Goal: Task Accomplishment & Management: Use online tool/utility

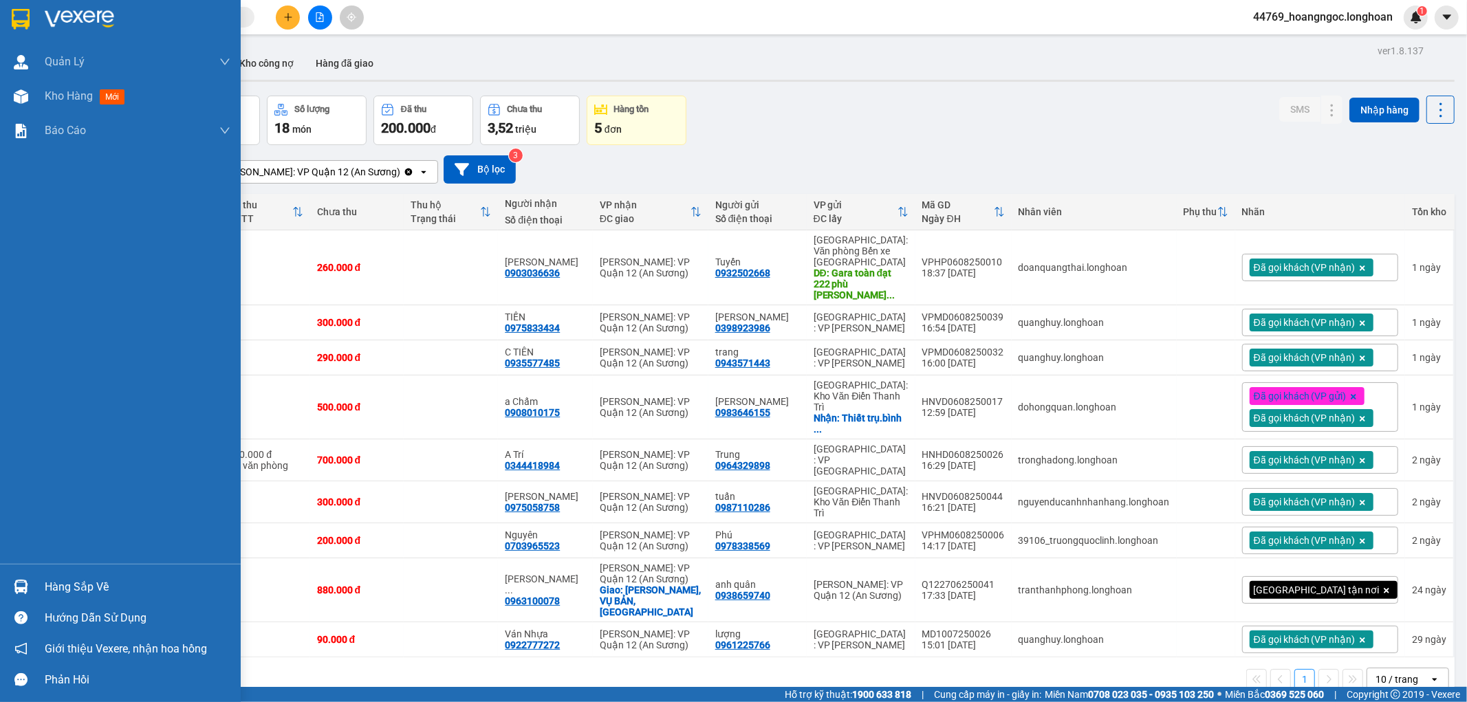
click at [100, 572] on div "Hàng sắp về Hướng dẫn sử dụng Giới thiệu Vexere, nhận hoa hồng Phản hồi" at bounding box center [120, 629] width 241 height 131
click at [92, 587] on div "Hàng sắp về" at bounding box center [138, 587] width 186 height 21
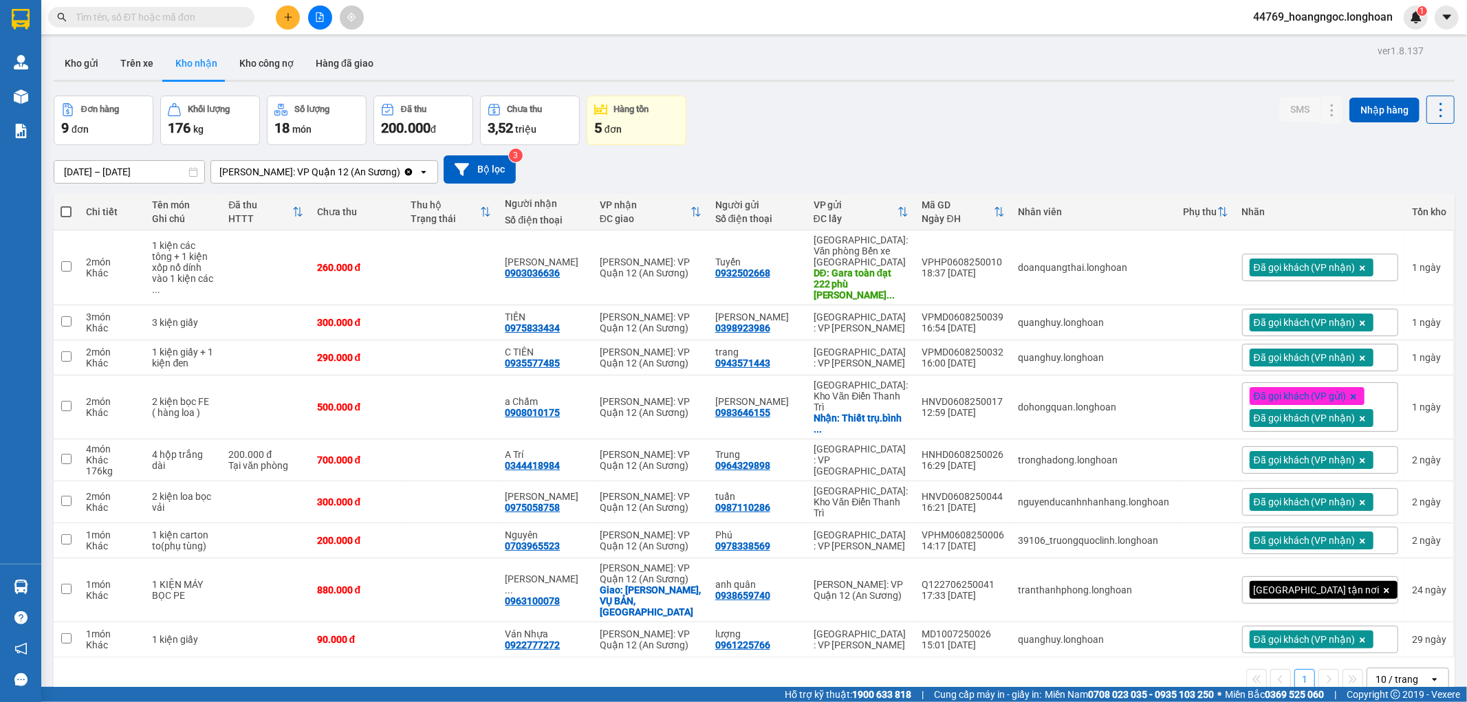
click at [799, 664] on section "Kết quả tìm kiếm ( 0 ) Bộ lọc No Data 44769_hoangngoc.longhoan 1 Quản Lý Quản l…" at bounding box center [733, 351] width 1467 height 702
click at [80, 49] on button "Kho gửi" at bounding box center [82, 63] width 56 height 33
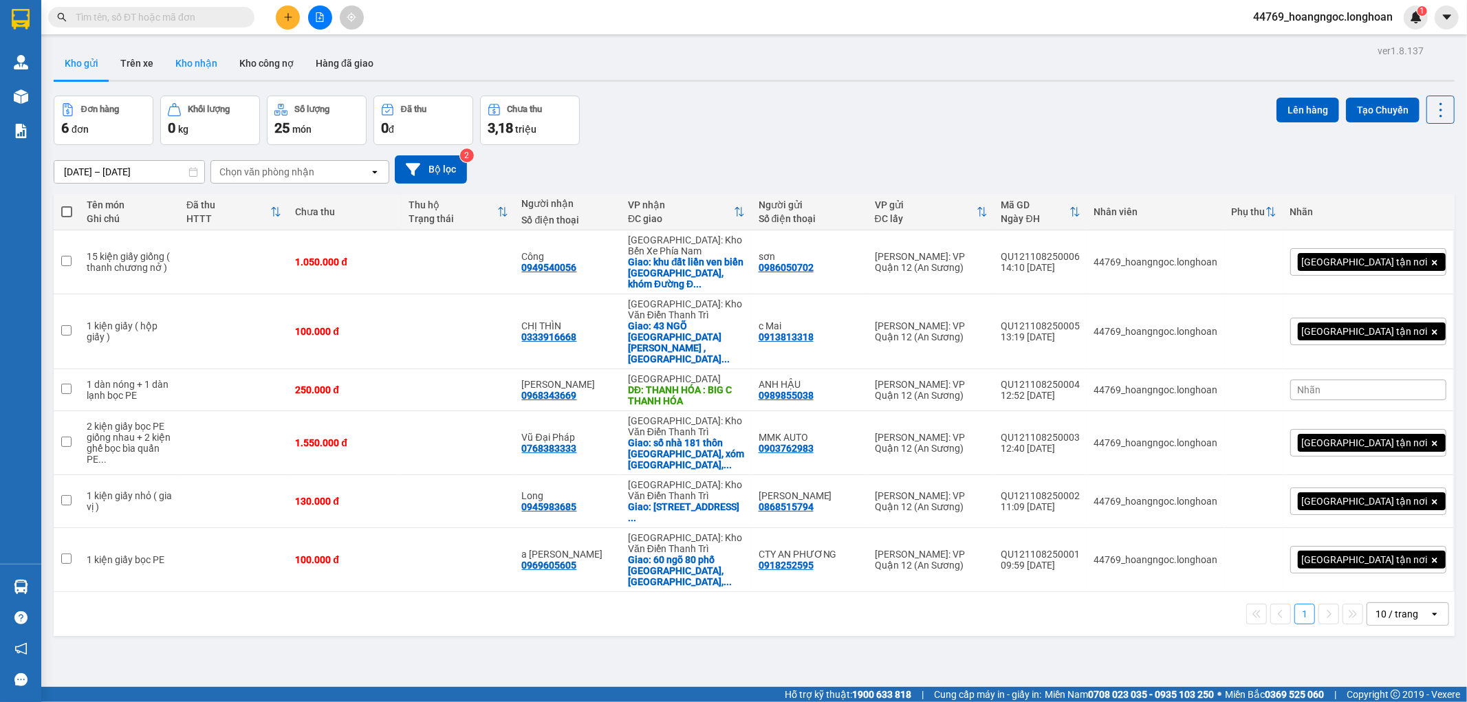
click at [209, 78] on button "Kho nhận" at bounding box center [196, 63] width 64 height 33
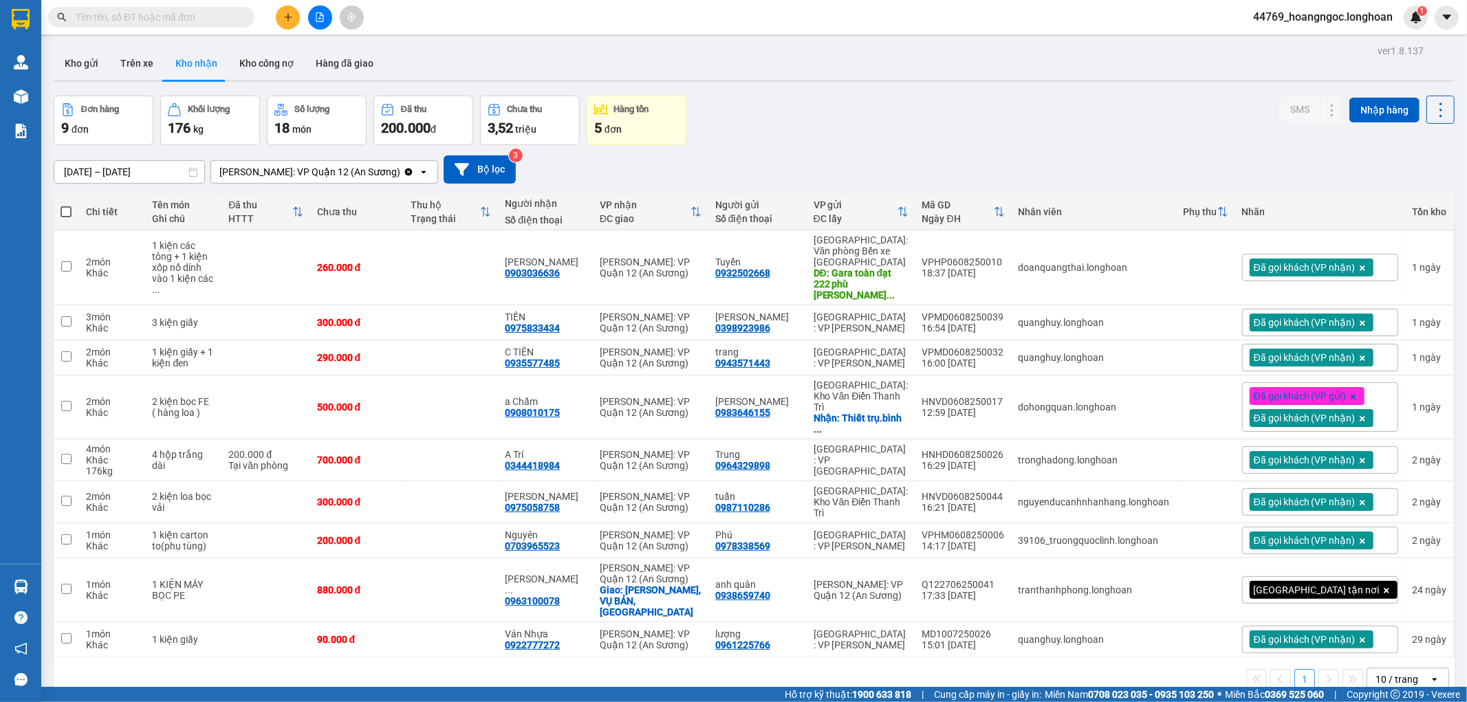
click at [1297, 18] on span "44769_hoangngoc.longhoan" at bounding box center [1323, 16] width 162 height 17
click at [1287, 36] on span "Đăng xuất" at bounding box center [1329, 42] width 133 height 15
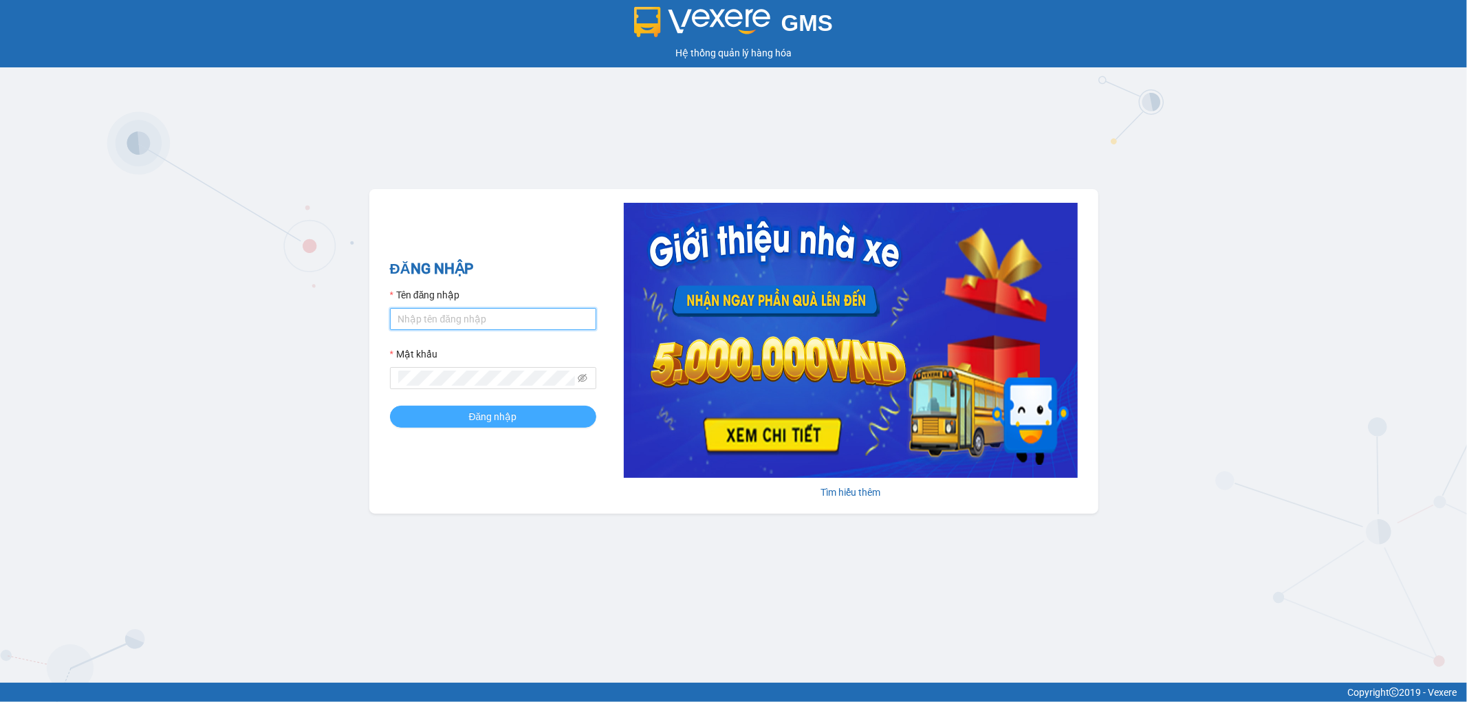
type input "hoangngoc.longhoan"
click at [542, 428] on button "Đăng nhập" at bounding box center [493, 417] width 206 height 22
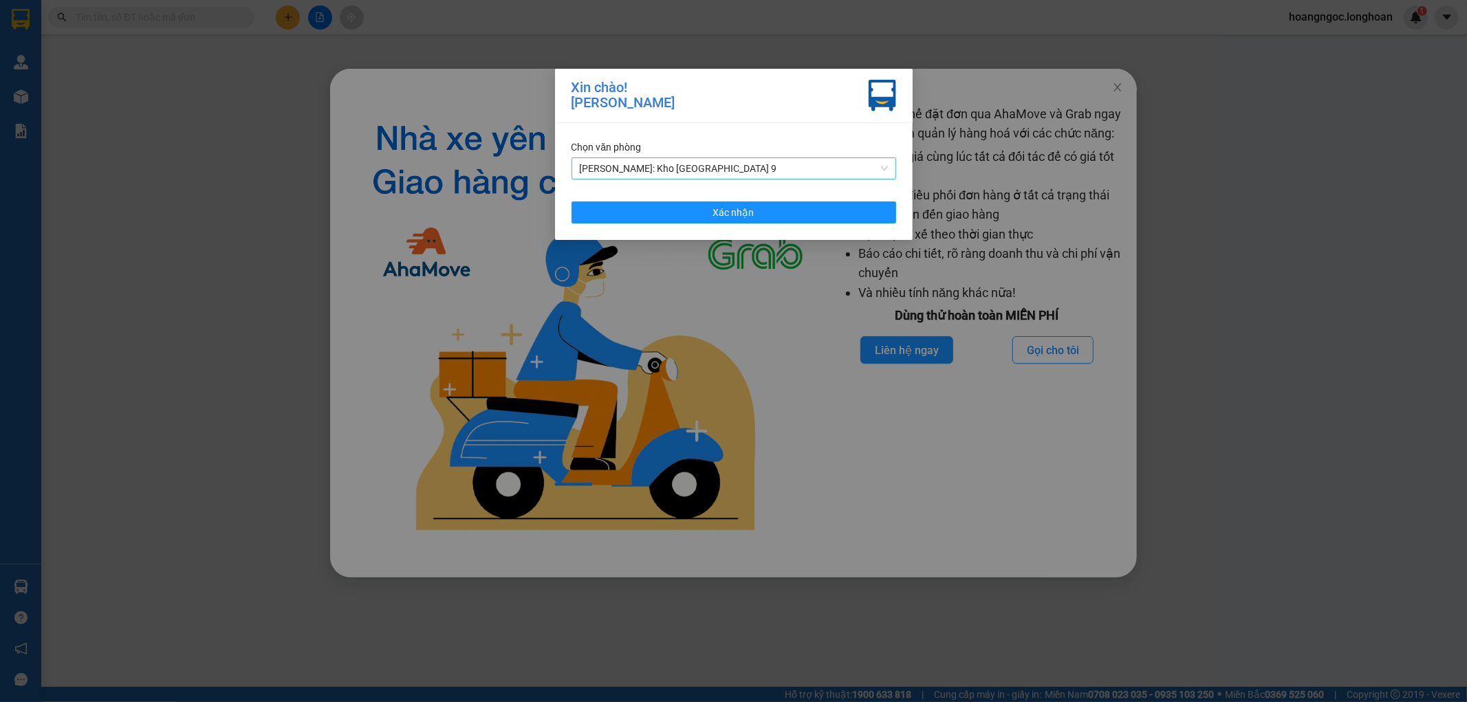
click at [717, 163] on span "Hồ Chí Minh: Kho Thủ Đức & Quận 9" at bounding box center [734, 168] width 308 height 21
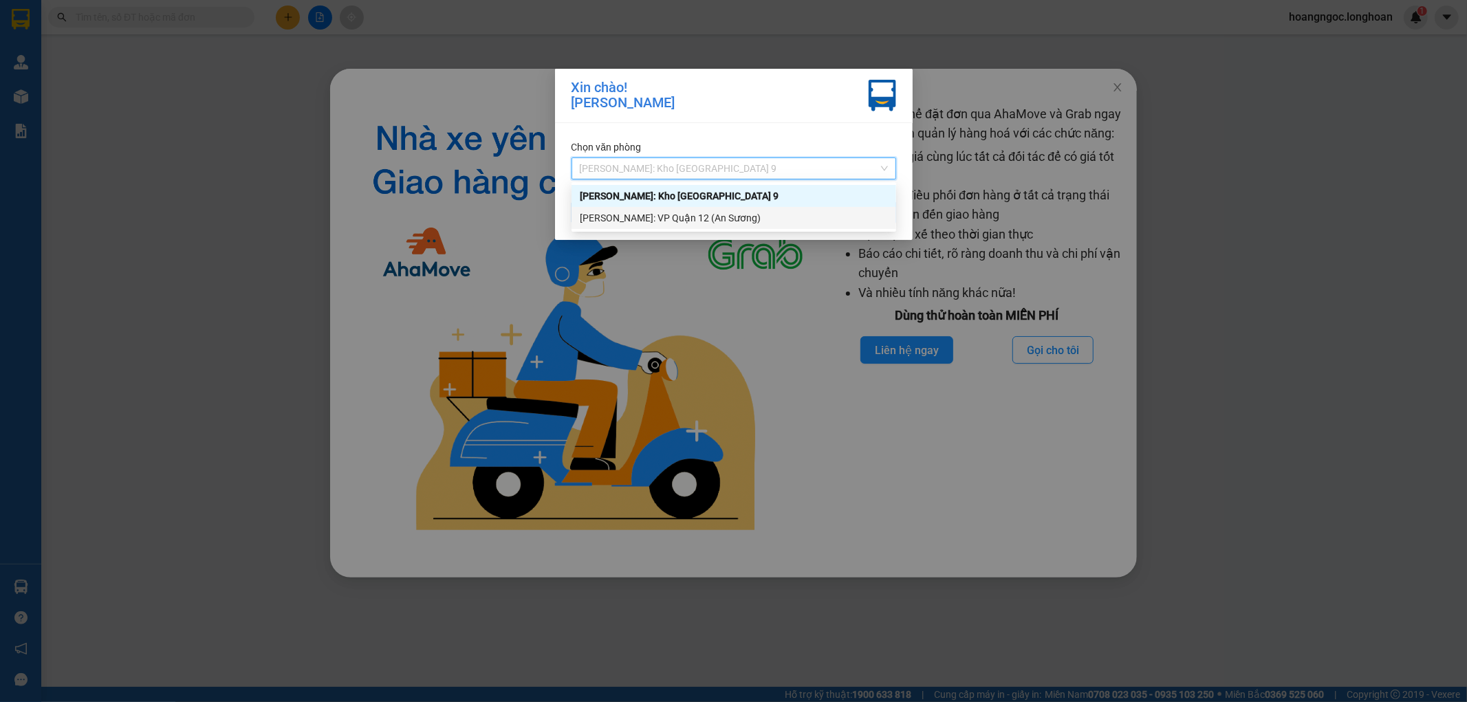
drag, startPoint x: 722, startPoint y: 215, endPoint x: 779, endPoint y: 214, distance: 56.4
click at [721, 215] on div "[PERSON_NAME]: VP Quận 12 (An Sương)" at bounding box center [734, 218] width 308 height 15
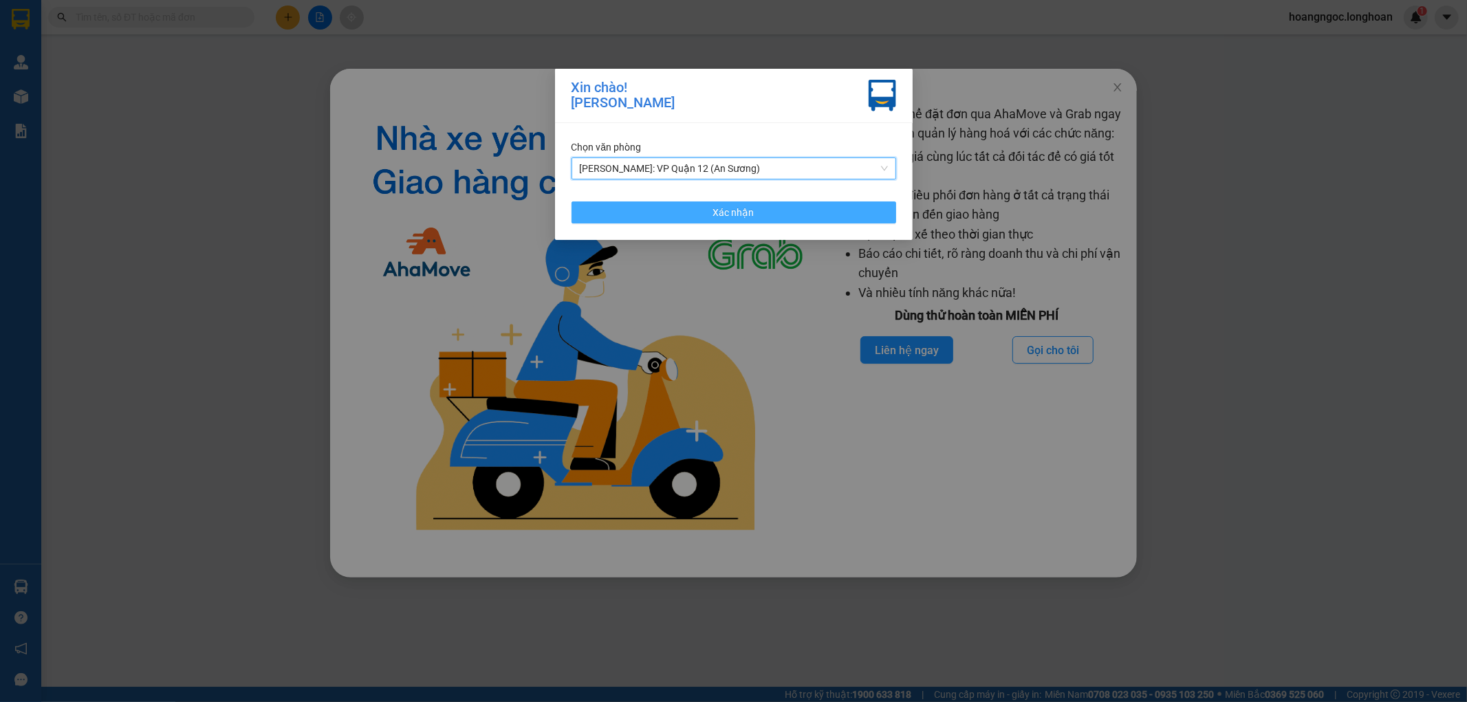
click at [777, 208] on button "Xác nhận" at bounding box center [734, 213] width 325 height 22
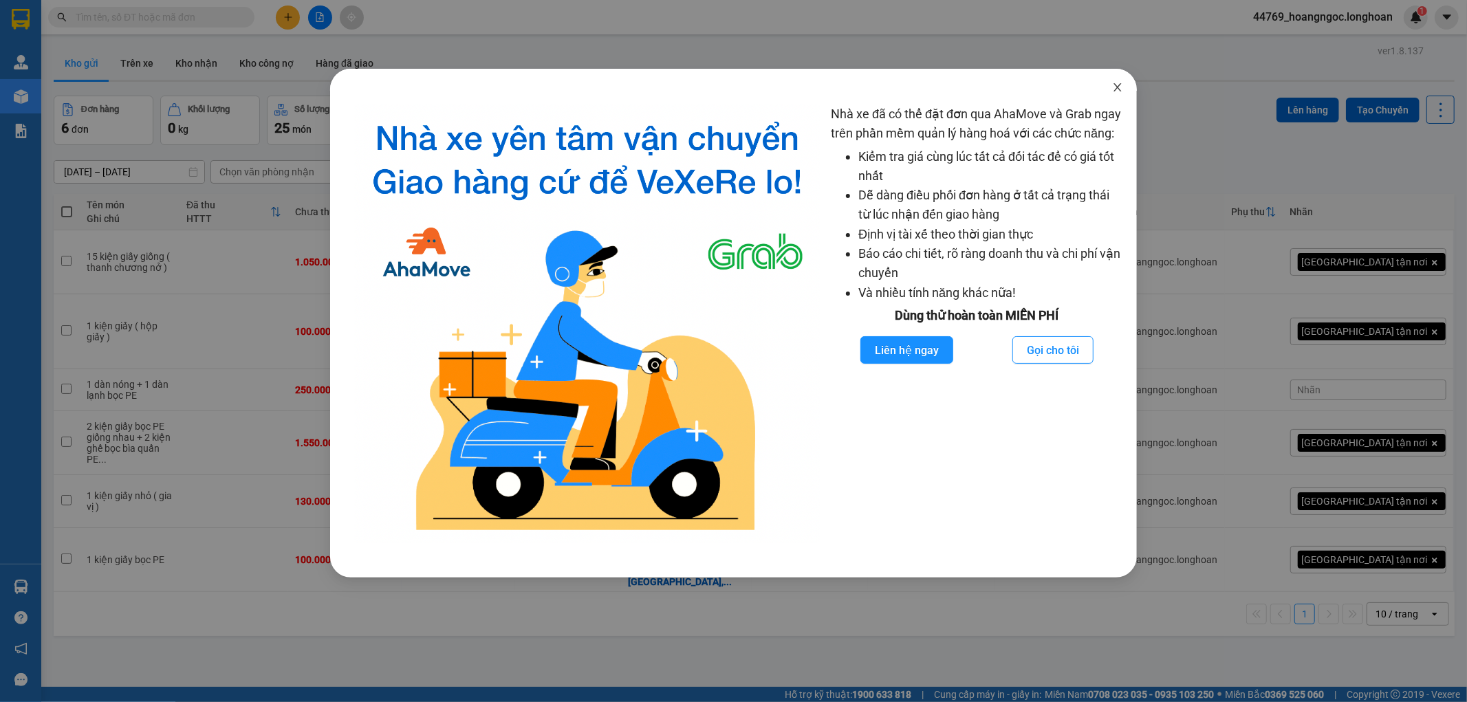
click at [1123, 76] on span "Close" at bounding box center [1118, 88] width 39 height 39
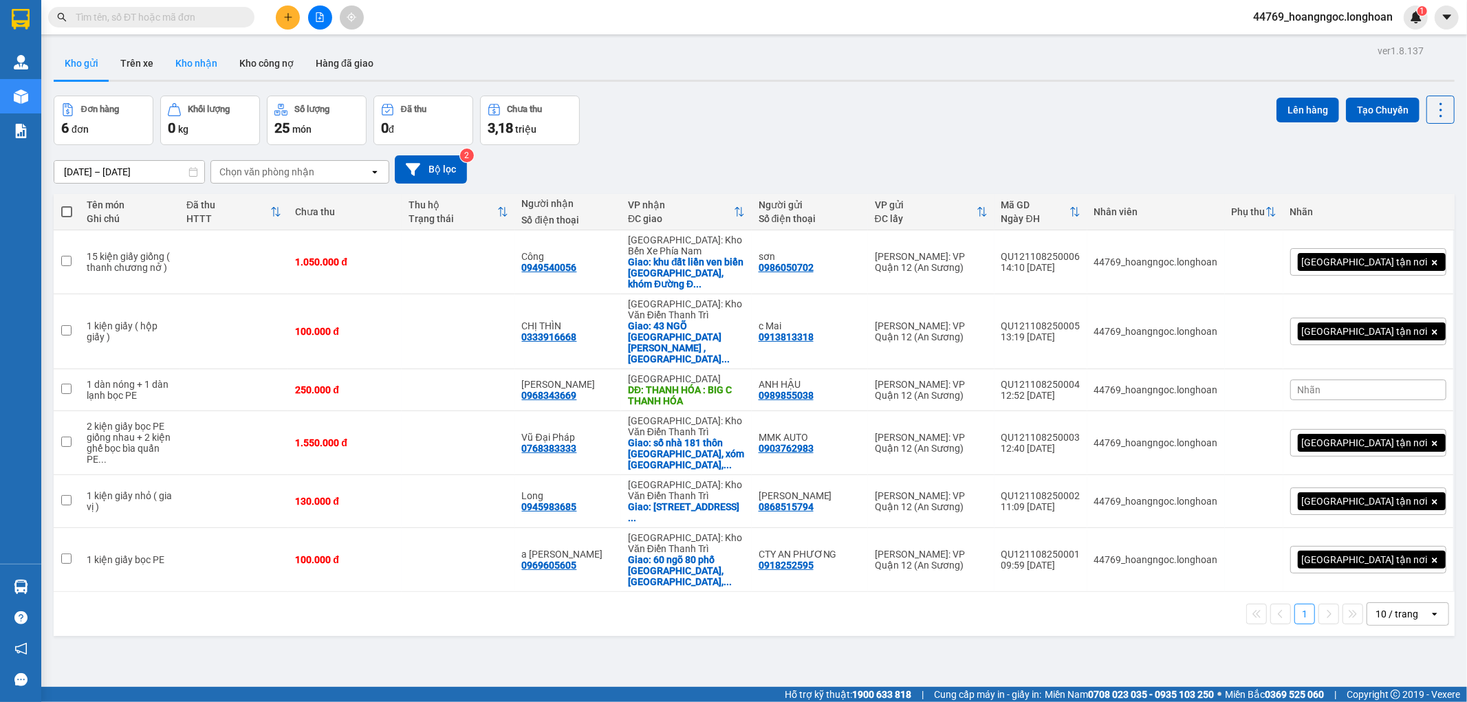
click at [193, 59] on button "Kho nhận" at bounding box center [196, 63] width 64 height 33
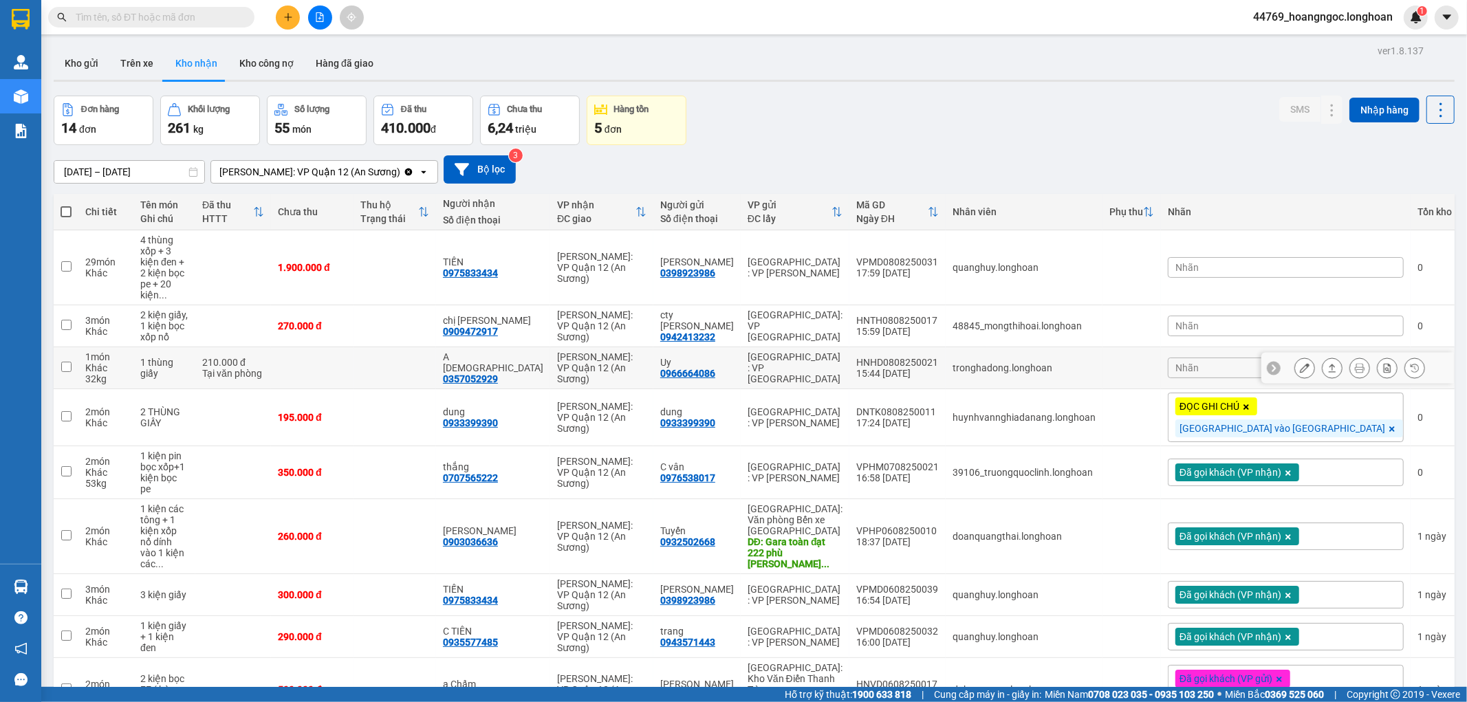
drag, startPoint x: 563, startPoint y: 339, endPoint x: 485, endPoint y: 334, distance: 77.9
click at [436, 347] on td at bounding box center [395, 368] width 83 height 42
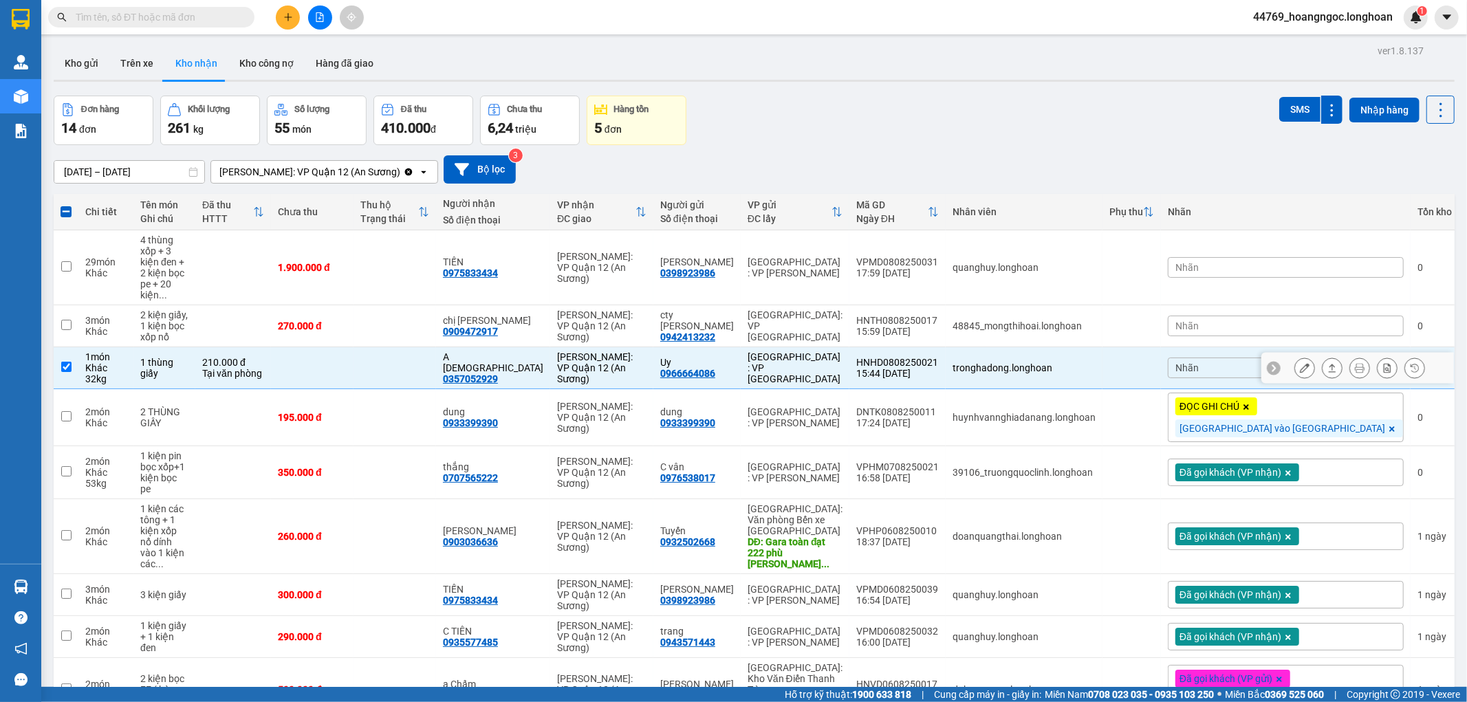
click at [436, 347] on td at bounding box center [395, 368] width 83 height 42
checkbox input "false"
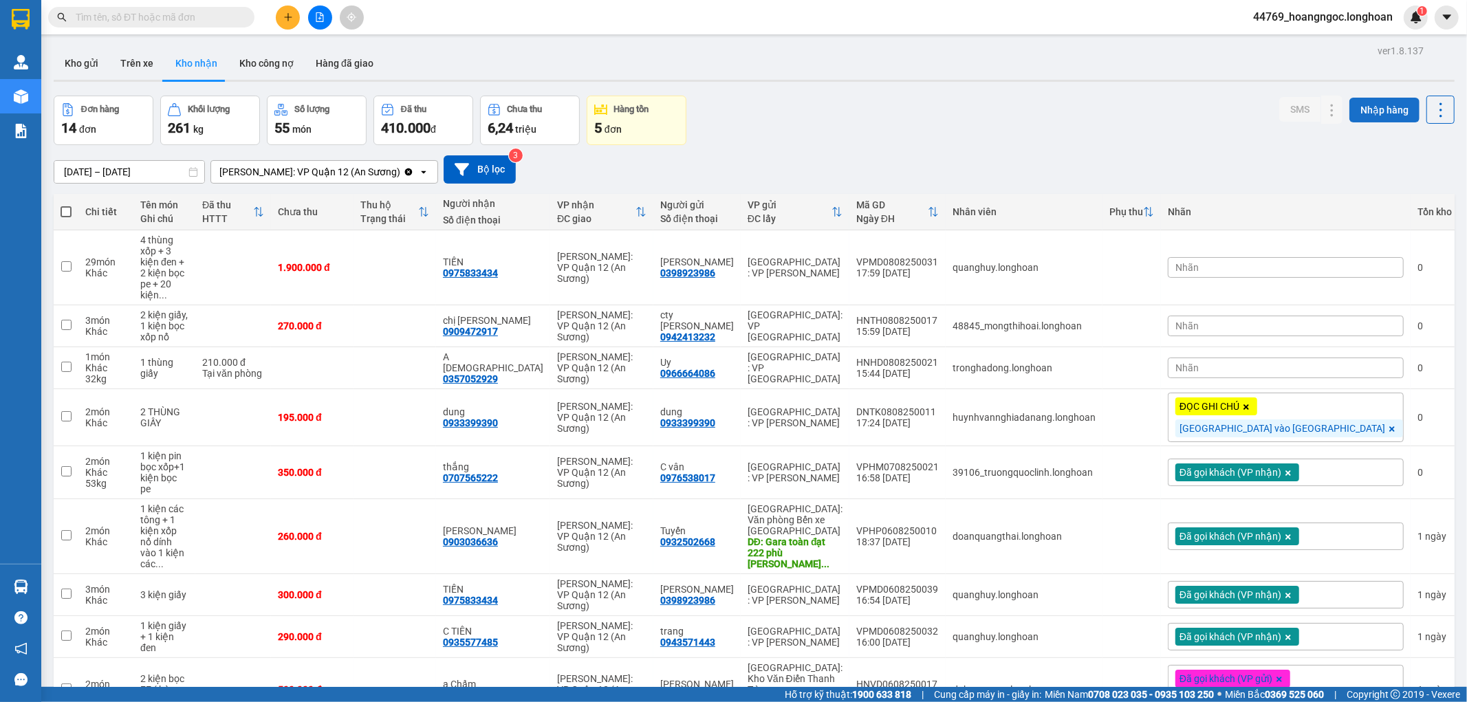
click at [1361, 113] on button "Nhập hàng" at bounding box center [1385, 110] width 70 height 25
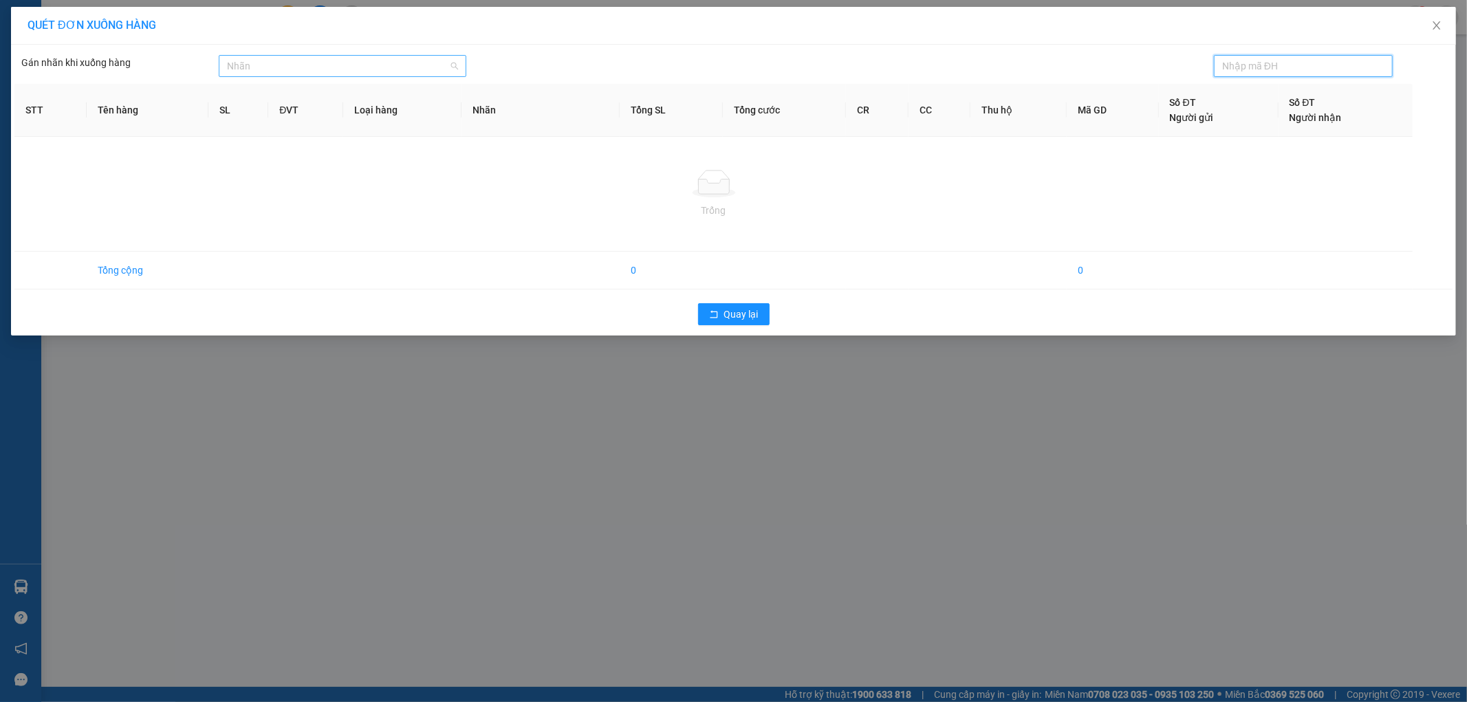
click at [344, 65] on div at bounding box center [335, 66] width 226 height 17
click at [526, 453] on div "QUÉT ĐƠN XUỐNG HÀNG Gán nhãn khi xuống hàng Nhãn STT Tên hàng SL ĐVT Loại …" at bounding box center [733, 351] width 1467 height 702
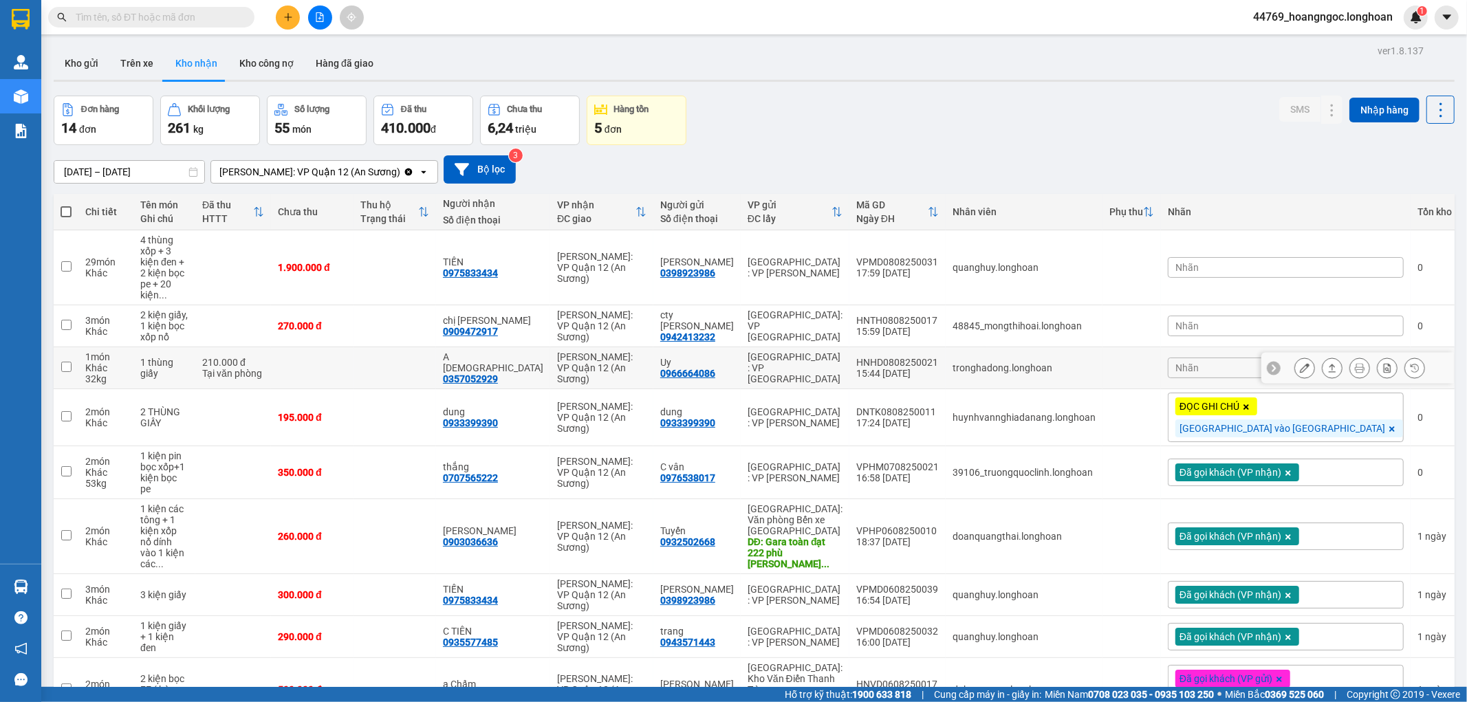
click at [1295, 356] on button at bounding box center [1304, 368] width 19 height 24
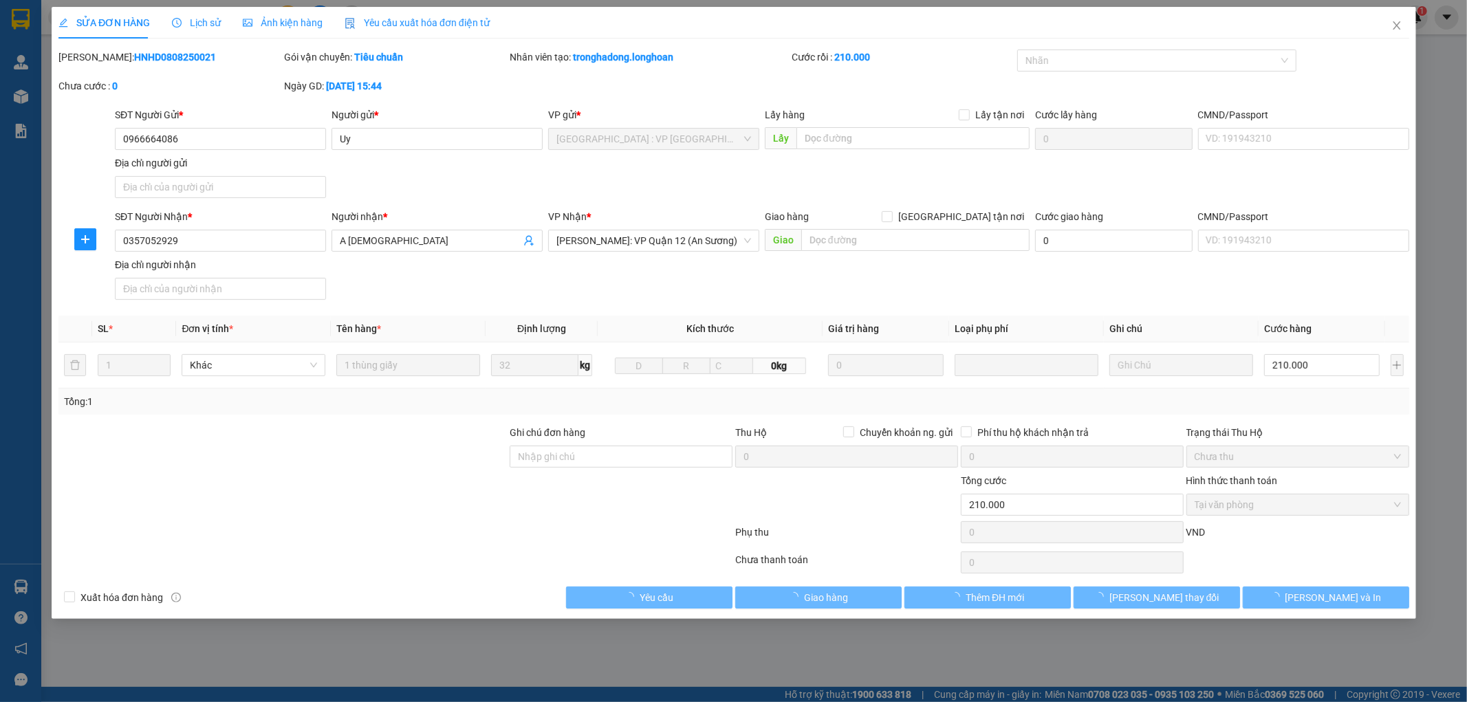
type input "0966664086"
type input "Uy"
type input "0357052929"
type input "A [DEMOGRAPHIC_DATA]"
type input "210.000"
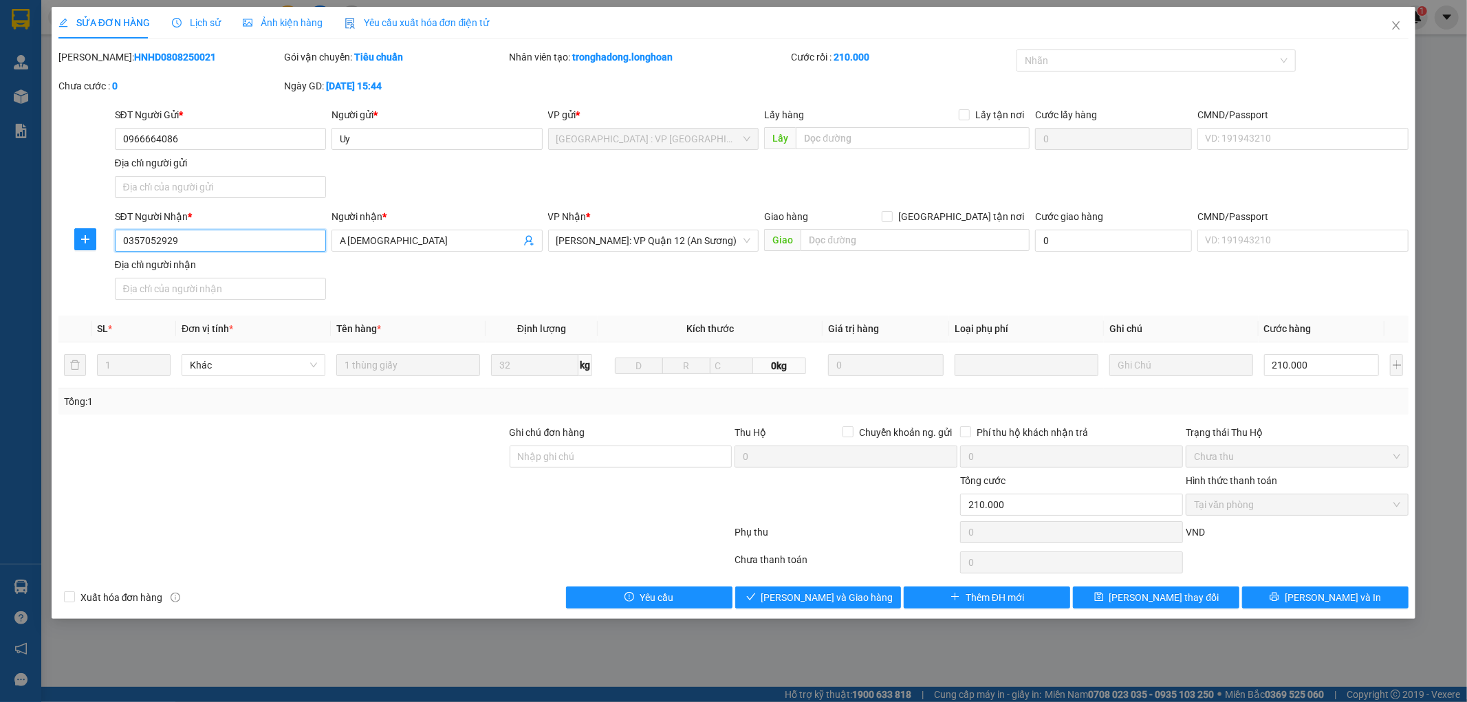
click at [183, 238] on input "0357052929" at bounding box center [220, 241] width 211 height 22
click at [1154, 65] on div at bounding box center [1149, 60] width 259 height 17
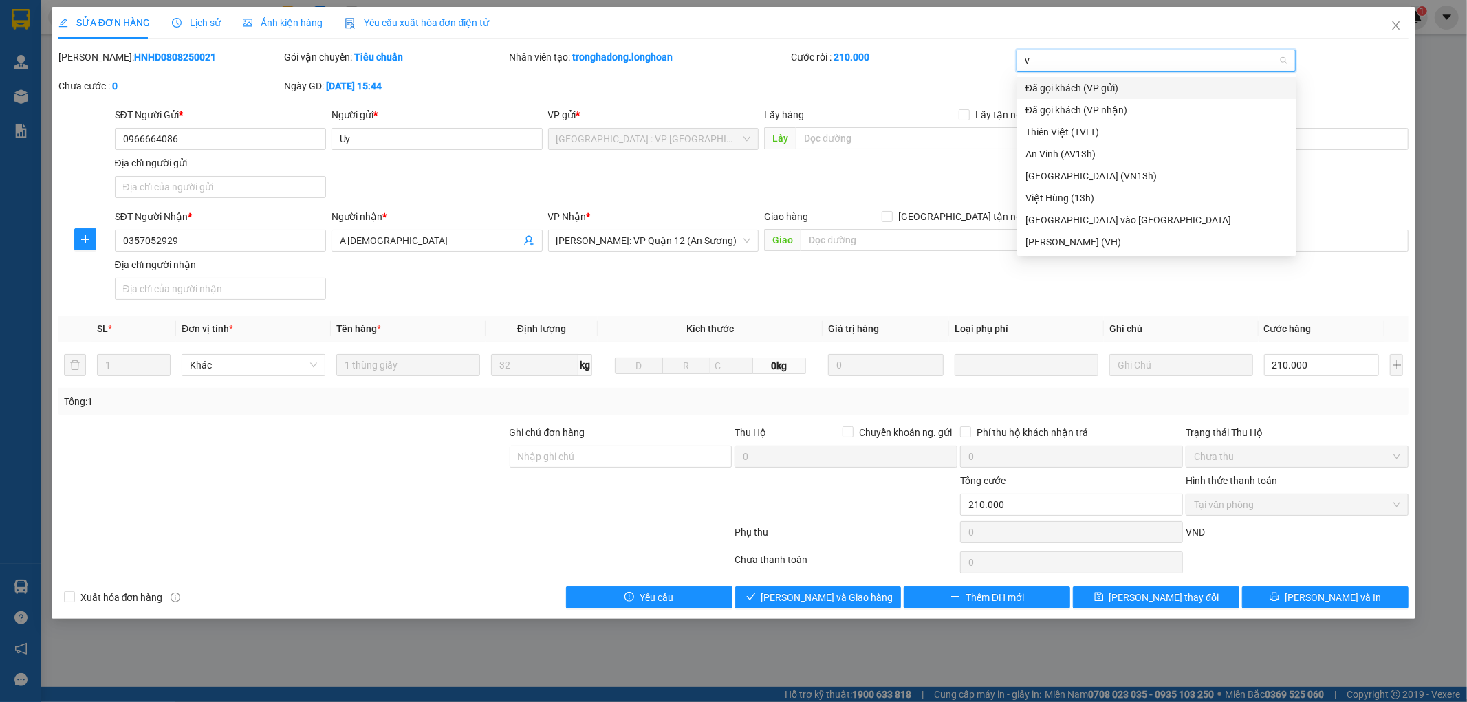
type input "vp"
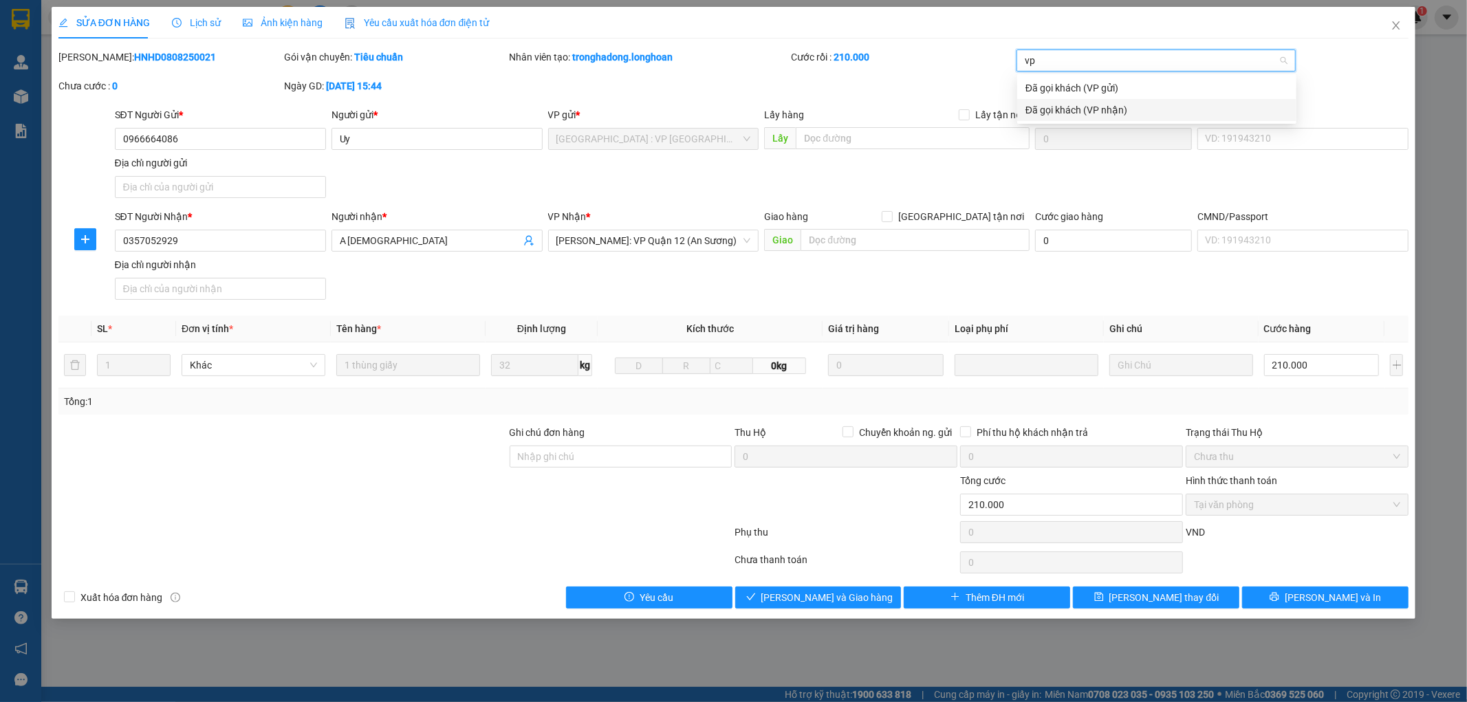
click at [1113, 111] on div "Đã gọi khách (VP nhận)" at bounding box center [1157, 110] width 263 height 15
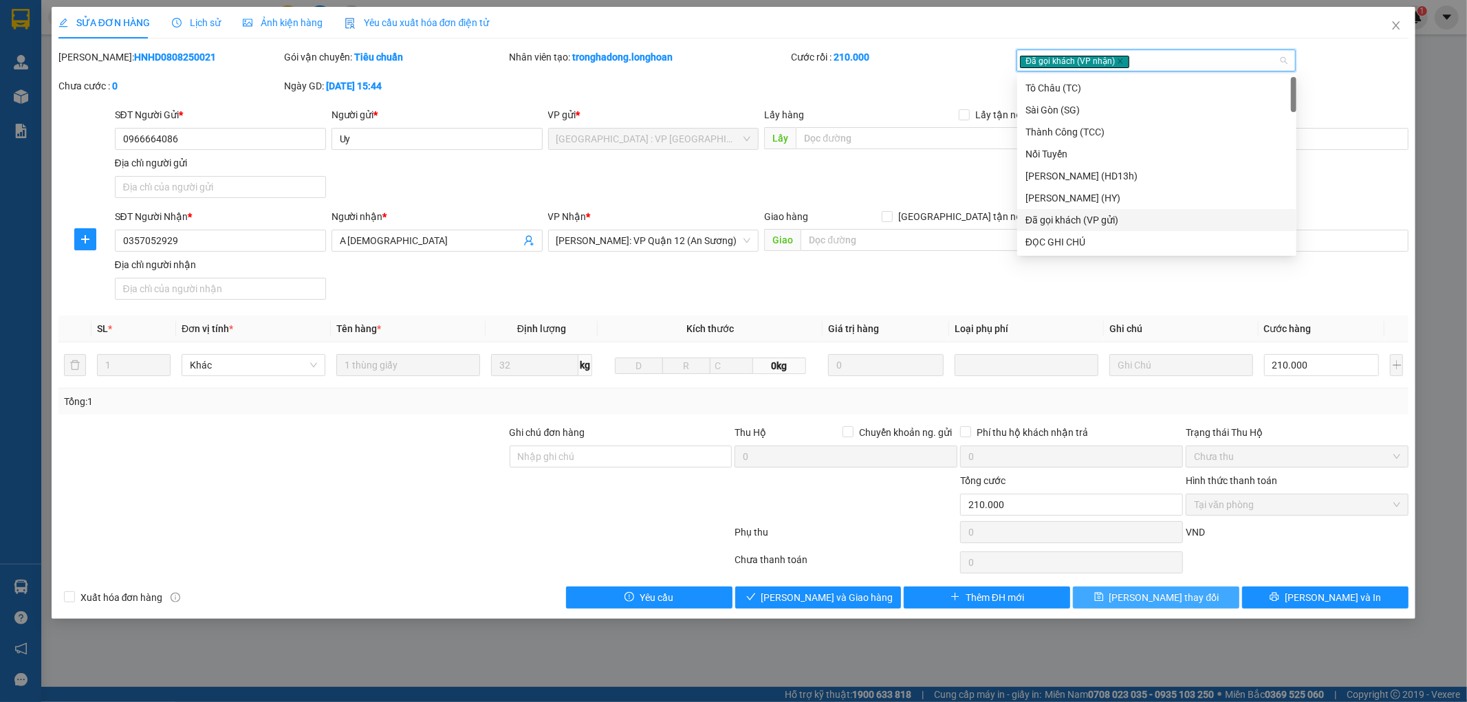
drag, startPoint x: 1206, startPoint y: 599, endPoint x: 1258, endPoint y: 586, distance: 53.1
click at [1205, 599] on button "Lưu thay đổi" at bounding box center [1156, 598] width 166 height 22
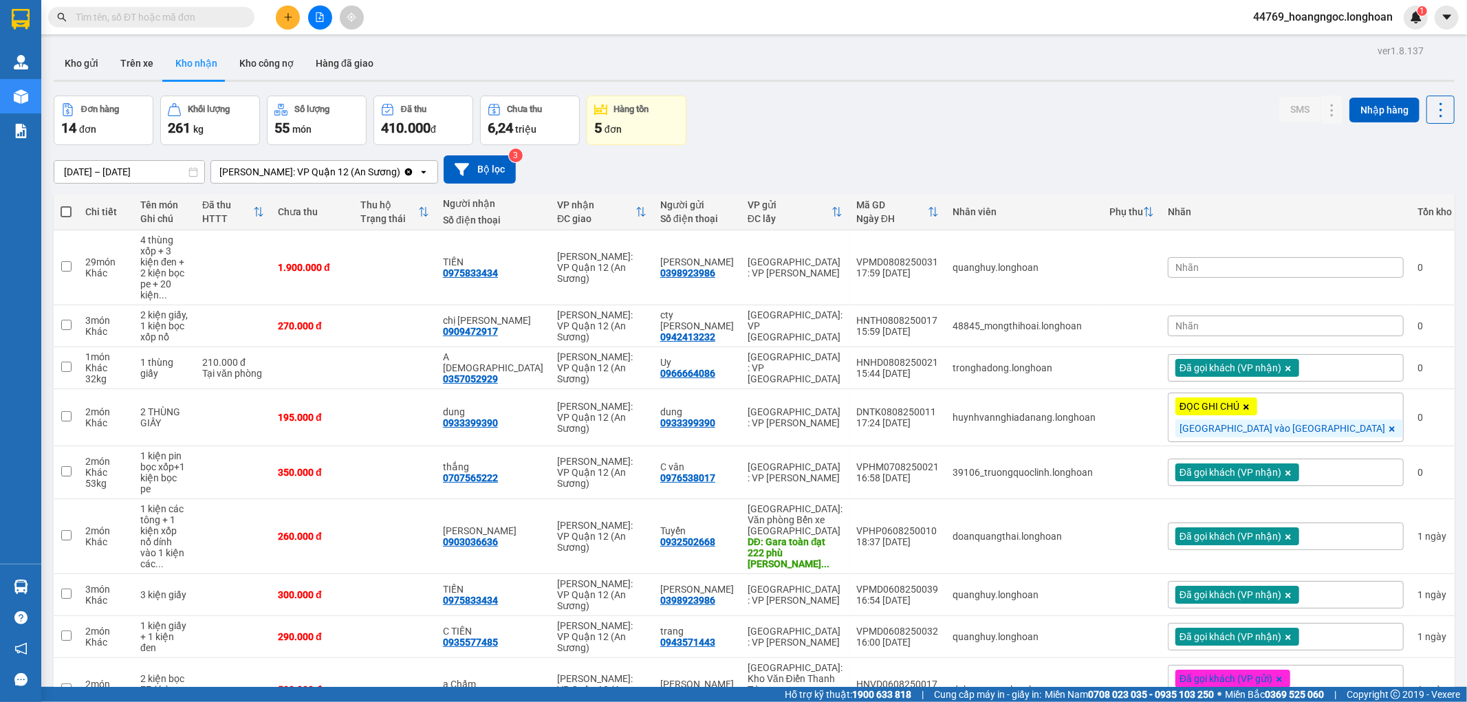
click at [1304, 257] on div "Nhãn" at bounding box center [1286, 267] width 236 height 21
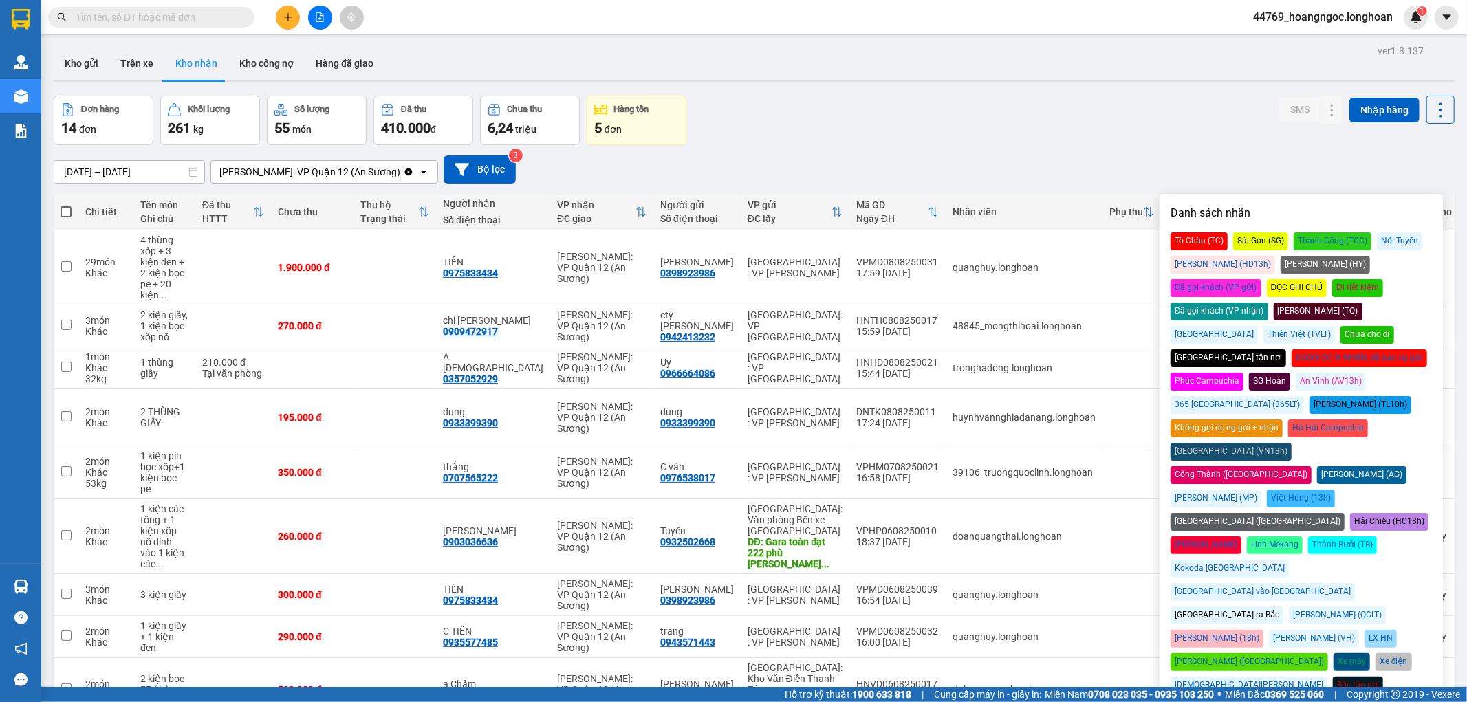
click at [1269, 303] on div "Đã gọi khách (VP nhận)" at bounding box center [1220, 312] width 98 height 18
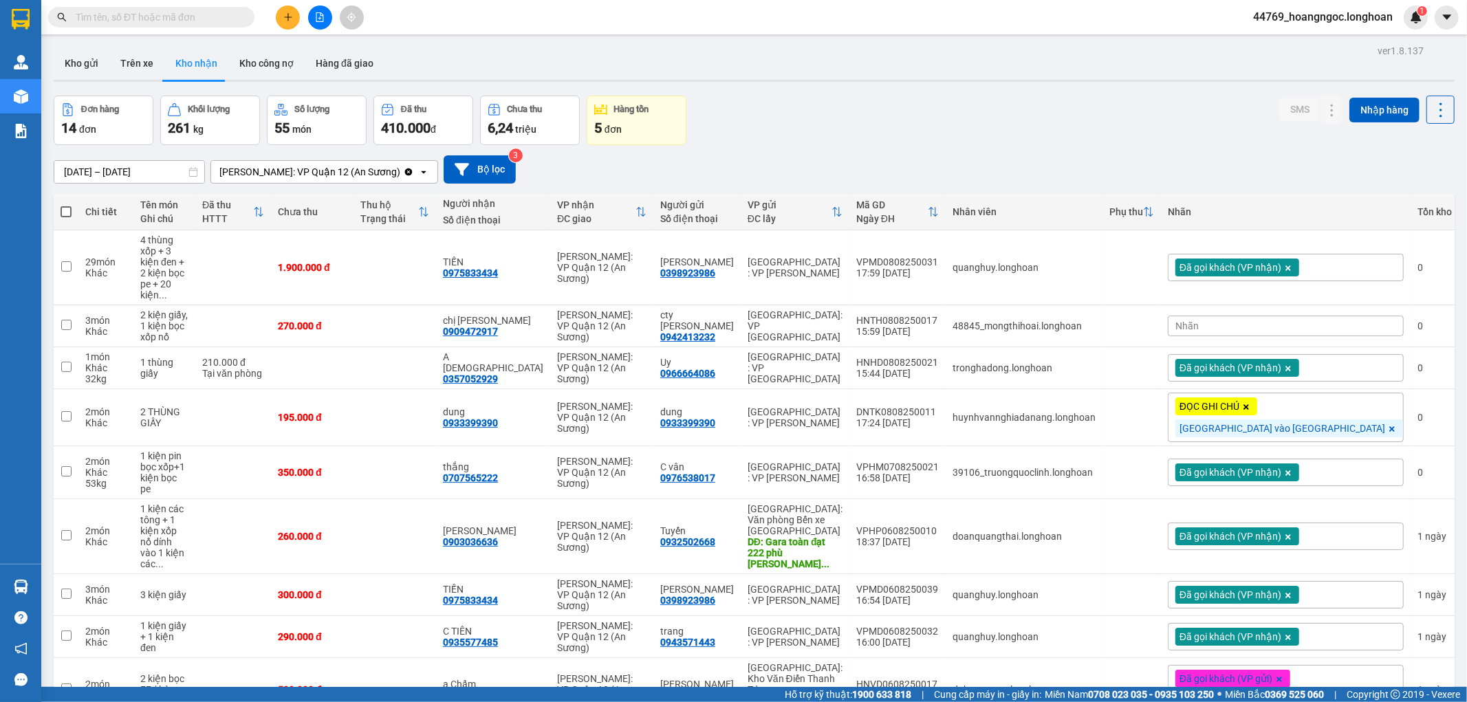
click at [1106, 131] on div "Đơn hàng 14 đơn Khối lượng 261 kg Số lượng 55 món Đã thu 410.000 đ Chưa thu 6,2…" at bounding box center [754, 121] width 1401 height 50
click at [1355, 263] on icon at bounding box center [1360, 268] width 10 height 10
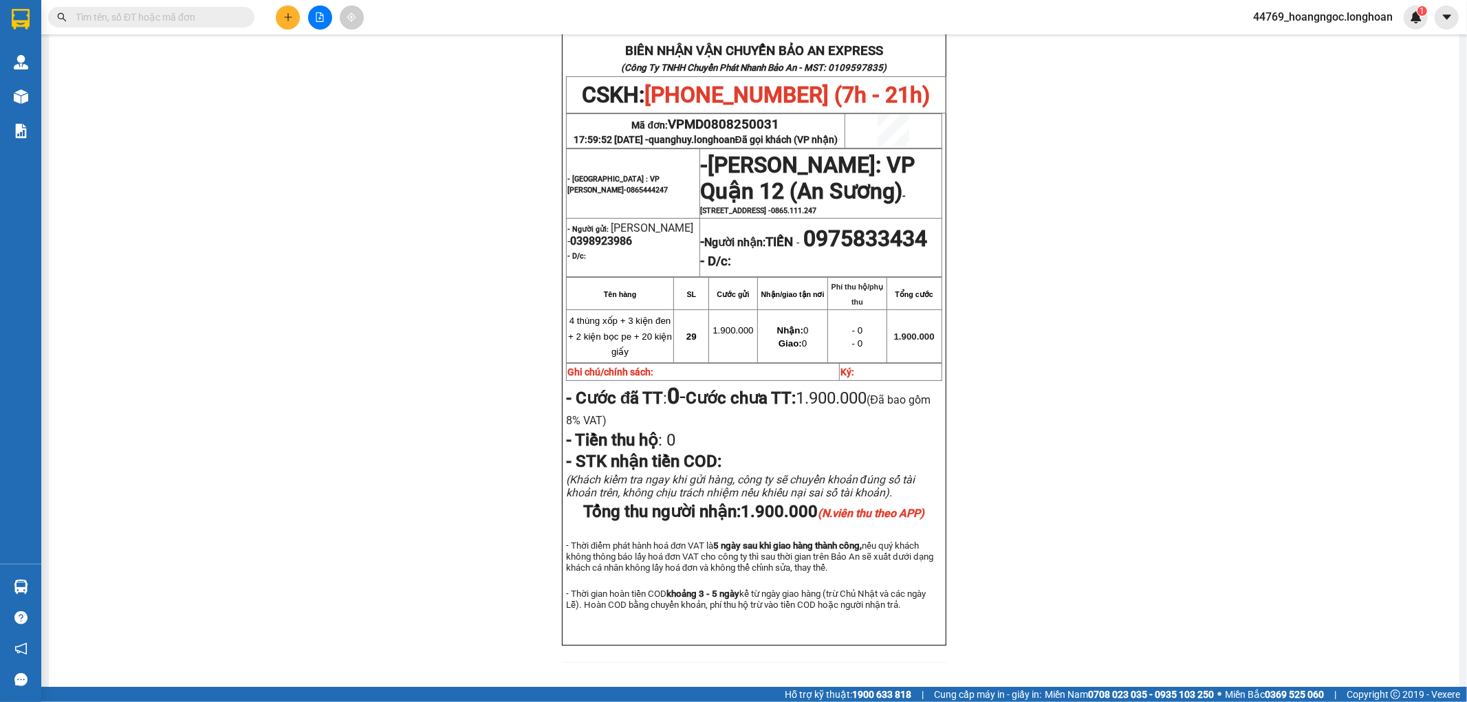
scroll to position [94, 0]
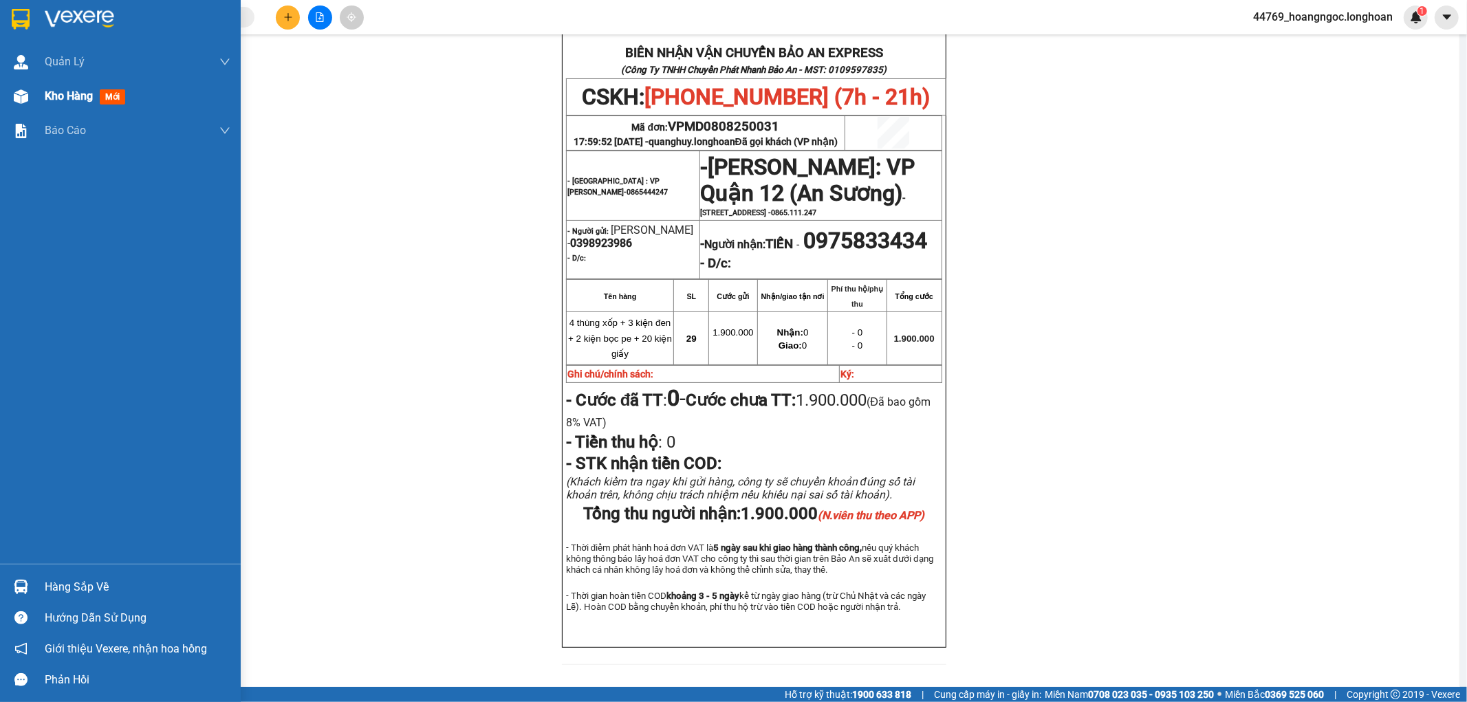
click at [12, 83] on div "Kho hàng mới" at bounding box center [120, 96] width 241 height 34
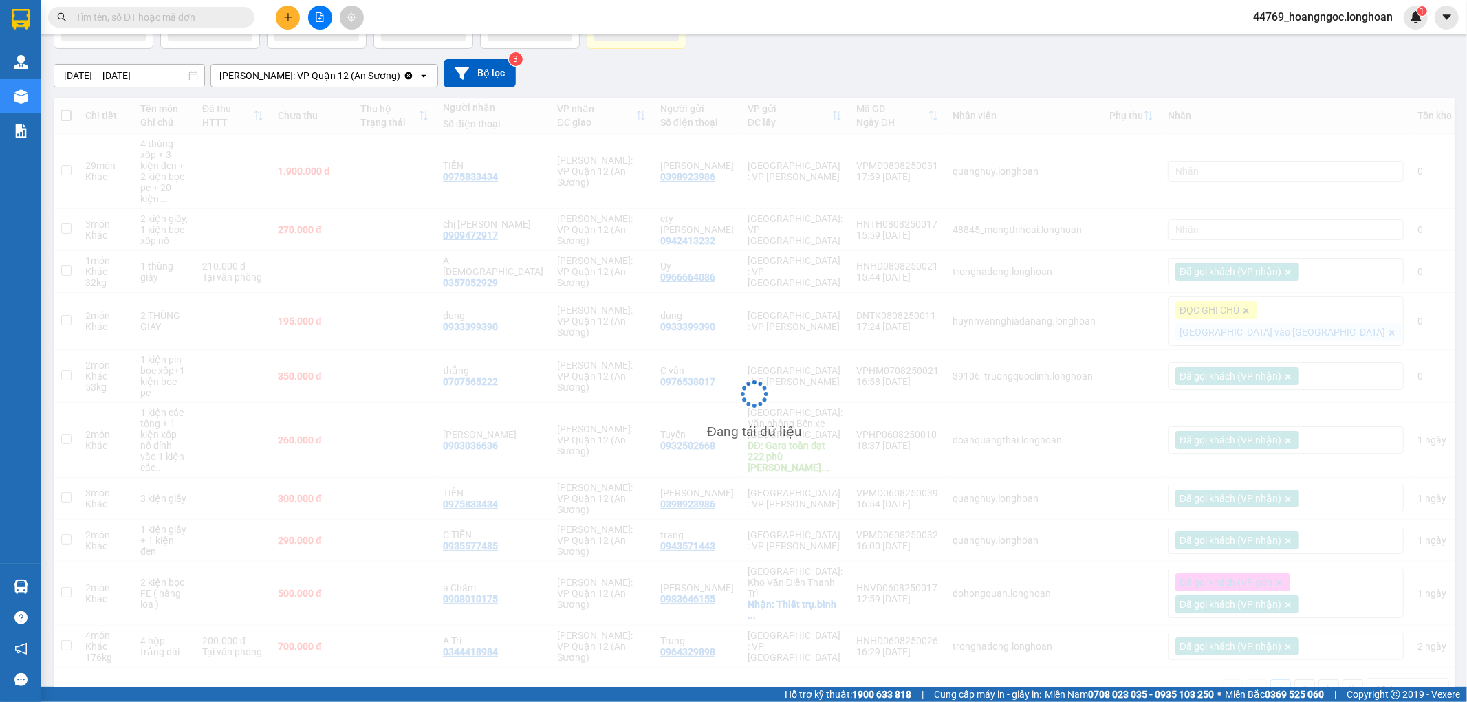
scroll to position [63, 0]
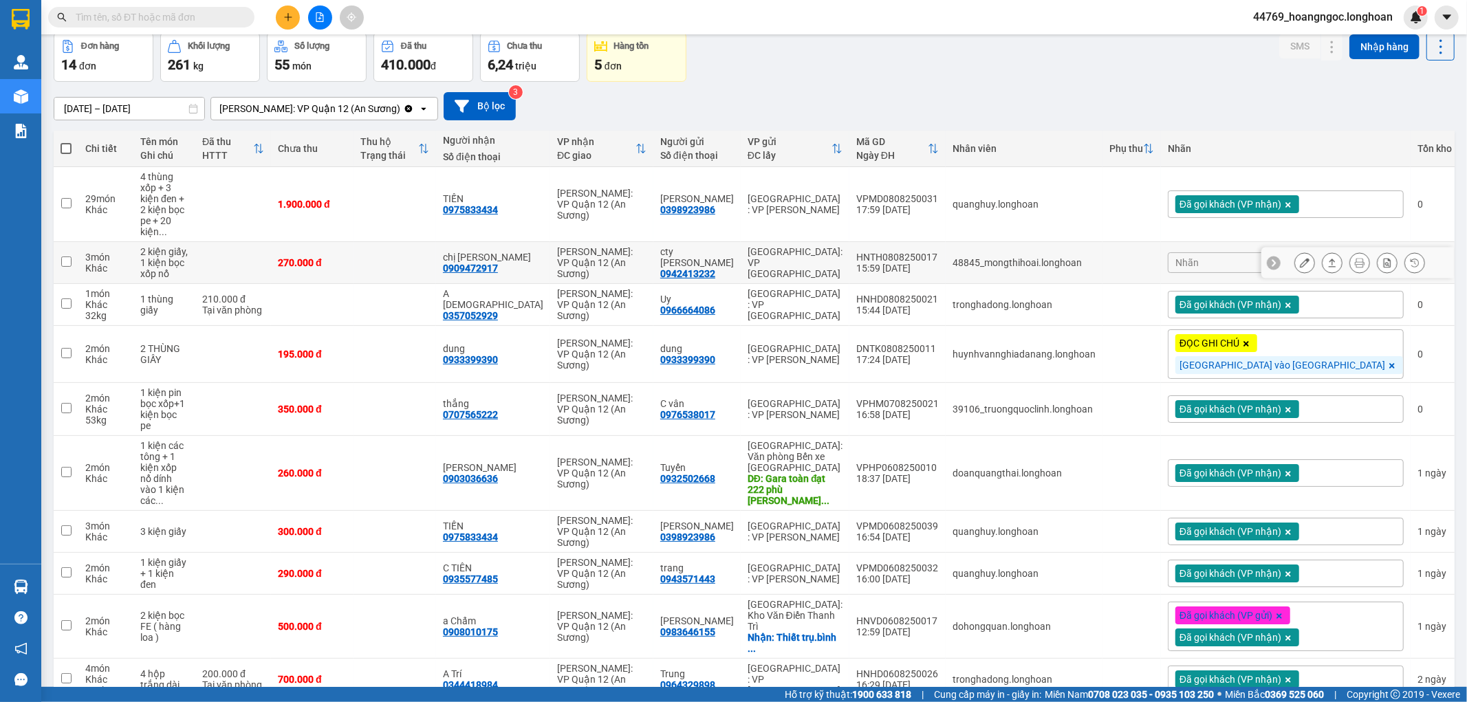
click at [1314, 252] on div at bounding box center [1360, 262] width 131 height 21
click at [1297, 252] on div "Nhãn" at bounding box center [1286, 262] width 236 height 21
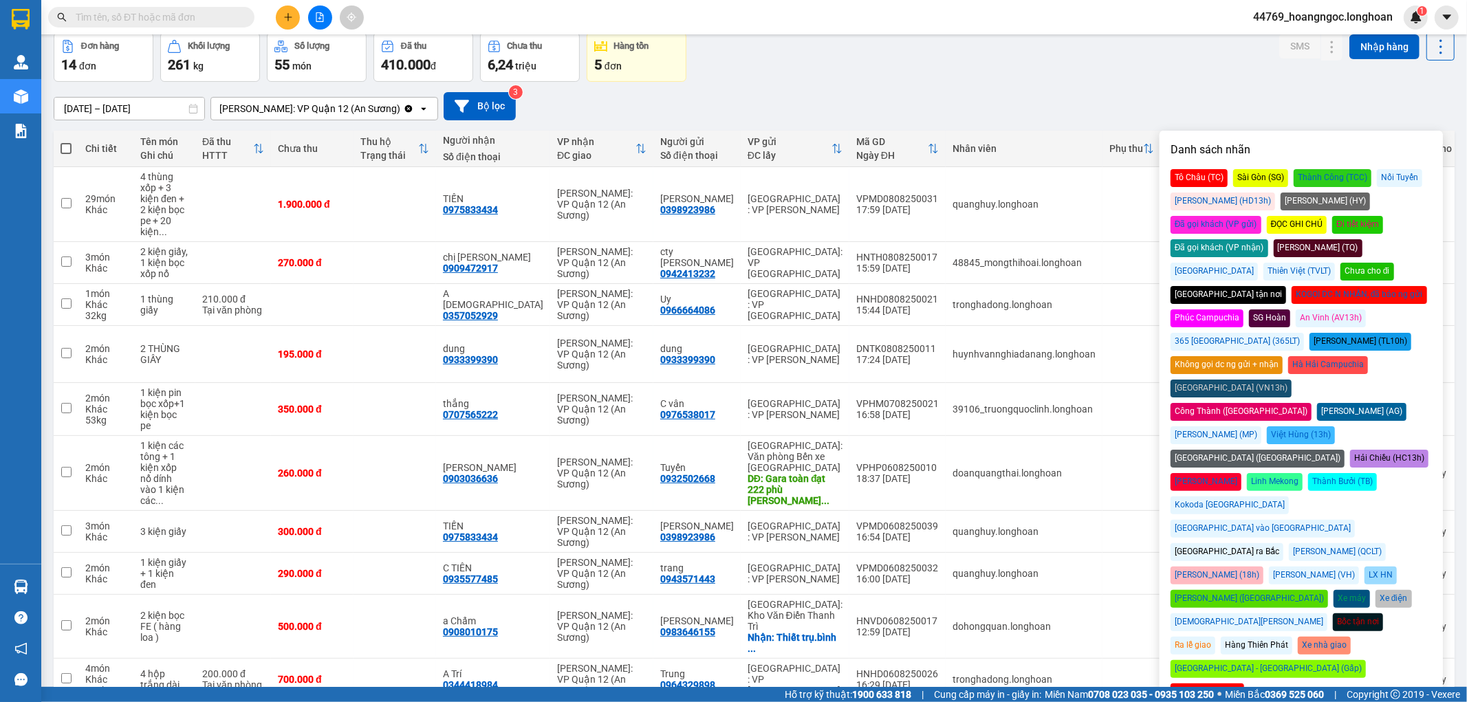
click at [1269, 239] on div "Đã gọi khách (VP nhận)" at bounding box center [1220, 248] width 98 height 18
drag, startPoint x: 1066, startPoint y: 81, endPoint x: 1098, endPoint y: 100, distance: 36.7
click at [1070, 86] on div "13/07/2025 – 11/08/2025 Press the down arrow key to interact with the calendar …" at bounding box center [754, 105] width 1401 height 49
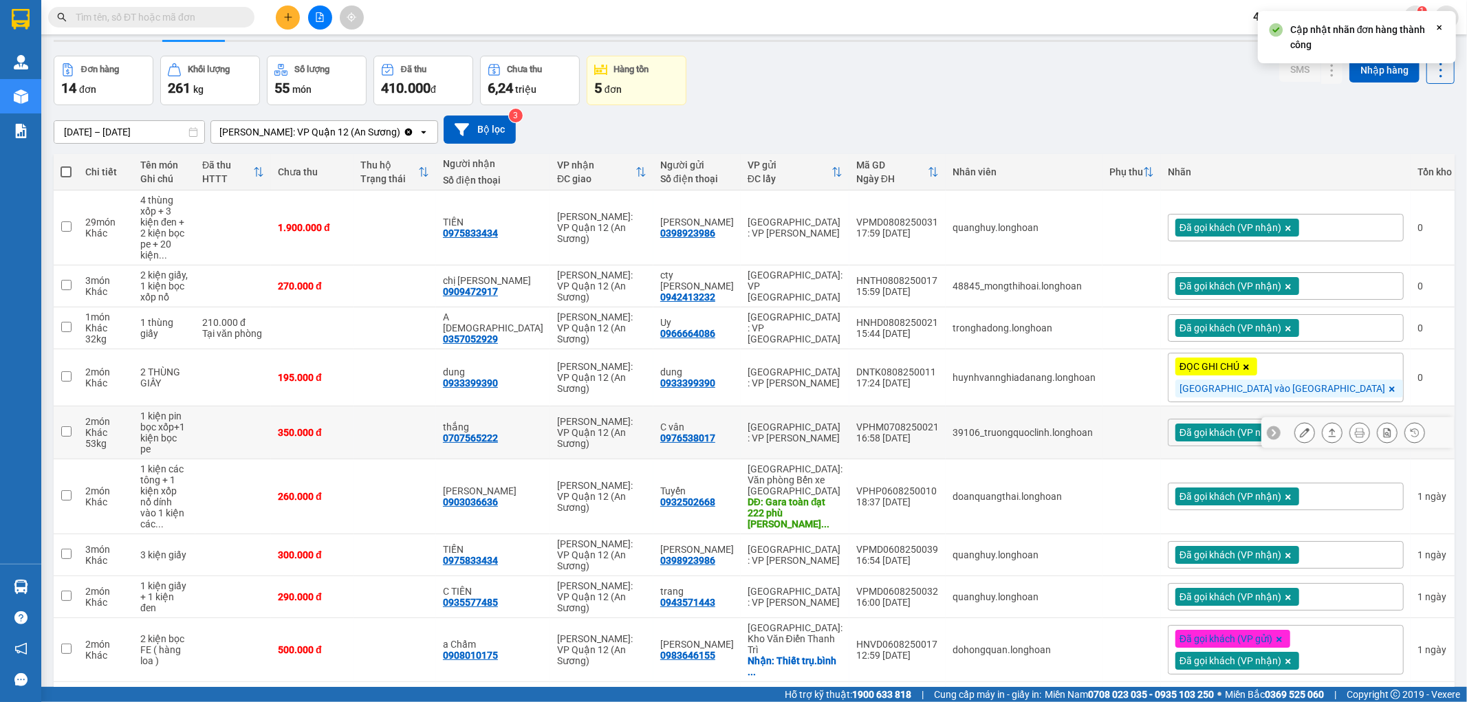
scroll to position [0, 0]
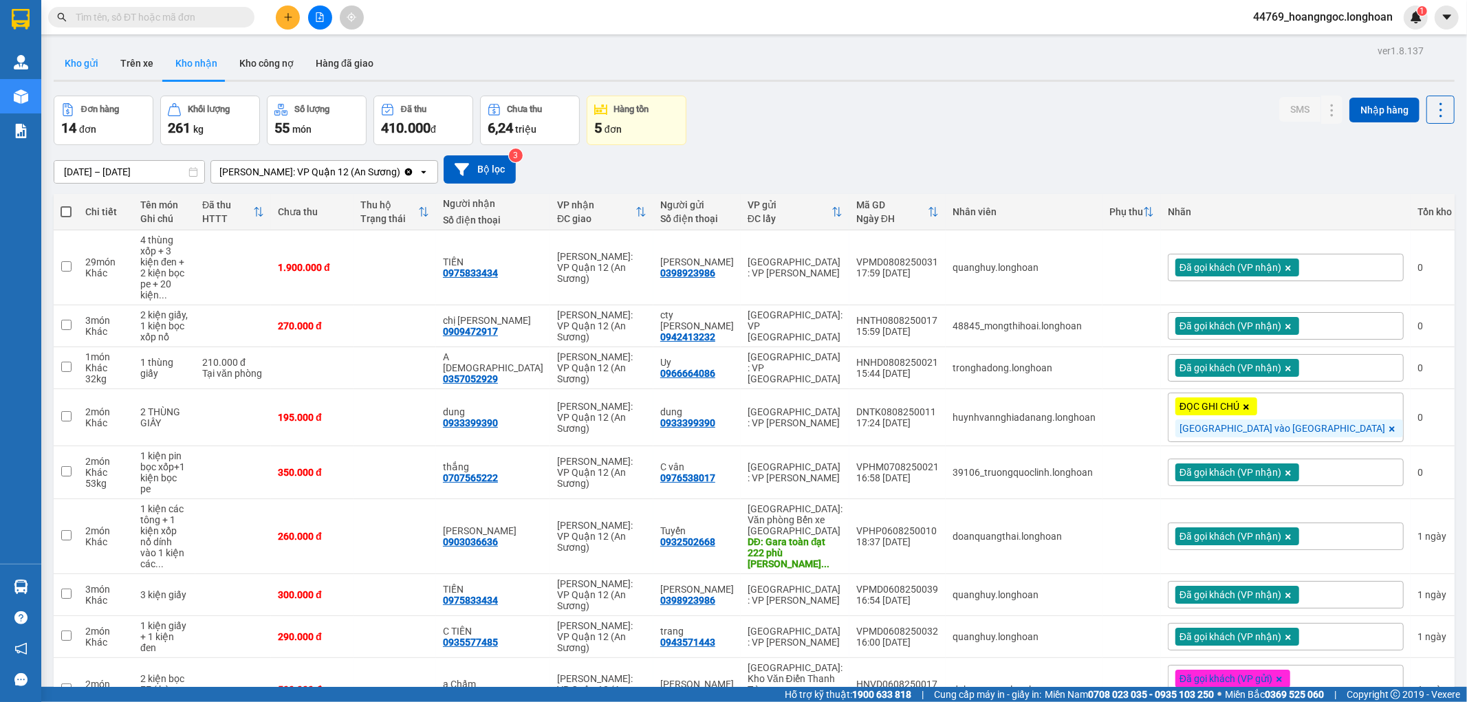
click at [81, 72] on button "Kho gửi" at bounding box center [82, 63] width 56 height 33
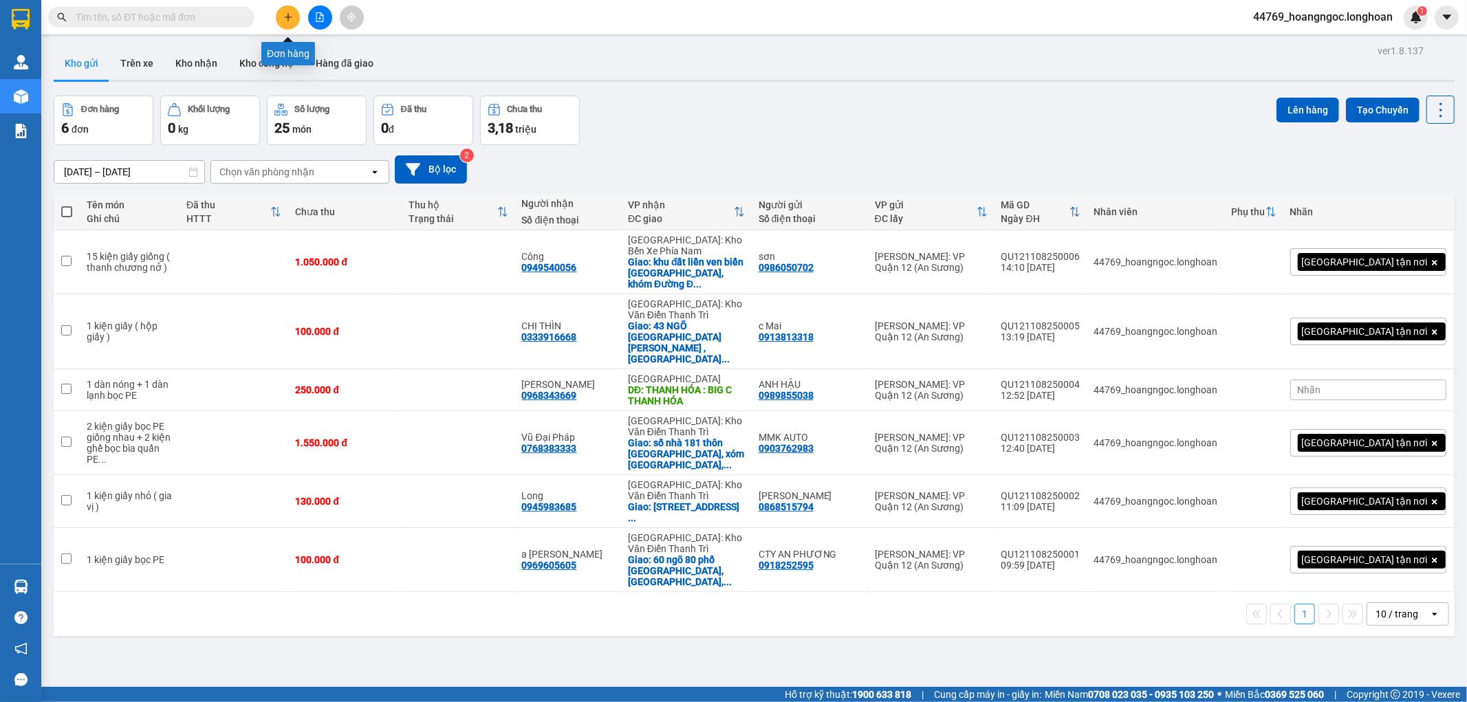
click at [281, 11] on button at bounding box center [288, 18] width 24 height 24
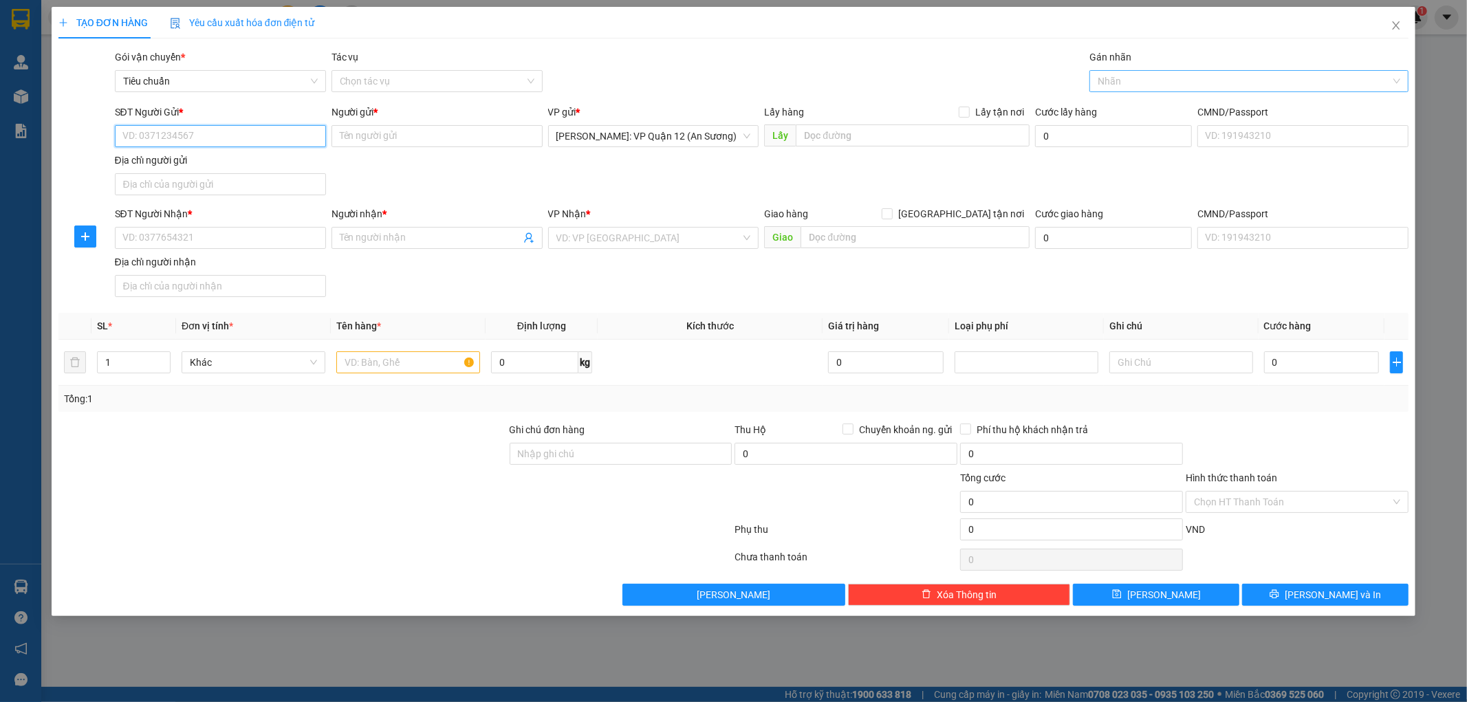
click at [1144, 73] on div at bounding box center [1242, 81] width 299 height 17
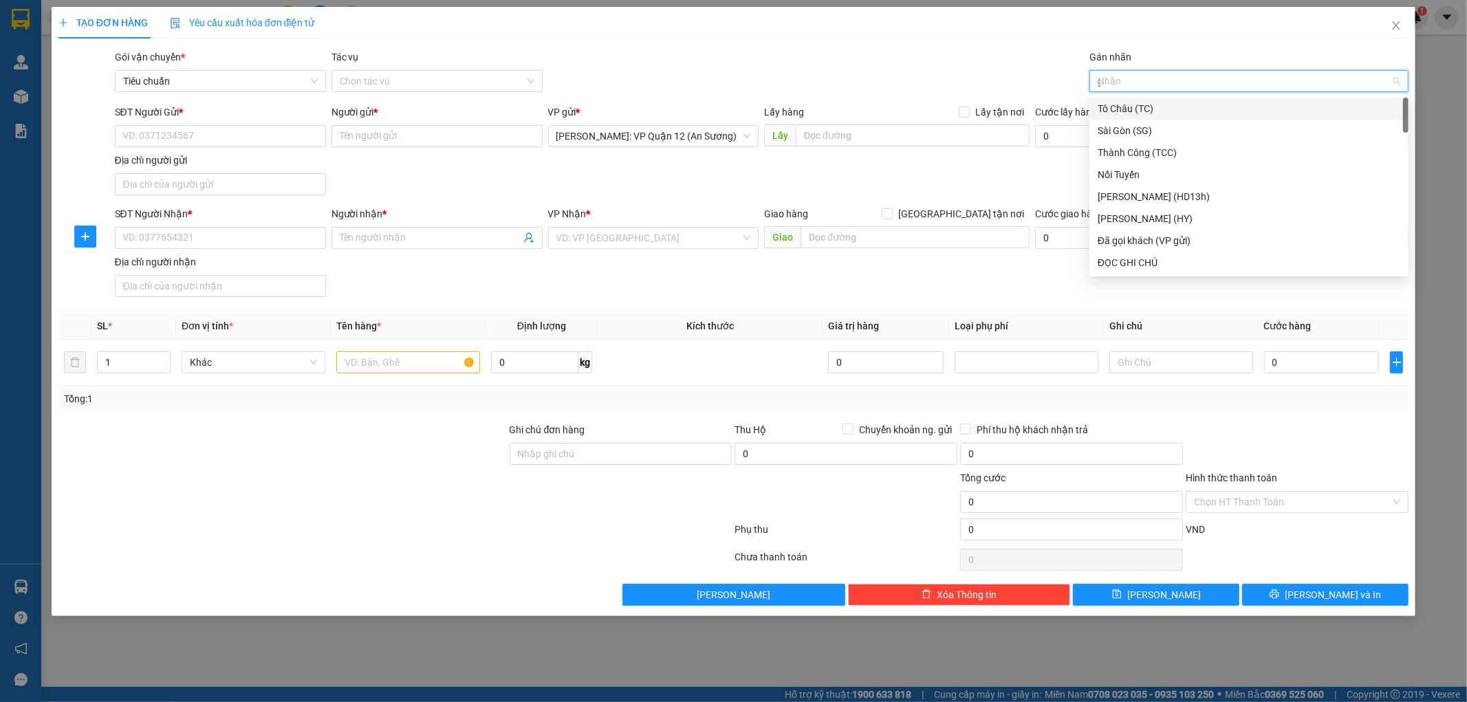
type input "gt"
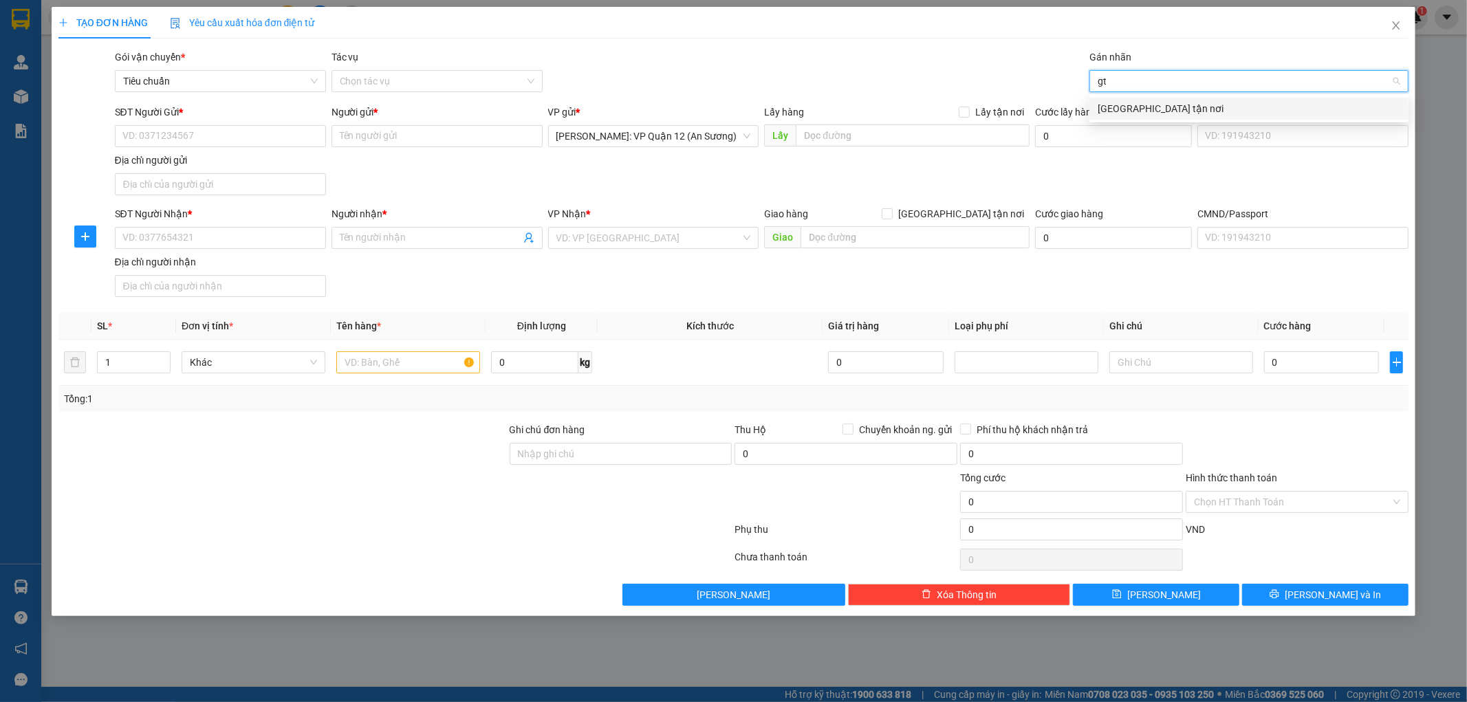
click at [1152, 109] on div "[GEOGRAPHIC_DATA] tận nơi" at bounding box center [1249, 108] width 303 height 15
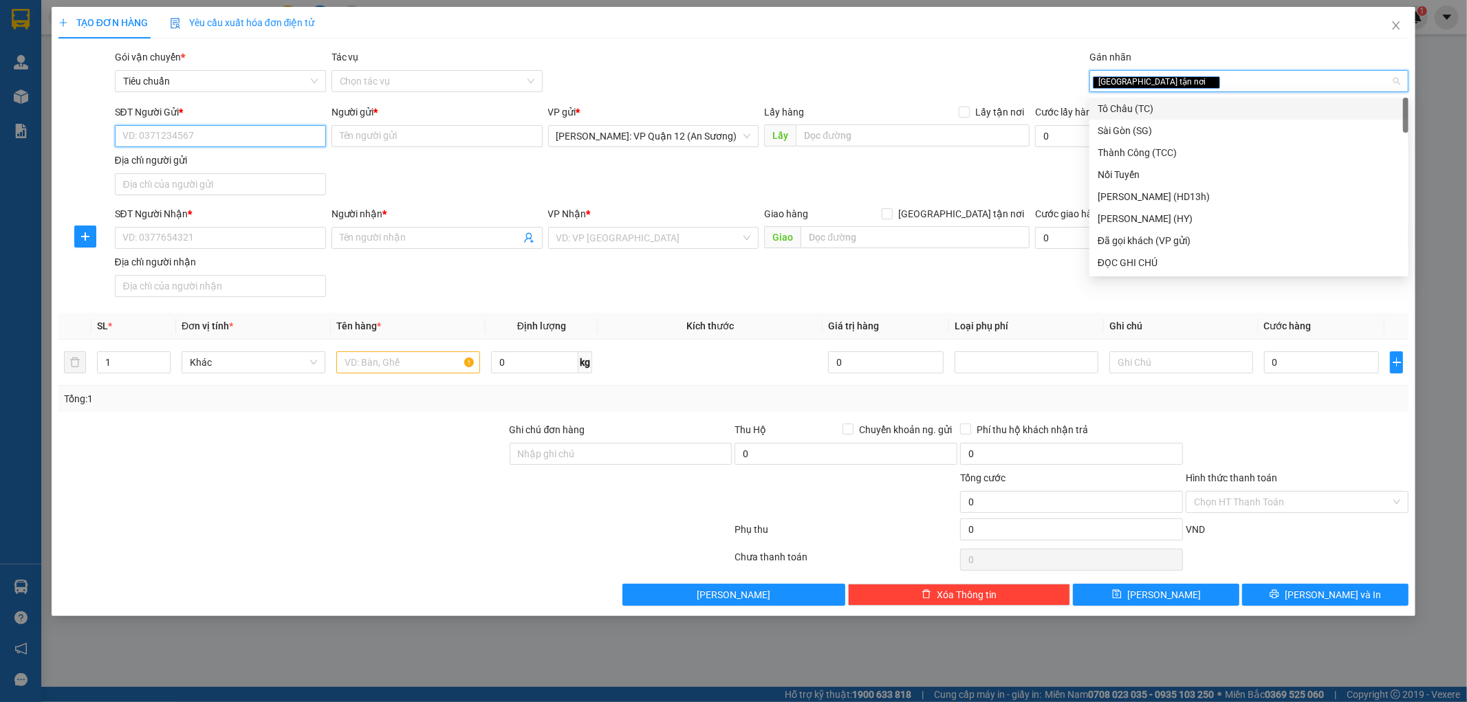
click at [256, 139] on input "SĐT Người Gửi *" at bounding box center [220, 136] width 211 height 22
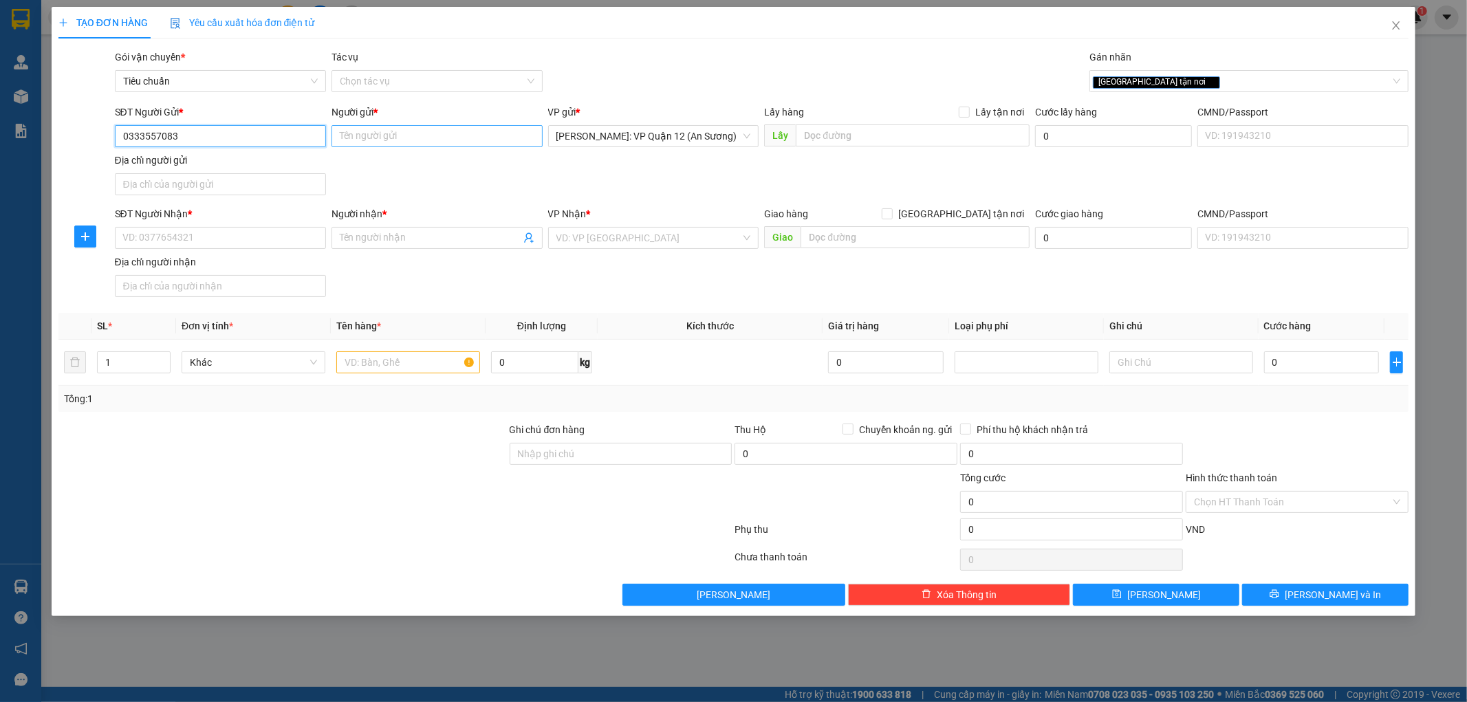
type input "0333557083"
click at [389, 136] on input "Người gửi *" at bounding box center [437, 136] width 211 height 22
type input "c"
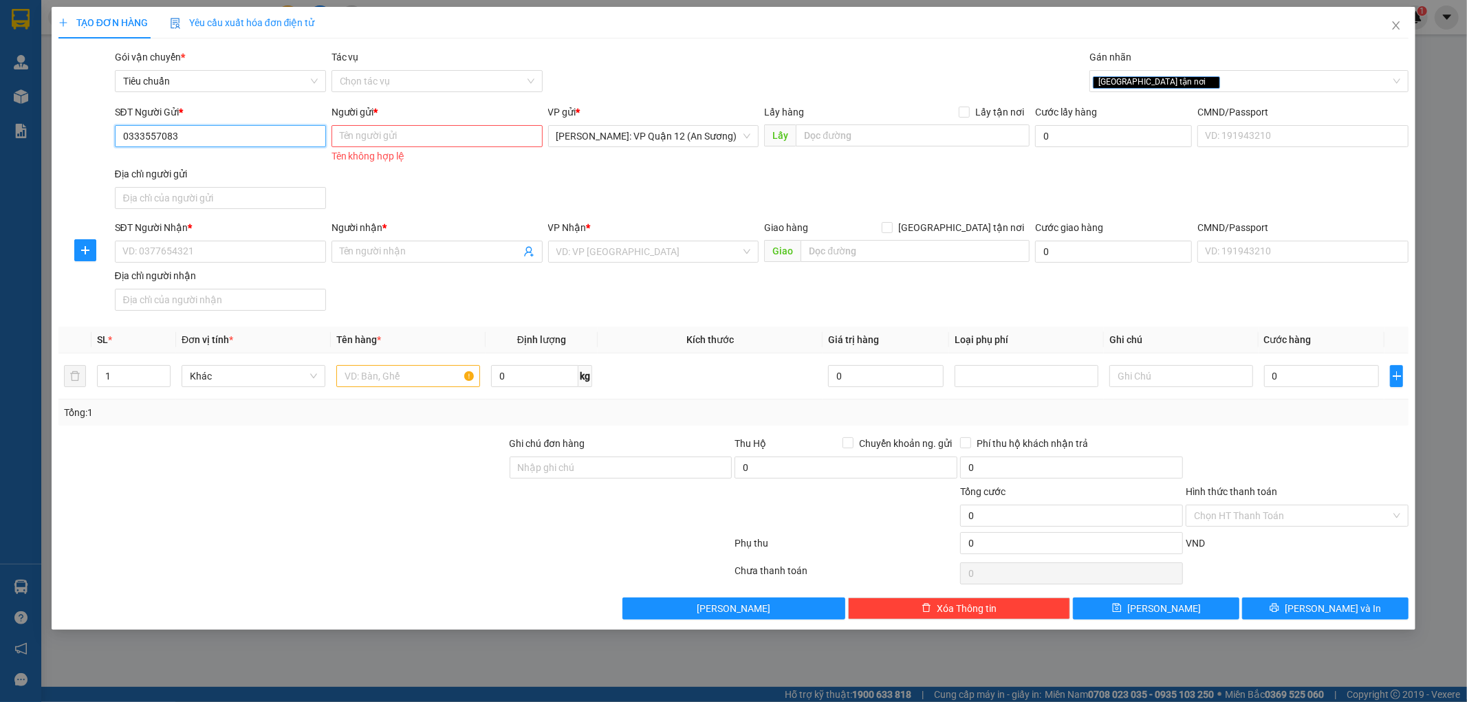
click at [223, 134] on input "0333557083" at bounding box center [220, 136] width 211 height 22
drag, startPoint x: 211, startPoint y: 241, endPoint x: 208, endPoint y: 248, distance: 8.3
click at [210, 243] on input "SĐT Người Nhận *" at bounding box center [220, 252] width 211 height 22
paste input "0333557083"
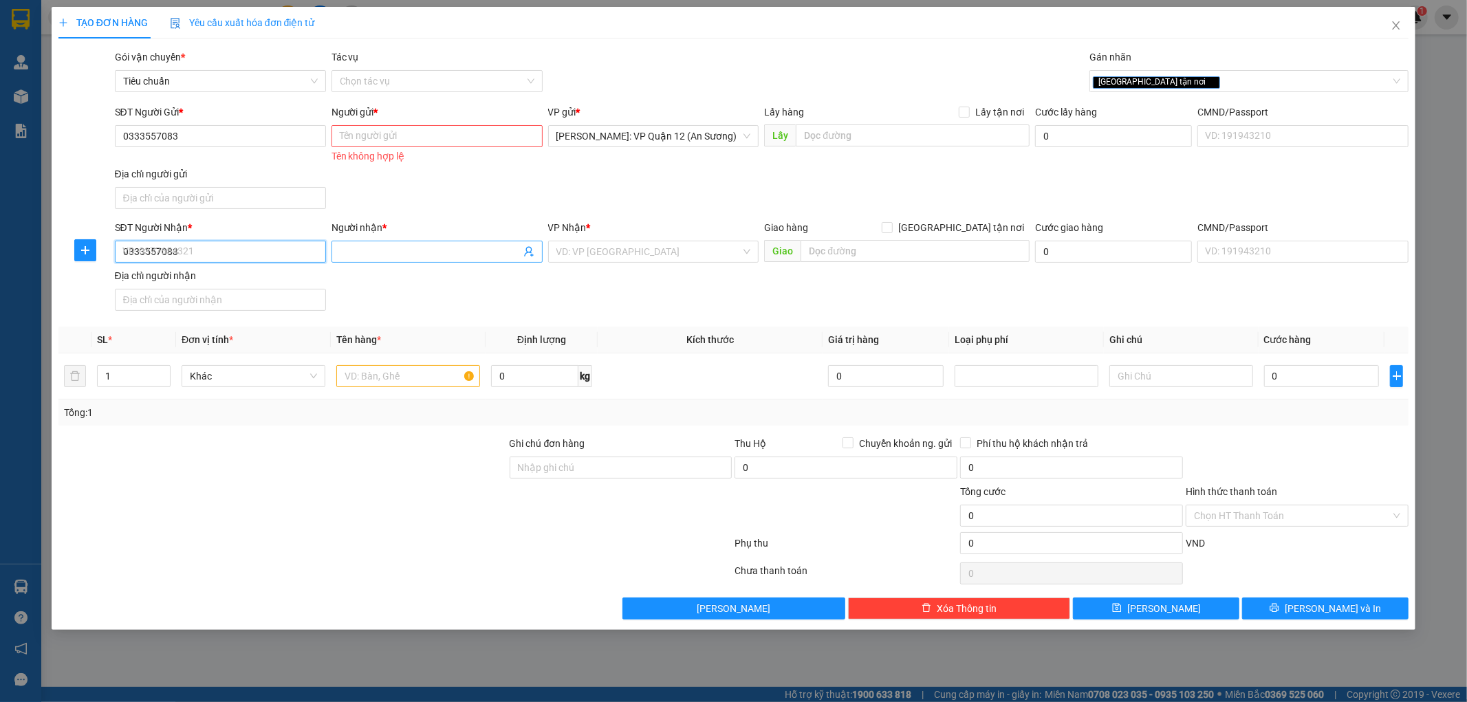
type input "0333557083"
click at [378, 245] on input "Người nhận *" at bounding box center [430, 251] width 181 height 15
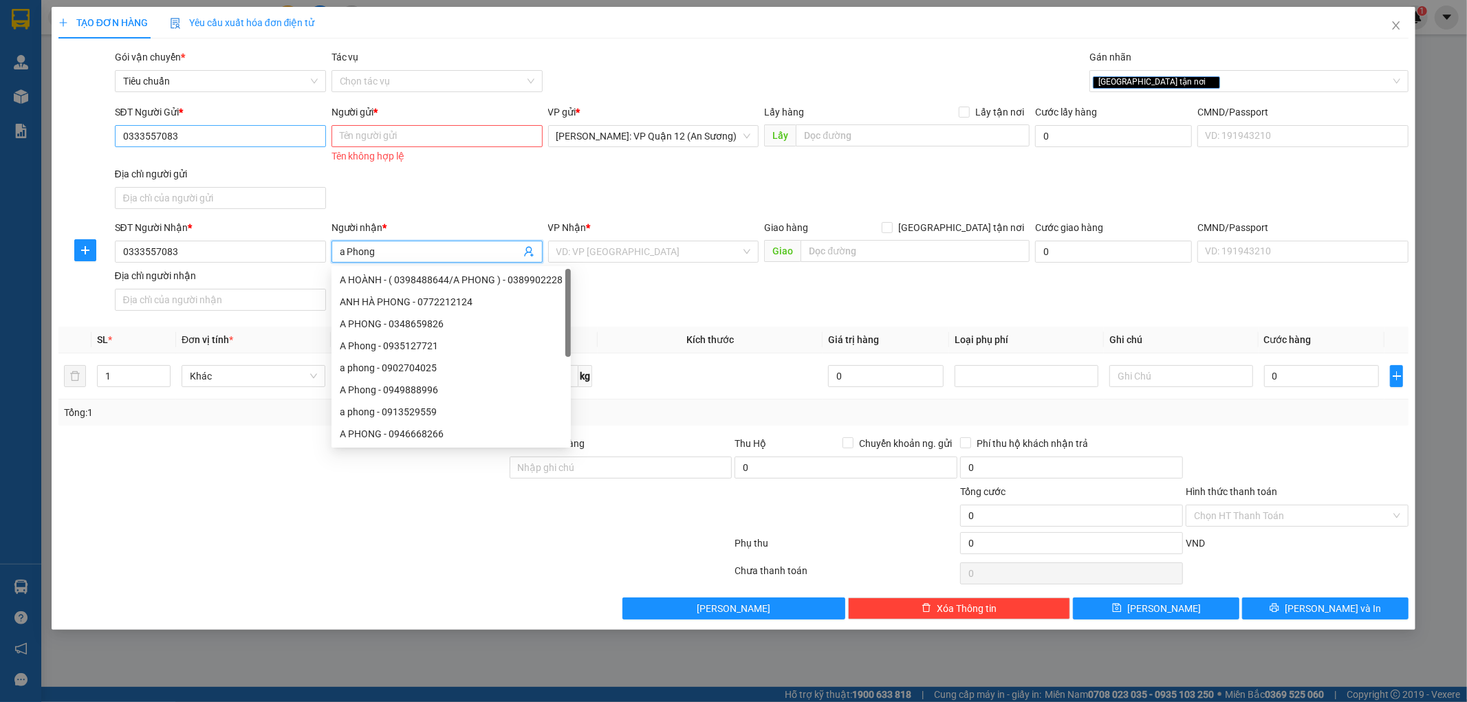
type input "a Phong"
click at [223, 125] on input "0333557083" at bounding box center [220, 136] width 211 height 22
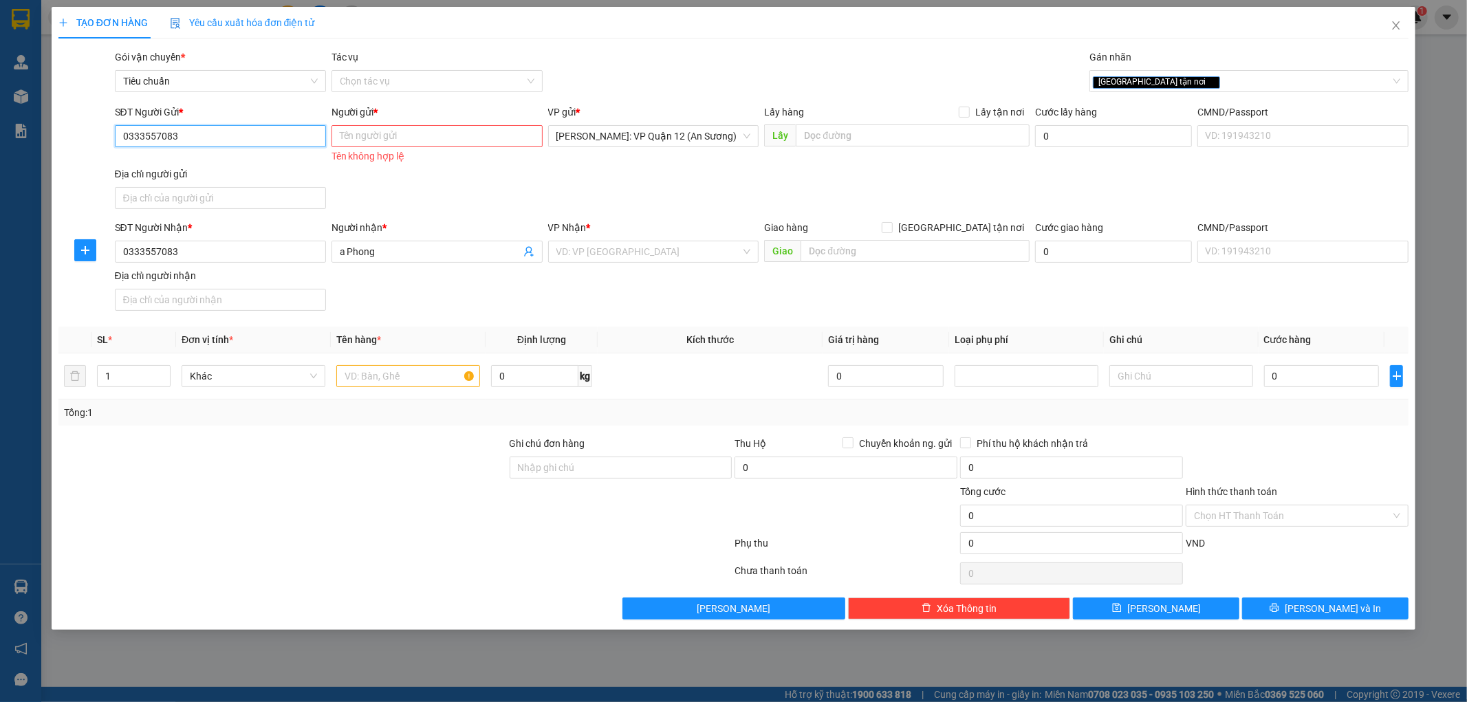
click at [236, 133] on input "0333557083" at bounding box center [220, 136] width 211 height 22
type input "0913911679"
click at [221, 163] on div "0913911679 - anh thảo" at bounding box center [220, 163] width 195 height 15
type input "anh thảo"
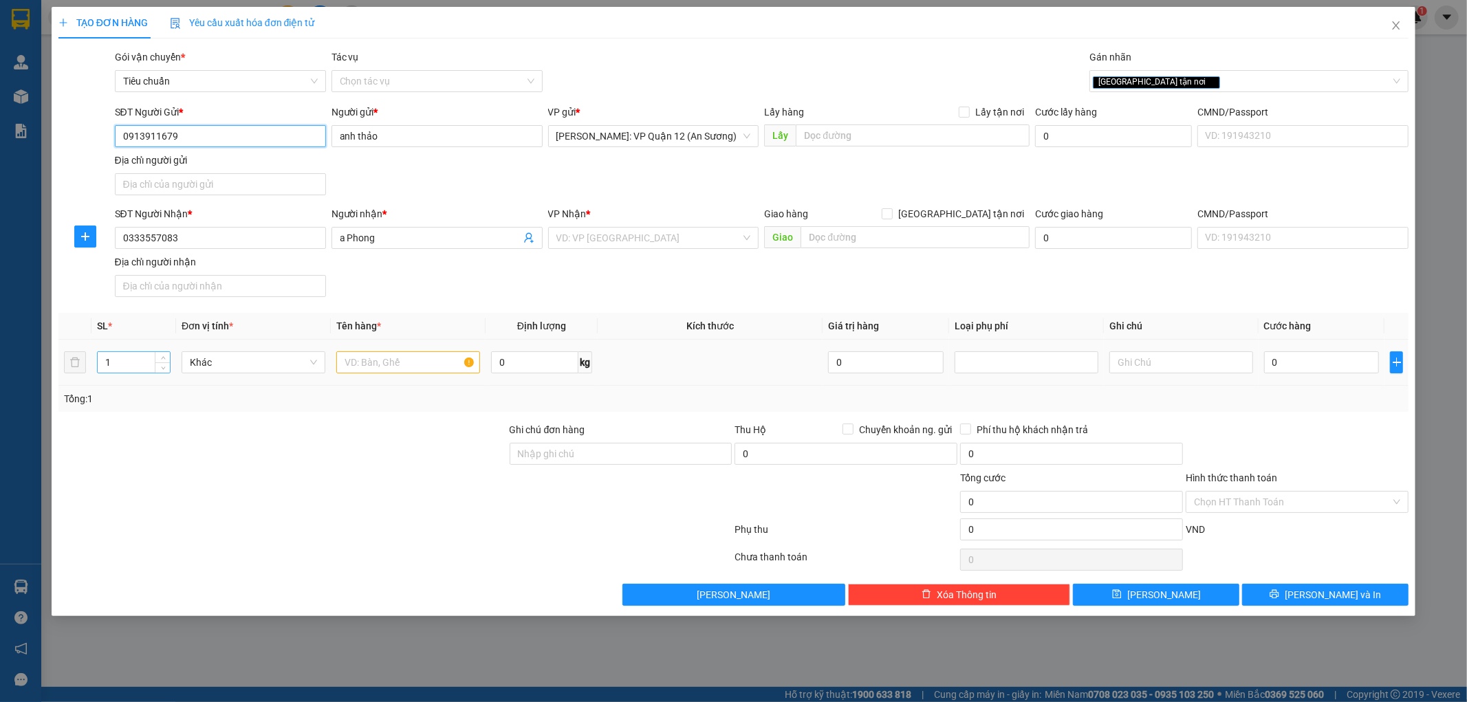
type input "0913911679"
click at [129, 366] on input "1" at bounding box center [134, 362] width 72 height 21
click at [169, 352] on div "1" at bounding box center [134, 362] width 72 height 21
type input "2"
click at [163, 354] on span "Increase Value" at bounding box center [162, 358] width 15 height 12
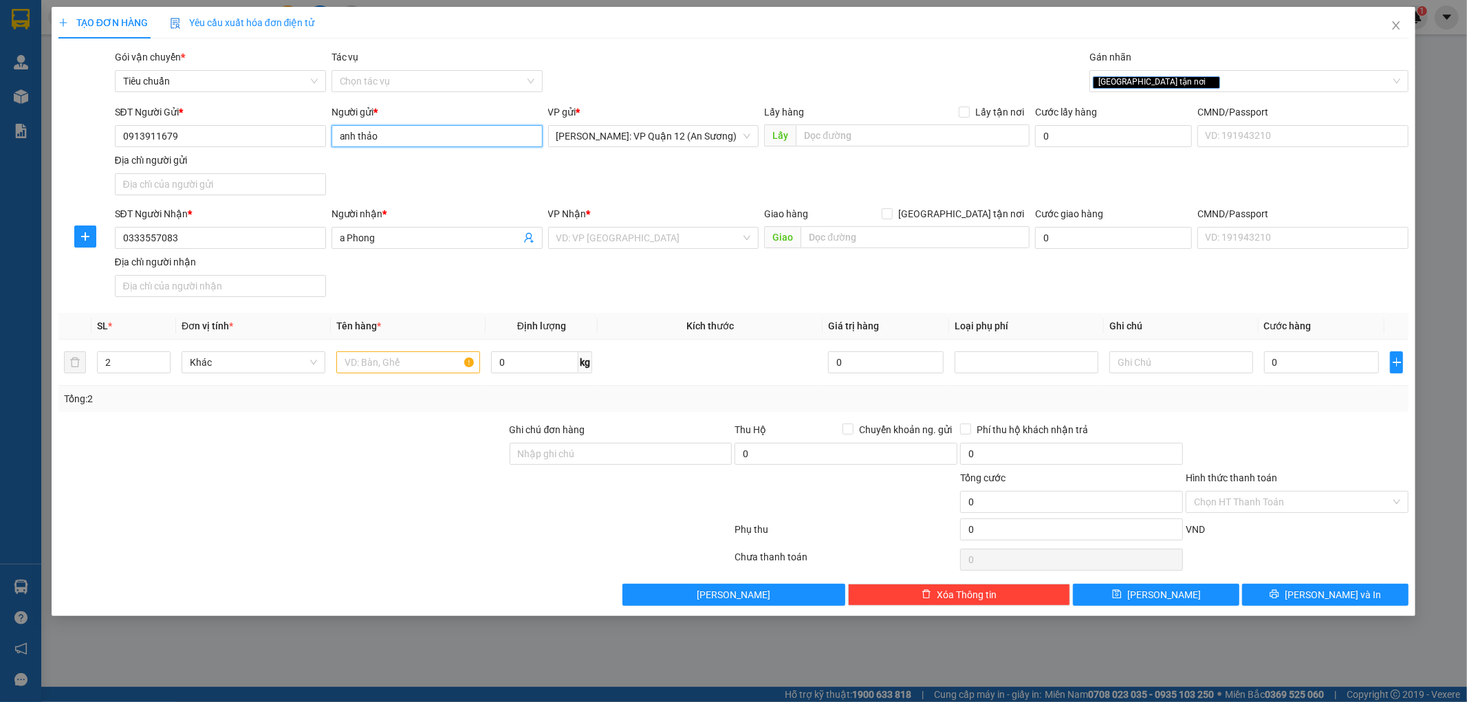
click at [355, 136] on input "anh thảo" at bounding box center [437, 136] width 211 height 22
type input "chú Thảo"
click at [427, 278] on div "SĐT Người Nhận * 0333557083 Người nhận * a Phong VP Nhận * VD: VP Sài Gòn Giao …" at bounding box center [762, 254] width 1300 height 96
drag, startPoint x: 399, startPoint y: 365, endPoint x: 448, endPoint y: 375, distance: 49.9
click at [399, 366] on input "text" at bounding box center [408, 363] width 144 height 22
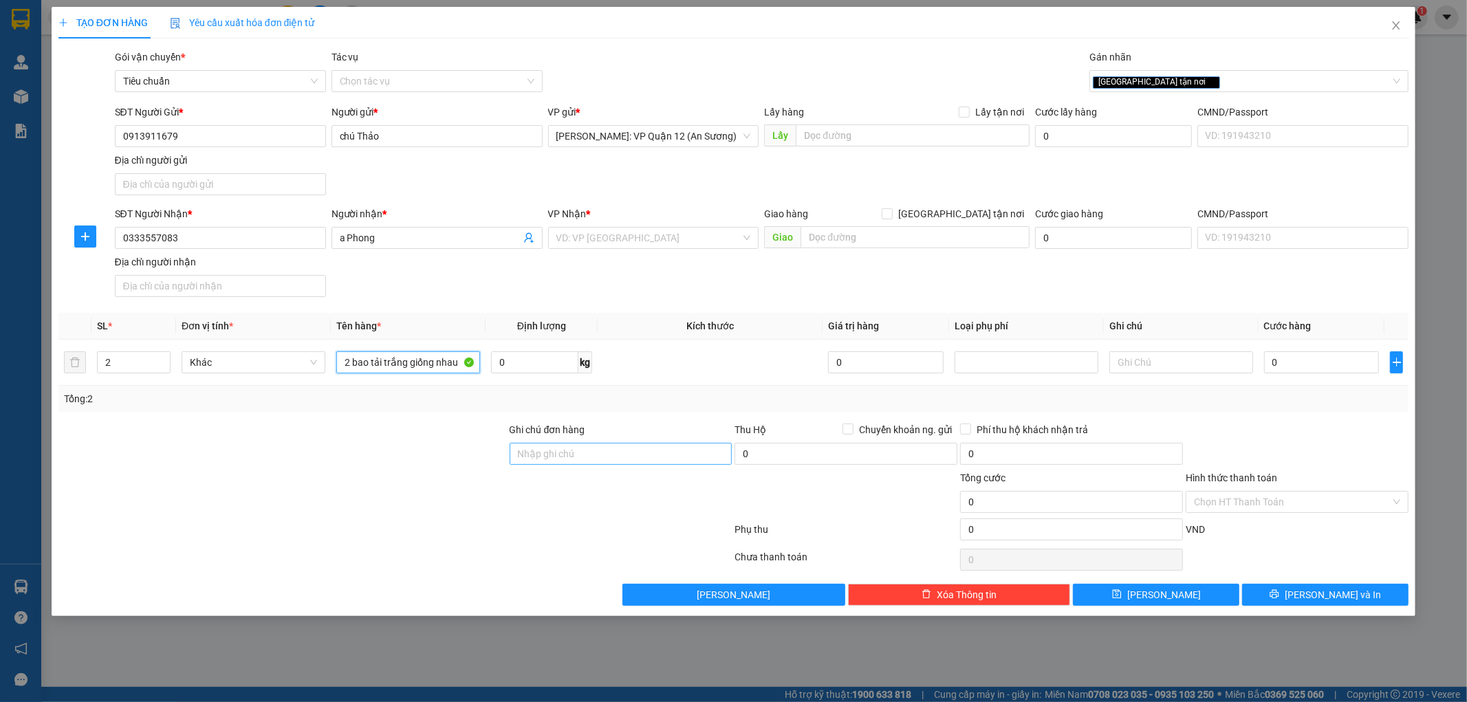
type input "2 bao tải trắng giống nhau"
click at [610, 448] on input "Ghi chú đơn hàng" at bounding box center [621, 454] width 223 height 22
type input "nhận theo kiện - hư hỏng ko chịu trách nhiệm"
click at [636, 243] on input "search" at bounding box center [649, 238] width 185 height 21
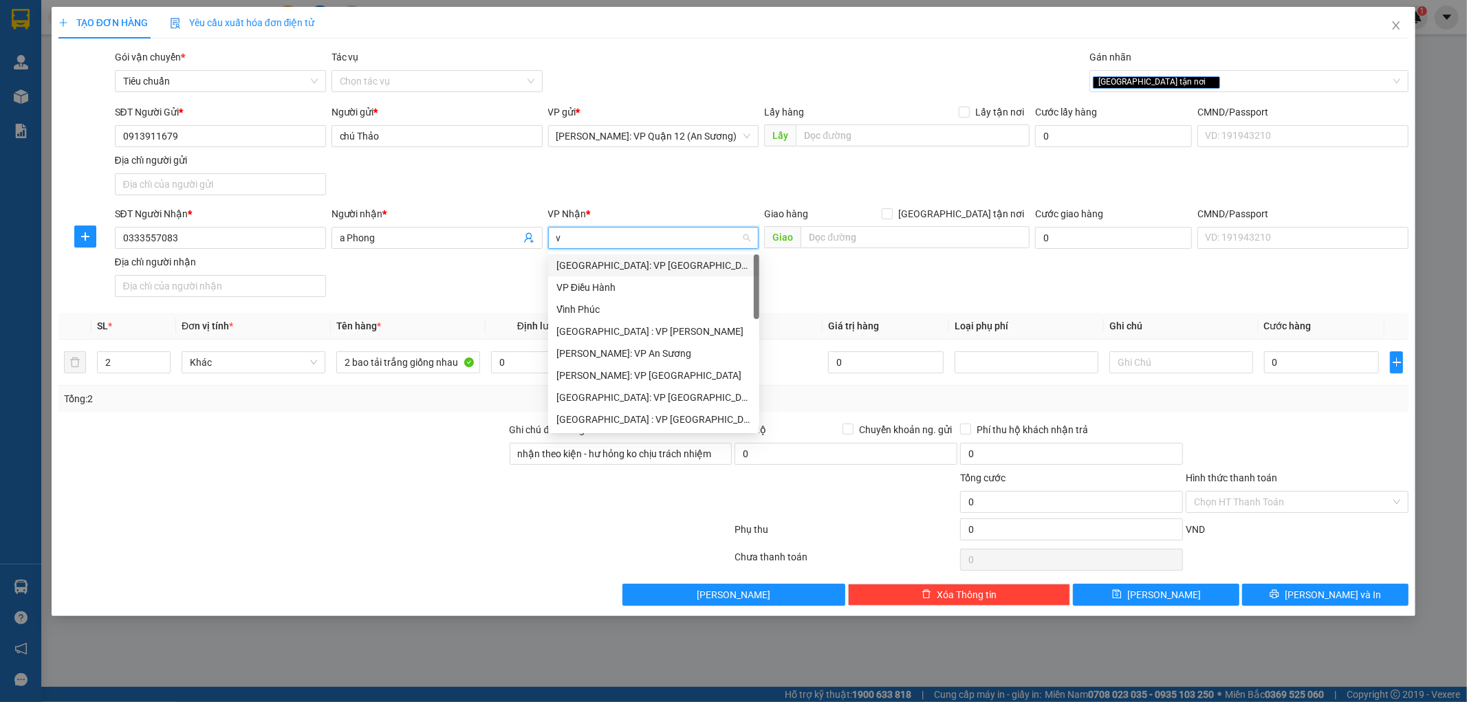
type input "va"
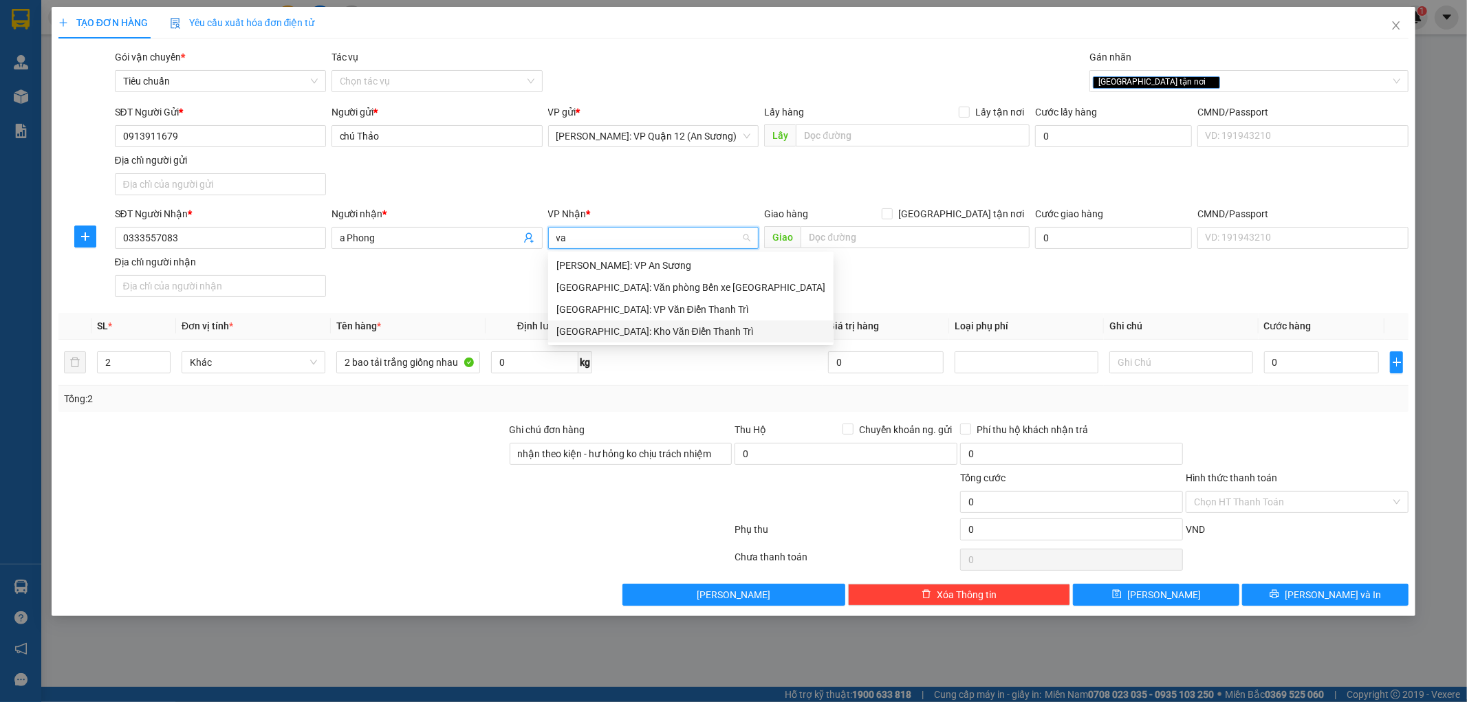
drag, startPoint x: 625, startPoint y: 335, endPoint x: 672, endPoint y: 315, distance: 51.5
click at [625, 334] on div "[GEOGRAPHIC_DATA]: Kho Văn Điển Thanh Trì" at bounding box center [691, 331] width 269 height 15
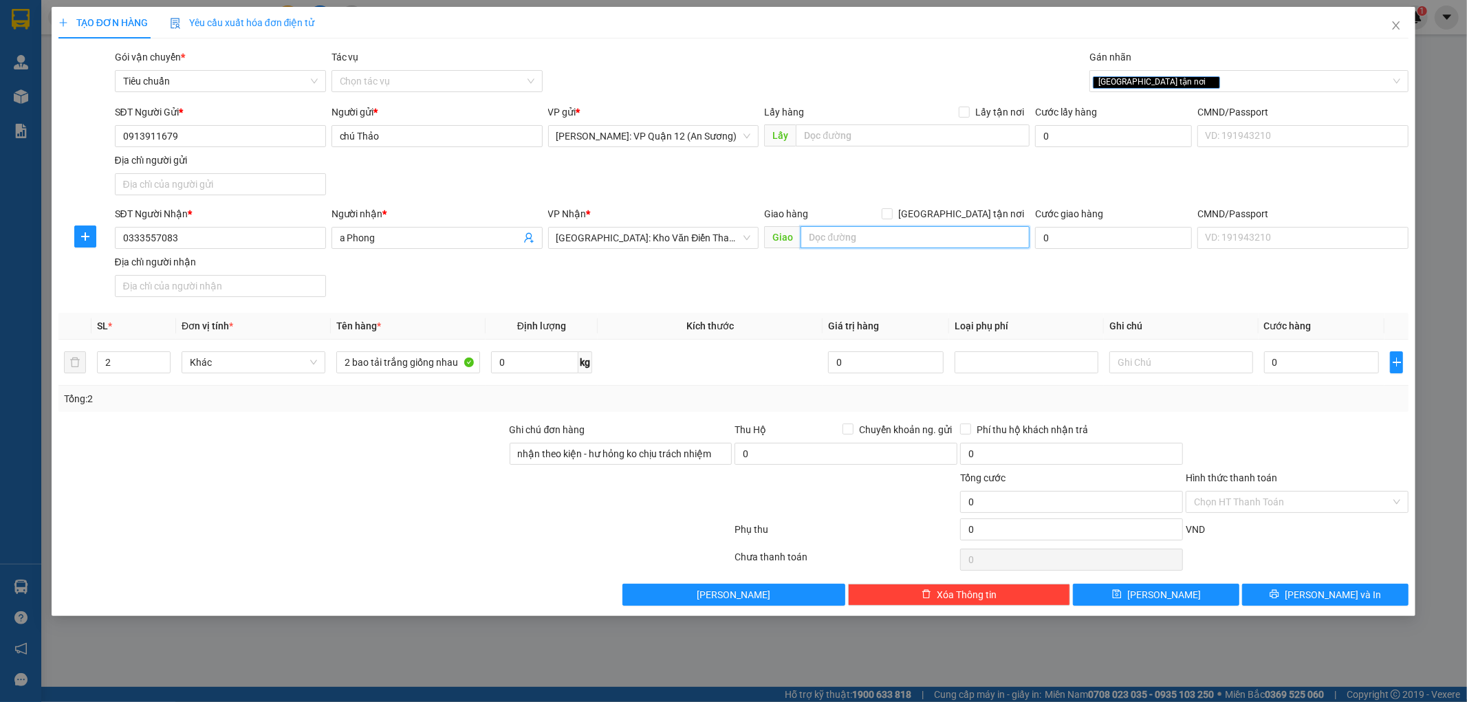
click at [934, 243] on input "text" at bounding box center [915, 237] width 229 height 22
click at [958, 220] on label "[GEOGRAPHIC_DATA] tận nơi" at bounding box center [956, 213] width 148 height 15
click at [892, 218] on input "[GEOGRAPHIC_DATA] tận nơi" at bounding box center [887, 213] width 10 height 10
checkbox input "true"
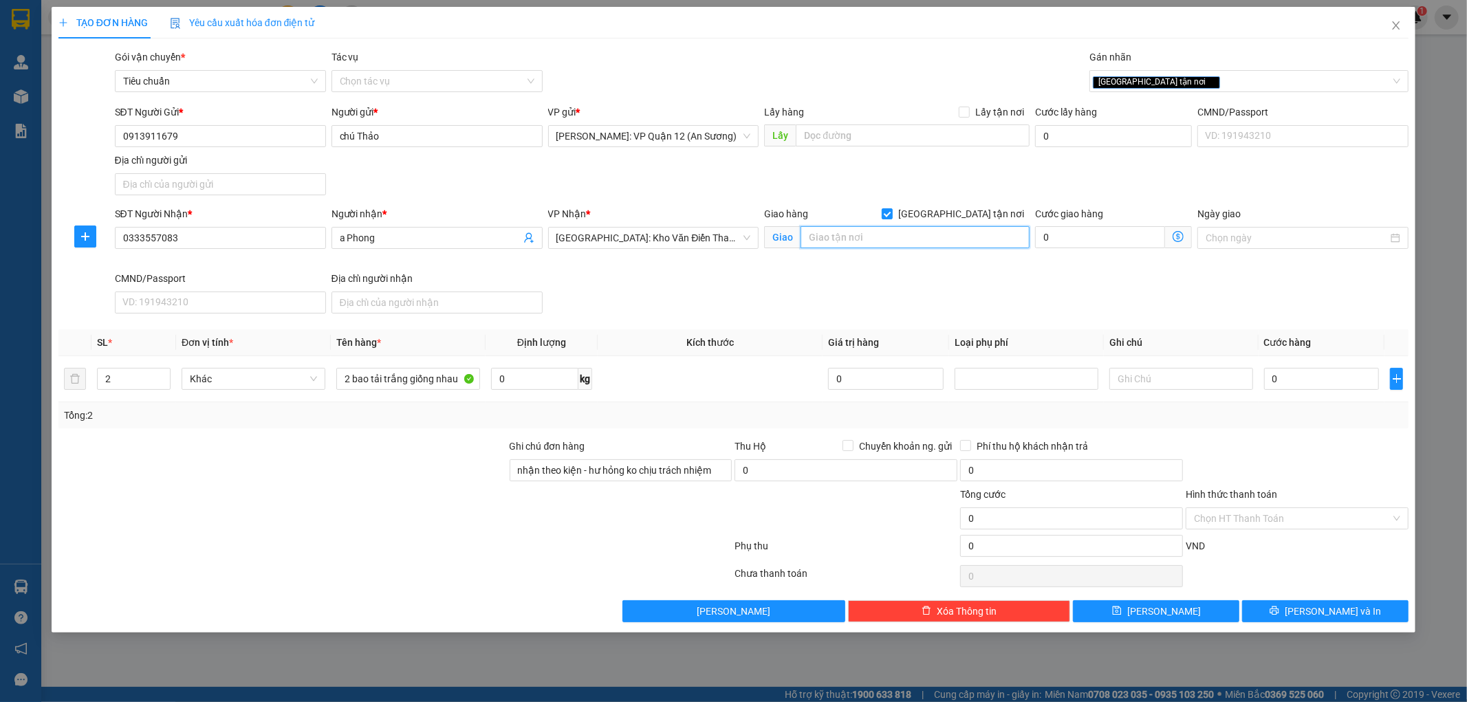
click at [942, 243] on input "text" at bounding box center [915, 237] width 229 height 22
type input "thôn [GEOGRAPHIC_DATA], [GEOGRAPHIC_DATA], Thành phố [GEOGRAPHIC_DATA]"
click at [1308, 382] on input "0" at bounding box center [1322, 379] width 116 height 22
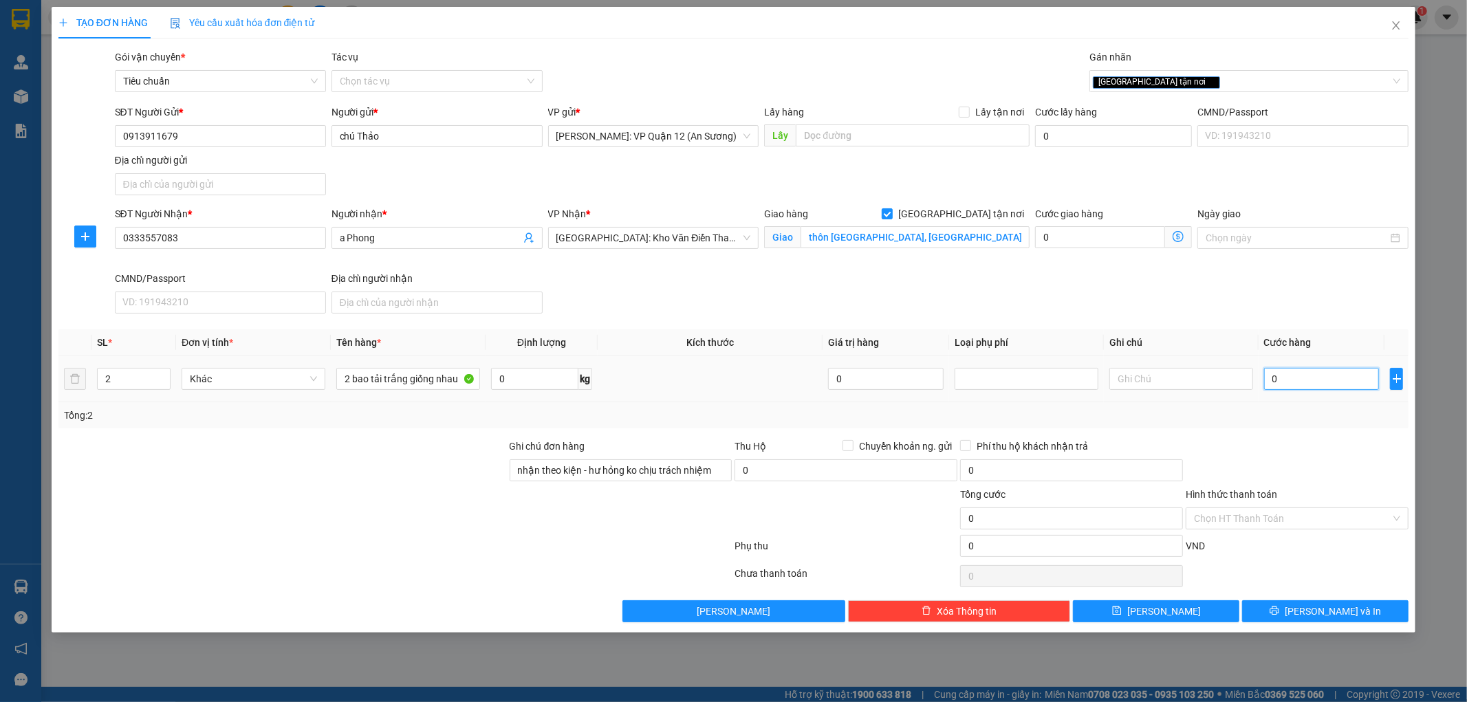
click at [1321, 379] on input "0" at bounding box center [1322, 379] width 116 height 22
type input "02"
type input "2"
type input "027"
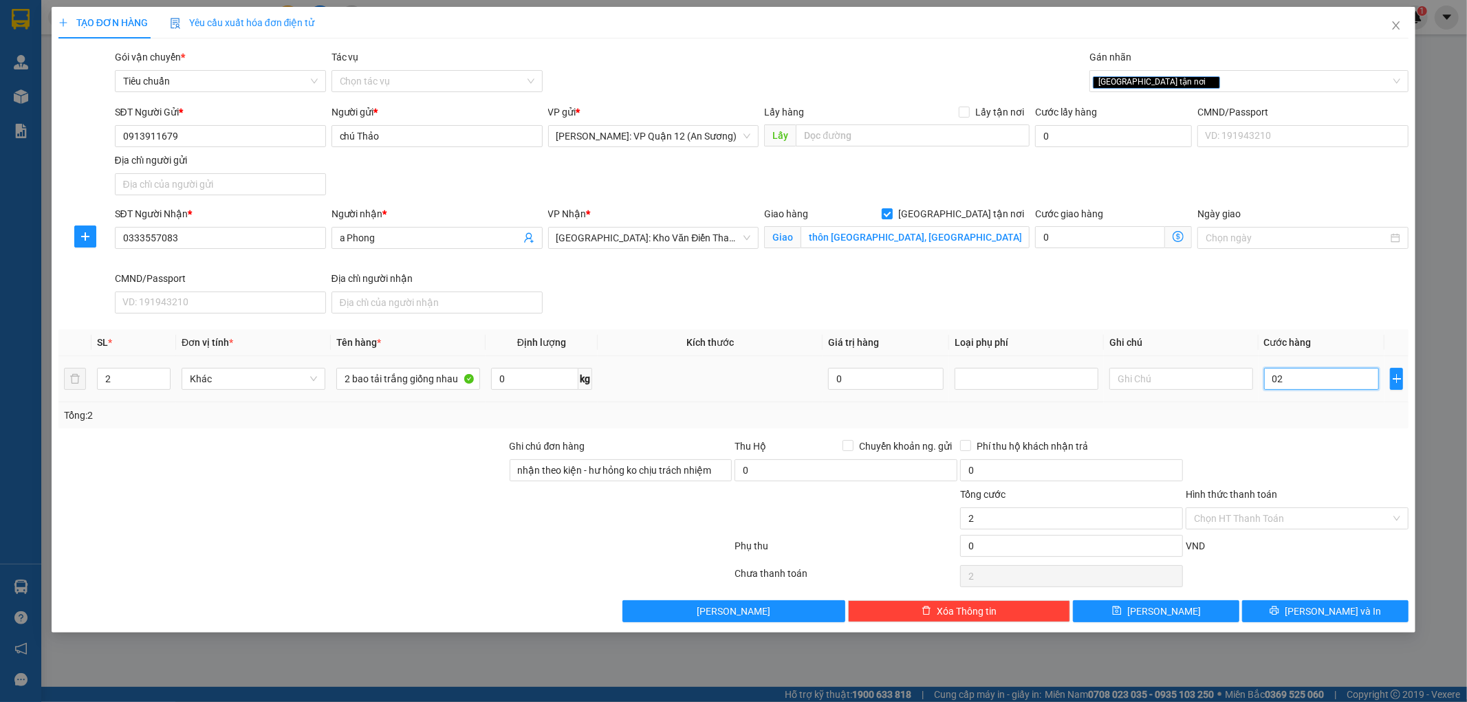
type input "27"
type input "0.270"
type input "270"
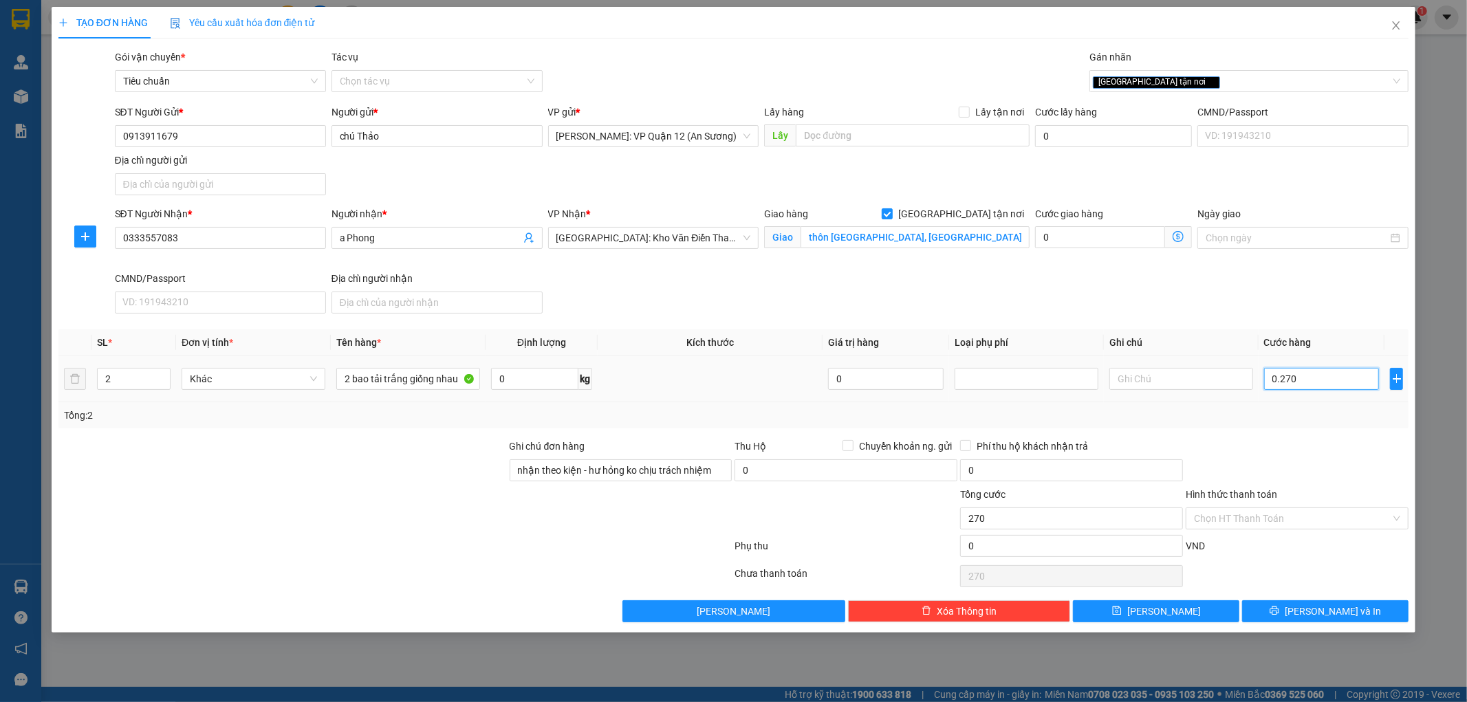
type input "02.700"
type input "2.700"
type input "027.000"
type input "27.000"
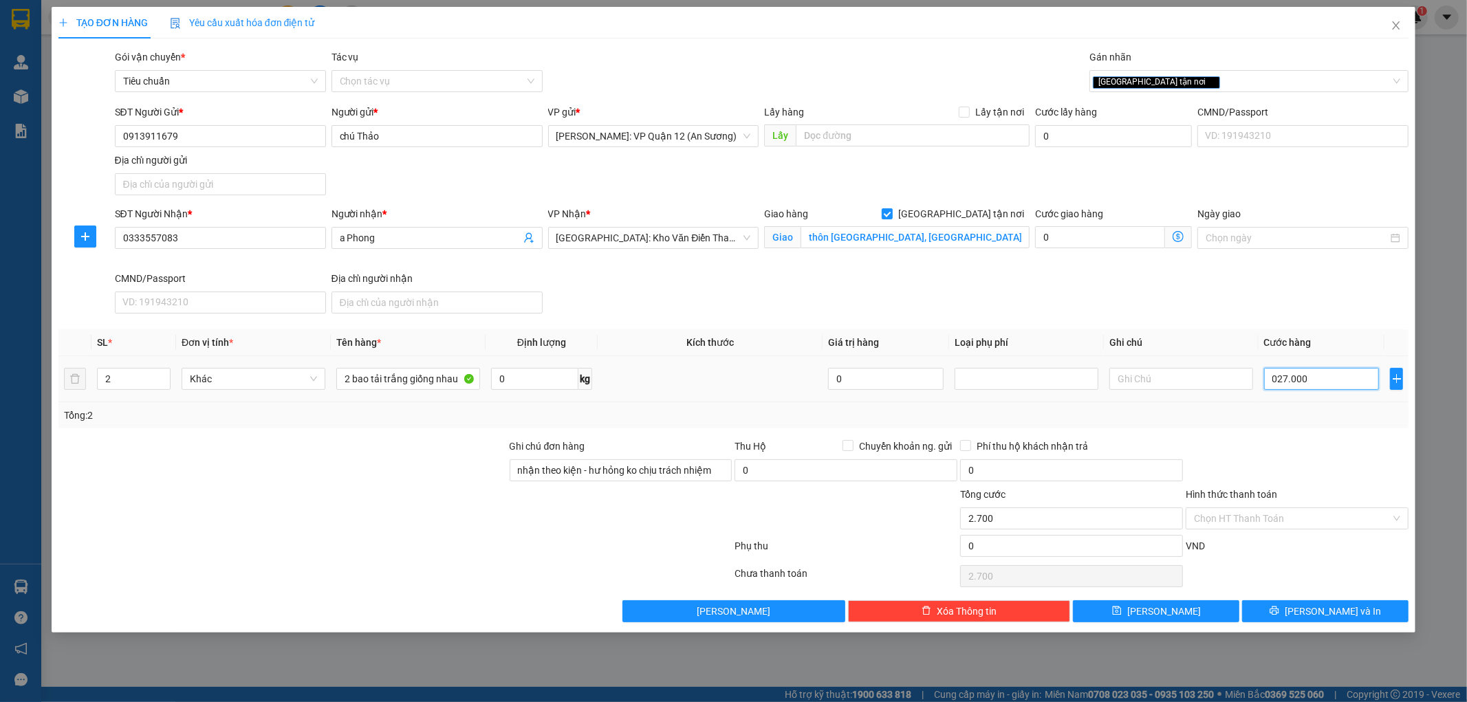
type input "27.000"
type input "0.270.000"
type input "270.000"
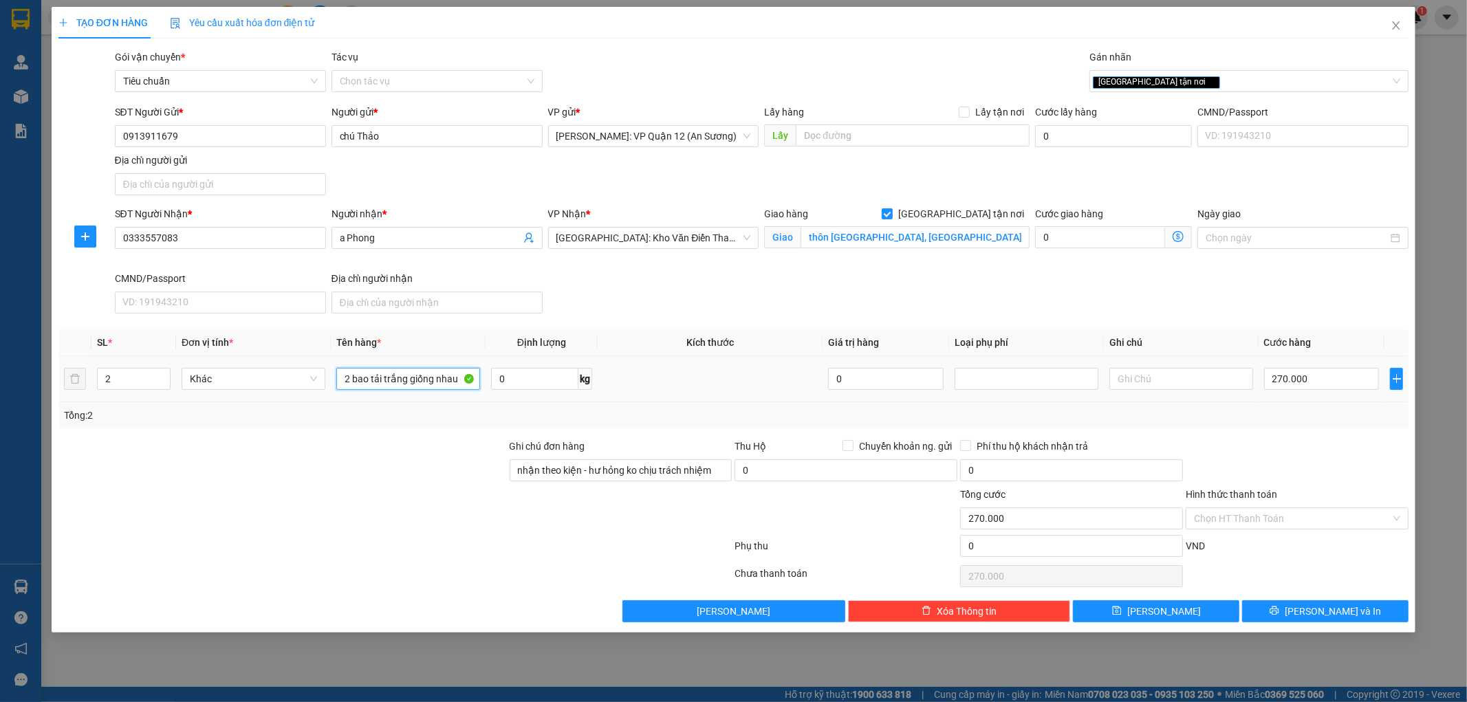
drag, startPoint x: 459, startPoint y: 379, endPoint x: 696, endPoint y: 441, distance: 245.3
click at [459, 378] on input "2 bao tải trắng giống nhau" at bounding box center [408, 379] width 144 height 22
type input "2 bao tải trắng giống nhau ( hạt nhựa )"
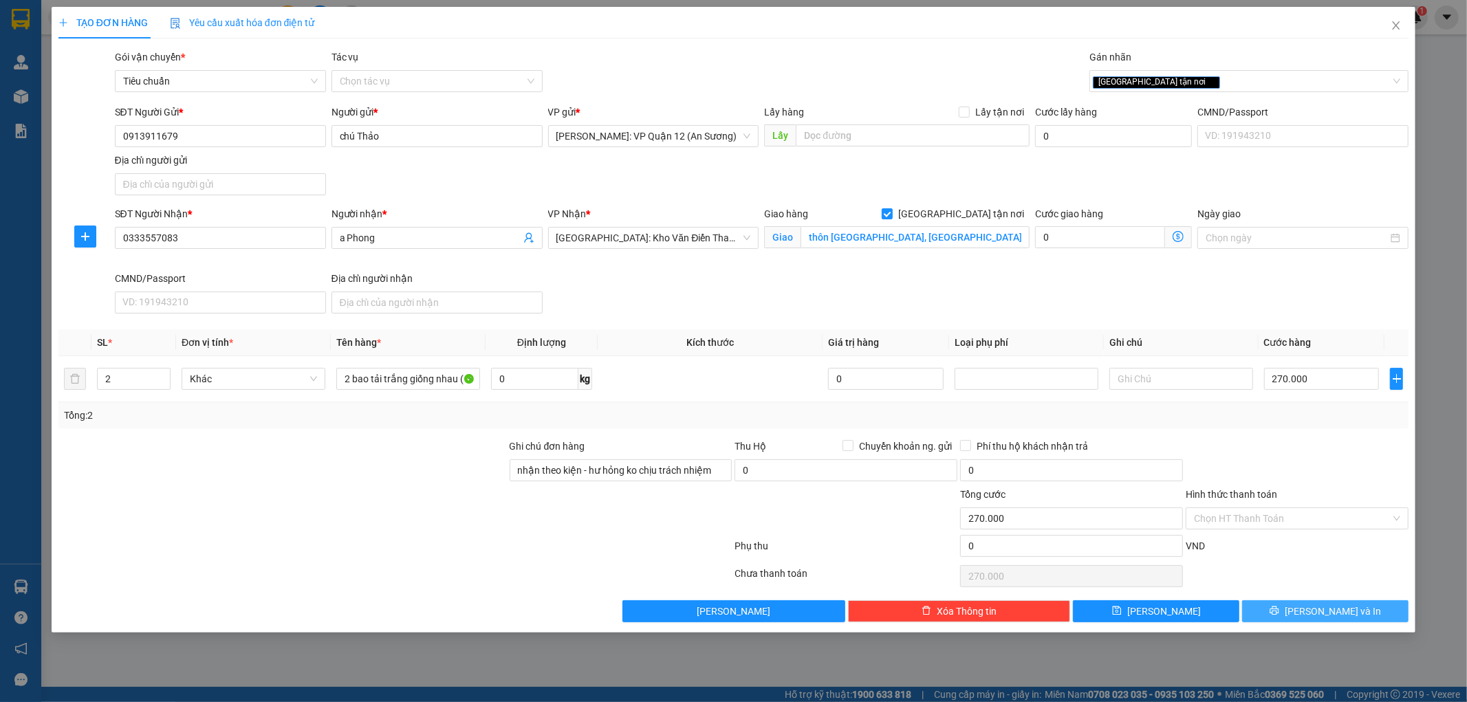
click at [1330, 609] on span "[PERSON_NAME] và In" at bounding box center [1333, 611] width 96 height 15
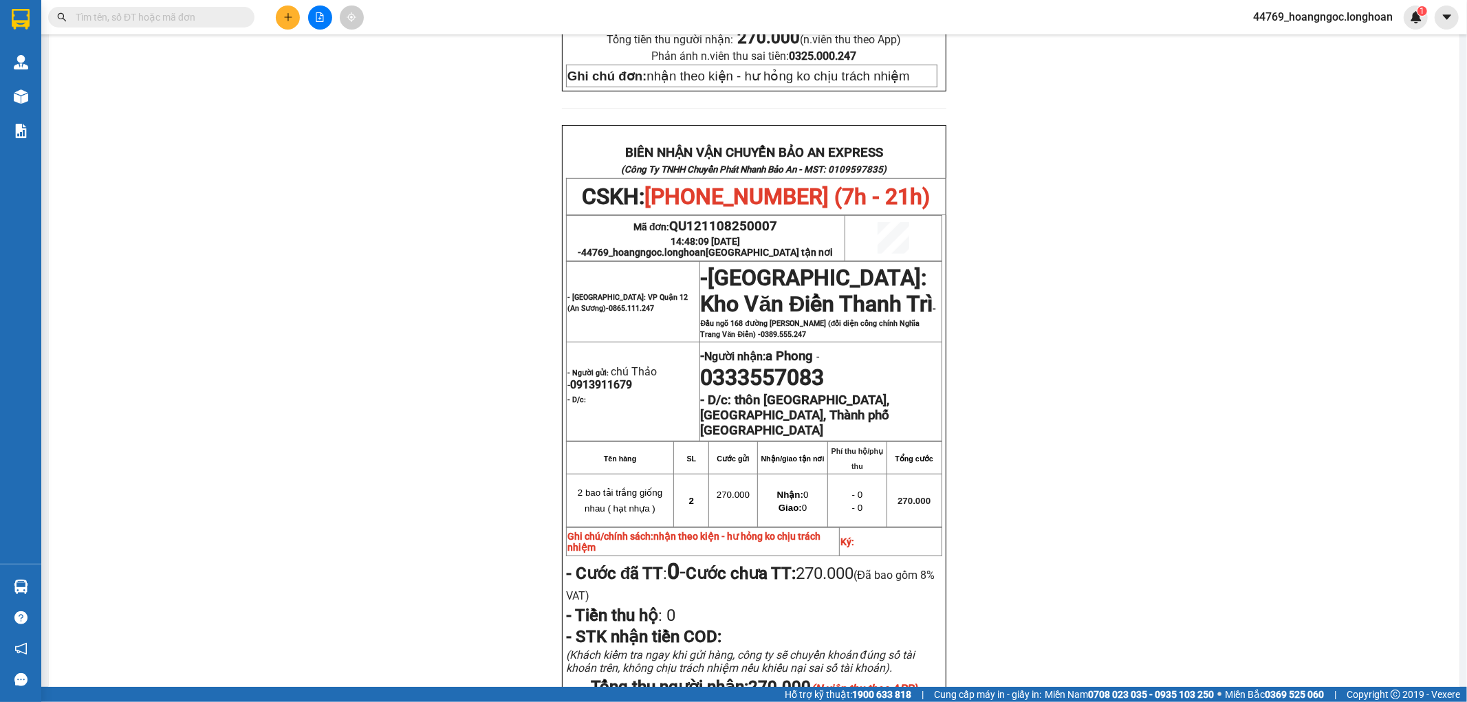
scroll to position [611, 0]
click at [716, 218] on span "QU121108250007" at bounding box center [724, 225] width 108 height 15
copy span "QU121108250007"
click at [196, 21] on input "text" at bounding box center [157, 17] width 162 height 15
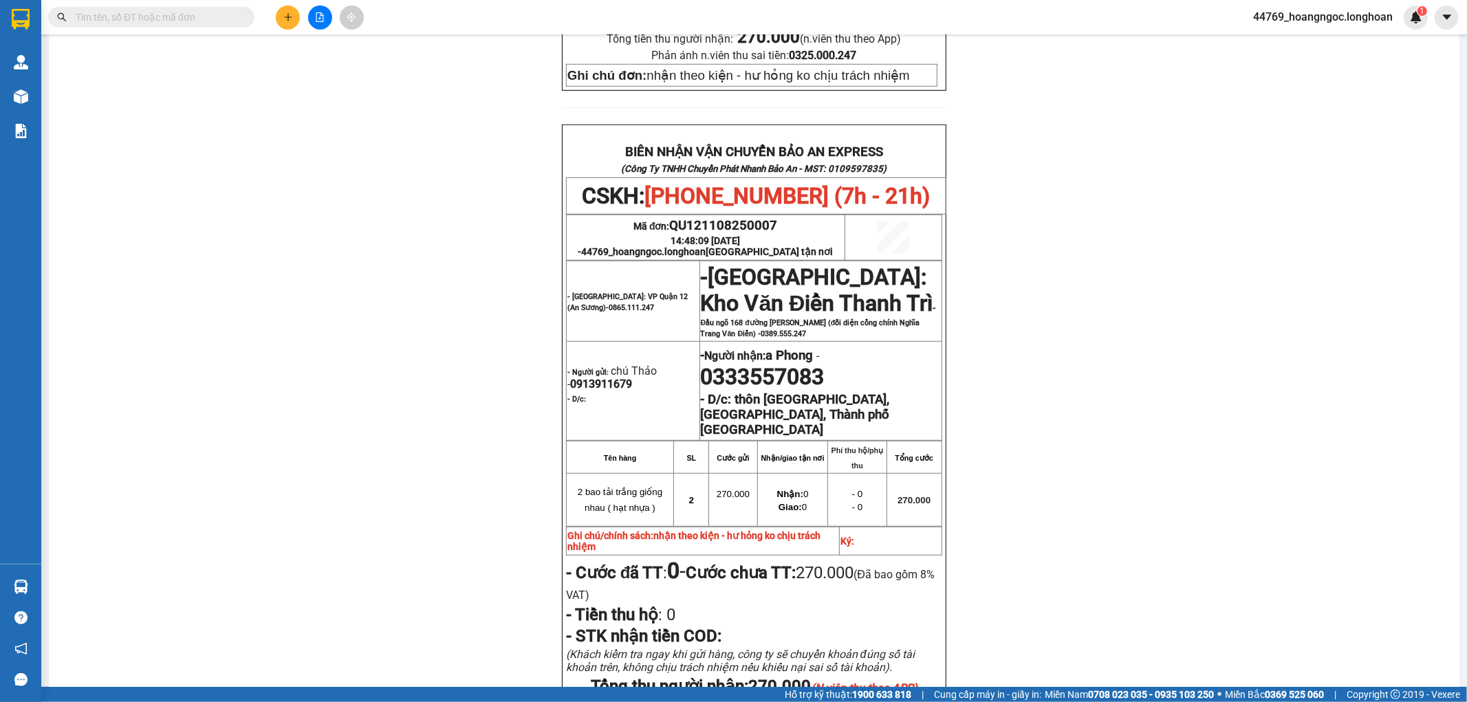
click at [196, 21] on input "text" at bounding box center [157, 17] width 162 height 15
paste input "QU121108250007"
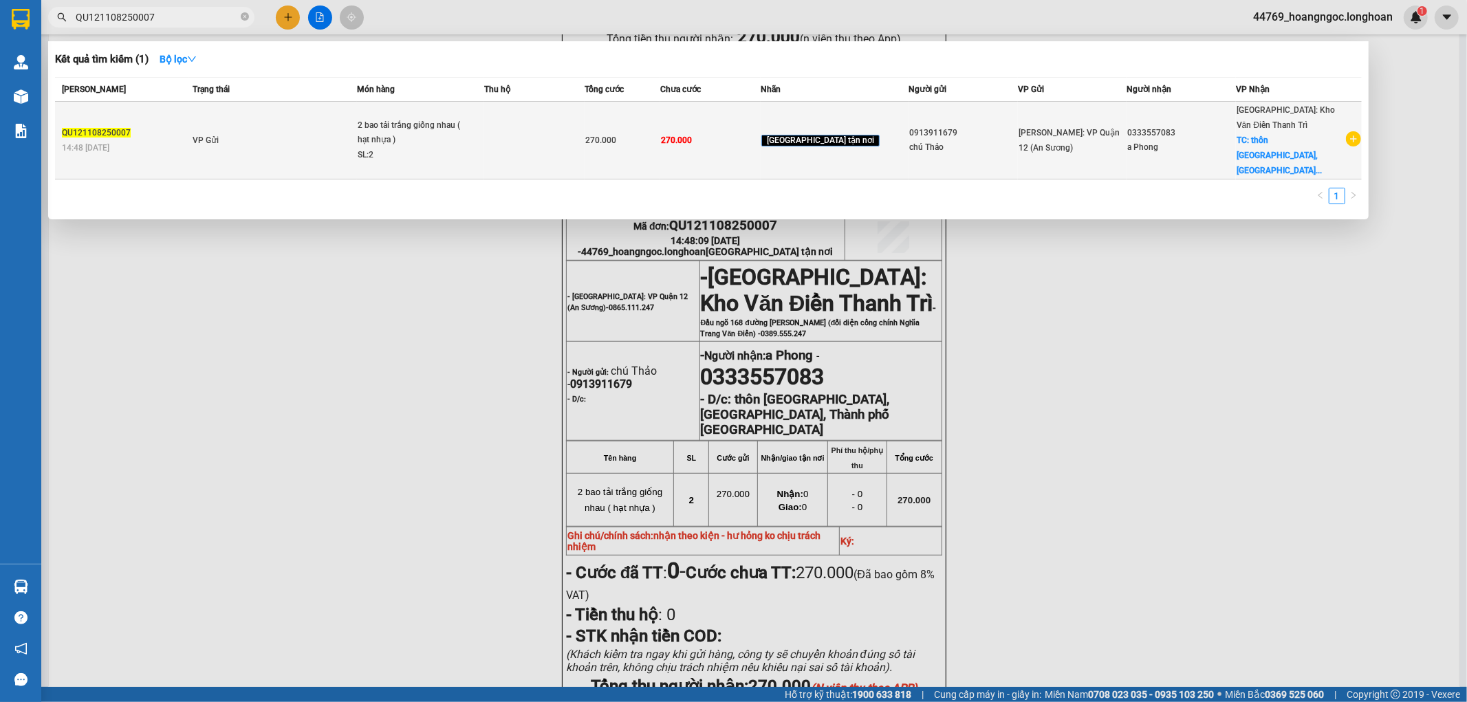
type input "QU121108250007"
click at [484, 129] on span "2 bao tải trắng giống nhau ( hạt nhựa ) SL: 2" at bounding box center [421, 140] width 126 height 45
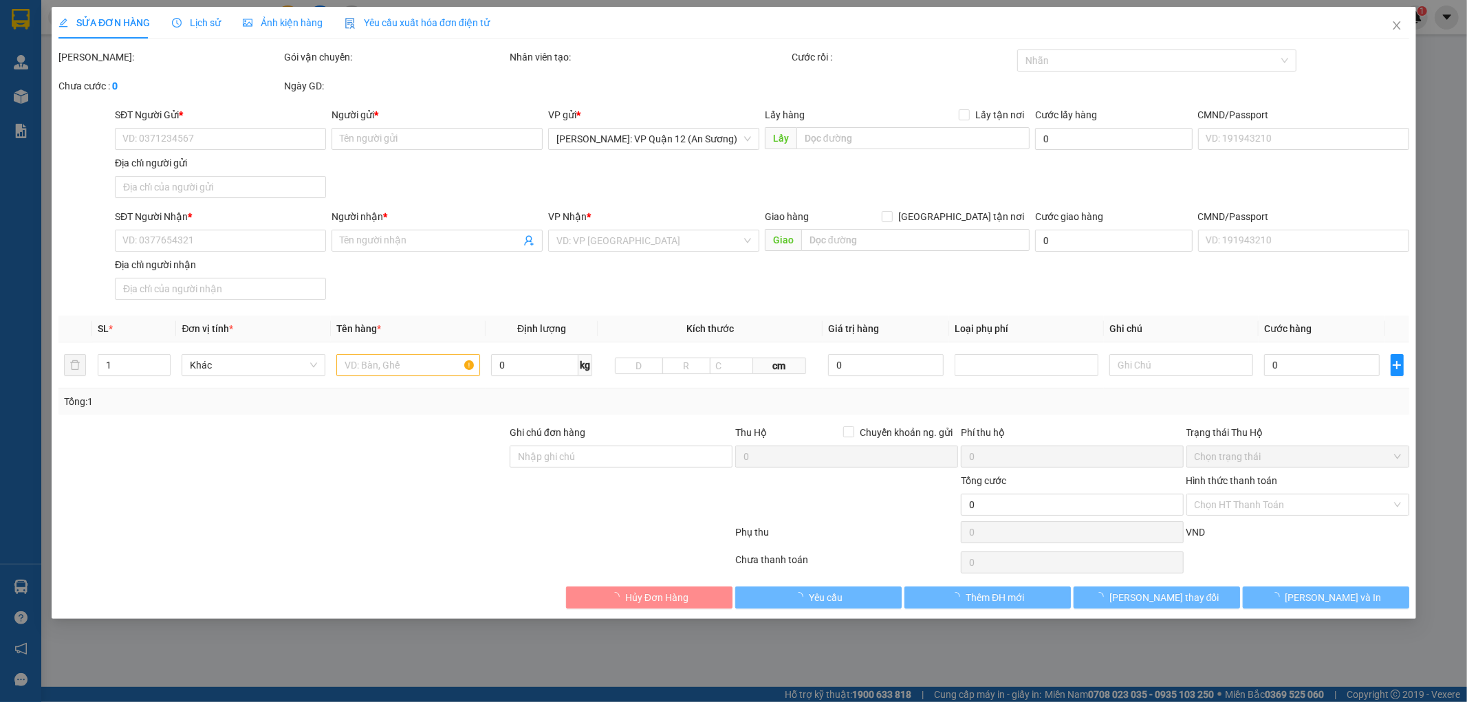
type input "0913911679"
type input "chú Thảo"
type input "0333557083"
type input "a Phong"
checkbox input "true"
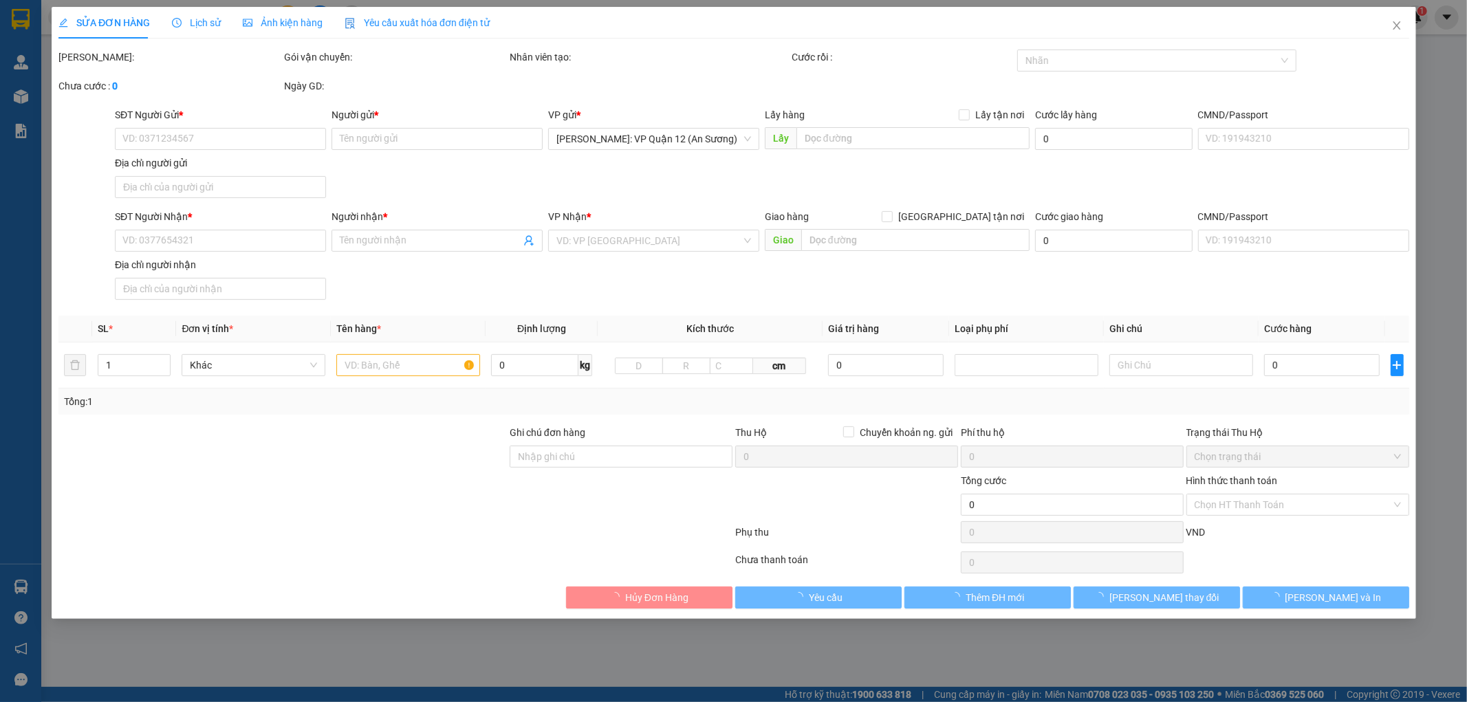
type input "thôn [GEOGRAPHIC_DATA], [GEOGRAPHIC_DATA], Thành phố [GEOGRAPHIC_DATA]"
type input "nhận theo kiện - hư hỏng ko chịu trách nhiệm"
type input "270.000"
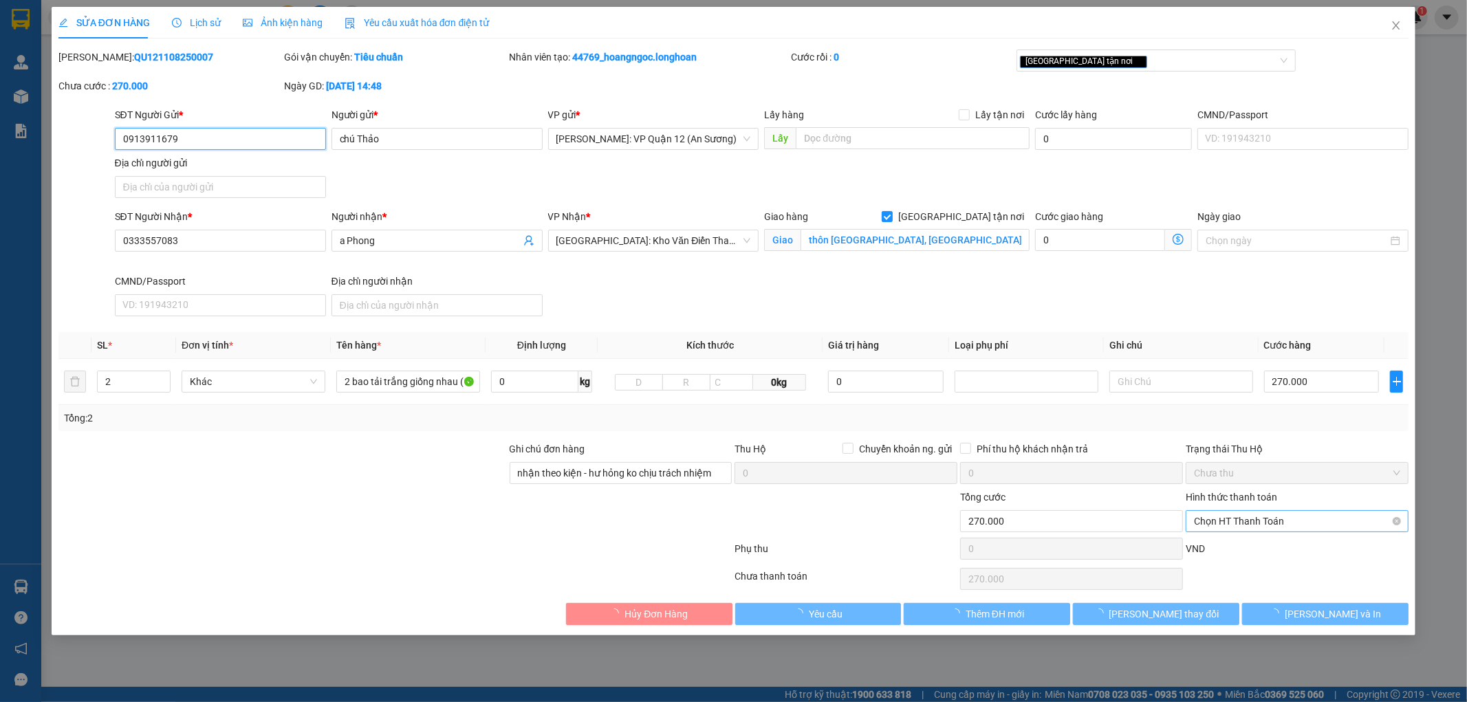
click at [1295, 530] on span "Chọn HT Thanh Toán" at bounding box center [1297, 521] width 206 height 21
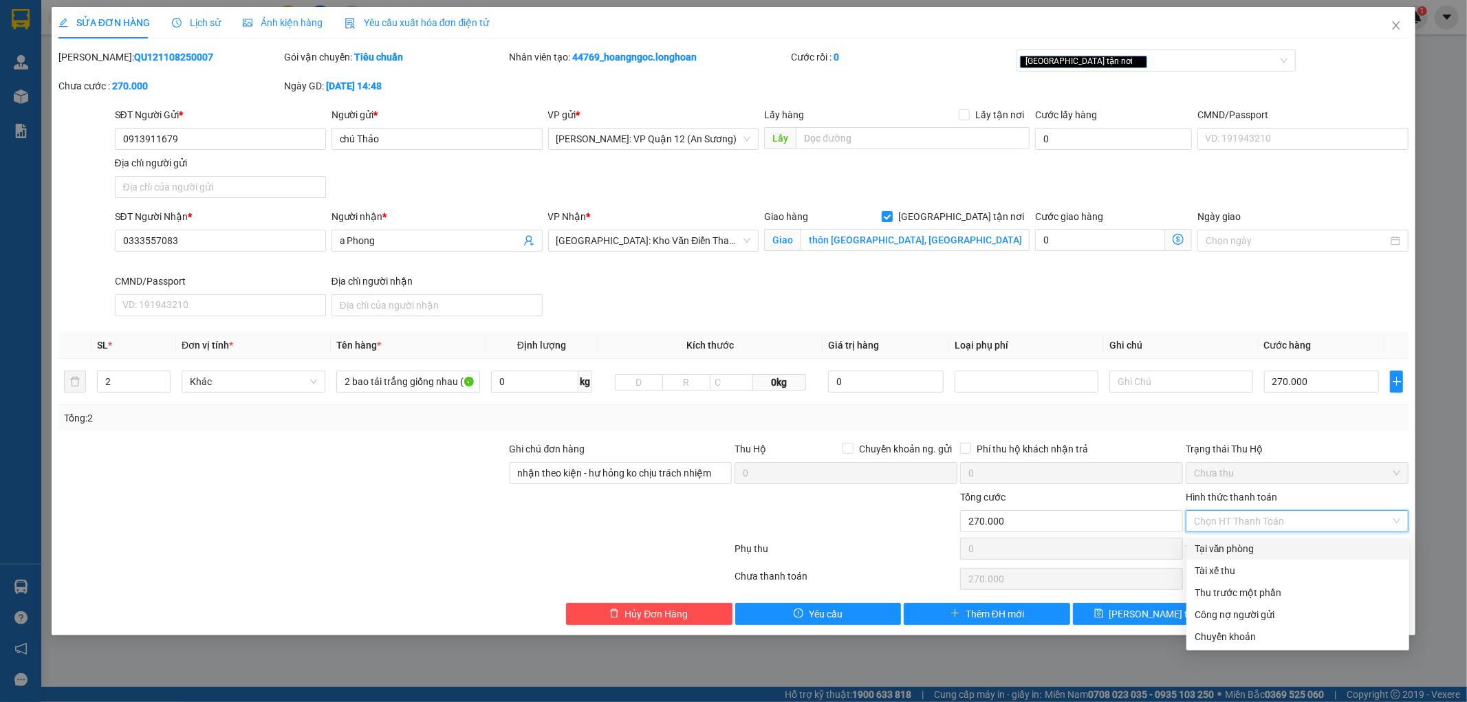
click at [1229, 555] on div "Tại văn phòng" at bounding box center [1298, 548] width 206 height 15
type input "0"
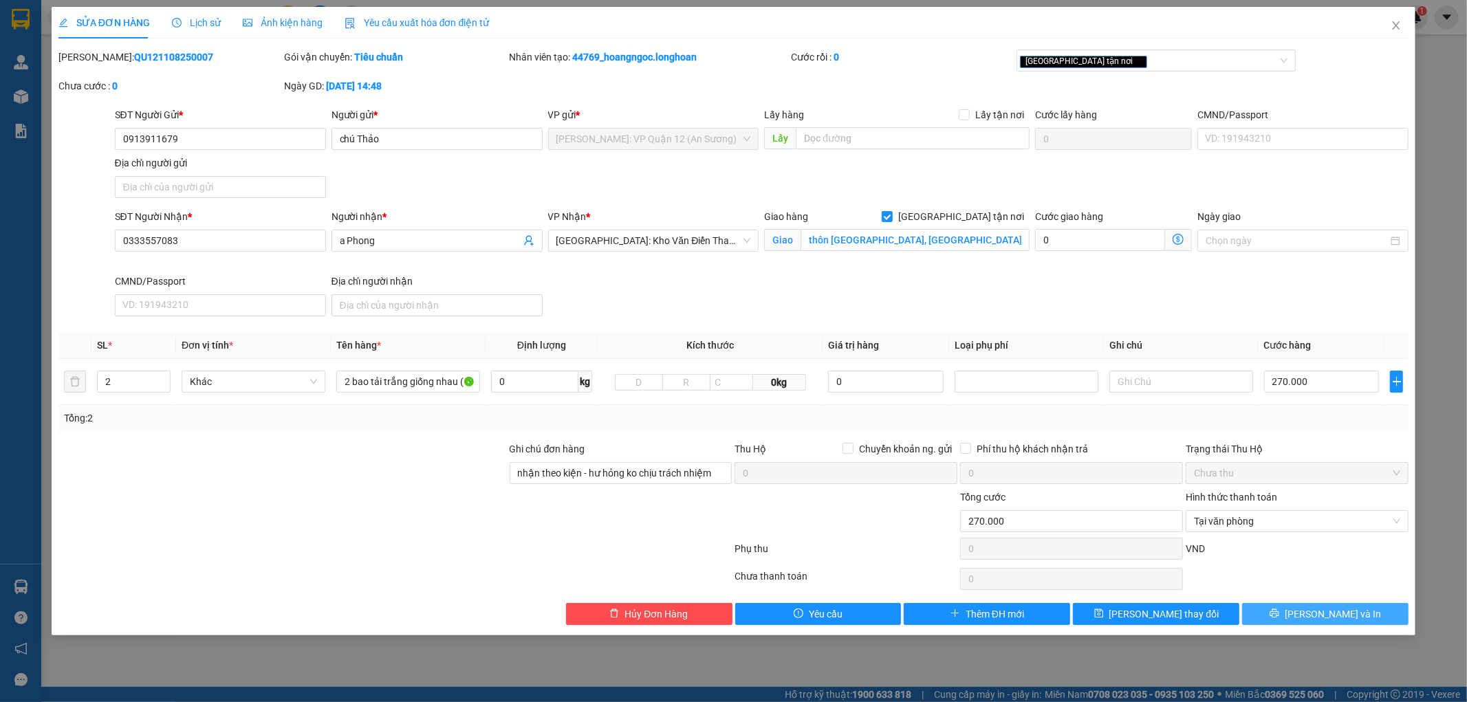
click at [1280, 616] on icon "printer" at bounding box center [1275, 614] width 10 height 10
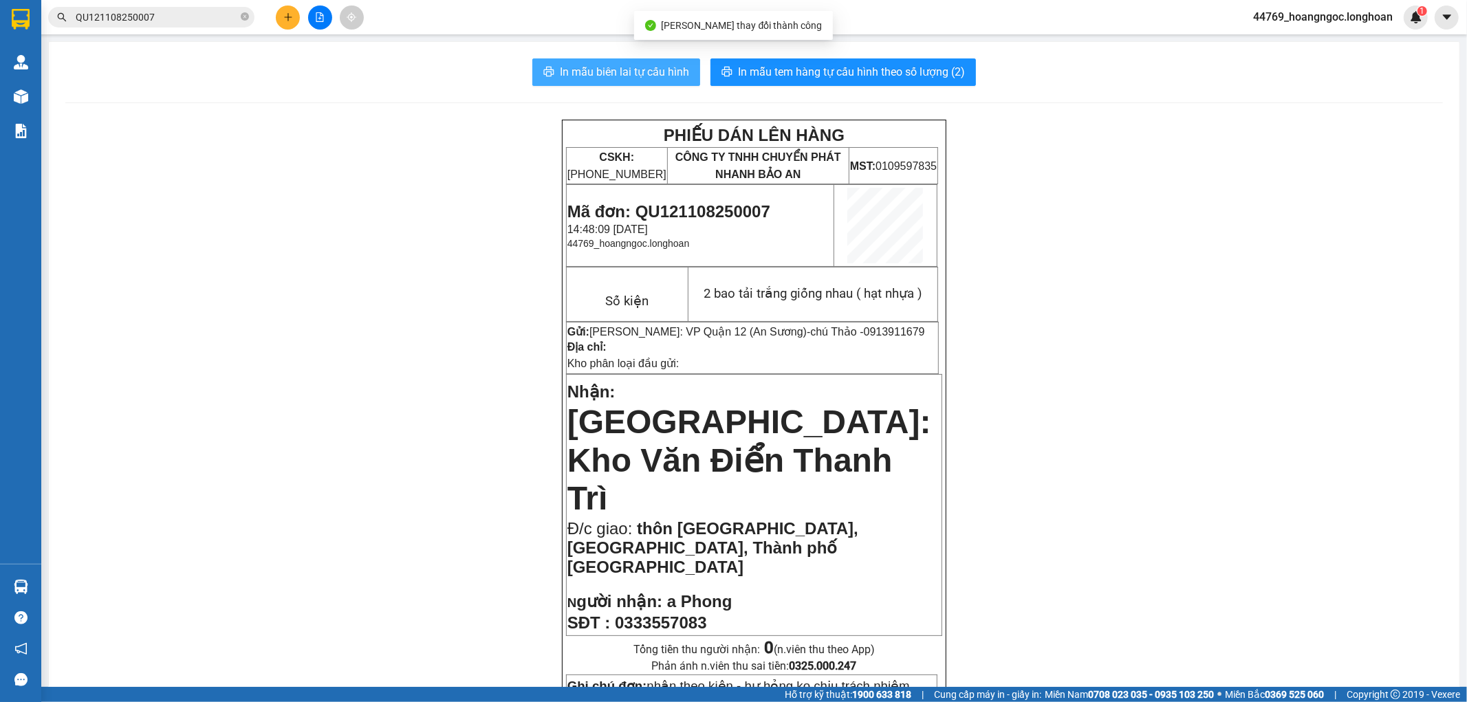
drag, startPoint x: 638, startPoint y: 78, endPoint x: 662, endPoint y: 90, distance: 27.1
click at [640, 78] on span "In mẫu biên lai tự cấu hình" at bounding box center [624, 71] width 129 height 17
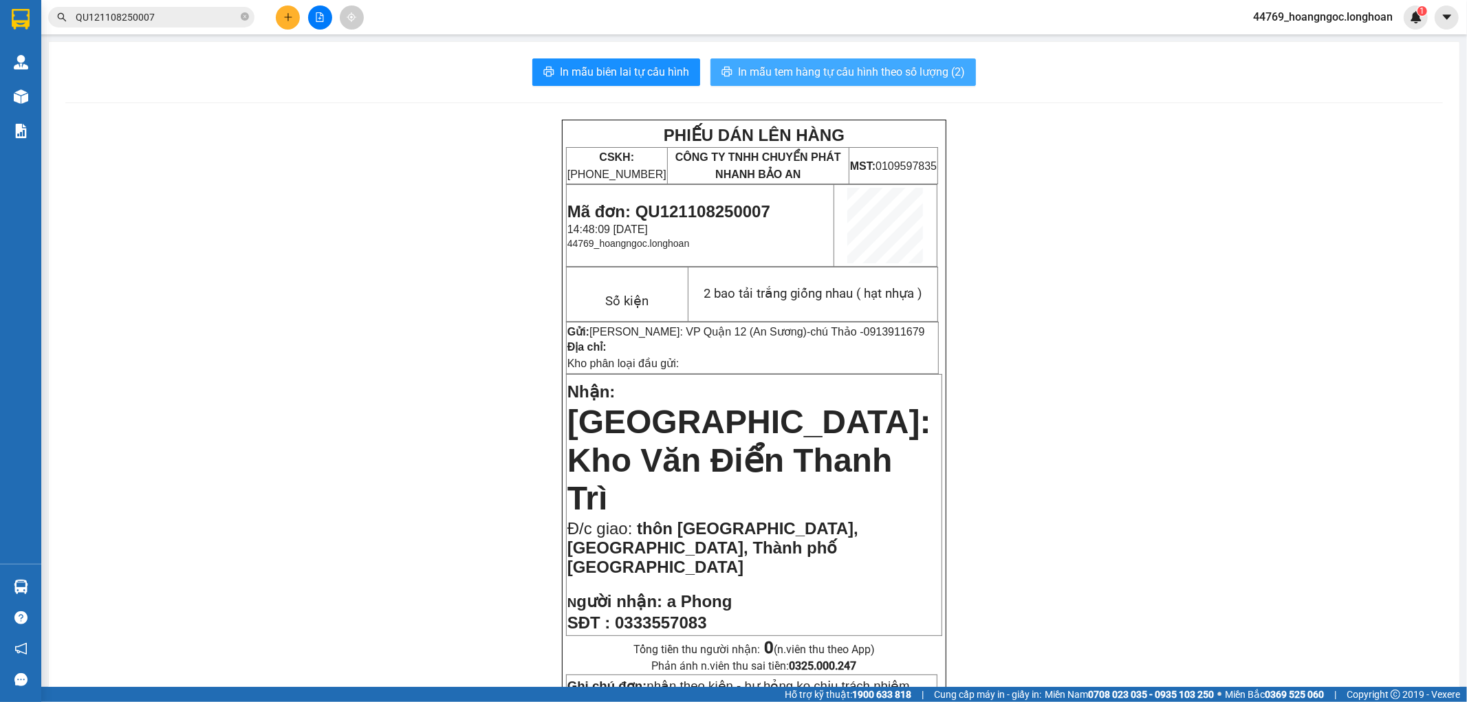
click at [820, 80] on span "In mẫu tem hàng tự cấu hình theo số lượng (2)" at bounding box center [851, 71] width 227 height 17
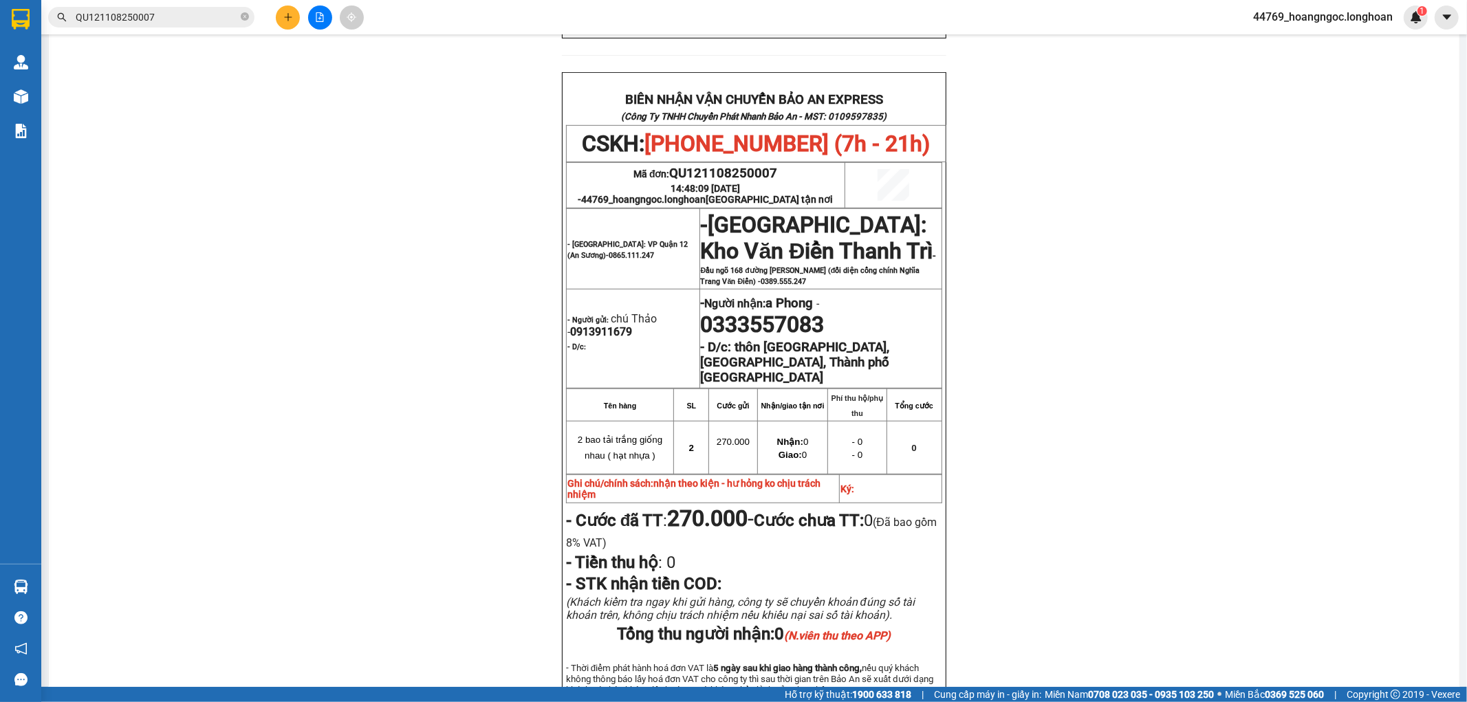
scroll to position [759, 0]
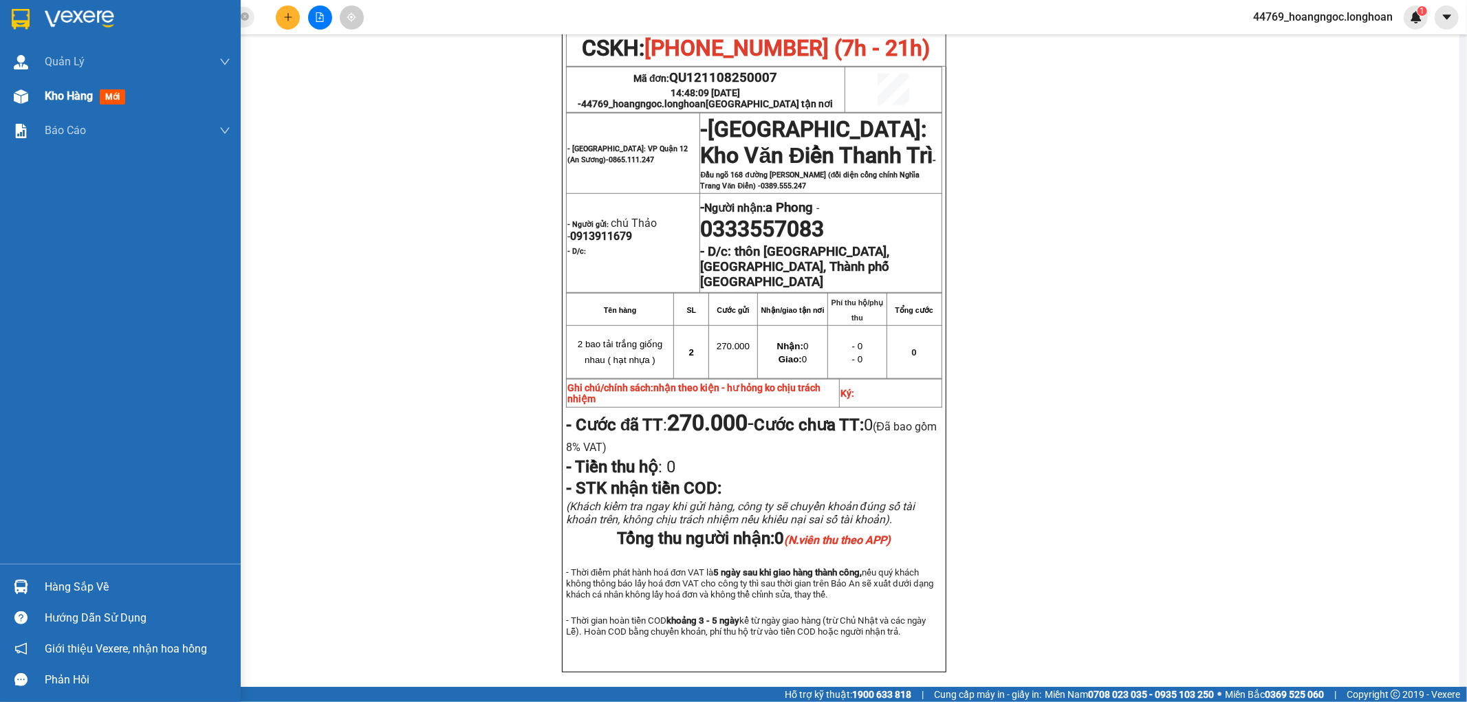
click at [70, 105] on div "Kho hàng mới" at bounding box center [138, 96] width 186 height 34
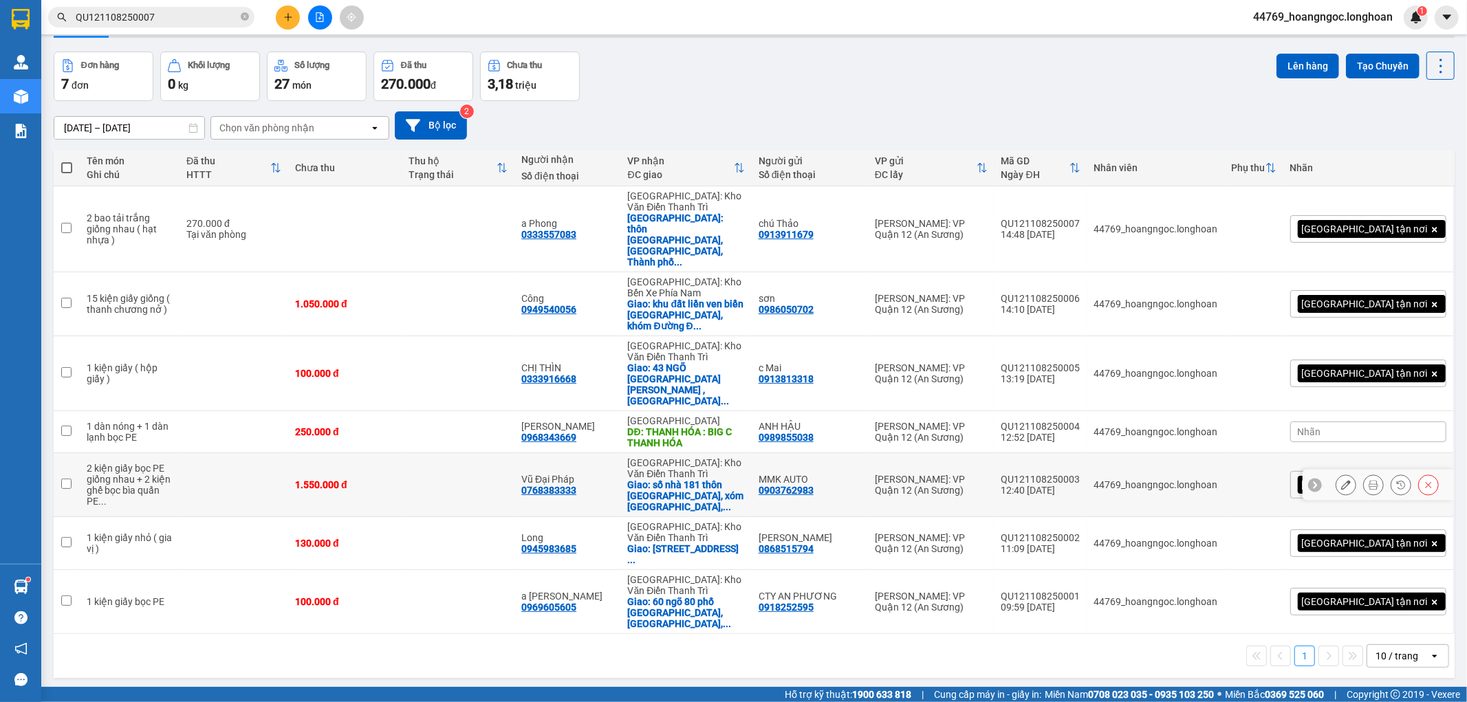
scroll to position [63, 0]
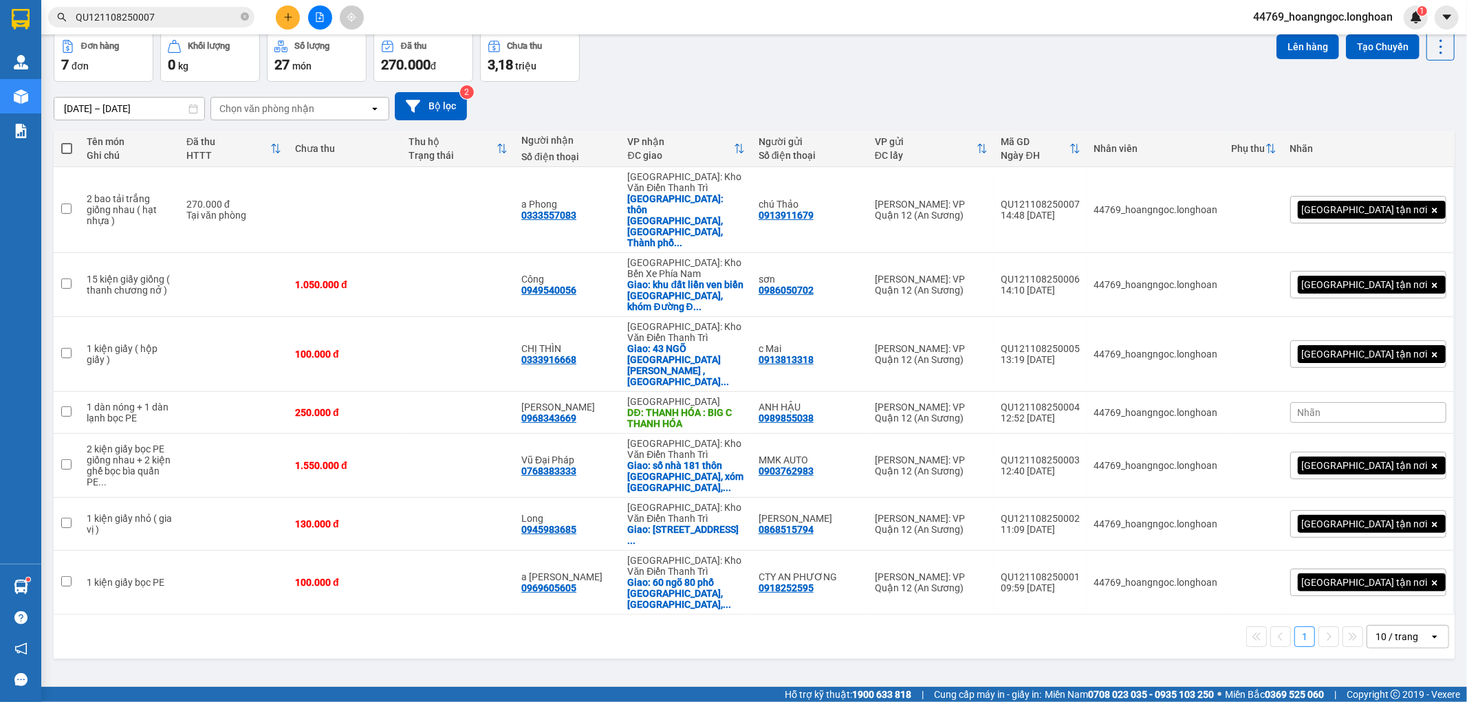
drag, startPoint x: 849, startPoint y: 652, endPoint x: 881, endPoint y: 648, distance: 31.9
click at [850, 654] on div "ver 1.8.137 Kho gửi Trên xe Kho nhận Kho công nợ Hàng đã giao Đơn hàng 7 đơn Kh…" at bounding box center [754, 329] width 1412 height 702
click at [767, 602] on div "ver 1.8.137 Kho gửi Trên xe Kho nhận Kho công nợ Hàng đã giao Đơn hàng 7 đơn Kh…" at bounding box center [754, 329] width 1412 height 702
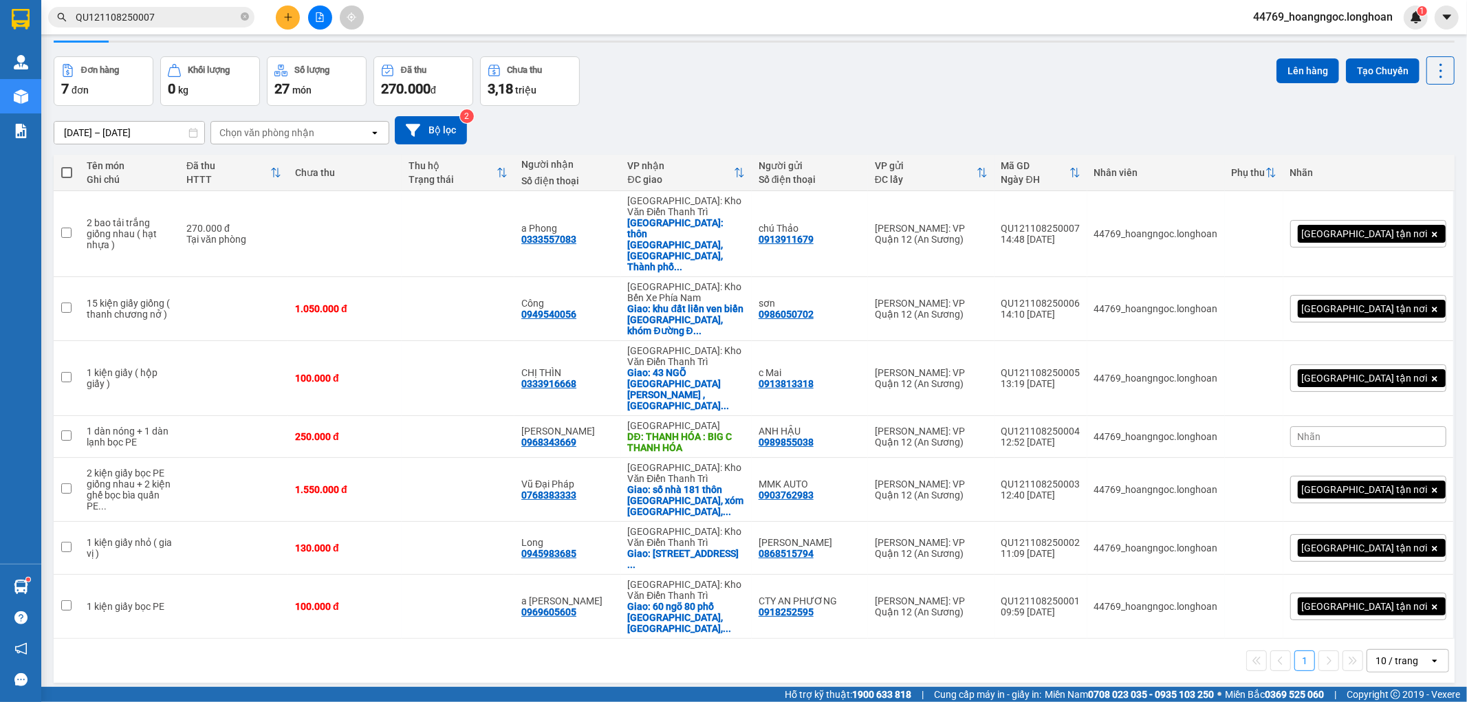
scroll to position [0, 0]
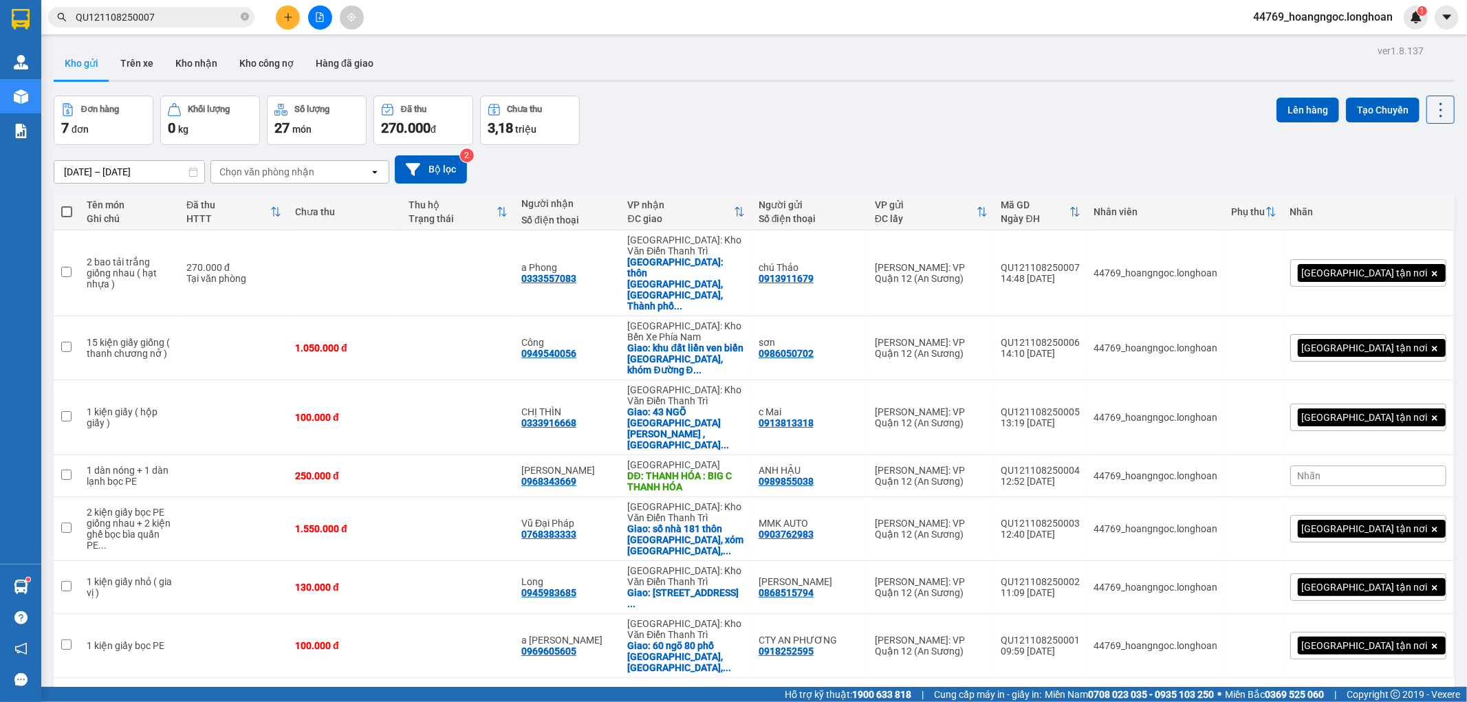
click at [152, 12] on input "QU121108250007" at bounding box center [157, 17] width 162 height 15
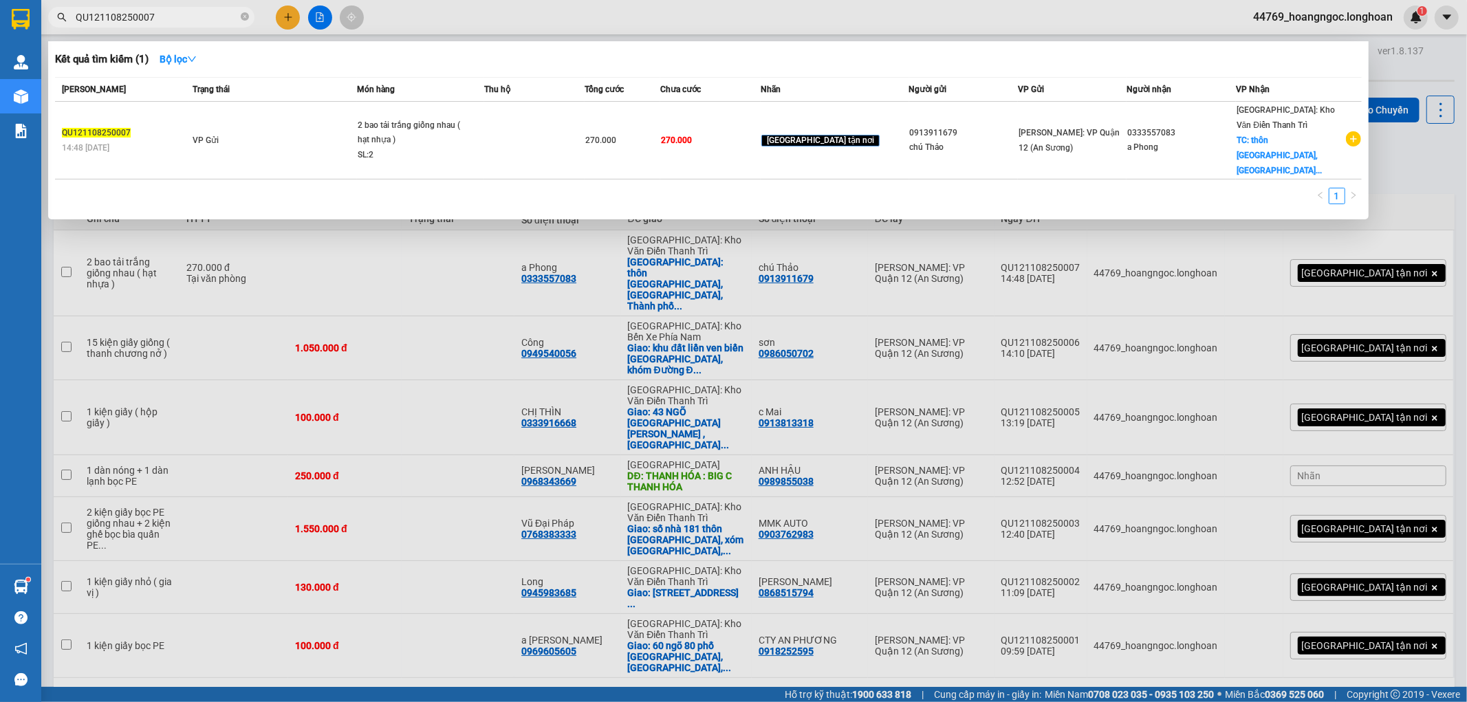
click at [153, 12] on input "QU121108250007" at bounding box center [157, 17] width 162 height 15
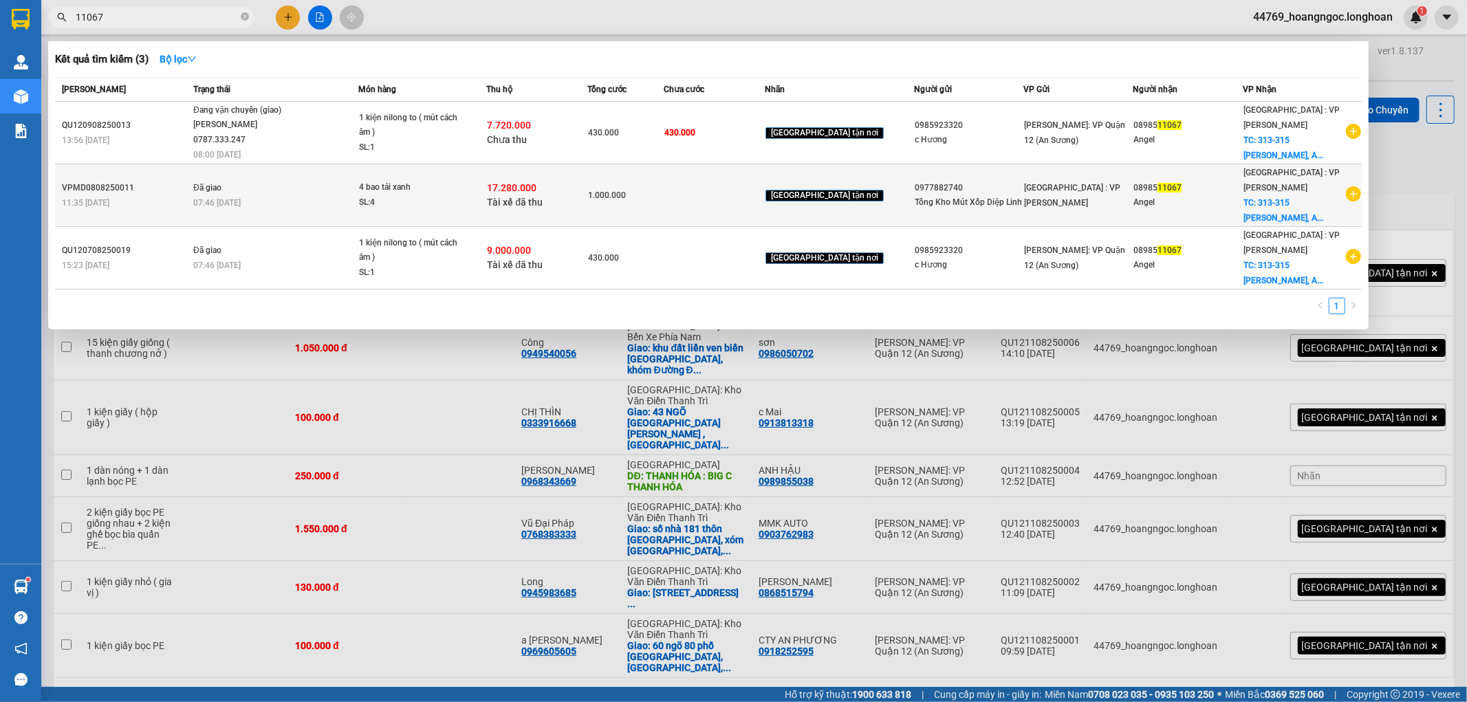
type input "11067"
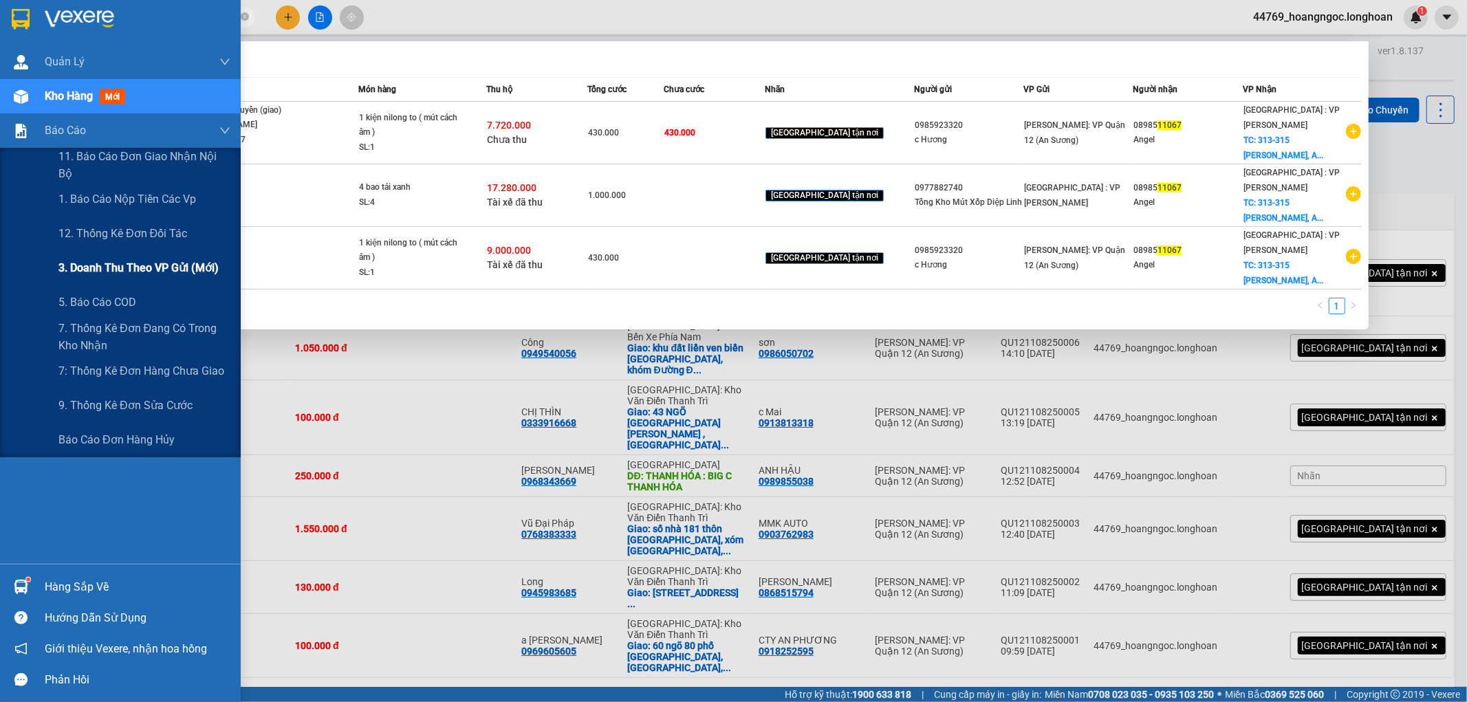
click at [87, 267] on span "3. Doanh Thu theo VP Gửi (mới)" at bounding box center [138, 267] width 160 height 17
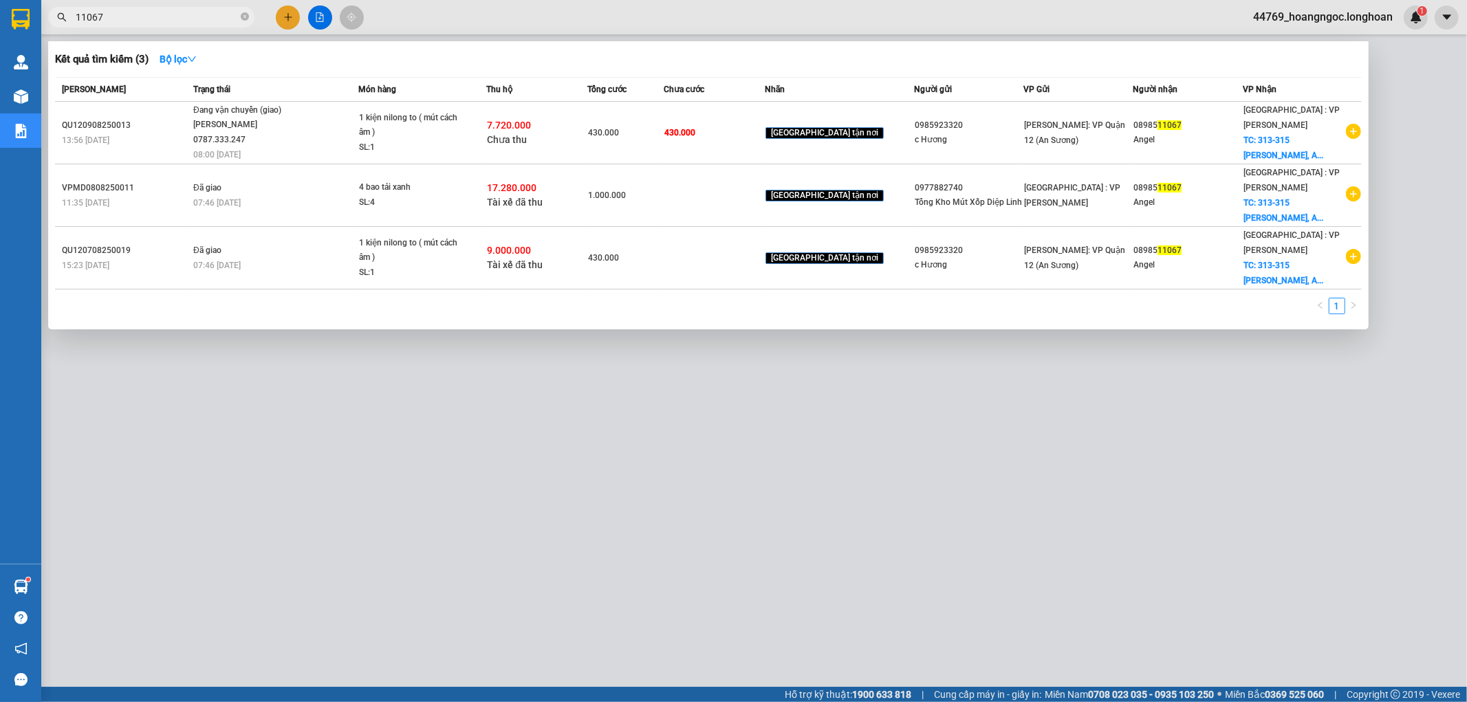
click at [321, 504] on div at bounding box center [733, 351] width 1467 height 702
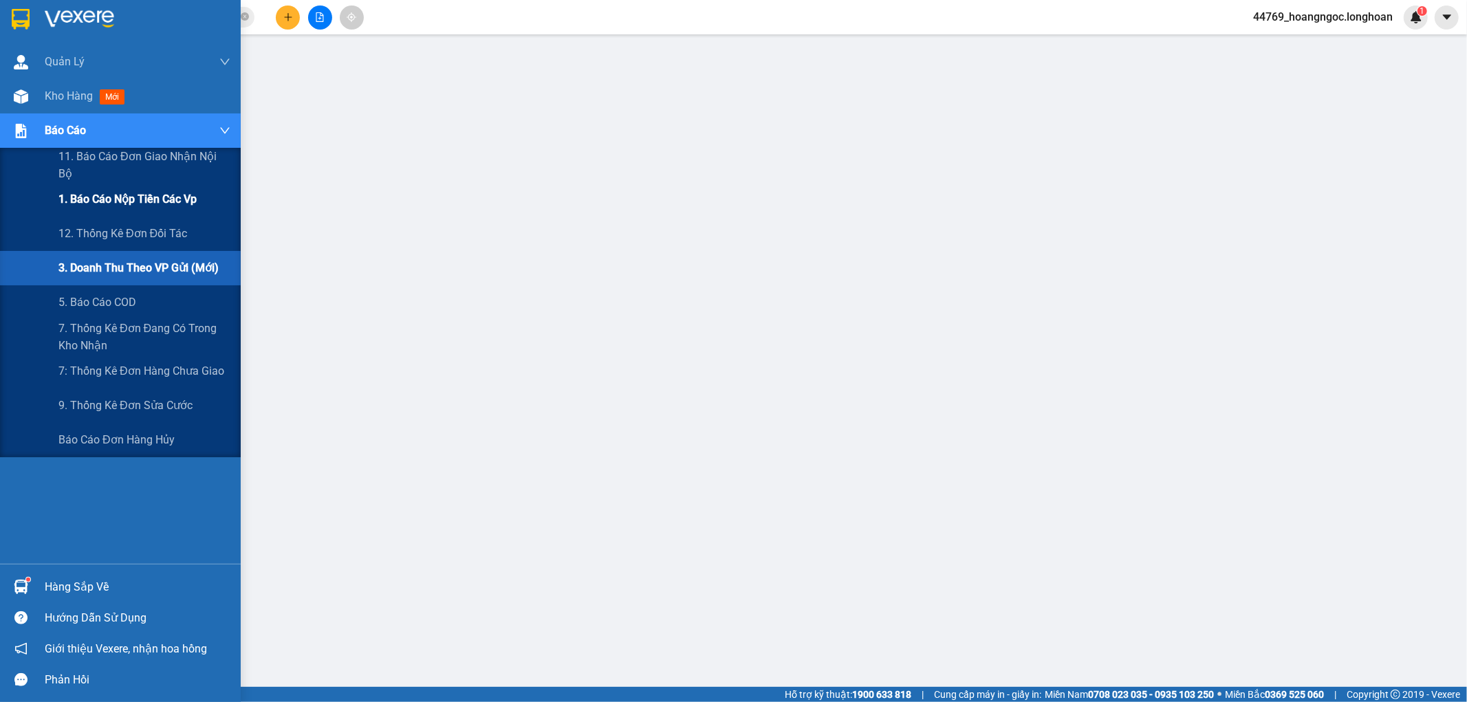
click at [111, 210] on div "1. Báo cáo nộp tiền các vp" at bounding box center [144, 199] width 172 height 34
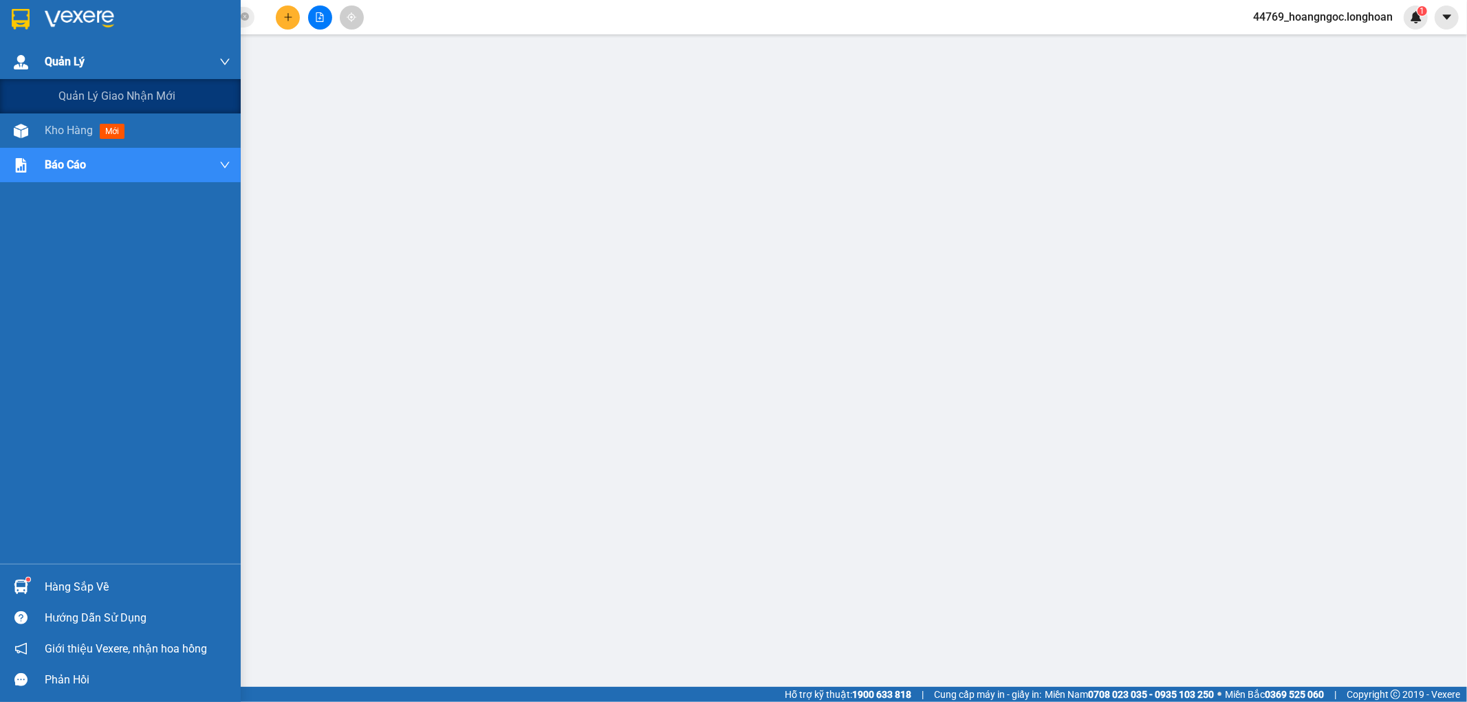
click at [63, 54] on span "Quản Lý" at bounding box center [65, 61] width 40 height 17
click at [57, 86] on div "Quản lý giao nhận mới" at bounding box center [120, 96] width 241 height 34
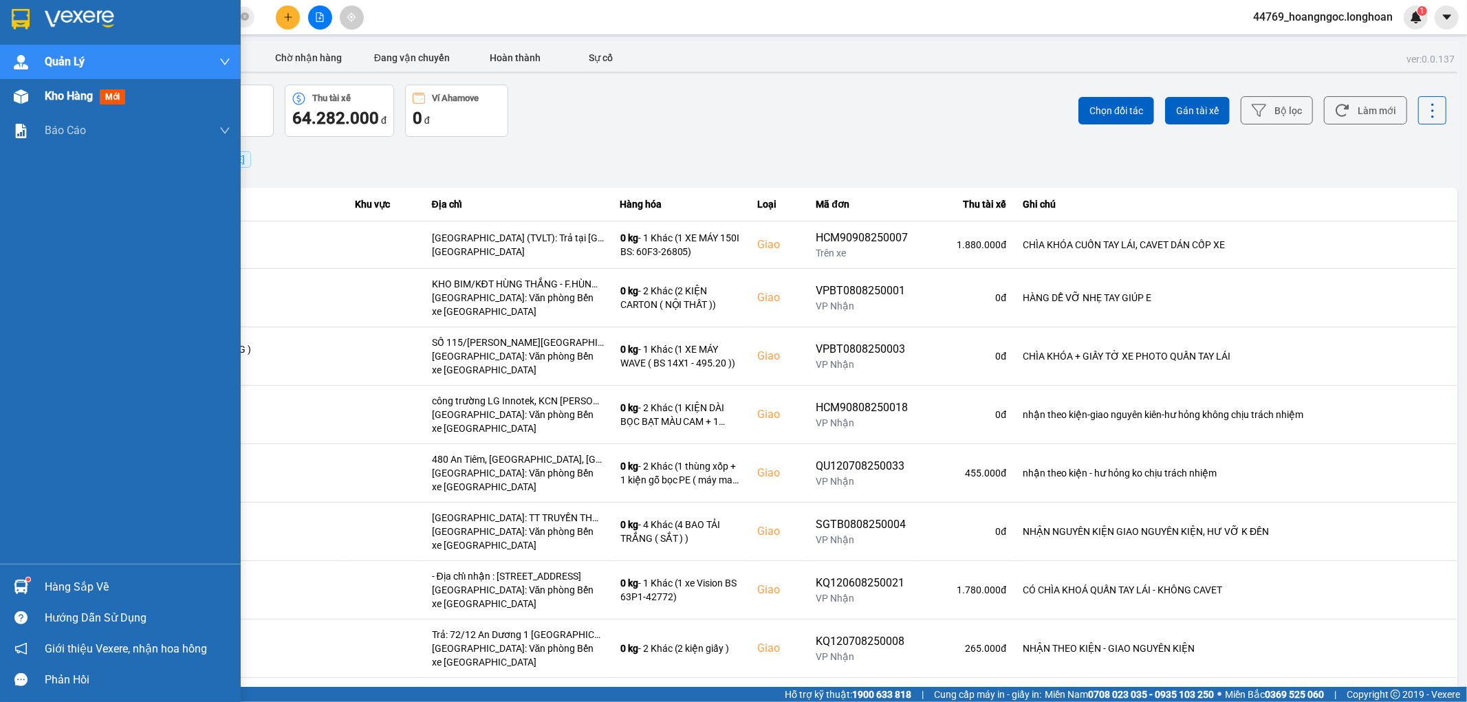
click at [71, 85] on div "Kho hàng mới" at bounding box center [138, 96] width 186 height 34
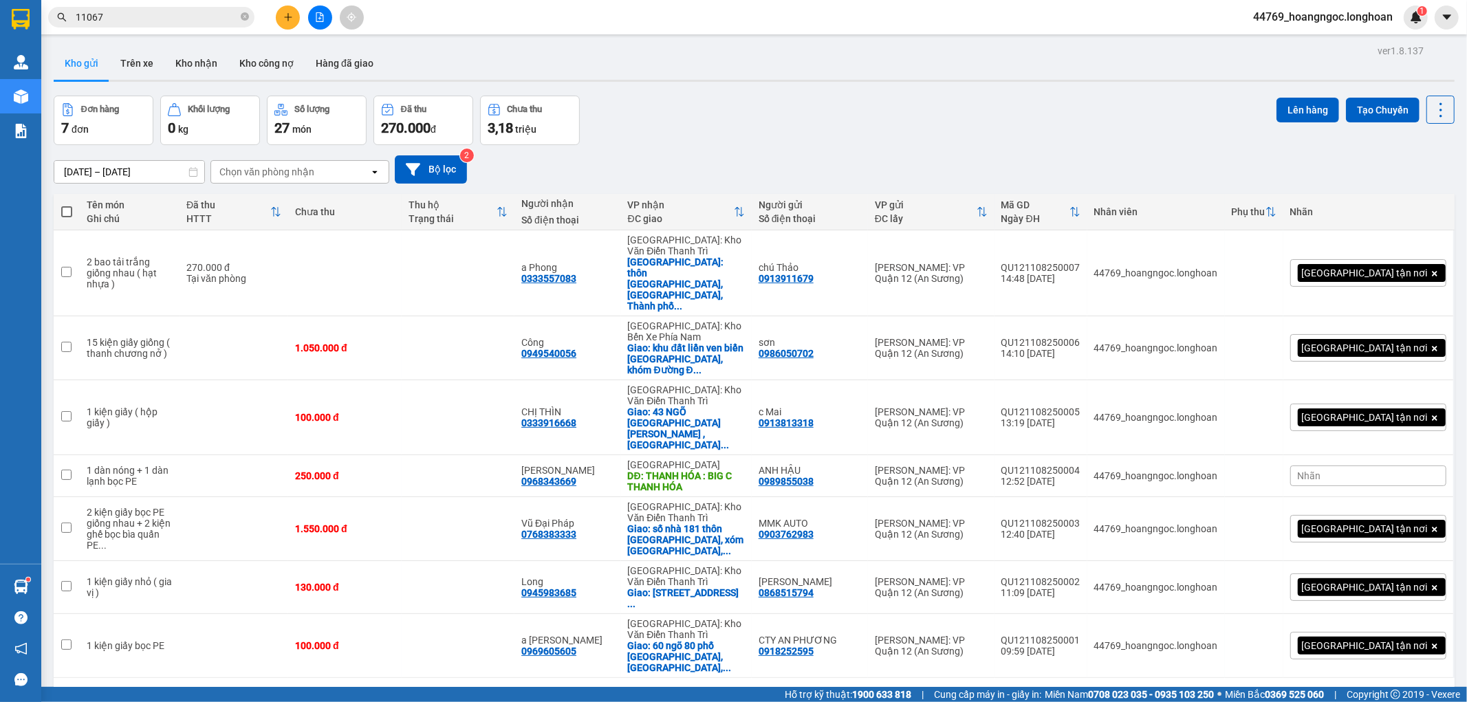
click at [279, 17] on button at bounding box center [288, 18] width 24 height 24
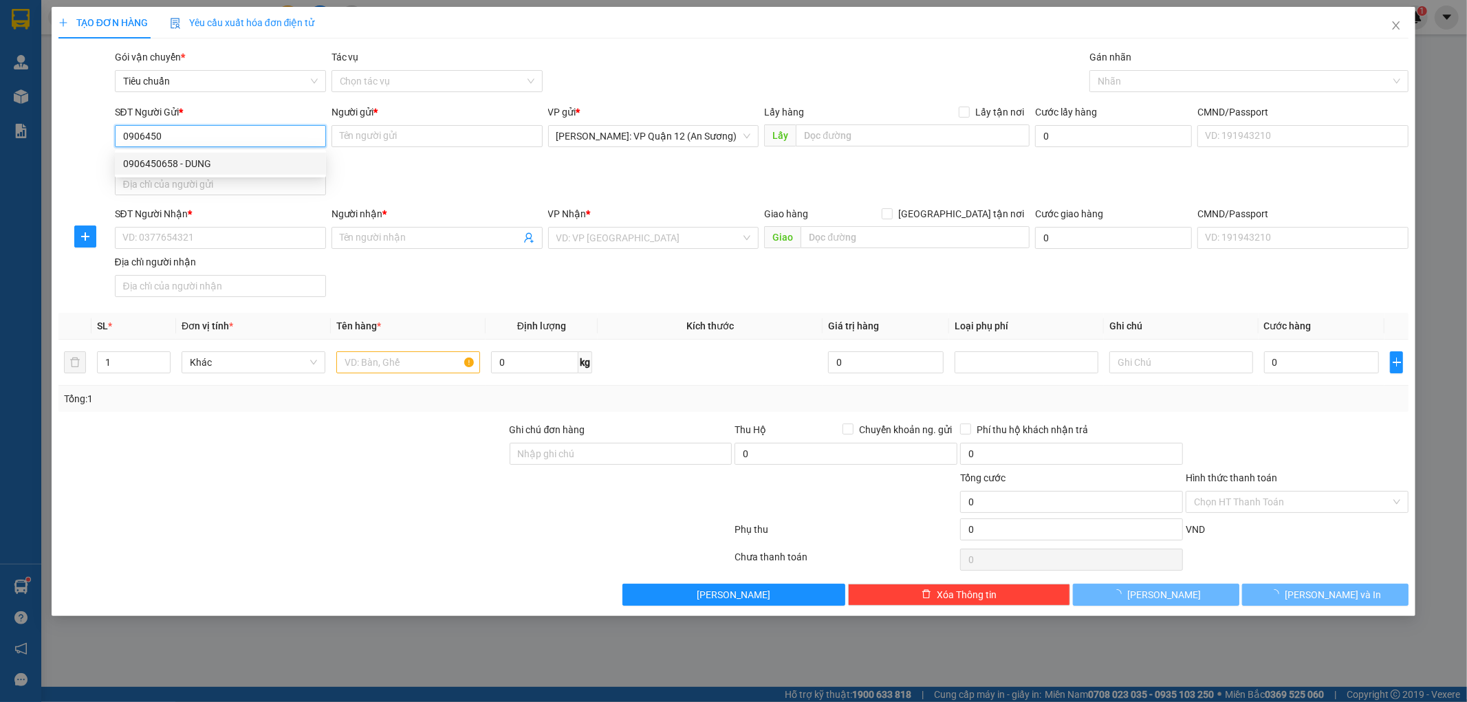
click at [180, 159] on div "0906450658 - DUNG" at bounding box center [220, 163] width 195 height 15
type input "0906450658"
type input "DUNG"
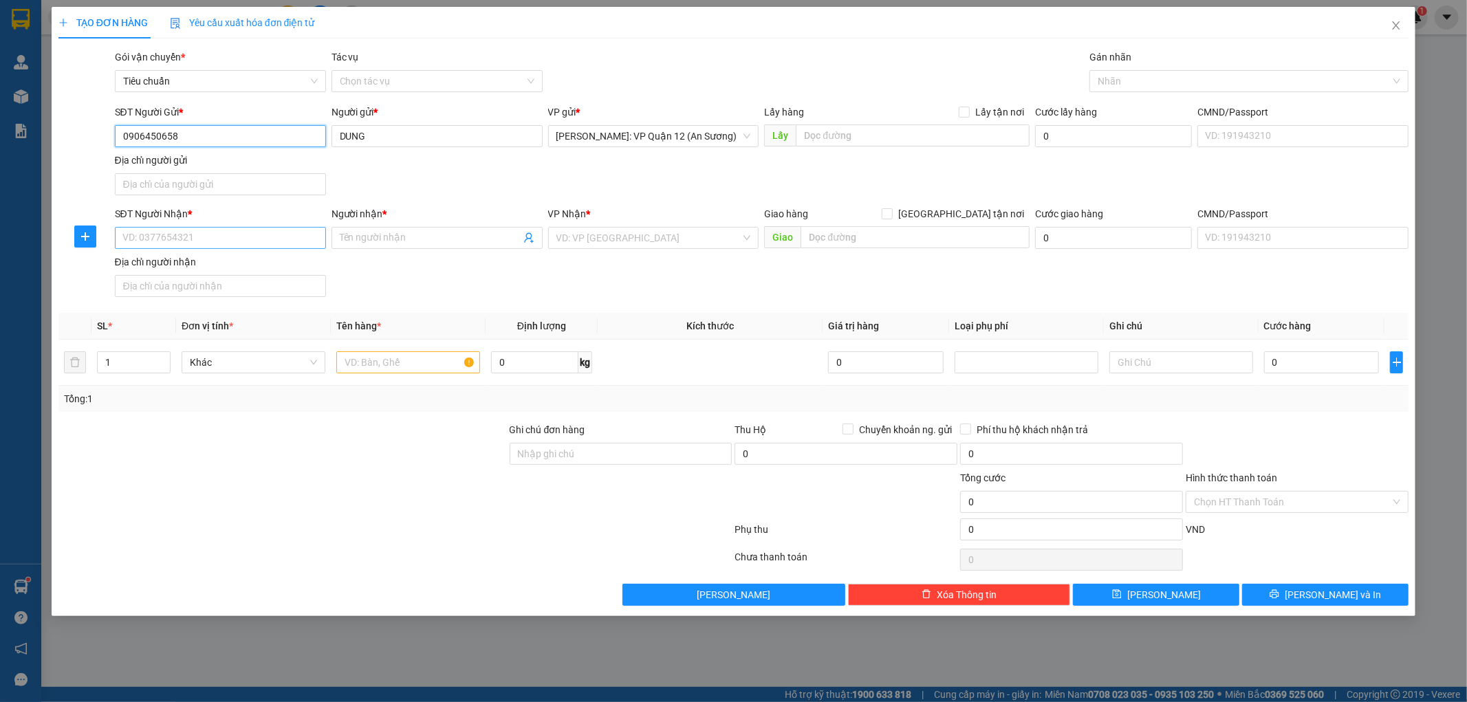
type input "0906450658"
click at [236, 246] on input "SĐT Người Nhận *" at bounding box center [220, 238] width 211 height 22
type input "0397906423"
click at [233, 241] on input "0397906423" at bounding box center [220, 238] width 211 height 22
click at [235, 263] on div "0397906423 - a Huỳnh Dũng" at bounding box center [220, 266] width 195 height 15
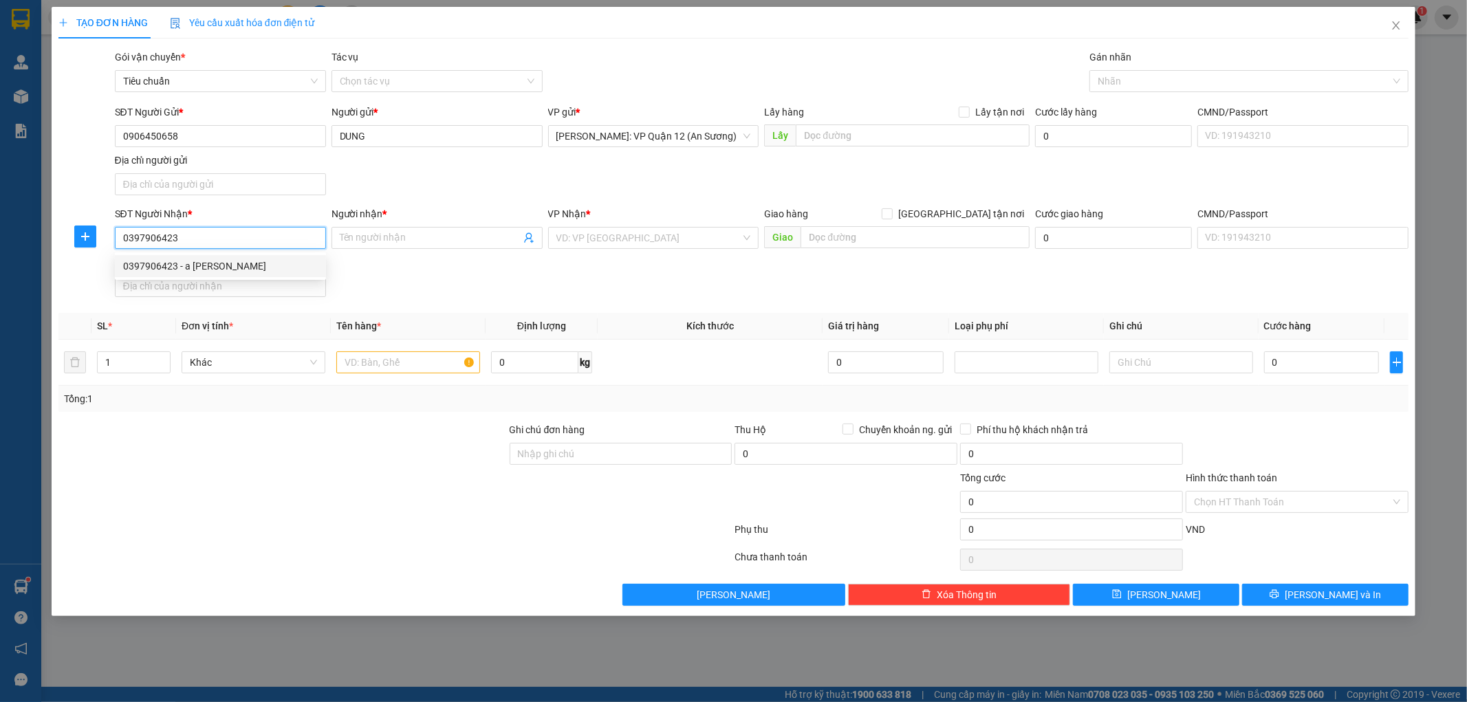
type input "a Huỳnh Dũng"
type input "QL1A [GEOGRAPHIC_DATA], [GEOGRAPHIC_DATA], [GEOGRAPHIC_DATA], [GEOGRAPHIC_DATA]"
type input "0397906423"
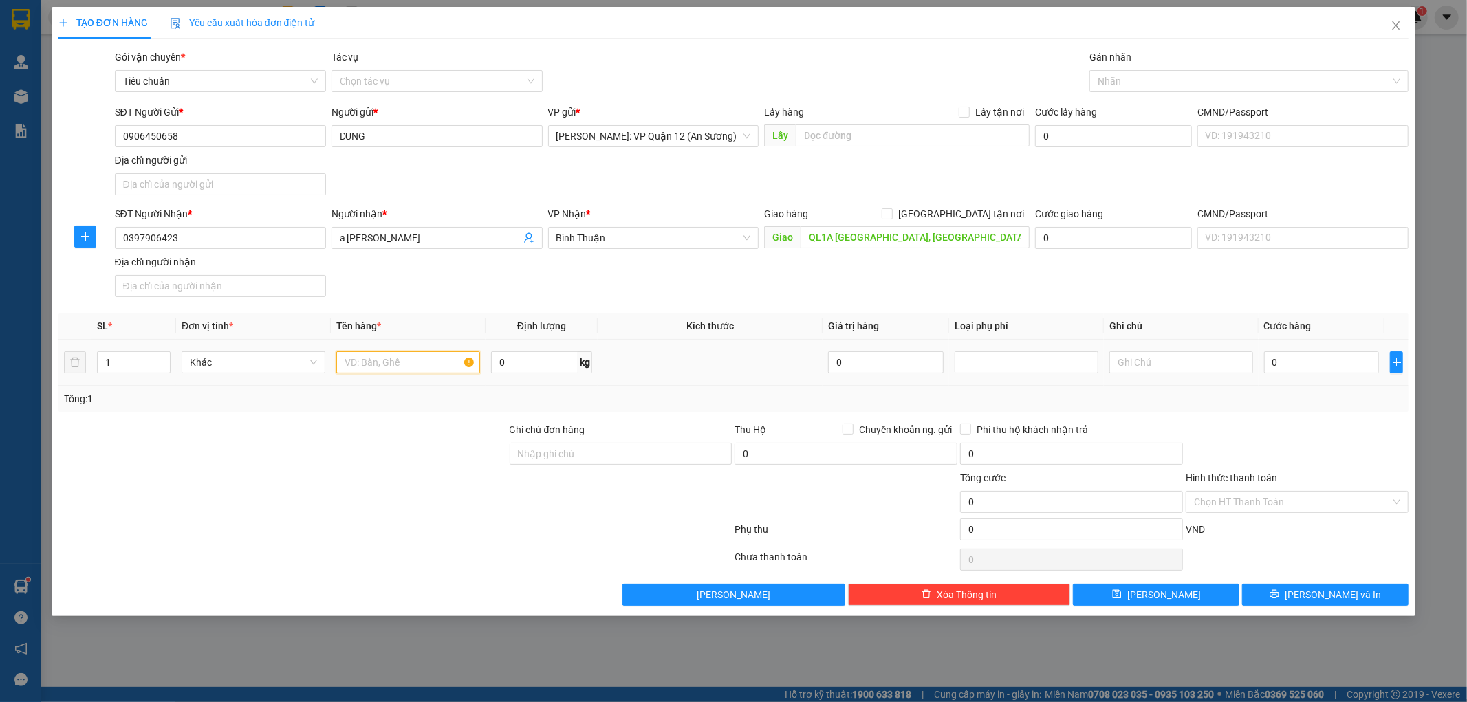
click at [427, 358] on input "text" at bounding box center [408, 363] width 144 height 22
type input "1 kiện dài 3m5"
click at [601, 461] on input "Ghi chú đơn hàng" at bounding box center [621, 454] width 223 height 22
type input "nhận theo kiện - hư hỏng ko chịu trách nhiệm"
click at [1326, 351] on div "0" at bounding box center [1322, 363] width 116 height 28
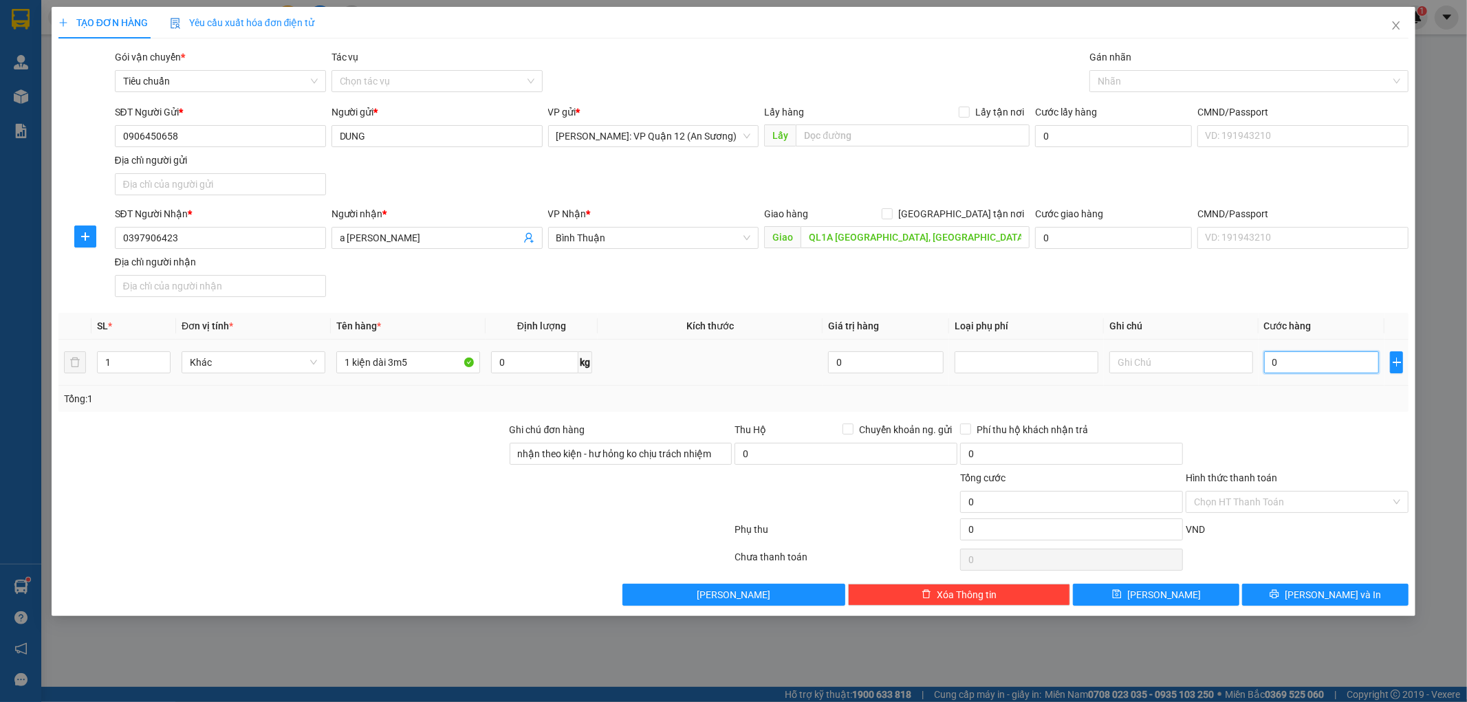
click at [1326, 363] on input "0" at bounding box center [1322, 363] width 116 height 22
type input "8"
type input "85"
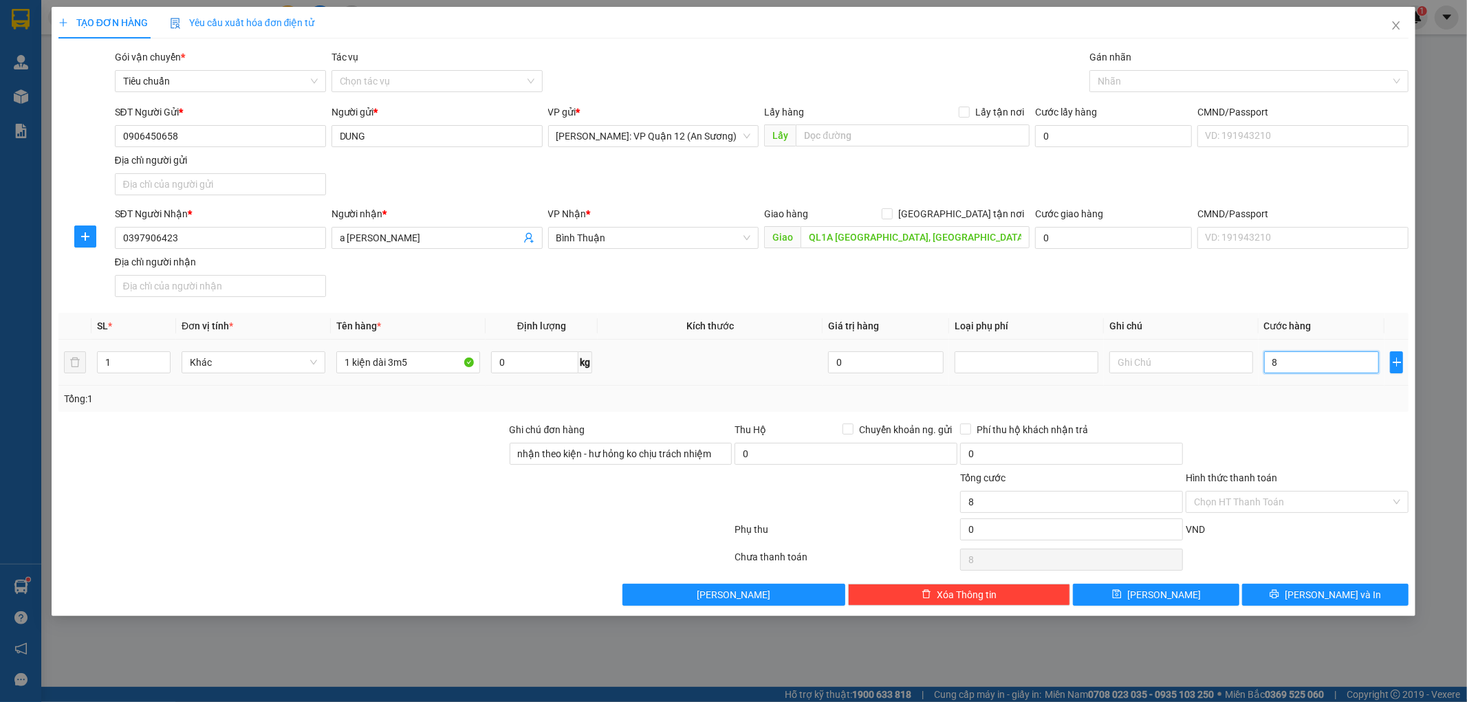
type input "85"
type input "850"
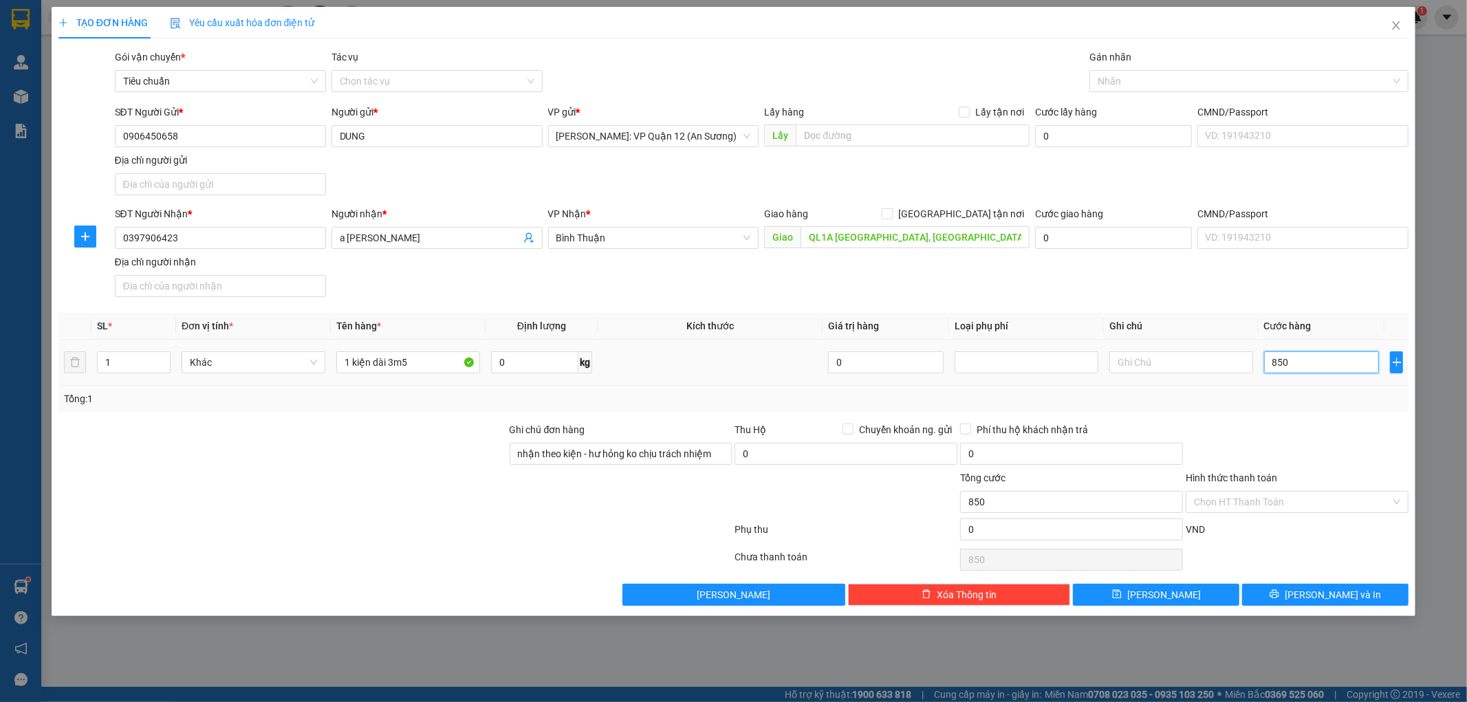
type input "8.500"
type input "85.000"
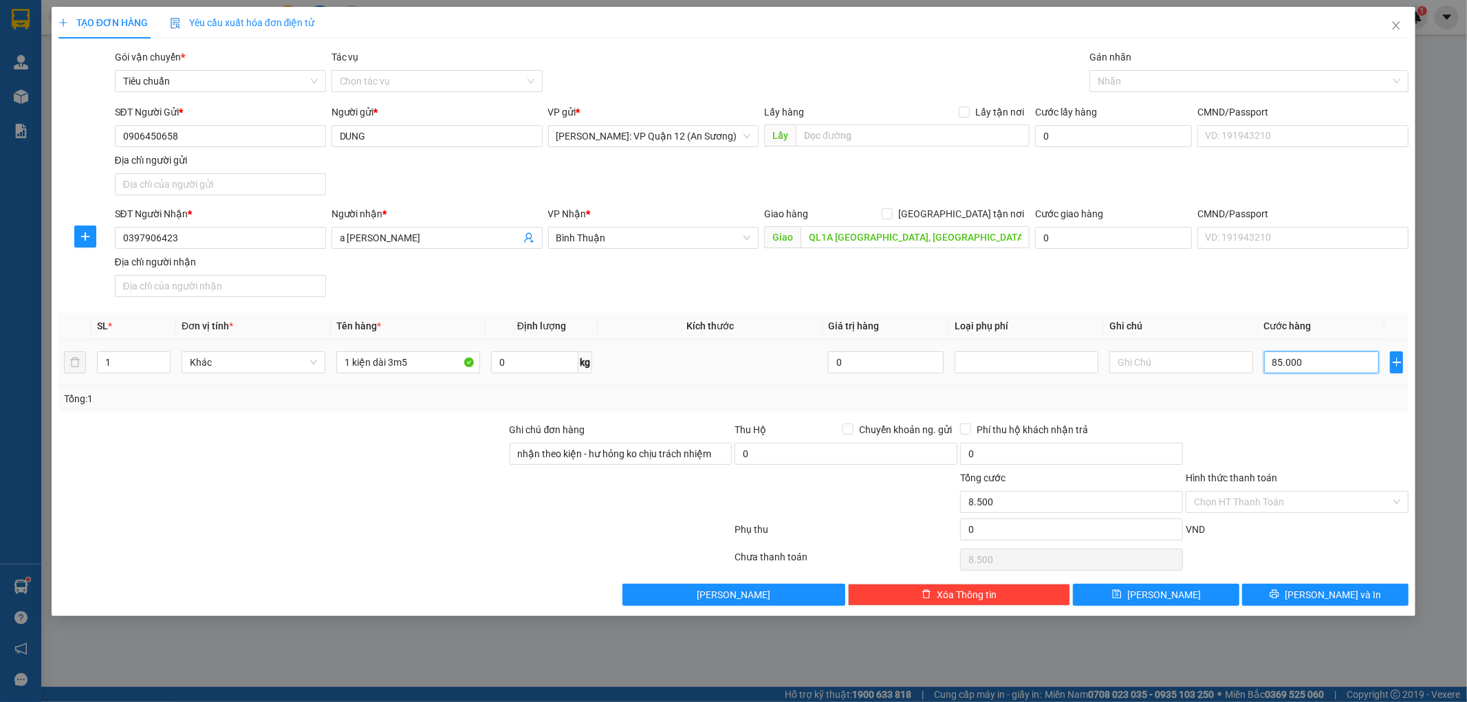
type input "85.000"
type input "850.000"
type input "85.000"
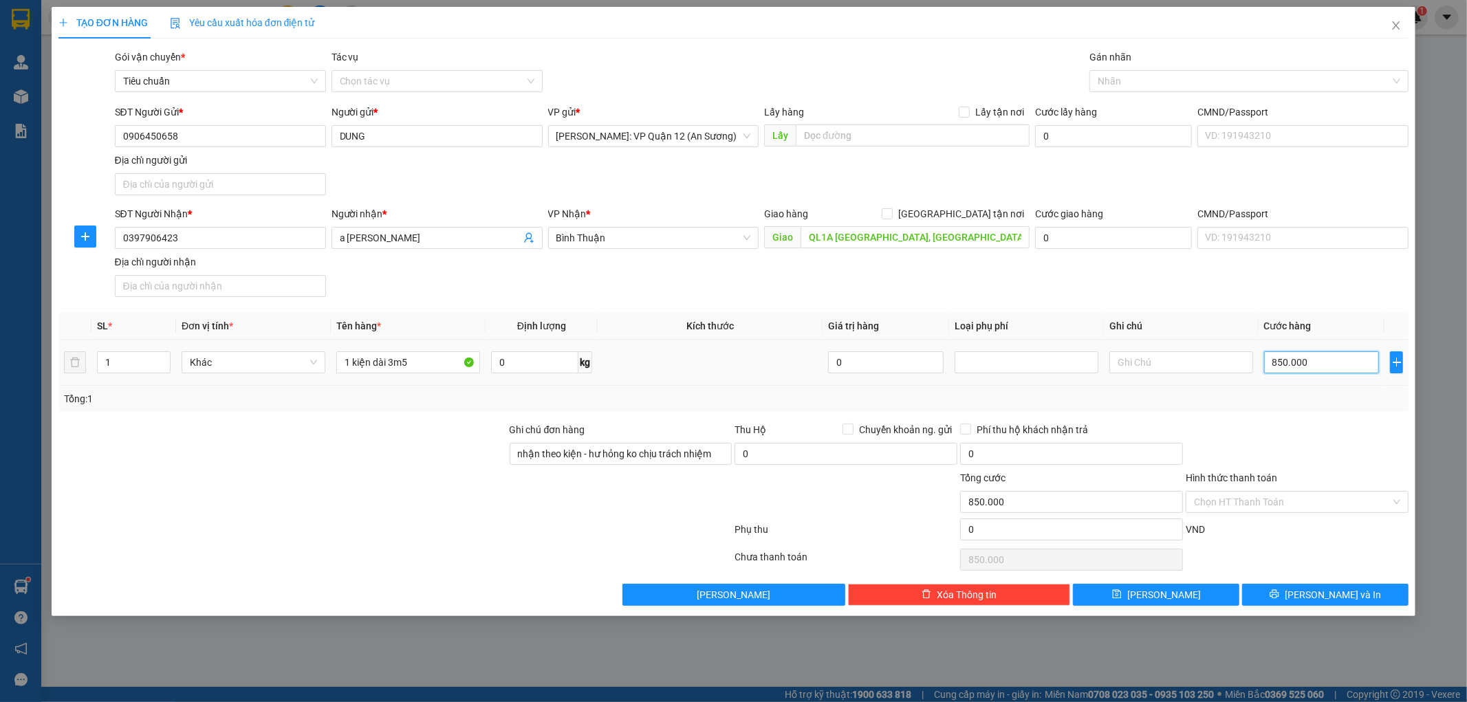
type input "85.000"
click at [1281, 590] on button "[PERSON_NAME] và In" at bounding box center [1325, 595] width 166 height 22
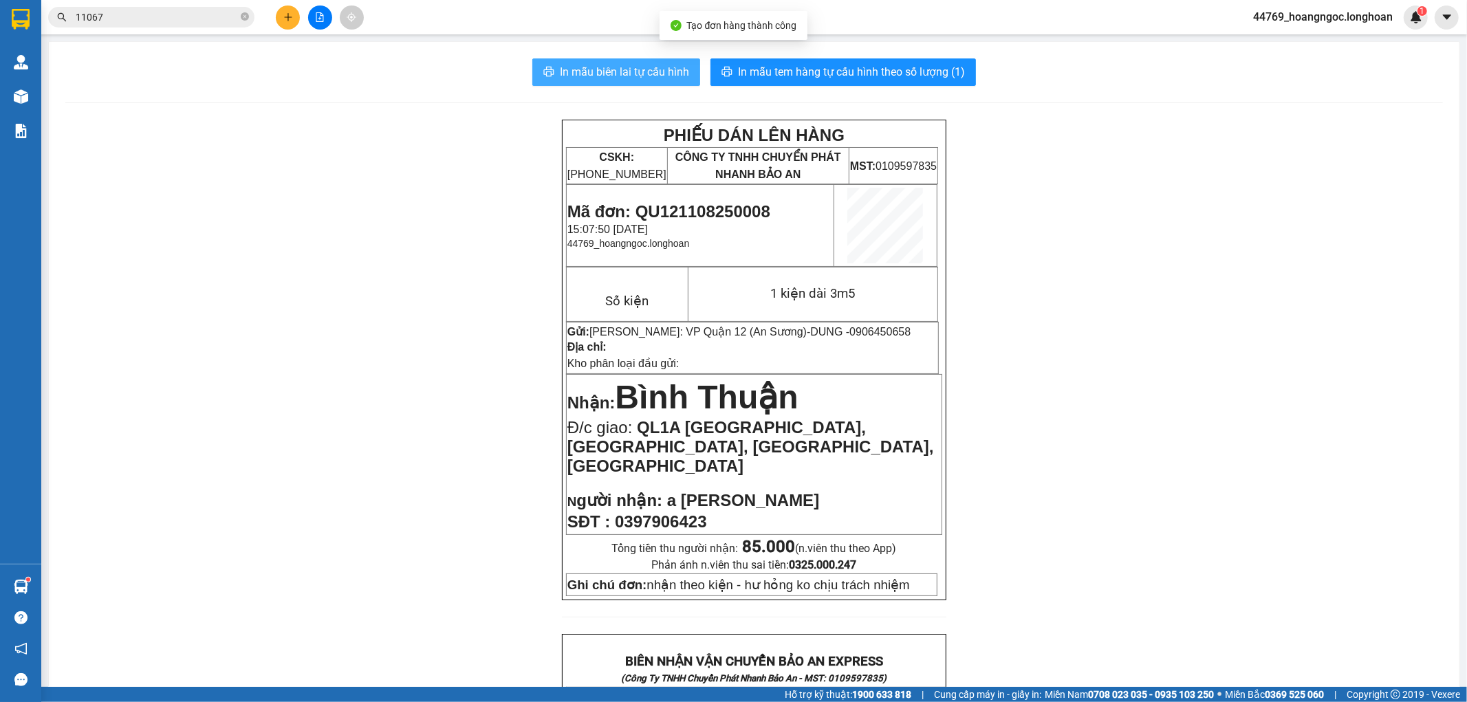
click at [656, 72] on span "In mẫu biên lai tự cấu hình" at bounding box center [624, 71] width 129 height 17
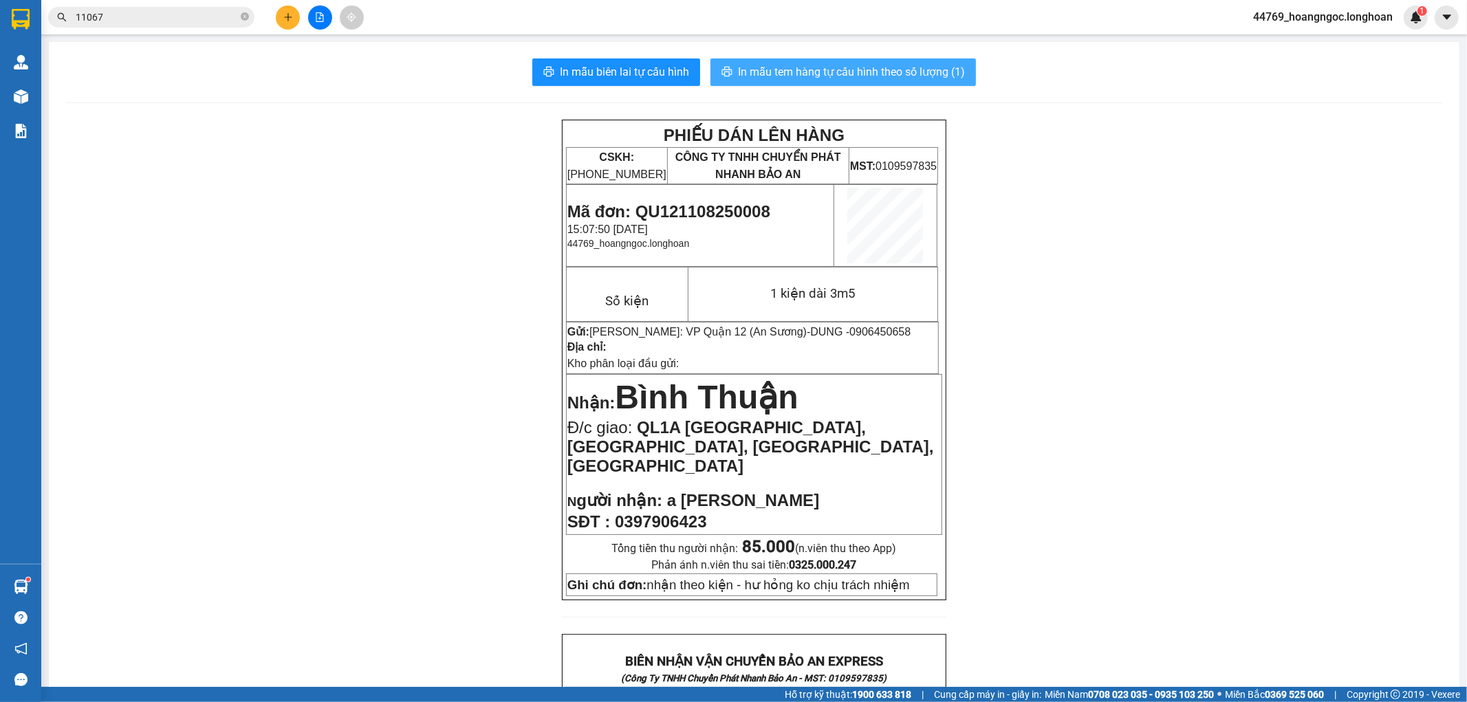
click at [878, 69] on span "In mẫu tem hàng tự cấu hình theo số lượng (1)" at bounding box center [851, 71] width 227 height 17
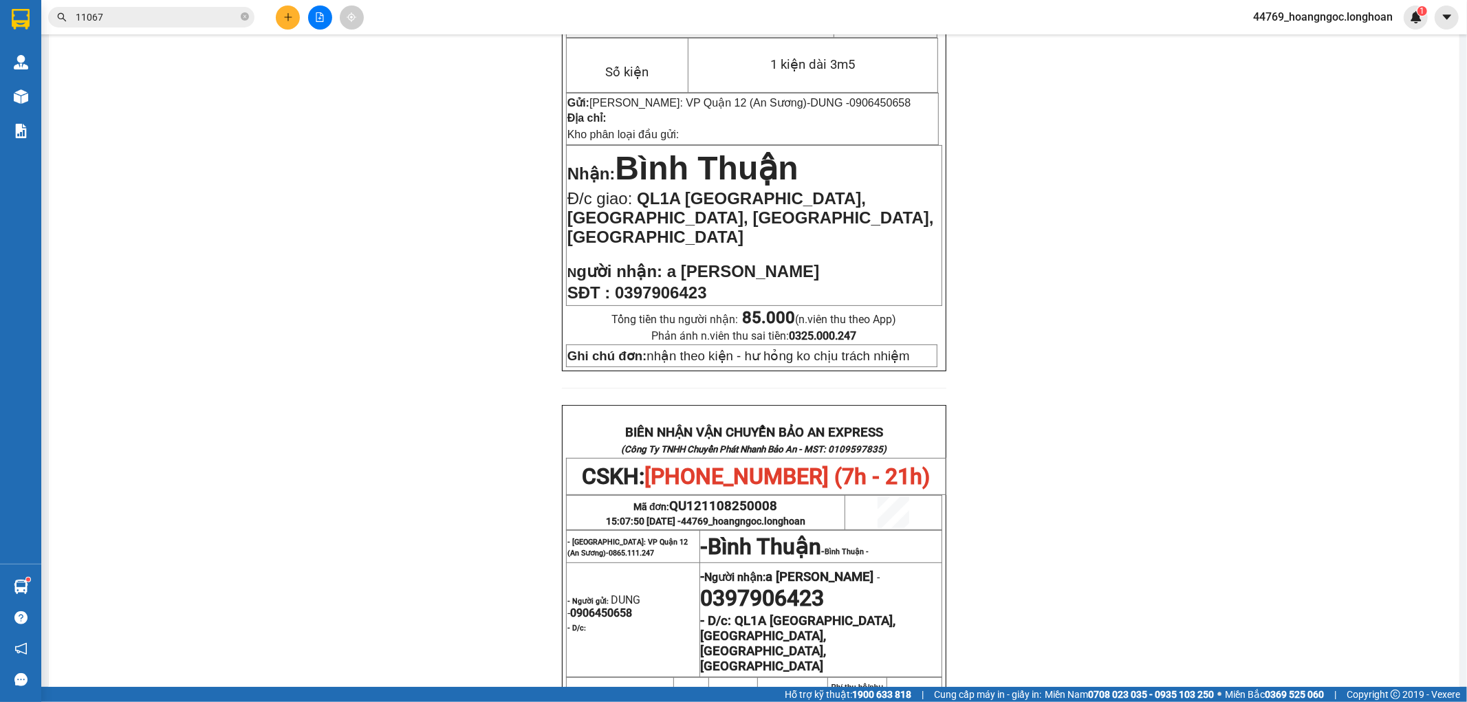
click at [1133, 597] on div "PHIẾU DÁN LÊN HÀNG CSKH: 1900.06.88.33 CÔNG TY TNHH CHUYỂN PHÁT NHANH BẢO AN MS…" at bounding box center [754, 491] width 1378 height 1200
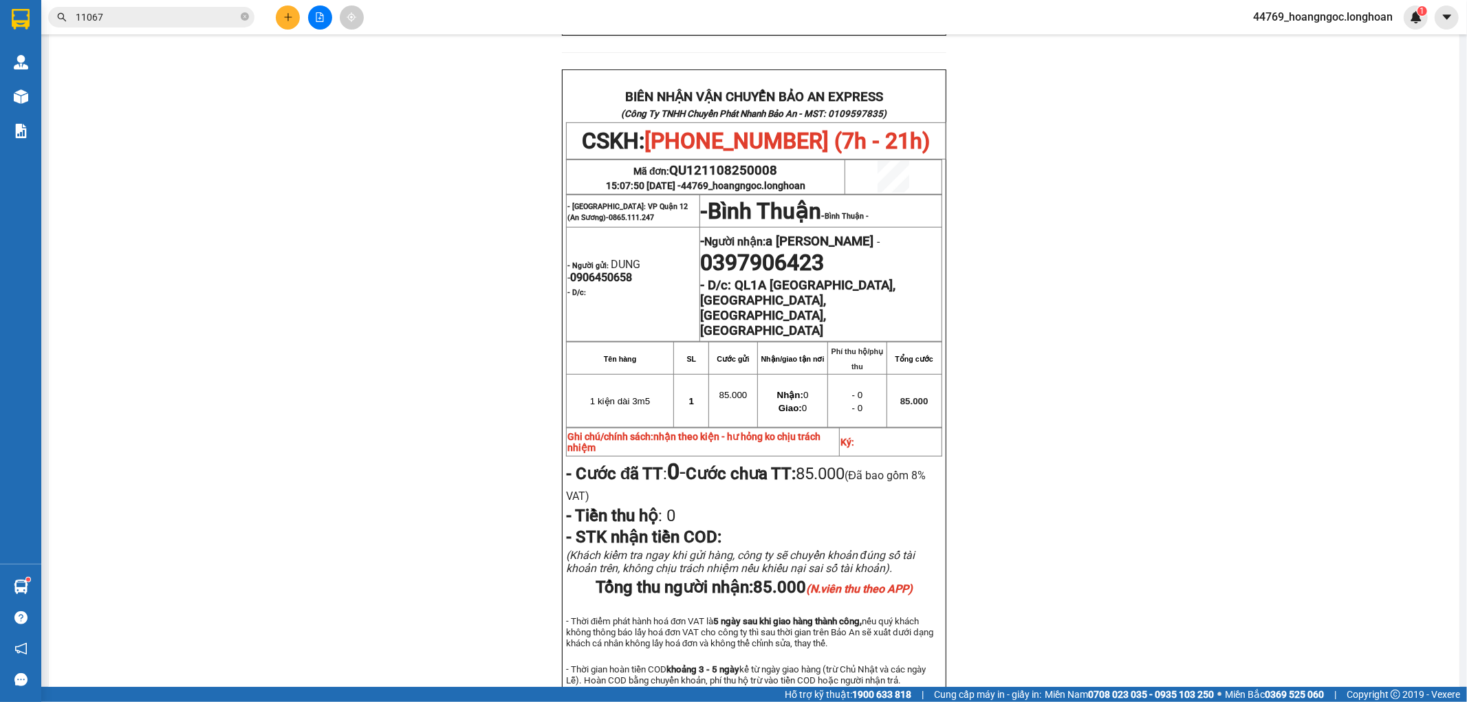
scroll to position [589, 0]
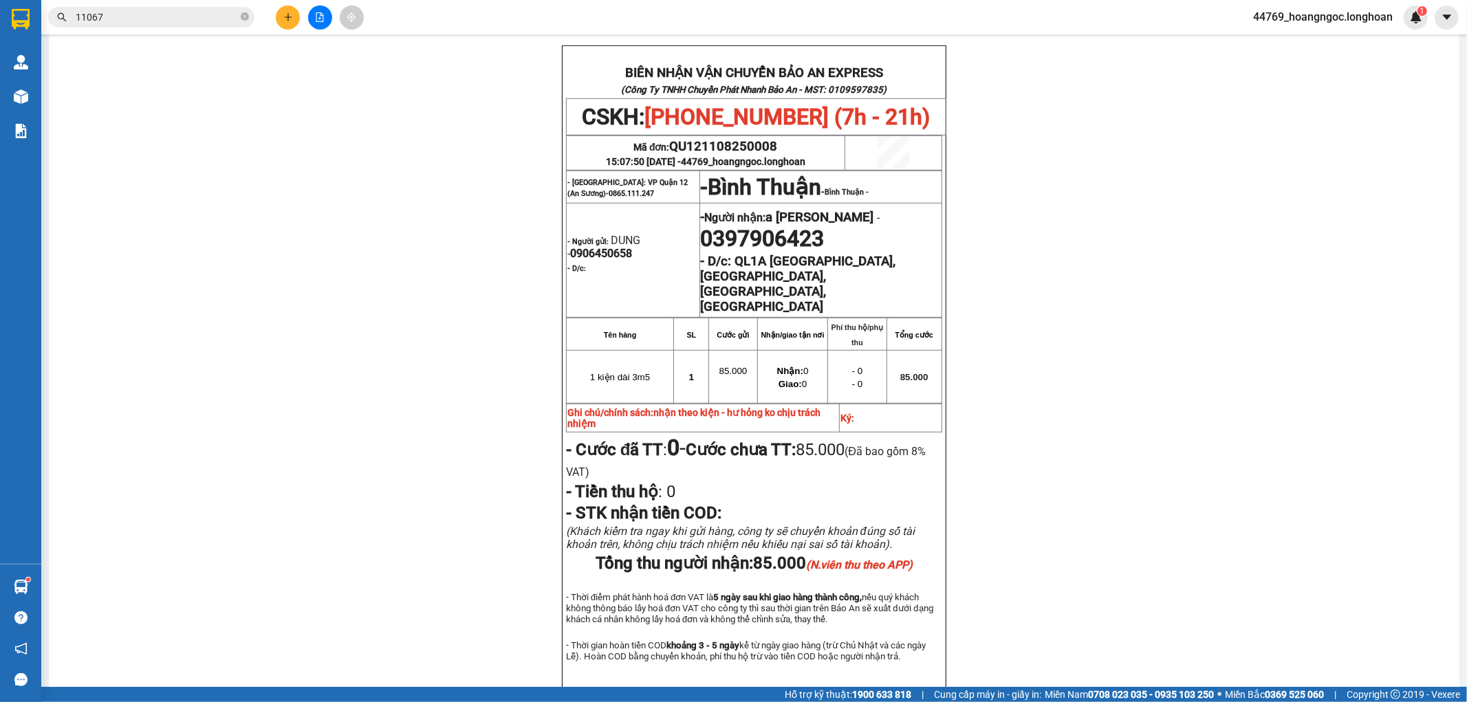
click at [602, 247] on span "0906450658" at bounding box center [601, 253] width 62 height 13
click at [604, 247] on span "0906450658" at bounding box center [601, 253] width 62 height 13
copy td "- Người gửi: DUNG - 0906450658"
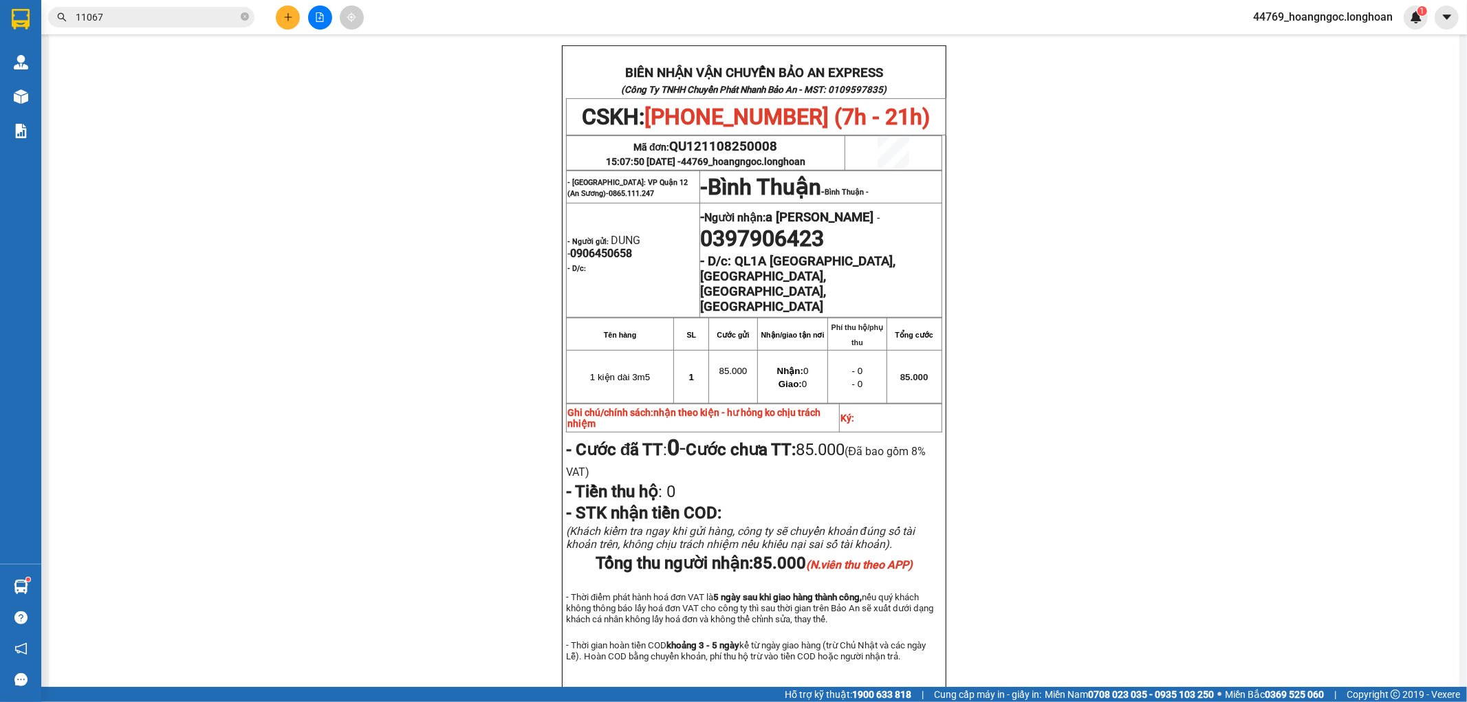
click at [610, 350] on td "1 kiện dài 3m5" at bounding box center [620, 376] width 108 height 53
click at [588, 247] on span "0906450658" at bounding box center [601, 253] width 62 height 13
copy span "0906450658"
click at [290, 15] on icon "plus" at bounding box center [288, 17] width 10 height 10
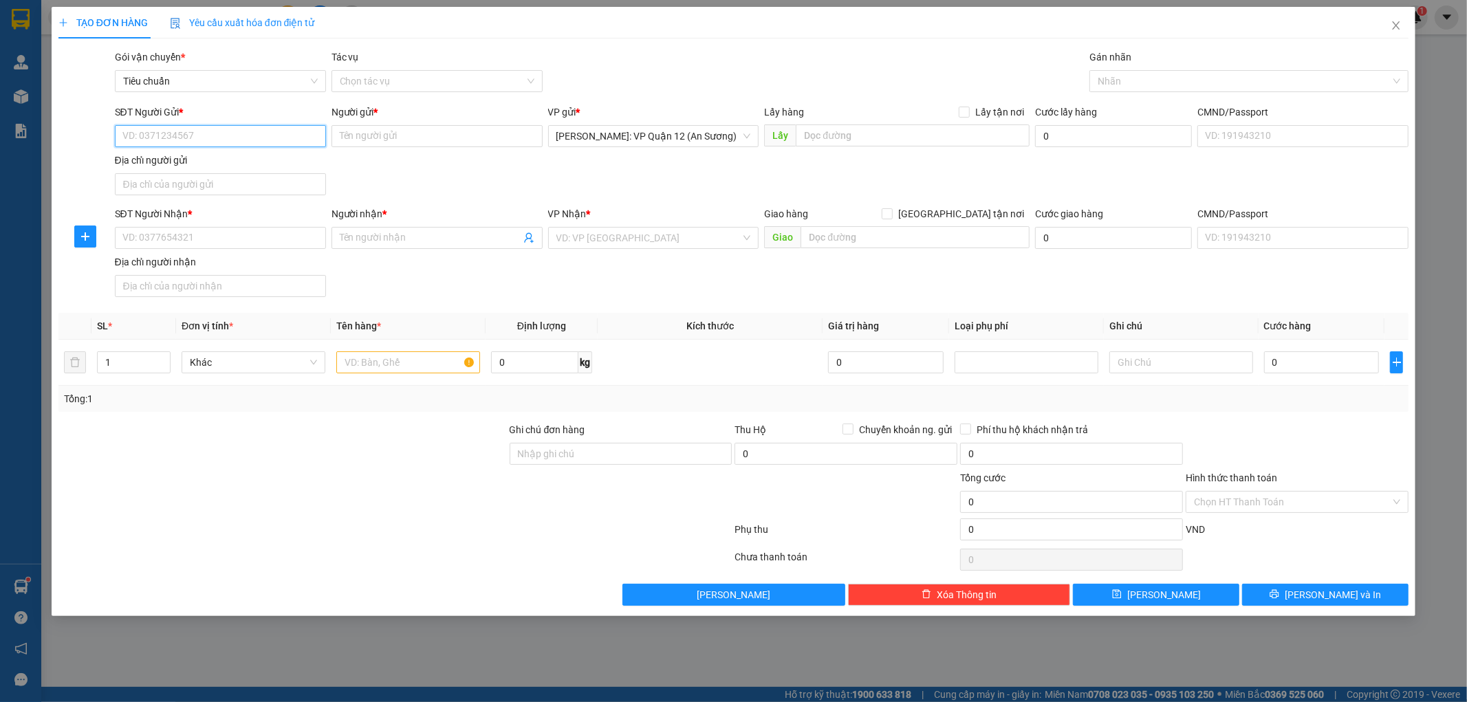
paste input "0906450658"
type input "0906450658"
click at [219, 131] on input "0906450658" at bounding box center [220, 136] width 211 height 22
click at [237, 163] on div "0906450658 - DUNG" at bounding box center [220, 163] width 195 height 15
type input "DUNG"
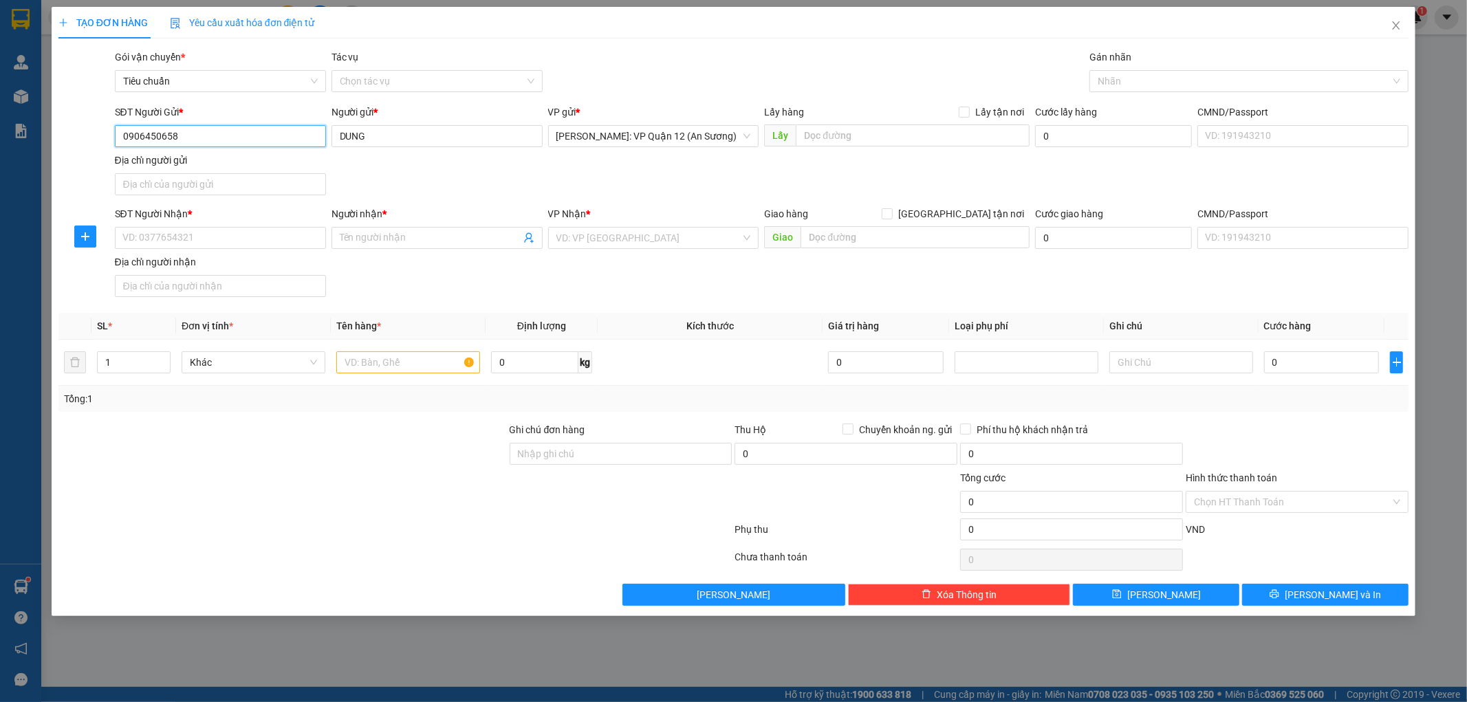
type input "0906450658"
click at [853, 431] on span at bounding box center [848, 429] width 11 height 11
click at [852, 431] on input "Chuyển khoản ng. gửi" at bounding box center [848, 429] width 10 height 10
checkbox input "true"
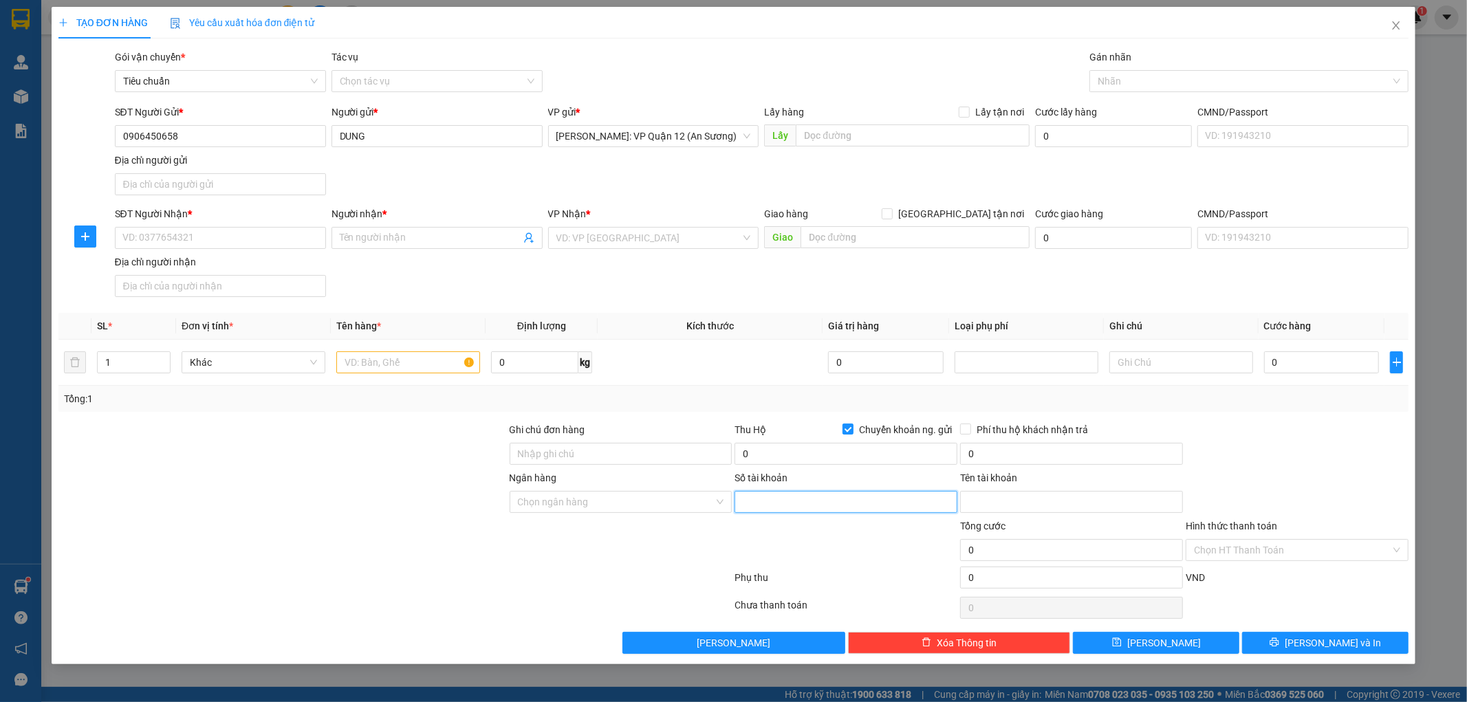
click at [863, 512] on input "Số tài khoản" at bounding box center [846, 502] width 223 height 22
paste input "11133397"
type input "11133397"
click at [1066, 499] on input "Tên tài khoản" at bounding box center [1071, 502] width 223 height 22
paste input "Phùng Thị Dung"
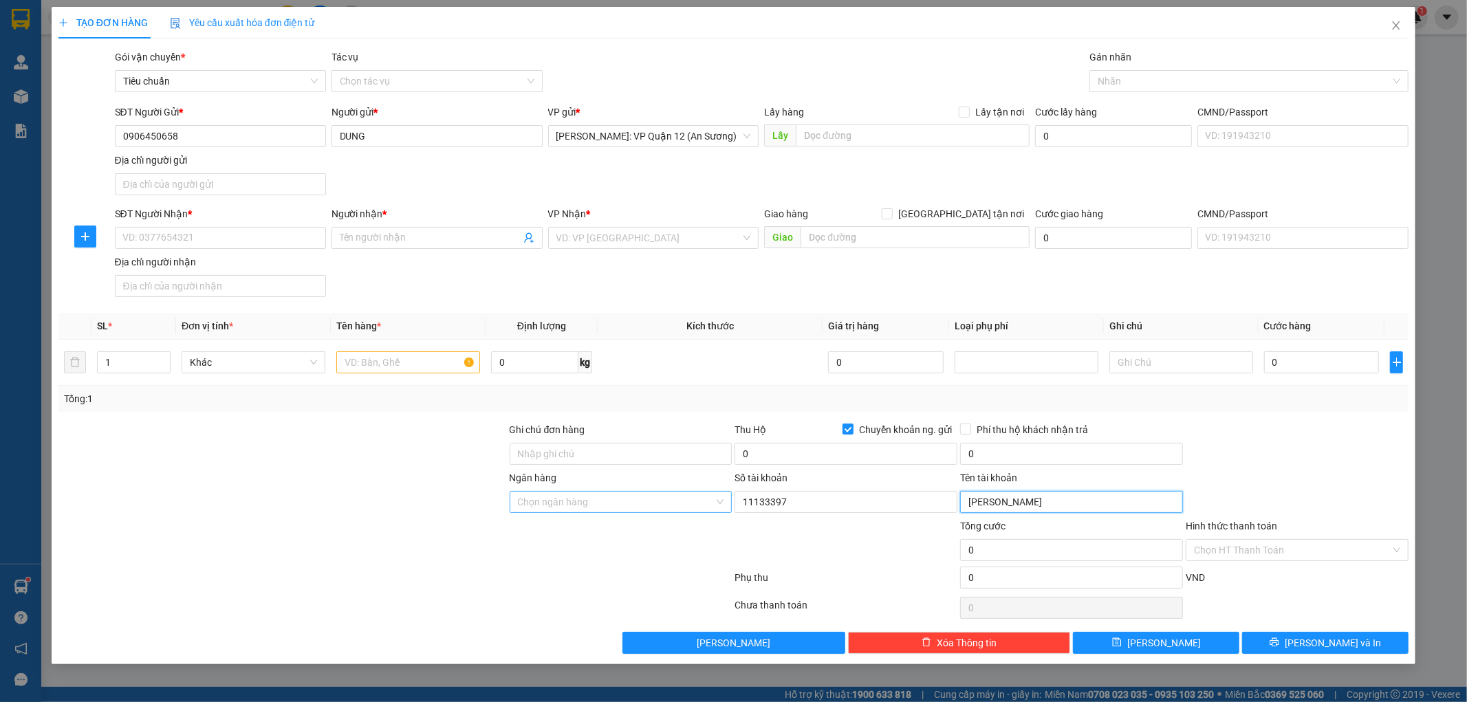
type input "Phùng Thị Dung"
click at [656, 510] on input "Ngân hàng" at bounding box center [616, 502] width 197 height 21
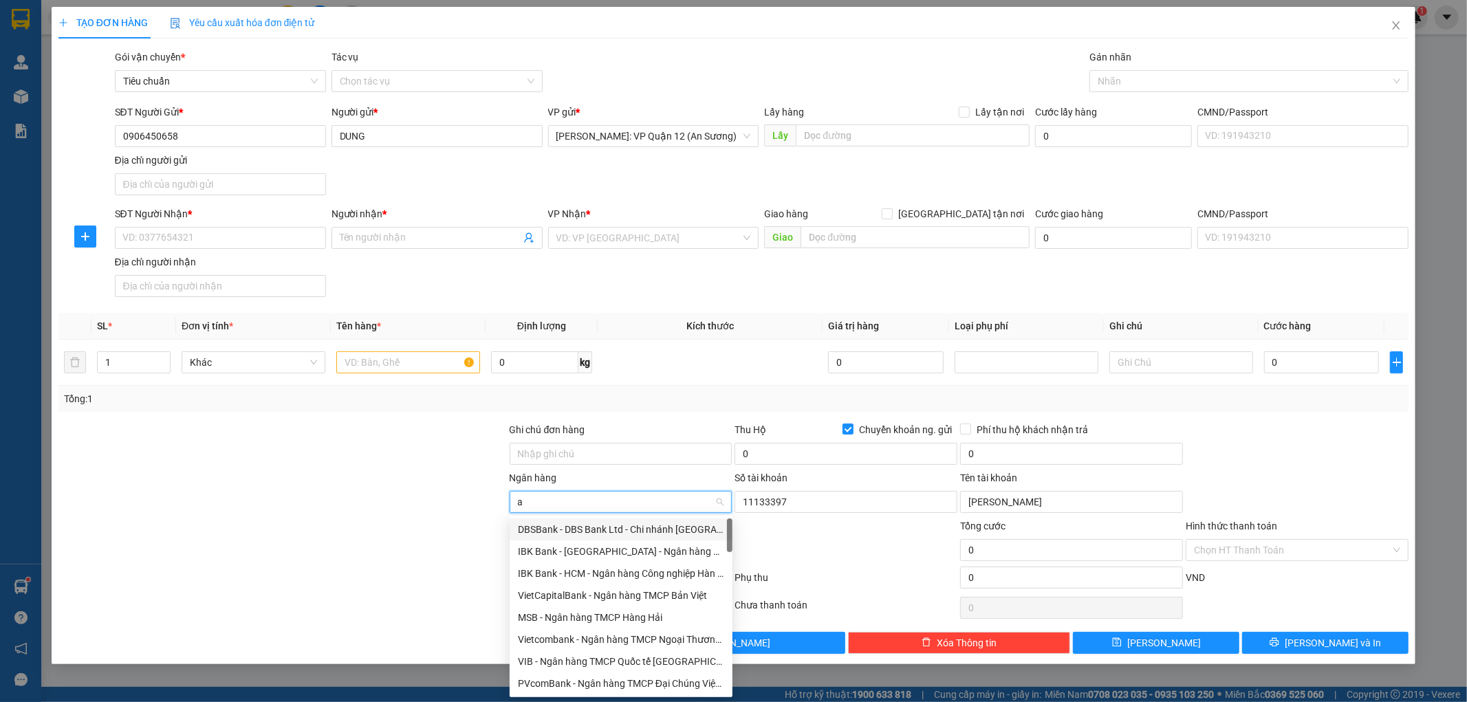
type input "ac"
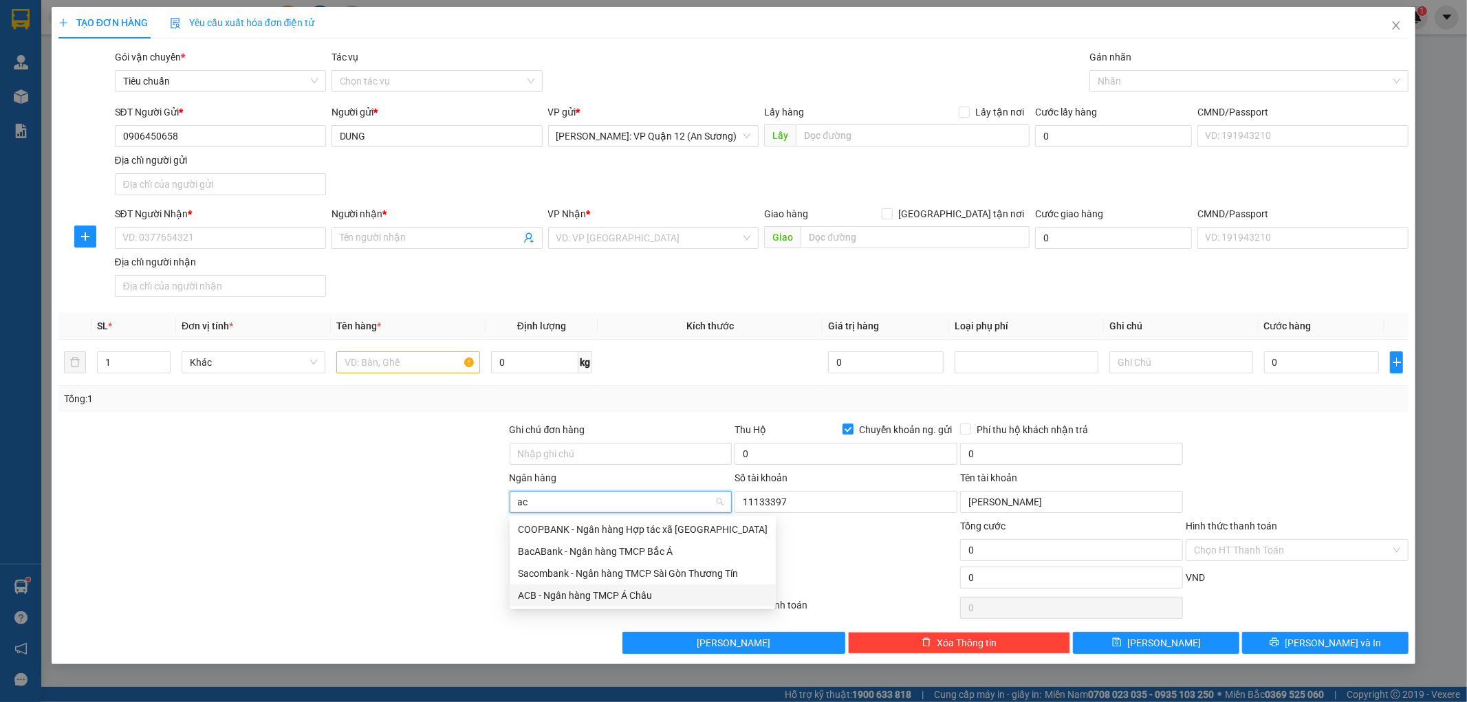
click at [579, 597] on div "ACB - Ngân hàng TMCP Á Châu" at bounding box center [643, 595] width 250 height 15
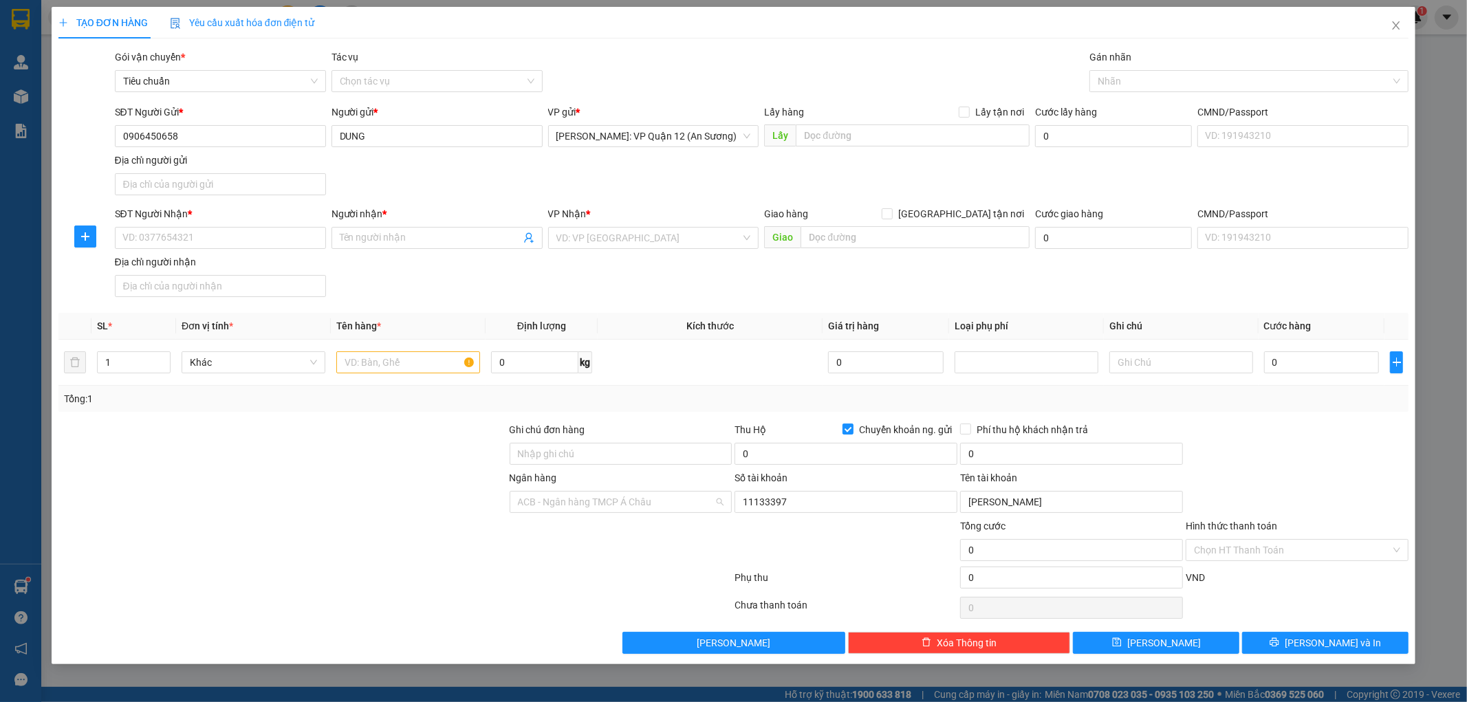
scroll to position [583, 0]
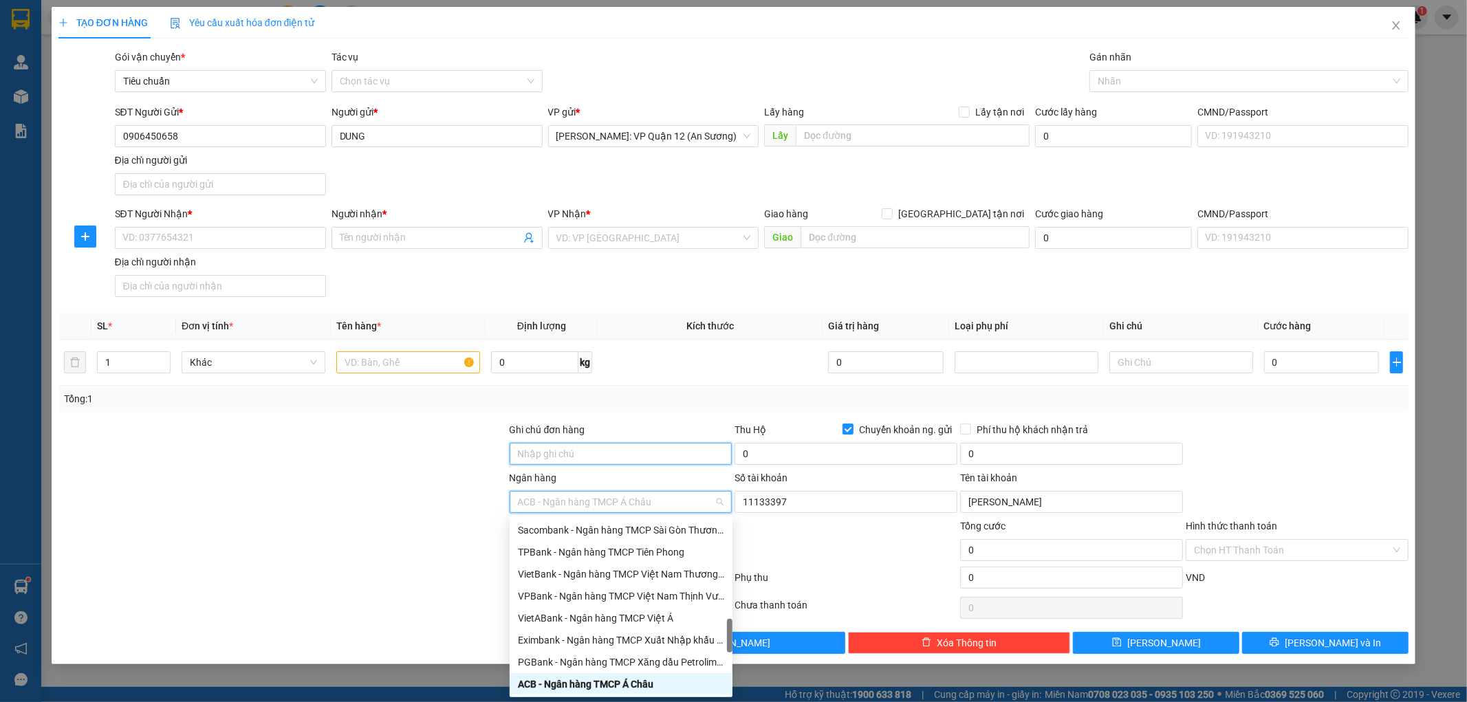
click at [561, 448] on input "Ghi chú đơn hàng" at bounding box center [621, 454] width 223 height 22
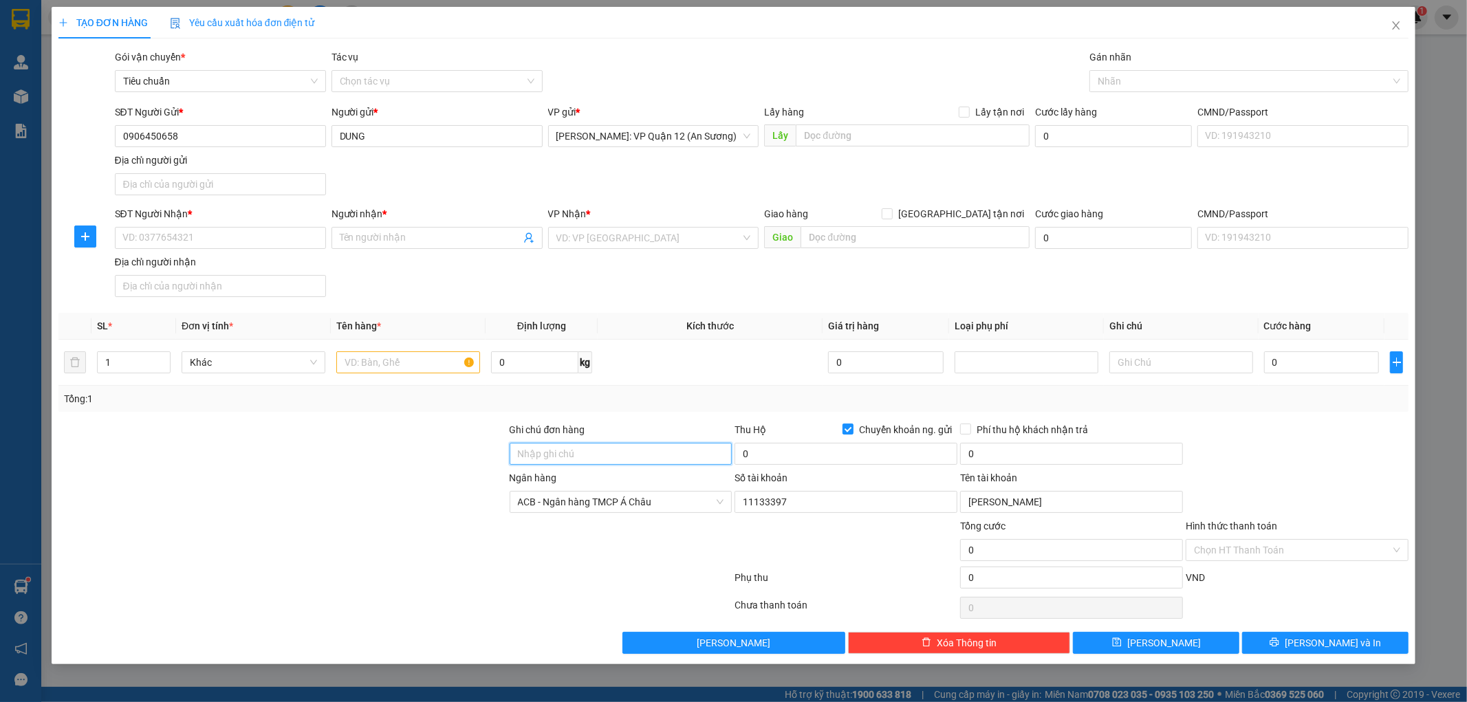
type input "nhận theo kiện - hư hỏng ko chịu trách nhiệm"
click at [389, 368] on input "text" at bounding box center [408, 363] width 144 height 22
type input "1 kiện dài 3m5"
click at [201, 237] on input "SĐT Người Nhận *" at bounding box center [220, 238] width 211 height 22
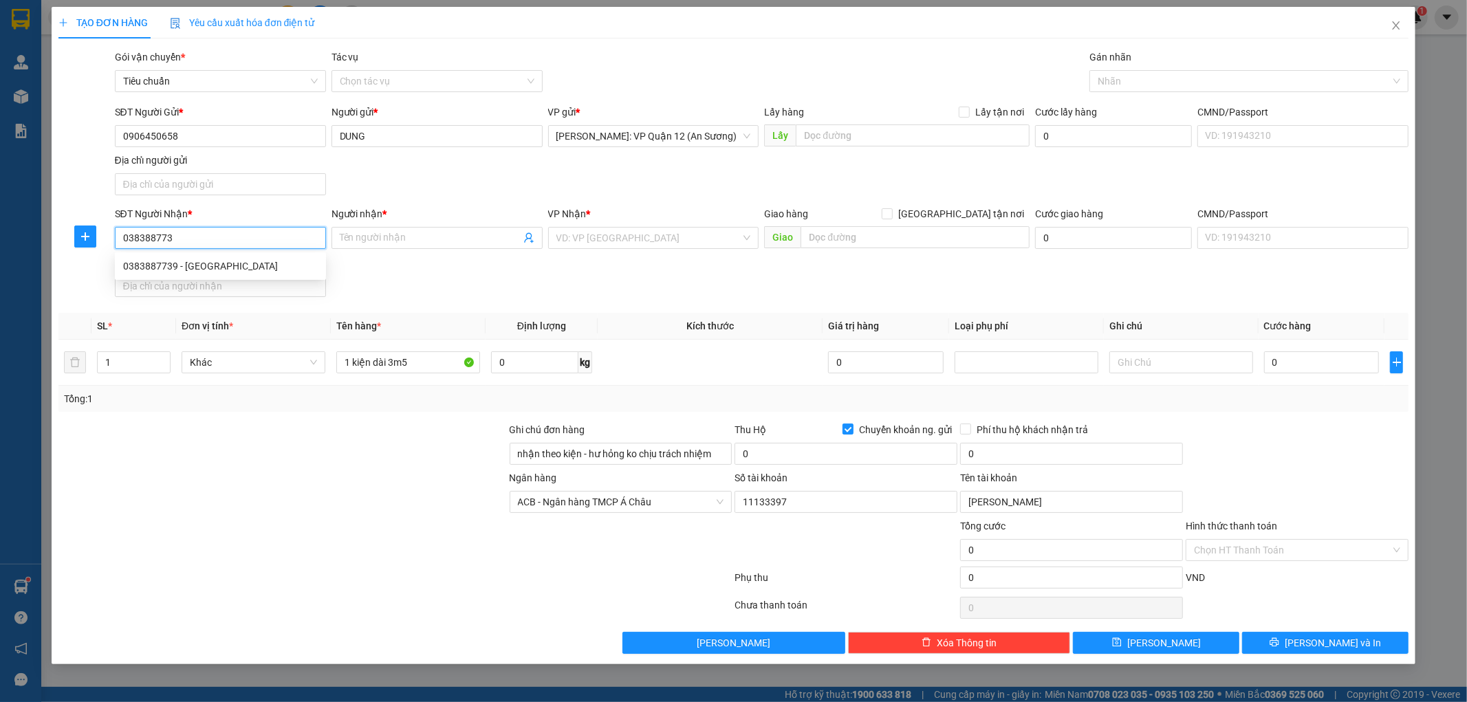
type input "0383887739"
click at [212, 266] on div "0383887739 - Quý Châu" at bounding box center [220, 266] width 195 height 15
type input "Quý Châu"
type input "[GEOGRAPHIC_DATA] - [GEOGRAPHIC_DATA] QL 1A"
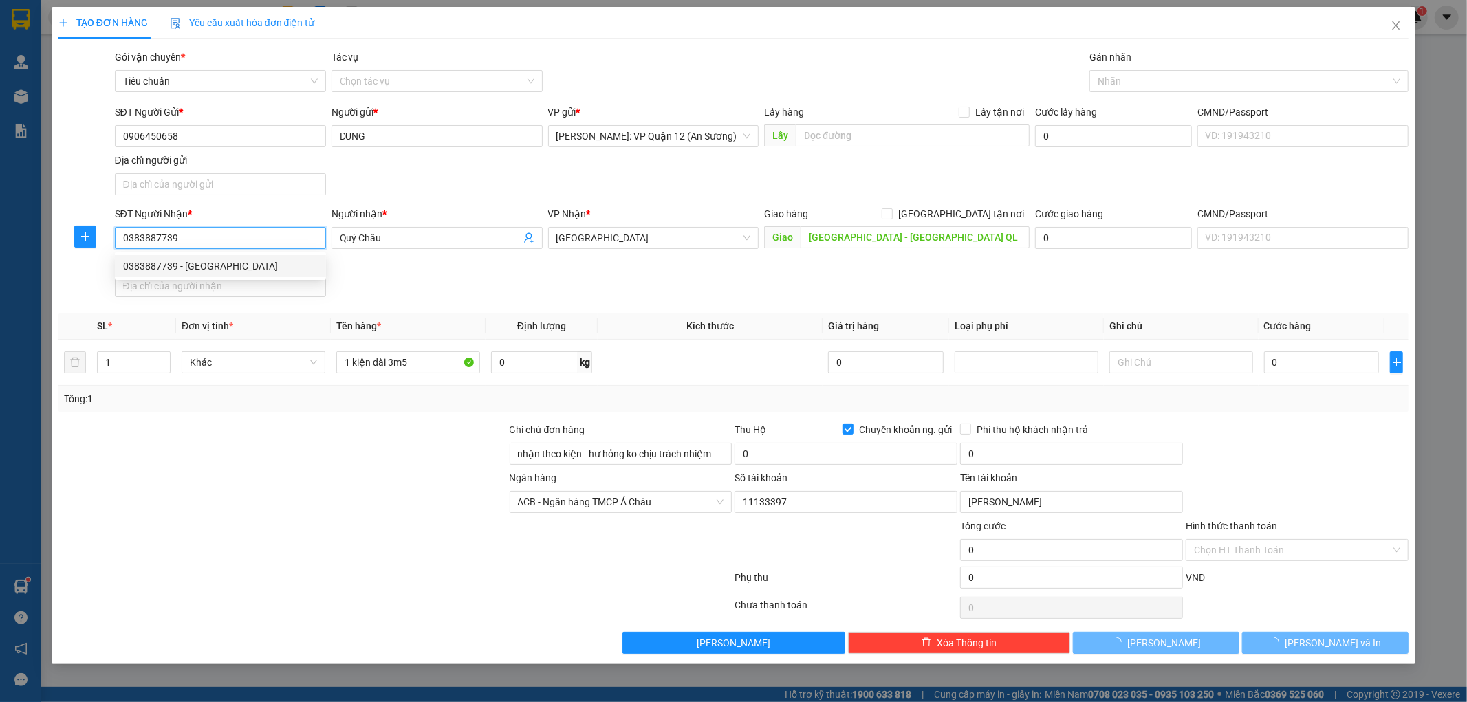
type input "561836"
type input "TƯỞNG HỮU NINH"
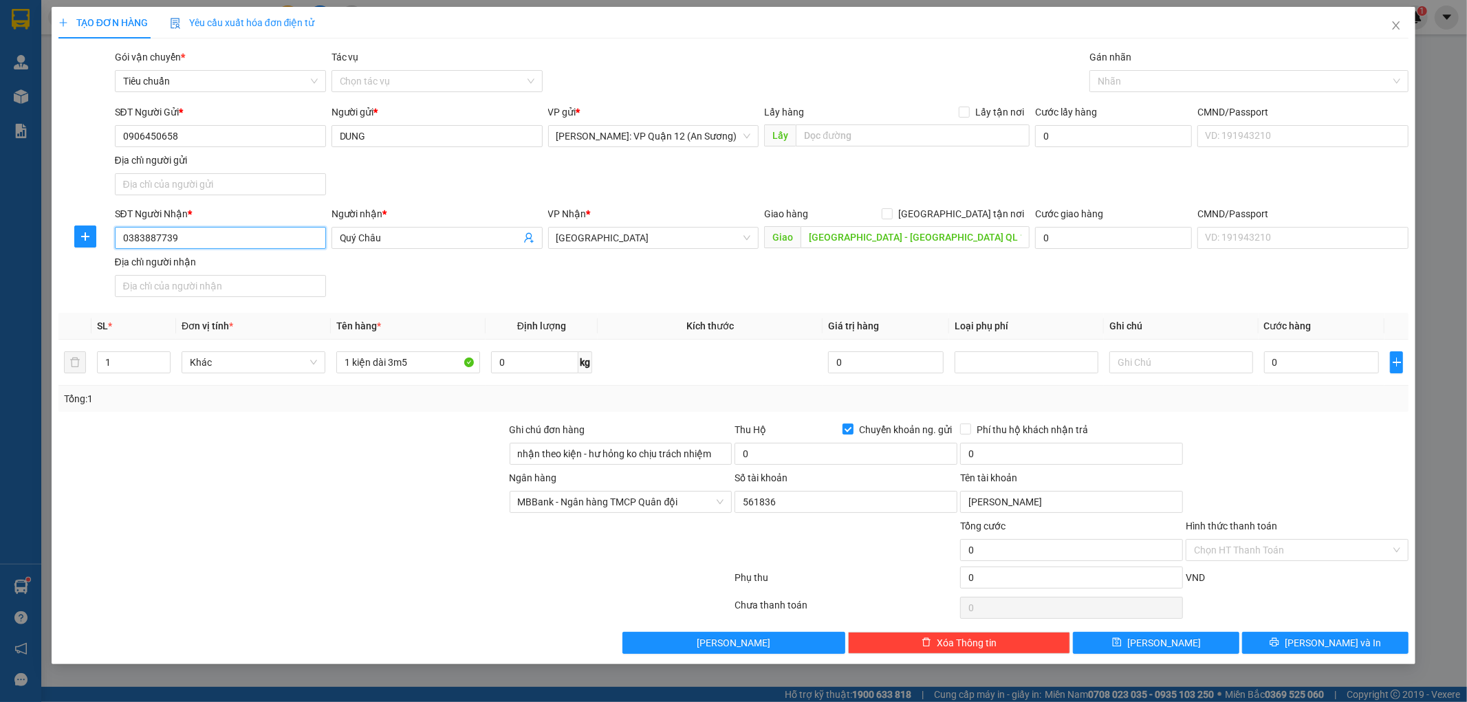
type input "0383887739"
click at [1328, 365] on input "0" at bounding box center [1322, 363] width 116 height 22
type input "8"
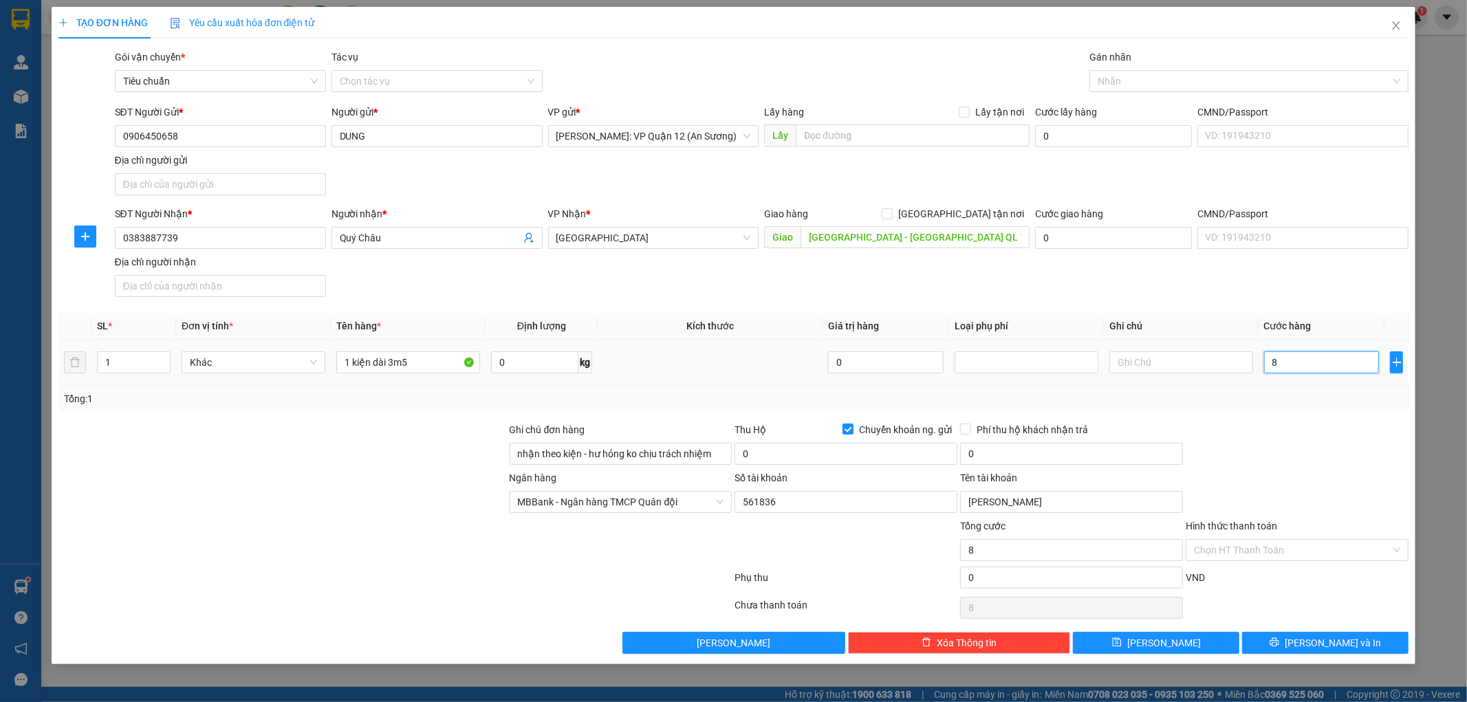
type input "85"
type input "850"
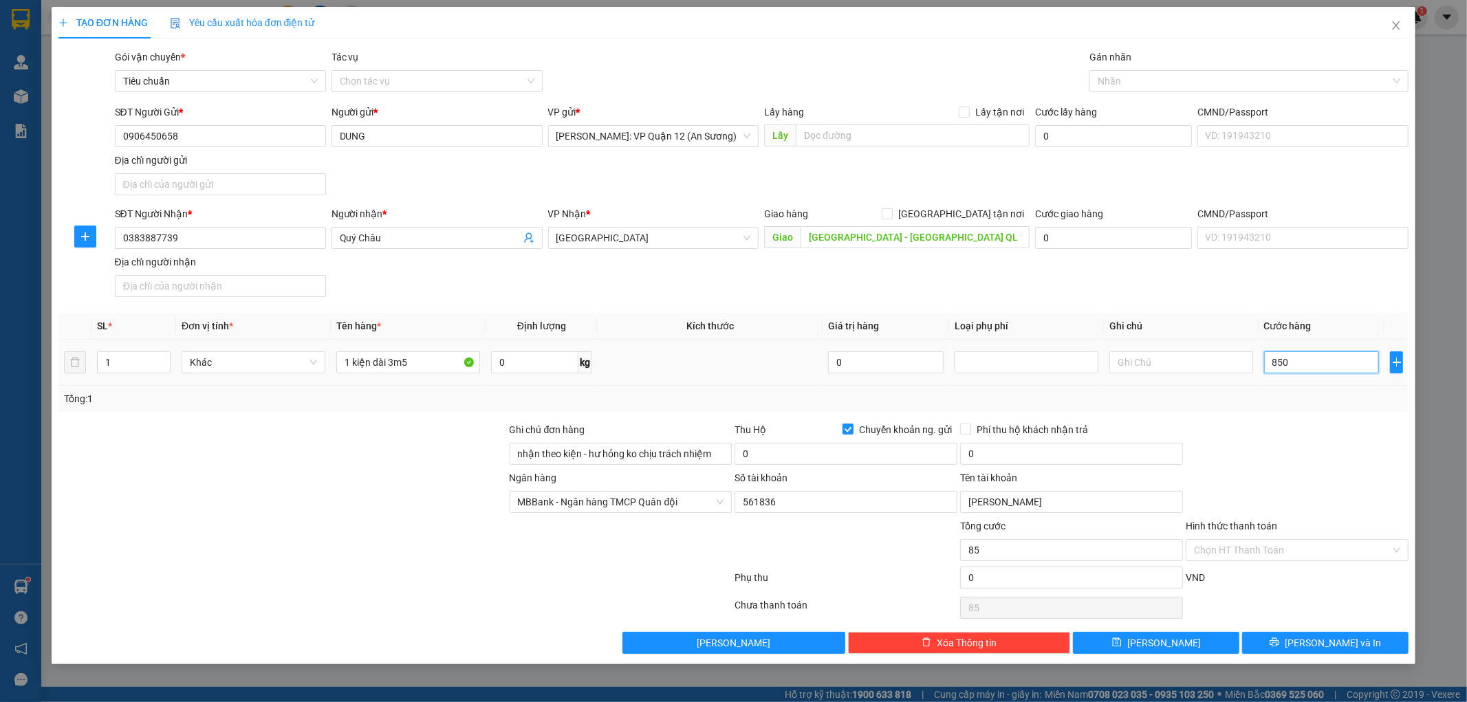
type input "850"
type input "8.500"
type input "85.000"
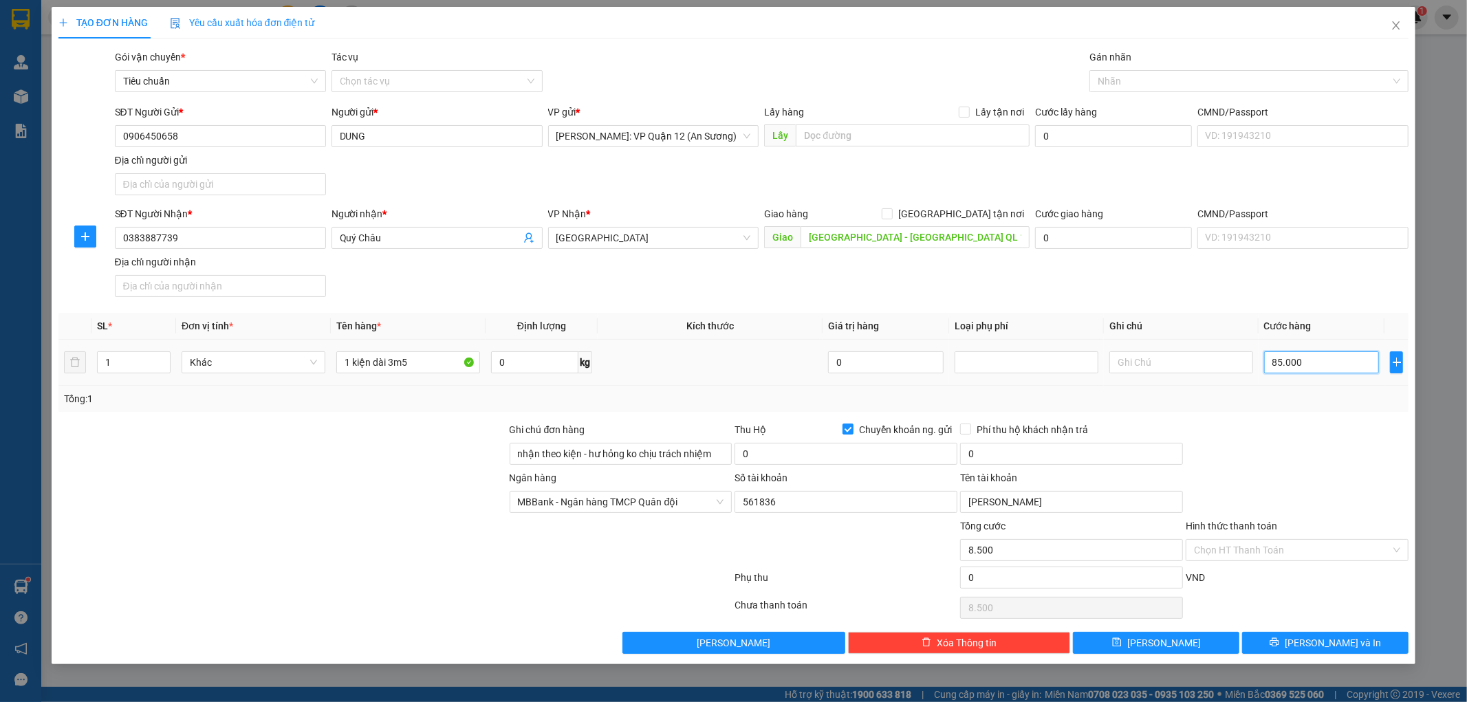
type input "85.000"
click at [868, 456] on input "0" at bounding box center [846, 454] width 223 height 22
click at [1399, 21] on icon "close" at bounding box center [1396, 25] width 11 height 11
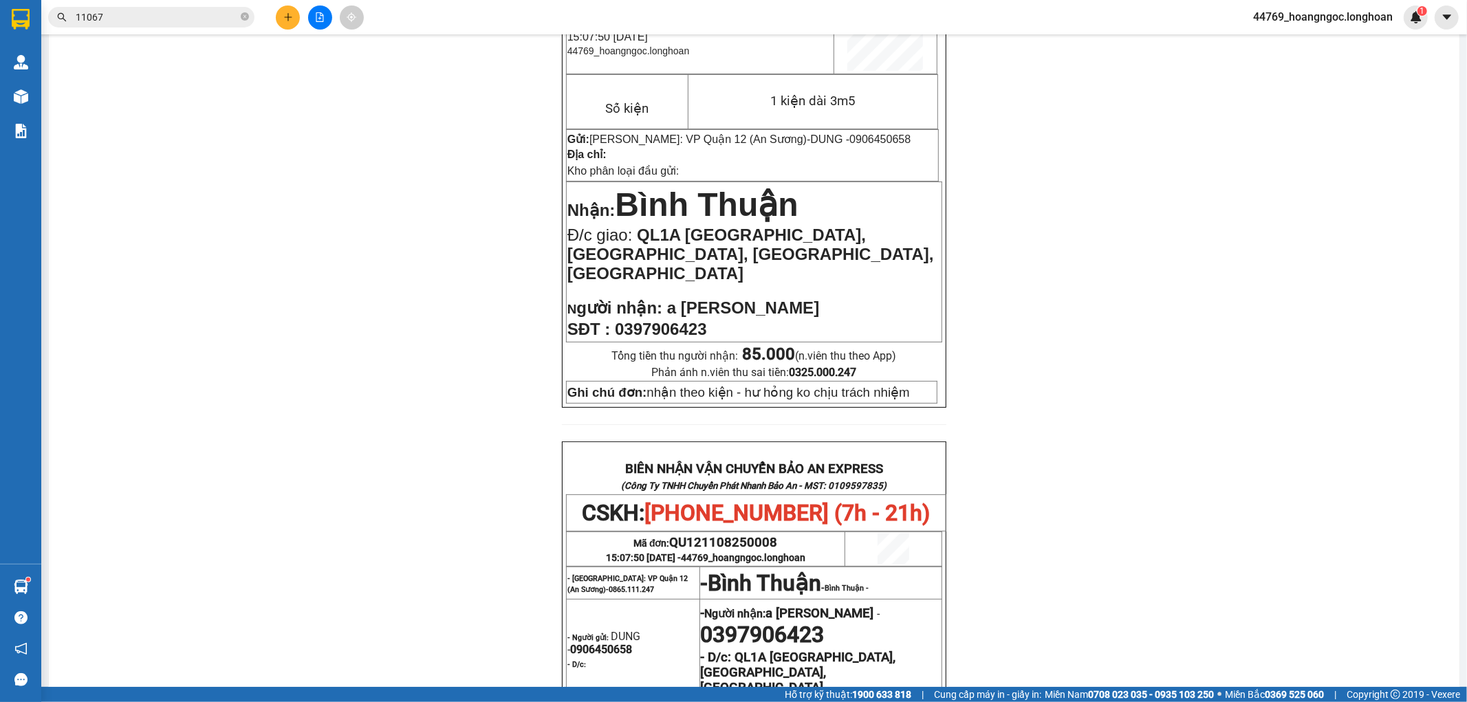
scroll to position [153, 0]
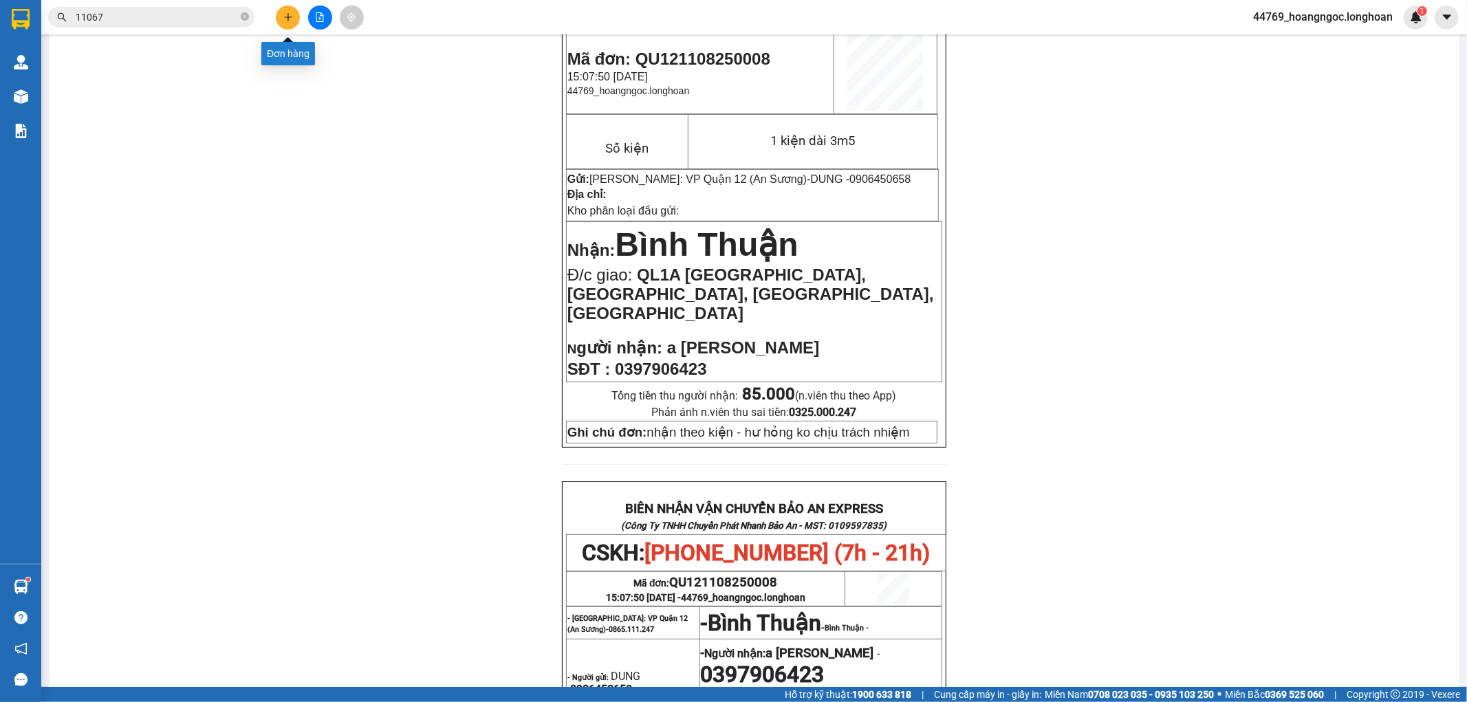
click at [285, 15] on icon "plus" at bounding box center [288, 17] width 10 height 10
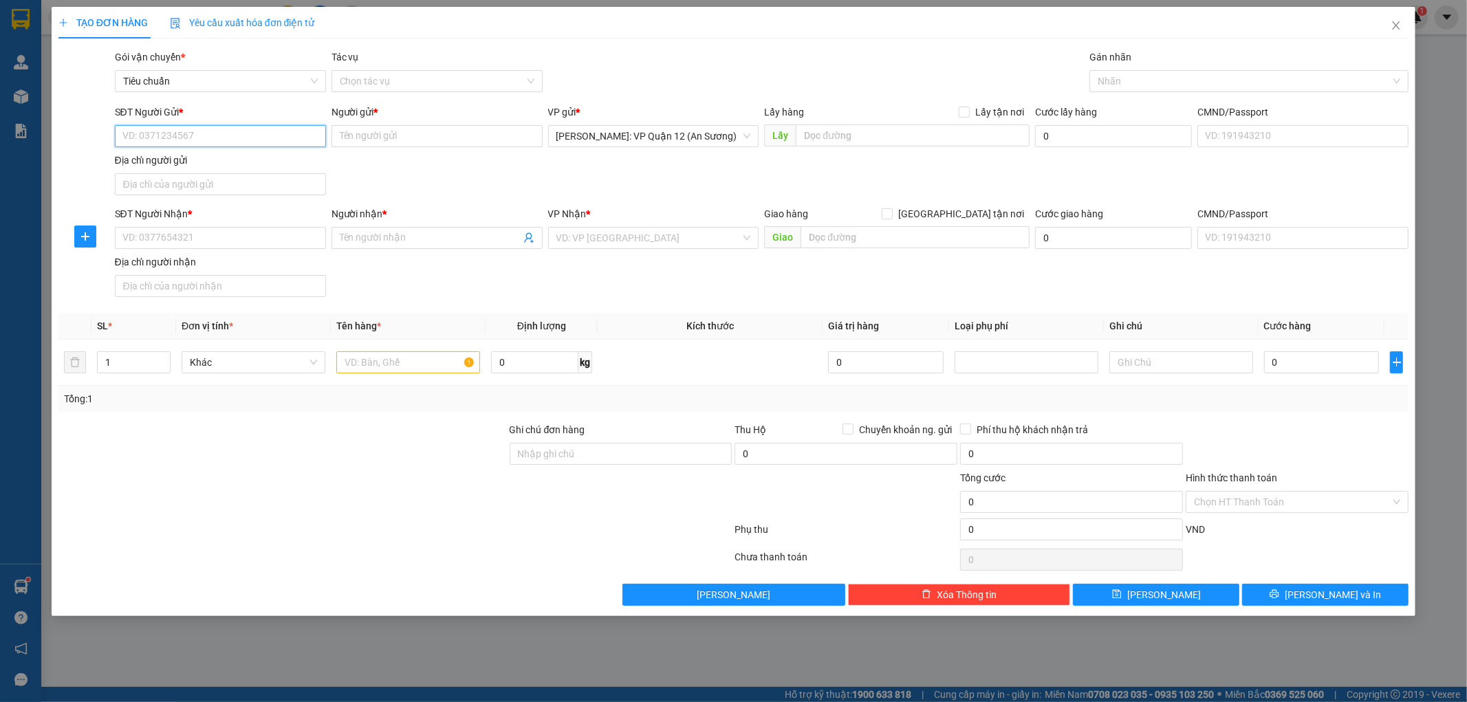
click at [195, 141] on input "SĐT Người Gửi *" at bounding box center [220, 136] width 211 height 22
paste input "0906450658"
type input "0906450658"
click at [238, 145] on input "0906450658" at bounding box center [220, 136] width 211 height 22
click at [227, 163] on div "0906450658 - DUNG" at bounding box center [220, 163] width 195 height 15
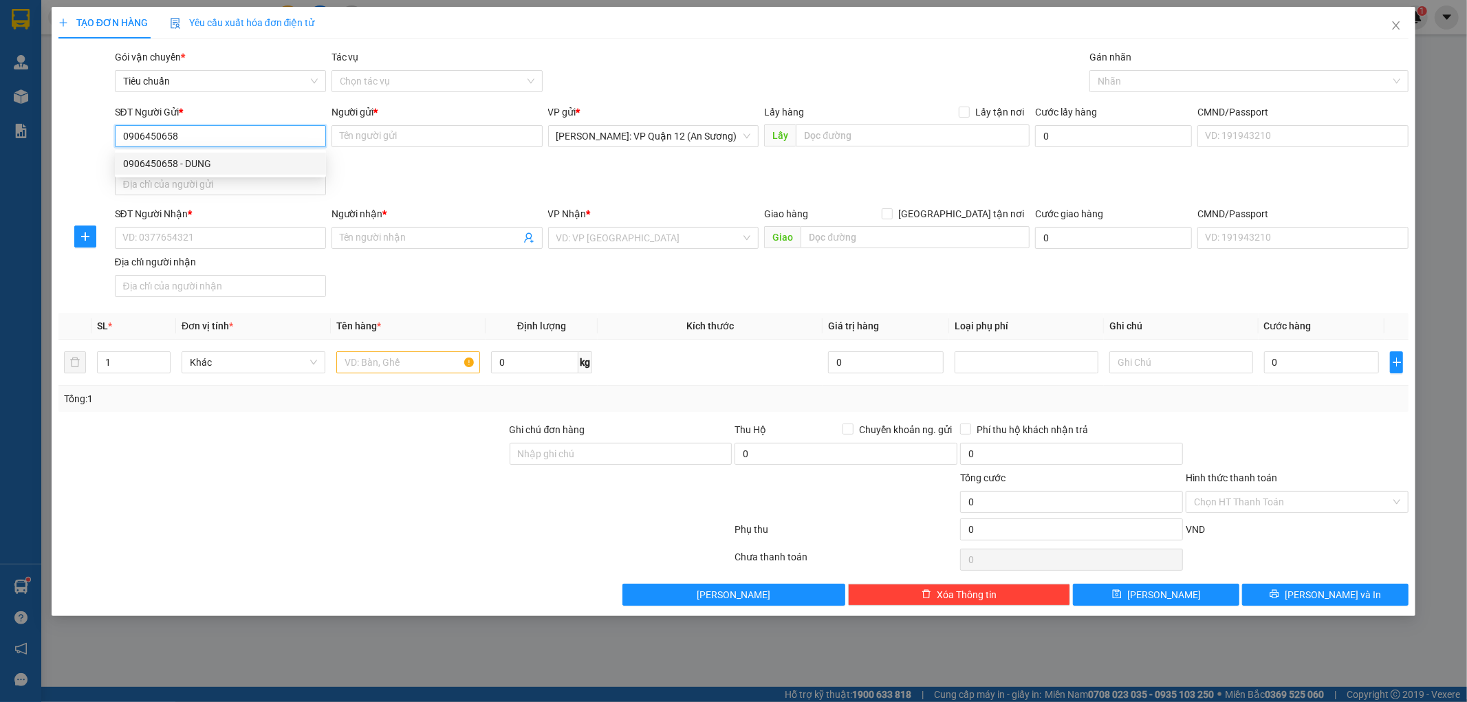
type input "DUNG"
type input "0906450658"
click at [204, 234] on input "SĐT Người Nhận *" at bounding box center [220, 238] width 211 height 22
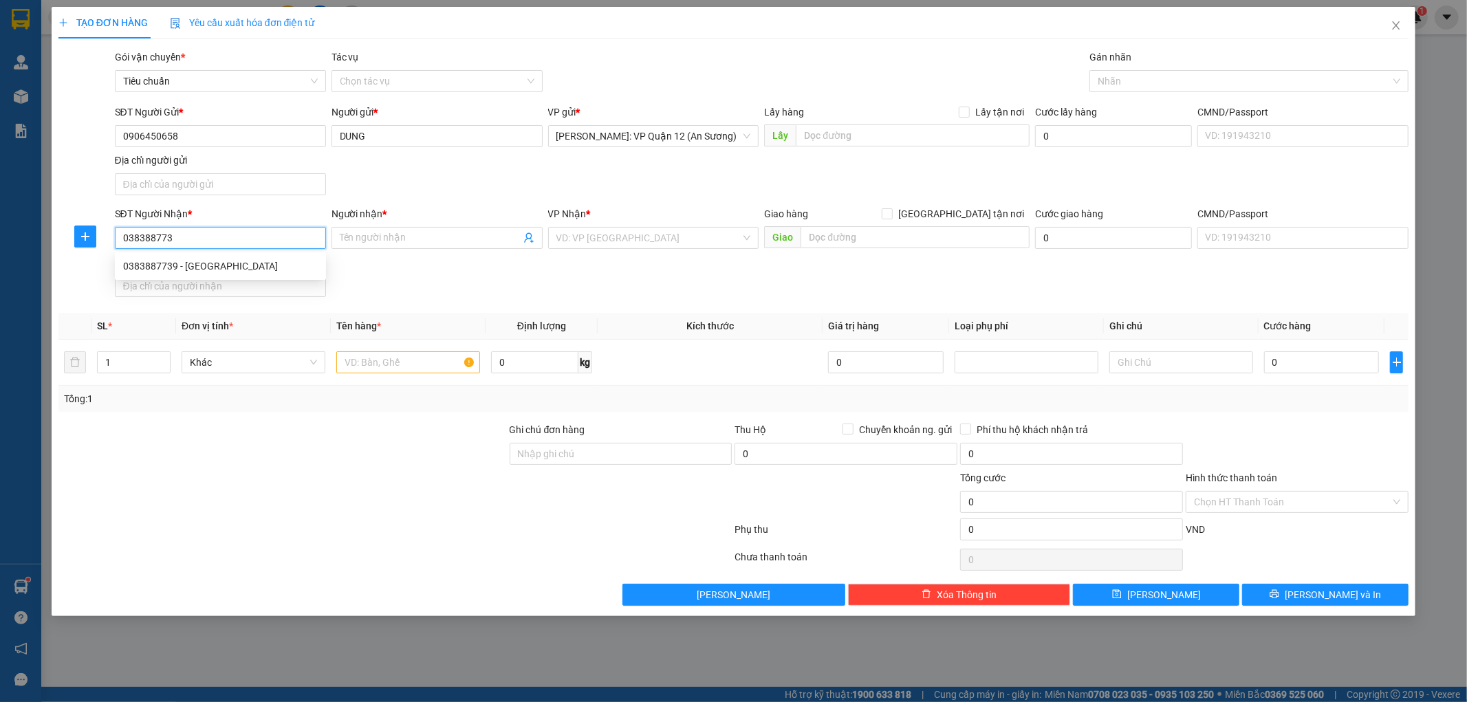
type input "0383887739"
click at [249, 262] on div "0383887739 - Quý Châu" at bounding box center [220, 266] width 195 height 15
type input "Quý Châu"
type input "[GEOGRAPHIC_DATA] - [GEOGRAPHIC_DATA] QL 1A"
checkbox input "true"
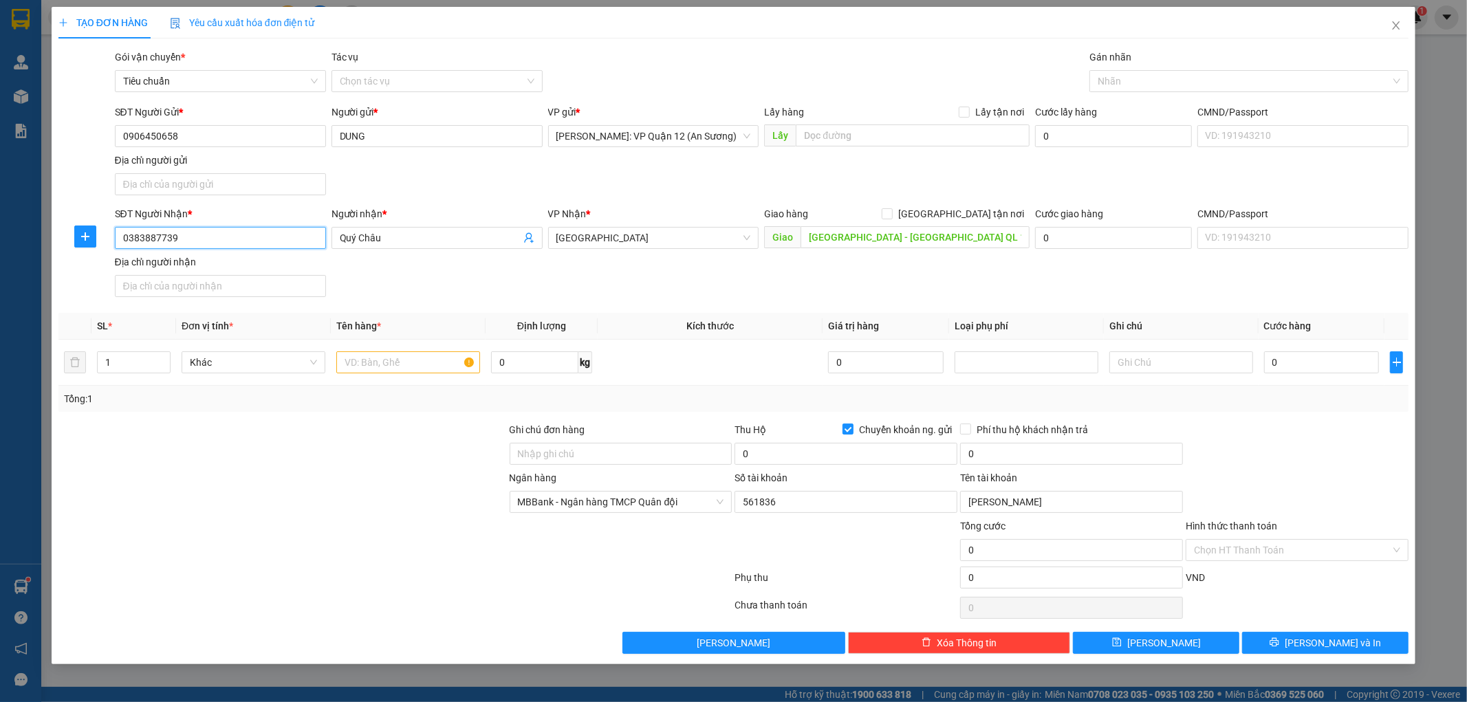
type input "0383887739"
click at [817, 501] on input "561836" at bounding box center [846, 502] width 223 height 22
paste input "11133397"
type input "11133397"
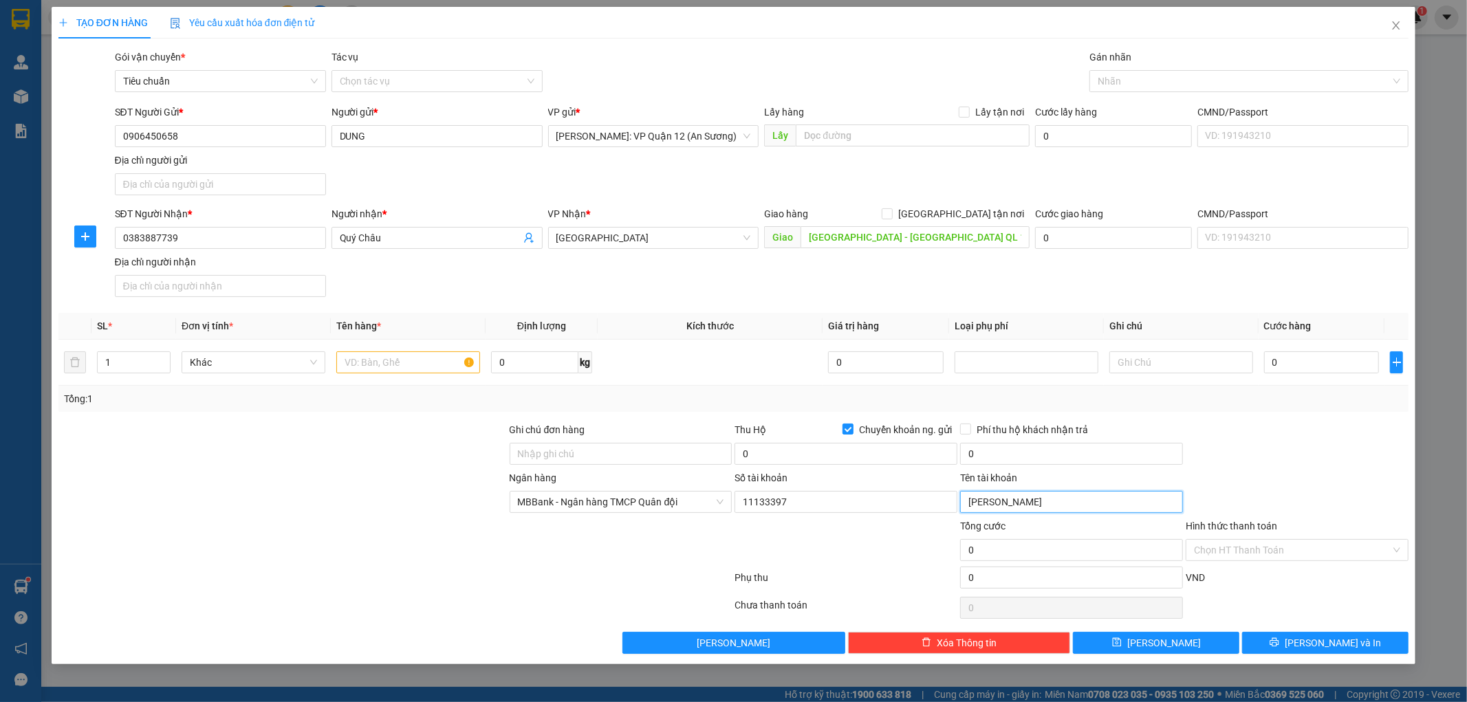
click at [1014, 503] on input "TƯỞNG HỮU NINH" at bounding box center [1071, 502] width 223 height 22
paste input "Phùng Thị Dung"
click at [610, 501] on span "MBBank - Ngân hàng TMCP Quân đội" at bounding box center [621, 502] width 206 height 21
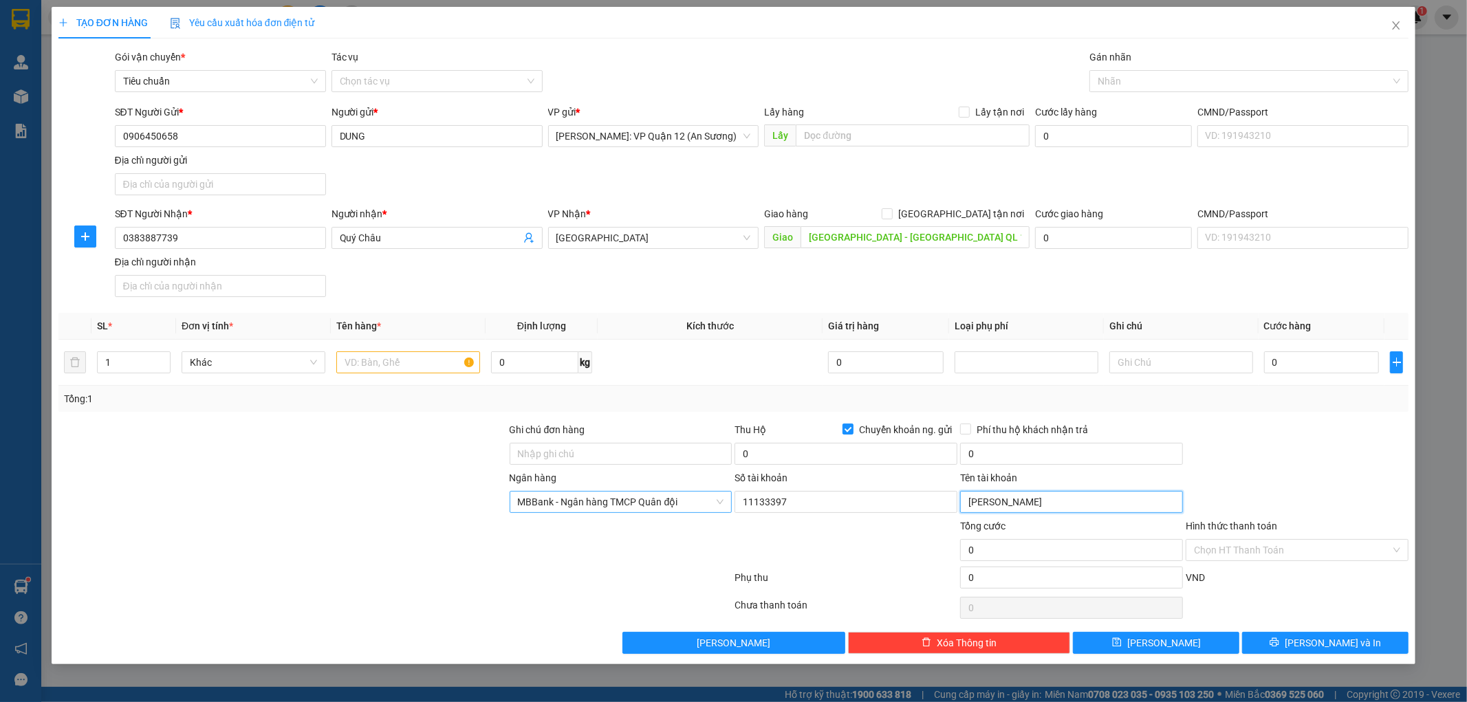
type input "Phùng Thị Dung"
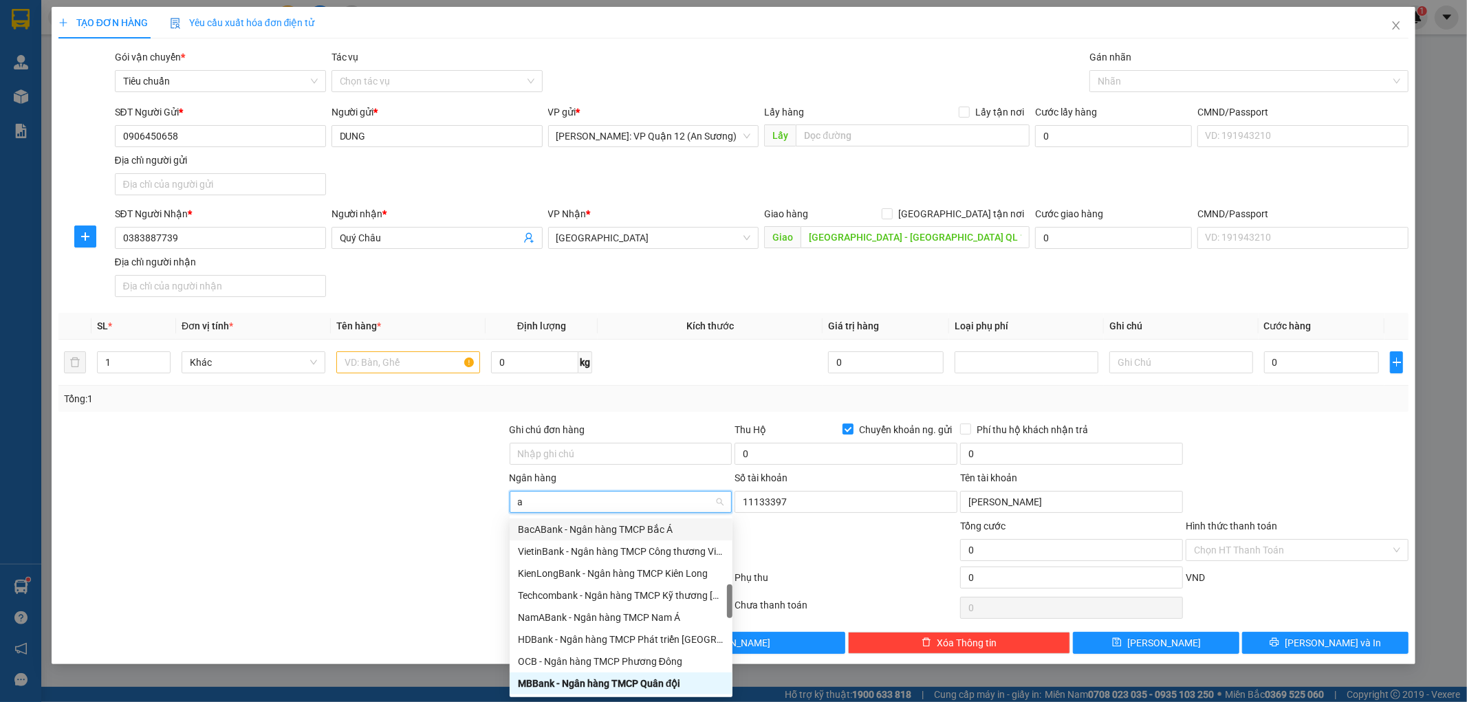
type input "ac"
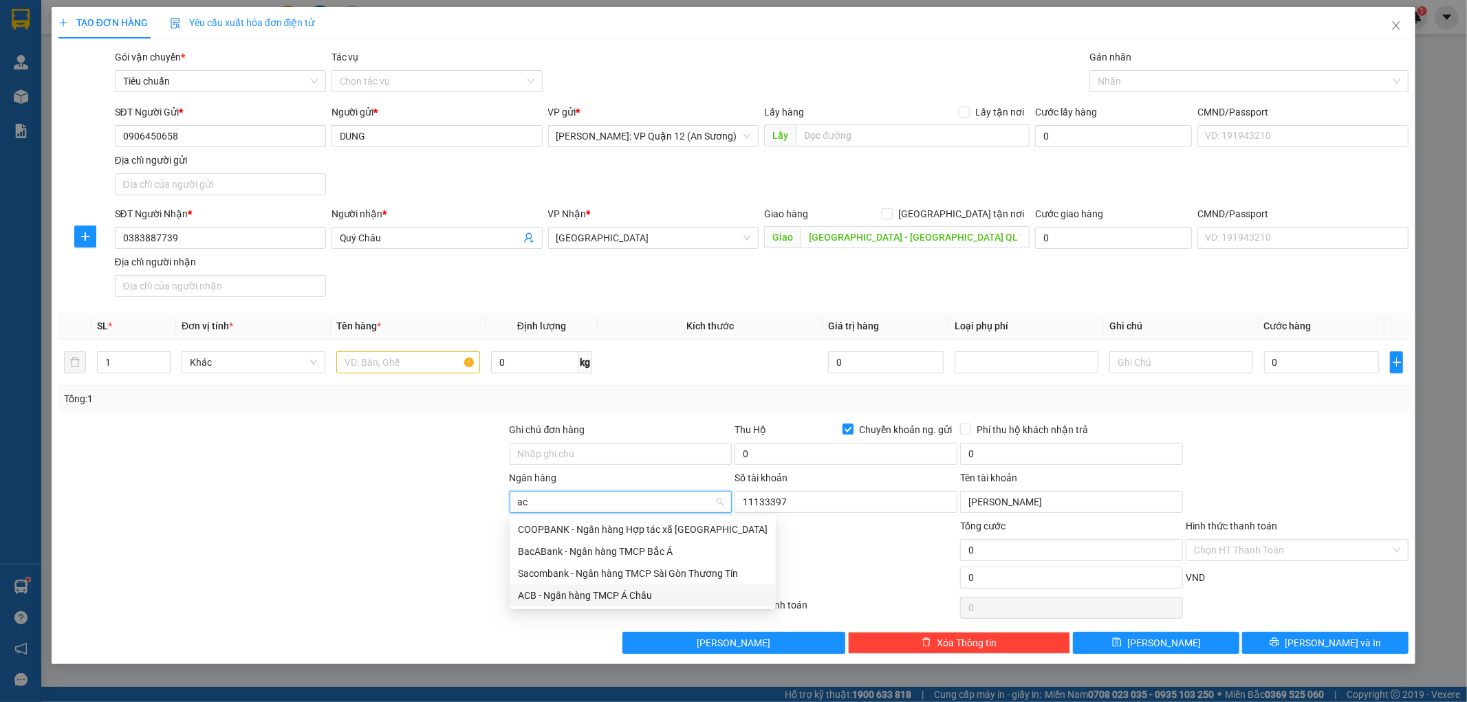
drag, startPoint x: 561, startPoint y: 595, endPoint x: 553, endPoint y: 596, distance: 7.6
click at [559, 595] on div "ACB - Ngân hàng TMCP Á Châu" at bounding box center [643, 595] width 250 height 15
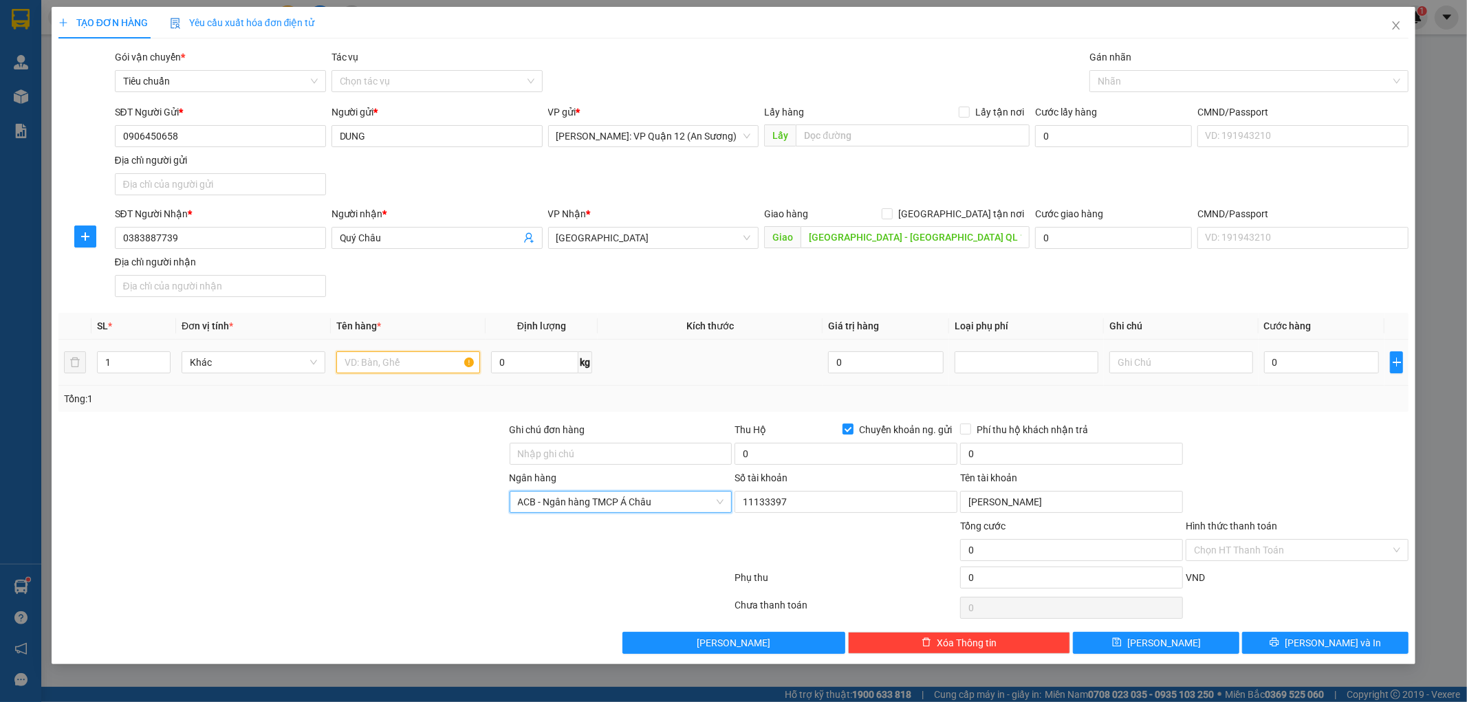
click at [387, 359] on input "text" at bounding box center [408, 363] width 144 height 22
type input "1 kiện dài 3m5"
click at [1302, 360] on input "0" at bounding box center [1322, 363] width 116 height 22
type input "8"
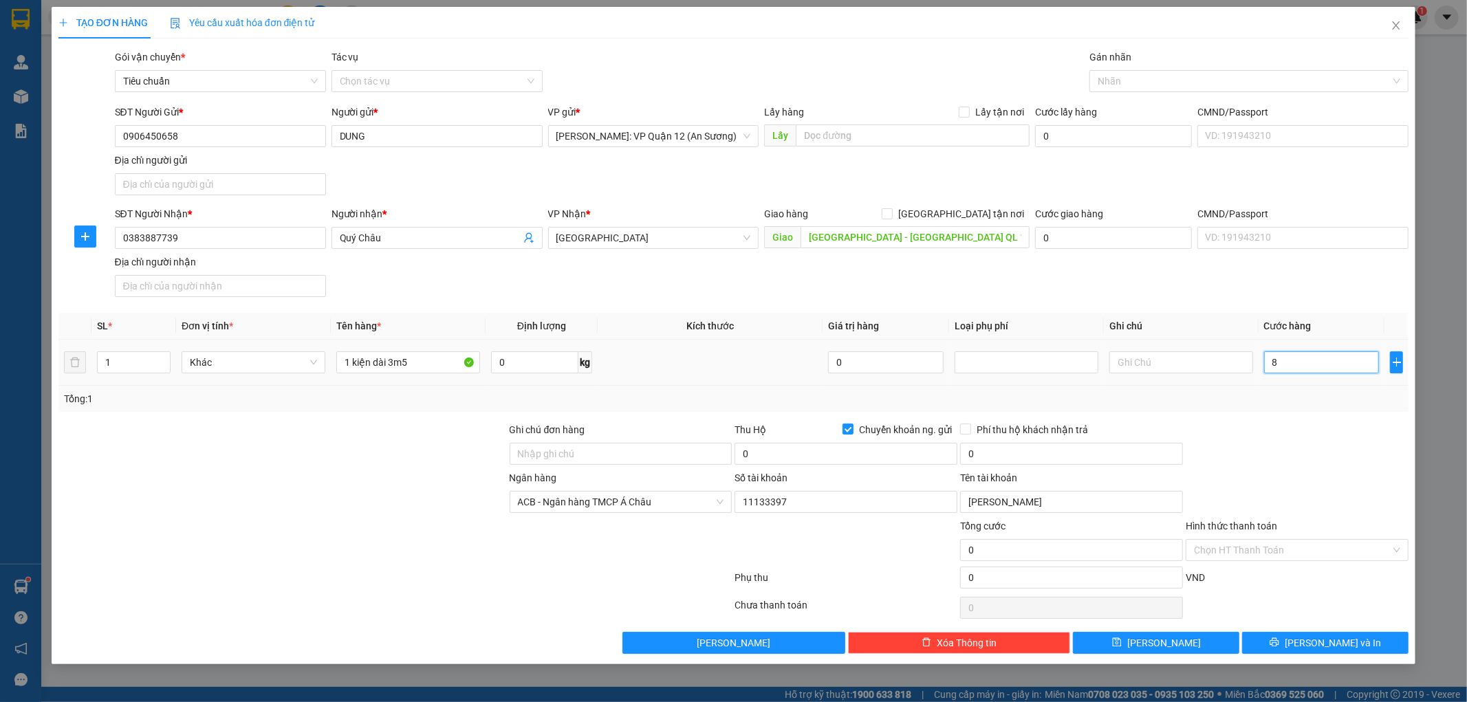
type input "8"
type input "85"
type input "850"
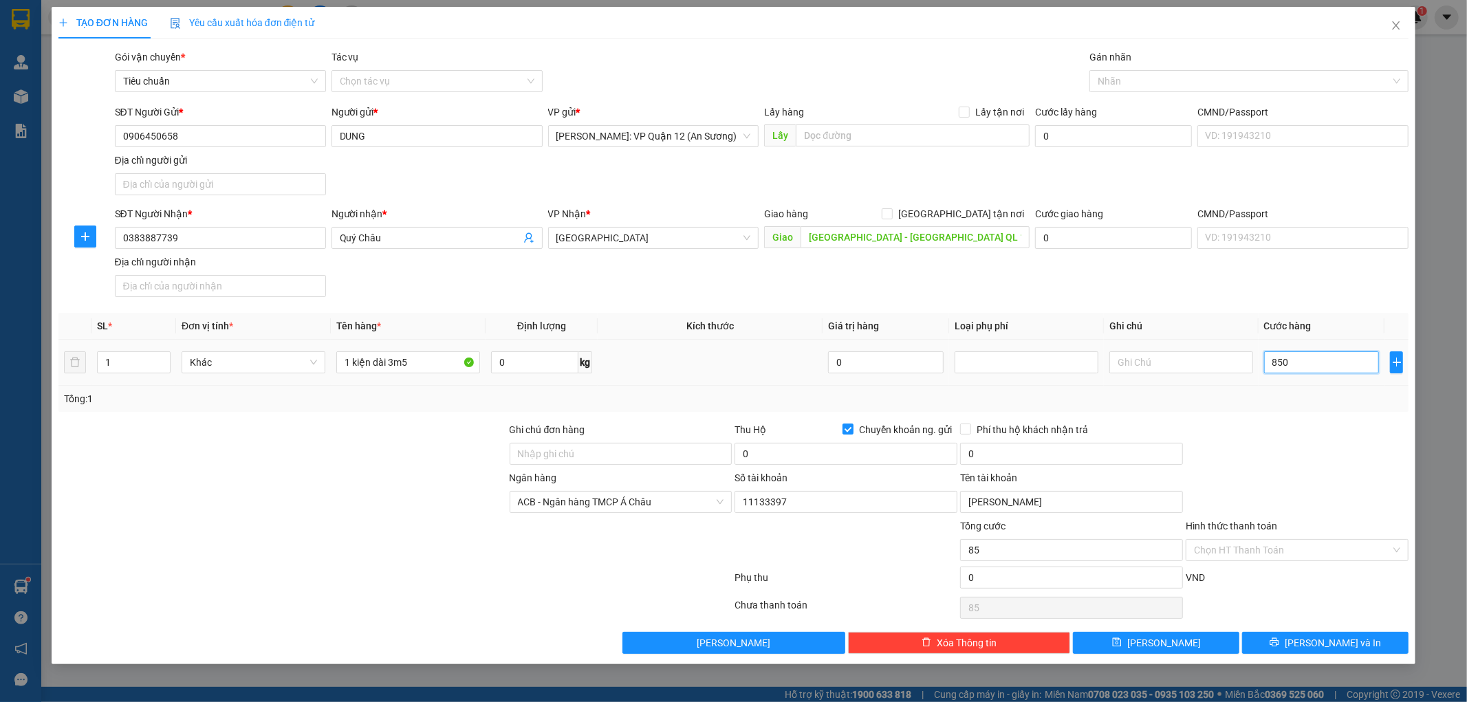
type input "850"
type input "8.500"
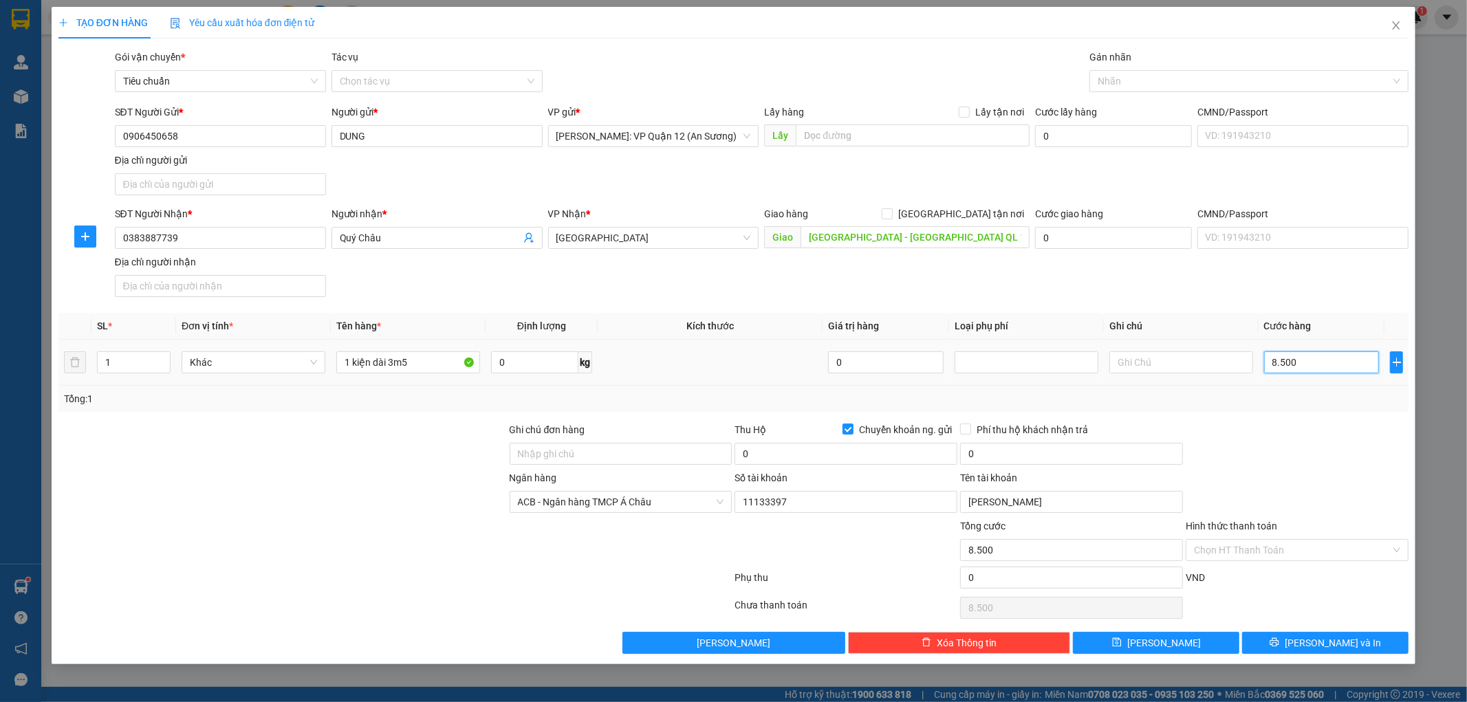
type input "85.000"
click at [627, 464] on input "Ghi chú đơn hàng" at bounding box center [621, 454] width 223 height 22
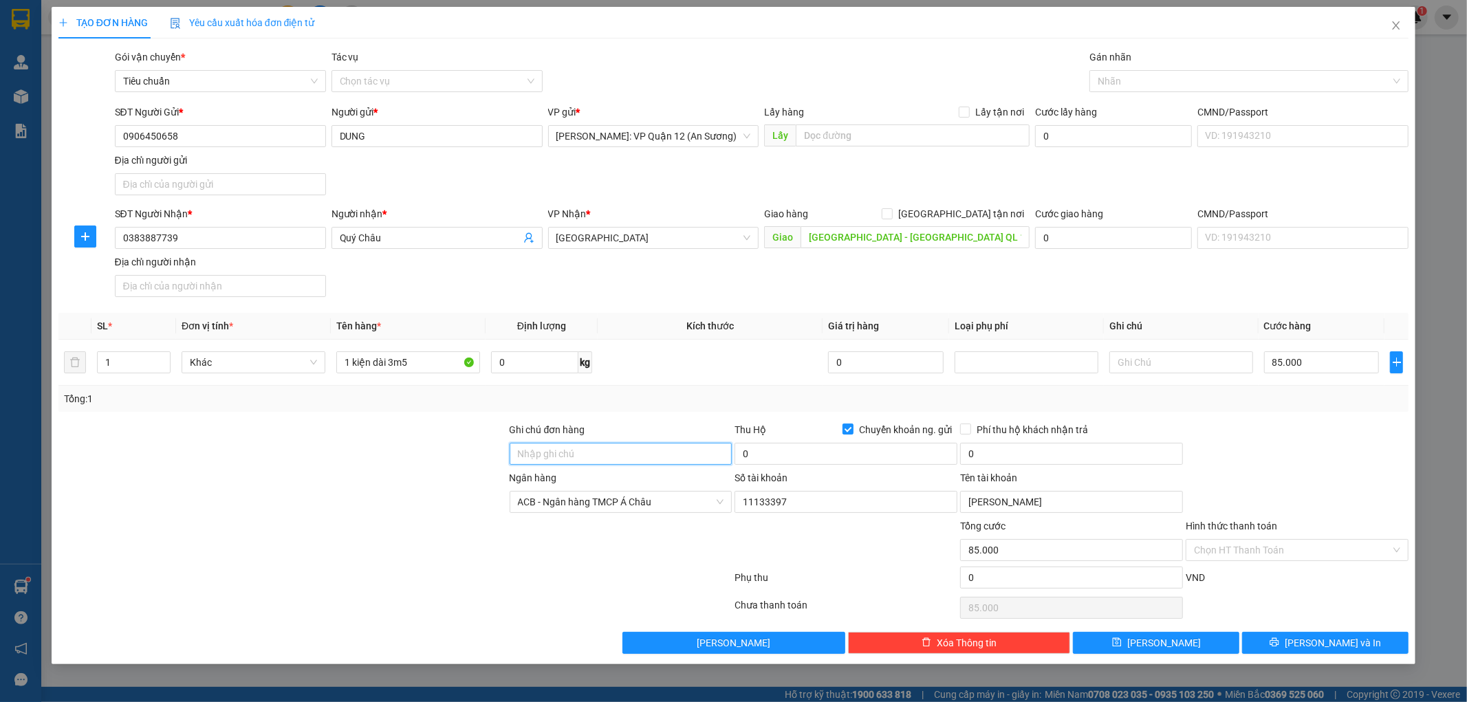
type input "nhận theo kiện - hư hỏng ko chịu trách nhiệm"
click at [815, 450] on input "0" at bounding box center [846, 454] width 223 height 22
type input "1.900.000"
click at [1018, 463] on input "0" at bounding box center [1071, 454] width 223 height 22
type input "10.000"
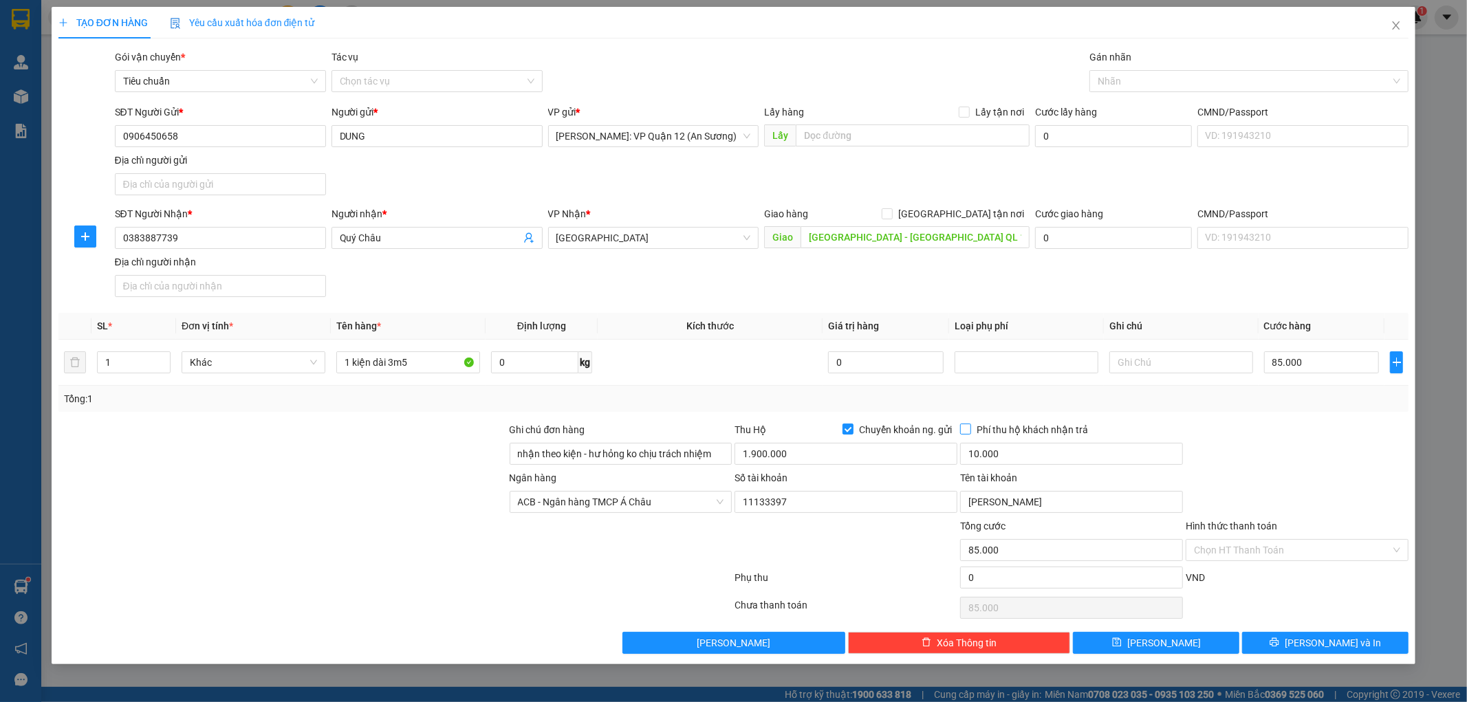
click at [965, 429] on input "Phí thu hộ khách nhận trả" at bounding box center [965, 429] width 10 height 10
checkbox input "true"
click at [1352, 645] on button "[PERSON_NAME] và In" at bounding box center [1325, 643] width 166 height 22
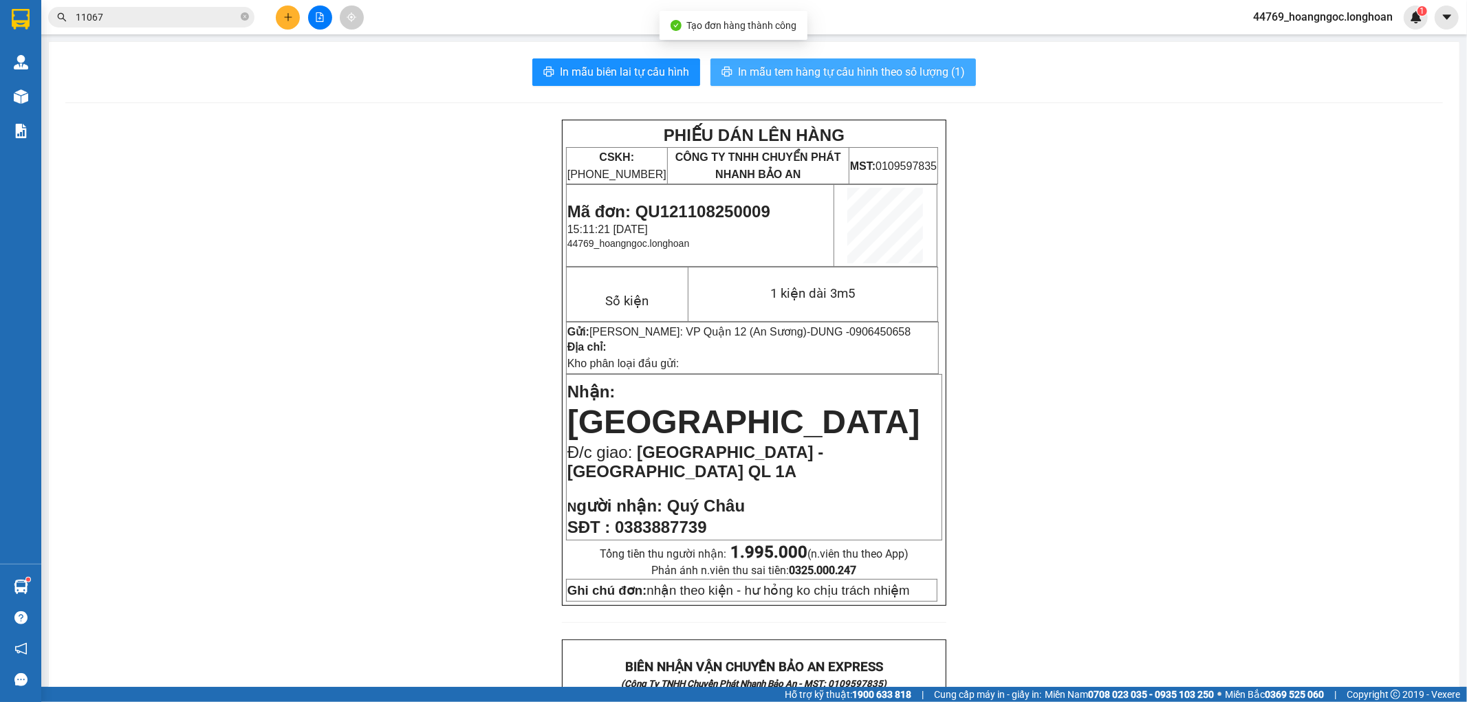
click at [778, 69] on span "In mẫu tem hàng tự cấu hình theo số lượng (1)" at bounding box center [851, 71] width 227 height 17
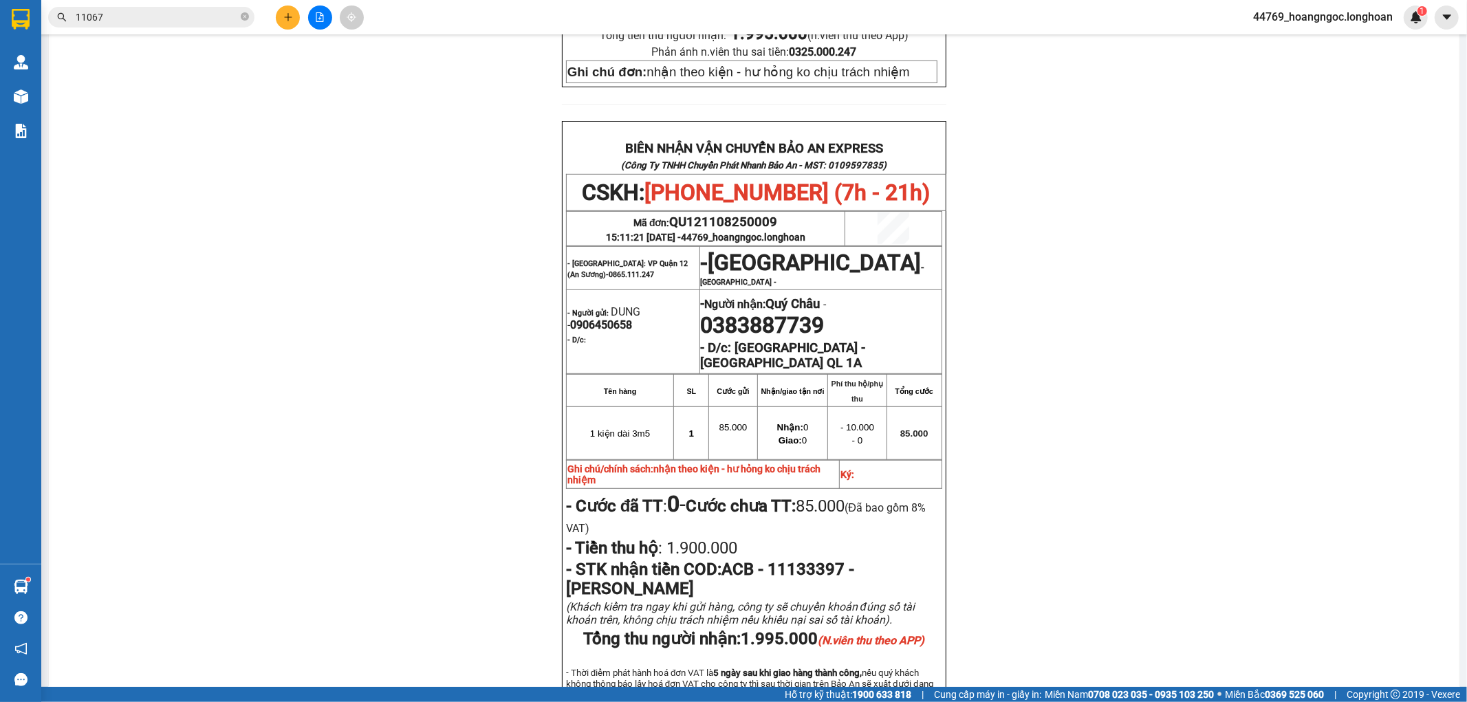
scroll to position [535, 0]
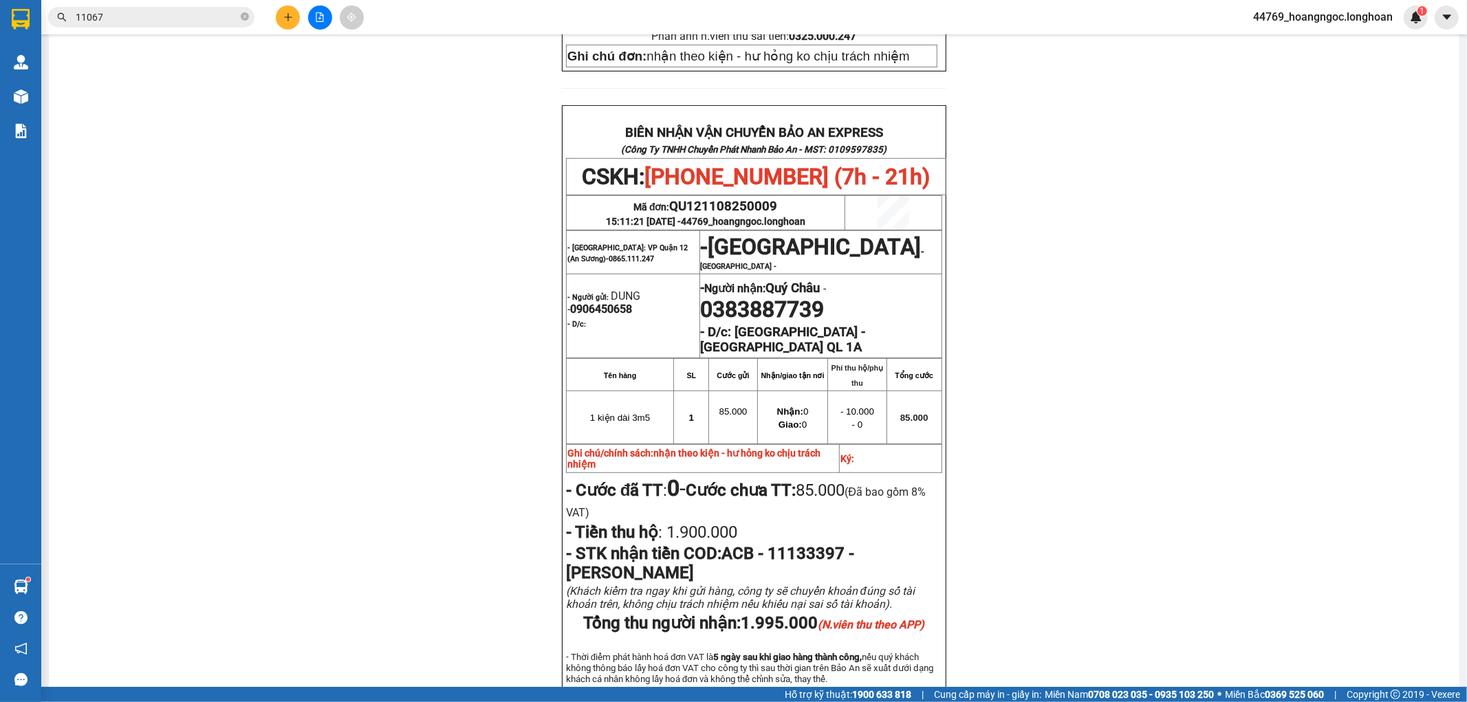
click at [409, 252] on div "PHIẾU DÁN LÊN HÀNG CSKH: 1900.06.88.33 CÔNG TY TNHH CHUYỂN PHÁT NHANH BẢO AN MS…" at bounding box center [754, 188] width 1378 height 1206
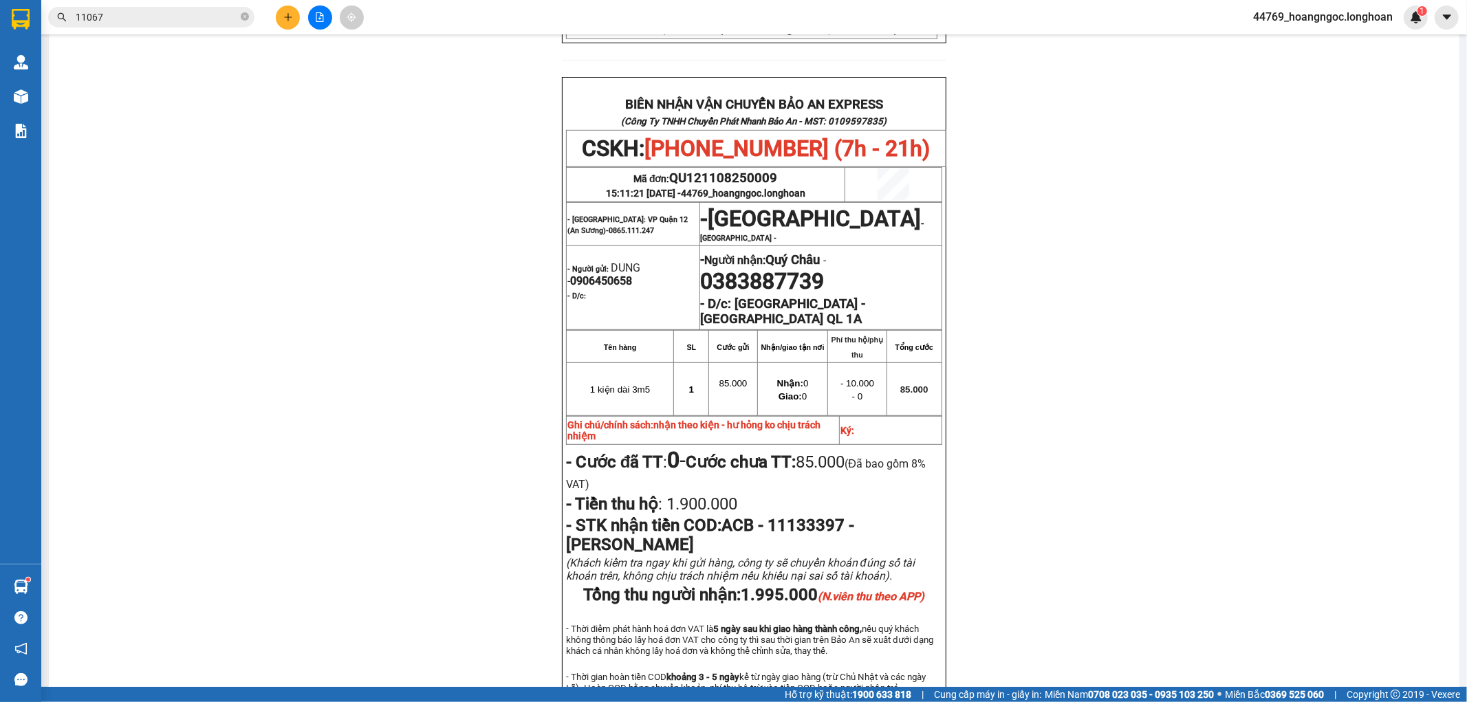
scroll to position [571, 0]
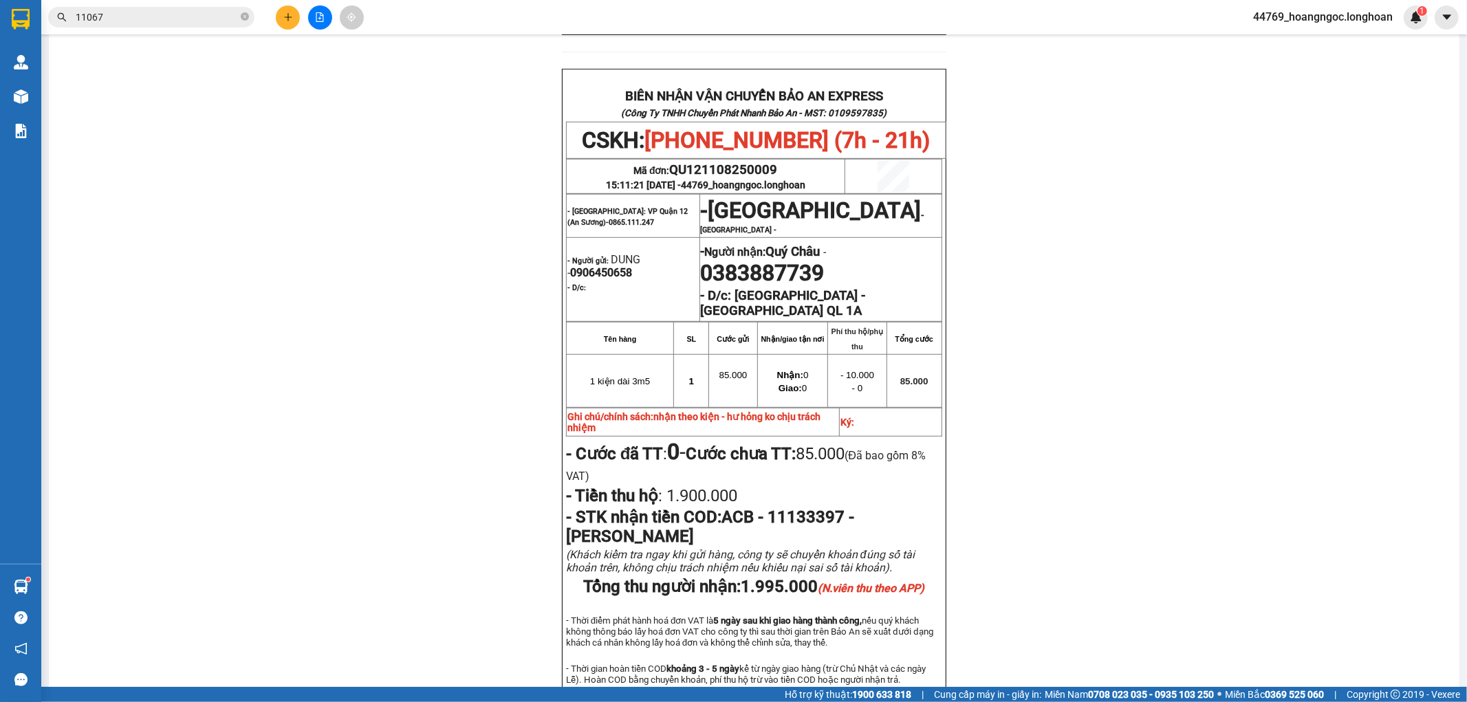
click at [283, 23] on button at bounding box center [288, 18] width 24 height 24
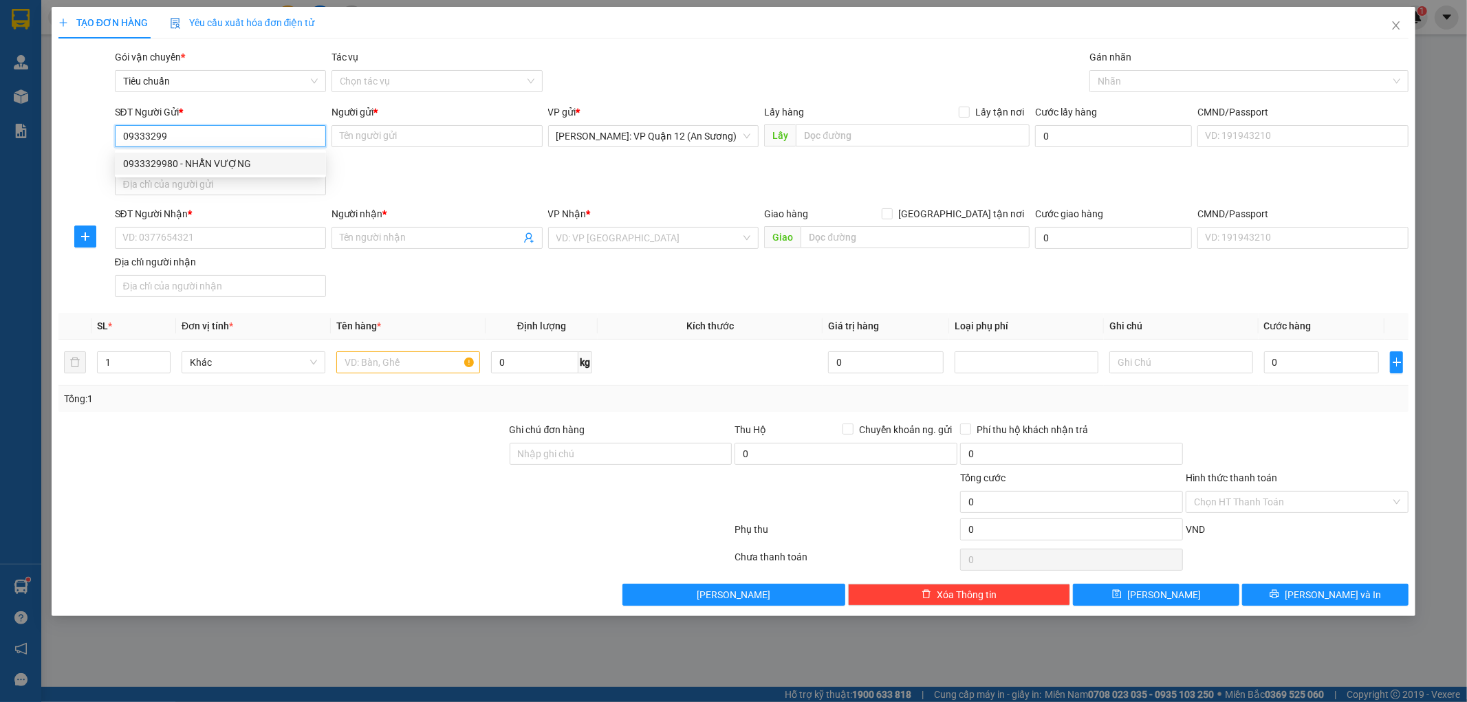
click at [252, 158] on div "0933329980 - NHẪN VƯỢNG" at bounding box center [220, 163] width 195 height 15
type input "0933329980"
type input "NHẪN VƯỢNG"
type input "0933329980"
click at [239, 241] on input "SĐT Người Nhận *" at bounding box center [220, 238] width 211 height 22
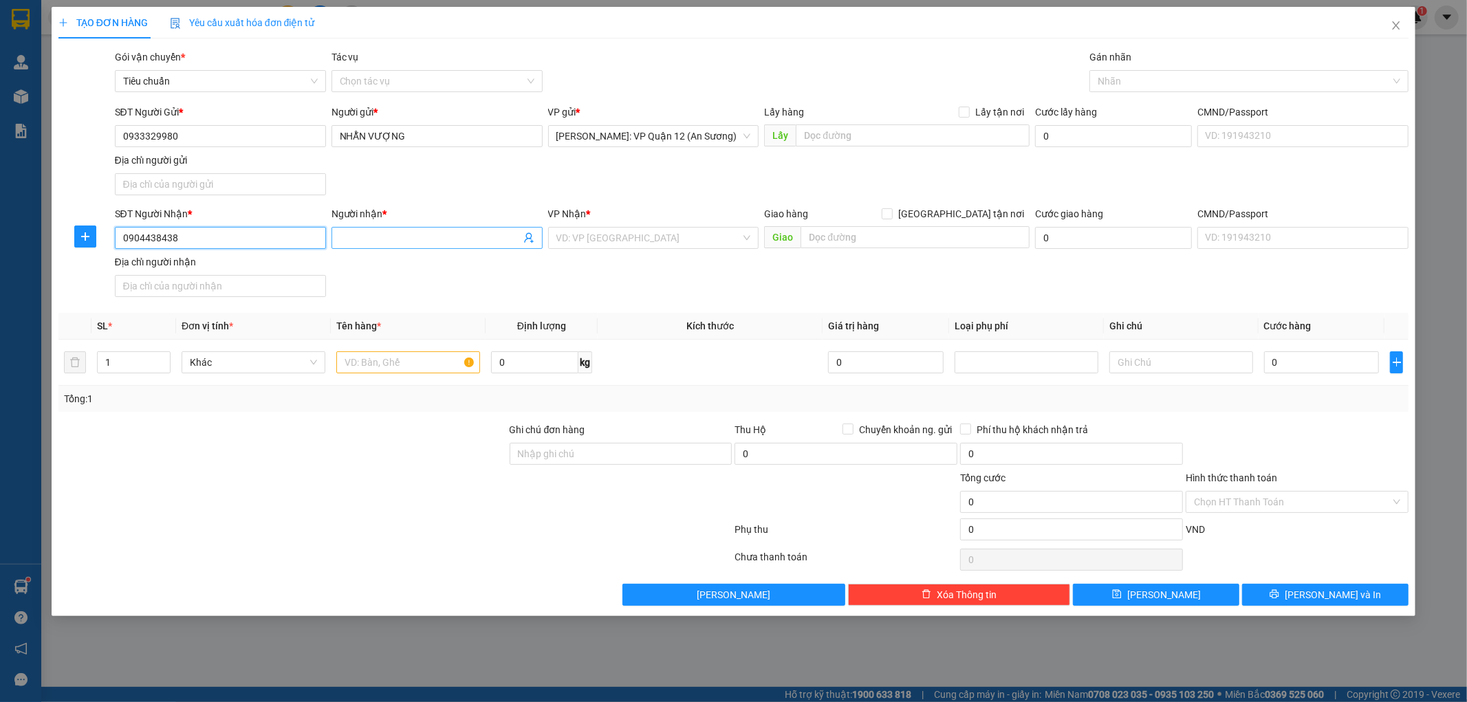
type input "0904438438"
click at [451, 241] on input "Người nhận *" at bounding box center [430, 237] width 181 height 15
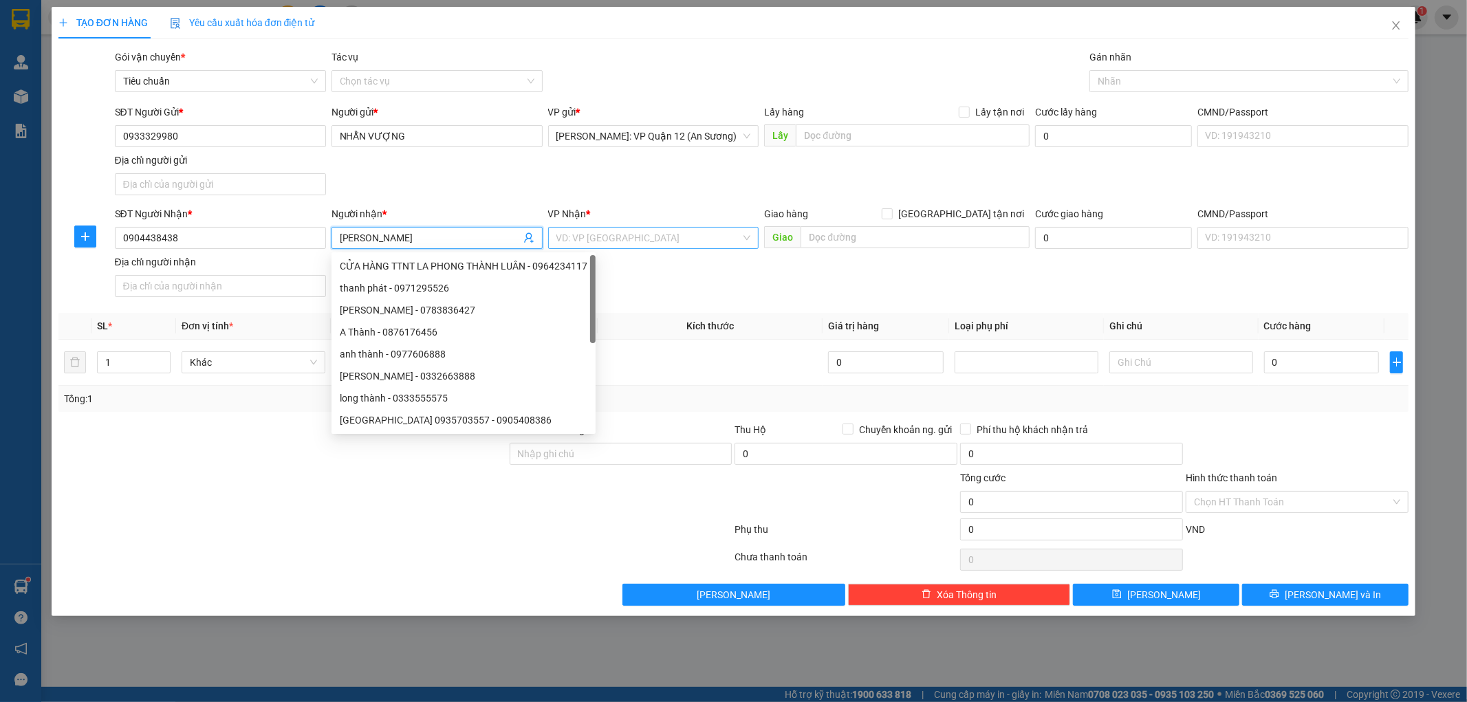
type input "Thanh"
click at [630, 234] on input "search" at bounding box center [649, 238] width 185 height 21
type input "va"
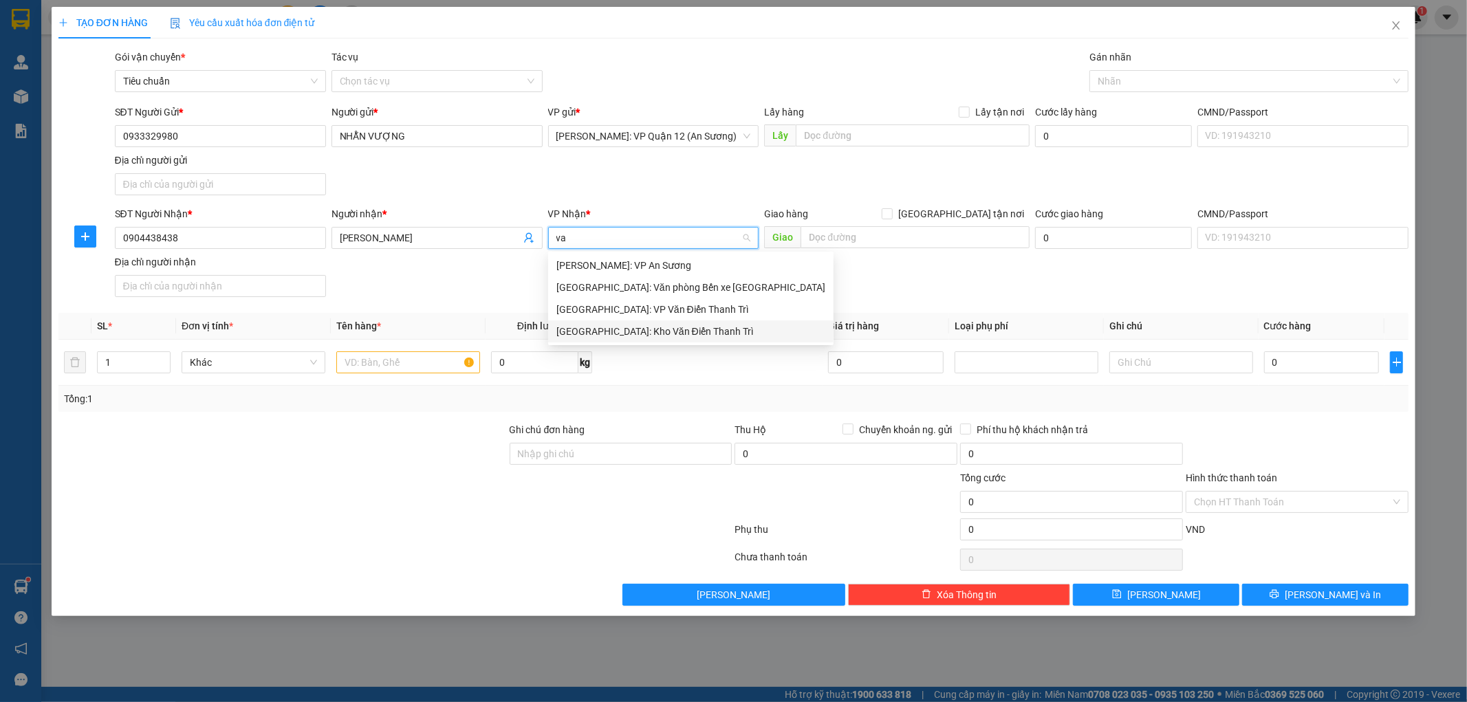
click at [649, 329] on div "[GEOGRAPHIC_DATA]: Kho Văn Điển Thanh Trì" at bounding box center [691, 331] width 269 height 15
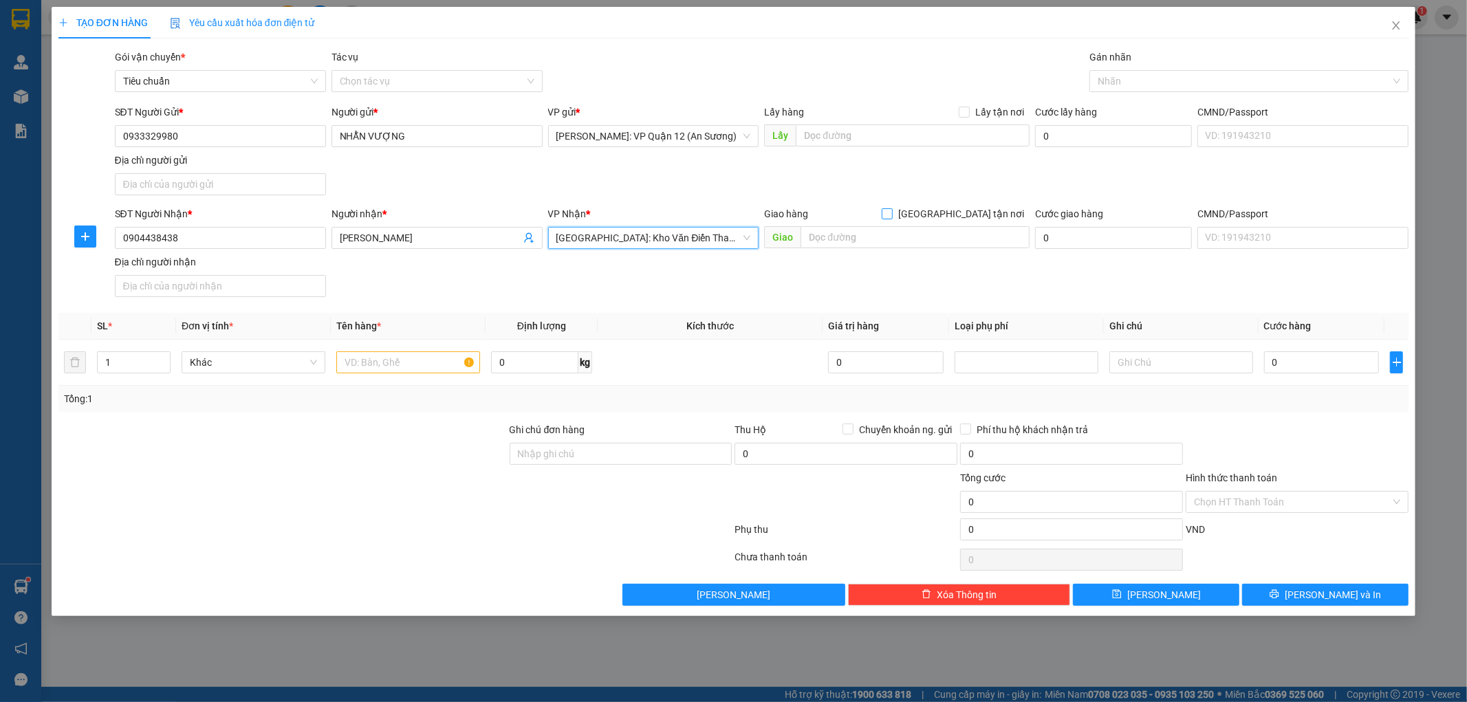
click at [892, 213] on input "[GEOGRAPHIC_DATA] tận nơi" at bounding box center [887, 213] width 10 height 10
checkbox input "true"
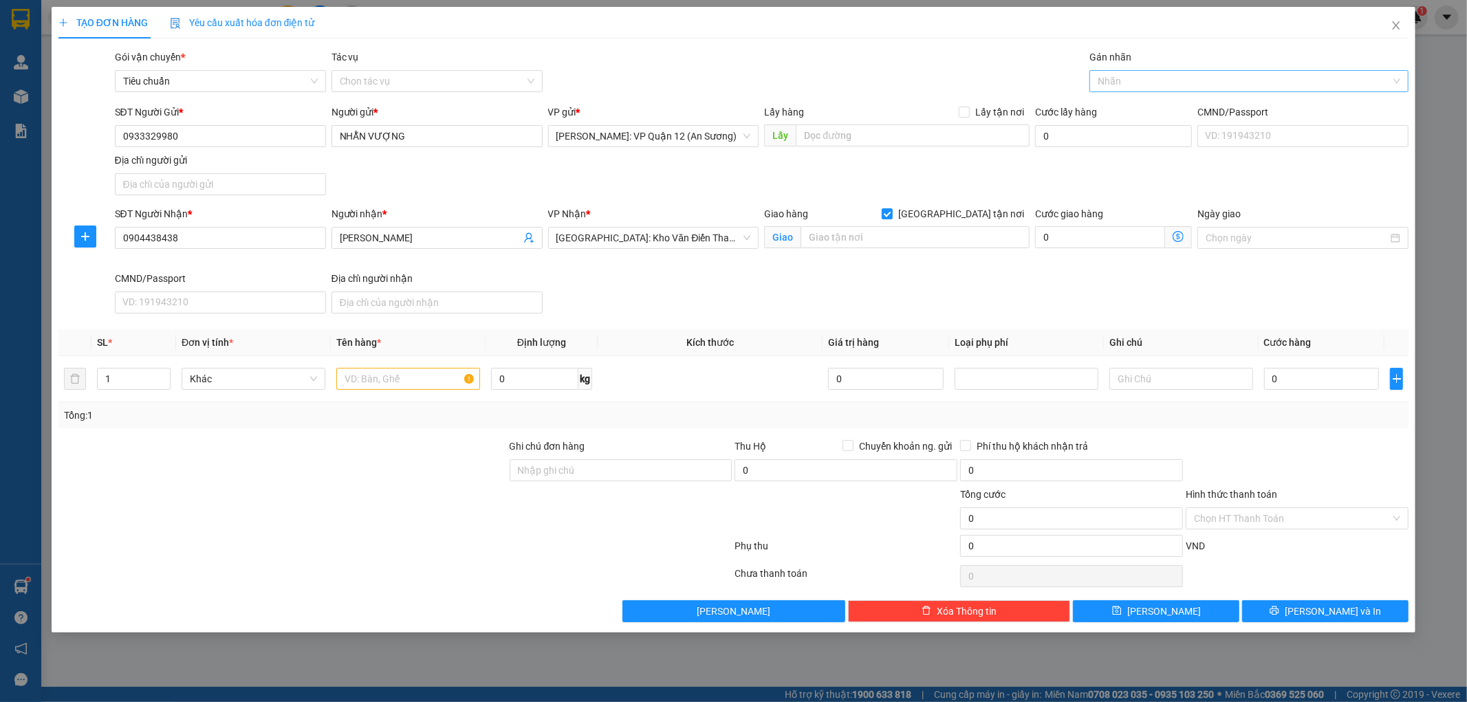
click at [1145, 73] on div at bounding box center [1242, 81] width 299 height 17
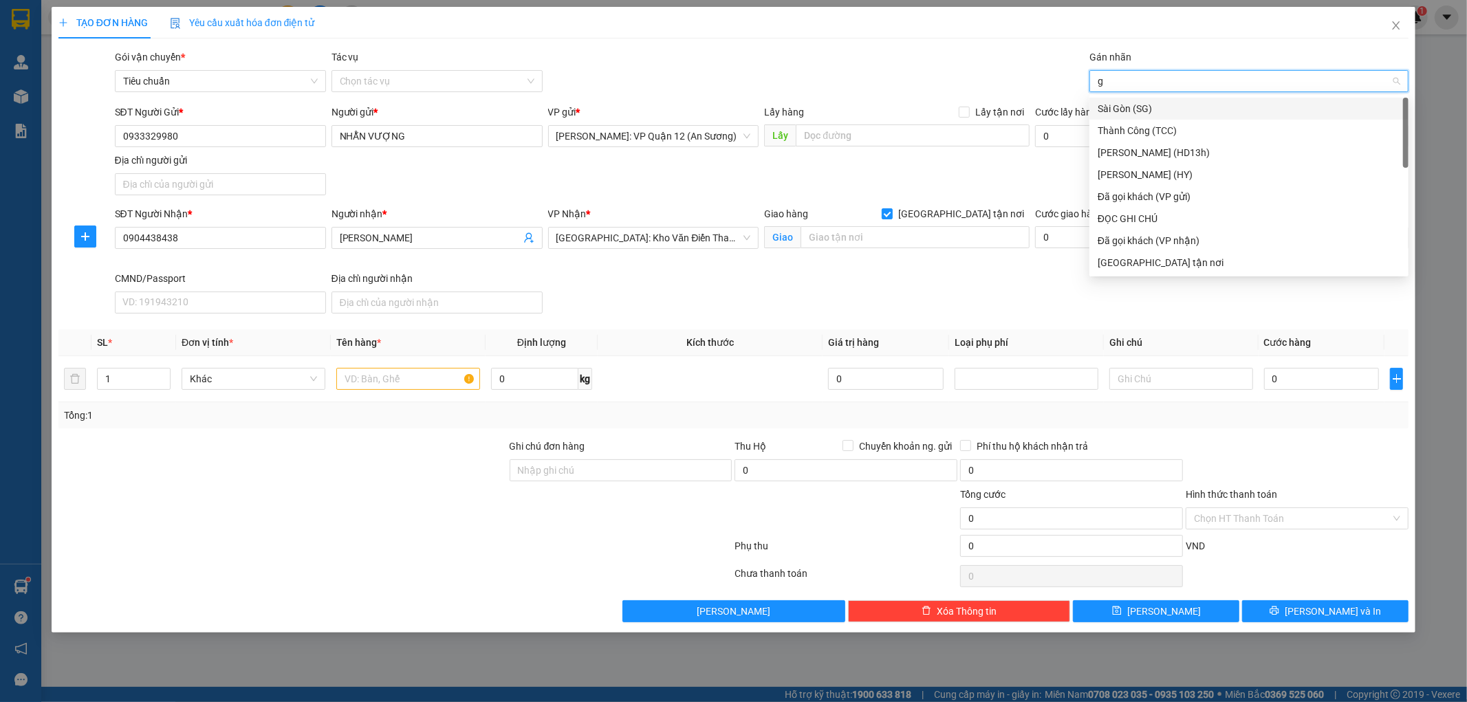
type input "gt"
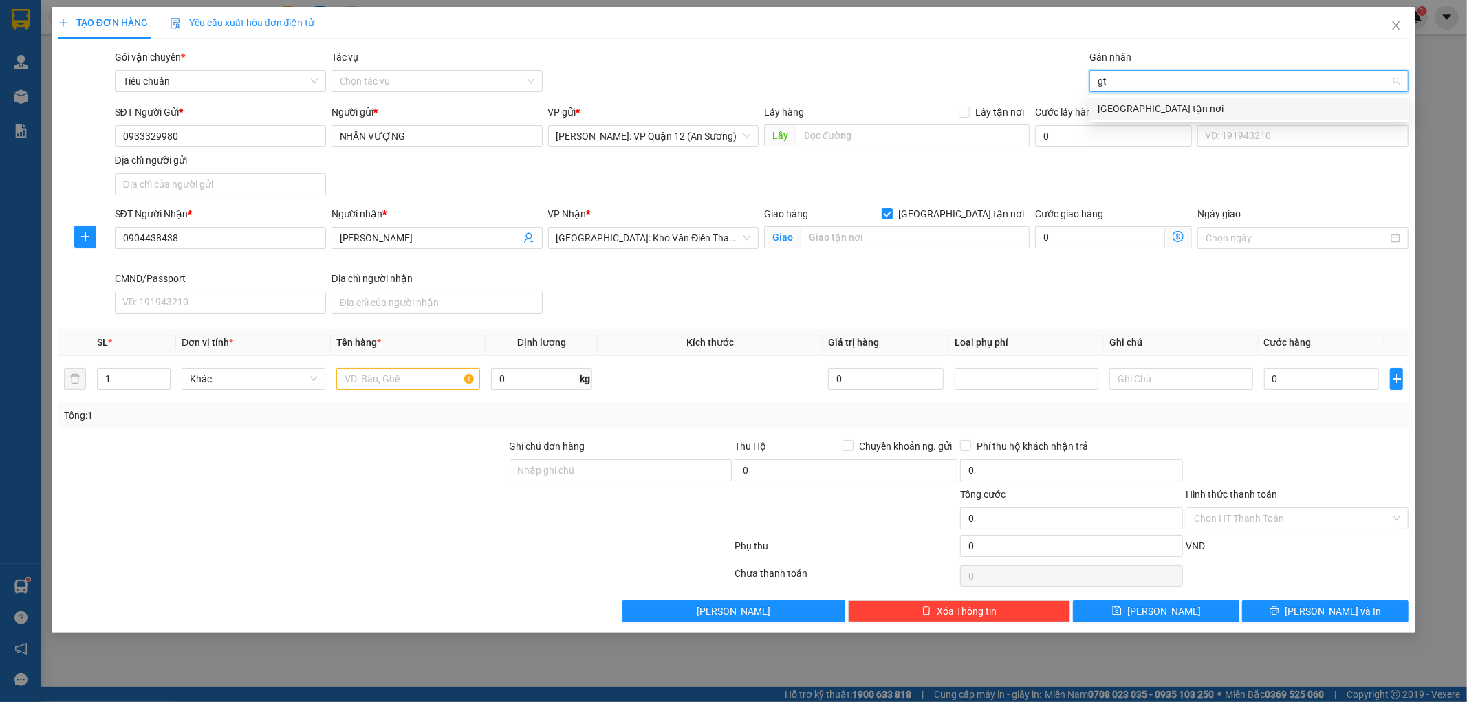
click at [1141, 112] on div "[GEOGRAPHIC_DATA] tận nơi" at bounding box center [1249, 108] width 303 height 15
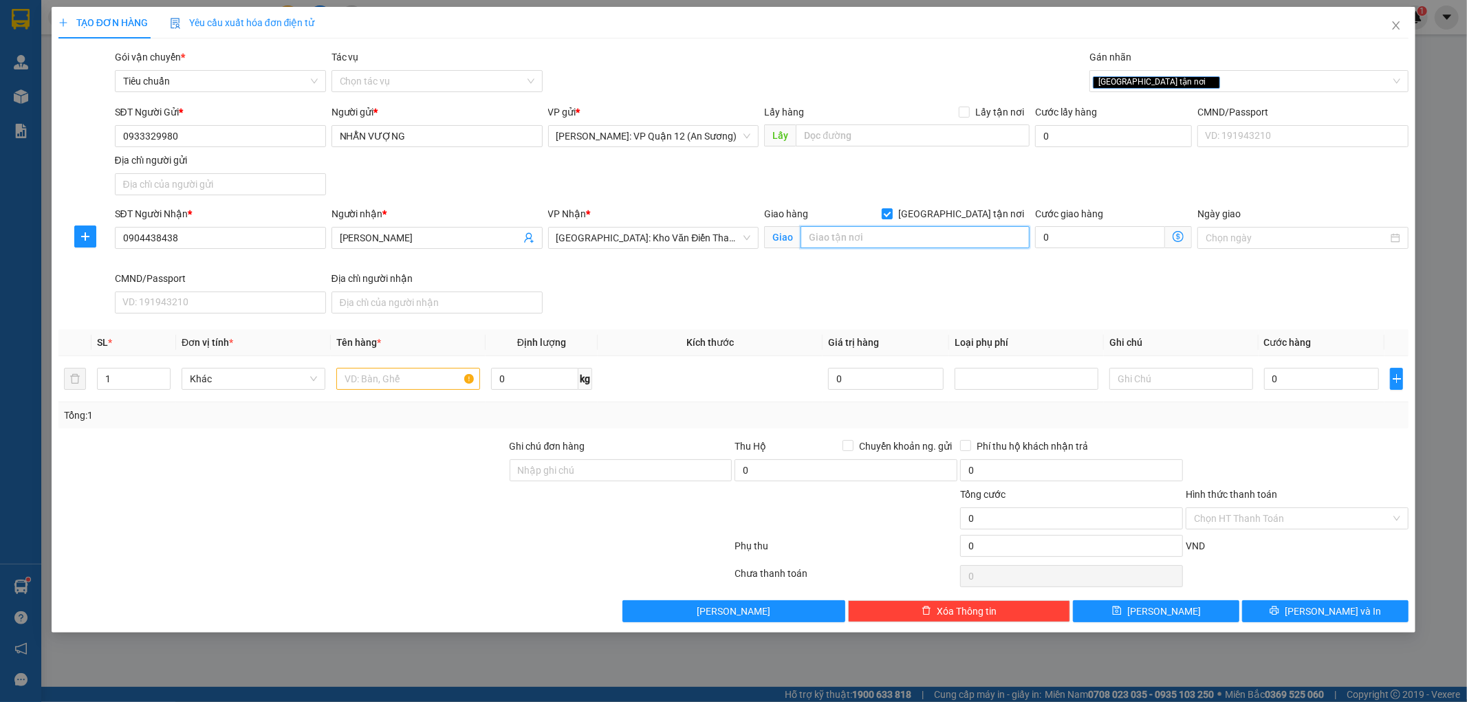
click at [889, 241] on input "text" at bounding box center [915, 237] width 229 height 22
click at [382, 378] on input "text" at bounding box center [408, 379] width 144 height 22
type input "1 kiện máy bọc PE"
drag, startPoint x: 589, startPoint y: 473, endPoint x: 603, endPoint y: 482, distance: 17.0
click at [589, 473] on input "Ghi chú đơn hàng" at bounding box center [621, 471] width 223 height 22
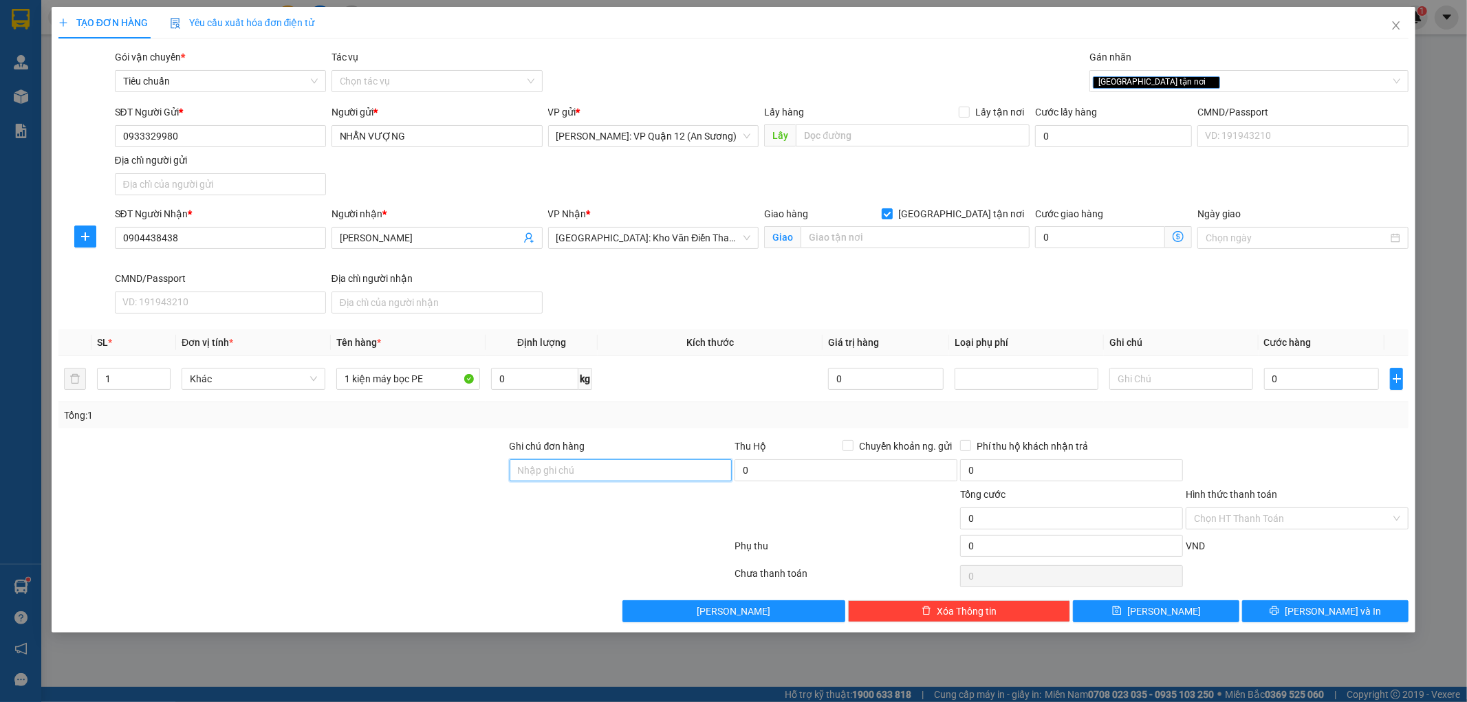
type input "nhận theo kiện - hư hỏng ko chịu trách nhiệm"
click at [908, 242] on input "text" at bounding box center [915, 237] width 229 height 22
click at [947, 236] on input "liền kề 15 C14, Bắc Hà" at bounding box center [915, 237] width 229 height 22
type input "liền kề [STREET_ADDRESS]"
click at [1296, 380] on input "0" at bounding box center [1322, 379] width 116 height 22
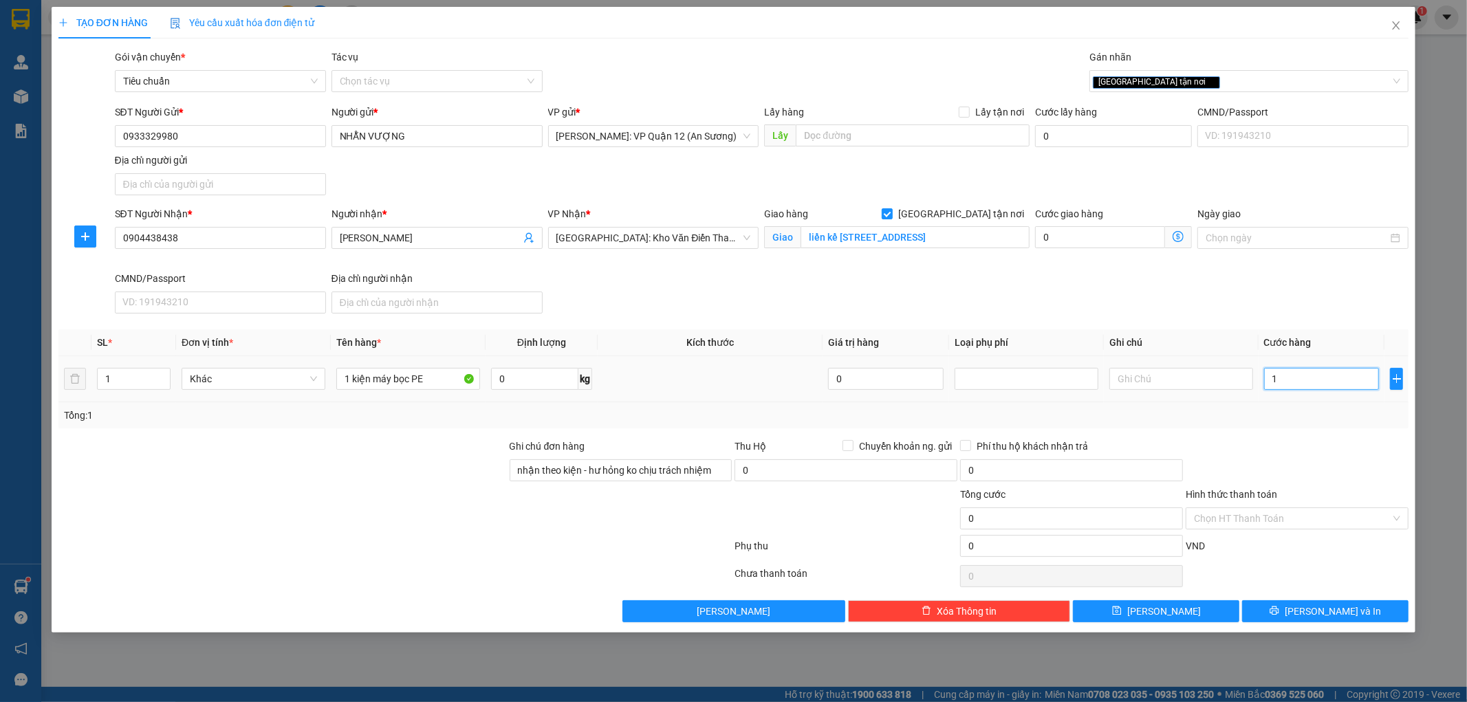
type input "12"
type input "120"
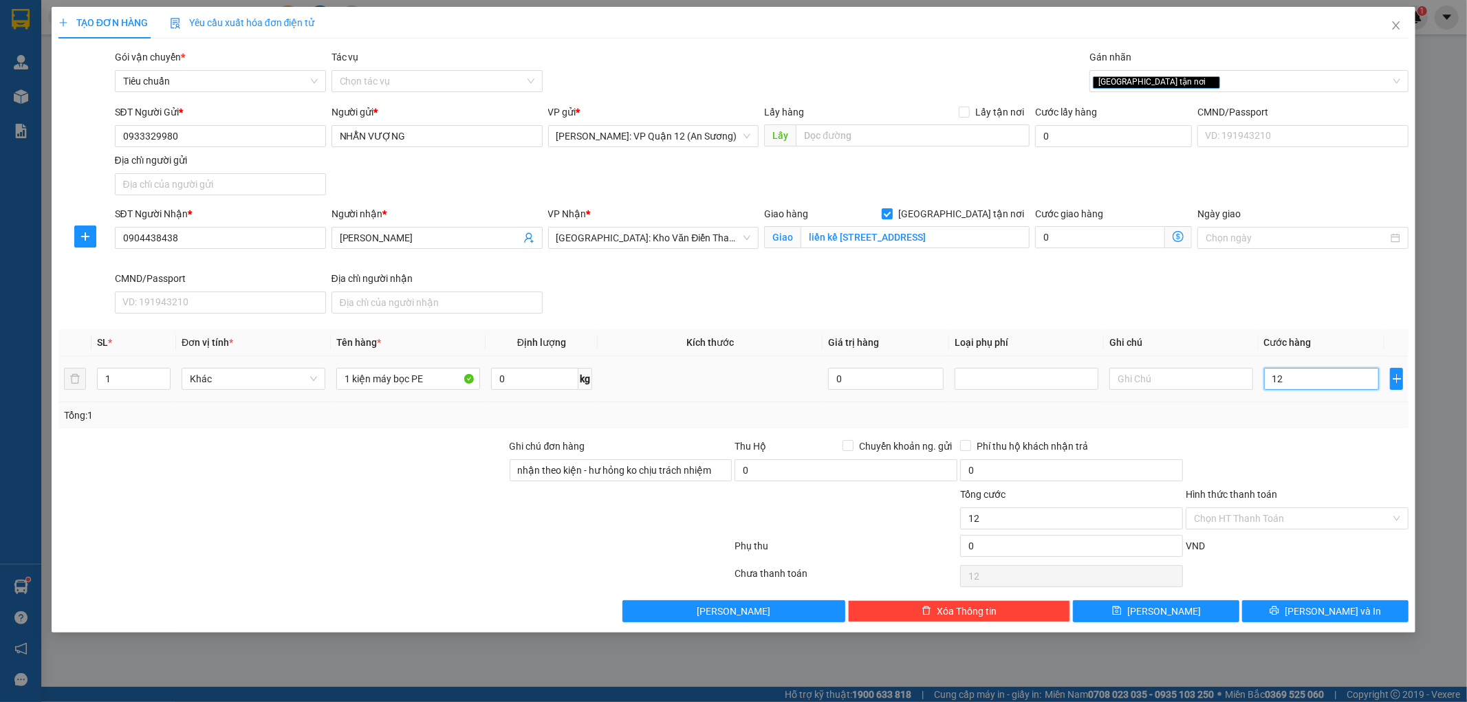
type input "120"
type input "1.200"
type input "12.000"
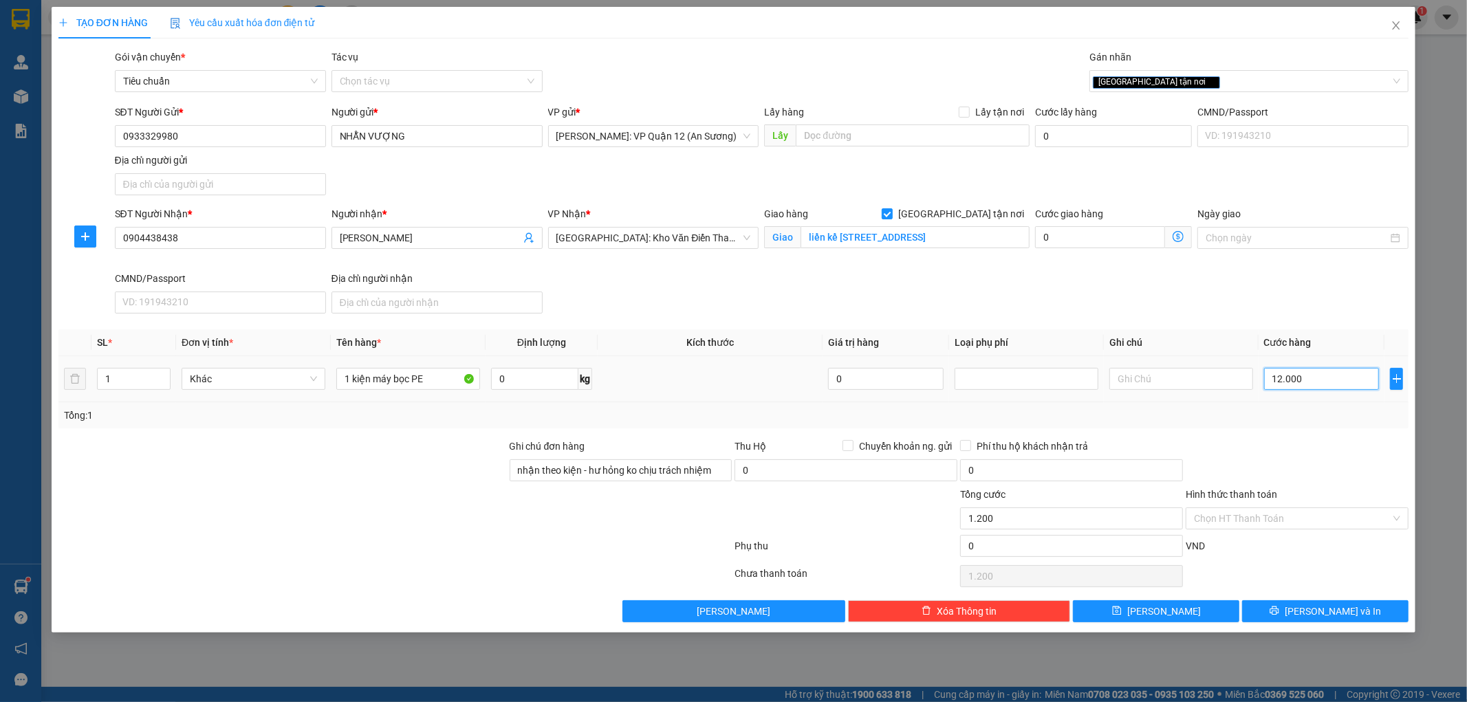
type input "12.000"
type input "120.000"
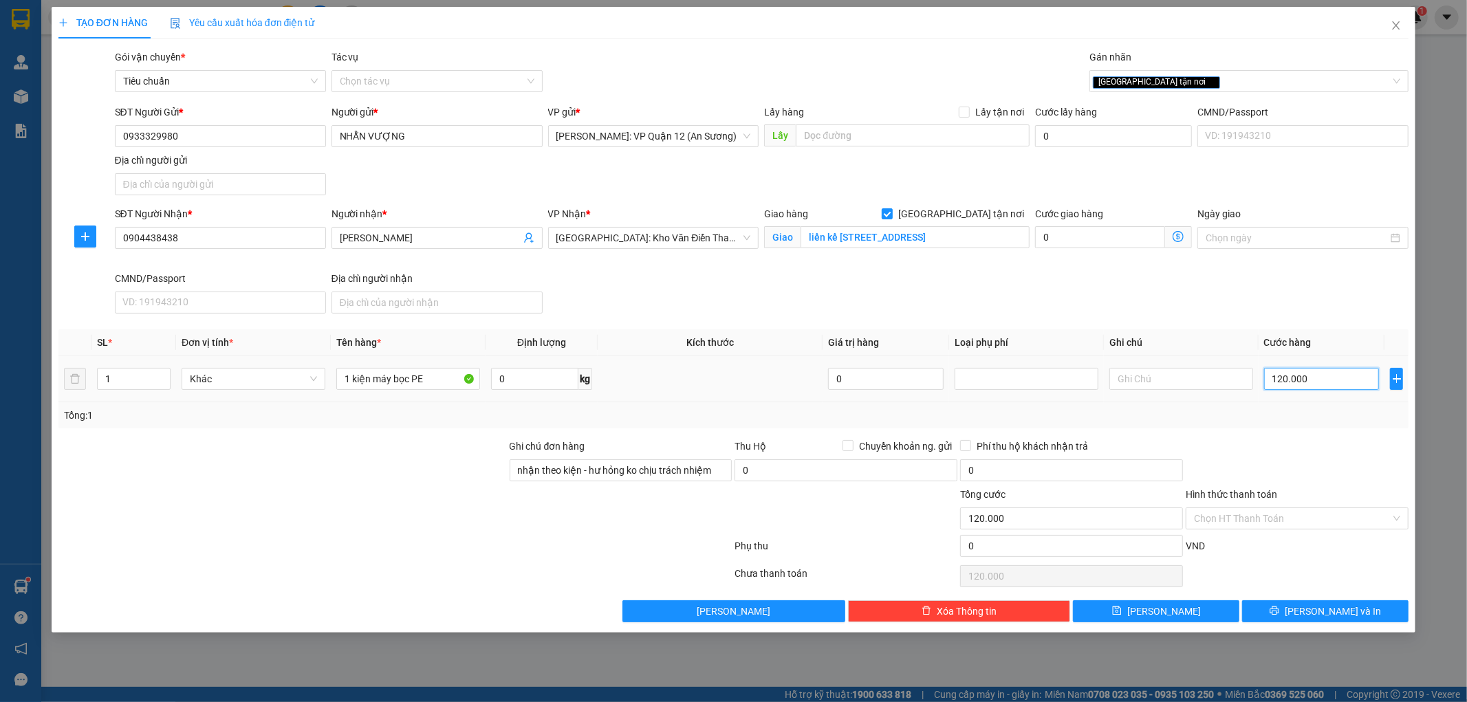
type input "1.200.000"
click at [1306, 438] on div "Transit Pickup Surcharge Ids Transit Deliver Surcharge Ids Transit Deliver Surc…" at bounding box center [733, 336] width 1351 height 573
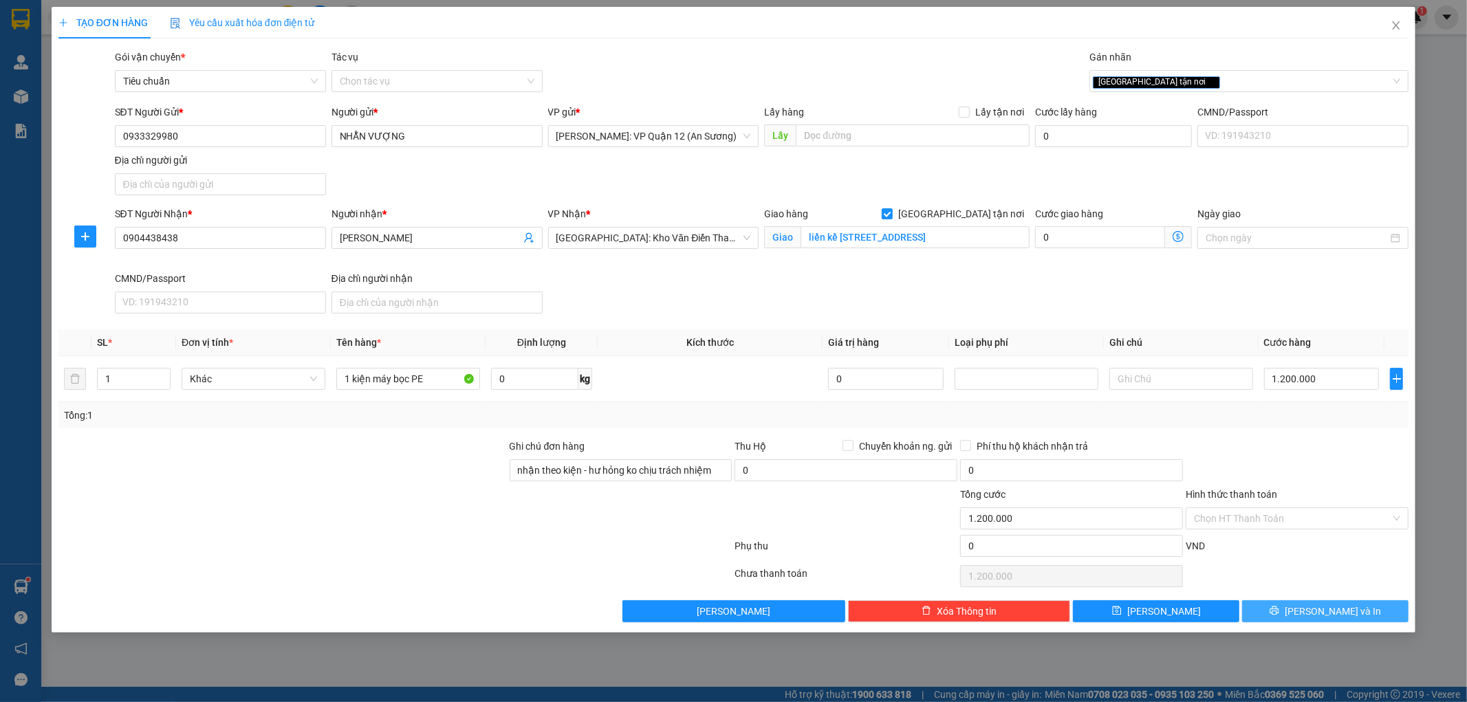
click at [1315, 610] on span "[PERSON_NAME] và In" at bounding box center [1333, 611] width 96 height 15
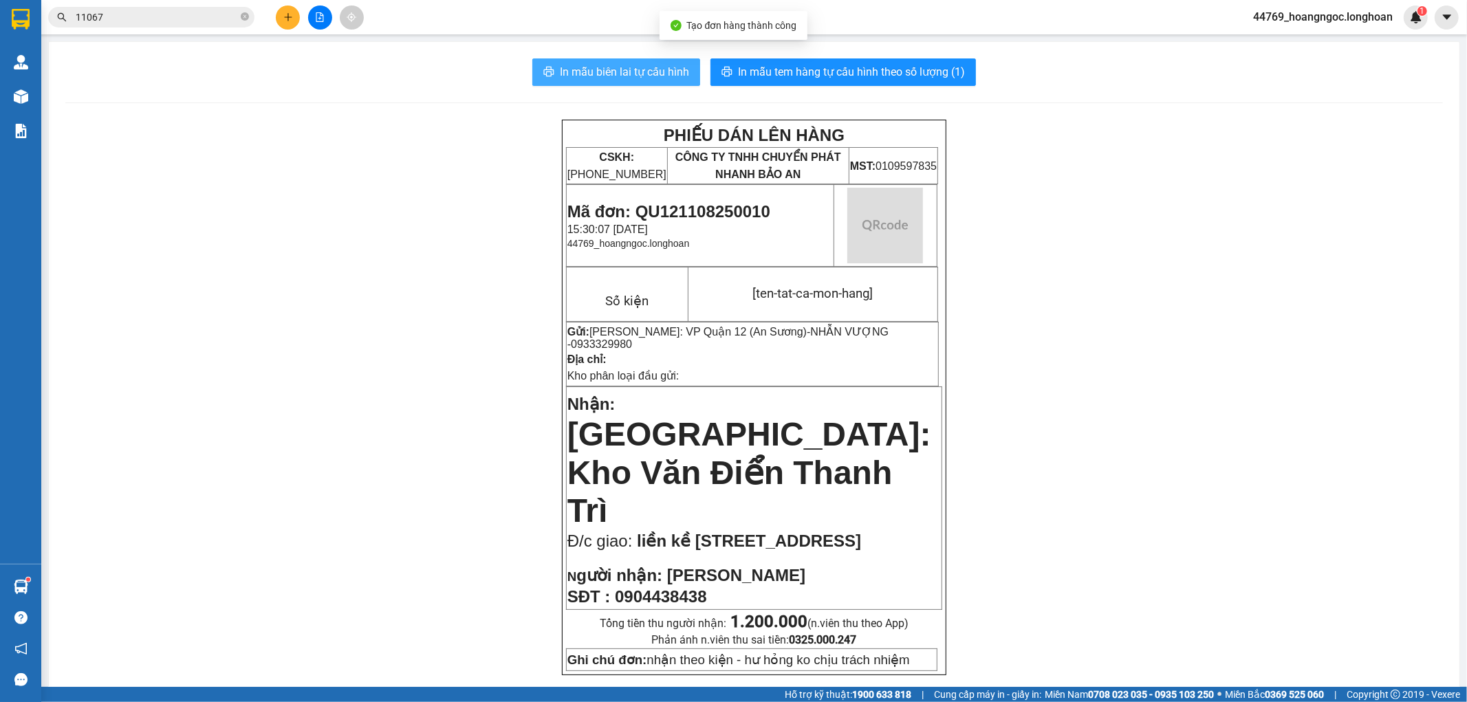
click at [656, 72] on span "In mẫu biên lai tự cấu hình" at bounding box center [624, 71] width 129 height 17
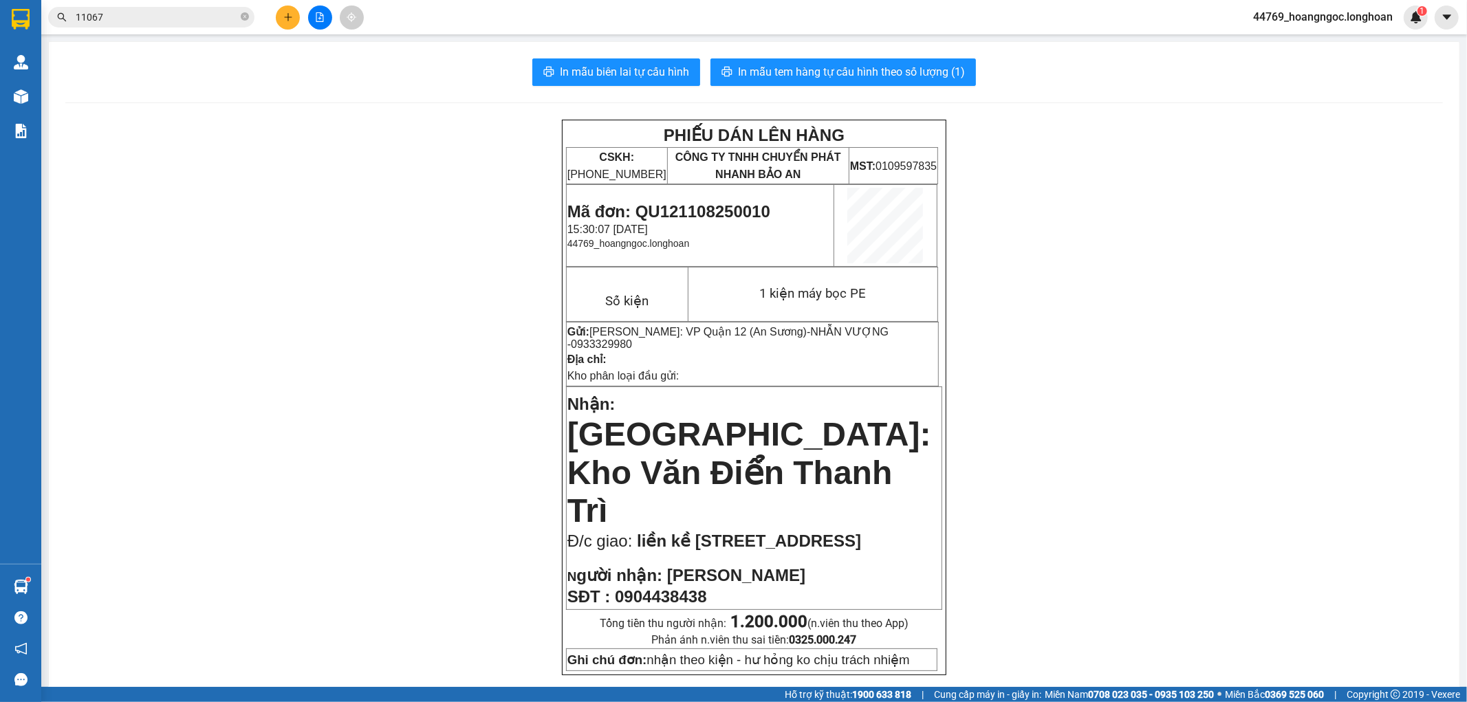
click at [827, 69] on span "In mẫu tem hàng tự cấu hình theo số lượng (1)" at bounding box center [851, 71] width 227 height 17
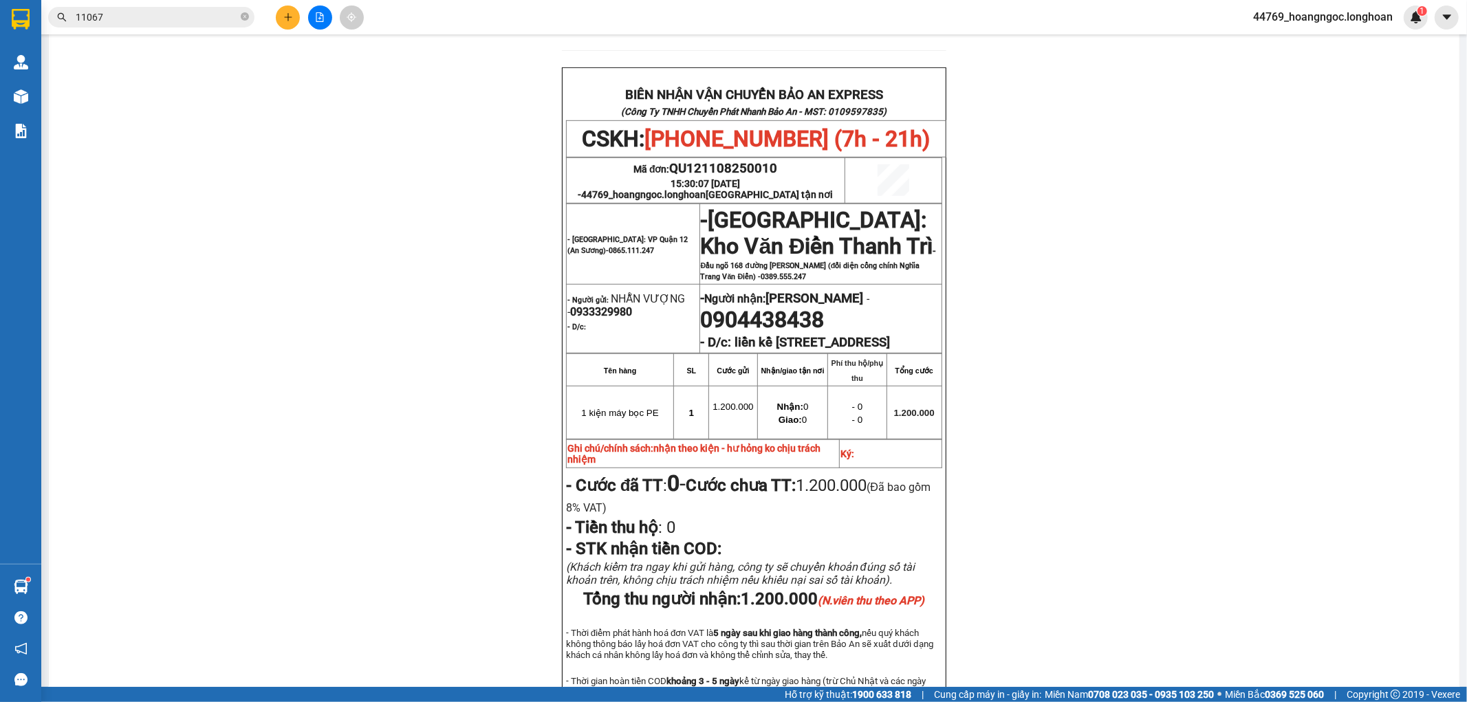
scroll to position [647, 0]
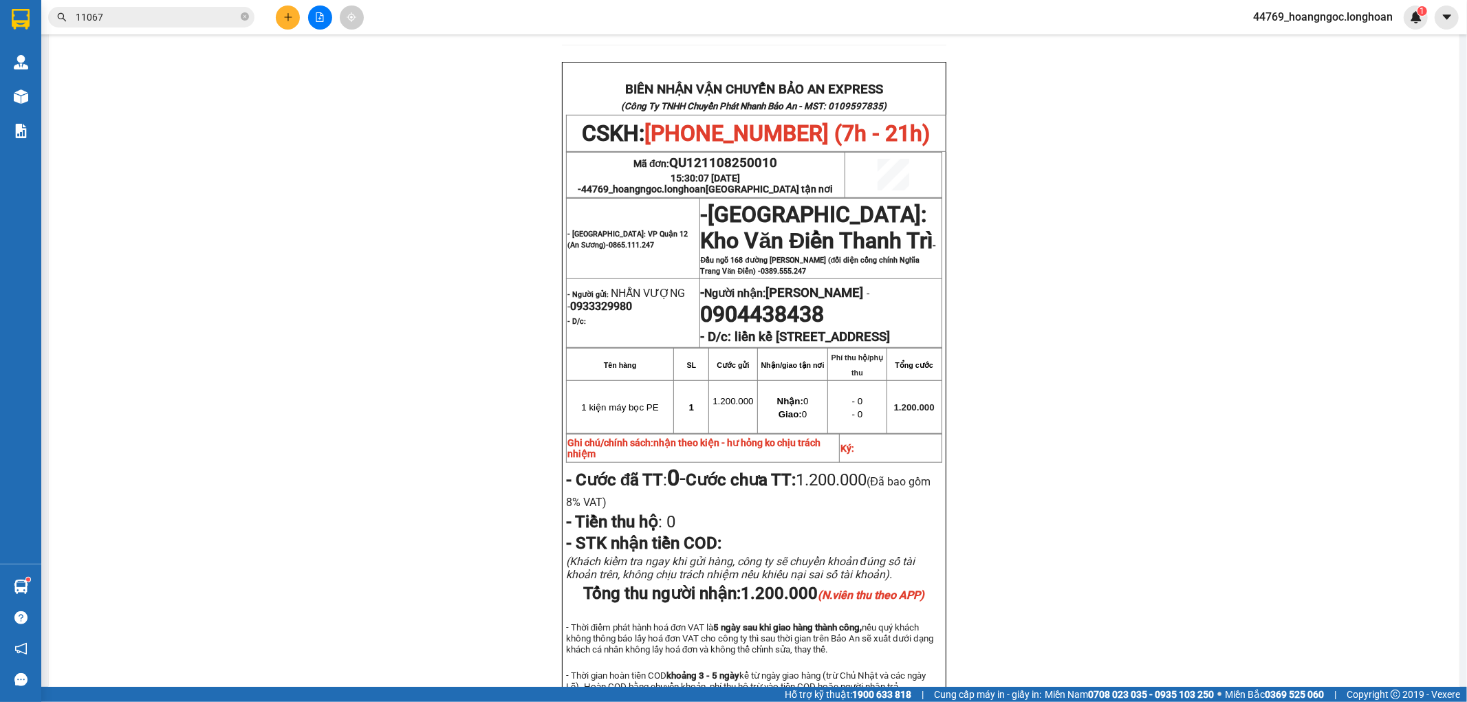
click at [182, 21] on input "11067" at bounding box center [157, 17] width 162 height 15
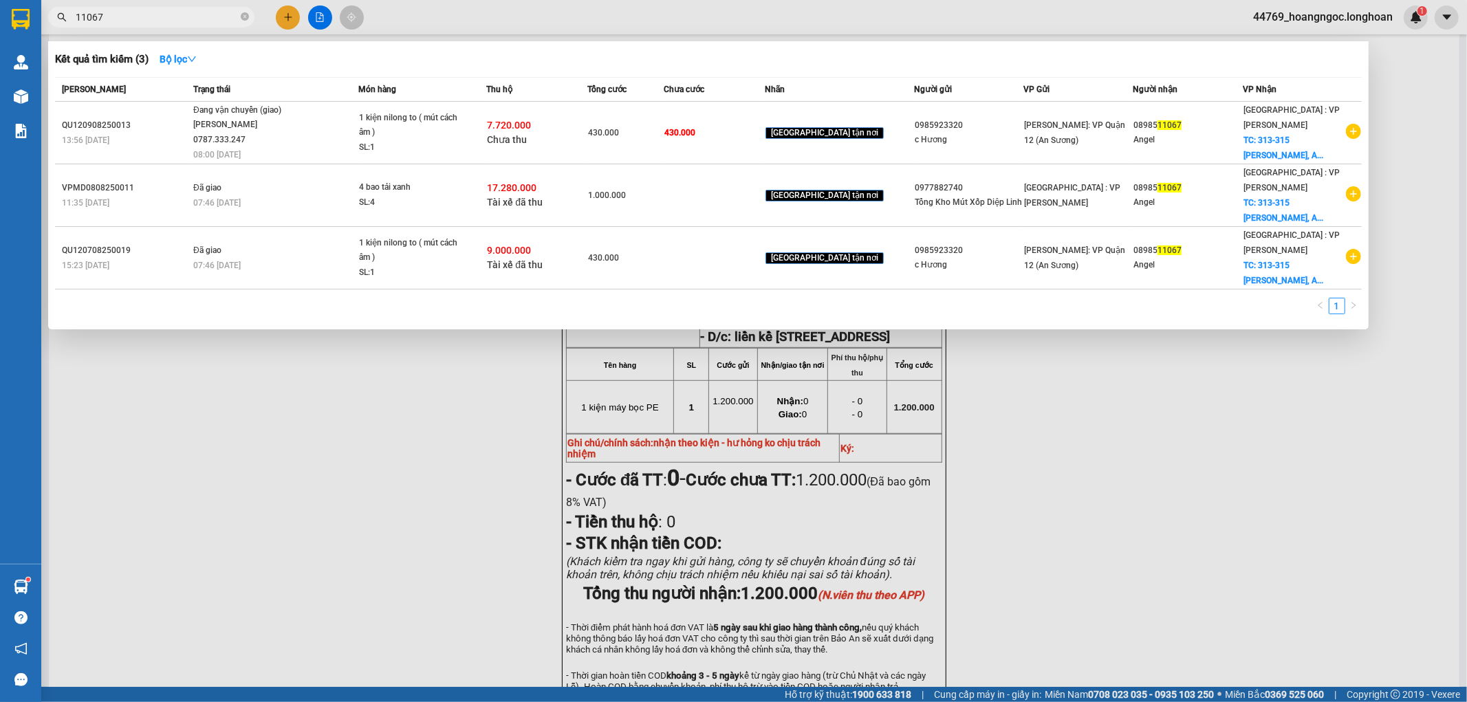
click at [182, 21] on input "11067" at bounding box center [157, 17] width 162 height 15
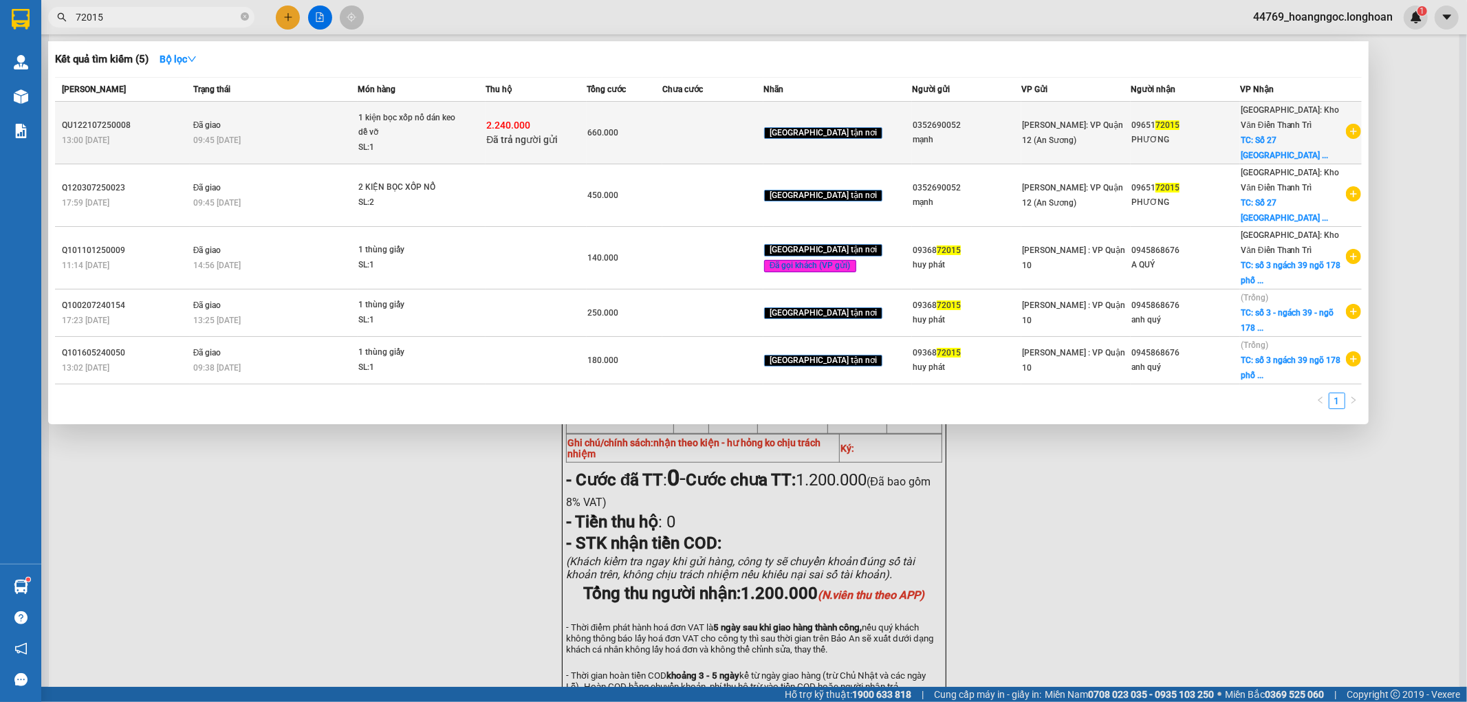
type input "72015"
click at [328, 135] on div "09:45 - 04/08" at bounding box center [275, 140] width 164 height 15
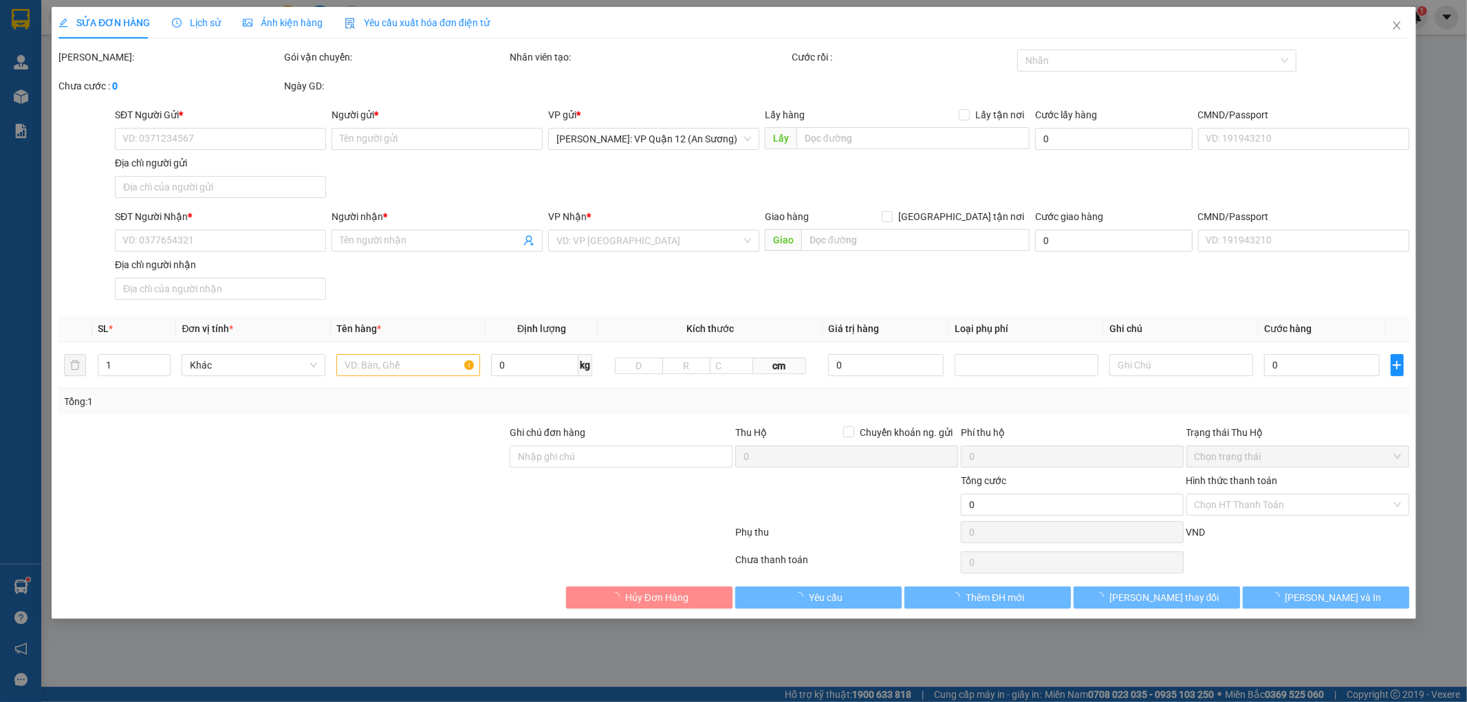
type input "0352690052"
type input "mạnh"
type input "0965172015"
type input "PHƯƠNG"
checkbox input "true"
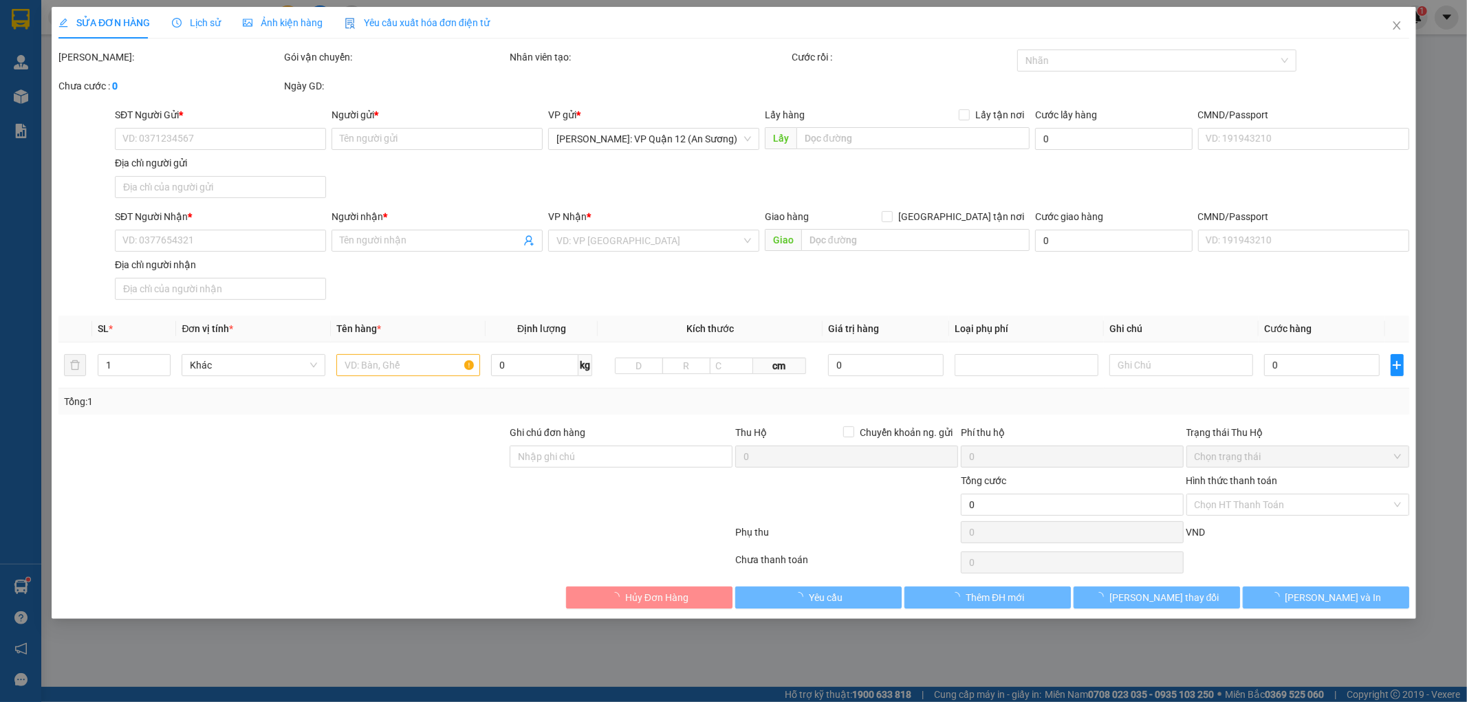
type input "Số 27 Phố Trung Hoà - Cầu Giấy, HÀ NỘI"
type input "nhận theo kiện - hư hỏng ko chịu trách nhiệm"
checkbox input "true"
type input "2.240.000"
type input "20.000"
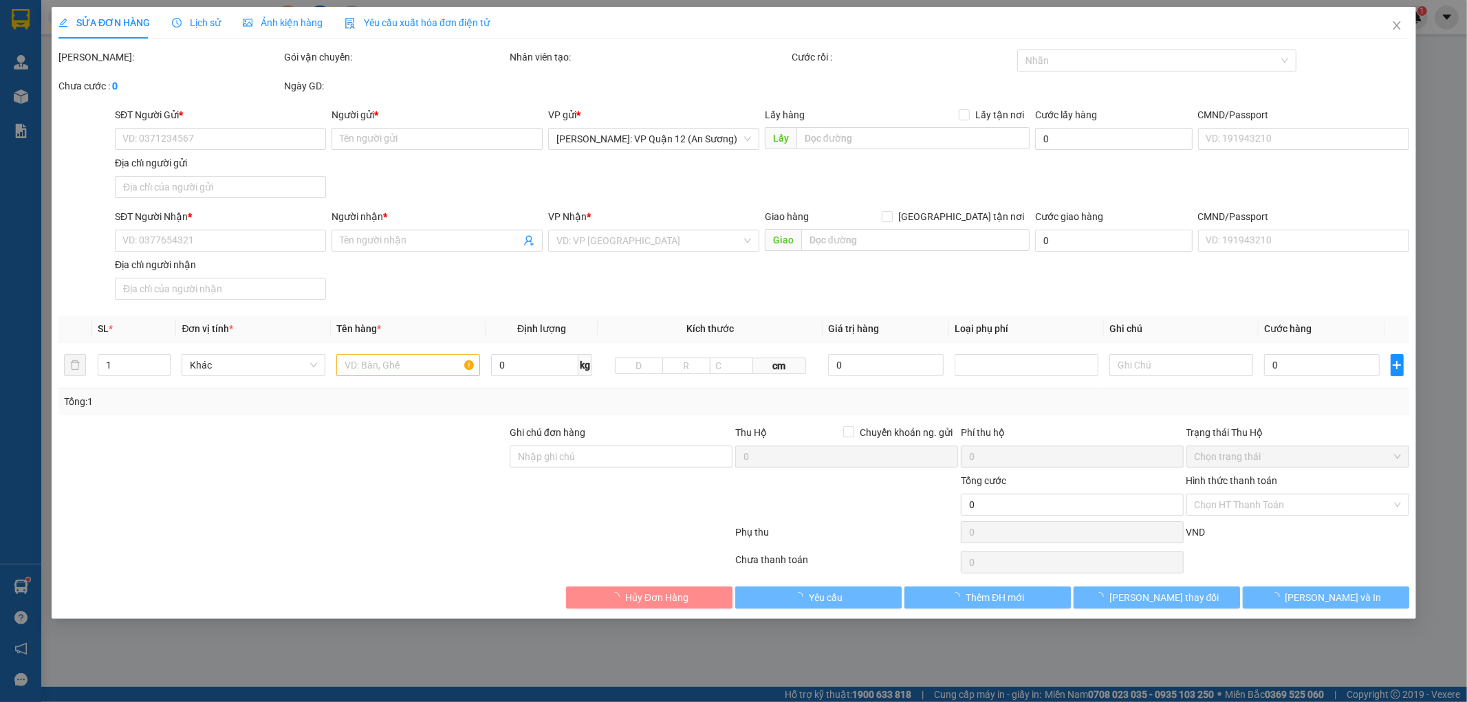
type input "660.000"
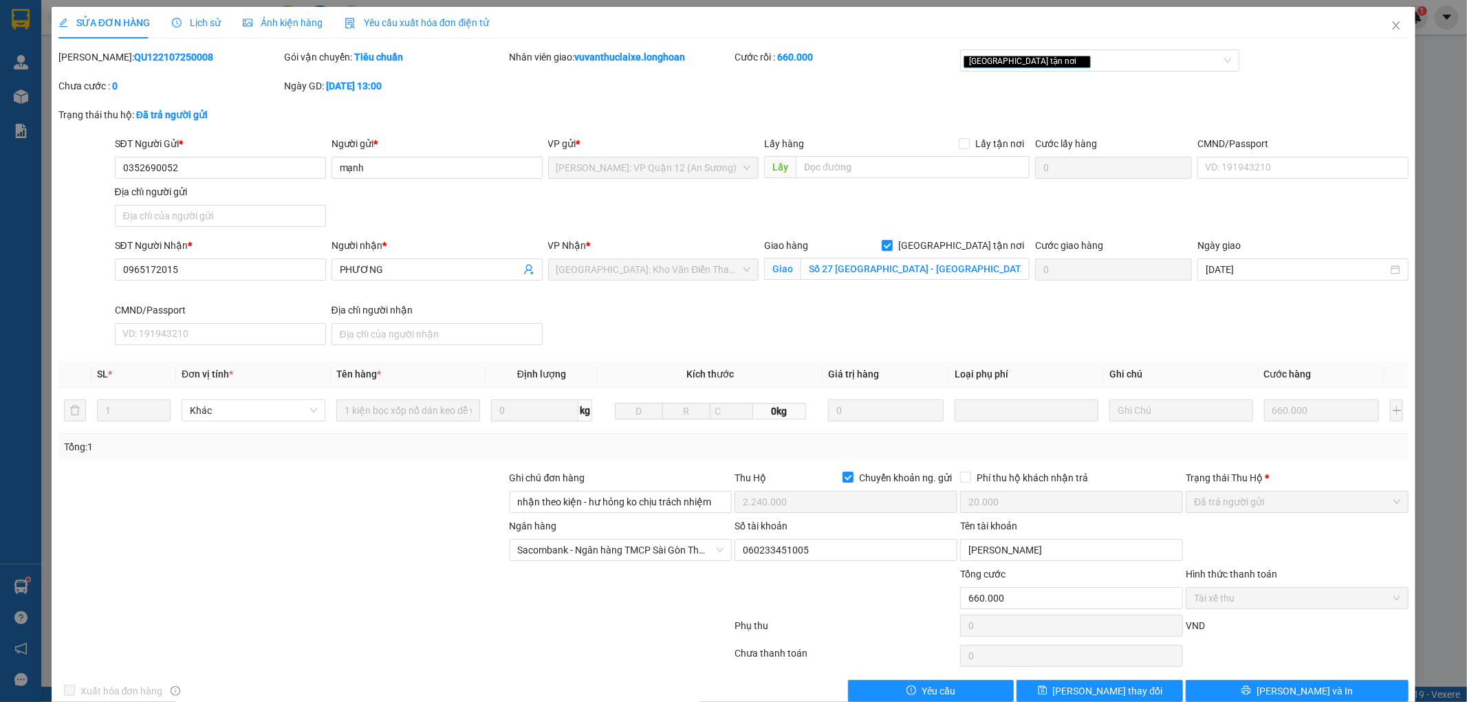
click at [163, 54] on b "QU122107250008" at bounding box center [173, 57] width 79 height 11
copy b "QU122107250008"
click at [193, 25] on span "Lịch sử" at bounding box center [196, 22] width 49 height 11
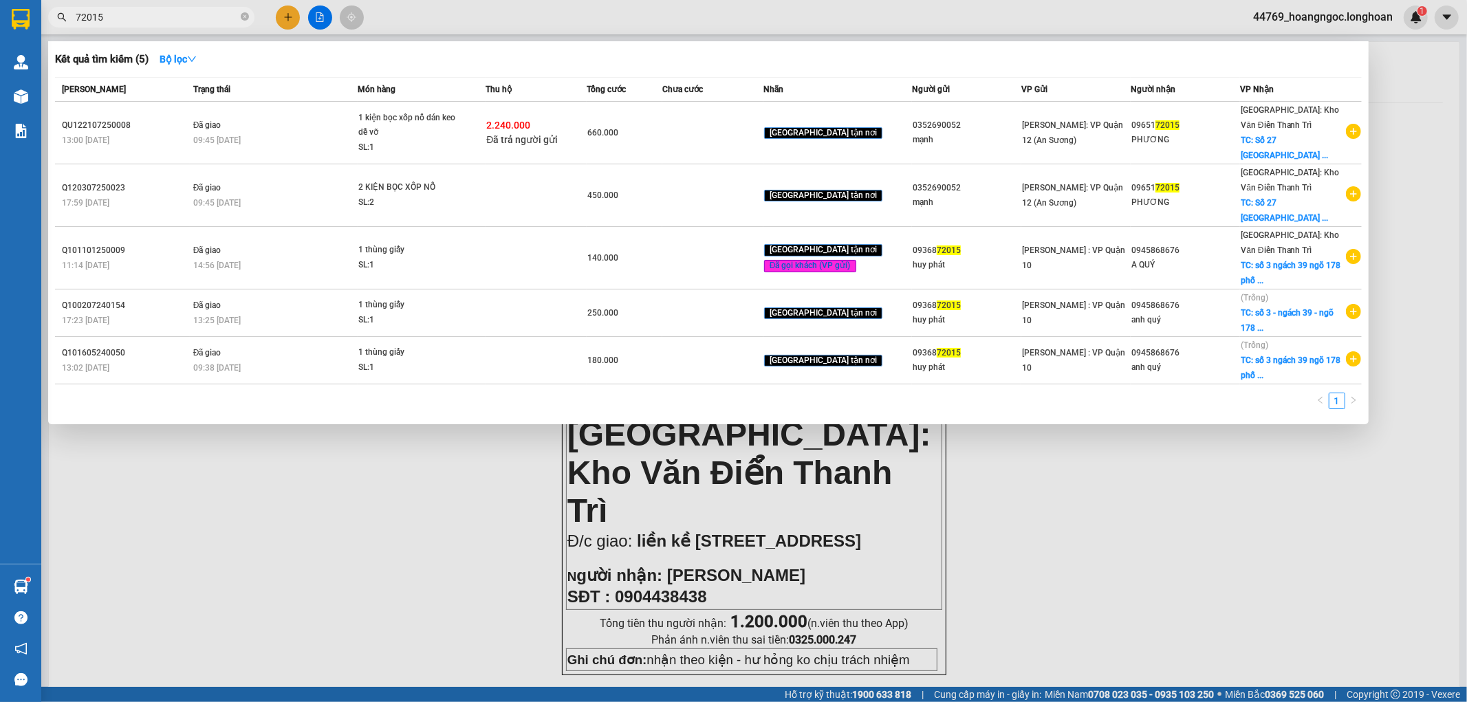
drag, startPoint x: 160, startPoint y: 10, endPoint x: 216, endPoint y: 50, distance: 68.5
click at [160, 10] on input "72015" at bounding box center [157, 17] width 162 height 15
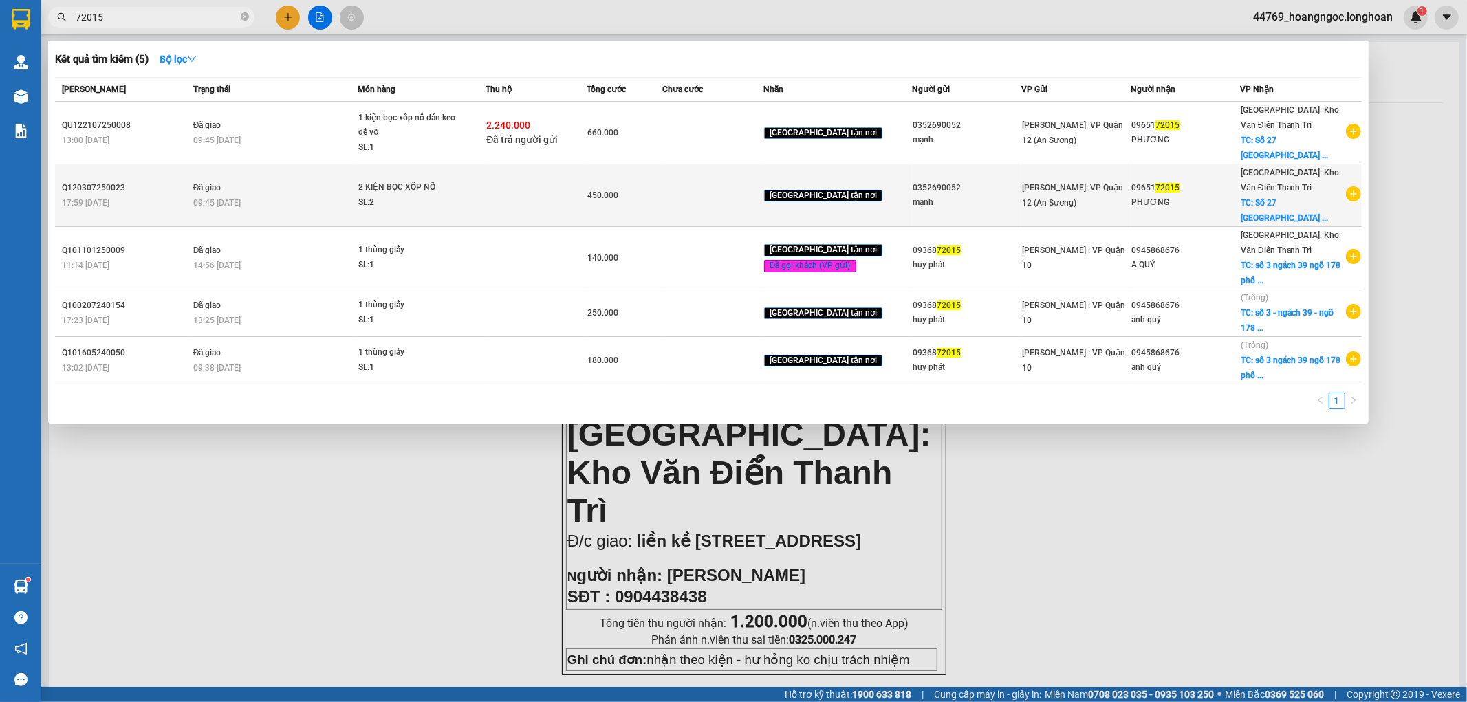
click at [281, 206] on div "09:45 - 04/08" at bounding box center [275, 202] width 164 height 15
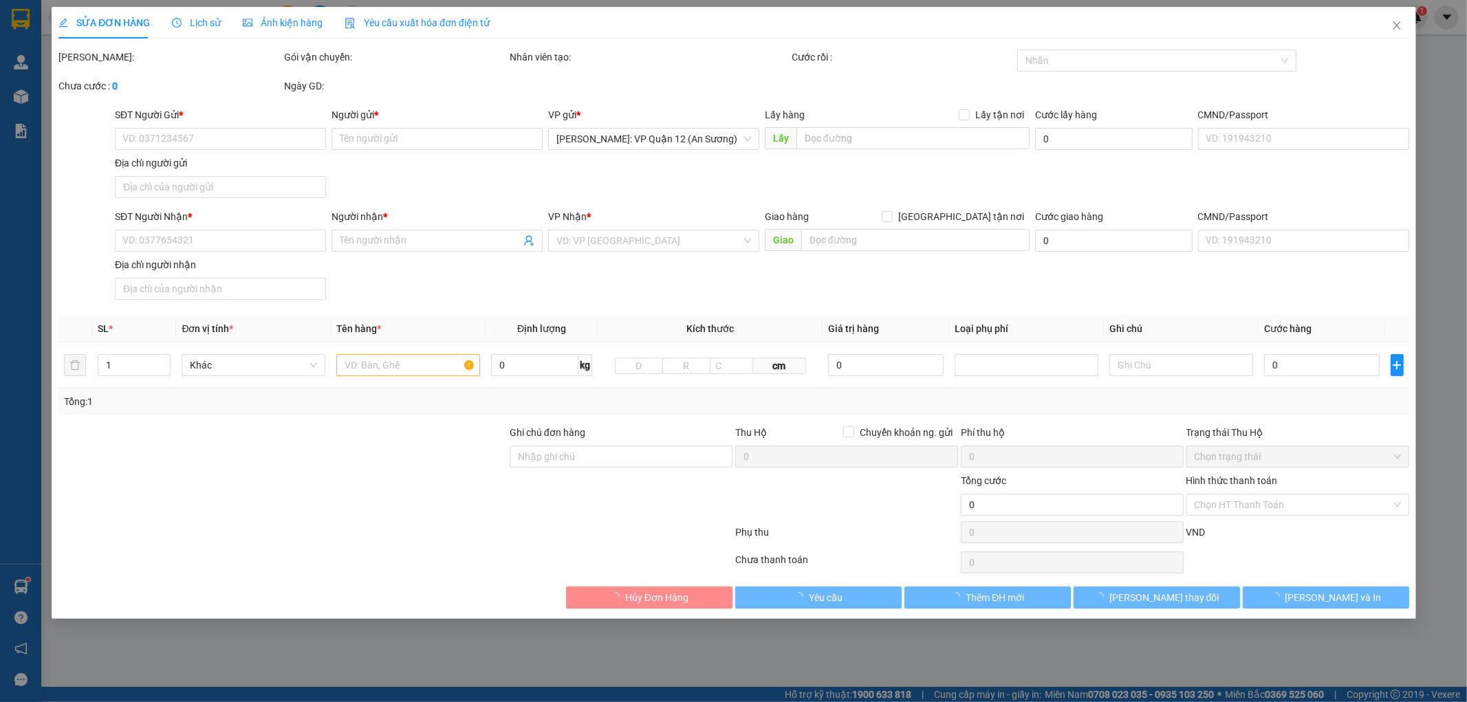
type input "0352690052"
type input "mạnh"
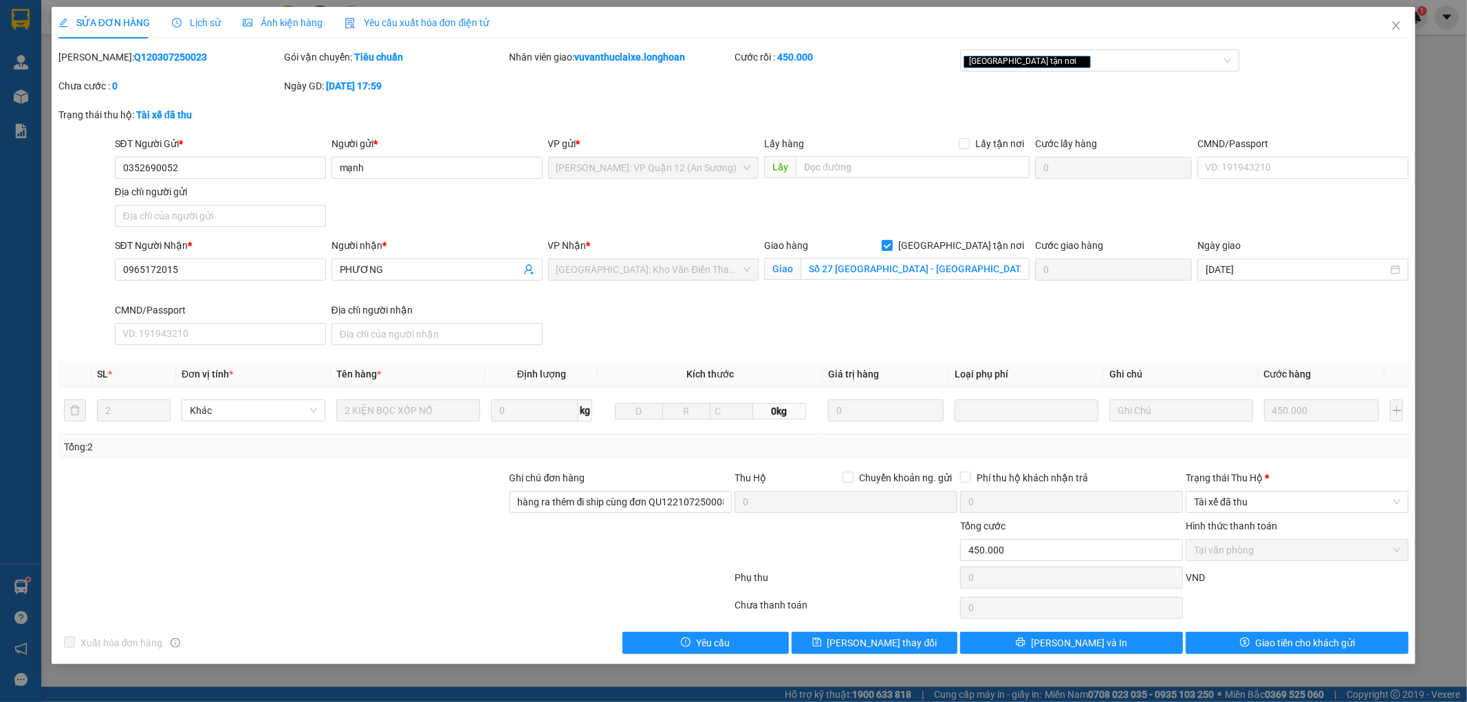
click at [155, 56] on b "Q120307250023" at bounding box center [170, 57] width 73 height 11
copy b "Q120307250023"
click at [402, 473] on div at bounding box center [282, 495] width 451 height 48
click at [860, 376] on span "Giá trị hàng" at bounding box center [853, 374] width 51 height 11
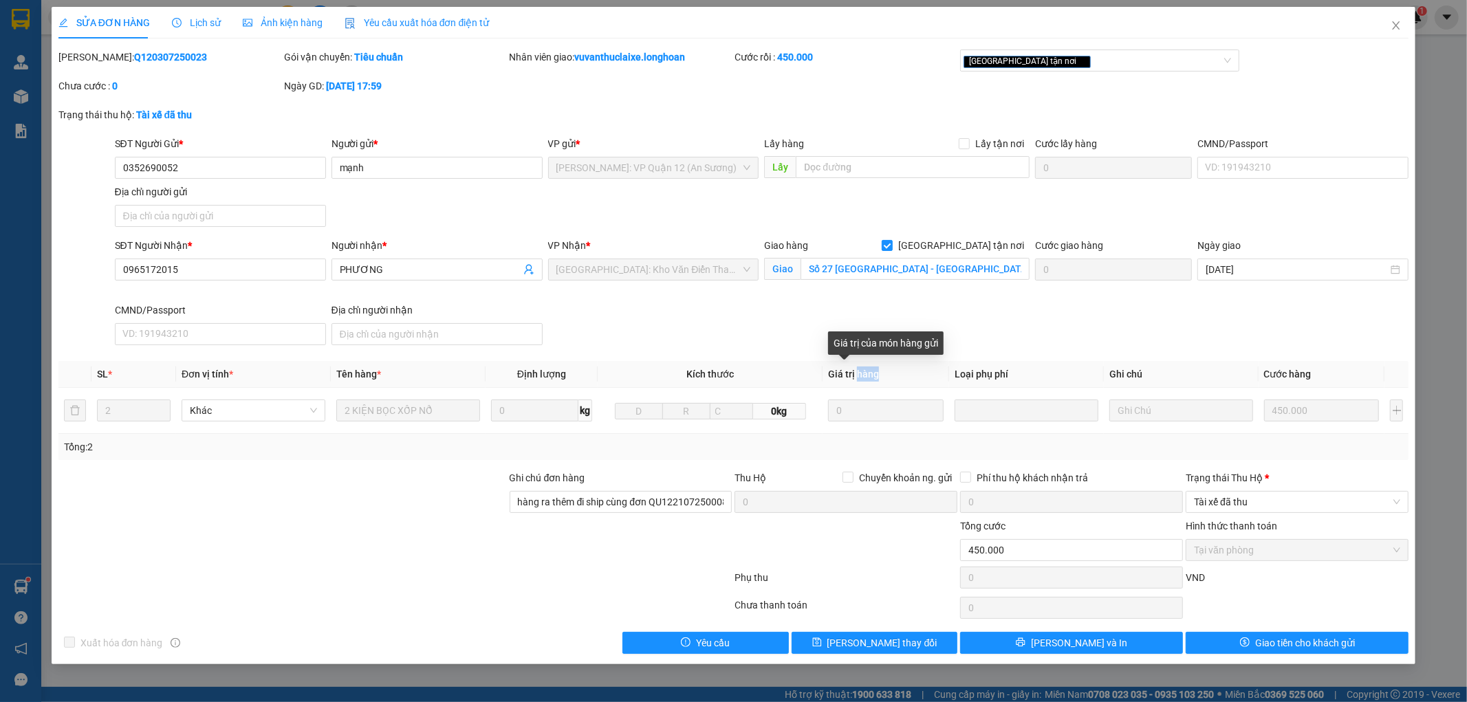
click at [860, 376] on span "Giá trị hàng" at bounding box center [853, 374] width 51 height 11
click at [751, 328] on div "SĐT Người Nhận * 0965172015 Người nhận * PHƯƠNG VP Nhận * Hà Nội: Kho Văn Điển …" at bounding box center [762, 294] width 1300 height 113
click at [718, 371] on span "Kích thước" at bounding box center [710, 374] width 47 height 11
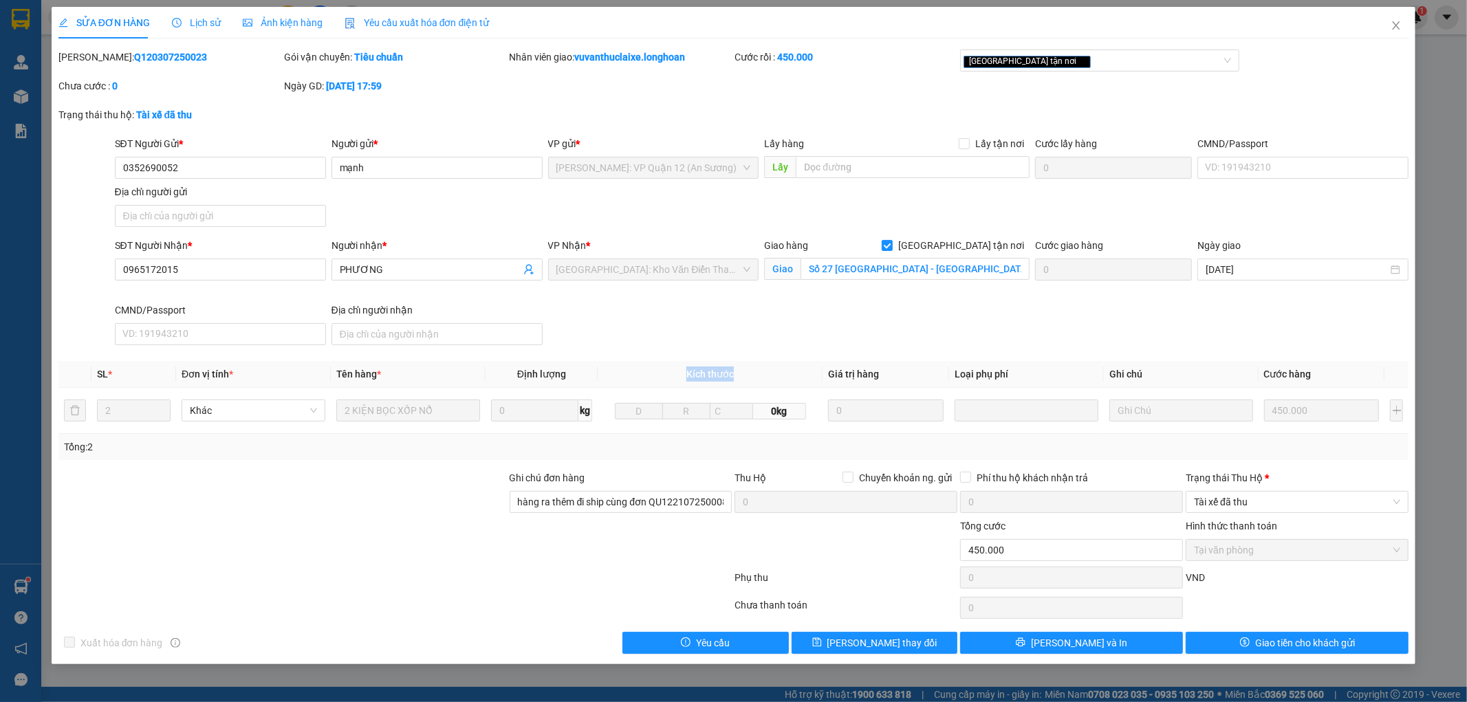
click at [718, 371] on span "Kích thước" at bounding box center [710, 374] width 47 height 11
click at [705, 336] on div "Kích thước của mỗi món hàng" at bounding box center [756, 343] width 139 height 23
click at [863, 374] on span "Giá trị hàng" at bounding box center [853, 374] width 51 height 11
click at [851, 374] on span "Giá trị hàng" at bounding box center [853, 374] width 51 height 11
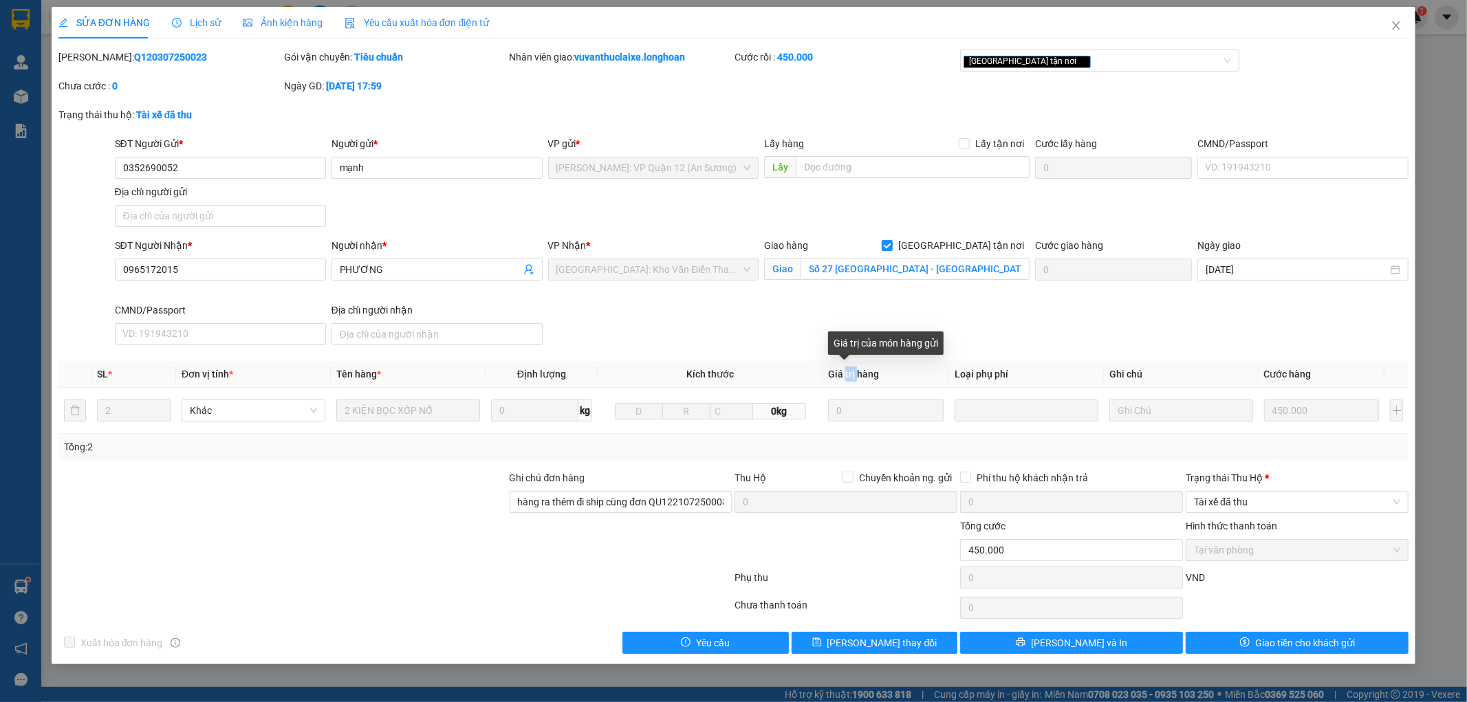
click at [851, 374] on span "Giá trị hàng" at bounding box center [853, 374] width 51 height 11
click at [720, 339] on div "SĐT Người Nhận * 0965172015 Người nhận * PHƯƠNG VP Nhận * Hà Nội: Kho Văn Điển …" at bounding box center [762, 294] width 1300 height 113
click at [721, 369] on span "Kích thước" at bounding box center [710, 374] width 47 height 11
click at [721, 371] on span "Kích thước" at bounding box center [710, 374] width 47 height 11
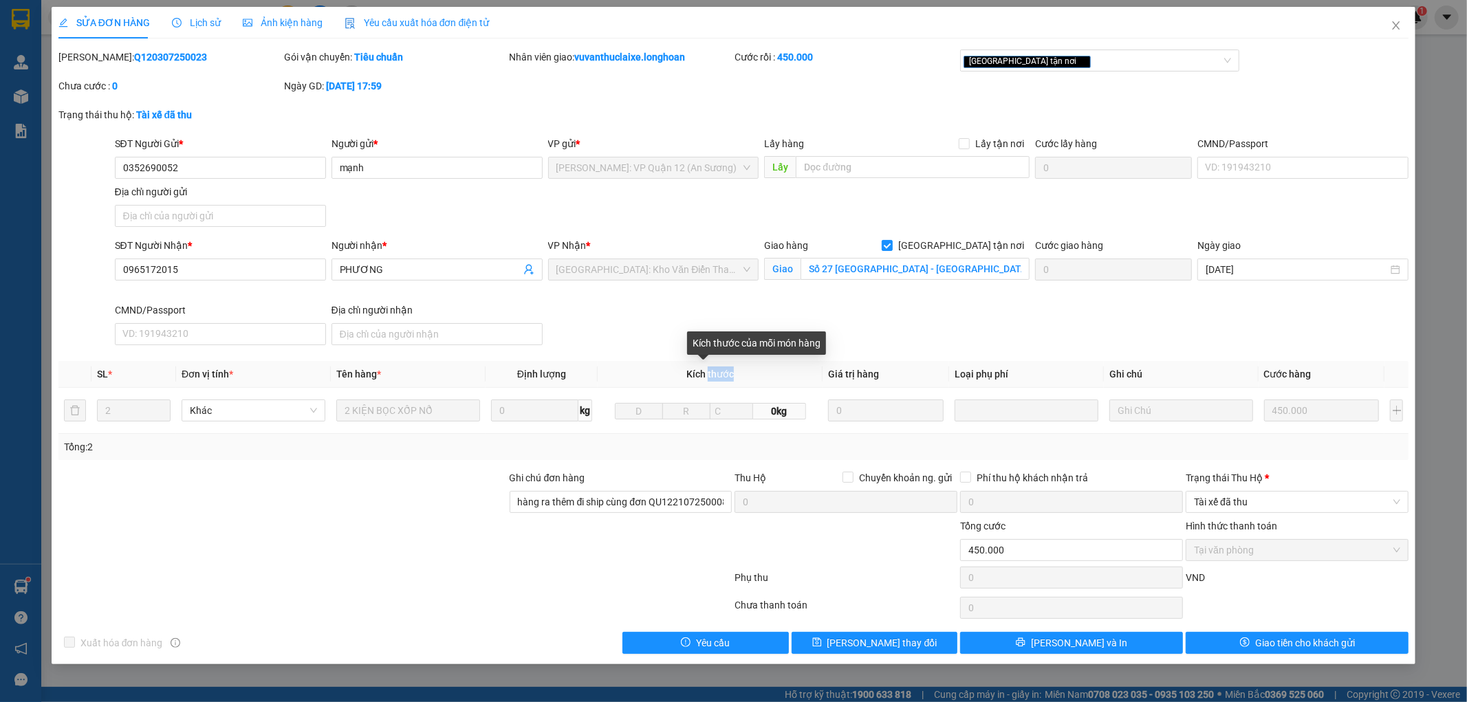
click at [721, 371] on span "Kích thước" at bounding box center [710, 374] width 47 height 11
click at [1158, 332] on div "SĐT Người Nhận * 0965172015 Người nhận * PHƯƠNG VP Nhận * Hà Nội: Kho Văn Điển …" at bounding box center [762, 294] width 1300 height 113
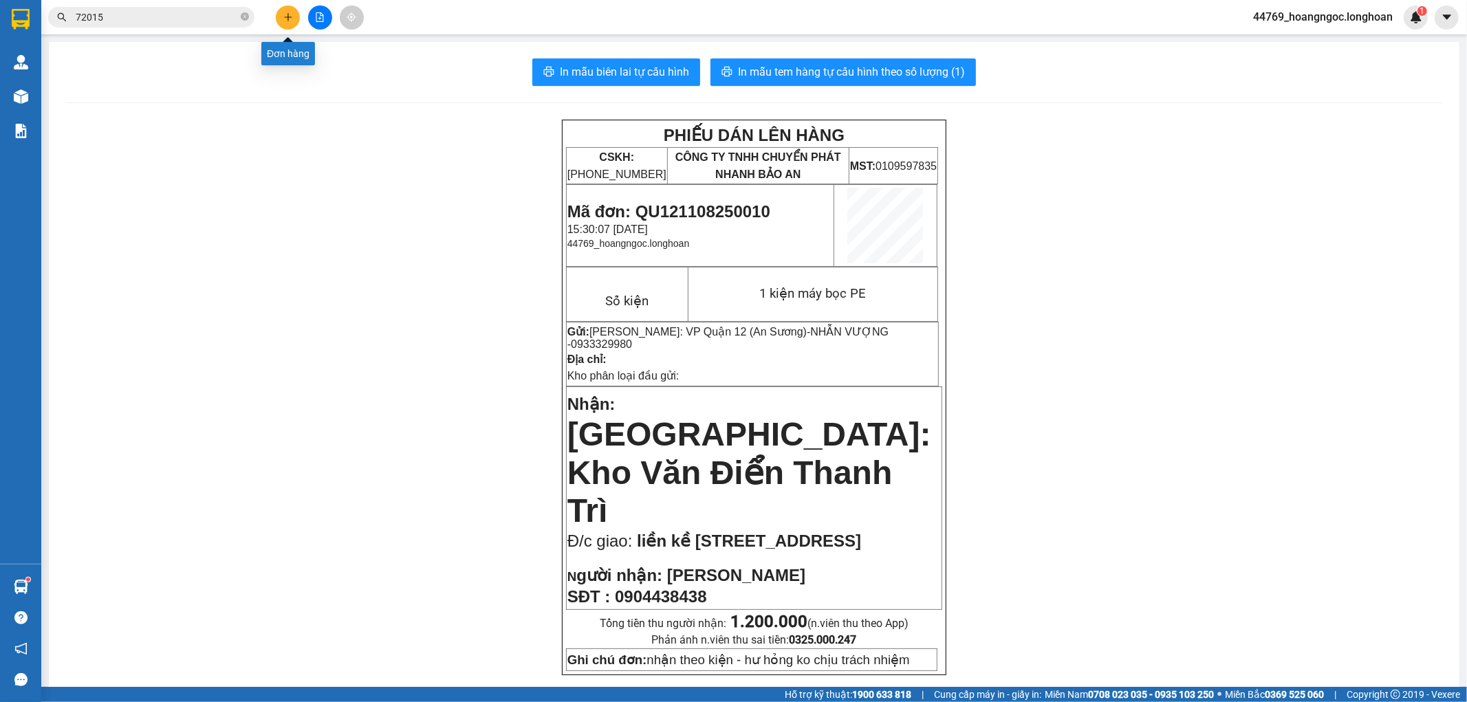
click at [261, 10] on div "72015" at bounding box center [134, 17] width 268 height 21
drag, startPoint x: 272, startPoint y: 14, endPoint x: 287, endPoint y: 17, distance: 15.5
click at [274, 14] on div at bounding box center [319, 18] width 103 height 24
click at [289, 18] on icon "plus" at bounding box center [288, 17] width 10 height 10
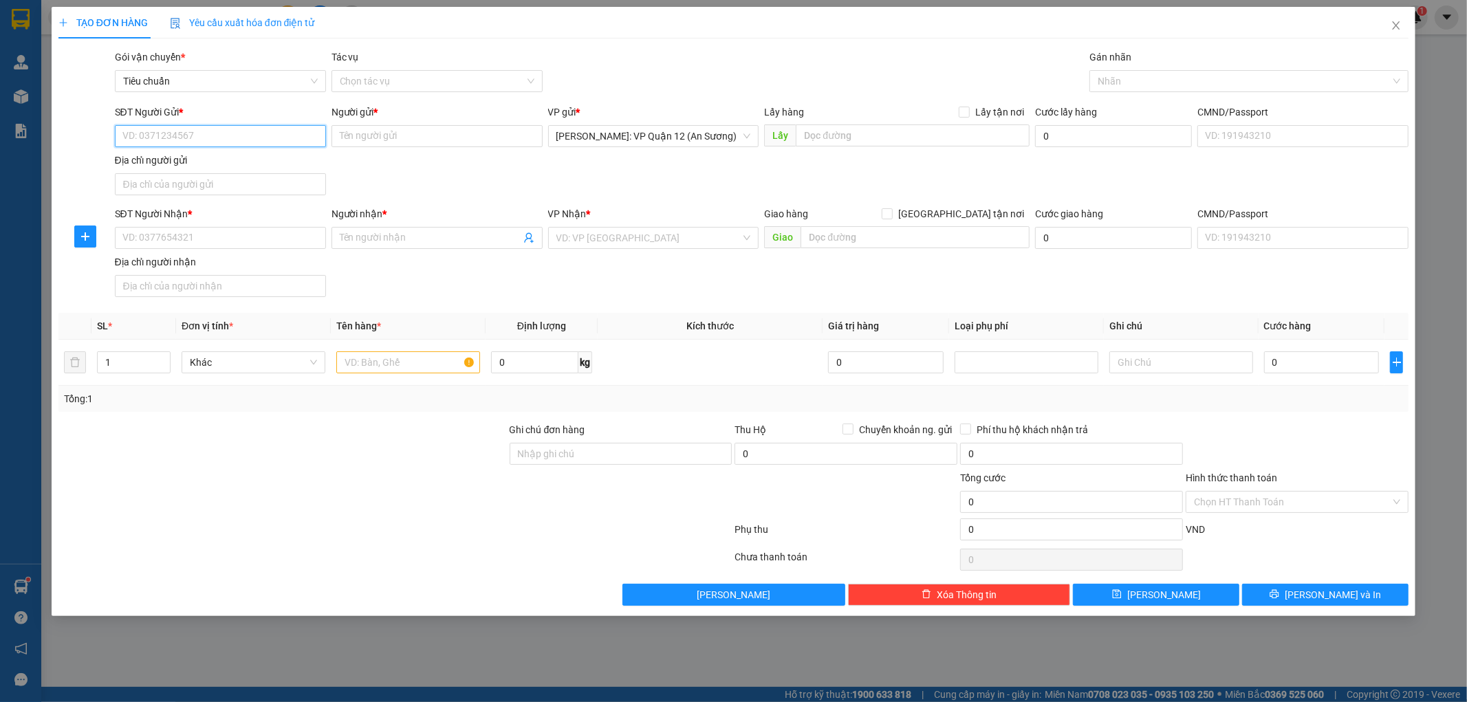
click at [241, 136] on input "SĐT Người Gửi *" at bounding box center [220, 136] width 211 height 22
click at [237, 153] on div "0914593334 - NGUYỄN THÀNH LINH" at bounding box center [220, 164] width 211 height 22
click at [244, 243] on input "SĐT Người Nhận *" at bounding box center [220, 238] width 211 height 22
click at [366, 243] on input "Người nhận *" at bounding box center [430, 237] width 181 height 15
click at [864, 231] on input "text" at bounding box center [915, 237] width 229 height 22
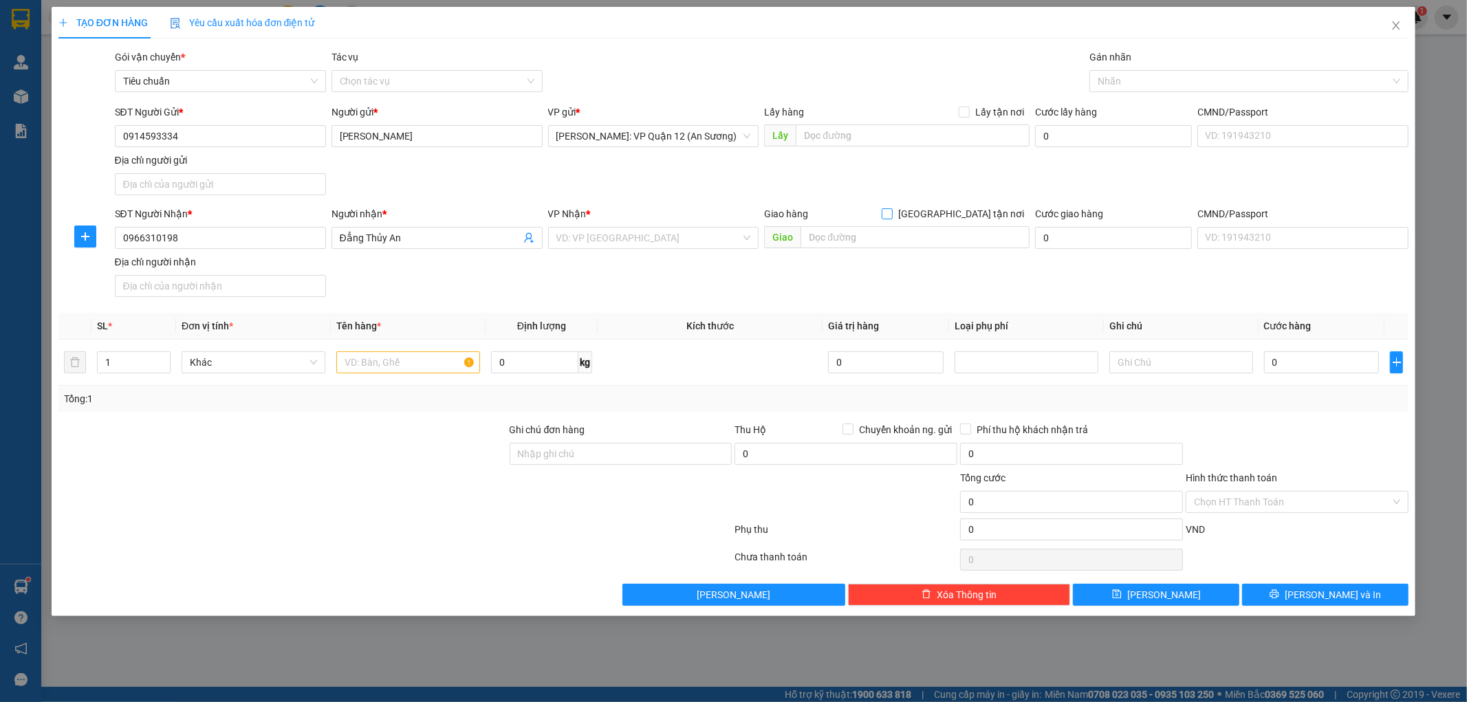
click at [892, 217] on input "[GEOGRAPHIC_DATA] tận nơi" at bounding box center [887, 213] width 10 height 10
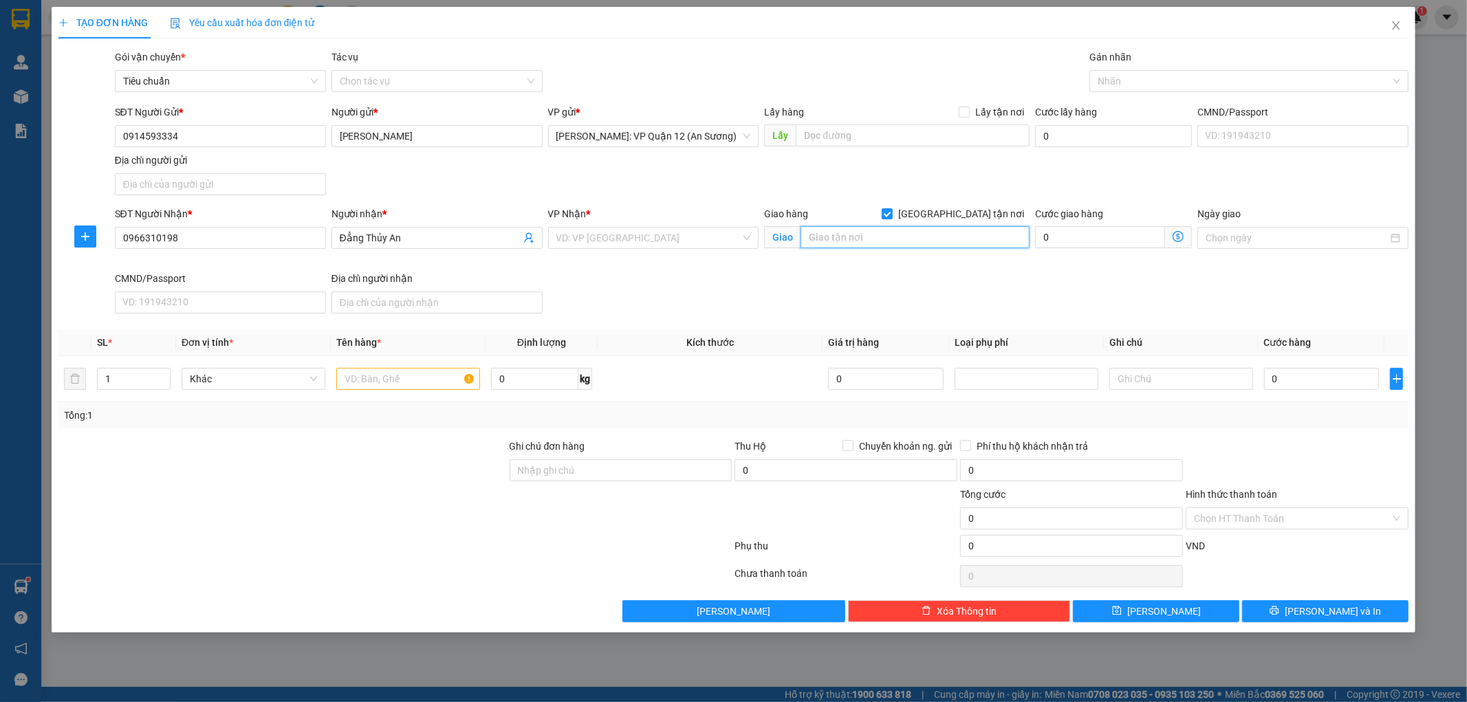
click at [924, 234] on input "text" at bounding box center [915, 237] width 229 height 22
click at [1152, 80] on div at bounding box center [1242, 81] width 299 height 17
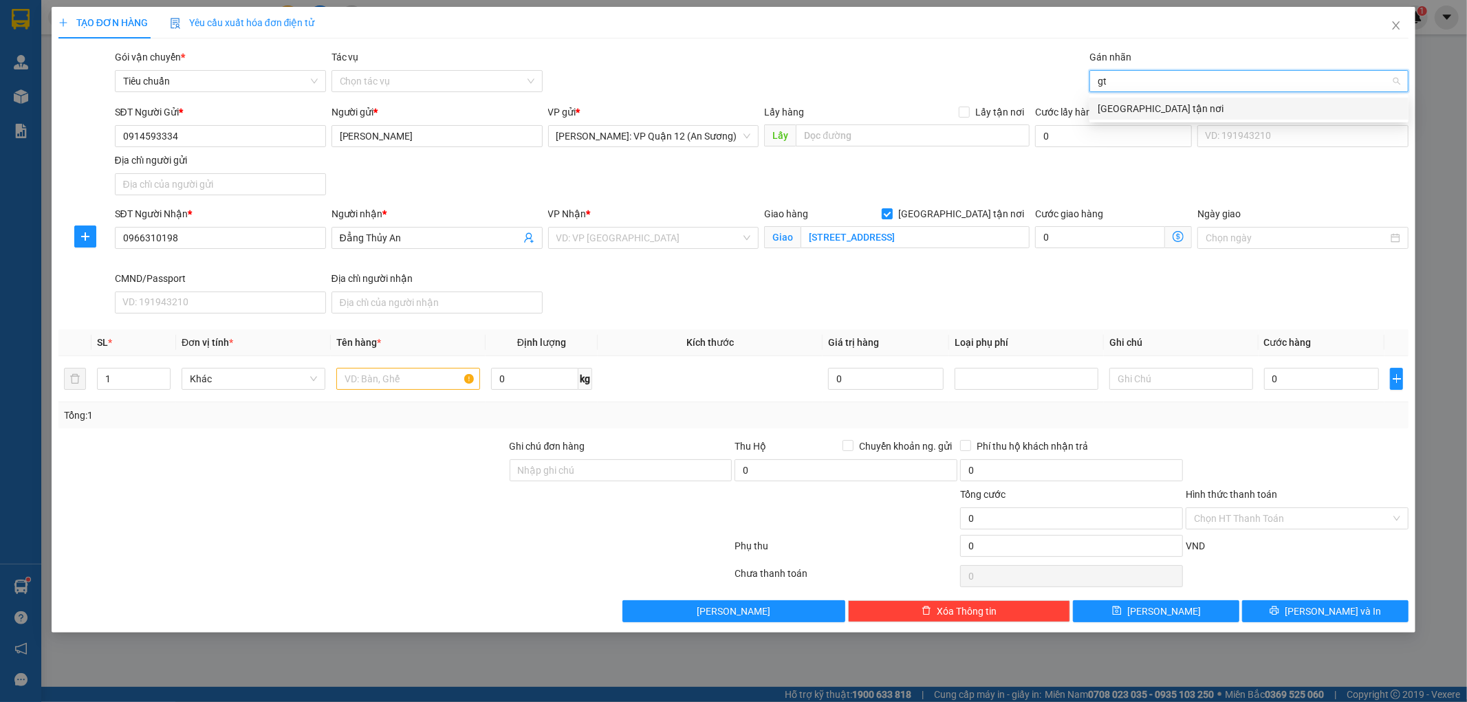
click at [1139, 101] on div "[GEOGRAPHIC_DATA] tận nơi" at bounding box center [1249, 108] width 303 height 15
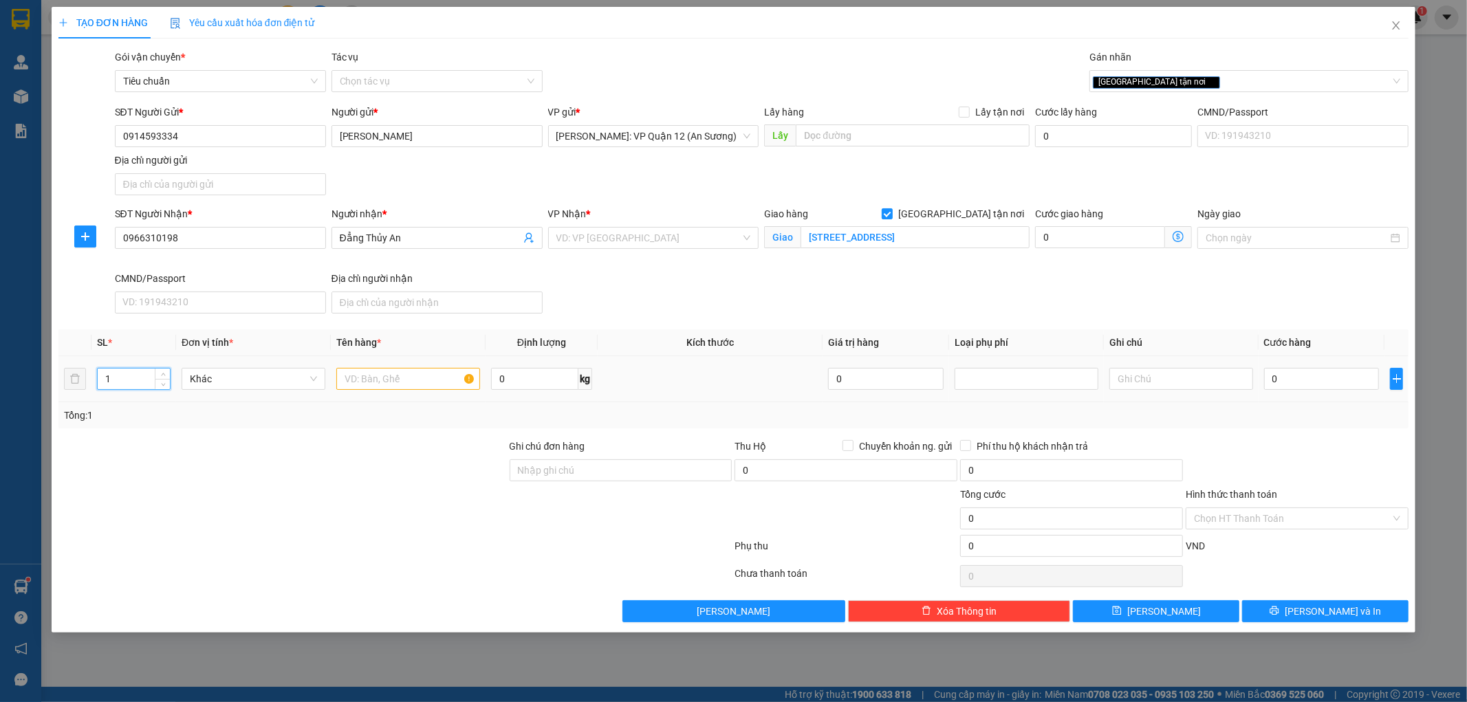
drag, startPoint x: 147, startPoint y: 388, endPoint x: 152, endPoint y: 376, distance: 13.3
click at [147, 388] on input "1" at bounding box center [134, 379] width 72 height 21
click at [160, 374] on span "up" at bounding box center [163, 375] width 8 height 8
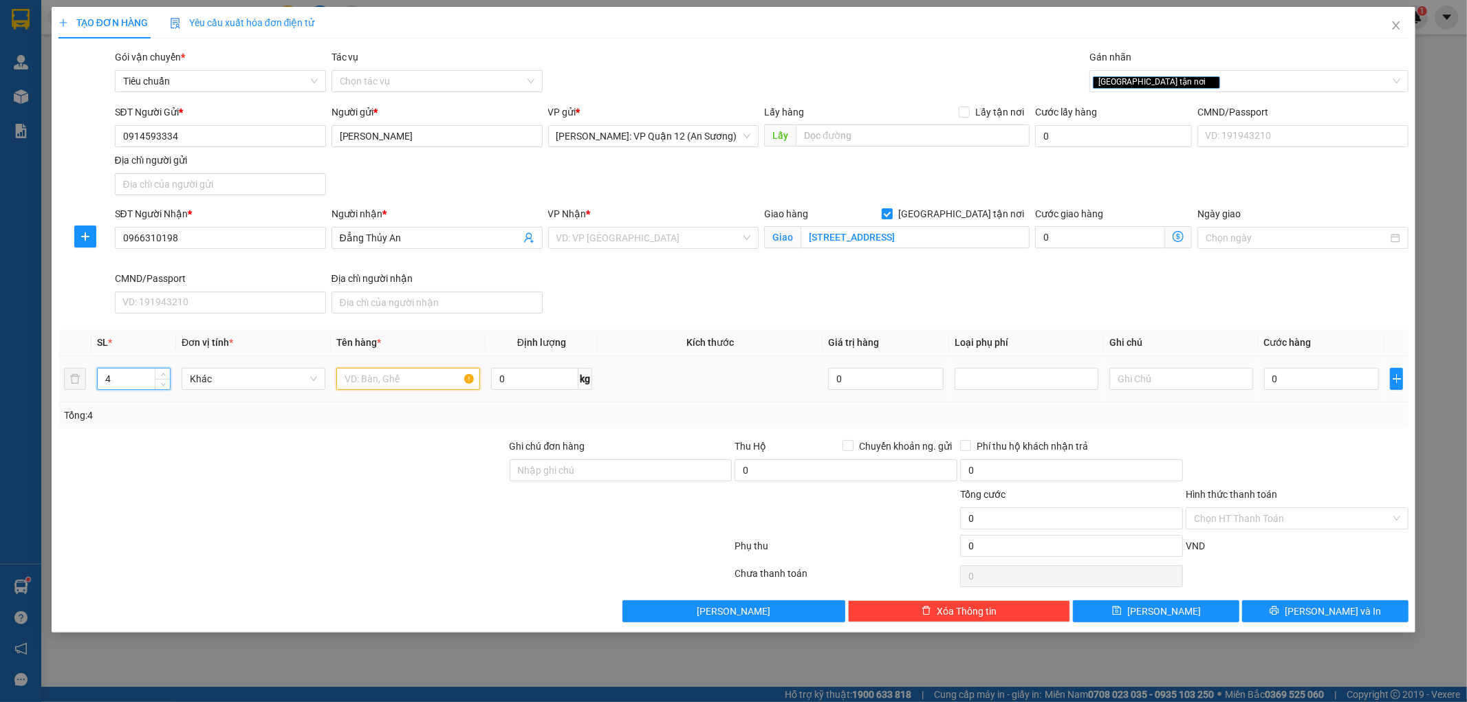
click at [402, 380] on input "text" at bounding box center [408, 379] width 144 height 22
click at [585, 472] on input "Ghi chú đơn hàng" at bounding box center [621, 471] width 223 height 22
click at [1298, 380] on input "0" at bounding box center [1322, 379] width 116 height 22
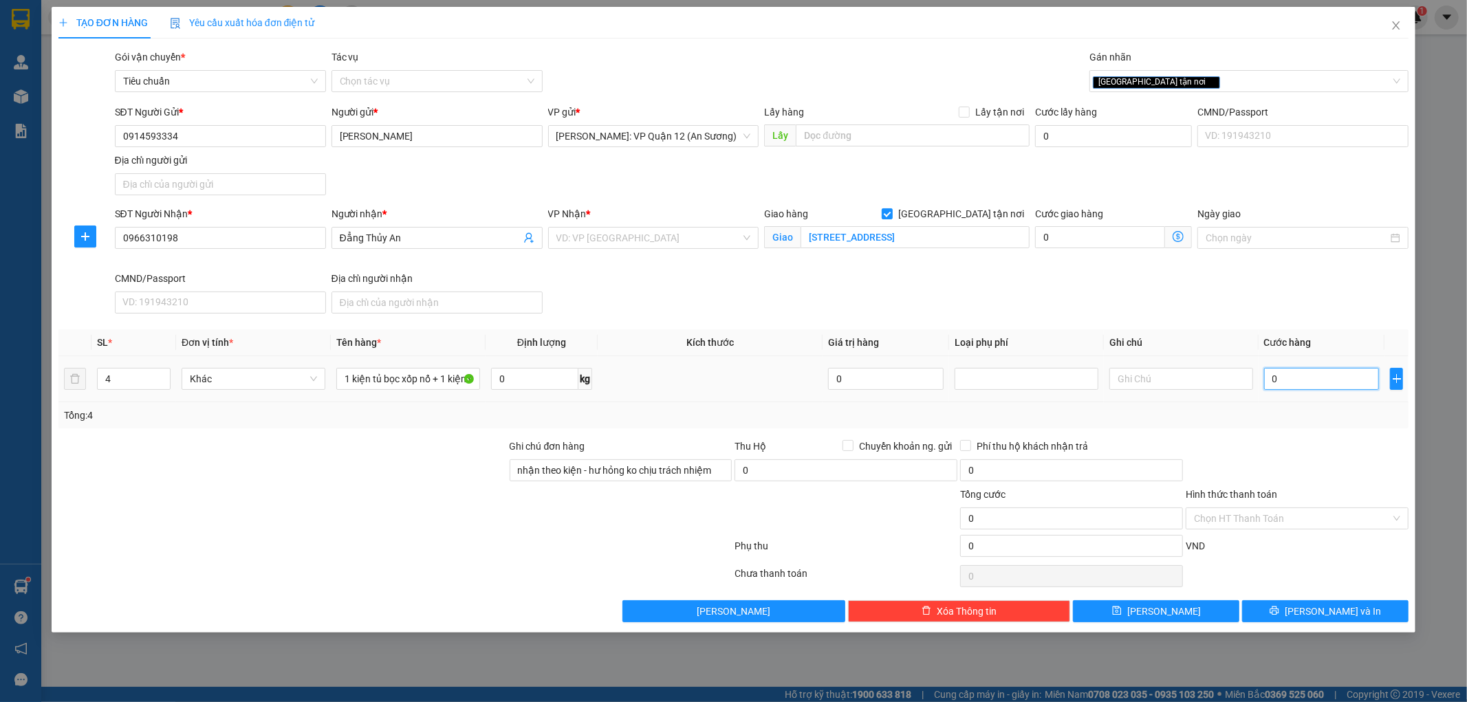
click at [1317, 376] on input "0" at bounding box center [1322, 379] width 116 height 22
click at [615, 232] on input "search" at bounding box center [649, 238] width 185 height 21
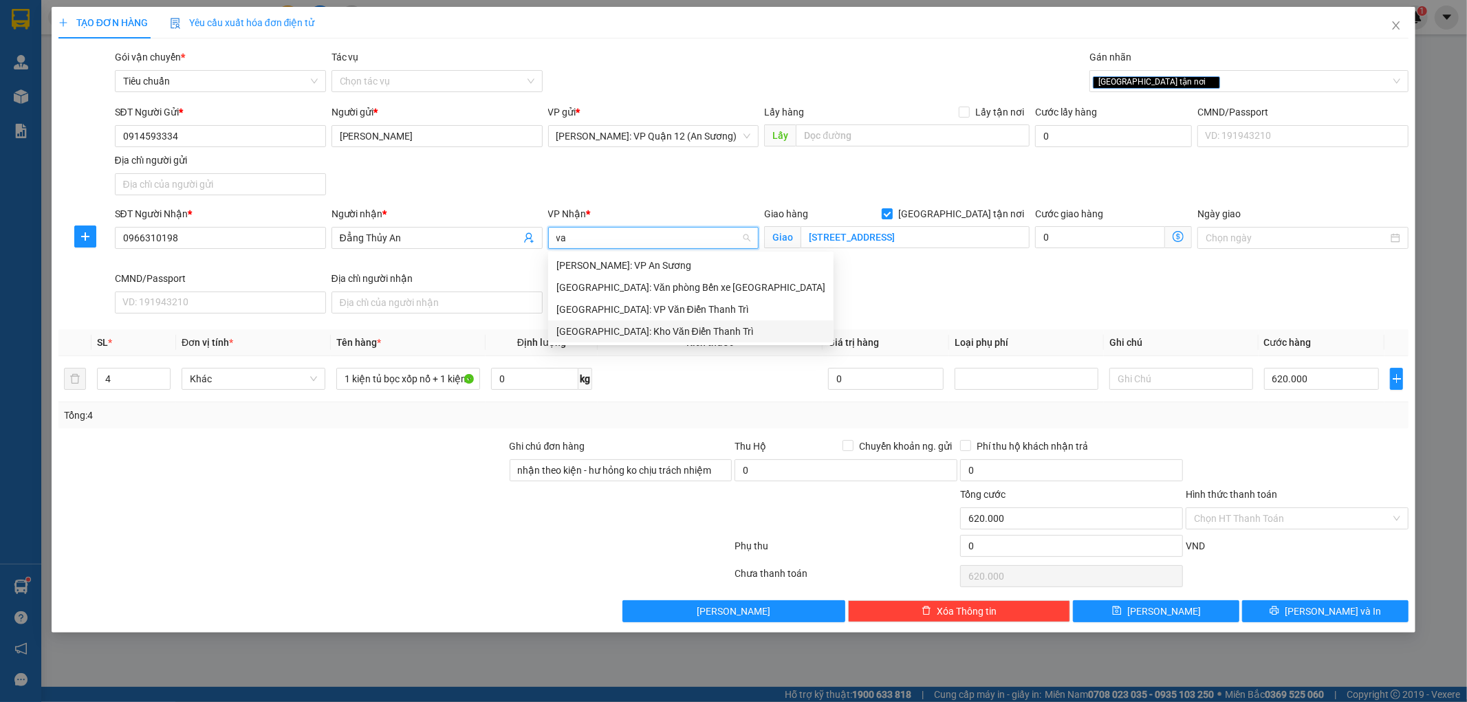
click at [641, 331] on div "[GEOGRAPHIC_DATA]: Kho Văn Điển Thanh Trì" at bounding box center [691, 331] width 269 height 15
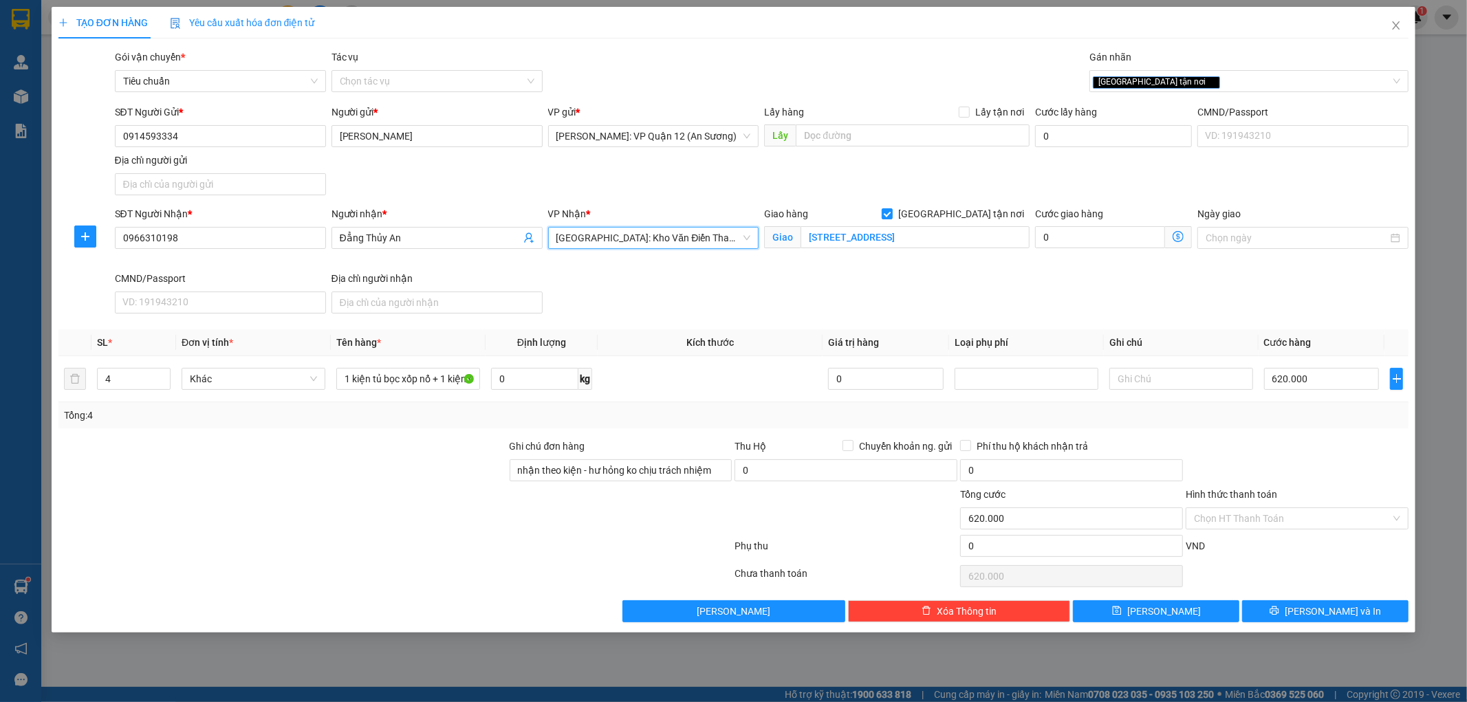
click at [707, 290] on div "SĐT Người Nhận * 0966310198 Người nhận * Đẳng Thủy An VP Nhận * Hà Nội: Kho Văn…" at bounding box center [762, 262] width 1300 height 113
click at [1263, 513] on input "Hình thức thanh toán" at bounding box center [1292, 518] width 197 height 21
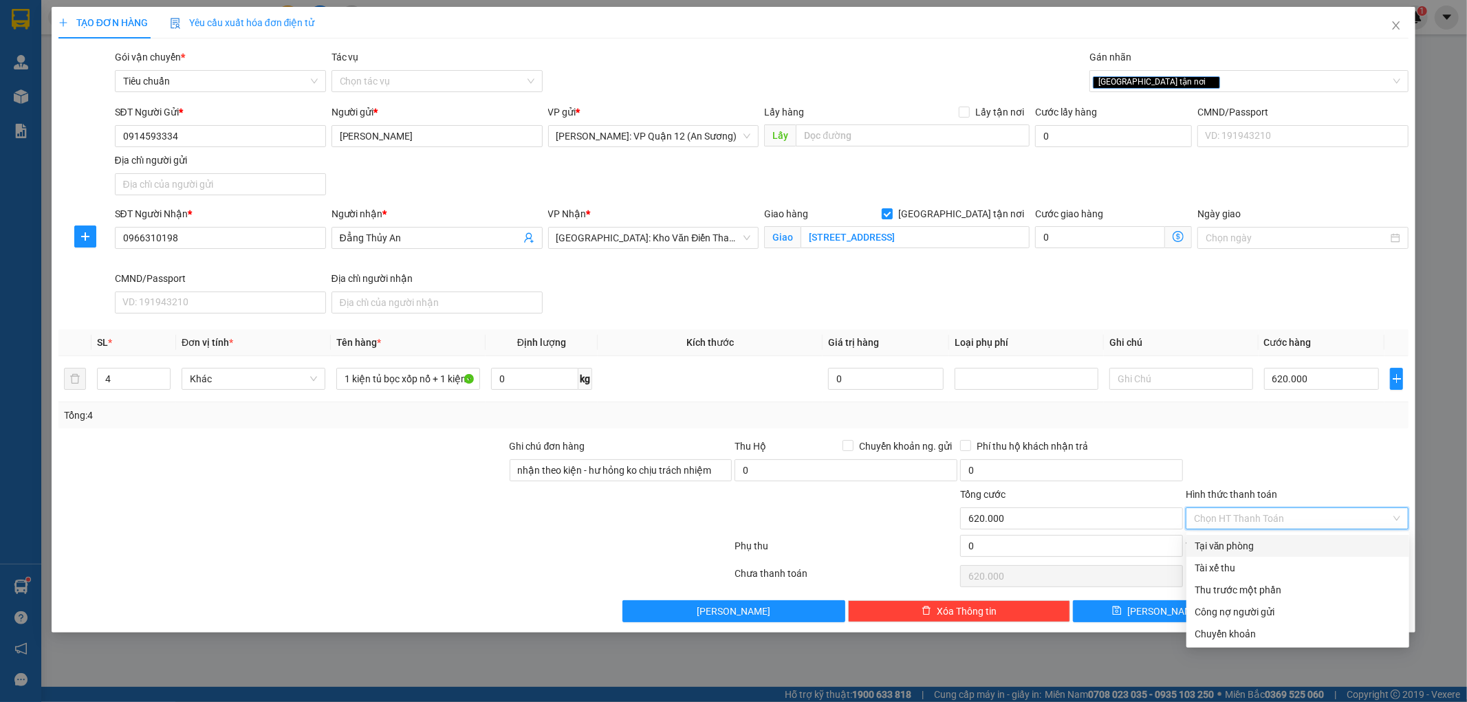
click at [1264, 544] on div "Tại văn phòng" at bounding box center [1298, 546] width 206 height 15
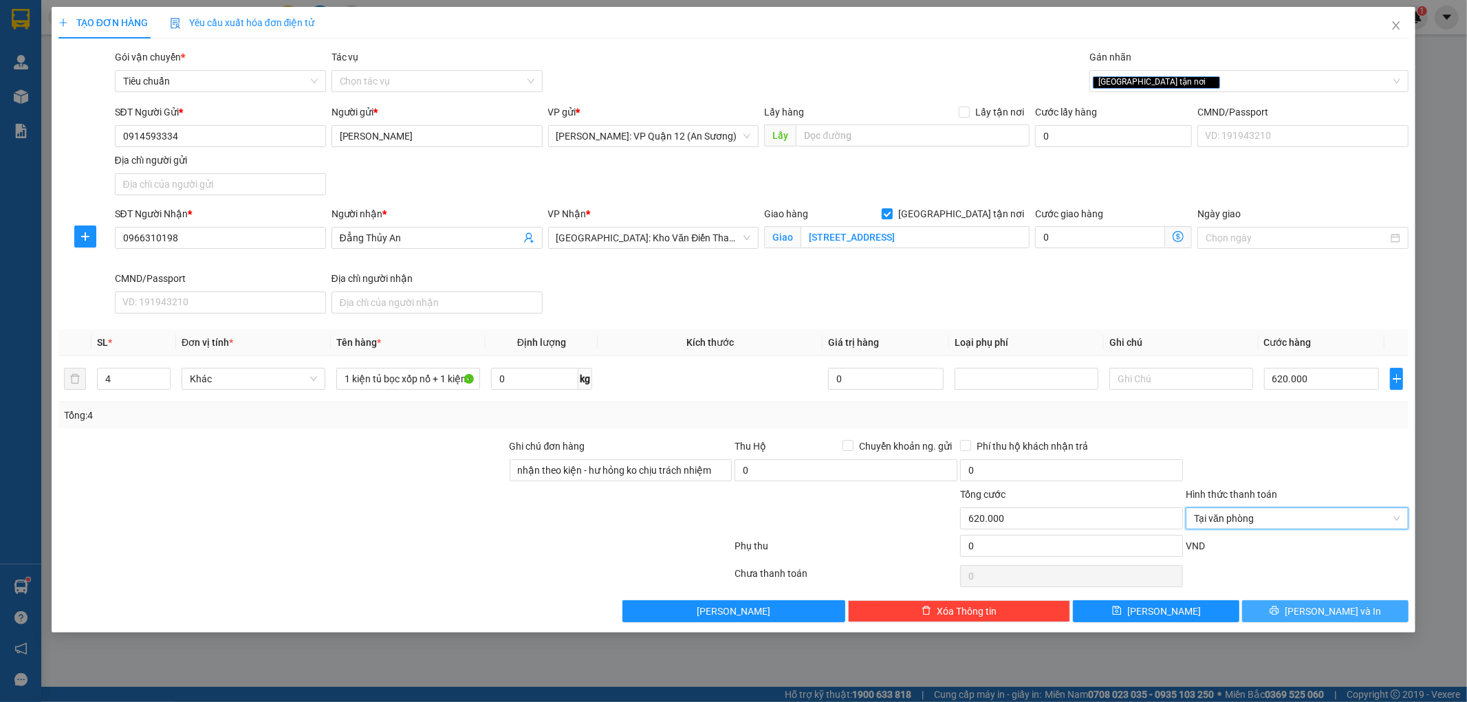
click at [1311, 614] on button "[PERSON_NAME] và In" at bounding box center [1325, 612] width 166 height 22
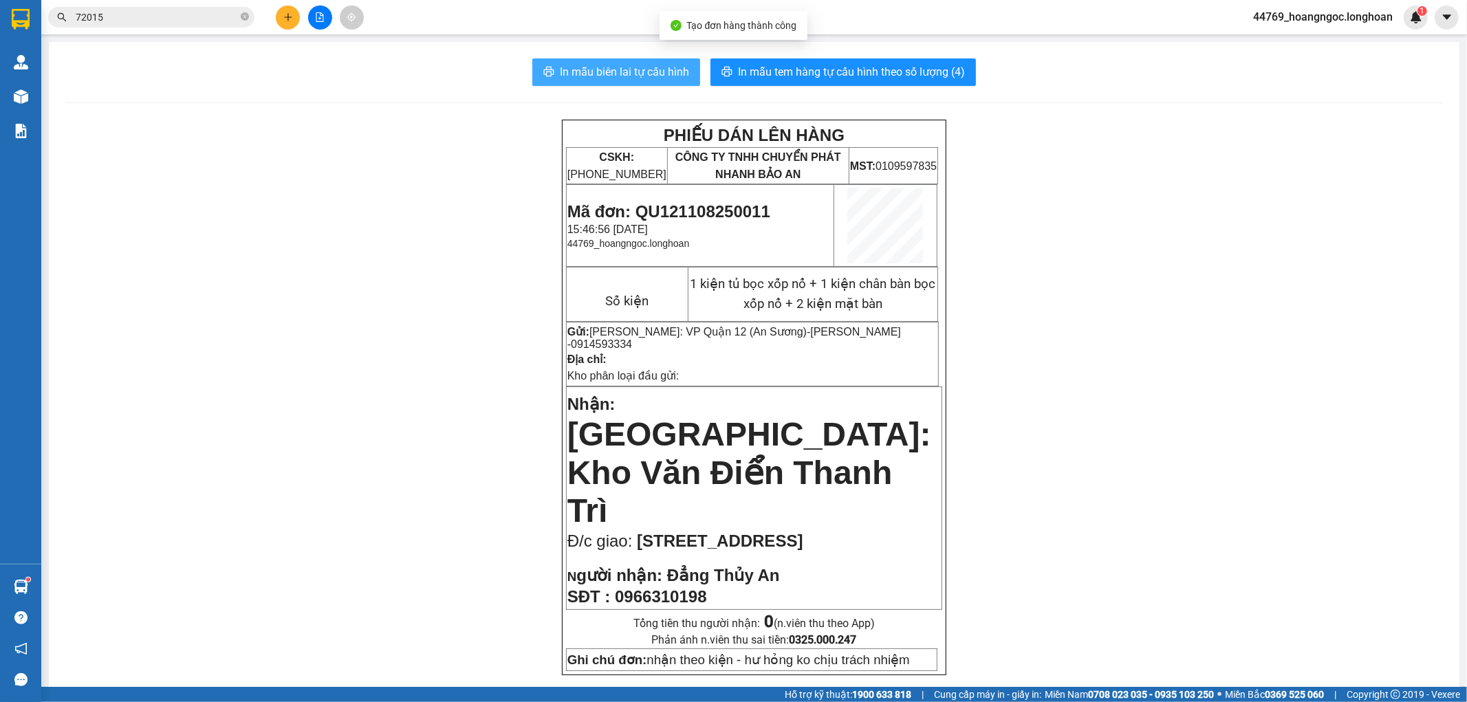
click at [628, 66] on span "In mẫu biên lai tự cấu hình" at bounding box center [624, 71] width 129 height 17
click at [621, 65] on span "In mẫu biên lai tự cấu hình" at bounding box center [624, 71] width 129 height 17
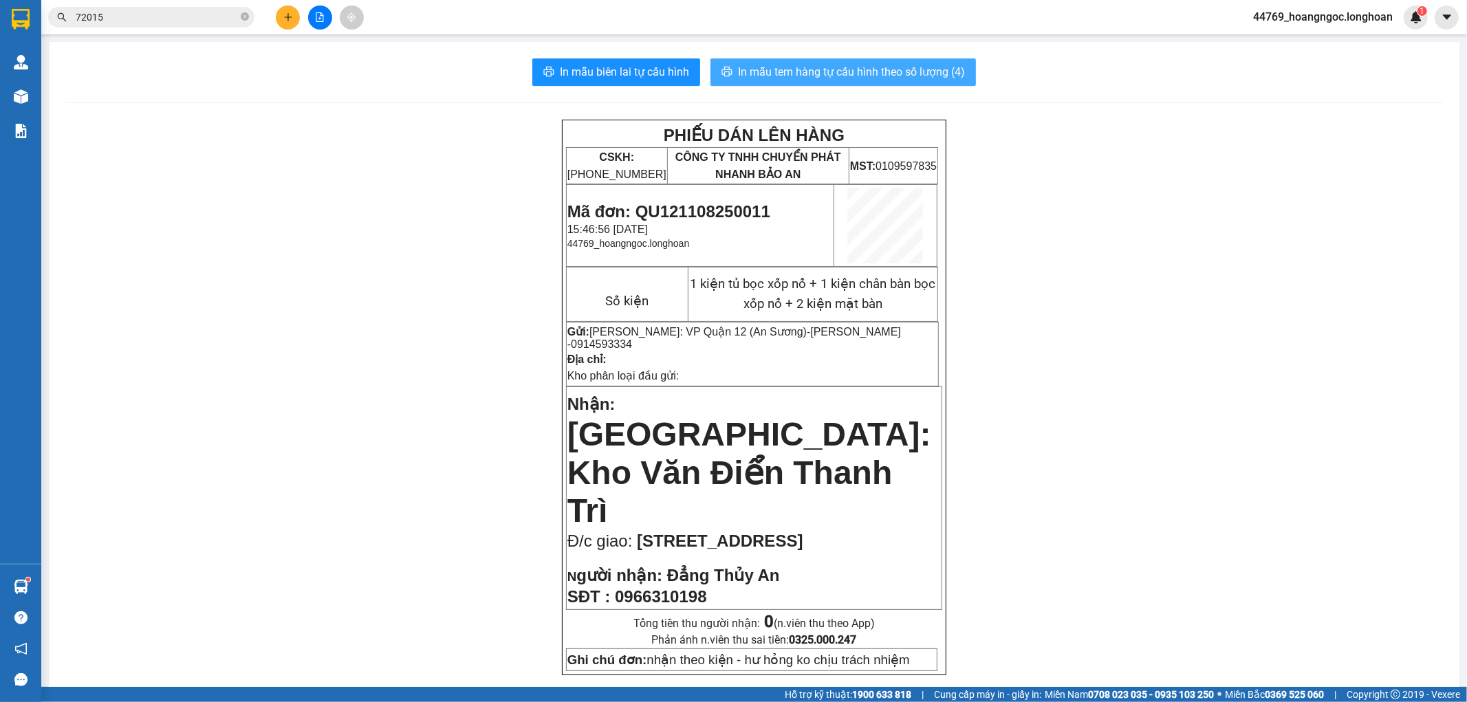
drag, startPoint x: 894, startPoint y: 63, endPoint x: 929, endPoint y: 80, distance: 38.5
click at [894, 63] on span "In mẫu tem hàng tự cấu hình theo số lượng (4)" at bounding box center [851, 71] width 227 height 17
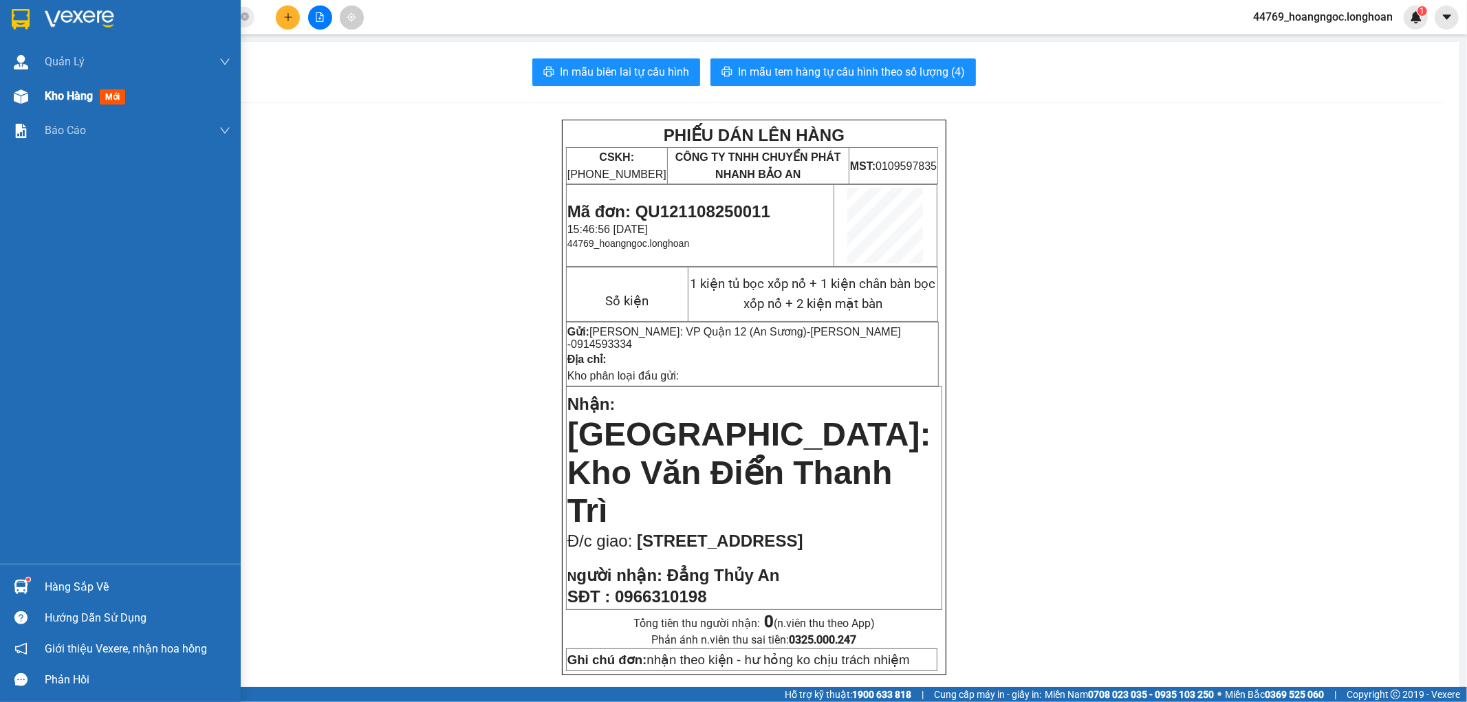
click at [52, 104] on div "Kho hàng mới" at bounding box center [88, 95] width 86 height 17
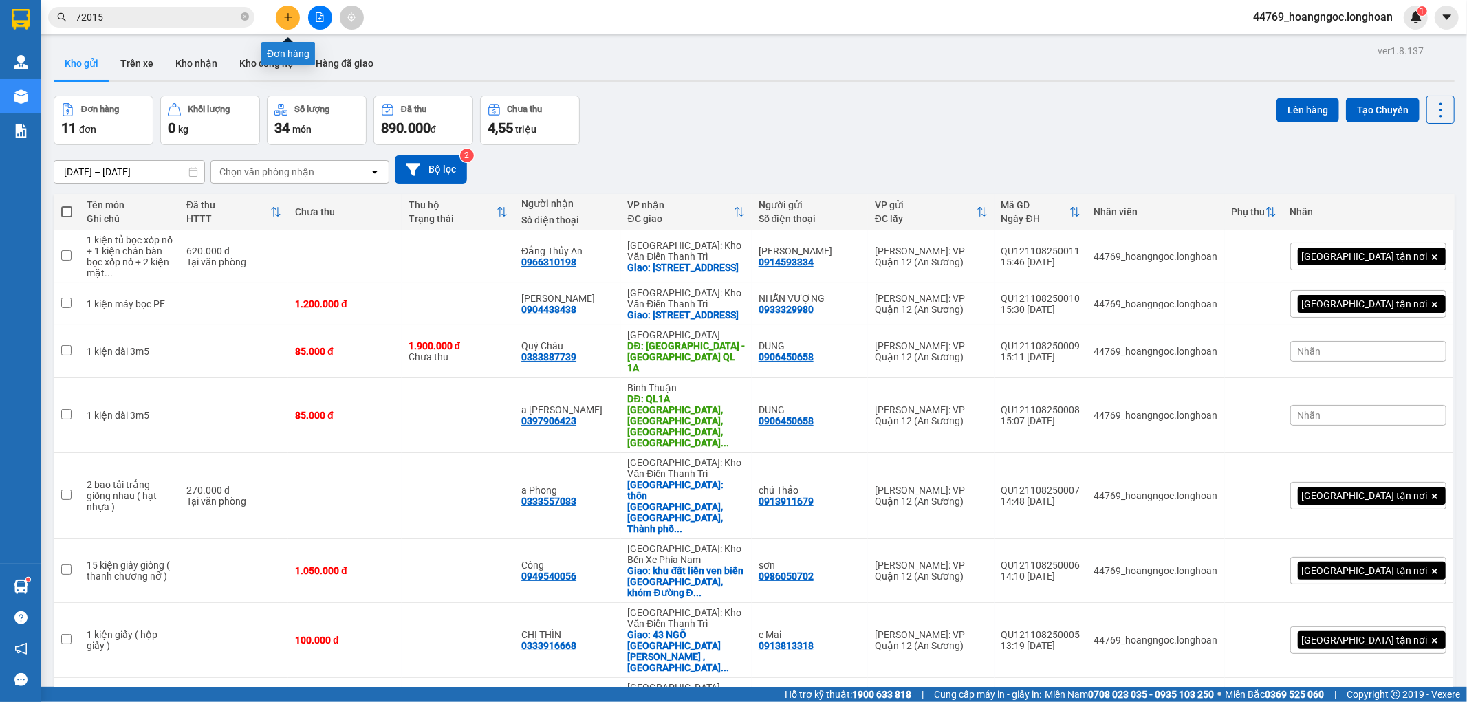
click at [293, 17] on button at bounding box center [288, 18] width 24 height 24
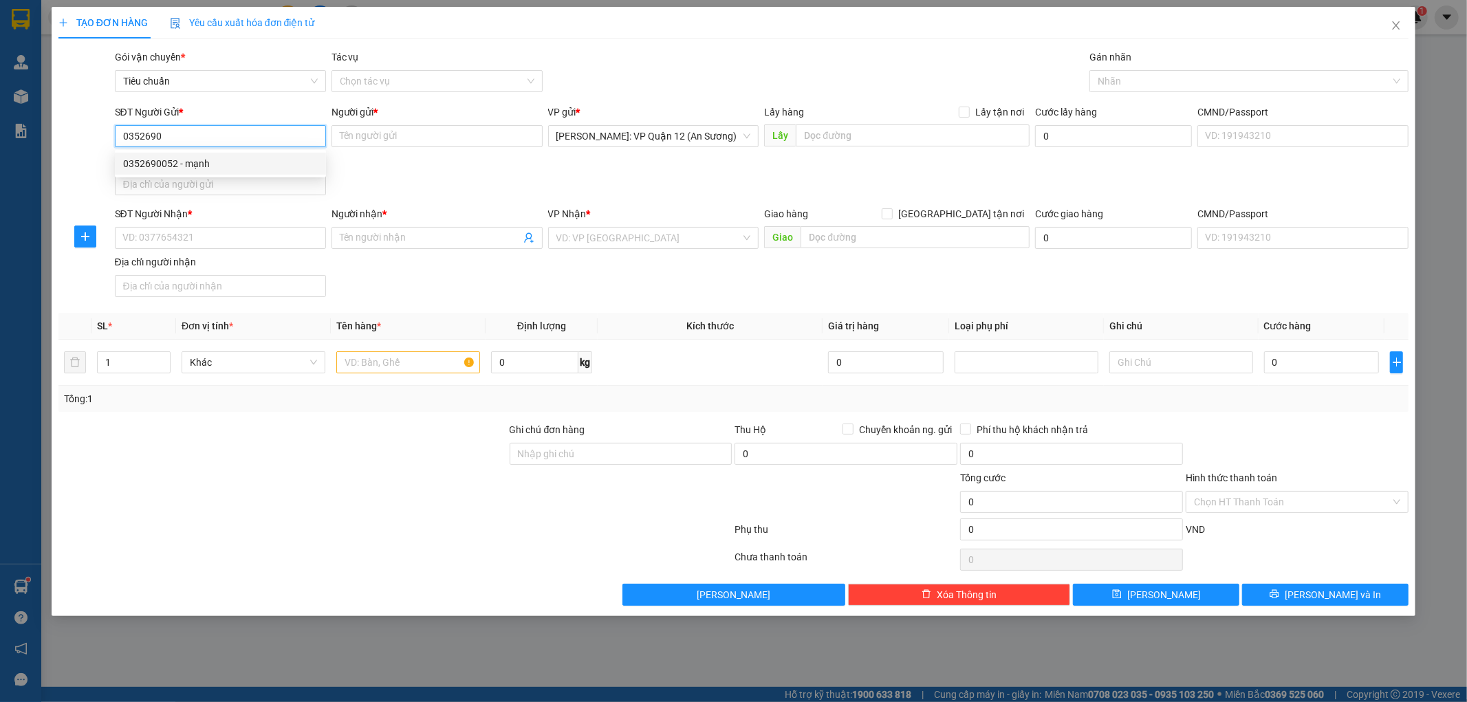
click at [207, 168] on div "0352690052 - mạnh" at bounding box center [220, 163] width 195 height 15
click at [222, 237] on input "SĐT Người Nhận *" at bounding box center [220, 238] width 211 height 22
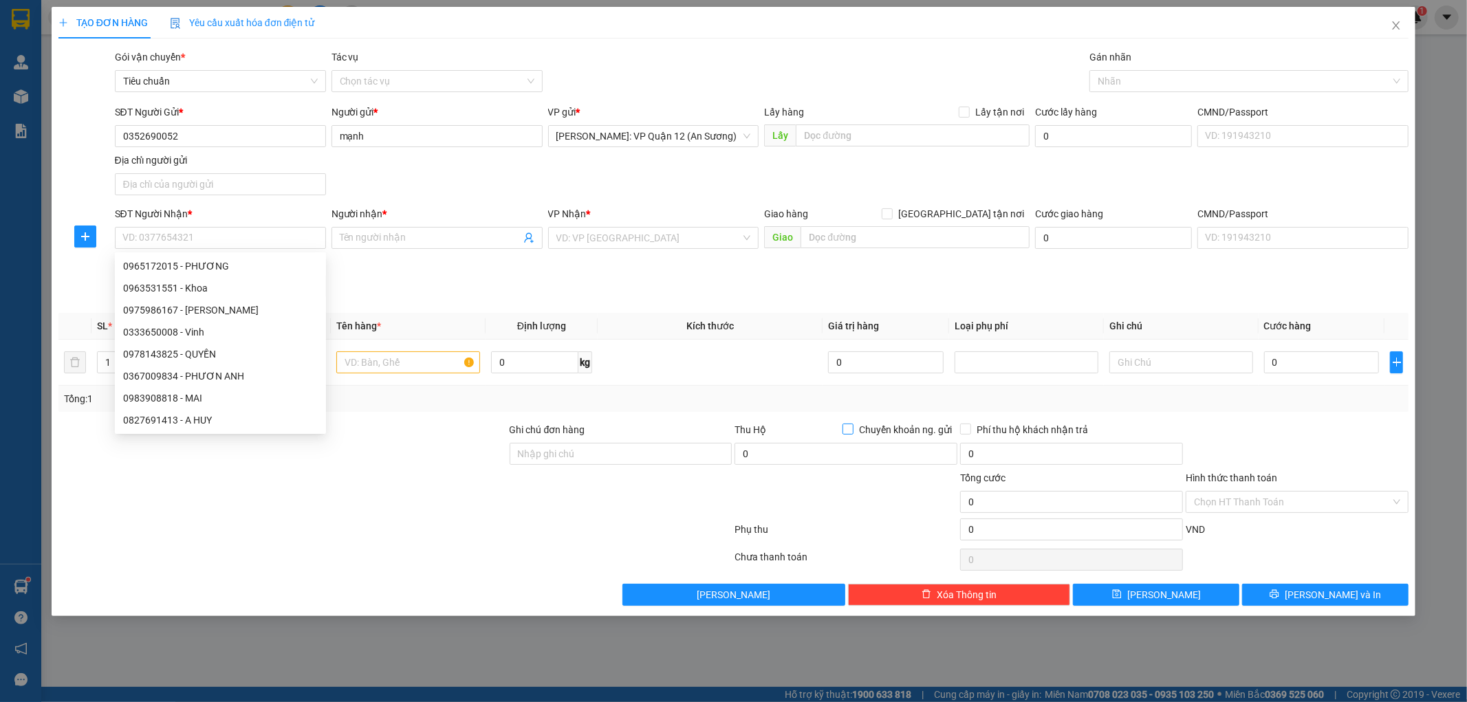
click at [851, 436] on label "Chuyển khoản ng. gửi" at bounding box center [900, 429] width 115 height 15
click at [851, 433] on input "Chuyển khoản ng. gửi" at bounding box center [848, 429] width 10 height 10
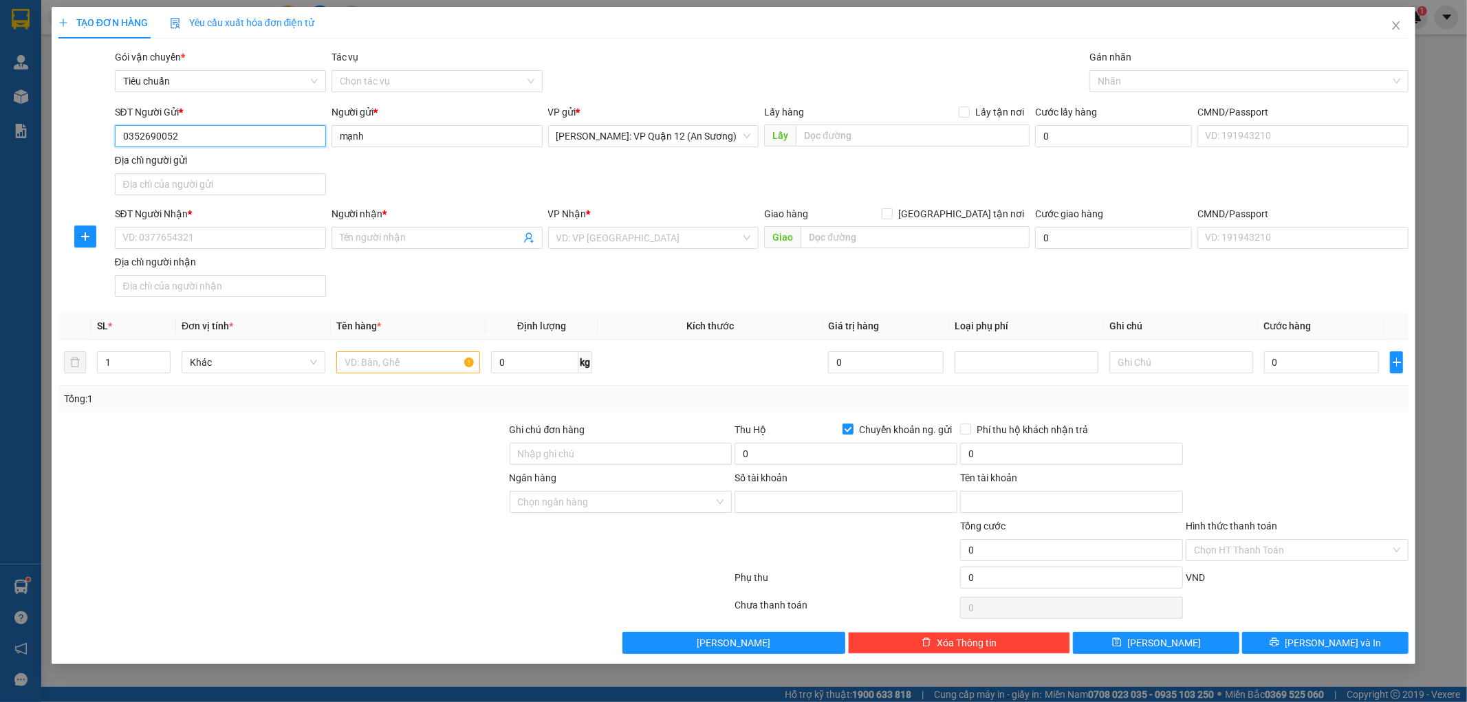
click at [253, 129] on input "0352690052" at bounding box center [220, 136] width 211 height 22
click at [1041, 512] on input "Tên tài khoản" at bounding box center [1071, 502] width 223 height 22
paste input "HÙNG TUẤN MẠNH"
click at [807, 510] on input "Số tài khoản" at bounding box center [846, 502] width 223 height 22
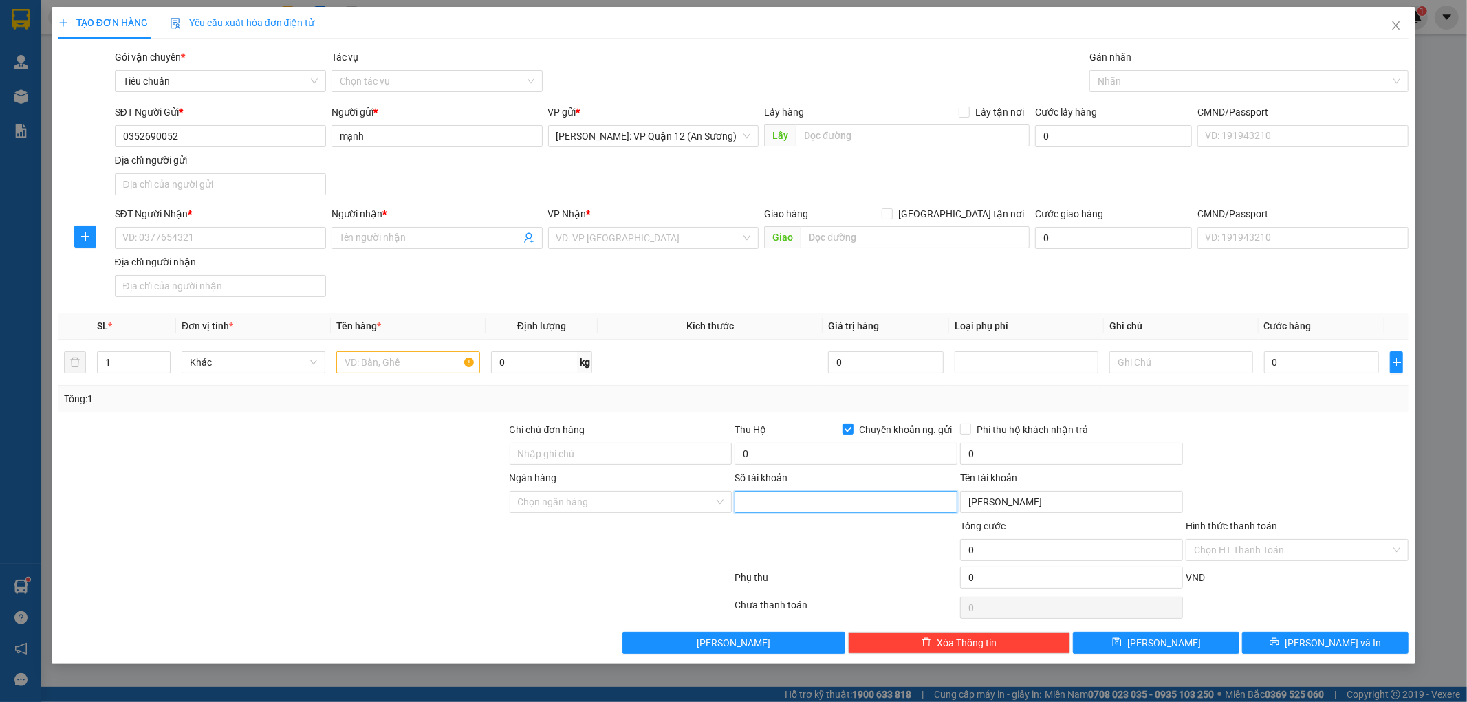
paste input "060233451005"
click at [619, 501] on input "Ngân hàng" at bounding box center [616, 502] width 197 height 21
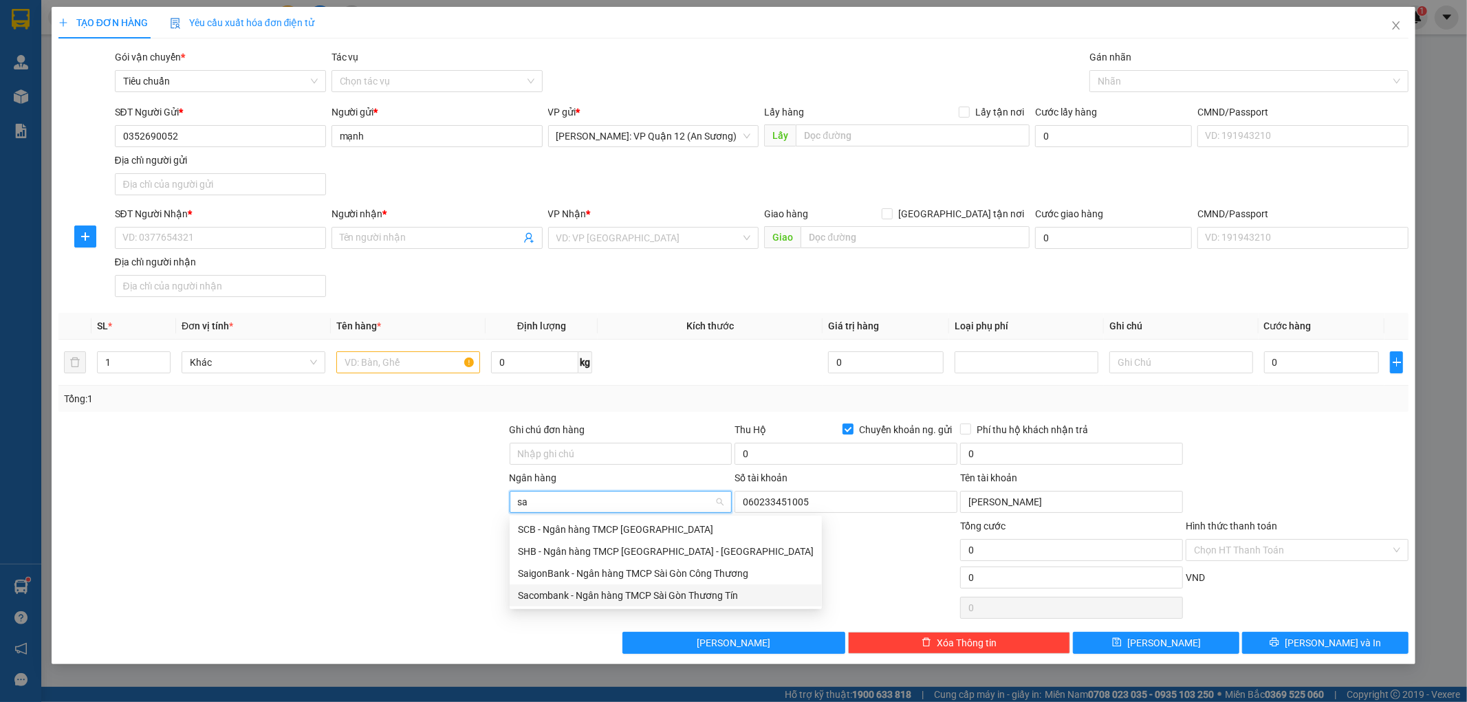
click at [607, 595] on div "Sacombank - Ngân hàng TMCP Sài Gòn Thương Tín" at bounding box center [666, 595] width 296 height 15
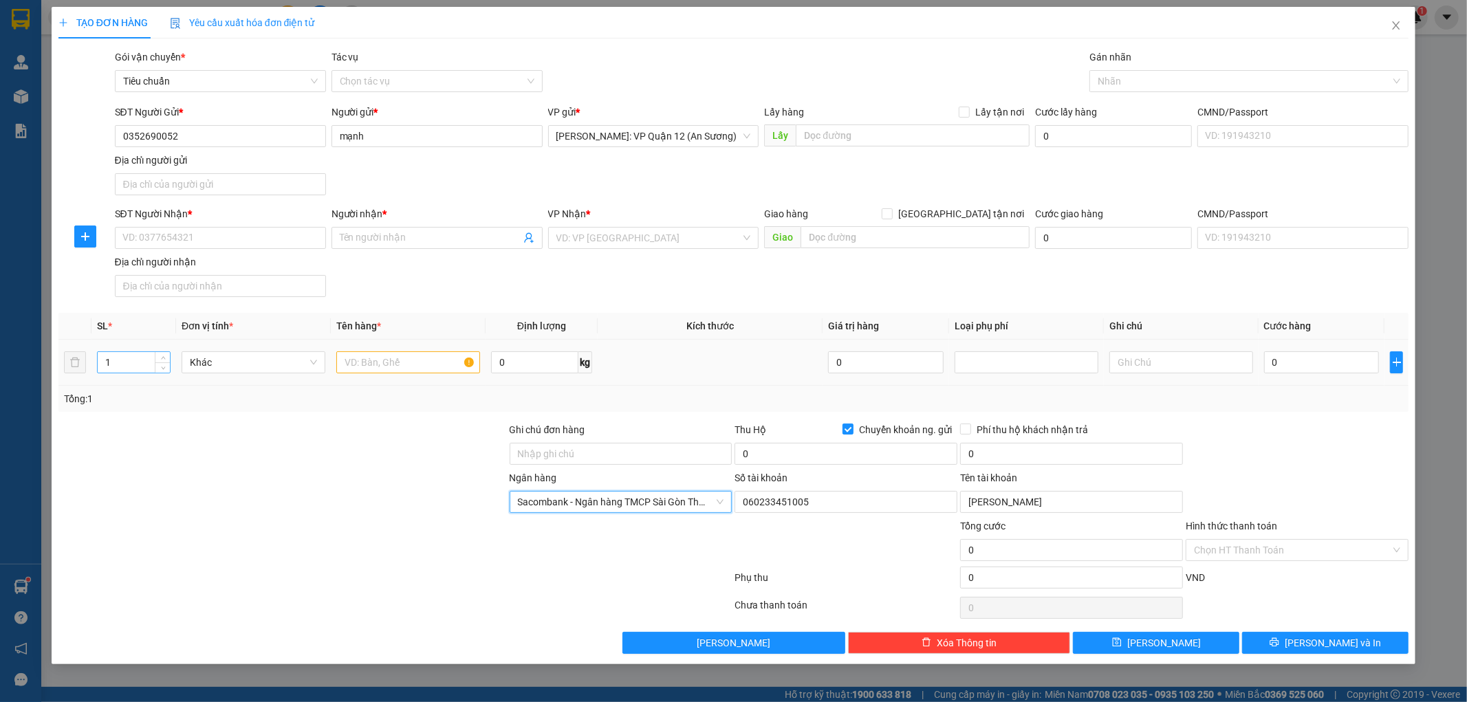
click at [133, 361] on input "1" at bounding box center [134, 362] width 72 height 21
click at [161, 355] on span "up" at bounding box center [163, 359] width 8 height 8
click at [388, 367] on input "text" at bounding box center [408, 363] width 144 height 22
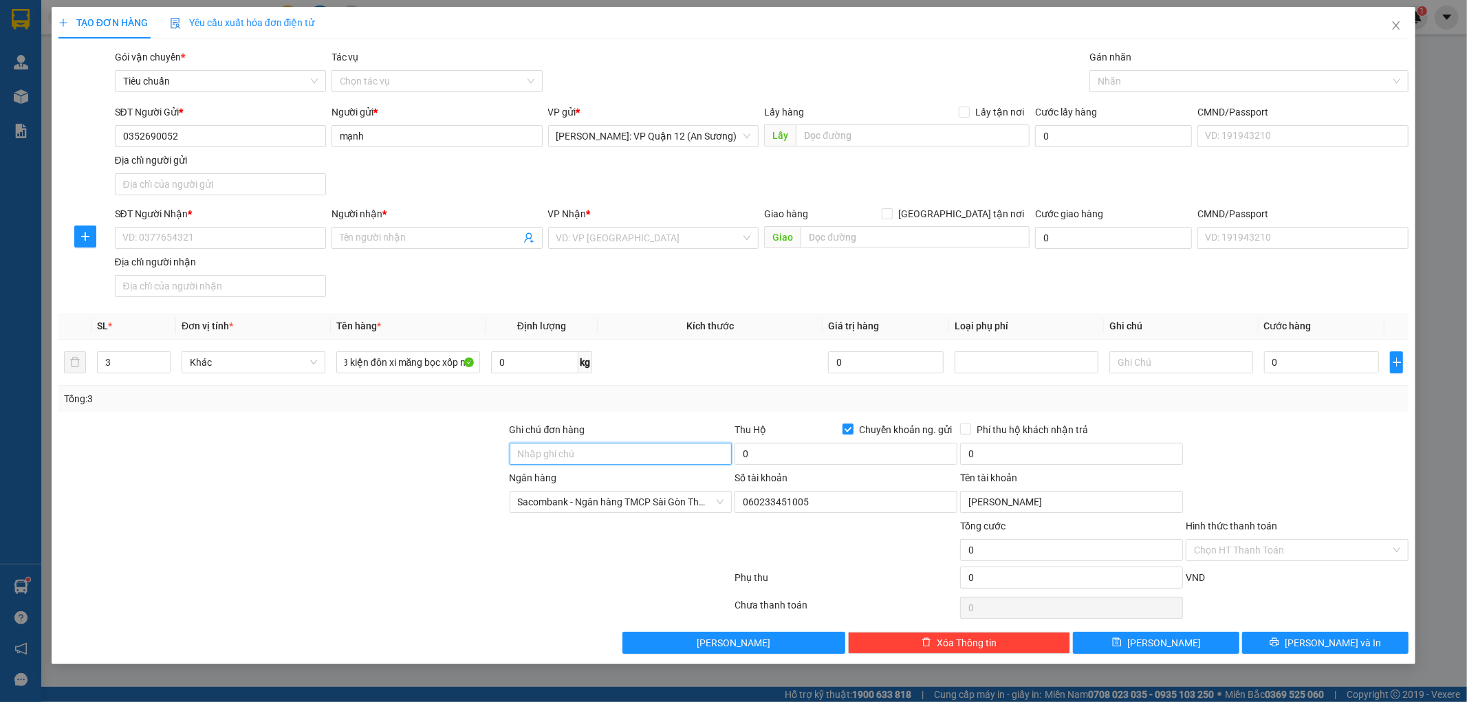
click at [582, 460] on input "Ghi chú đơn hàng" at bounding box center [621, 454] width 223 height 22
click at [1112, 73] on div at bounding box center [1242, 81] width 299 height 17
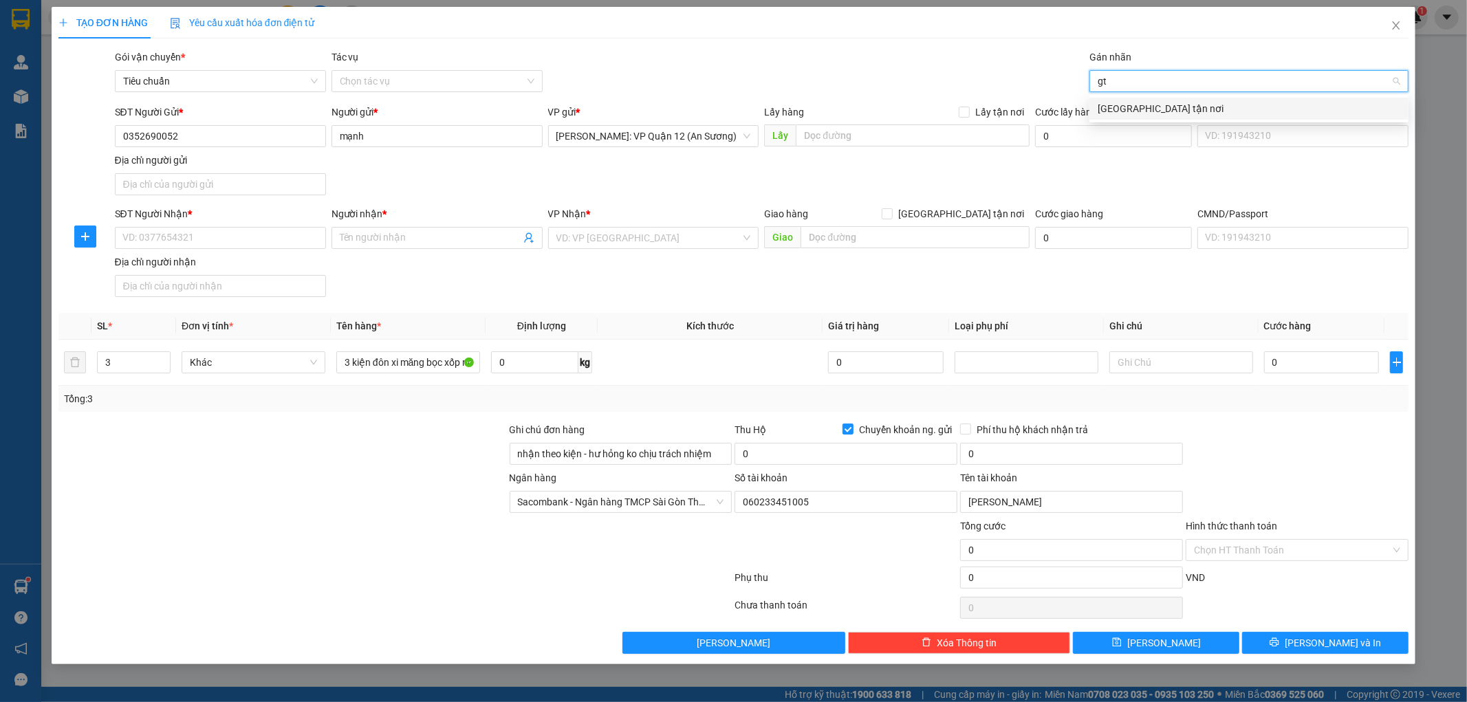
click at [1127, 105] on div "[GEOGRAPHIC_DATA] tận nơi" at bounding box center [1249, 108] width 303 height 15
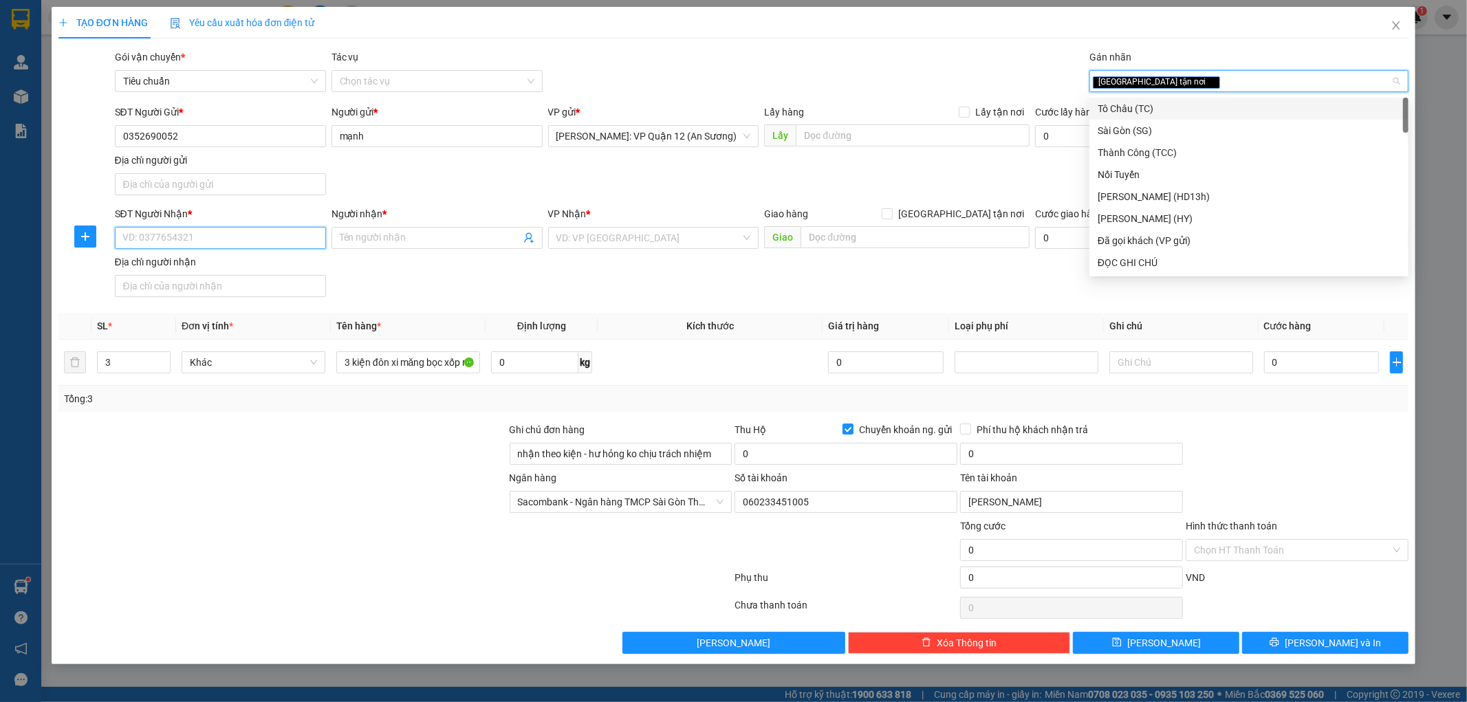
drag, startPoint x: 197, startPoint y: 234, endPoint x: 196, endPoint y: 222, distance: 12.5
click at [197, 234] on input "SĐT Người Nhận *" at bounding box center [220, 238] width 211 height 22
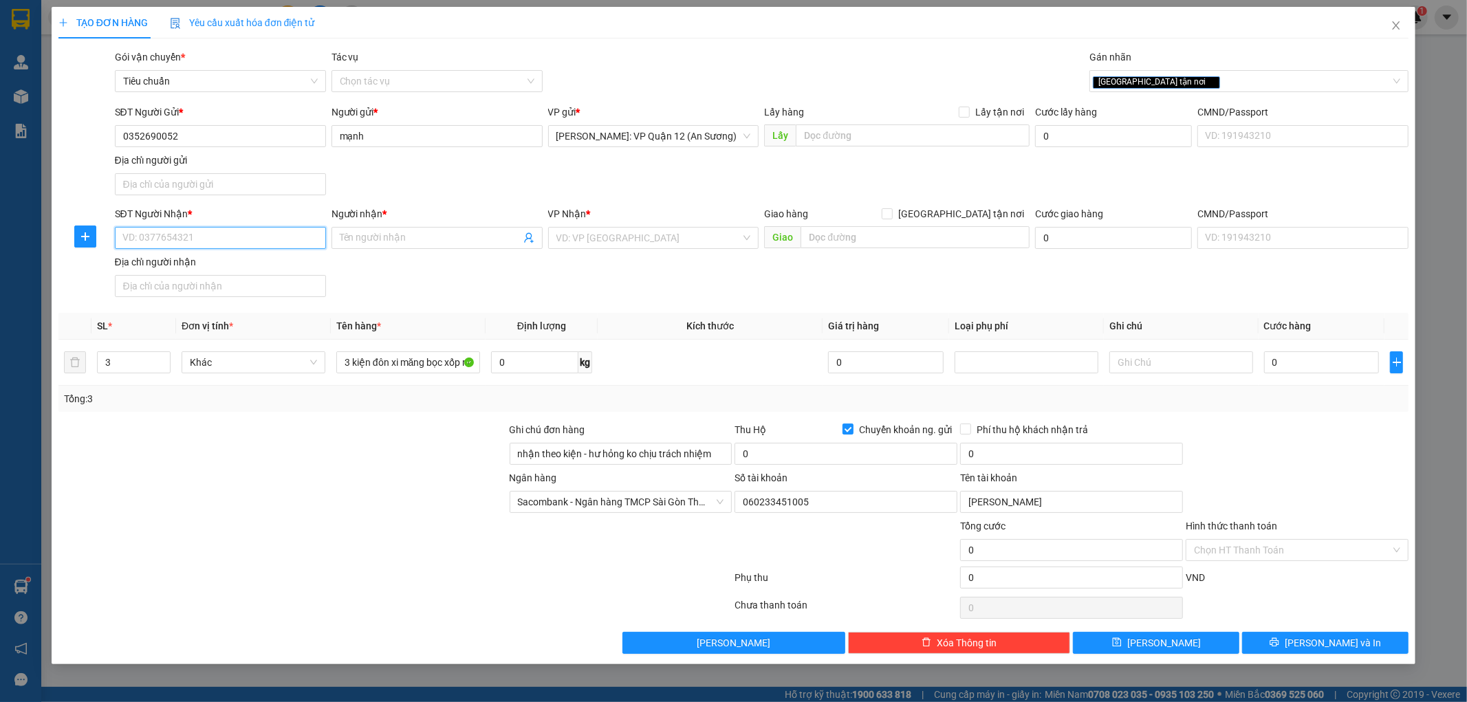
paste input "0988842829"
click at [400, 229] on span at bounding box center [437, 238] width 211 height 22
click at [592, 239] on input "search" at bounding box center [649, 238] width 185 height 21
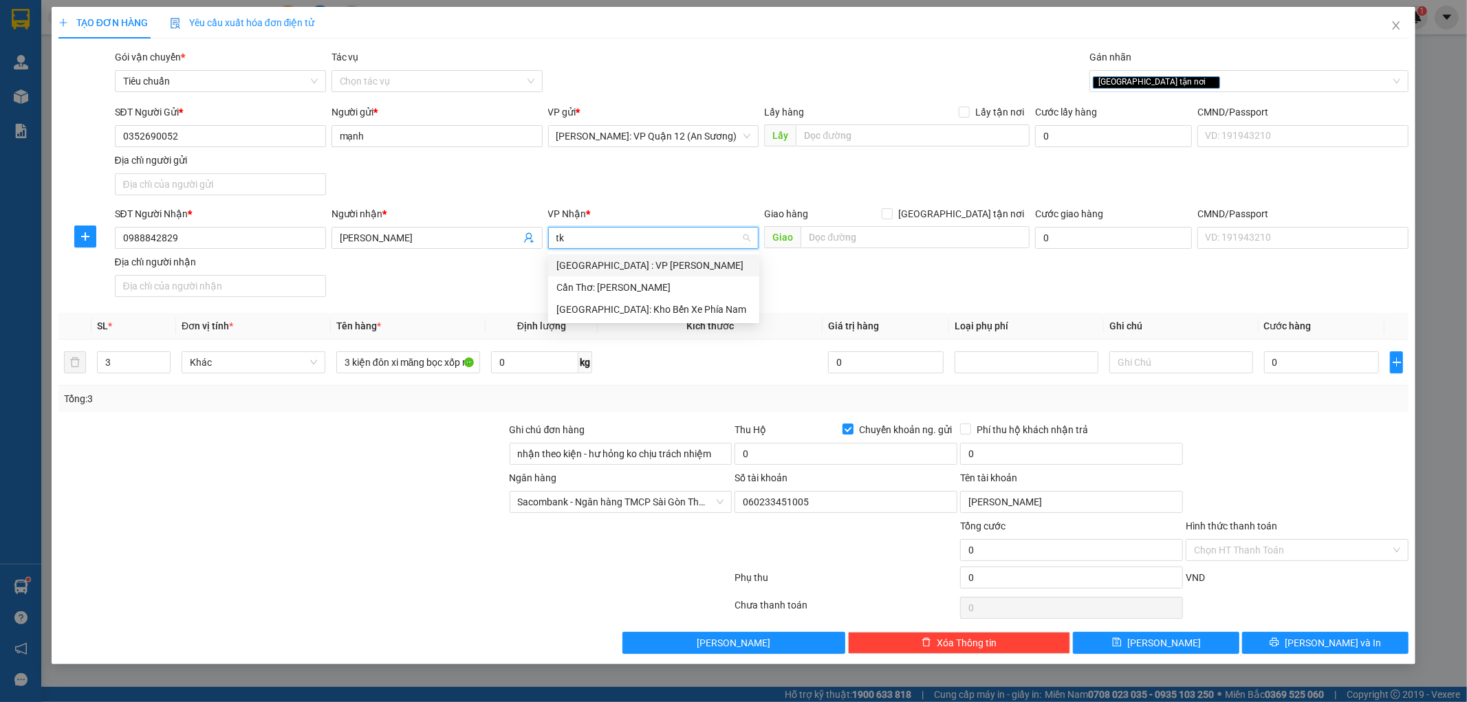
click at [643, 264] on div "[GEOGRAPHIC_DATA] : VP [PERSON_NAME]" at bounding box center [654, 265] width 195 height 15
click at [892, 218] on input "[GEOGRAPHIC_DATA] tận nơi" at bounding box center [887, 213] width 10 height 10
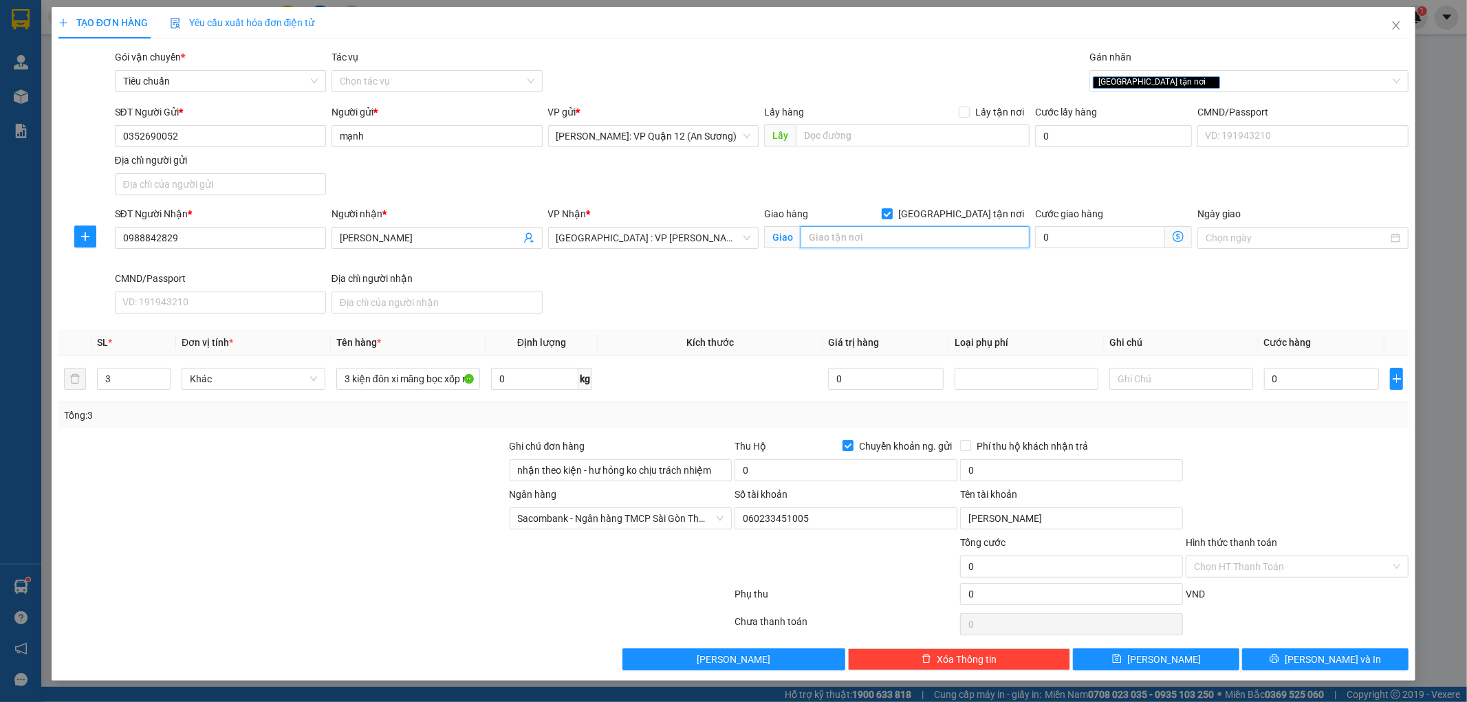
click at [830, 232] on input "text" at bounding box center [915, 237] width 229 height 22
paste input "cuối đường Trung Lập 9, phường Hoà Hiệp Nam, quận Liên Chiểu, tp Đà Nẵng"
click at [1304, 380] on input "0" at bounding box center [1322, 379] width 116 height 22
click at [1301, 377] on input "0" at bounding box center [1322, 379] width 116 height 22
drag, startPoint x: 1254, startPoint y: 435, endPoint x: 1268, endPoint y: 441, distance: 14.8
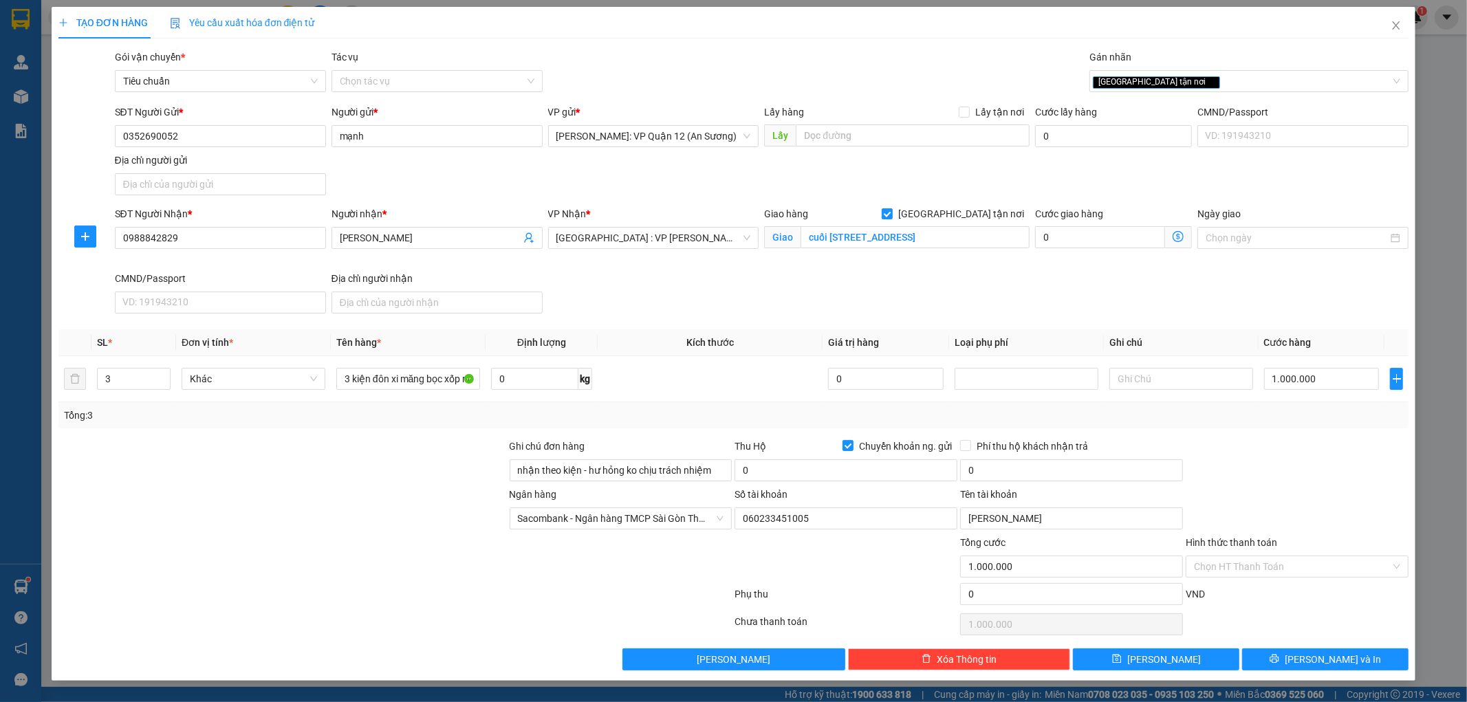
click at [1254, 437] on div "Transit Pickup Surcharge Ids Transit Deliver Surcharge Ids Transit Deliver Surc…" at bounding box center [733, 360] width 1351 height 621
click at [1345, 380] on input "1.000.000" at bounding box center [1322, 379] width 116 height 22
click at [1307, 456] on div at bounding box center [1298, 463] width 226 height 48
click at [807, 462] on input "0" at bounding box center [846, 471] width 223 height 22
click at [1012, 462] on input "0" at bounding box center [1071, 471] width 223 height 22
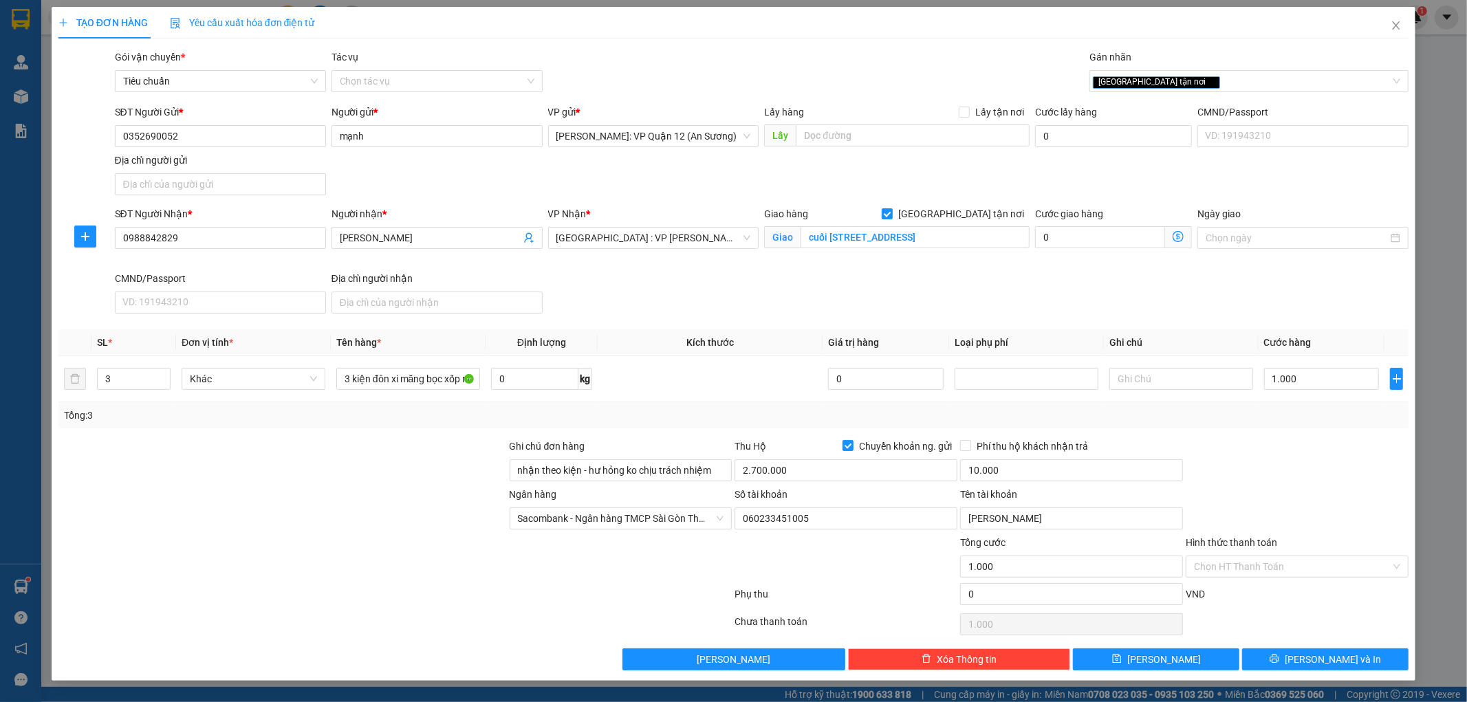
click at [1263, 469] on div at bounding box center [1298, 463] width 226 height 48
click at [1236, 567] on input "Hình thức thanh toán" at bounding box center [1292, 567] width 197 height 21
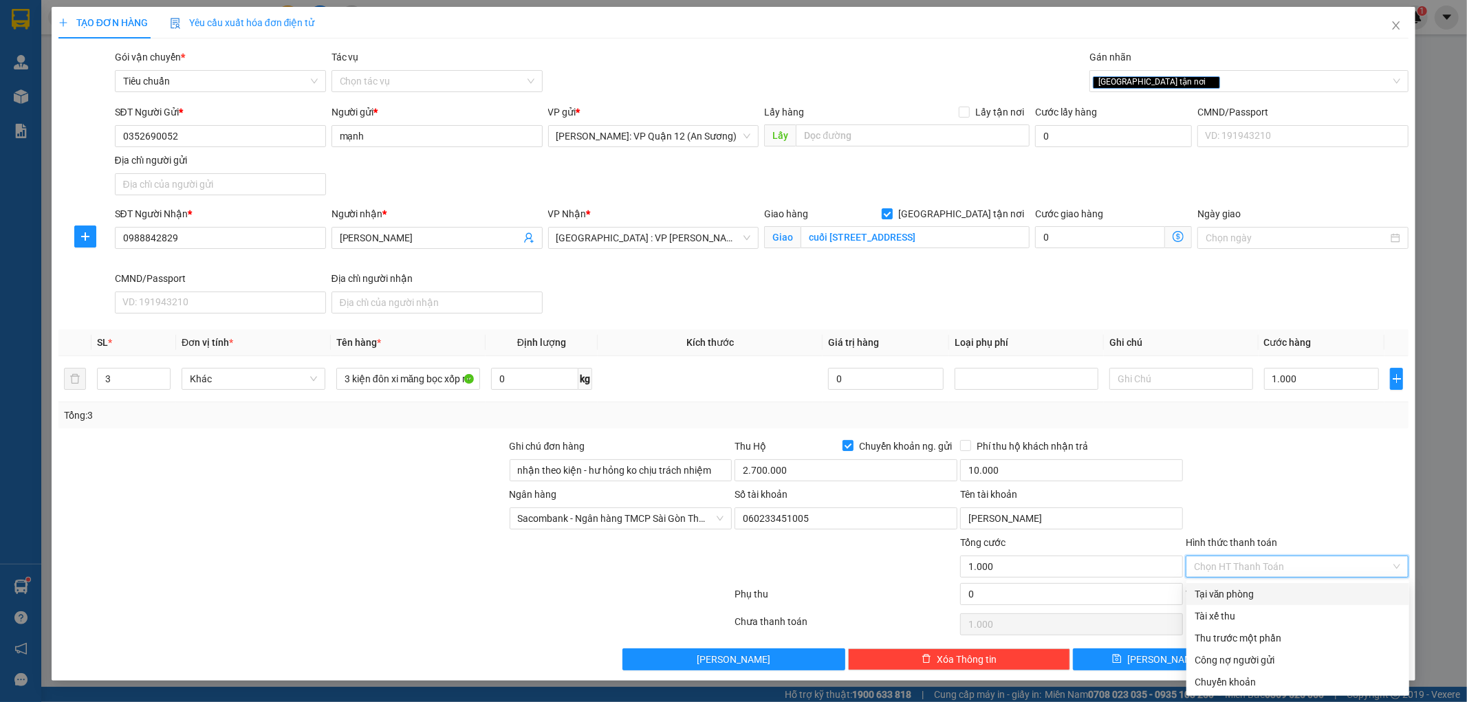
click at [1247, 596] on div "Tại văn phòng" at bounding box center [1298, 594] width 206 height 15
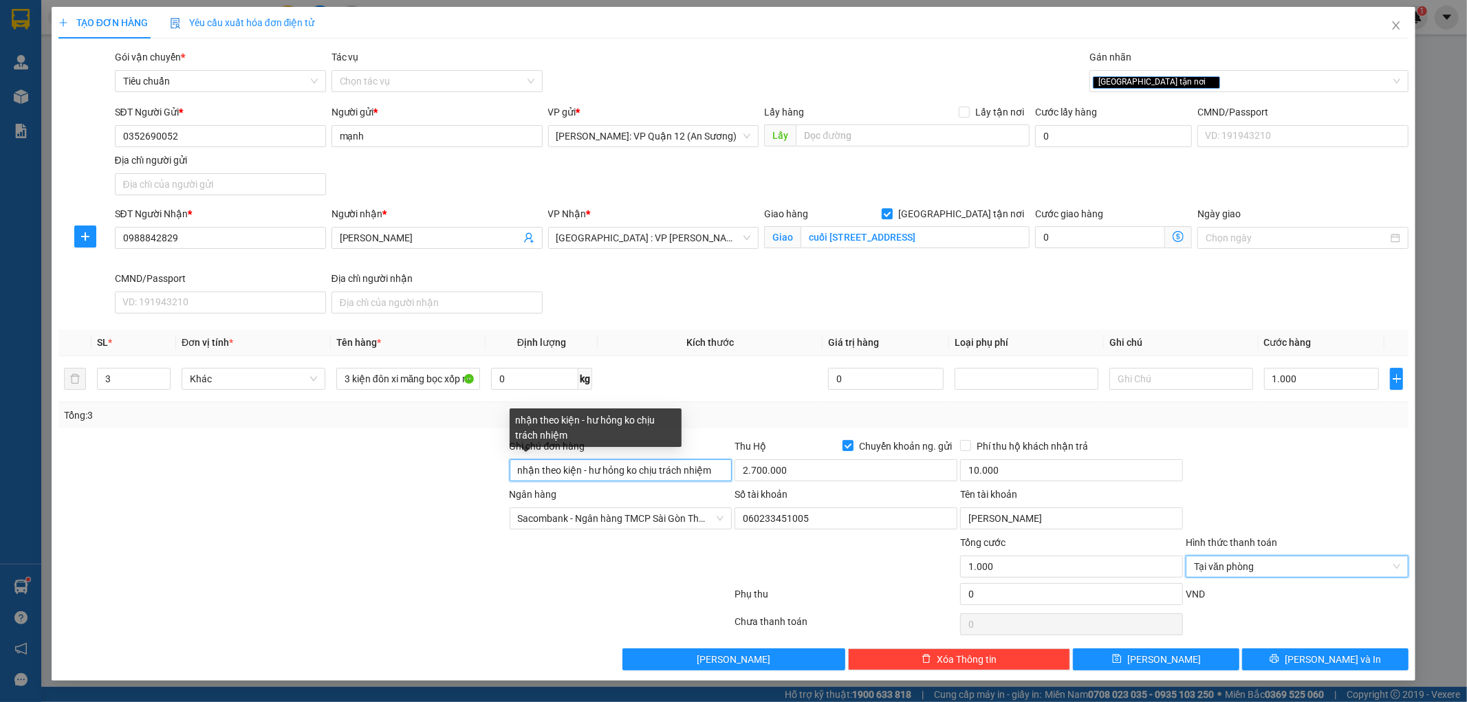
click at [721, 470] on input "nhận theo kiện - hư hỏng ko chịu trách nhiệm" at bounding box center [621, 471] width 223 height 22
paste input "Q120307250023"
drag, startPoint x: 610, startPoint y: 468, endPoint x: 647, endPoint y: 469, distance: 37.9
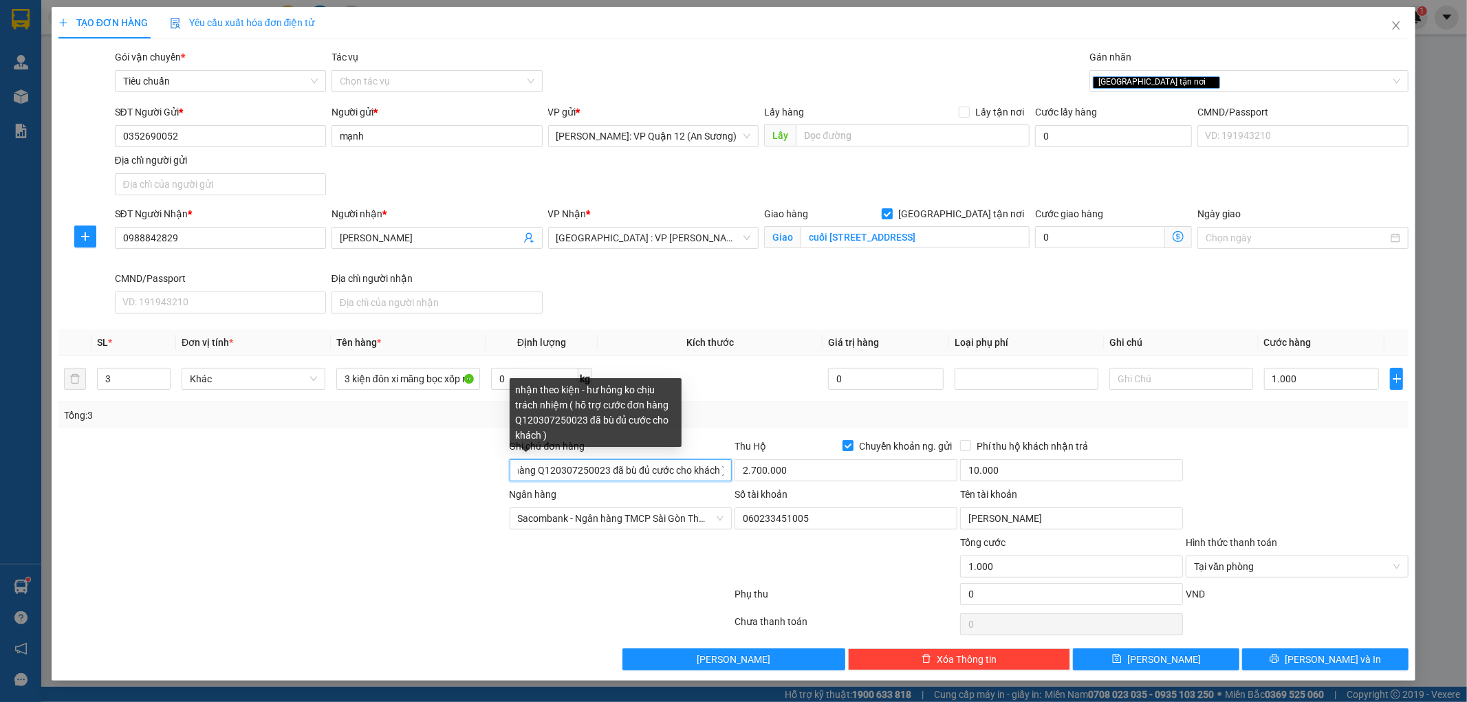
click at [610, 469] on input "nhận theo kiện - hư hỏng ko chịu trách nhiệm ( hỗ trợ cước đơn hàng Q1203072500…" at bounding box center [621, 471] width 223 height 22
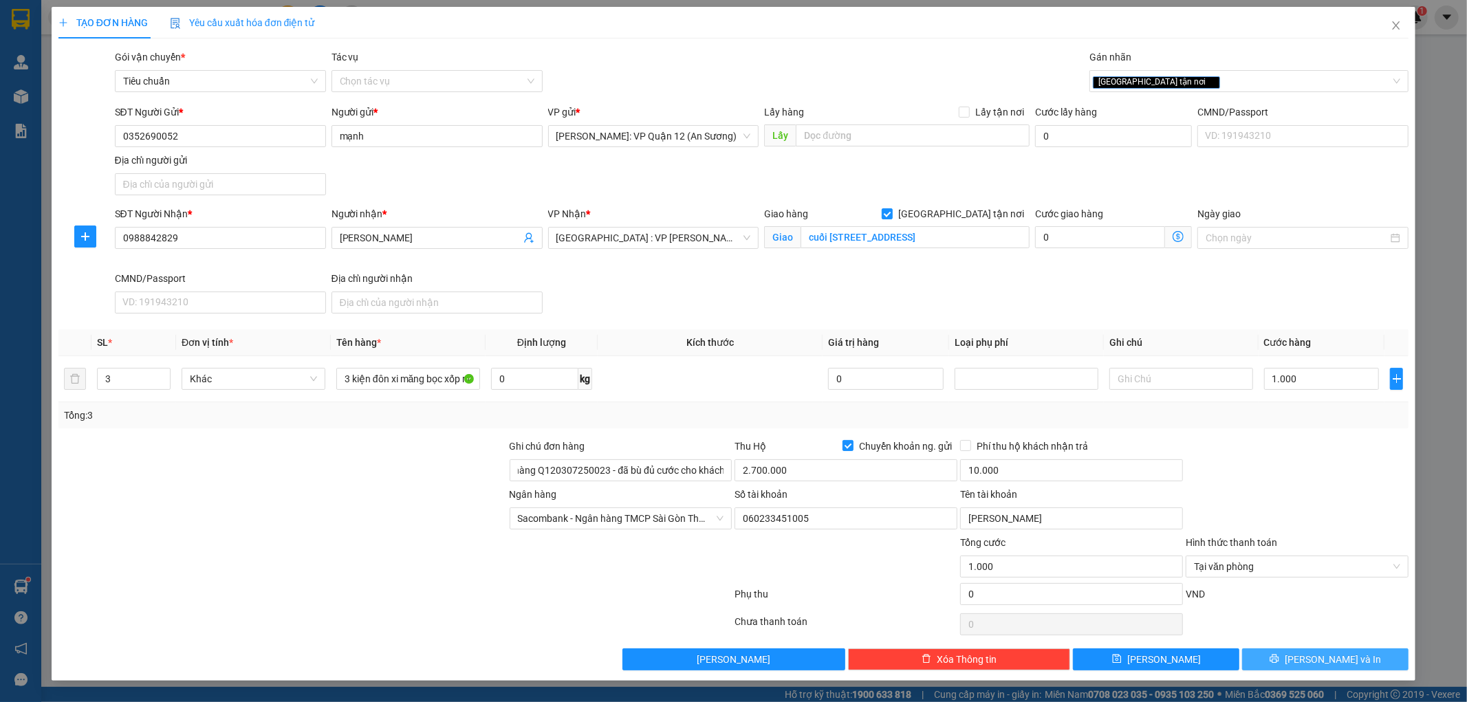
scroll to position [0, 0]
click at [1324, 658] on span "[PERSON_NAME] và In" at bounding box center [1333, 659] width 96 height 15
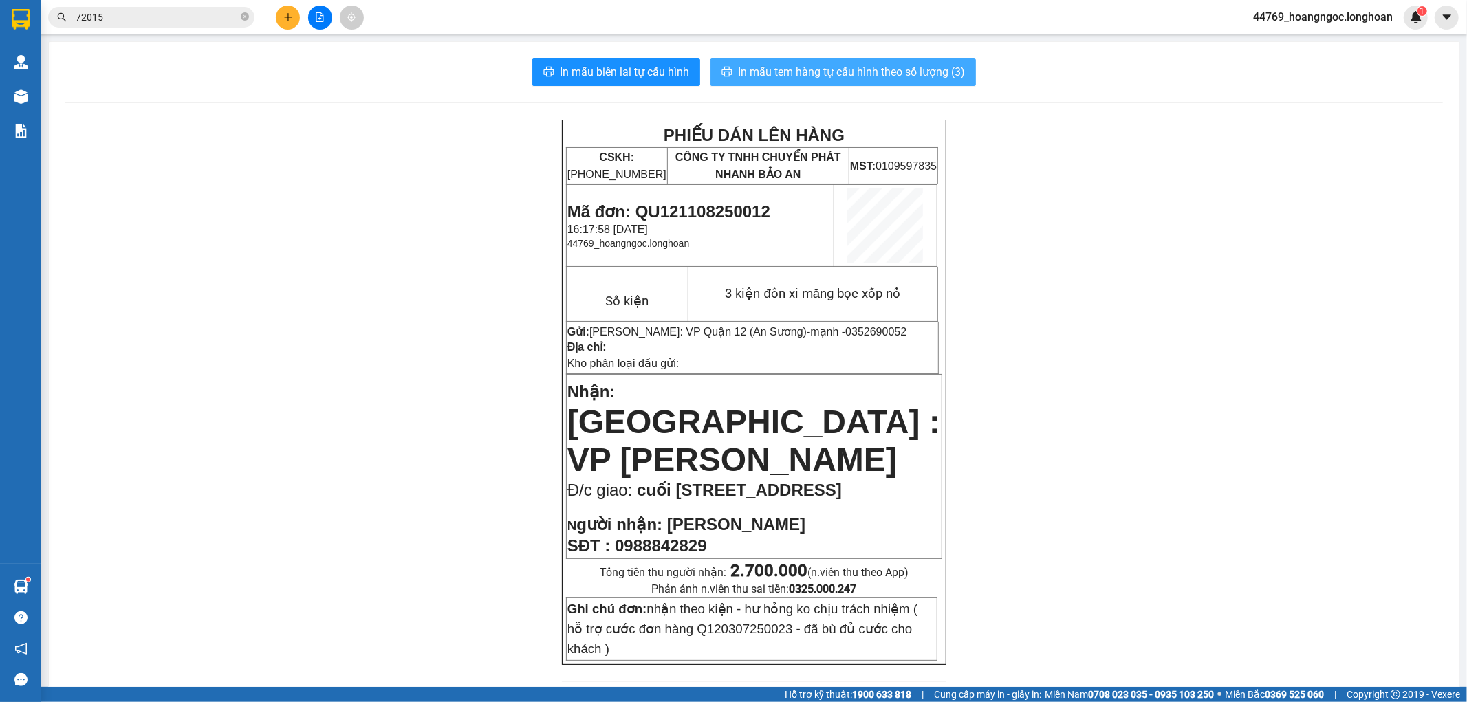
click at [831, 80] on span "In mẫu tem hàng tự cấu hình theo số lượng (3)" at bounding box center [851, 71] width 227 height 17
click at [288, 10] on button at bounding box center [288, 18] width 24 height 24
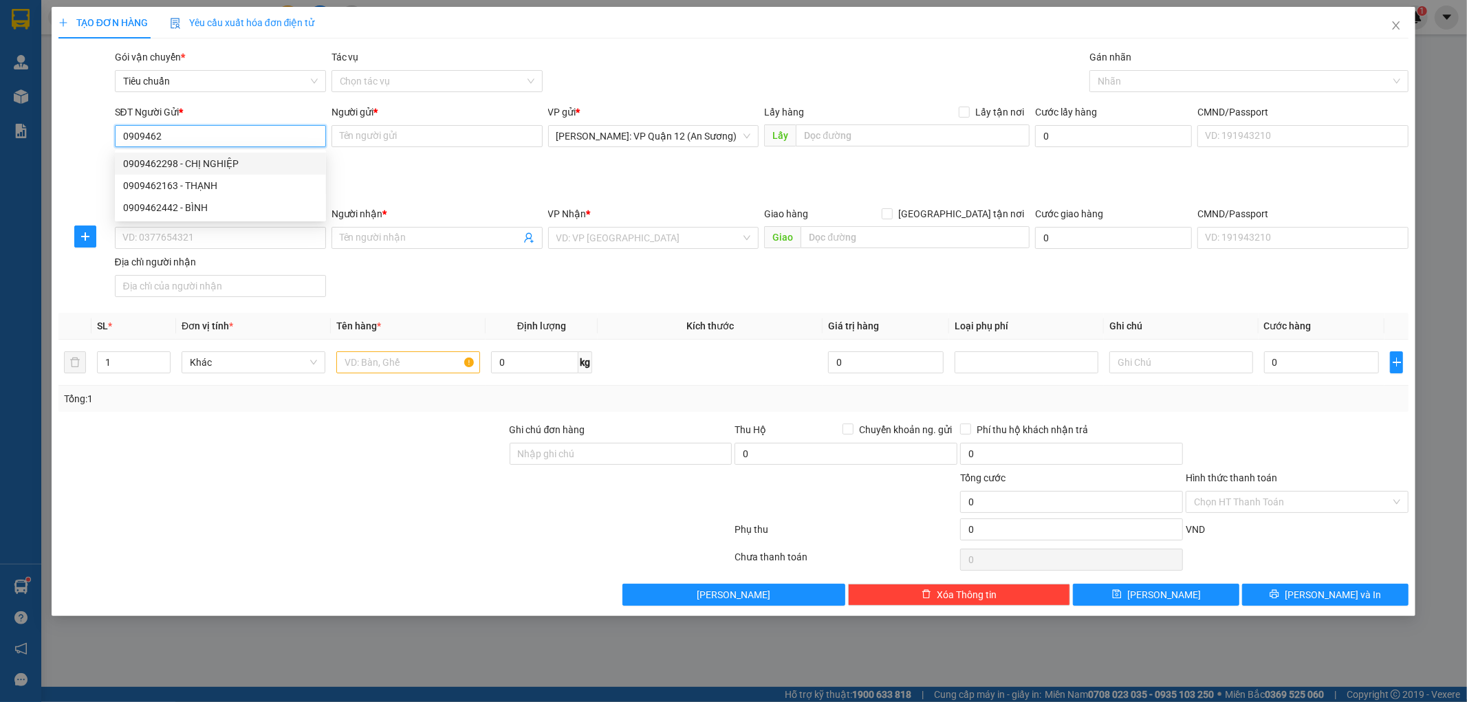
click at [282, 156] on div "0909462298 - CHỊ NGHIỆP" at bounding box center [220, 163] width 195 height 15
click at [221, 228] on input "SĐT Người Nhận *" at bounding box center [220, 238] width 211 height 22
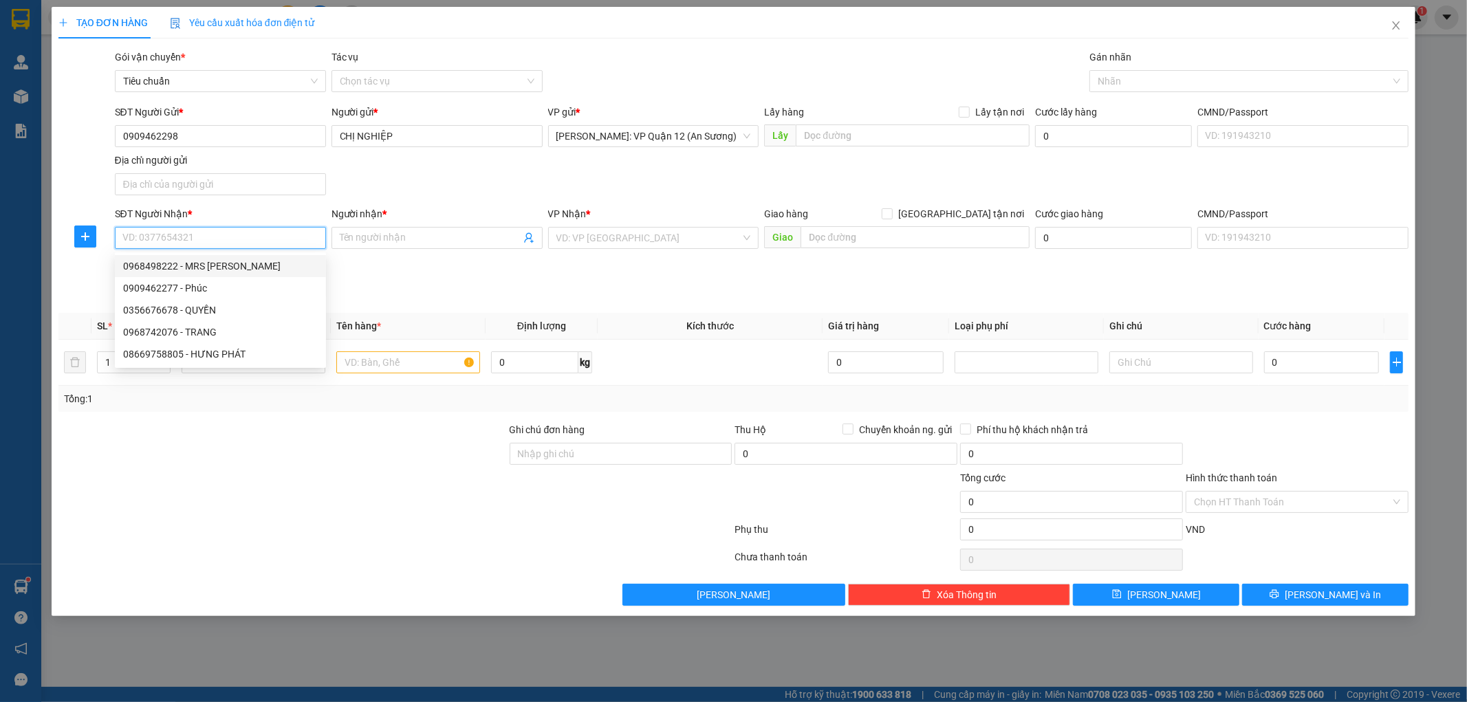
click at [212, 265] on div "0968498222 - MRS TINA" at bounding box center [220, 266] width 195 height 15
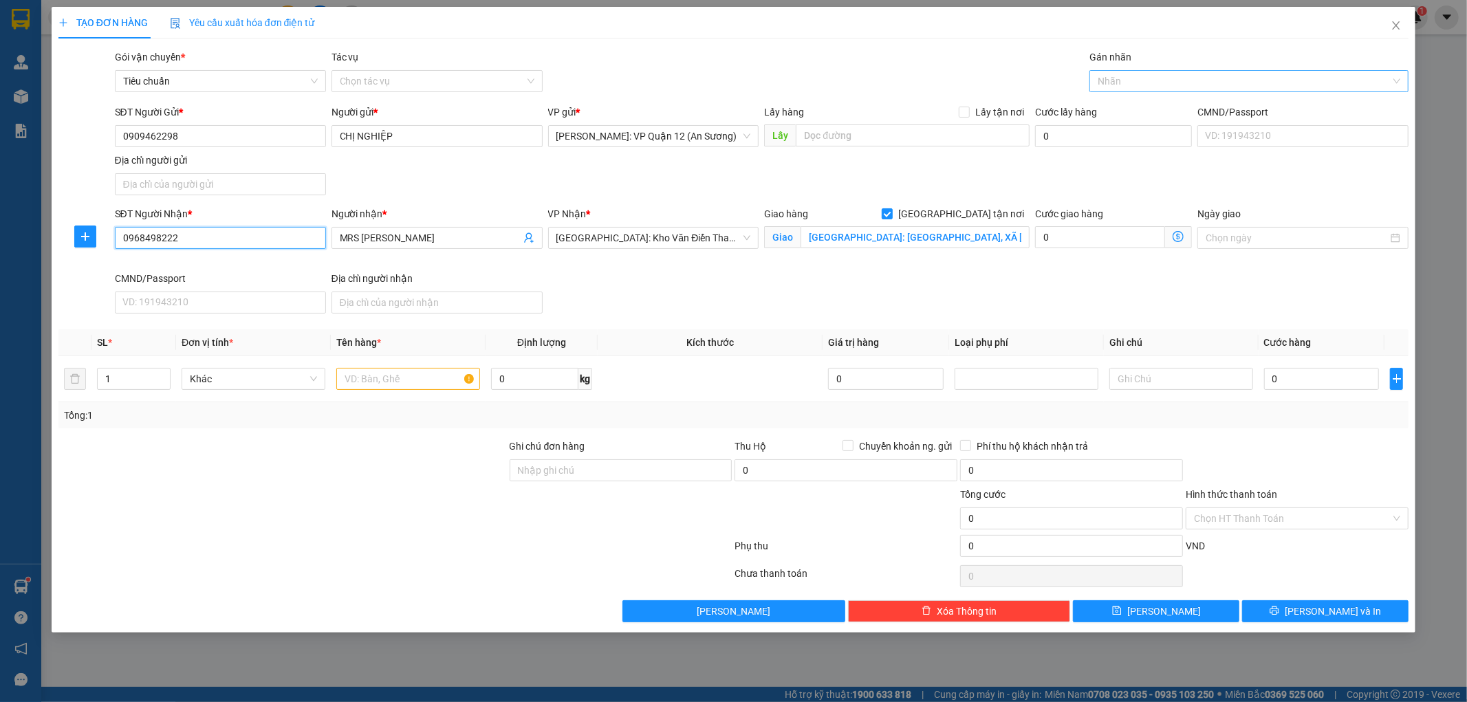
click at [1179, 85] on div at bounding box center [1242, 81] width 299 height 17
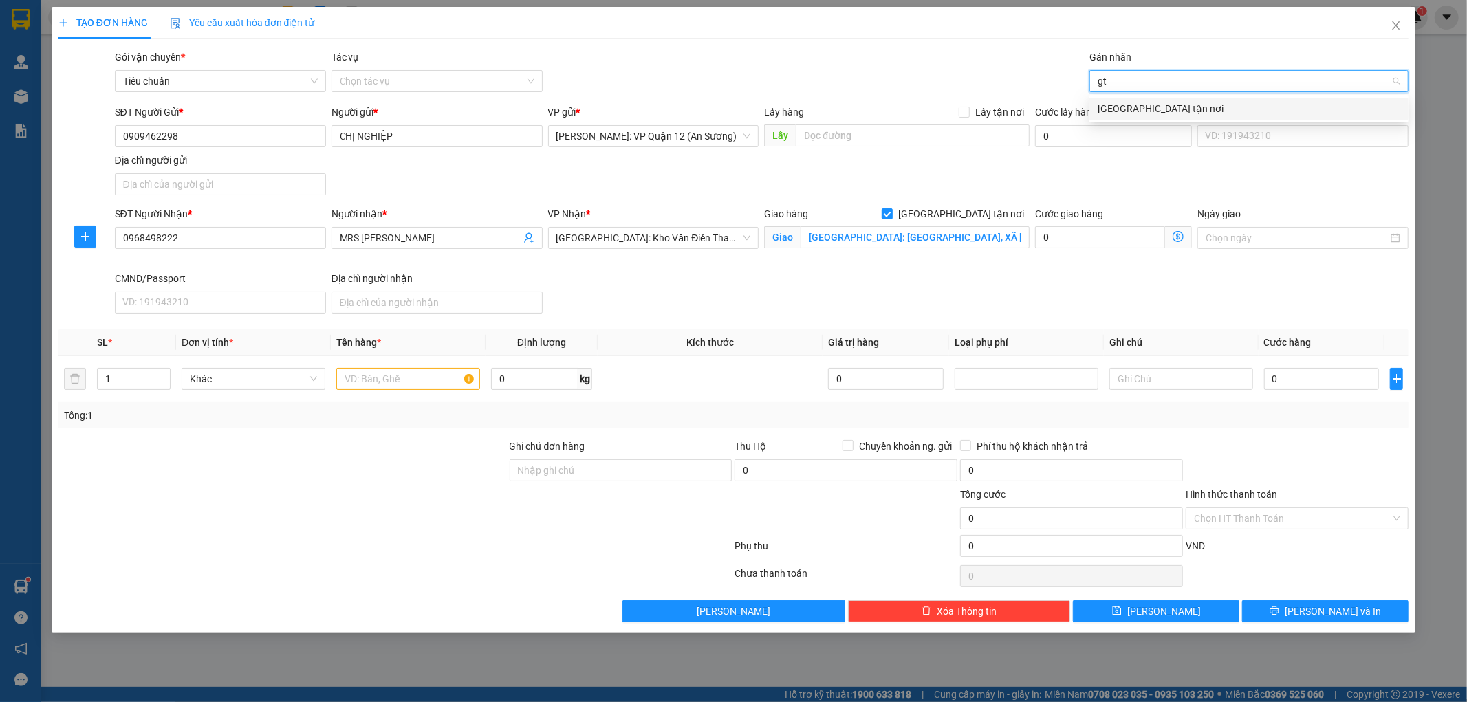
click at [1117, 107] on div "[GEOGRAPHIC_DATA] tận nơi" at bounding box center [1249, 108] width 303 height 15
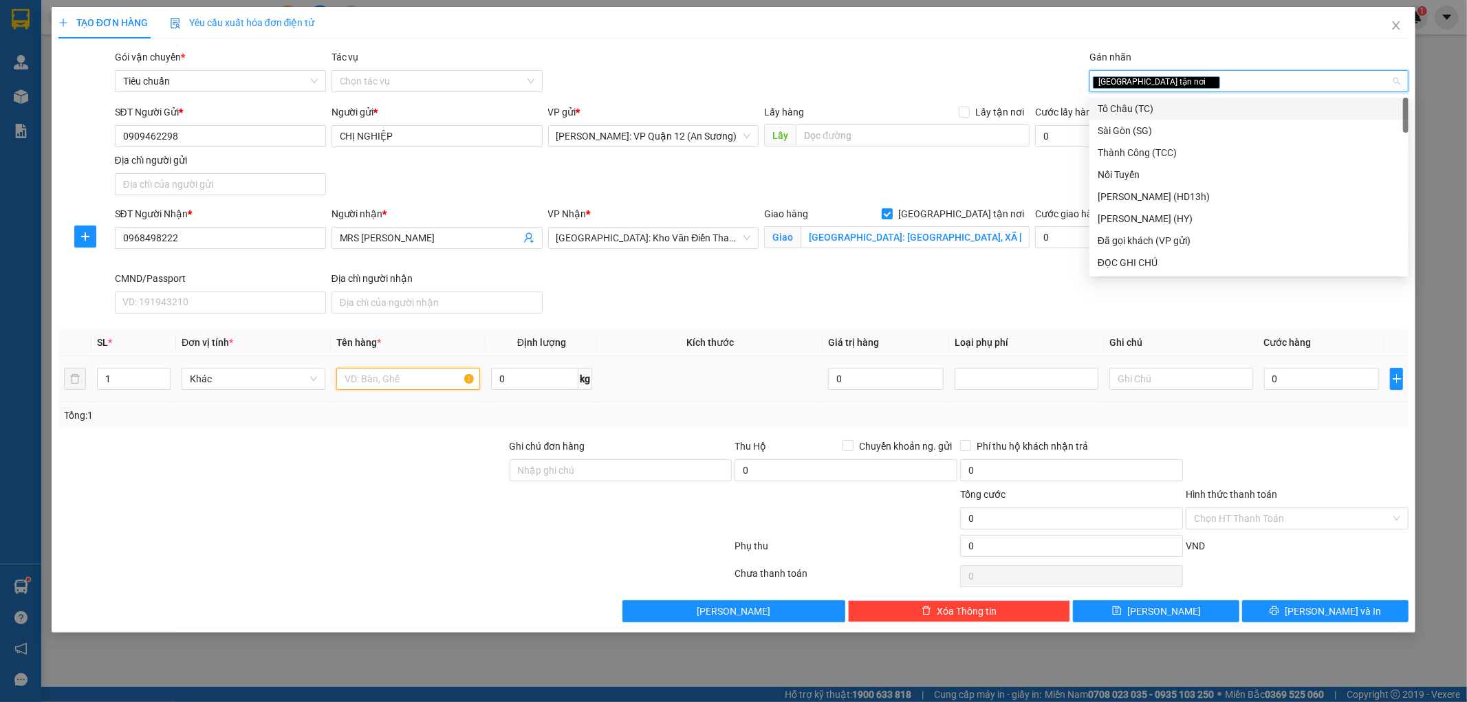
click at [409, 380] on input "text" at bounding box center [408, 379] width 144 height 22
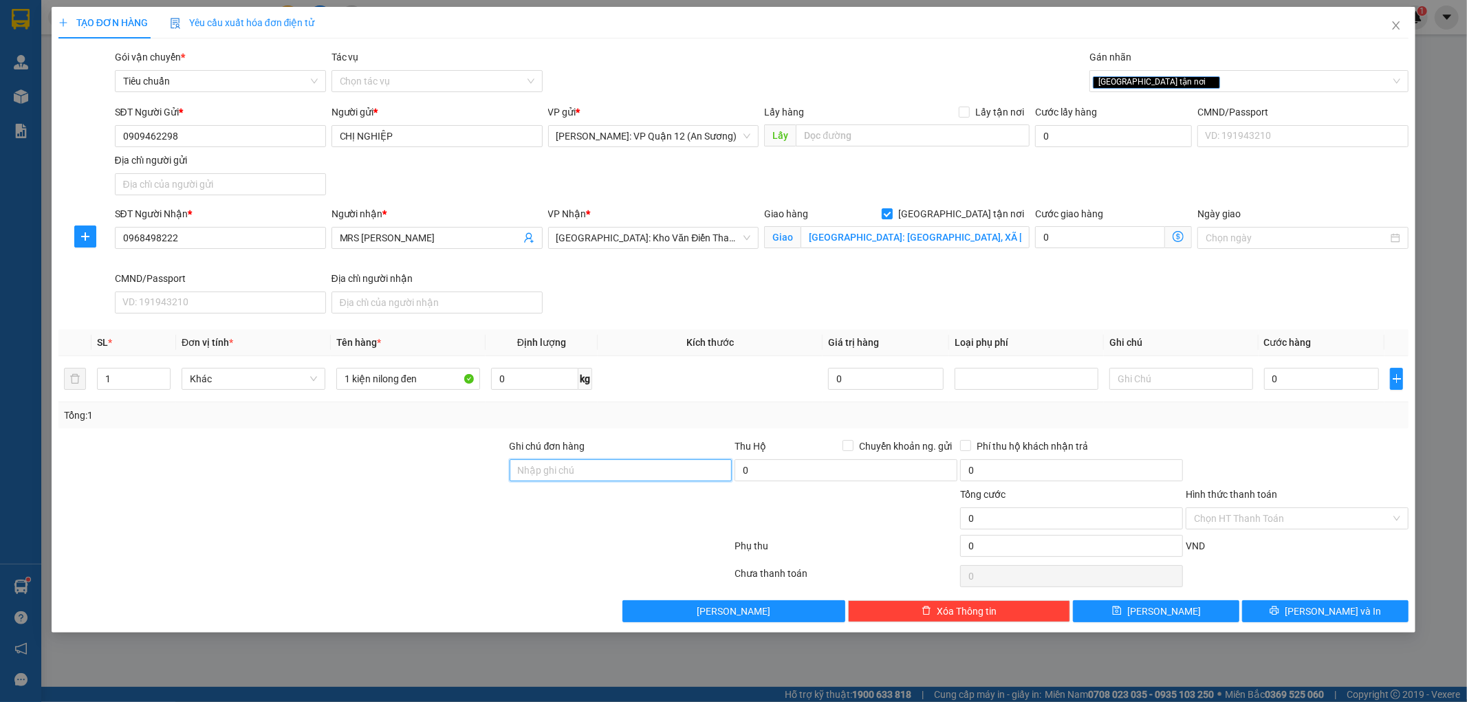
click at [559, 472] on input "Ghi chú đơn hàng" at bounding box center [621, 471] width 223 height 22
click at [1313, 378] on input "0" at bounding box center [1322, 379] width 116 height 22
click at [1304, 597] on div "Transit Pickup Surcharge Ids Transit Deliver Surcharge Ids Transit Deliver Surc…" at bounding box center [733, 336] width 1351 height 573
click at [1280, 607] on icon "printer" at bounding box center [1275, 611] width 10 height 10
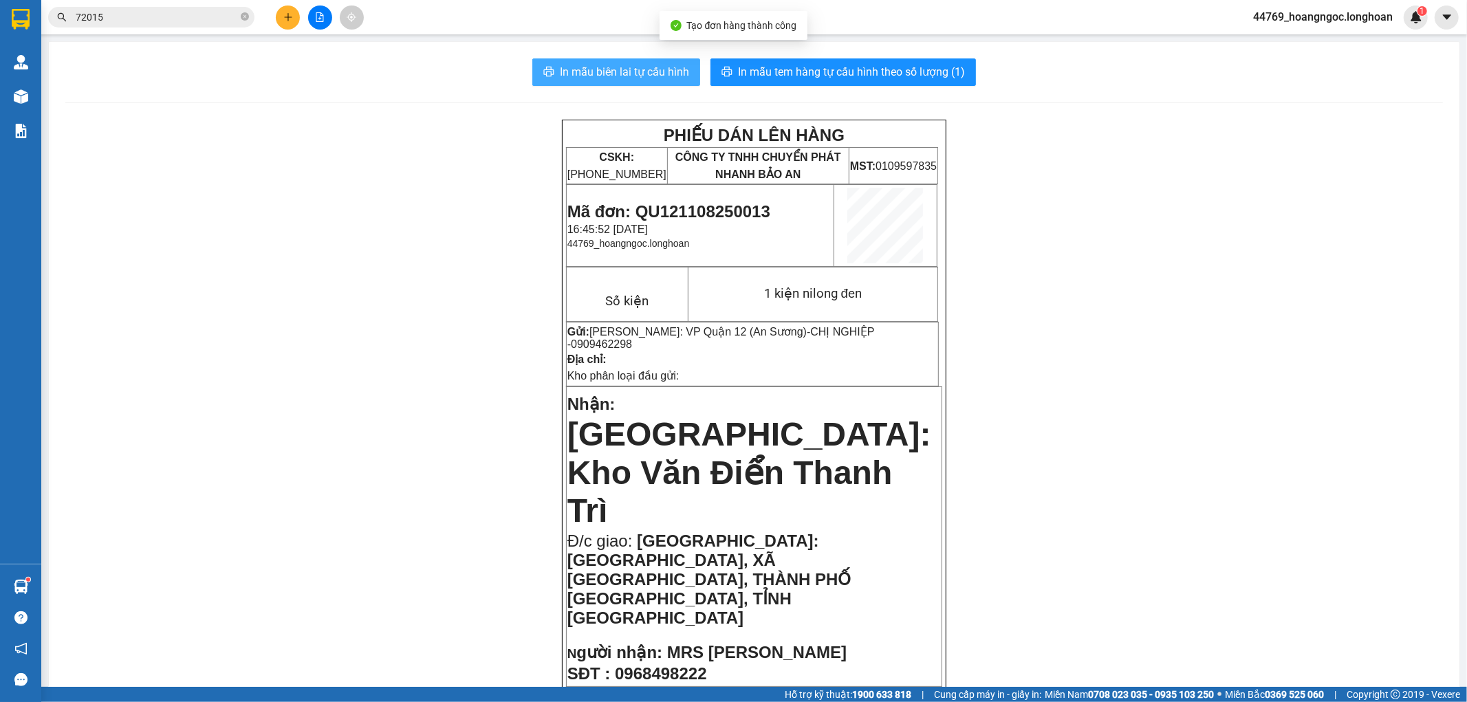
click at [634, 77] on span "In mẫu biên lai tự cấu hình" at bounding box center [624, 71] width 129 height 17
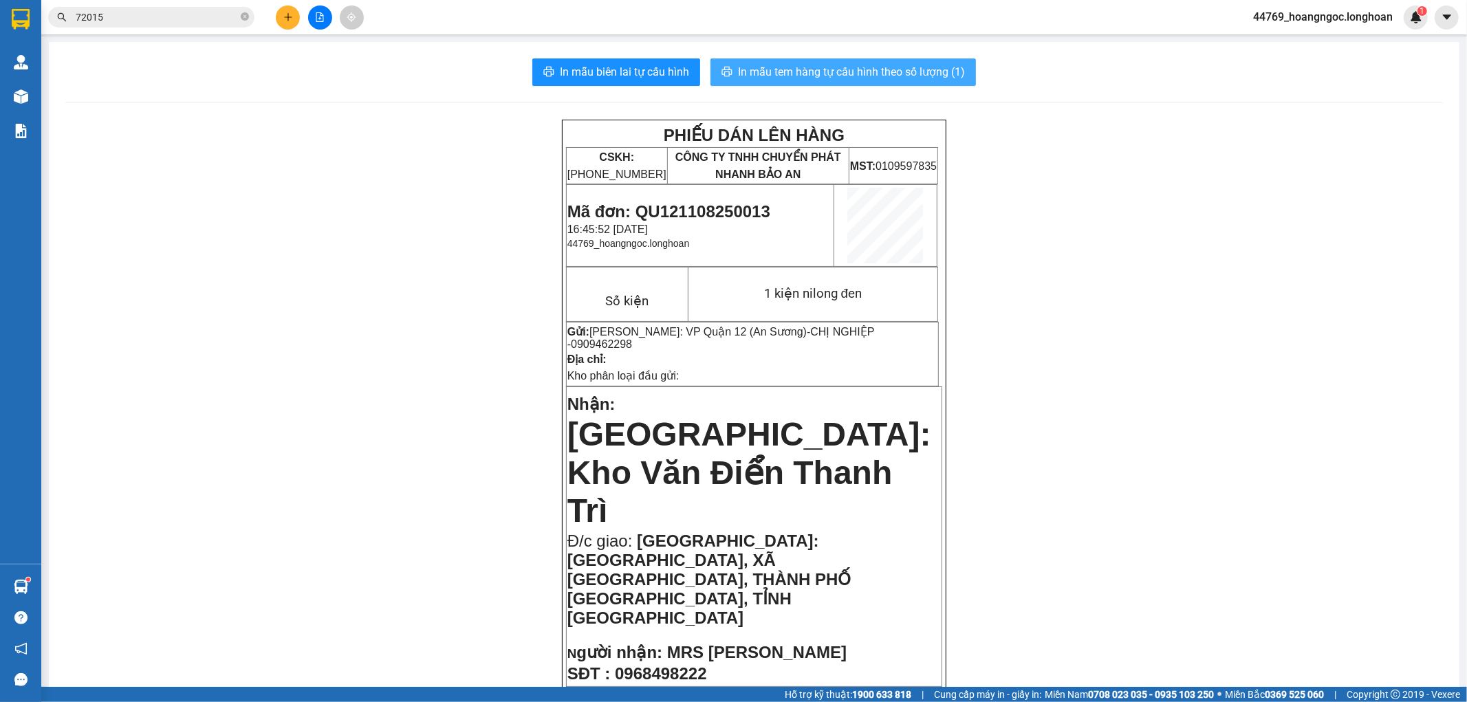
click at [874, 77] on span "In mẫu tem hàng tự cấu hình theo số lượng (1)" at bounding box center [851, 71] width 227 height 17
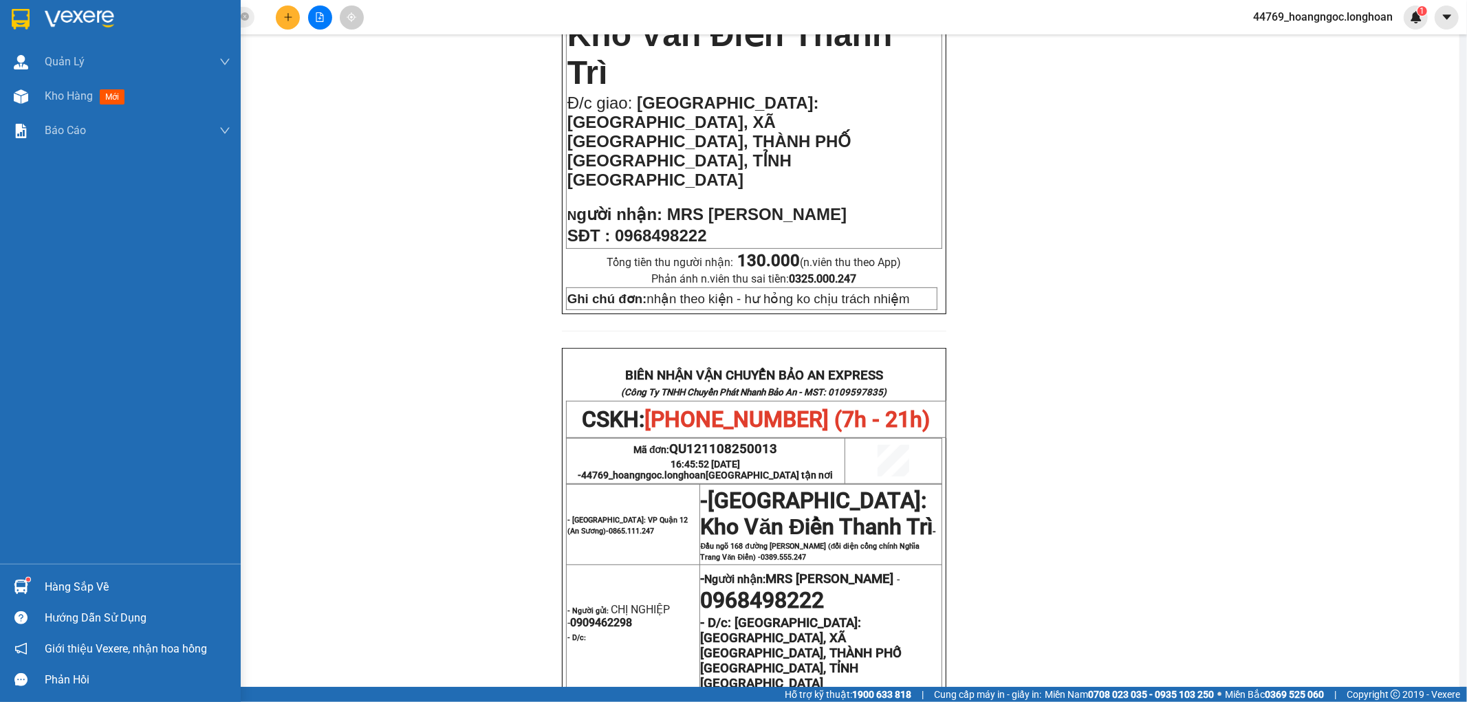
scroll to position [418, 0]
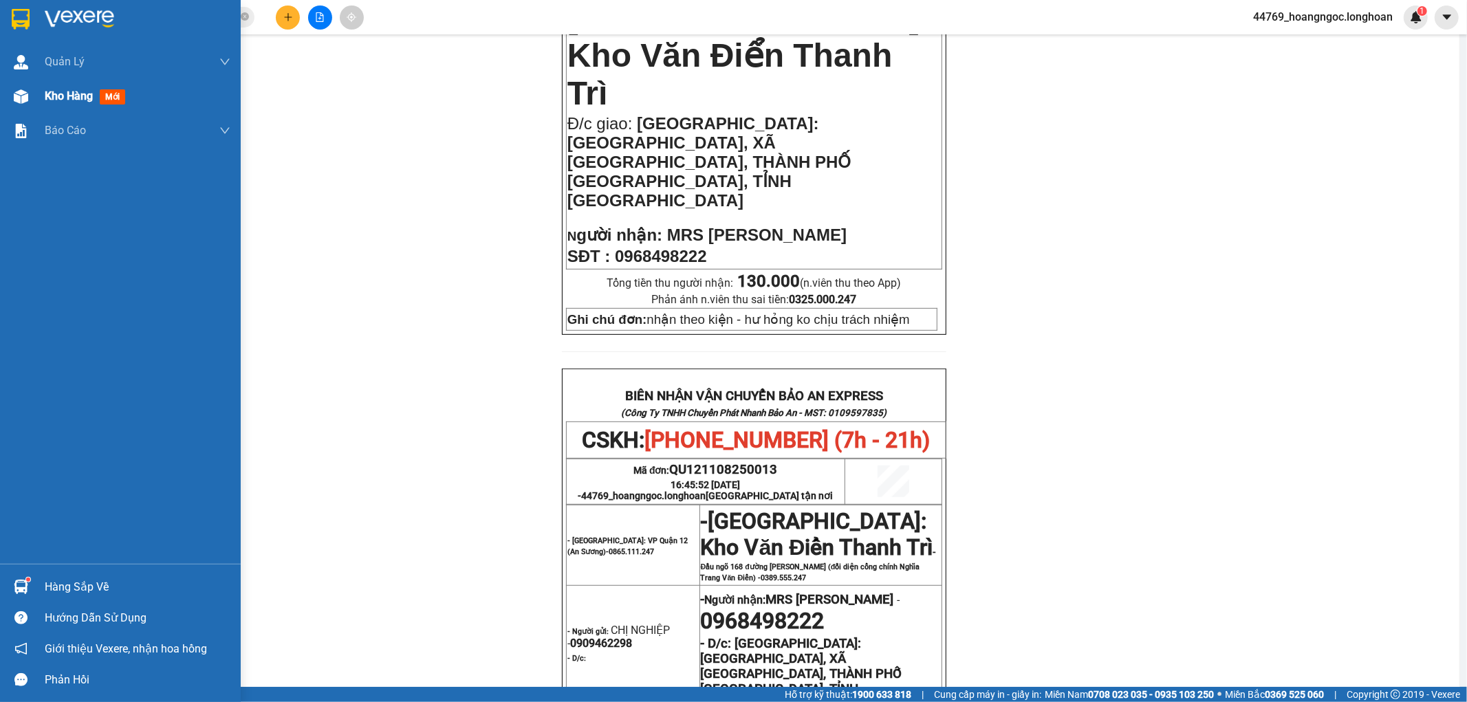
click at [64, 96] on span "Kho hàng" at bounding box center [69, 95] width 48 height 13
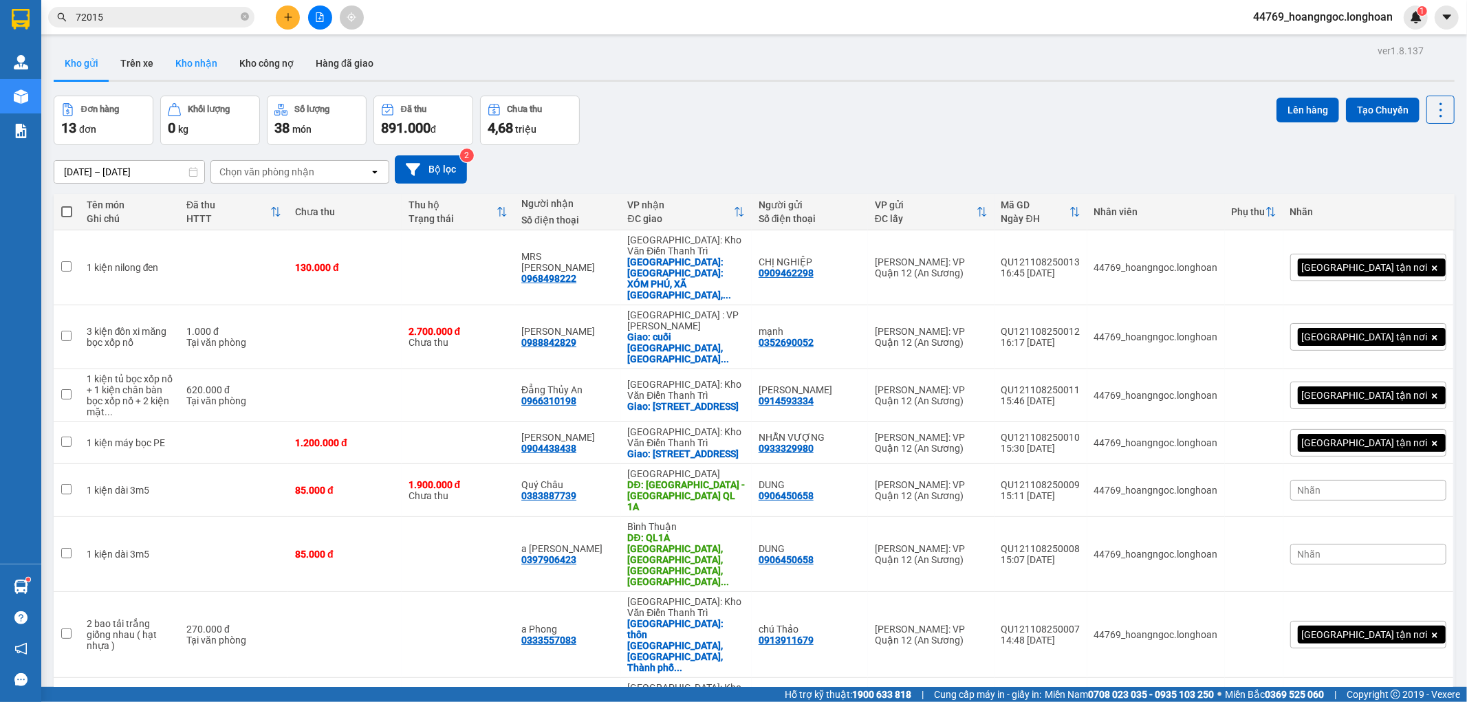
click at [193, 65] on button "Kho nhận" at bounding box center [196, 63] width 64 height 33
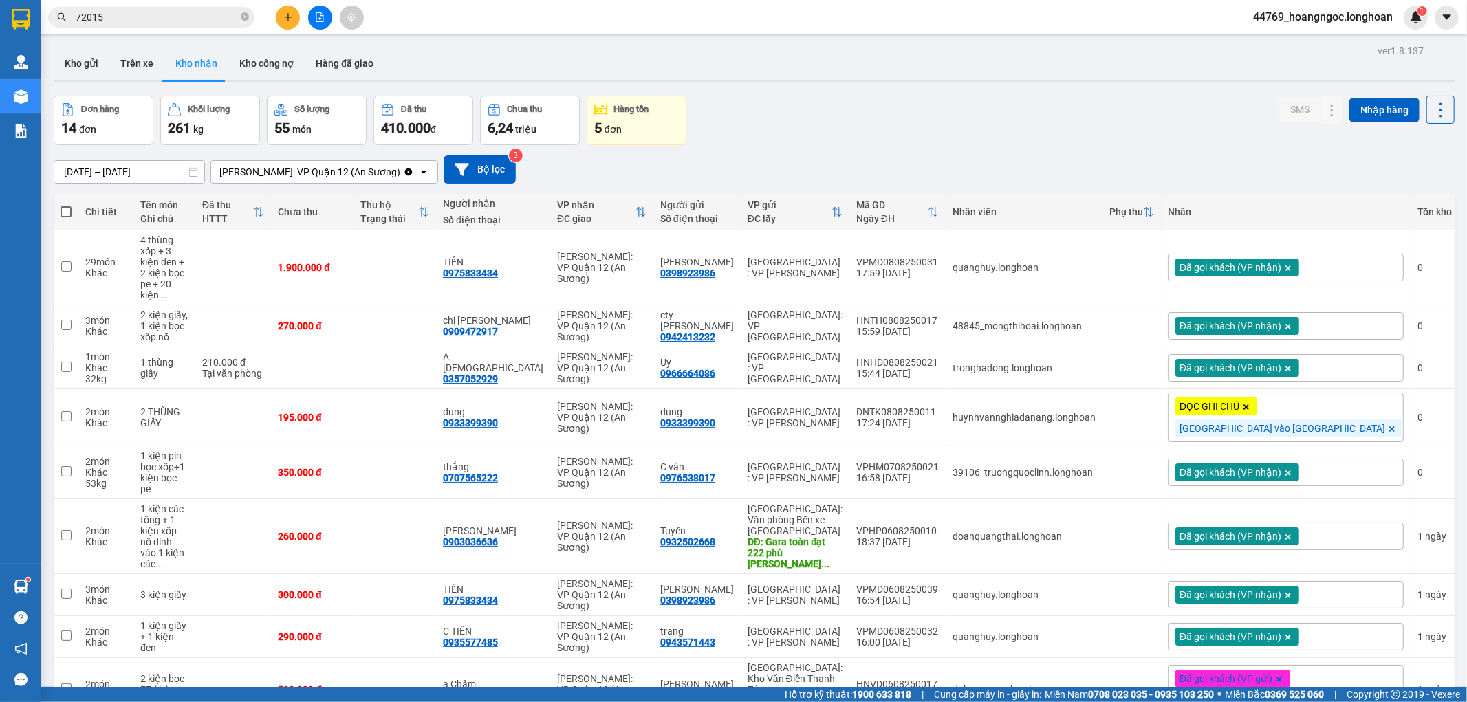
click at [118, 168] on input "[DATE] – [DATE]" at bounding box center [129, 172] width 150 height 22
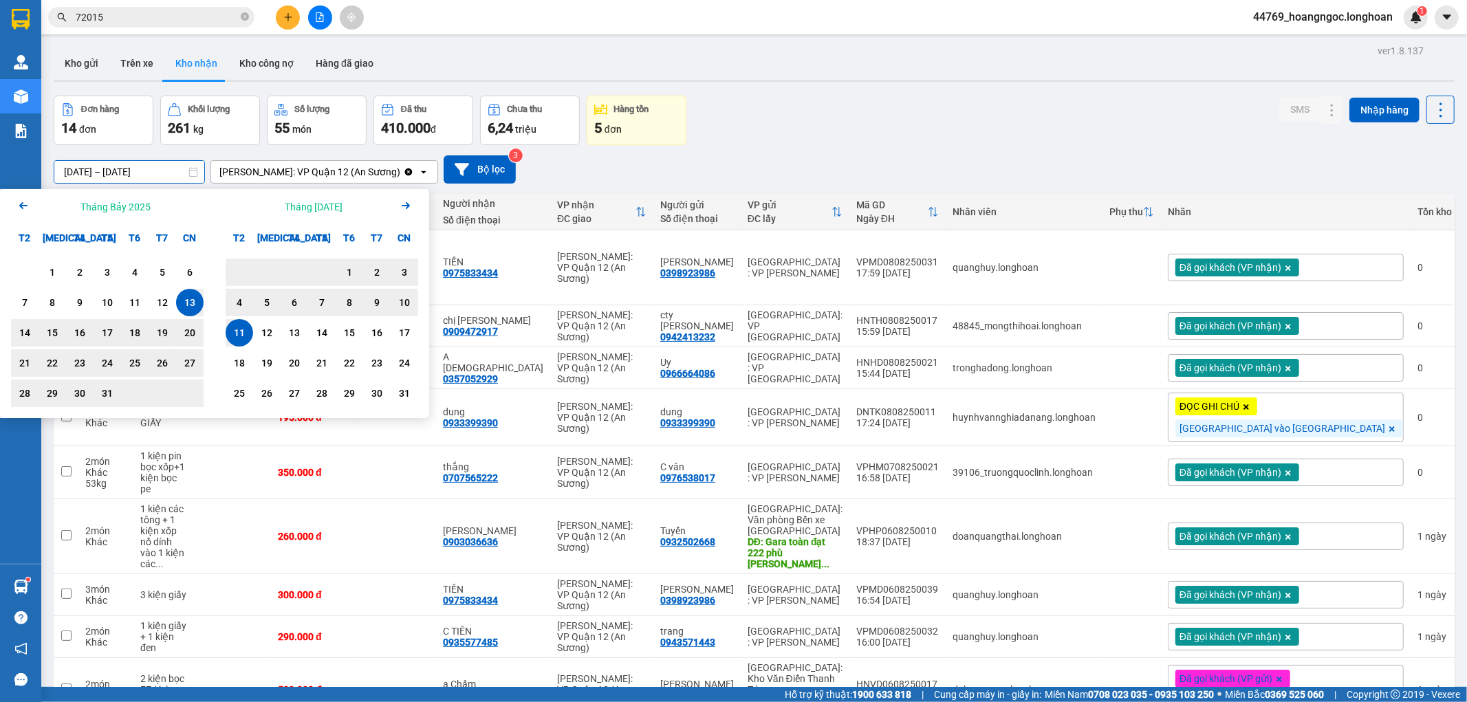
click at [696, 160] on div "13/07/2025 – 11/08/2025 Press the down arrow key to interact with the calendar …" at bounding box center [754, 169] width 1401 height 28
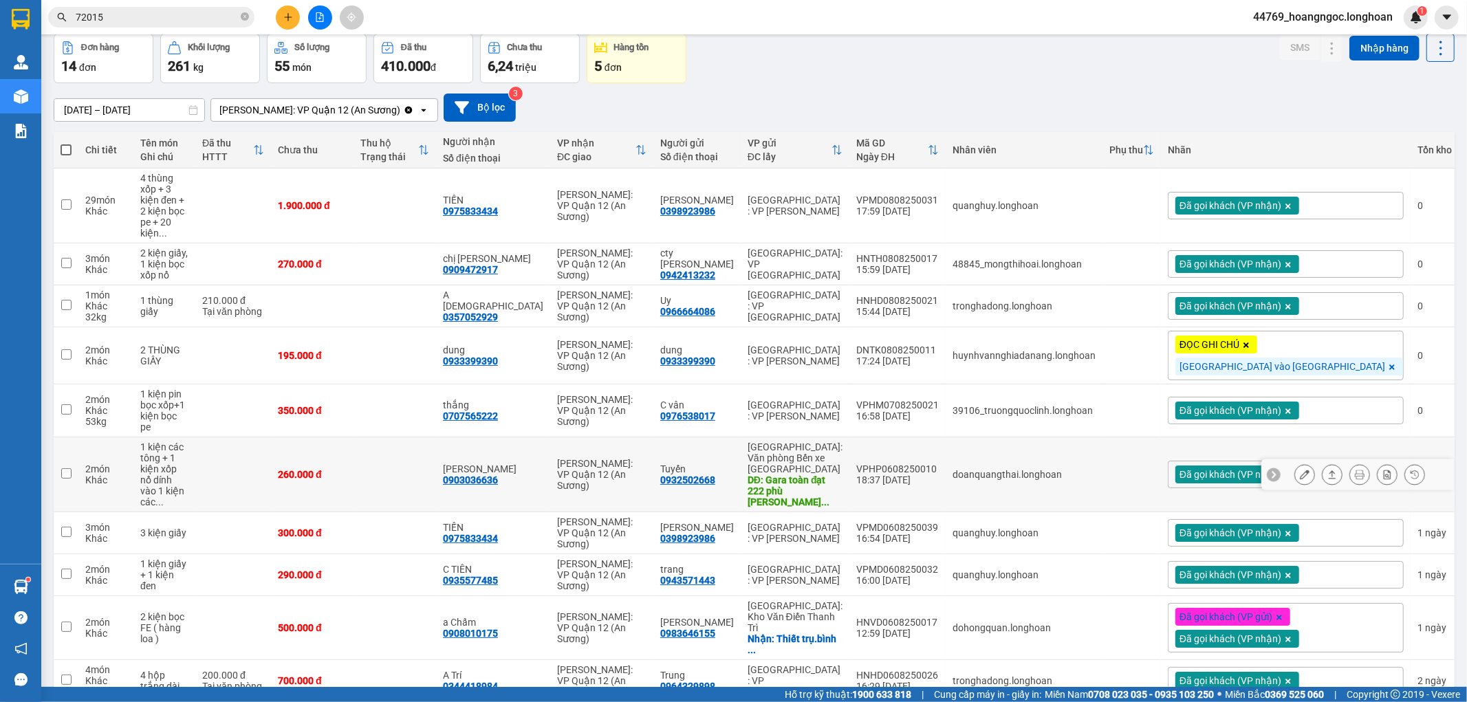
scroll to position [64, 0]
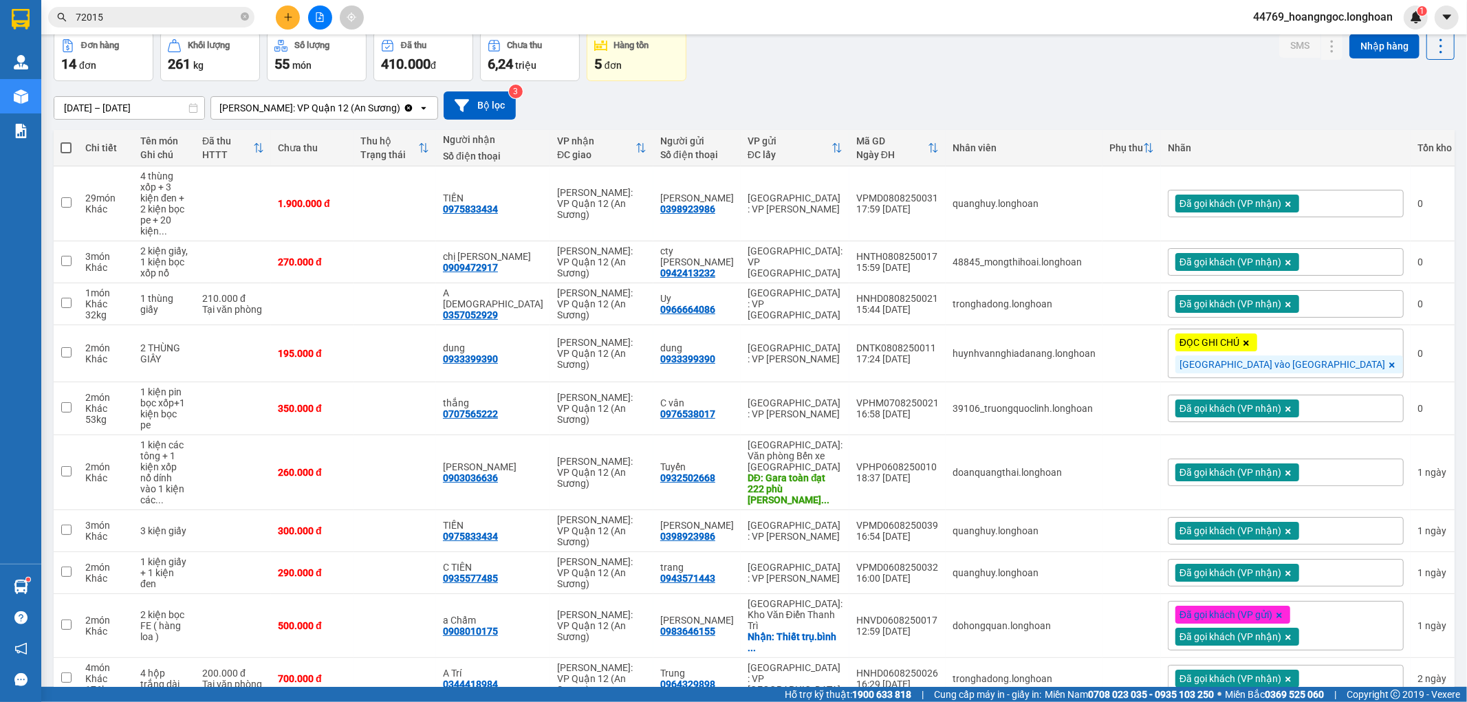
drag, startPoint x: 1395, startPoint y: 649, endPoint x: 1412, endPoint y: 647, distance: 17.3
click at [1408, 623] on span "100 / trang" at bounding box center [1391, 623] width 50 height 14
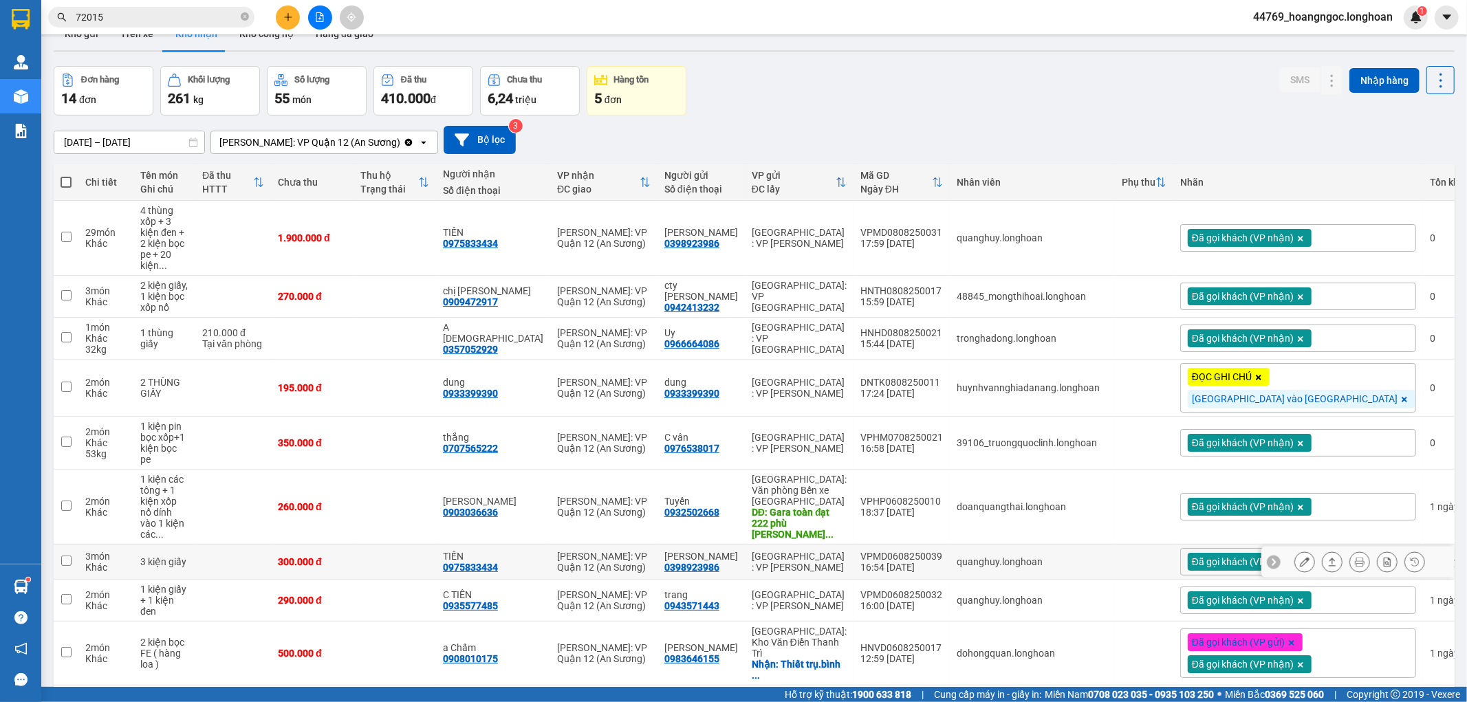
scroll to position [0, 0]
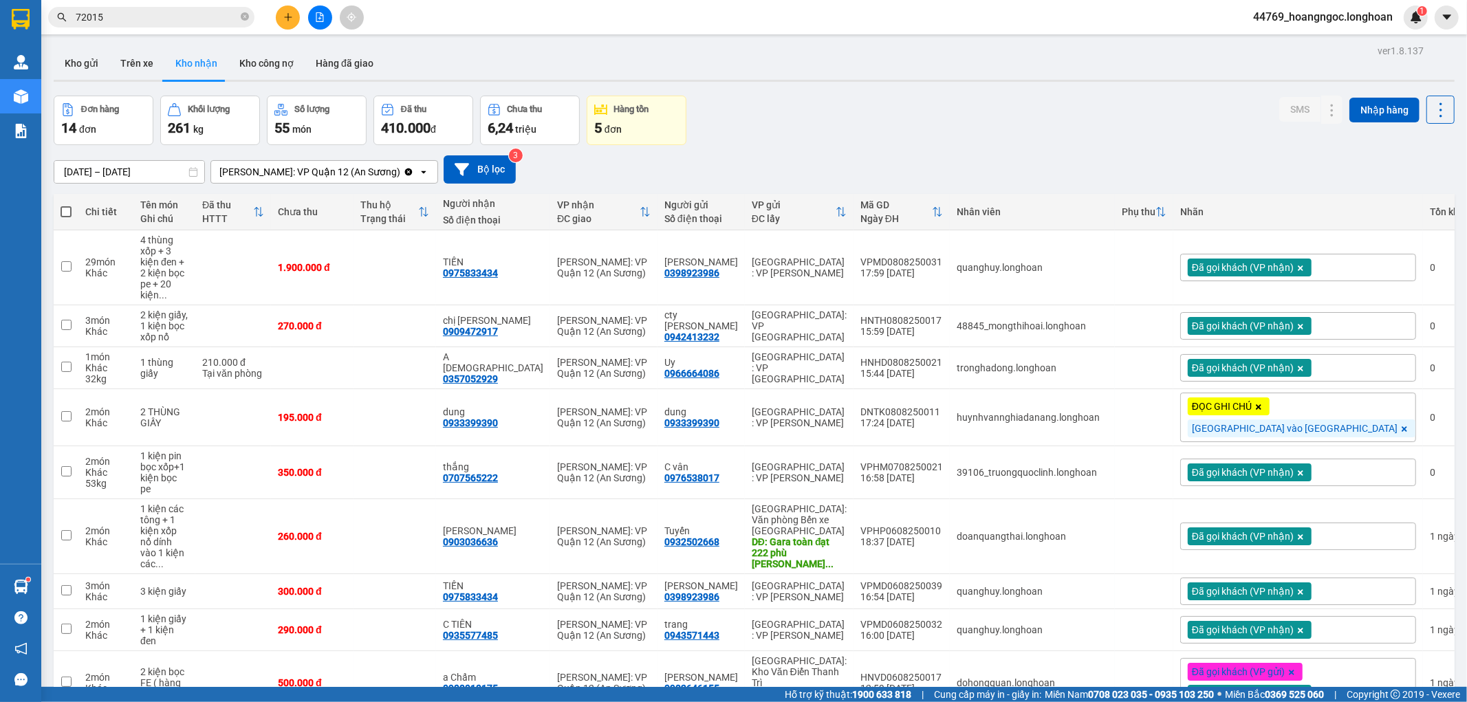
drag, startPoint x: 849, startPoint y: 72, endPoint x: 751, endPoint y: 30, distance: 107.0
click at [849, 72] on div "Kho gửi Trên xe Kho nhận Kho công nợ Hàng đã giao" at bounding box center [754, 65] width 1401 height 36
click at [100, 55] on button "Kho gửi" at bounding box center [82, 63] width 56 height 33
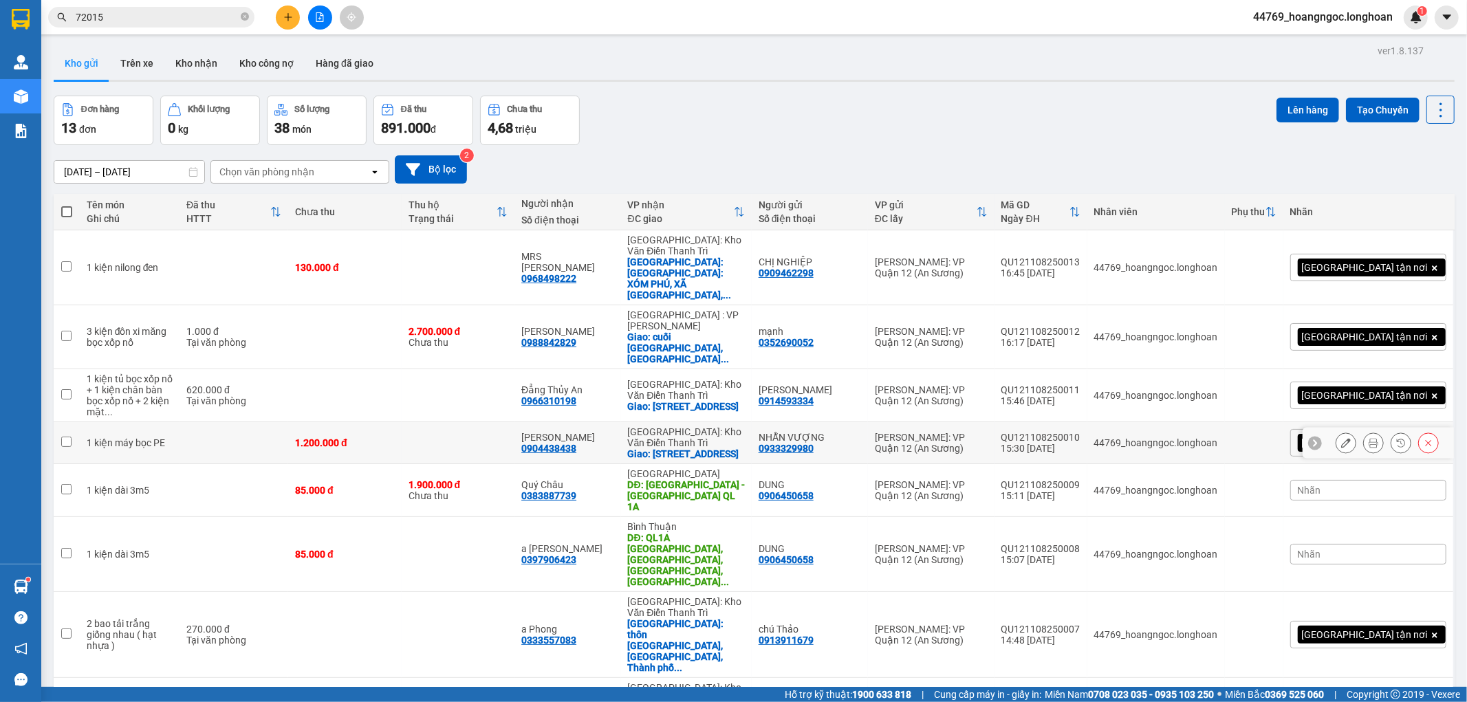
scroll to position [98, 0]
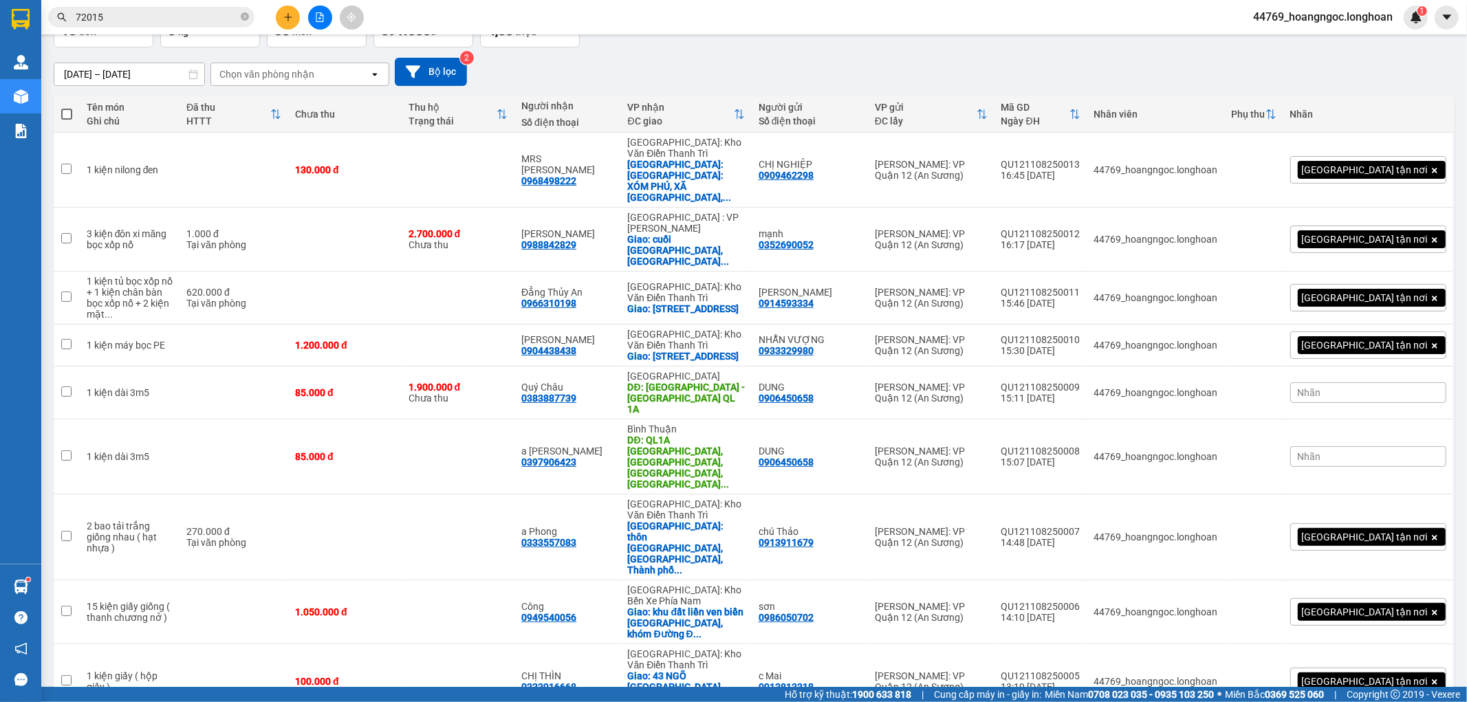
click at [1375, 624] on span "100 / trang" at bounding box center [1391, 623] width 50 height 14
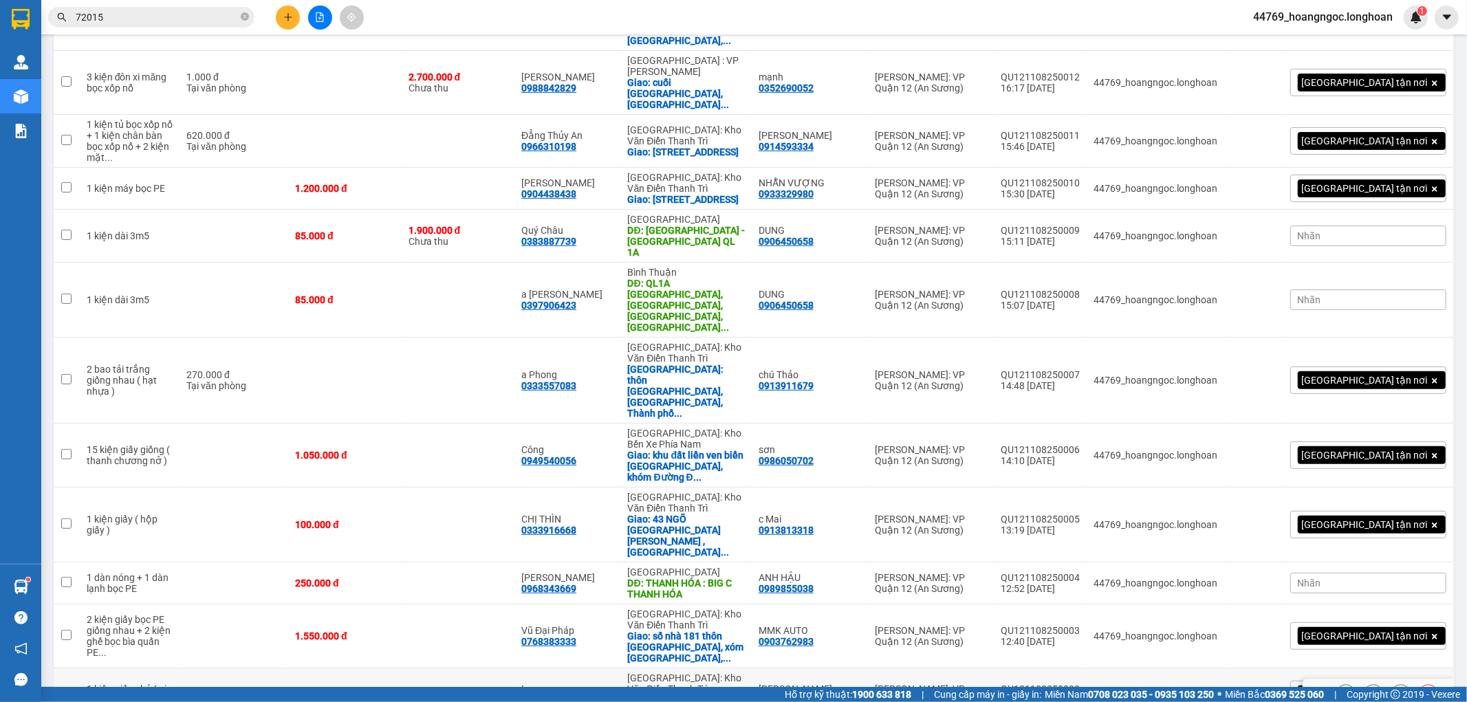
scroll to position [257, 0]
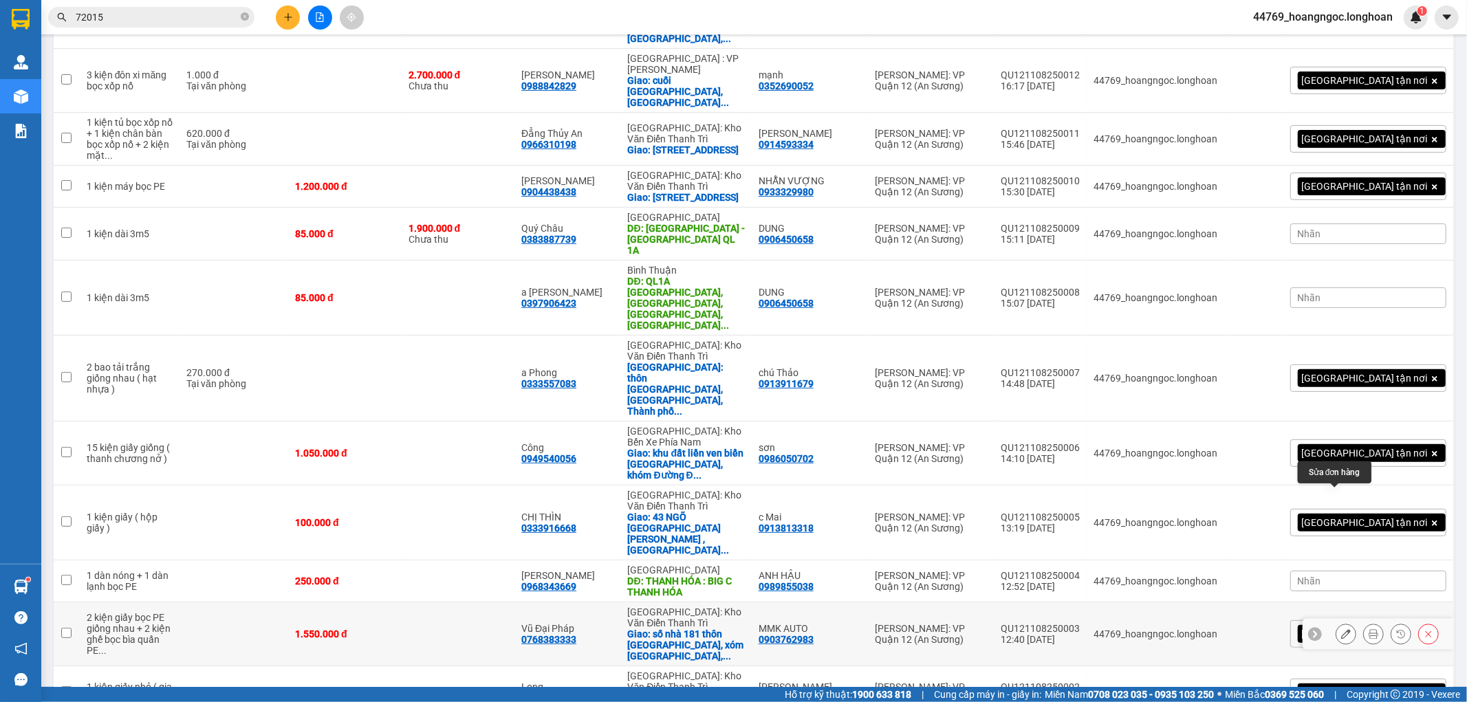
click at [1341, 629] on icon at bounding box center [1346, 634] width 10 height 10
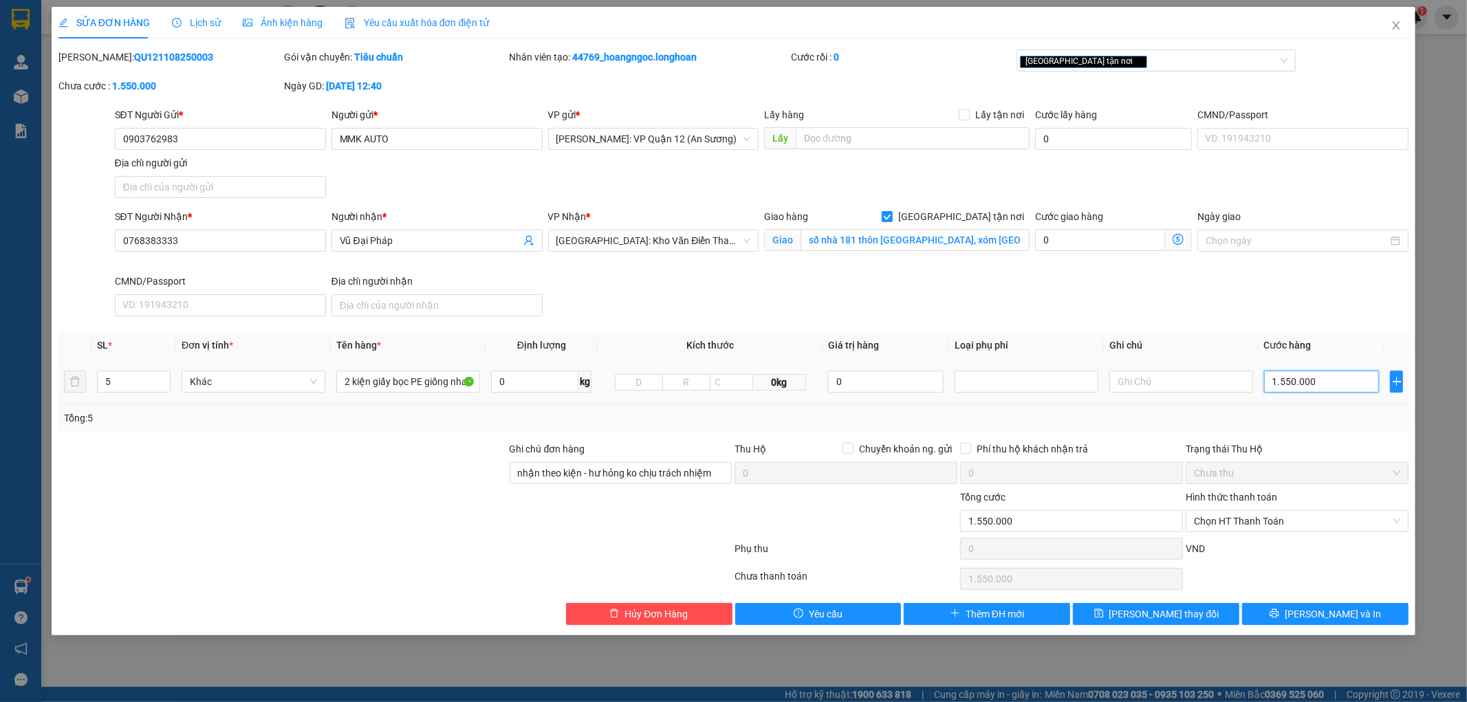
click at [1330, 380] on input "1.550.000" at bounding box center [1322, 382] width 116 height 22
click at [354, 518] on div at bounding box center [282, 514] width 451 height 48
click at [1326, 384] on input "1.550.000" at bounding box center [1322, 382] width 116 height 22
click at [150, 381] on input "5" at bounding box center [134, 381] width 72 height 21
click at [429, 382] on input "2 kiện giấy bọc PE giống nhau + 2 kiện ghế bọc bìa quấn PE giống nhau + 1 kiện …" at bounding box center [408, 382] width 144 height 22
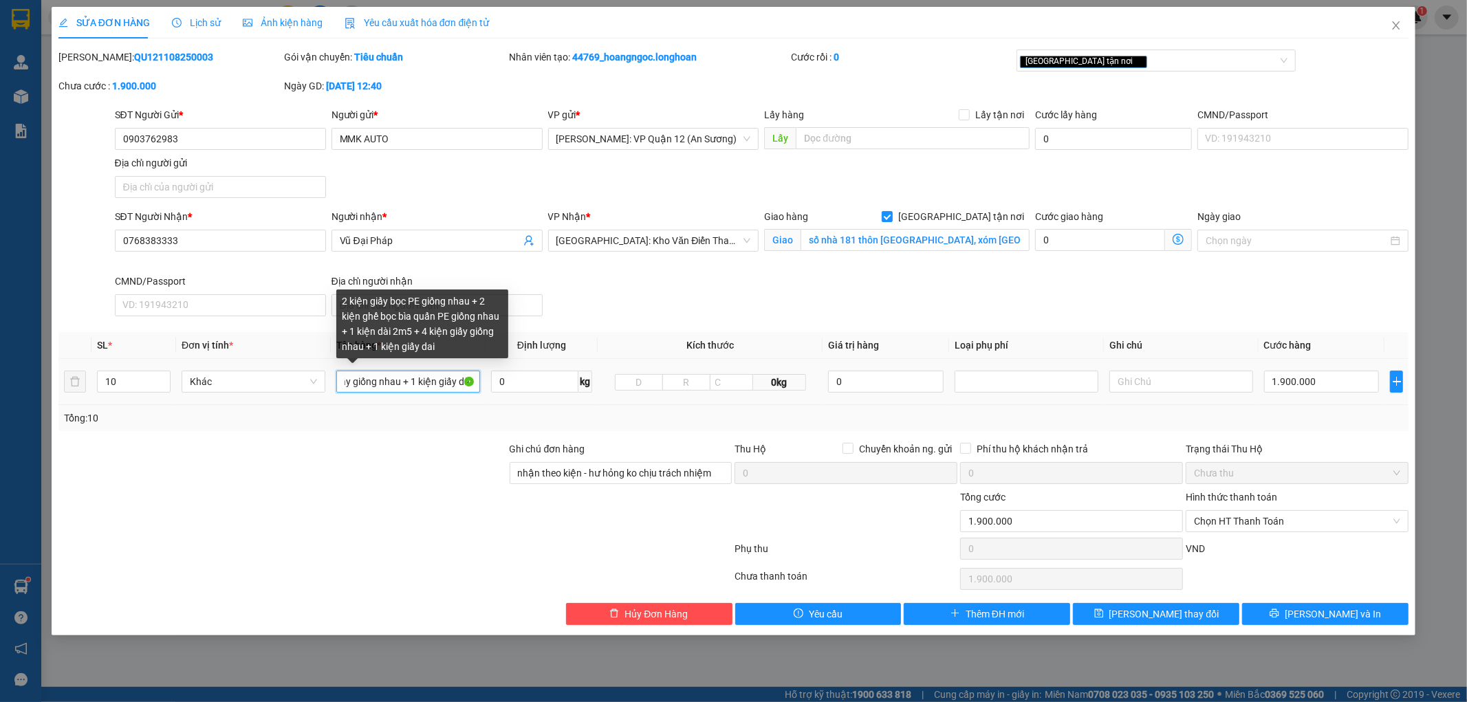
scroll to position [0, 435]
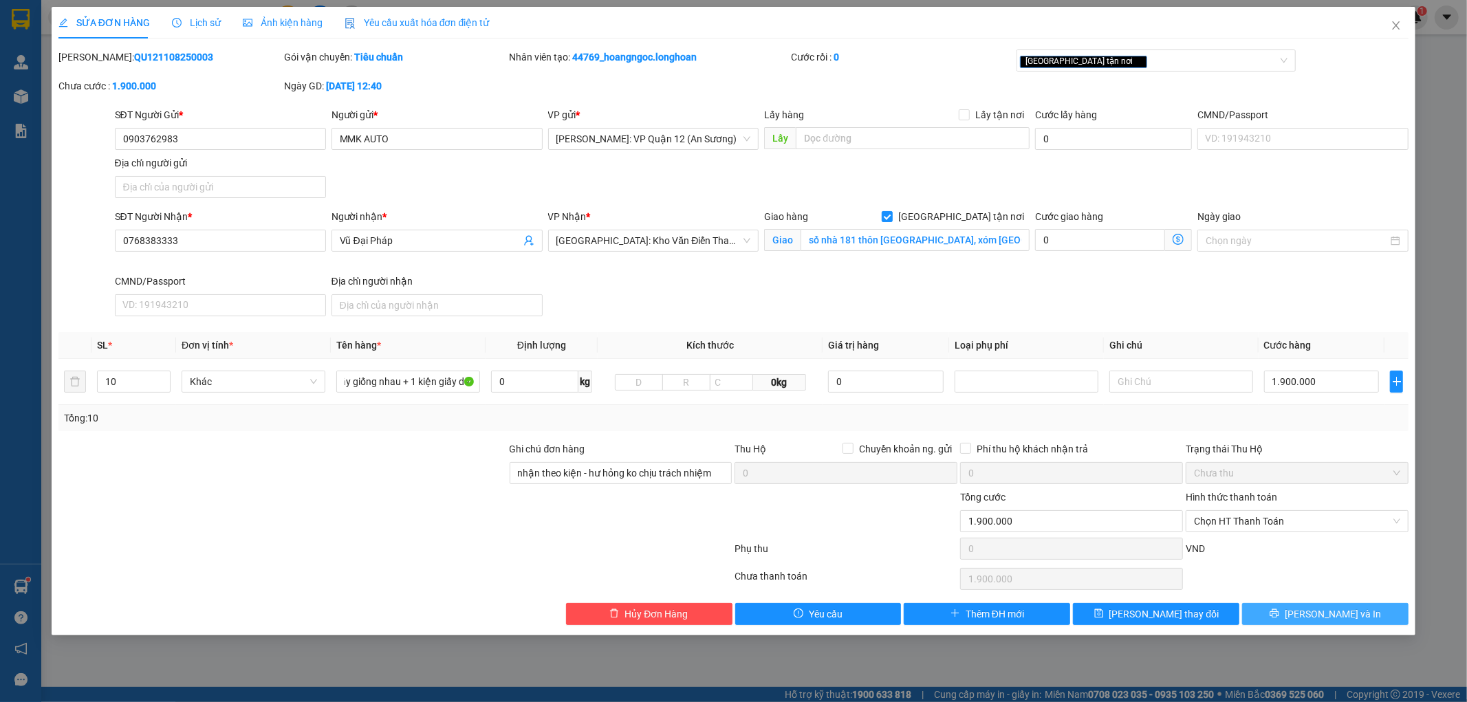
click at [1323, 613] on span "[PERSON_NAME] và In" at bounding box center [1333, 614] width 96 height 15
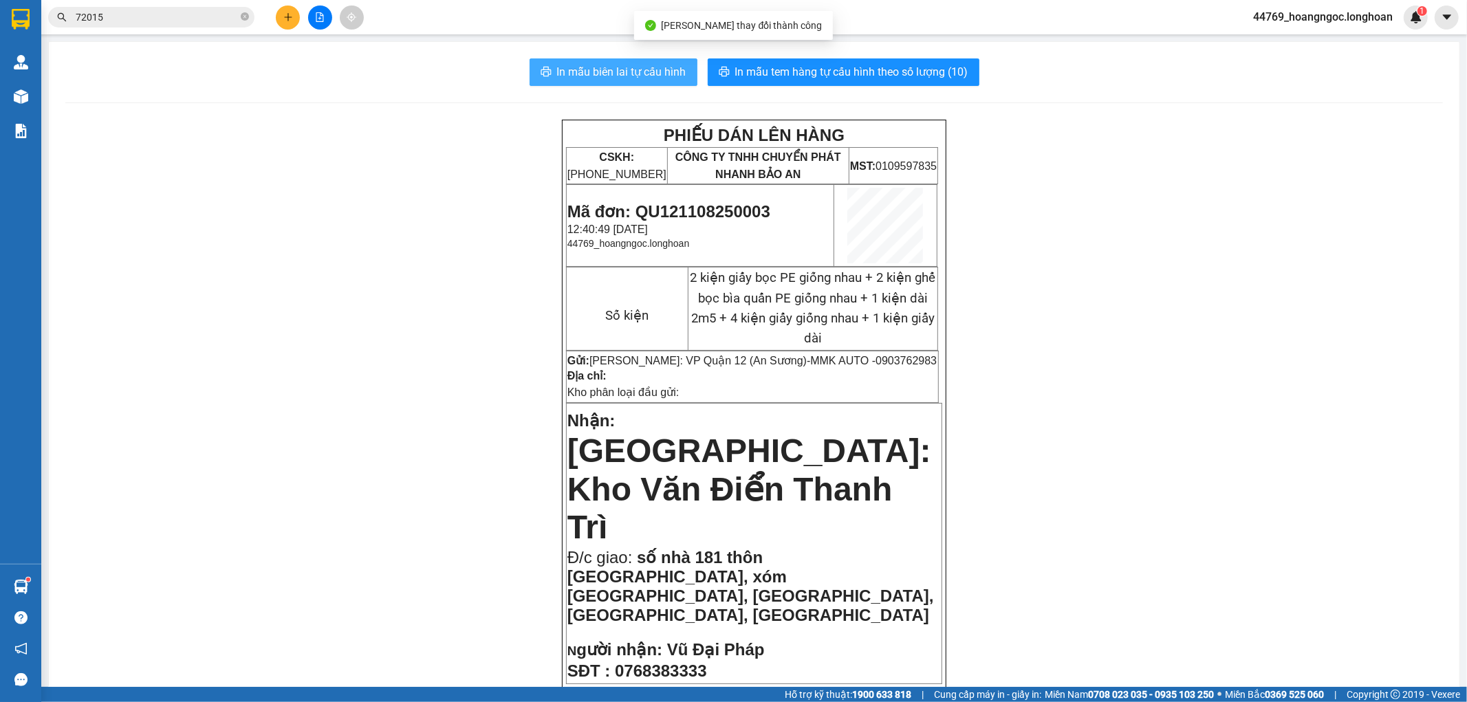
click at [660, 67] on span "In mẫu biên lai tự cấu hình" at bounding box center [621, 71] width 129 height 17
click at [285, 19] on icon "plus" at bounding box center [288, 17] width 10 height 10
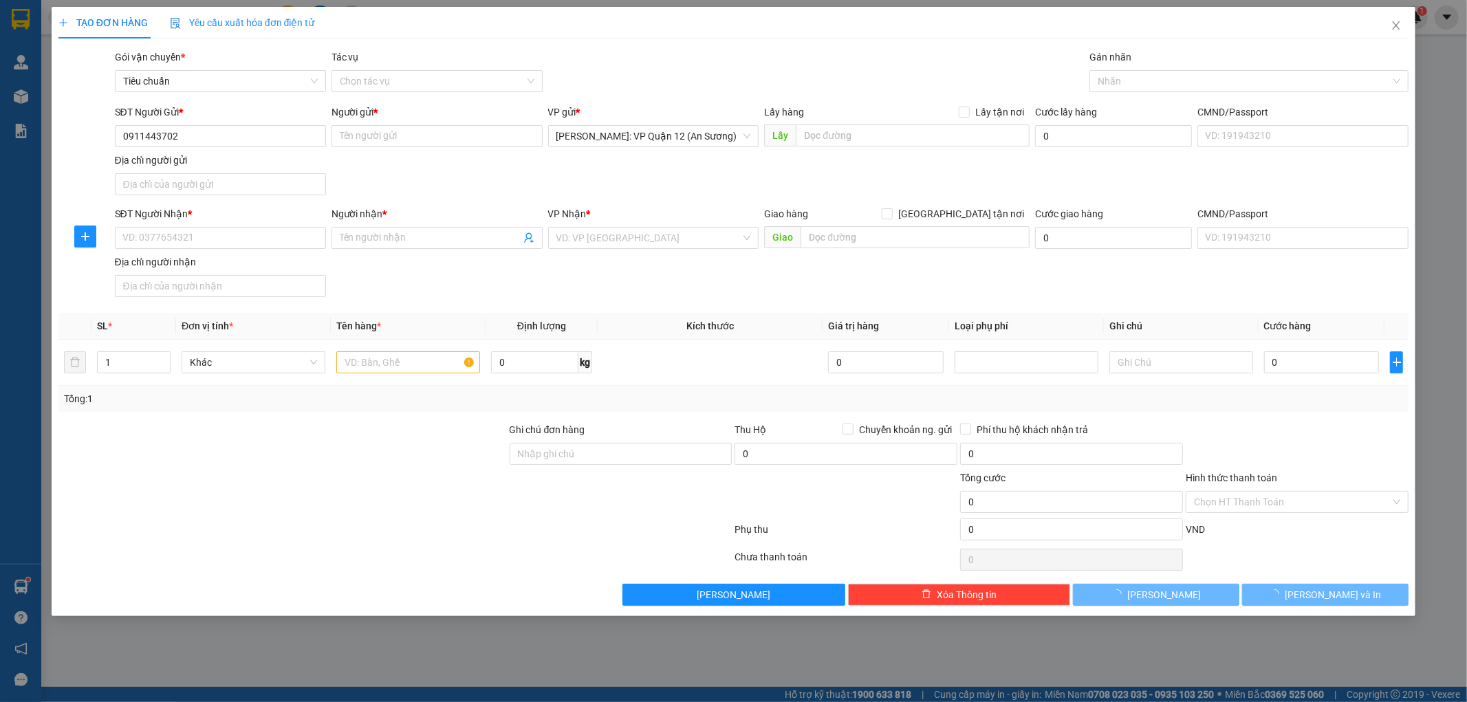
click at [454, 122] on div "Người gửi *" at bounding box center [437, 115] width 211 height 21
click at [268, 136] on input "0911443702" at bounding box center [220, 136] width 211 height 22
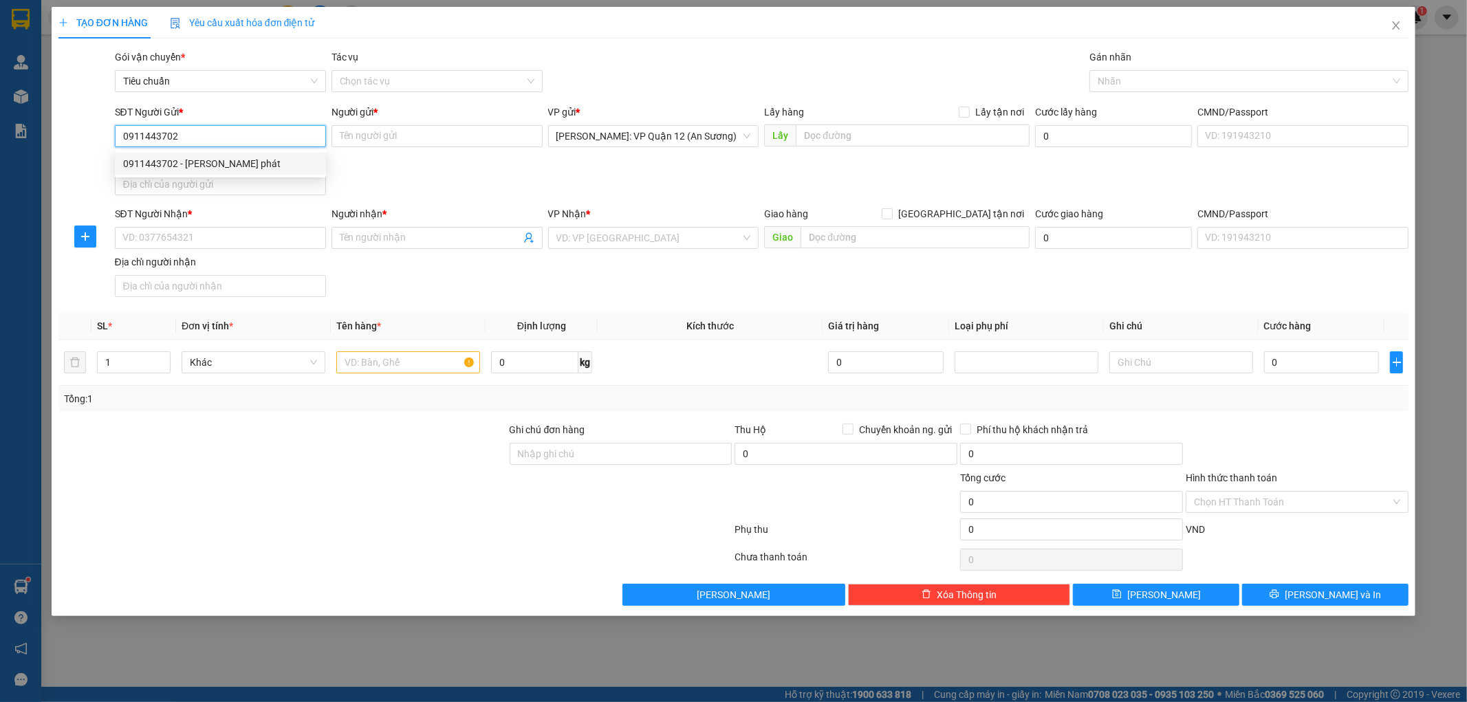
click at [242, 167] on div "0911443702 - cty minh thành phát" at bounding box center [220, 163] width 195 height 15
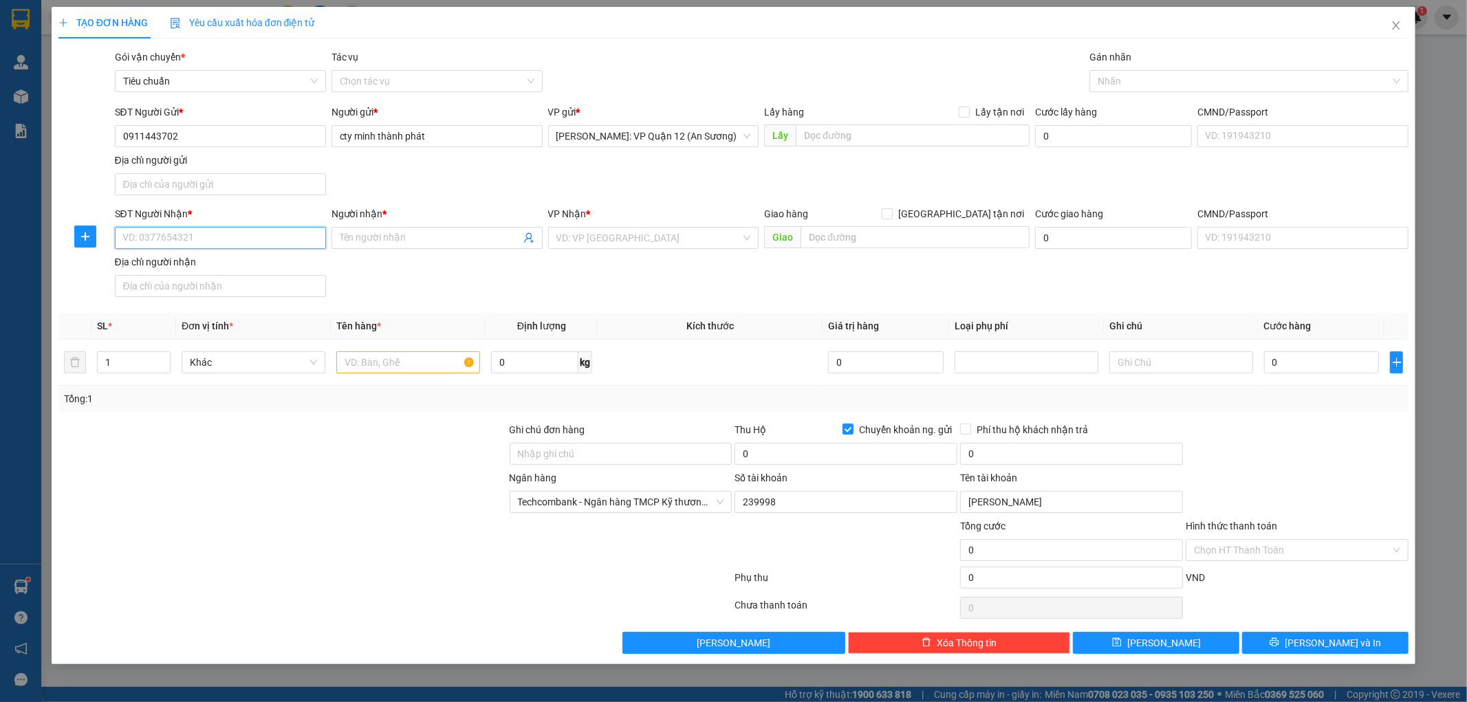
click at [234, 235] on input "SĐT Người Nhận *" at bounding box center [220, 238] width 211 height 22
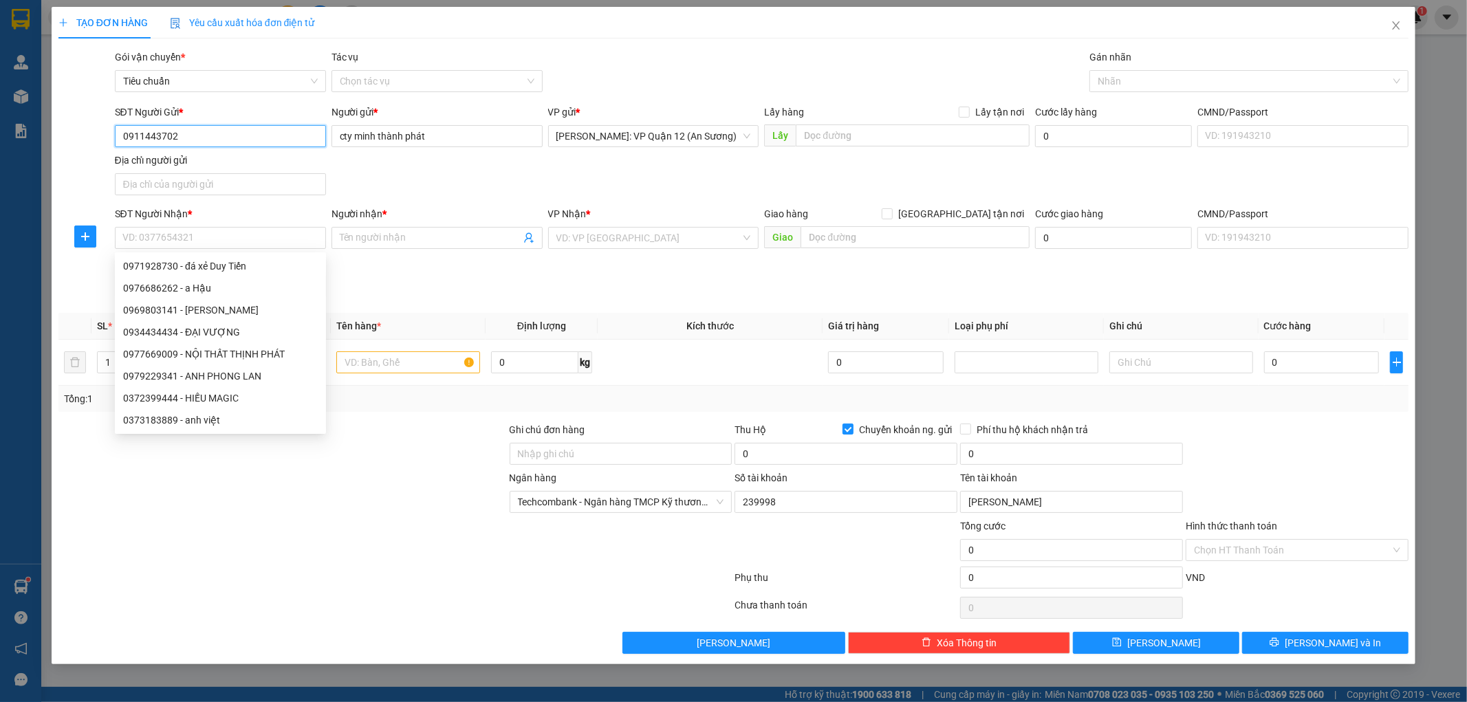
click at [186, 143] on input "0911443702" at bounding box center [220, 136] width 211 height 22
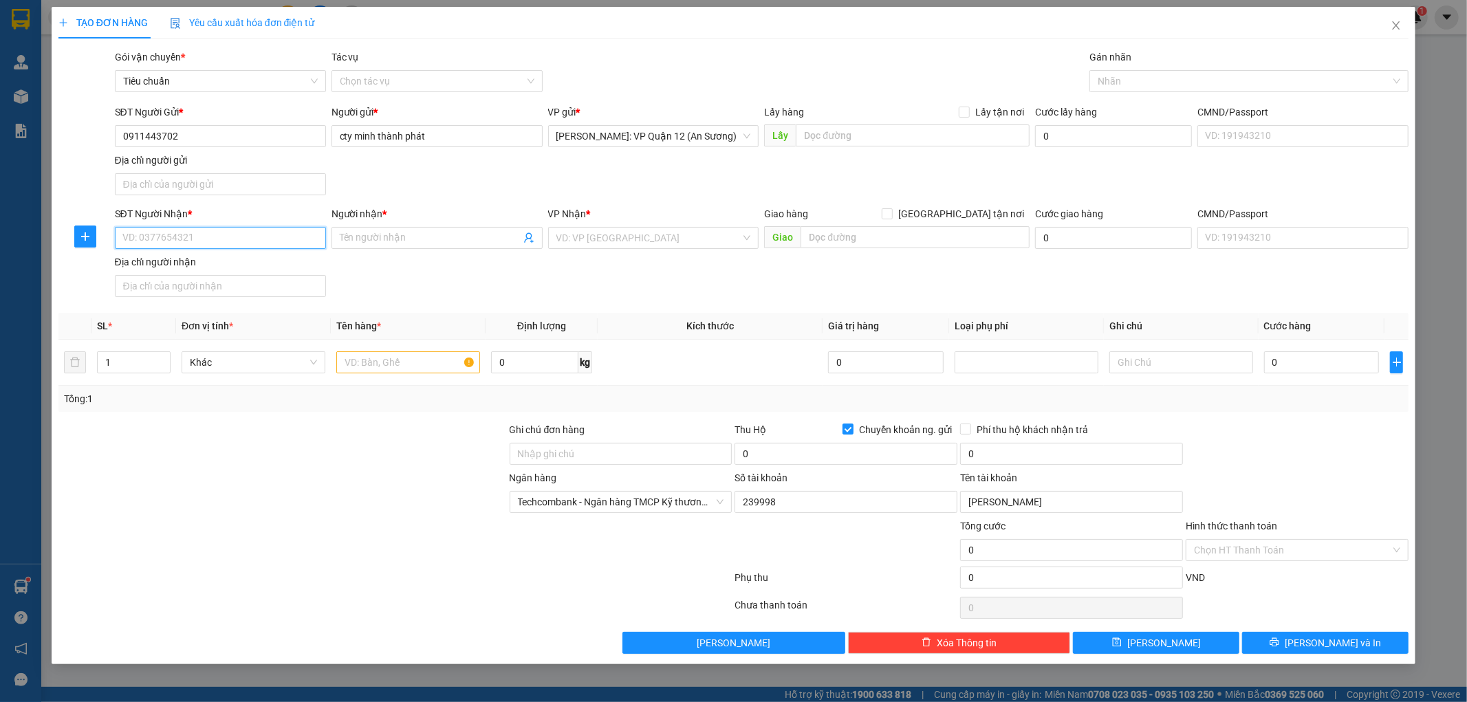
click at [153, 228] on input "SĐT Người Nhận *" at bounding box center [220, 238] width 211 height 22
click at [425, 237] on input "Người nhận *" at bounding box center [430, 237] width 181 height 15
click at [668, 245] on input "search" at bounding box center [649, 238] width 185 height 21
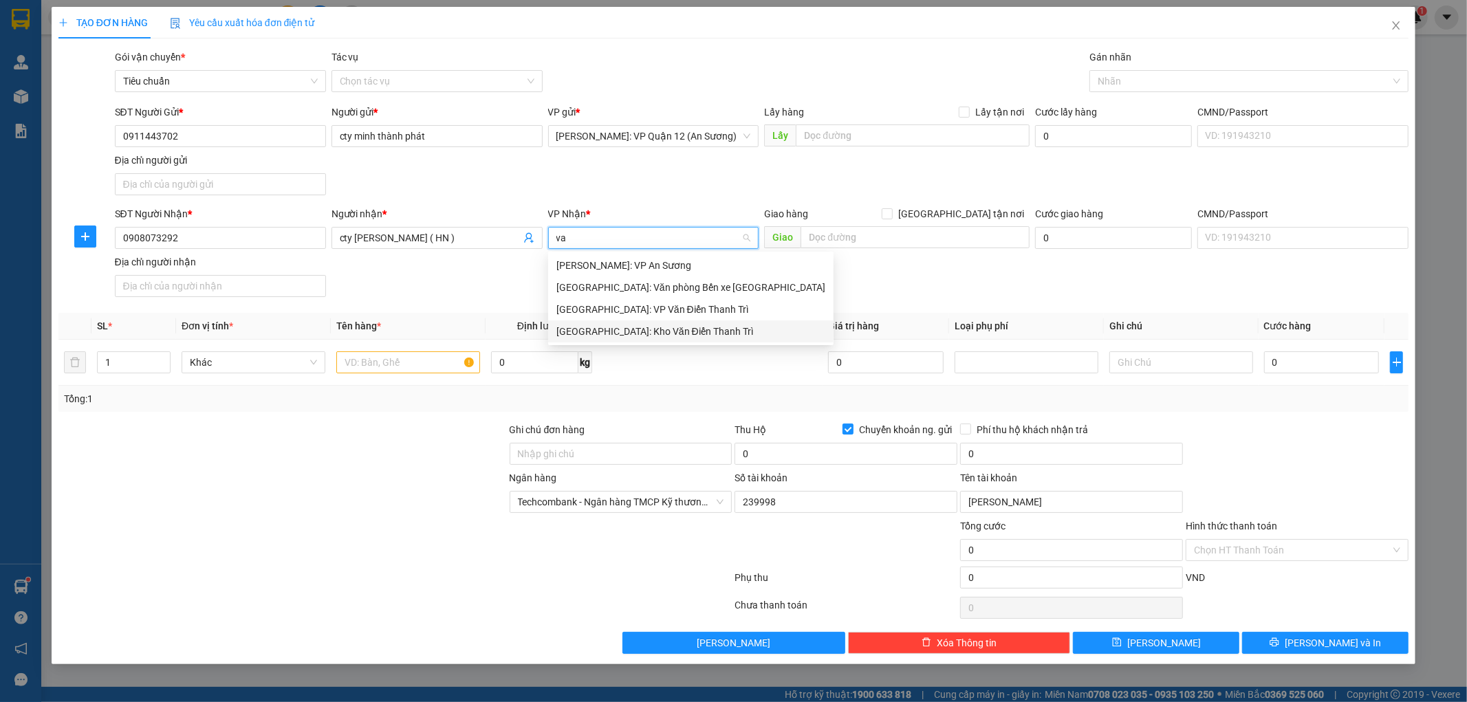
click at [665, 331] on div "[GEOGRAPHIC_DATA]: Kho Văn Điển Thanh Trì" at bounding box center [691, 331] width 269 height 15
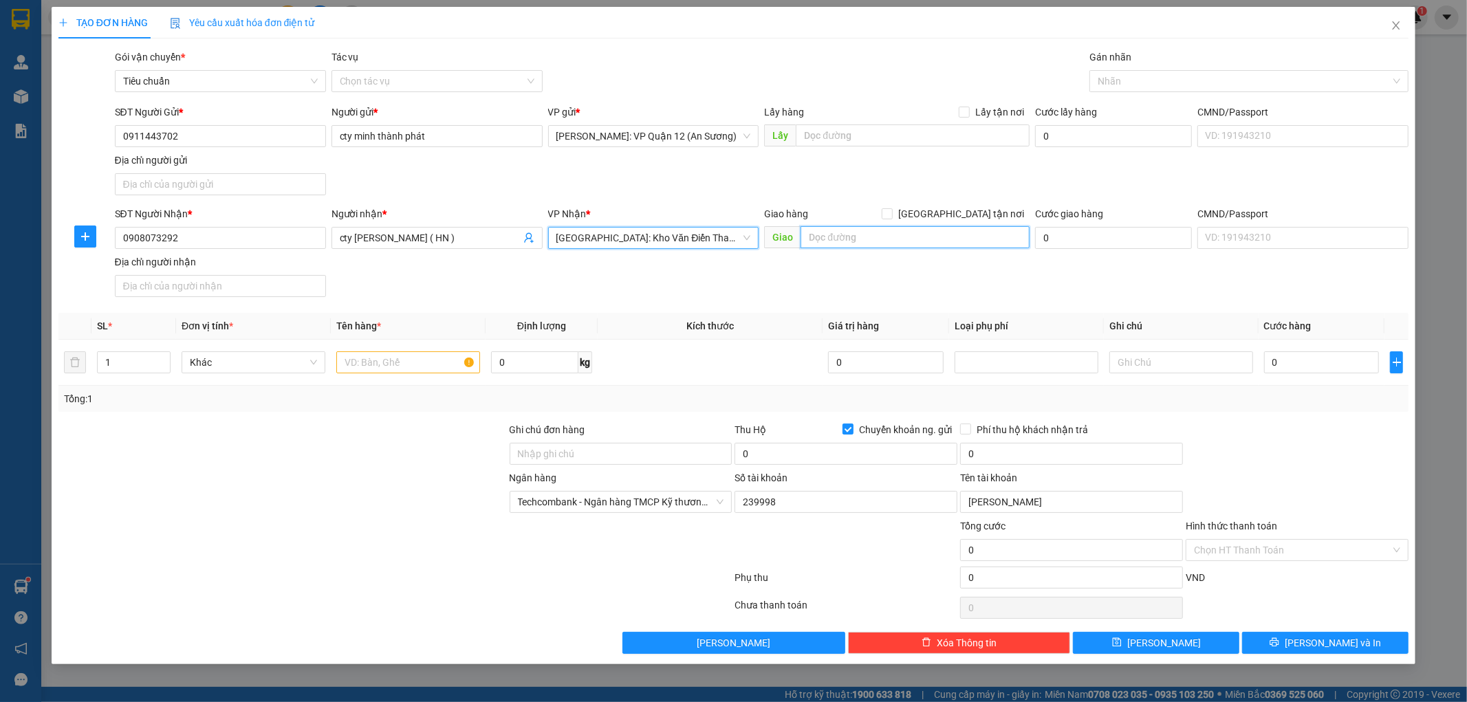
click at [904, 232] on input "text" at bounding box center [915, 237] width 229 height 22
drag, startPoint x: 960, startPoint y: 215, endPoint x: 1096, endPoint y: 152, distance: 149.6
click at [892, 215] on input "[GEOGRAPHIC_DATA] tận nơi" at bounding box center [887, 213] width 10 height 10
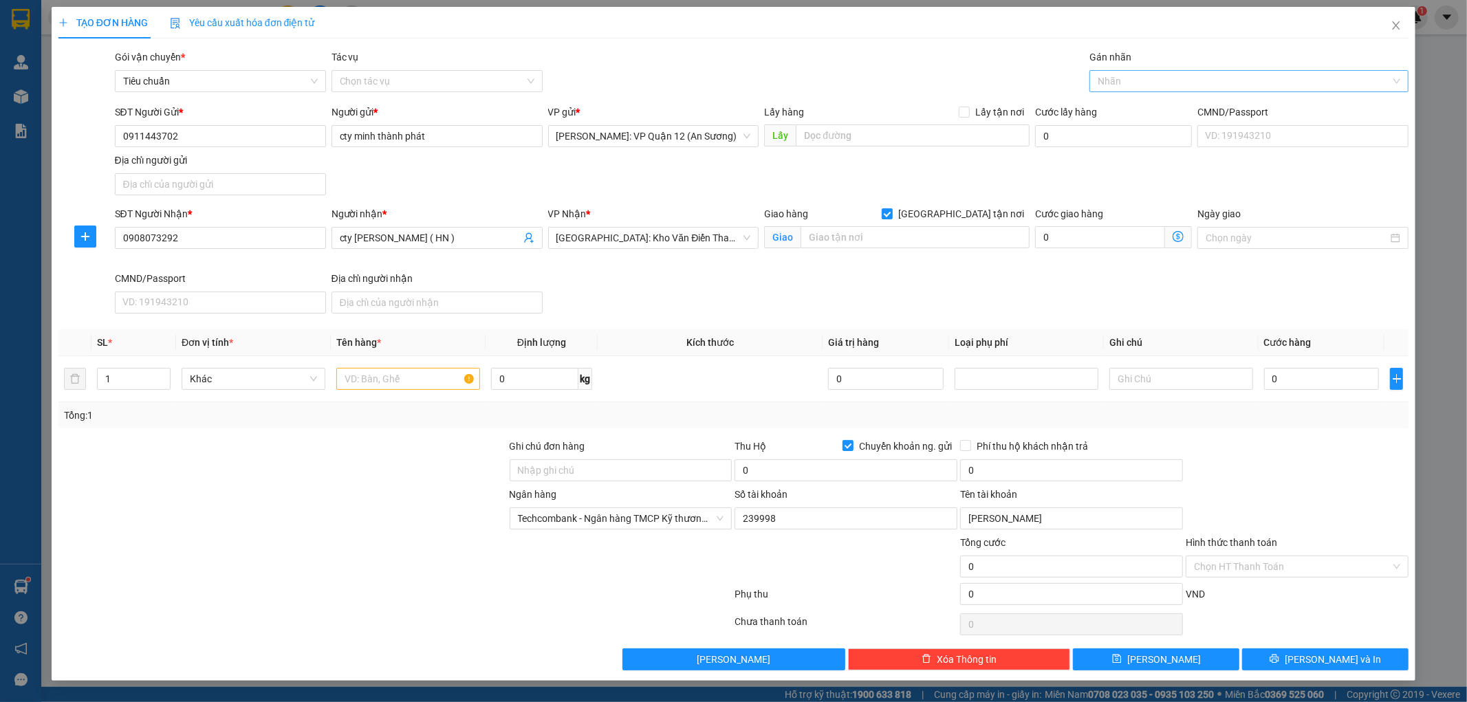
click at [1147, 79] on div at bounding box center [1242, 81] width 299 height 17
click at [1138, 106] on div "[GEOGRAPHIC_DATA] tận nơi" at bounding box center [1249, 108] width 303 height 15
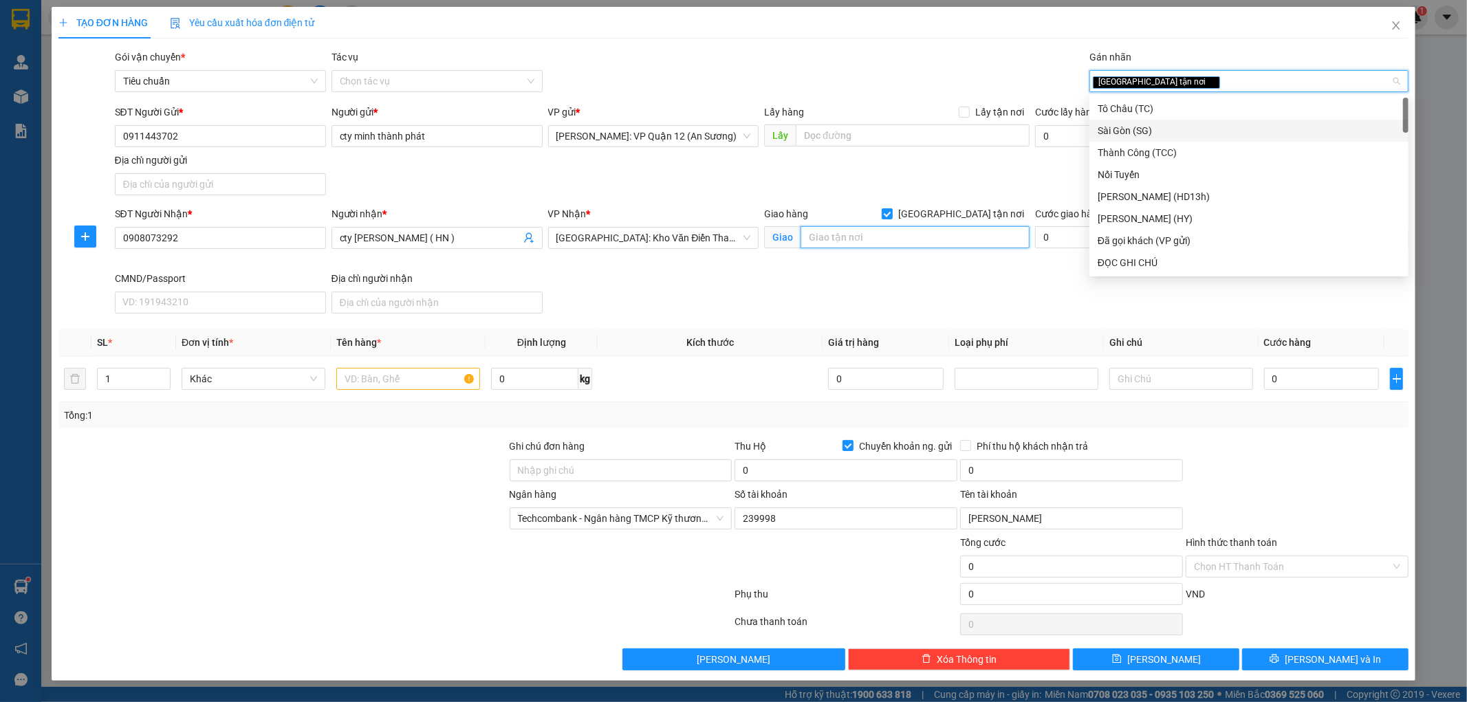
click at [863, 230] on input "text" at bounding box center [915, 237] width 229 height 22
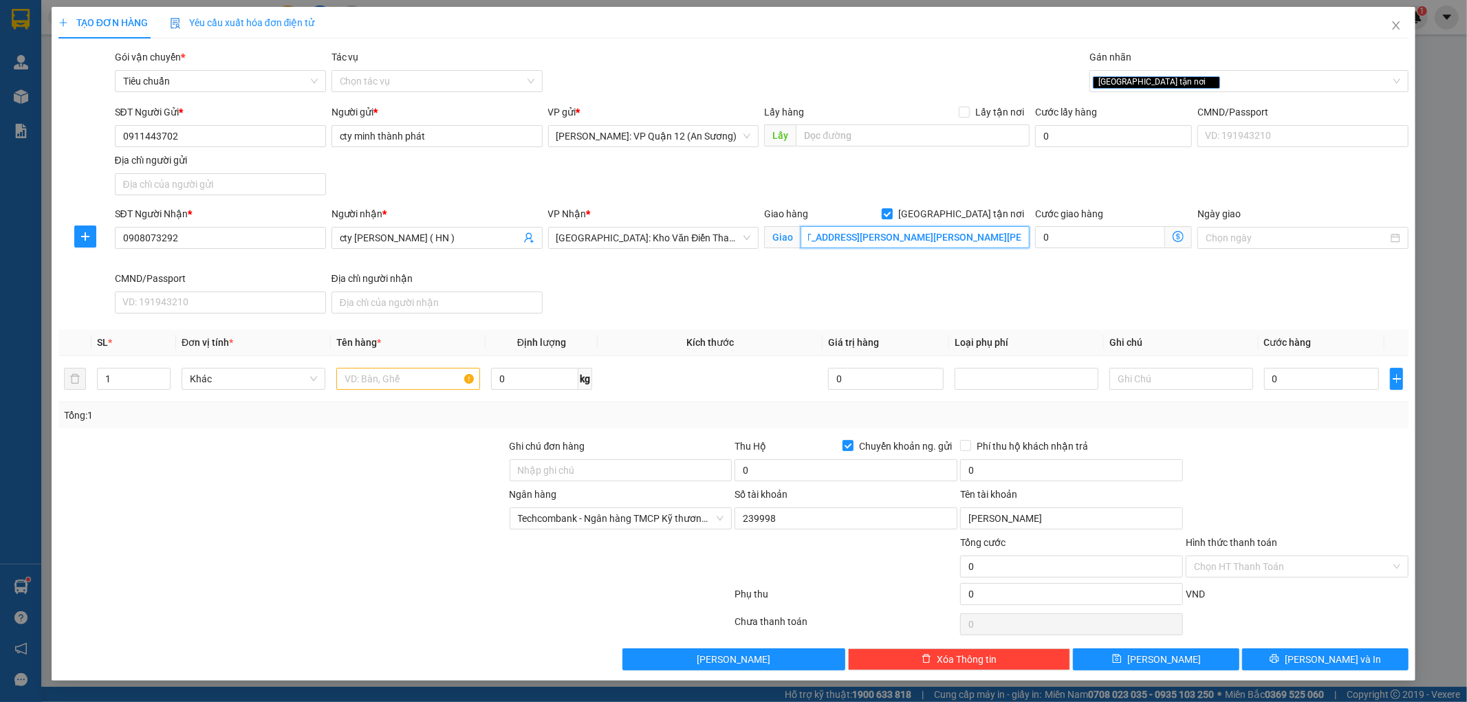
scroll to position [0, 35]
click at [138, 375] on input "1" at bounding box center [134, 379] width 72 height 21
click at [358, 375] on input "text" at bounding box center [408, 379] width 144 height 22
click at [623, 476] on input "Ghi chú đơn hàng" at bounding box center [621, 471] width 223 height 22
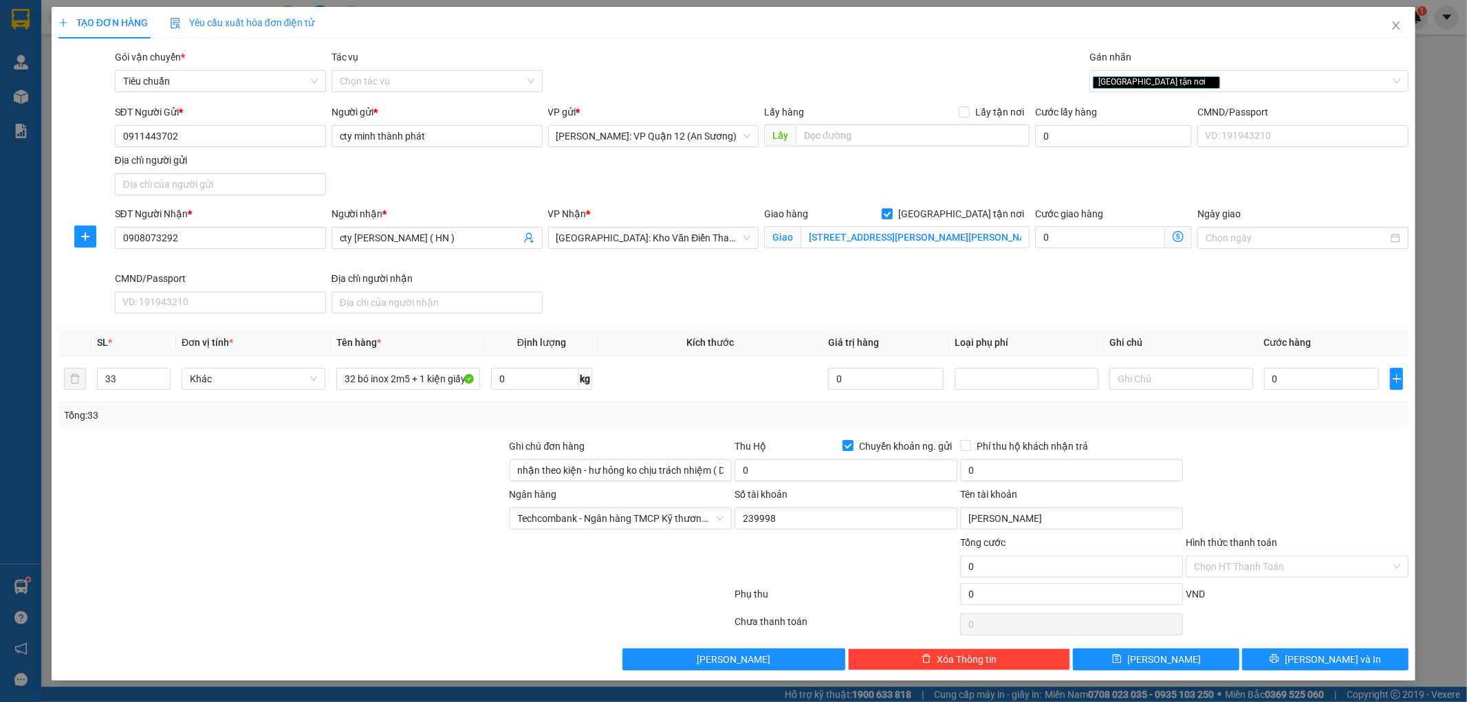
click at [651, 547] on div at bounding box center [621, 559] width 226 height 48
click at [1311, 387] on input "0" at bounding box center [1322, 379] width 116 height 22
click at [1324, 376] on input "0" at bounding box center [1322, 379] width 116 height 22
click at [849, 447] on input "Chuyển khoản ng. gửi" at bounding box center [848, 445] width 10 height 10
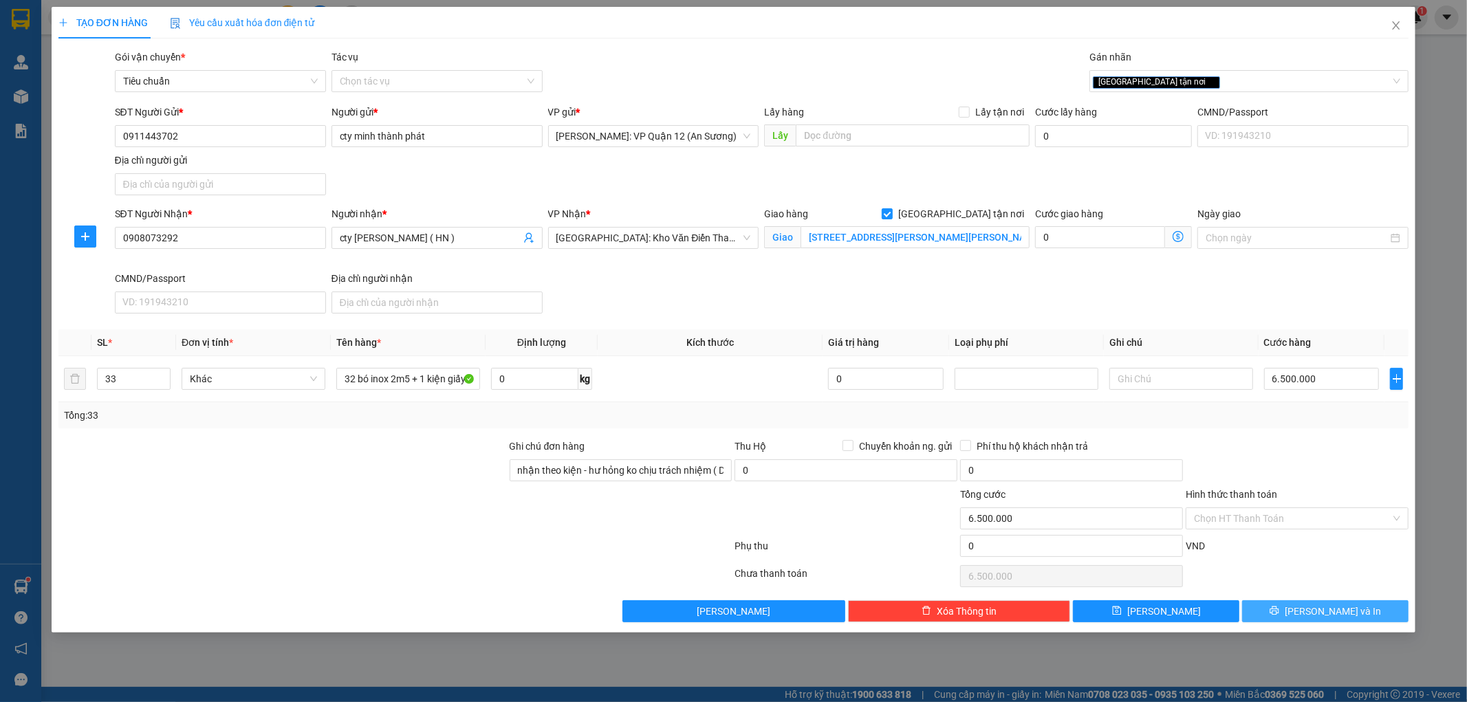
click at [1353, 612] on button "[PERSON_NAME] và In" at bounding box center [1325, 612] width 166 height 22
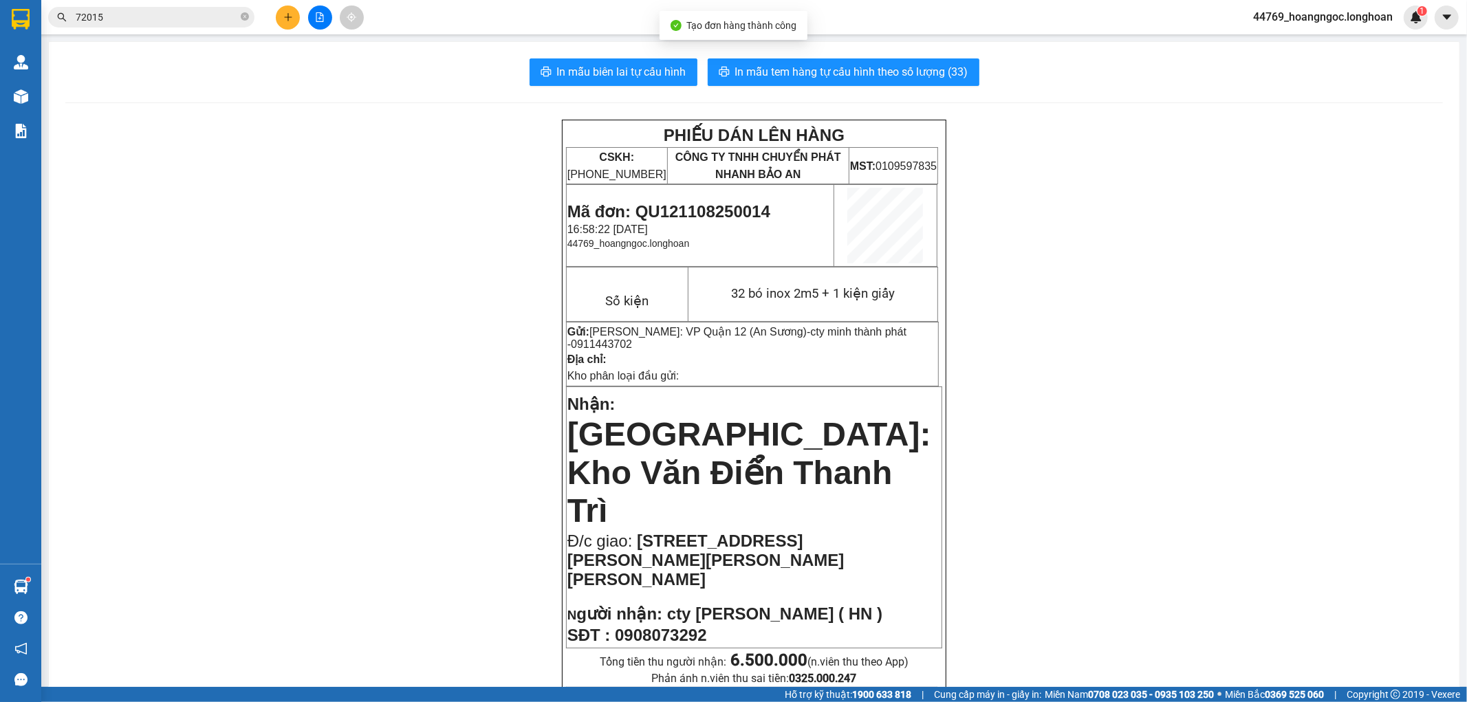
click at [722, 213] on span "Mã đơn: QU121108250014" at bounding box center [669, 211] width 203 height 19
copy span "QU121108250014"
drag, startPoint x: 131, startPoint y: 3, endPoint x: 135, endPoint y: 10, distance: 8.0
click at [129, 3] on div "Kết quả tìm kiếm ( 5 ) Bộ lọc Mã ĐH Trạng thái Món hàng Thu hộ Tổng cước Chưa c…" at bounding box center [733, 17] width 1467 height 34
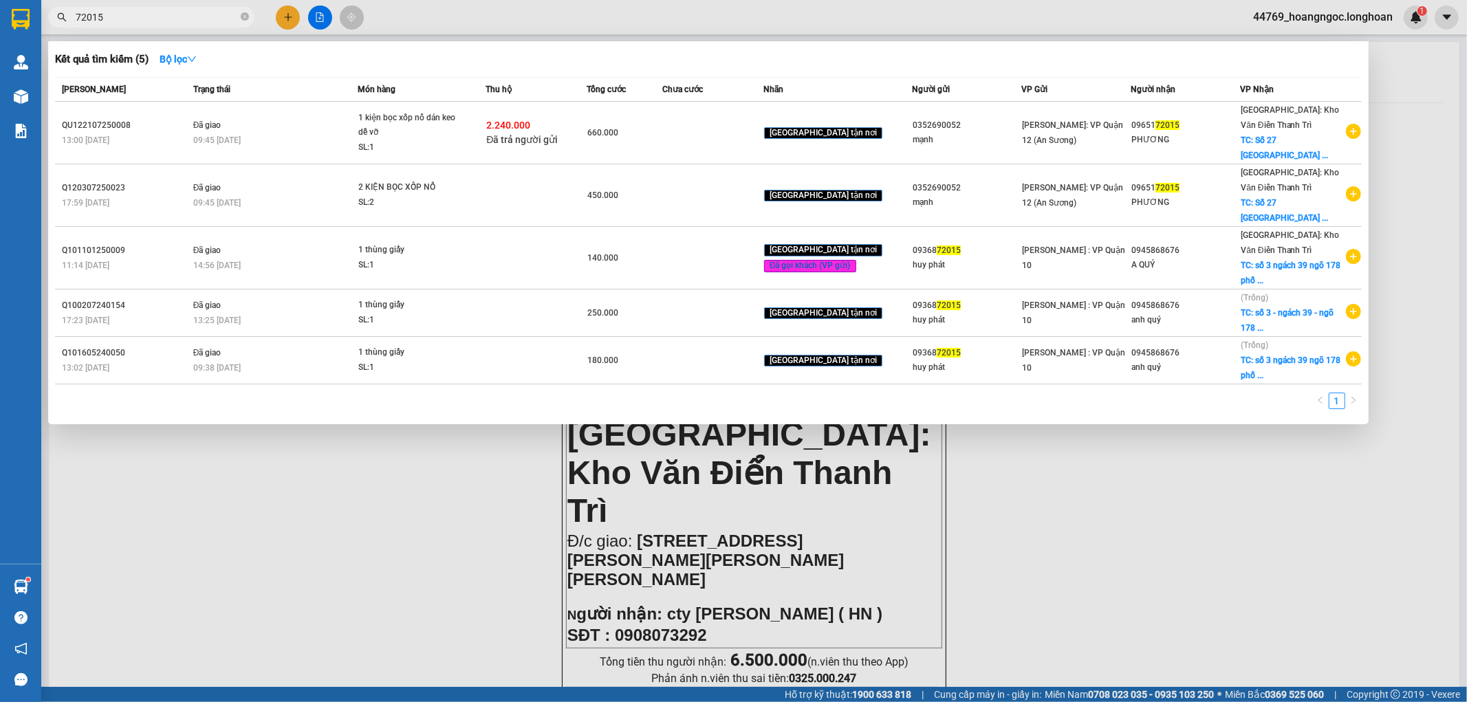
click at [135, 10] on input "72015" at bounding box center [157, 17] width 162 height 15
paste input "QU121108250014"
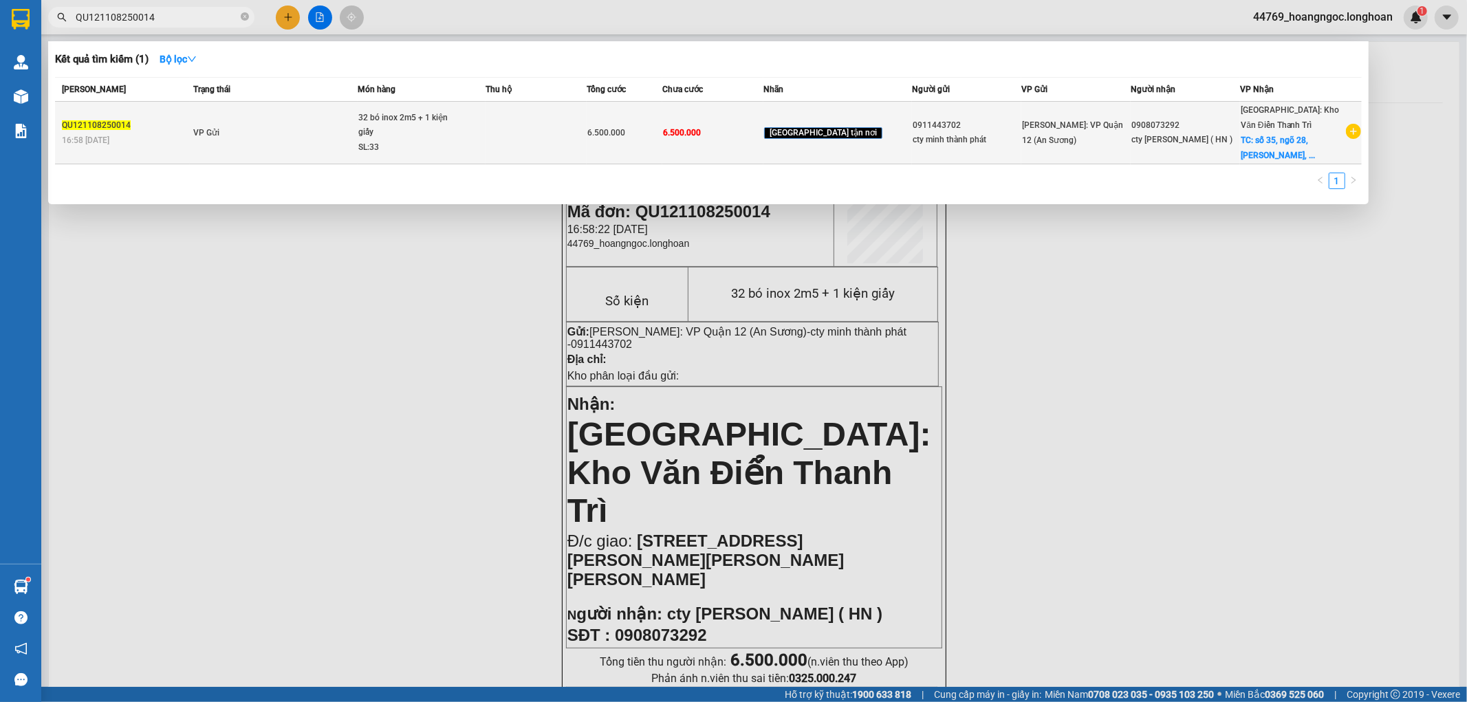
click at [383, 136] on div "32 bó inox 2m5 + 1 kiện giấy" at bounding box center [409, 126] width 103 height 30
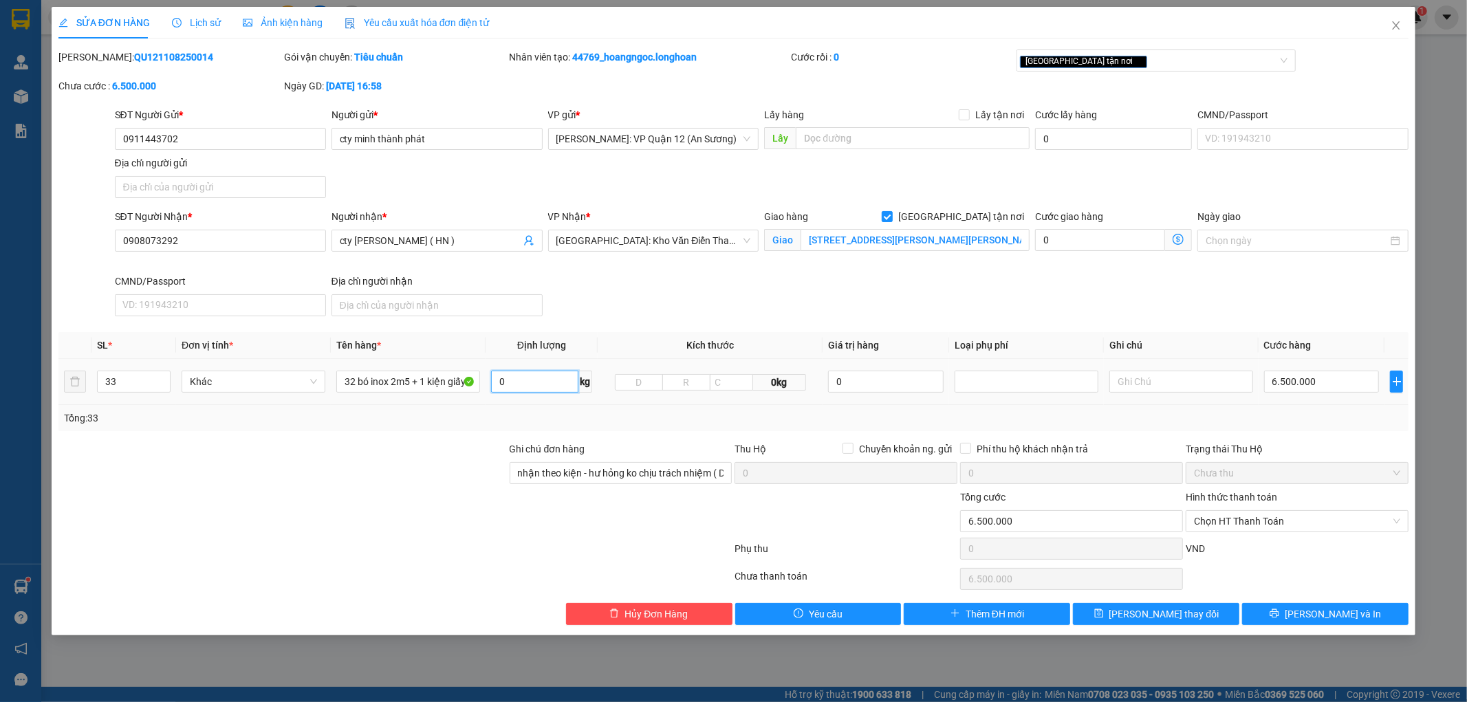
click at [539, 381] on input "0" at bounding box center [534, 382] width 87 height 22
click at [1356, 612] on button "[PERSON_NAME] và In" at bounding box center [1325, 614] width 166 height 22
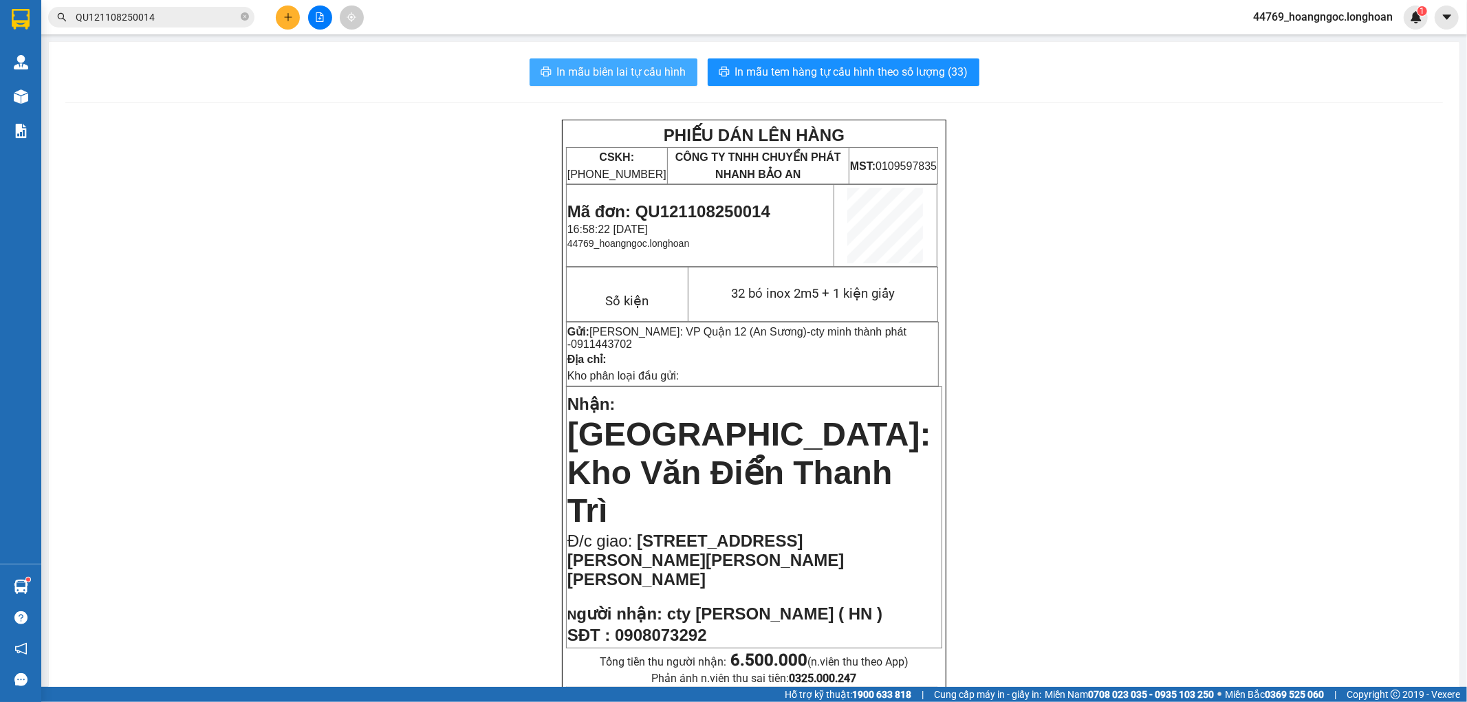
click at [658, 78] on span "In mẫu biên lai tự cấu hình" at bounding box center [621, 71] width 129 height 17
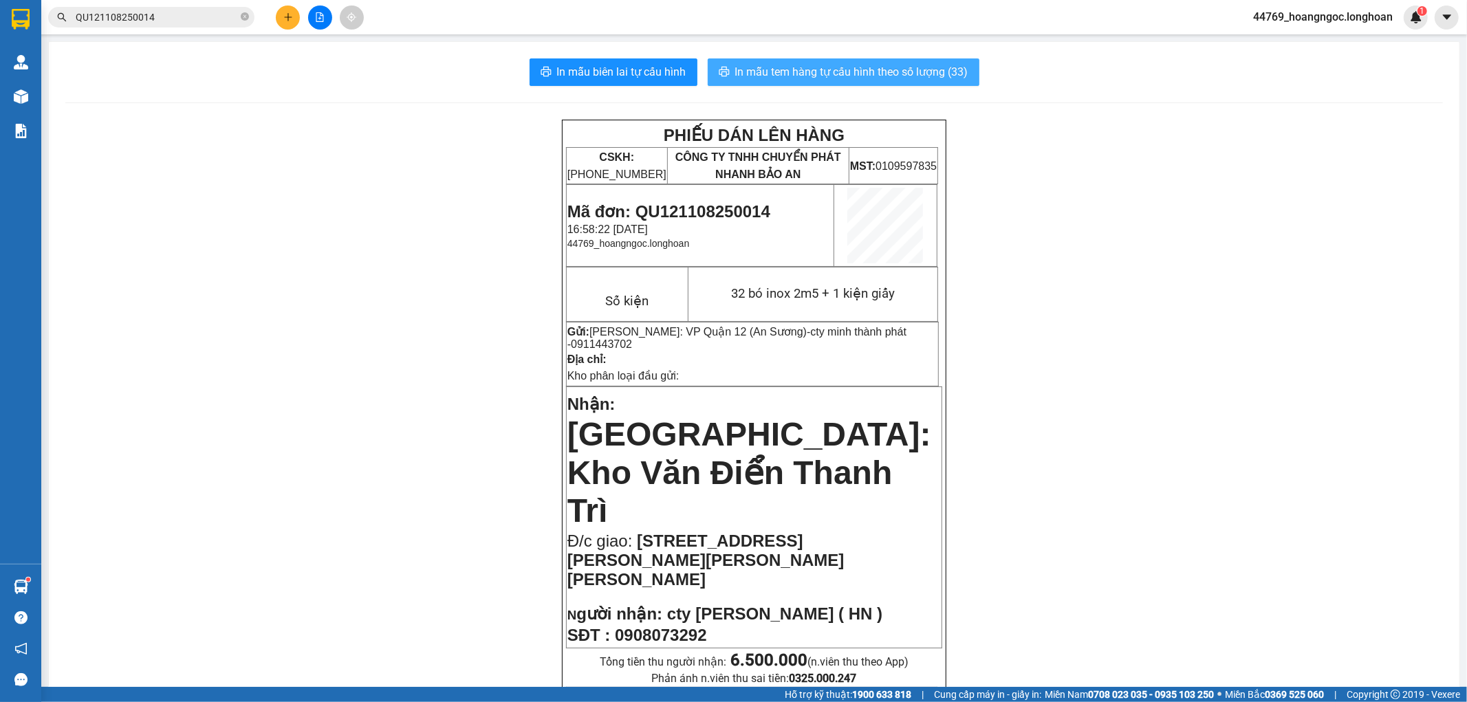
drag, startPoint x: 821, startPoint y: 66, endPoint x: 830, endPoint y: 78, distance: 15.7
click at [821, 66] on span "In mẫu tem hàng tự cấu hình theo số lượng (33)" at bounding box center [851, 71] width 233 height 17
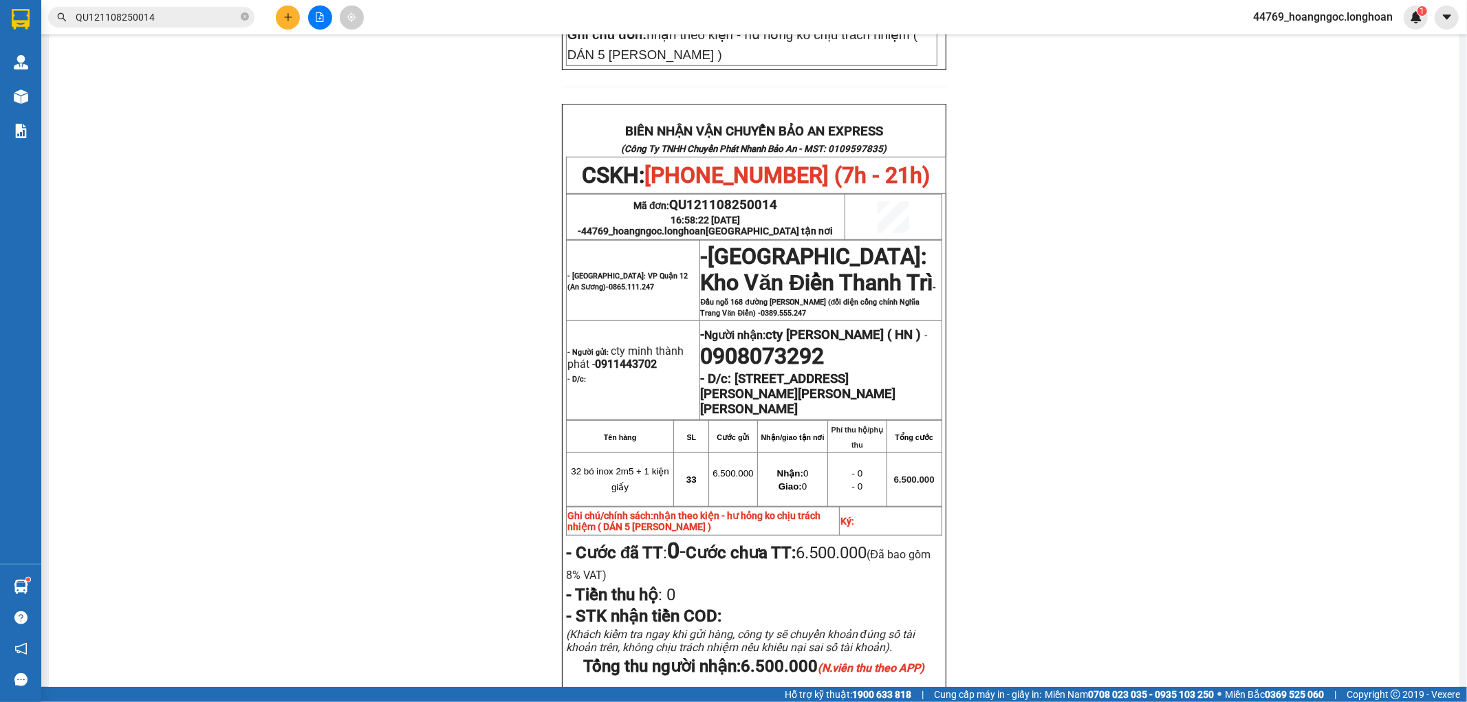
scroll to position [665, 0]
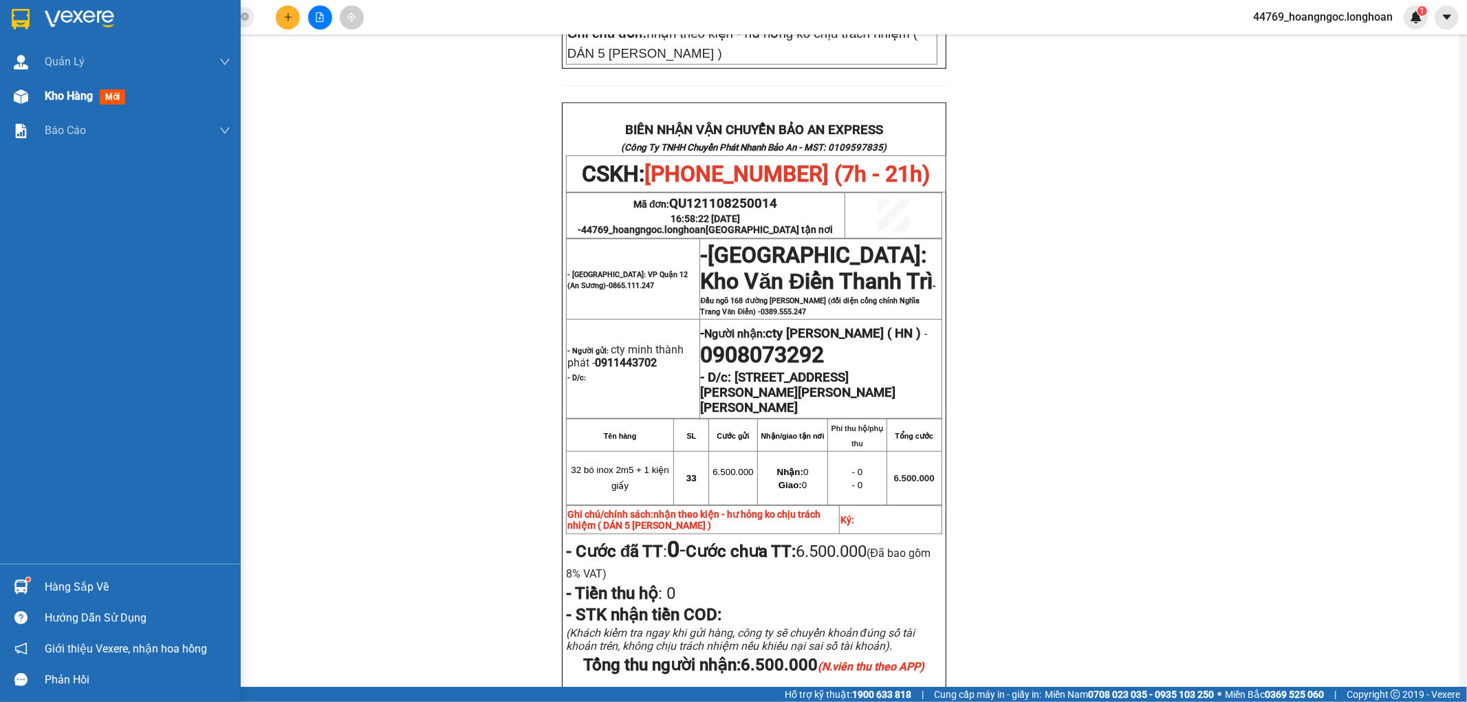
click at [43, 102] on div "Kho hàng mới" at bounding box center [120, 96] width 241 height 34
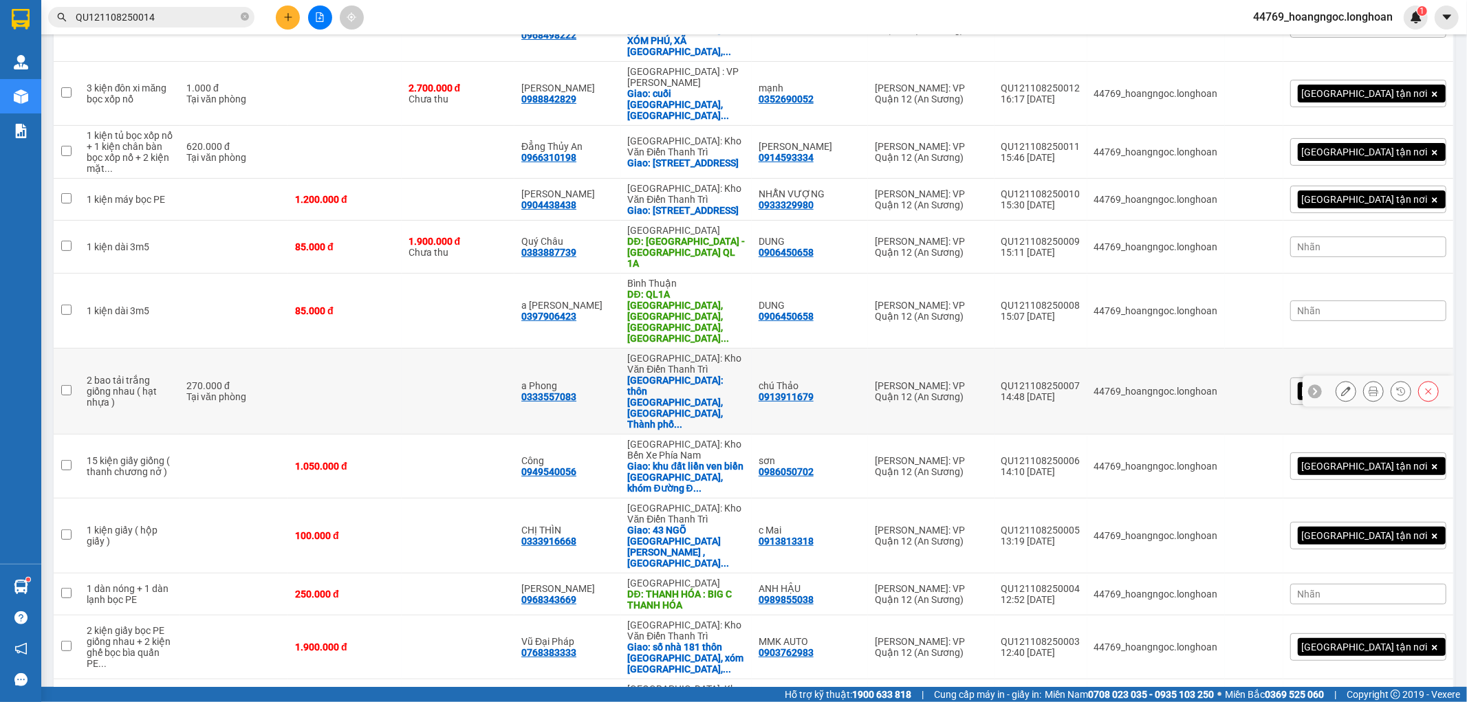
scroll to position [310, 0]
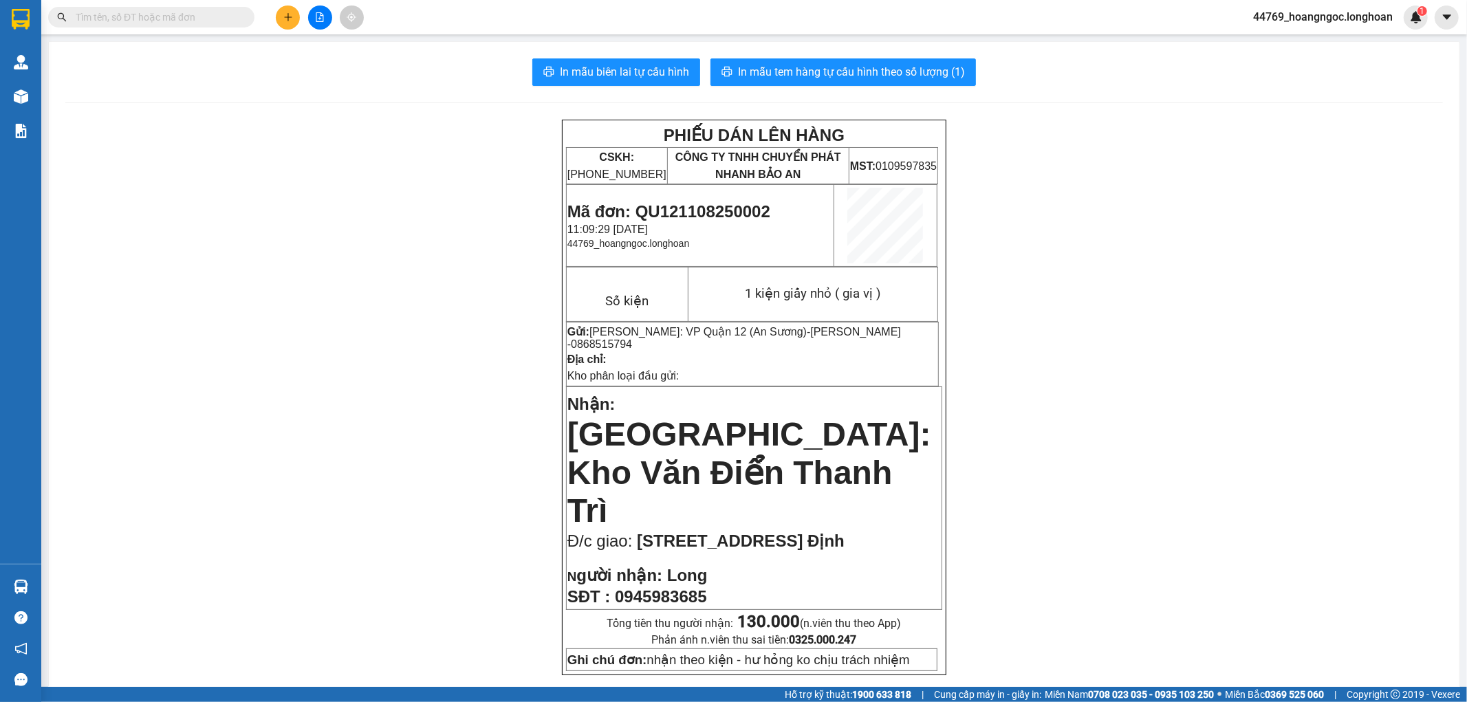
drag, startPoint x: 403, startPoint y: 292, endPoint x: 383, endPoint y: 186, distance: 107.8
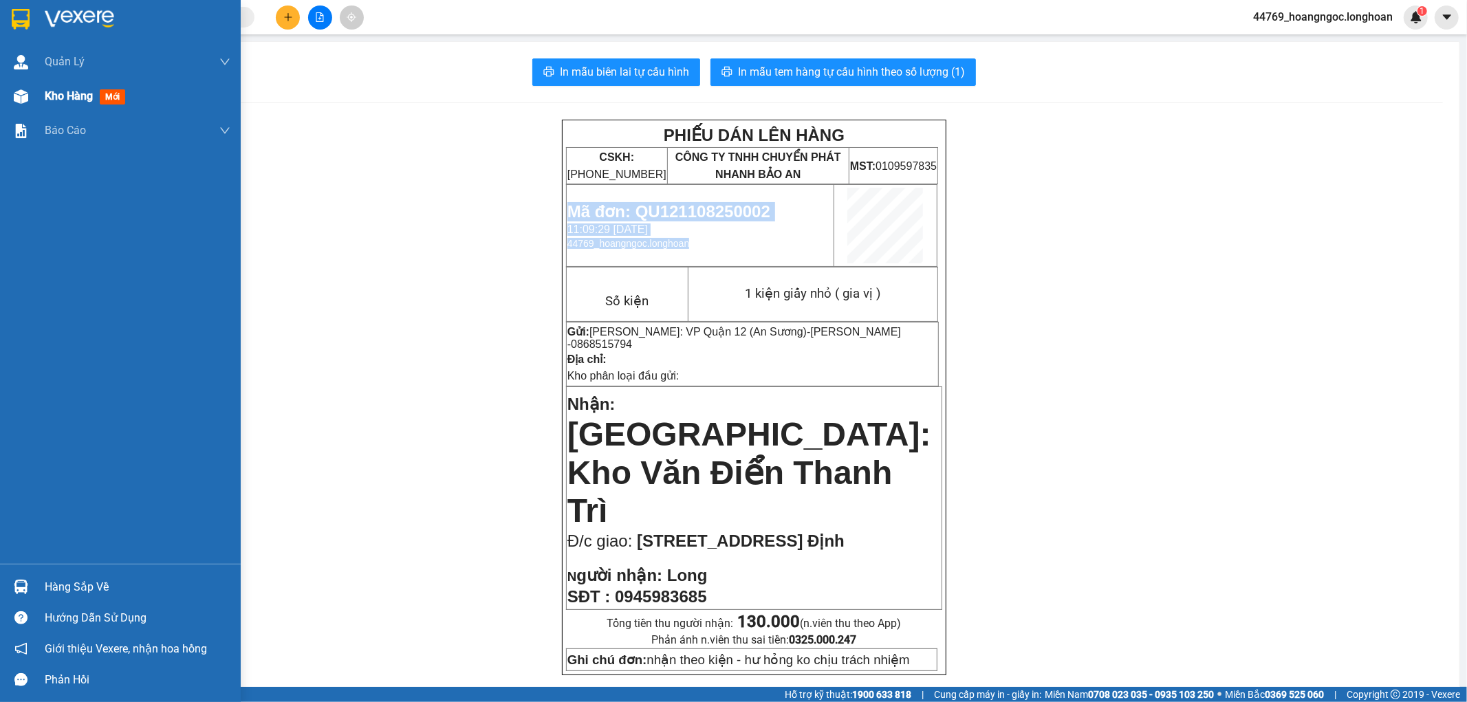
click at [74, 103] on span "Kho hàng" at bounding box center [69, 95] width 48 height 13
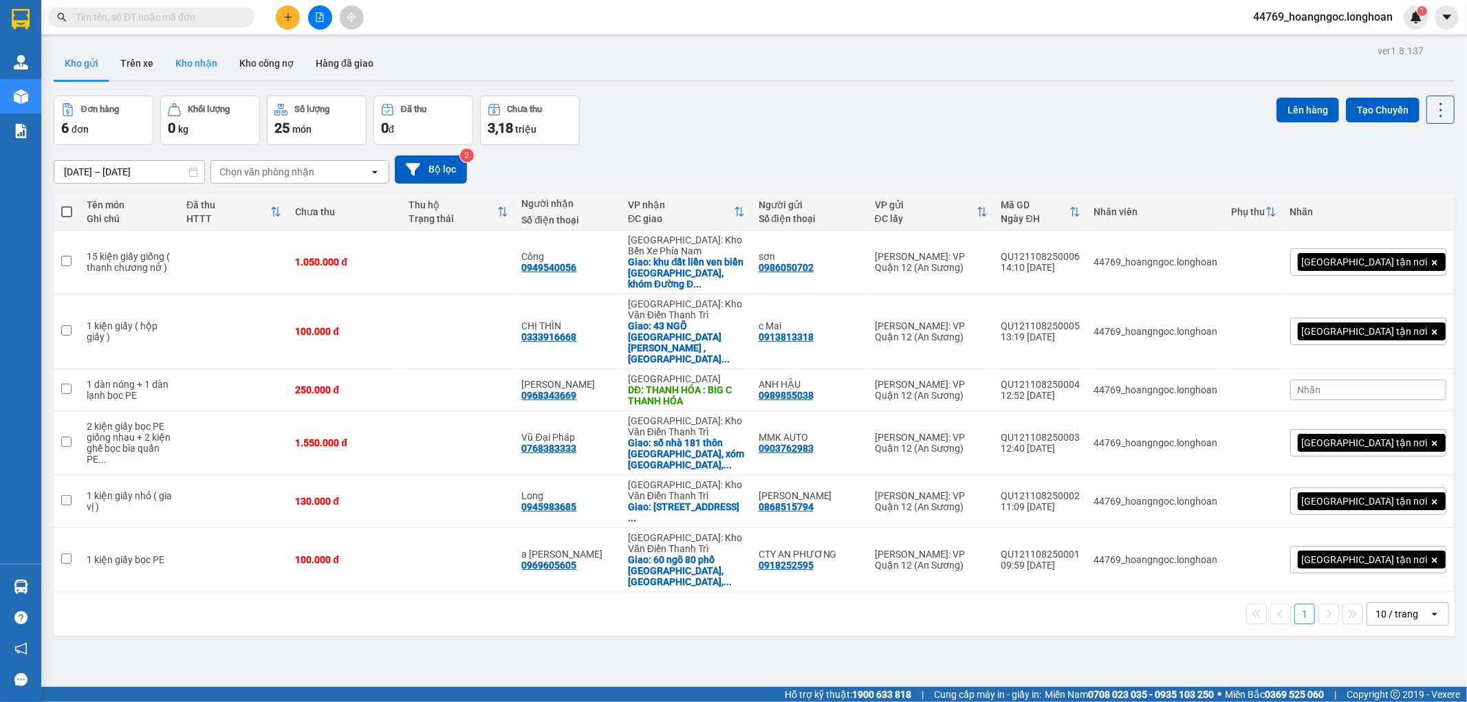
click at [187, 67] on button "Kho nhận" at bounding box center [196, 63] width 64 height 33
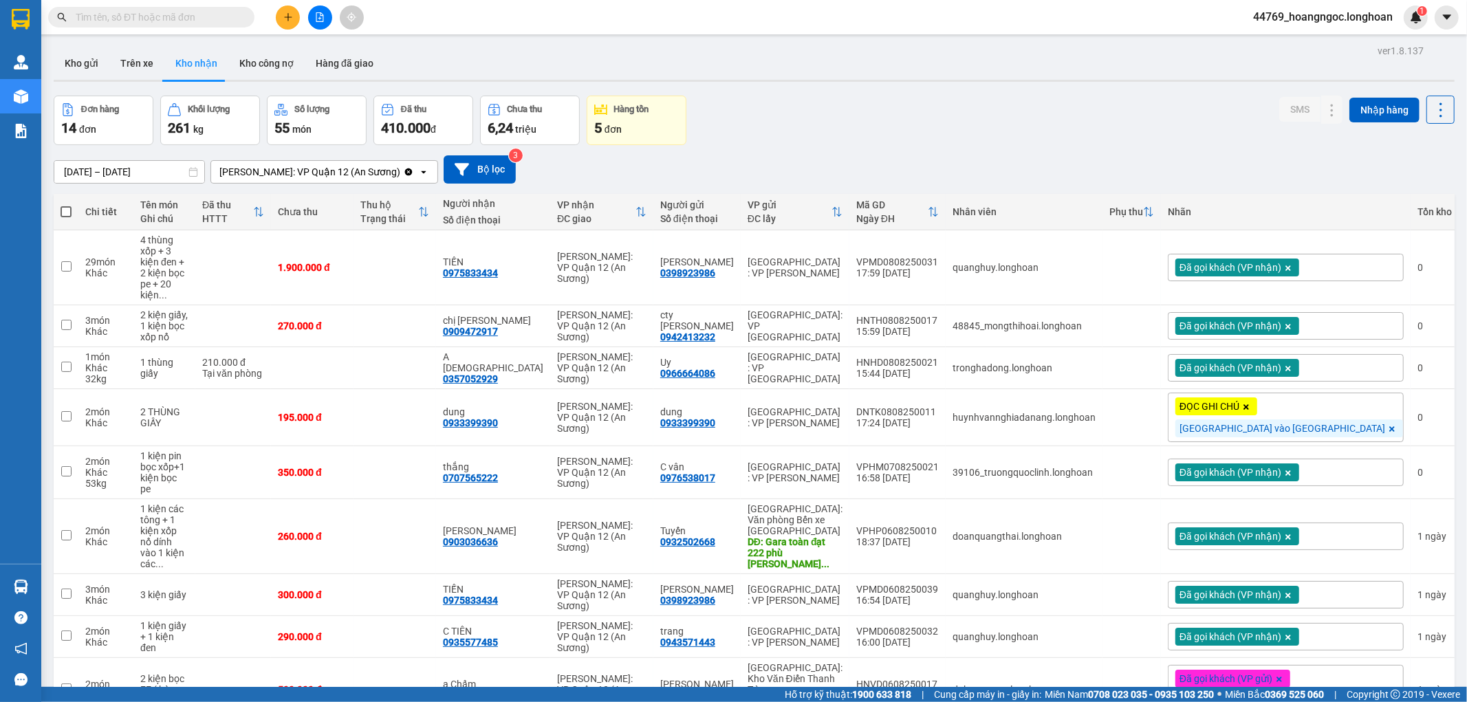
click at [211, 21] on input "text" at bounding box center [157, 17] width 162 height 15
paste input "0987240092"
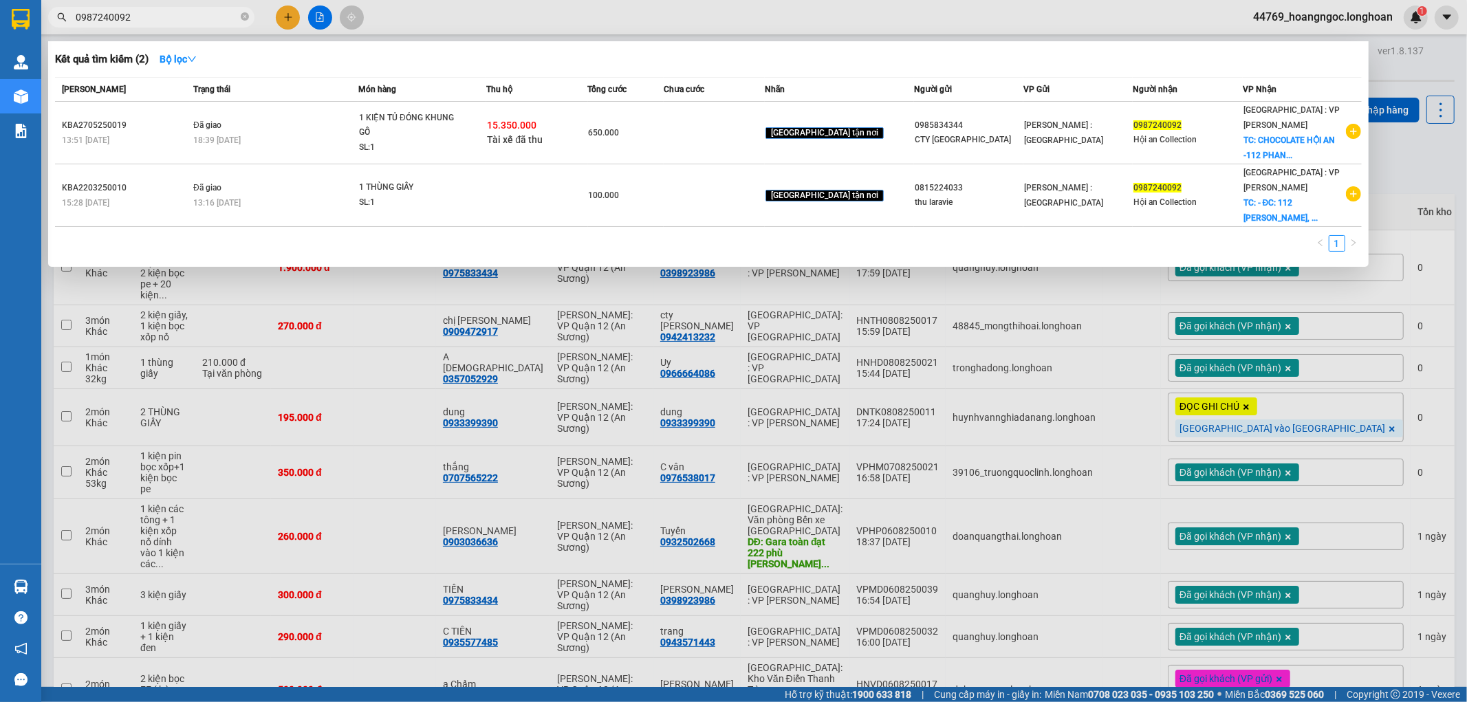
type input "0987240092"
click at [248, 16] on span "0987240092" at bounding box center [151, 17] width 206 height 21
click at [244, 17] on icon "close-circle" at bounding box center [245, 16] width 8 height 8
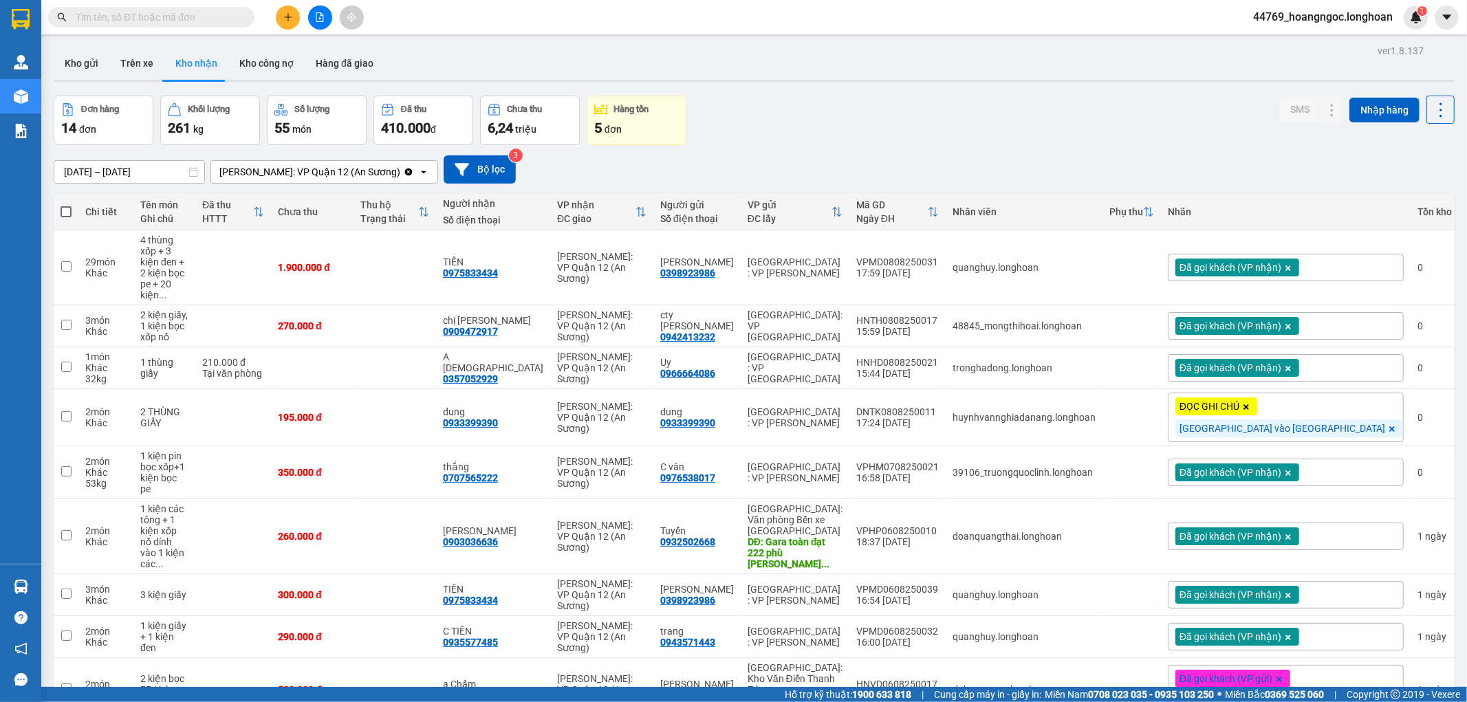
click at [183, 19] on input "text" at bounding box center [157, 17] width 162 height 15
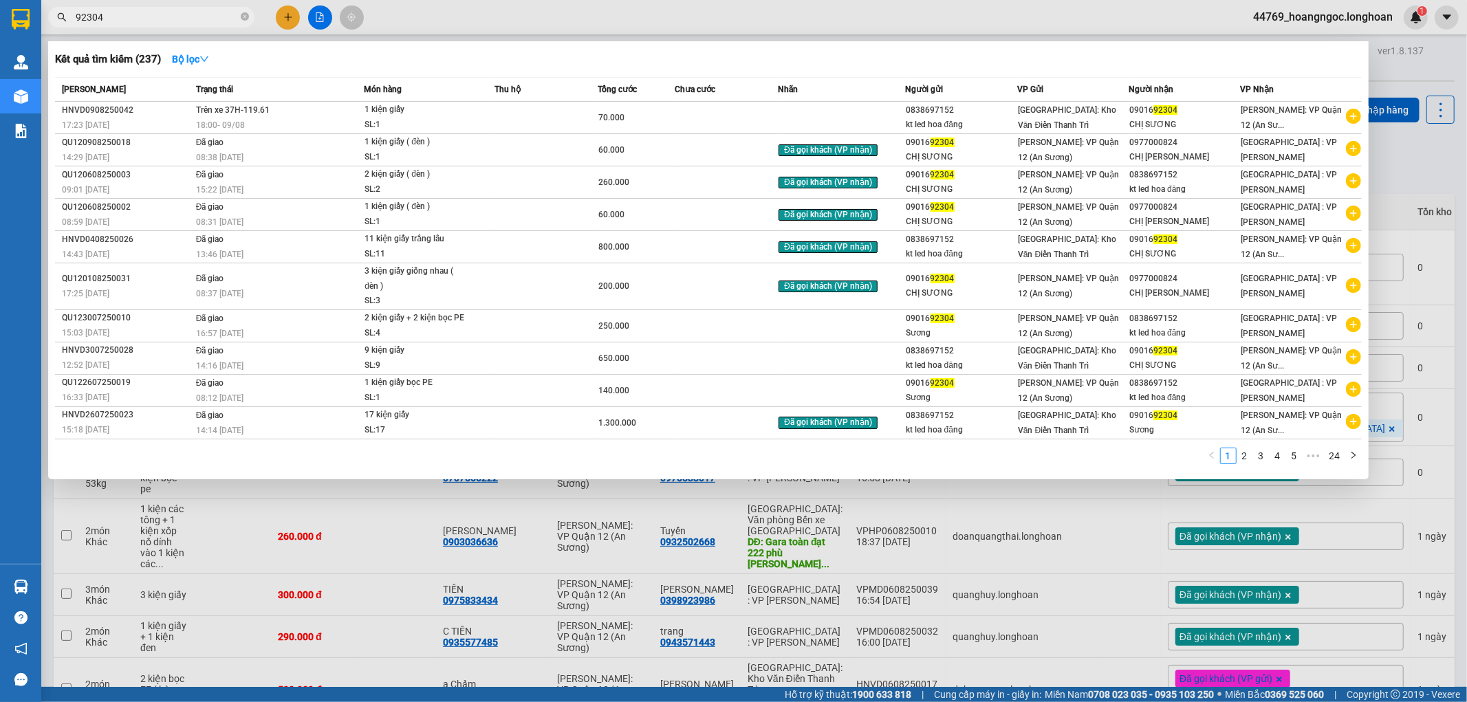
click at [146, 21] on input "92304" at bounding box center [157, 17] width 162 height 15
paste input "0906450658"
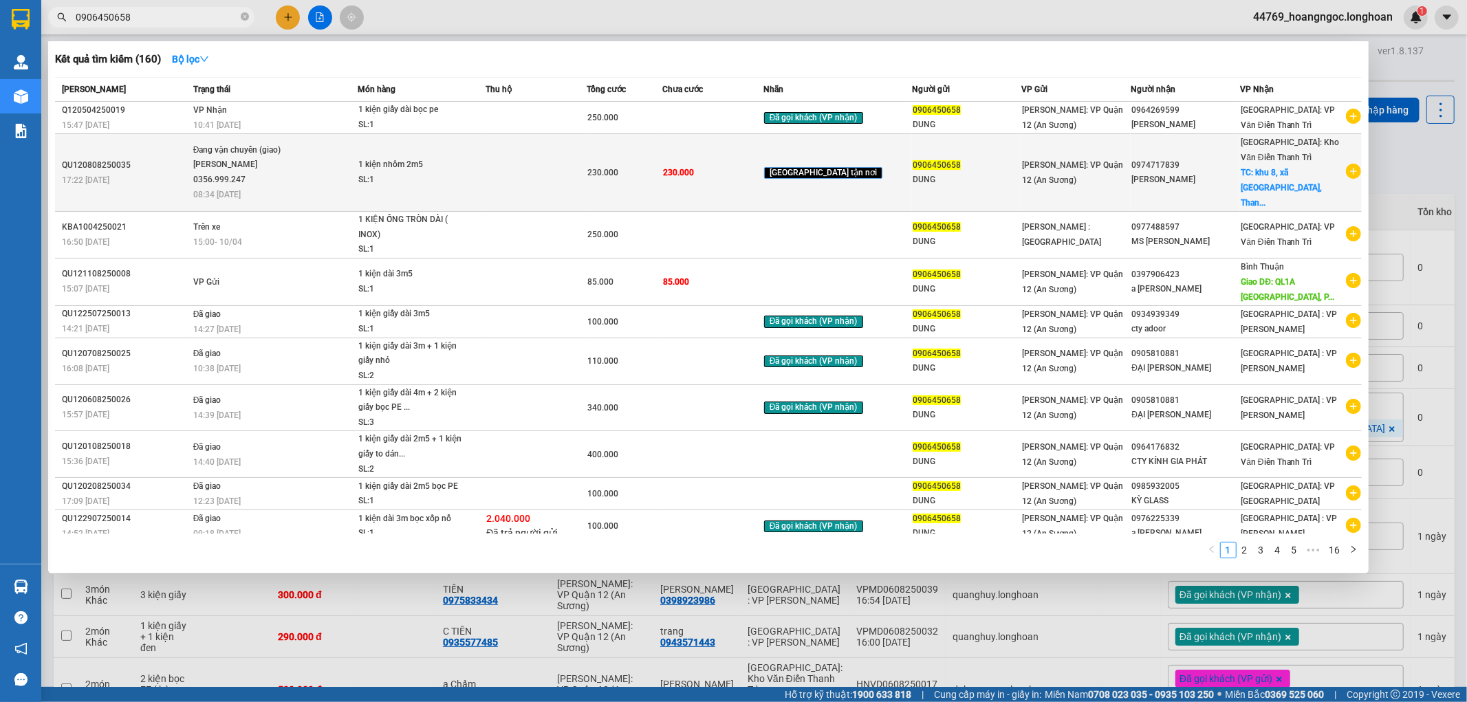
type input "0906450658"
click at [627, 149] on td "230.000" at bounding box center [625, 173] width 76 height 78
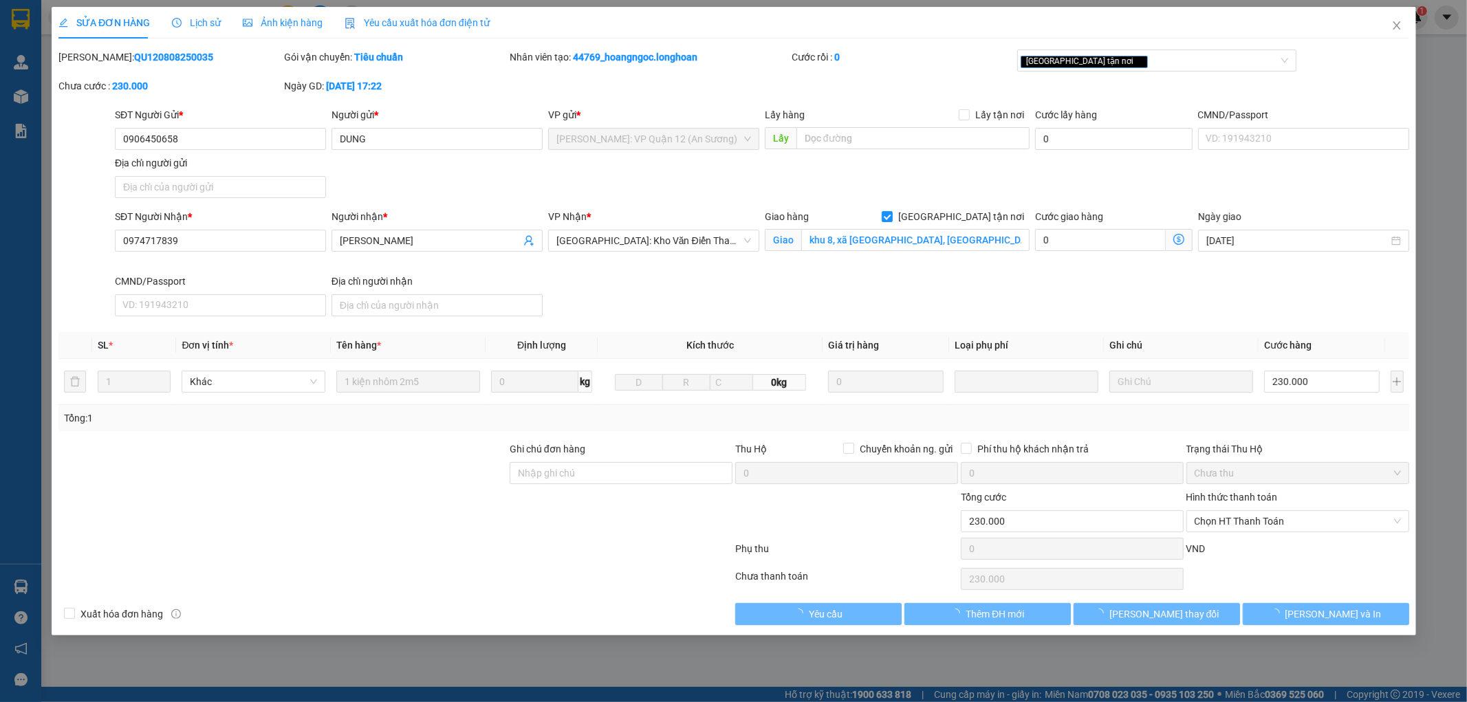
type input "0906450658"
type input "DUNG"
type input "0974717839"
type input "Đoàn Minh Toàn"
checkbox input "true"
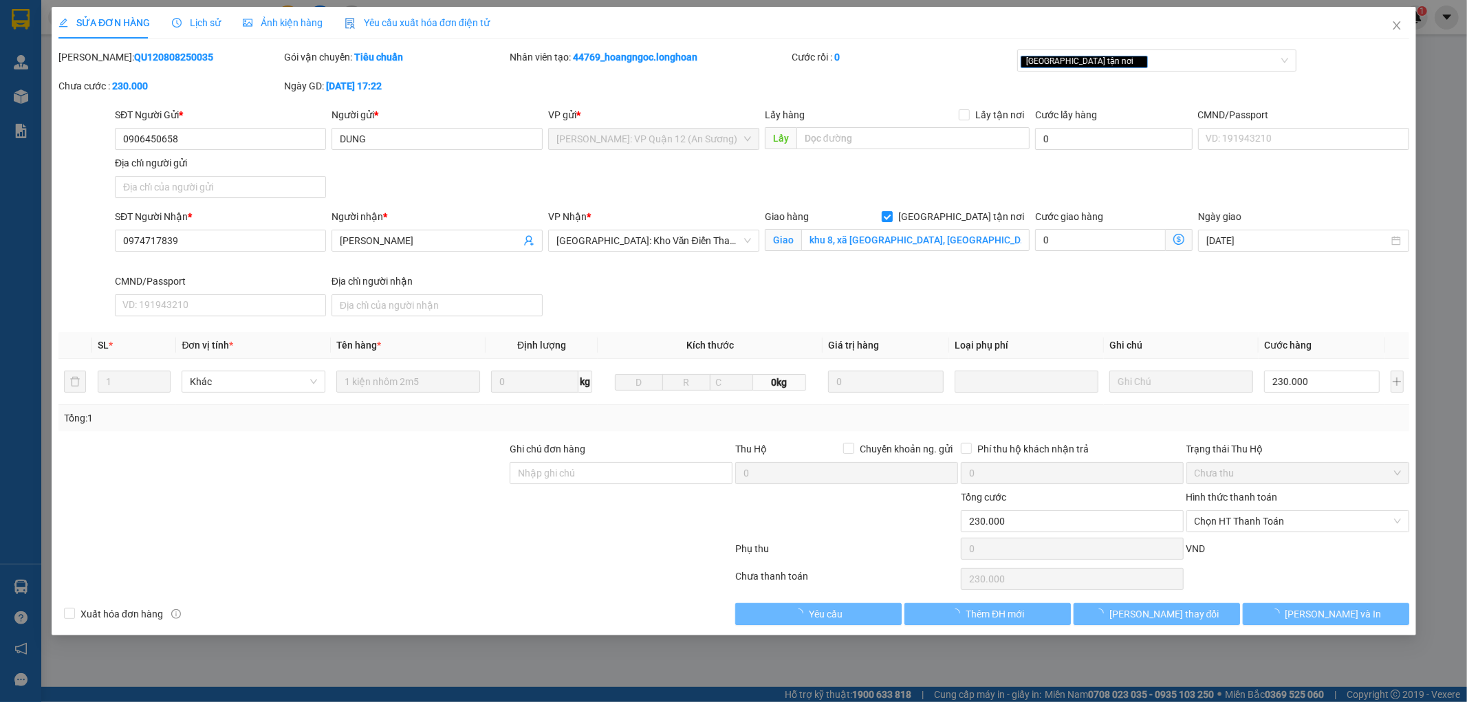
type input "khu 8, xã Đồng Chung, Thanh Thủy, Phú Thọ"
type input "230.000"
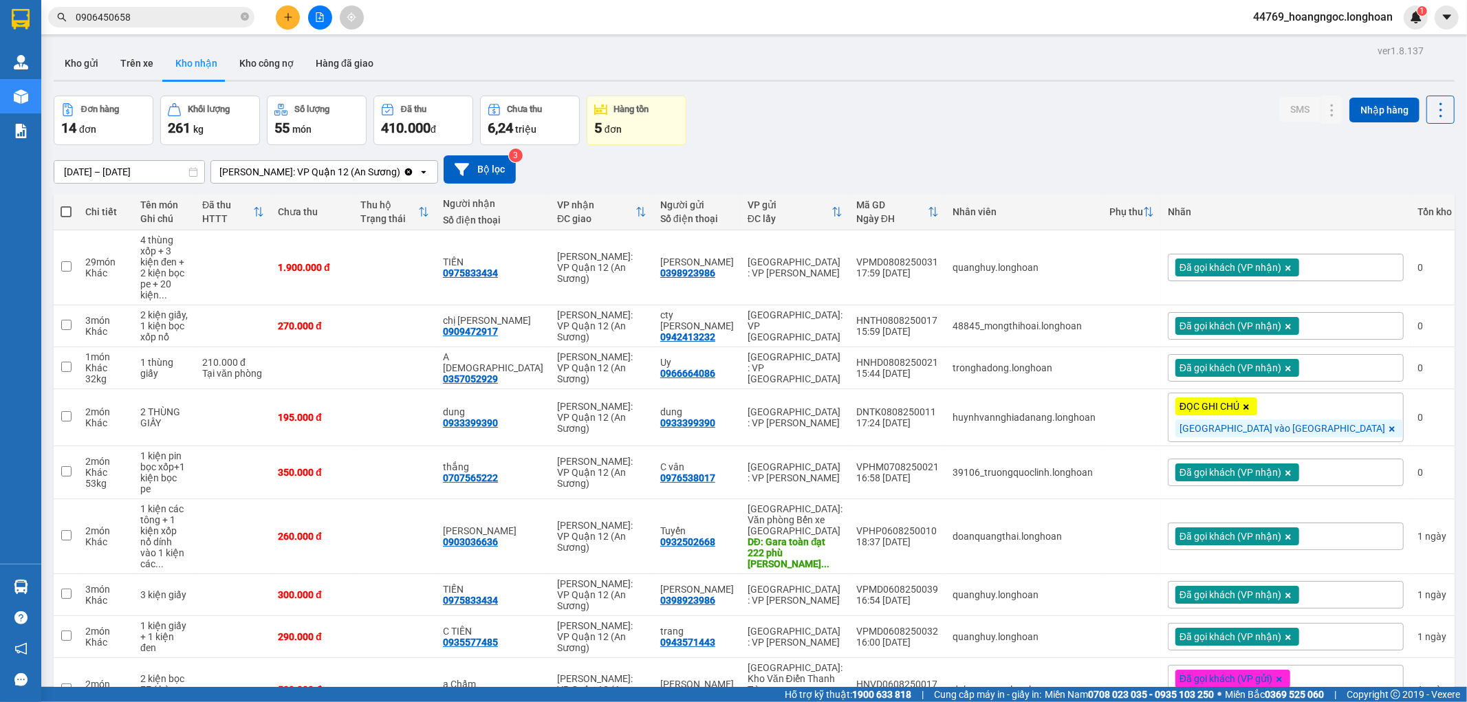
click at [177, 17] on input "0906450658" at bounding box center [157, 17] width 162 height 15
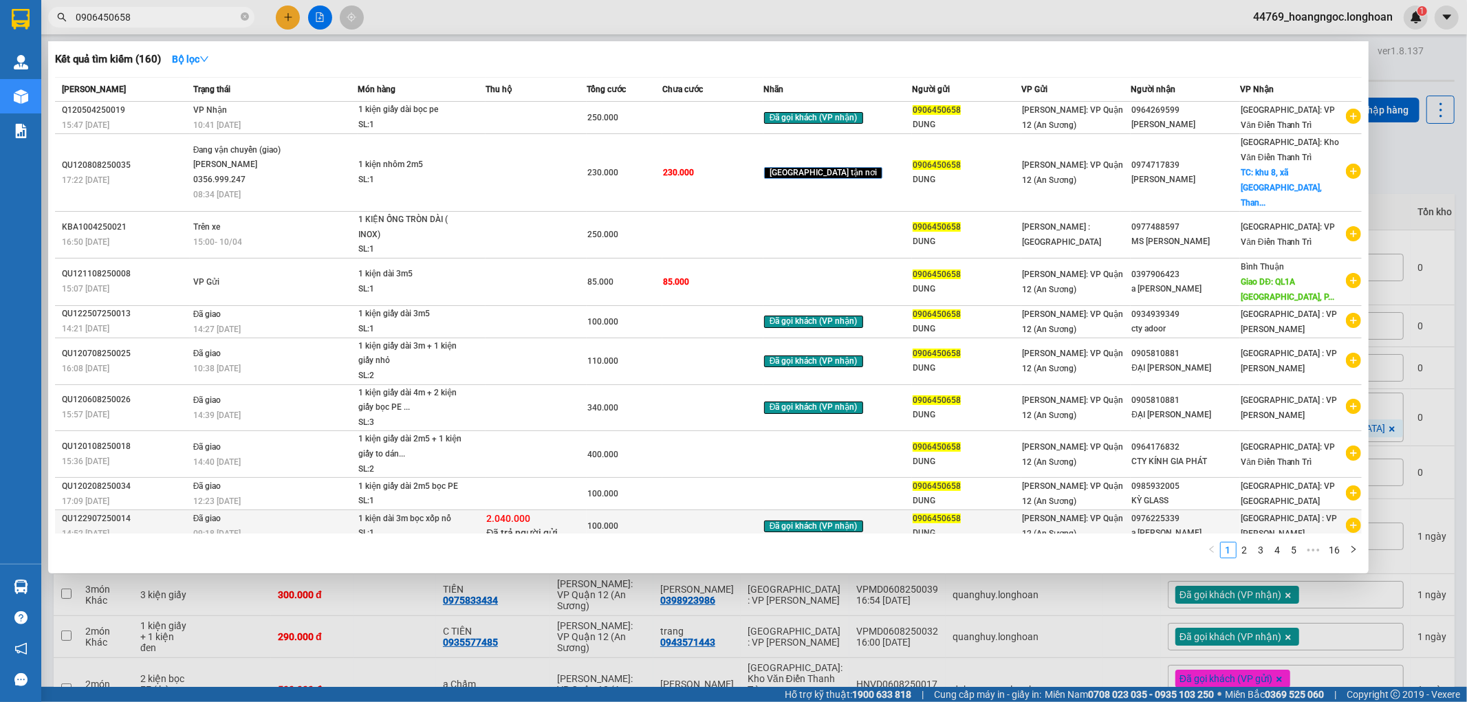
click at [519, 513] on span "2.040.000" at bounding box center [508, 518] width 44 height 11
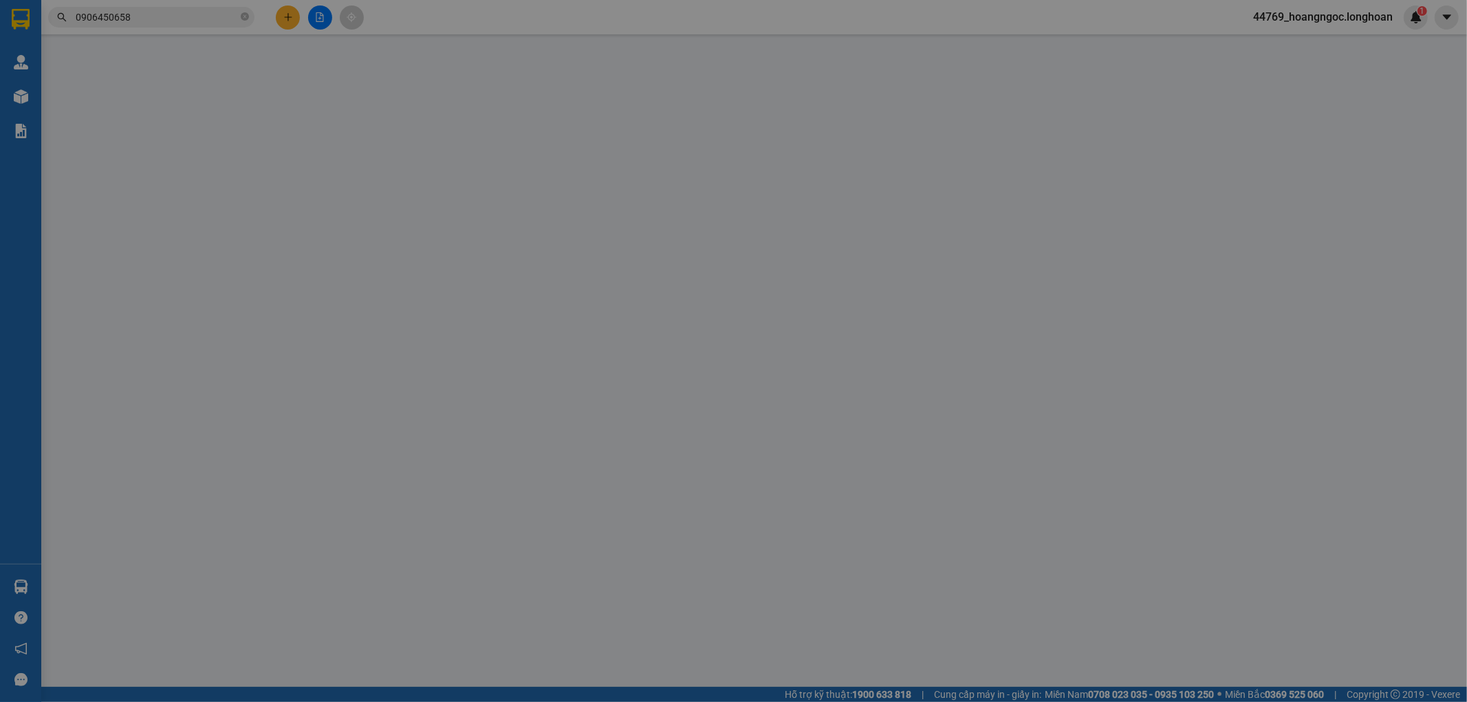
type input "0906450658"
type input "DUNG"
type input "0976225339"
type input "a Lee Lê"
type input "nhận theo kiện - hư hỏng ko chịu trách nhiệm"
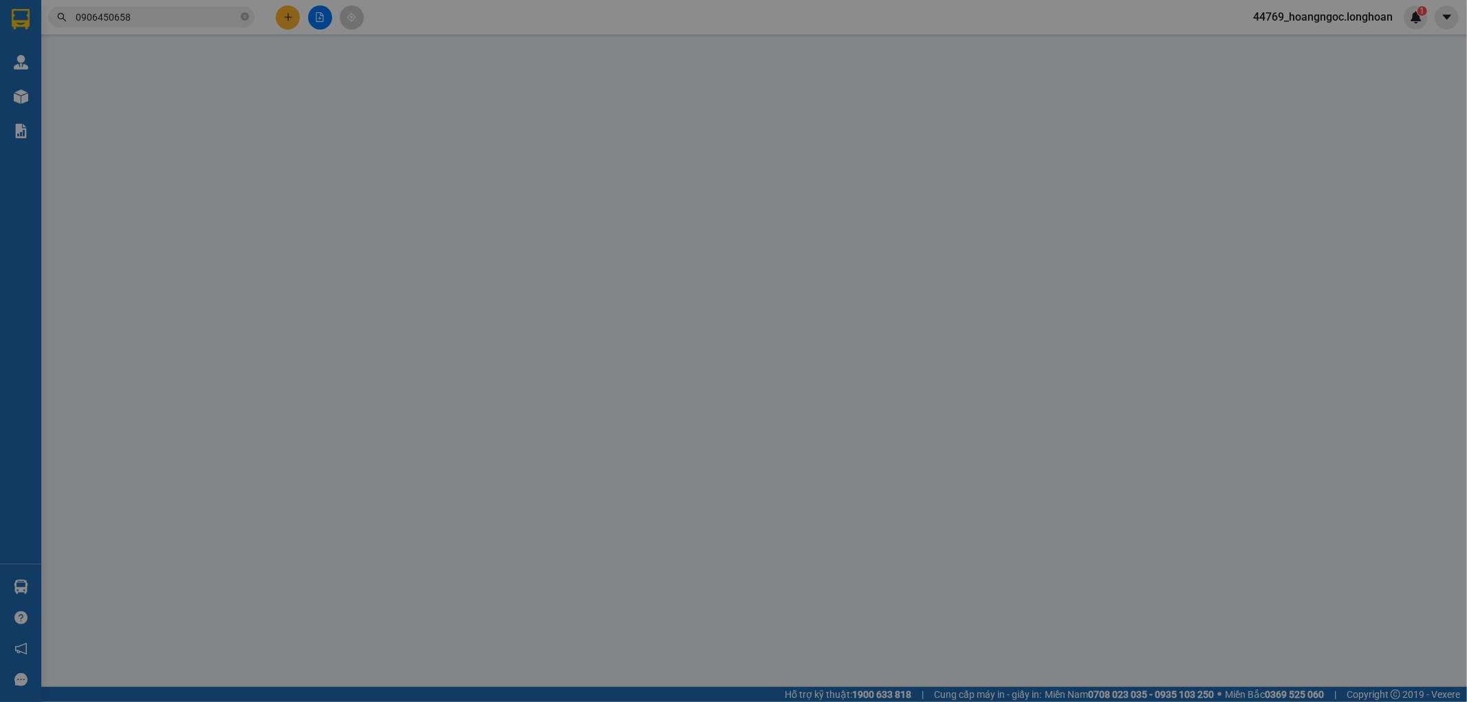
checkbox input "true"
type input "2.040.000"
type input "20.000"
type input "100.000"
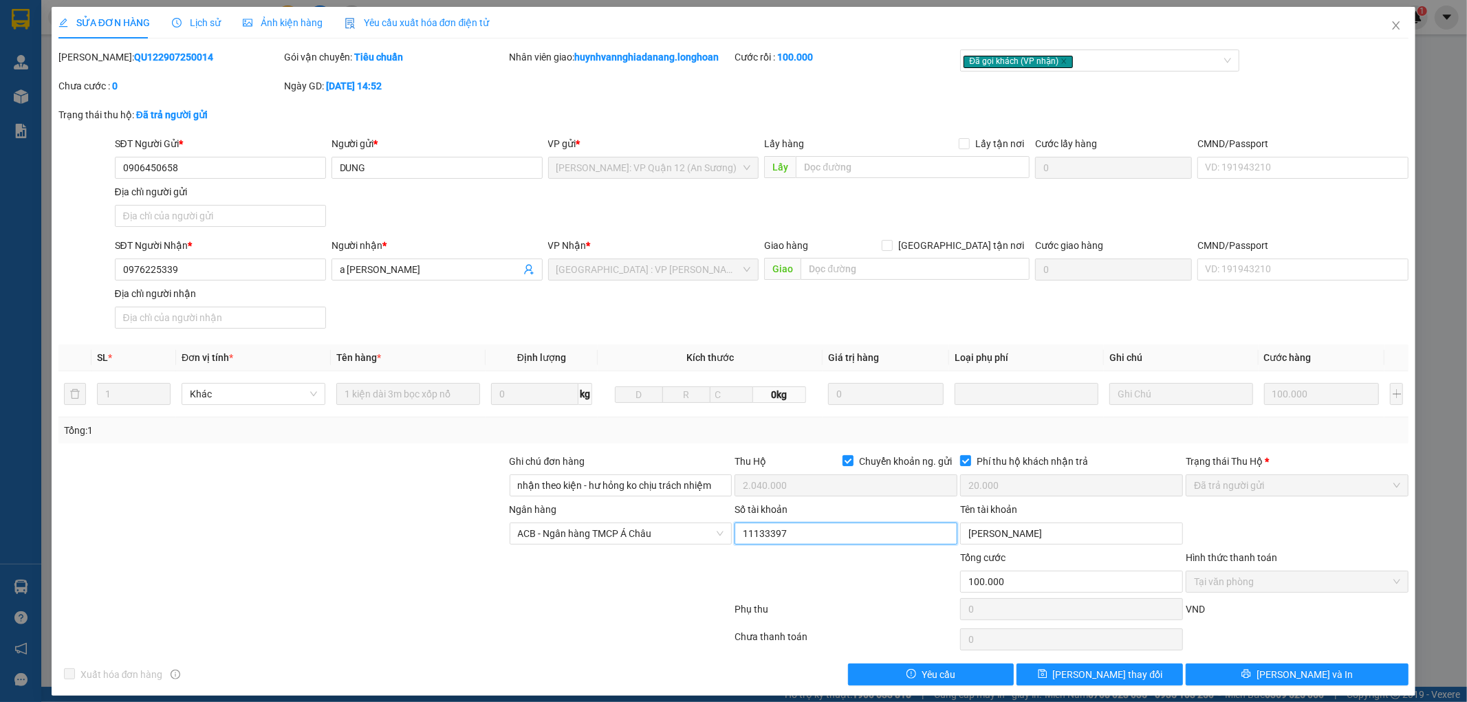
click at [789, 541] on input "11133397" at bounding box center [846, 534] width 223 height 22
click at [1014, 531] on input "Phùng Thị Dung" at bounding box center [1071, 534] width 223 height 22
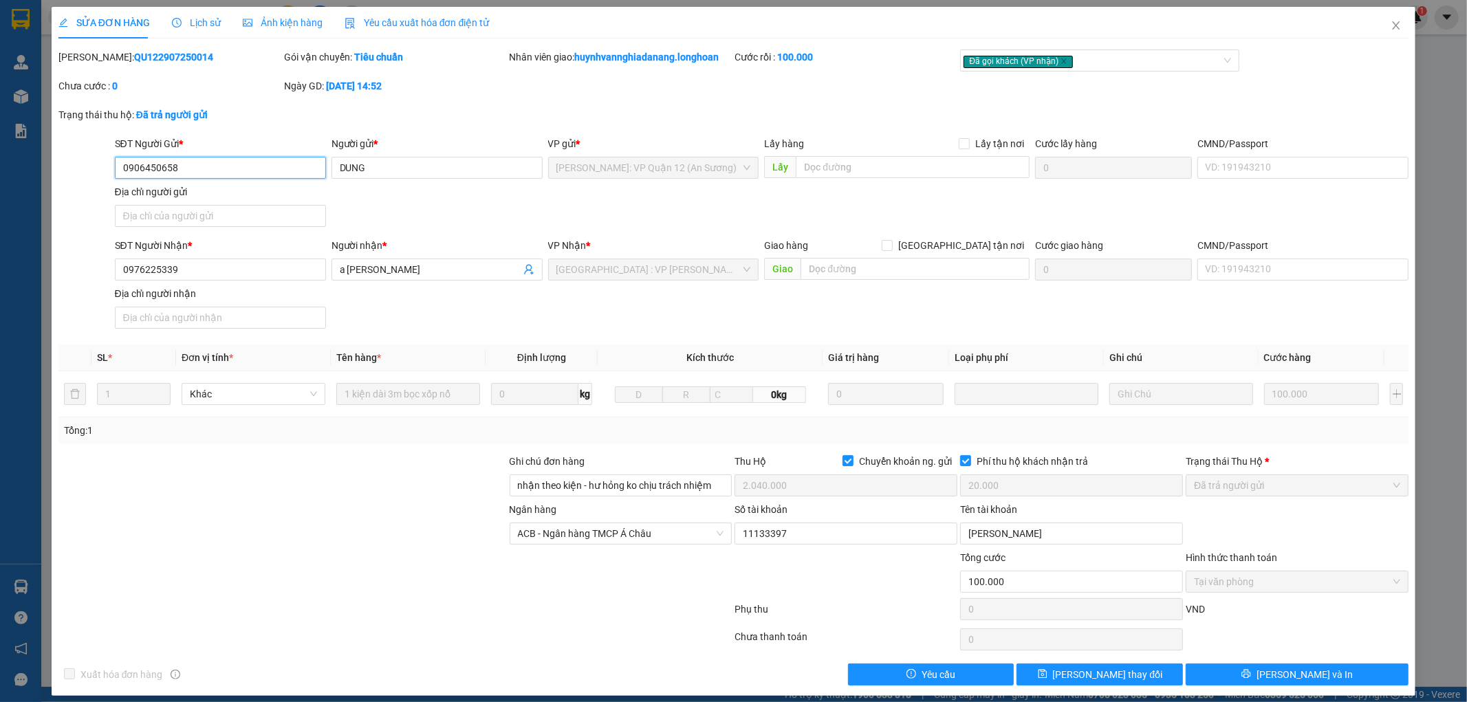
click at [229, 167] on input "0906450658" at bounding box center [220, 168] width 211 height 22
click at [867, 539] on input "11133397" at bounding box center [846, 534] width 223 height 22
click at [1027, 533] on input "Phùng Thị Dung" at bounding box center [1071, 534] width 223 height 22
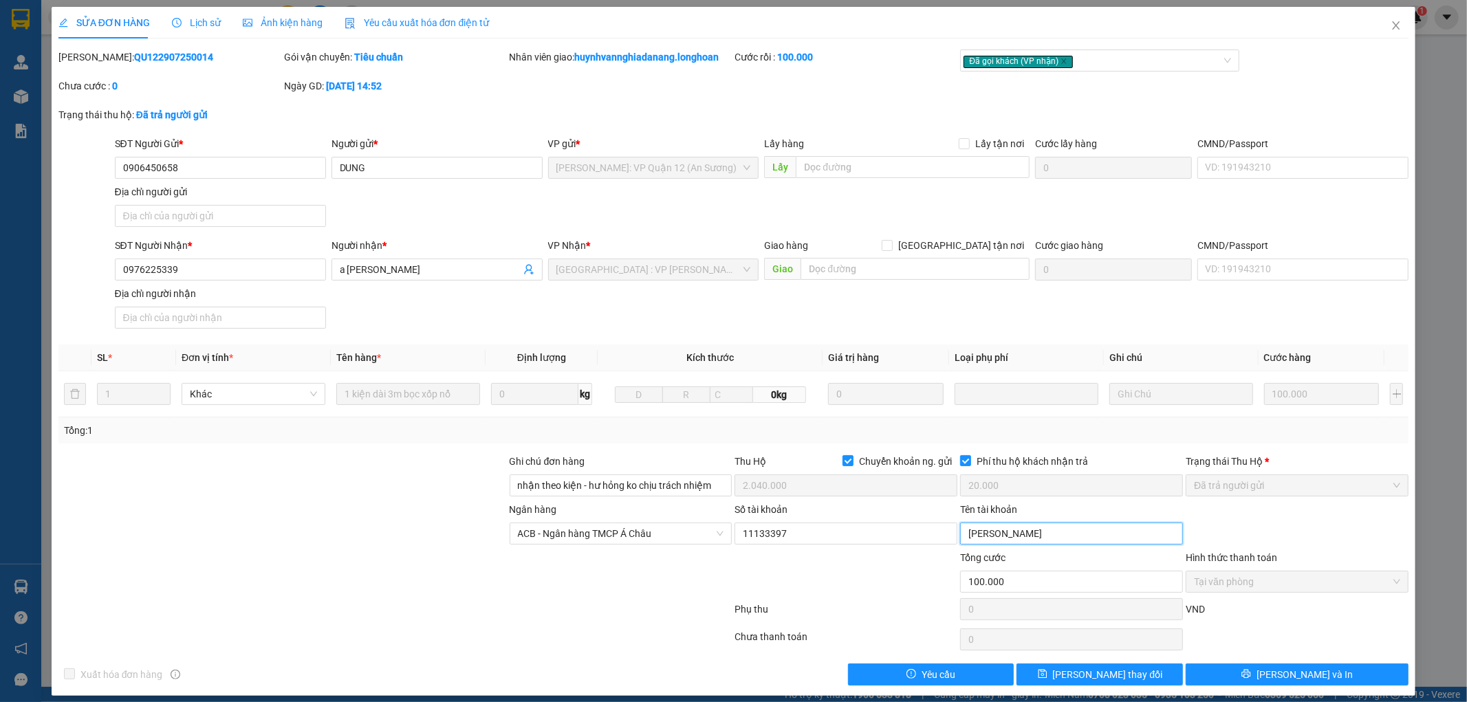
click at [1027, 533] on input "Phùng Thị Dung" at bounding box center [1071, 534] width 223 height 22
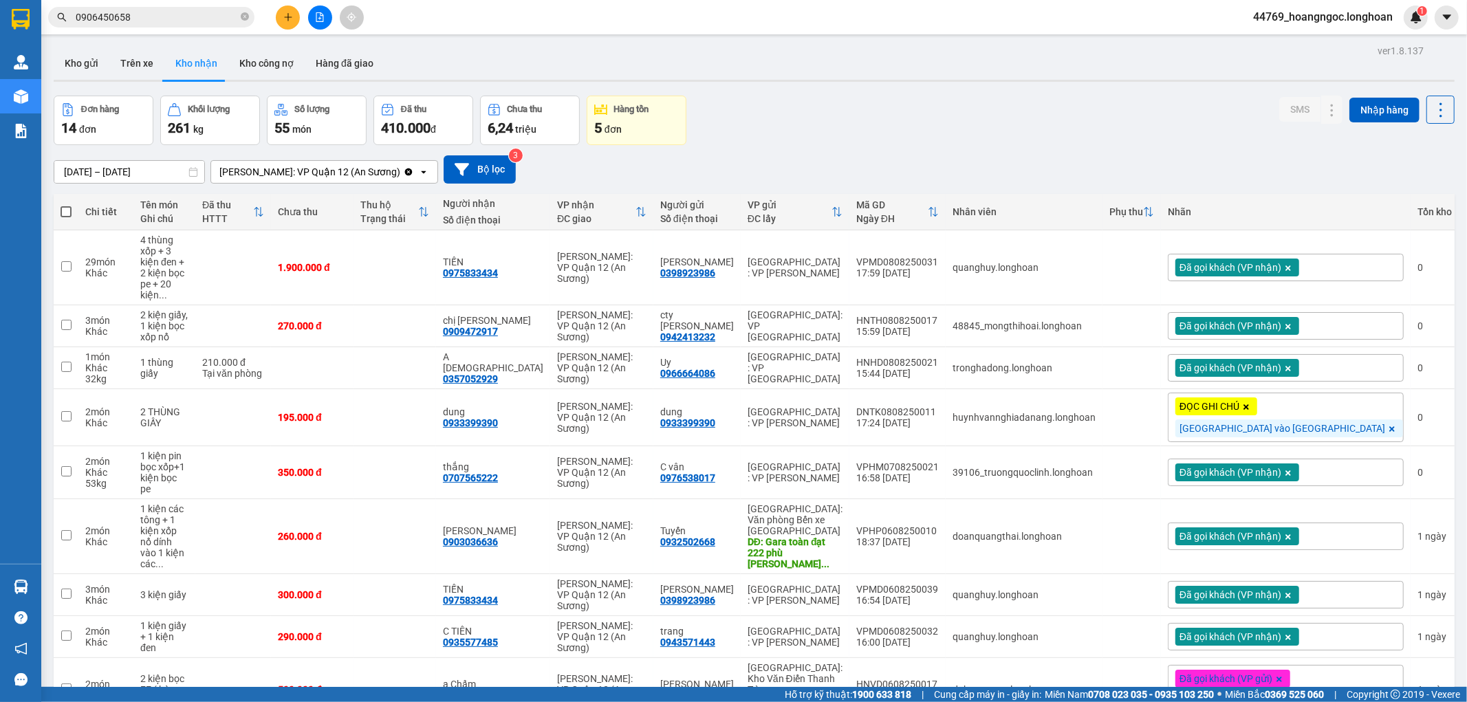
click at [149, 19] on input "0906450658" at bounding box center [157, 17] width 162 height 15
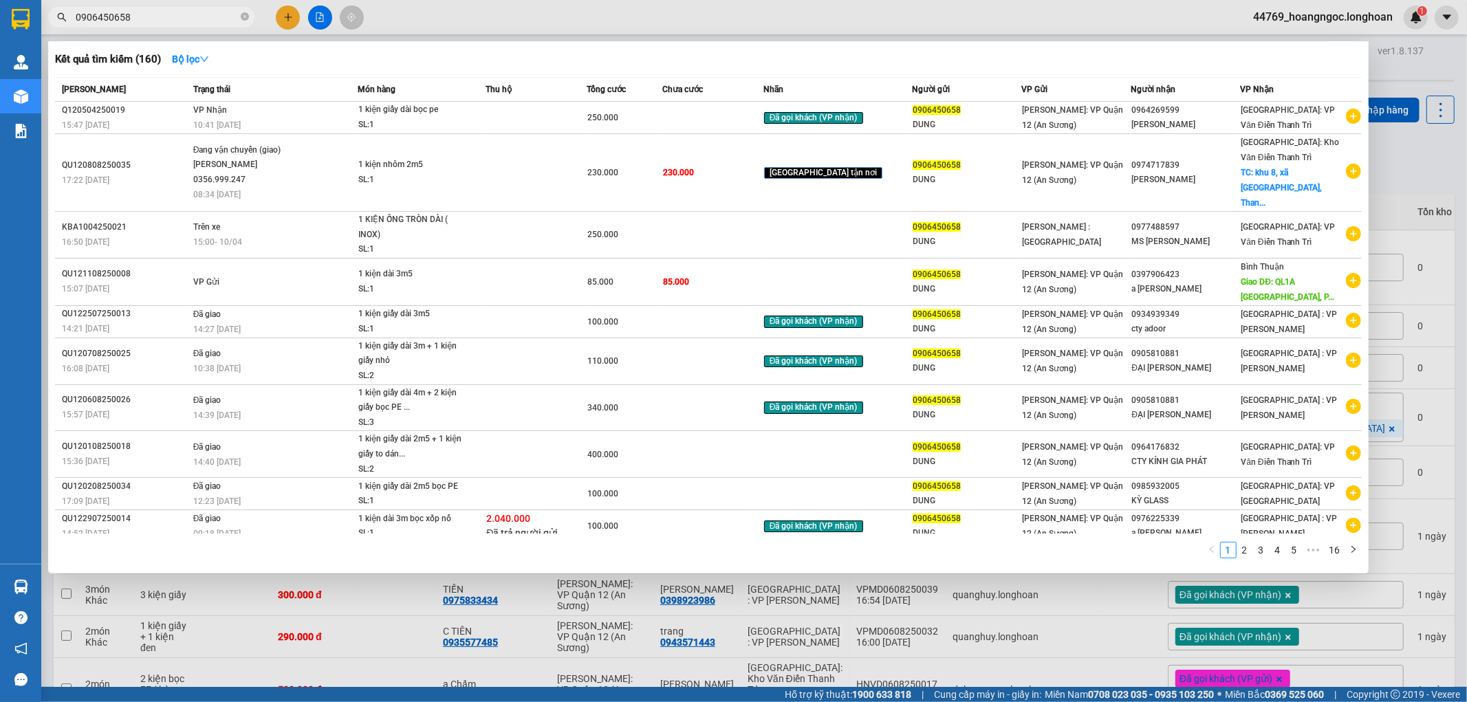
click at [149, 19] on input "0906450658" at bounding box center [157, 17] width 162 height 15
paste input "QU12210725000"
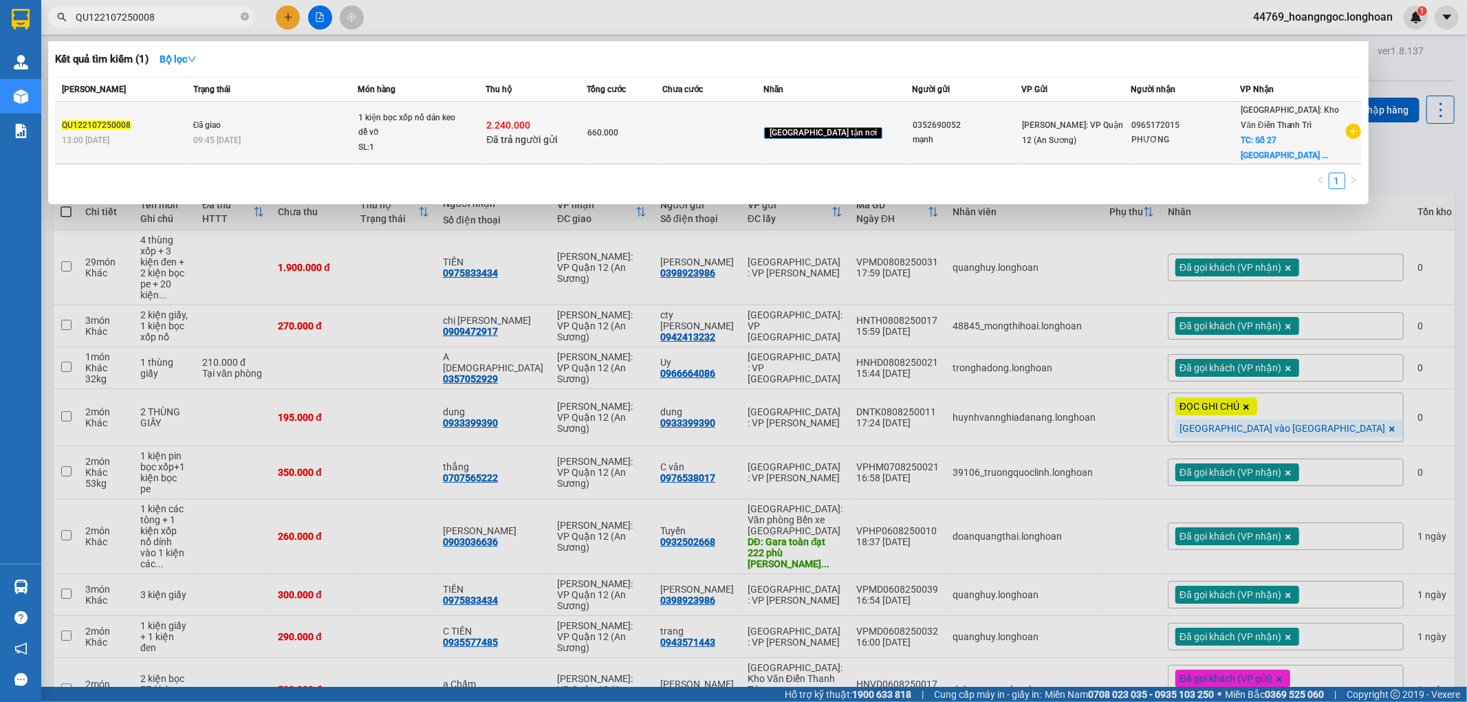
type input "QU122107250008"
click at [289, 140] on div "09:45 - 04/08" at bounding box center [275, 140] width 164 height 15
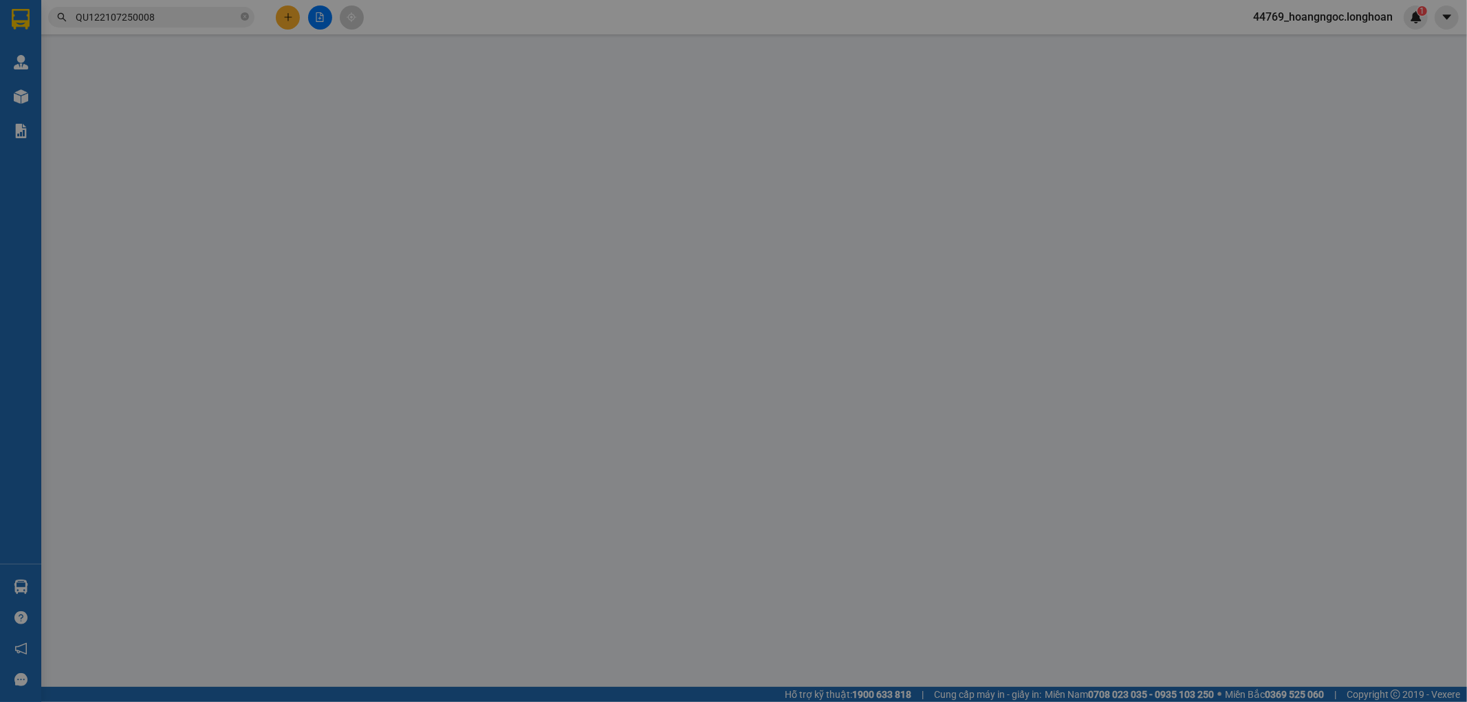
type input "0352690052"
type input "mạnh"
type input "0965172015"
type input "PHƯƠNG"
checkbox input "true"
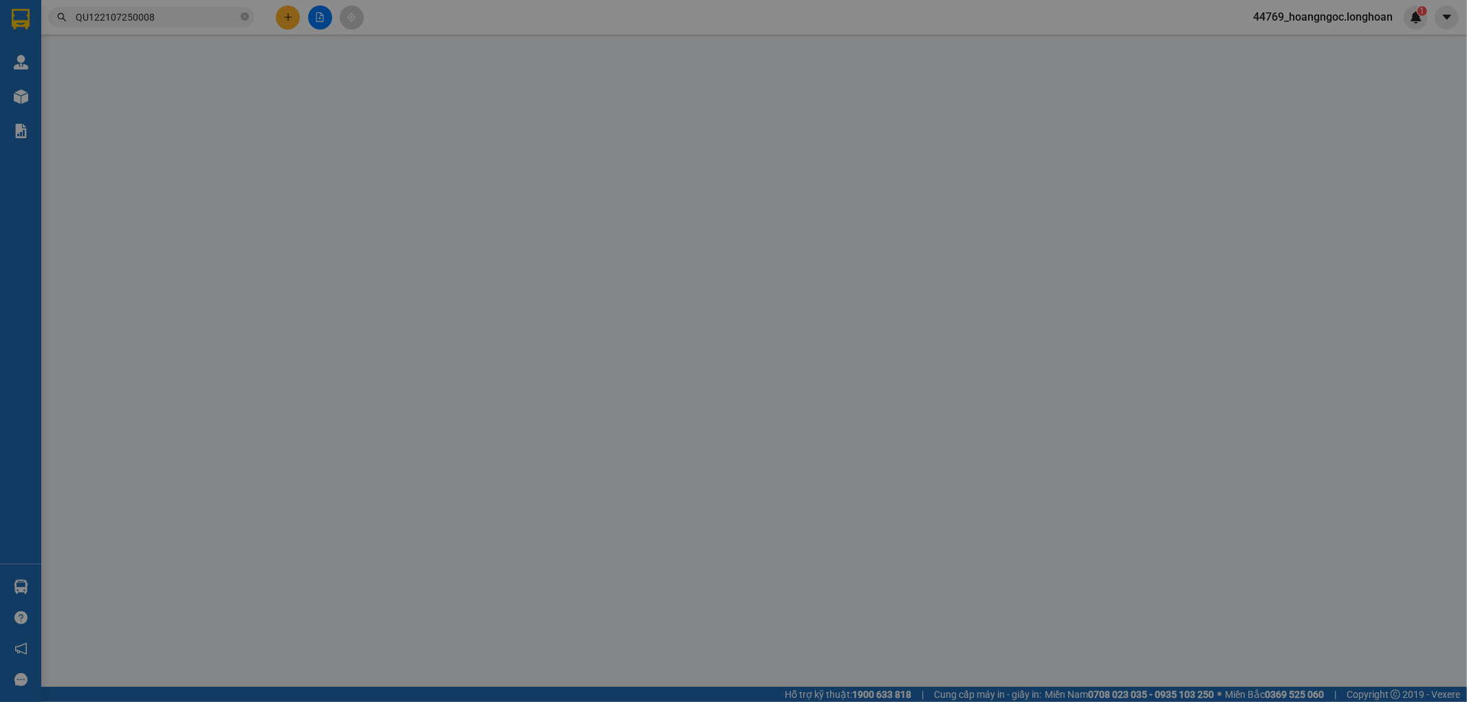
type input "Số 27 Phố Trung Hoà - Cầu Giấy, HÀ NỘI"
type input "nhận theo kiện - hư hỏng ko chịu trách nhiệm"
checkbox input "true"
type input "2.240.000"
type input "20.000"
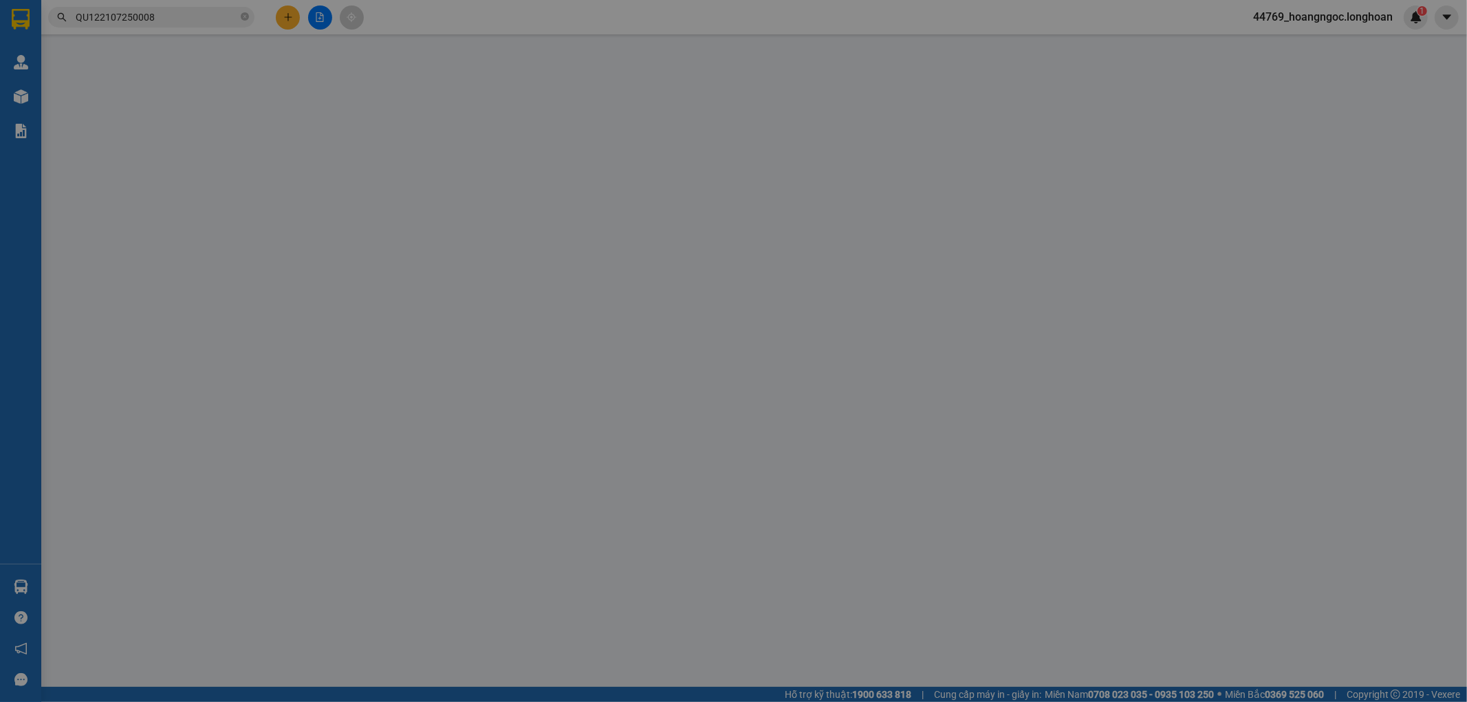
type input "660.000"
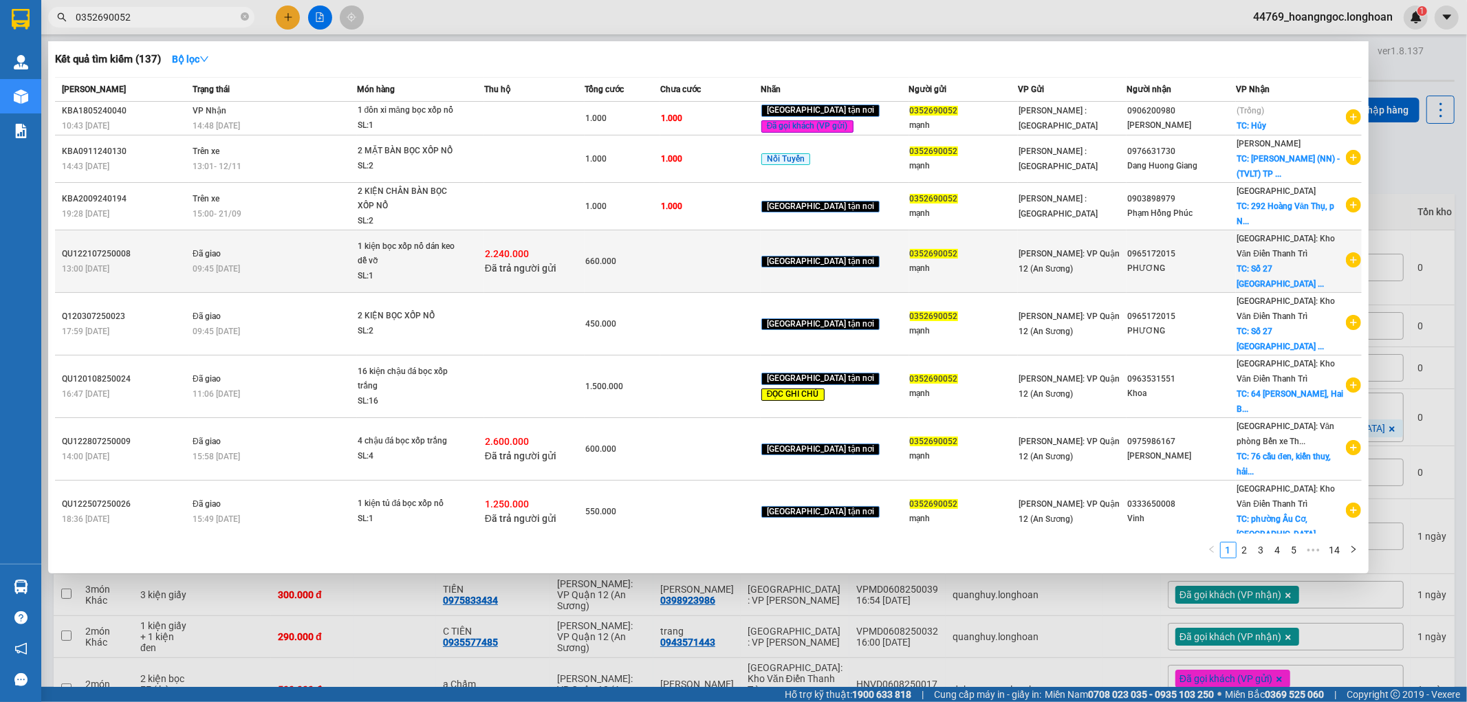
type input "0352690052"
click at [554, 259] on div "2.240.000 Đã trả người gửi" at bounding box center [534, 261] width 99 height 29
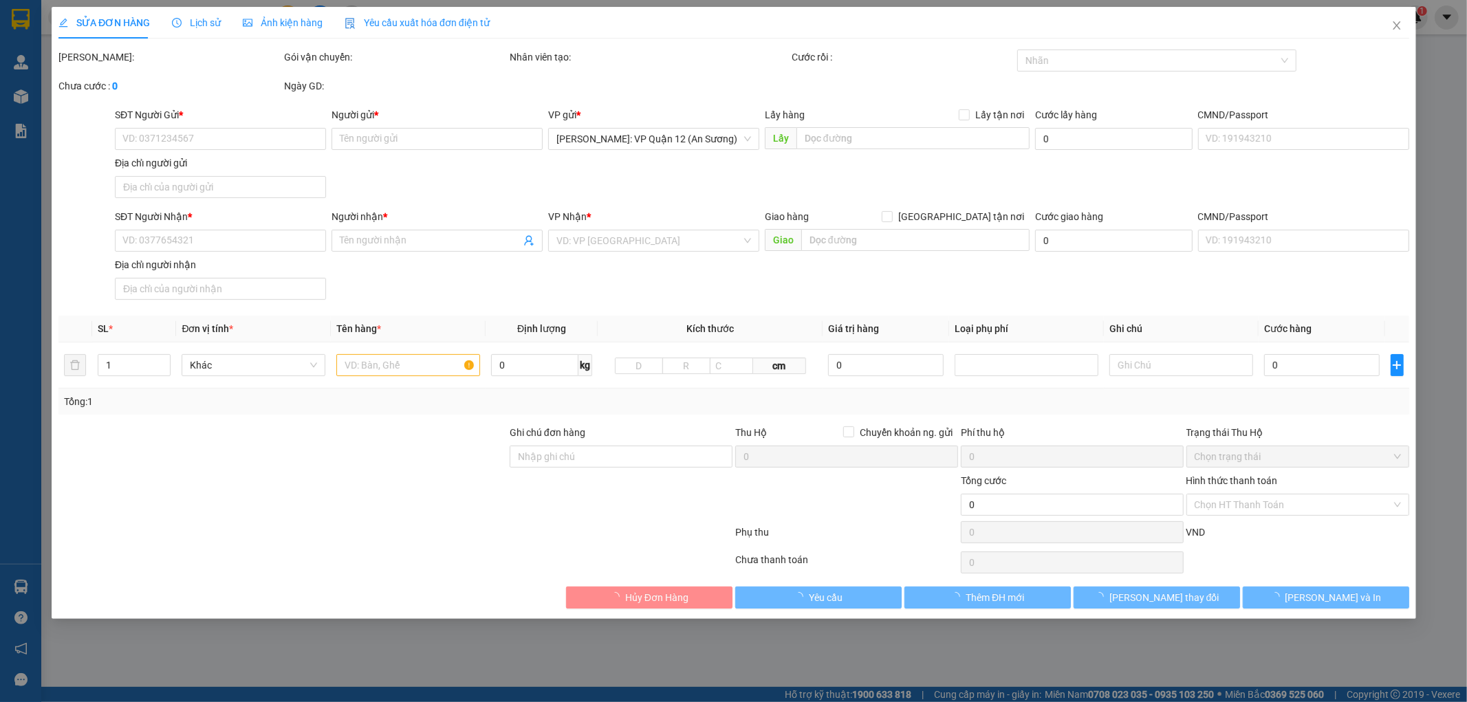
type input "0352690052"
type input "mạnh"
type input "0965172015"
type input "PHƯƠNG"
checkbox input "true"
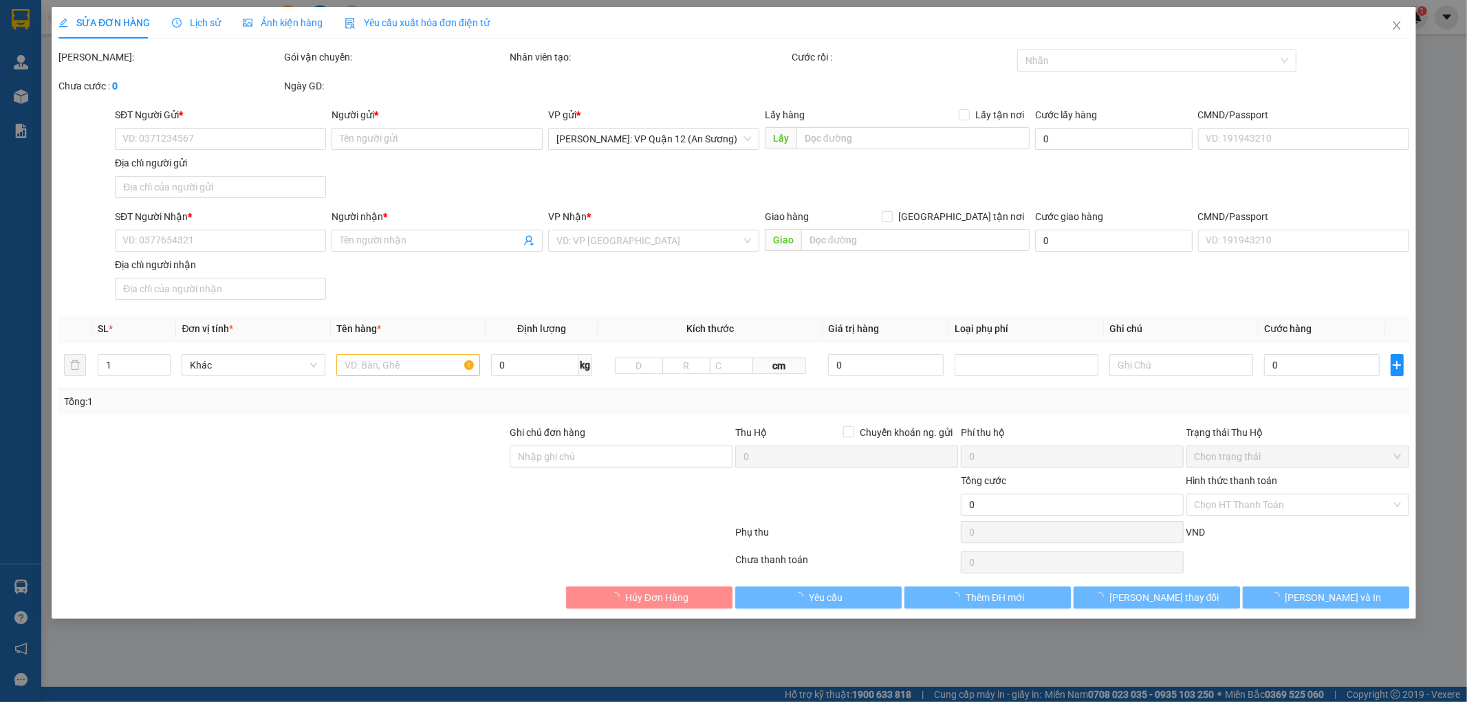
type input "Số 27 [GEOGRAPHIC_DATA] - [GEOGRAPHIC_DATA], [GEOGRAPHIC_DATA]"
type input "nhận theo kiện - hư hỏng ko chịu trách nhiệm"
checkbox input "true"
type input "2.240.000"
type input "20.000"
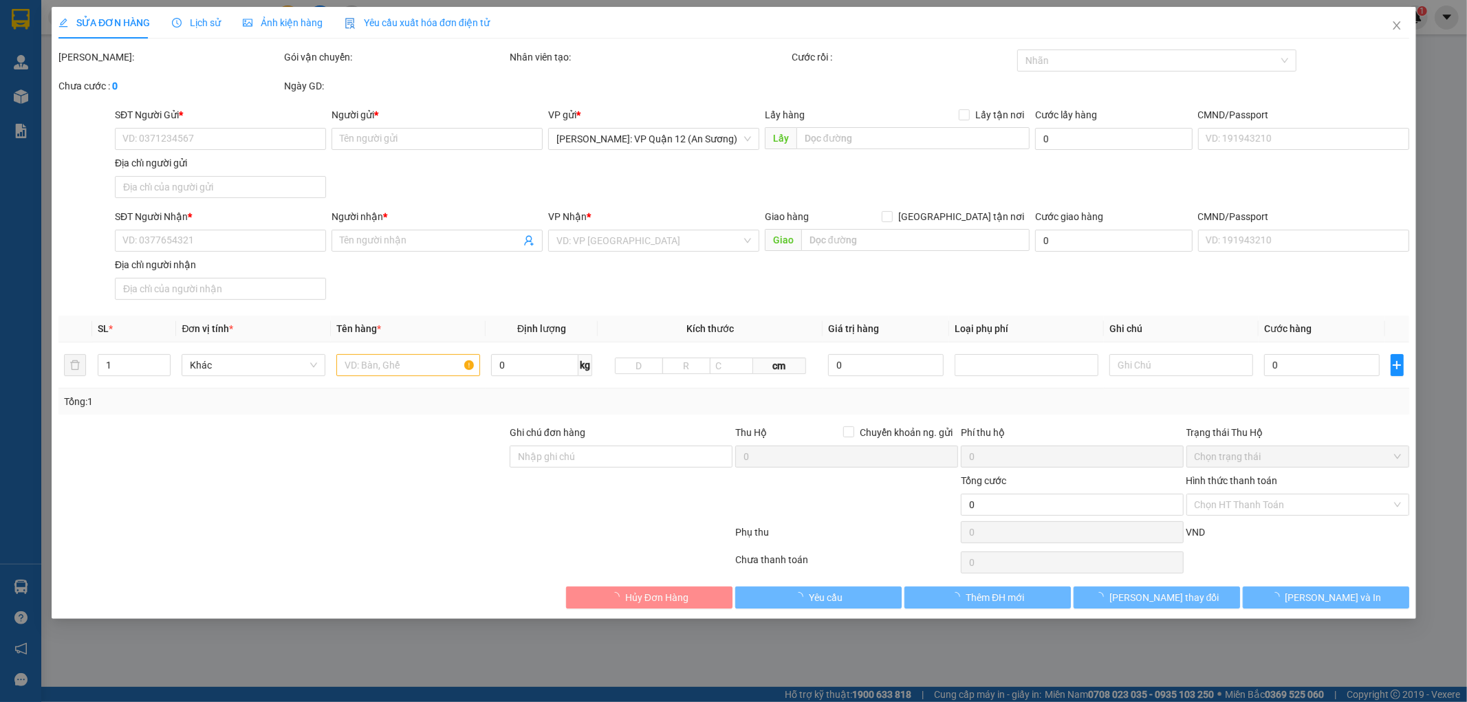
type input "660.000"
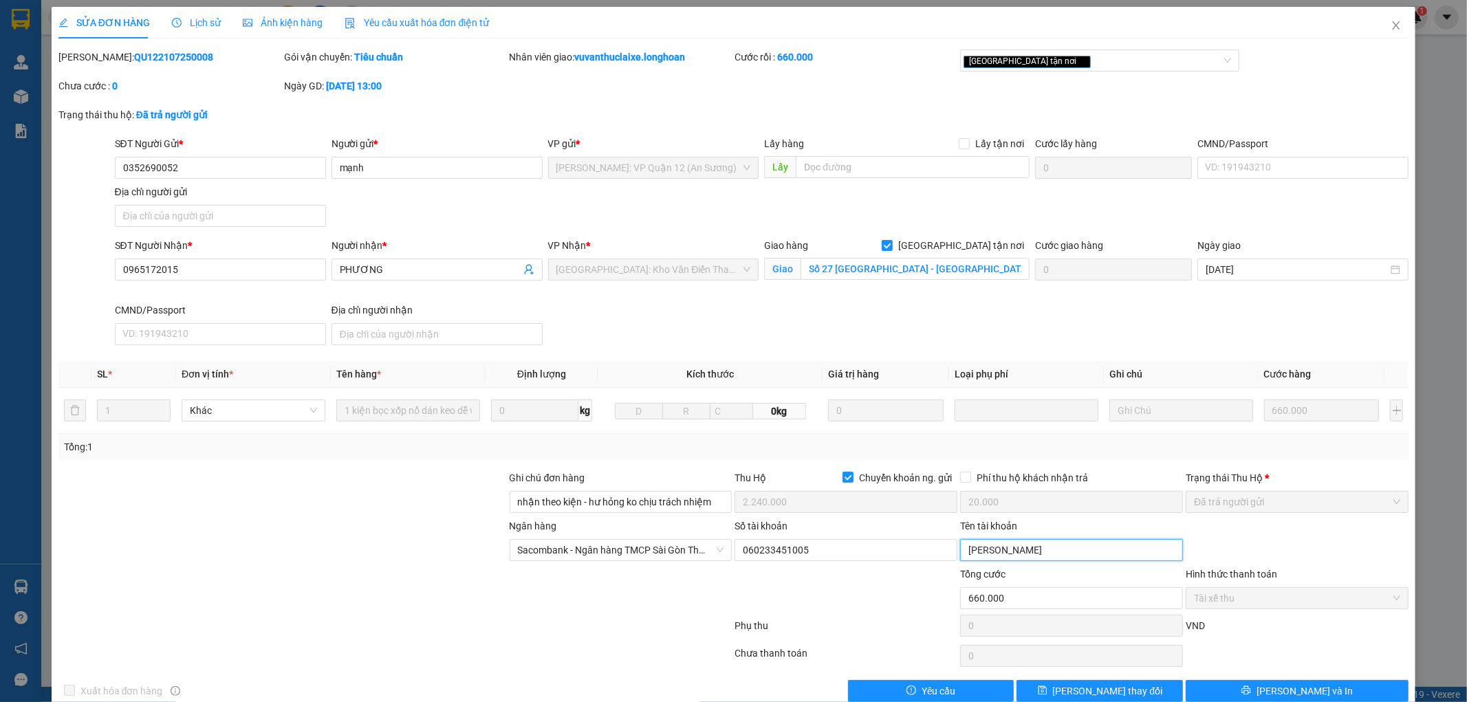
click at [993, 547] on input "HÙNG TUẤN MẠNH" at bounding box center [1071, 550] width 223 height 22
click at [828, 559] on input "060233451005" at bounding box center [846, 550] width 223 height 22
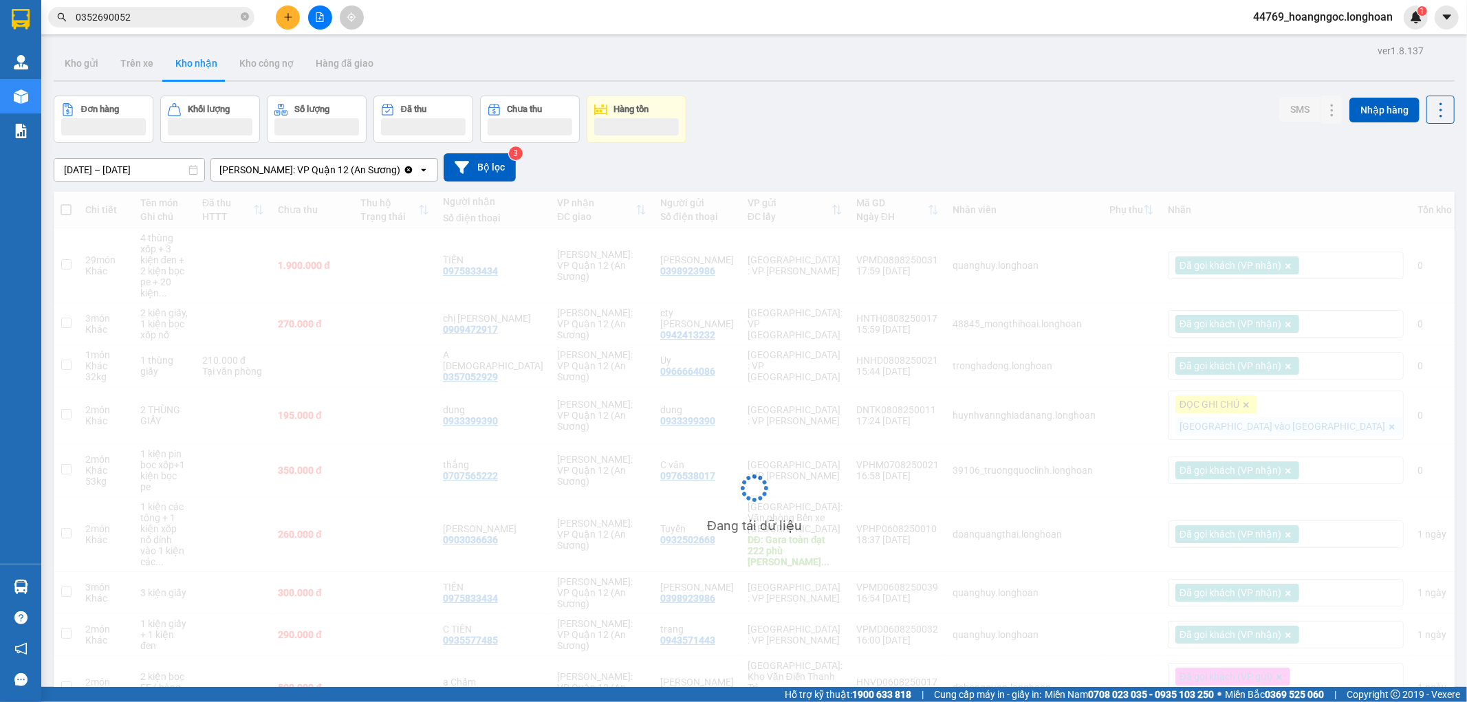
click at [190, 21] on input "0352690052" at bounding box center [157, 17] width 162 height 15
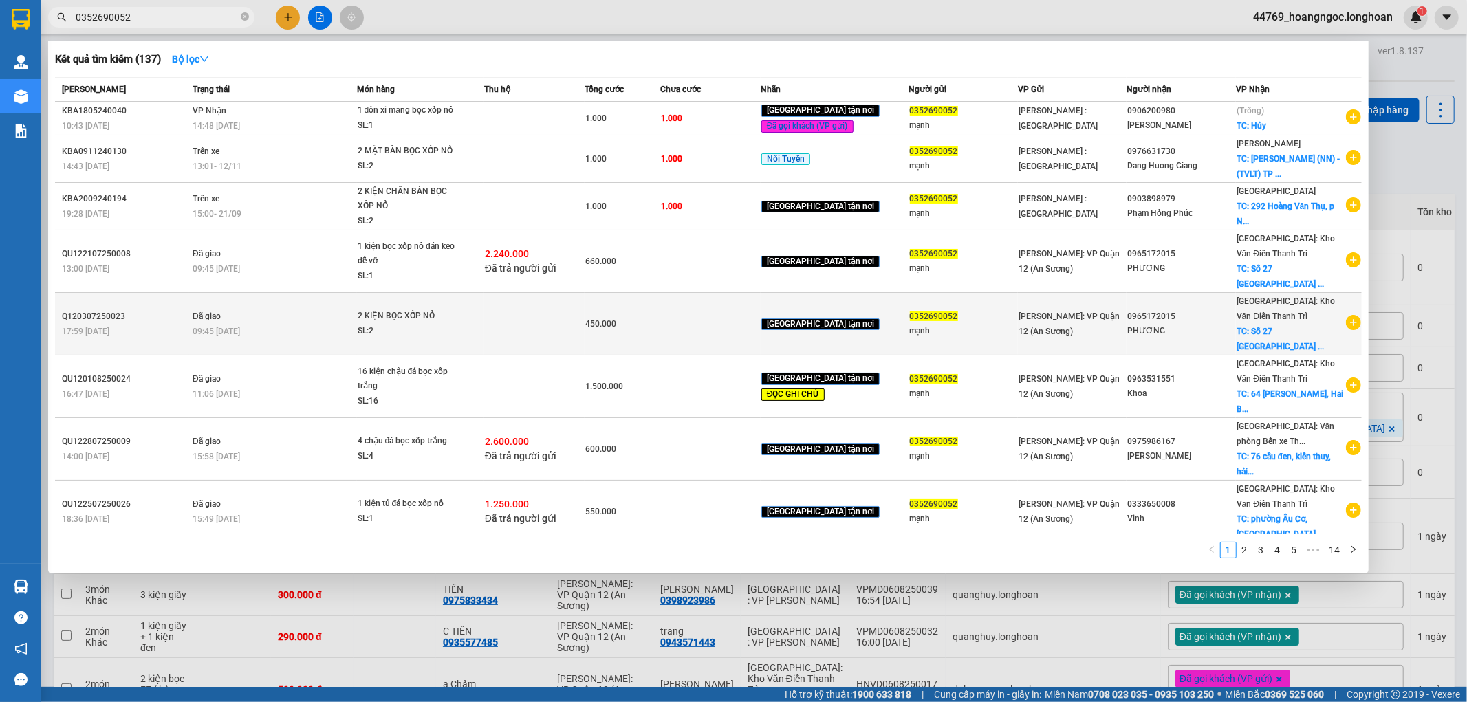
click at [484, 334] on span "2 KIỆN BỌC XỐP NỔ SL: 2" at bounding box center [421, 324] width 126 height 30
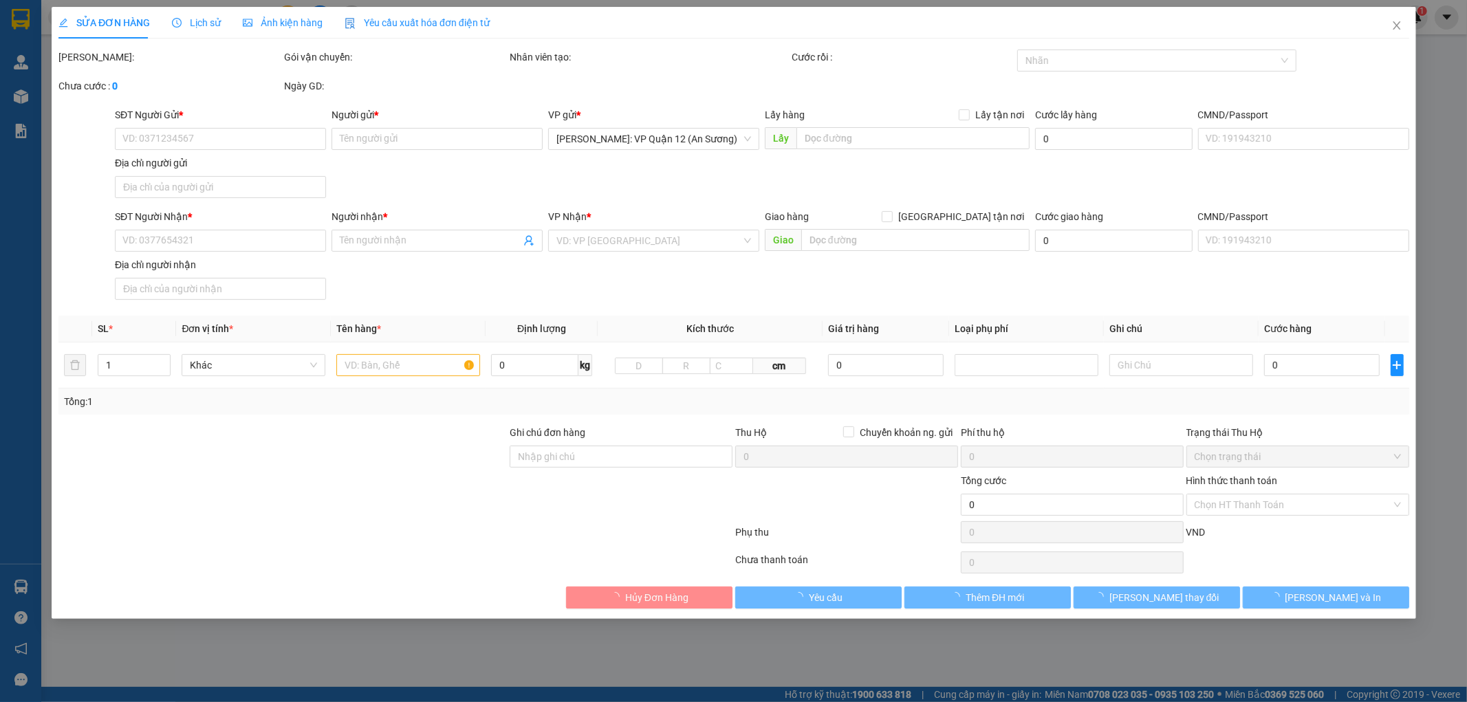
type input "0352690052"
type input "mạnh"
type input "0965172015"
type input "PHƯƠNG"
checkbox input "true"
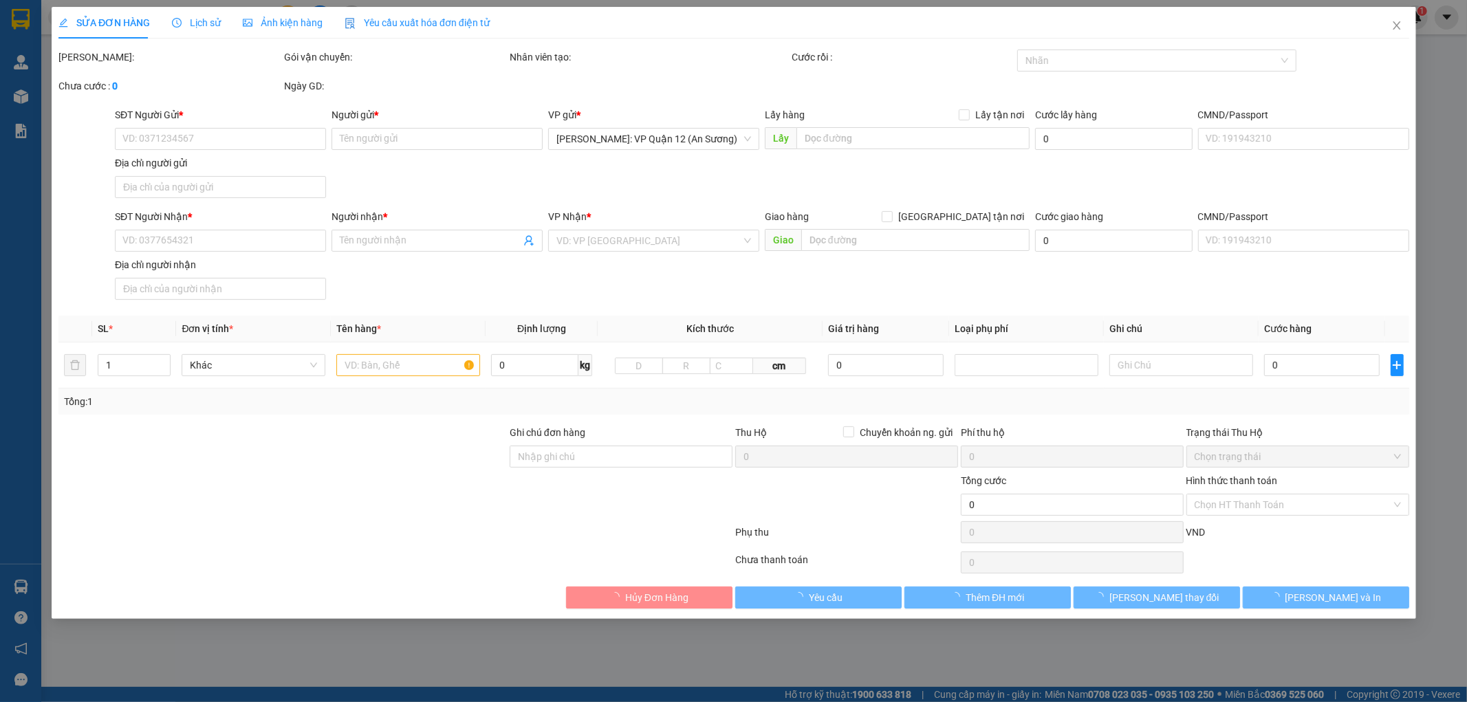
type input "Số 27 [GEOGRAPHIC_DATA] - [GEOGRAPHIC_DATA], [GEOGRAPHIC_DATA]"
type input "hàng ra thêm đi ship cùng đơn QU122107250008 ( đã báo người gửi về số tiền thu …"
type input "450.000"
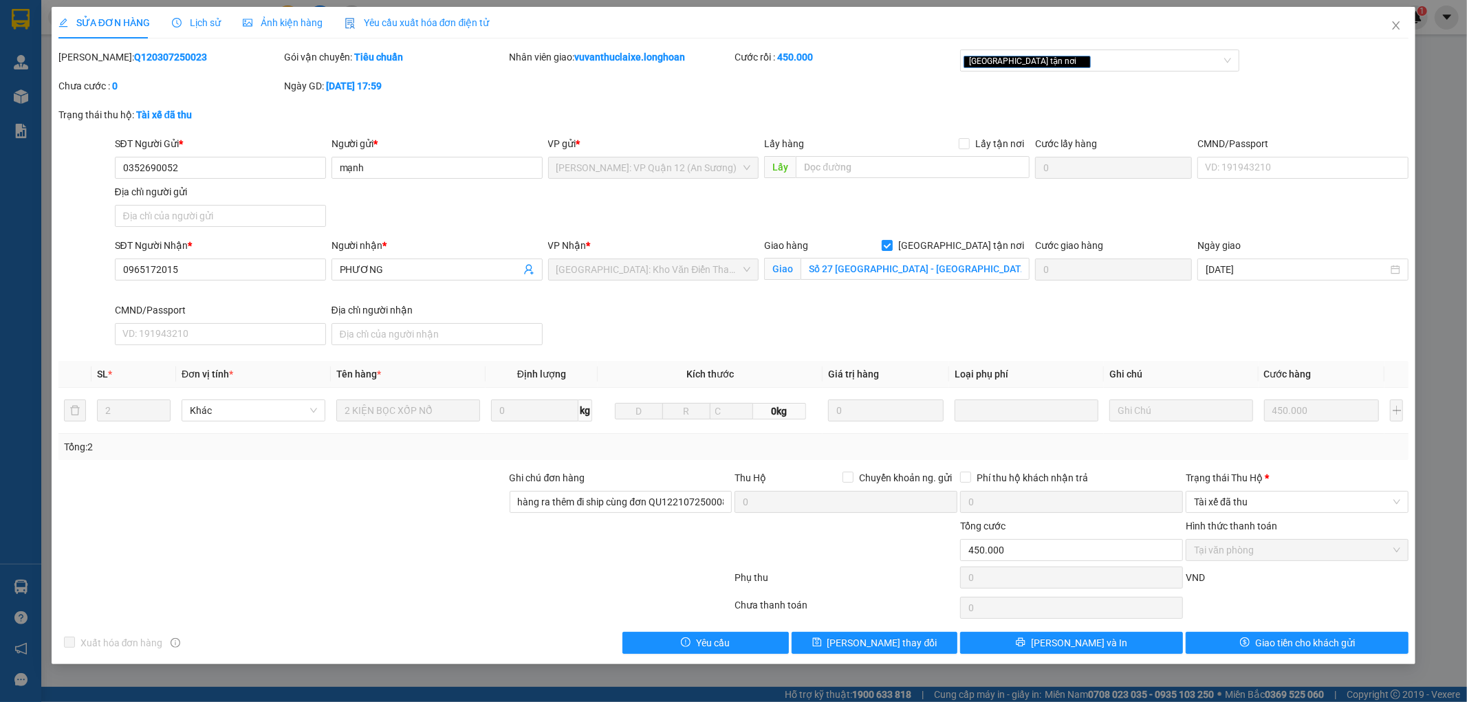
click at [159, 56] on b "Q120307250023" at bounding box center [170, 57] width 73 height 11
copy b "Q120307250023"
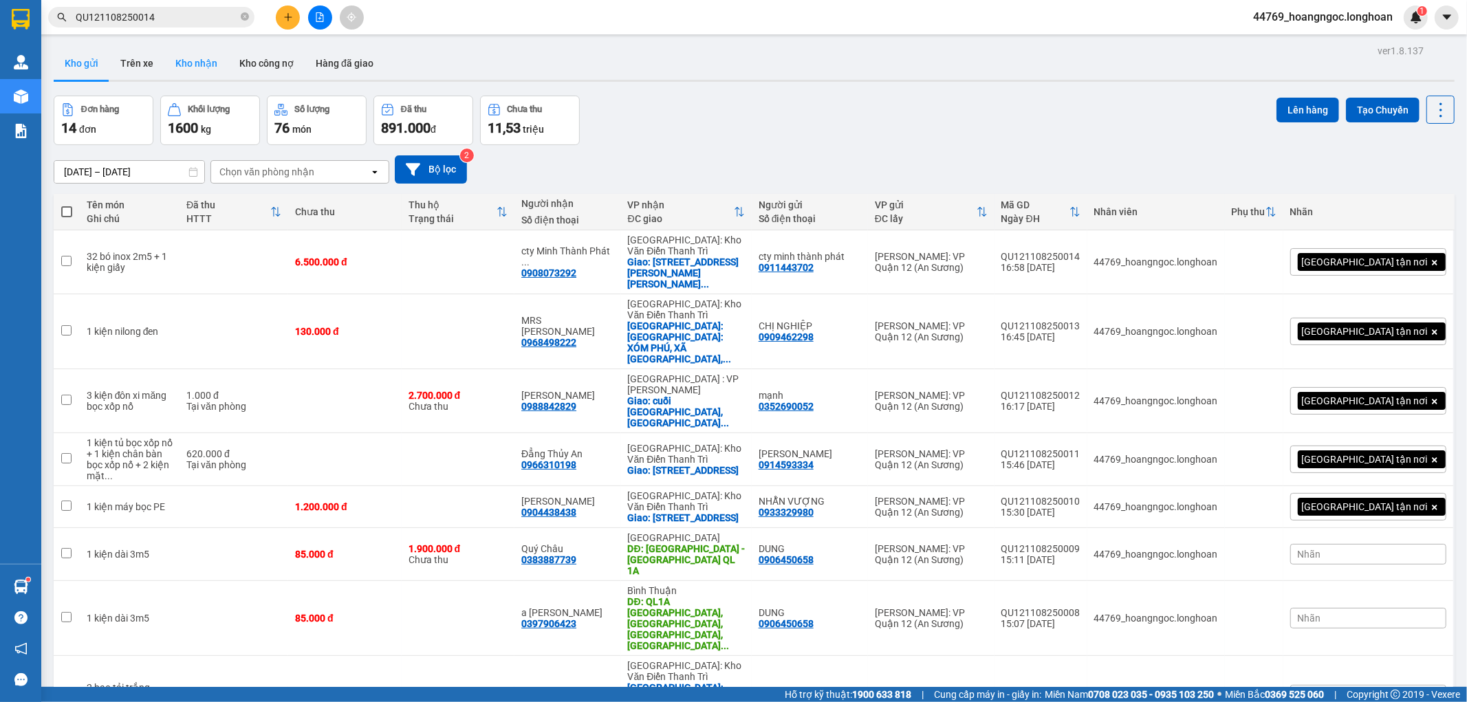
click at [195, 63] on button "Kho nhận" at bounding box center [196, 63] width 64 height 33
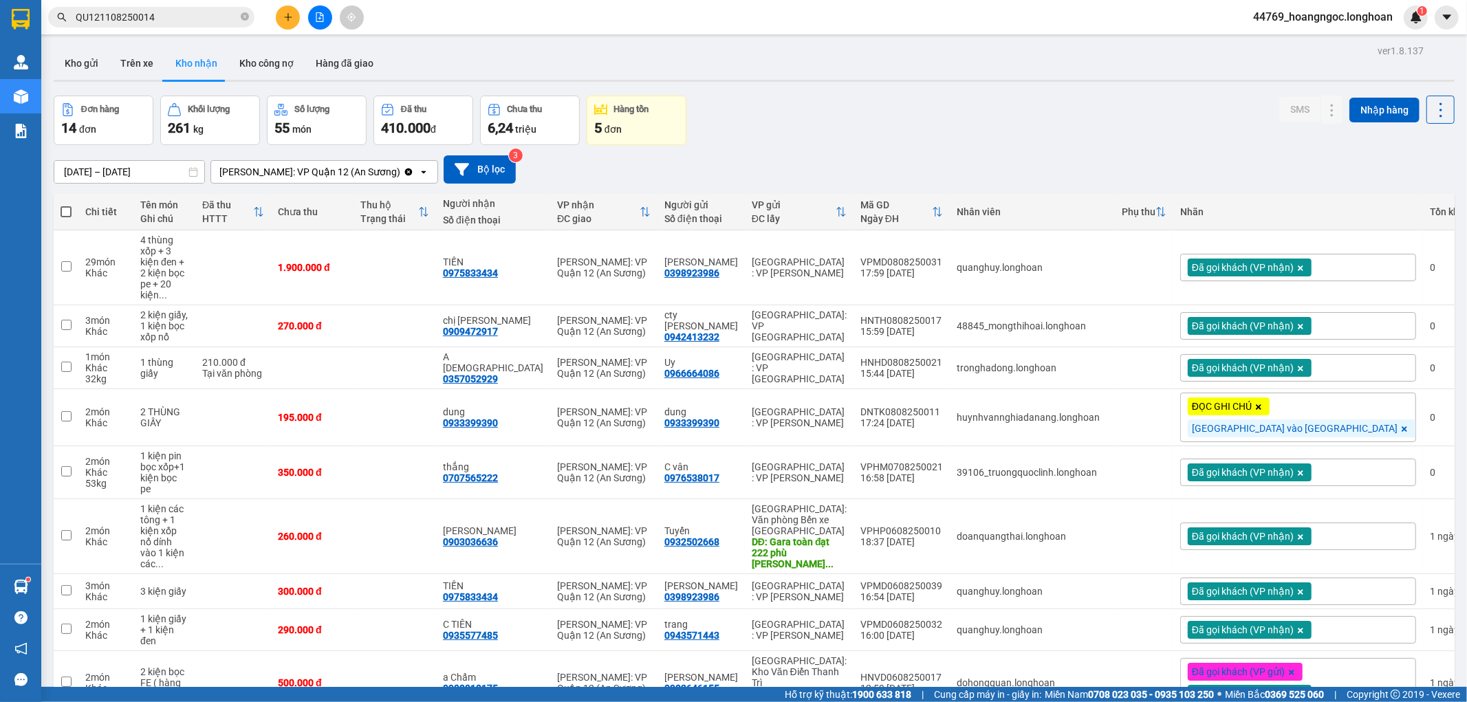
click at [286, 17] on icon "plus" at bounding box center [288, 17] width 8 height 1
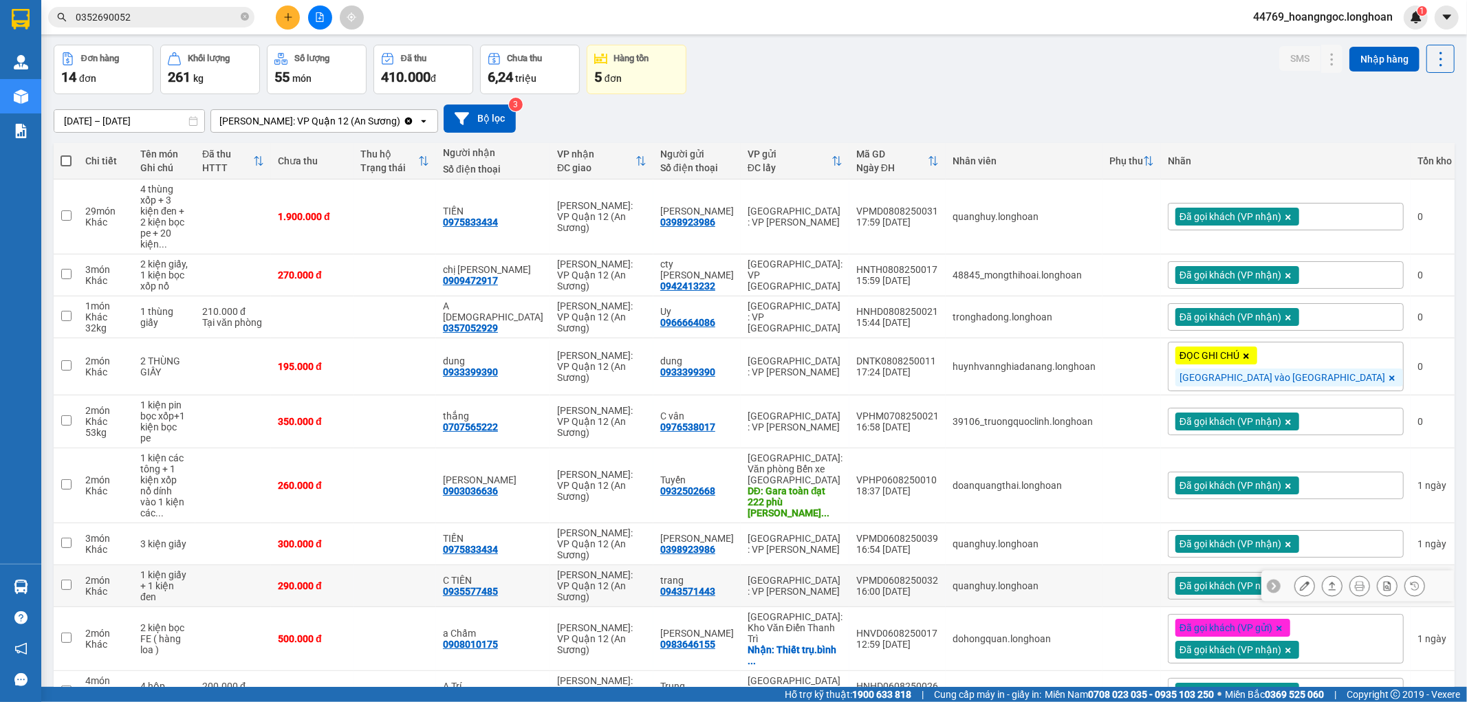
scroll to position [64, 0]
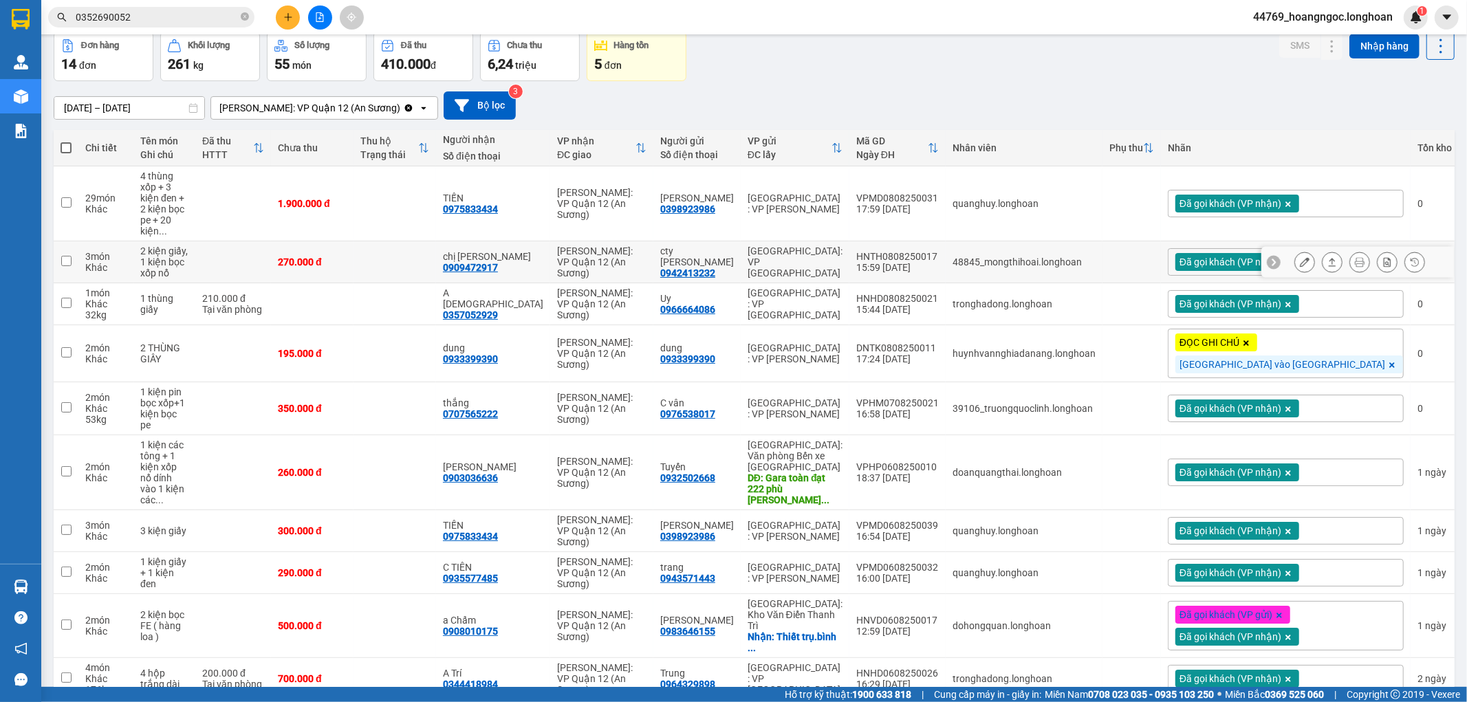
click at [1355, 257] on icon at bounding box center [1360, 262] width 10 height 10
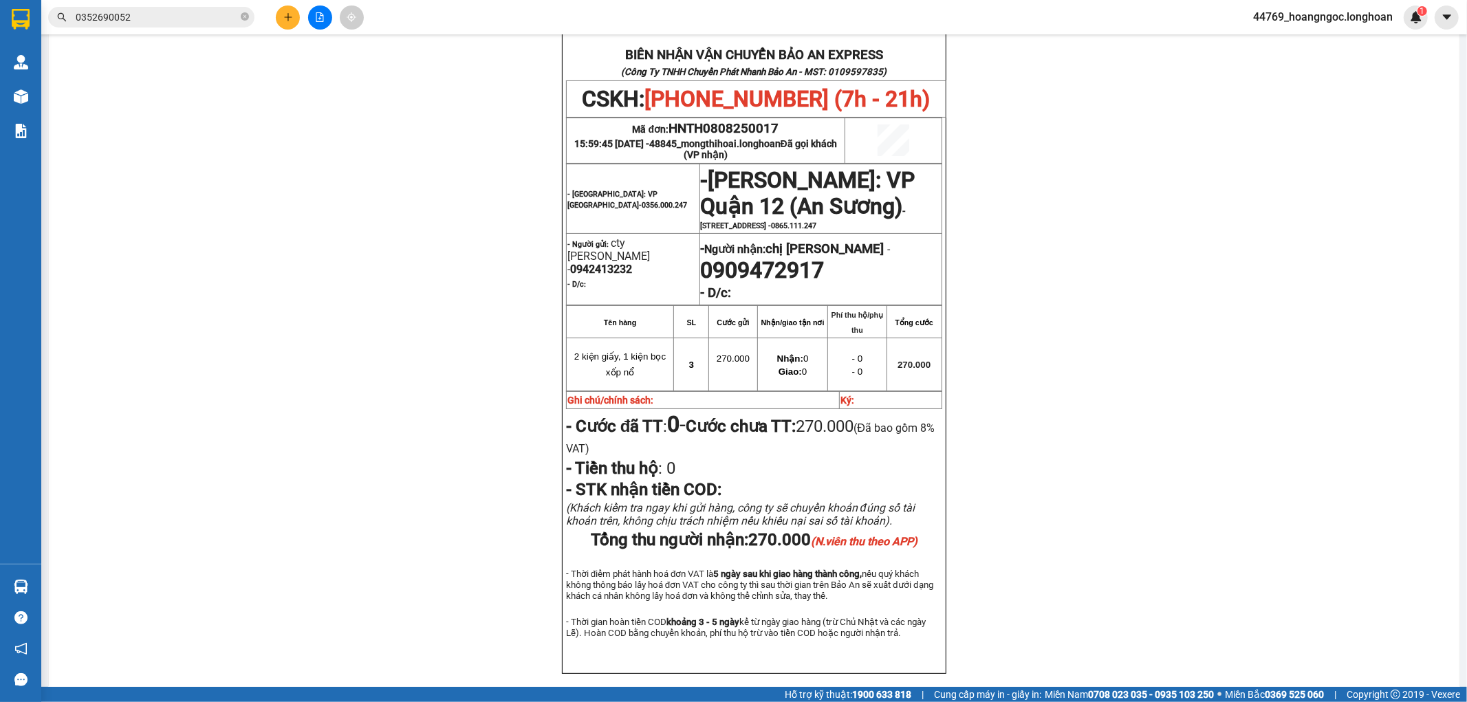
scroll to position [90, 0]
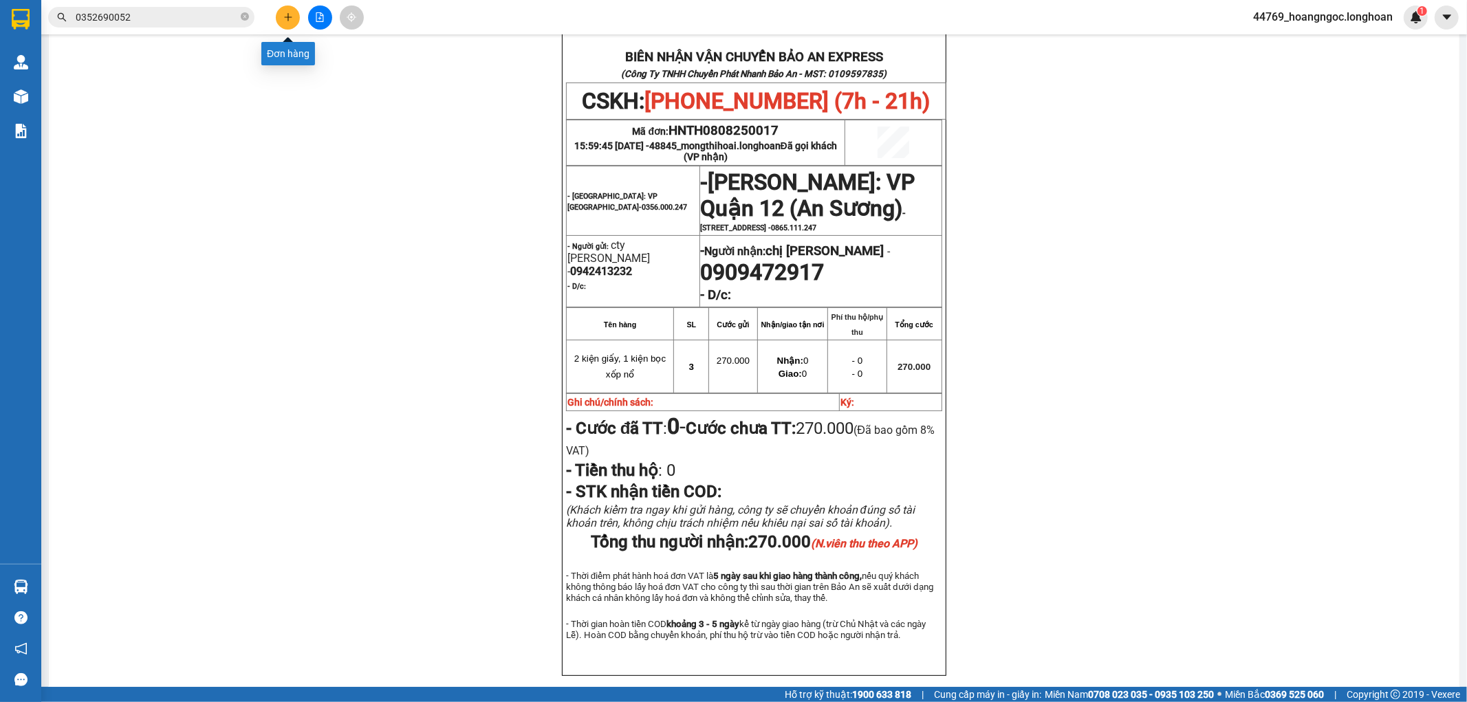
click at [283, 19] on icon "plus" at bounding box center [288, 17] width 10 height 10
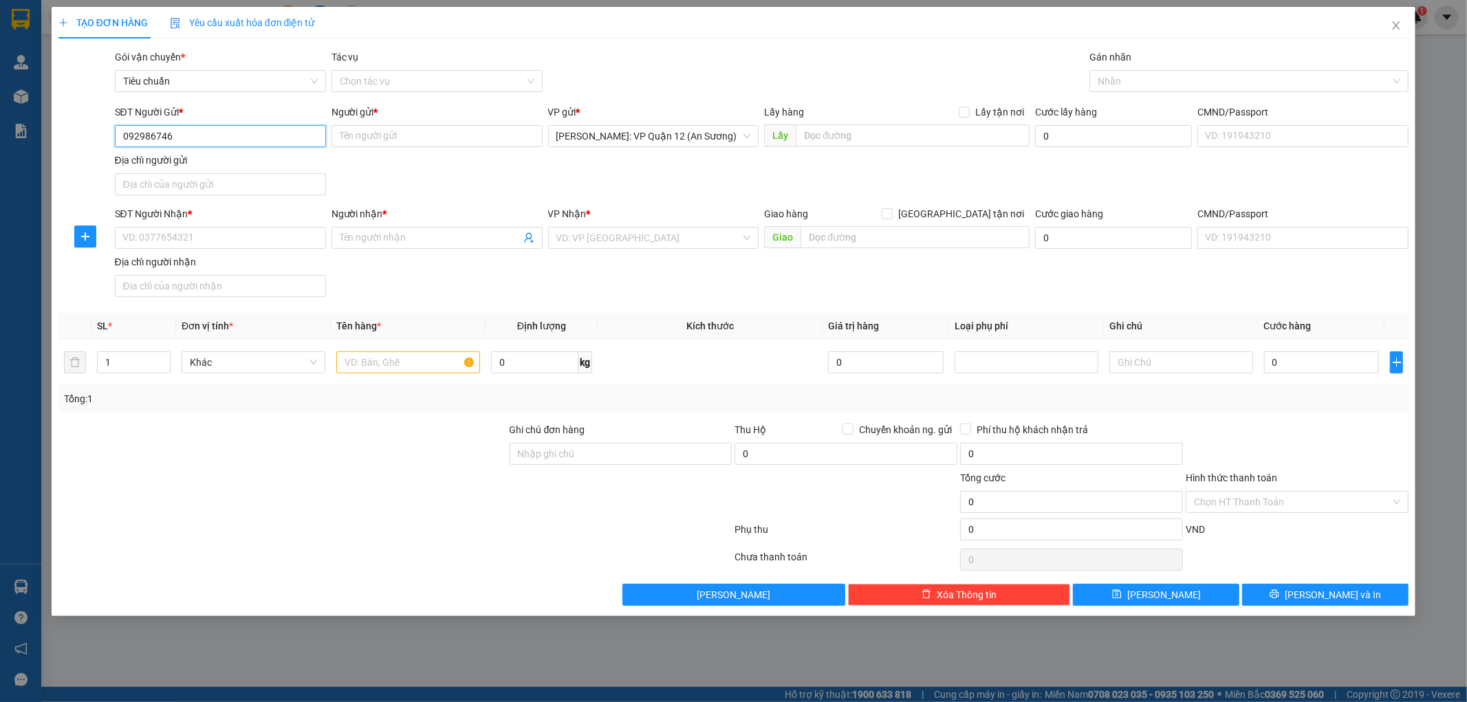
type input "0929867468"
click at [266, 154] on div "0929867468 - máy móc thiết bị" at bounding box center [220, 164] width 211 height 22
type input "máy móc thiết bị"
type input "0929867468"
click at [220, 244] on input "SĐT Người Nhận *" at bounding box center [220, 238] width 211 height 22
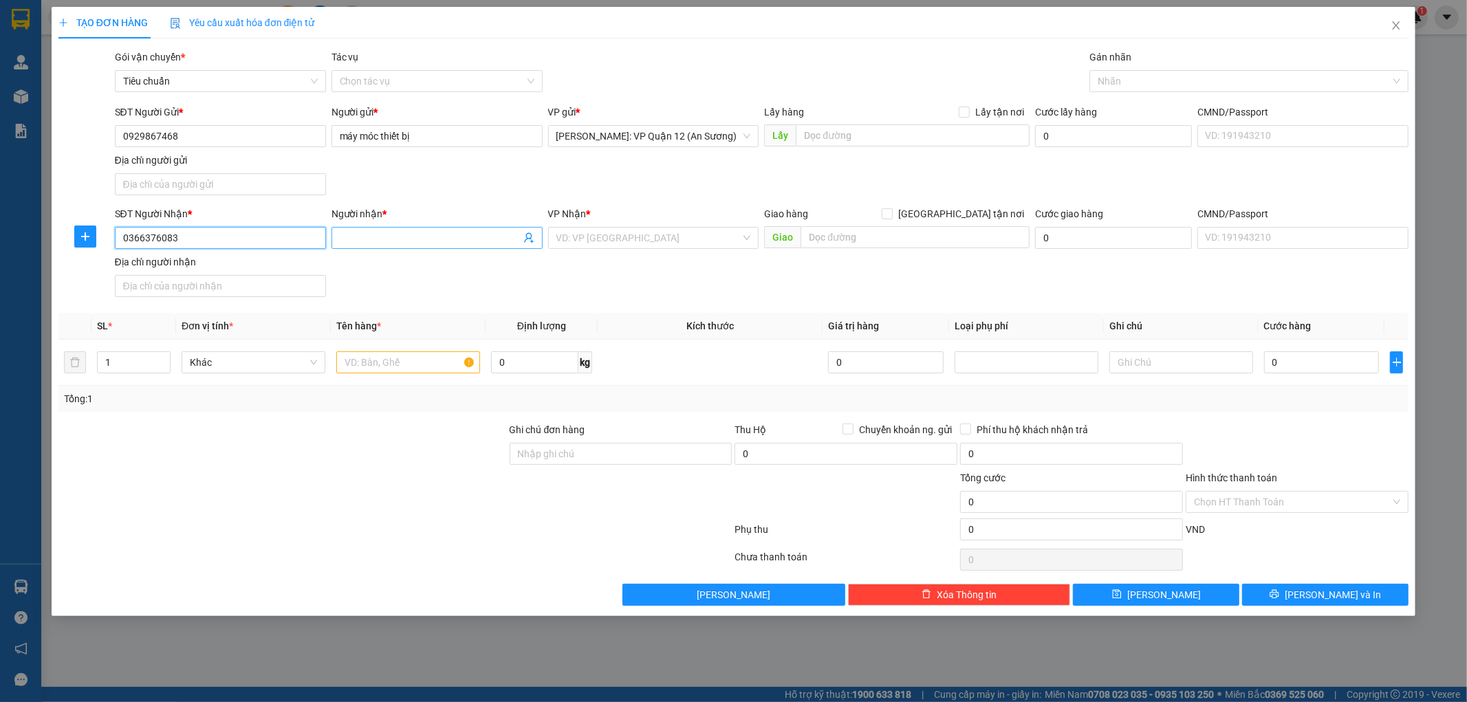
type input "0366376083"
click at [365, 235] on input "Người nhận *" at bounding box center [430, 237] width 181 height 15
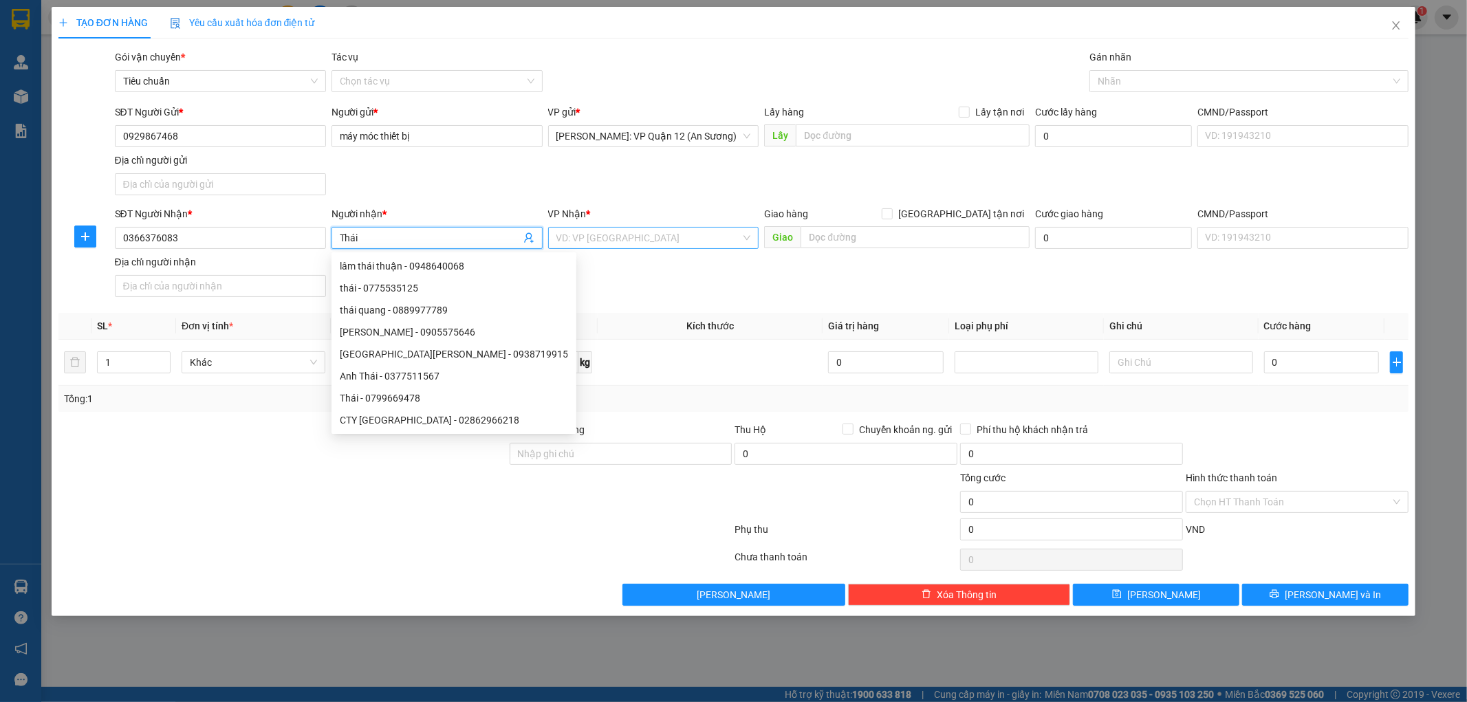
type input "Thái"
click at [632, 237] on input "search" at bounding box center [649, 238] width 185 height 21
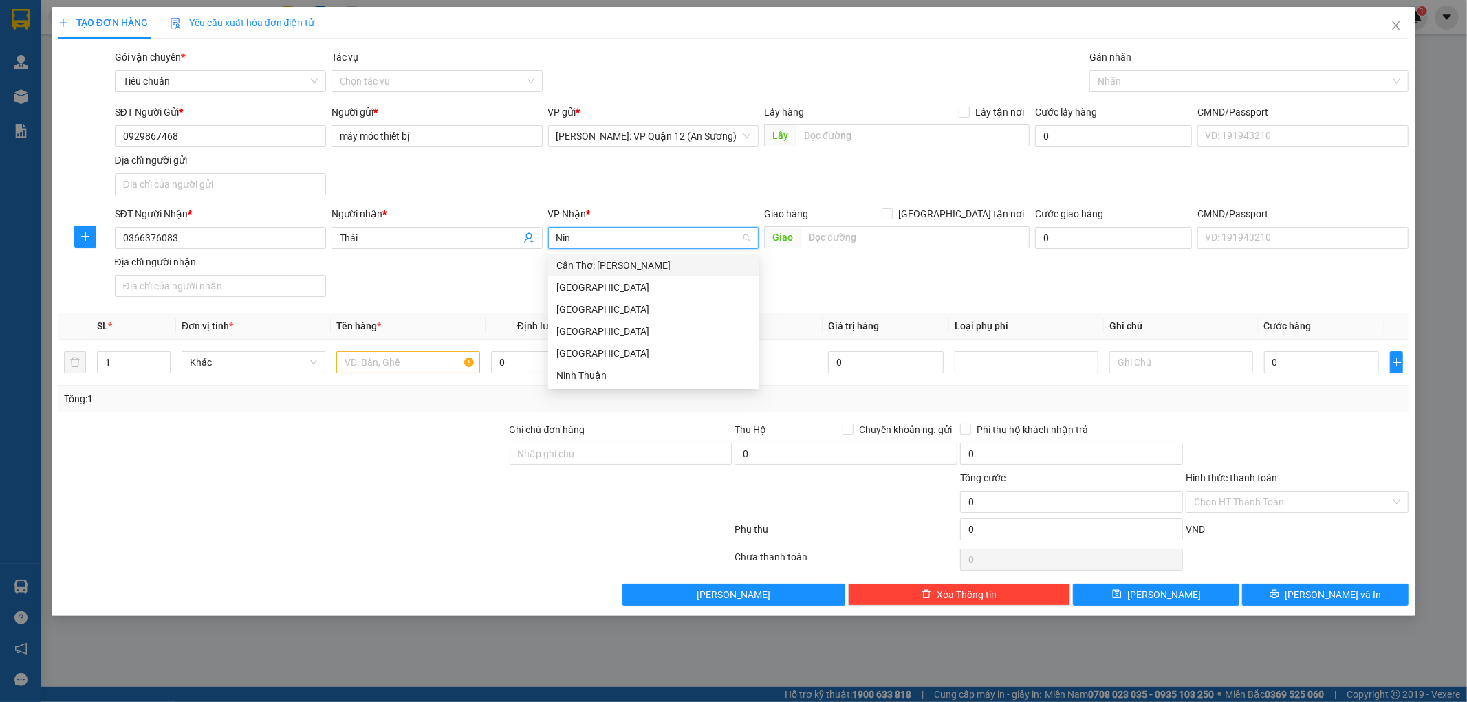
type input "Ninh"
click at [583, 377] on div "Ninh Thuận" at bounding box center [654, 375] width 195 height 15
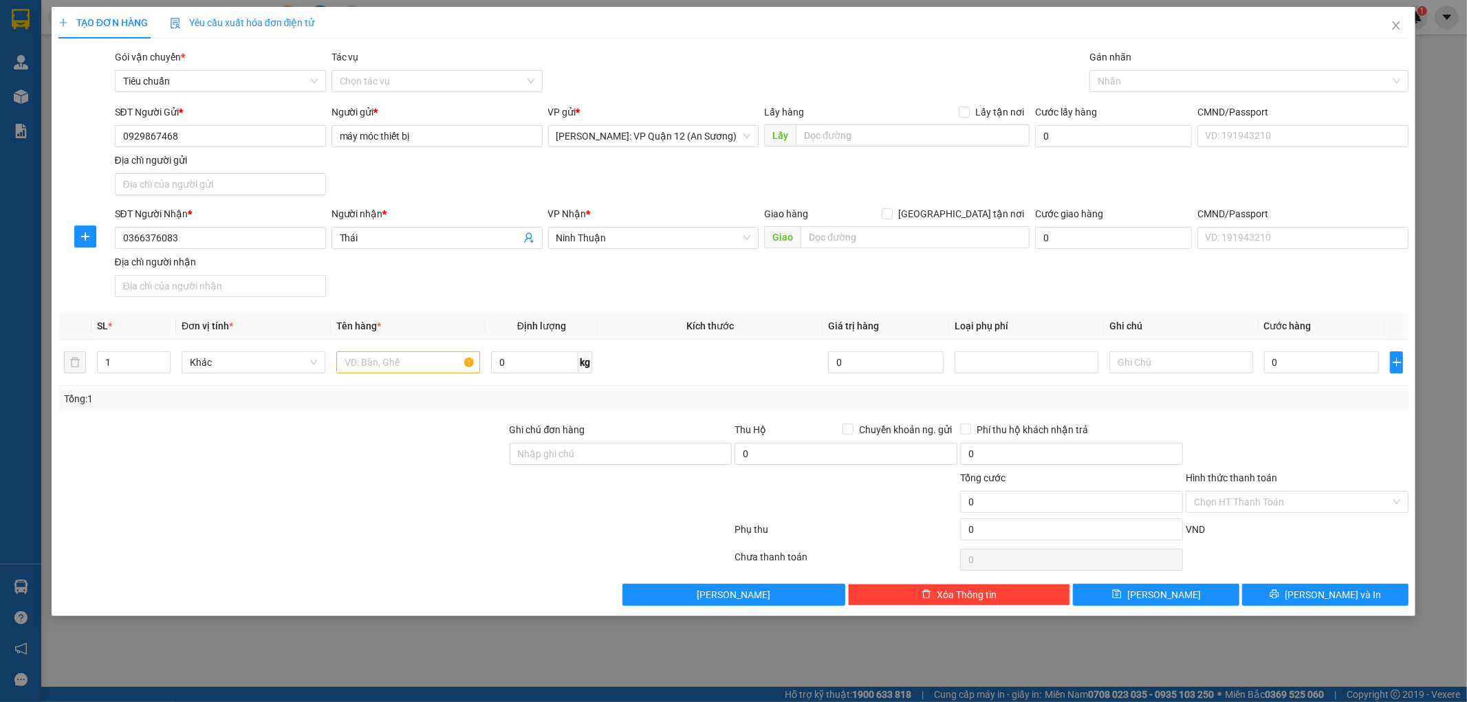
click at [882, 250] on div "Giao hàng Giao tận nơi Giao" at bounding box center [897, 230] width 266 height 48
click at [886, 237] on input "text" at bounding box center [915, 237] width 229 height 22
click at [890, 241] on input "text" at bounding box center [915, 237] width 229 height 22
type input "QL1A, Lợi Hải, Thuận Bắc, Ninh Thuận"
click at [404, 366] on input "text" at bounding box center [408, 363] width 144 height 22
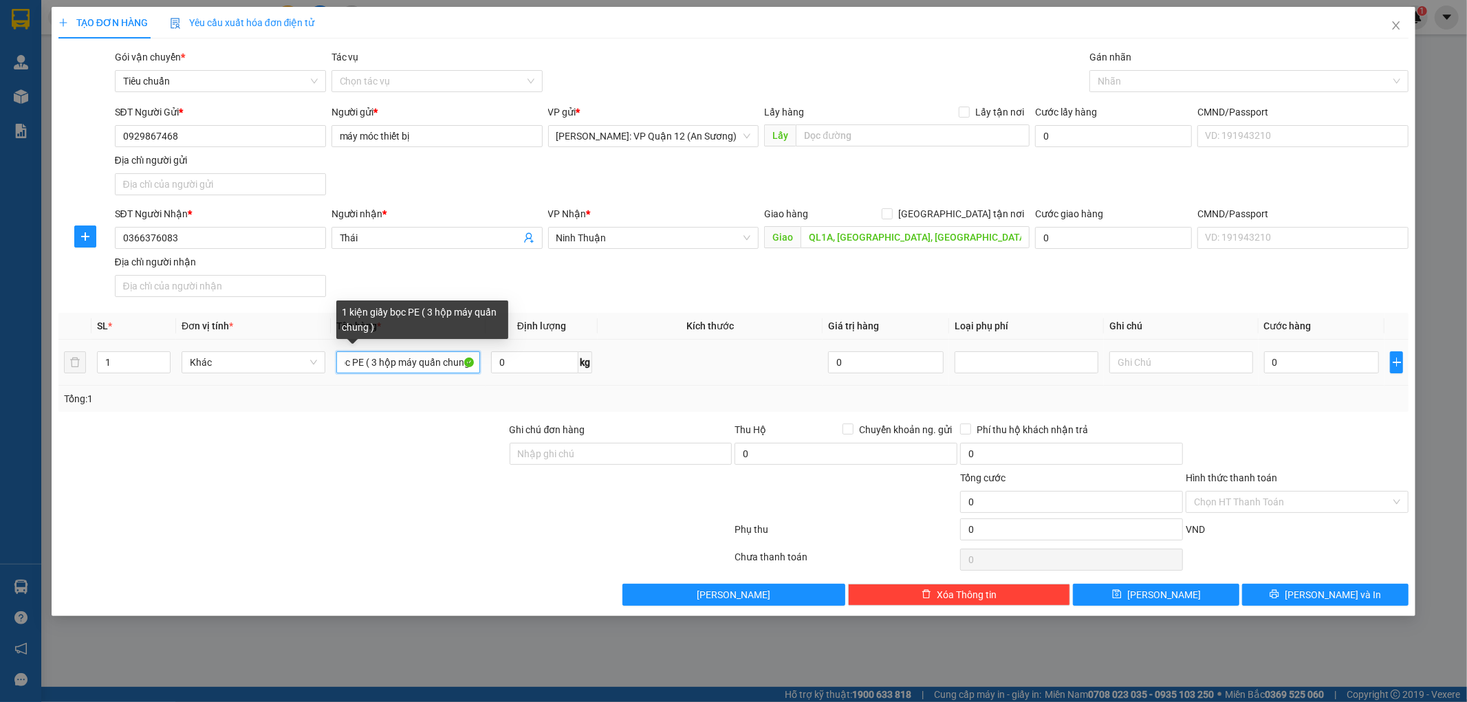
scroll to position [0, 62]
type input "1 kiện giấy bọc PE ( 3 hộp máy quấn chung )"
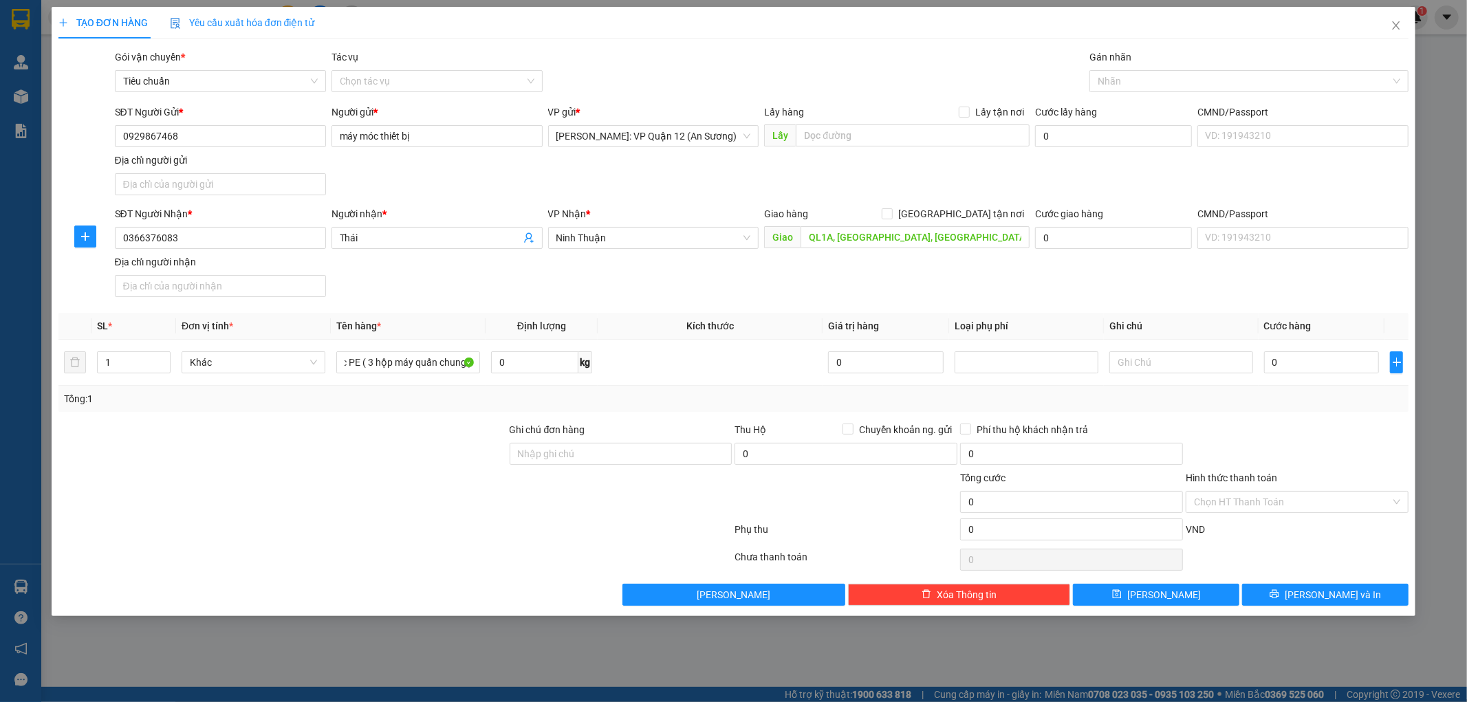
click at [582, 438] on div "Ghi chú đơn hàng" at bounding box center [621, 432] width 223 height 21
click at [590, 449] on input "Ghi chú đơn hàng" at bounding box center [621, 454] width 223 height 22
type input "nhận theo kiện - hư hỏng ko chịu trách nhiệm"
drag, startPoint x: 1280, startPoint y: 349, endPoint x: 1291, endPoint y: 382, distance: 33.9
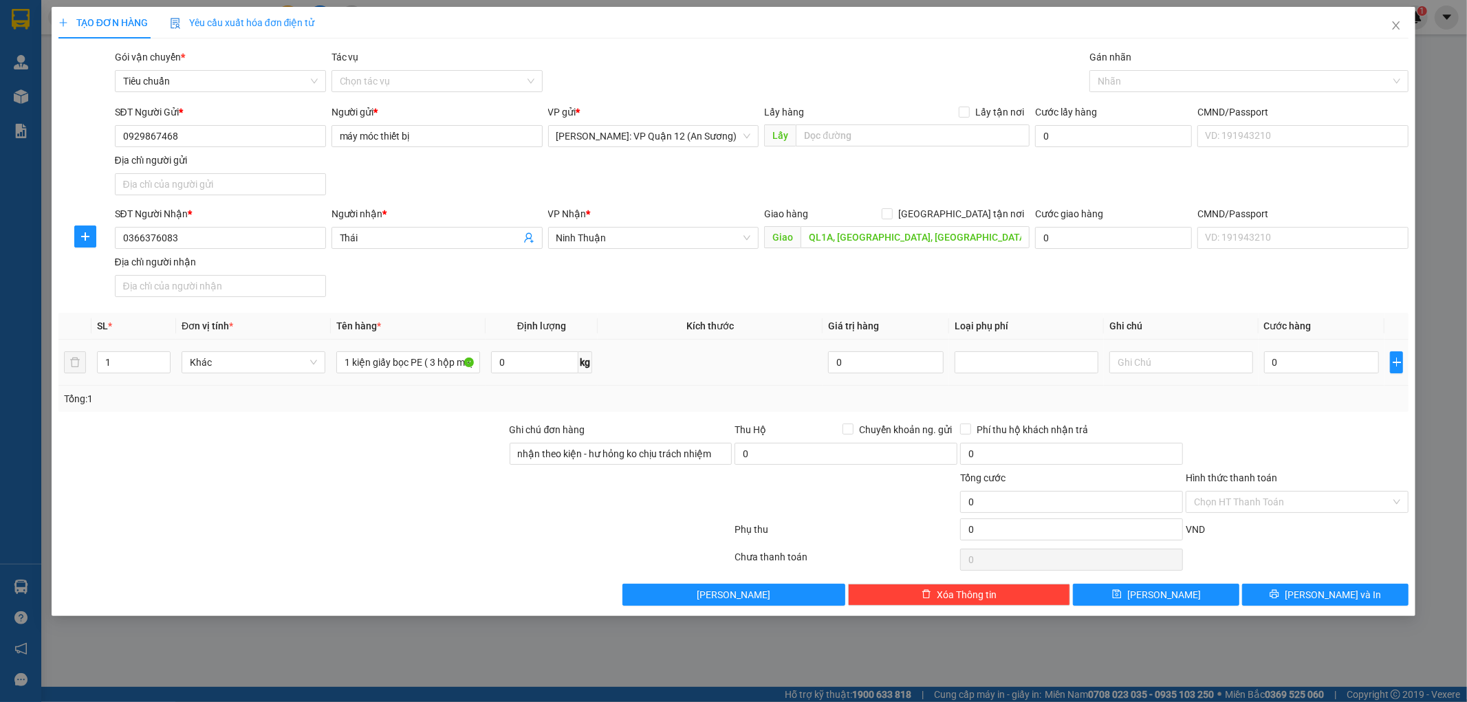
click at [1283, 360] on div "0" at bounding box center [1322, 363] width 116 height 28
click at [1295, 374] on input "0" at bounding box center [1322, 363] width 116 height 22
click at [1295, 369] on input "0" at bounding box center [1322, 363] width 116 height 22
type input "01"
type input "1"
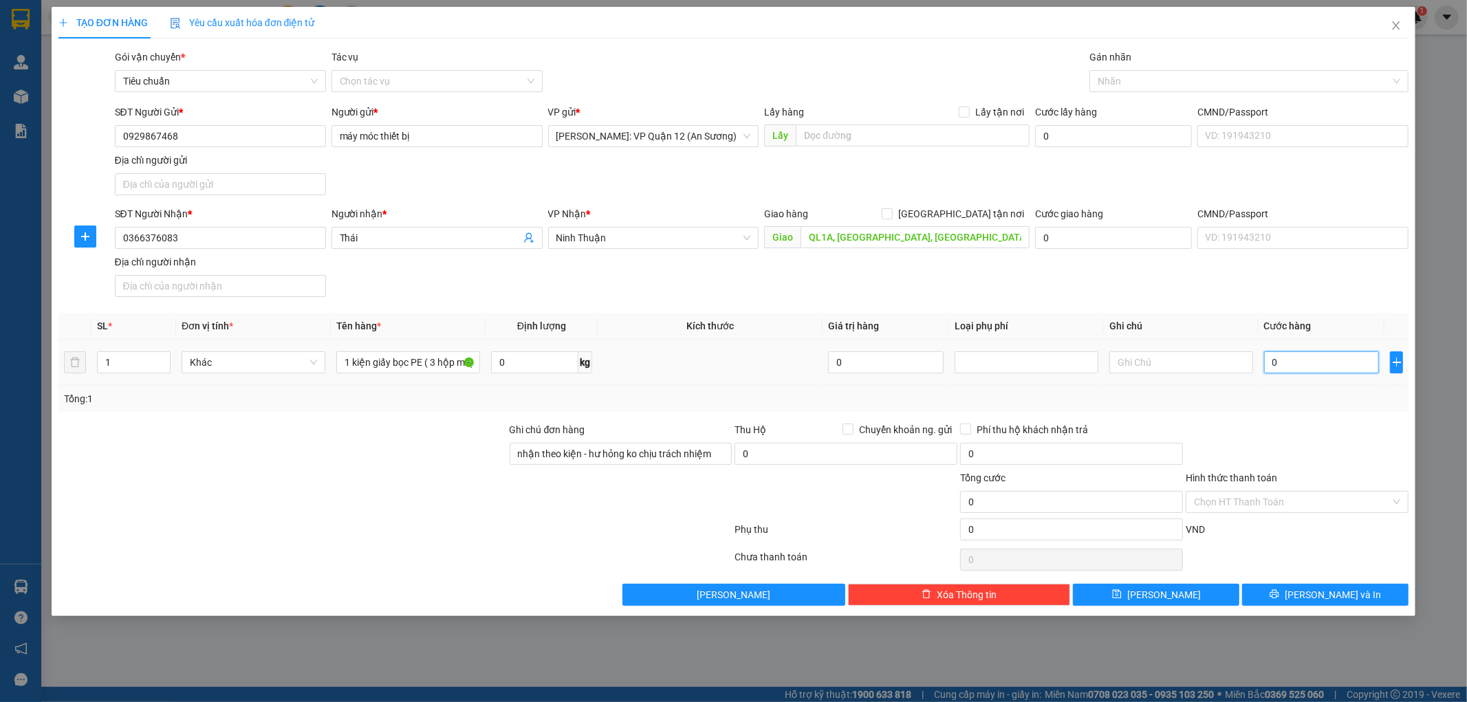
type input "1"
type input "010"
type input "10"
type input "0.100"
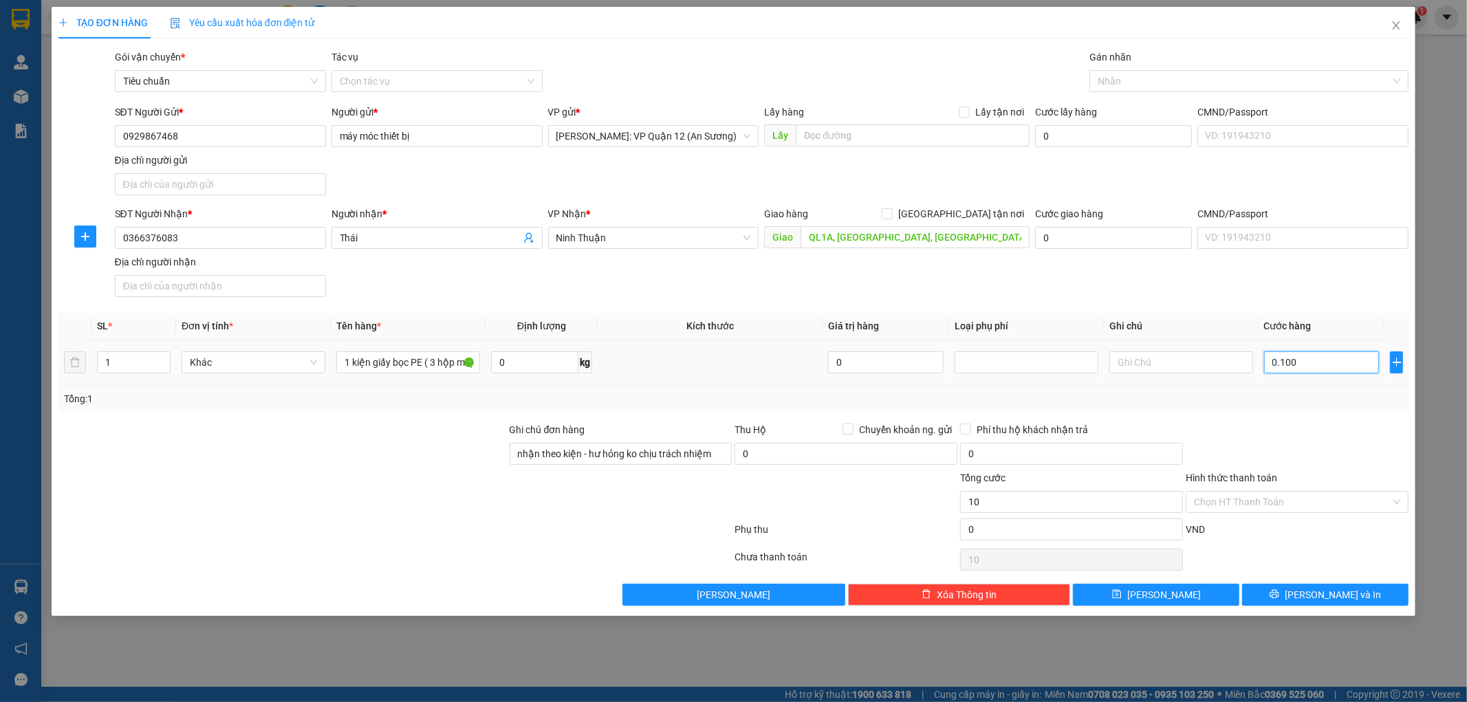
type input "100"
type input "01.000"
type input "1.000"
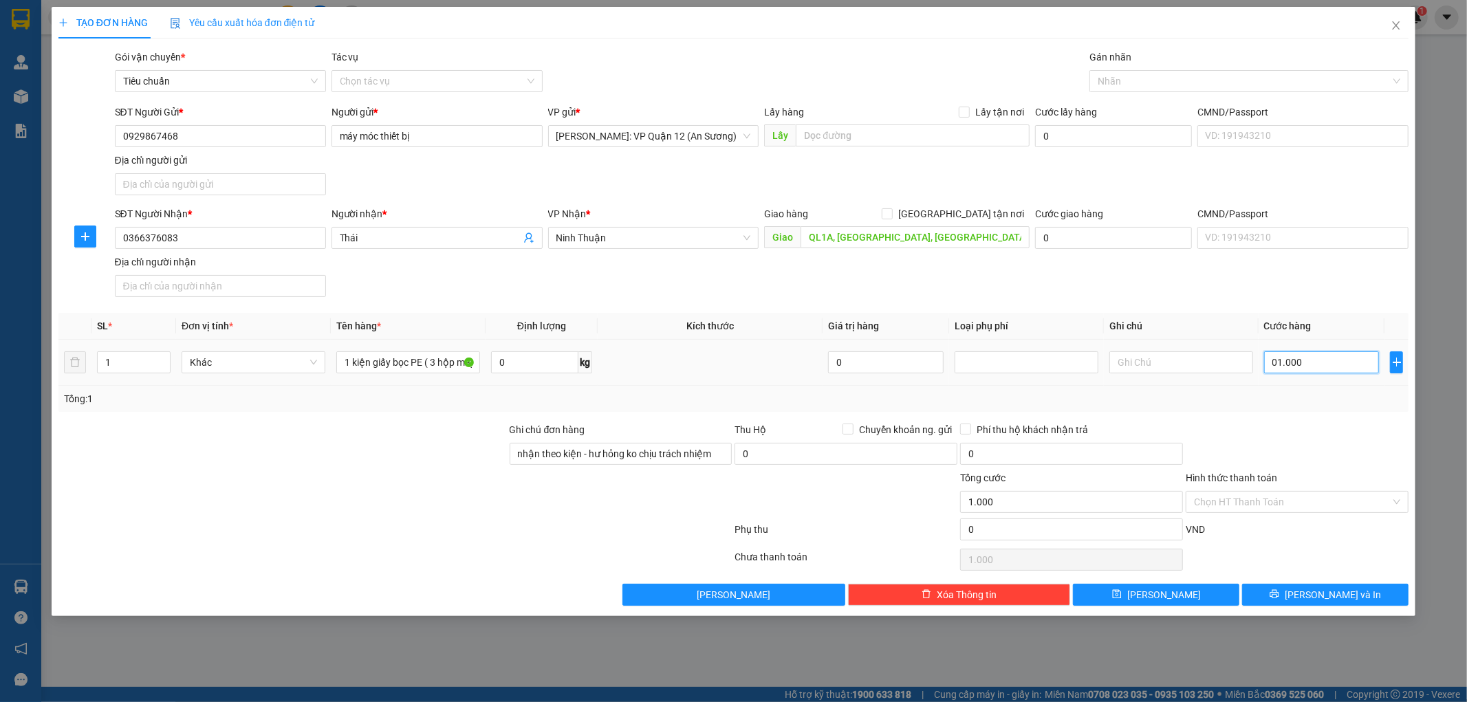
type input "010.000"
type input "10.000"
type input "0.100.000"
type input "100.000"
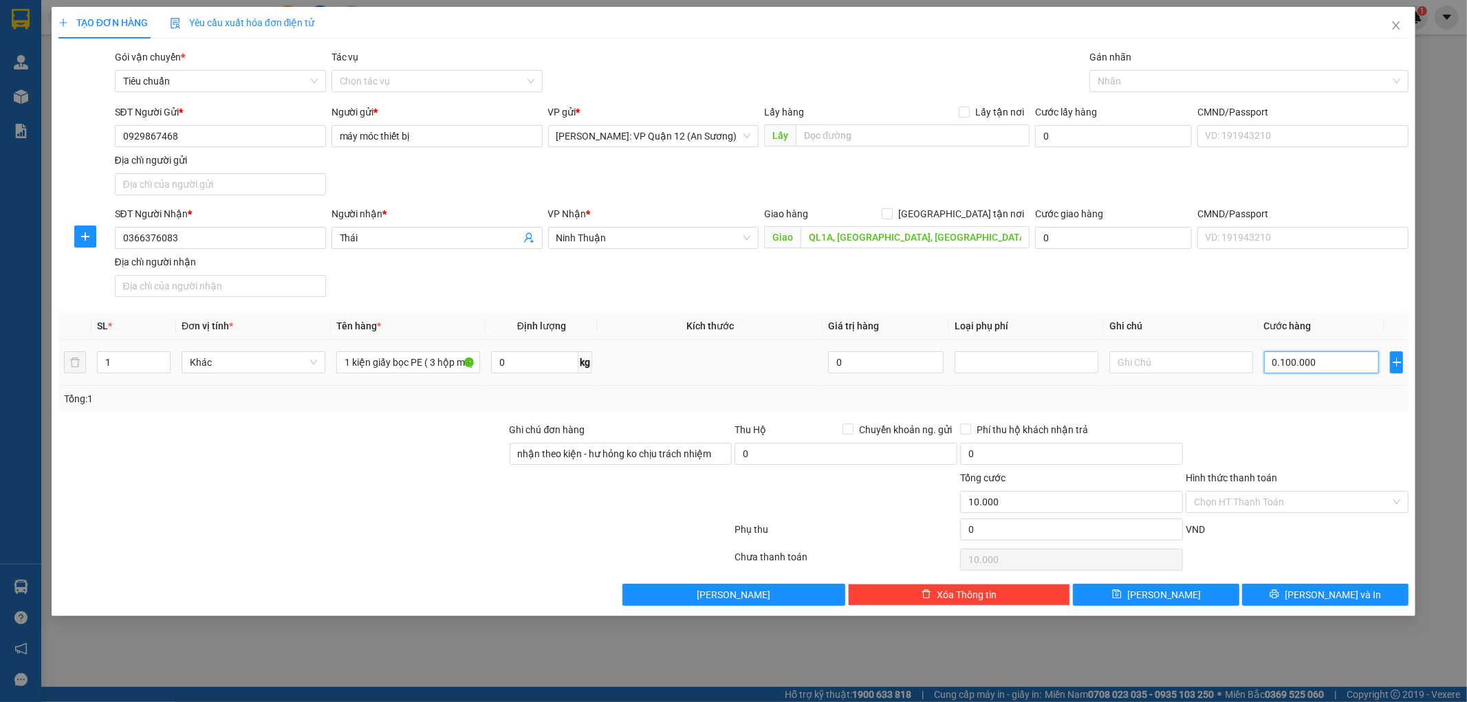
type input "100.000"
click at [1344, 596] on span "[PERSON_NAME] và In" at bounding box center [1333, 595] width 96 height 15
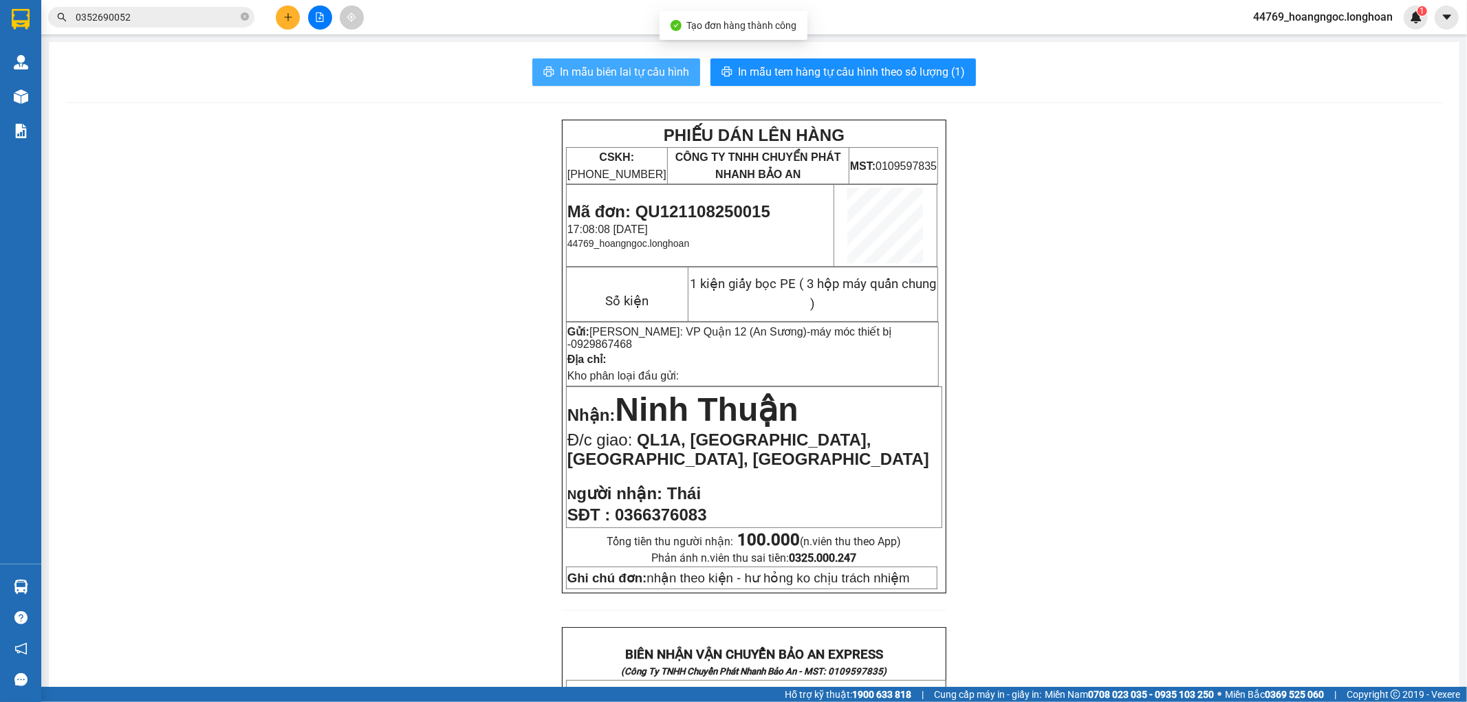
drag, startPoint x: 643, startPoint y: 69, endPoint x: 1061, endPoint y: 237, distance: 450.3
click at [649, 72] on span "In mẫu biên lai tự cấu hình" at bounding box center [624, 71] width 129 height 17
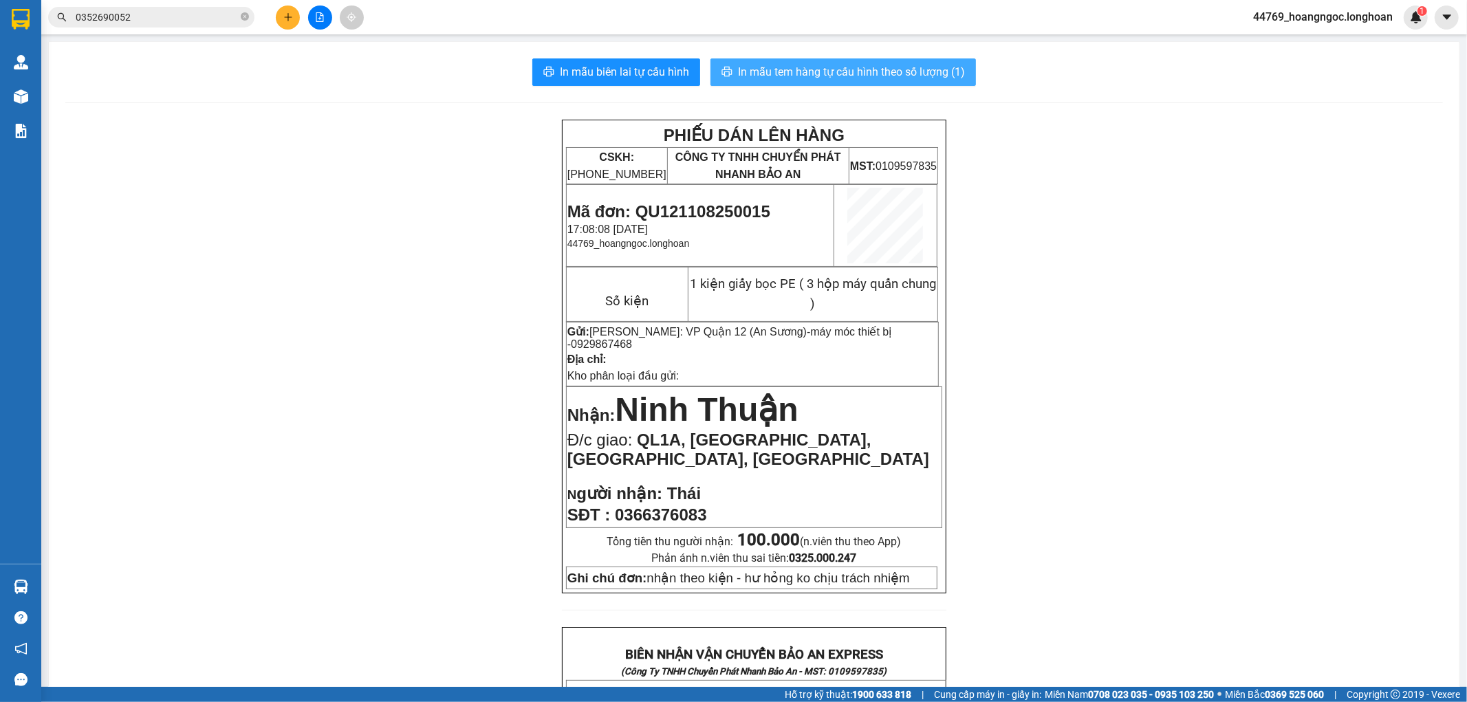
click at [848, 80] on span "In mẫu tem hàng tự cấu hình theo số lượng (1)" at bounding box center [851, 71] width 227 height 17
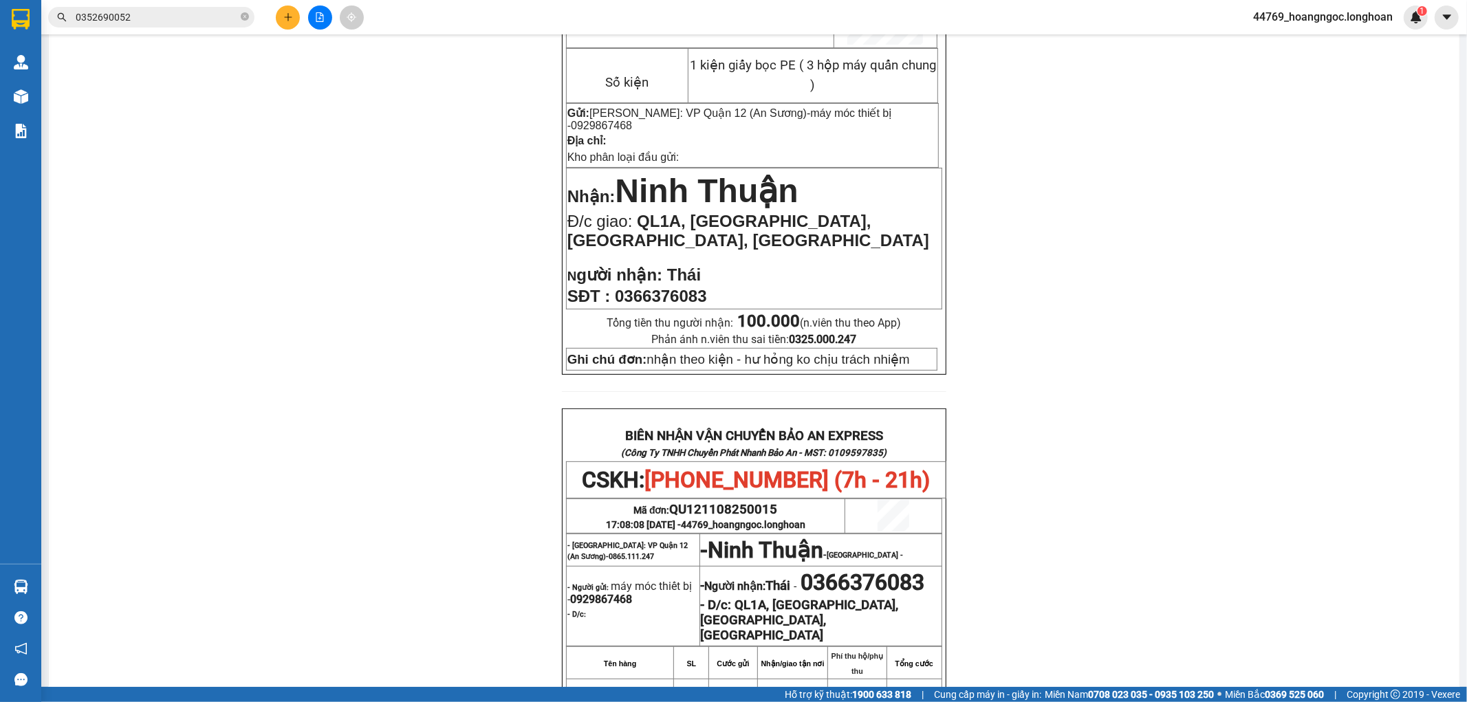
scroll to position [229, 0]
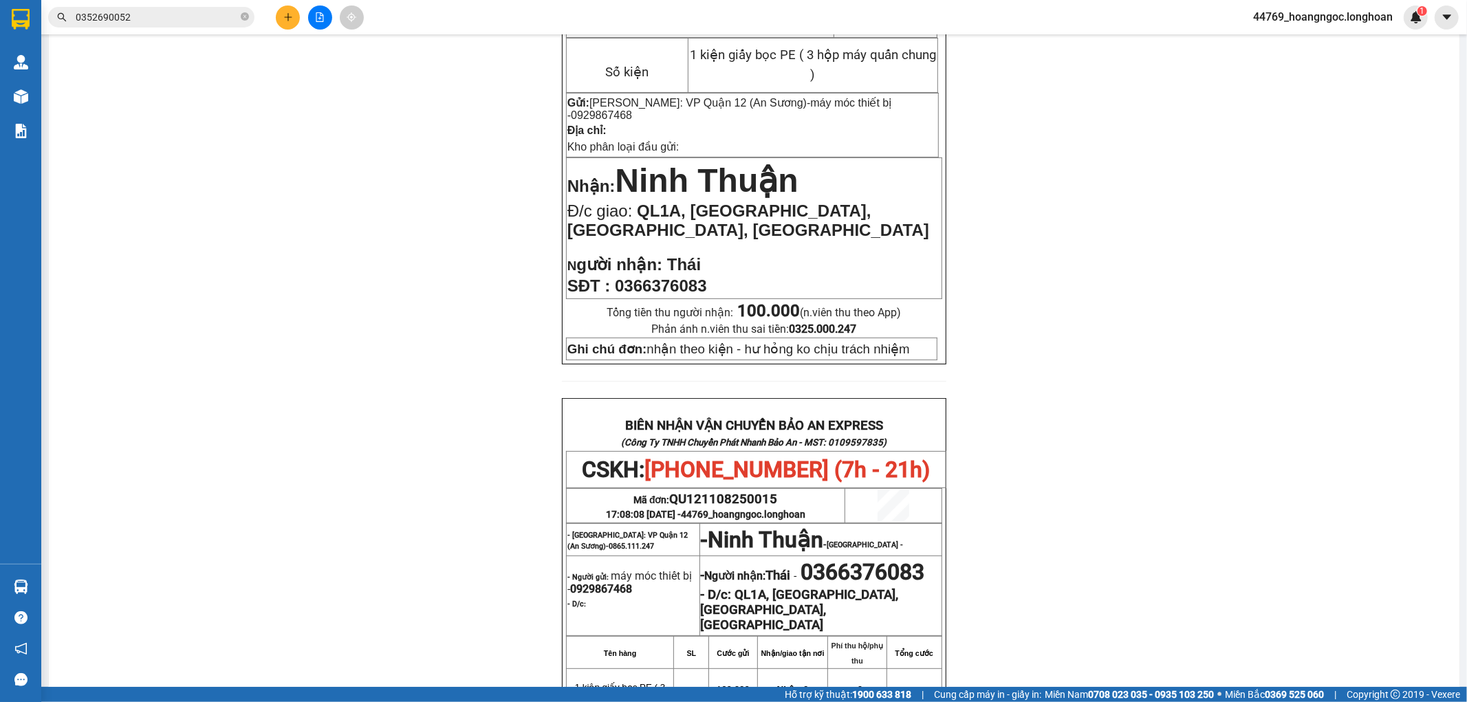
click at [289, 19] on icon "plus" at bounding box center [288, 17] width 10 height 10
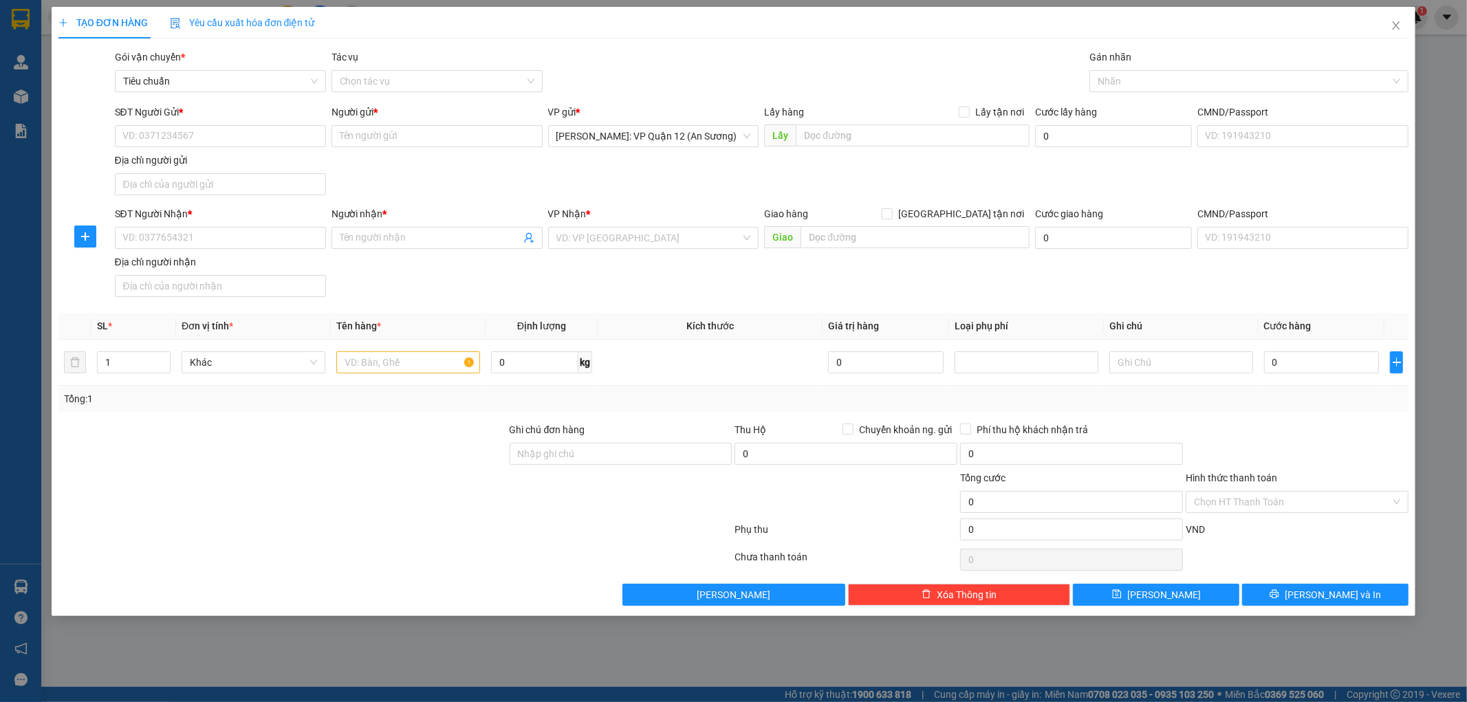
click at [1226, 96] on div "Gán nhãn Nhãn" at bounding box center [1249, 74] width 319 height 48
click at [1146, 76] on div at bounding box center [1242, 81] width 299 height 17
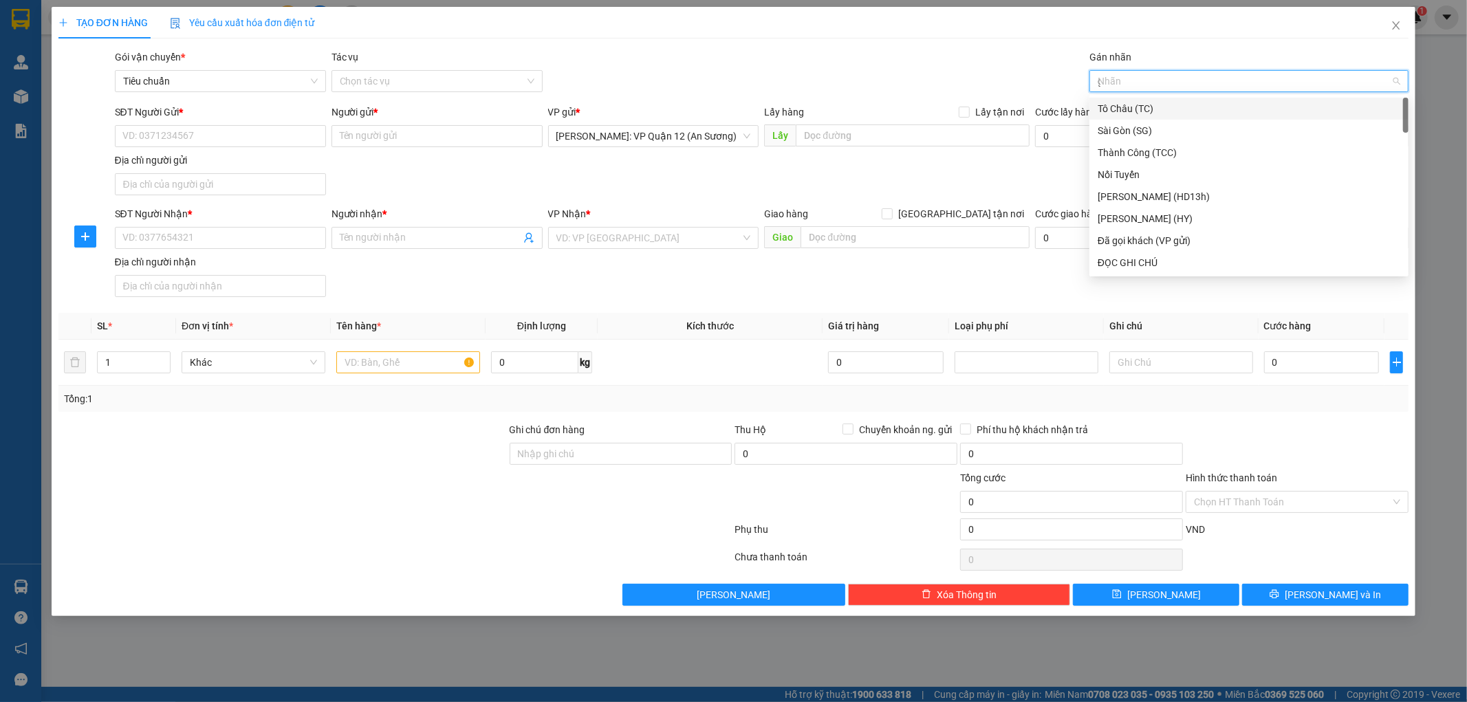
type input "gt"
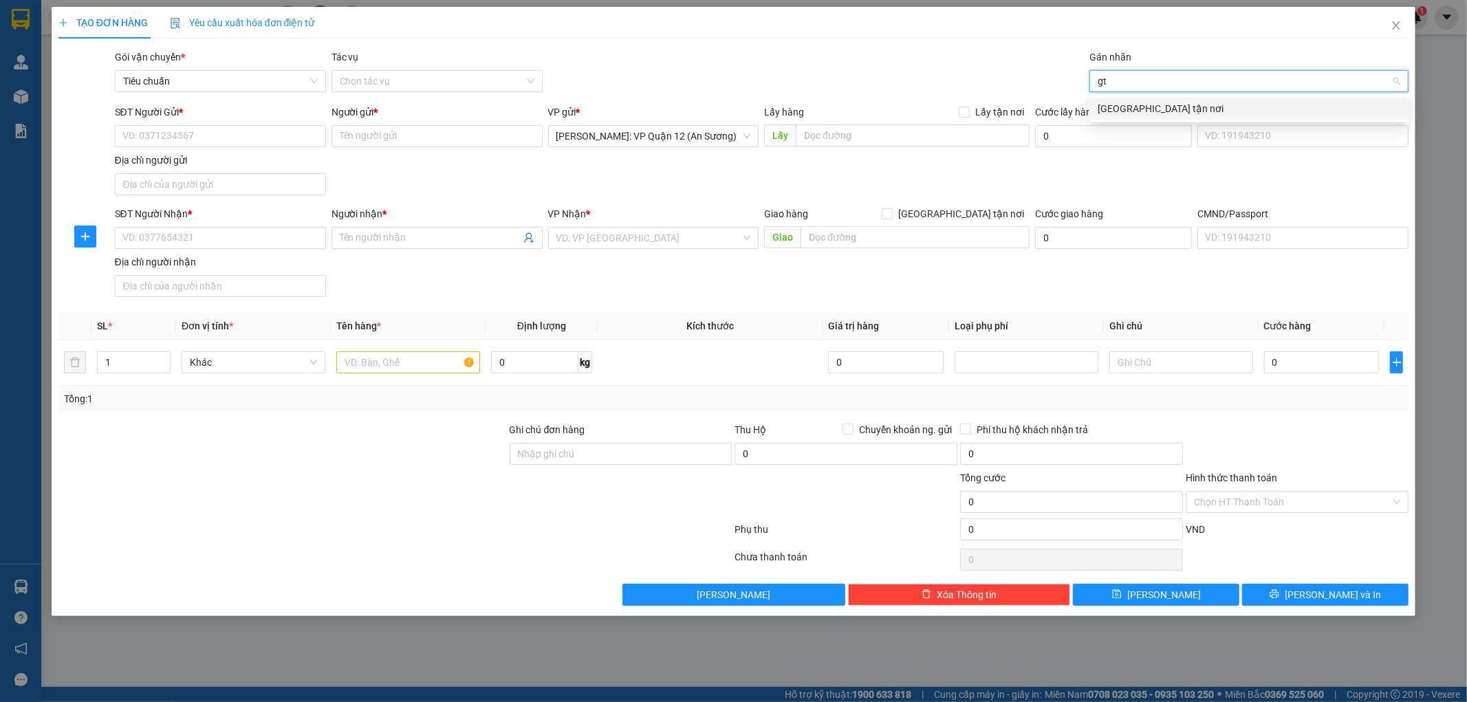
click at [1139, 105] on div "[GEOGRAPHIC_DATA] tận nơi" at bounding box center [1249, 108] width 303 height 15
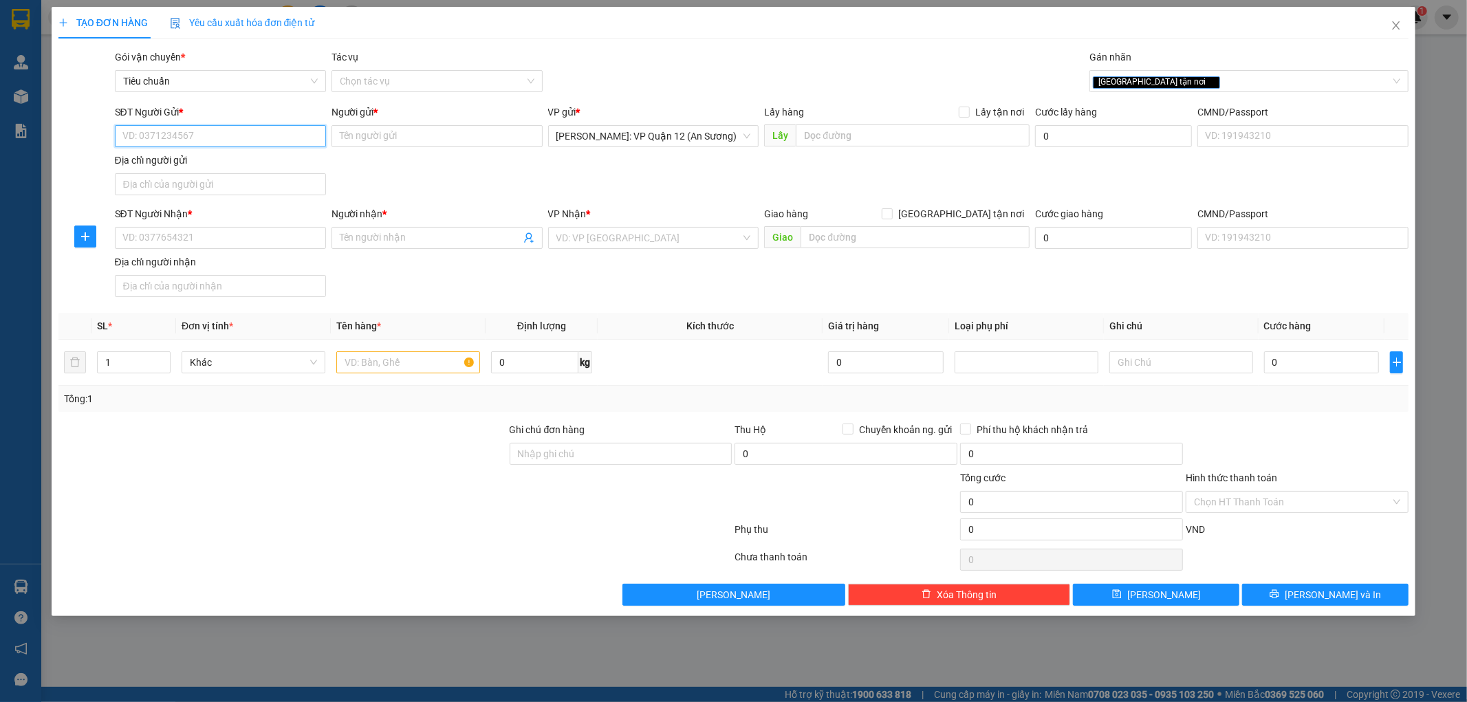
click at [260, 131] on input "SĐT Người Gửi *" at bounding box center [220, 136] width 211 height 22
click at [250, 163] on div "0977468769 - A VIỆT" at bounding box center [220, 163] width 195 height 15
type input "0977468769"
type input "A VIỆT"
type input "0977468769"
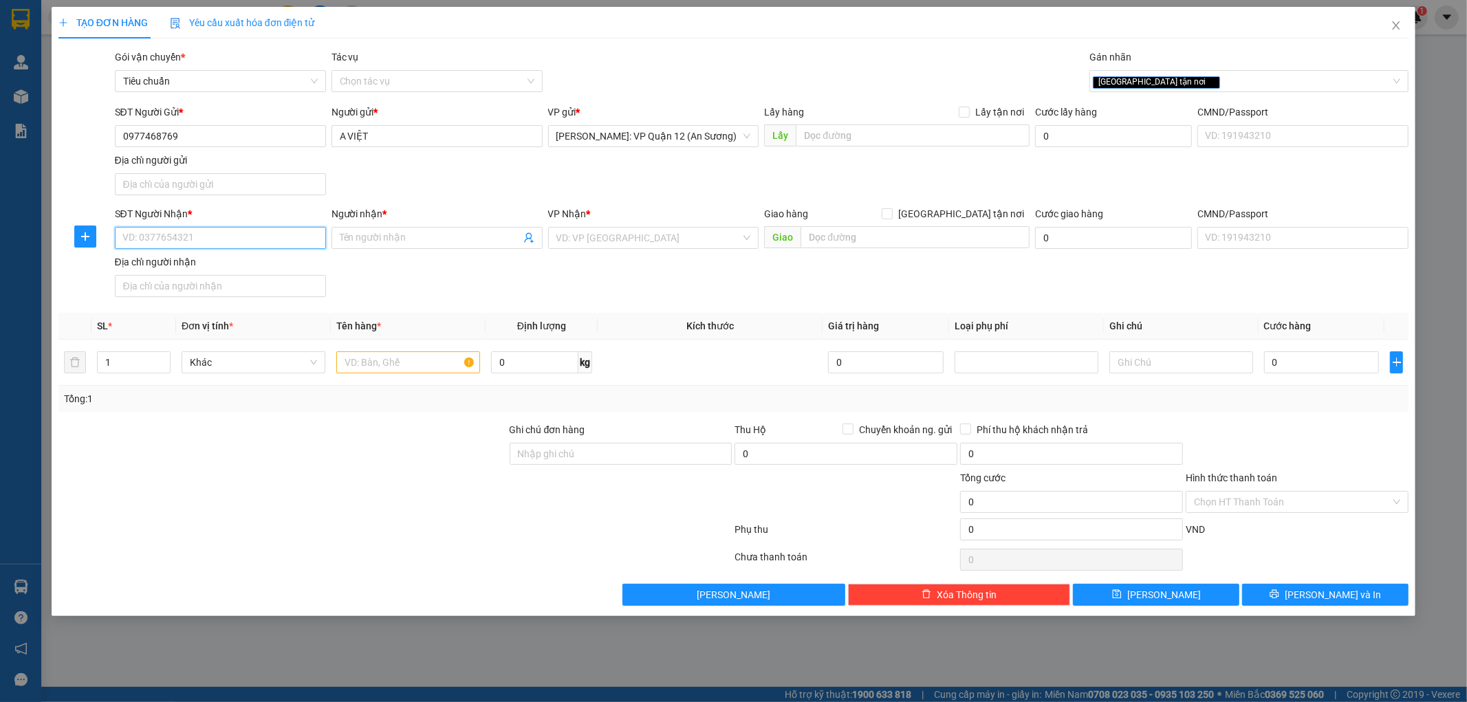
click at [235, 237] on input "SĐT Người Nhận *" at bounding box center [220, 238] width 211 height 22
type input "0973656858"
click at [235, 261] on div "0973656858 - HUY" at bounding box center [220, 266] width 195 height 15
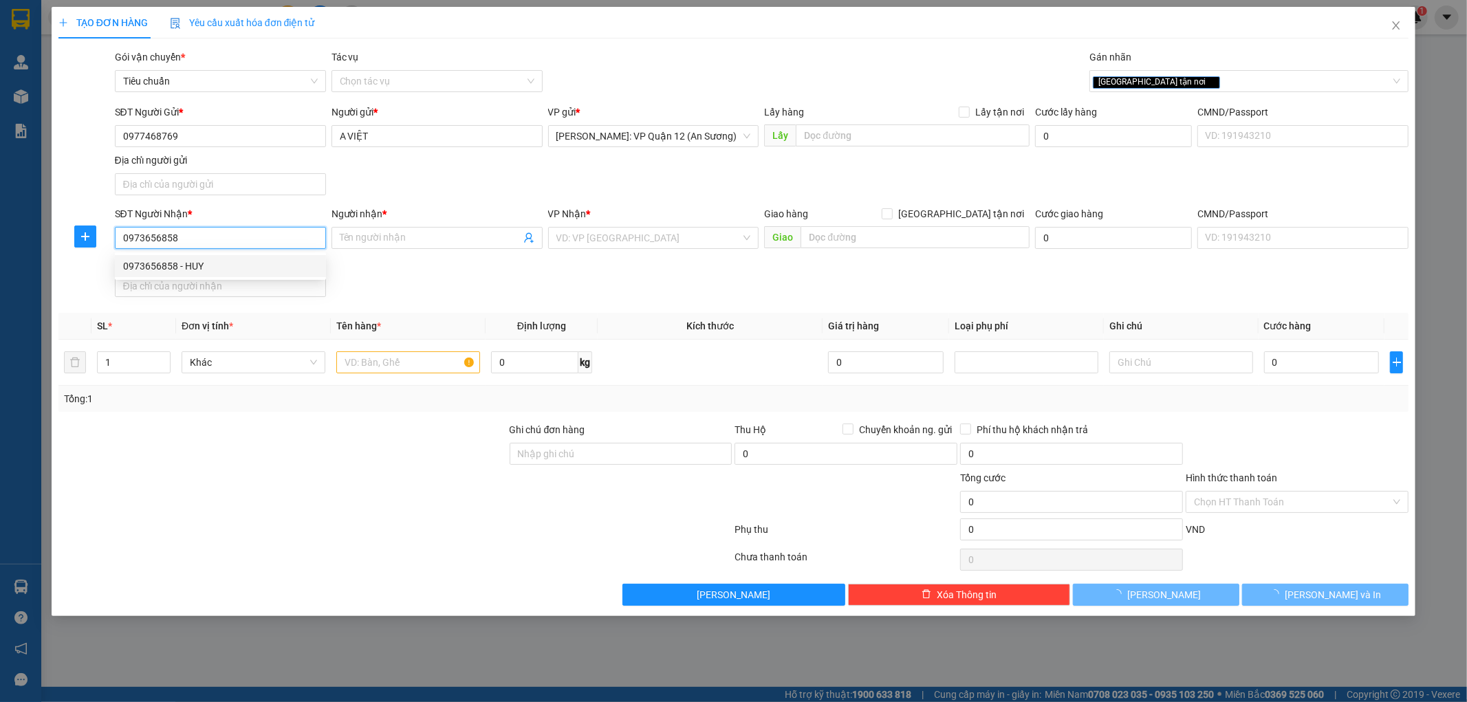
type input "HUY"
checkbox input "true"
type input "[GEOGRAPHIC_DATA] : [STREET_ADDRESS] , [GEOGRAPHIC_DATA]"
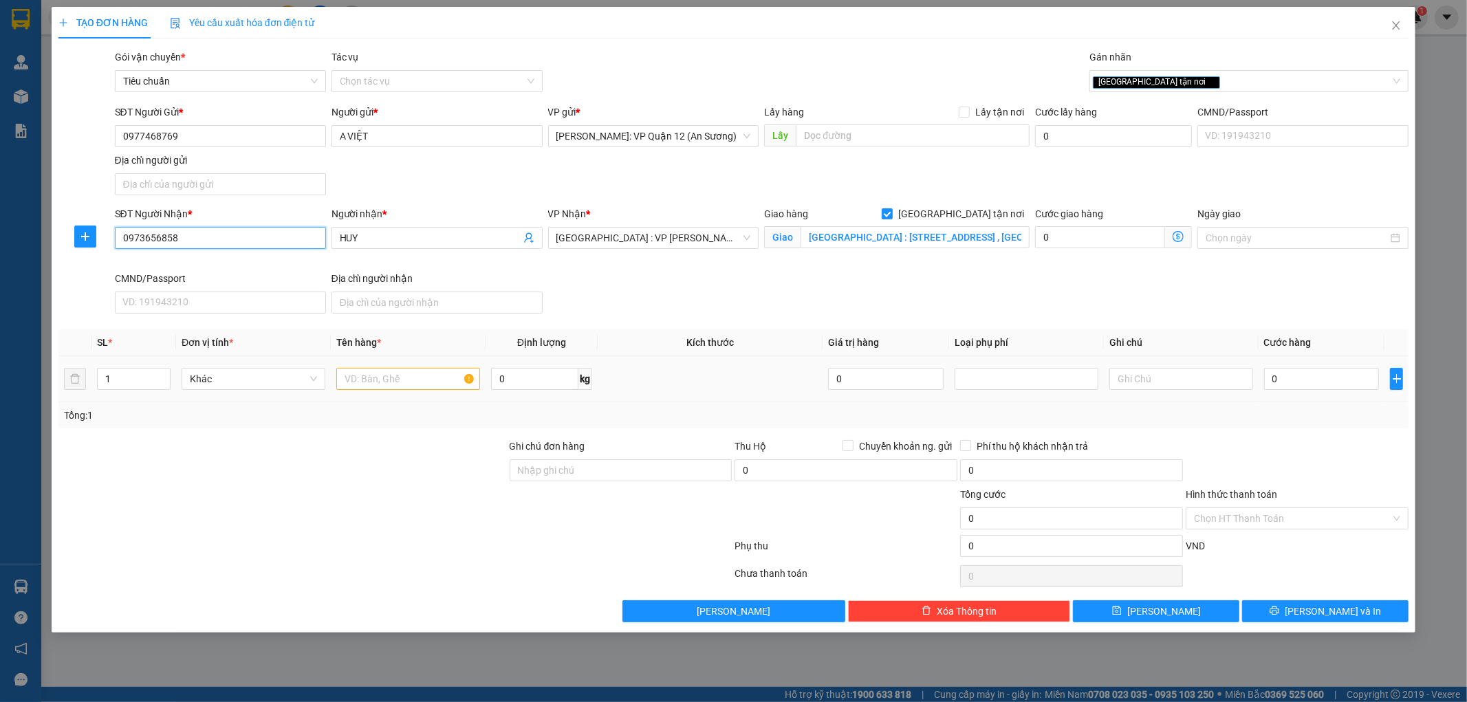
type input "0973656858"
click at [398, 386] on input "text" at bounding box center [408, 379] width 144 height 22
type input "1 kiện giấy bọc PE"
click at [645, 466] on input "Ghi chú đơn hàng" at bounding box center [621, 471] width 223 height 22
type input "nhận theo kiện - hư hỏng ko chịu trách nhiệm"
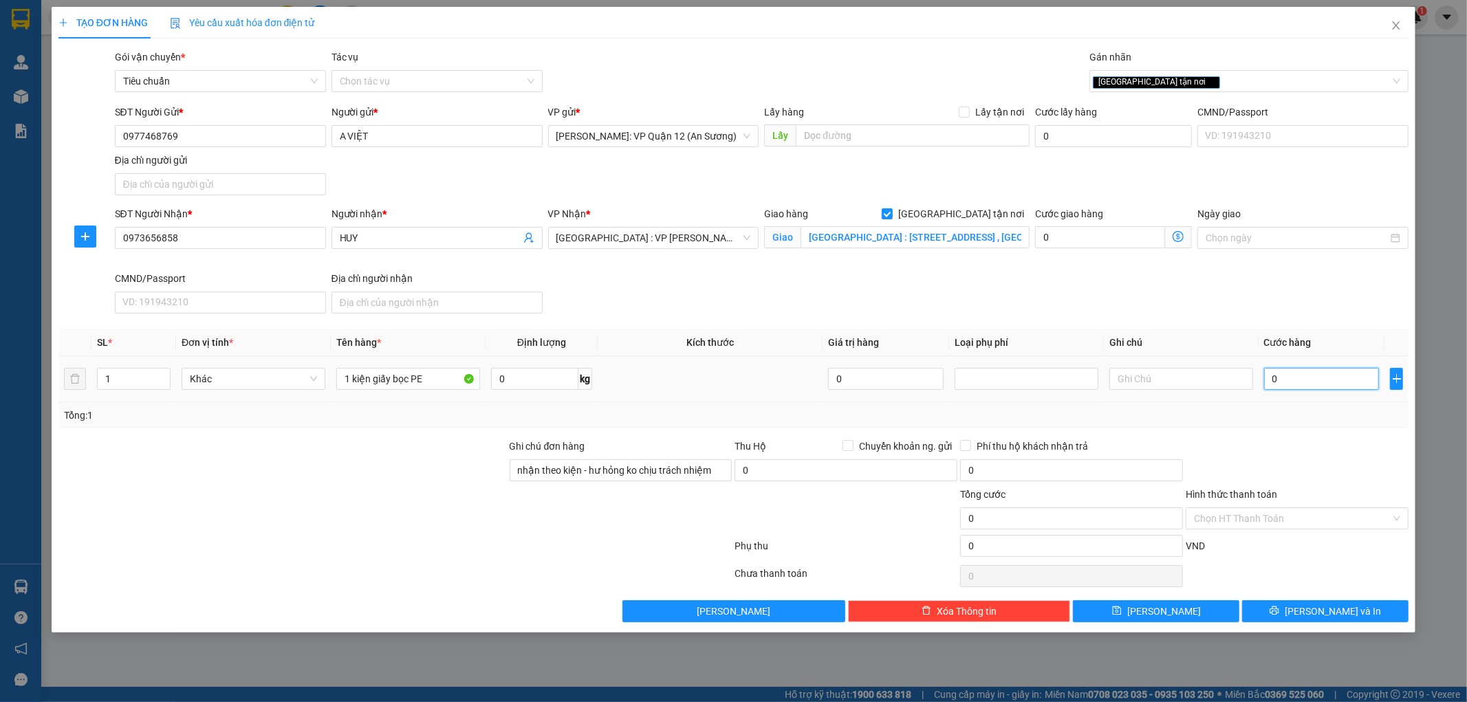
click at [1312, 377] on input "0" at bounding box center [1322, 379] width 116 height 22
type input "1"
type input "12"
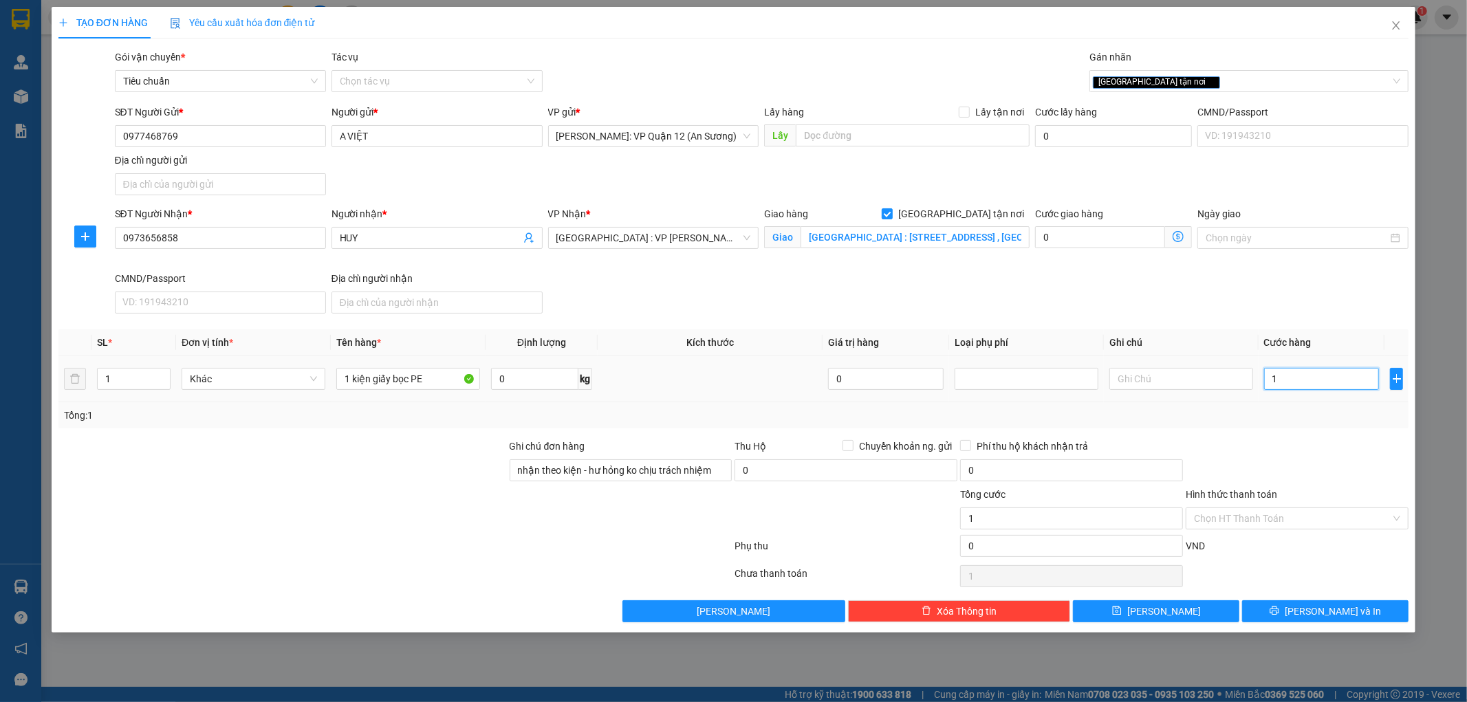
type input "12"
type input "125"
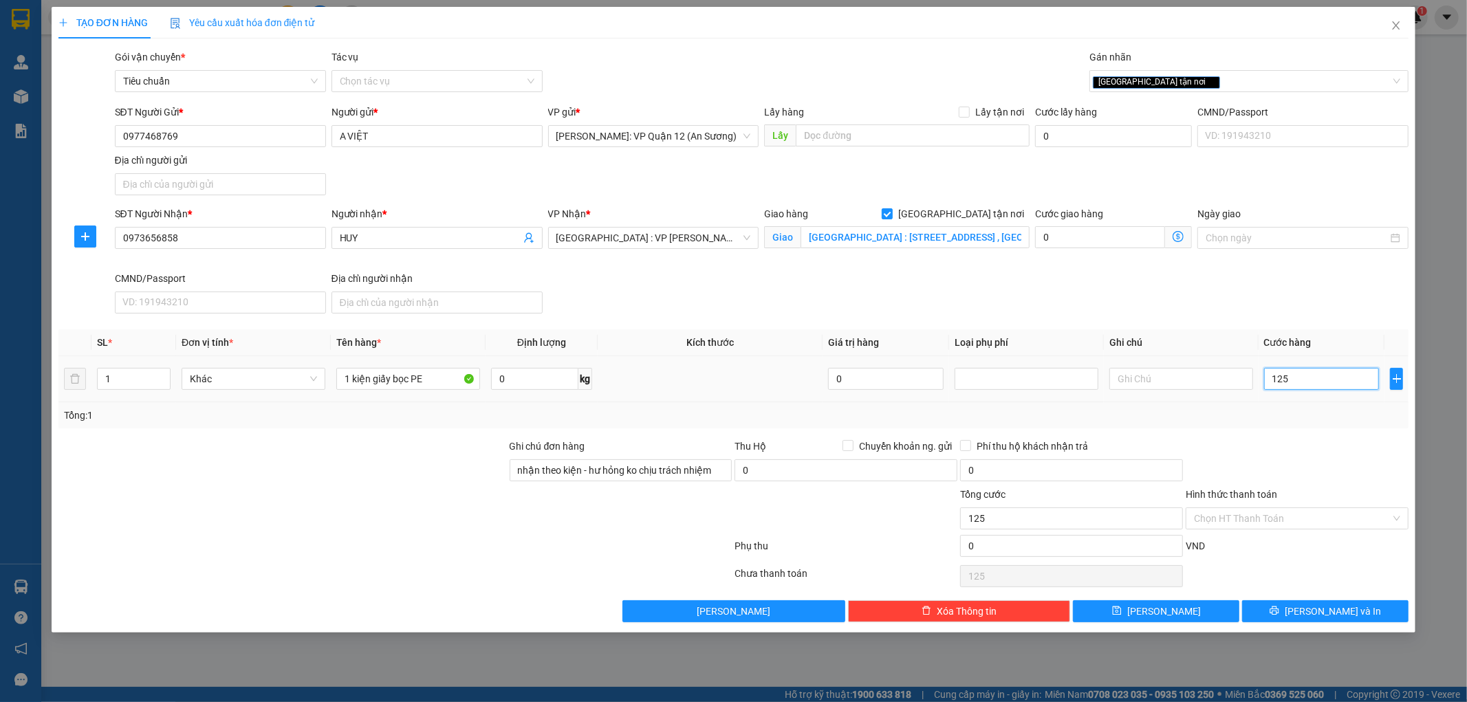
type input "1.250"
type input "12.500"
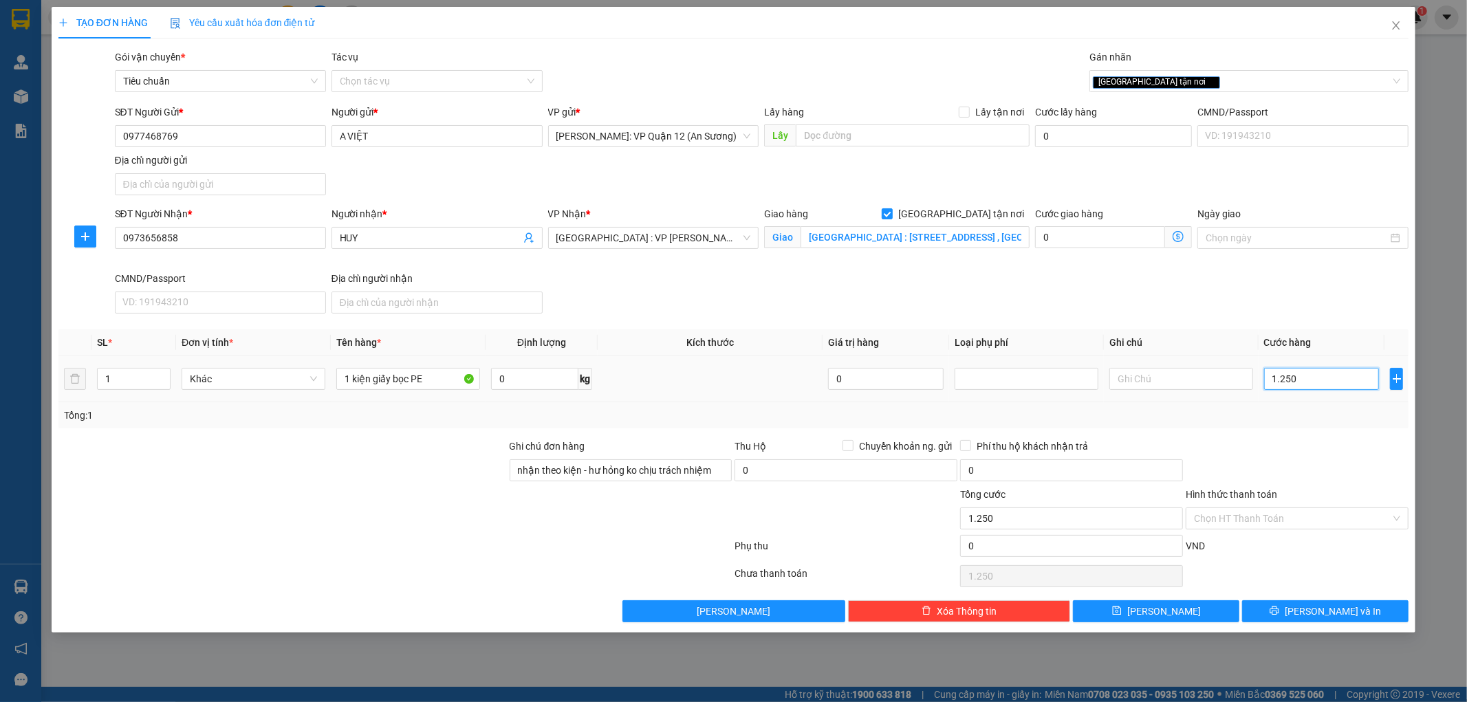
type input "12.500"
type input "125.000"
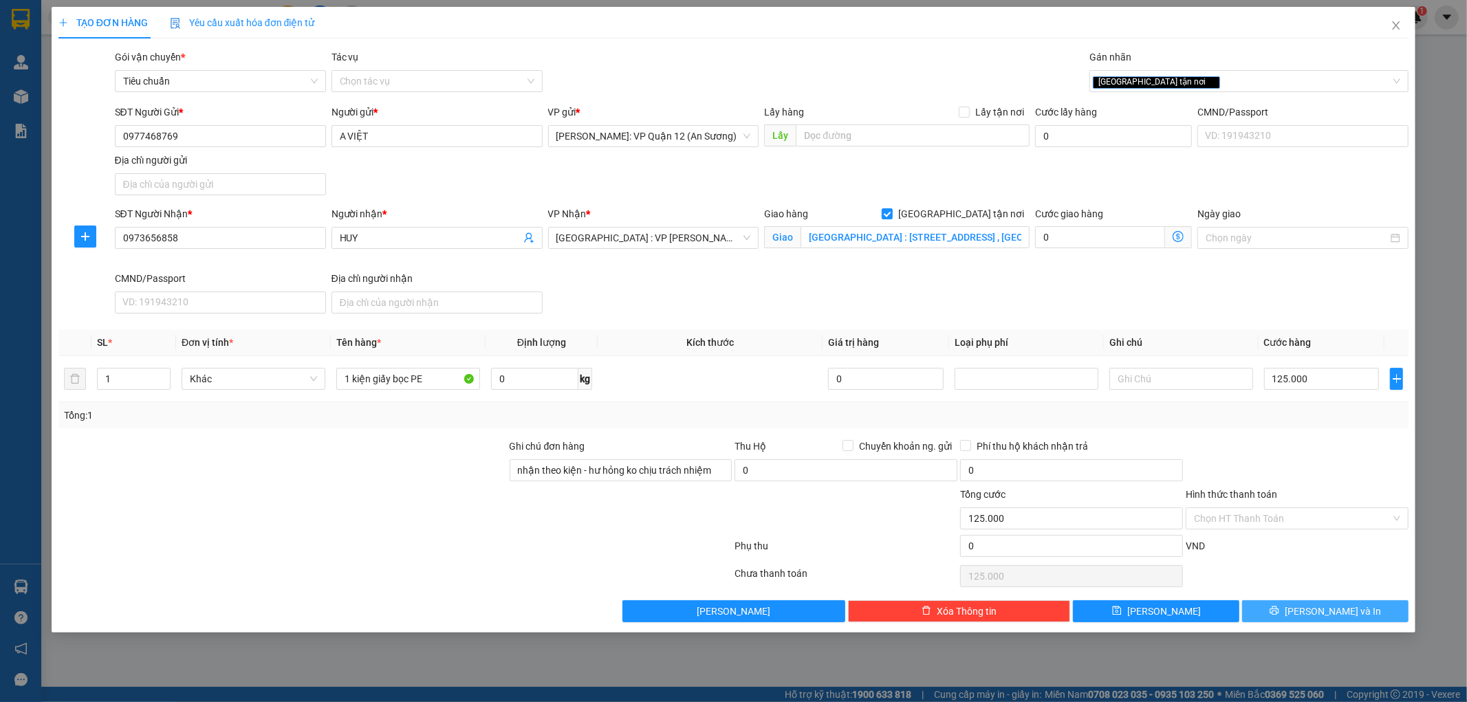
click at [1343, 619] on span "[PERSON_NAME] và In" at bounding box center [1333, 611] width 96 height 15
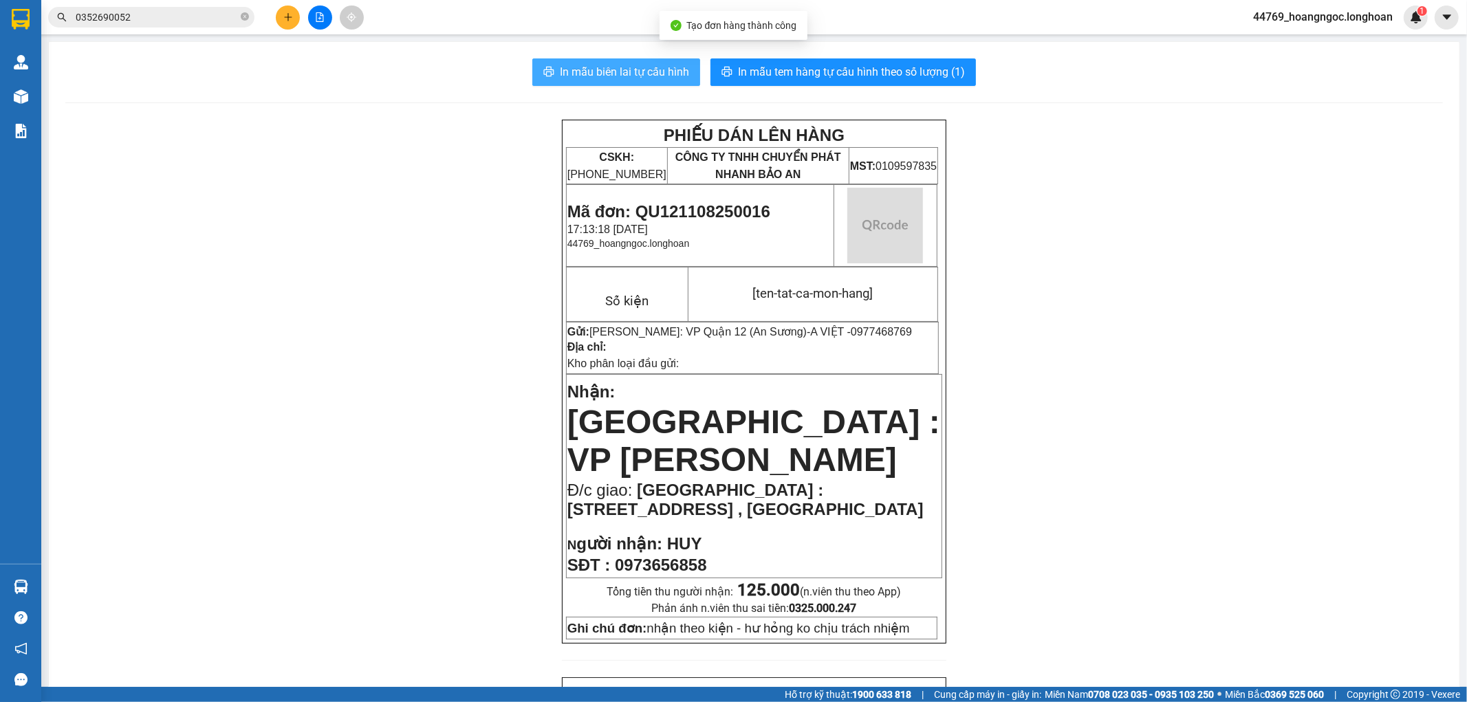
click at [635, 74] on span "In mẫu biên lai tự cấu hình" at bounding box center [624, 71] width 129 height 17
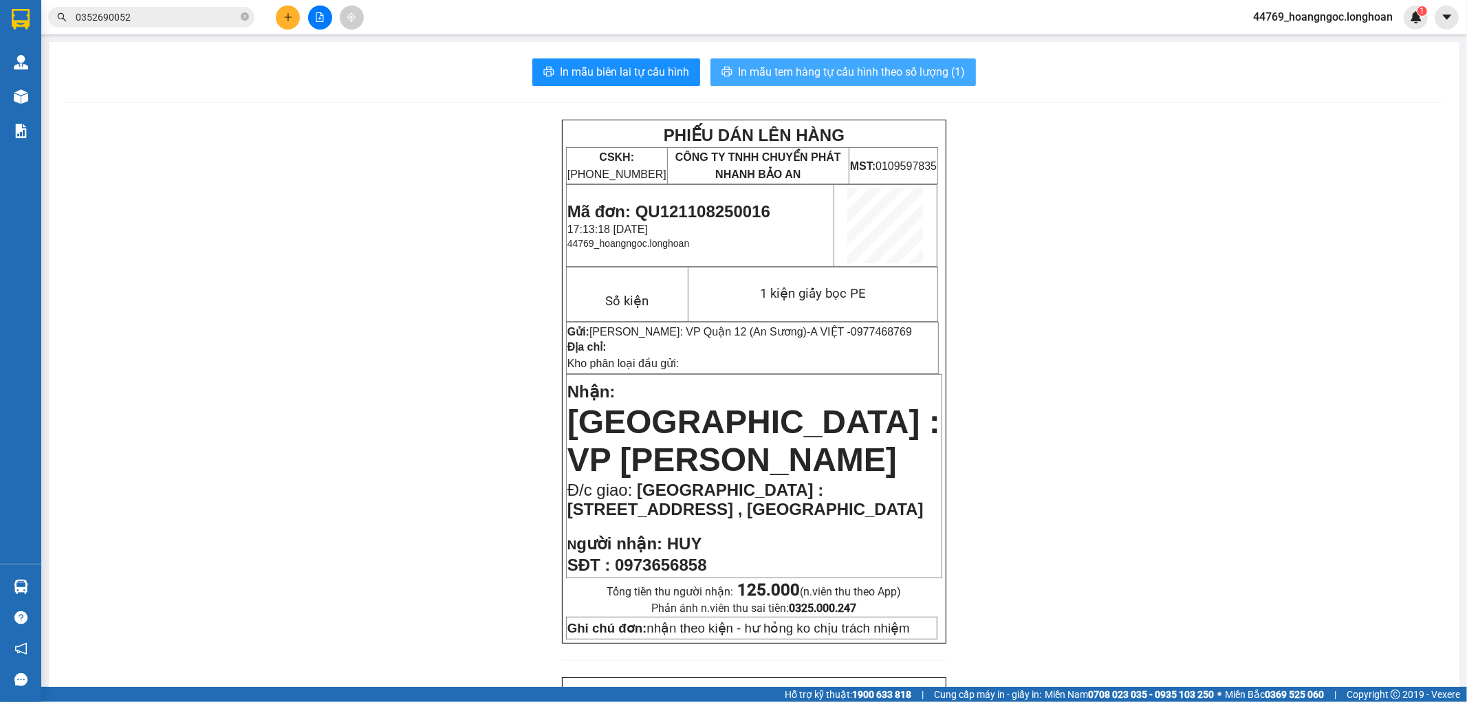
click at [857, 76] on span "In mẫu tem hàng tự cấu hình theo số lượng (1)" at bounding box center [851, 71] width 227 height 17
click at [149, 17] on input "0352690052" at bounding box center [157, 17] width 162 height 15
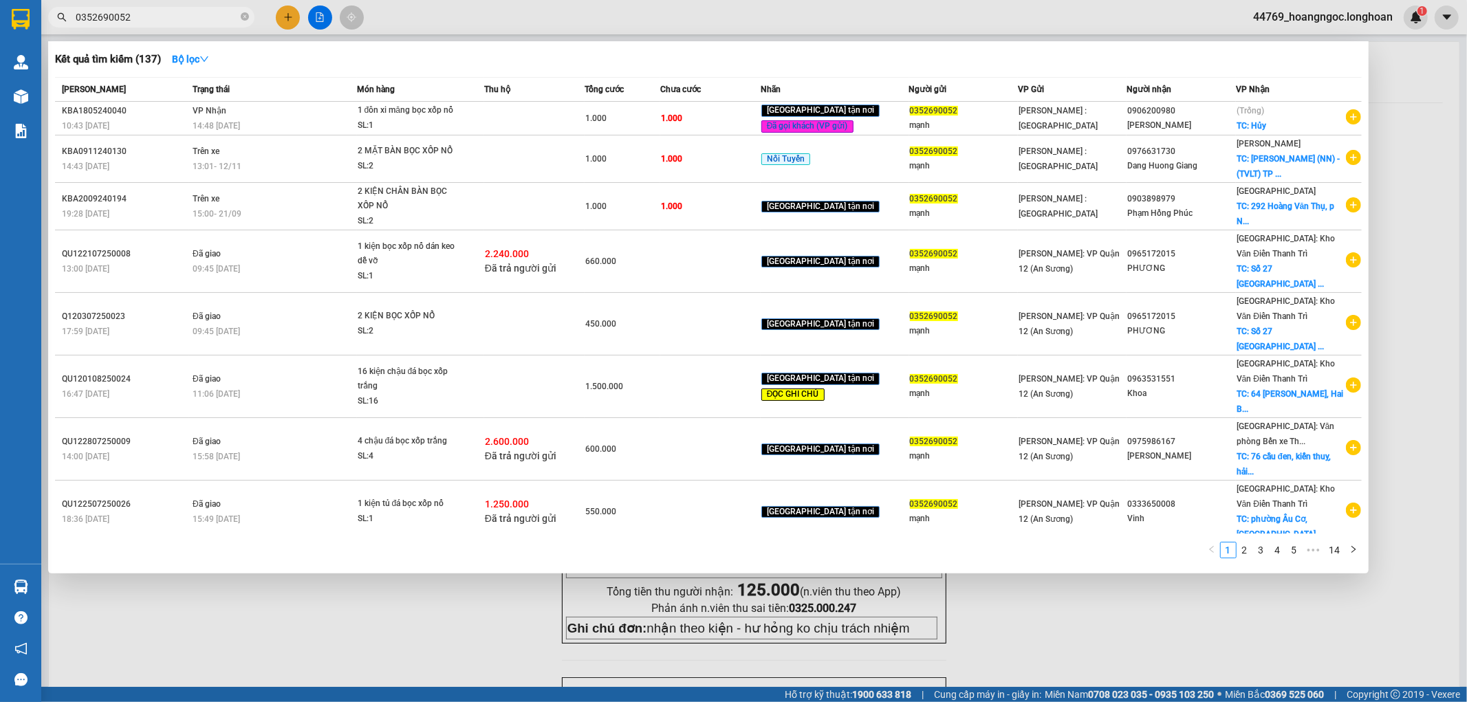
click at [149, 17] on input "0352690052" at bounding box center [157, 17] width 162 height 15
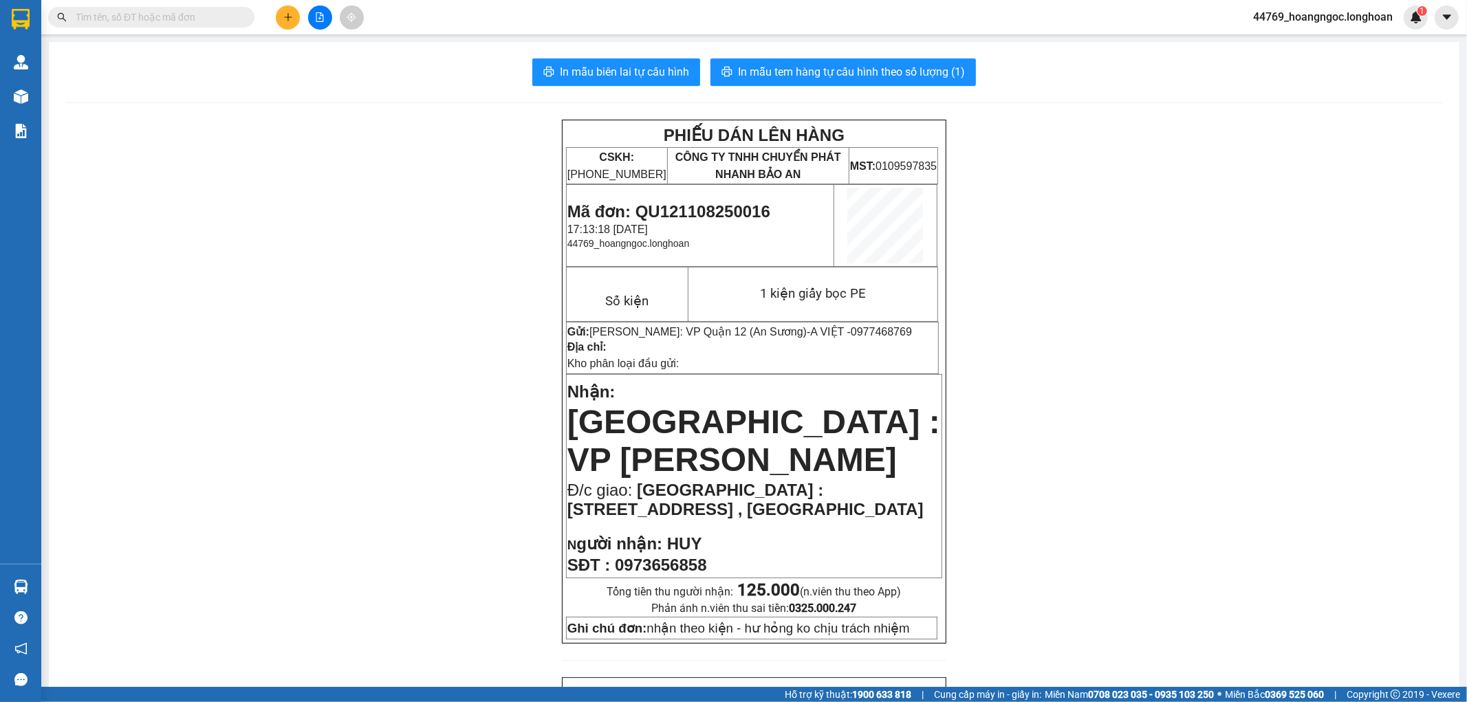
paste input "0978678187"
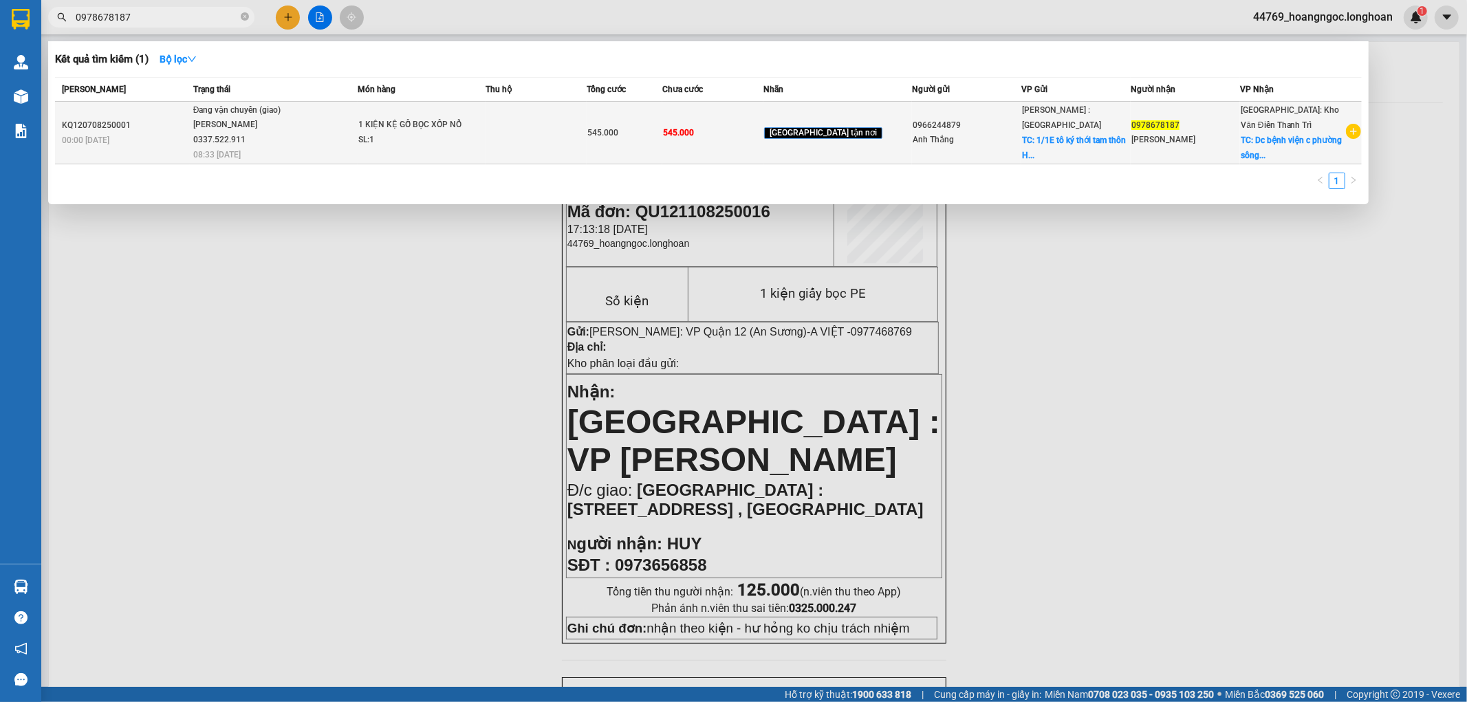
type input "0978678187"
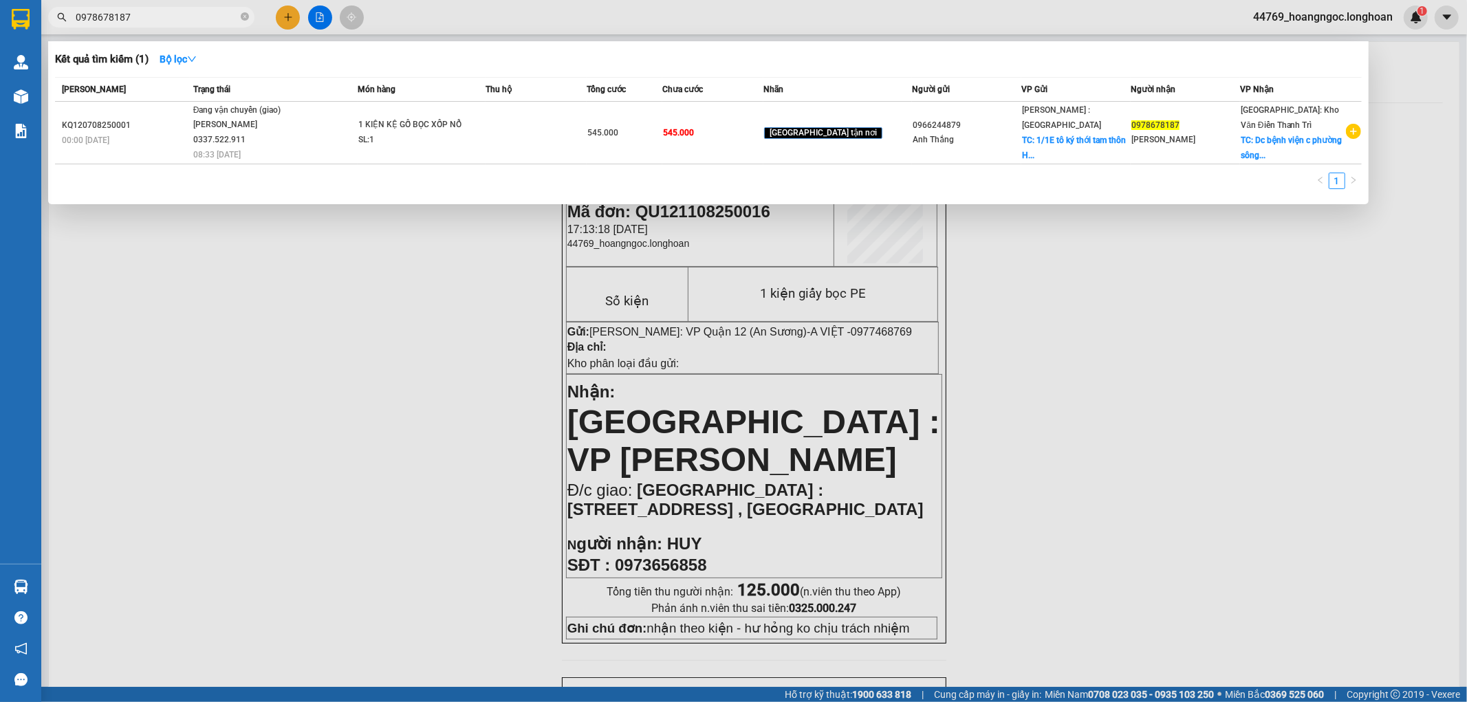
click at [157, 386] on div at bounding box center [733, 351] width 1467 height 702
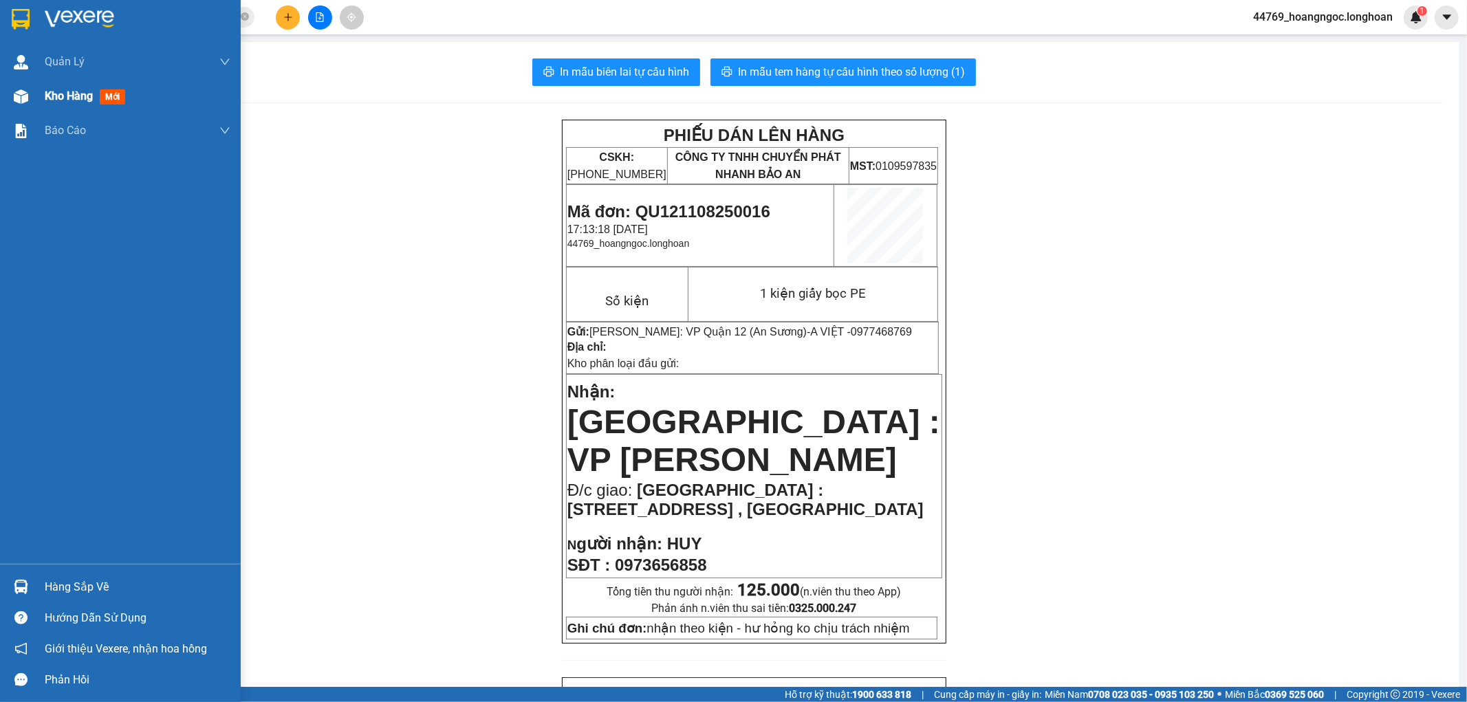
click at [17, 108] on div "Kho hàng mới" at bounding box center [120, 96] width 241 height 34
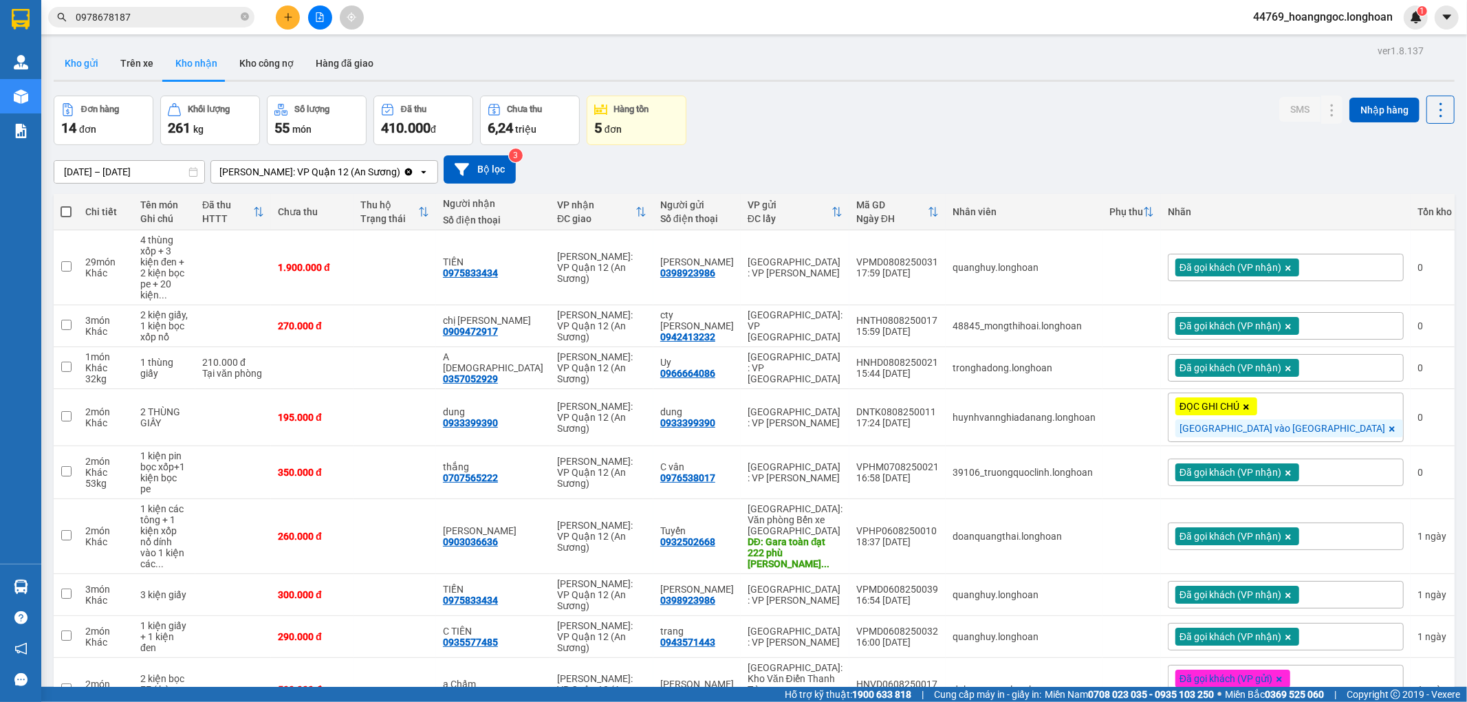
click at [90, 56] on button "Kho gửi" at bounding box center [82, 63] width 56 height 33
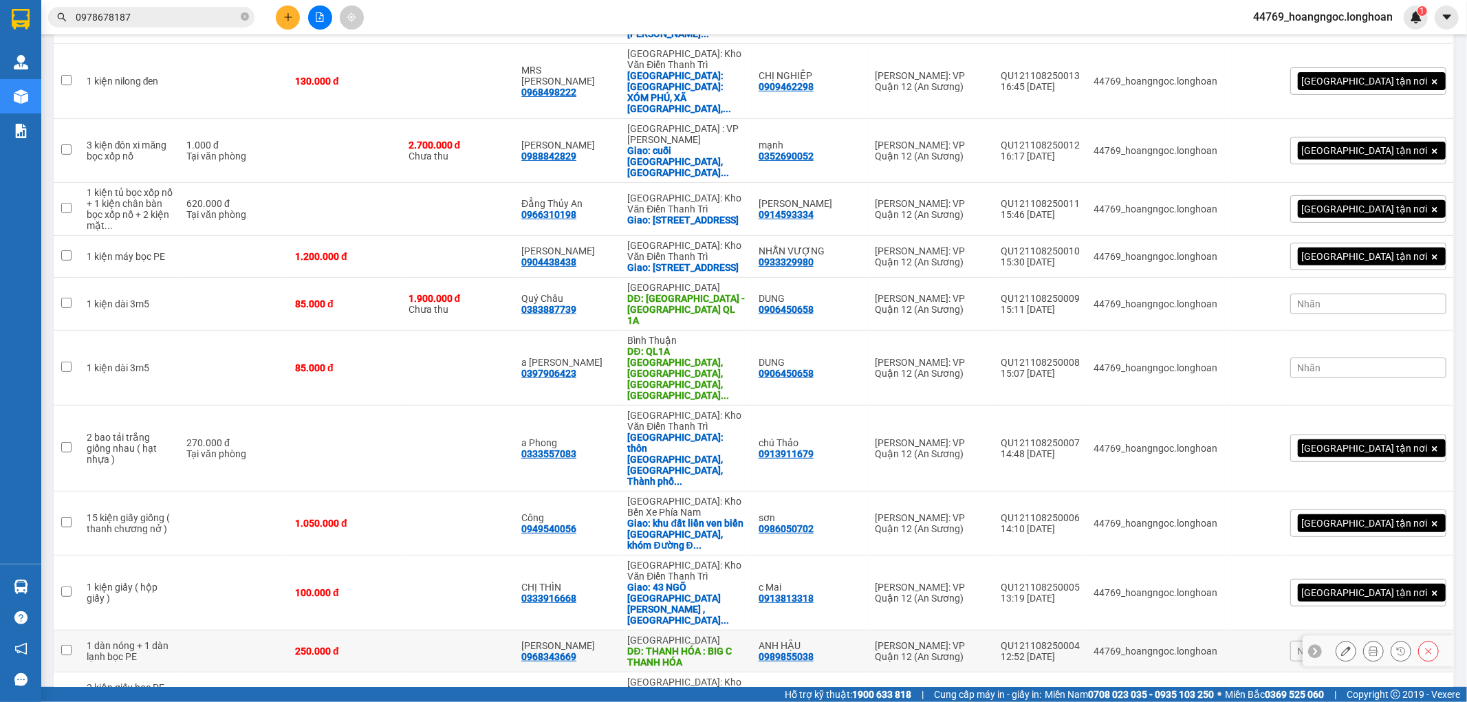
scroll to position [394, 0]
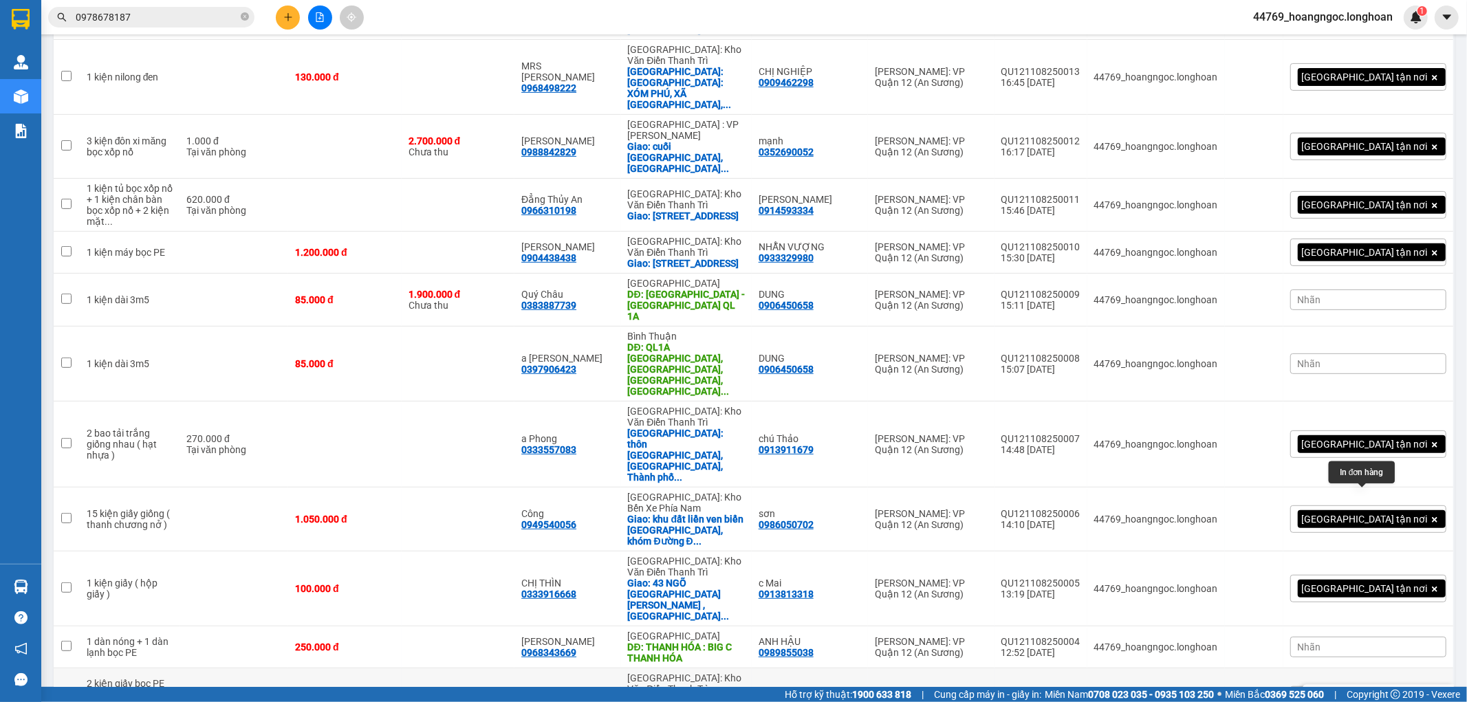
click at [1364, 689] on button at bounding box center [1373, 701] width 19 height 24
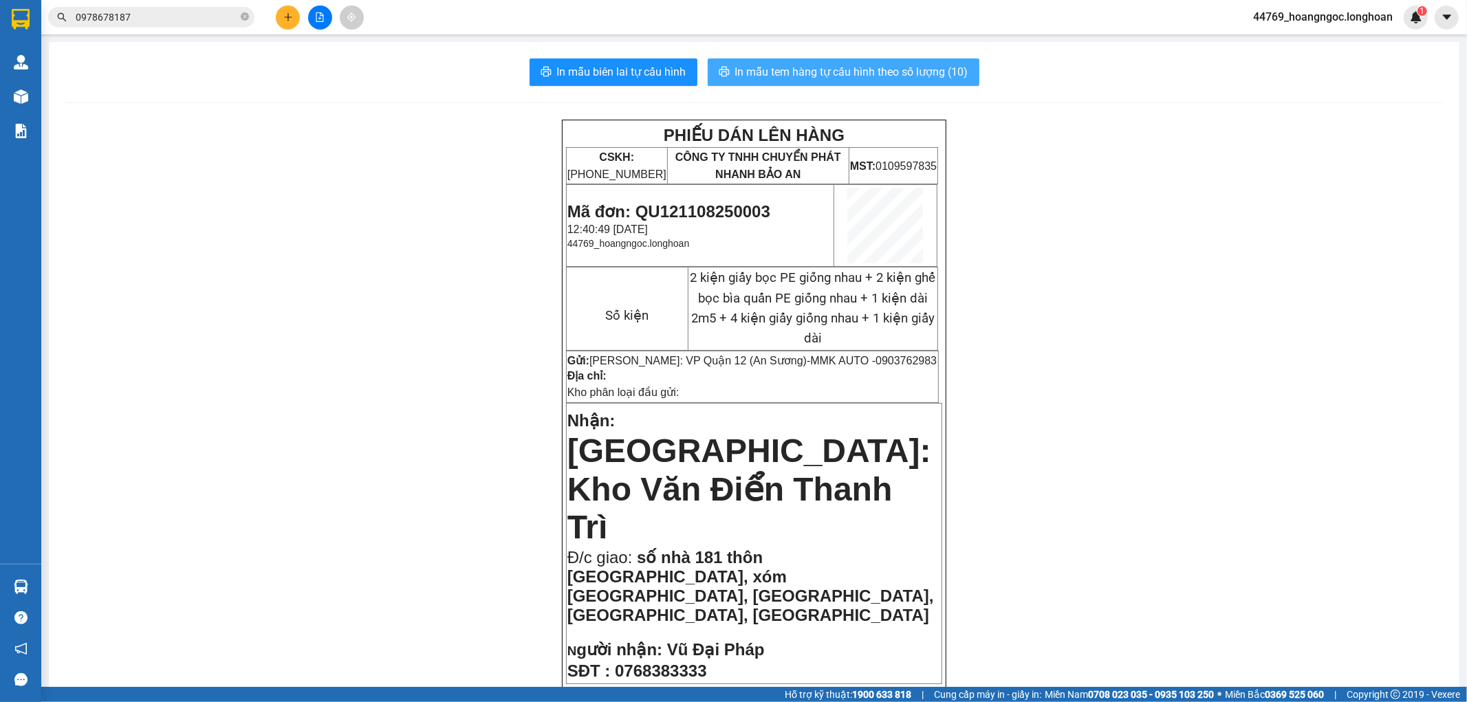
click at [845, 71] on span "In mẫu tem hàng tự cấu hình theo số lượng (10)" at bounding box center [851, 71] width 233 height 17
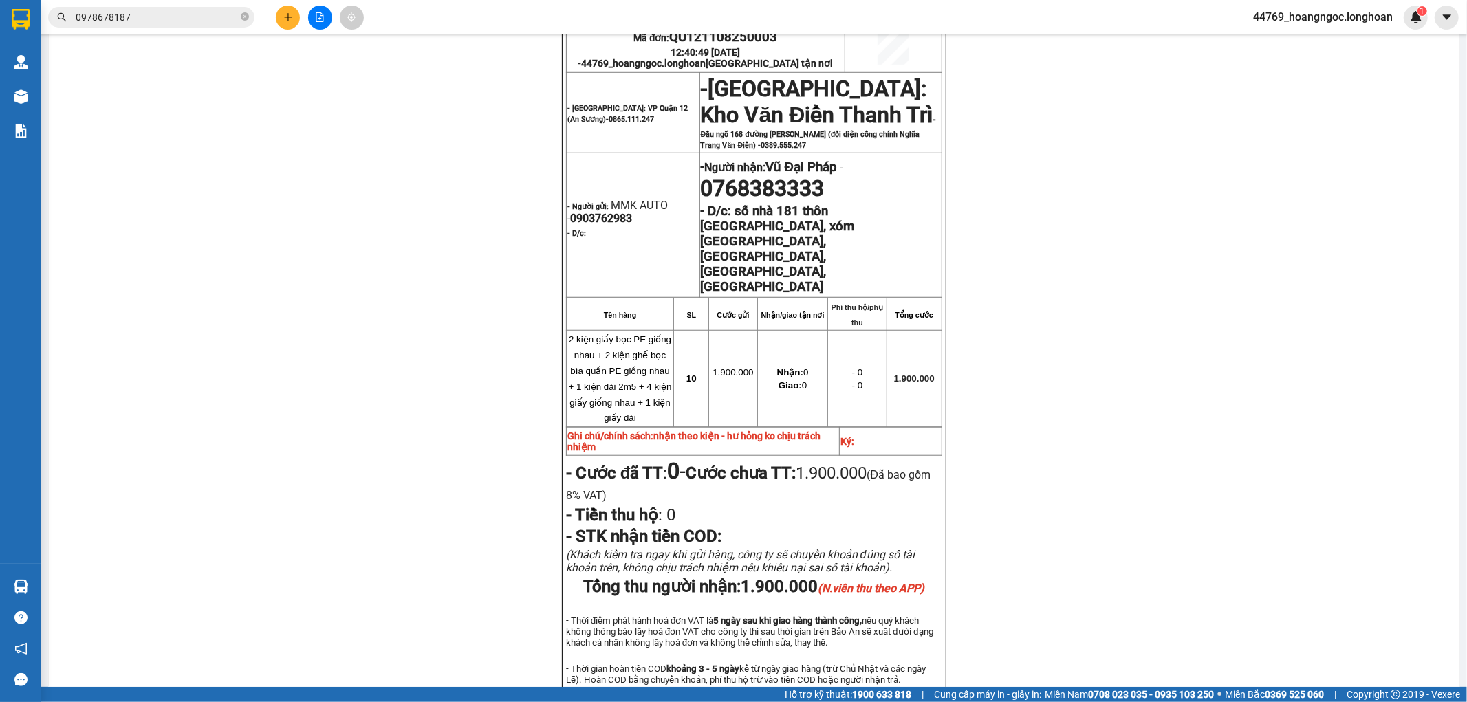
scroll to position [849, 0]
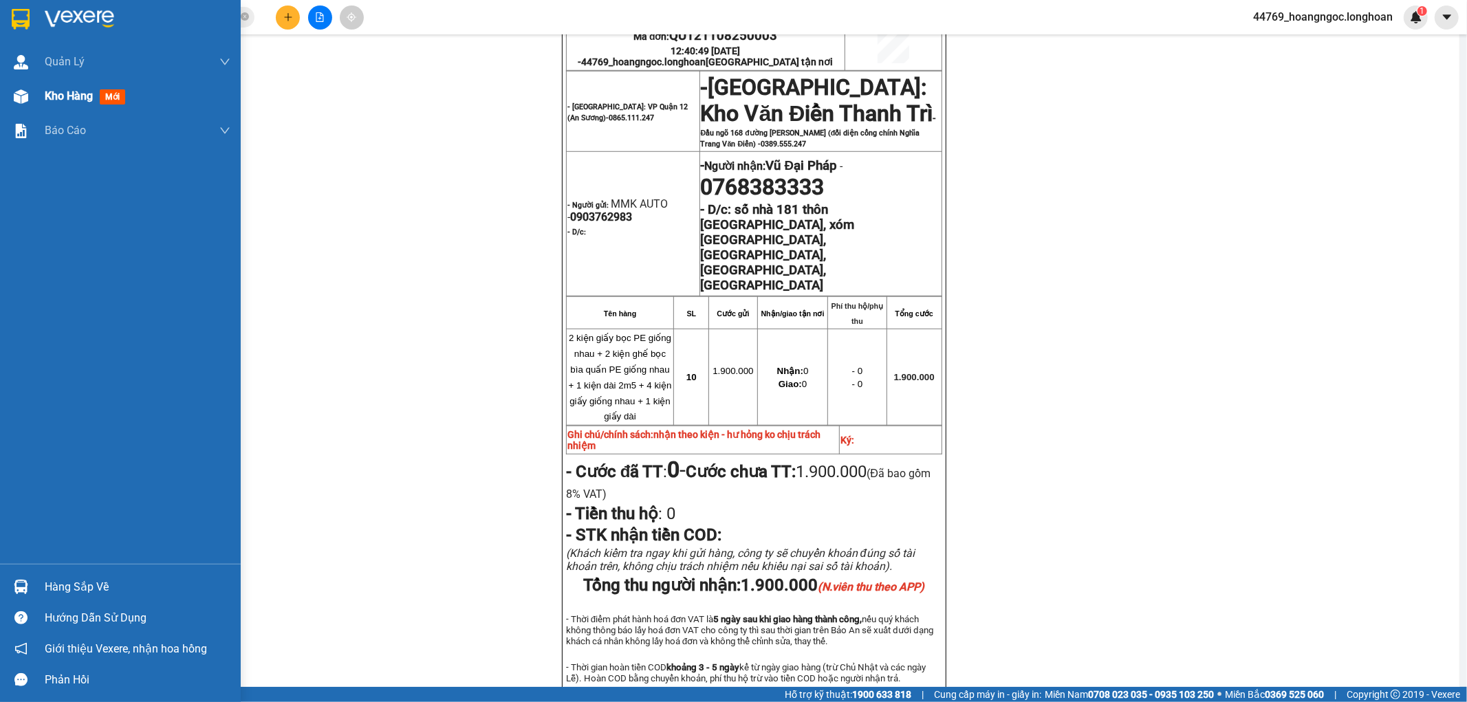
click at [61, 97] on span "Kho hàng" at bounding box center [69, 95] width 48 height 13
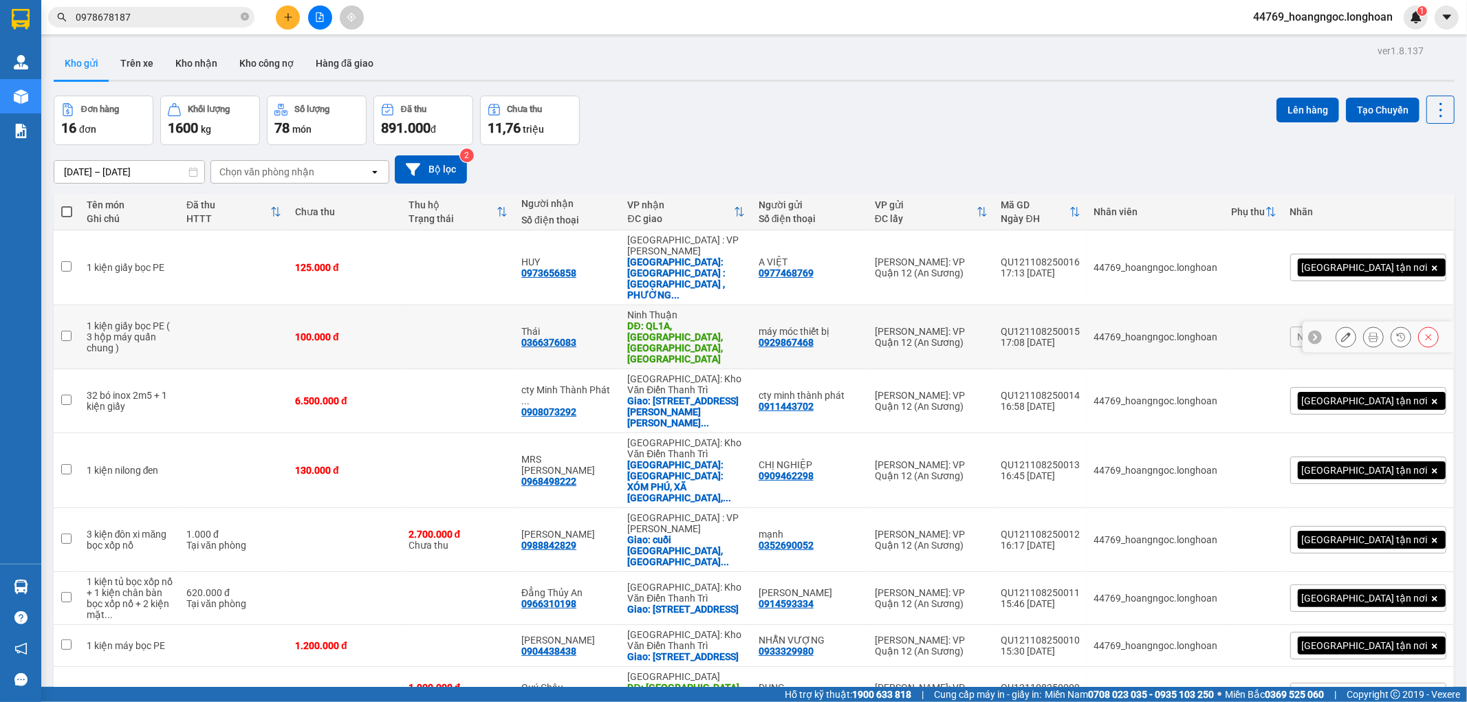
click at [1341, 332] on icon at bounding box center [1346, 337] width 10 height 10
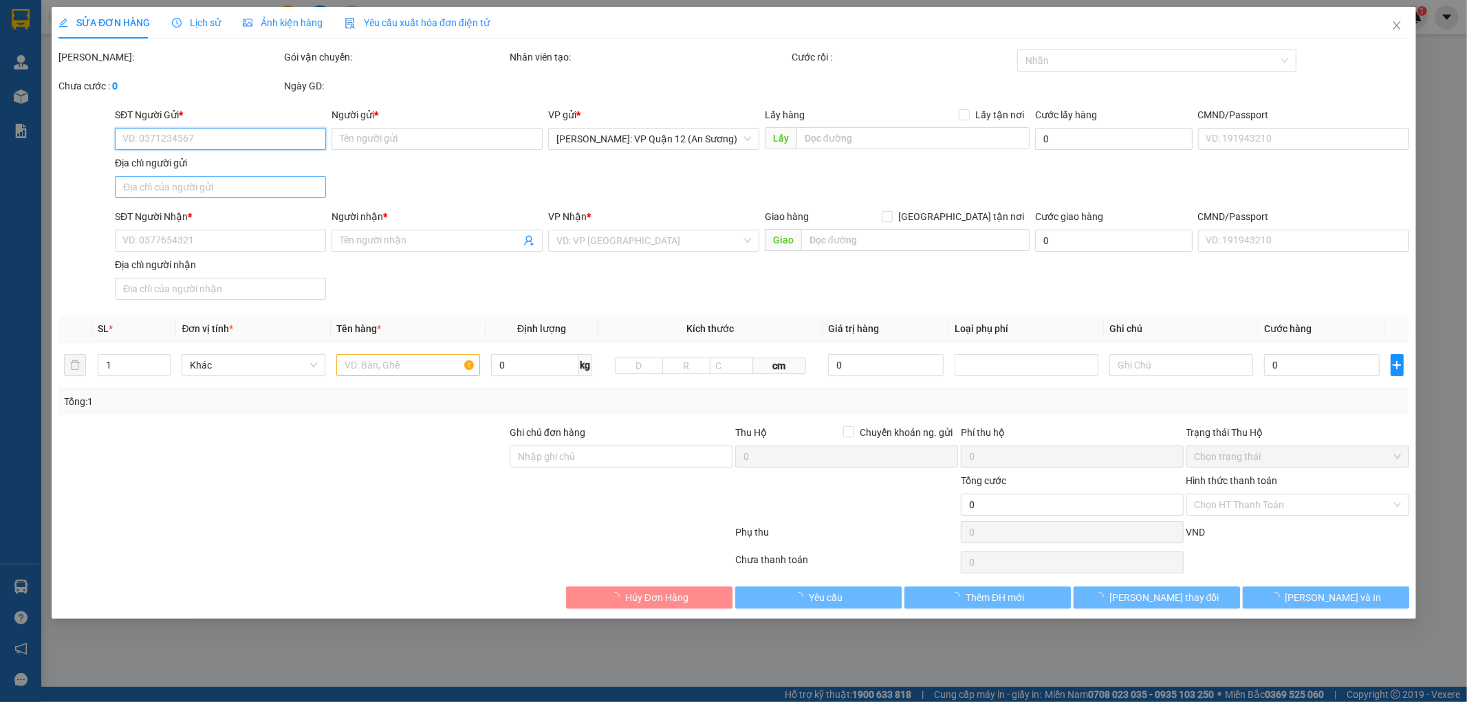
type input "0929867468"
type input "máy móc thiết bị"
type input "0366376083"
type input "Thái"
type input "QL1A, [GEOGRAPHIC_DATA], [GEOGRAPHIC_DATA], [GEOGRAPHIC_DATA]"
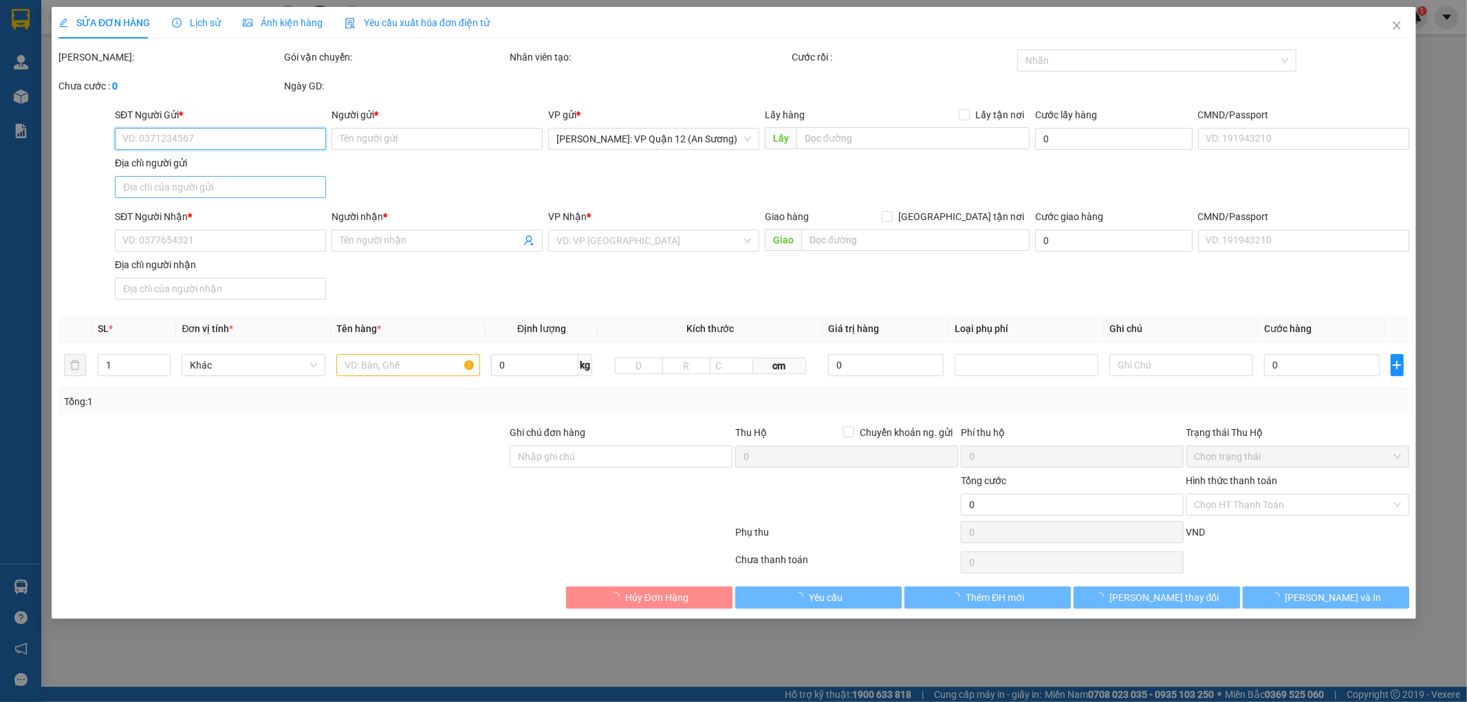
type input "nhận theo kiện - hư hỏng ko chịu trách nhiệm"
type input "100.000"
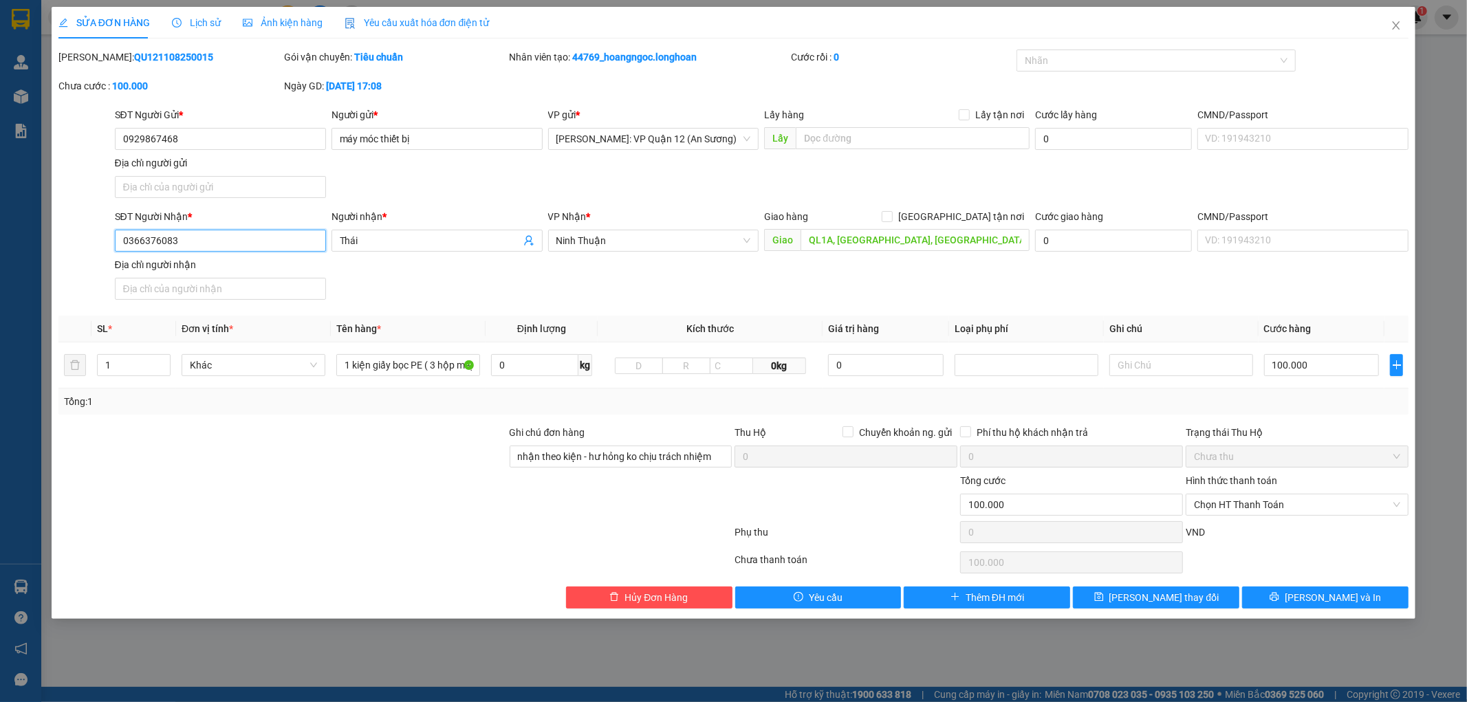
click at [270, 243] on input "0366376083" at bounding box center [220, 241] width 211 height 22
paste input "32323037"
type input "0332323037"
click at [399, 252] on div "Người nhận * Thái" at bounding box center [437, 233] width 211 height 48
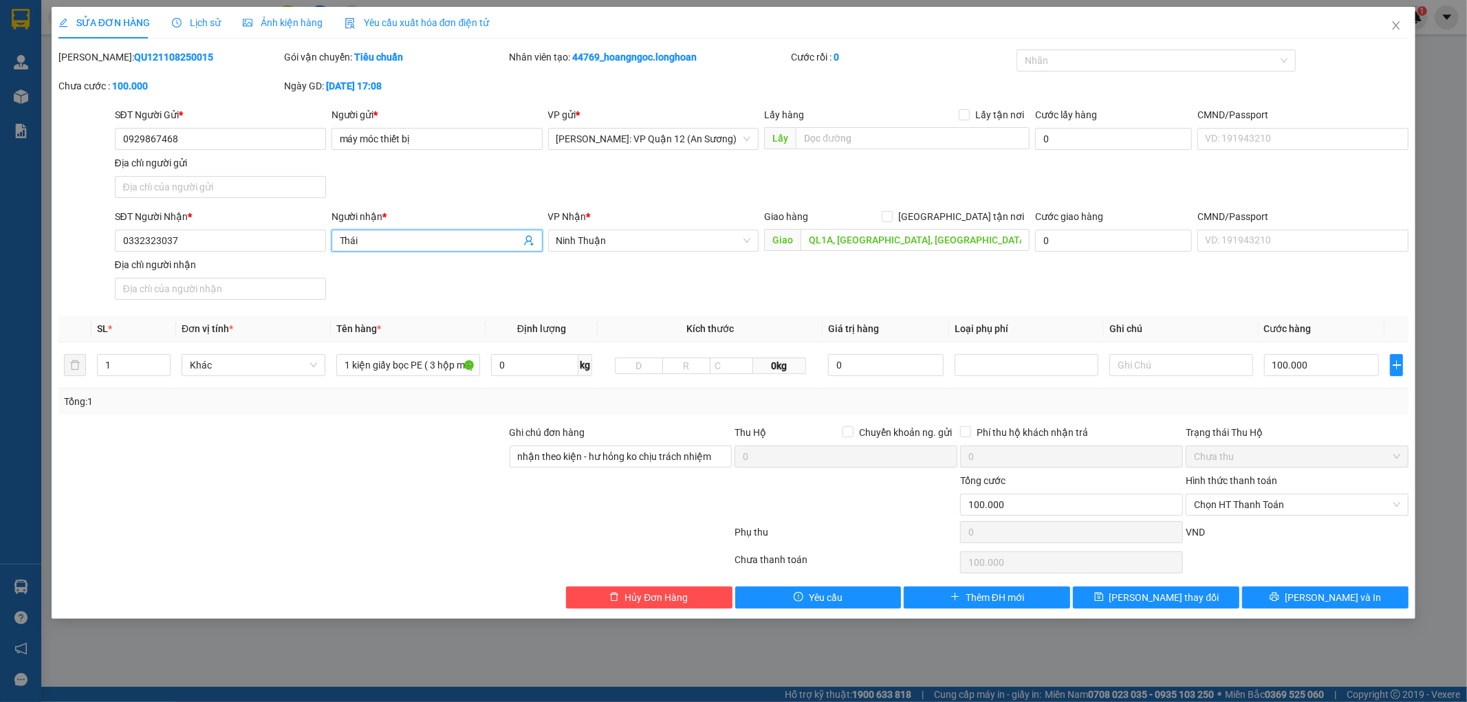
click at [399, 251] on span "Thái" at bounding box center [437, 241] width 211 height 22
click at [402, 243] on input "Thái" at bounding box center [430, 240] width 181 height 15
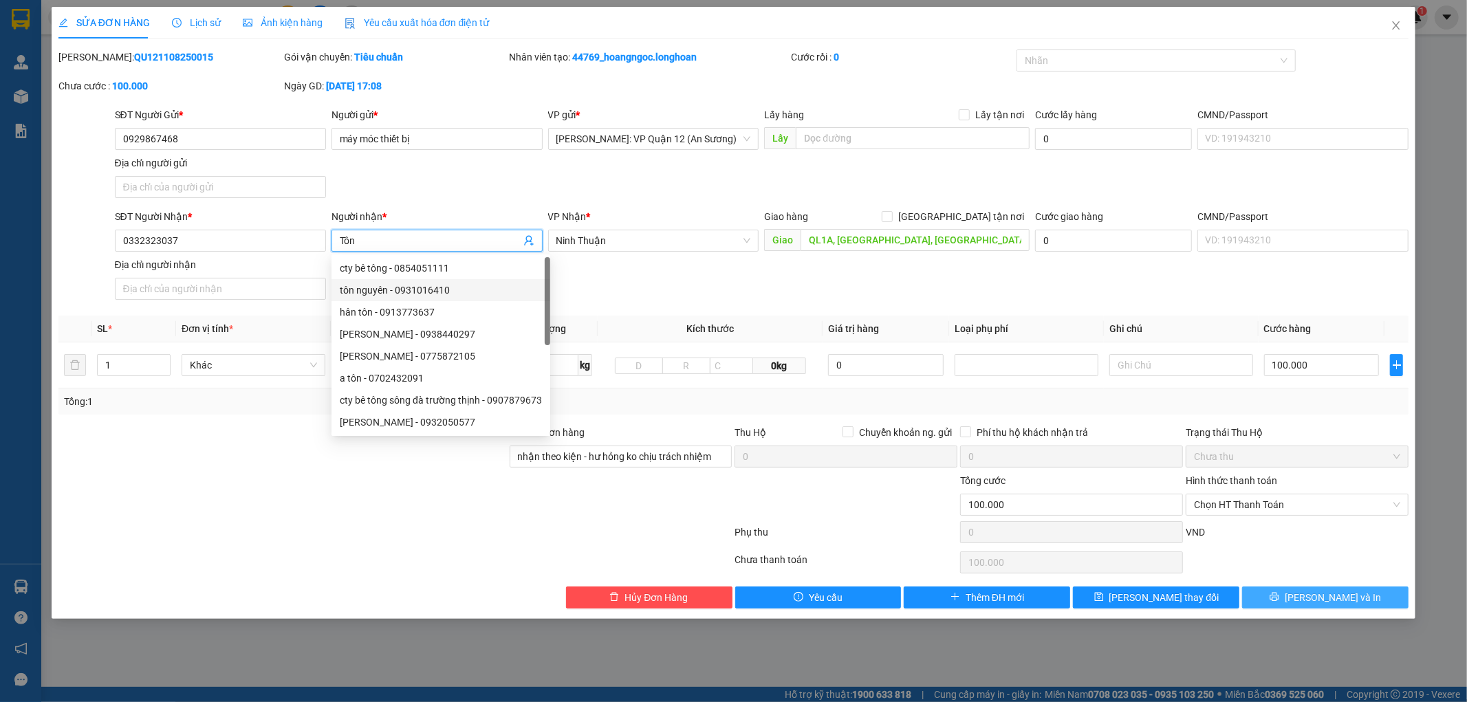
type input "Tôn"
click at [1286, 588] on button "[PERSON_NAME] và In" at bounding box center [1325, 598] width 166 height 22
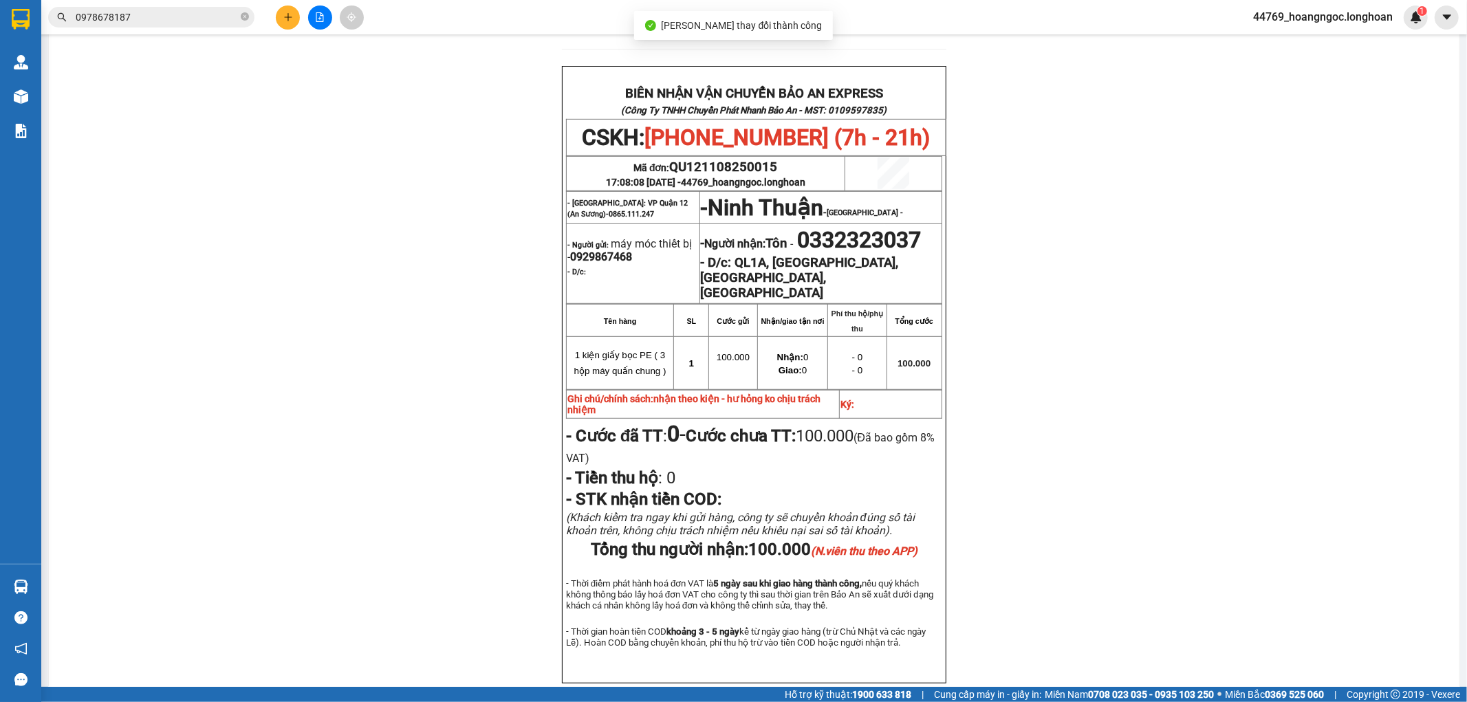
scroll to position [535, 0]
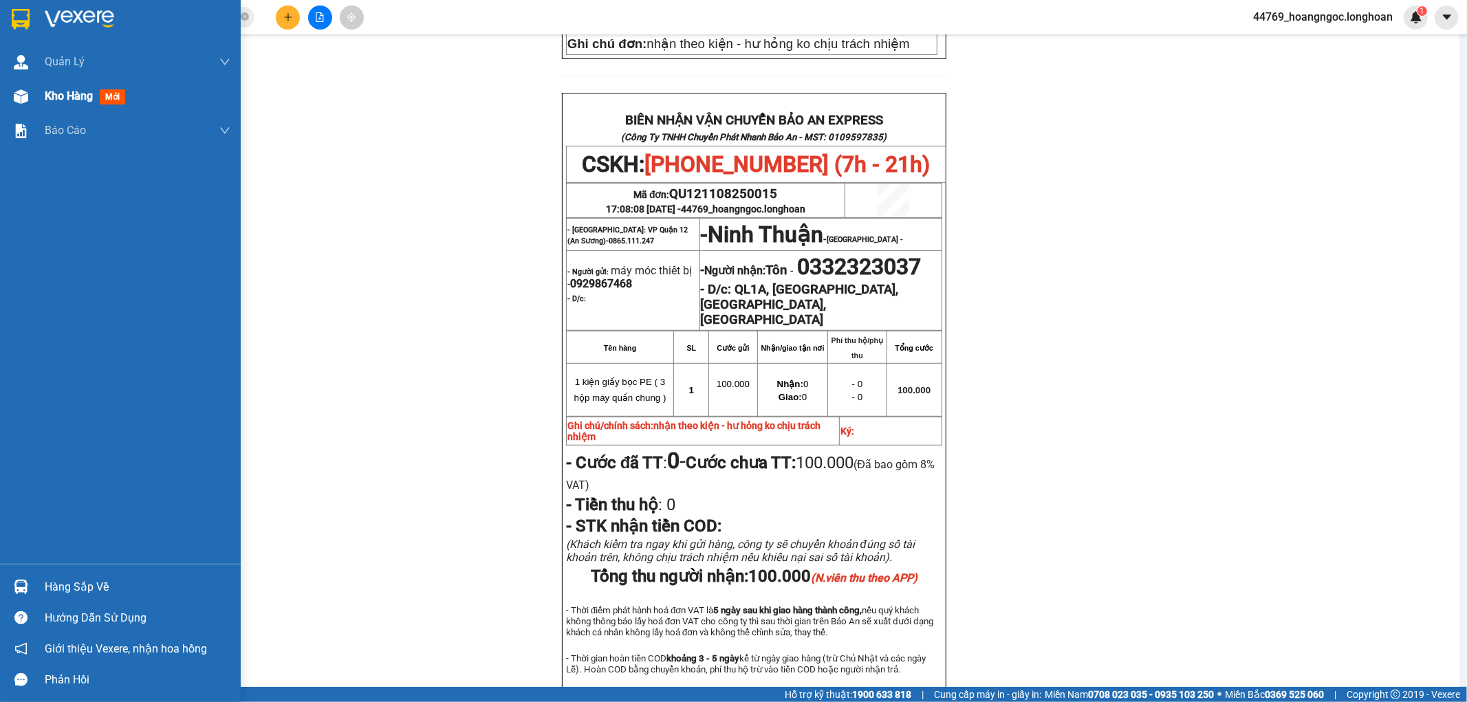
click at [78, 94] on span "Kho hàng" at bounding box center [69, 95] width 48 height 13
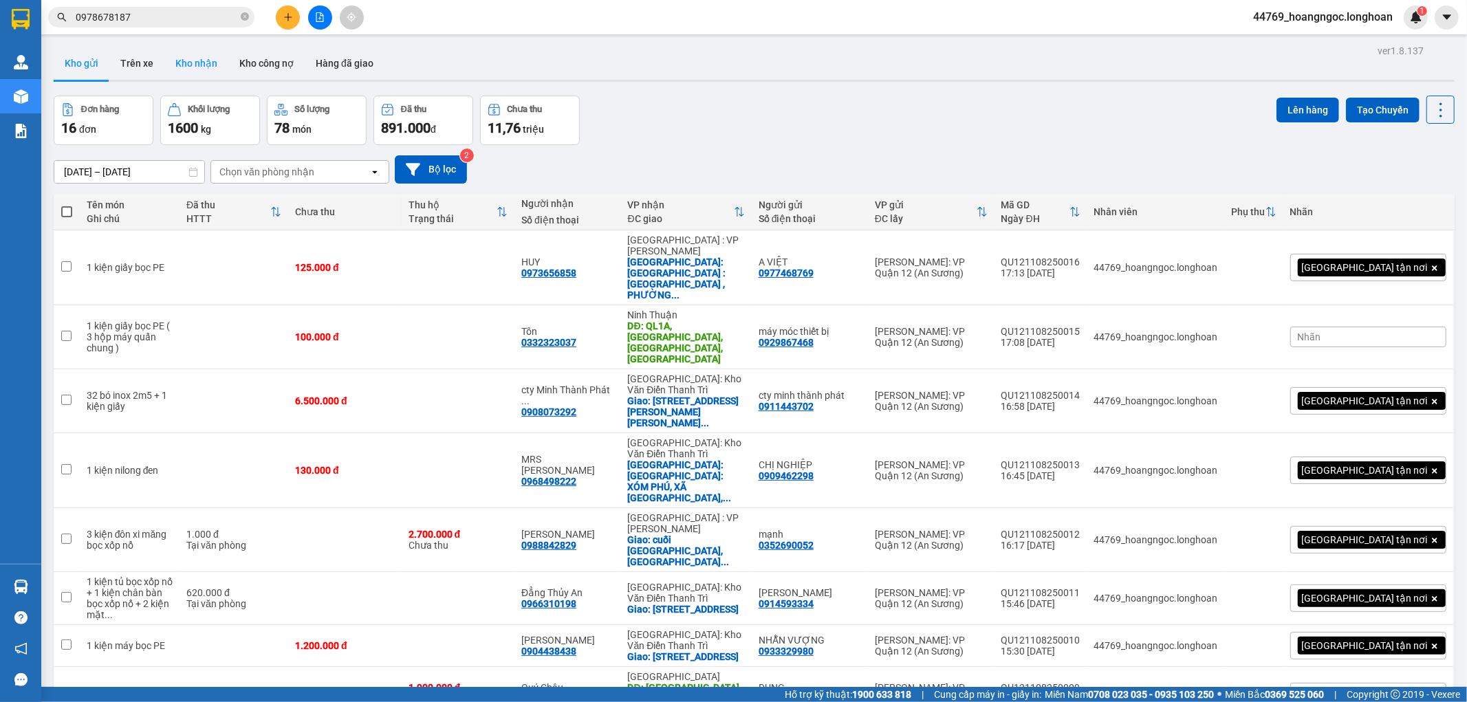
click at [186, 63] on button "Kho nhận" at bounding box center [196, 63] width 64 height 33
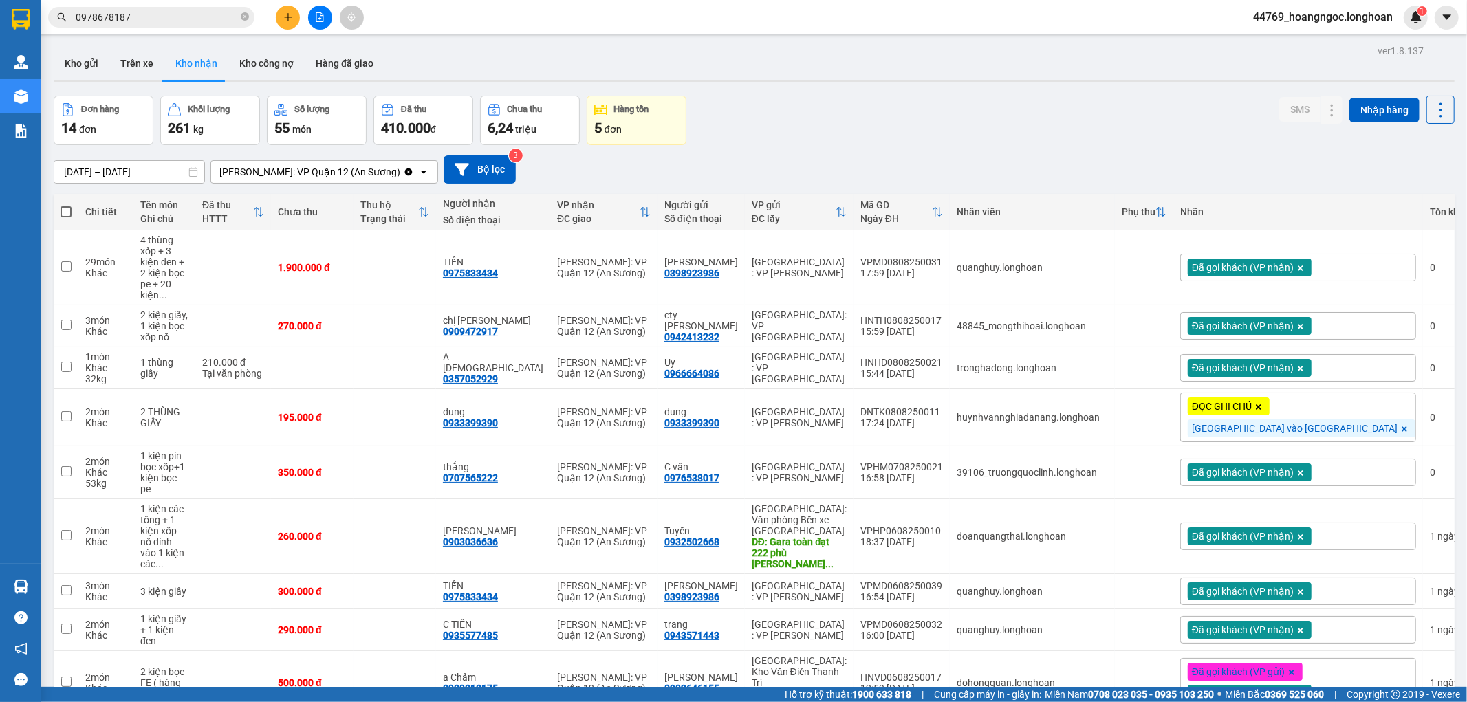
click at [184, 11] on input "0978678187" at bounding box center [157, 17] width 162 height 15
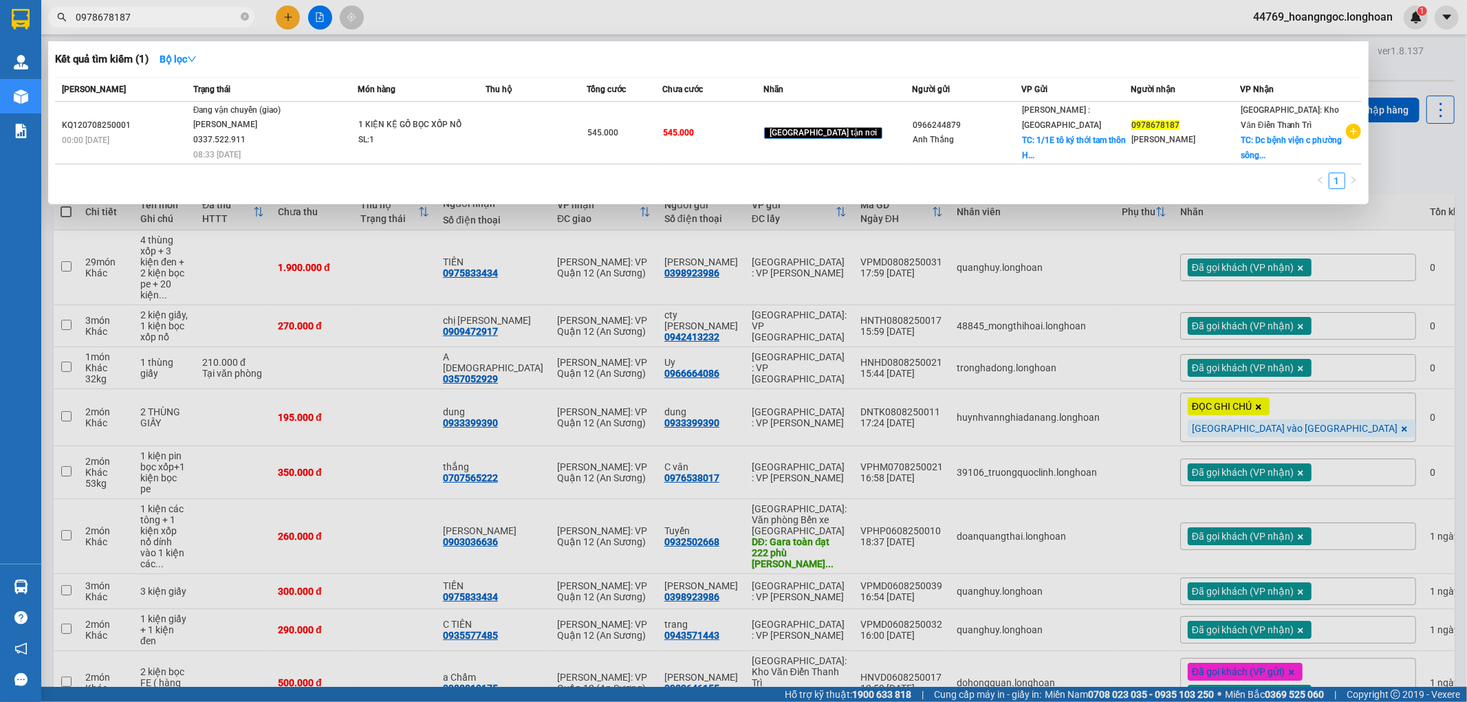
click at [184, 11] on input "0978678187" at bounding box center [157, 17] width 162 height 15
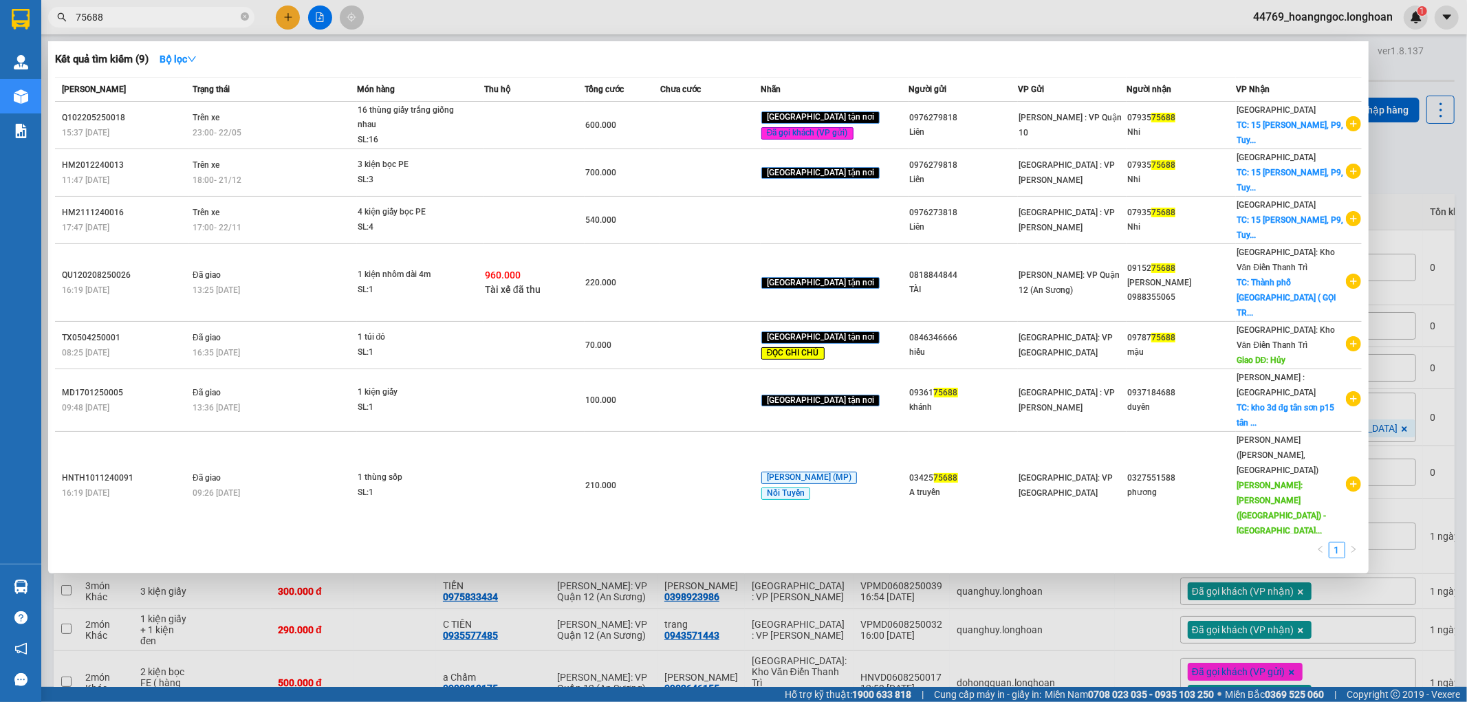
click at [166, 16] on input "75688" at bounding box center [157, 17] width 162 height 15
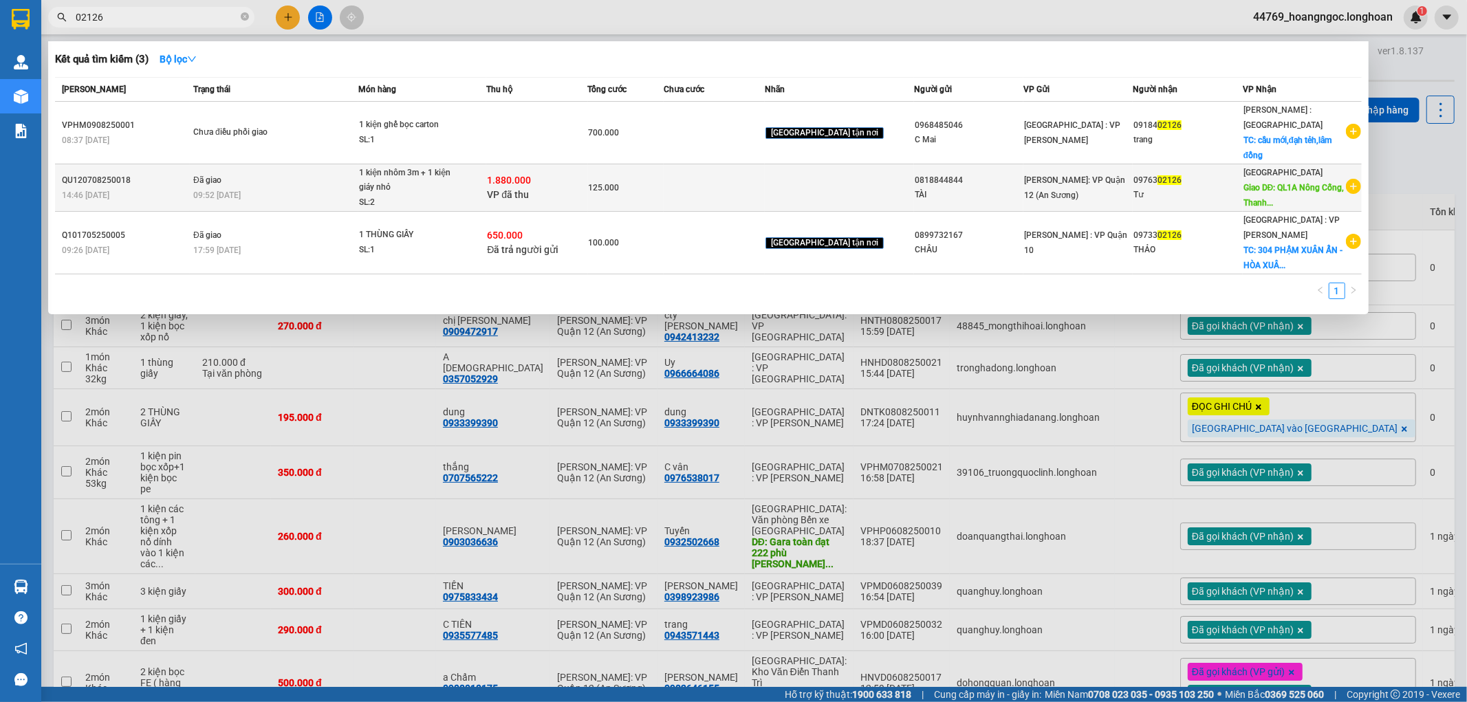
type input "02126"
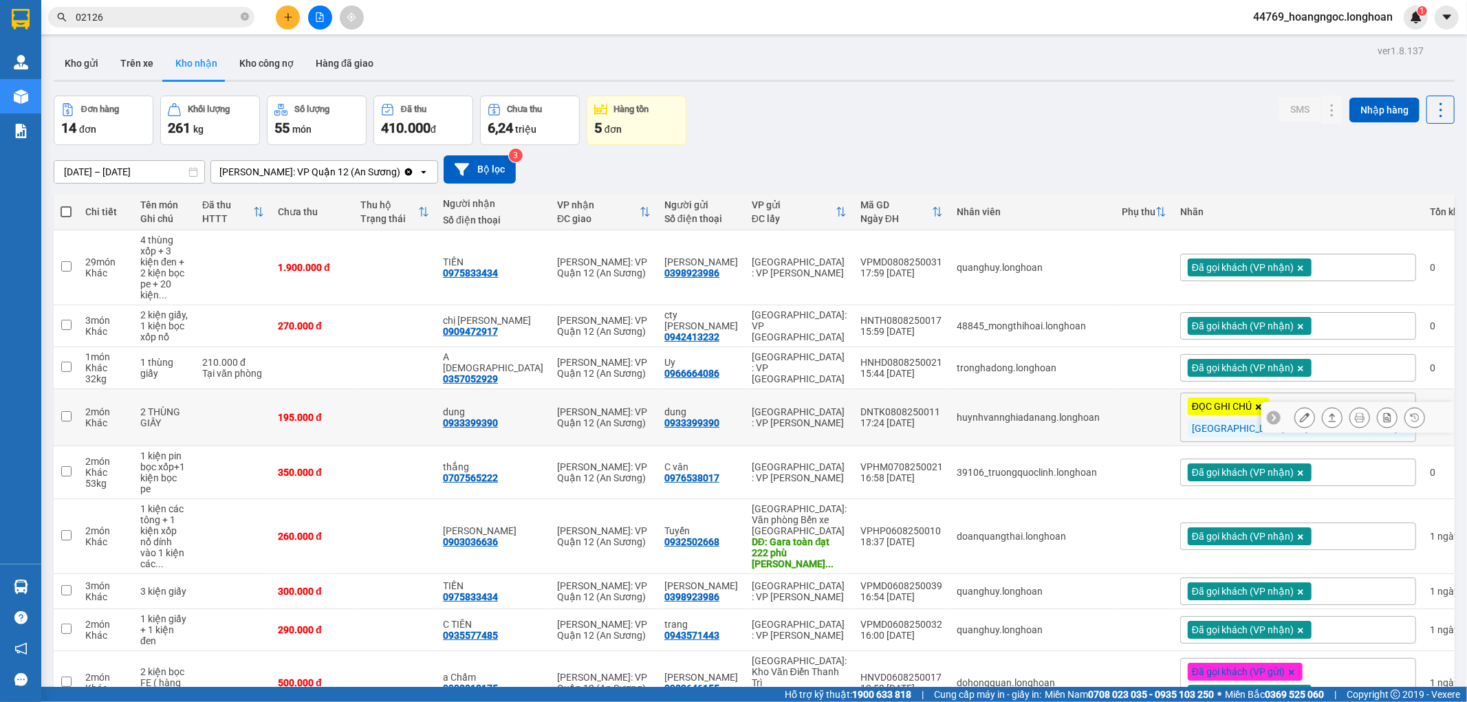
scroll to position [223, 0]
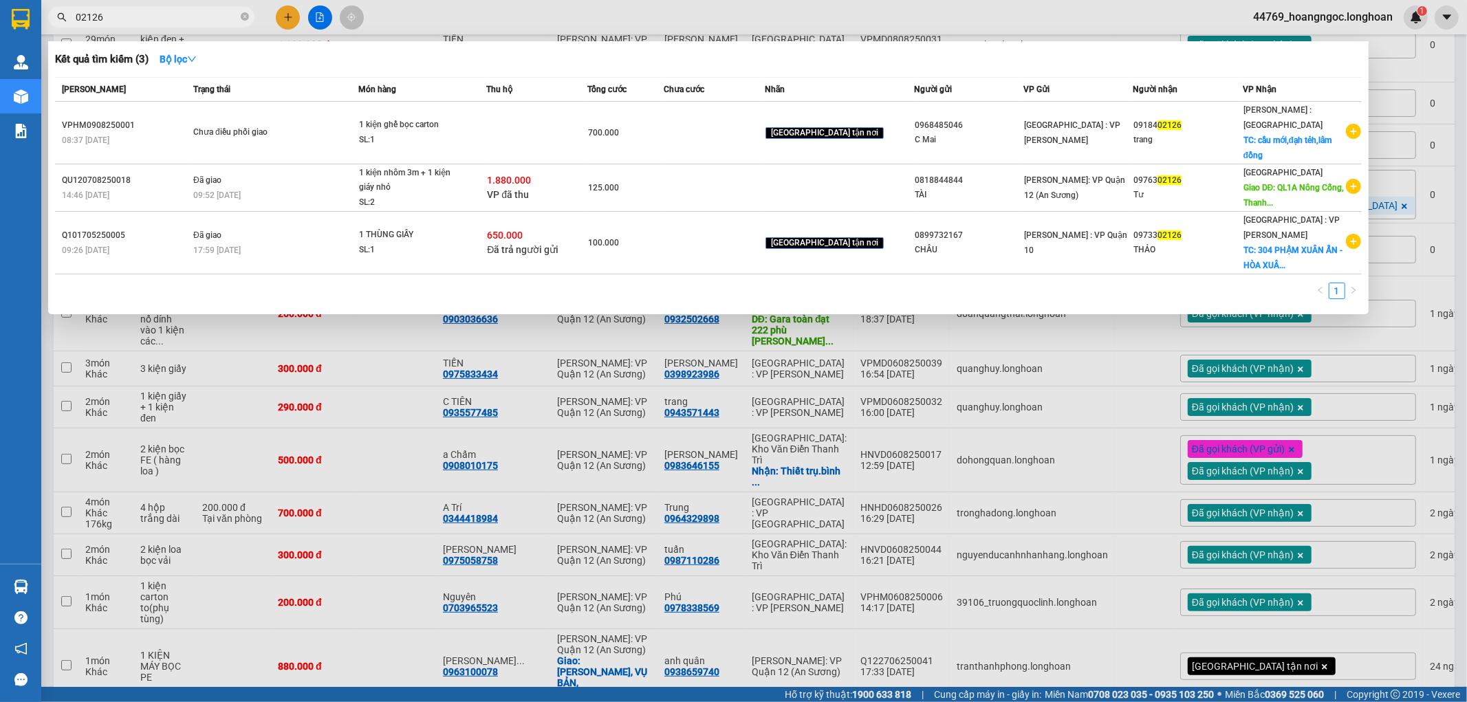
click at [413, 378] on div at bounding box center [733, 351] width 1467 height 702
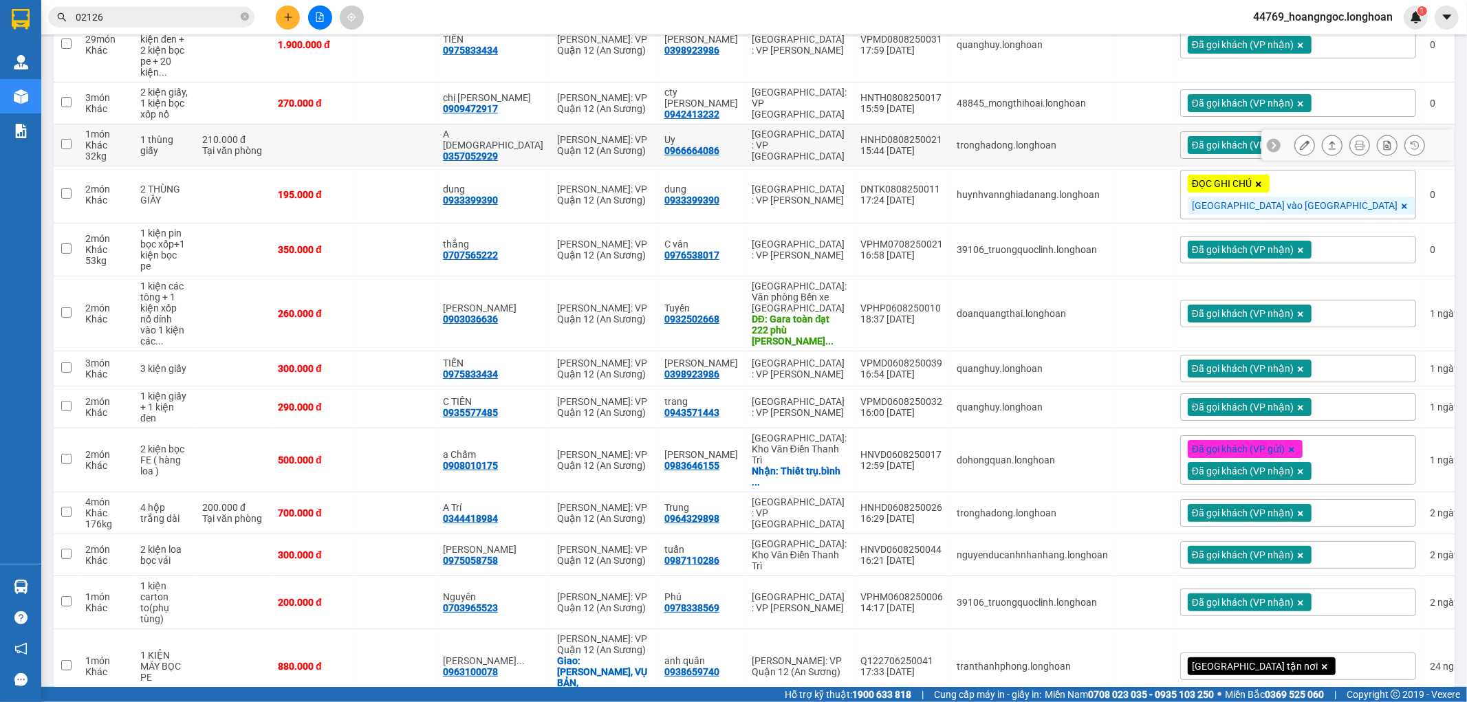
scroll to position [0, 0]
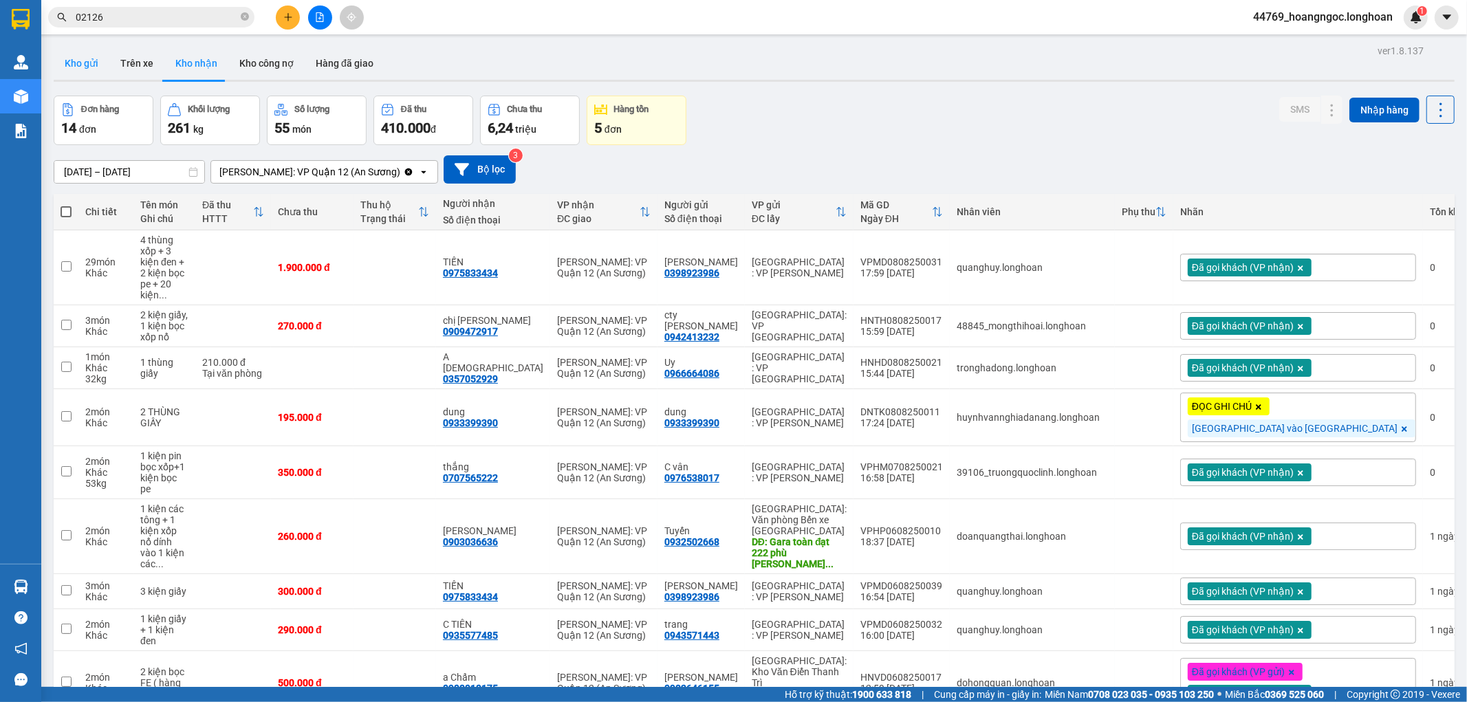
click at [63, 63] on button "Kho gửi" at bounding box center [82, 63] width 56 height 33
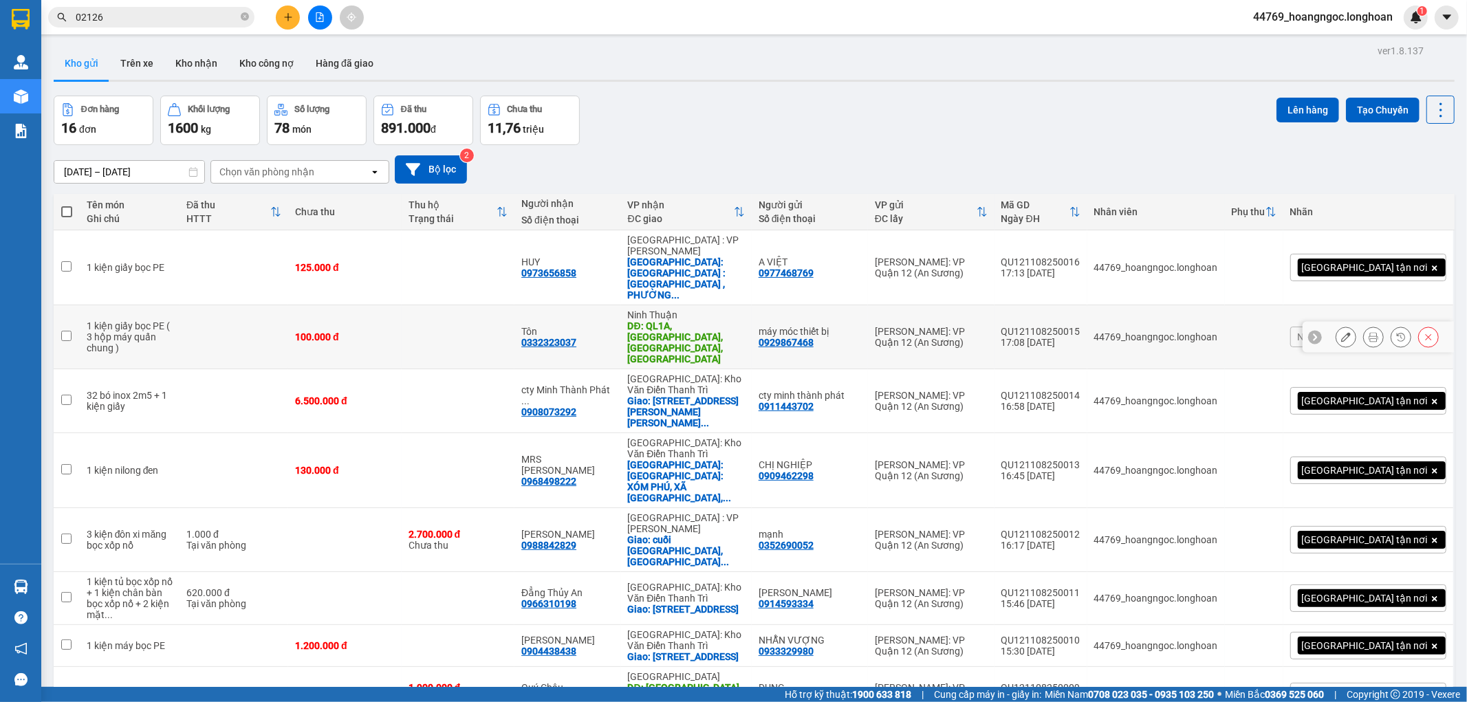
click at [1341, 332] on icon at bounding box center [1346, 337] width 10 height 10
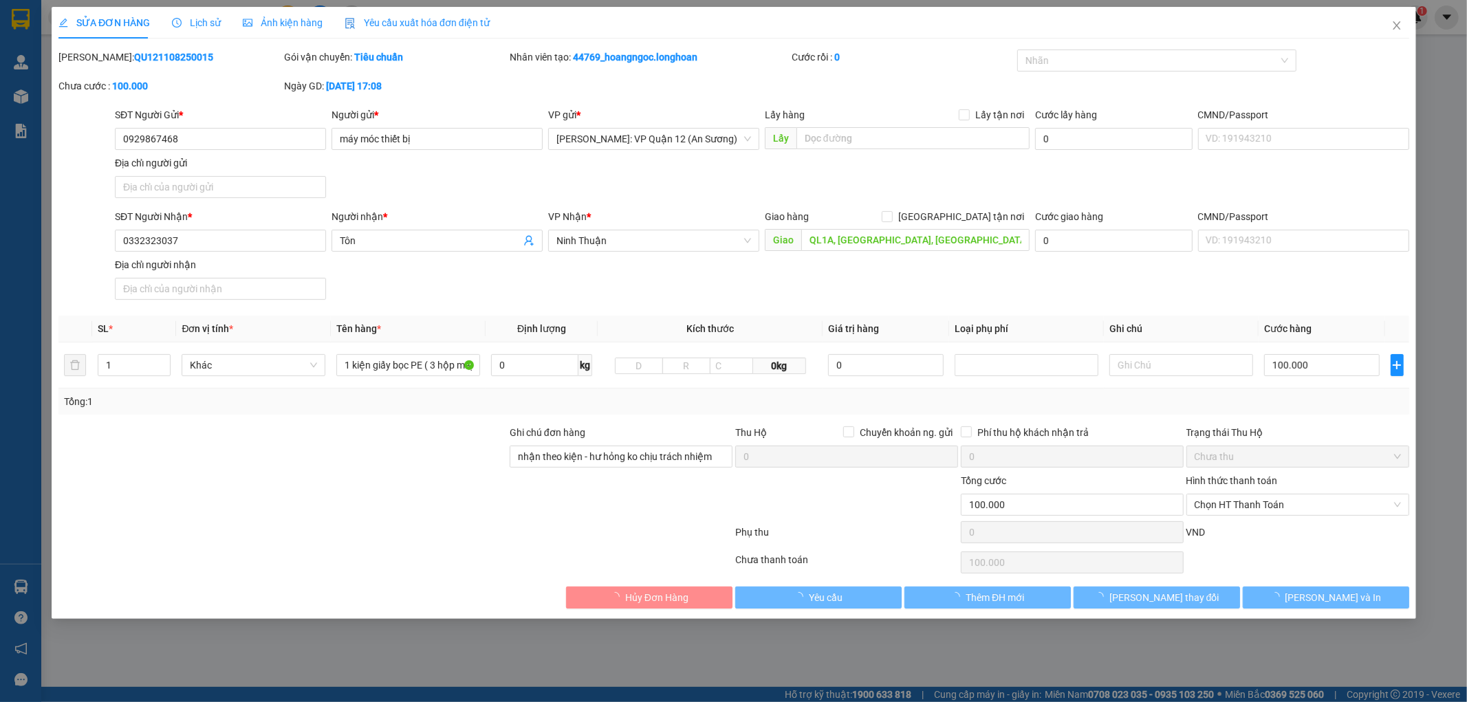
type input "0929867468"
type input "máy móc thiết bị"
type input "0332323037"
type input "Tôn"
type input "QL1A, [GEOGRAPHIC_DATA], [GEOGRAPHIC_DATA], [GEOGRAPHIC_DATA]"
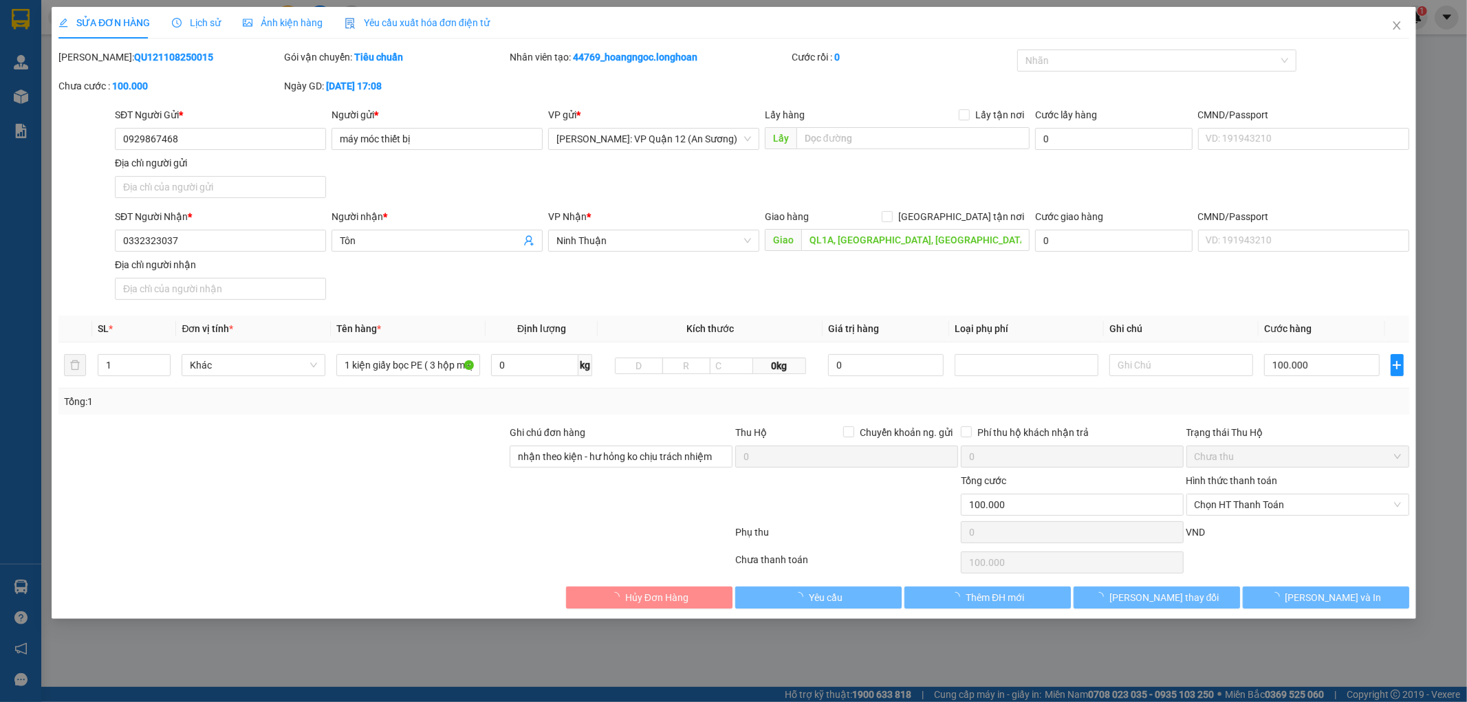
type input "nhận theo kiện - hư hỏng ko chịu trách nhiệm"
type input "100.000"
click at [233, 128] on input "0929867468" at bounding box center [220, 139] width 211 height 22
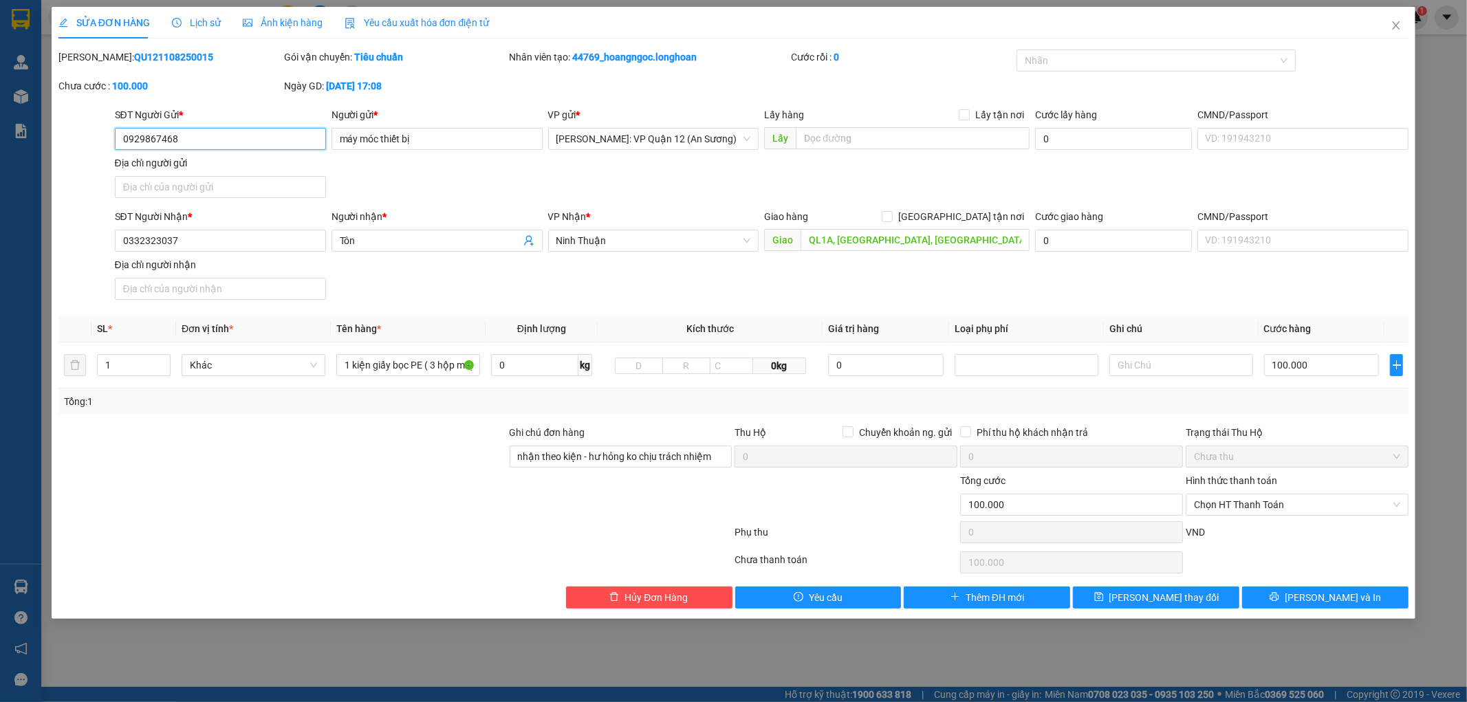
click at [234, 136] on input "0929867468" at bounding box center [220, 139] width 211 height 22
click at [1406, 21] on span "Close" at bounding box center [1396, 26] width 39 height 39
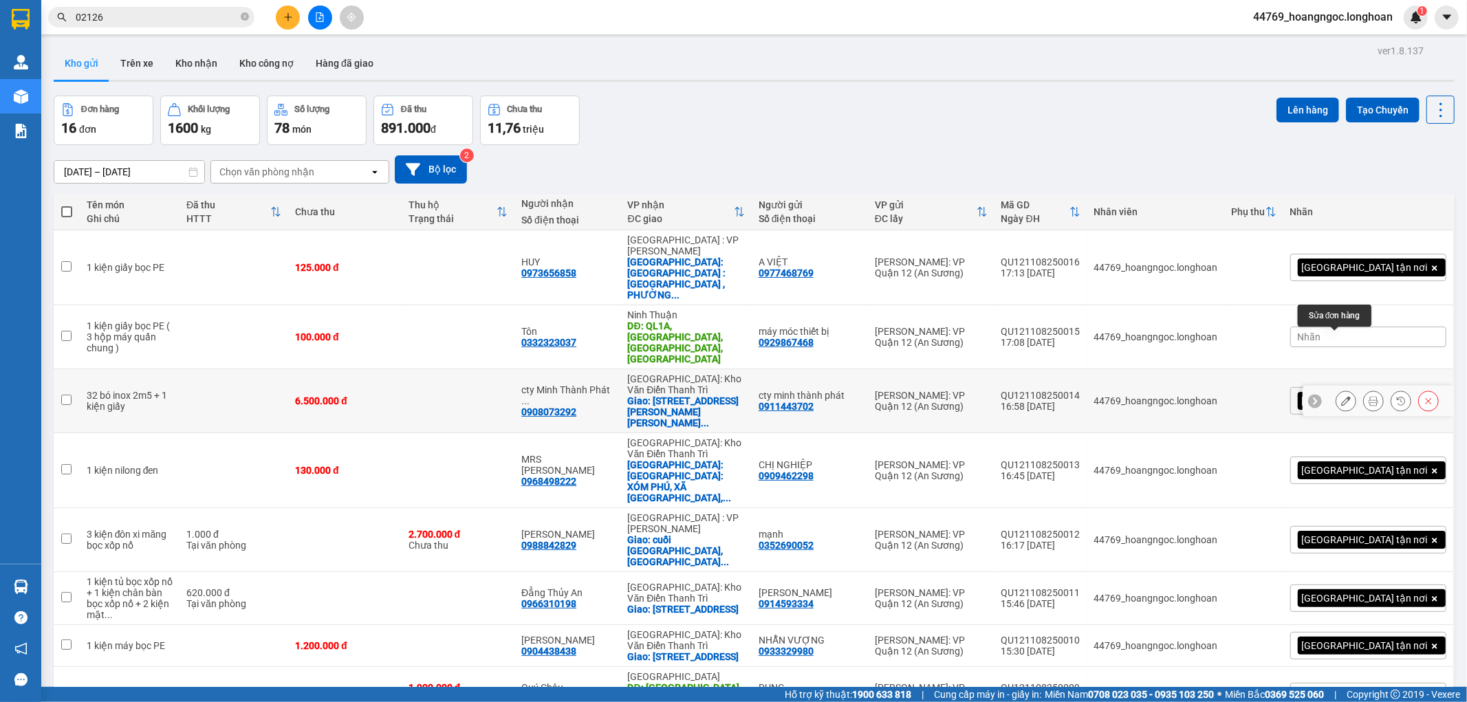
click at [1341, 396] on icon at bounding box center [1346, 401] width 10 height 10
click at [1369, 396] on icon at bounding box center [1374, 401] width 10 height 10
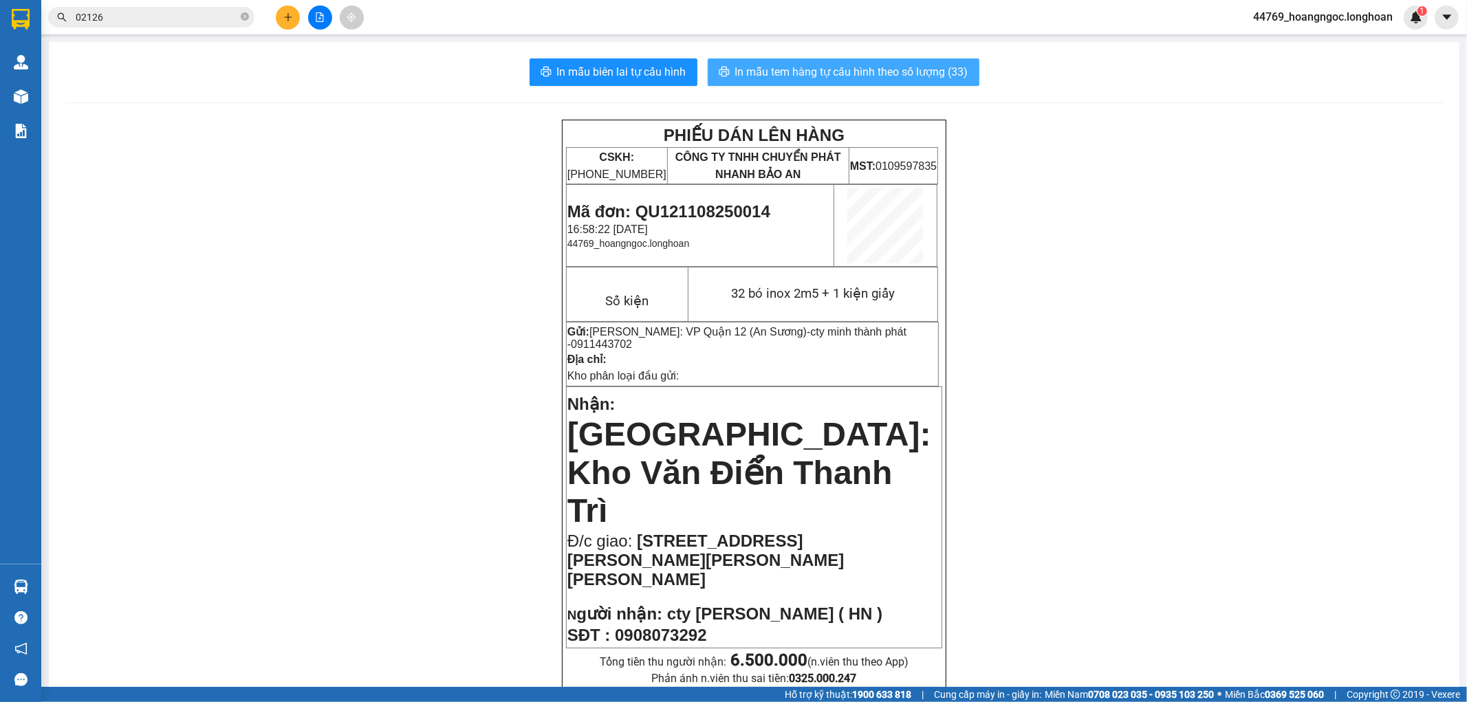
click at [863, 78] on span "In mẫu tem hàng tự cấu hình theo số lượng (33)" at bounding box center [851, 71] width 233 height 17
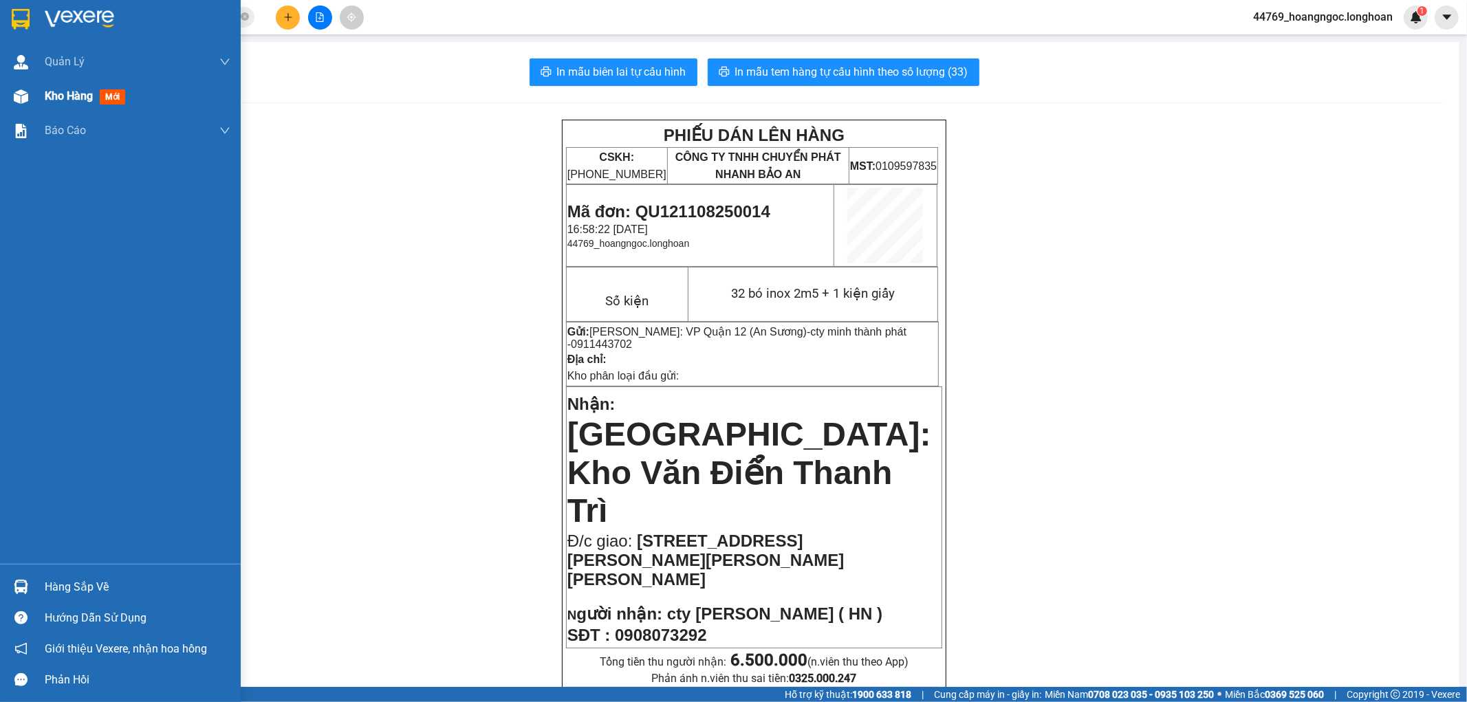
click at [53, 95] on span "Kho hàng" at bounding box center [69, 95] width 48 height 13
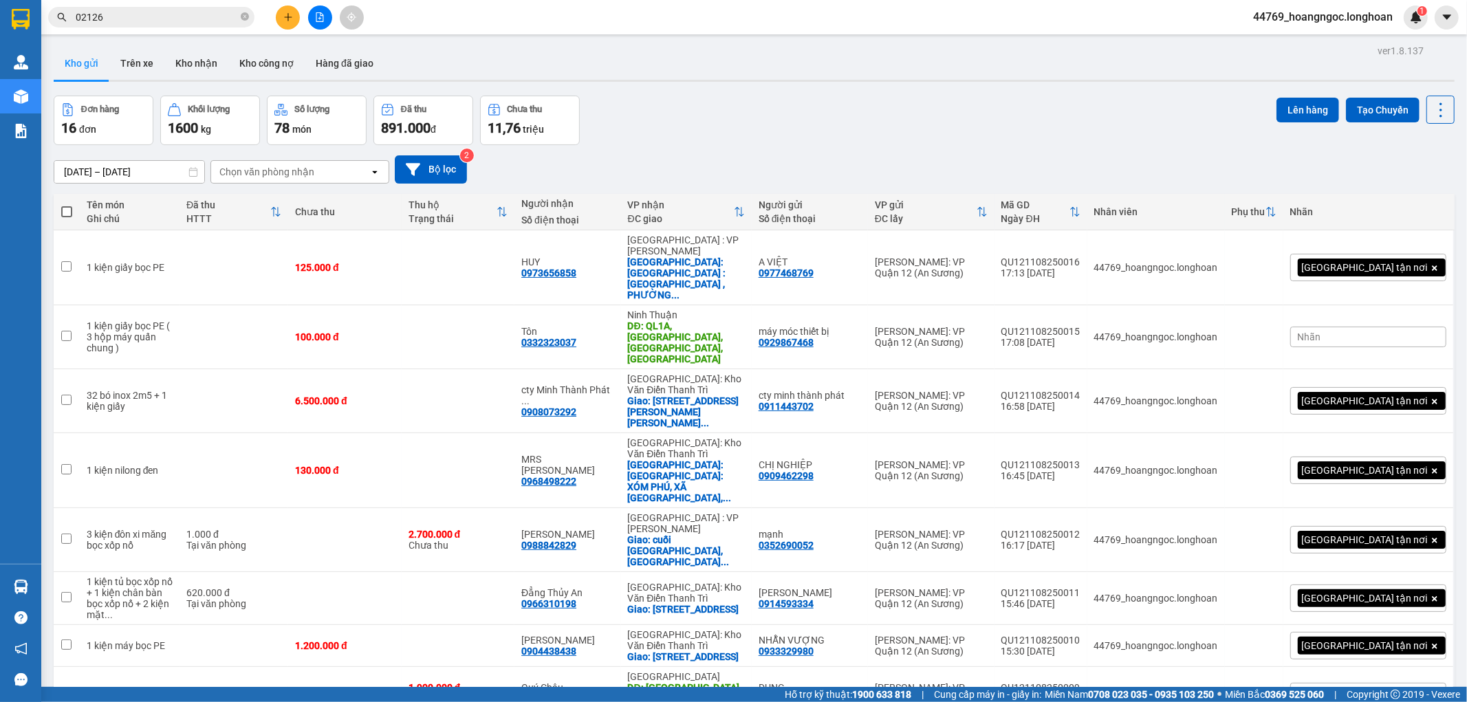
click at [88, 64] on button "Kho gửi" at bounding box center [82, 63] width 56 height 33
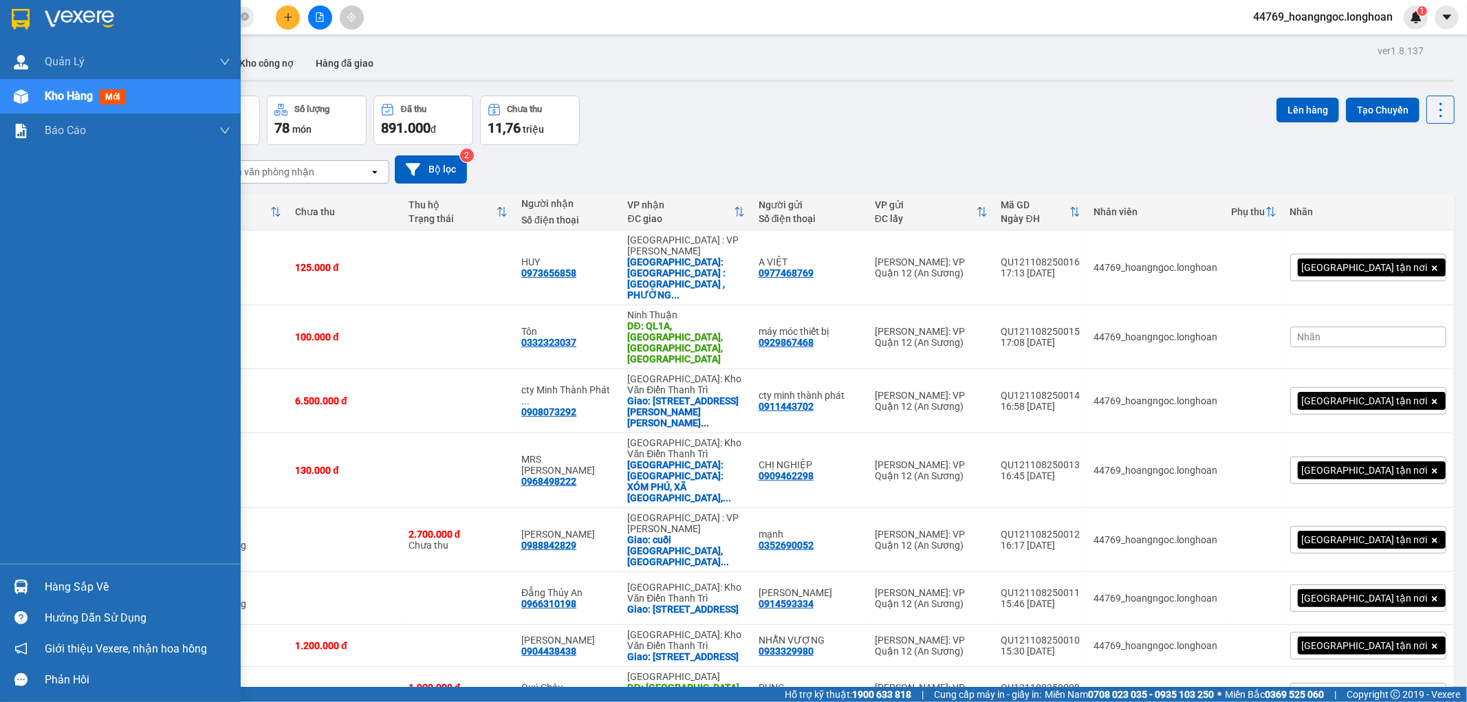
click at [72, 98] on span "Kho hàng" at bounding box center [69, 95] width 48 height 13
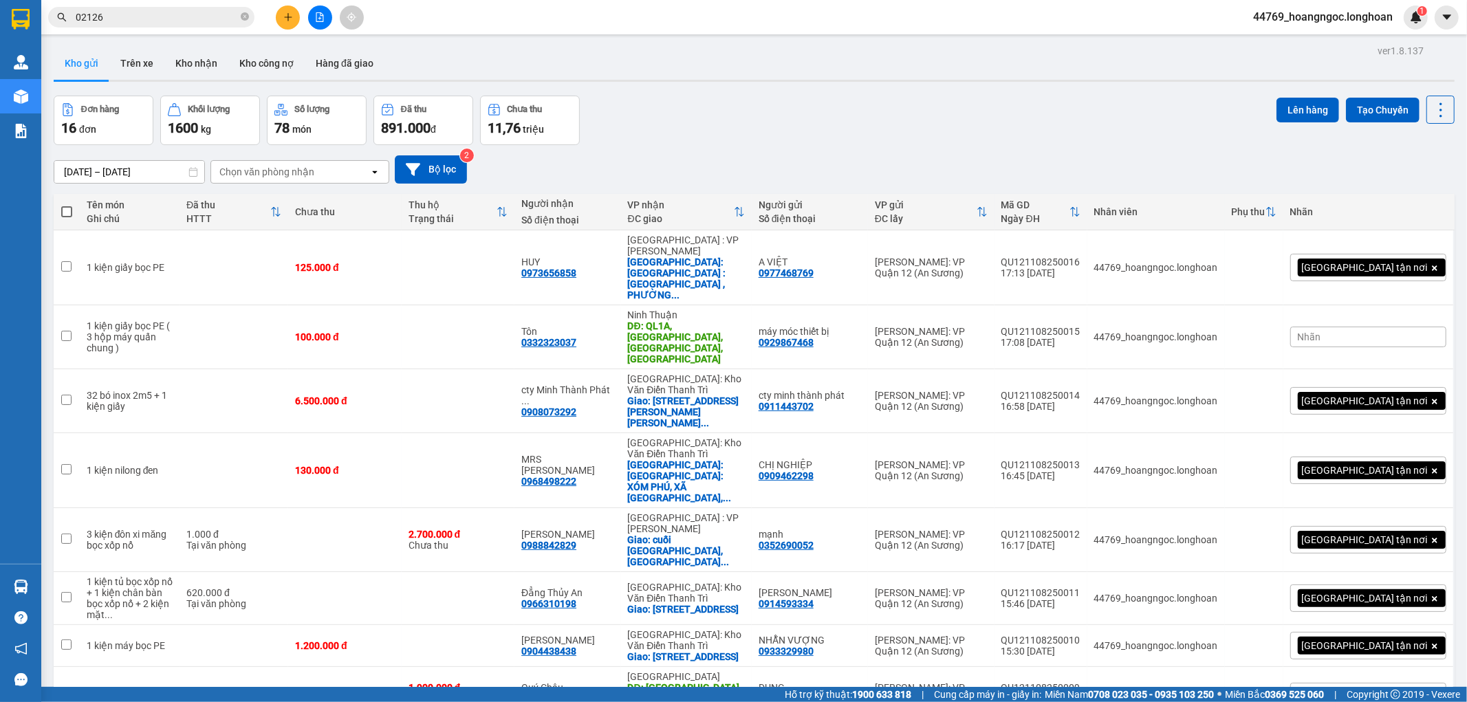
click at [278, 19] on button at bounding box center [288, 18] width 24 height 24
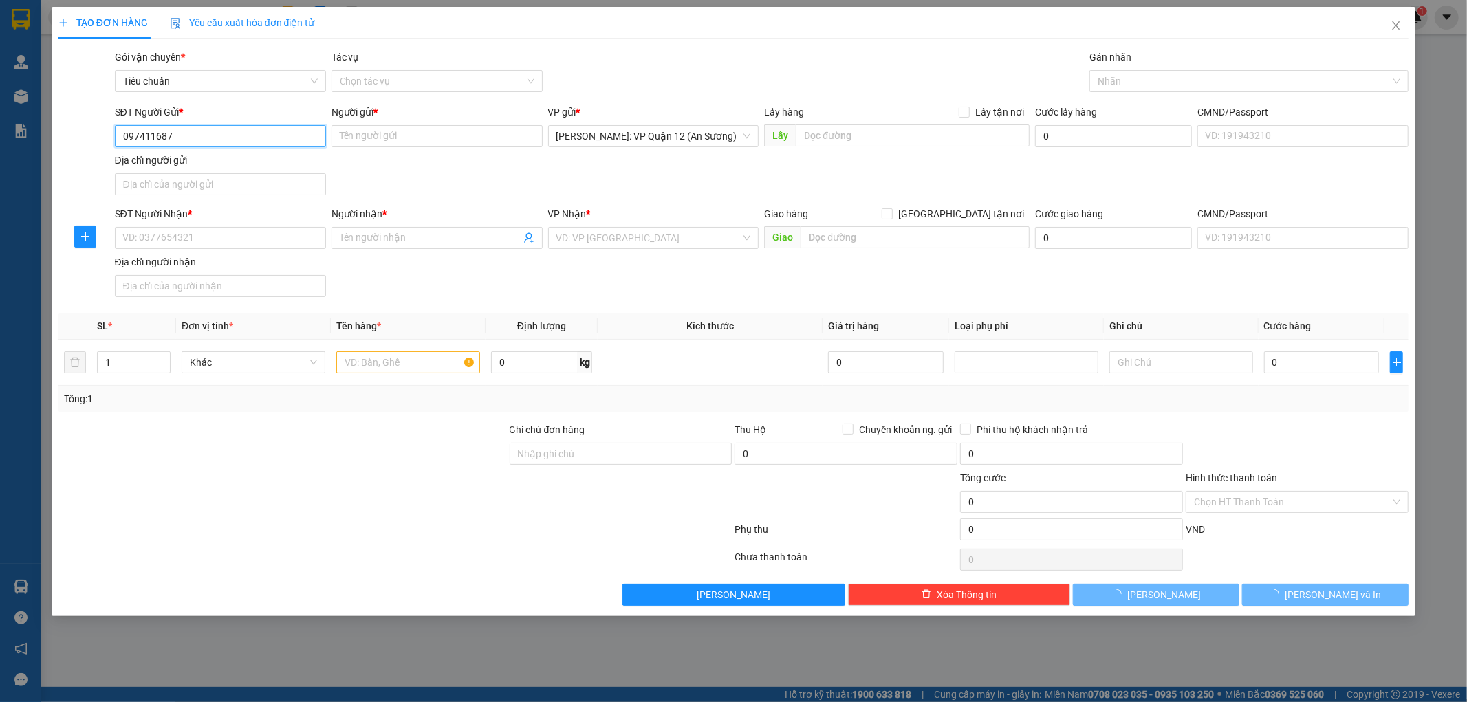
type input "0974116877"
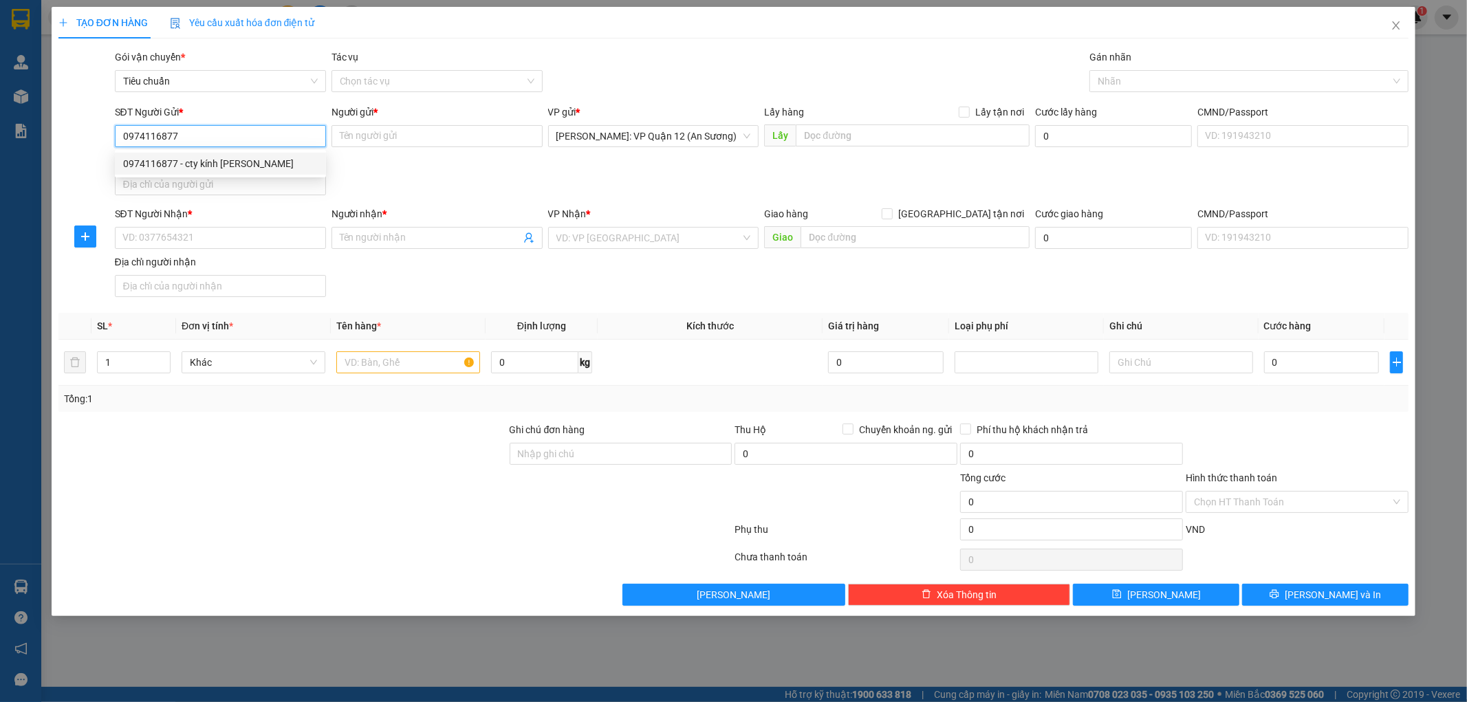
click at [259, 156] on div "0974116877 - cty kính vũ khanh" at bounding box center [220, 163] width 195 height 15
type input "cty kính [PERSON_NAME]"
type input "0974116877"
click at [266, 248] on input "SĐT Người Nhận *" at bounding box center [220, 238] width 211 height 22
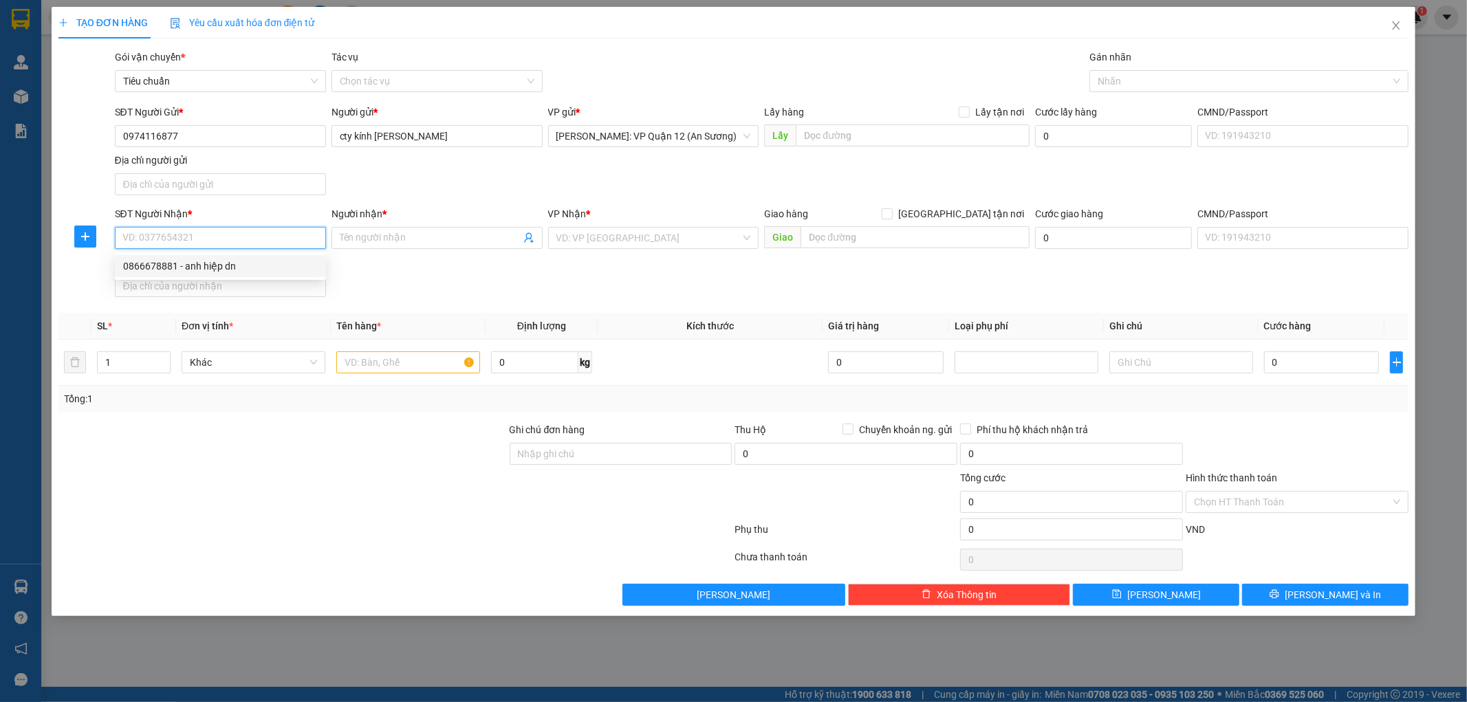
click at [263, 265] on div "0866678881 - anh hiệp dn" at bounding box center [220, 266] width 195 height 15
type input "0866678881"
type input "anh hiệp dn"
type input "[GEOGRAPHIC_DATA] - [GEOGRAPHIC_DATA]: Đường tránh TP Đồng Hới giao với đường […"
click at [244, 239] on input "0866678881" at bounding box center [220, 238] width 211 height 22
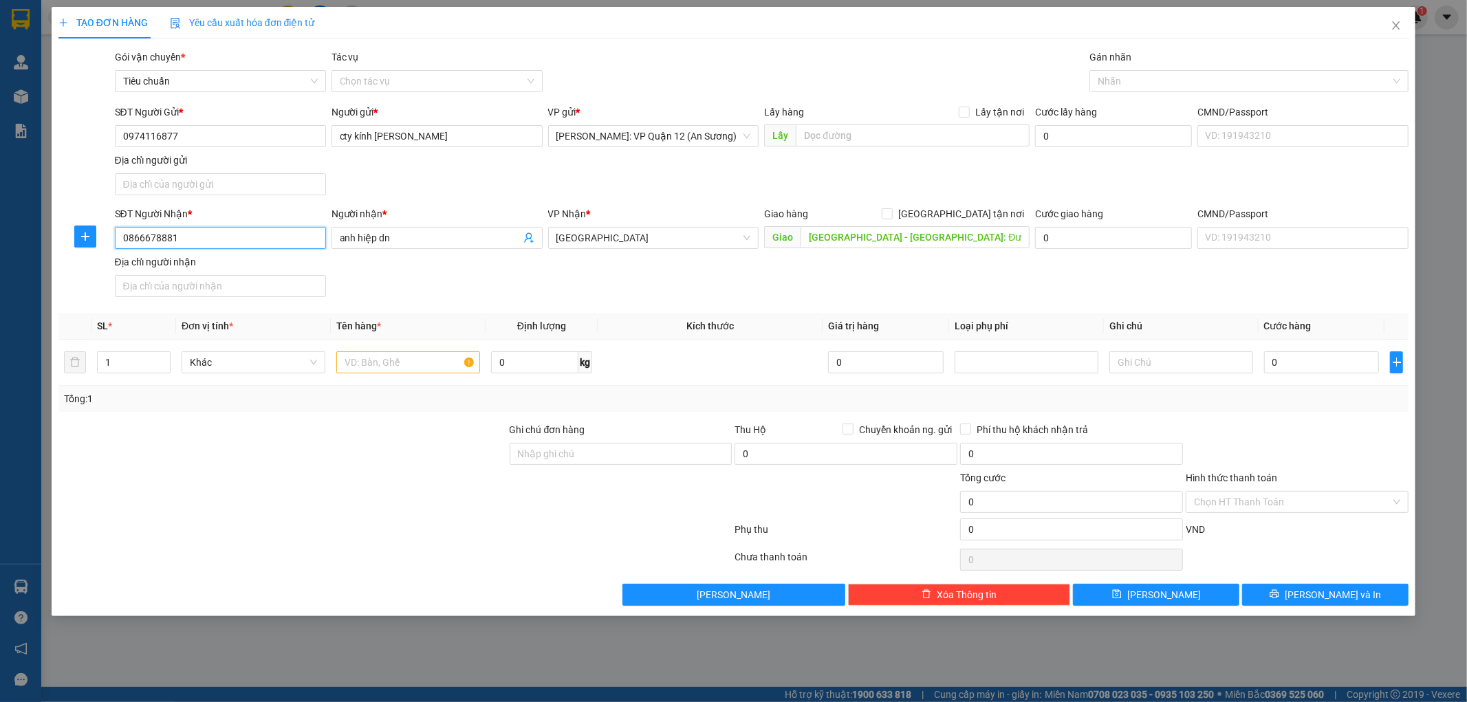
click at [244, 239] on input "0866678881" at bounding box center [220, 238] width 211 height 22
drag, startPoint x: 374, startPoint y: 299, endPoint x: 274, endPoint y: 358, distance: 116.3
click at [374, 306] on div "Transit Pickup Surcharge Ids Transit Deliver Surcharge Ids Transit Deliver Surc…" at bounding box center [733, 328] width 1351 height 557
click at [369, 358] on input "text" at bounding box center [408, 363] width 144 height 22
click at [391, 360] on input "1 cánh" at bounding box center [408, 363] width 144 height 22
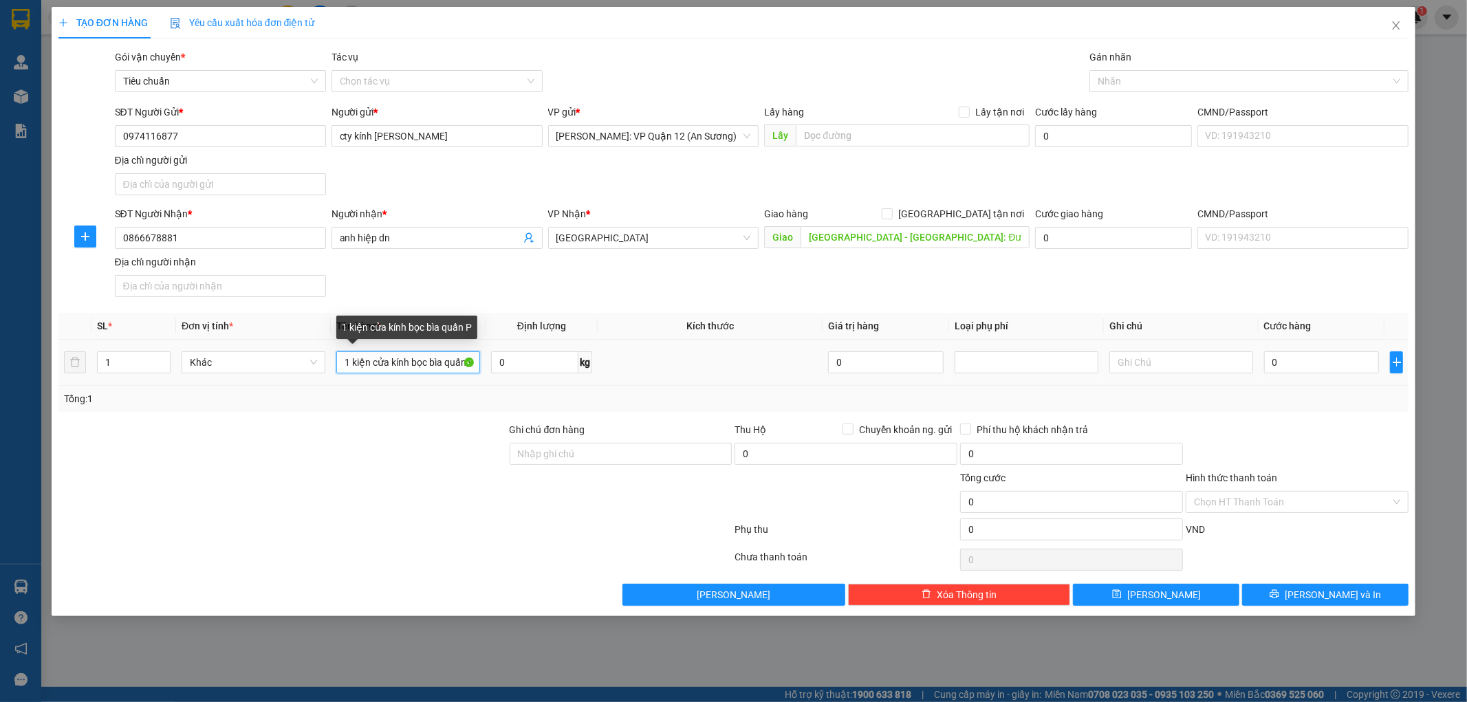
scroll to position [0, 8]
type input "1 kiện cửa kính bọc bìa quấn PE"
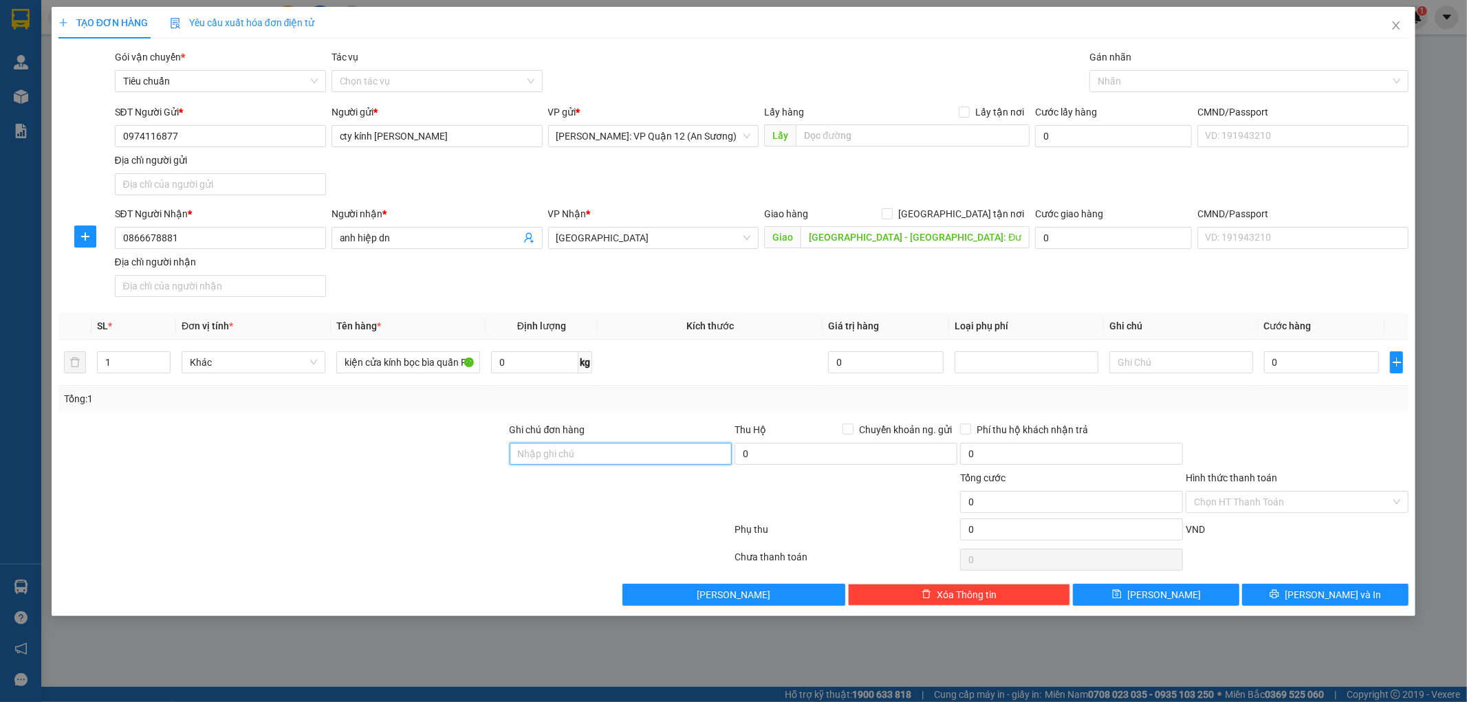
scroll to position [0, 0]
click at [561, 450] on input "Ghi chú đơn hàng" at bounding box center [621, 454] width 223 height 22
type input "nhận theo kiện - bể vỡ ko đền"
click at [1296, 365] on input "0" at bounding box center [1322, 363] width 116 height 22
type input "1"
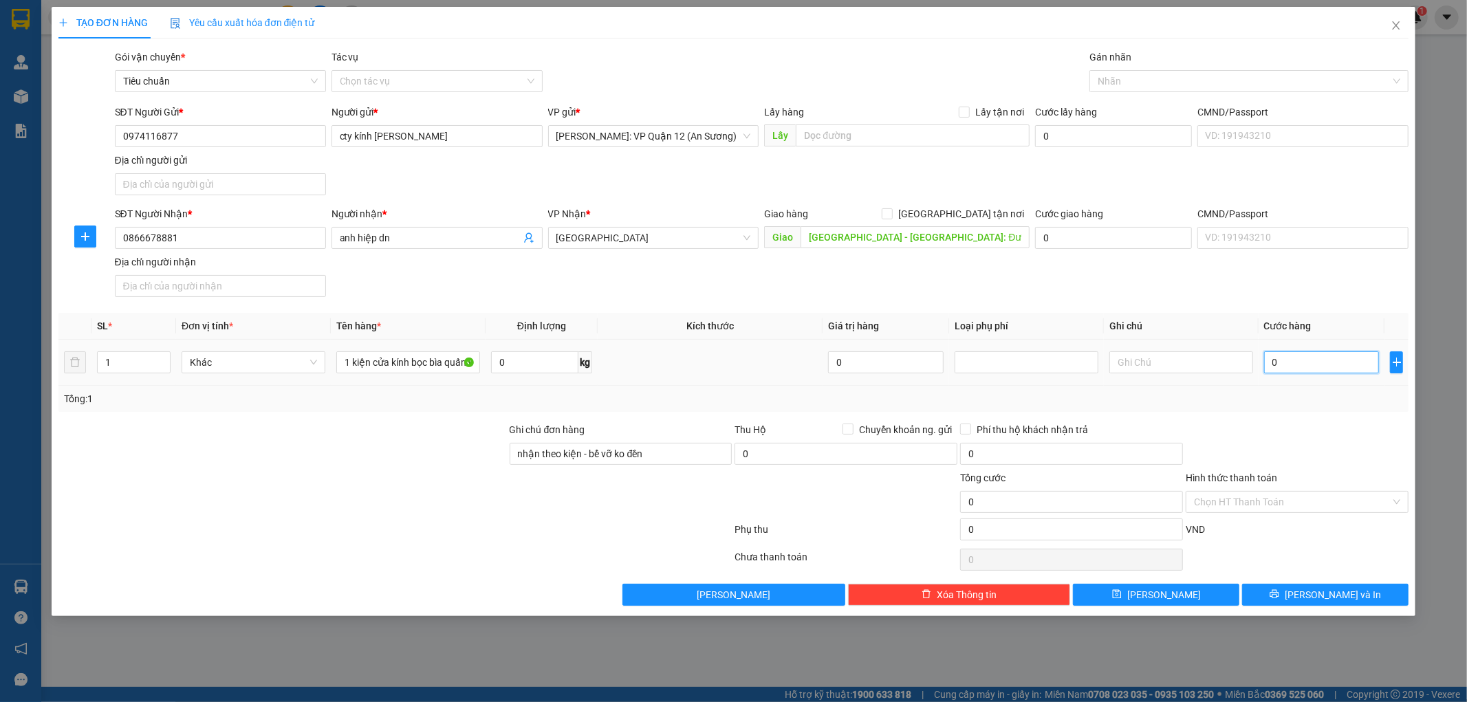
type input "1"
type input "17"
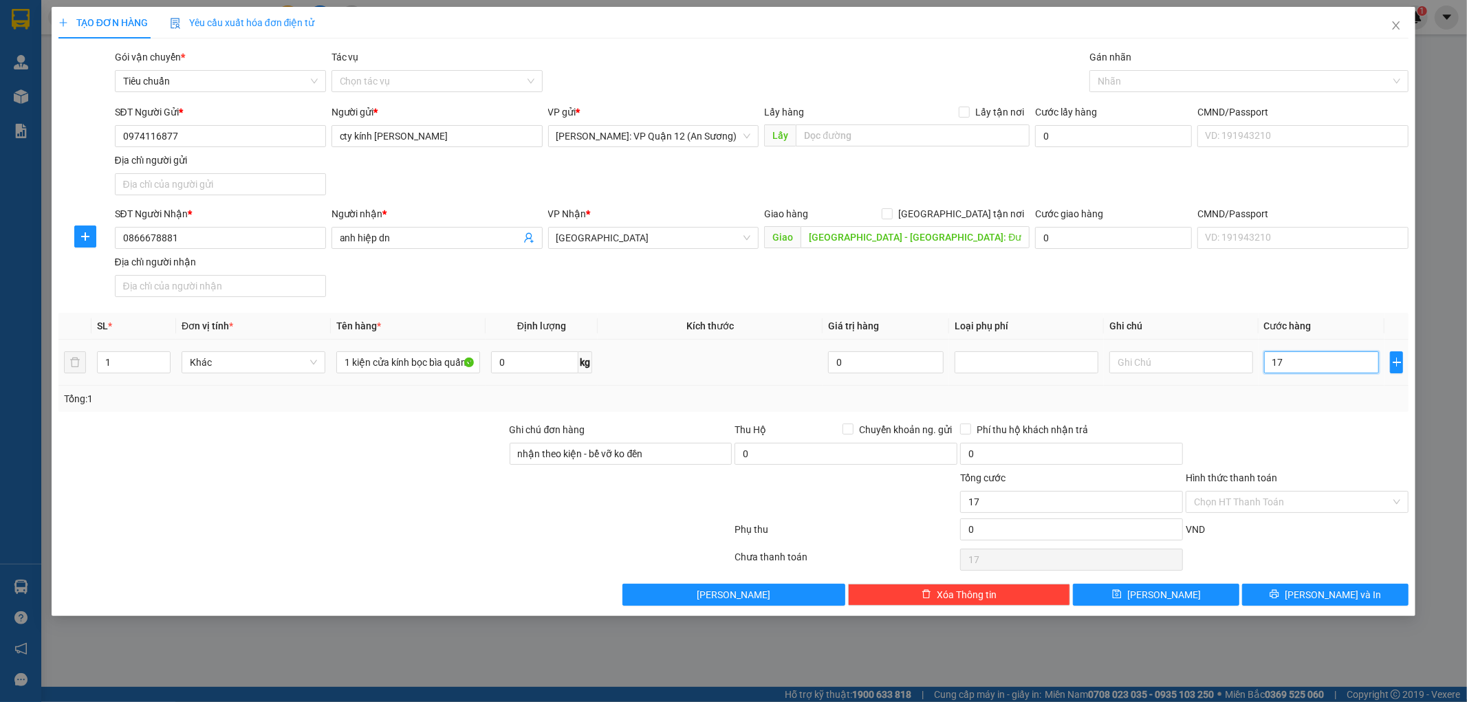
type input "170"
type input "1.700"
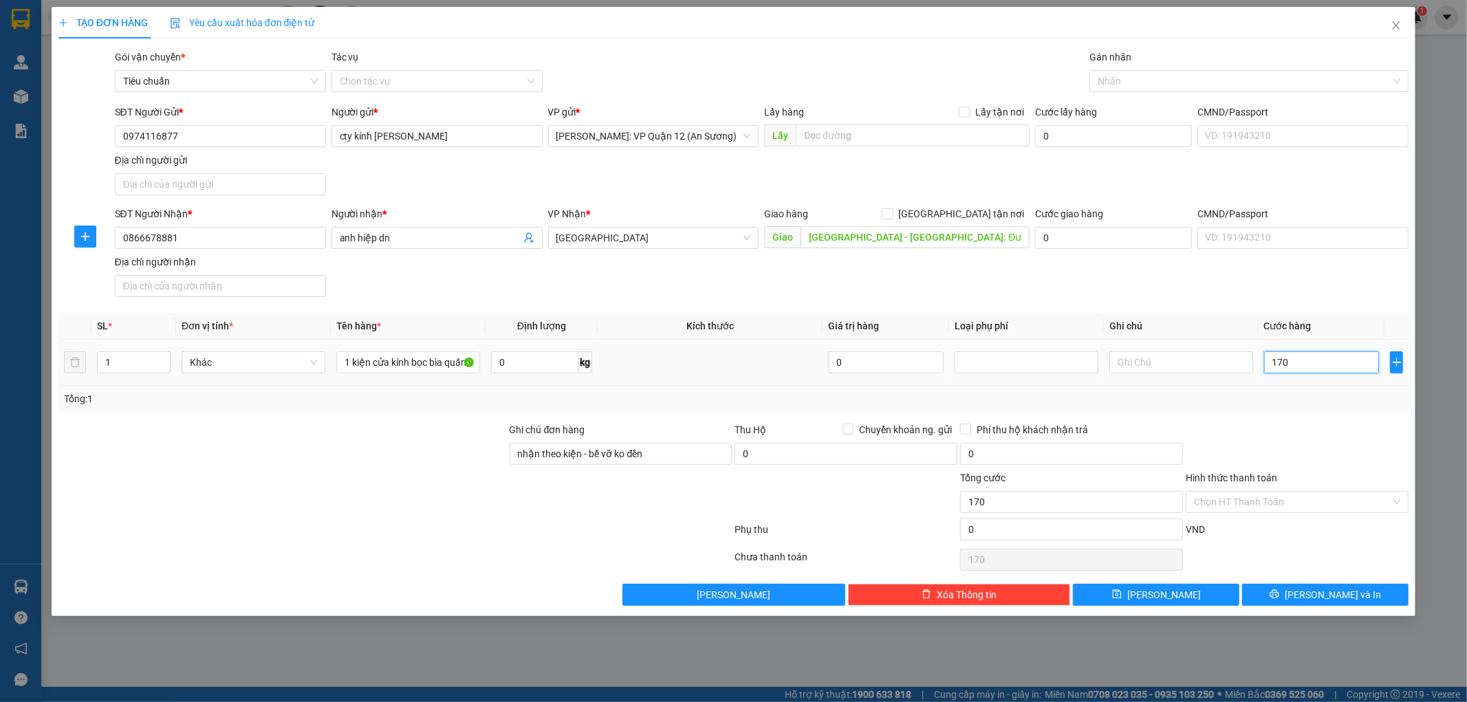
type input "1.700"
type input "17.000"
type input "170.000"
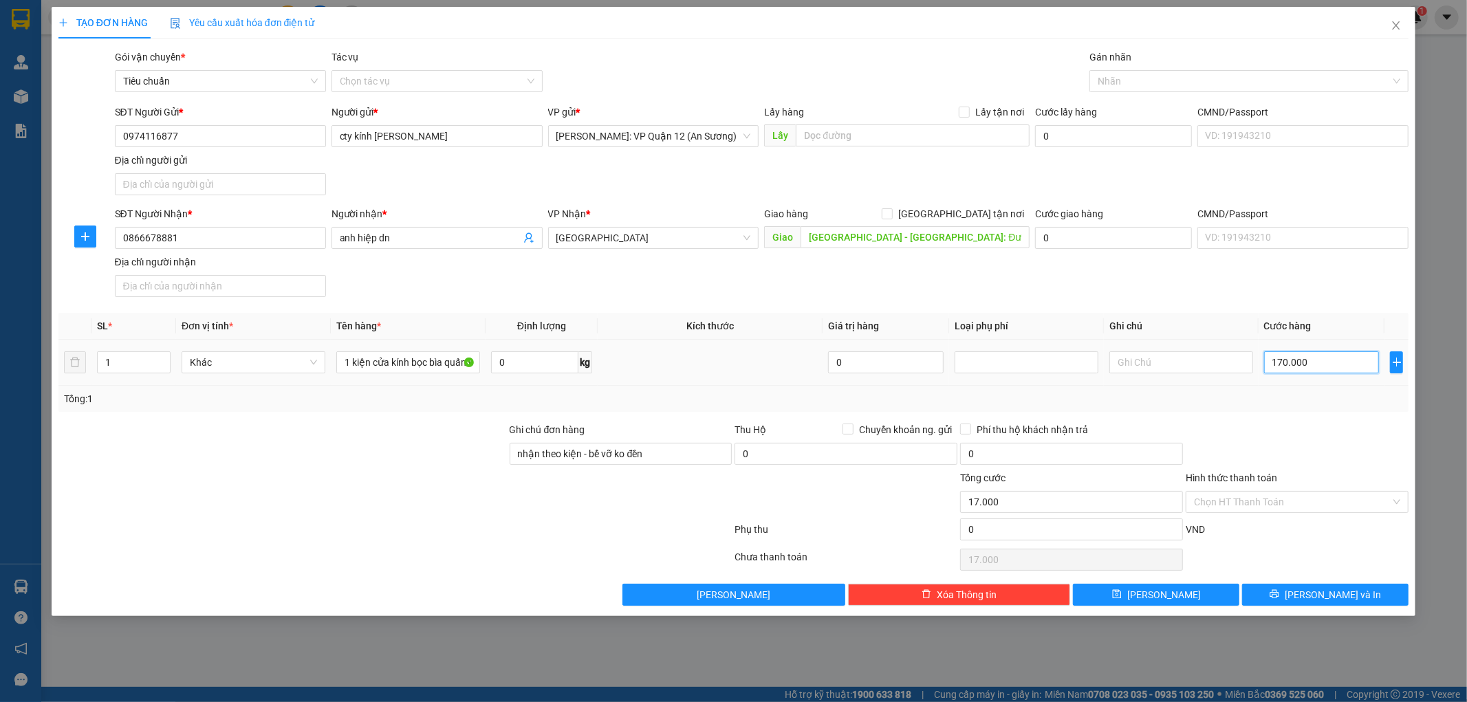
type input "170.000"
click at [1322, 599] on span "[PERSON_NAME] và In" at bounding box center [1333, 595] width 96 height 15
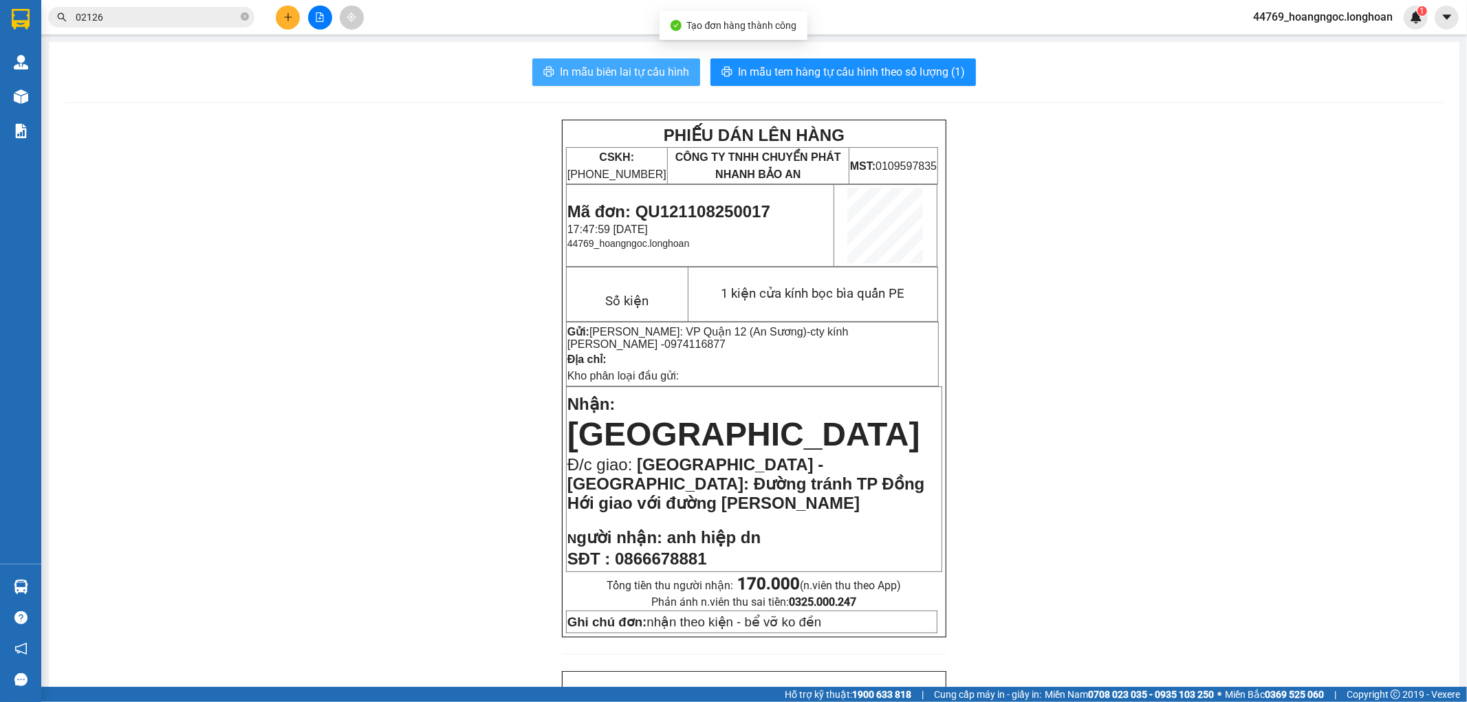
click at [634, 85] on button "In mẫu biên lai tự cấu hình" at bounding box center [616, 72] width 168 height 28
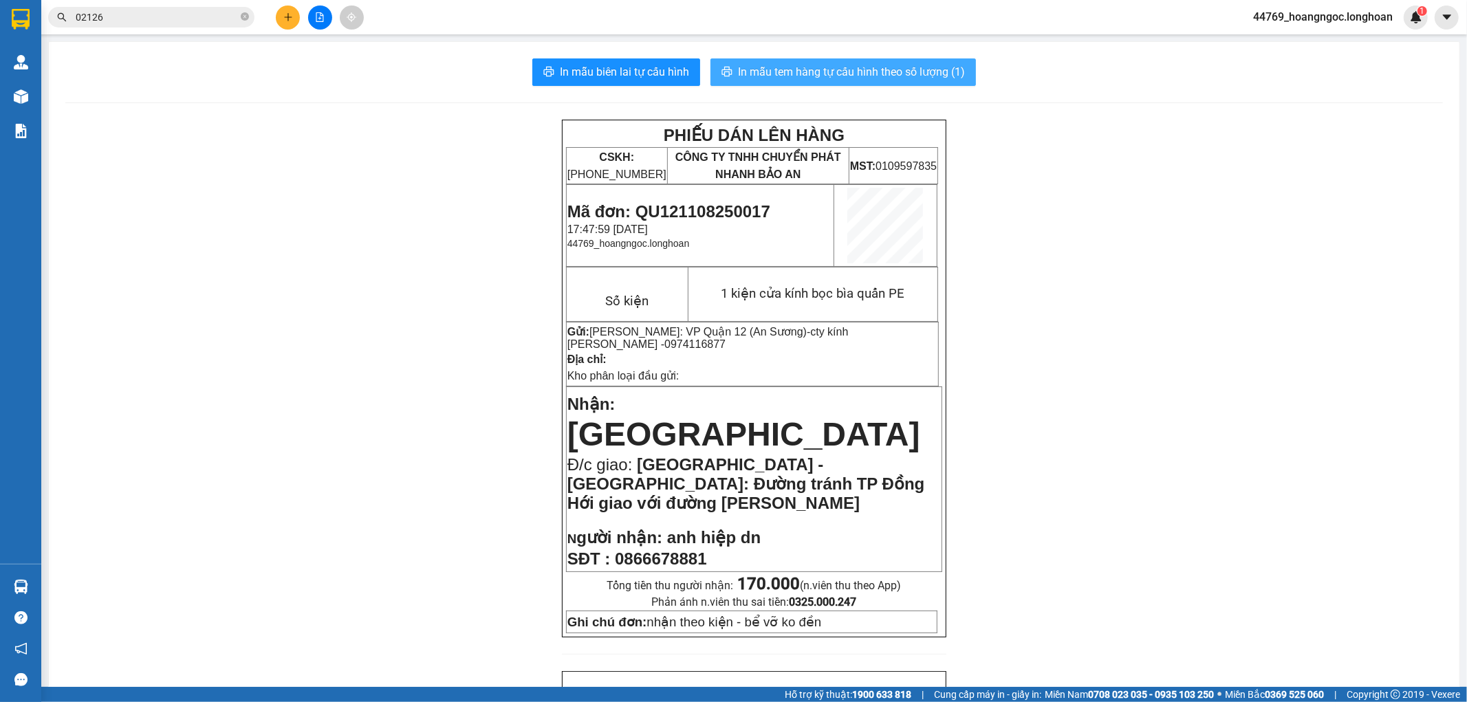
click at [904, 79] on span "In mẫu tem hàng tự cấu hình theo số lượng (1)" at bounding box center [851, 71] width 227 height 17
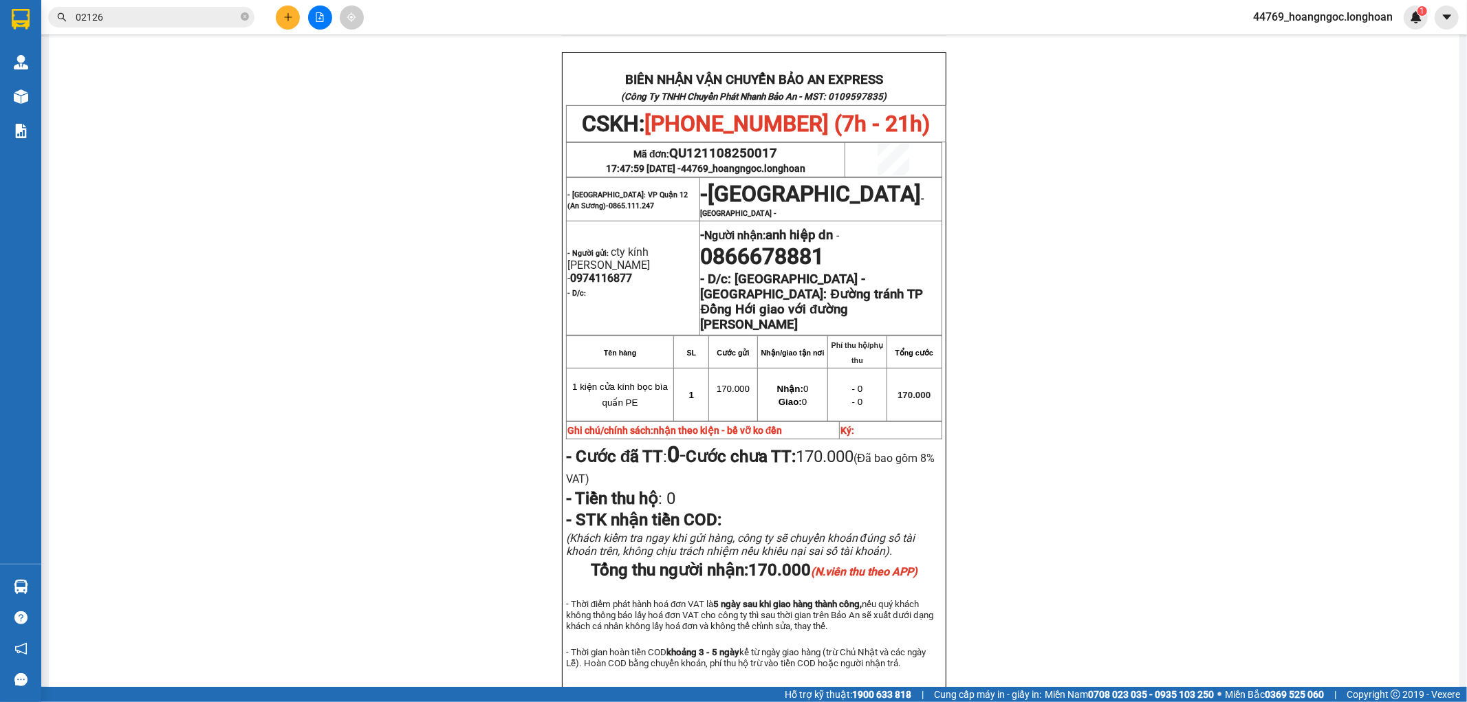
scroll to position [683, 0]
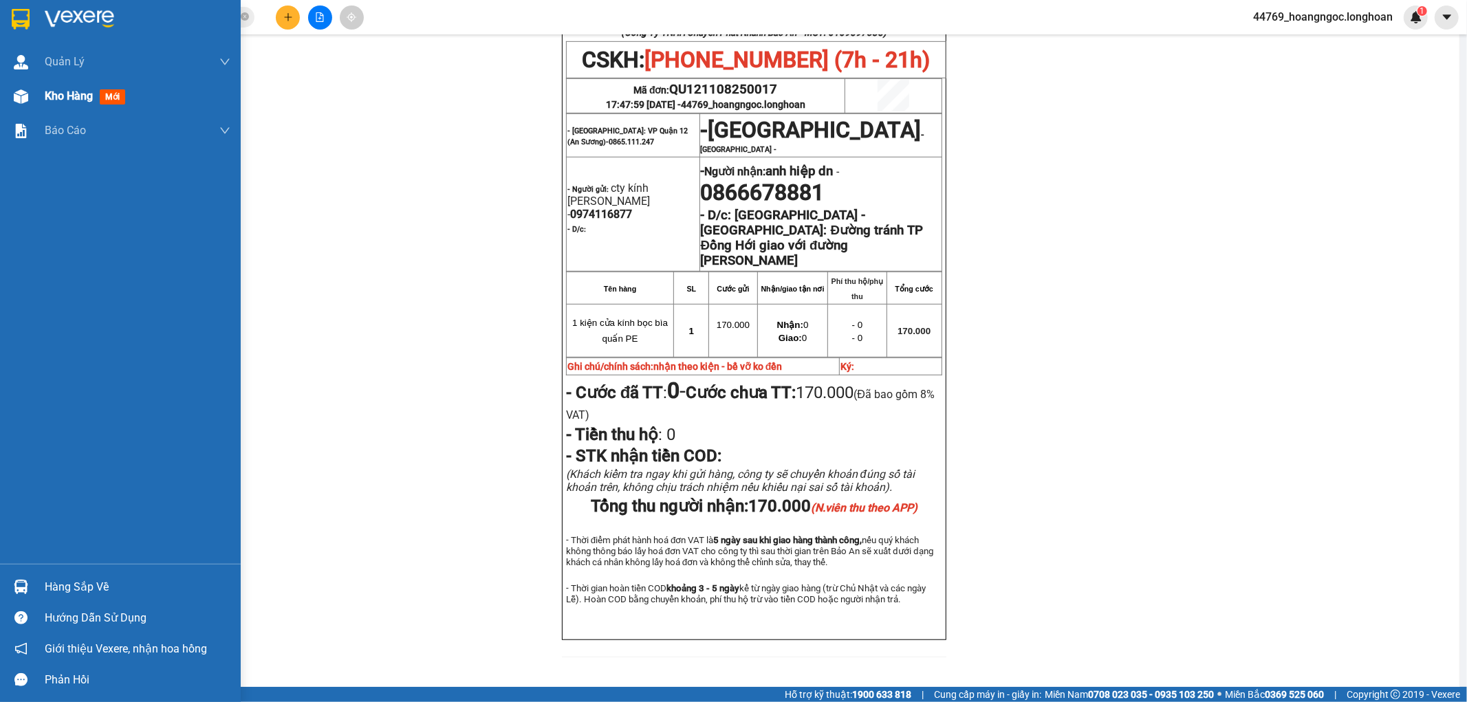
click at [74, 105] on div "Kho hàng mới" at bounding box center [88, 95] width 86 height 17
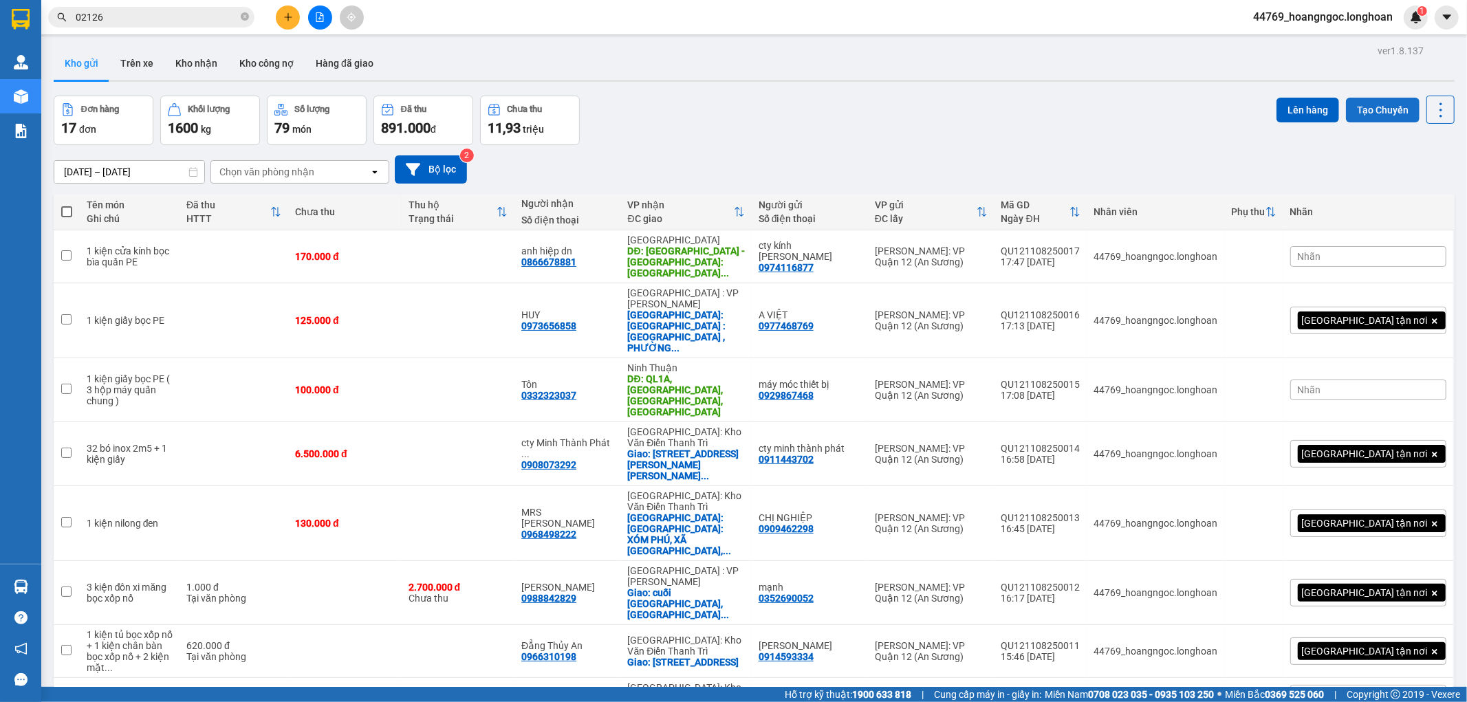
click at [1346, 111] on button "Tạo Chuyến" at bounding box center [1383, 110] width 74 height 25
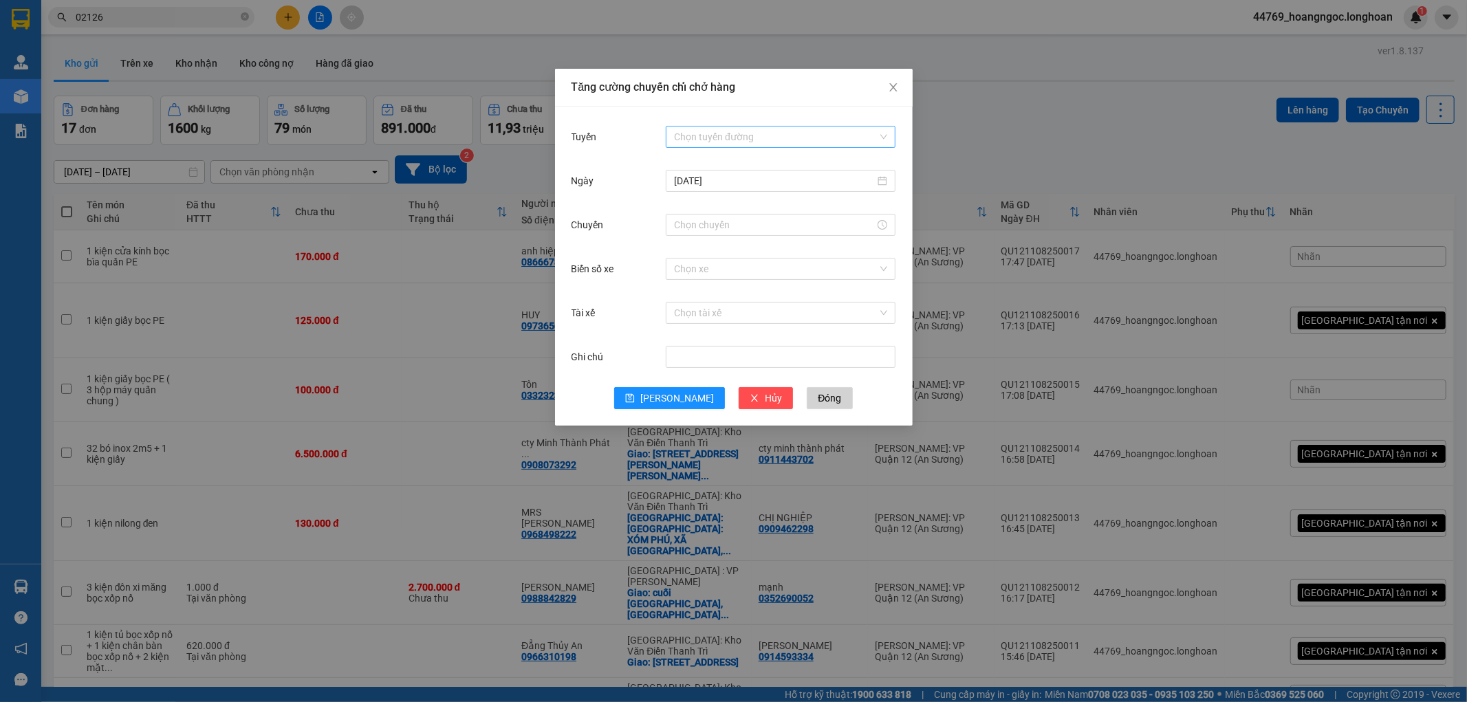
click at [742, 136] on input "Tuyến" at bounding box center [776, 137] width 204 height 21
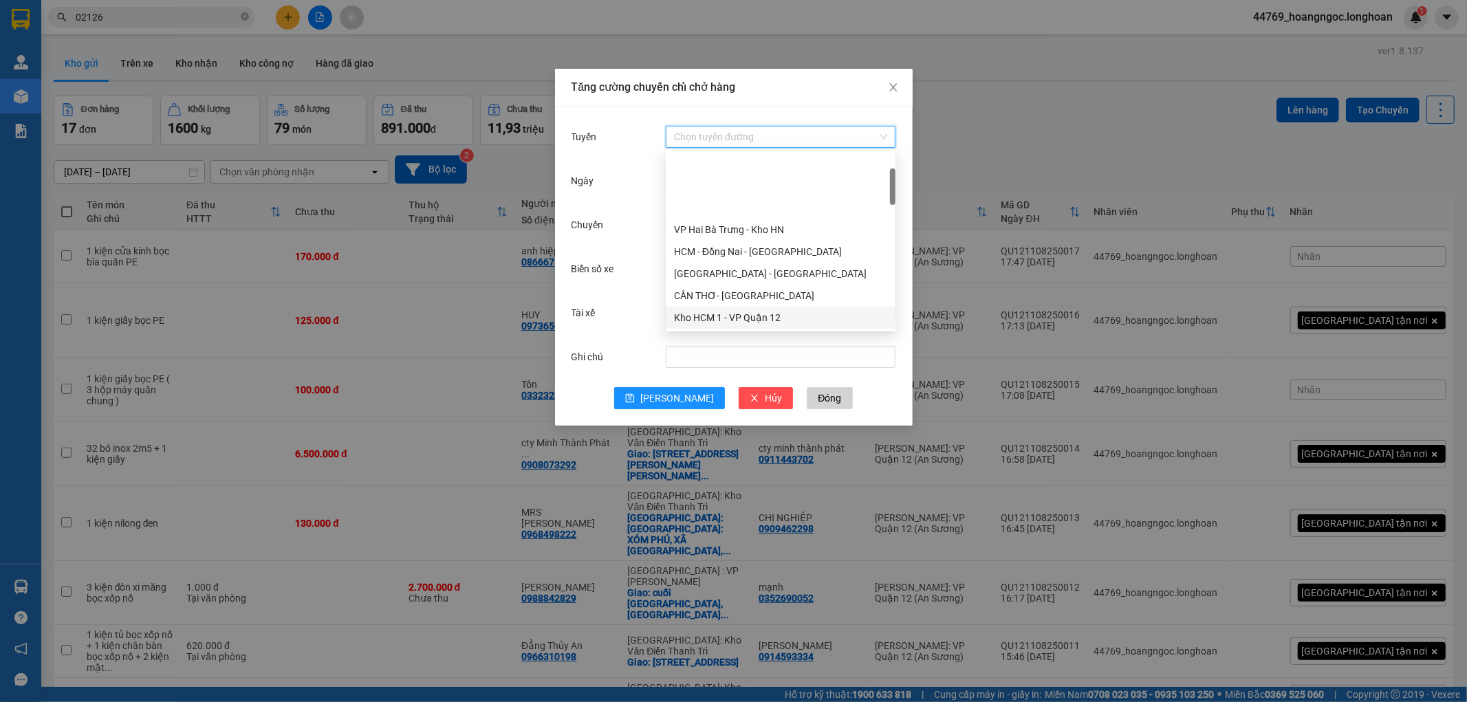
scroll to position [76, 0]
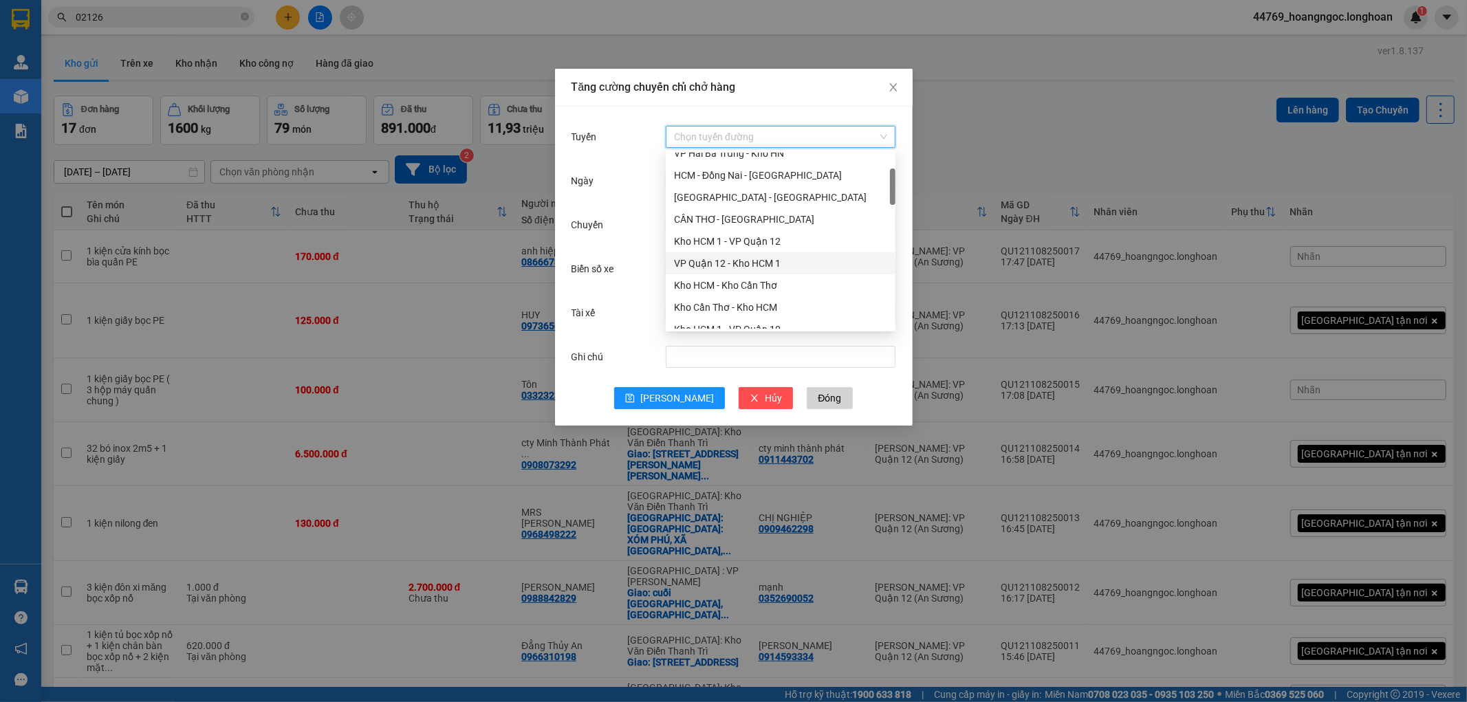
click at [733, 266] on div "VP Quận 12 - Kho HCM 1" at bounding box center [780, 263] width 213 height 15
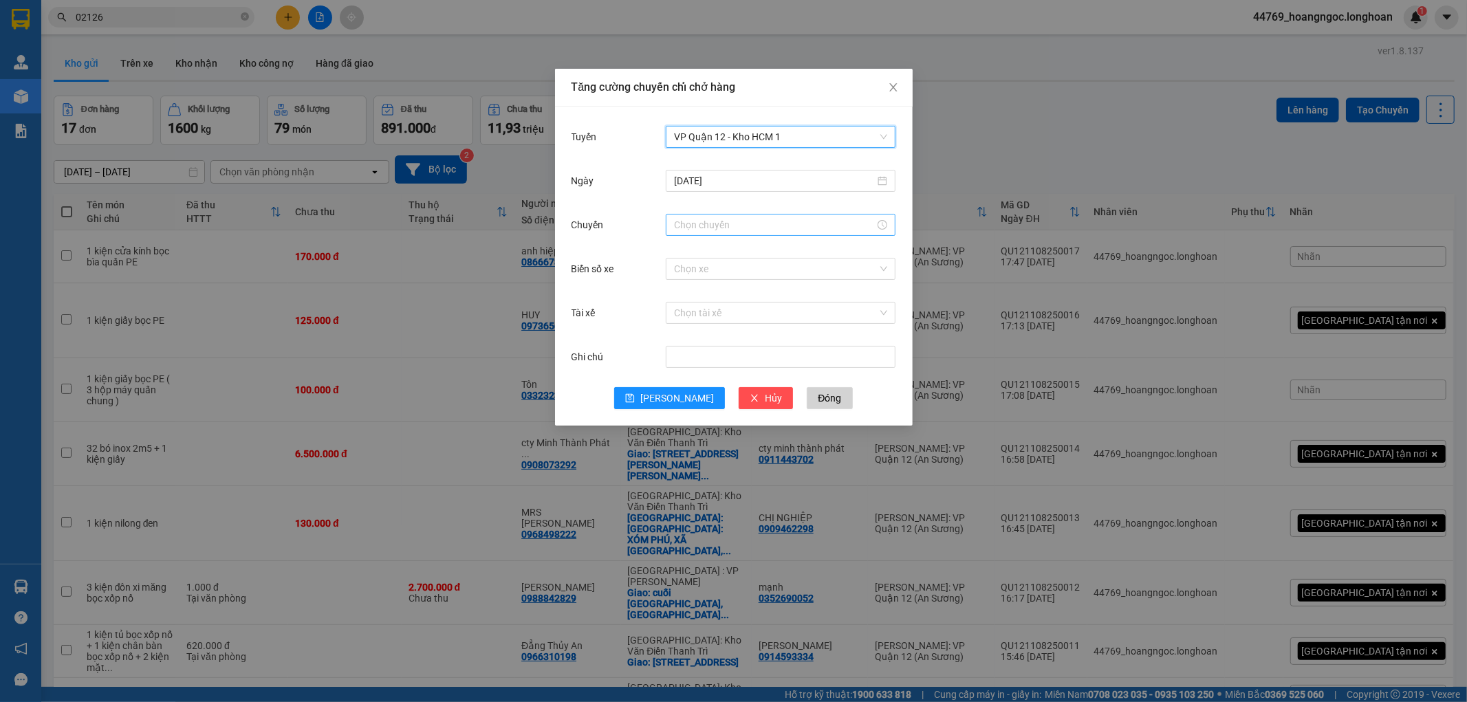
click at [715, 224] on input "Chuyến" at bounding box center [774, 224] width 201 height 15
click at [683, 369] on div "18" at bounding box center [685, 368] width 39 height 19
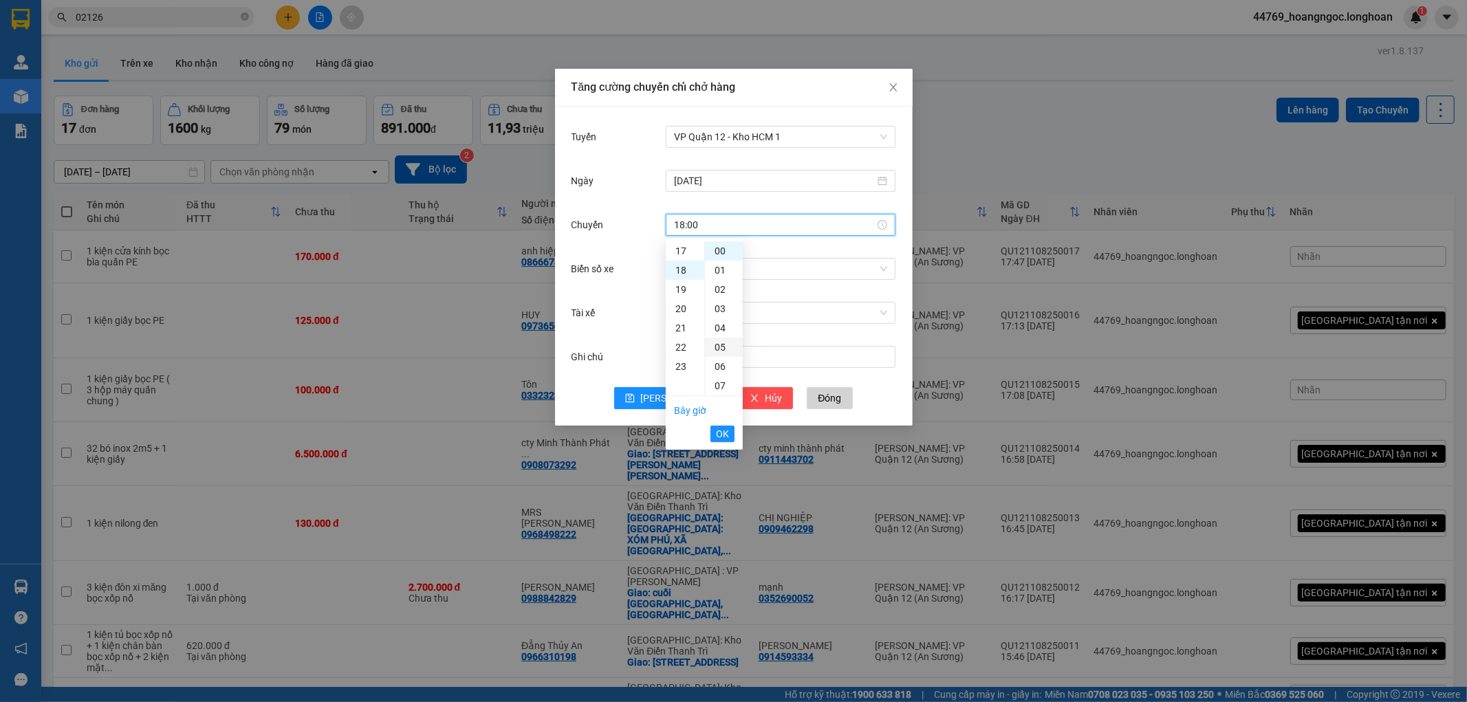
scroll to position [347, 0]
click at [720, 325] on div "20" at bounding box center [724, 330] width 38 height 19
type input "18:20"
drag, startPoint x: 721, startPoint y: 429, endPoint x: 733, endPoint y: 387, distance: 44.2
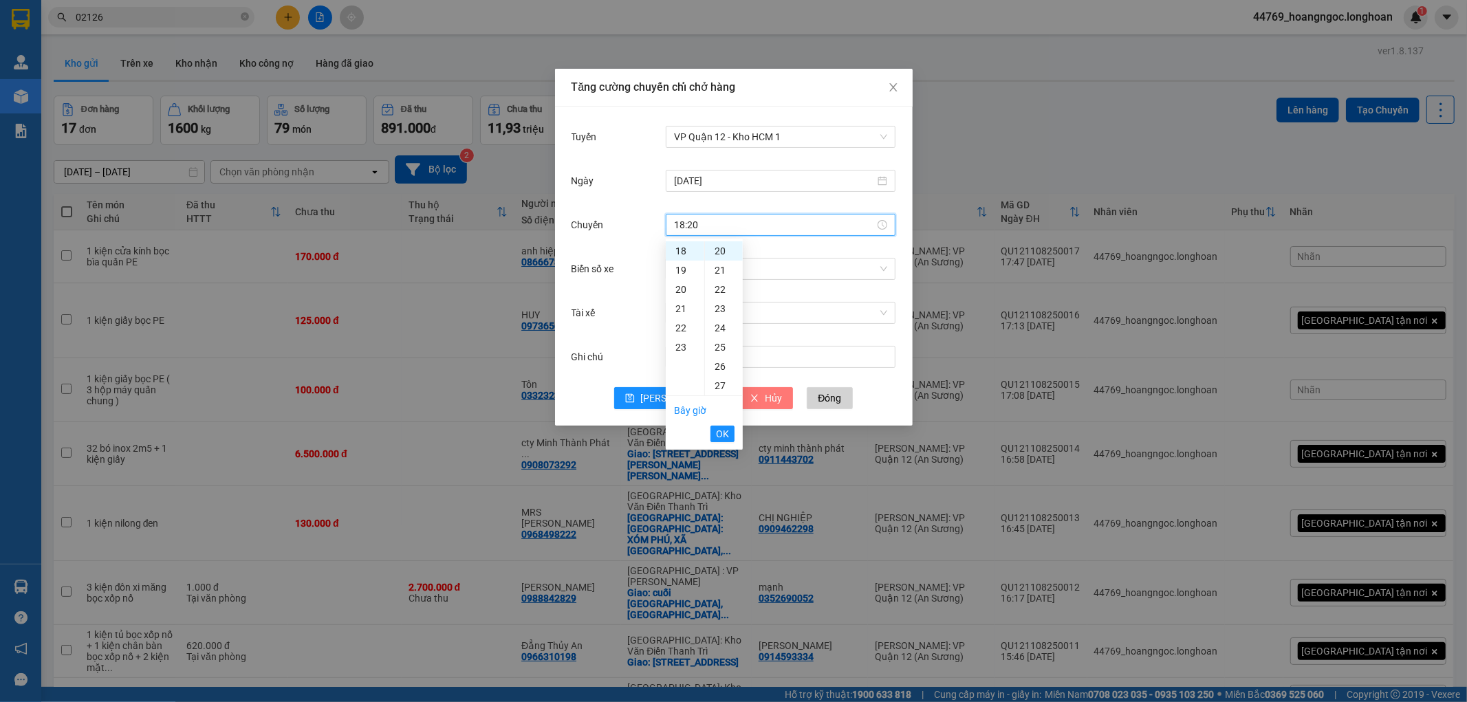
click at [719, 430] on span "OK" at bounding box center [722, 434] width 13 height 15
click at [759, 274] on input "Biển số xe" at bounding box center [776, 269] width 204 height 21
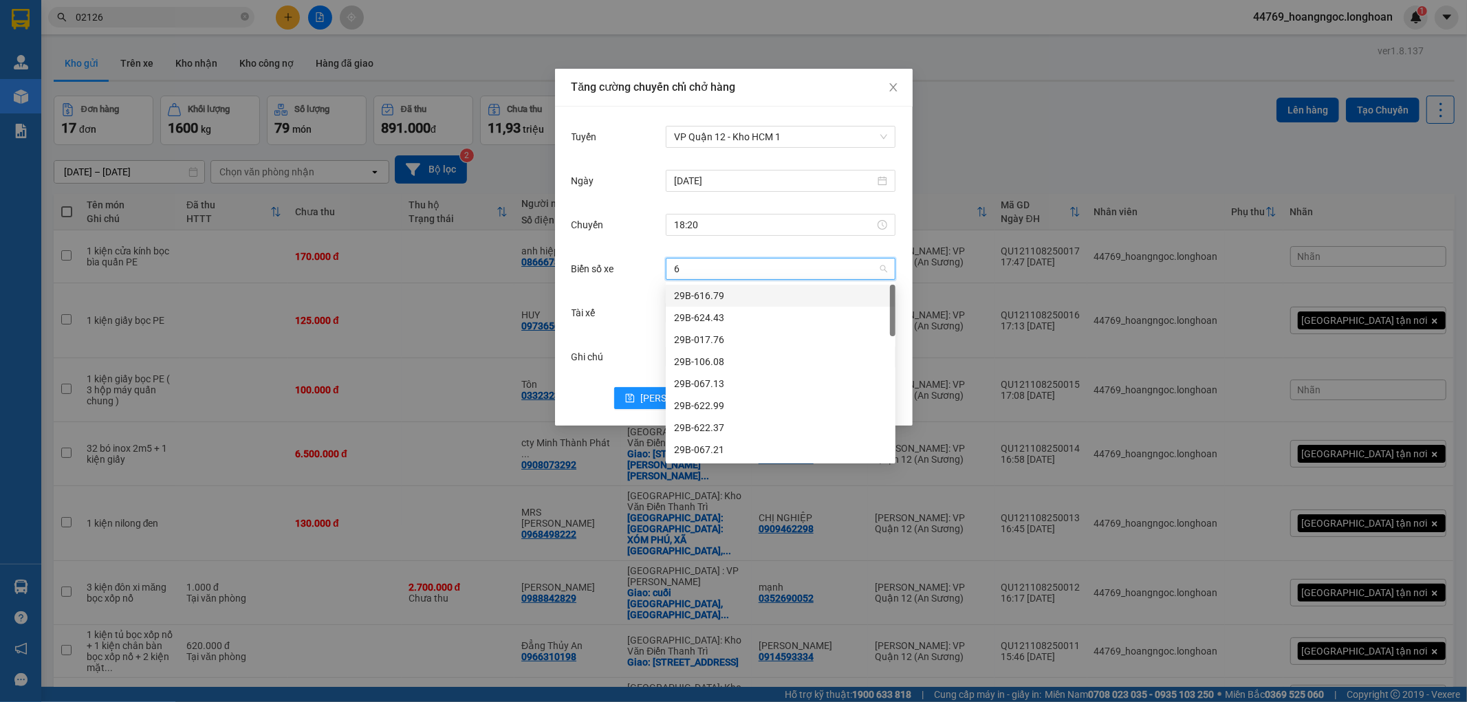
type input "64"
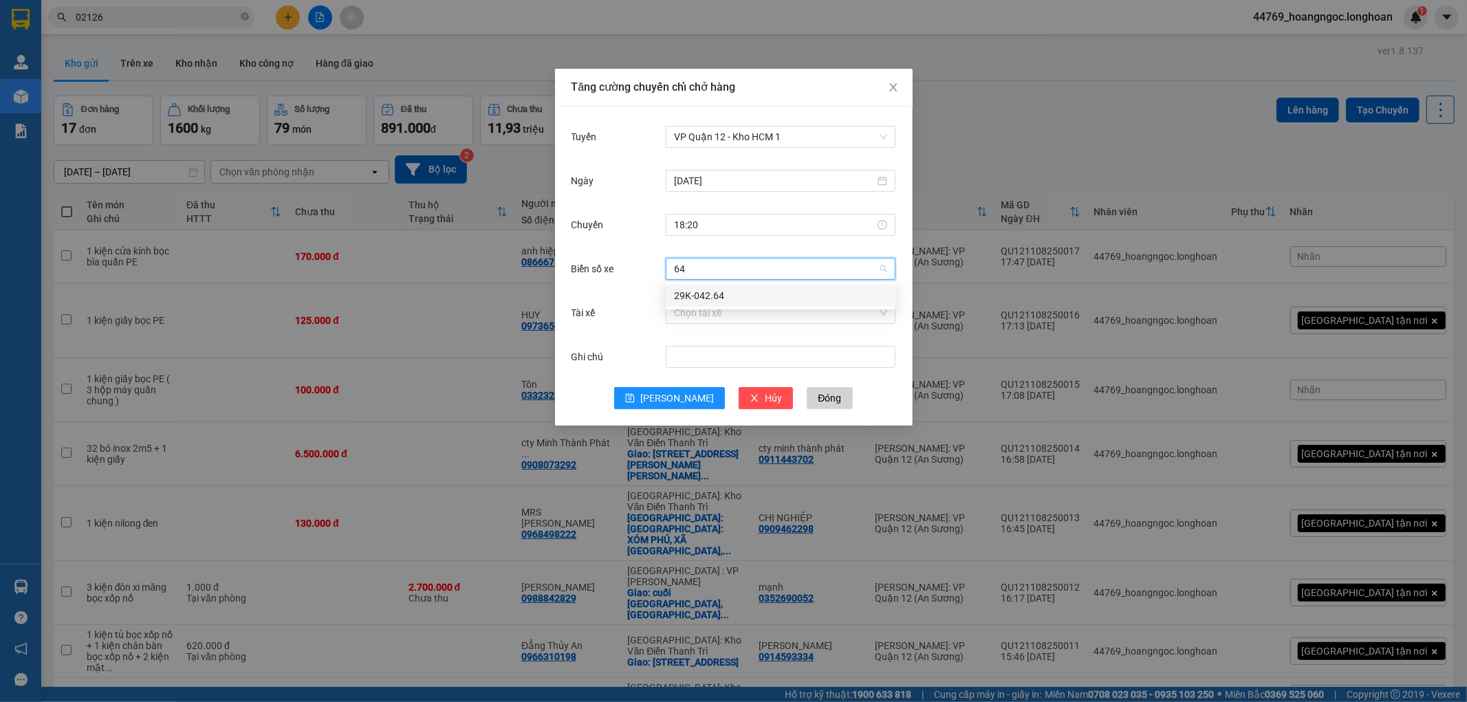
click at [748, 299] on div "29K-042.64" at bounding box center [780, 295] width 213 height 15
click at [755, 319] on input "Tài xế" at bounding box center [776, 313] width 204 height 21
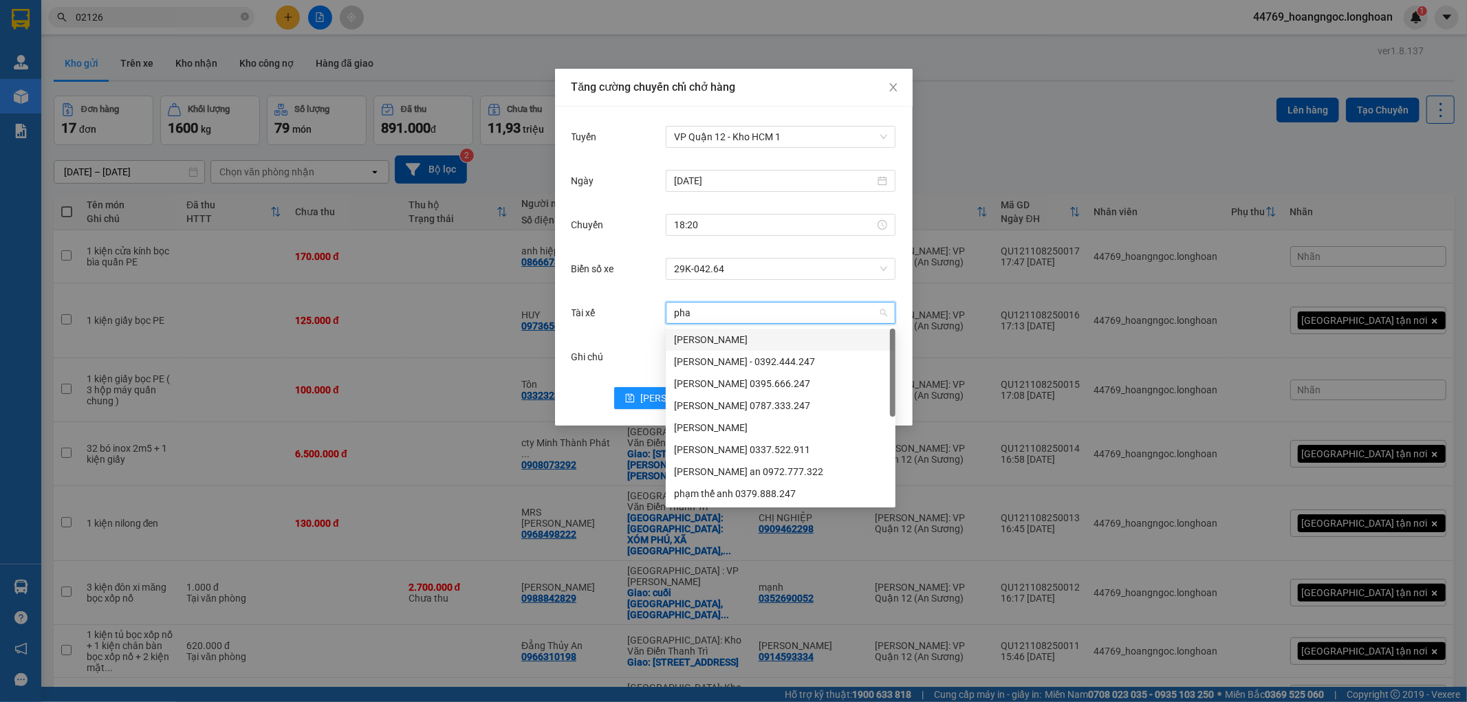
type input "phat"
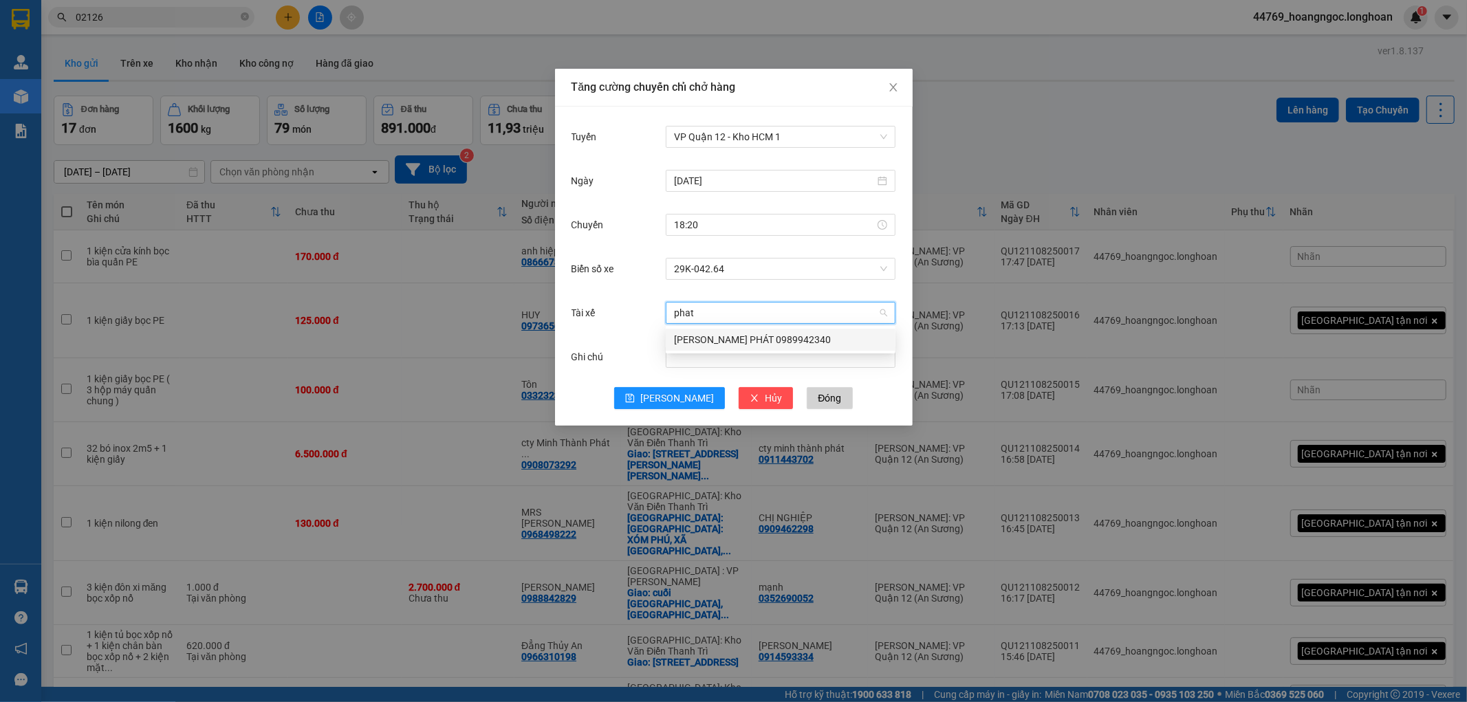
click at [776, 339] on div "LÊ TẤN PHÁT 0989942340" at bounding box center [780, 339] width 213 height 15
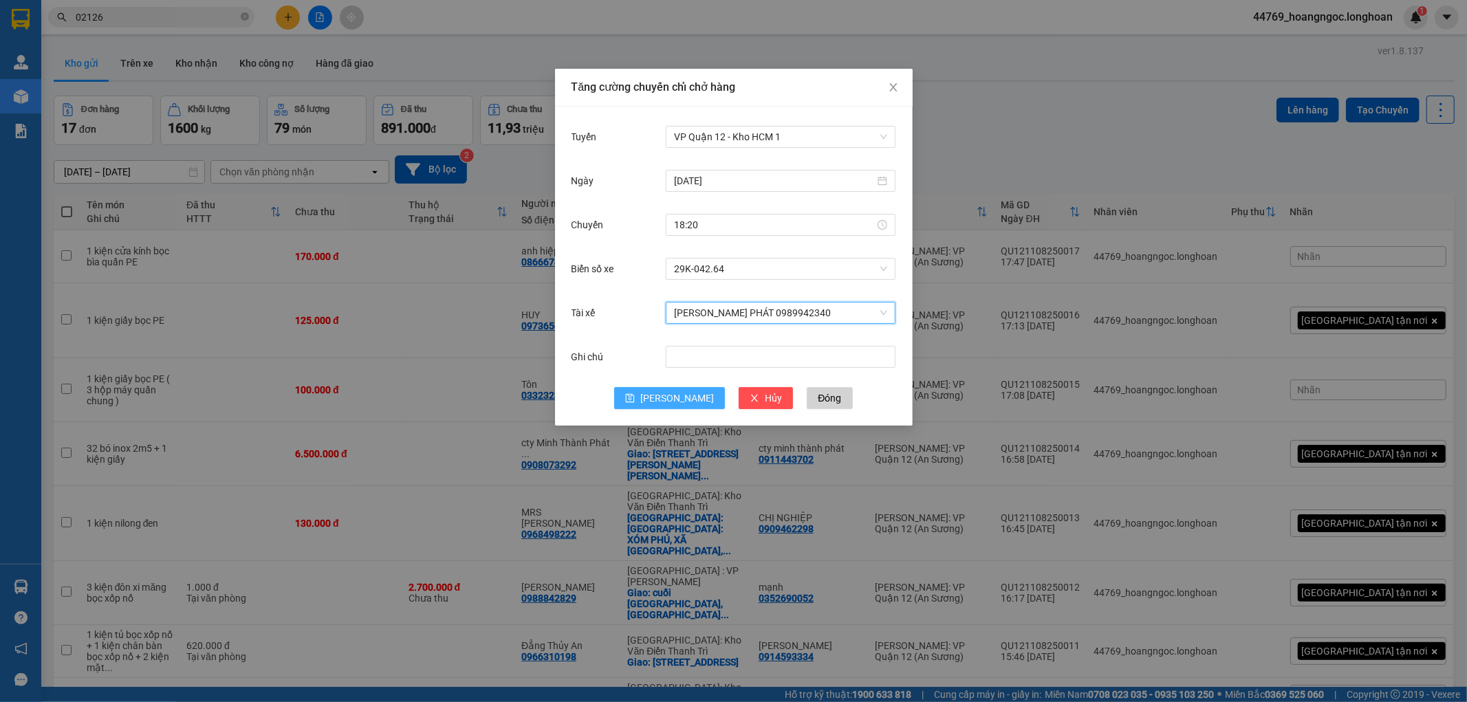
click at [635, 398] on icon "save" at bounding box center [630, 398] width 9 height 9
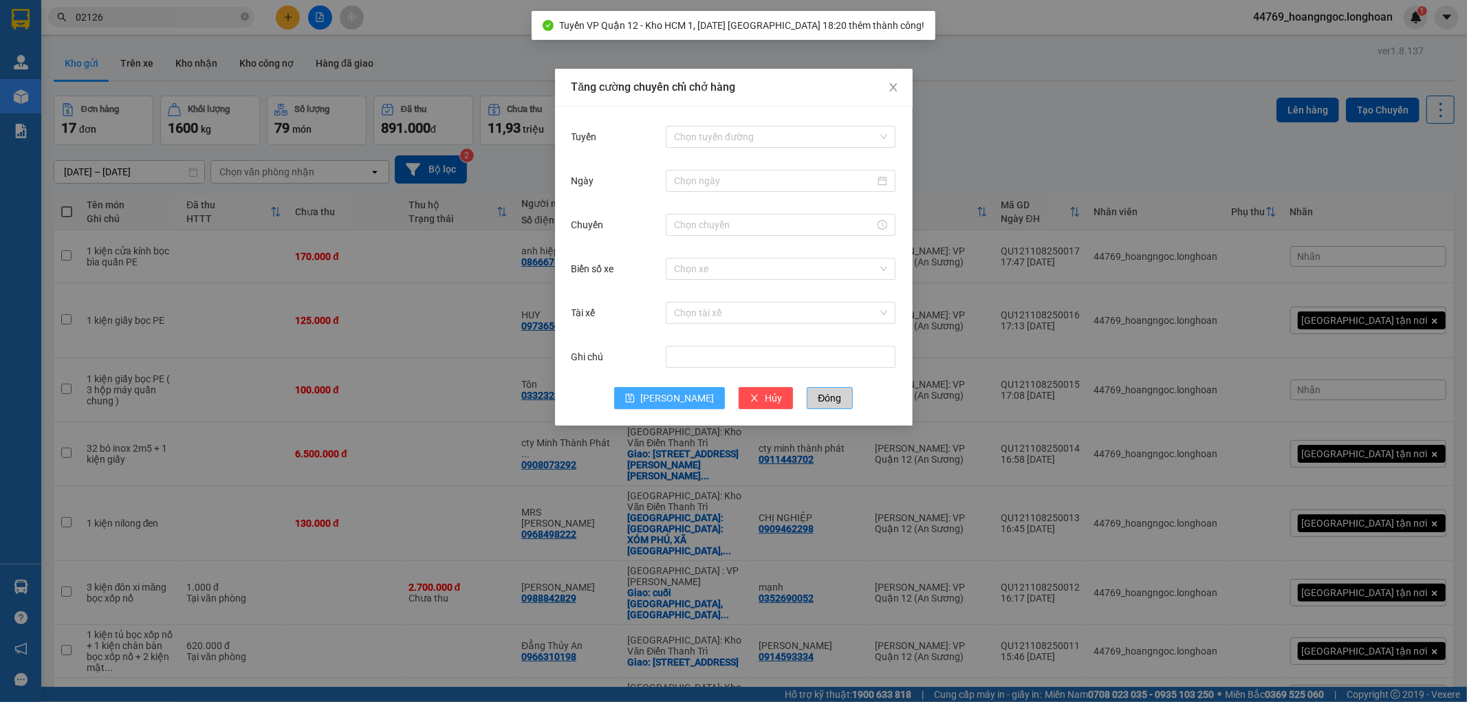
drag, startPoint x: 791, startPoint y: 394, endPoint x: 352, endPoint y: 362, distance: 440.1
click at [818, 395] on span "Đóng" at bounding box center [829, 398] width 23 height 15
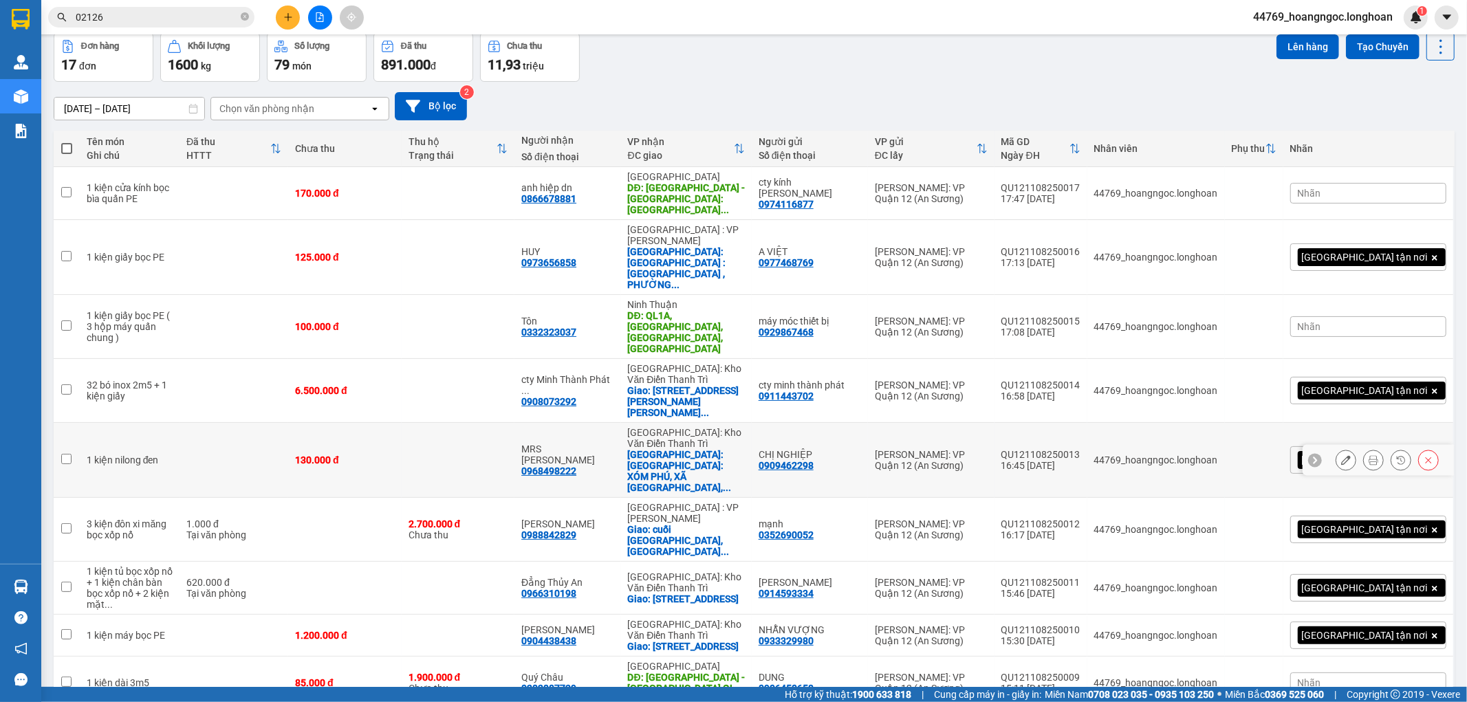
scroll to position [76, 0]
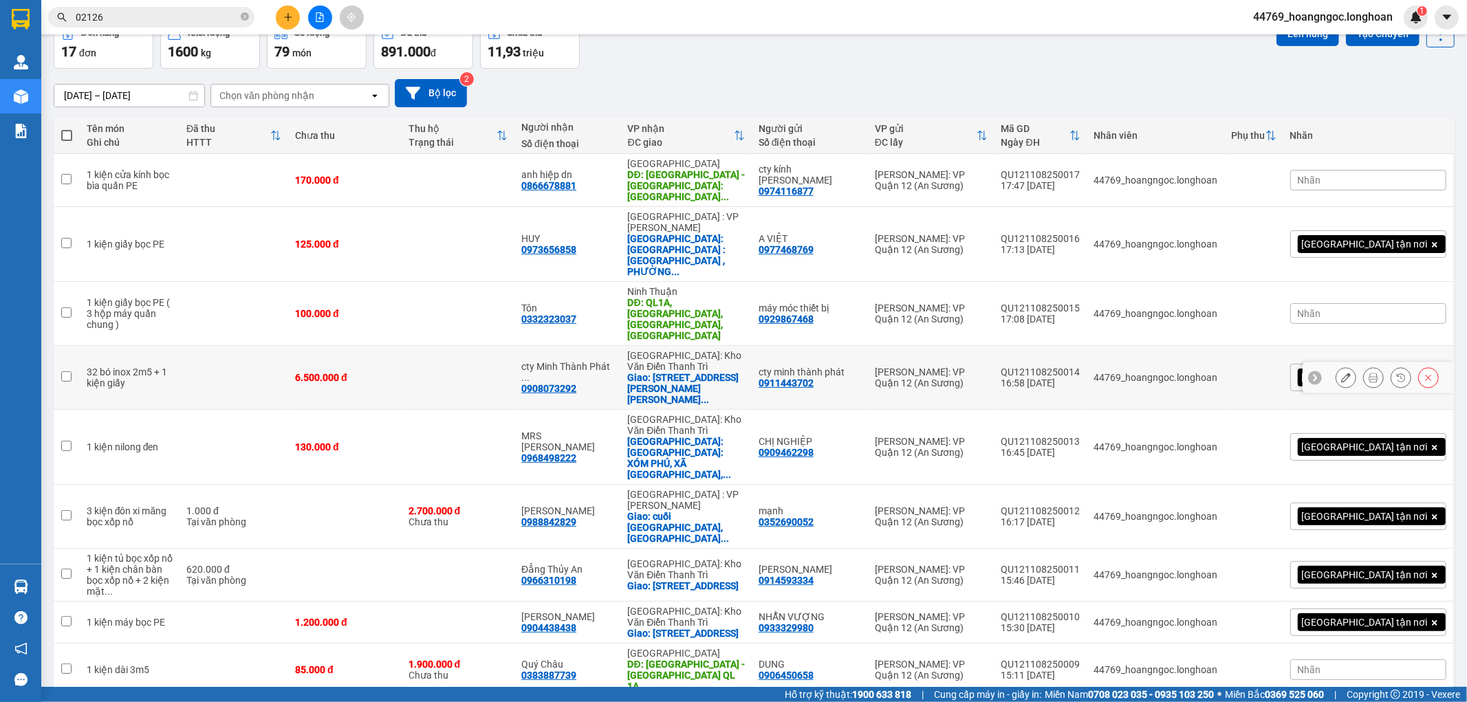
click at [69, 371] on input "checkbox" at bounding box center [66, 376] width 10 height 10
checkbox input "true"
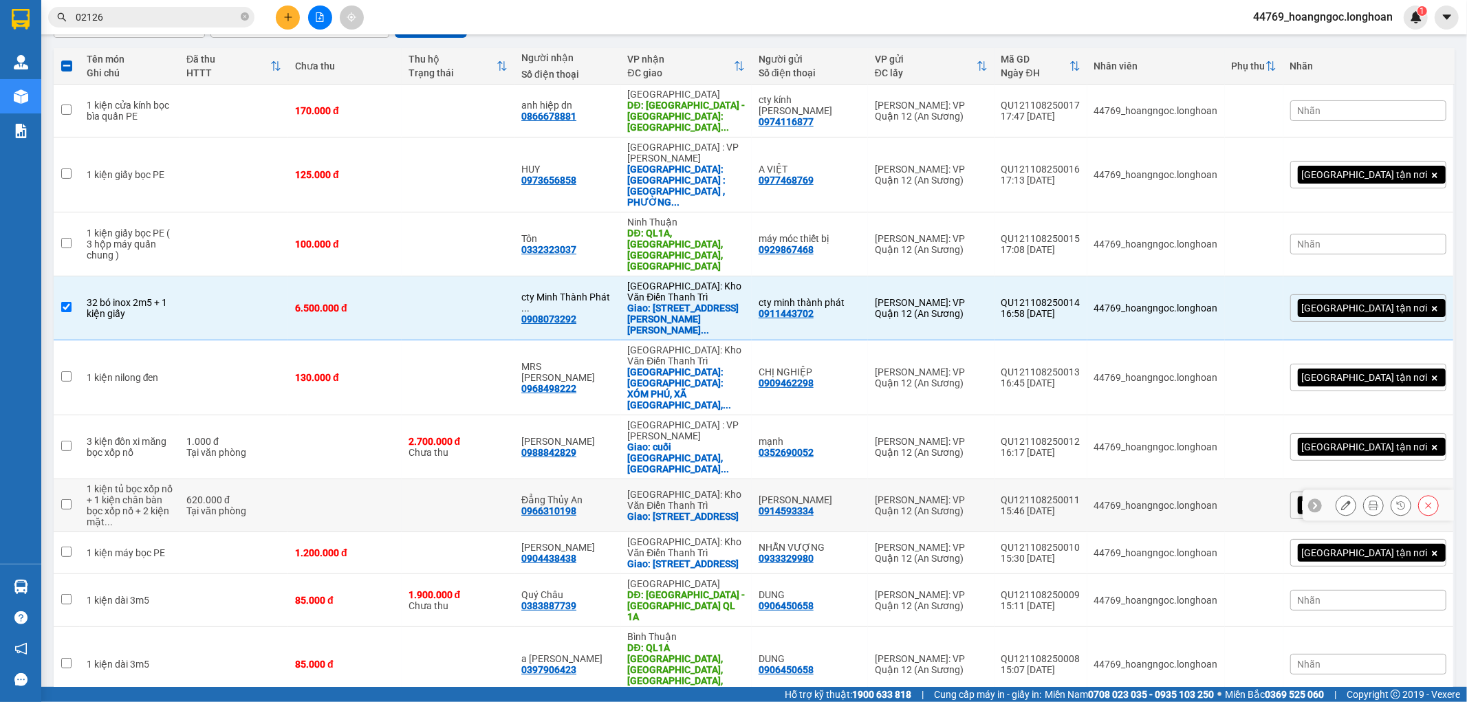
scroll to position [153, 0]
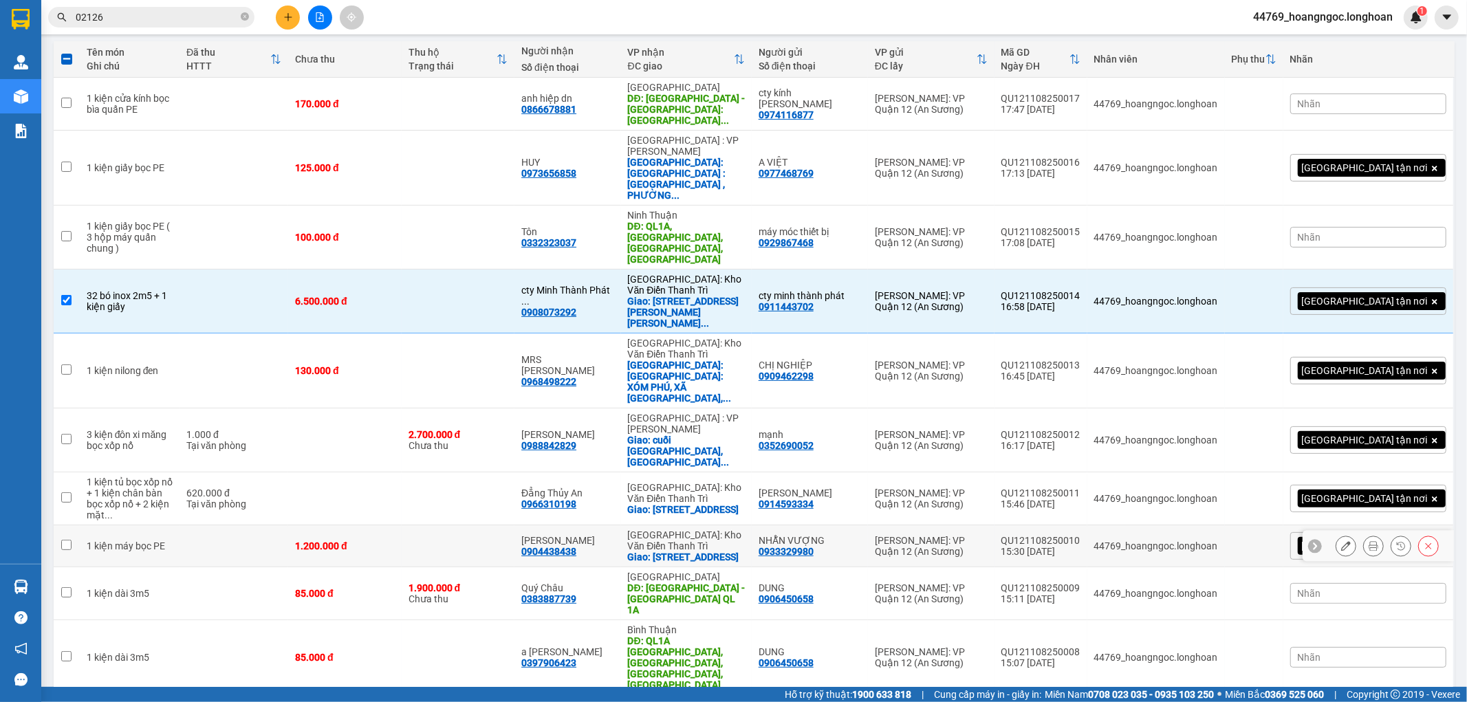
click at [59, 526] on td at bounding box center [67, 547] width 26 height 42
checkbox input "true"
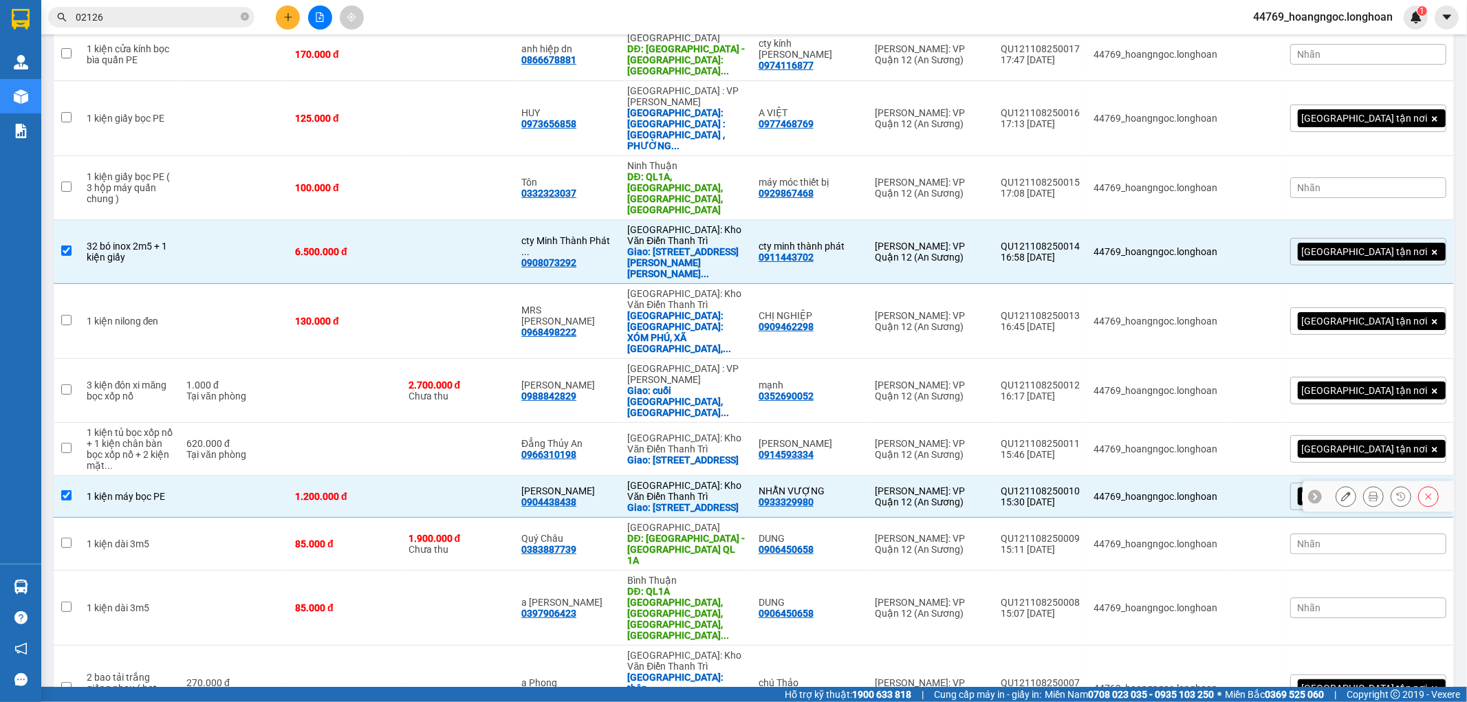
scroll to position [229, 0]
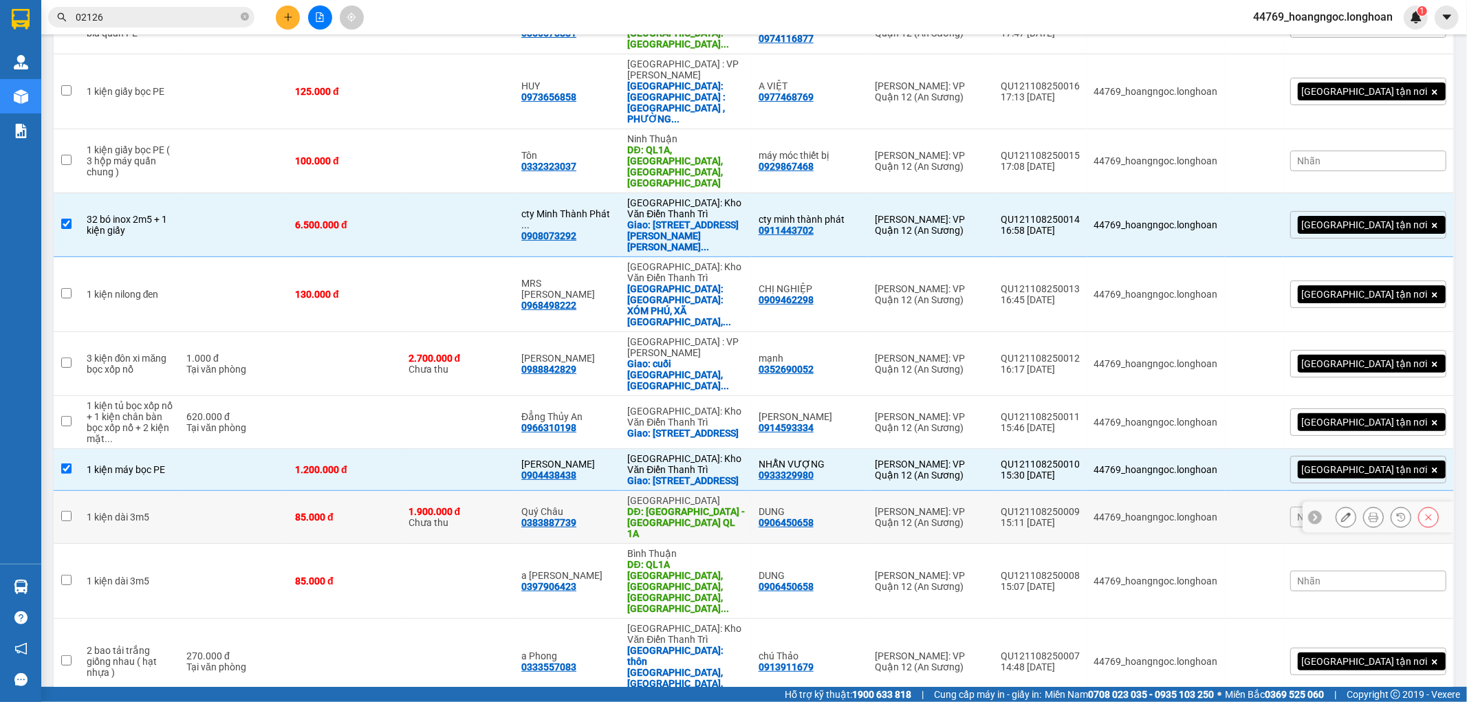
click at [66, 511] on input "checkbox" at bounding box center [66, 516] width 10 height 10
checkbox input "true"
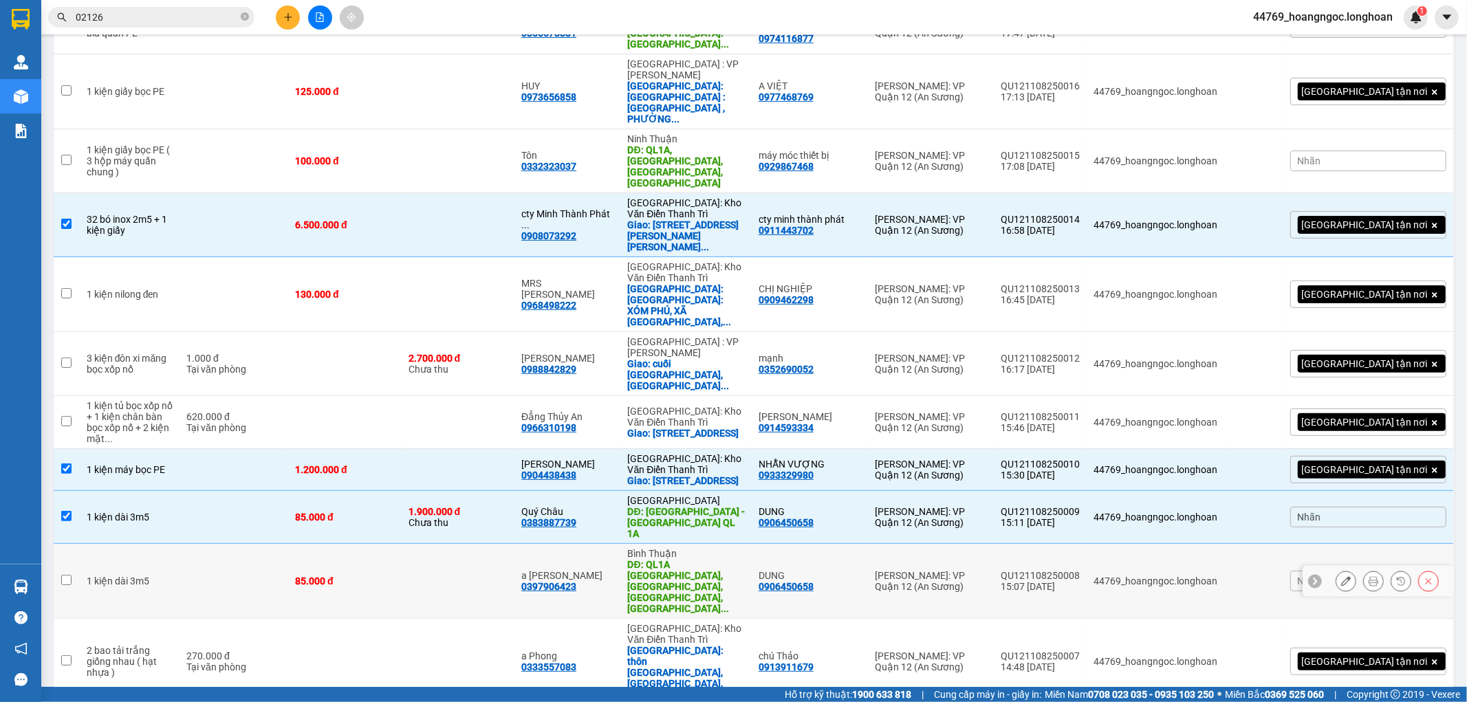
click at [67, 575] on input "checkbox" at bounding box center [66, 580] width 10 height 10
checkbox input "true"
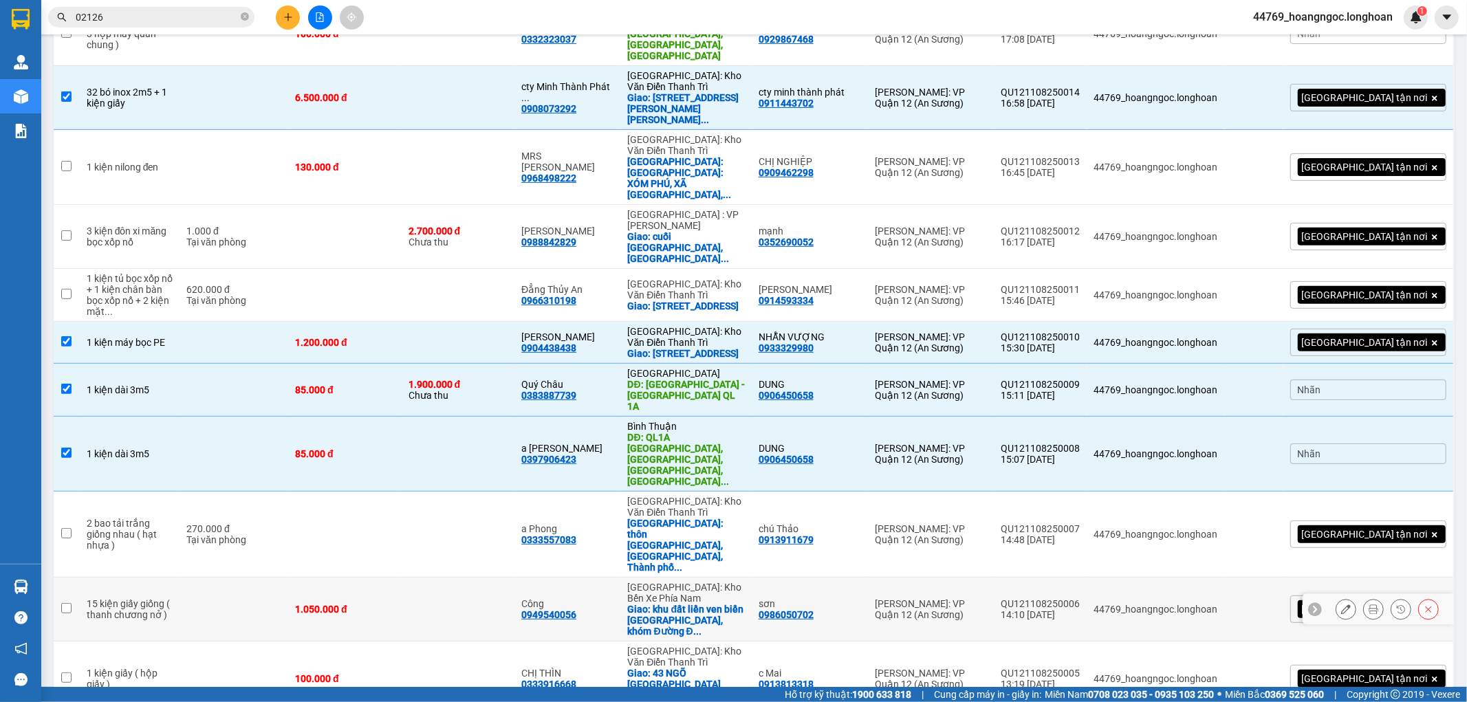
scroll to position [382, 0]
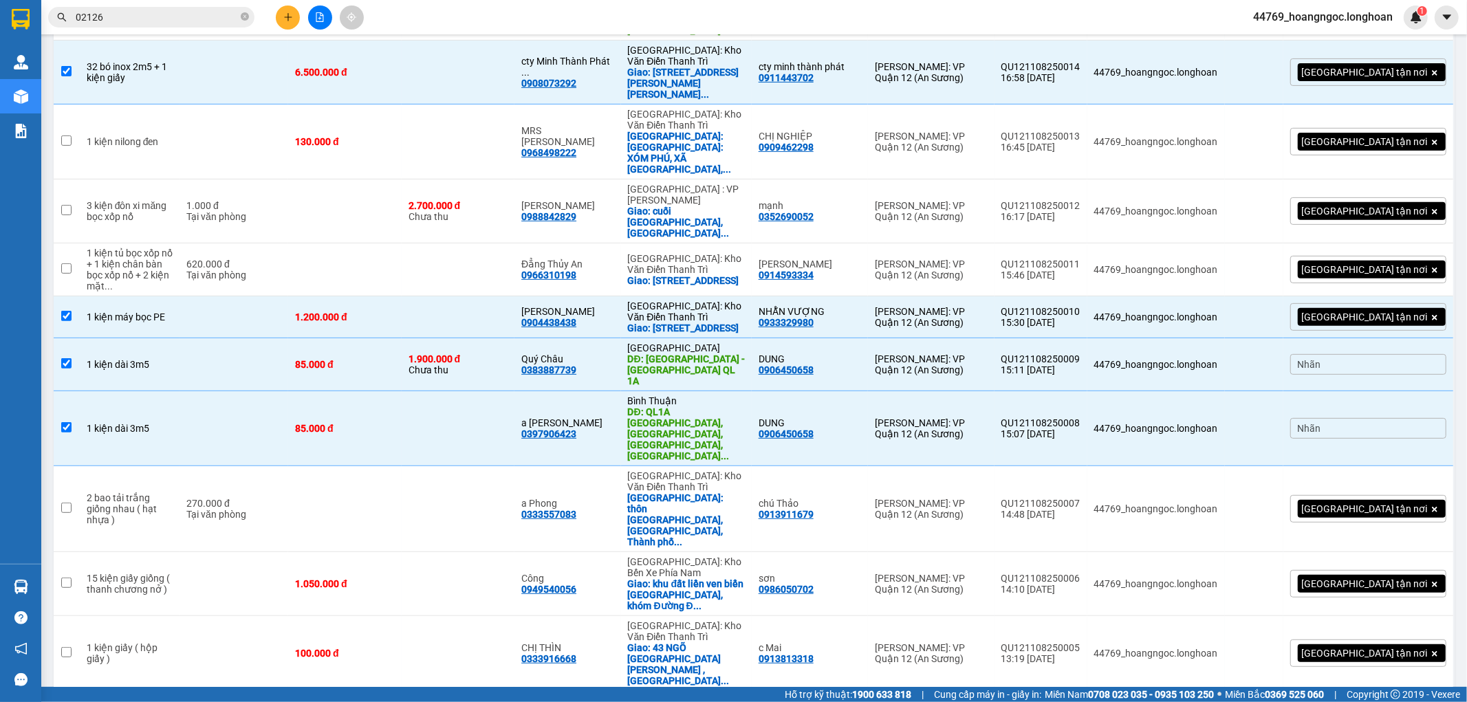
checkbox input "true"
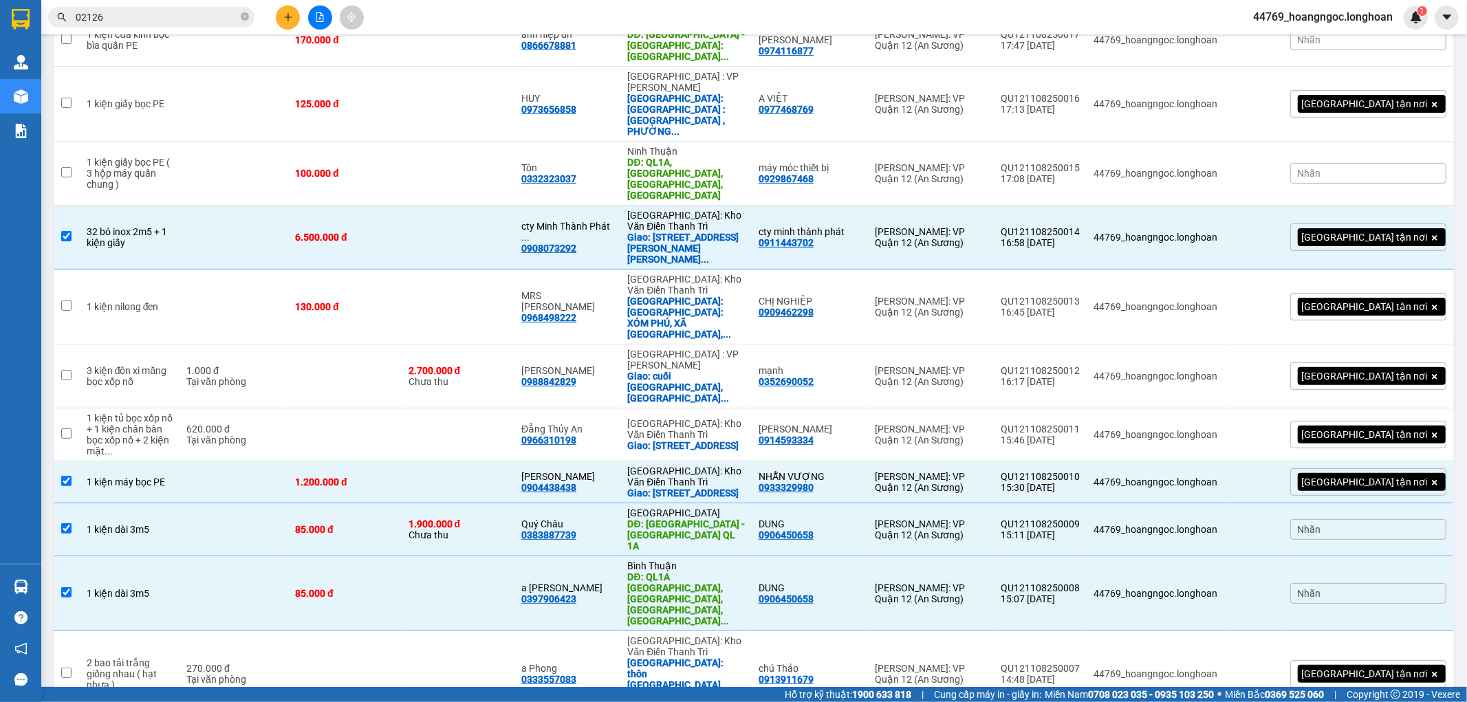
scroll to position [53, 0]
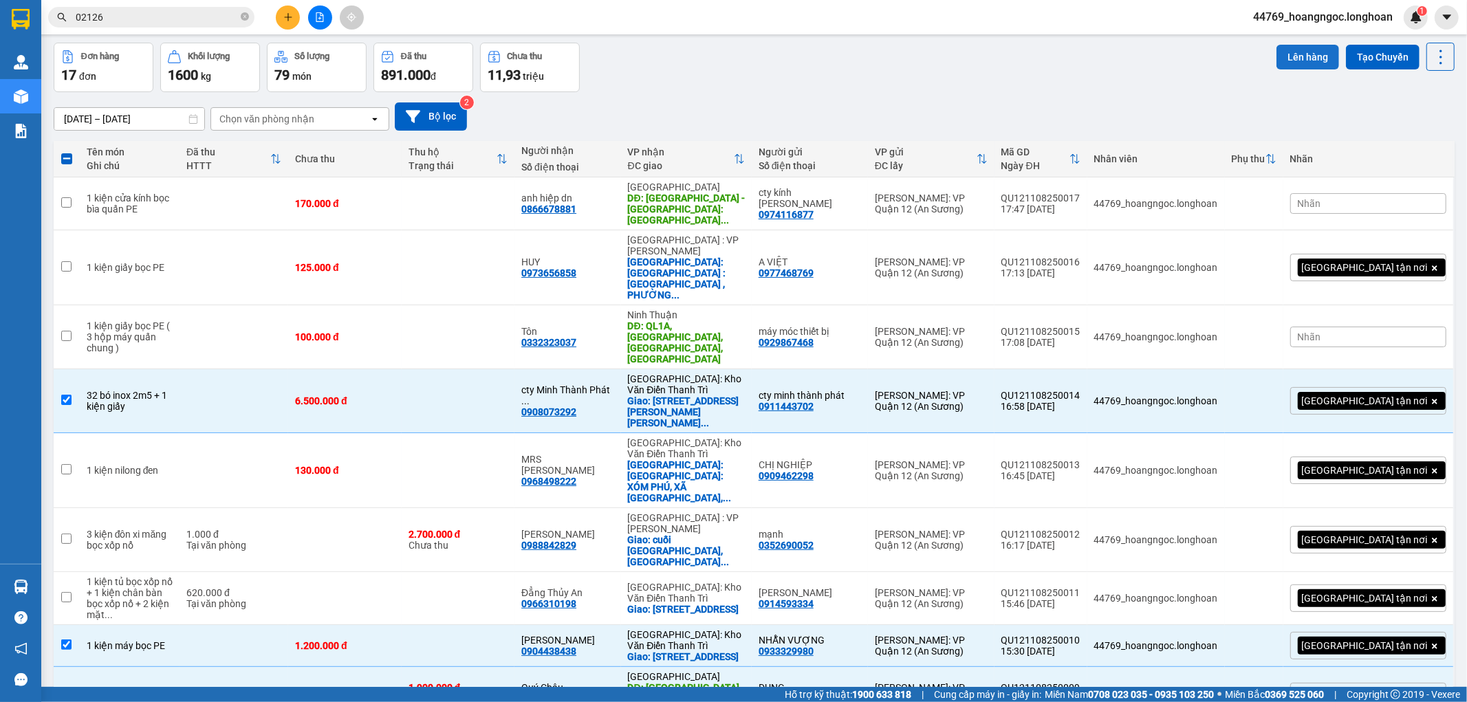
click at [1299, 47] on button "Lên hàng" at bounding box center [1308, 57] width 63 height 25
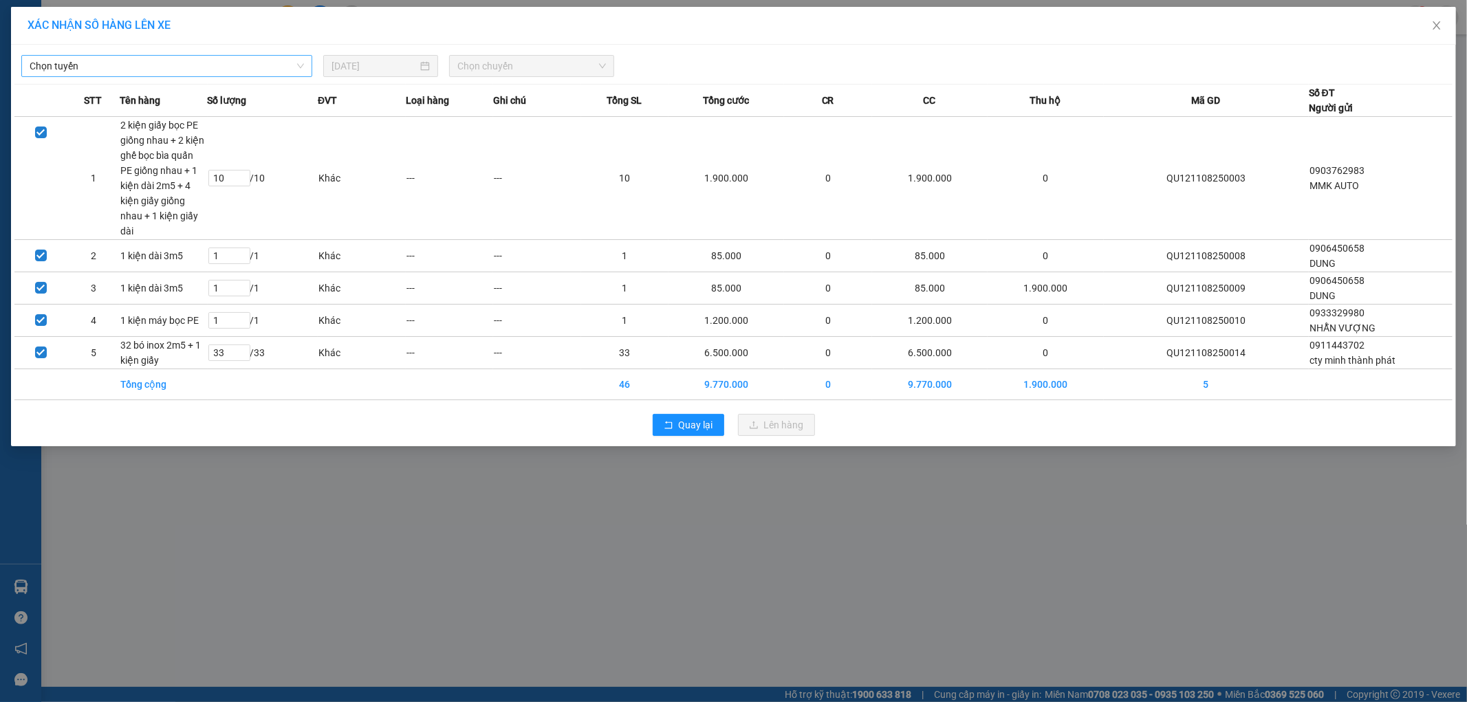
click at [224, 58] on span "Chọn tuyến" at bounding box center [167, 66] width 274 height 21
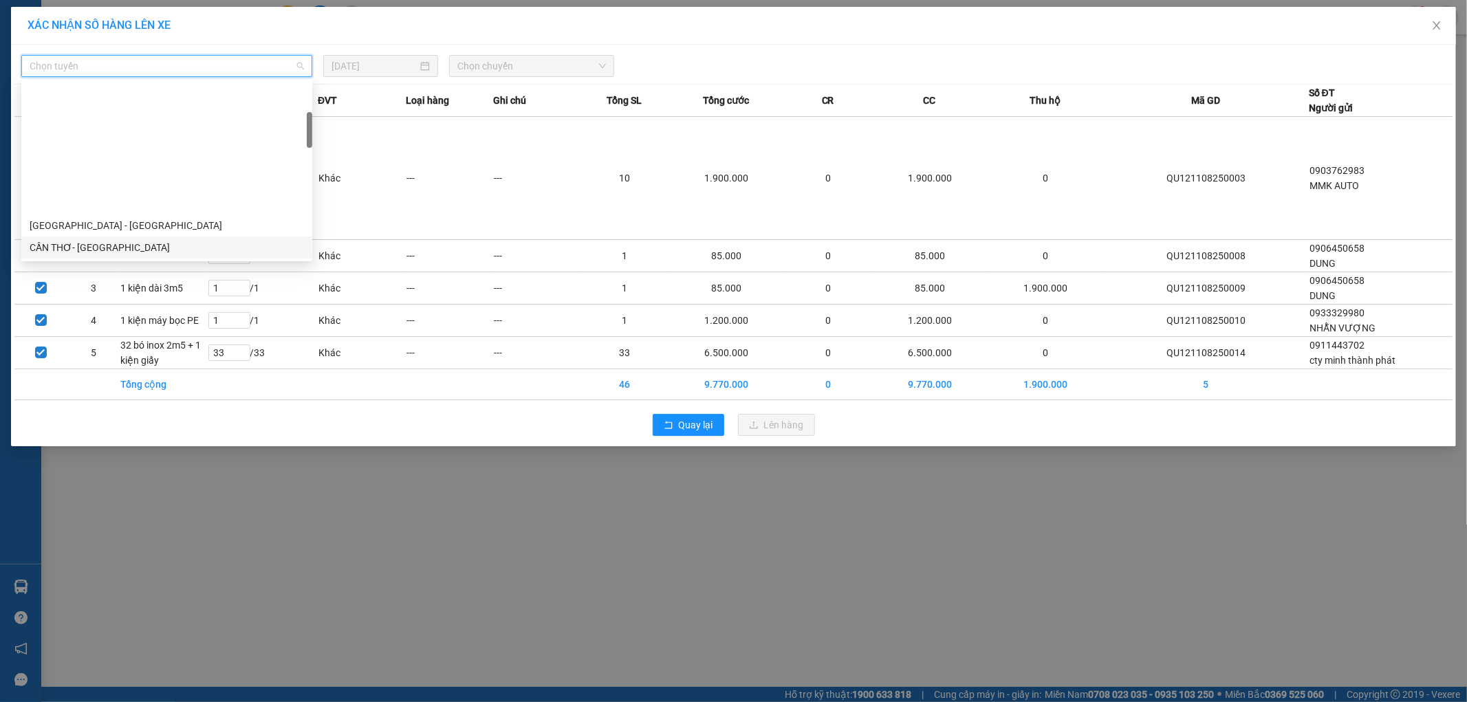
scroll to position [153, 0]
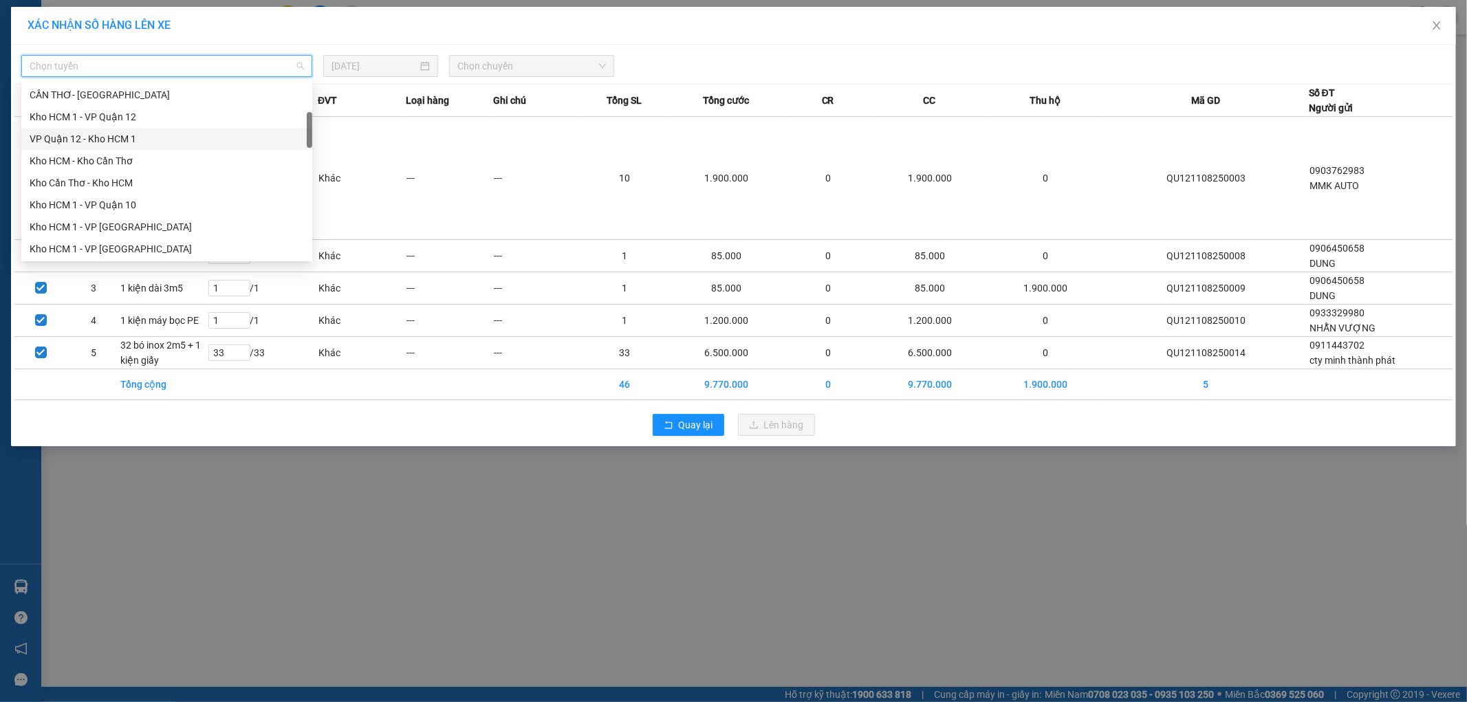
click at [140, 134] on div "VP Quận 12 - Kho HCM 1" at bounding box center [167, 138] width 274 height 15
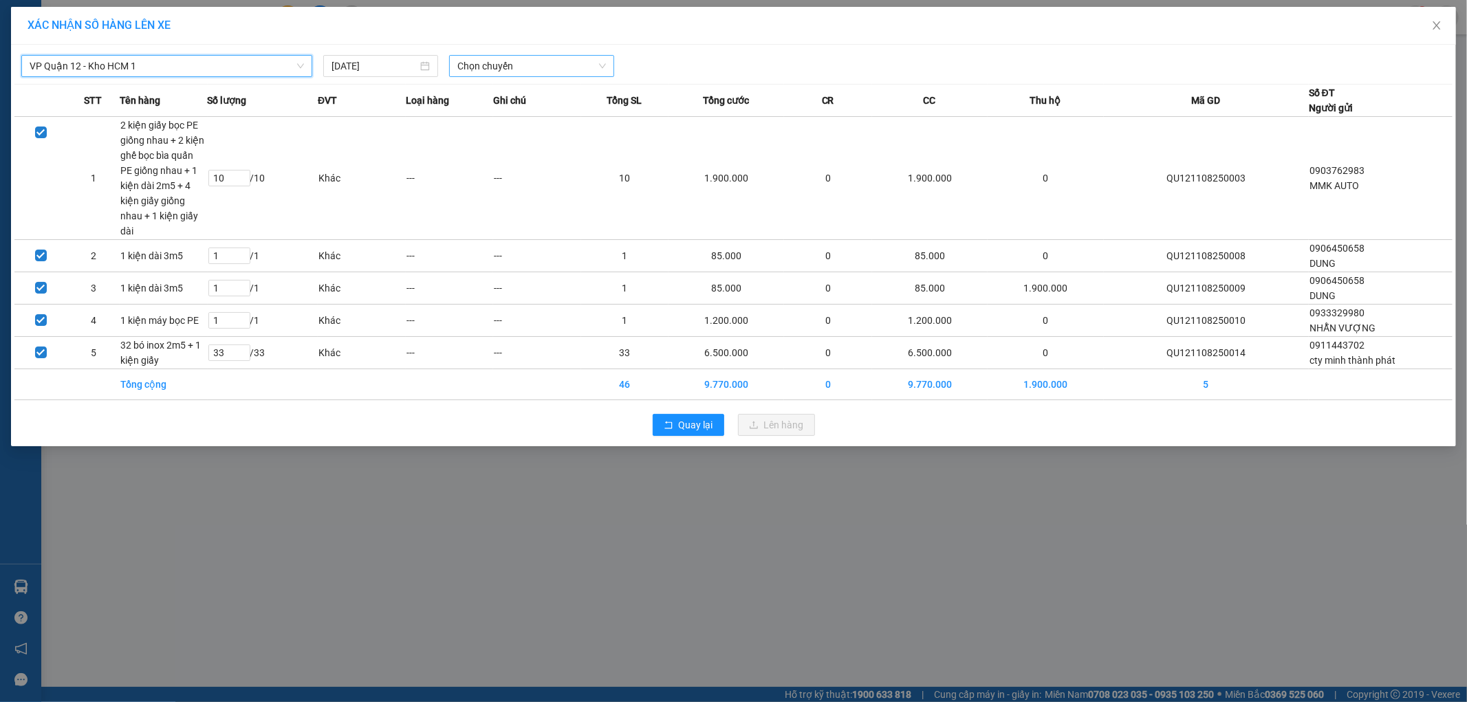
click at [515, 69] on span "Chọn chuyến" at bounding box center [531, 66] width 149 height 21
click at [530, 113] on div "18:20 (TC) - 29K-042.64" at bounding box center [510, 115] width 107 height 15
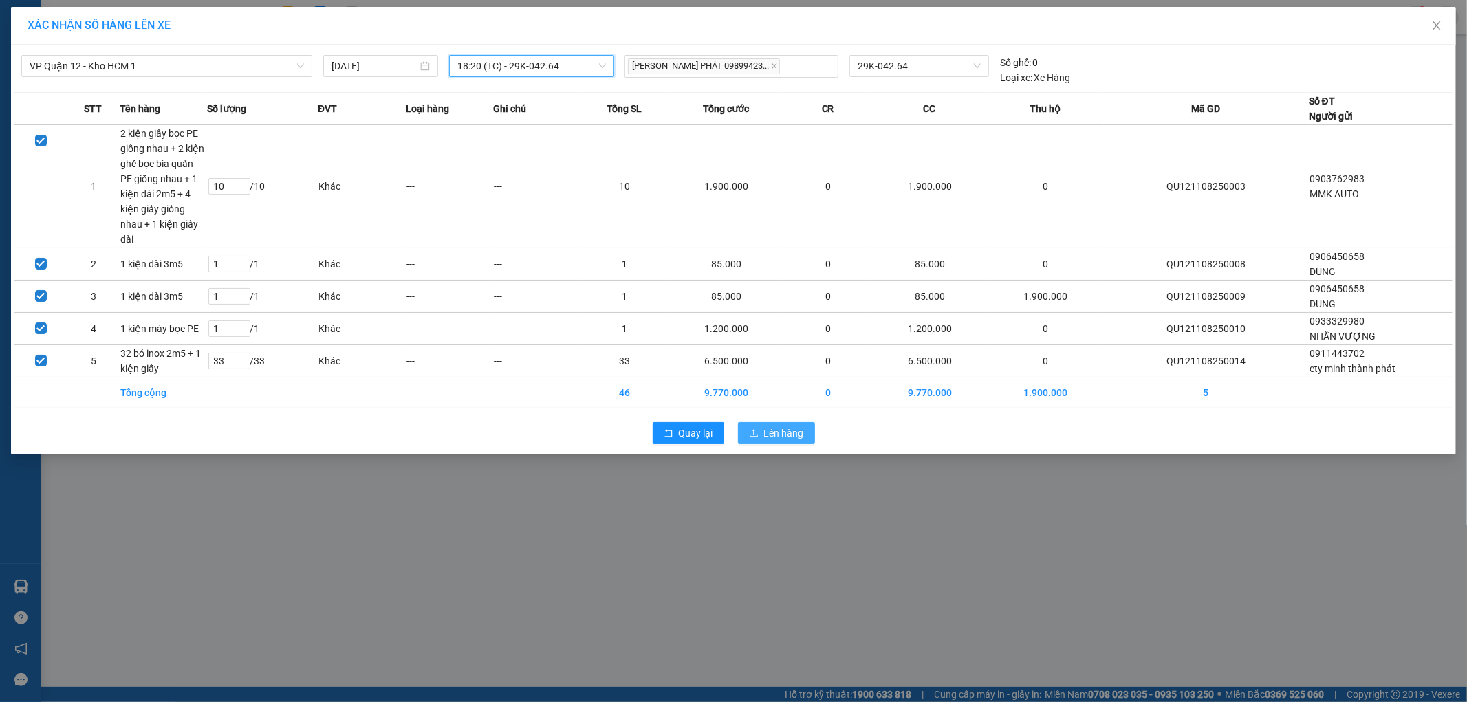
click at [762, 422] on button "Lên hàng" at bounding box center [776, 433] width 77 height 22
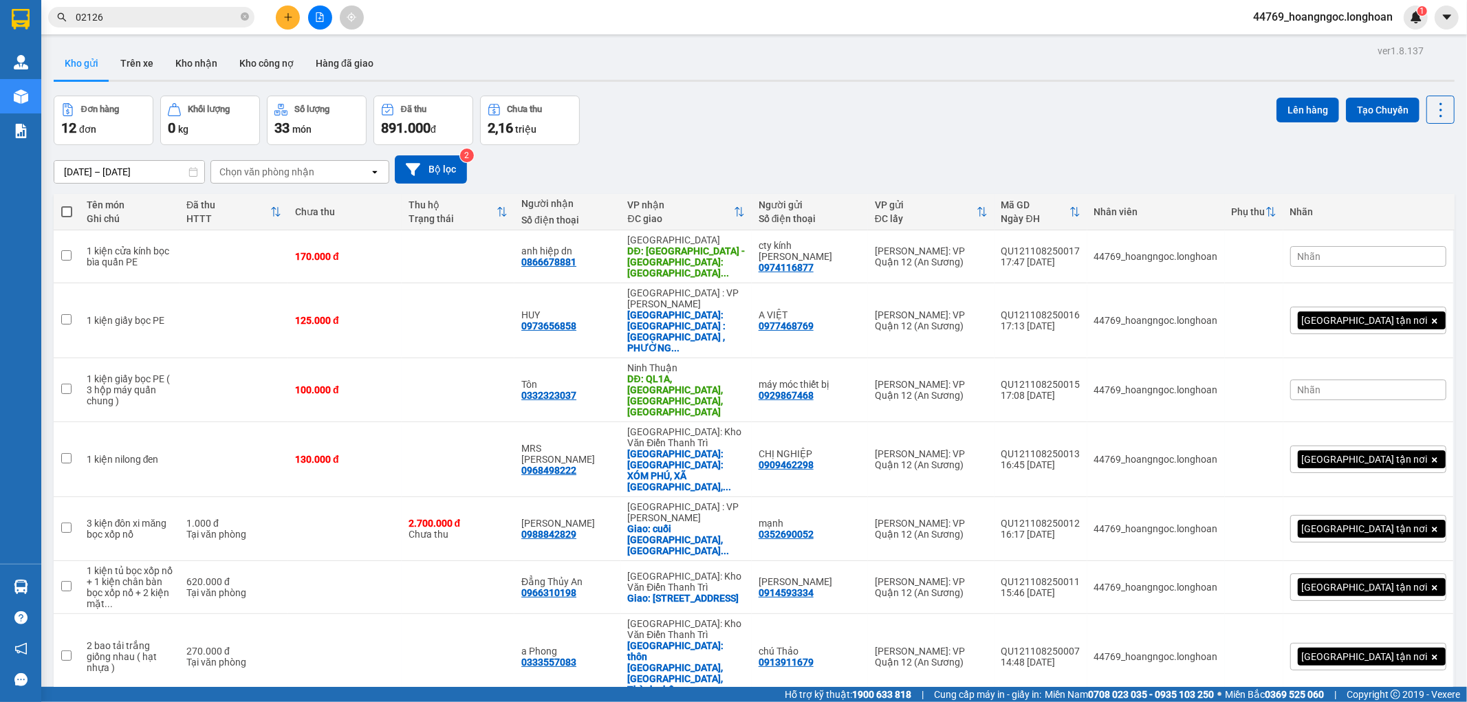
click at [317, 19] on icon "file-add" at bounding box center [320, 17] width 10 height 10
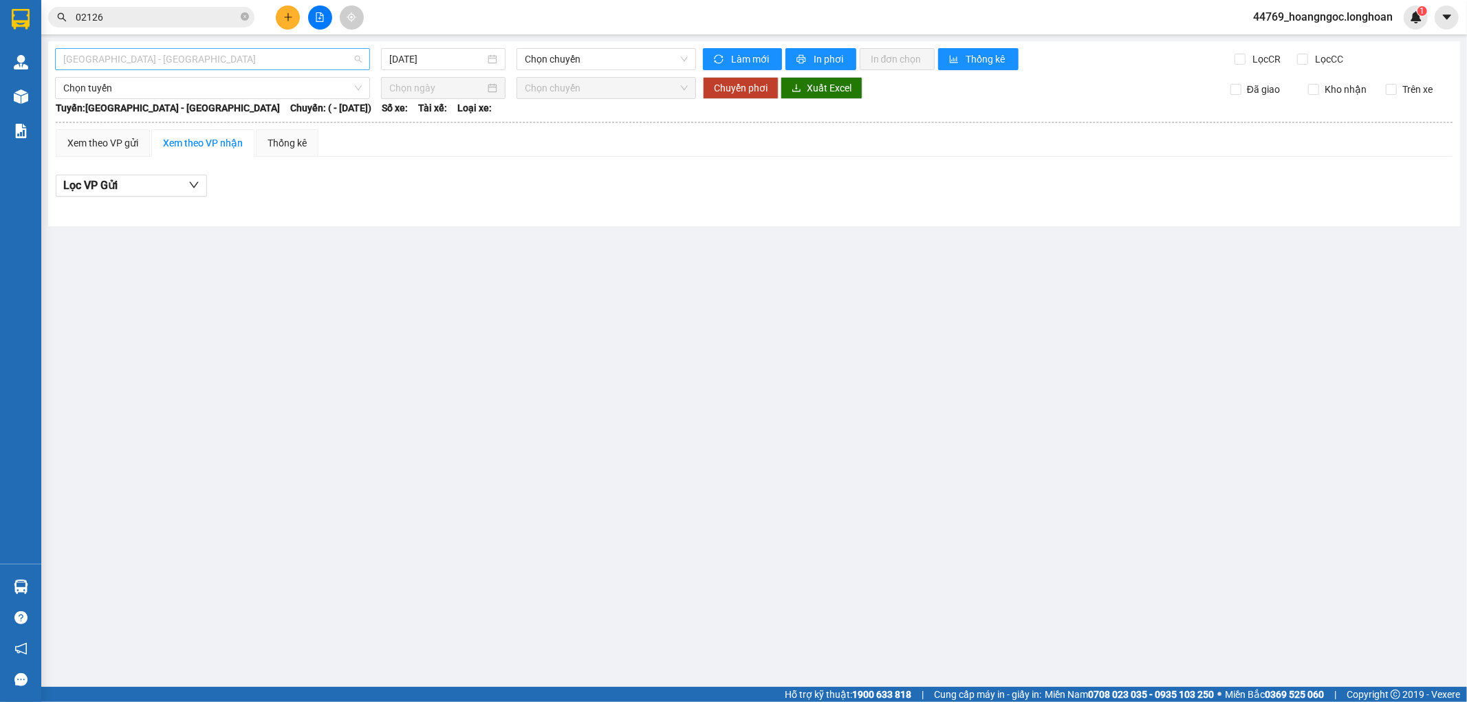
click at [169, 62] on span "Hải Phòng - Hà Nội" at bounding box center [212, 59] width 299 height 21
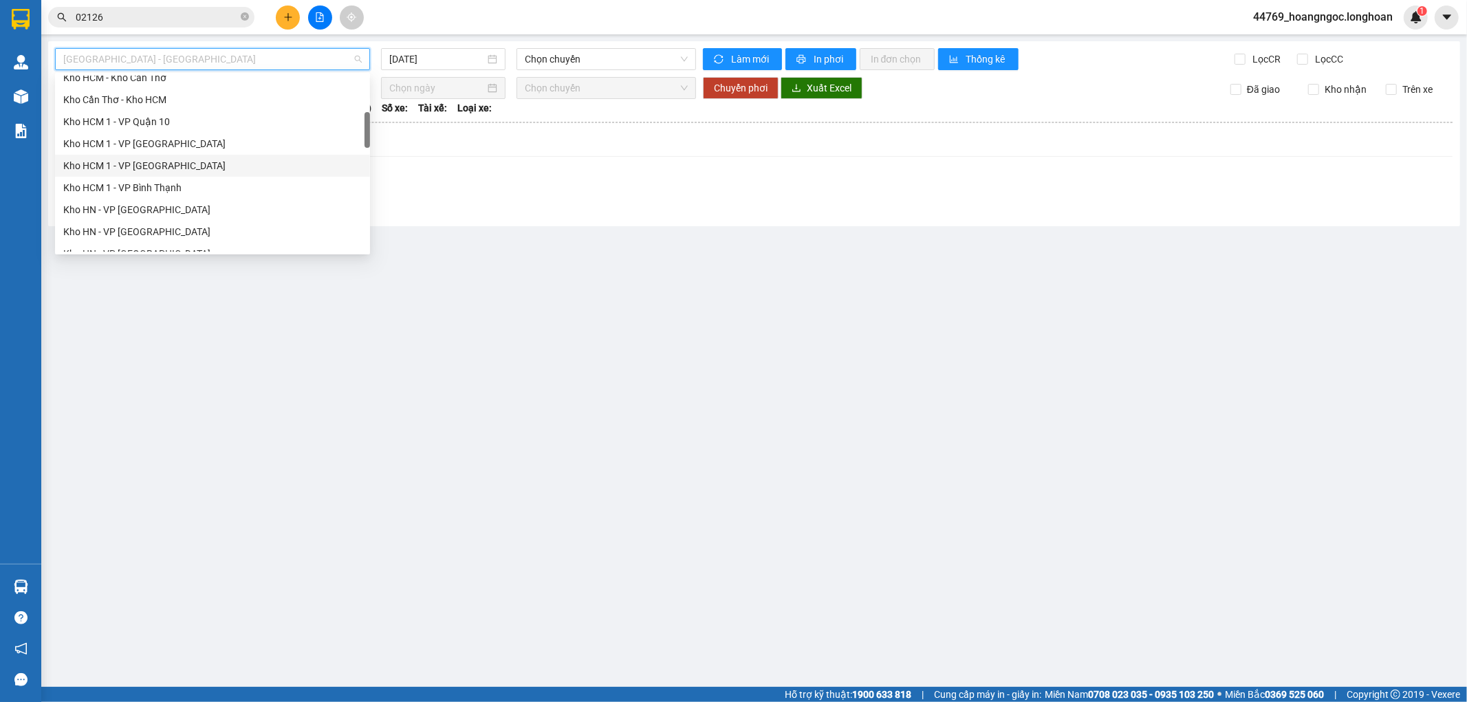
scroll to position [153, 0]
click at [139, 131] on div "VP Quận 12 - Kho HCM 1" at bounding box center [212, 132] width 299 height 15
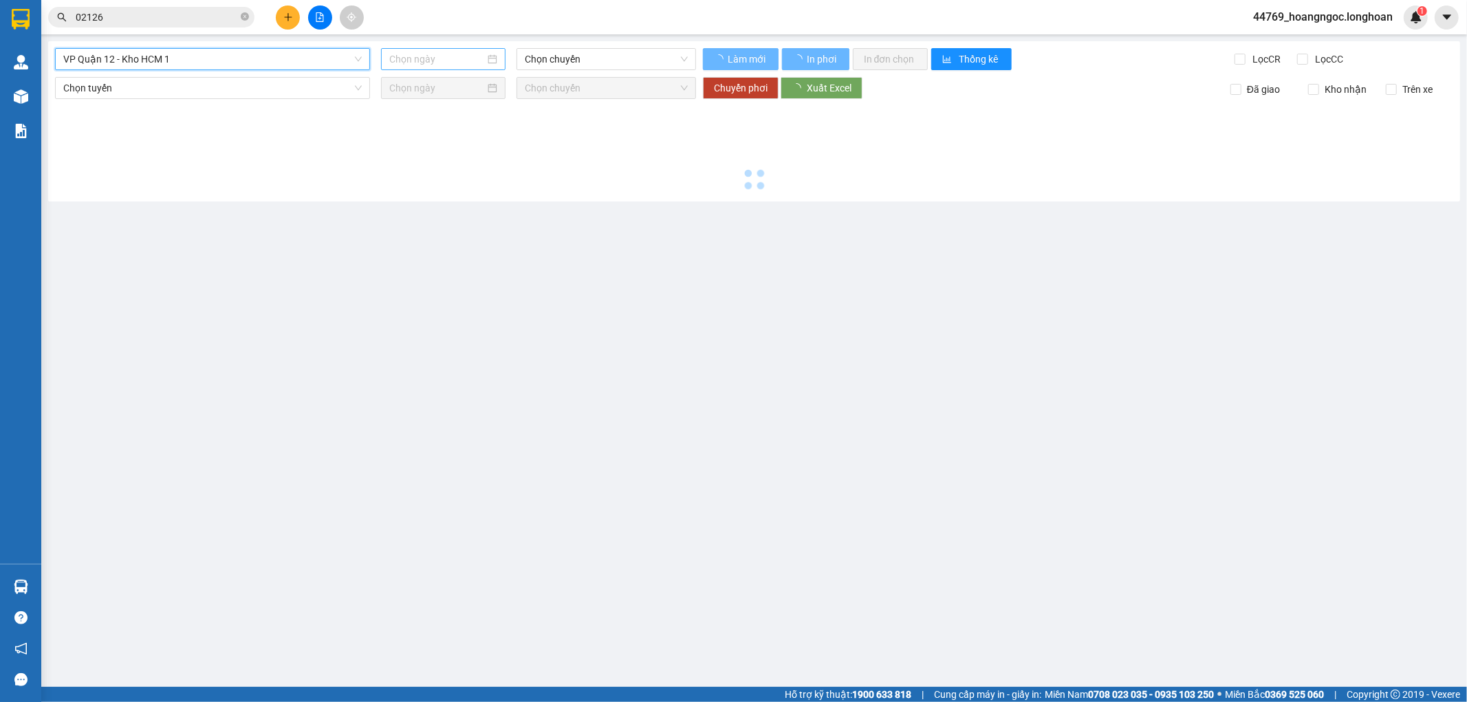
type input "11/08/2025"
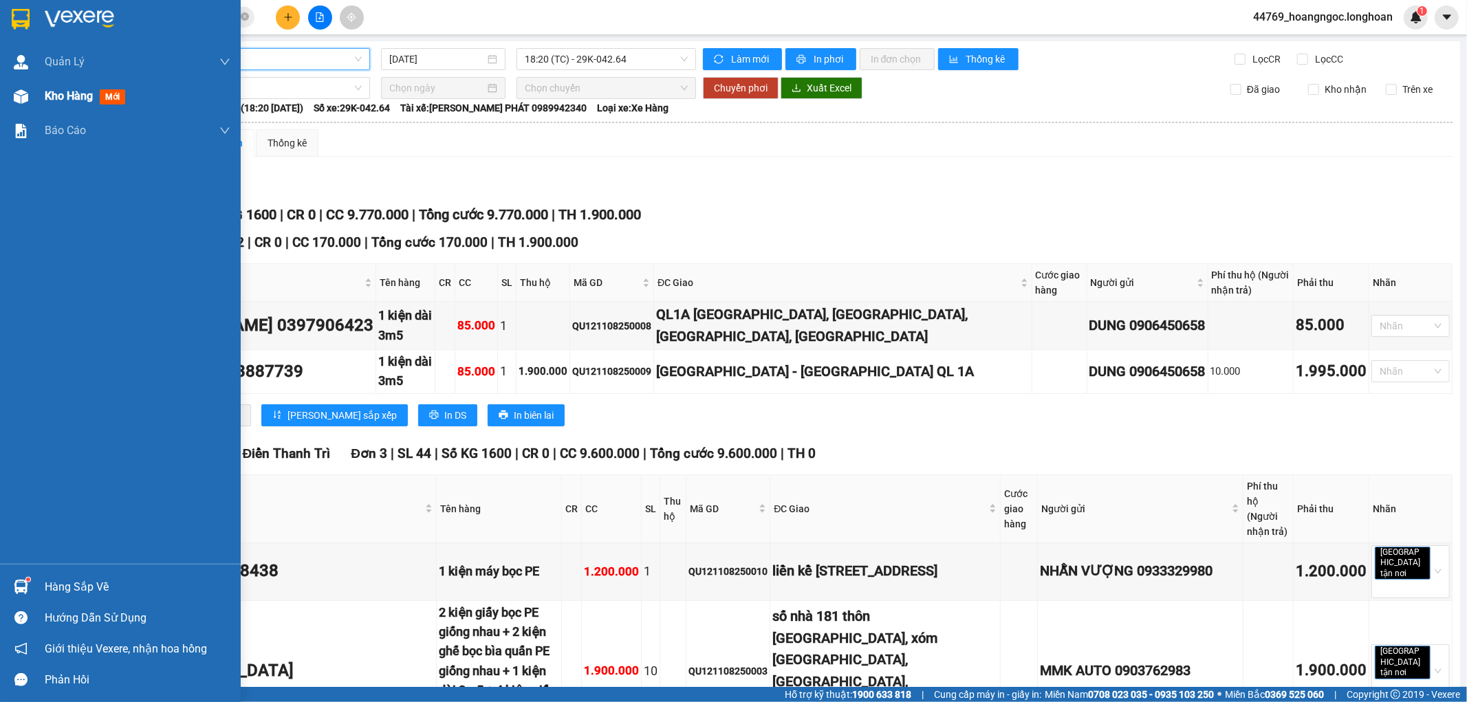
click at [21, 92] on img at bounding box center [21, 96] width 14 height 14
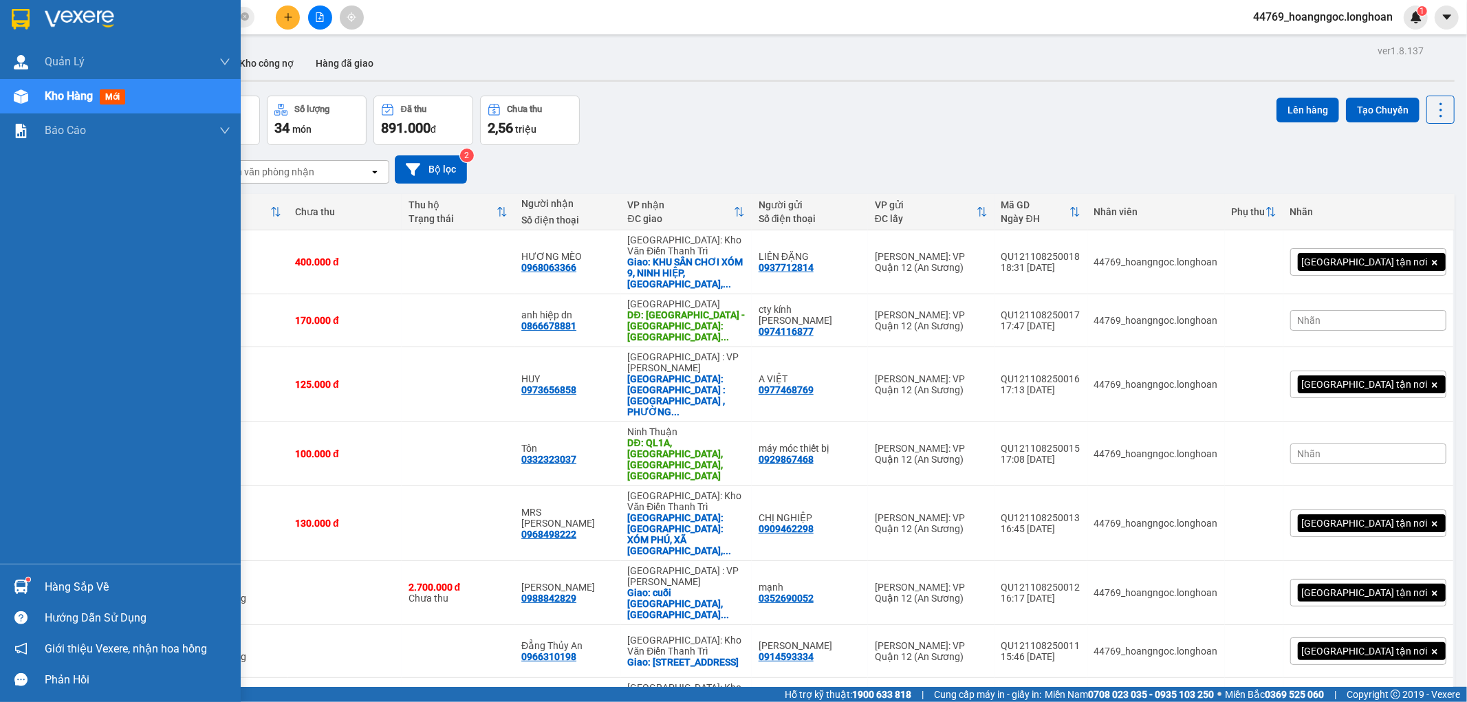
click at [34, 583] on div "Hàng sắp về" at bounding box center [120, 587] width 241 height 31
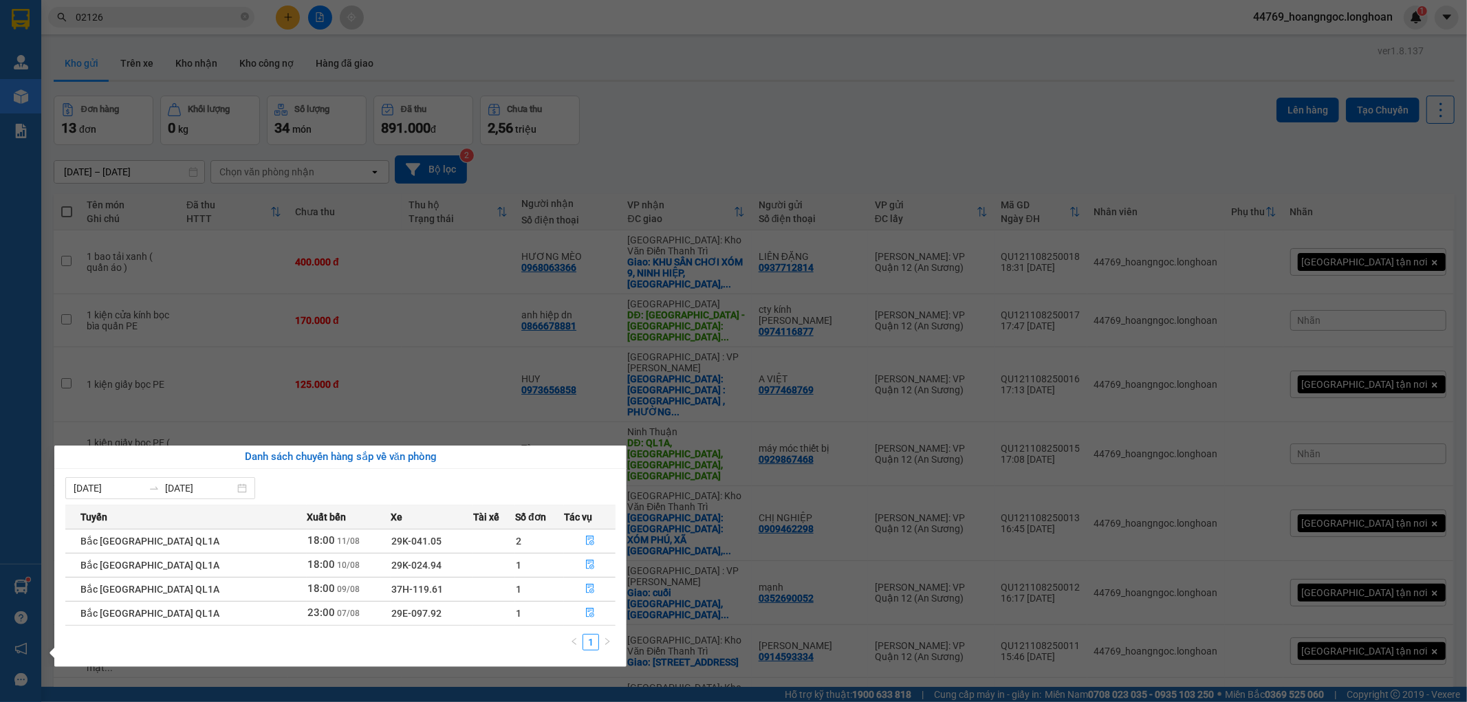
click at [627, 105] on section "Kết quả tìm kiếm ( 3 ) Bộ lọc Mã ĐH Trạng thái Món hàng Thu hộ Tổng cước Chưa c…" at bounding box center [733, 351] width 1467 height 702
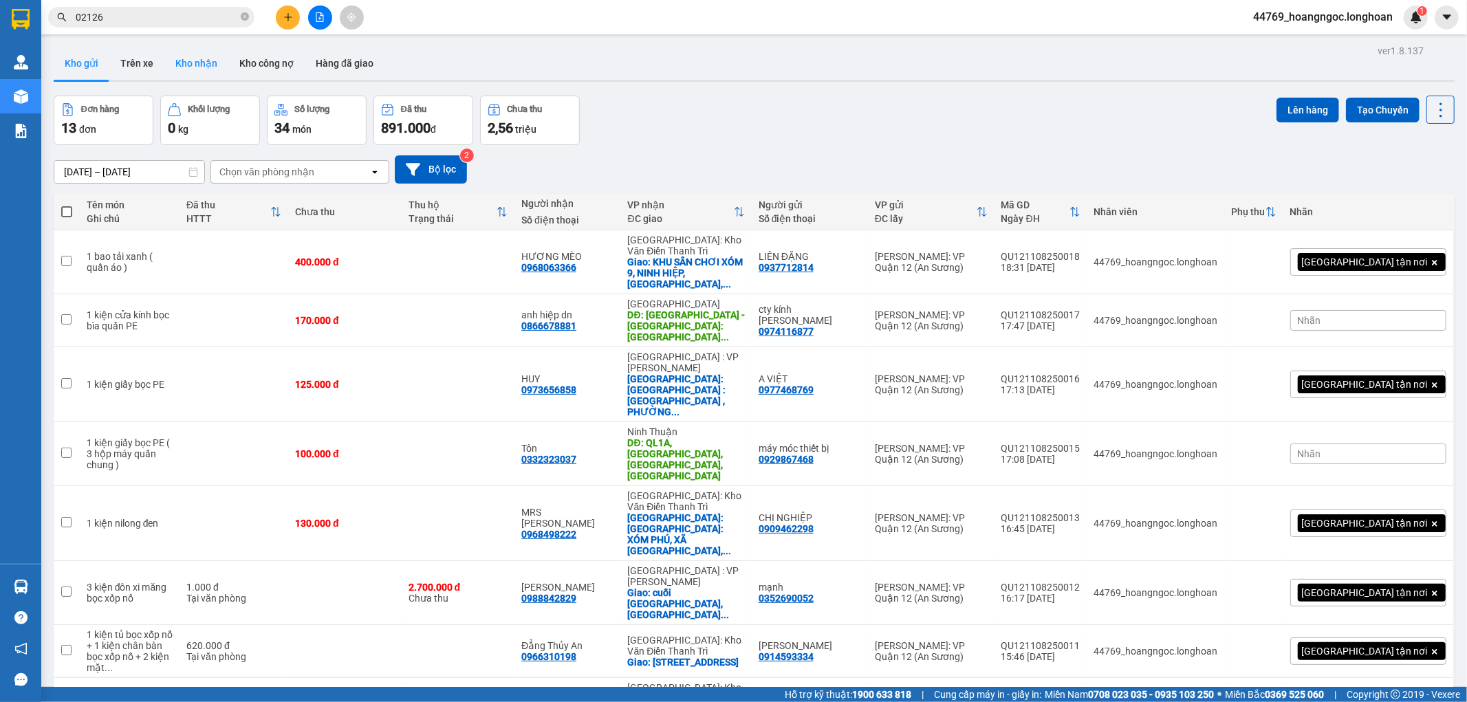
click at [201, 63] on button "Kho nhận" at bounding box center [196, 63] width 64 height 33
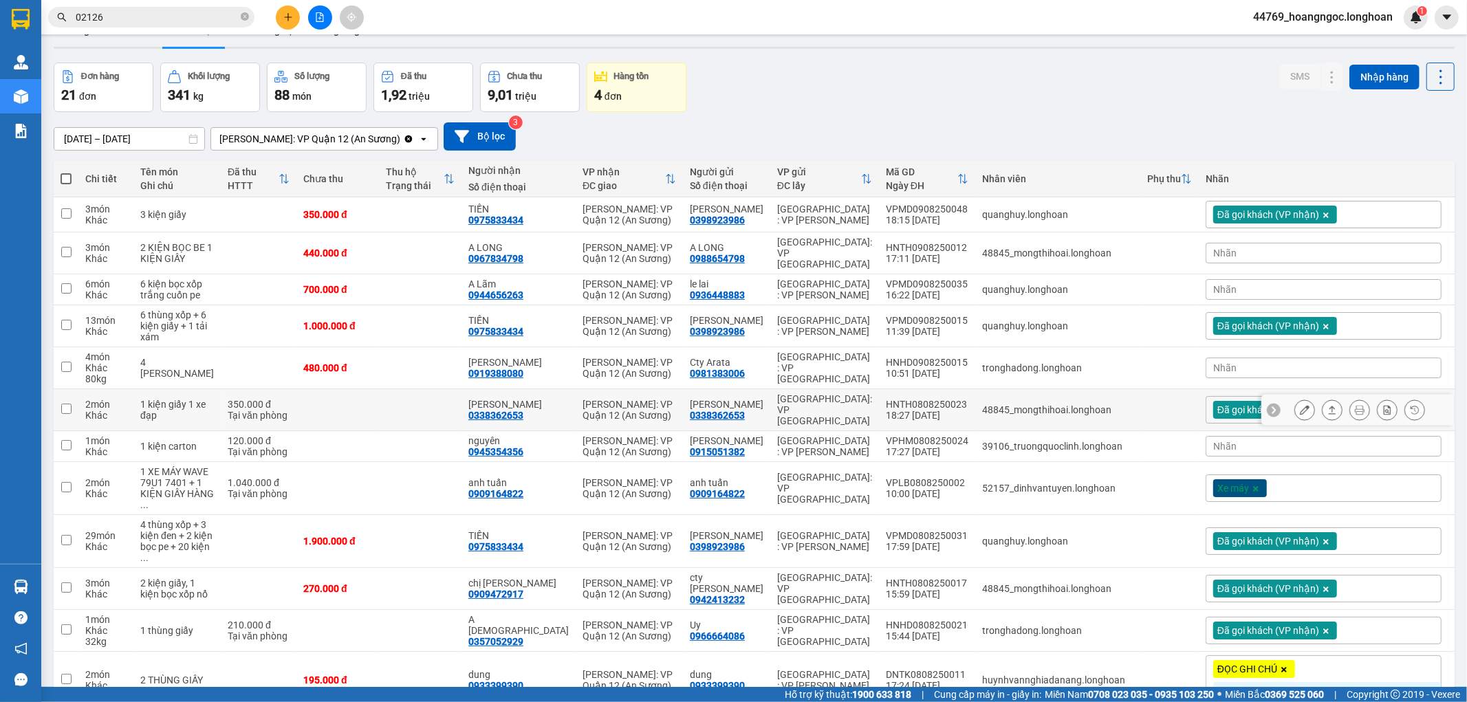
scroll to position [30, 0]
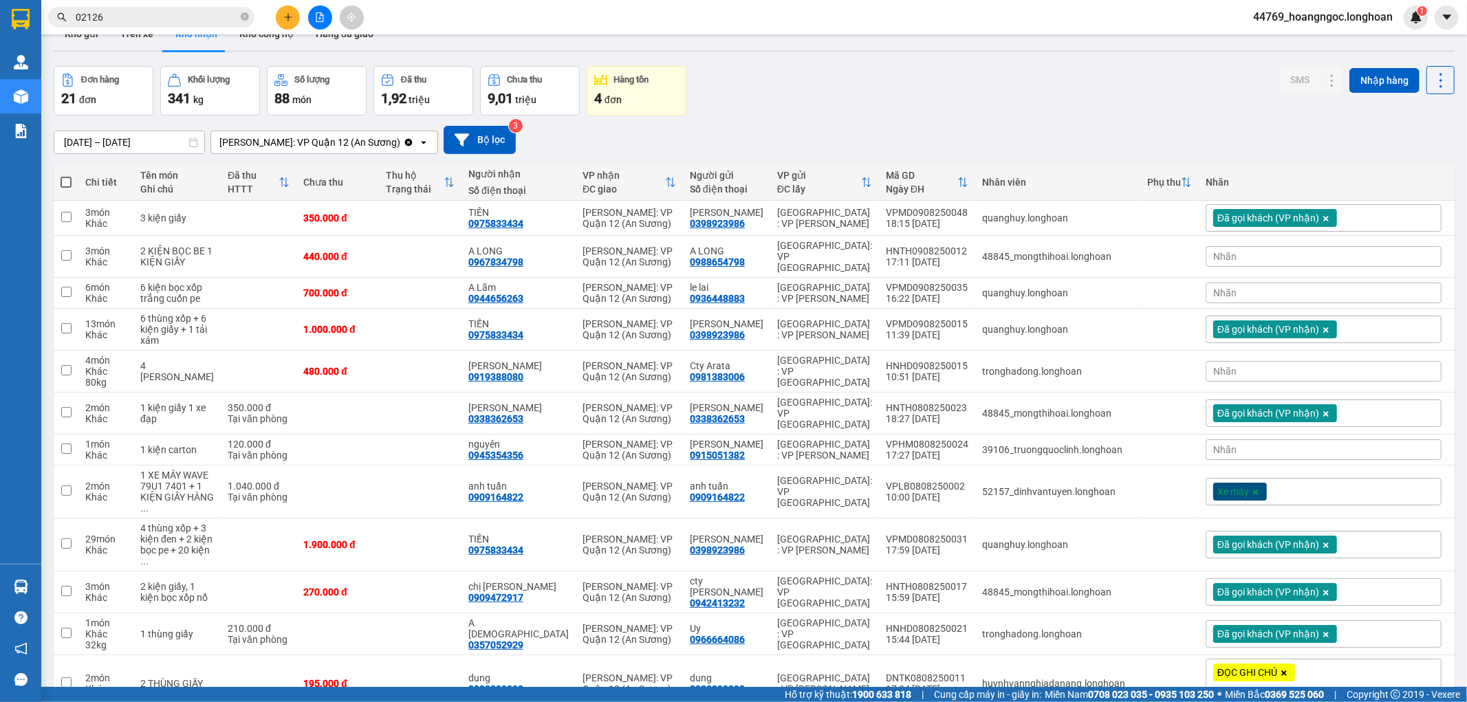
click at [1304, 257] on div "Nhãn" at bounding box center [1324, 256] width 236 height 21
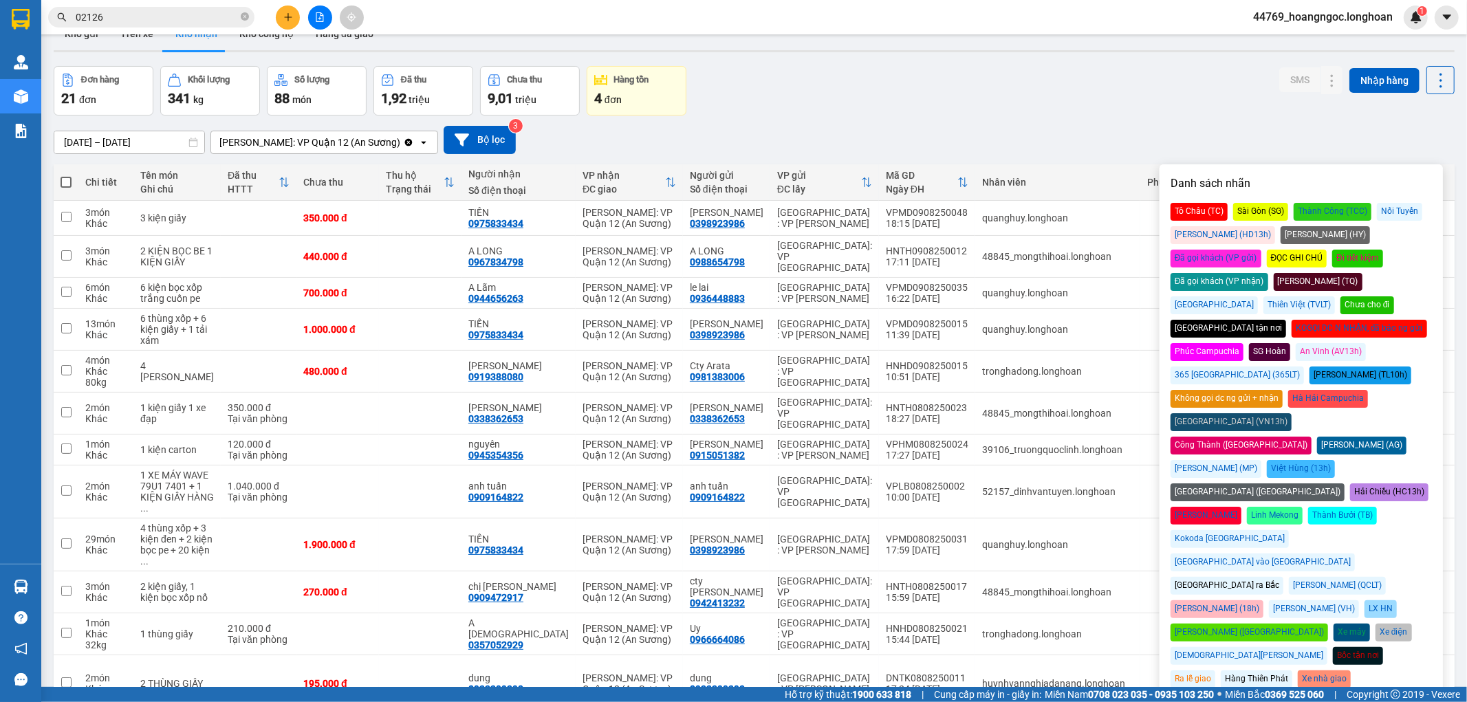
click at [1269, 273] on div "Đã gọi khách (VP nhận)" at bounding box center [1220, 282] width 98 height 18
click at [1160, 116] on div "13/07/2025 – 11/08/2025 Press the down arrow key to interact with the calendar …" at bounding box center [754, 140] width 1401 height 49
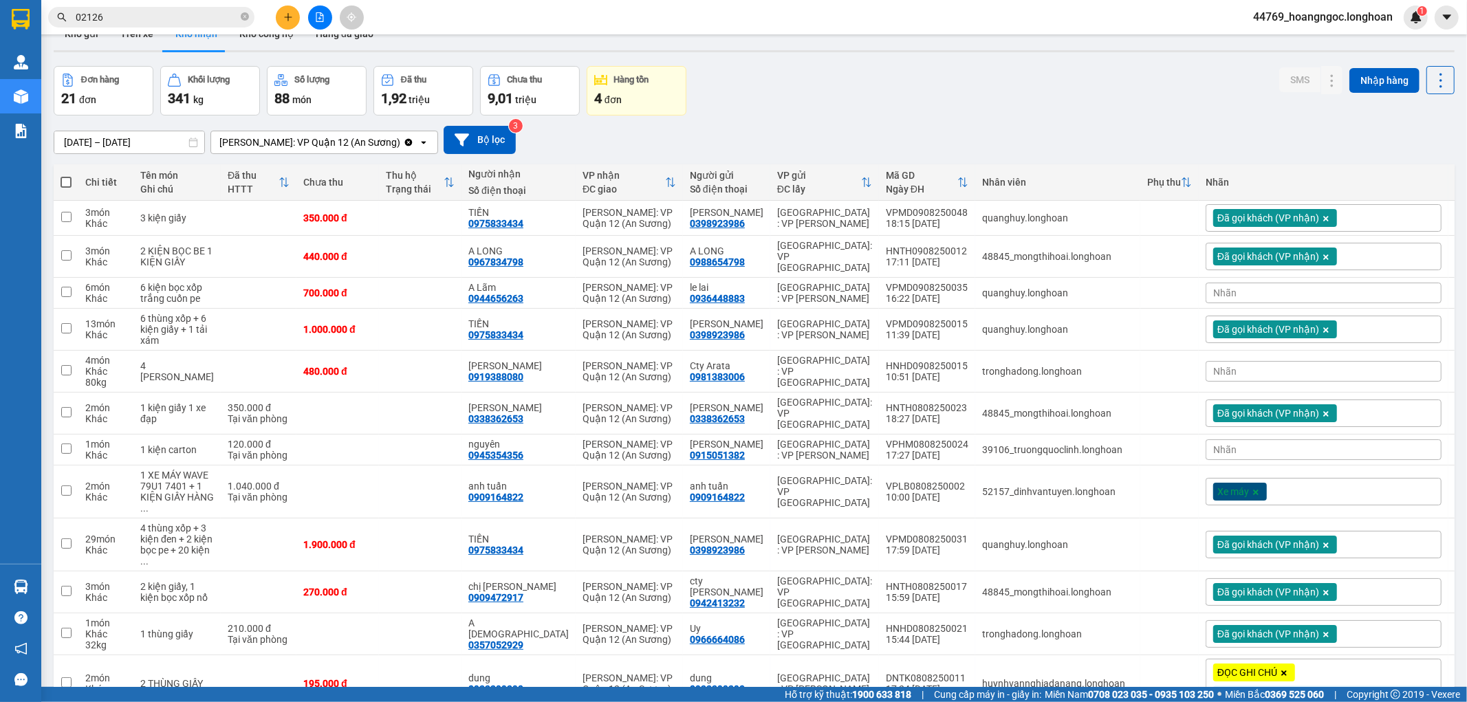
click at [1310, 285] on div "Nhãn" at bounding box center [1324, 293] width 236 height 21
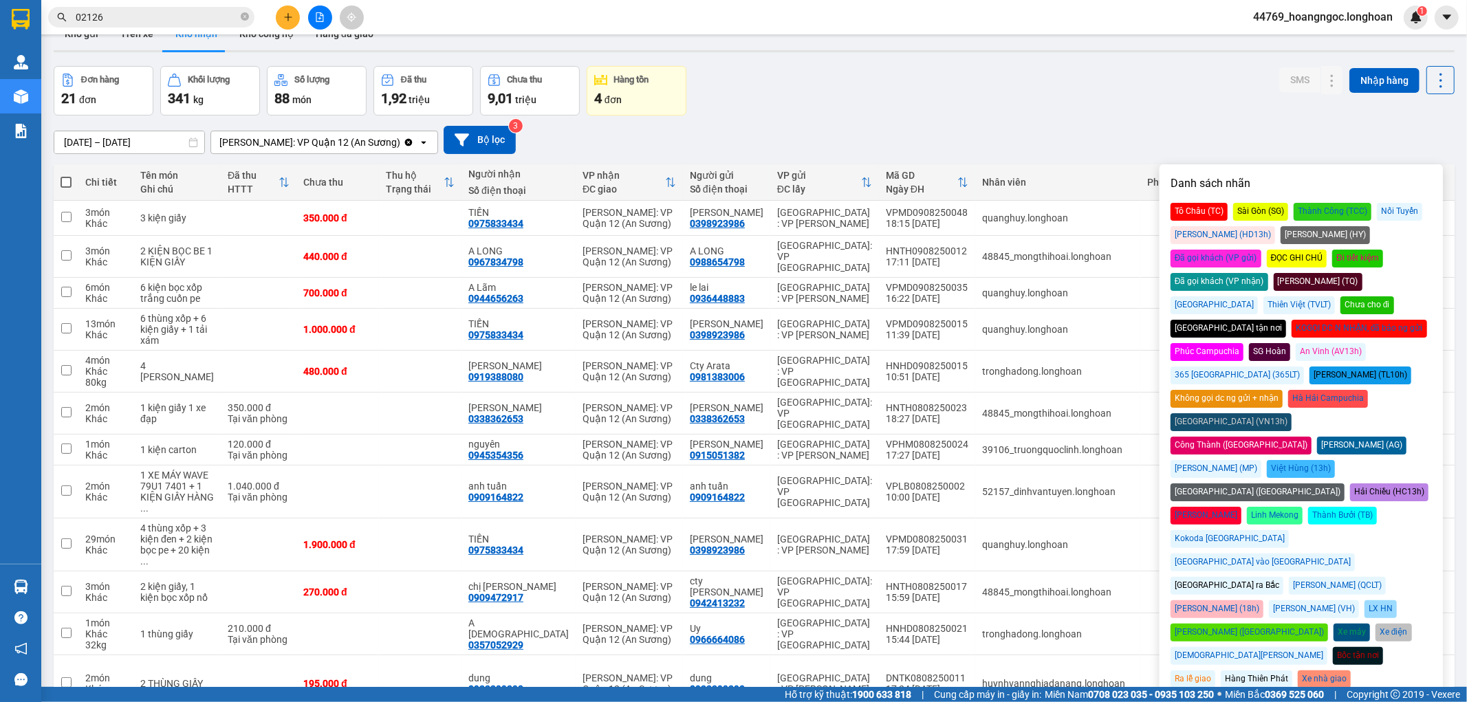
click at [1270, 177] on p "Danh sách nhãn" at bounding box center [1301, 183] width 261 height 17
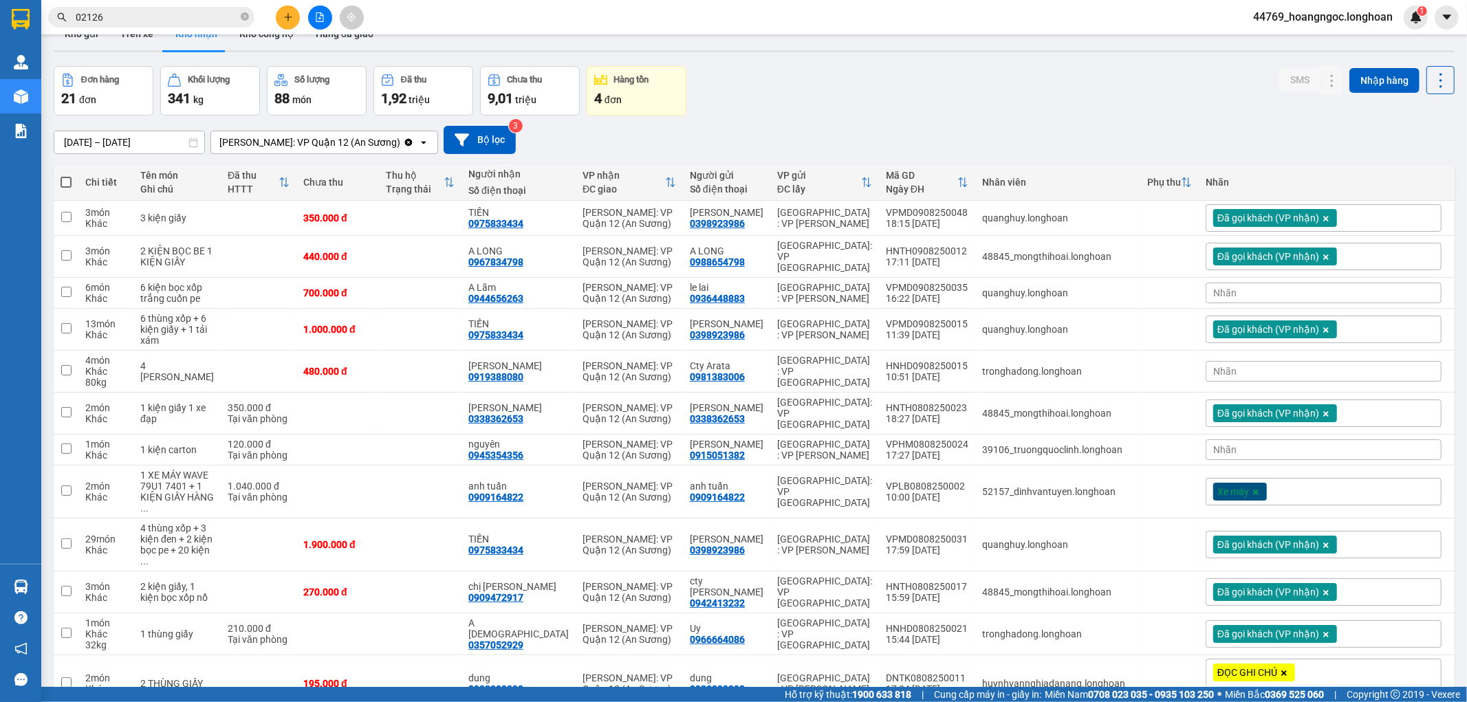
click at [1263, 142] on div "13/07/2025 – 11/08/2025 Press the down arrow key to interact with the calendar …" at bounding box center [754, 140] width 1401 height 28
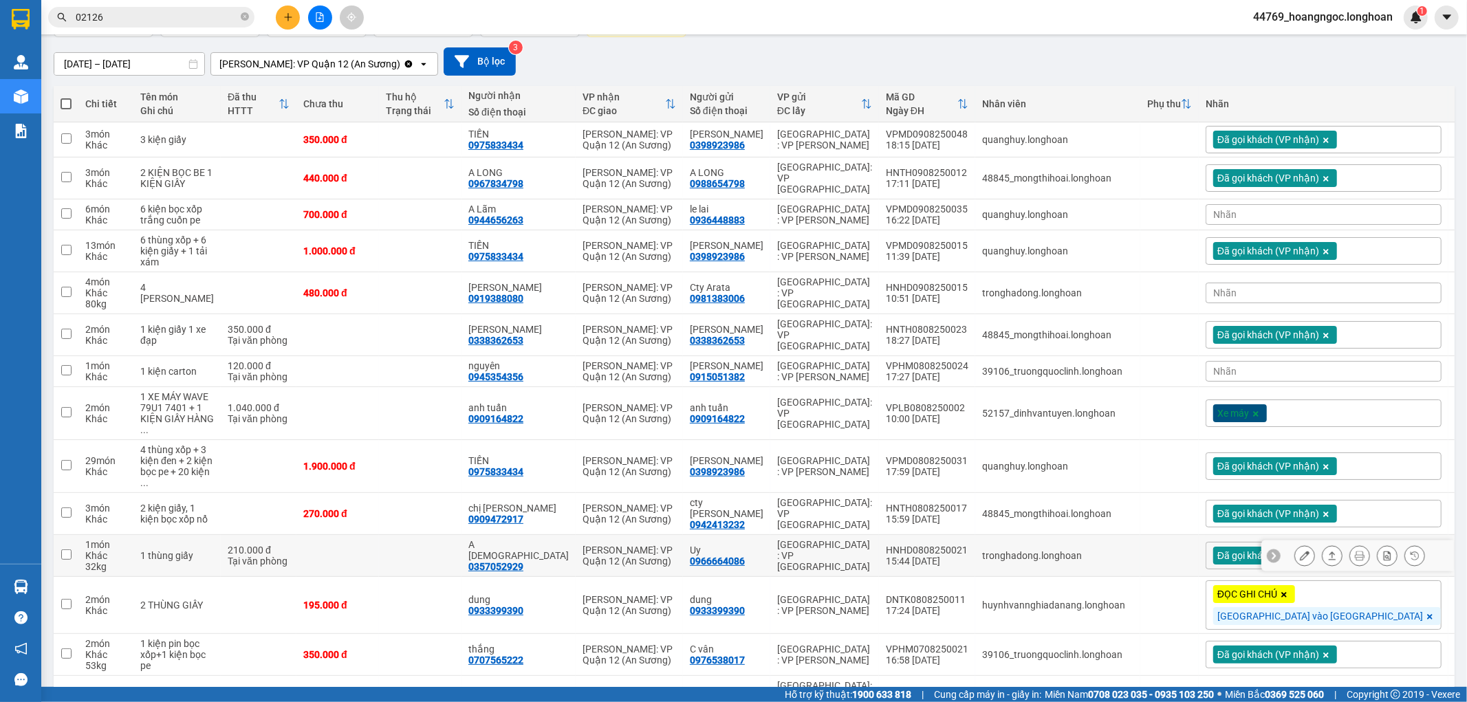
scroll to position [106, 0]
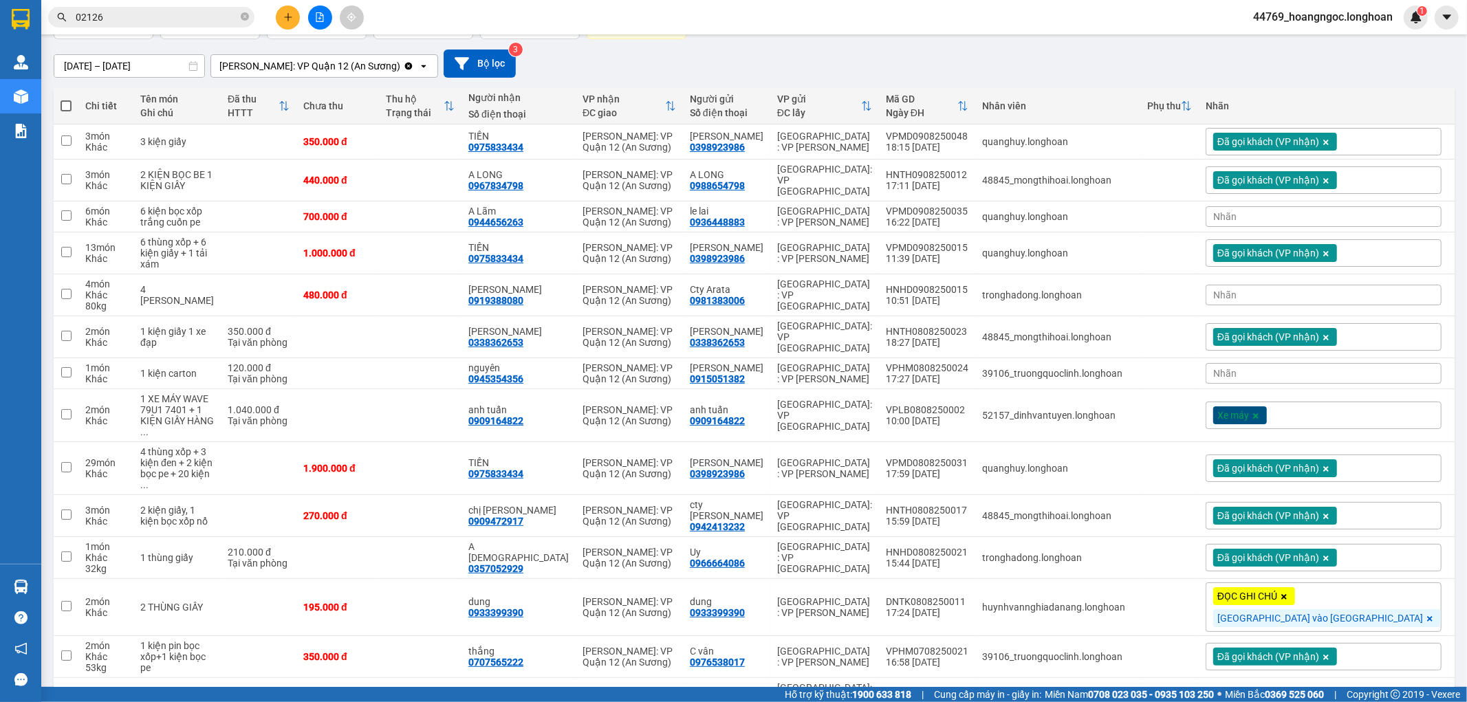
click at [1287, 290] on div "Nhãn" at bounding box center [1324, 295] width 236 height 21
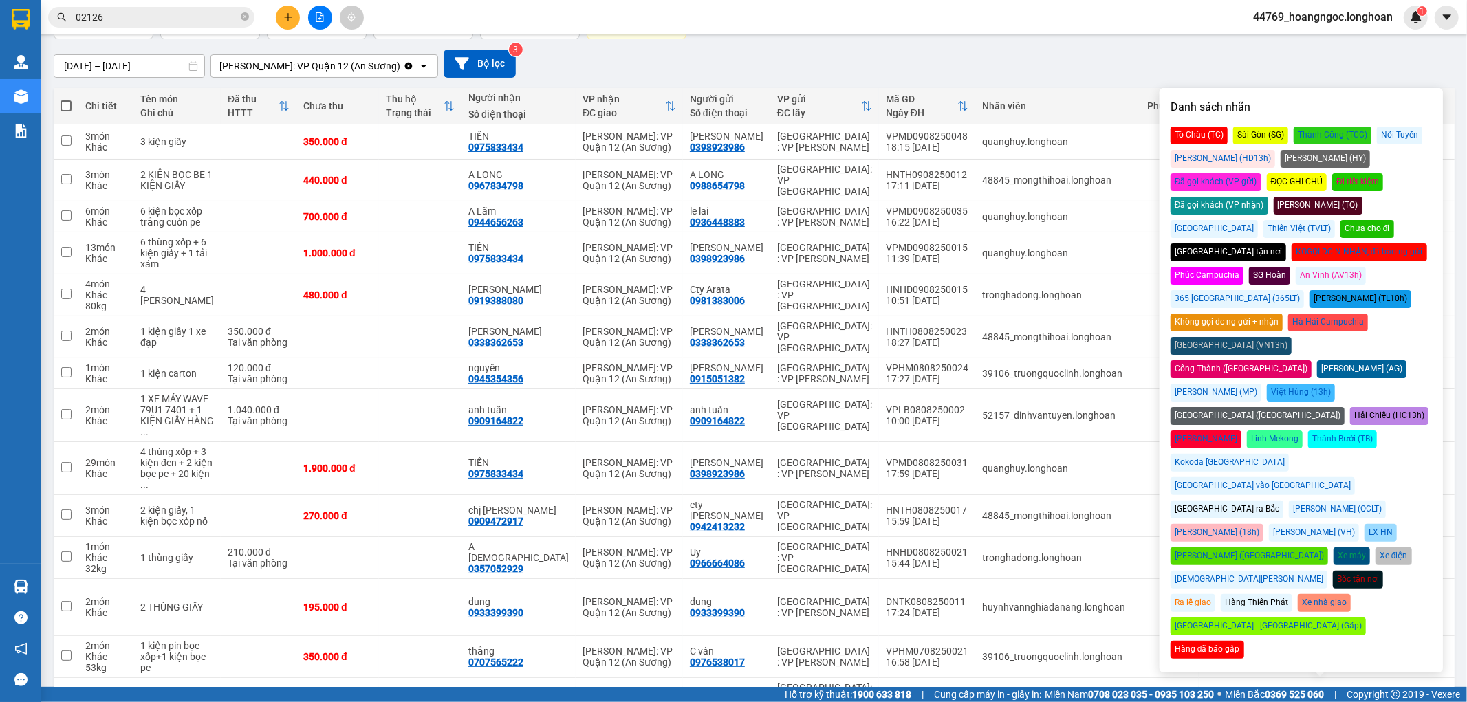
click at [1269, 197] on div "Đã gọi khách (VP nhận)" at bounding box center [1220, 206] width 98 height 18
click at [1061, 66] on div "13/07/2025 – 11/08/2025 Press the down arrow key to interact with the calendar …" at bounding box center [754, 64] width 1401 height 28
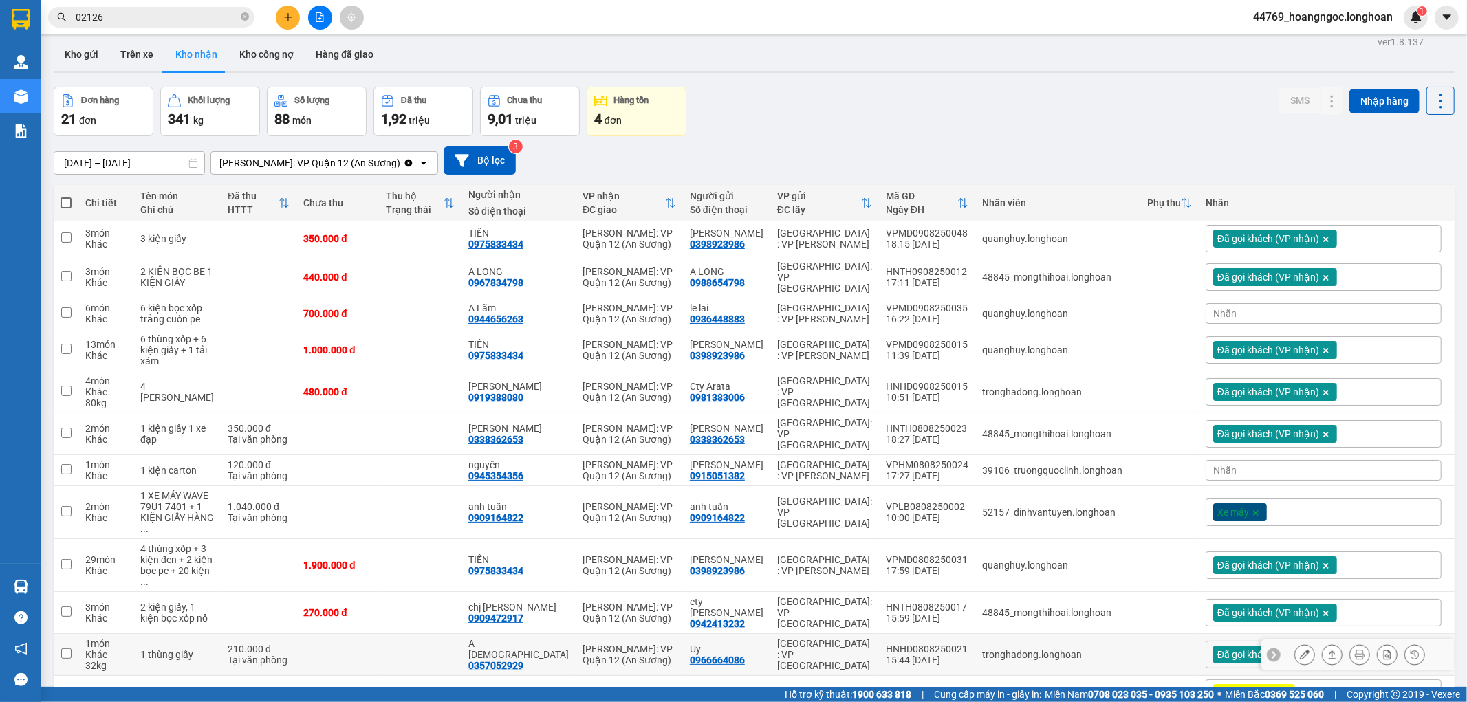
scroll to position [0, 0]
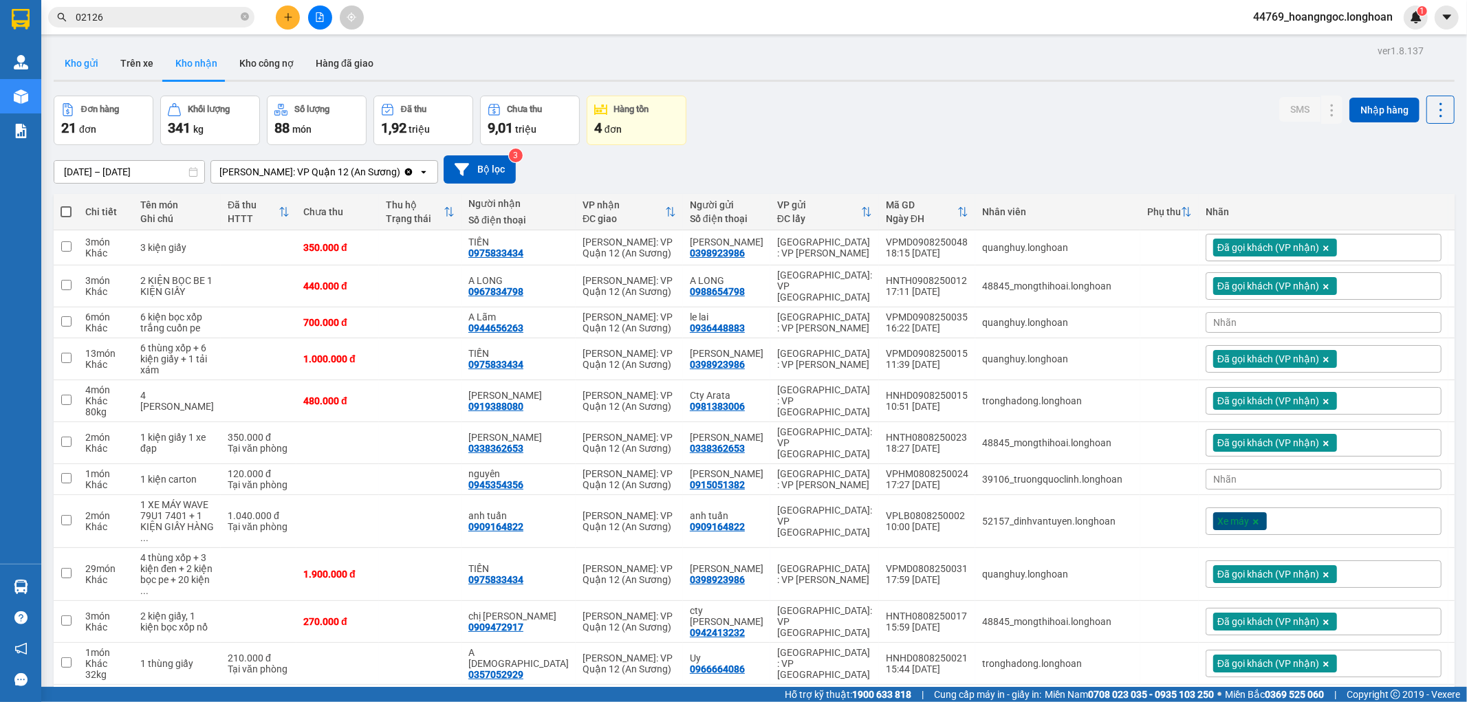
click at [70, 58] on button "Kho gửi" at bounding box center [82, 63] width 56 height 33
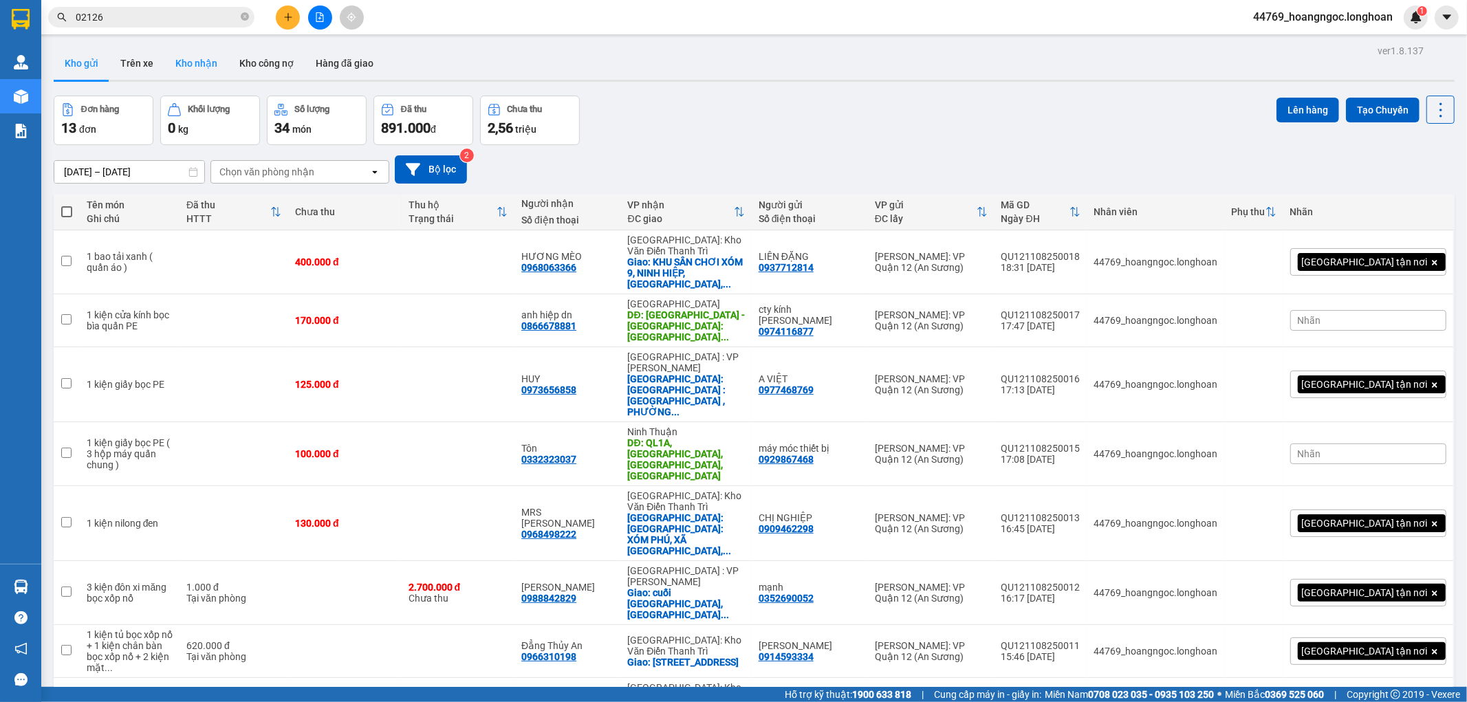
click at [196, 55] on button "Kho nhận" at bounding box center [196, 63] width 64 height 33
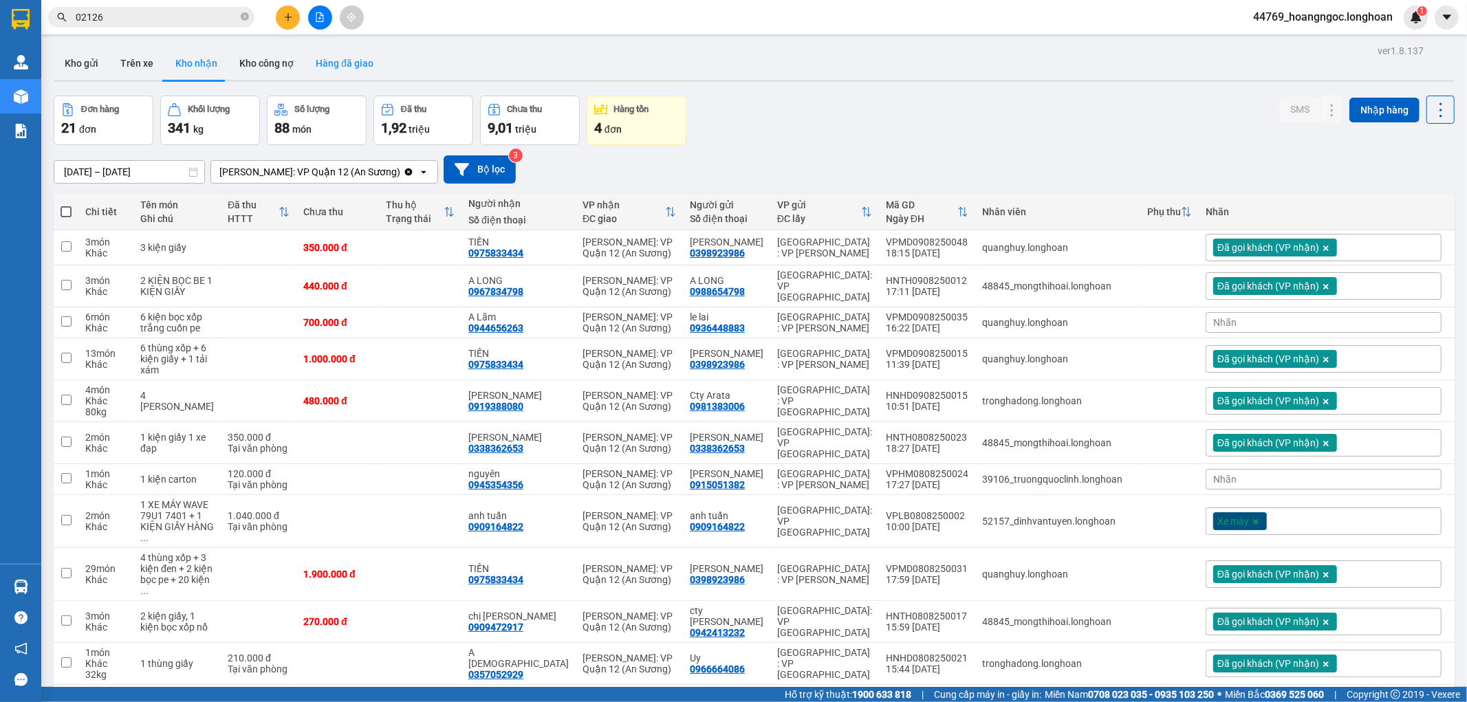
click at [347, 66] on button "Hàng đã giao" at bounding box center [345, 63] width 80 height 33
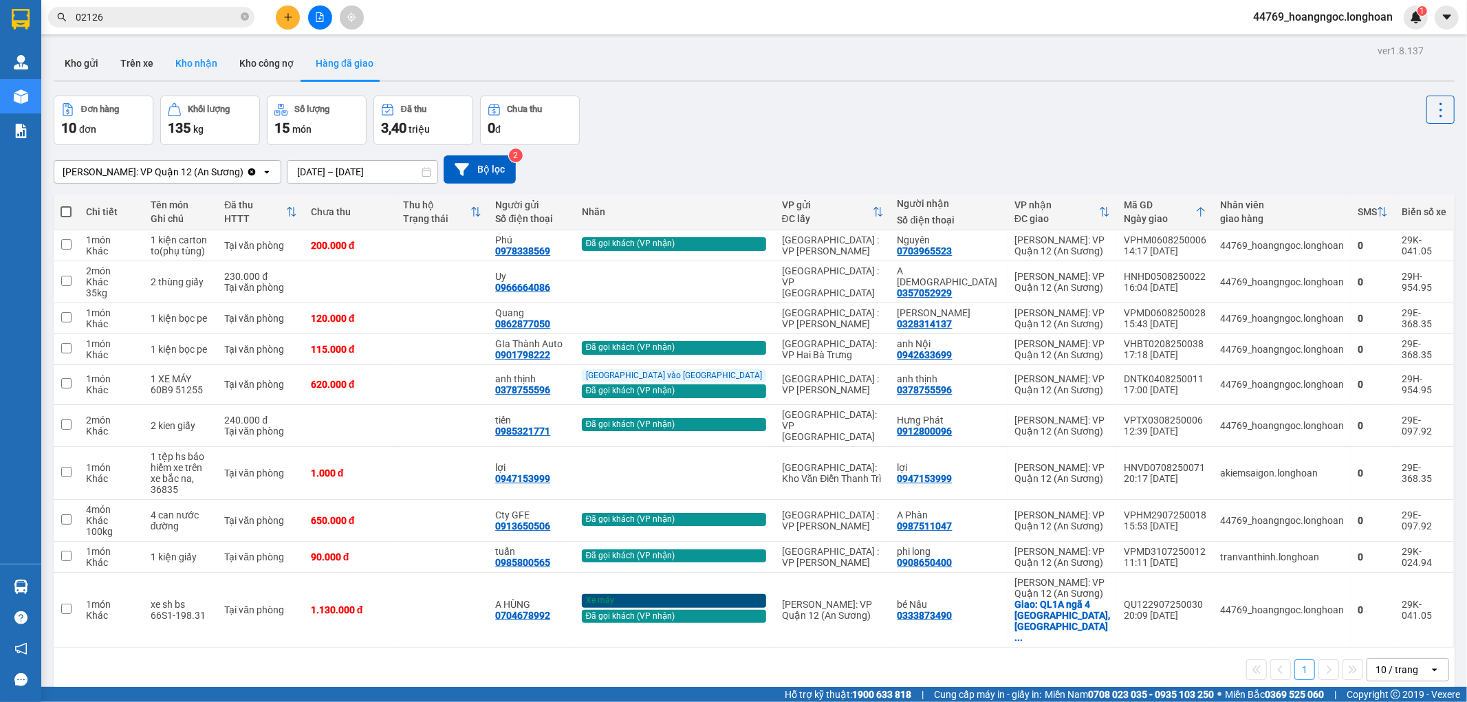
click at [186, 58] on button "Kho nhận" at bounding box center [196, 63] width 64 height 33
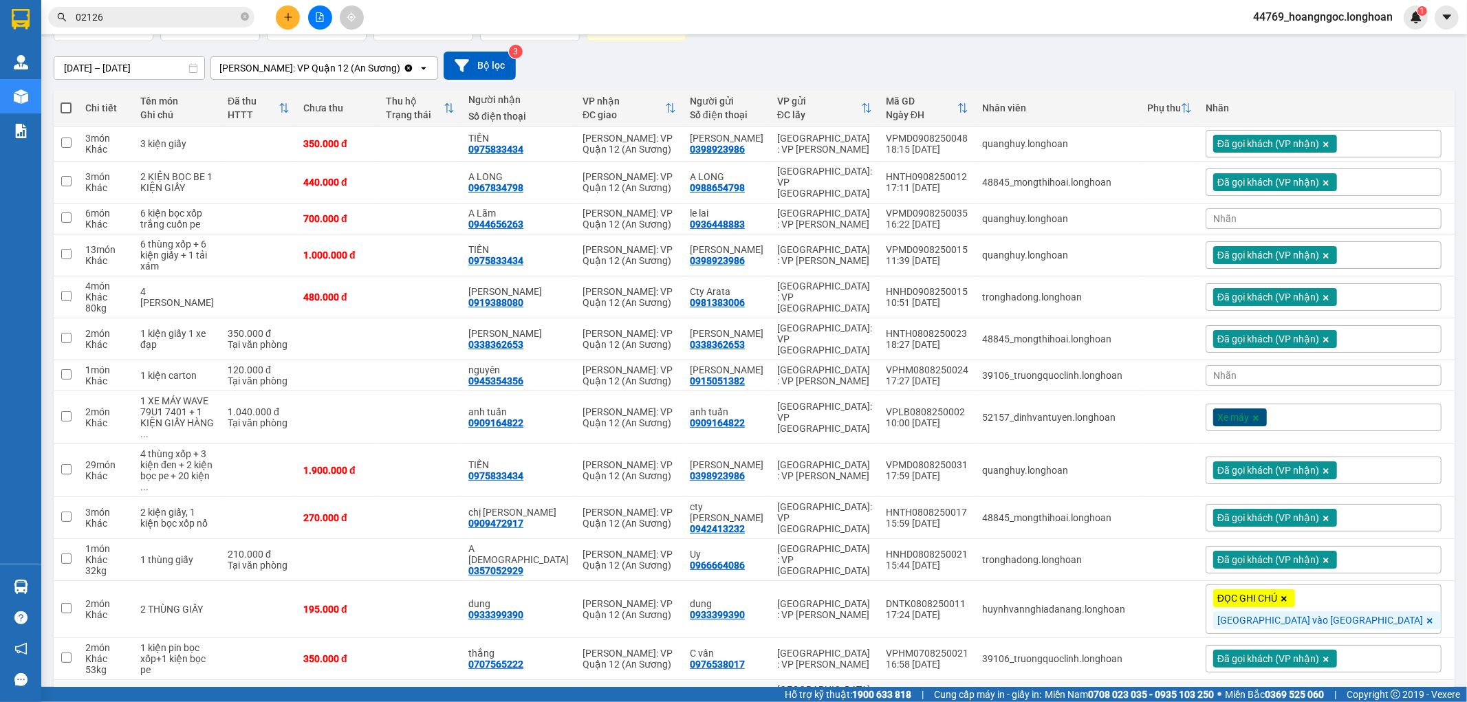
scroll to position [305, 0]
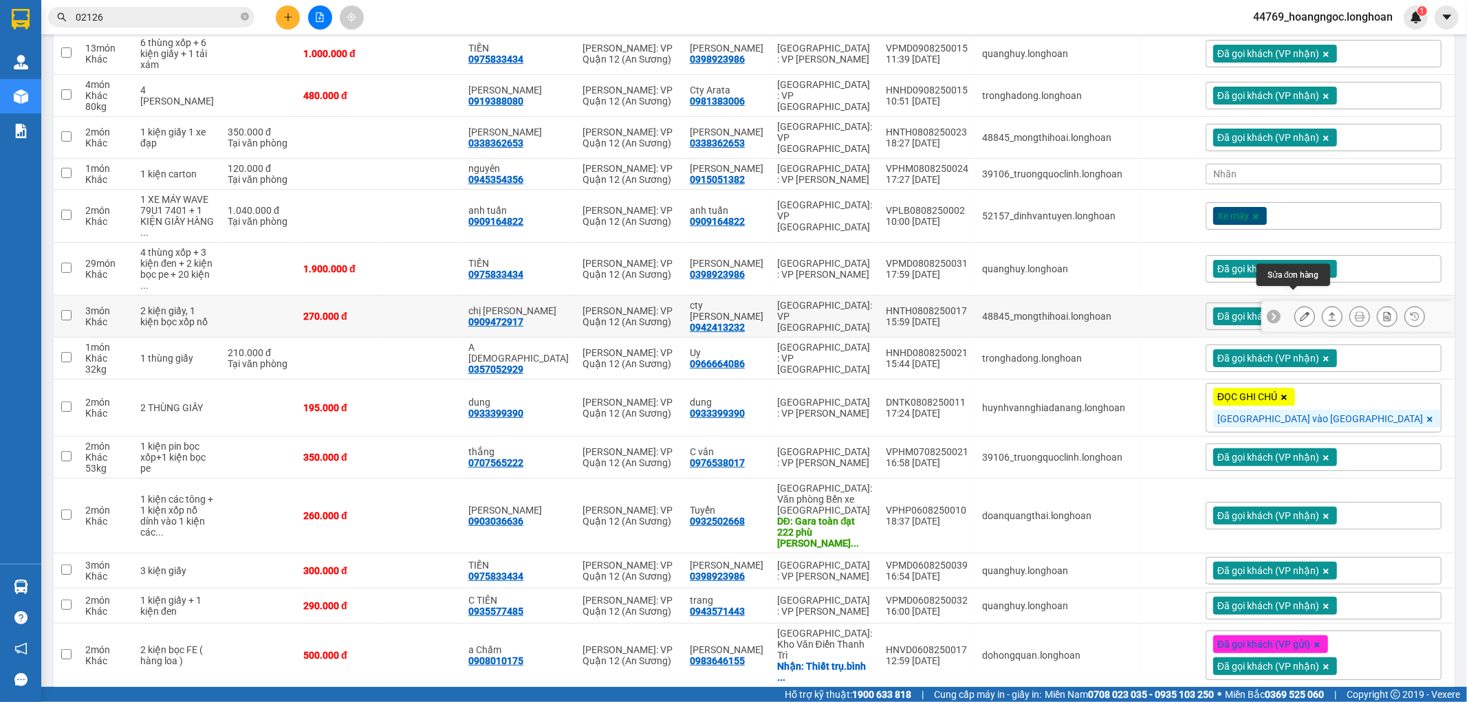
click at [1295, 305] on button at bounding box center [1304, 317] width 19 height 24
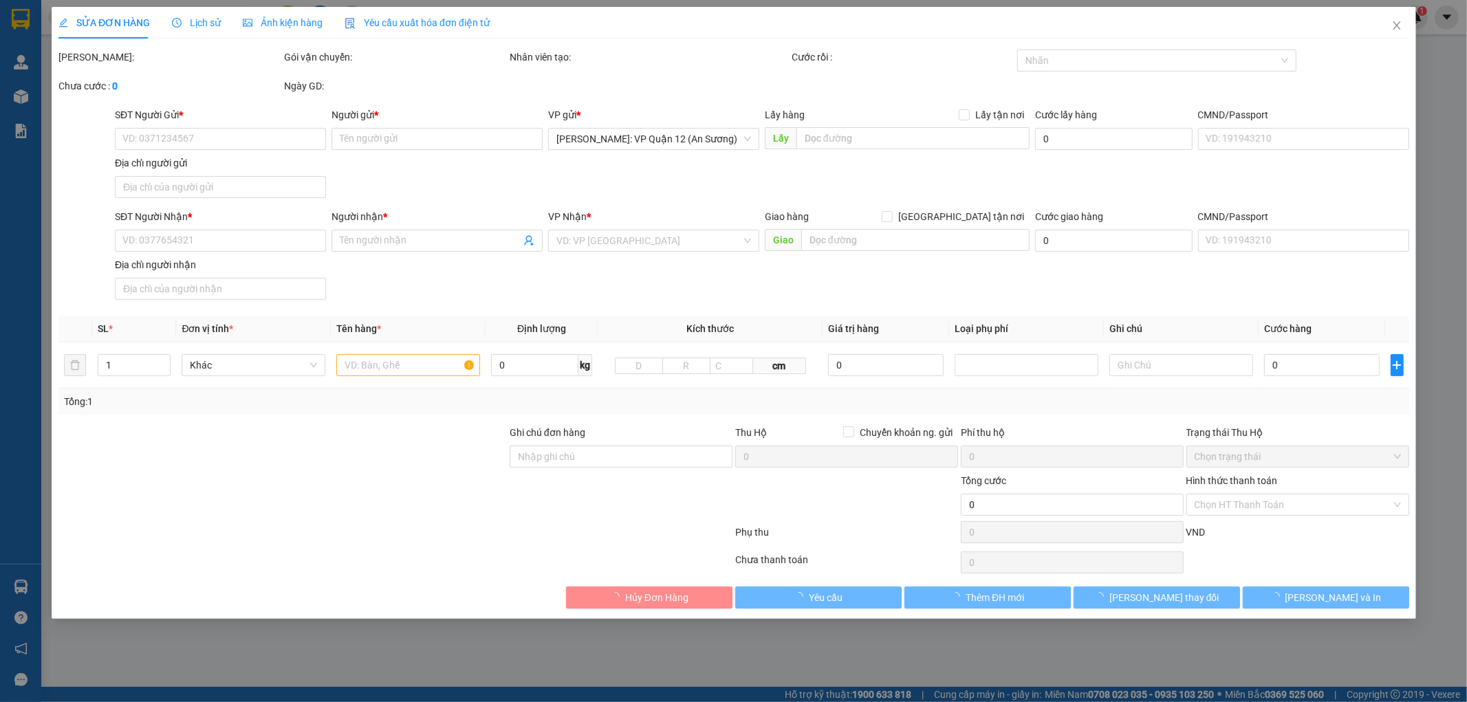
type input "0942413232"
type input "cty deborah"
type input "0909472917"
type input "chị phương"
type input "270.000"
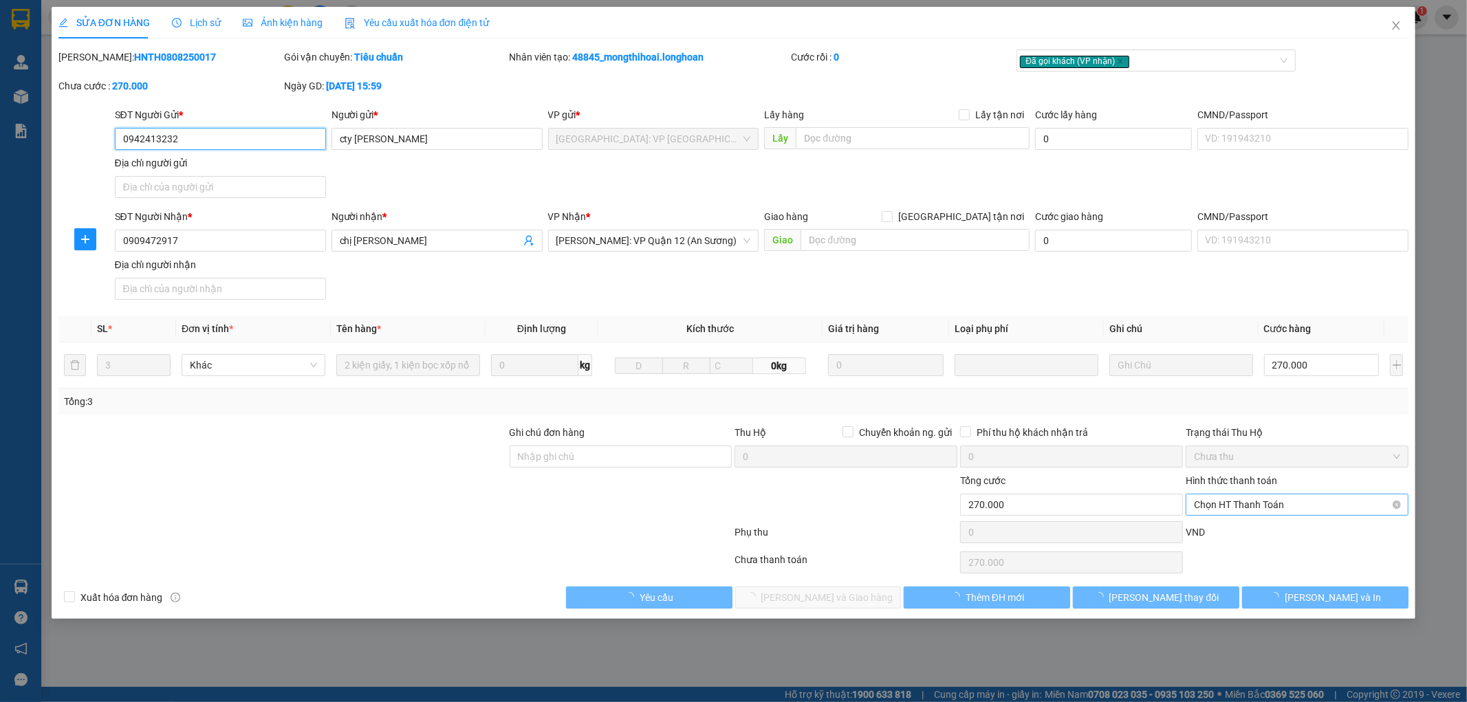
click at [1308, 506] on span "Chọn HT Thanh Toán" at bounding box center [1297, 505] width 206 height 21
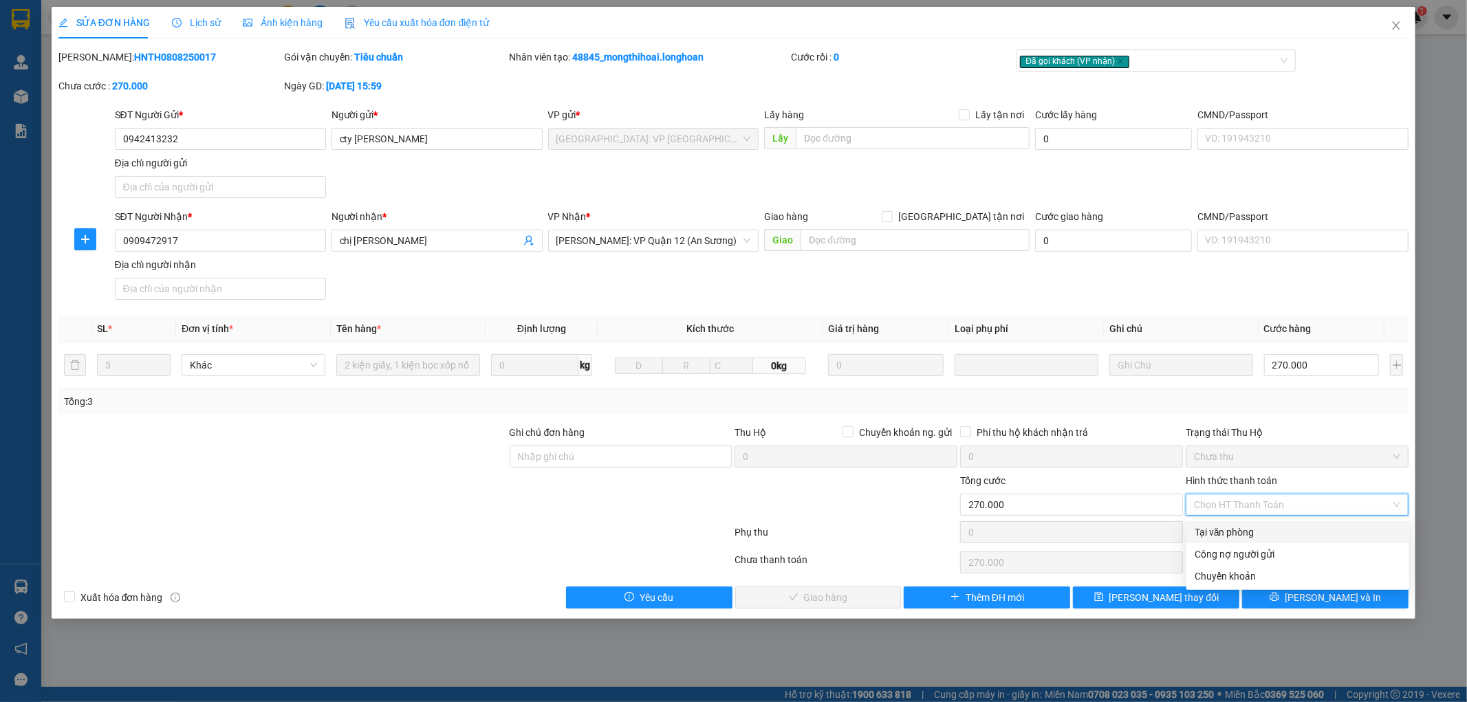
click at [1236, 530] on div "Tại văn phòng" at bounding box center [1298, 532] width 206 height 15
type input "0"
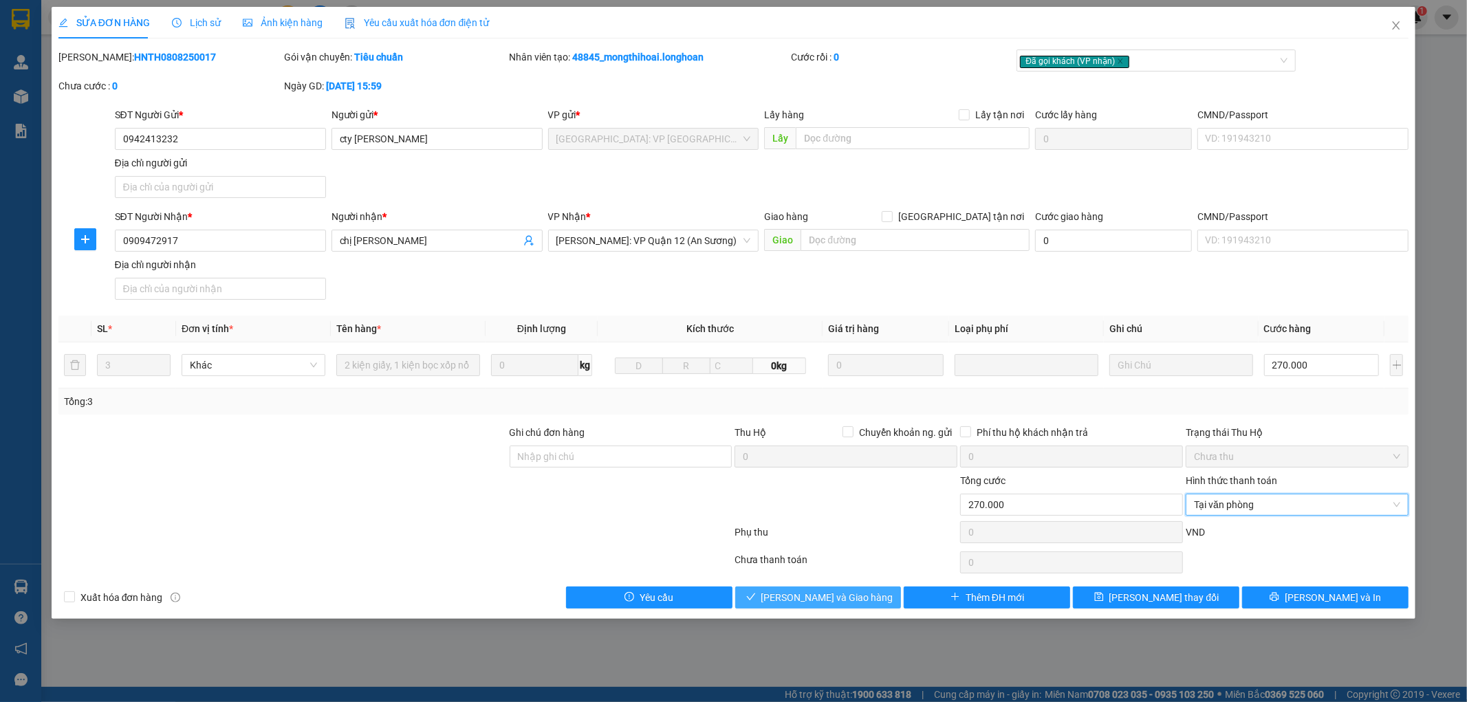
click at [848, 595] on span "[PERSON_NAME] và Giao hàng" at bounding box center [828, 597] width 132 height 15
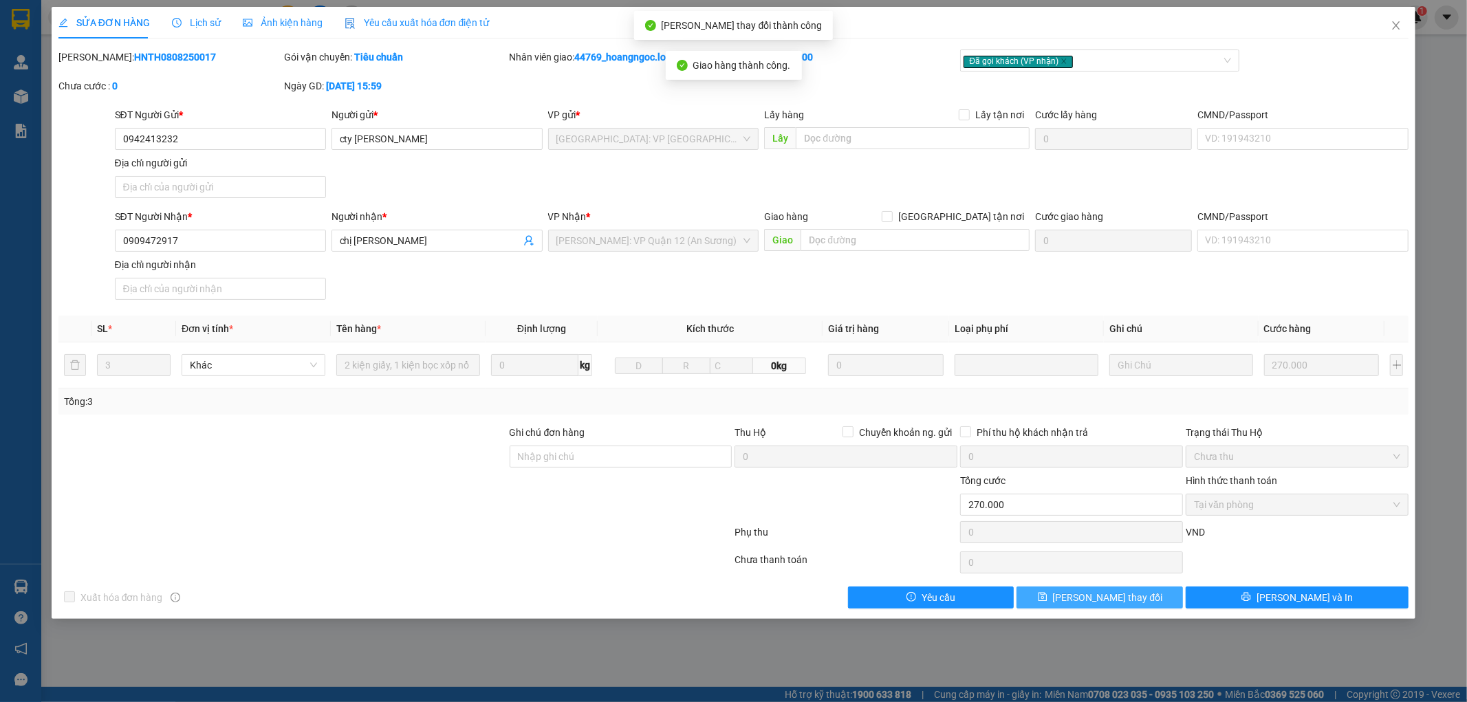
click at [1129, 599] on span "[PERSON_NAME] thay đổi" at bounding box center [1108, 597] width 110 height 15
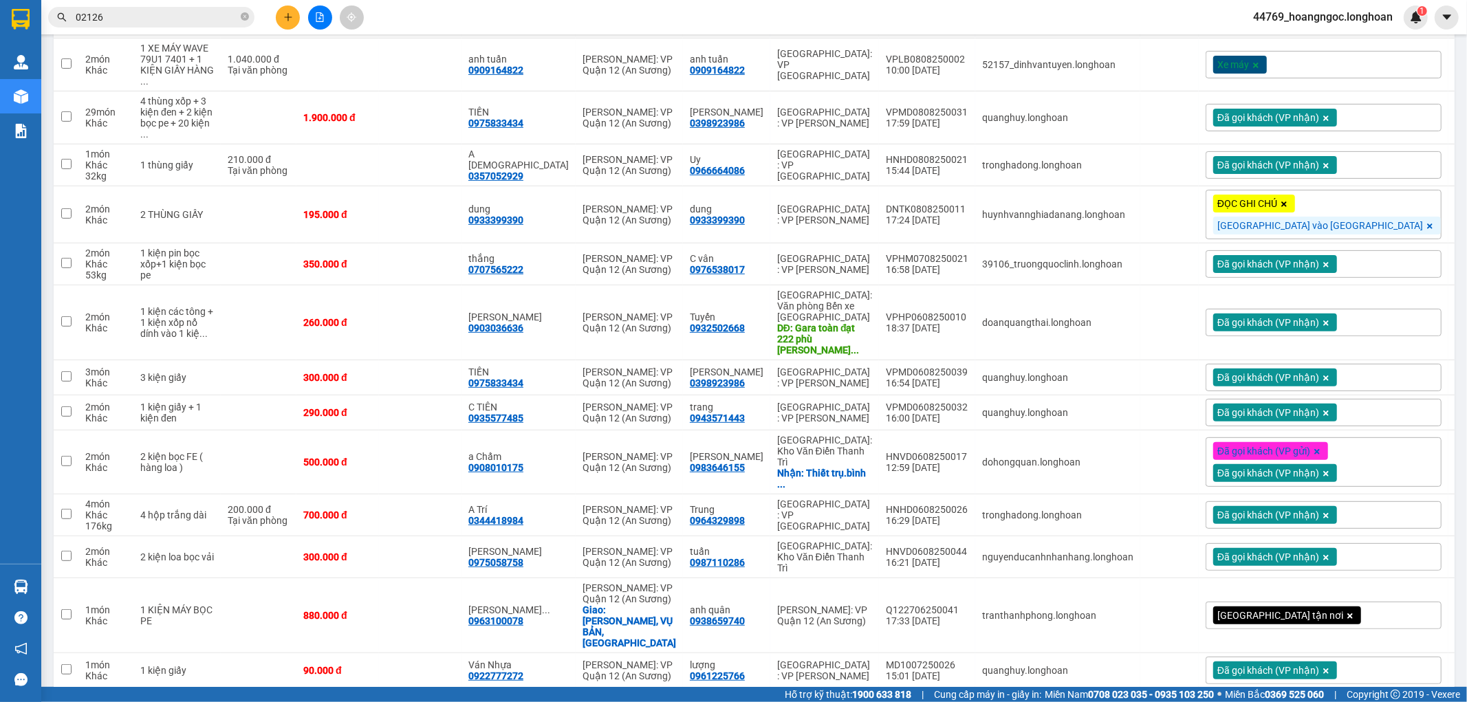
scroll to position [151, 0]
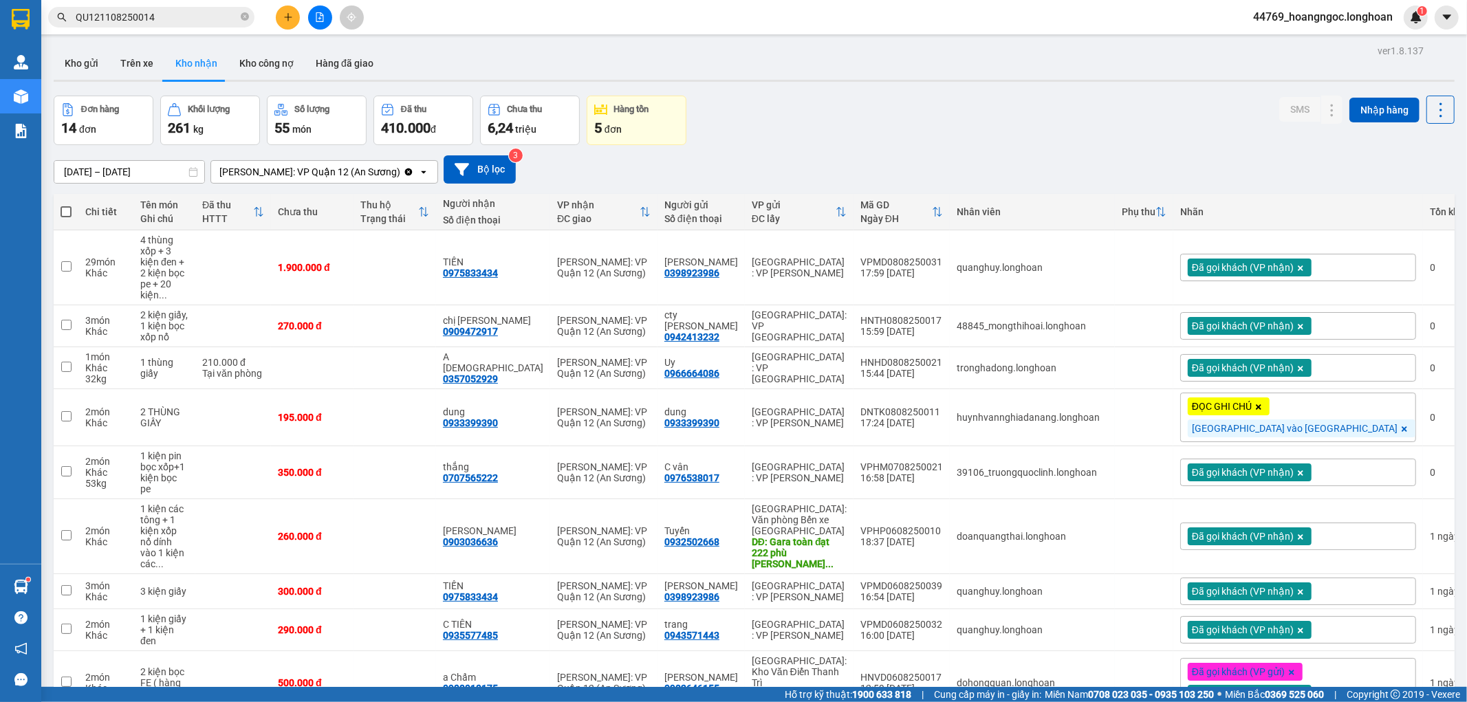
click at [198, 21] on input "QU121108250014" at bounding box center [157, 17] width 162 height 15
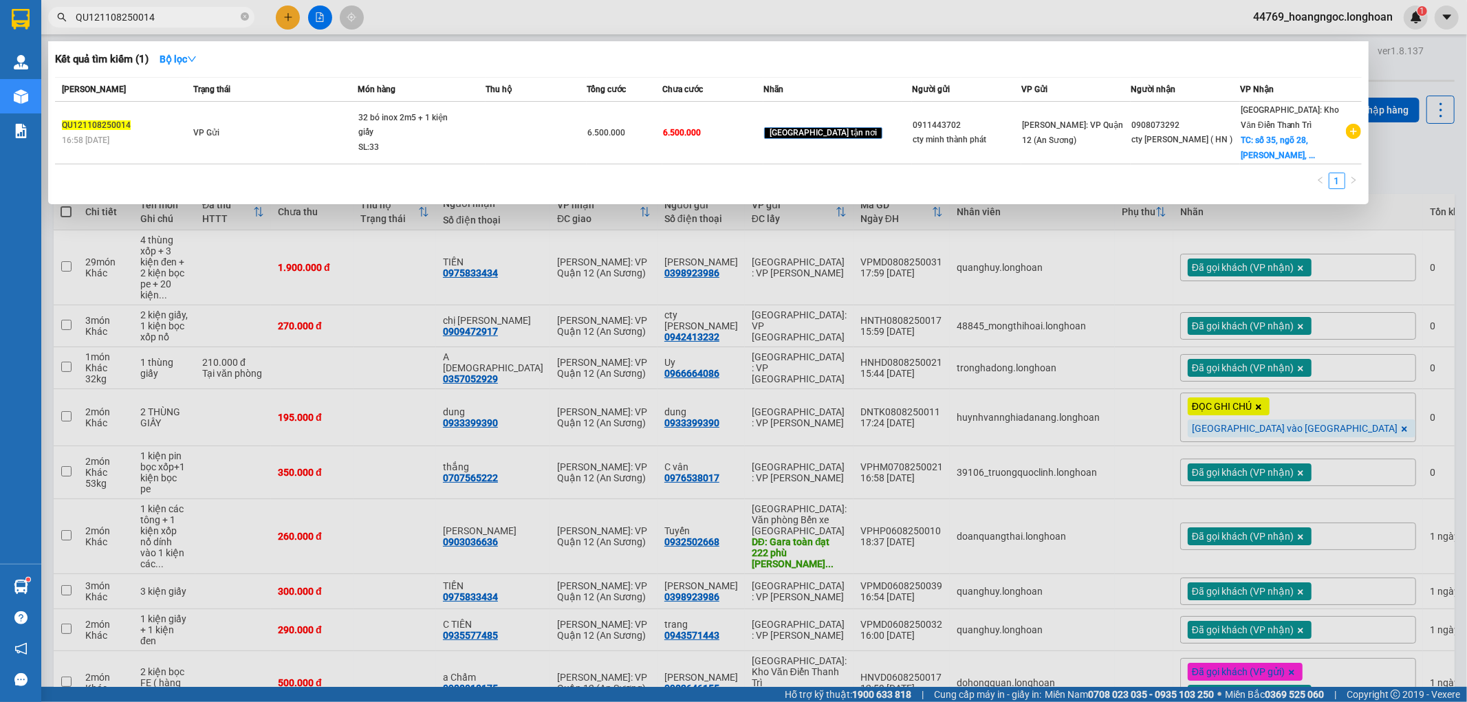
click at [198, 21] on input "QU121108250014" at bounding box center [157, 17] width 162 height 15
paste input "0866678881"
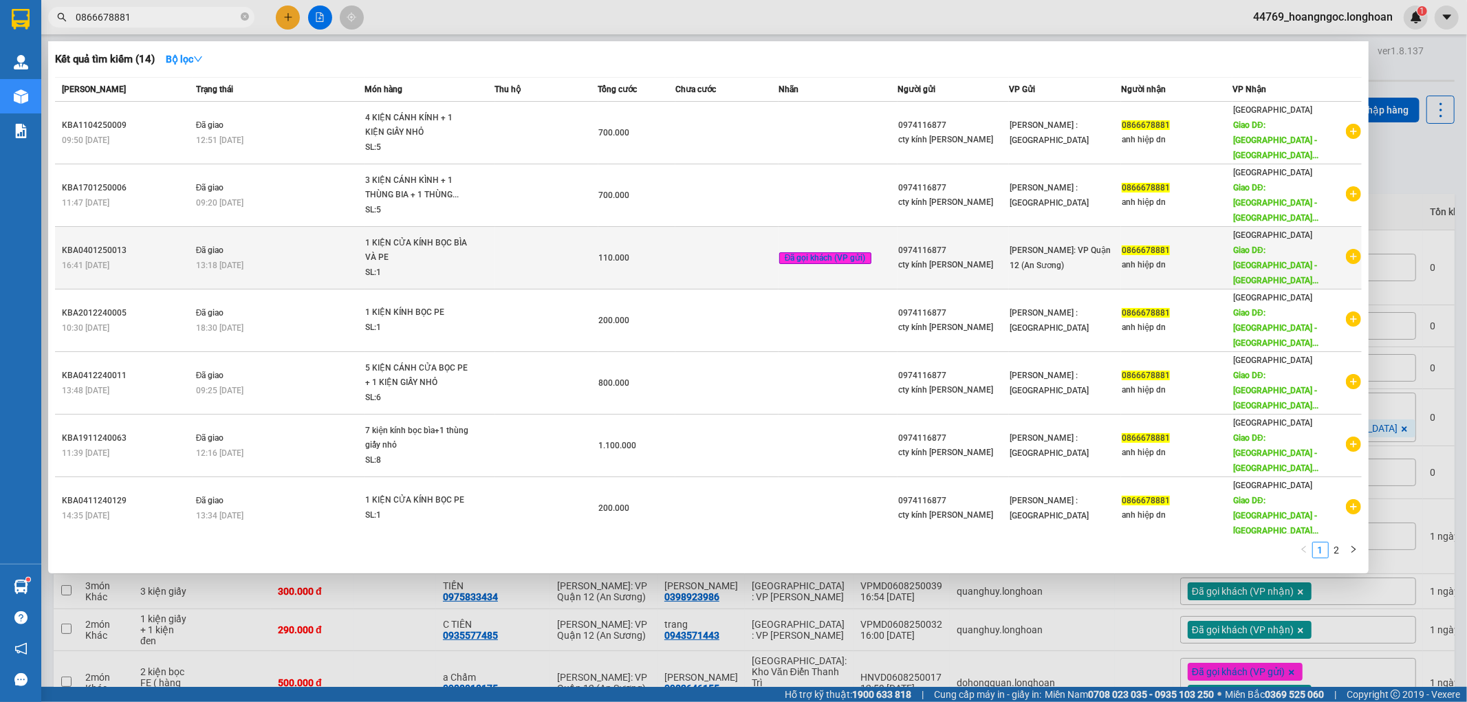
type input "0866678881"
click at [456, 236] on div "1 KIỆN CỬA KÍNH BỌC BÌA VÀ PE" at bounding box center [416, 251] width 103 height 30
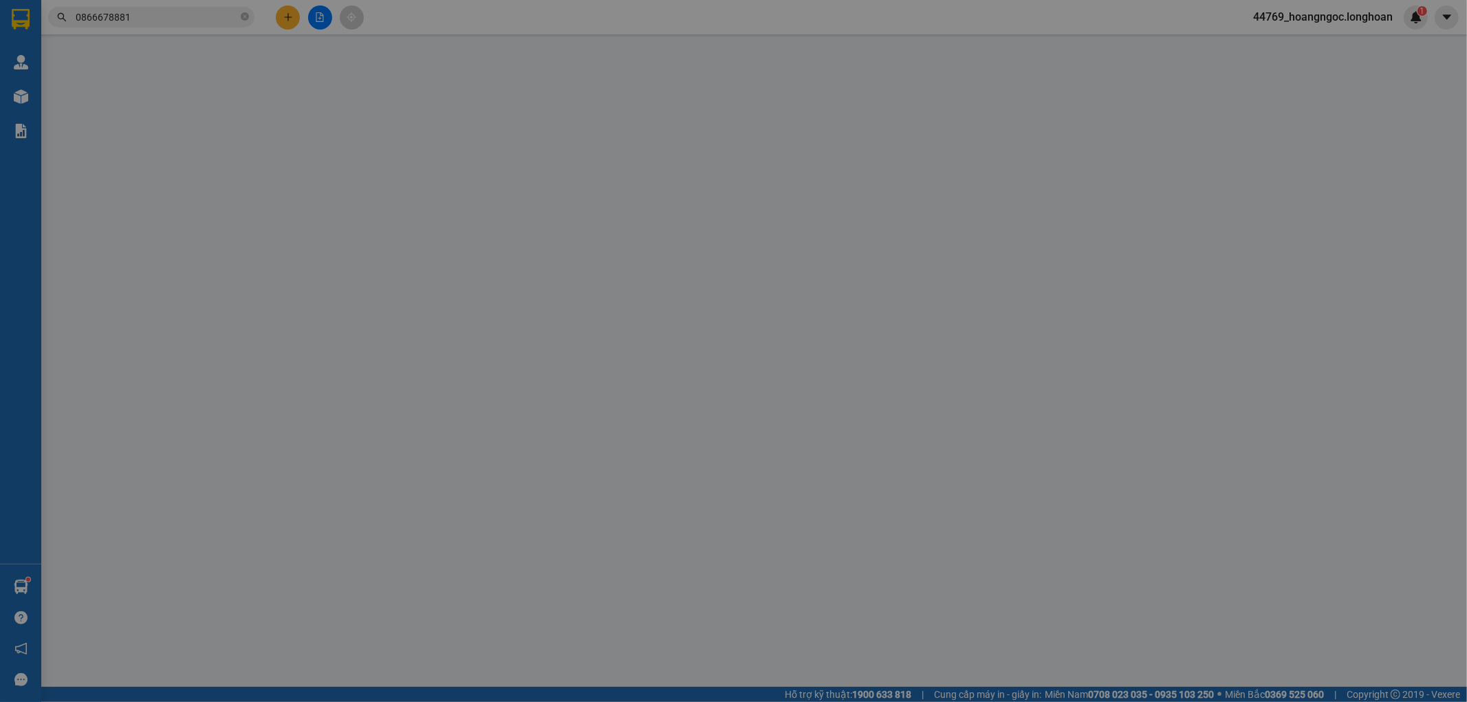
type input "0974116877"
type input "cty kính [PERSON_NAME]"
type input "0866678881"
type input "anh hiệp dn"
type input "[GEOGRAPHIC_DATA] - [GEOGRAPHIC_DATA]: Đường tránh TP Đồng Hới giao với đường […"
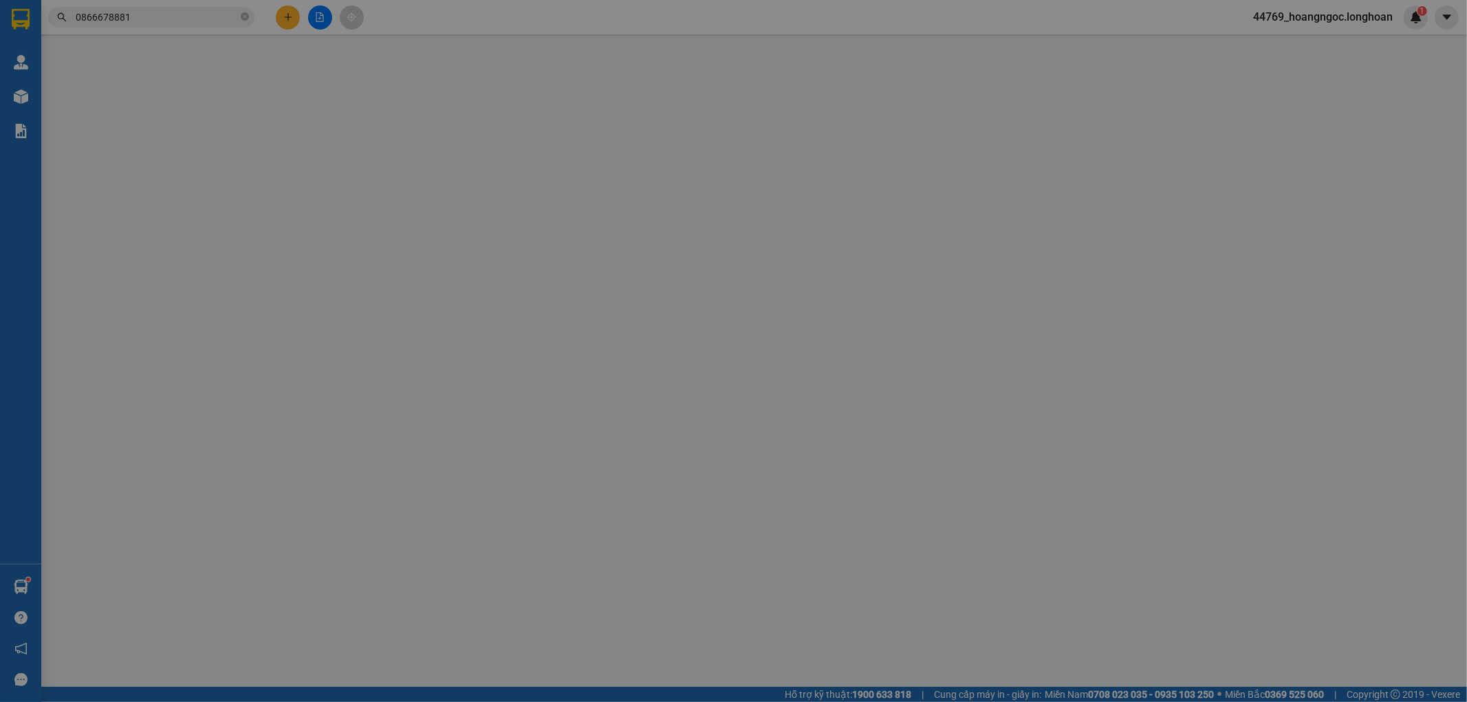
type input "khách tự bao bọc, nhận nguyên kiện, giao nguyên kiện, hư vỡ không chịu trách nh…"
type input "110.000"
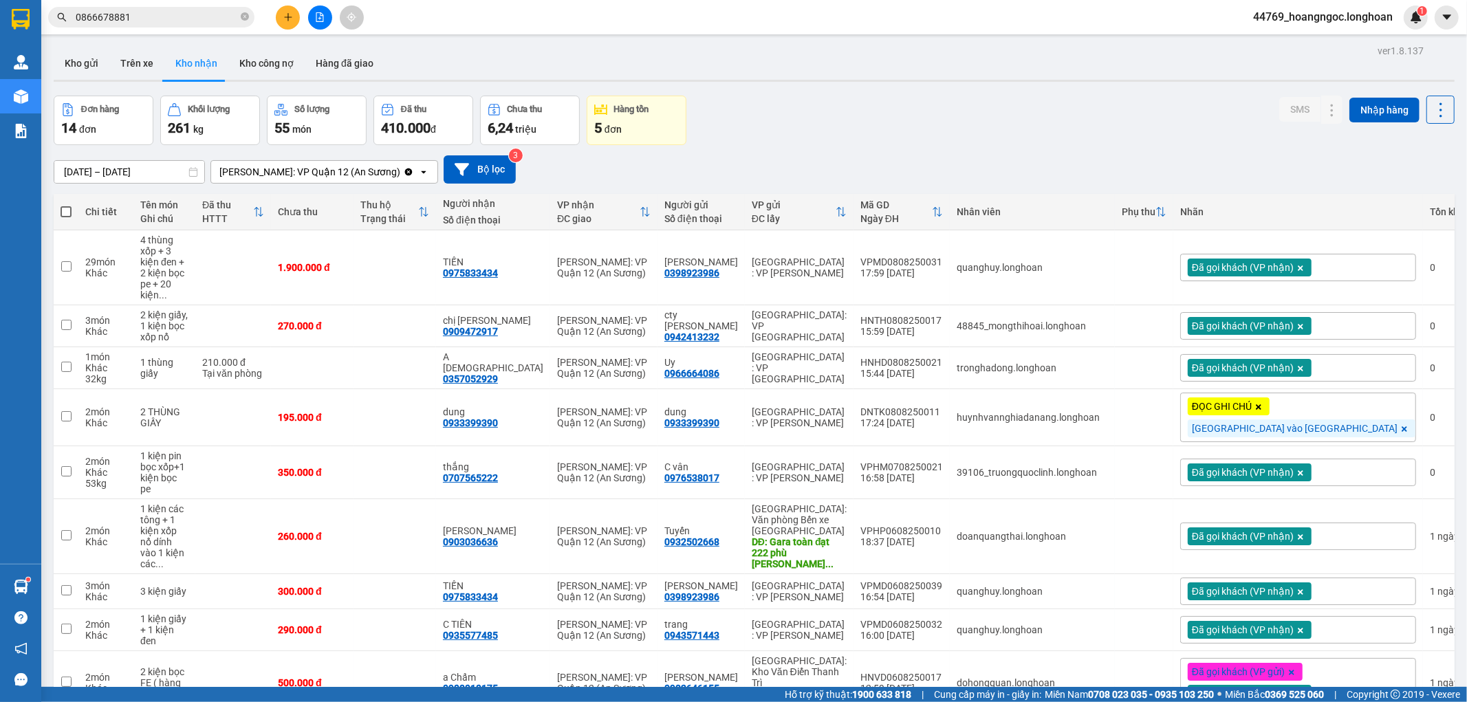
click at [175, 24] on input "0866678881" at bounding box center [157, 17] width 162 height 15
click at [1300, 321] on icon at bounding box center [1305, 326] width 10 height 10
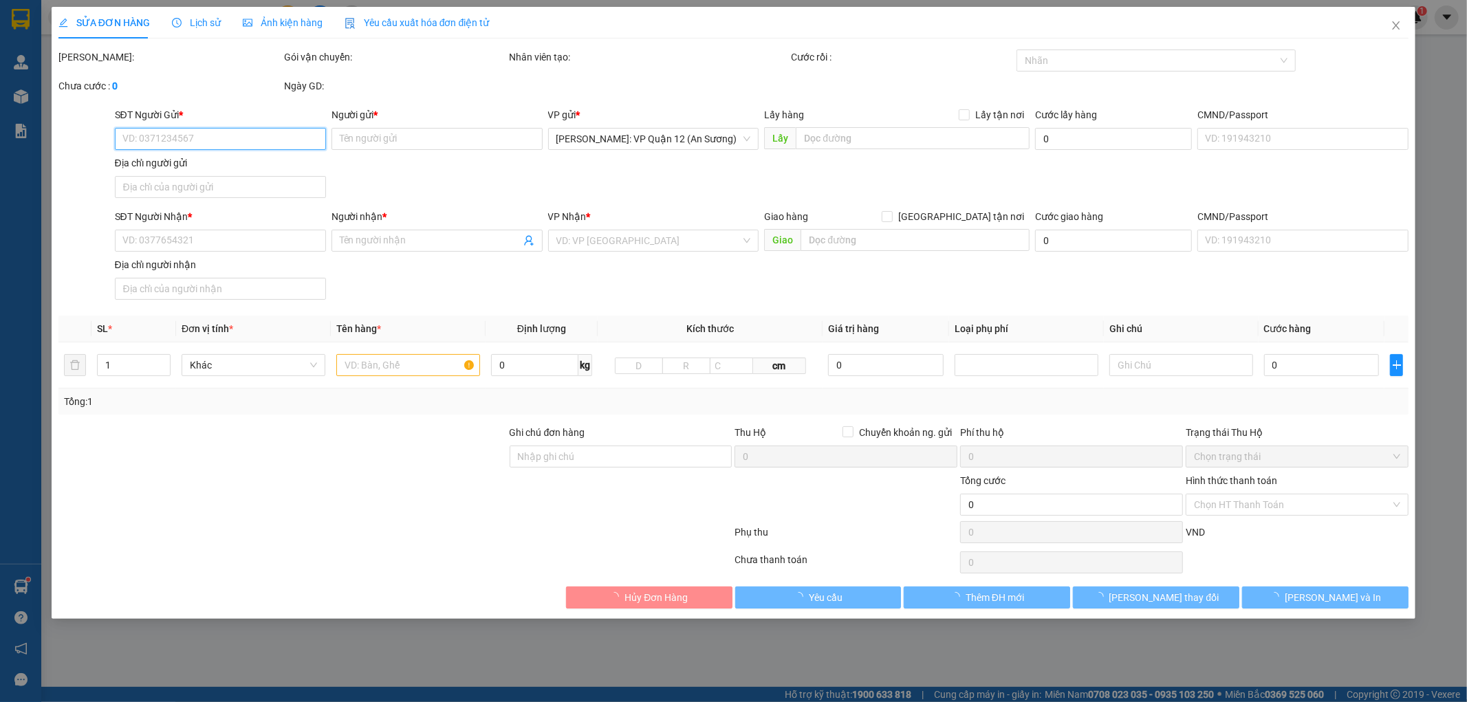
type input "0942413232"
type input "cty [PERSON_NAME]"
type input "0909472917"
type input "chị [PERSON_NAME]"
type input "270.000"
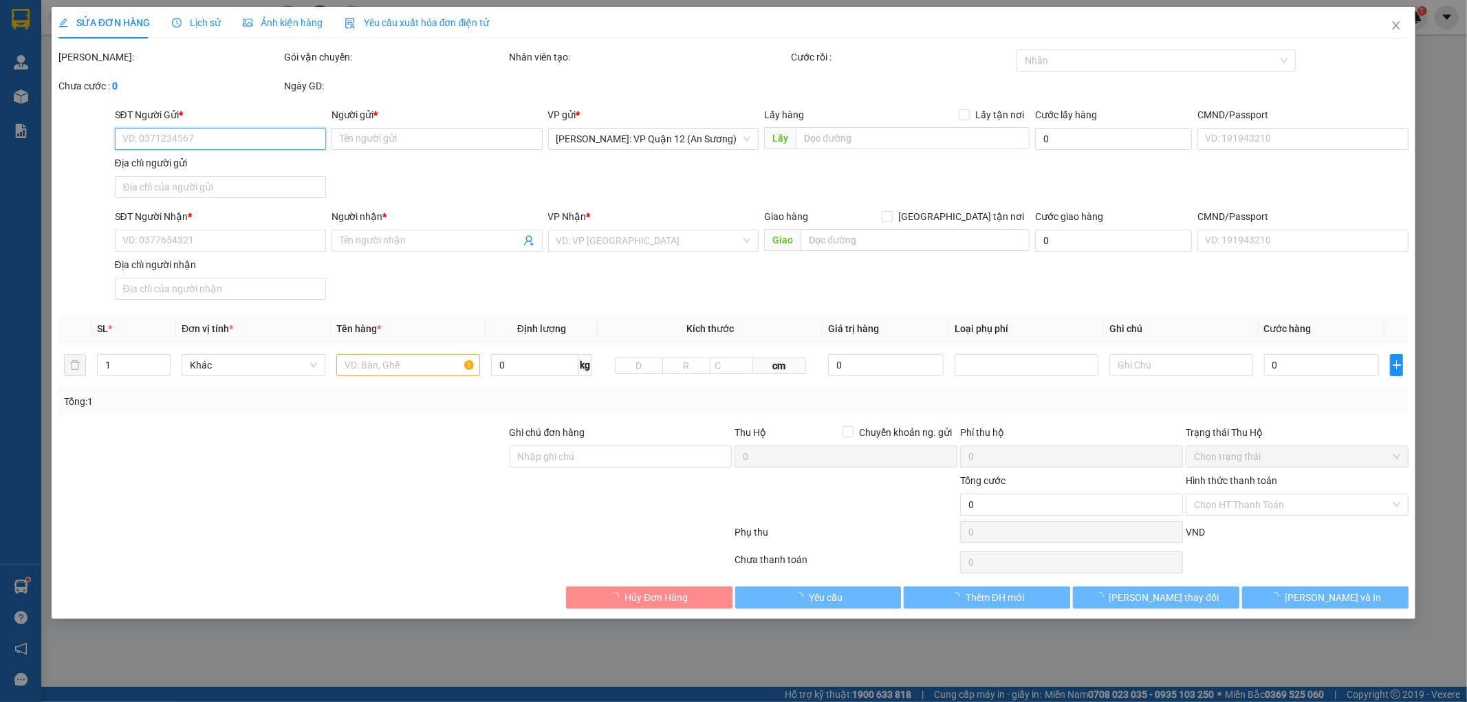
type input "270.000"
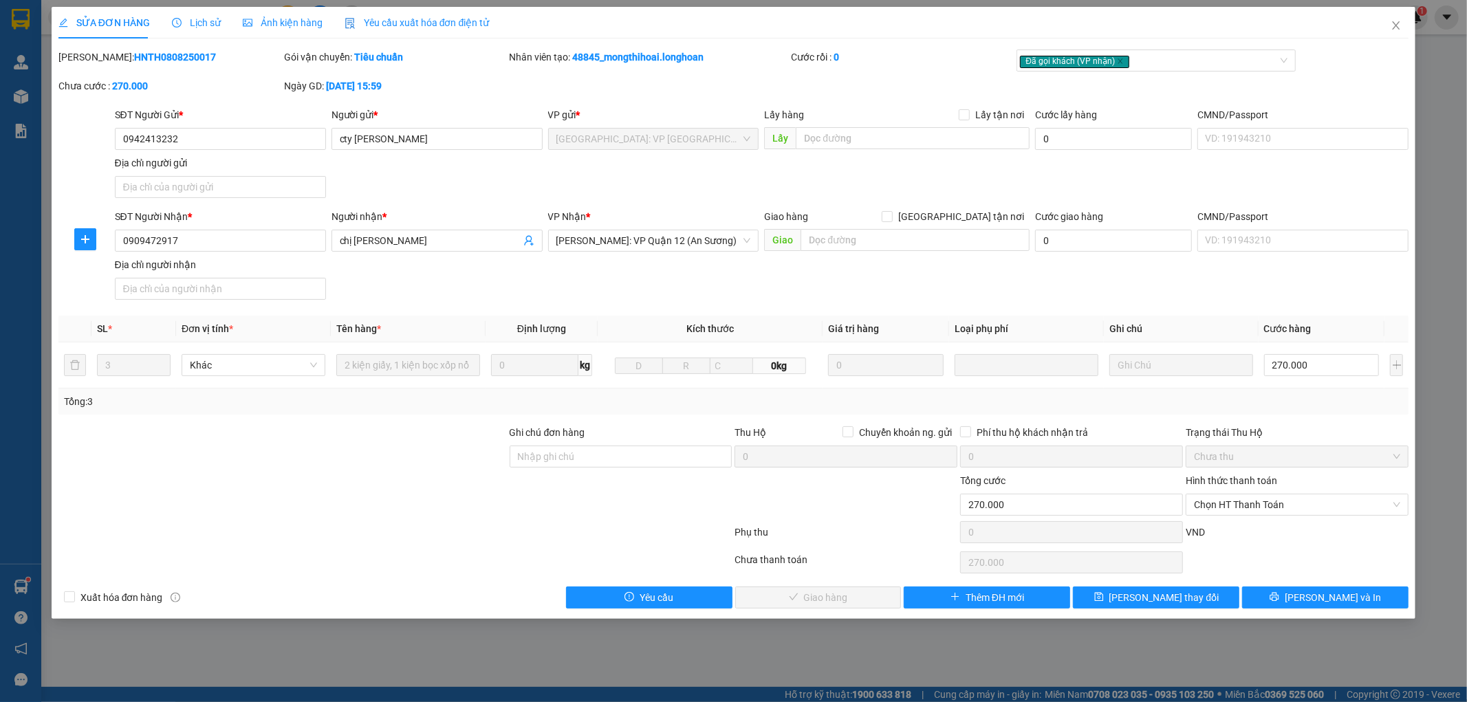
click at [166, 58] on b "HNTH0808250017" at bounding box center [175, 57] width 82 height 11
copy b "HNTH0808250017"
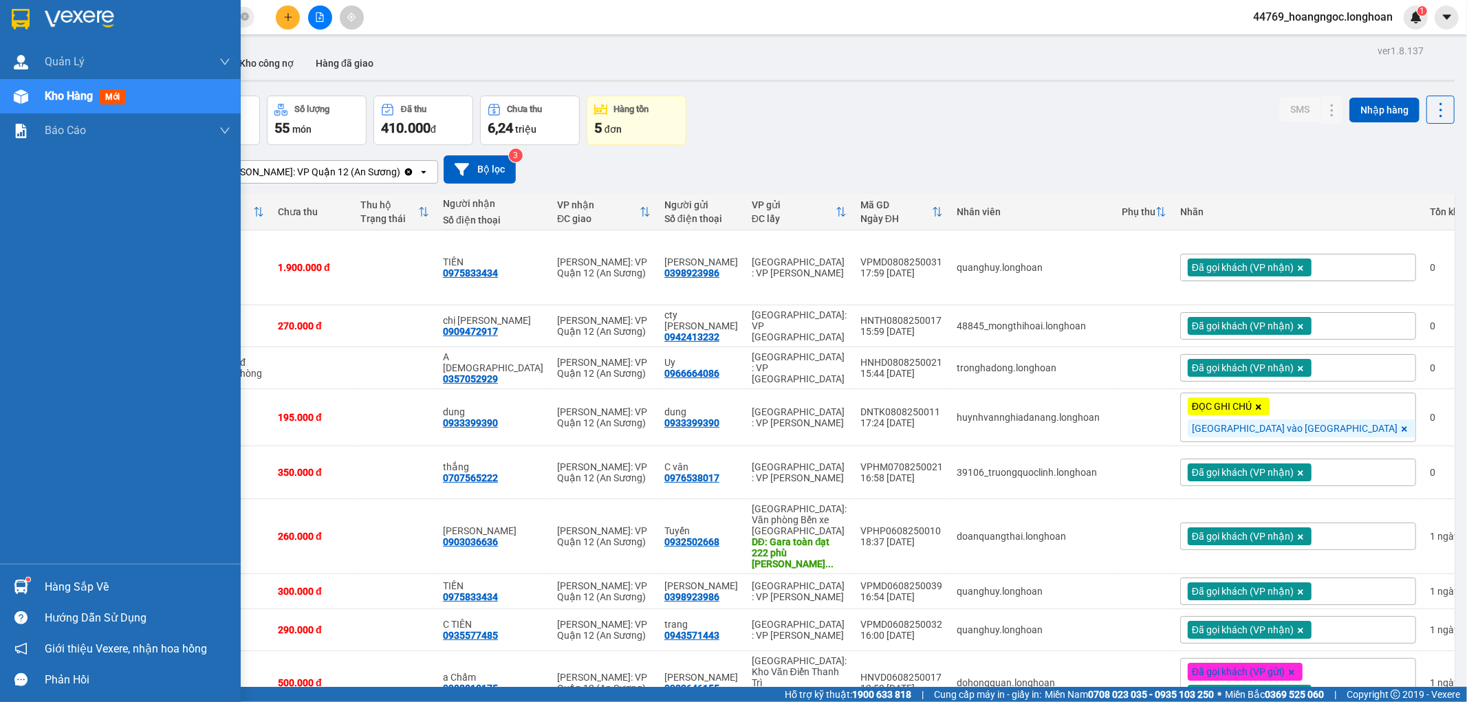
click at [67, 579] on div "Hàng sắp về" at bounding box center [138, 587] width 186 height 21
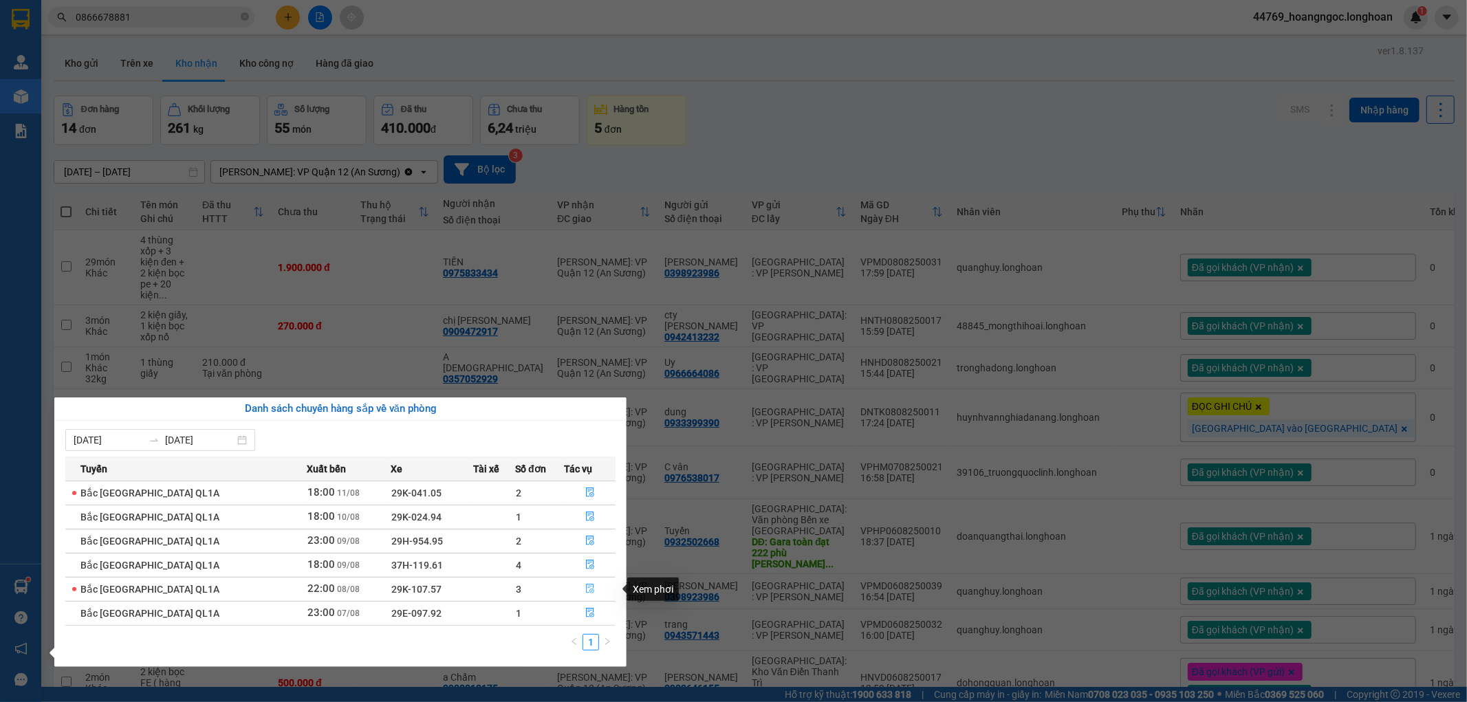
click at [588, 592] on icon "file-done" at bounding box center [590, 589] width 10 height 10
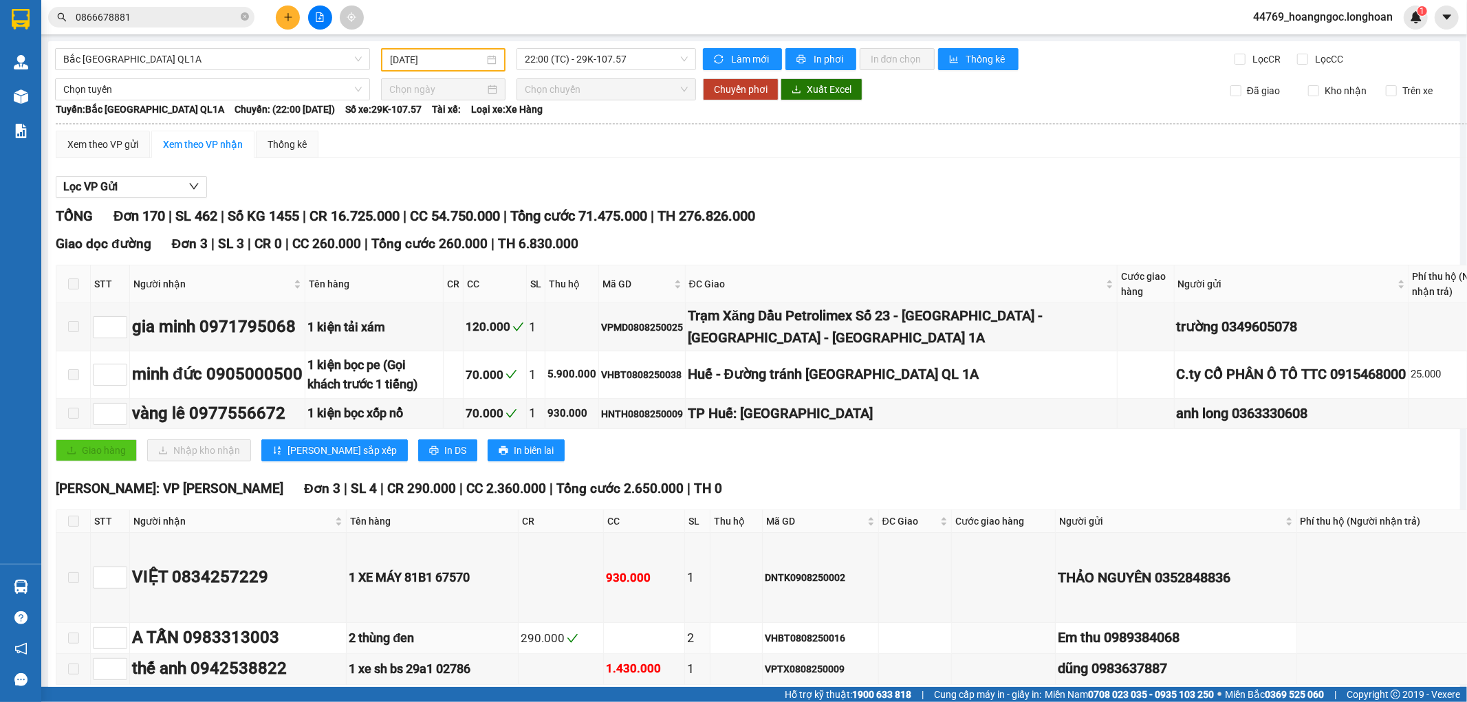
type input "08/08/2025"
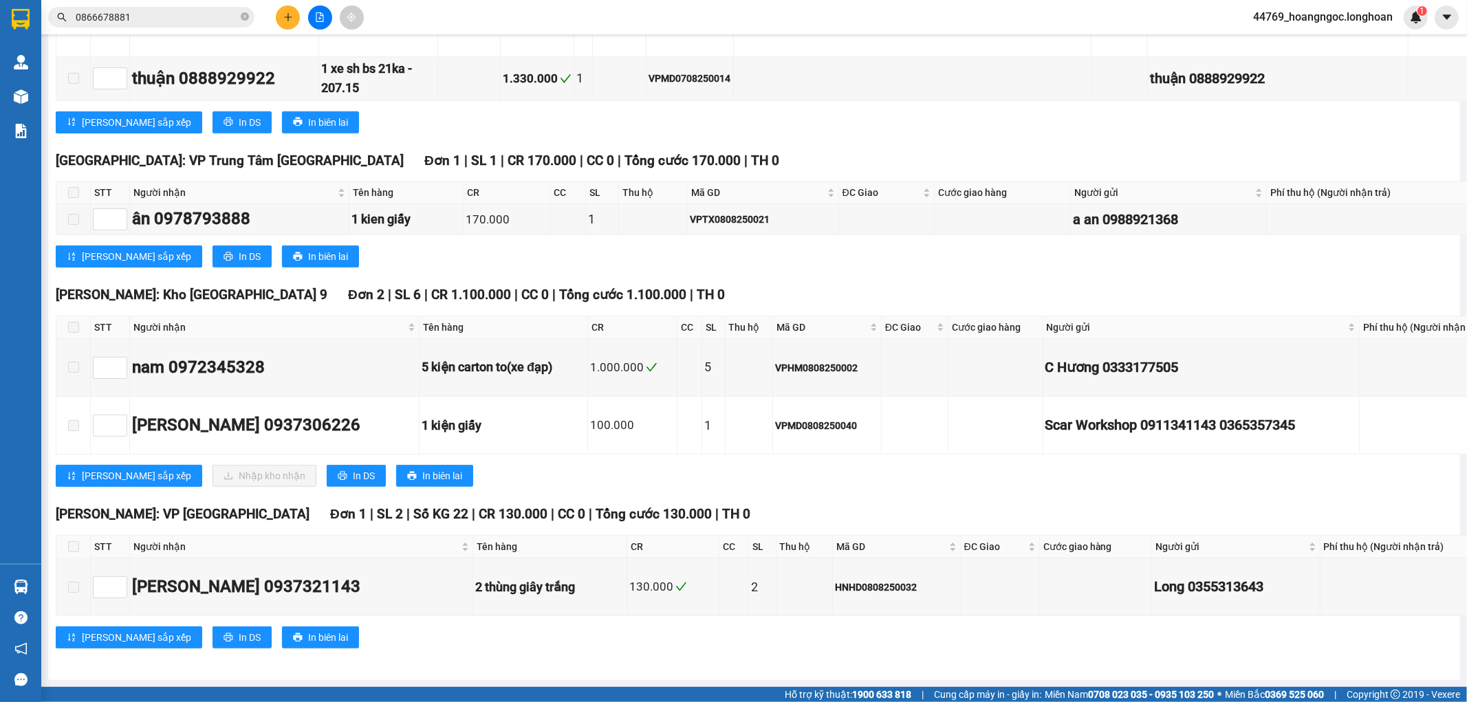
scroll to position [14599, 0]
checkbox input "true"
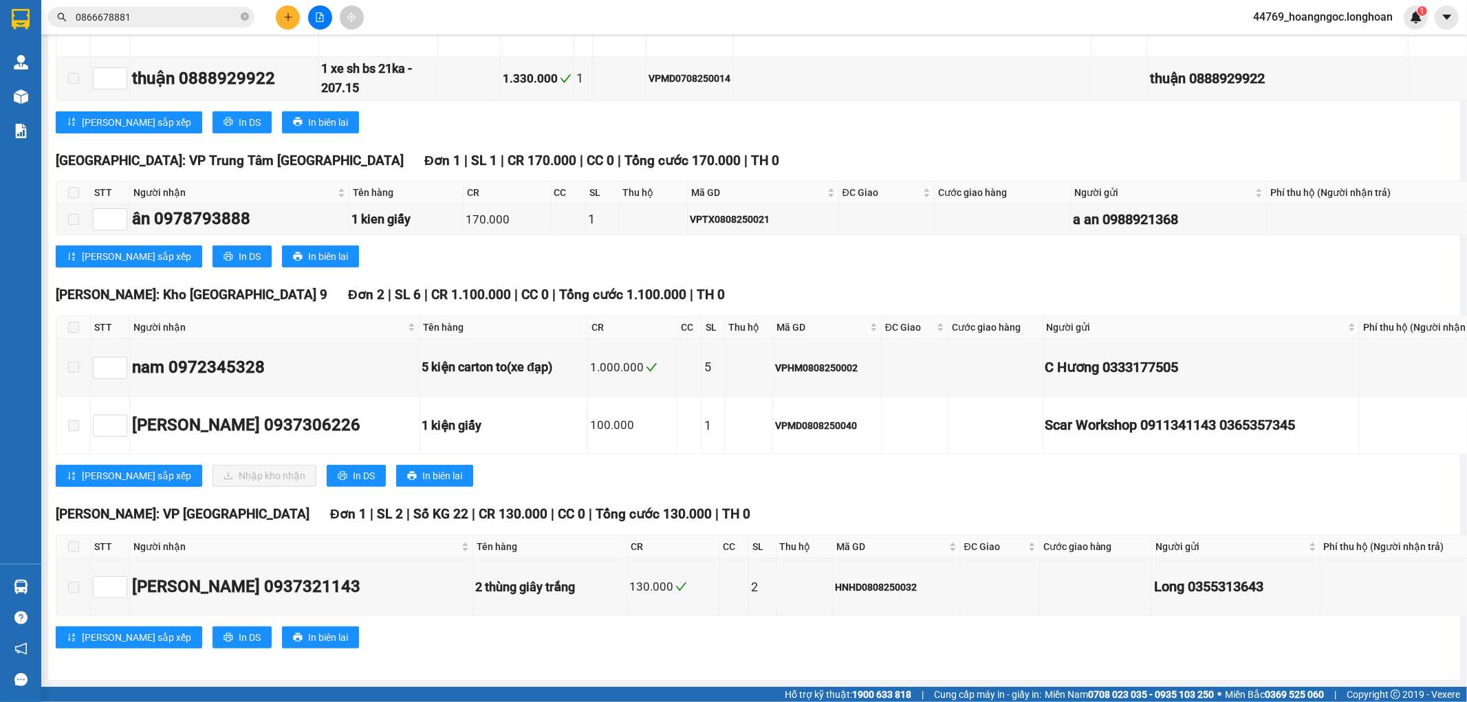
checkbox input "true"
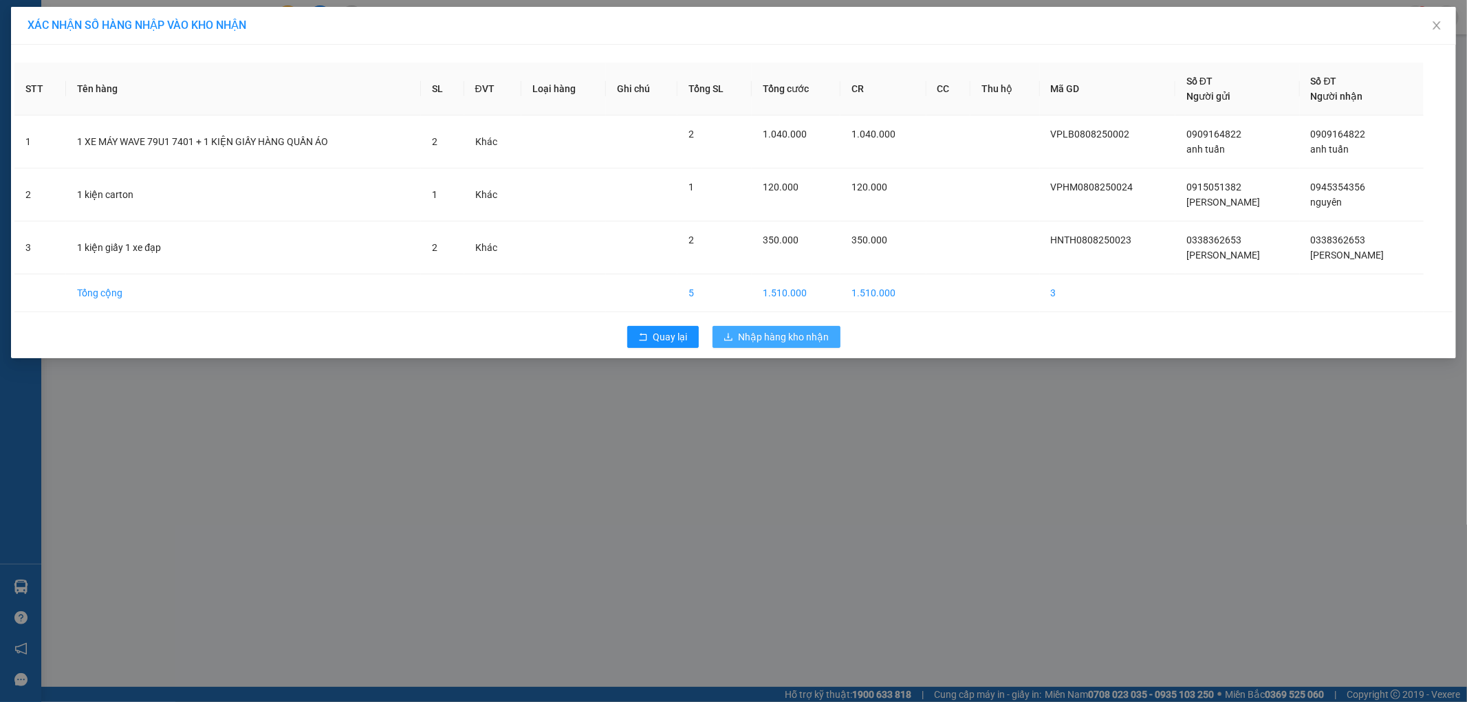
click at [771, 339] on span "Nhập hàng kho nhận" at bounding box center [784, 337] width 91 height 15
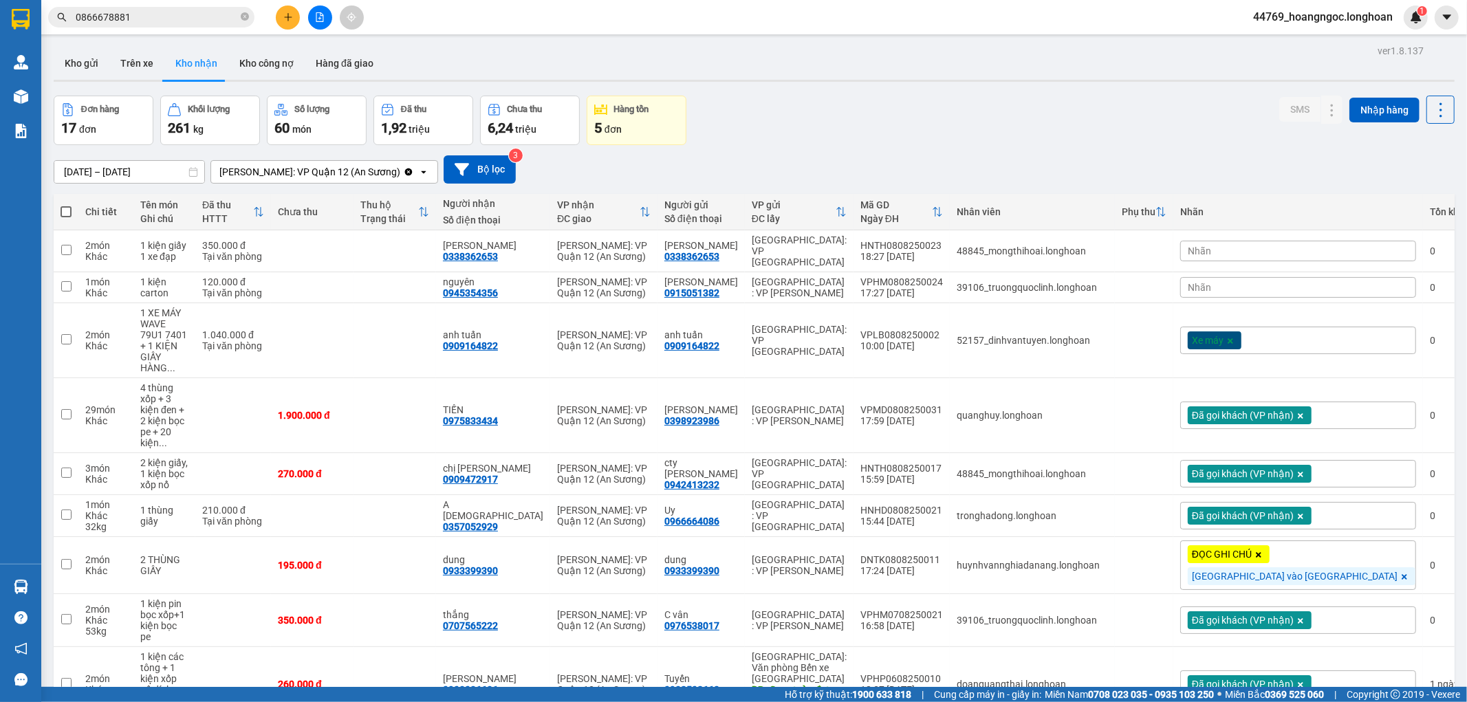
click at [1298, 241] on div "Nhãn" at bounding box center [1299, 251] width 236 height 21
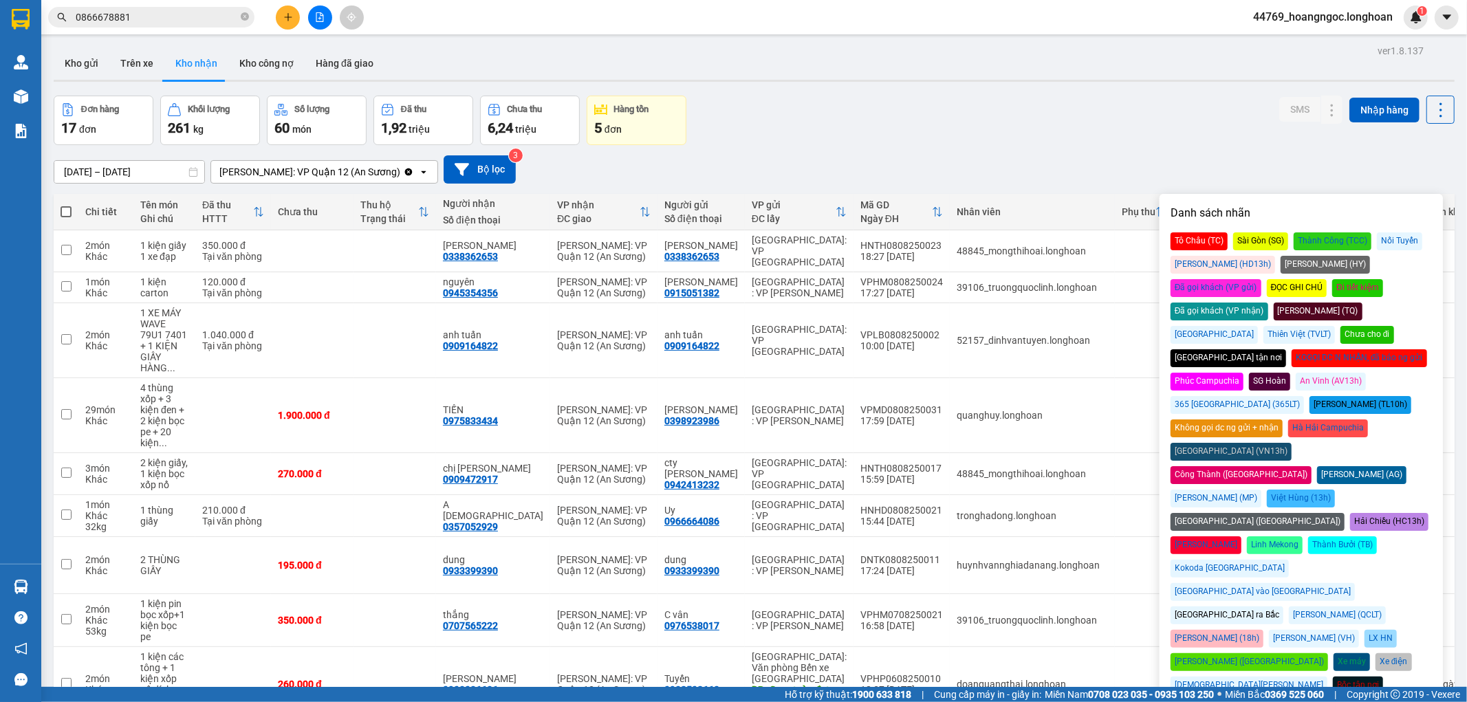
click at [1269, 303] on div "Đã gọi khách (VP nhận)" at bounding box center [1220, 312] width 98 height 18
click at [1158, 107] on div "Đơn hàng 17 đơn Khối lượng 261 kg Số lượng 60 món Đã thu 1,92 triệu Chưa thu 6,…" at bounding box center [754, 121] width 1401 height 50
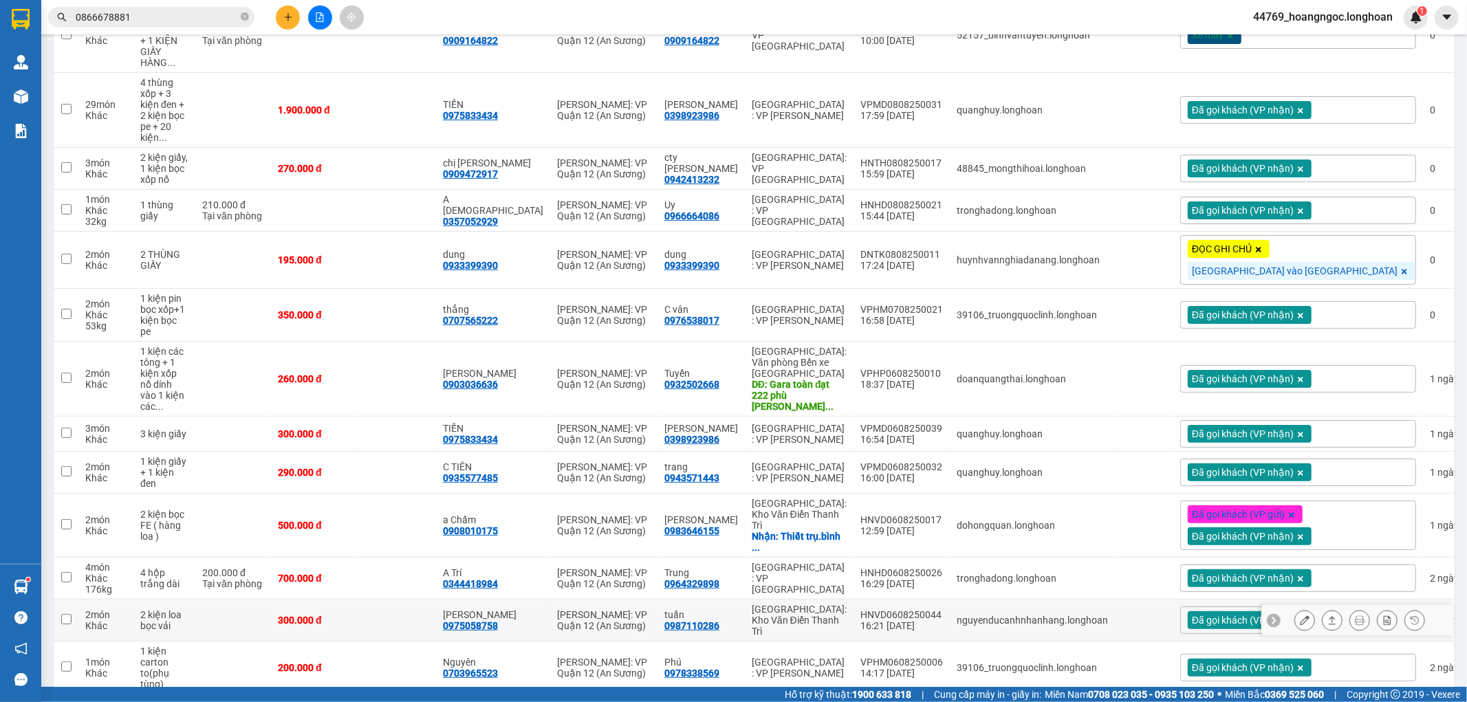
scroll to position [342, 0]
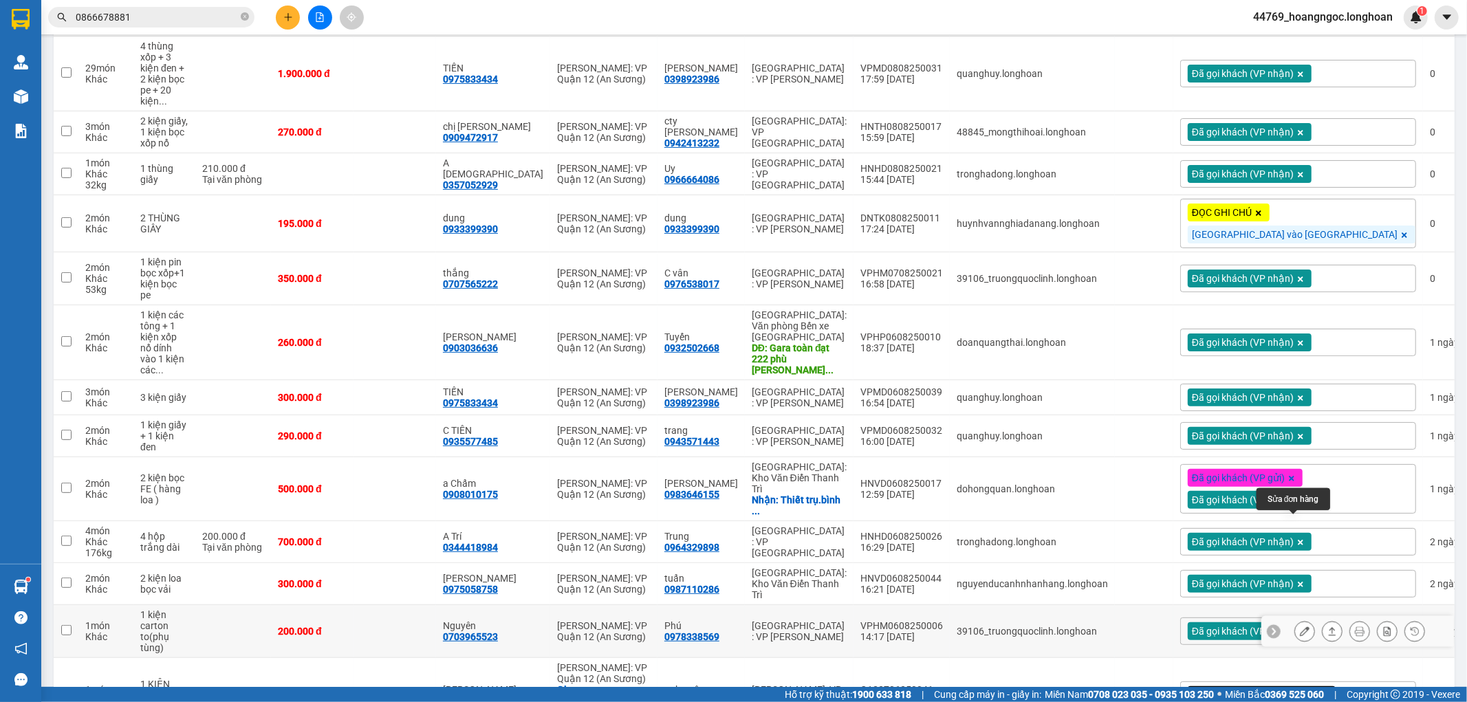
click at [1300, 627] on icon at bounding box center [1305, 632] width 10 height 10
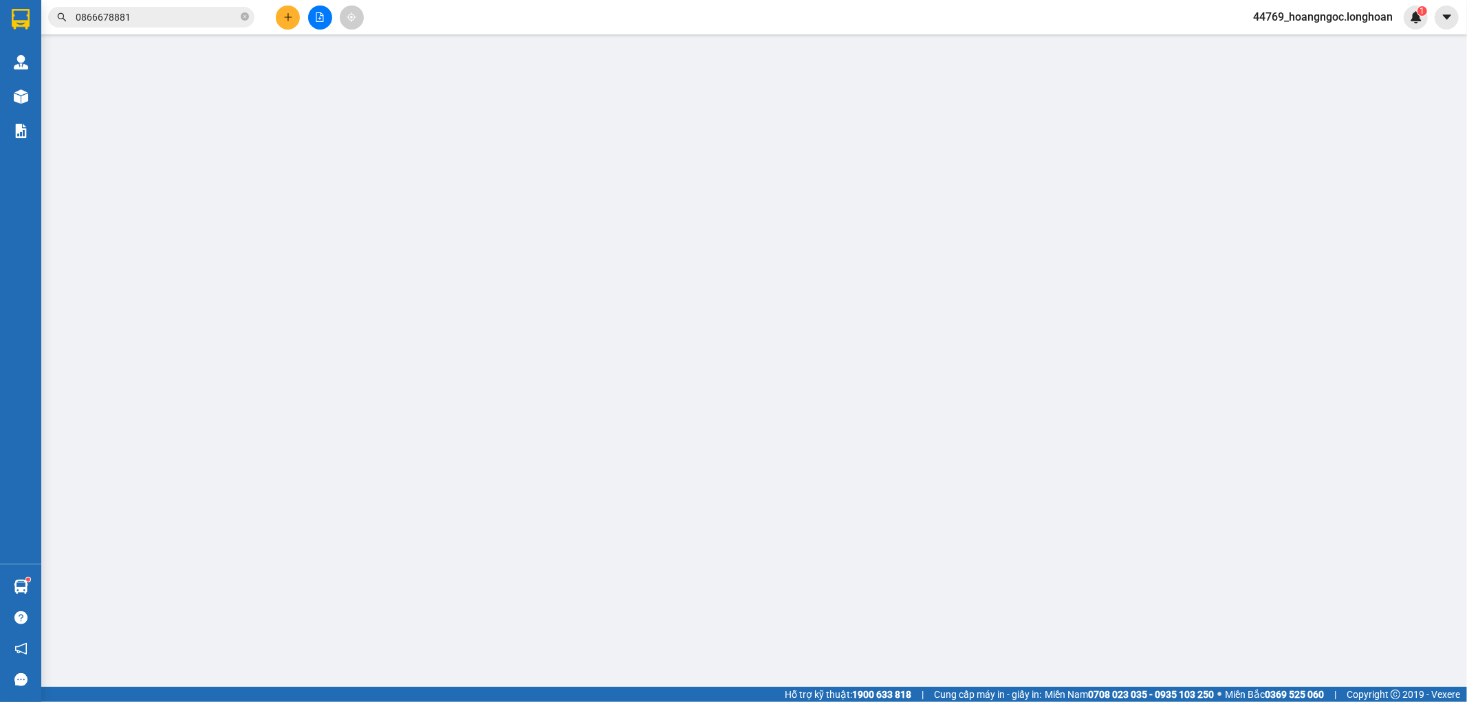
type input "0978338569"
type input "Phú"
type input "0703965523"
type input "Nguyên"
type input "nhận nguyên kiện,giao nguyên kiện,bể vỡ k đền"
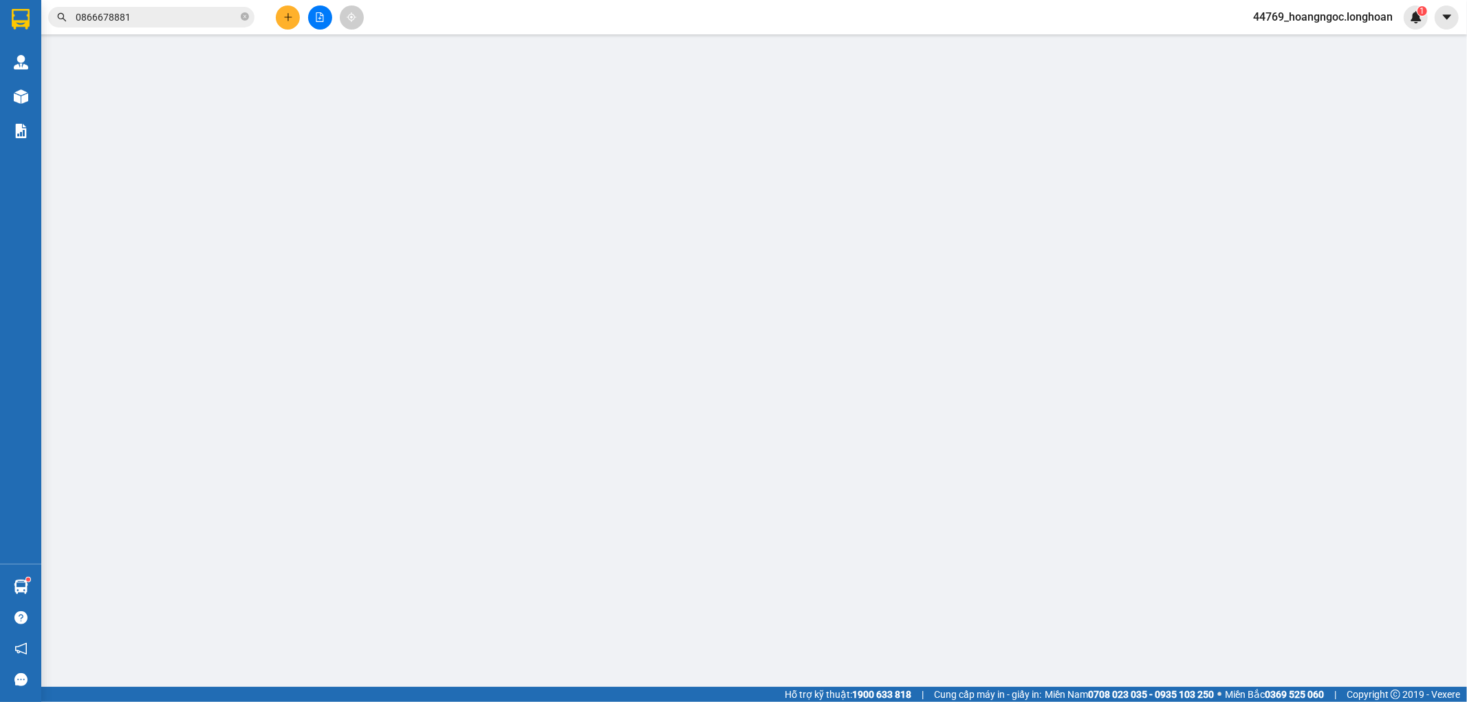
type input "200.000"
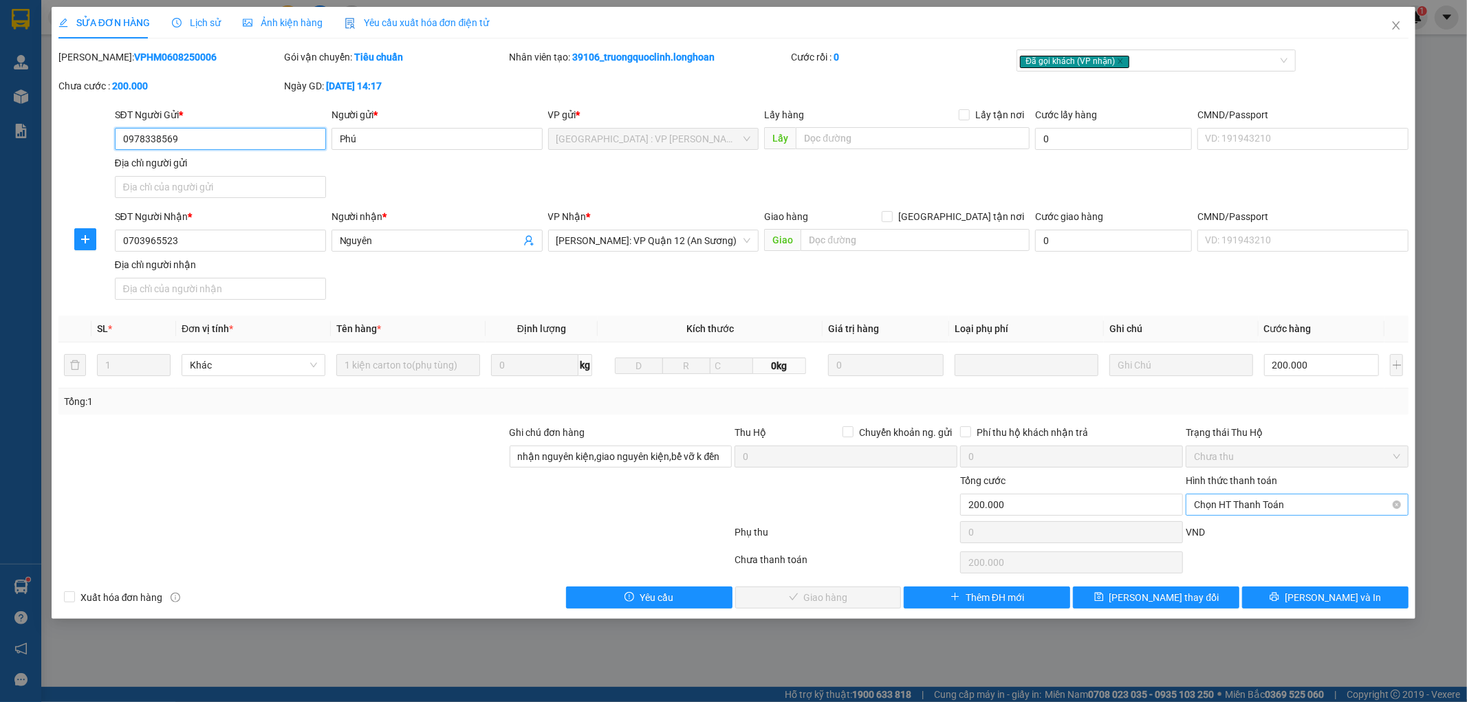
click at [1268, 510] on span "Chọn HT Thanh Toán" at bounding box center [1297, 505] width 206 height 21
click at [1247, 534] on div "Tại văn phòng" at bounding box center [1298, 532] width 206 height 15
type input "0"
click at [834, 594] on span "[PERSON_NAME] và Giao hàng" at bounding box center [828, 597] width 132 height 15
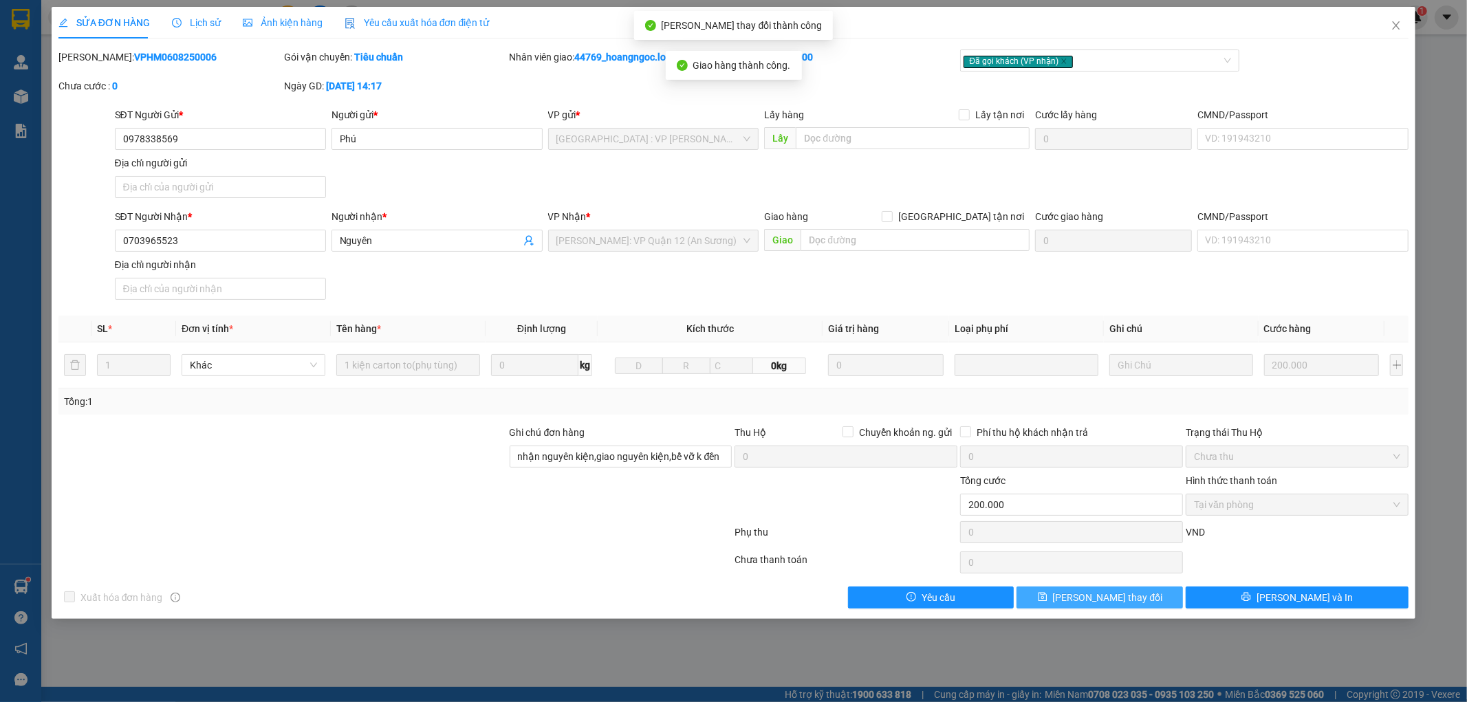
click at [1138, 607] on button "[PERSON_NAME] thay đổi" at bounding box center [1100, 598] width 166 height 22
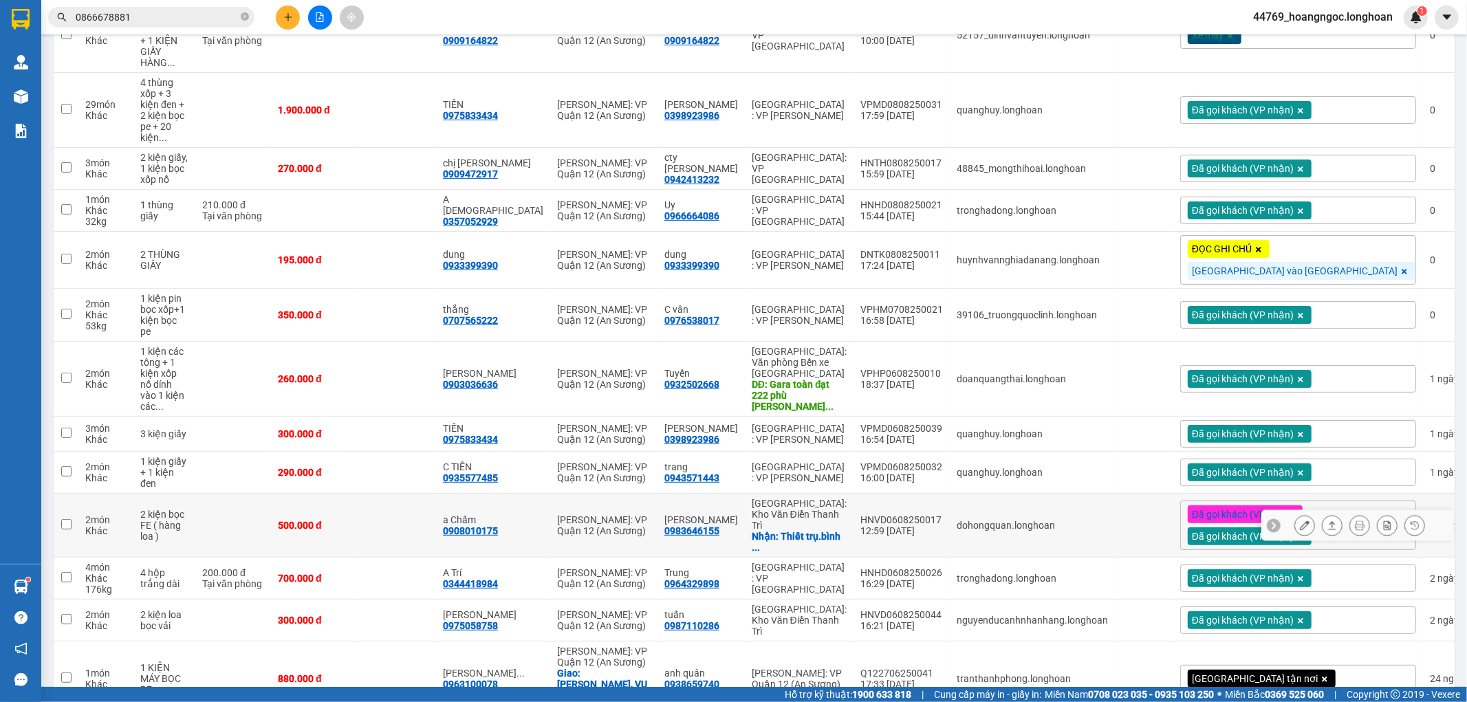
scroll to position [307, 0]
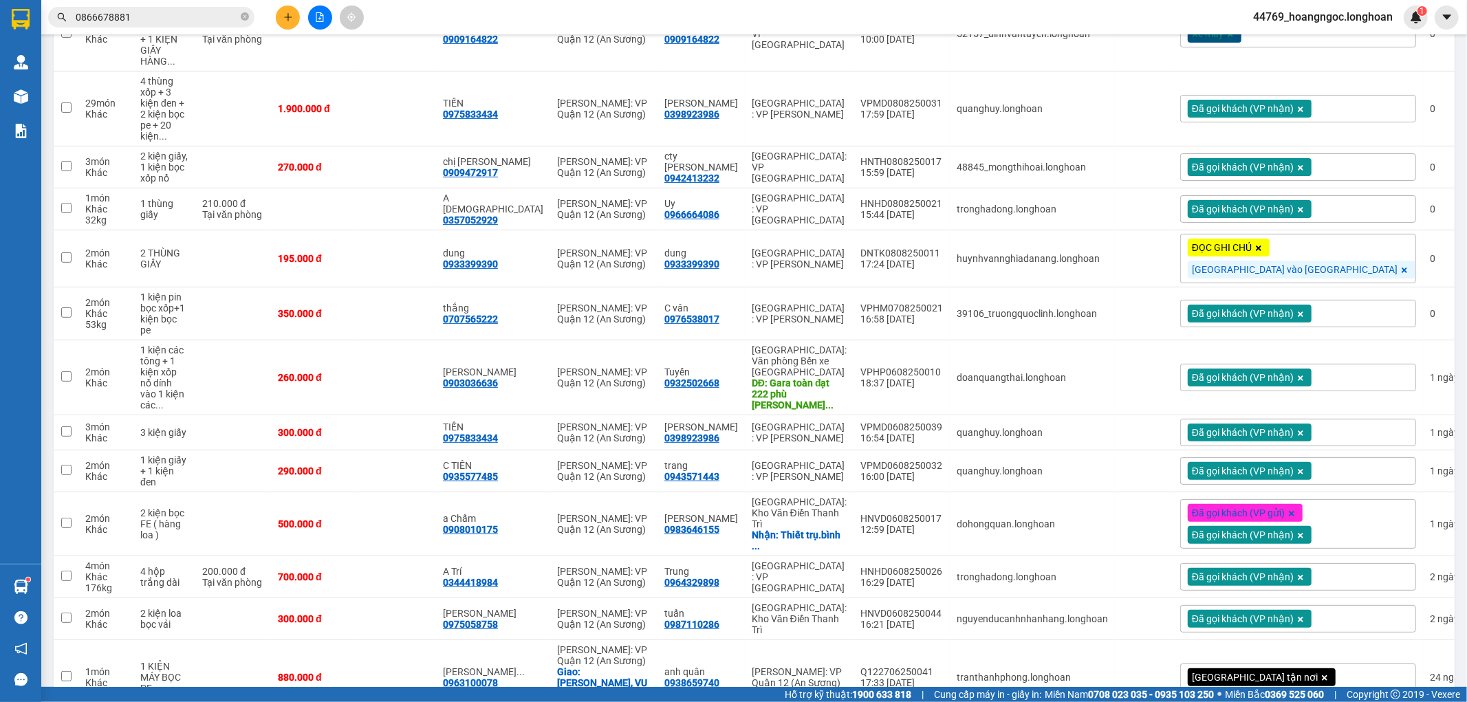
click at [1383, 624] on span "100 / trang" at bounding box center [1392, 623] width 52 height 14
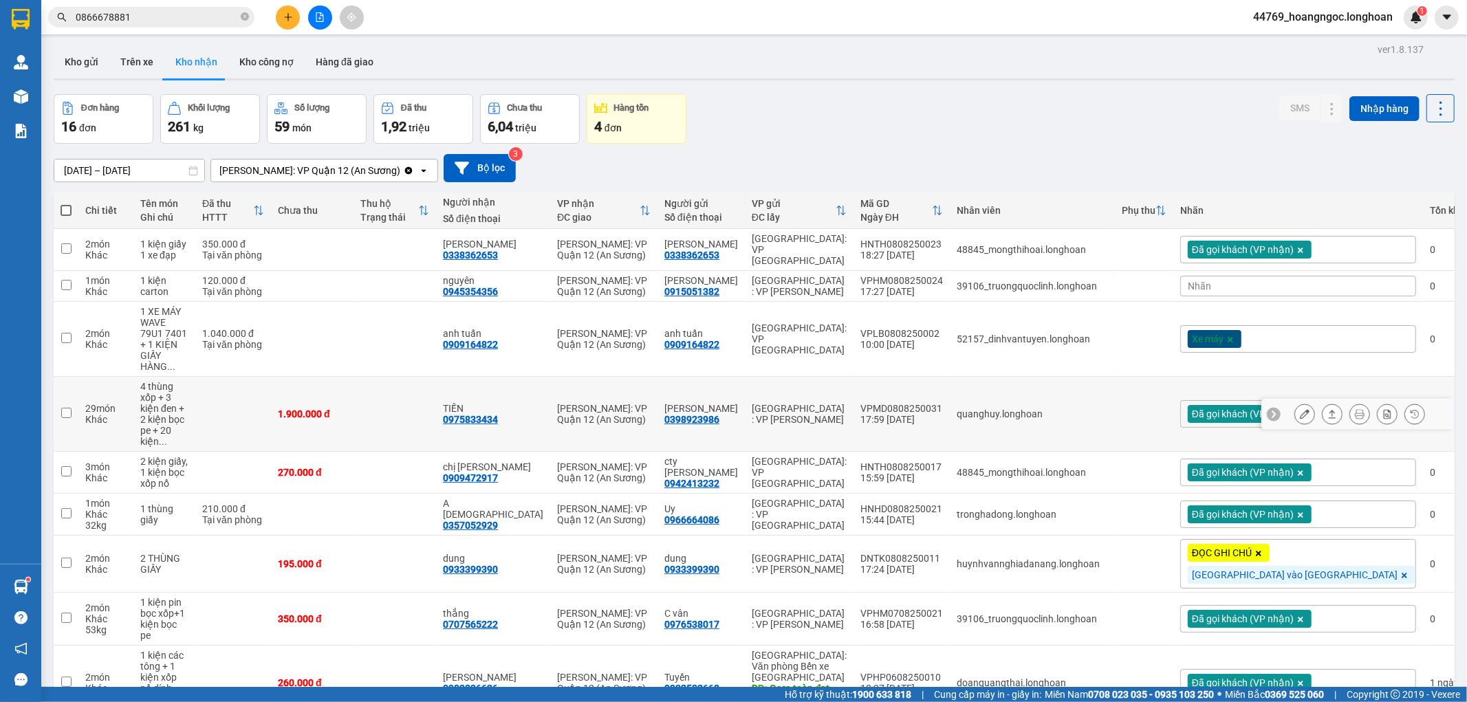
scroll to position [0, 0]
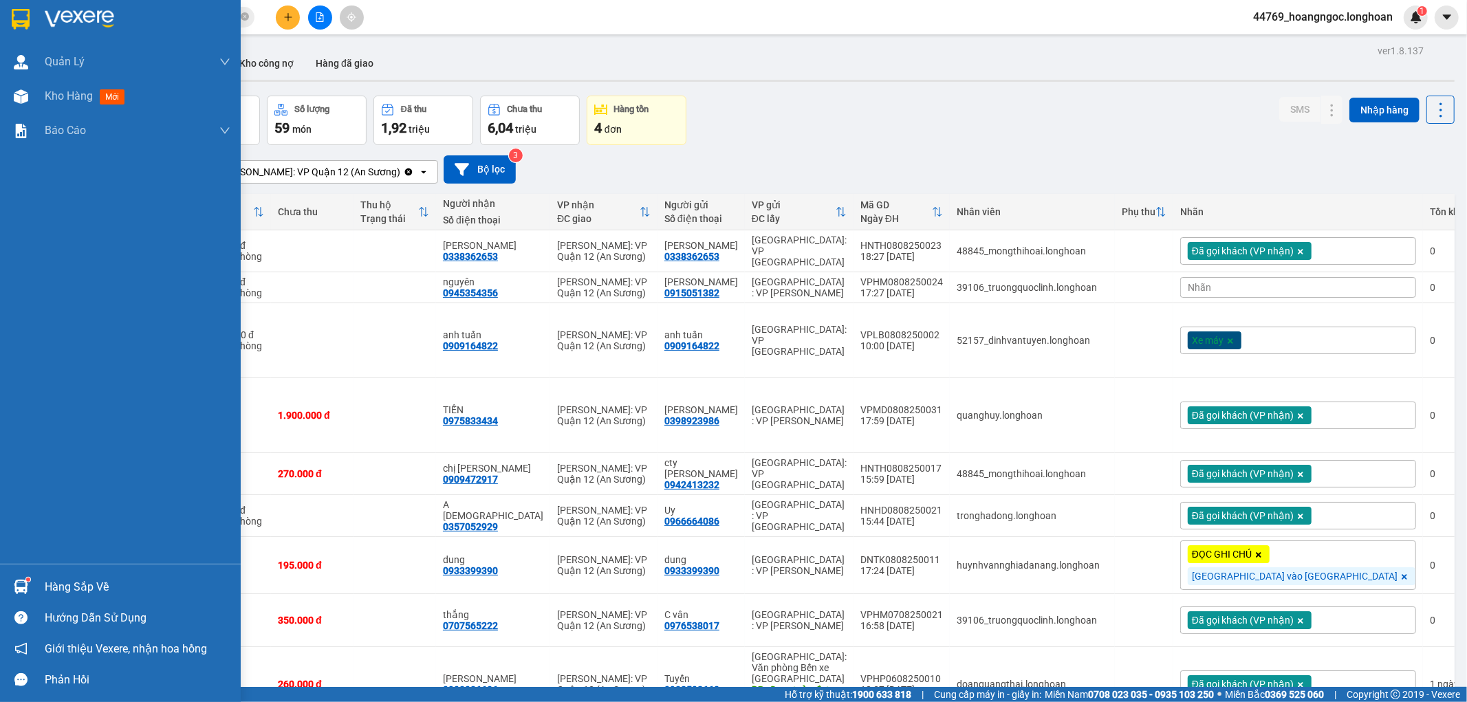
click at [25, 581] on img at bounding box center [21, 587] width 14 height 14
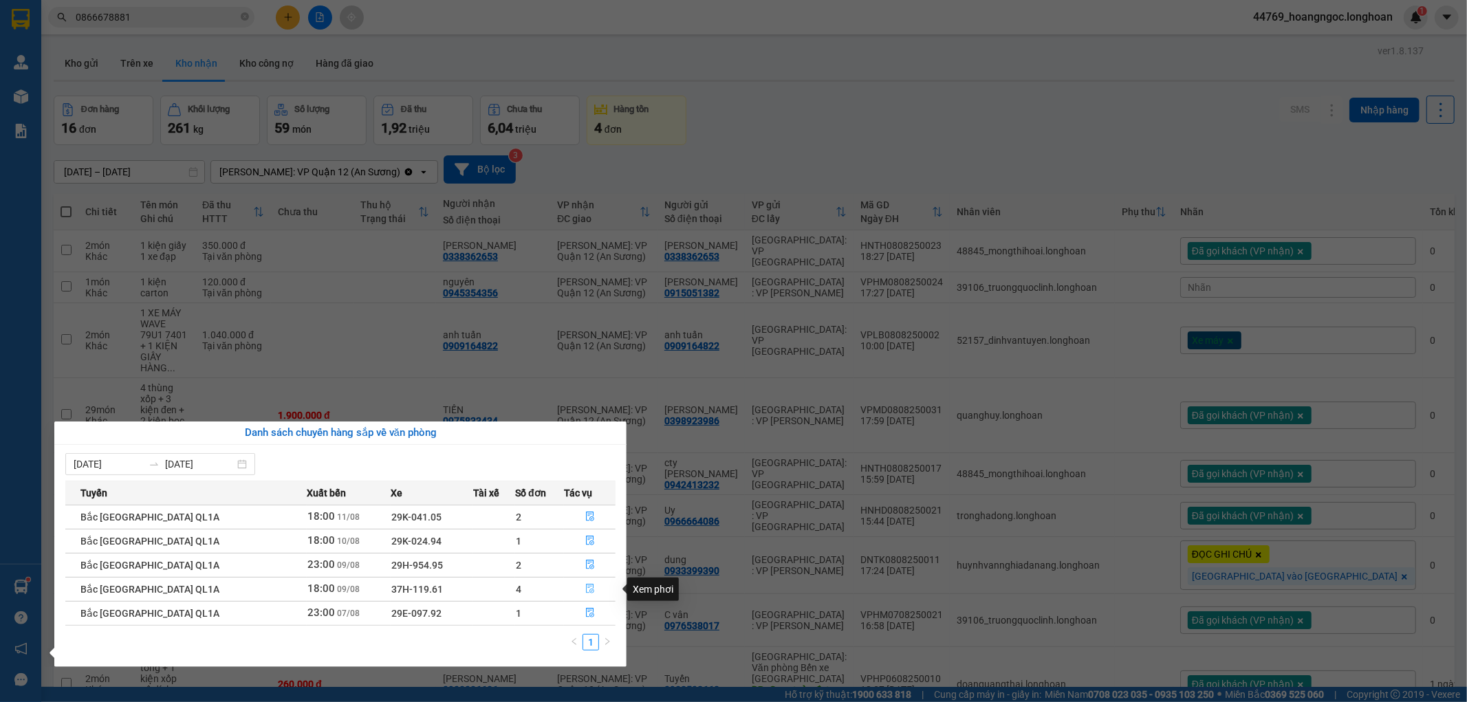
click at [588, 585] on icon "file-done" at bounding box center [590, 589] width 8 height 10
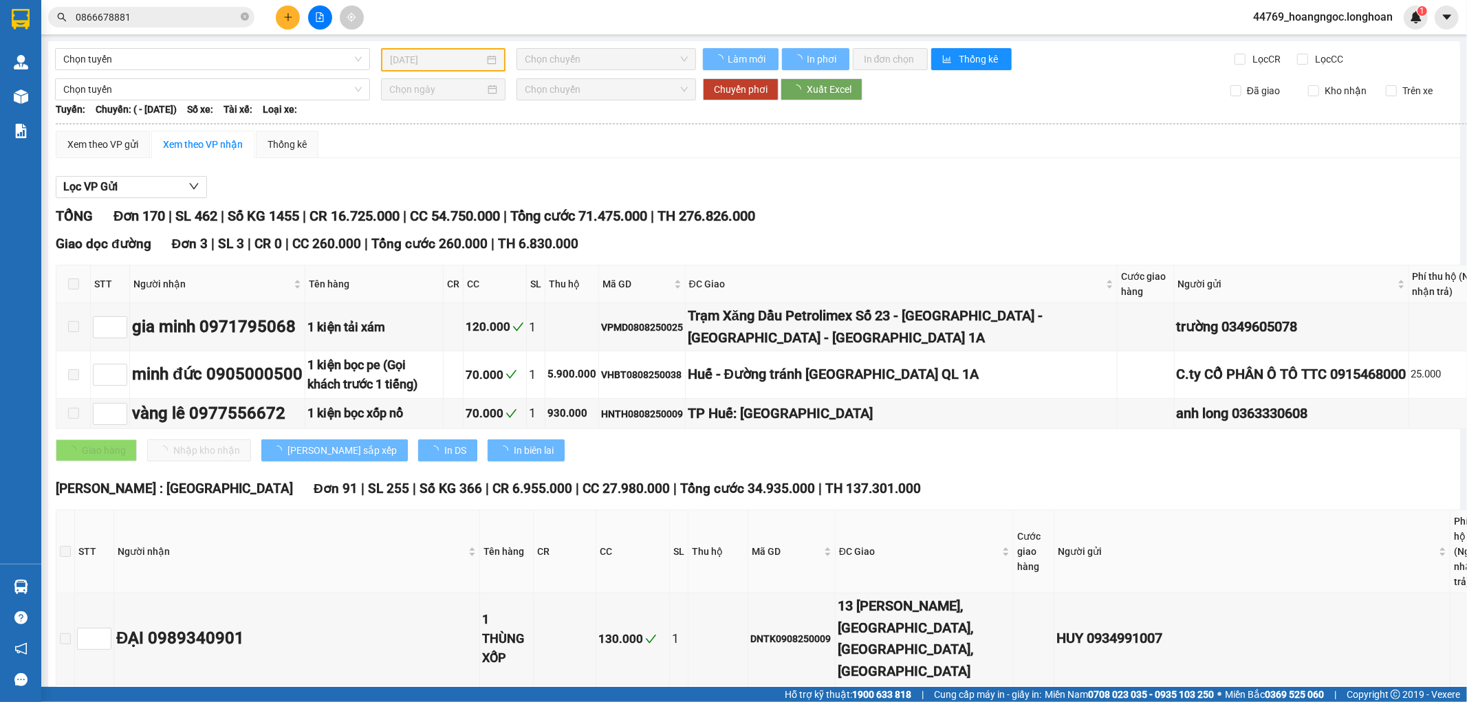
scroll to position [283, 0]
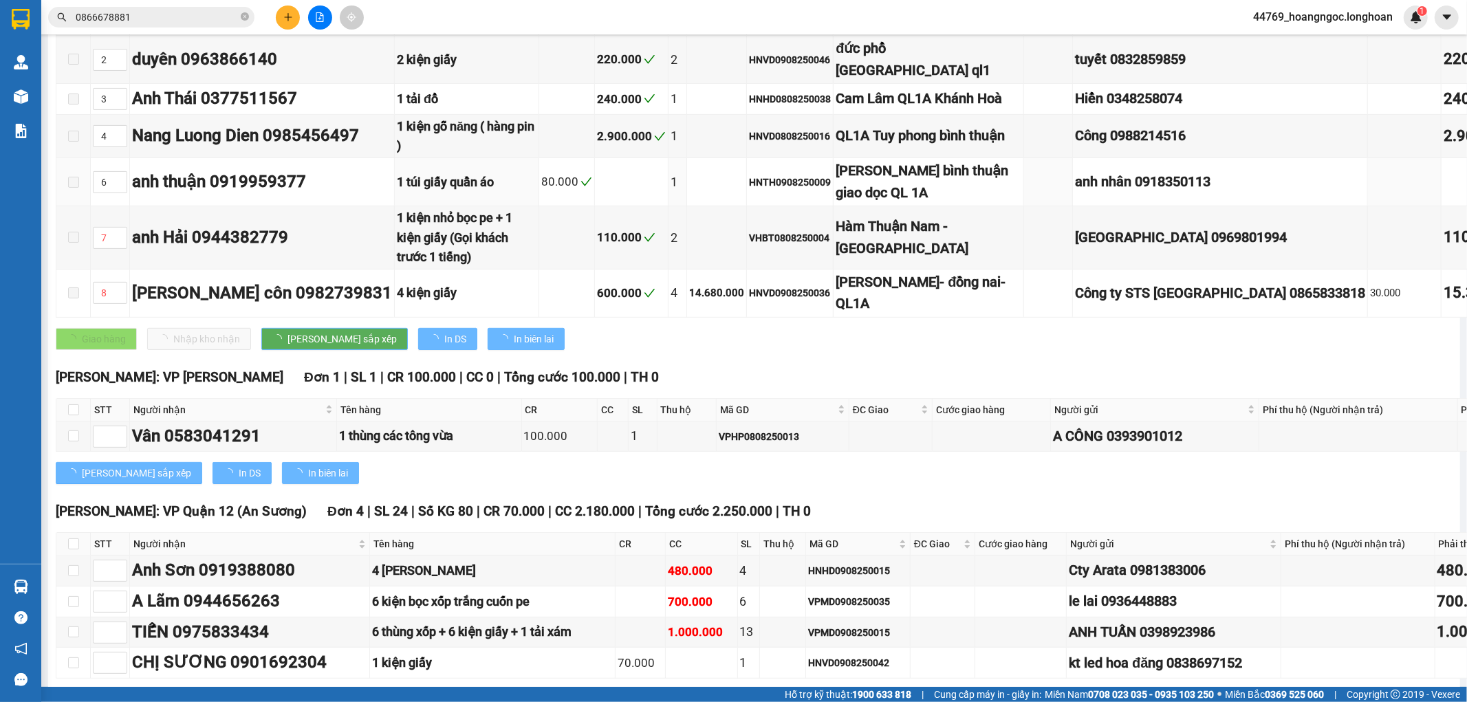
type input "09/08/2025"
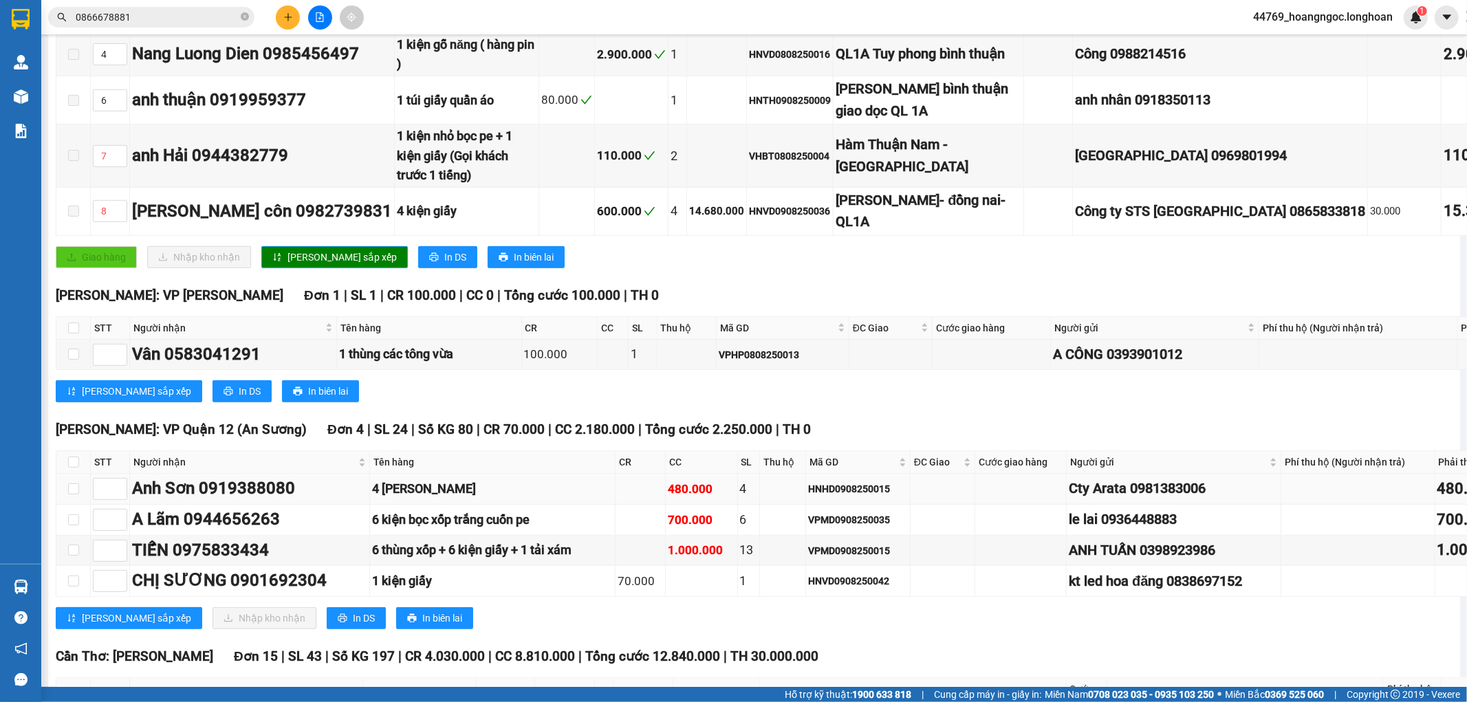
scroll to position [458, 0]
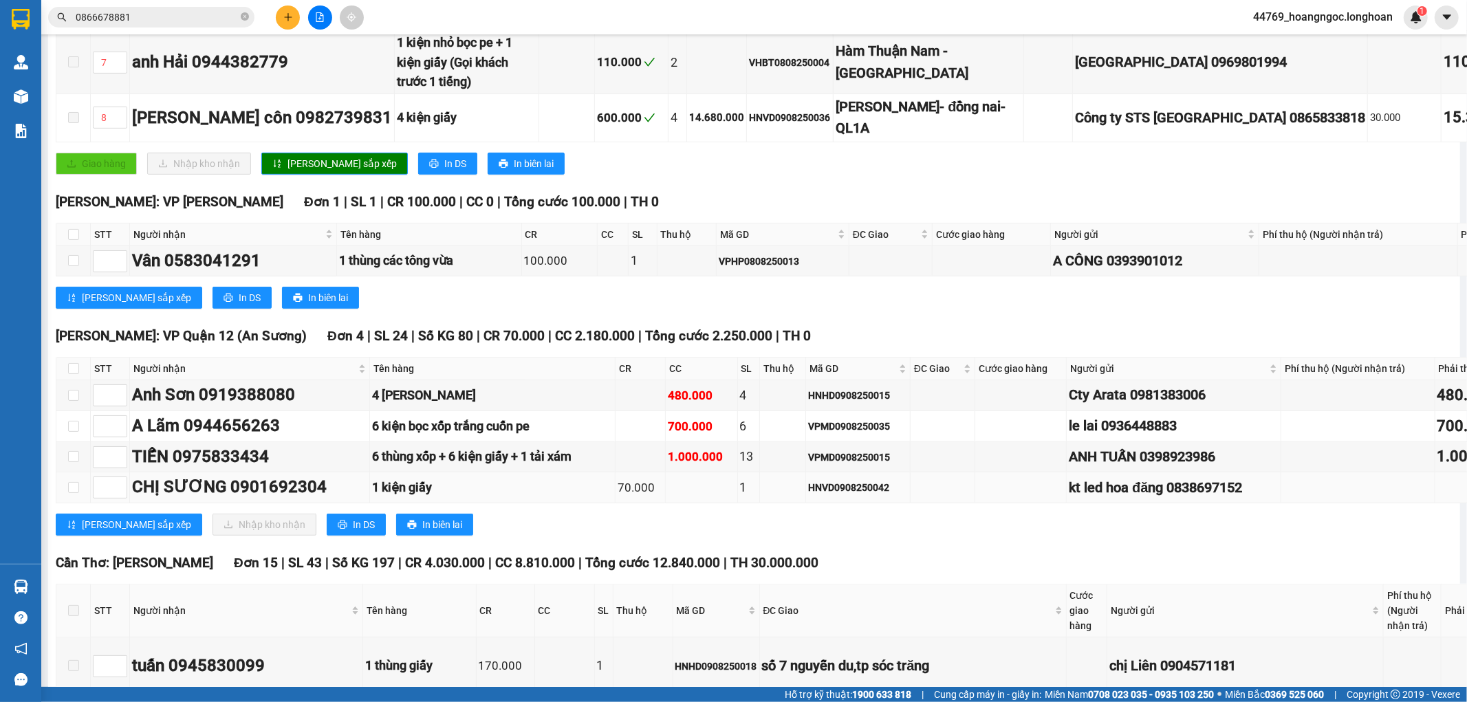
click at [269, 501] on div "CHỊ SƯƠNG 0901692304" at bounding box center [249, 488] width 235 height 26
click at [66, 380] on th at bounding box center [73, 369] width 34 height 23
click at [74, 374] on input "checkbox" at bounding box center [73, 368] width 11 height 11
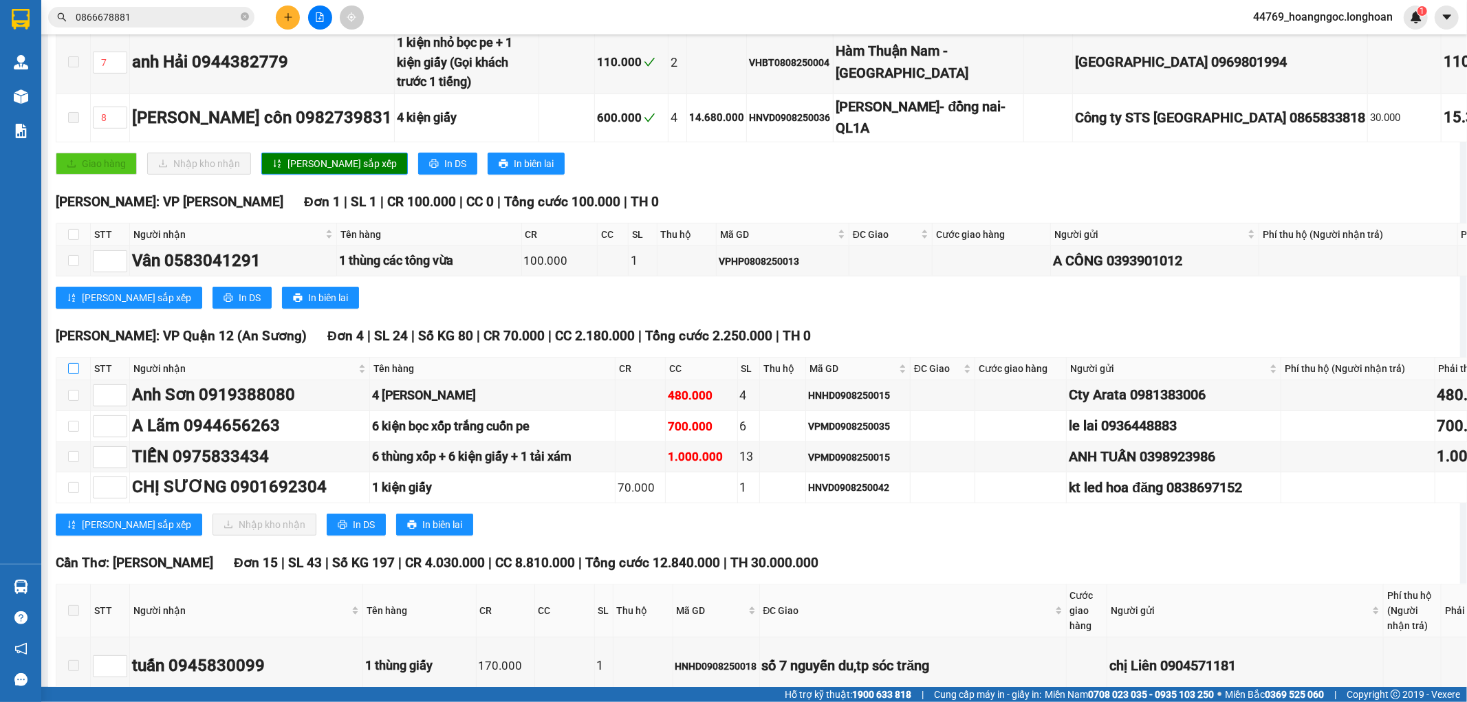
checkbox input "true"
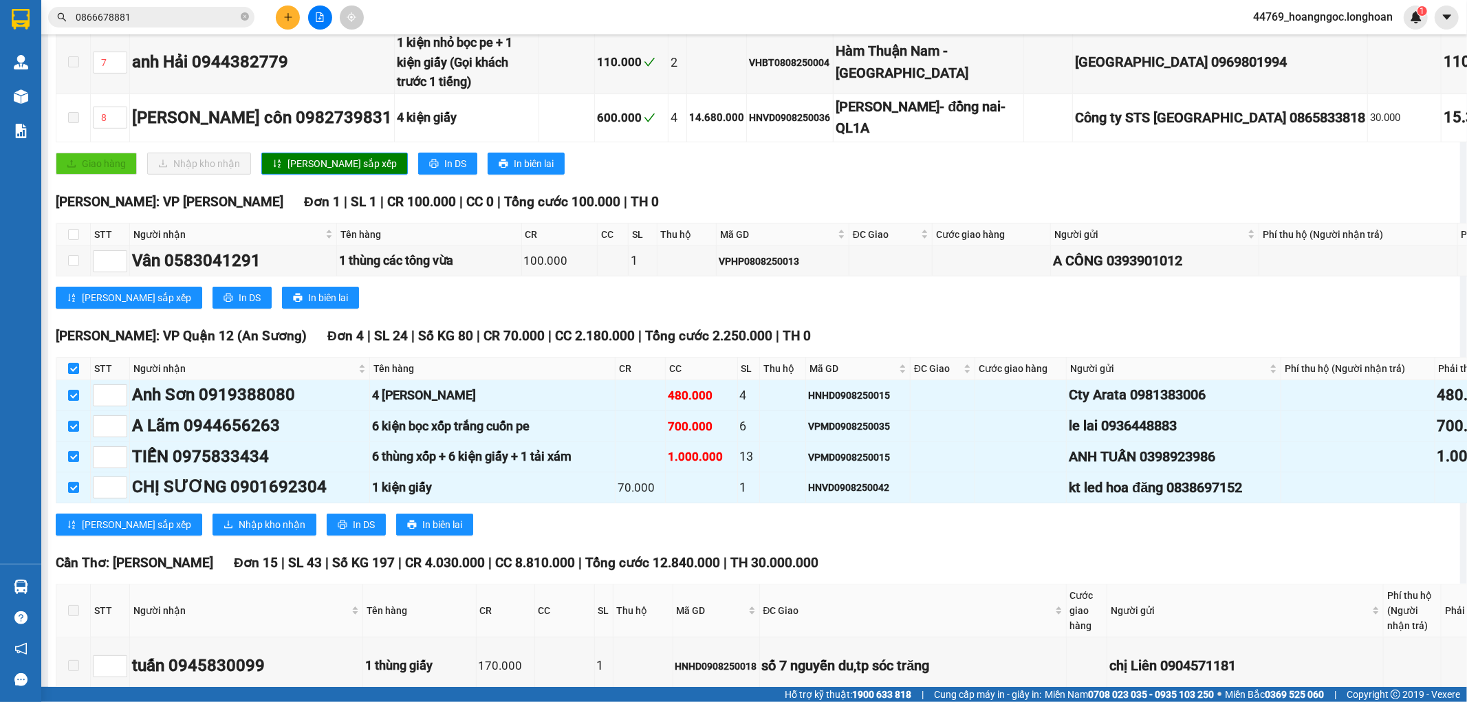
checkbox input "true"
click at [74, 374] on input "checkbox" at bounding box center [73, 368] width 11 height 11
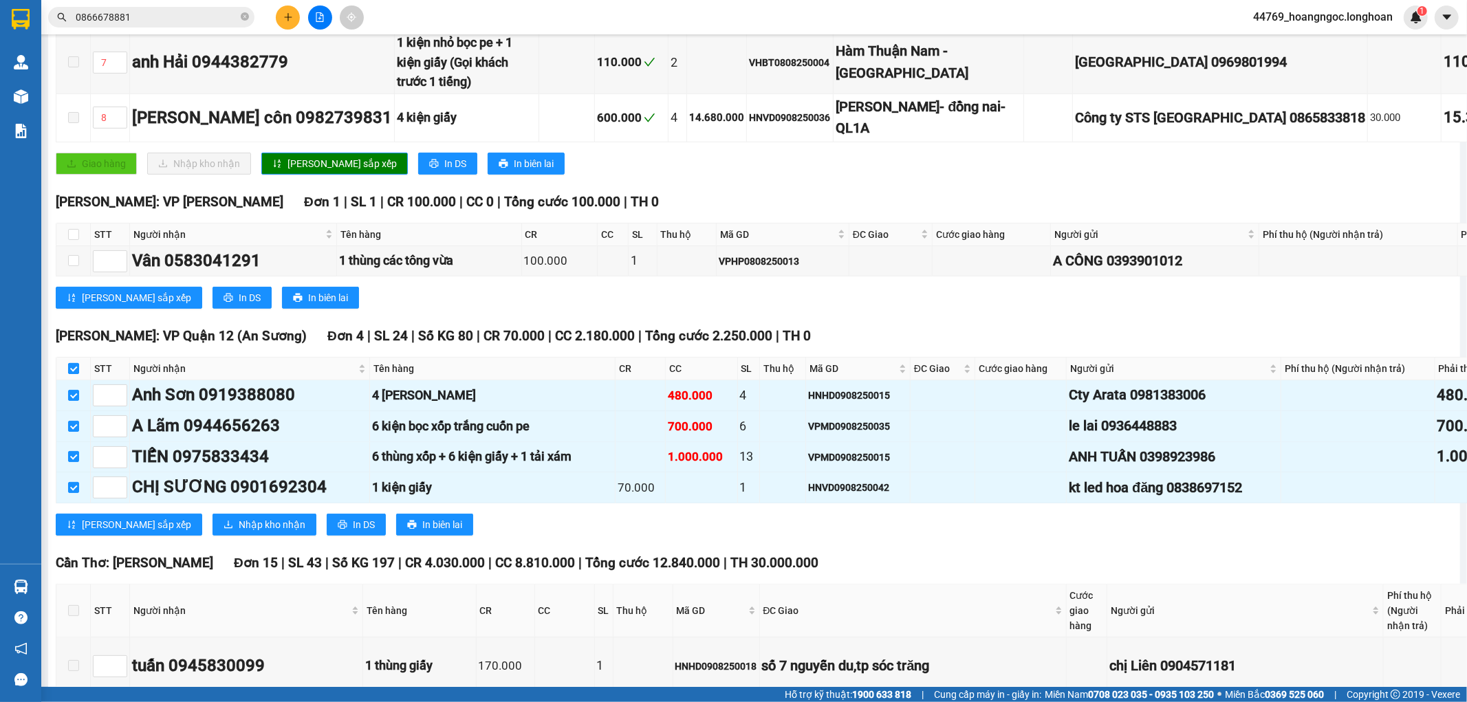
checkbox input "false"
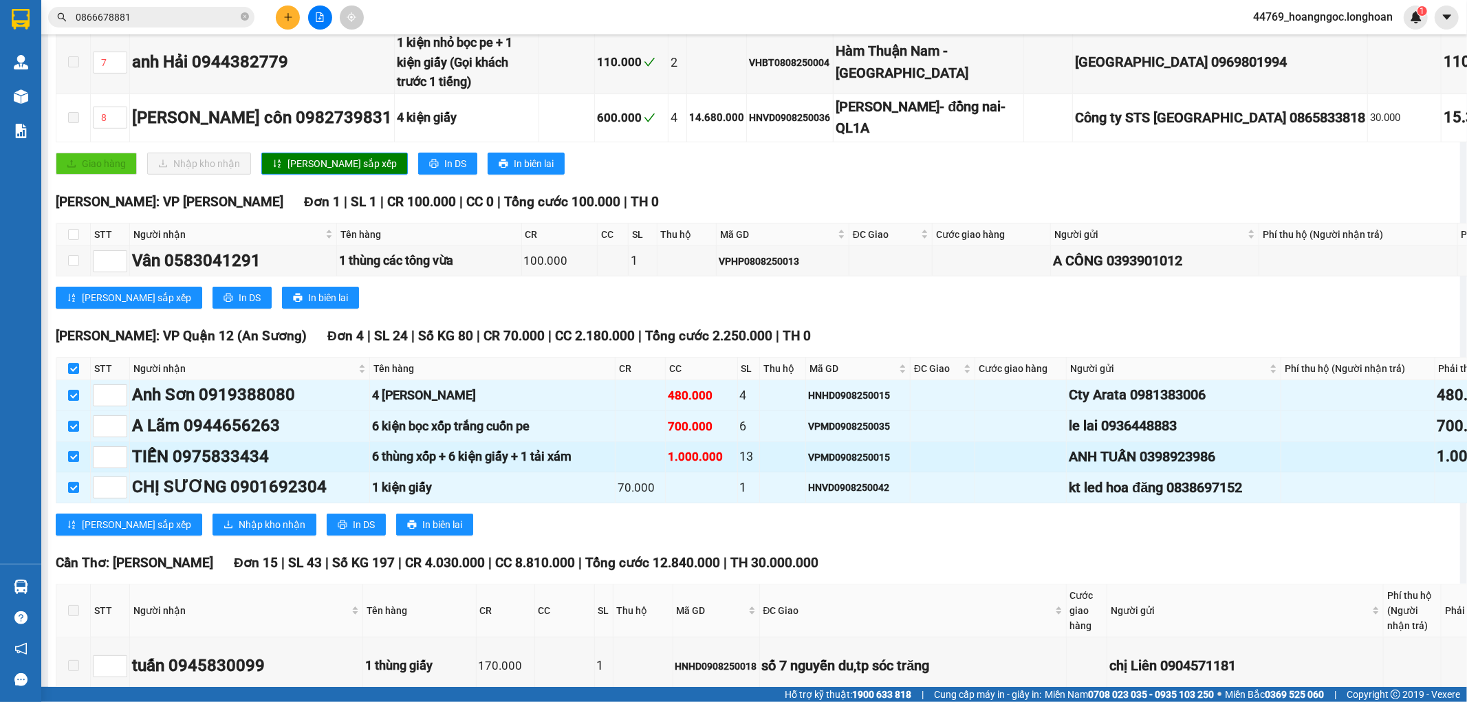
checkbox input "false"
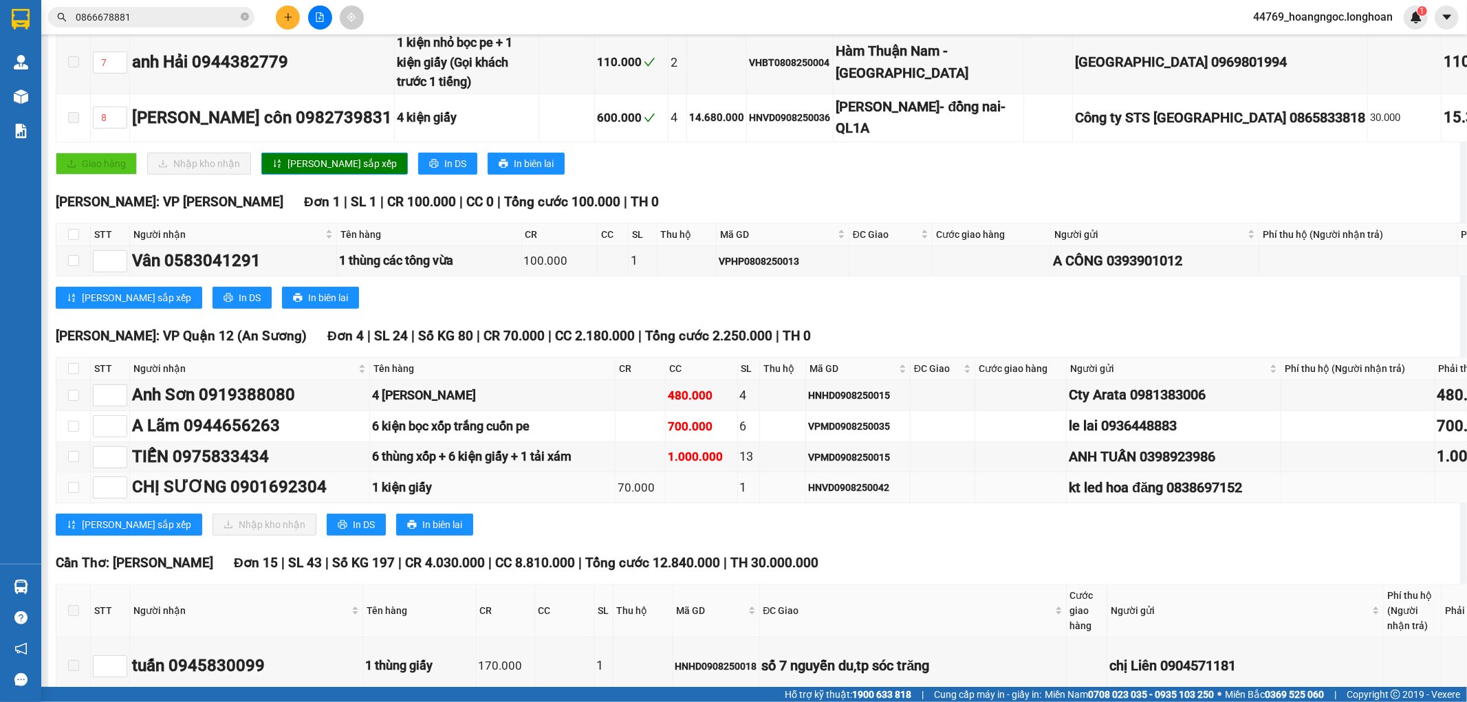
click at [278, 501] on div "CHỊ SƯƠNG 0901692304" at bounding box center [249, 488] width 235 height 26
drag, startPoint x: 636, startPoint y: 537, endPoint x: 679, endPoint y: 544, distance: 43.9
click at [666, 504] on td at bounding box center [702, 488] width 72 height 31
click at [808, 495] on div "HNVD0908250042" at bounding box center [857, 487] width 99 height 15
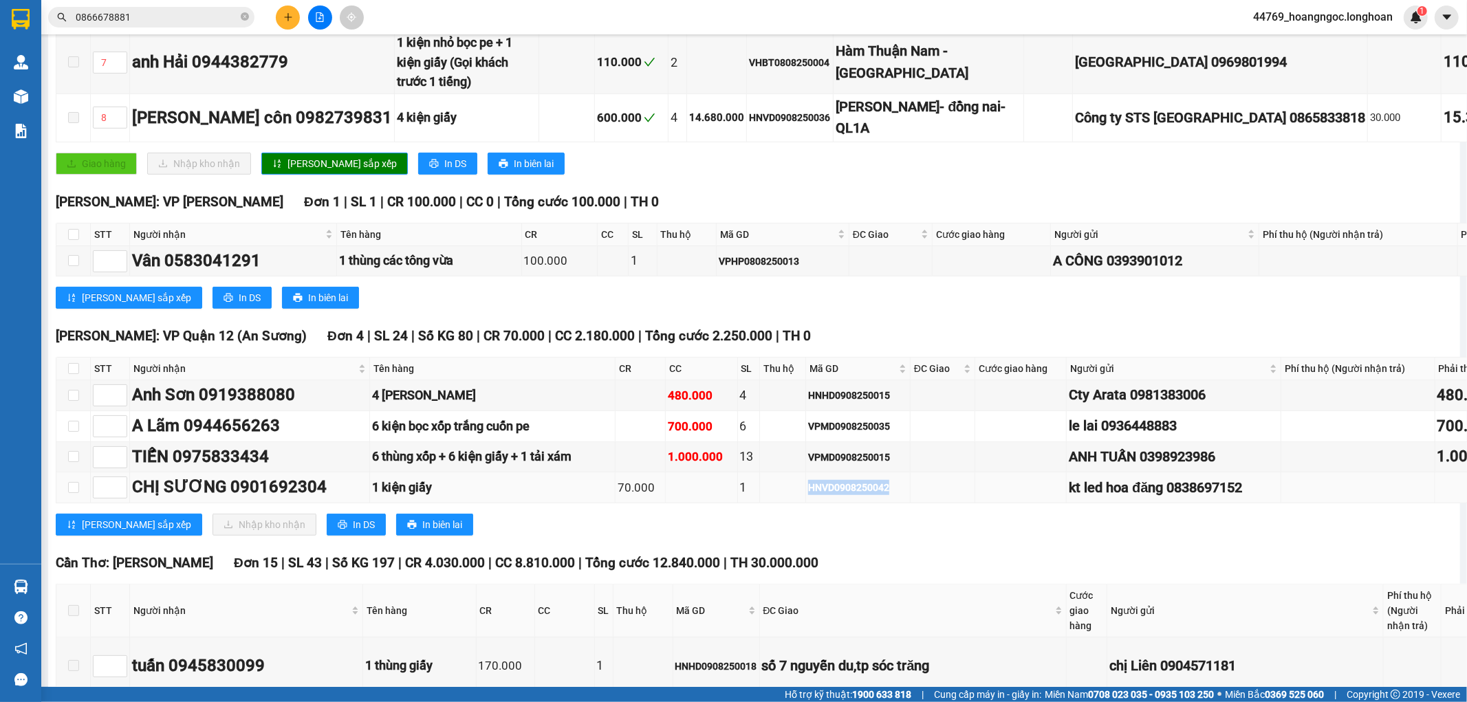
click at [808, 495] on div "HNVD0908250042" at bounding box center [857, 487] width 99 height 15
copy div "HNVD0908250042"
click at [73, 374] on input "checkbox" at bounding box center [73, 368] width 11 height 11
checkbox input "true"
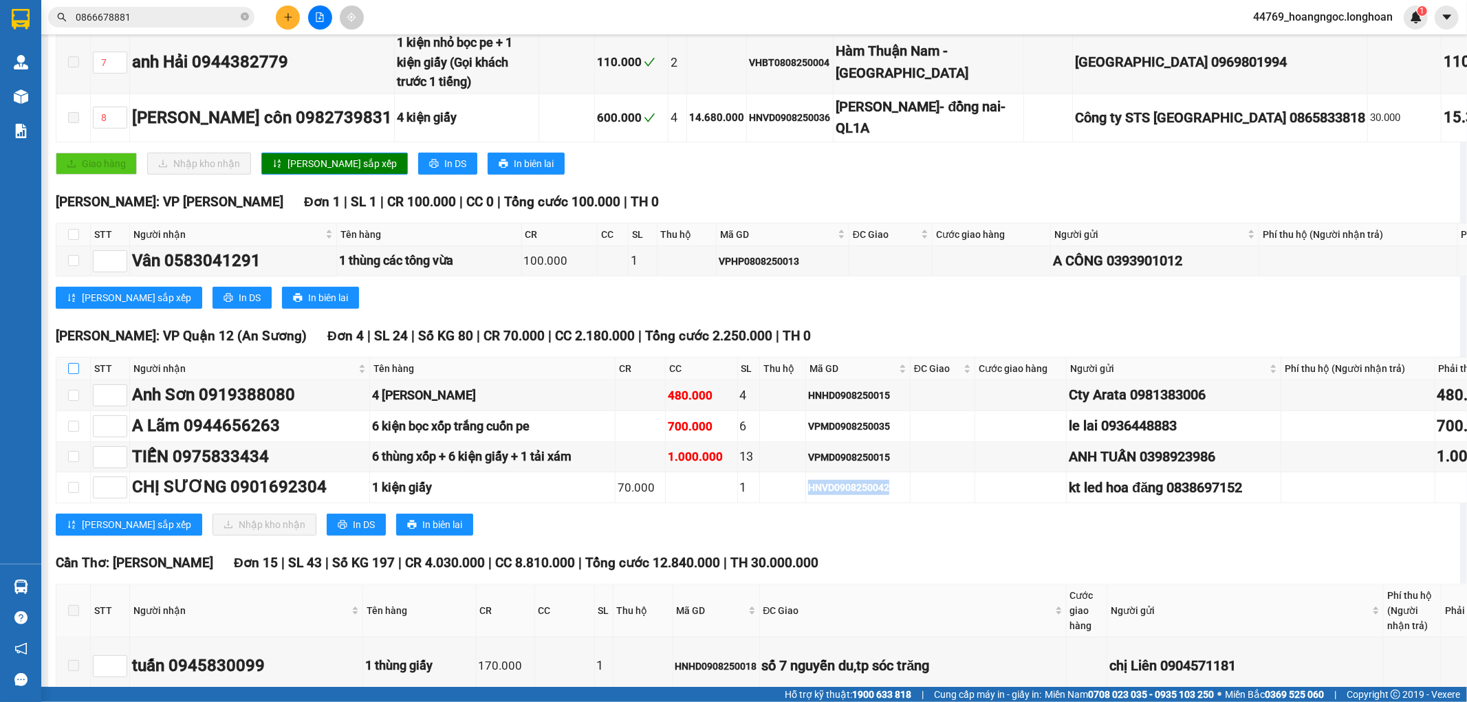
checkbox input "true"
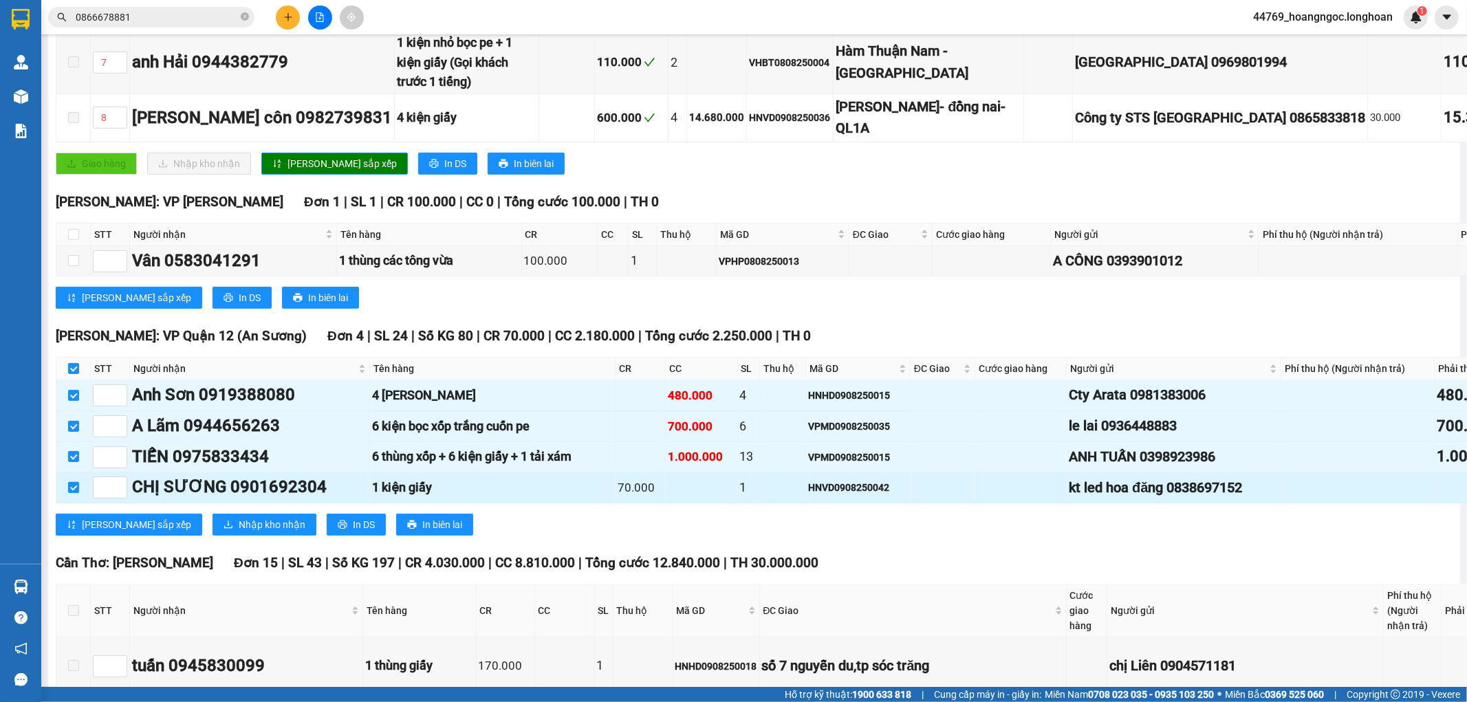
click at [76, 495] on label at bounding box center [73, 487] width 11 height 15
click at [76, 493] on input "checkbox" at bounding box center [73, 487] width 11 height 11
checkbox input "false"
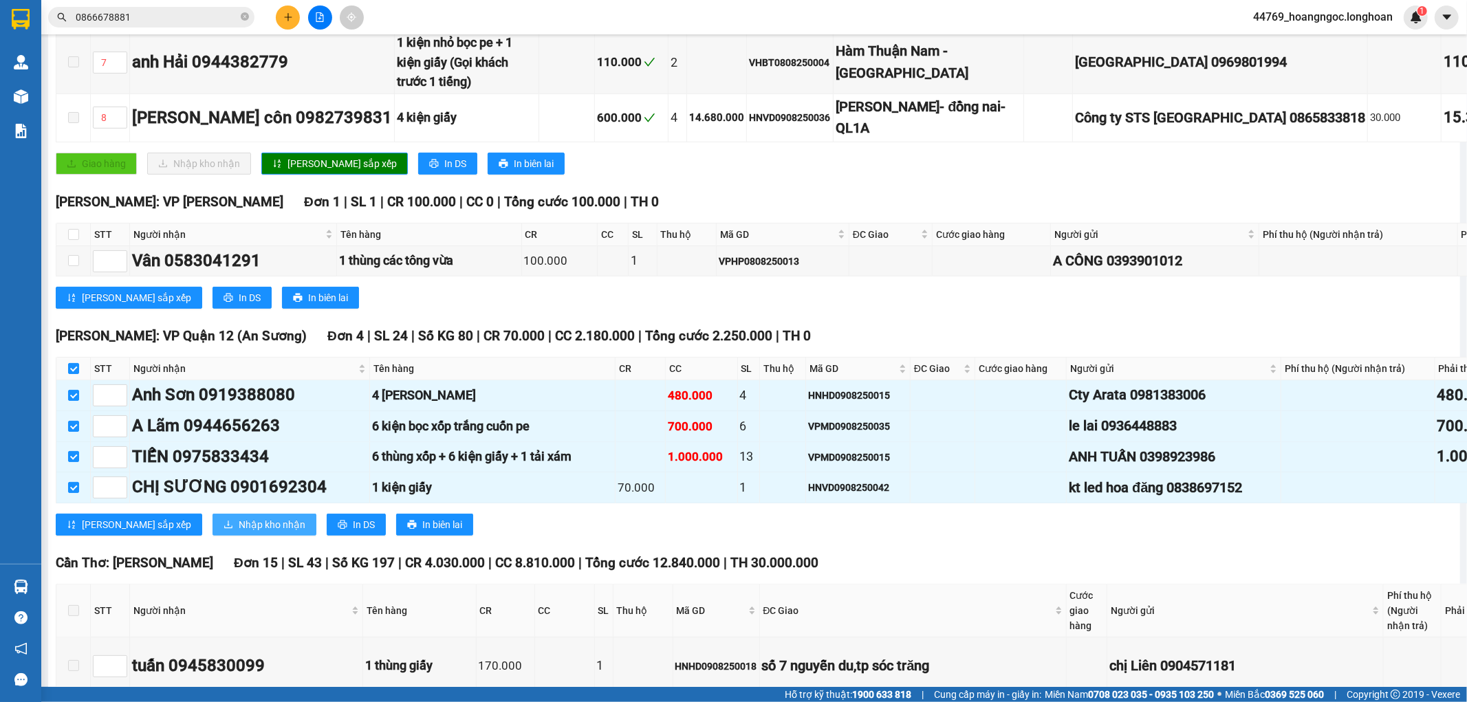
checkbox input "false"
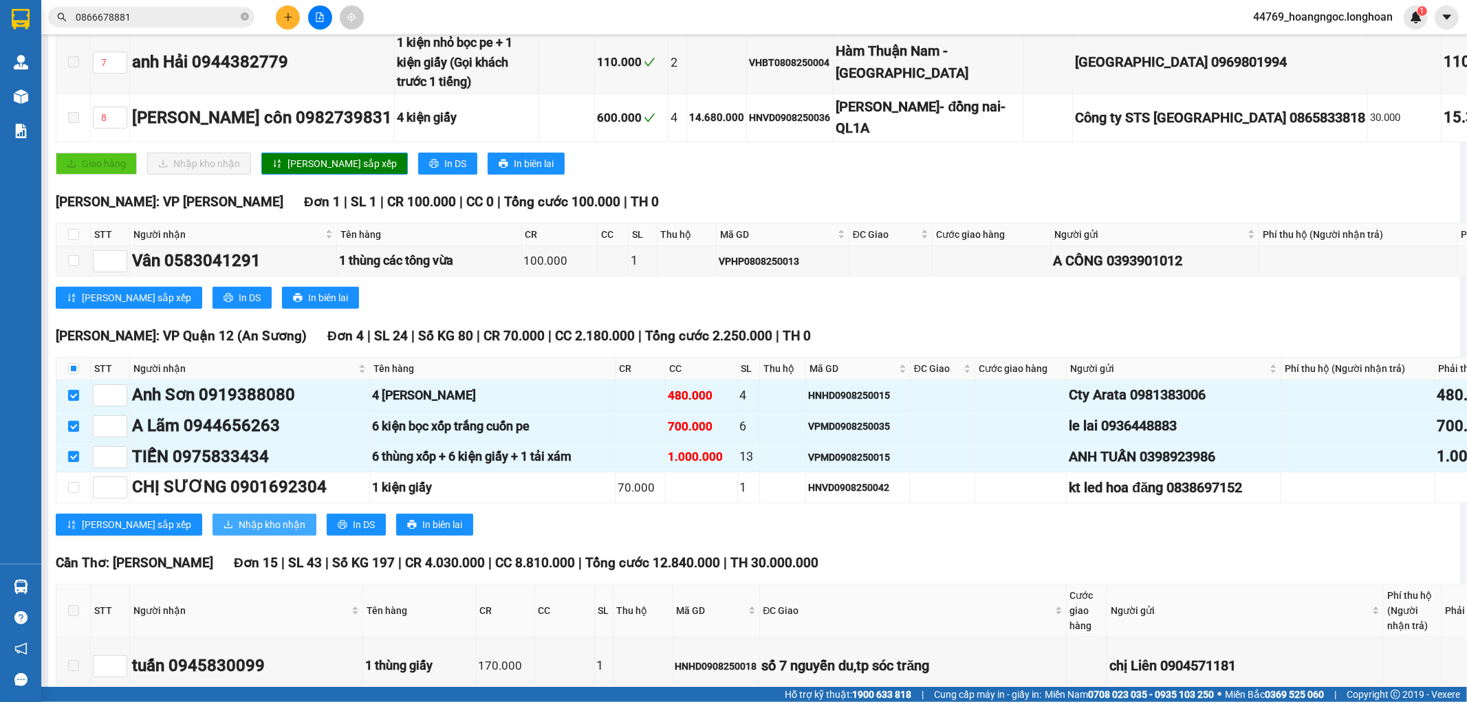
click at [239, 532] on span "Nhập kho nhận" at bounding box center [272, 524] width 67 height 15
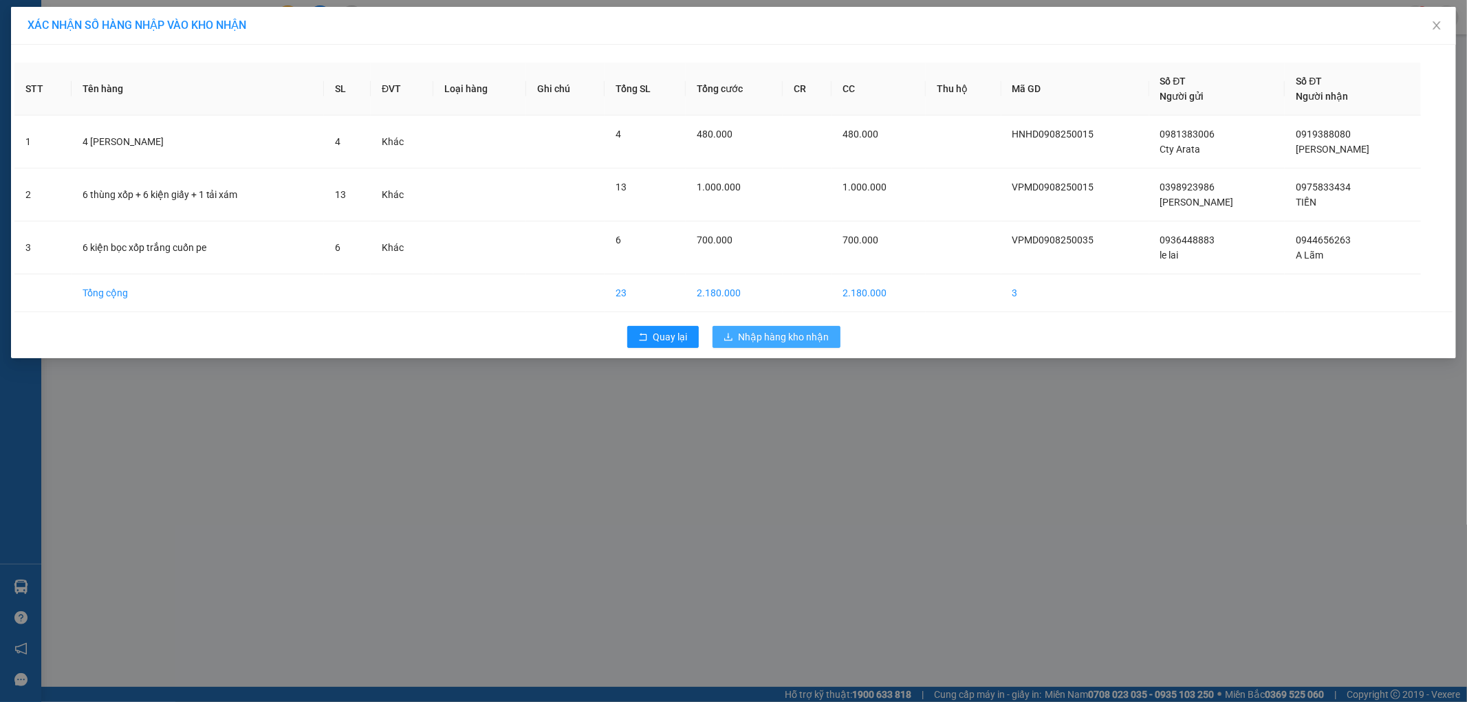
click at [798, 334] on span "Nhập hàng kho nhận" at bounding box center [784, 337] width 91 height 15
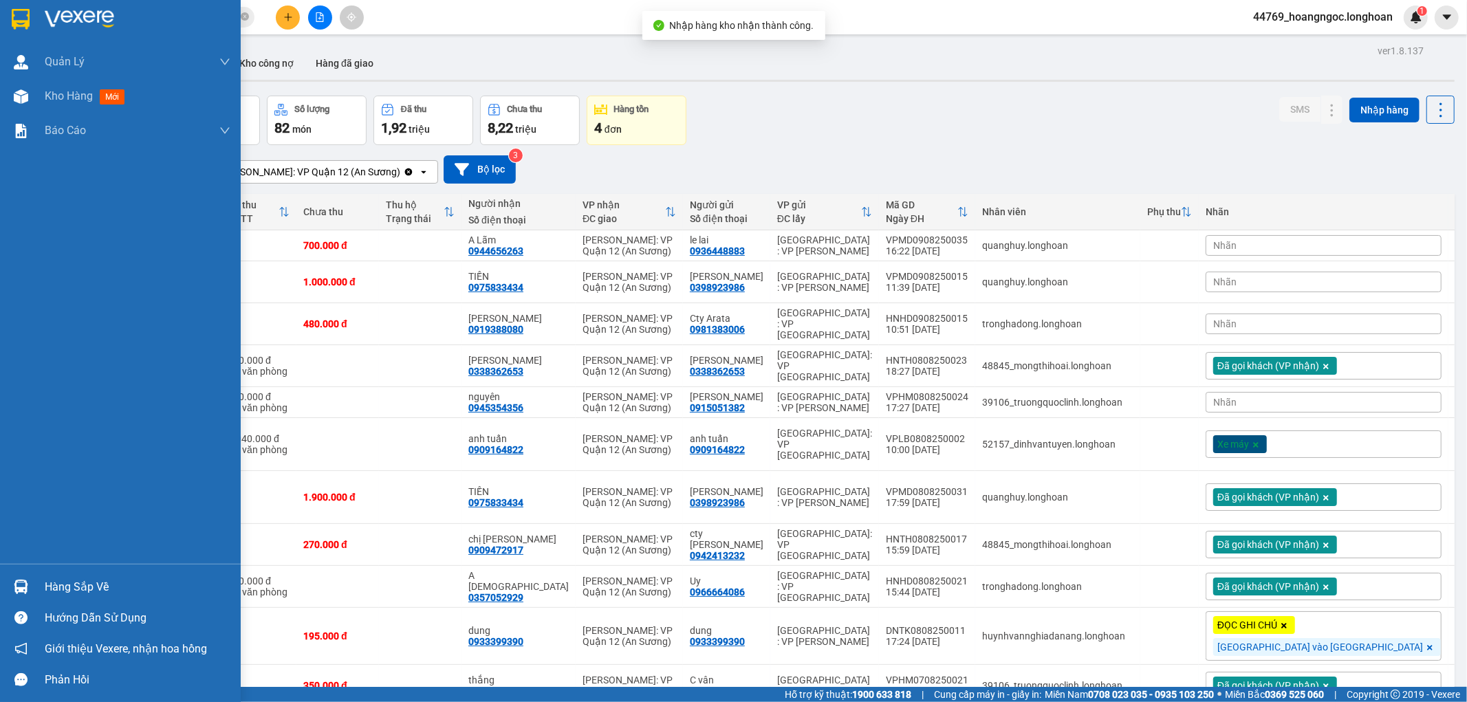
click at [21, 582] on img at bounding box center [21, 587] width 14 height 14
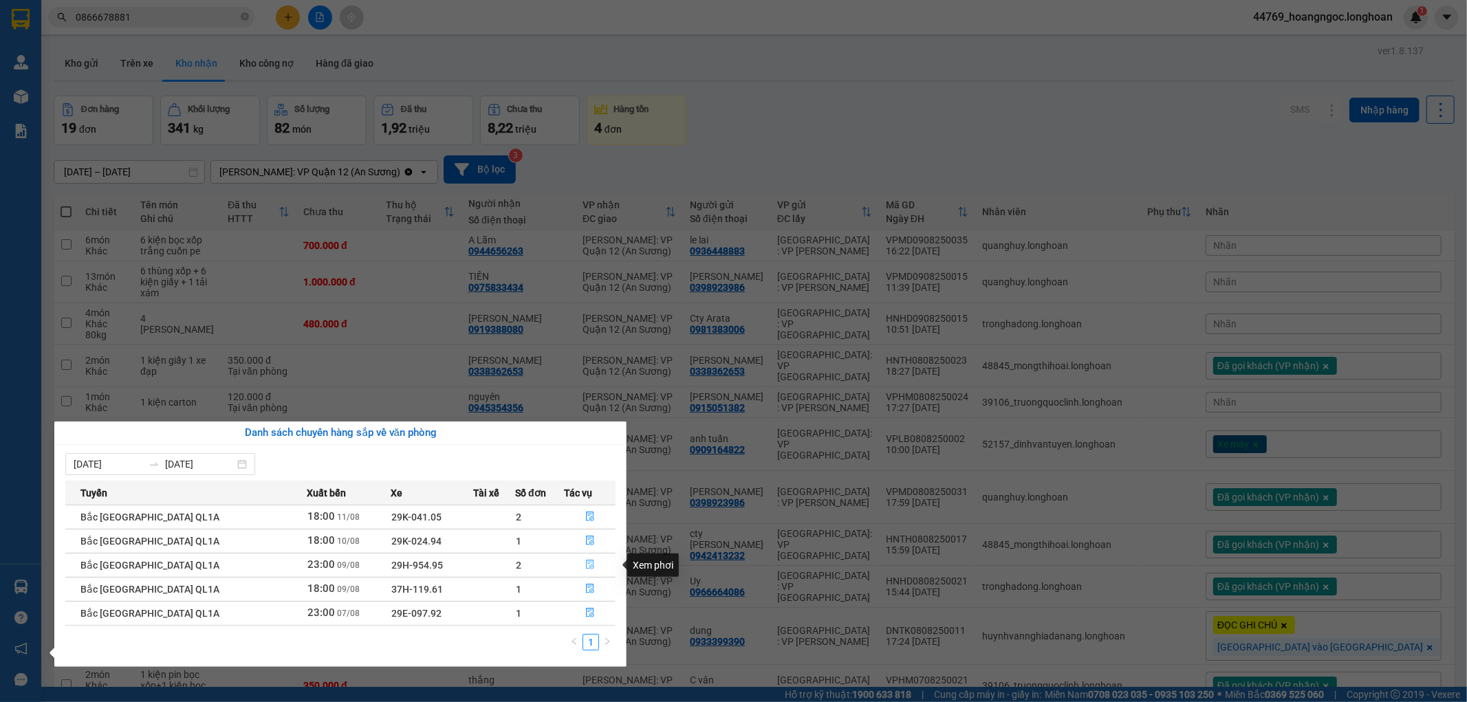
click at [585, 568] on icon "file-done" at bounding box center [590, 565] width 10 height 10
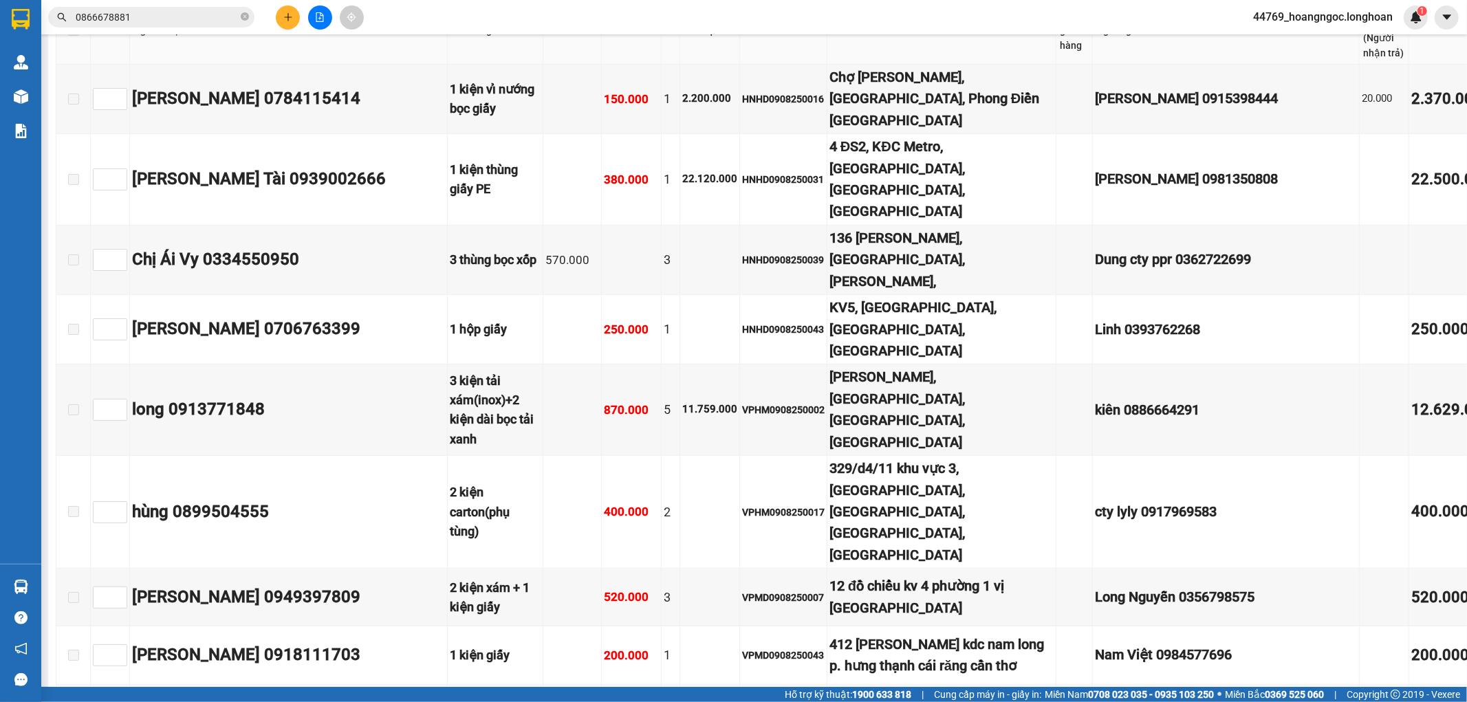
scroll to position [9554, 0]
checkbox input "true"
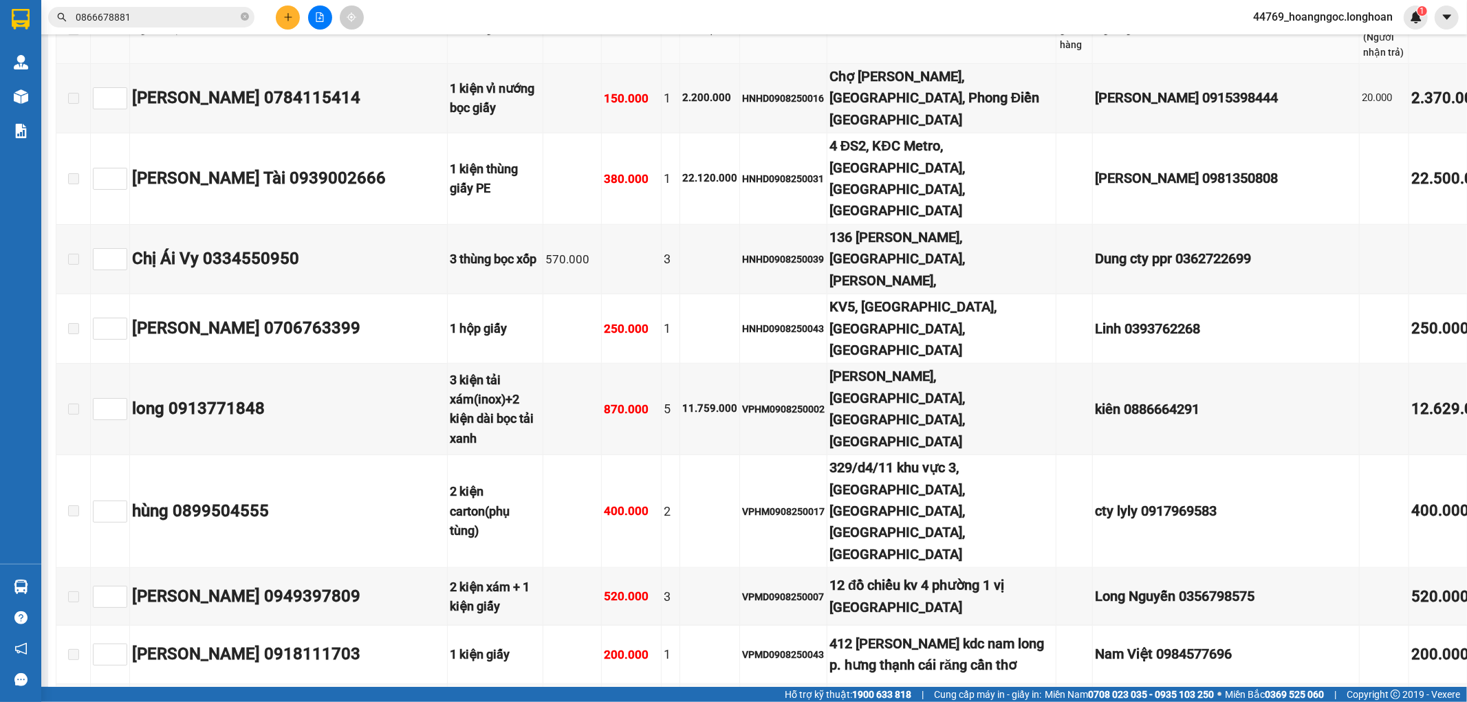
checkbox input "true"
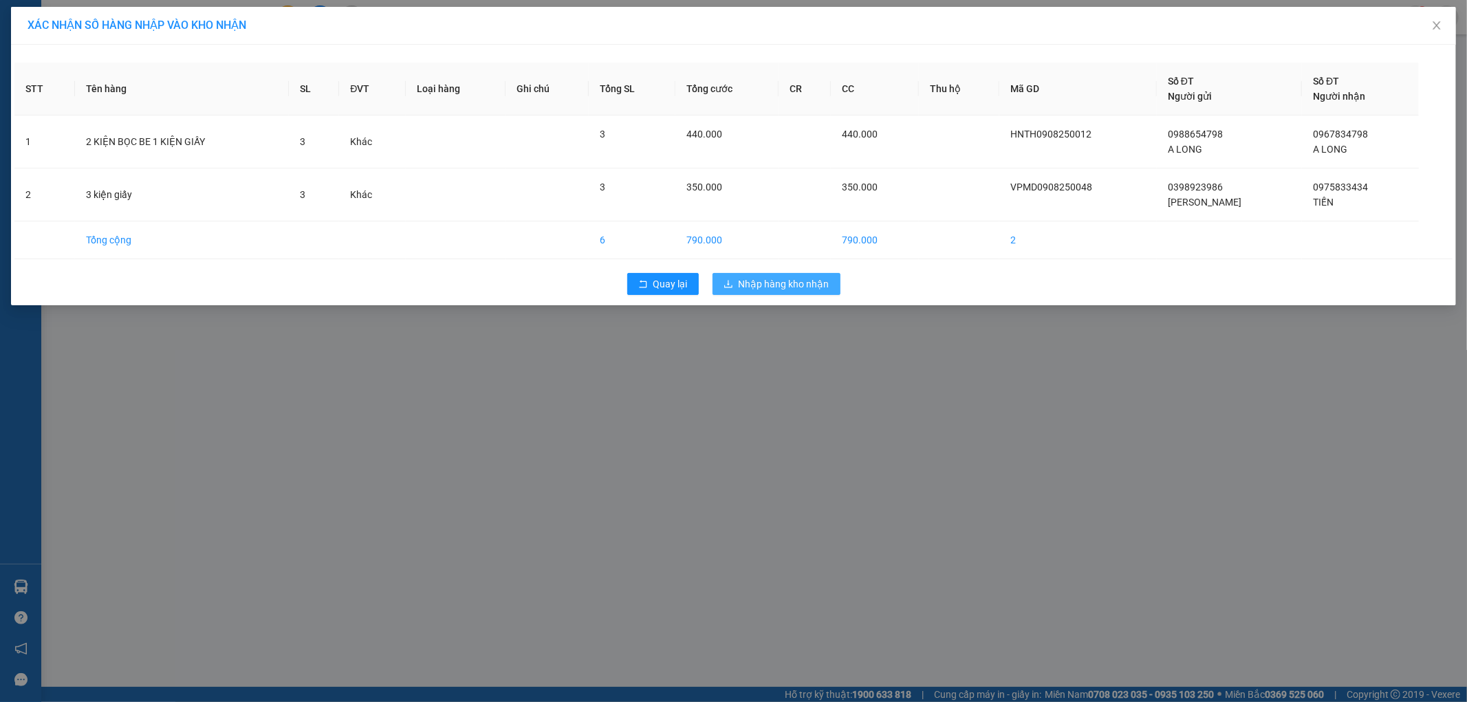
click at [801, 283] on span "Nhập hàng kho nhận" at bounding box center [784, 284] width 91 height 15
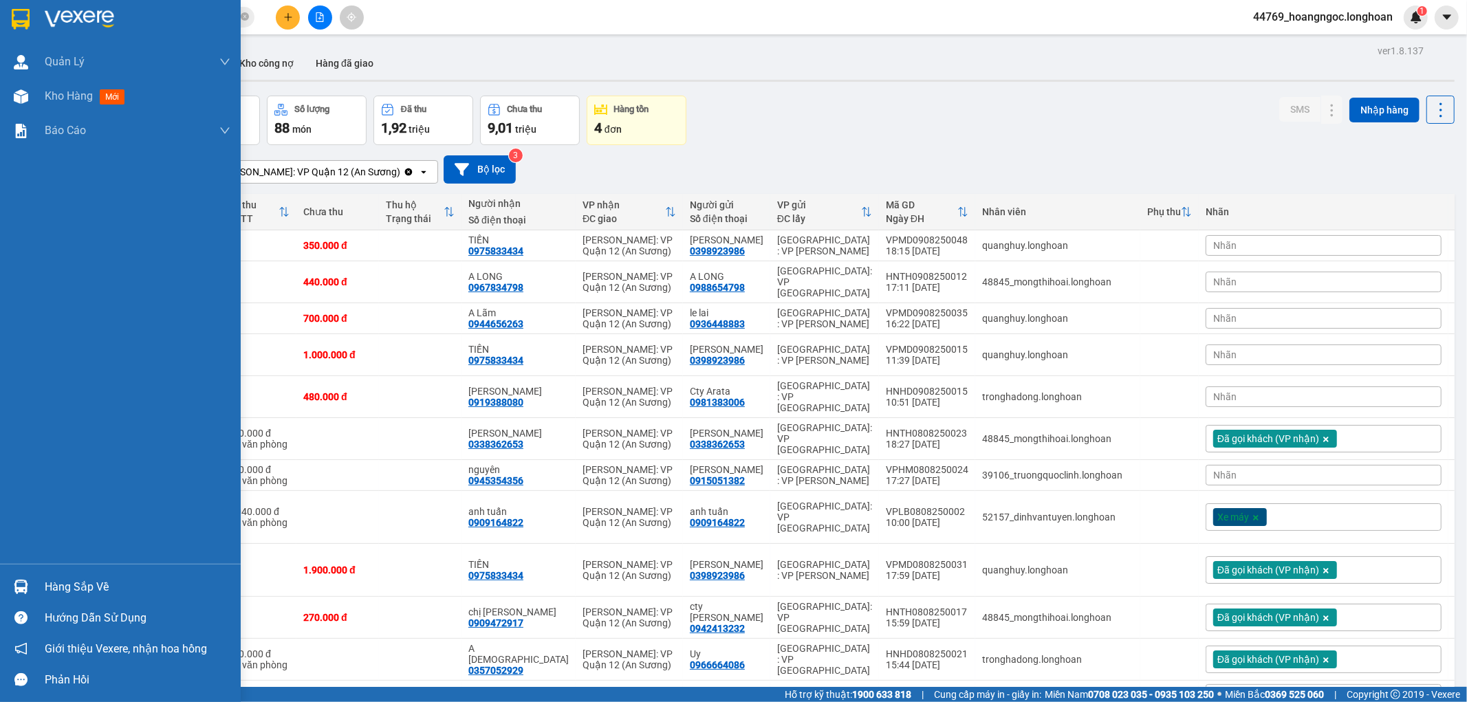
click at [31, 579] on div at bounding box center [21, 587] width 24 height 24
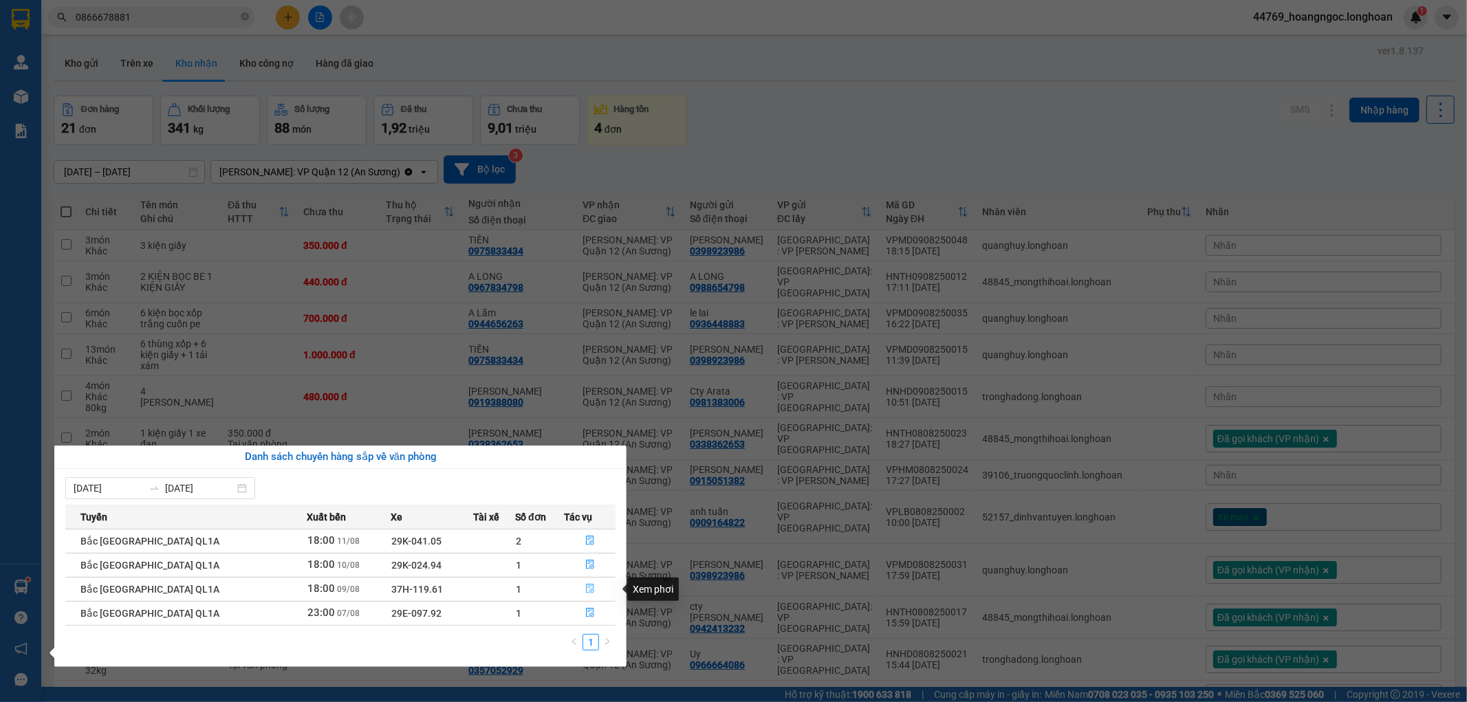
click at [585, 590] on icon "file-done" at bounding box center [590, 589] width 10 height 10
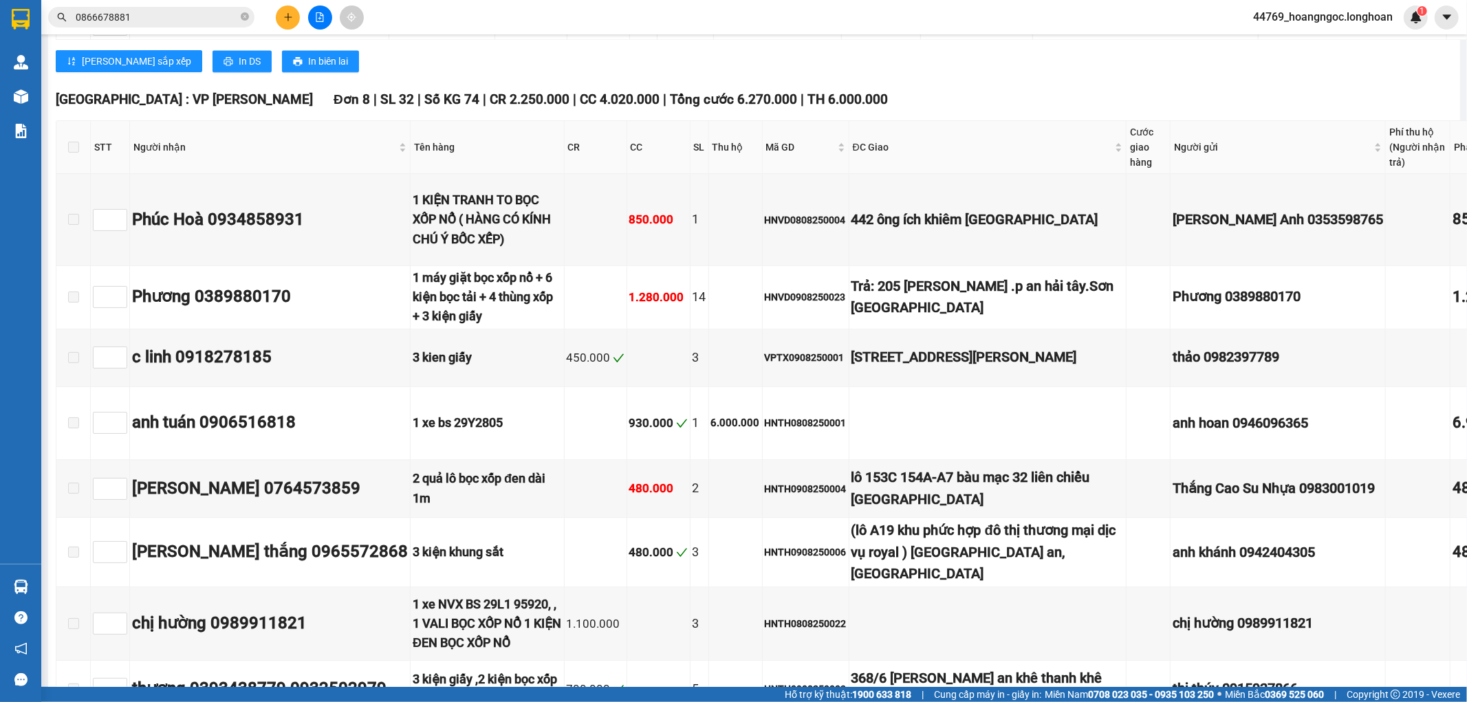
scroll to position [7414, 0]
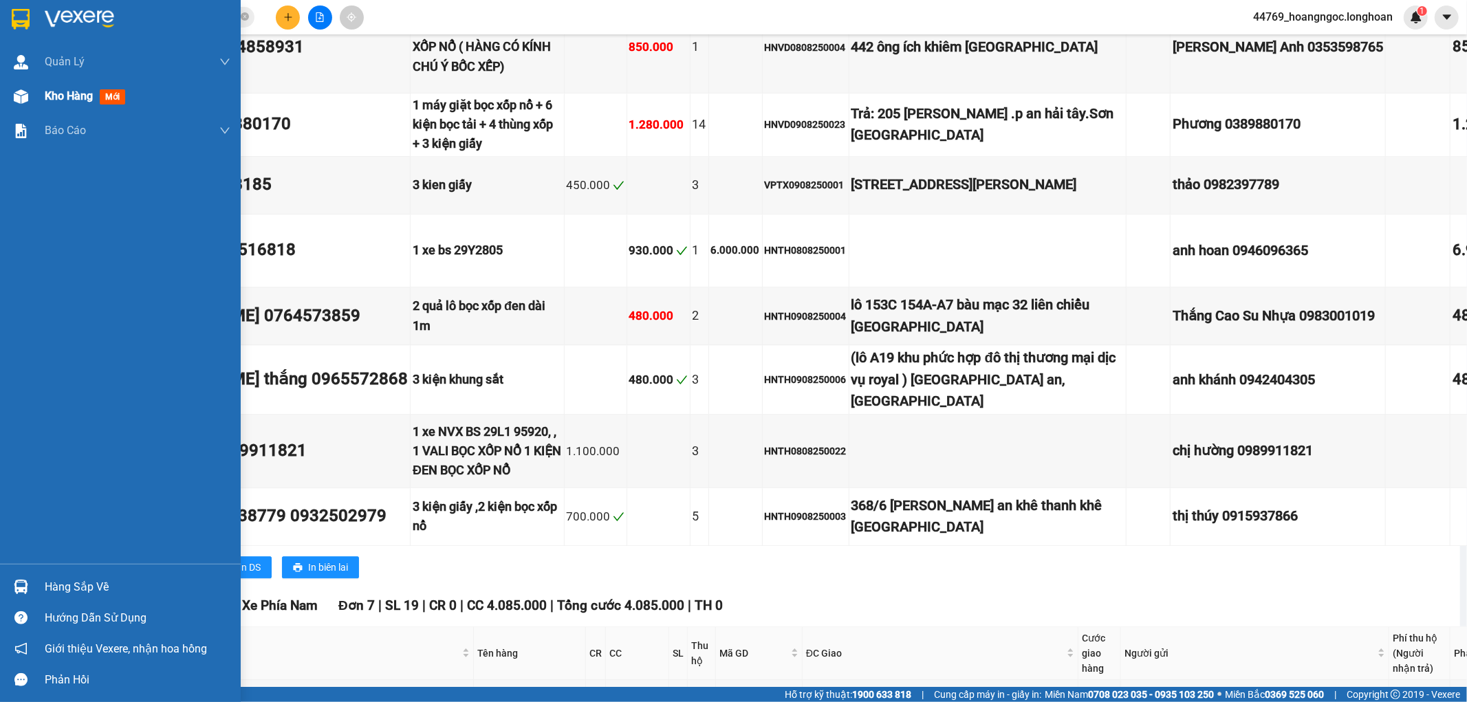
click at [58, 94] on span "Kho hàng" at bounding box center [69, 95] width 48 height 13
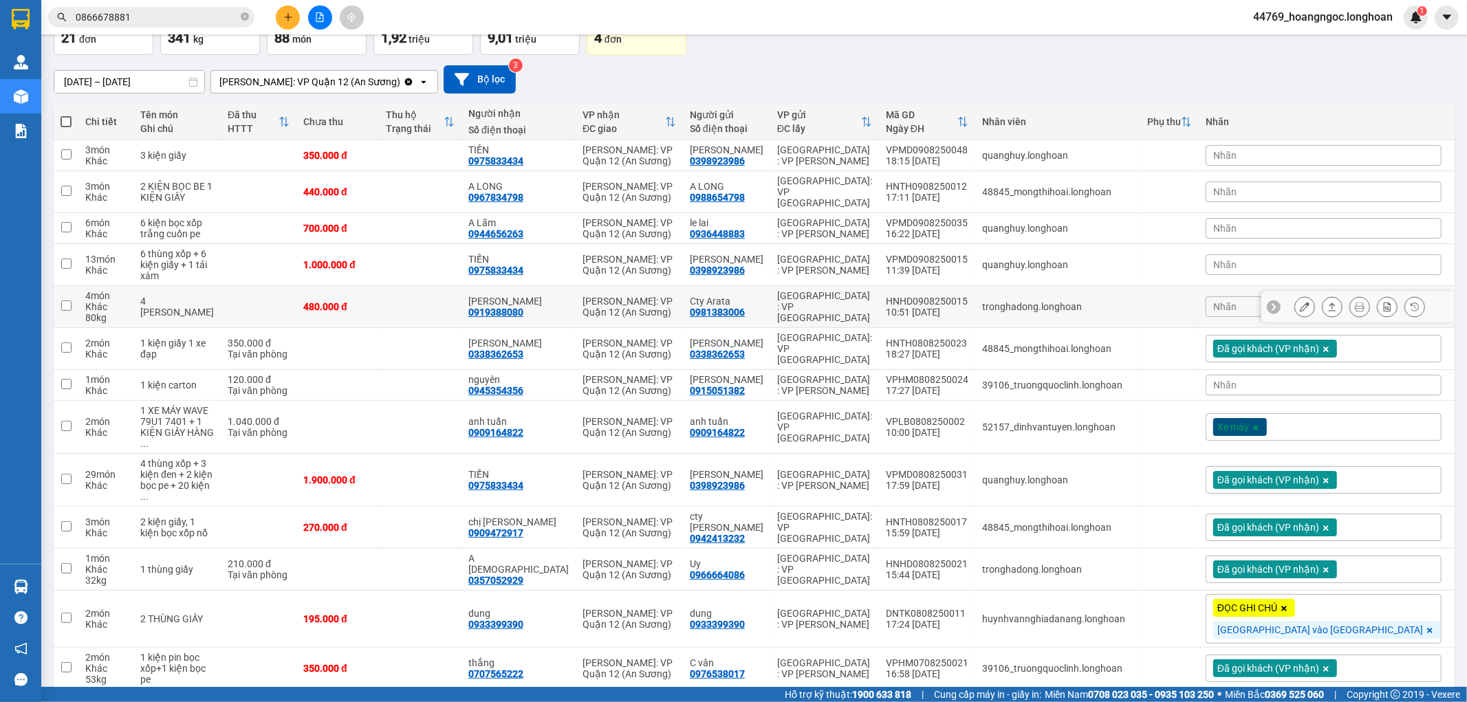
scroll to position [14, 0]
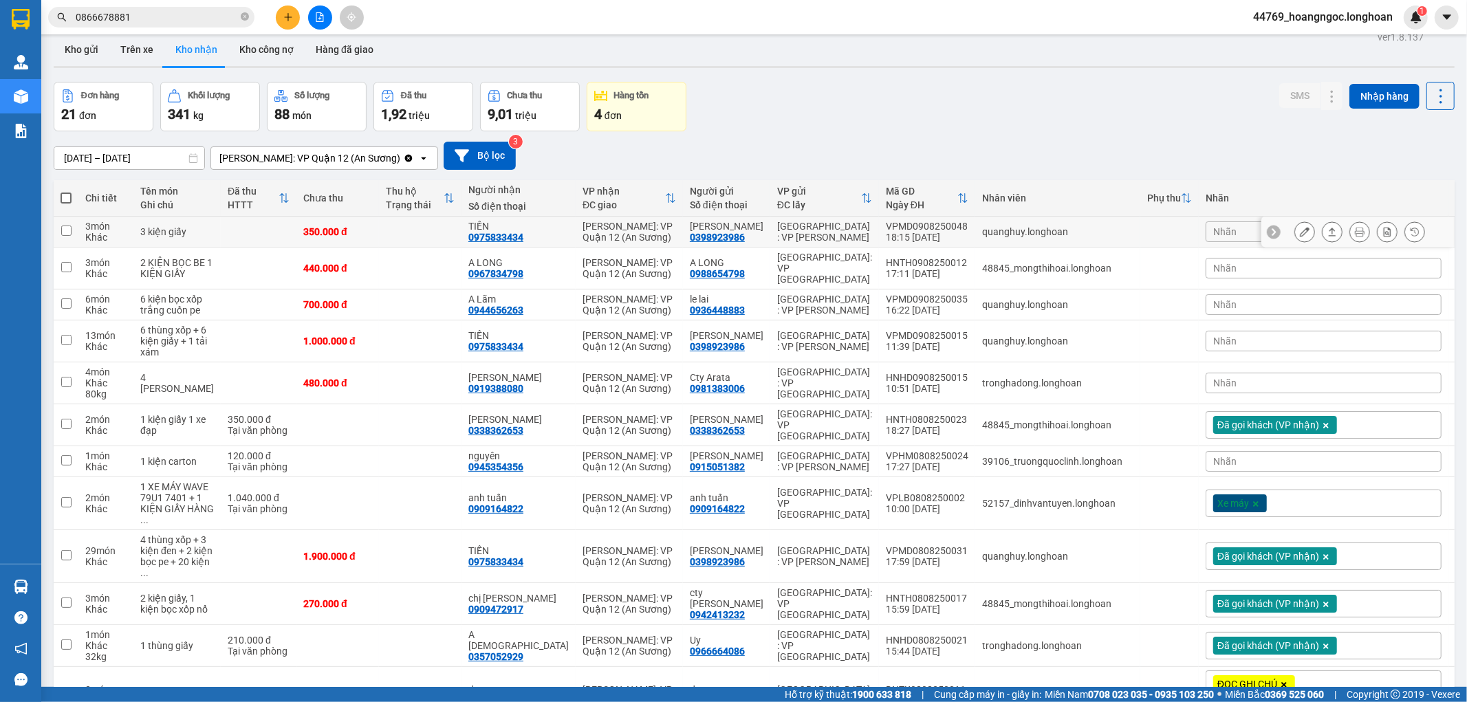
click at [1300, 230] on icon at bounding box center [1305, 232] width 10 height 10
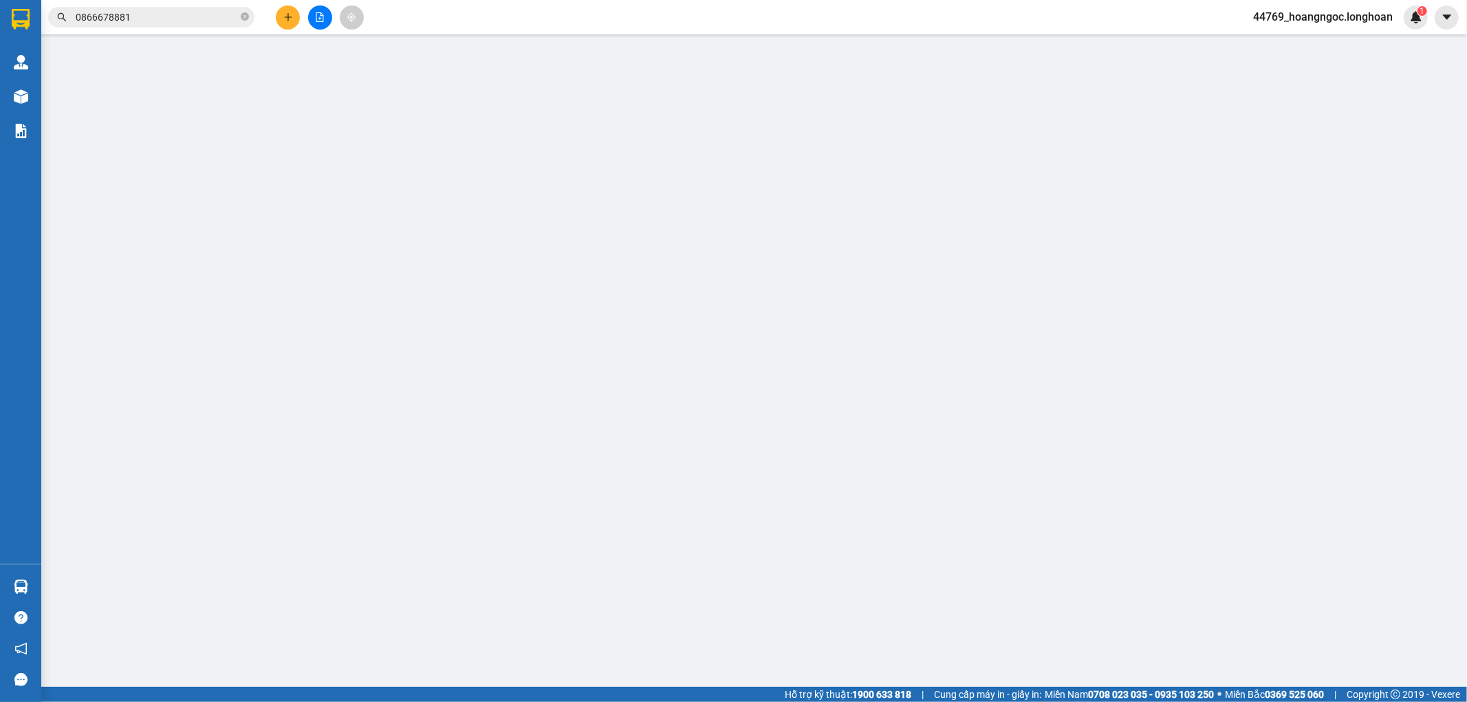
type input "0398923986"
type input "[PERSON_NAME]"
type input "0975833434"
type input "TIẾN"
type input "350.000"
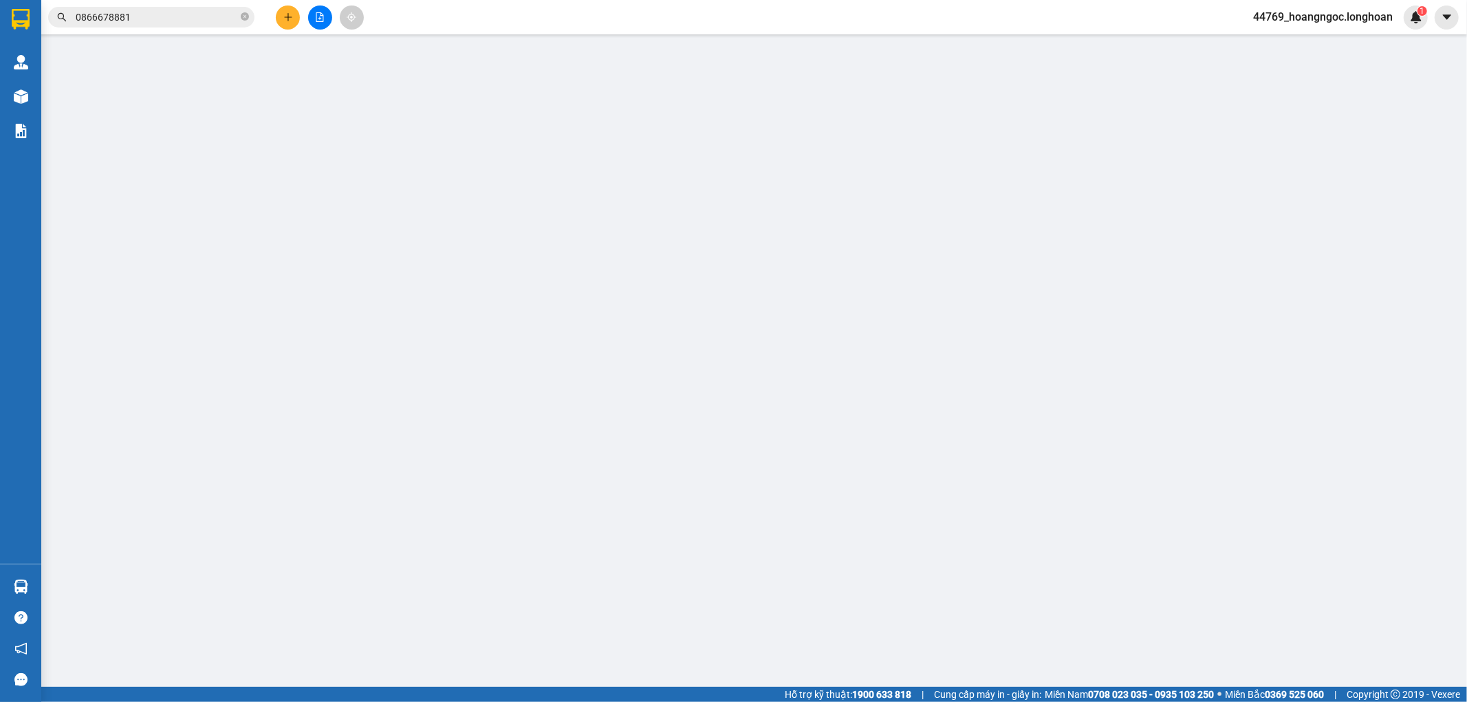
type input "350.000"
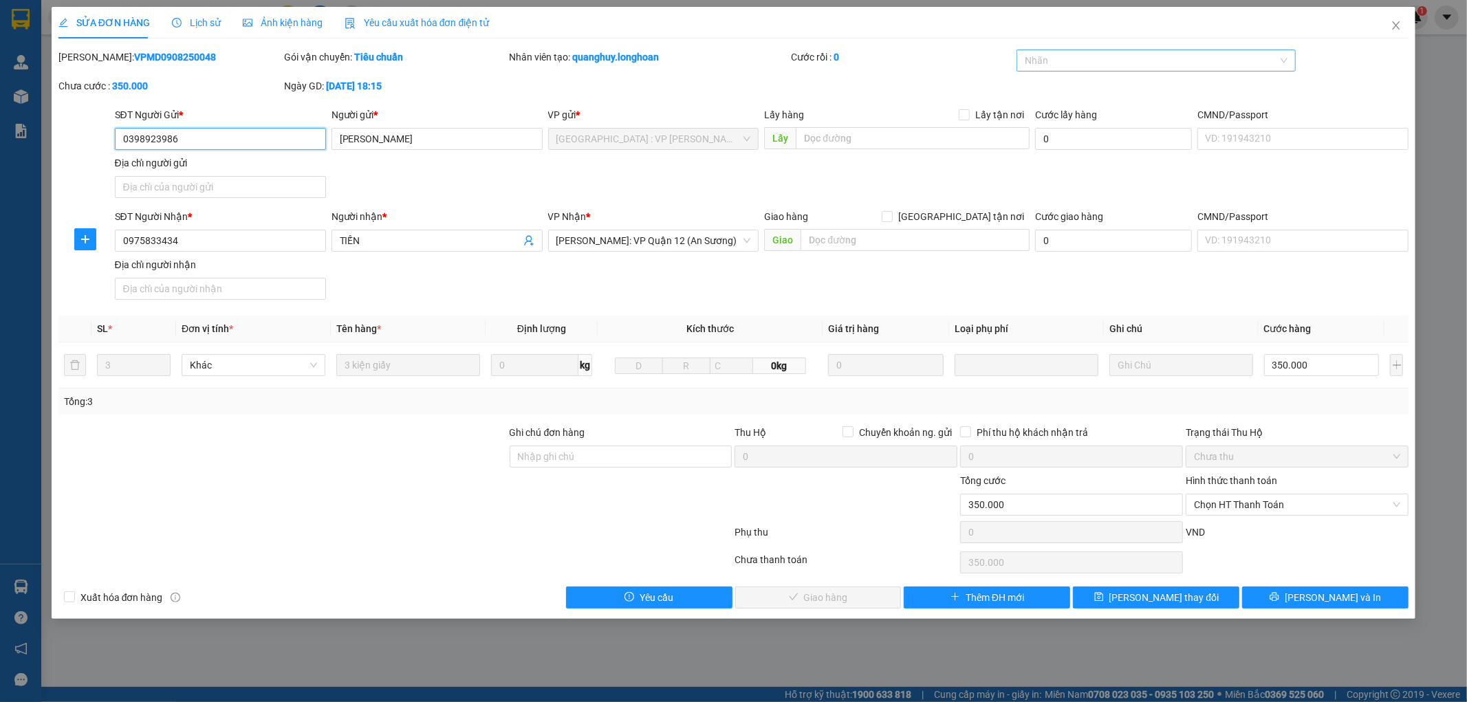
click at [1084, 66] on div at bounding box center [1149, 60] width 259 height 17
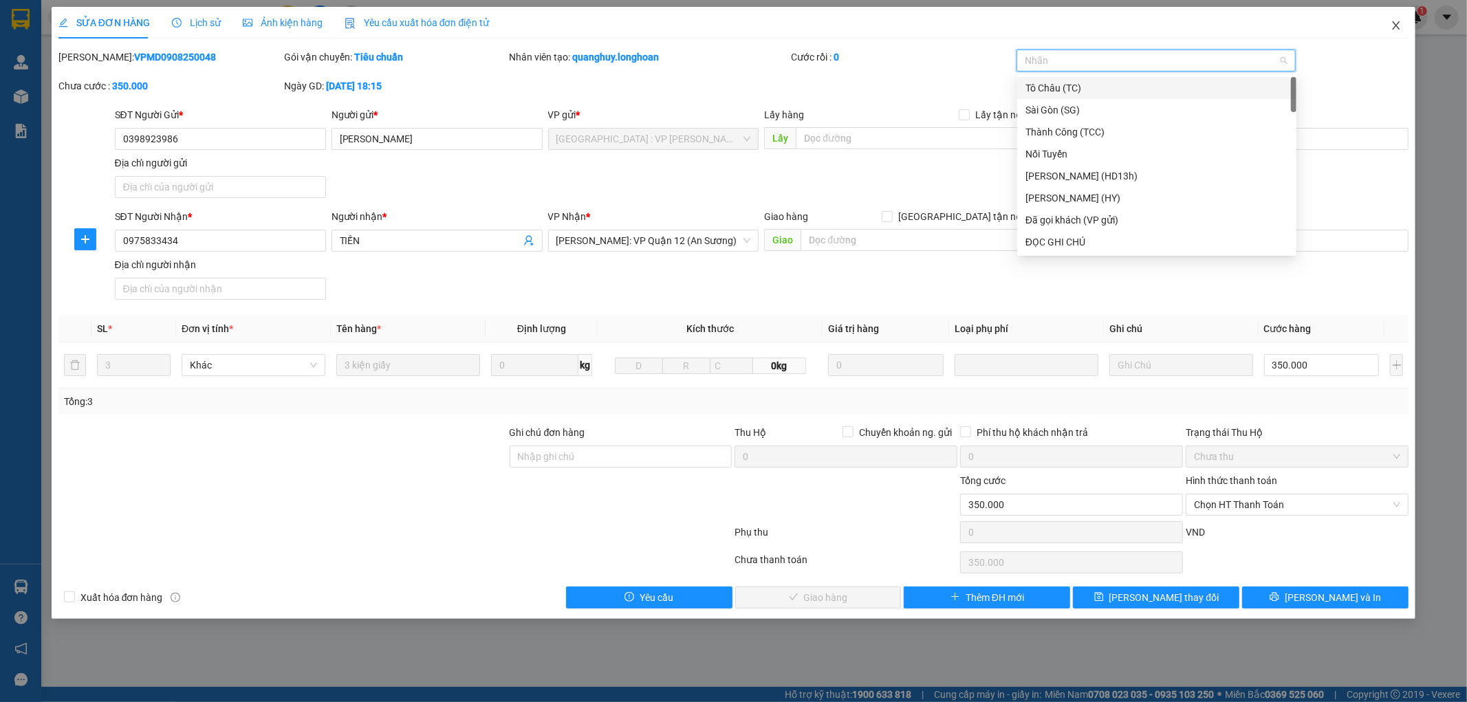
click at [1401, 26] on icon "close" at bounding box center [1396, 25] width 11 height 11
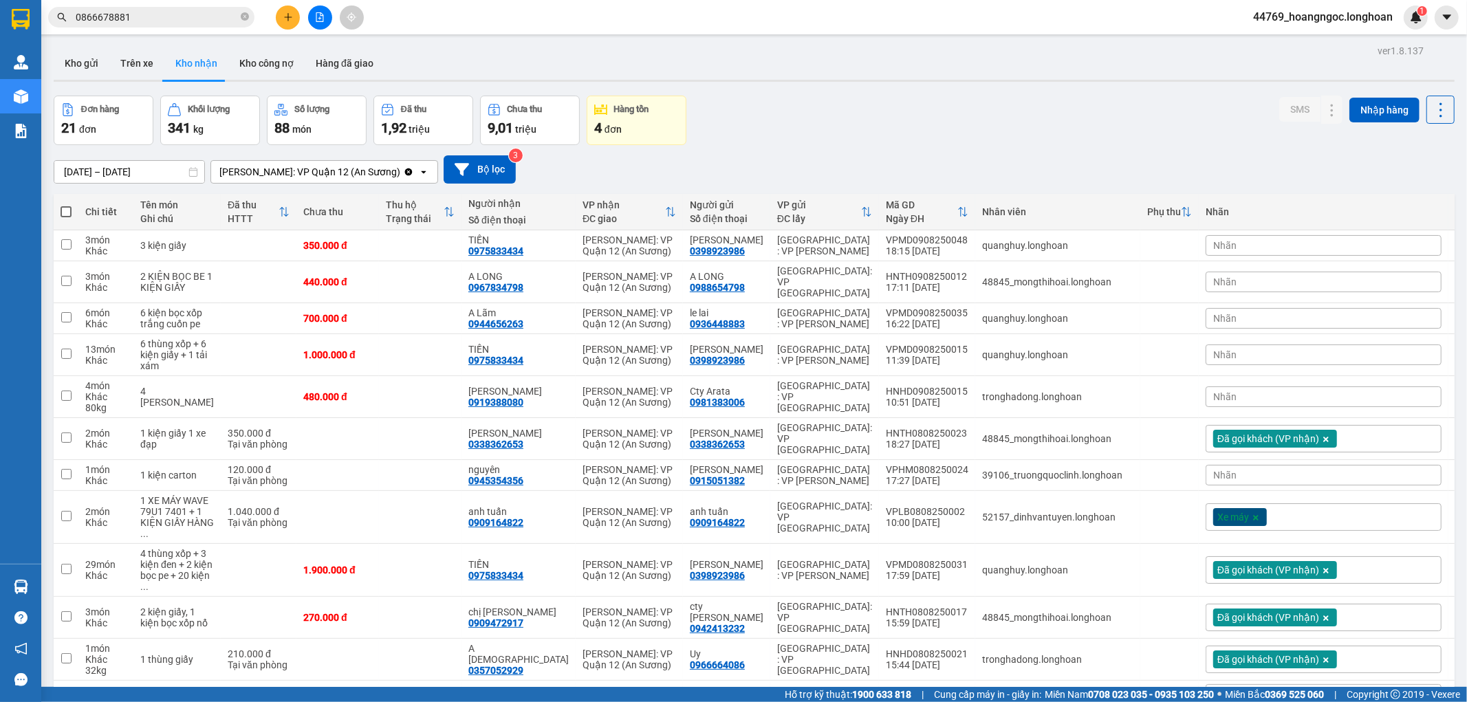
click at [1317, 246] on div "Nhãn" at bounding box center [1324, 245] width 236 height 21
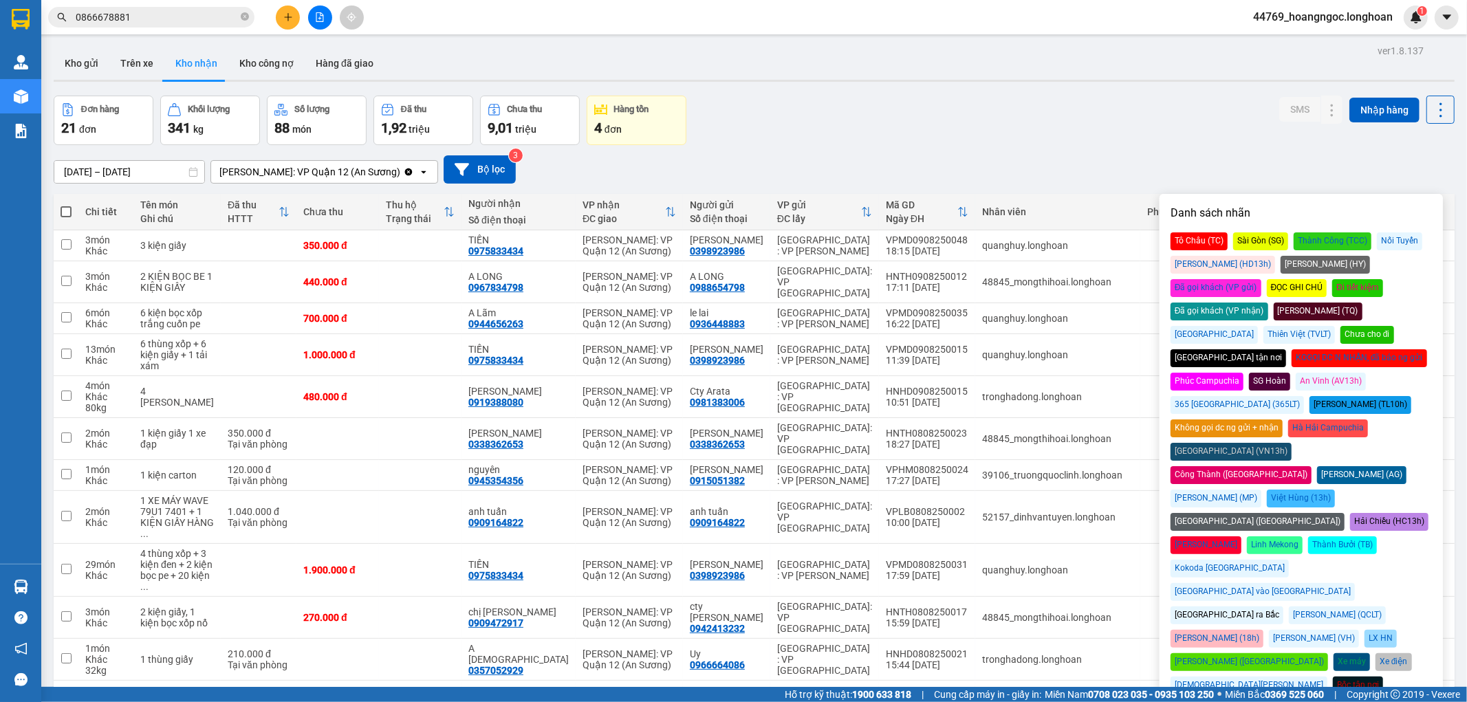
click at [1269, 303] on div "Đã gọi khách (VP nhận)" at bounding box center [1220, 312] width 98 height 18
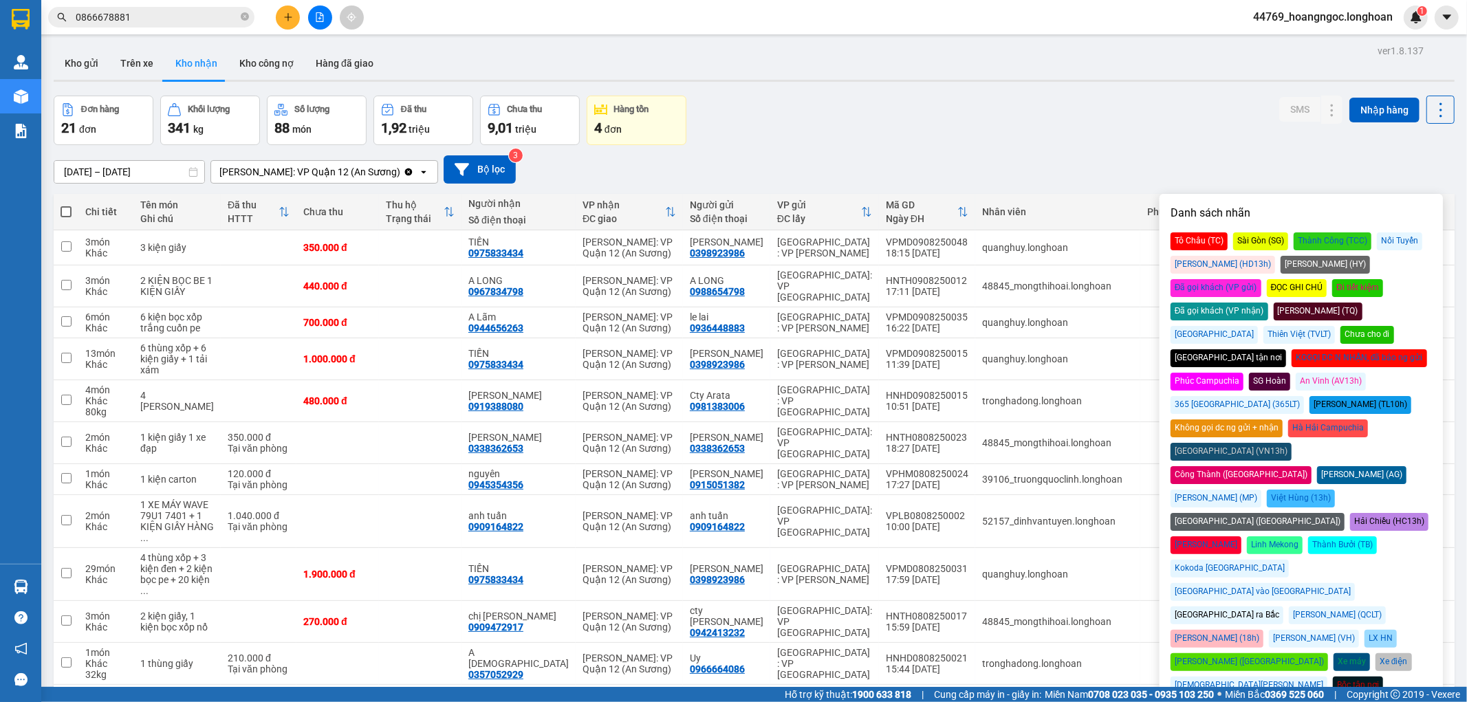
click at [1236, 148] on div "13/07/2025 – 11/08/2025 Press the down arrow key to interact with the calendar …" at bounding box center [754, 169] width 1401 height 49
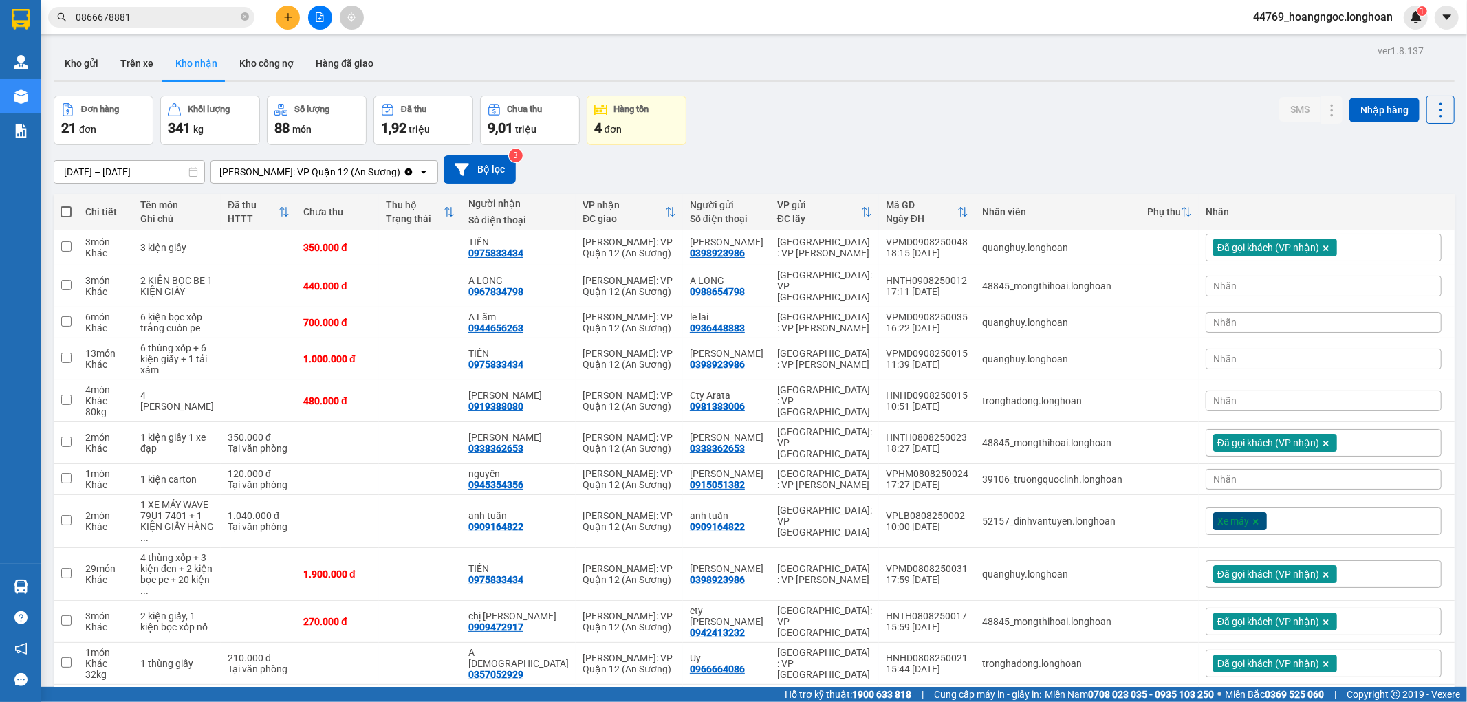
click at [1322, 352] on div "Nhãn" at bounding box center [1324, 359] width 236 height 21
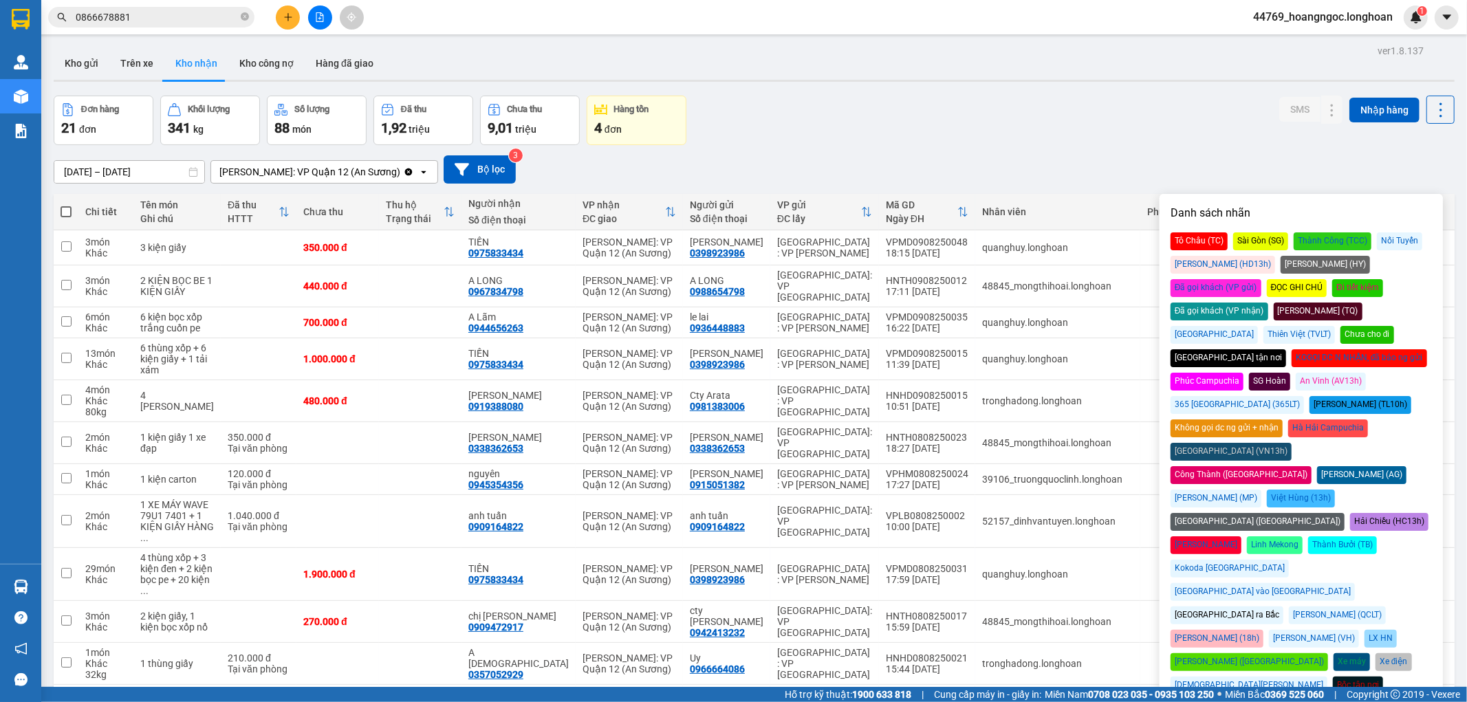
click at [1269, 303] on div "Đã gọi khách (VP nhận)" at bounding box center [1220, 312] width 98 height 18
click at [1111, 120] on div "Đơn hàng 21 đơn Khối lượng 341 kg Số lượng 88 món Đã thu 1,92 triệu Chưa thu 9,…" at bounding box center [754, 121] width 1401 height 50
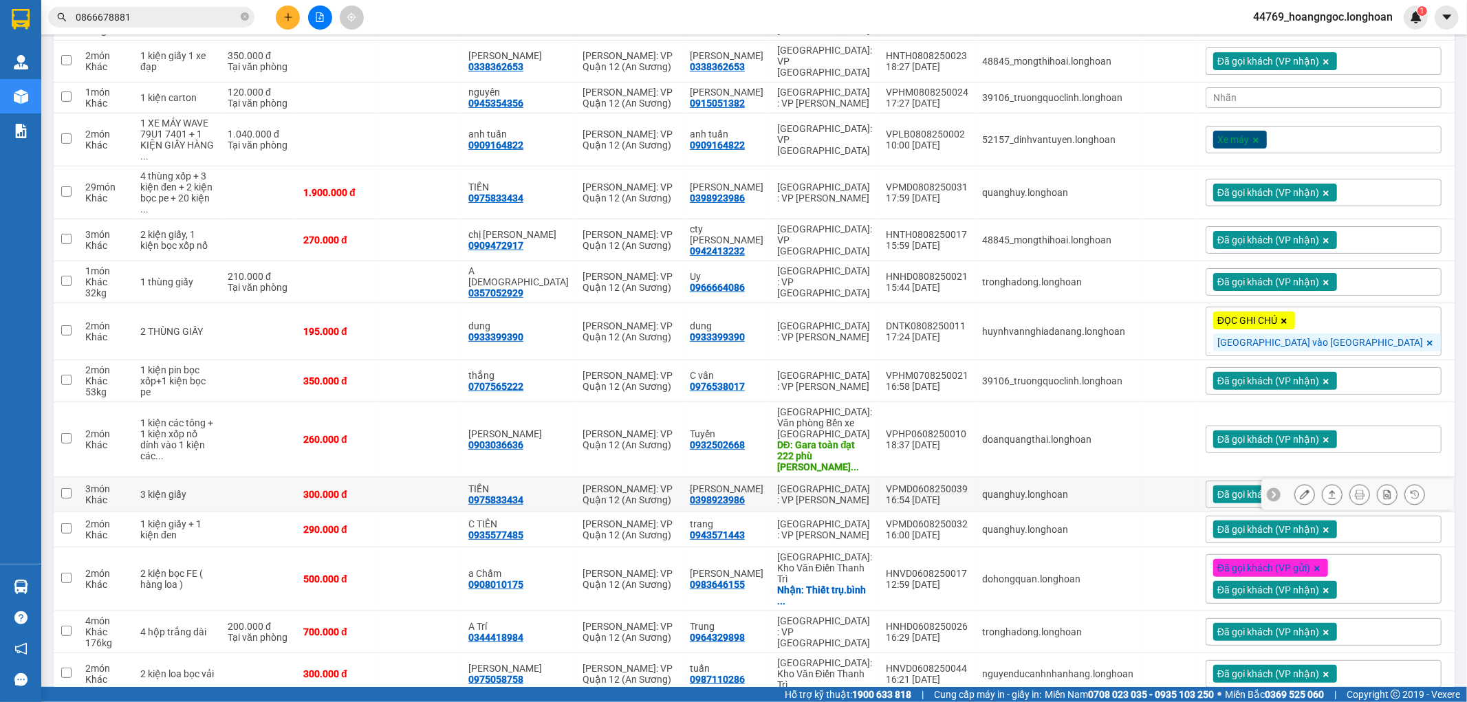
scroll to position [488, 0]
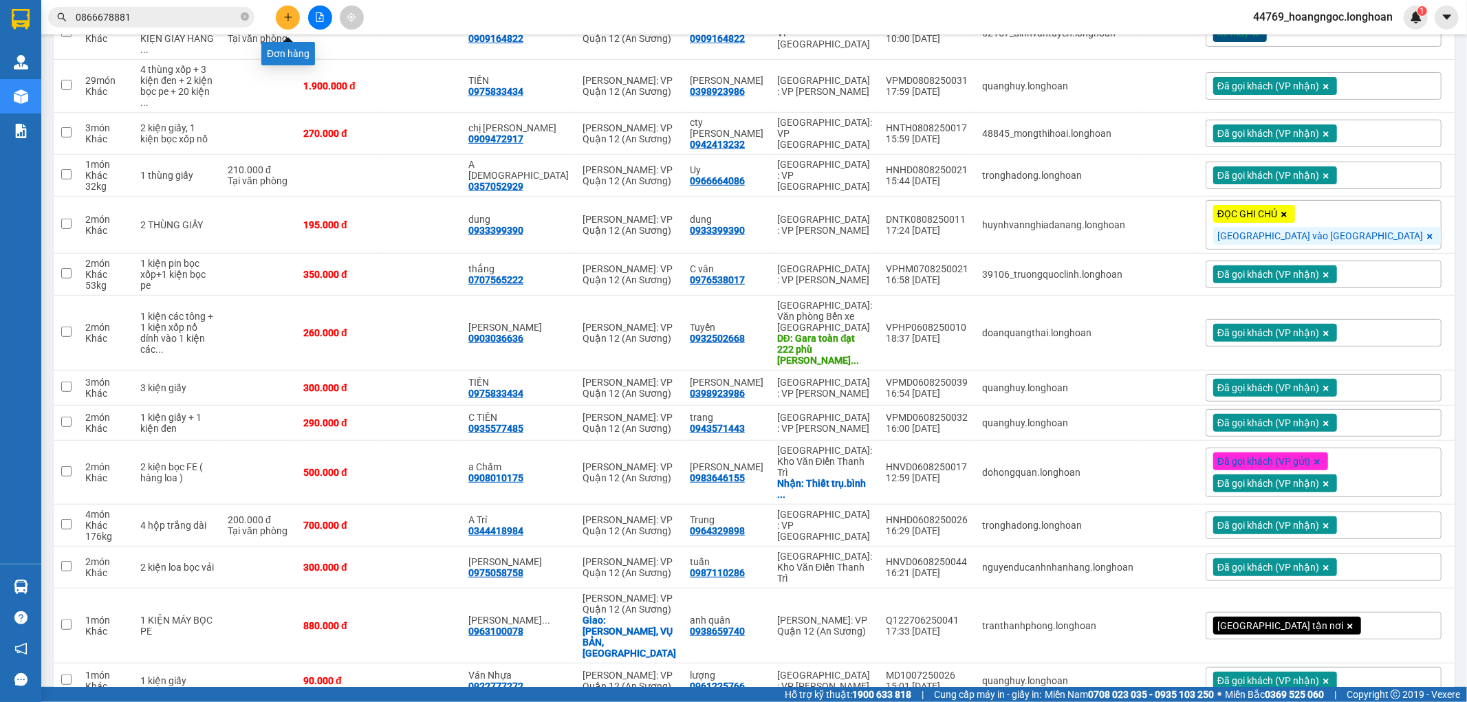
click at [291, 23] on button at bounding box center [288, 18] width 24 height 24
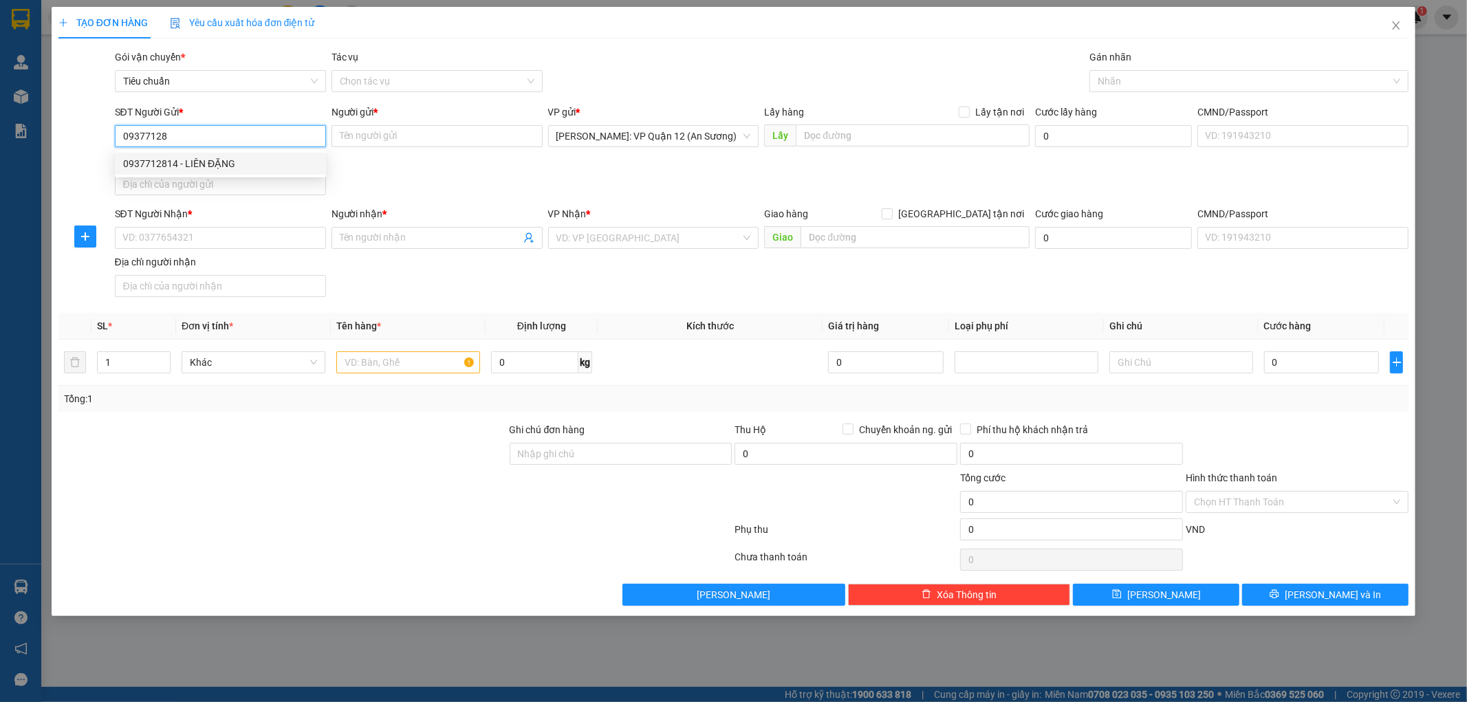
click at [281, 169] on div "0937712814 - LIÊN ĐẶNG" at bounding box center [220, 163] width 195 height 15
type input "0937712814"
type input "LIÊN ĐẶNG"
type input "0937712814"
click at [211, 241] on input "SĐT Người Nhận *" at bounding box center [220, 238] width 211 height 22
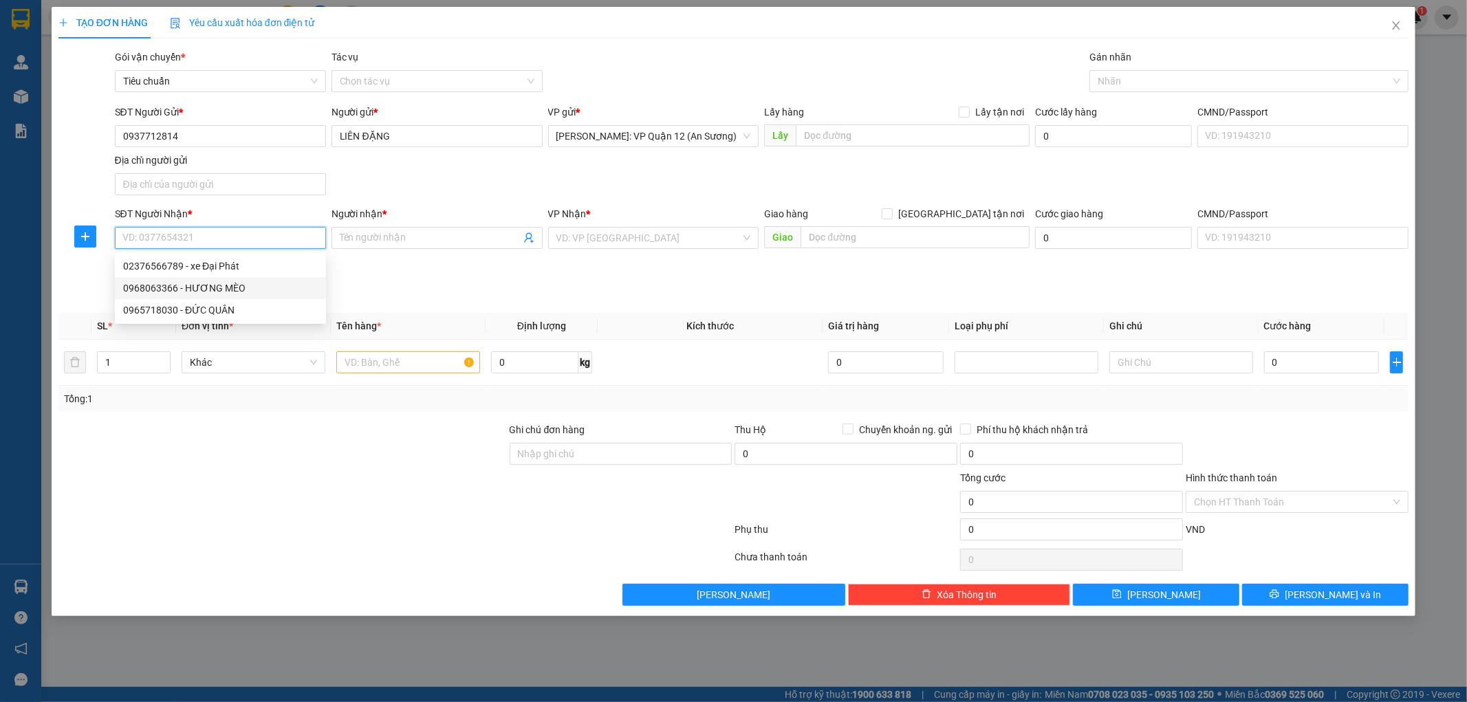
drag, startPoint x: 220, startPoint y: 285, endPoint x: 394, endPoint y: 273, distance: 174.5
click at [220, 286] on div "0968063366 - HƯƠNG MÈO" at bounding box center [220, 288] width 195 height 15
type input "0968063366"
type input "HƯƠNG MÈO"
checkbox input "true"
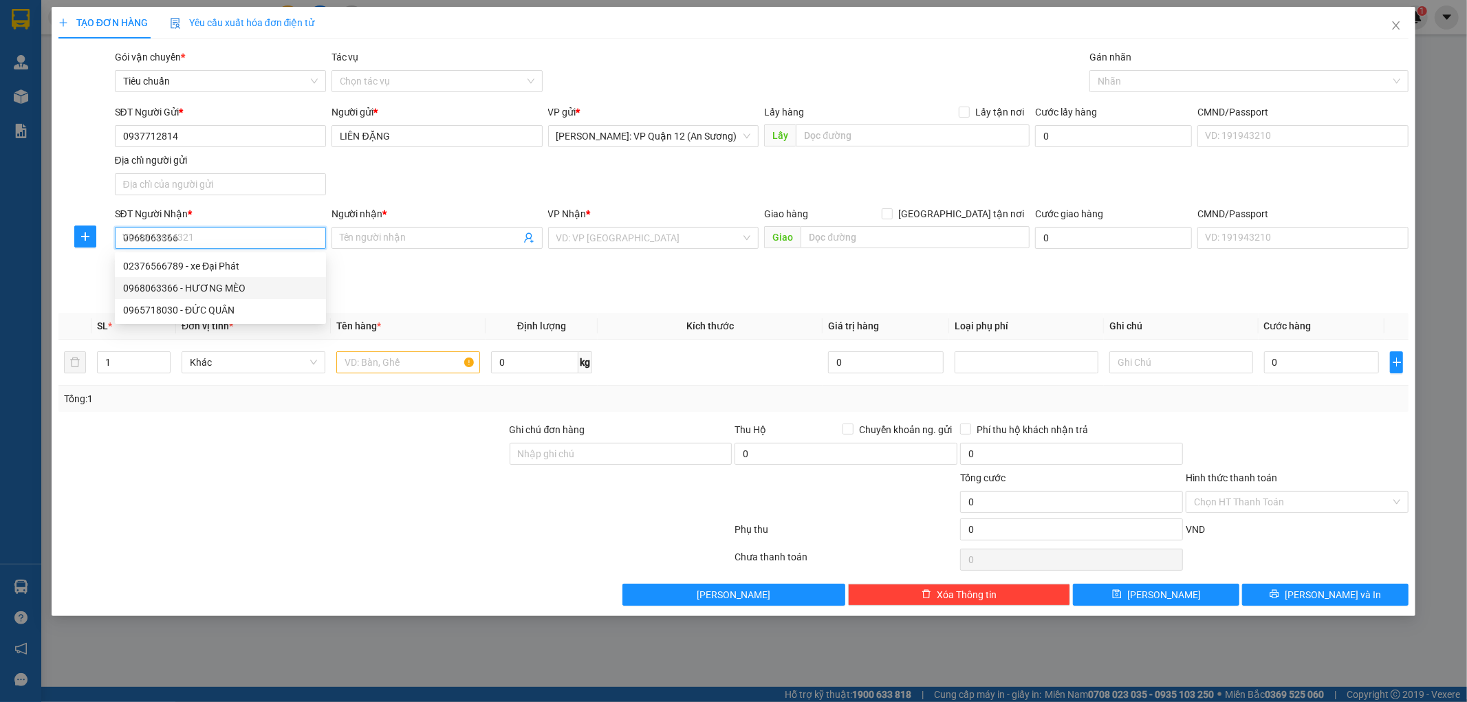
type input "KHU SÂN CHƠI XÓM 9, NINH HIỆP, GIA LÂM, HÀ NỘI"
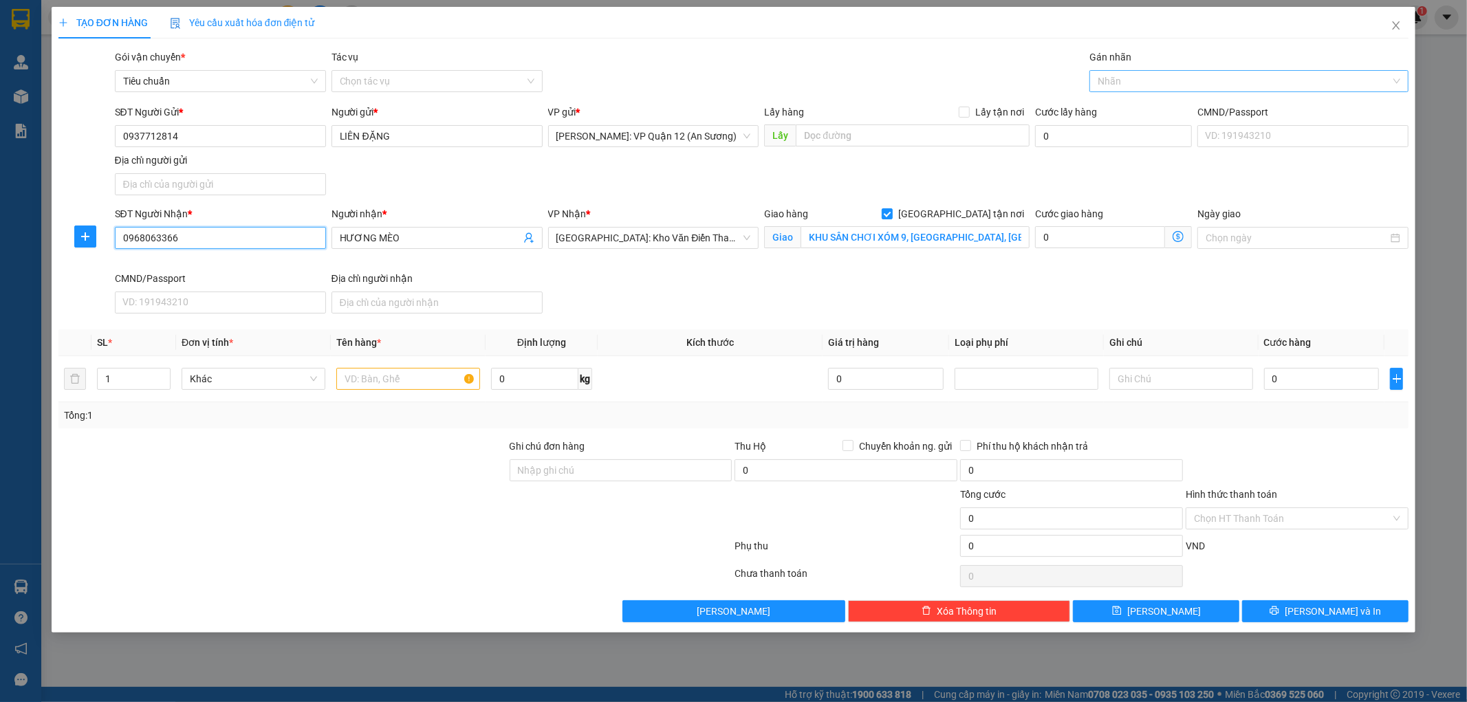
click at [1112, 83] on div at bounding box center [1242, 81] width 299 height 17
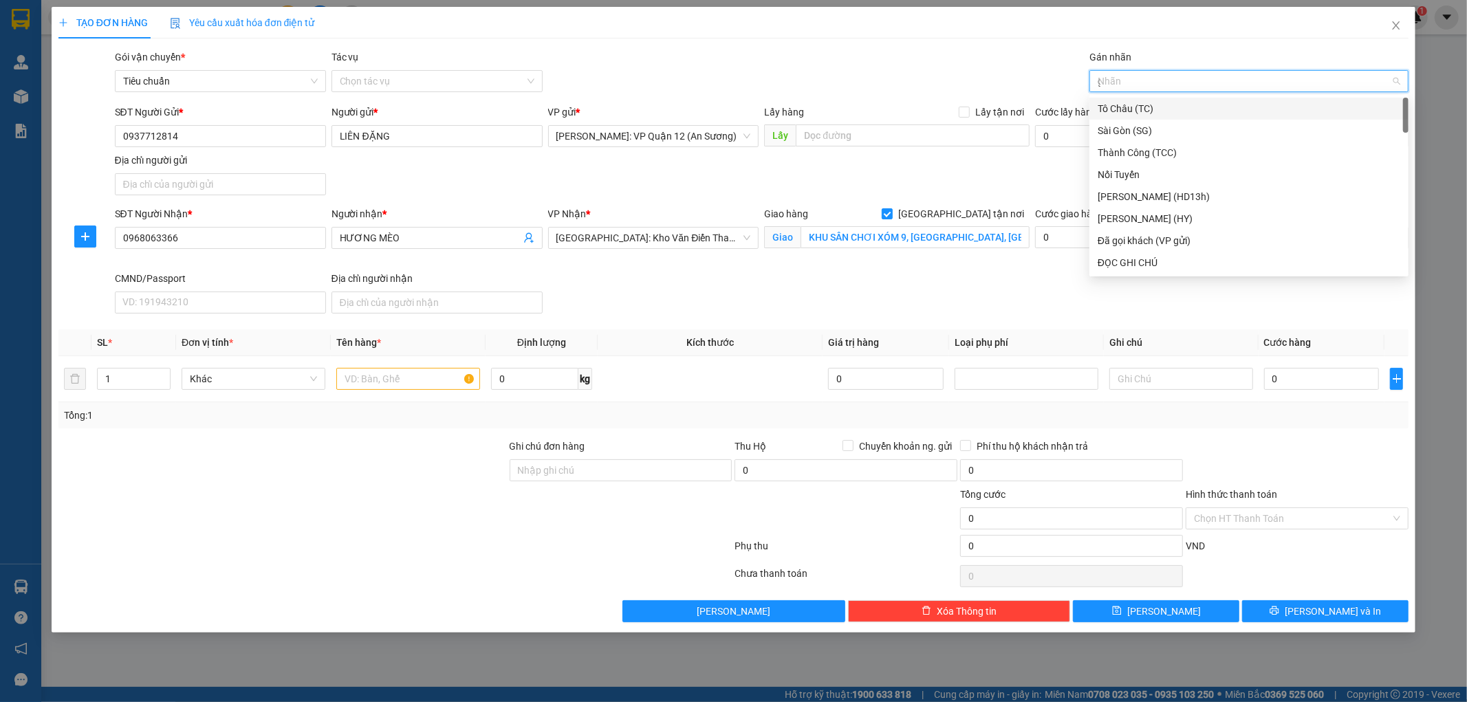
type input "gt"
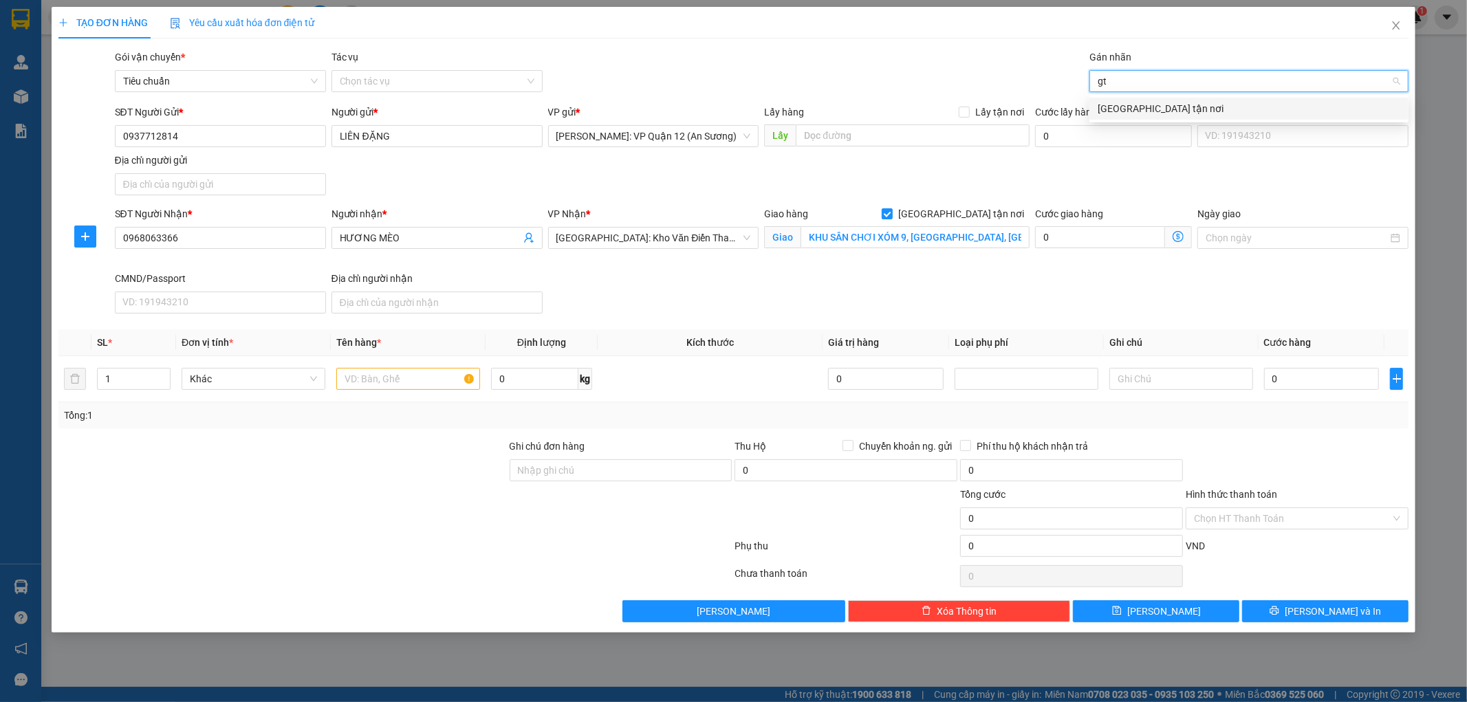
click at [1113, 110] on div "[GEOGRAPHIC_DATA] tận nơi" at bounding box center [1249, 108] width 303 height 15
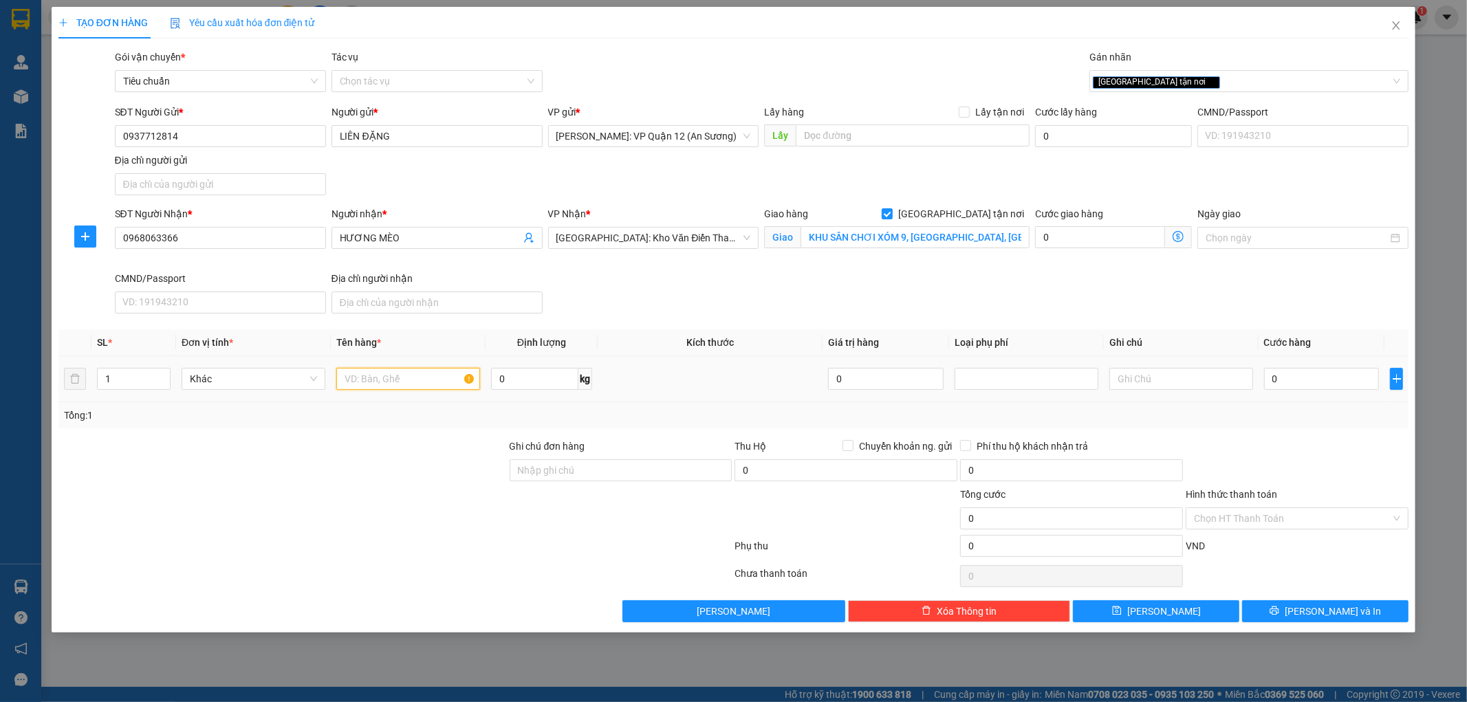
click at [367, 382] on input "text" at bounding box center [408, 379] width 144 height 22
type input "1"
type input "1 bao tải xanh ( quần áo )"
drag, startPoint x: 581, startPoint y: 483, endPoint x: 583, endPoint y: 472, distance: 11.2
click at [581, 482] on div "Ghi chú đơn hàng" at bounding box center [621, 463] width 223 height 48
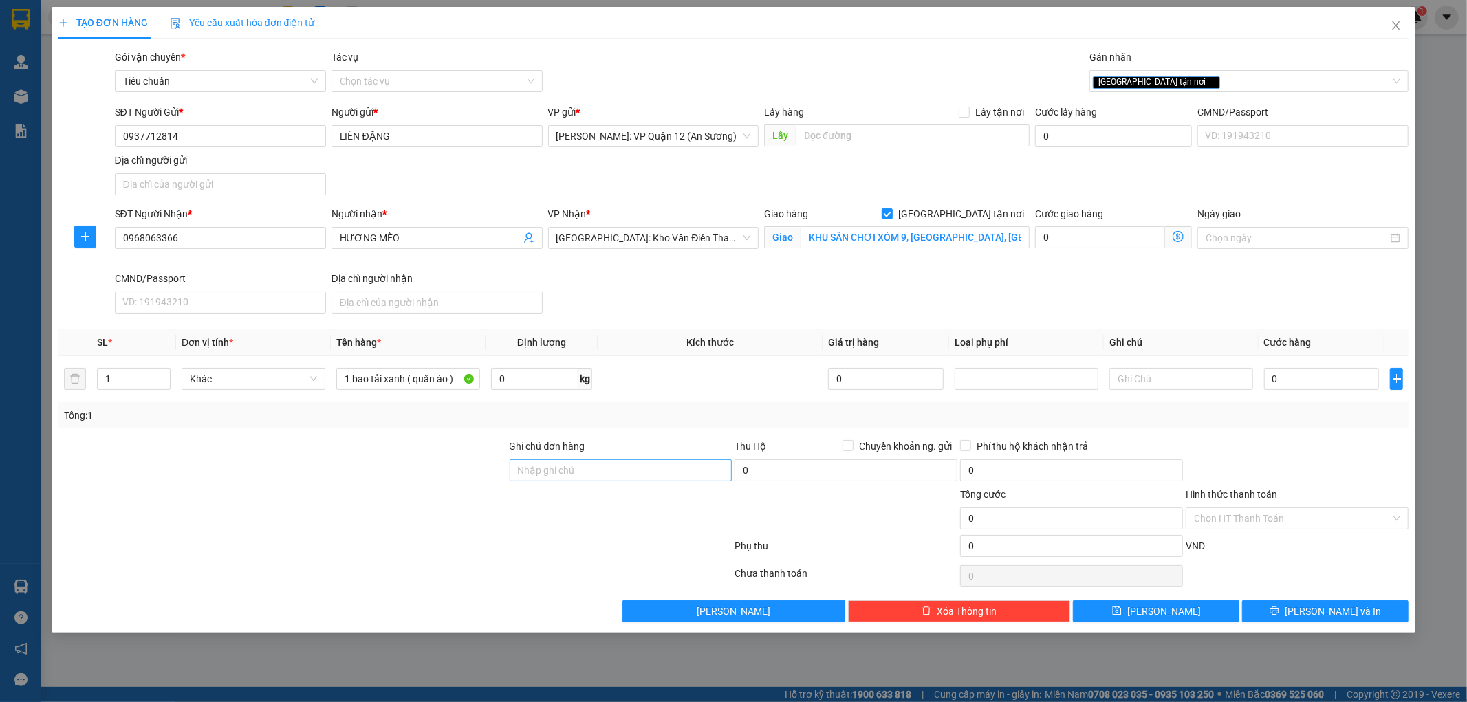
click at [583, 472] on input "Ghi chú đơn hàng" at bounding box center [621, 471] width 223 height 22
drag, startPoint x: 611, startPoint y: 475, endPoint x: 626, endPoint y: 477, distance: 15.3
click at [611, 475] on input "Ghi chú đơn hàng" at bounding box center [621, 471] width 223 height 22
type input "nhận theo kiện - hư hỏng ko chịu trách nhiệm"
click at [1295, 382] on input "0" at bounding box center [1322, 379] width 116 height 22
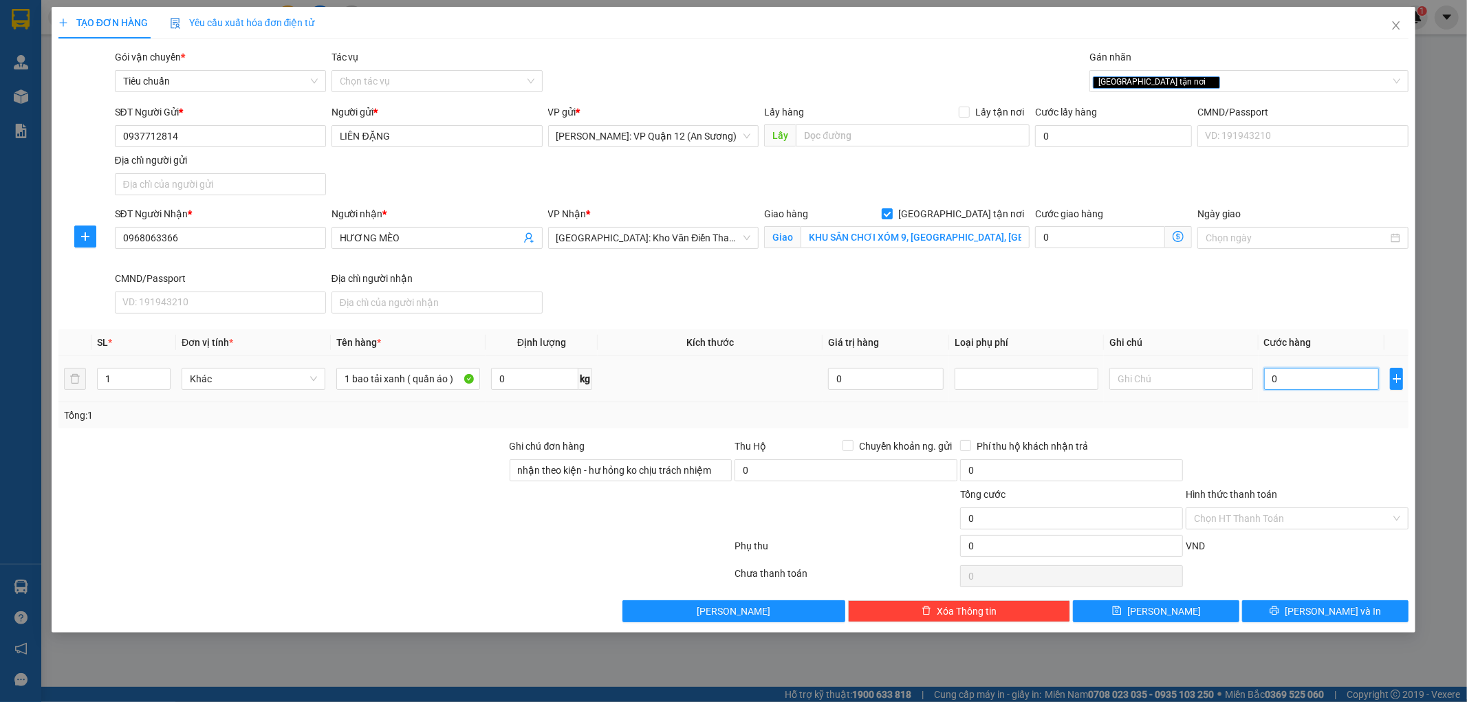
type input "4"
type input "40"
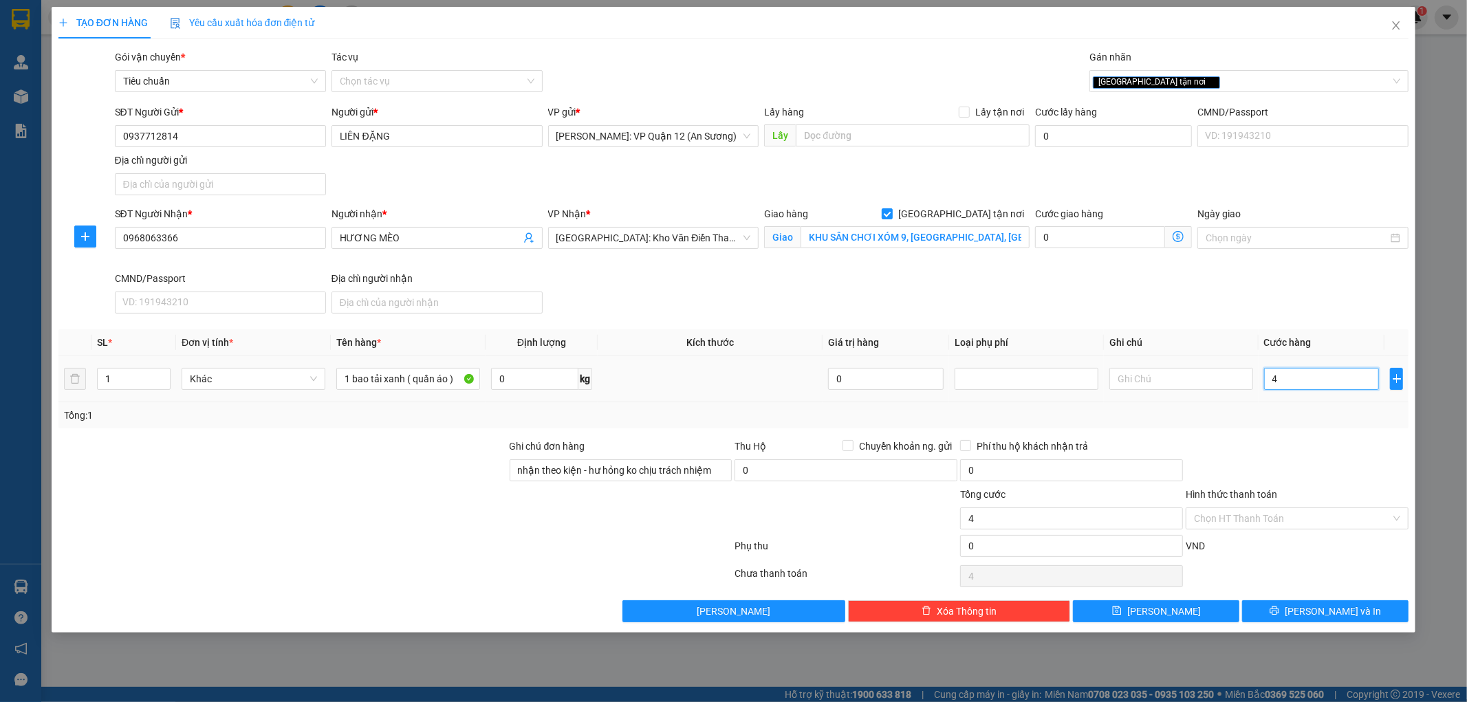
type input "40"
type input "400"
type input "4.000"
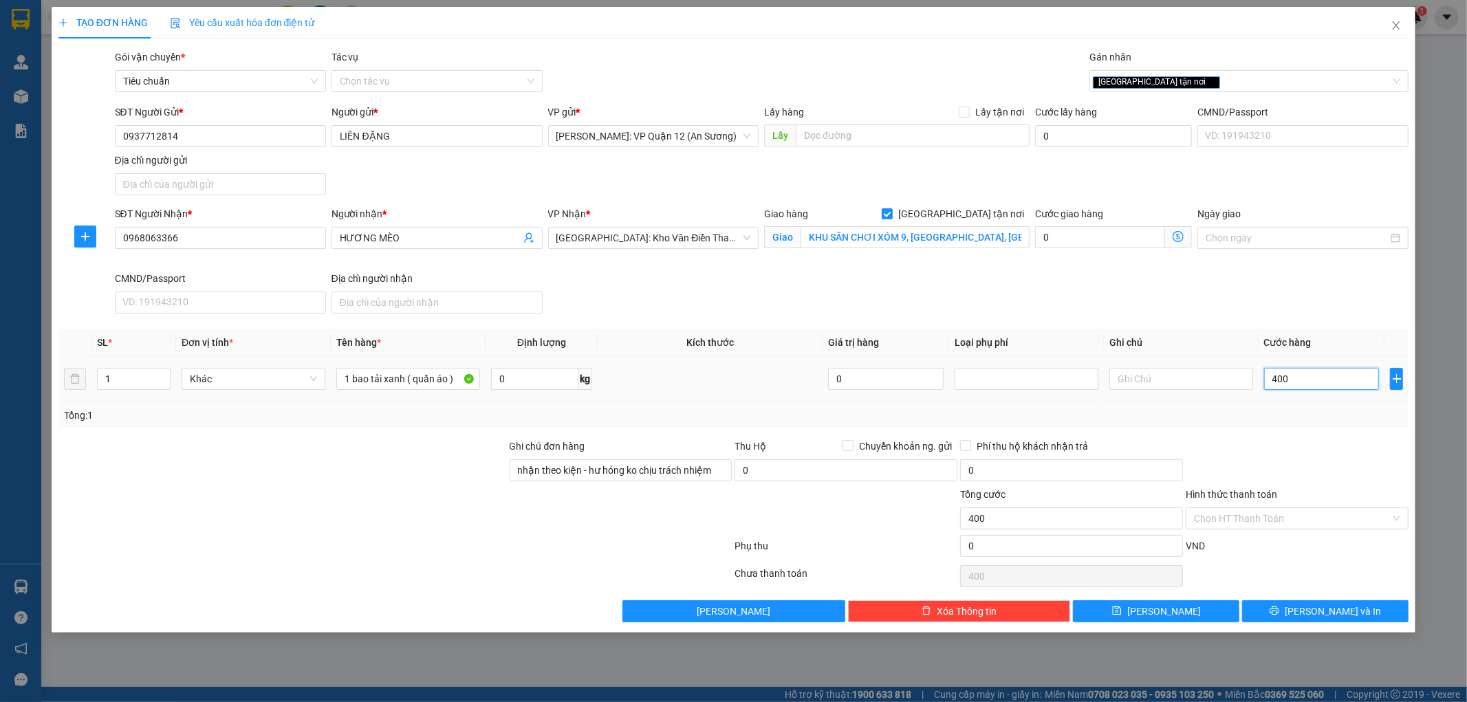
type input "4.000"
type input "40.000"
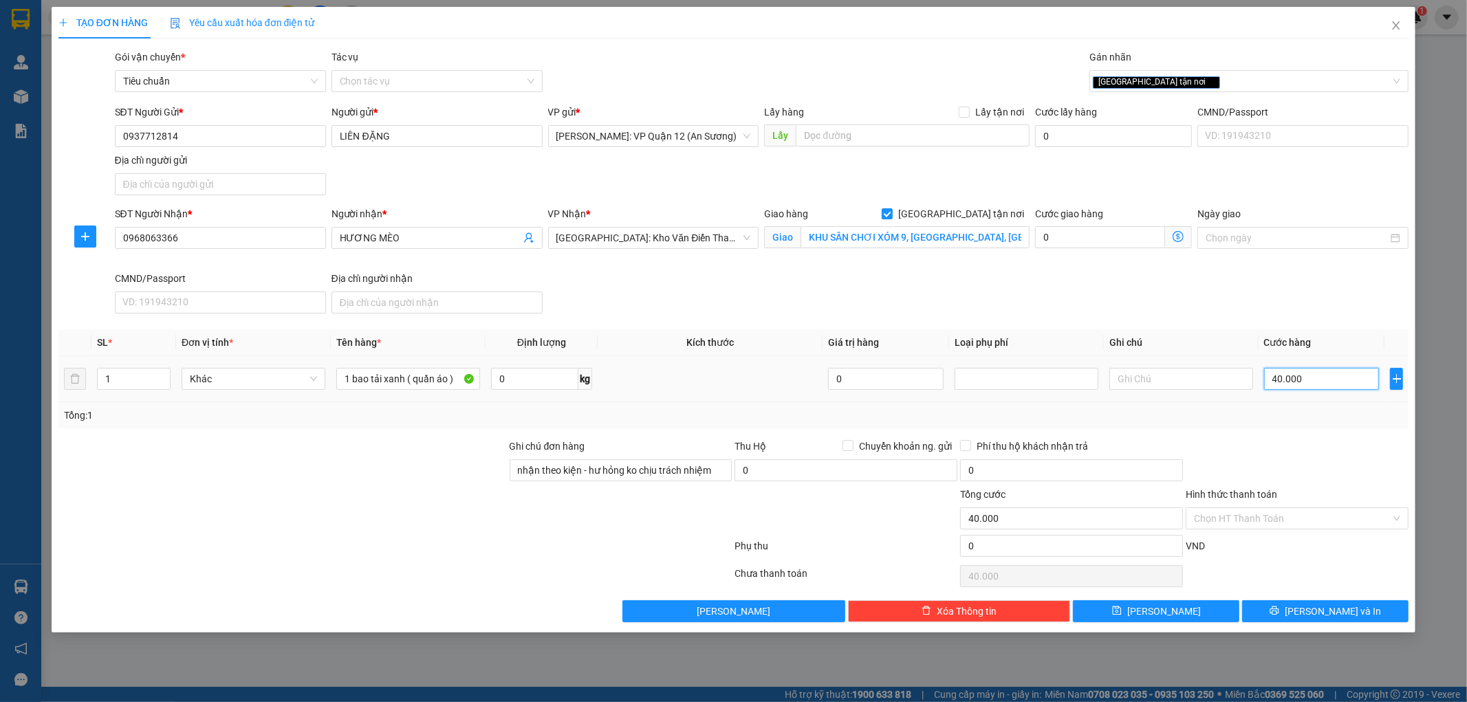
type input "400.000"
click at [1356, 607] on button "[PERSON_NAME] và In" at bounding box center [1325, 612] width 166 height 22
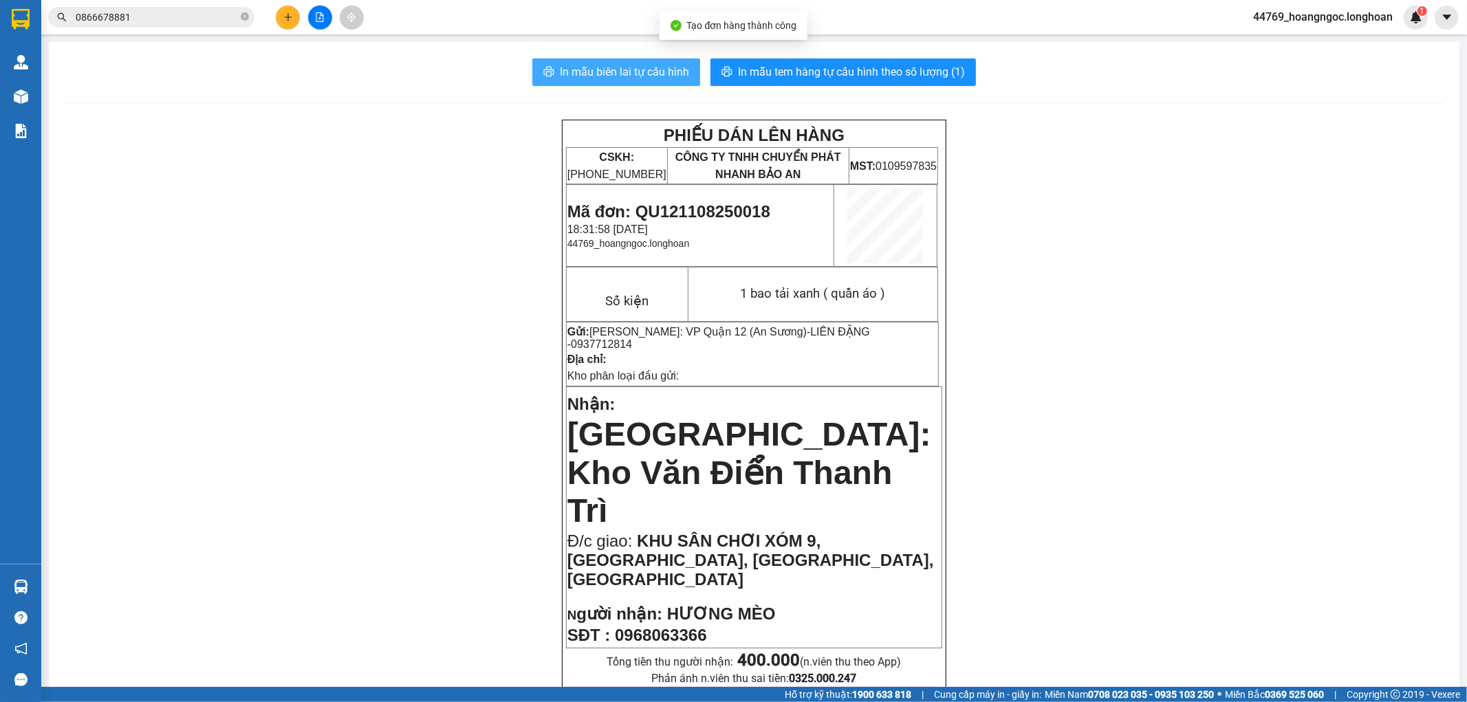
click at [657, 85] on button "In mẫu biên lai tự cấu hình" at bounding box center [616, 72] width 168 height 28
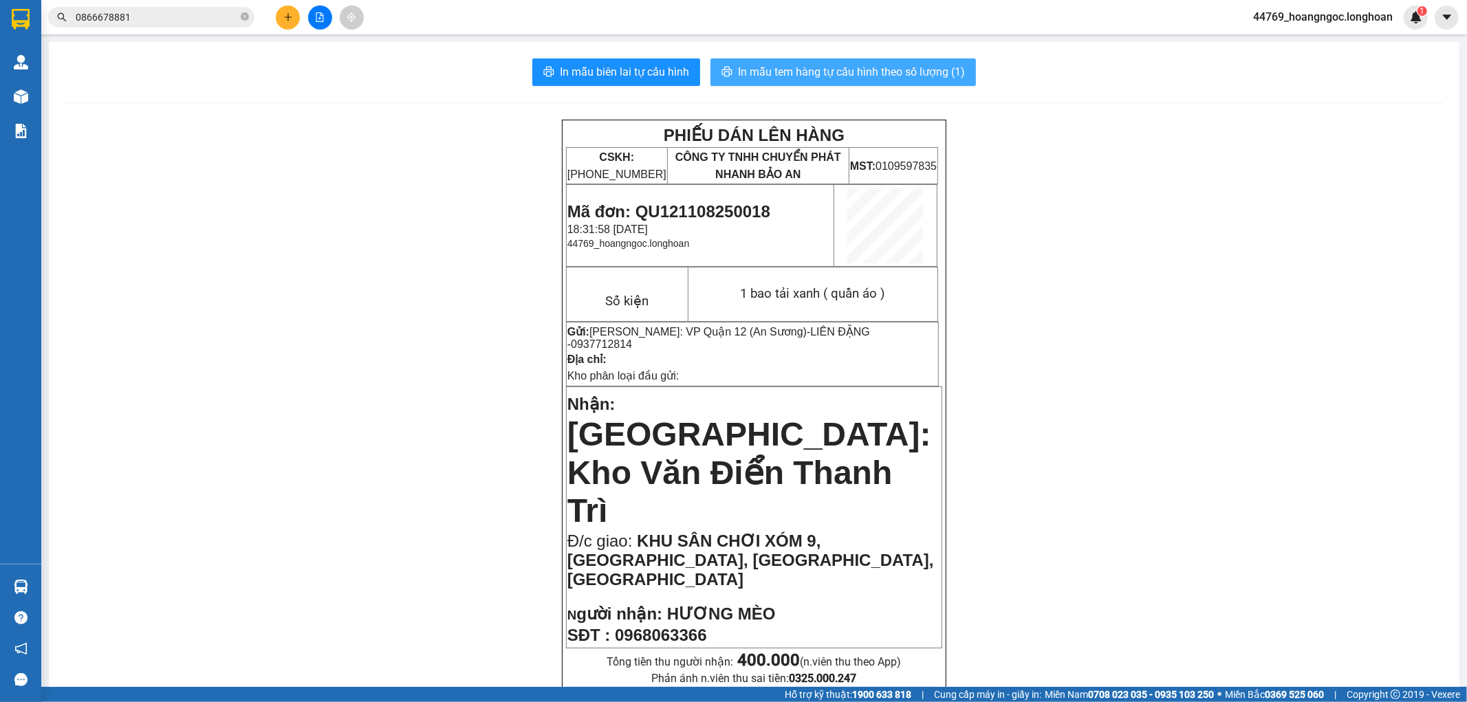
click at [843, 74] on span "In mẫu tem hàng tự cấu hình theo số lượng (1)" at bounding box center [851, 71] width 227 height 17
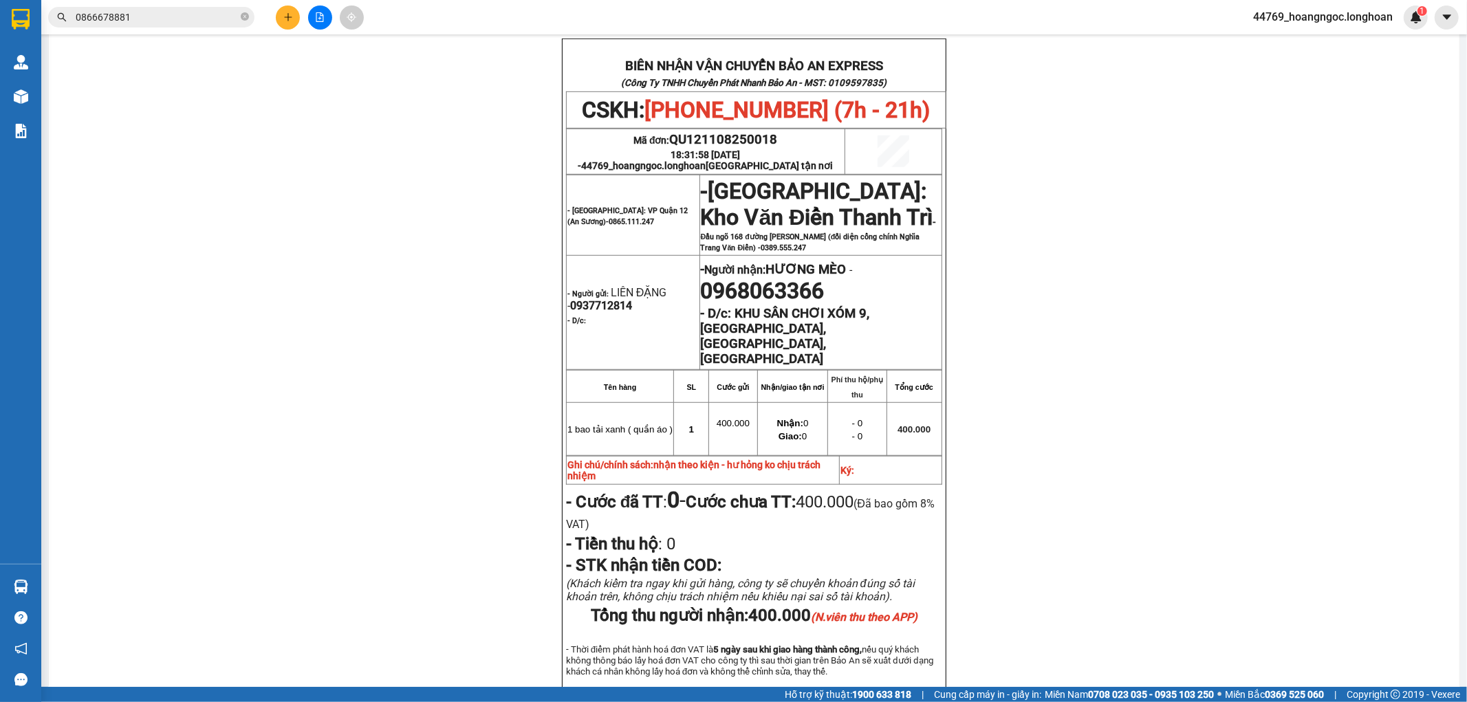
scroll to position [682, 0]
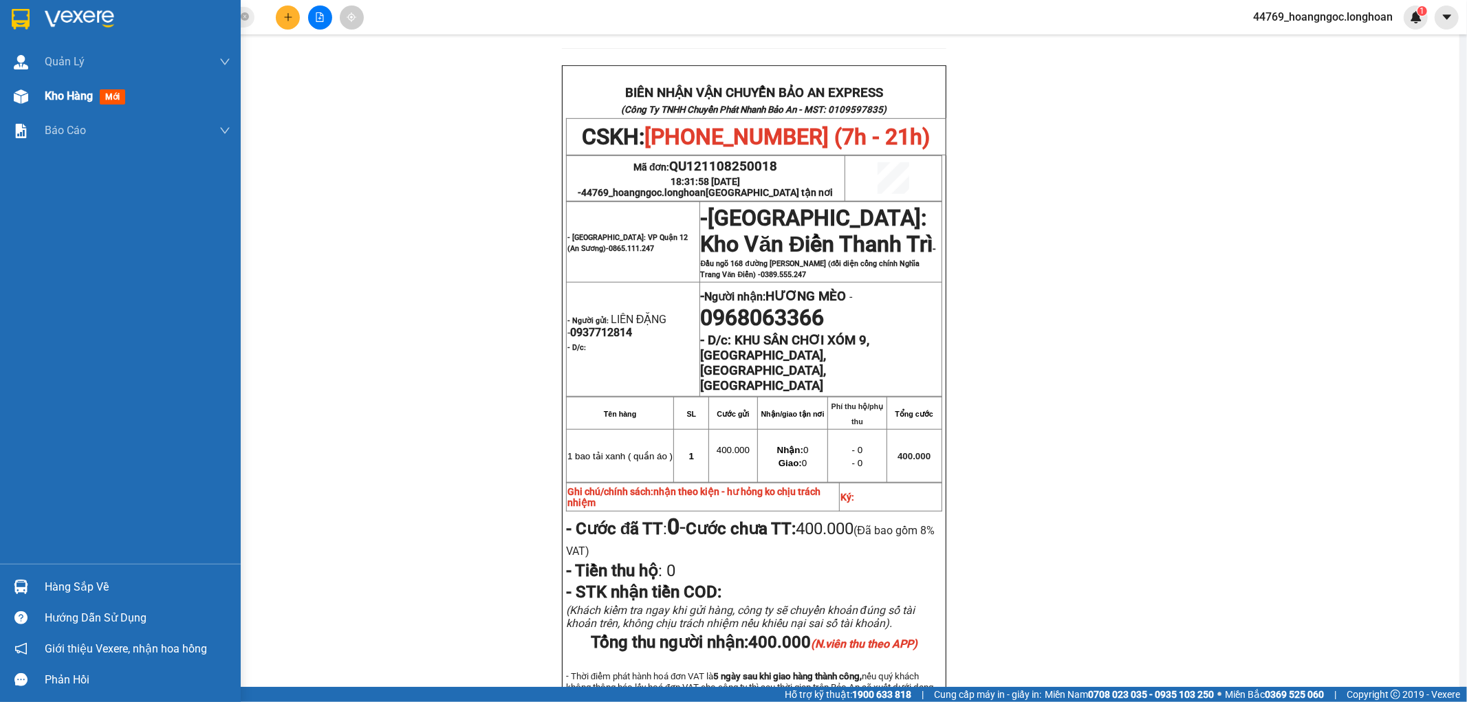
click at [65, 91] on span "Kho hàng" at bounding box center [69, 95] width 48 height 13
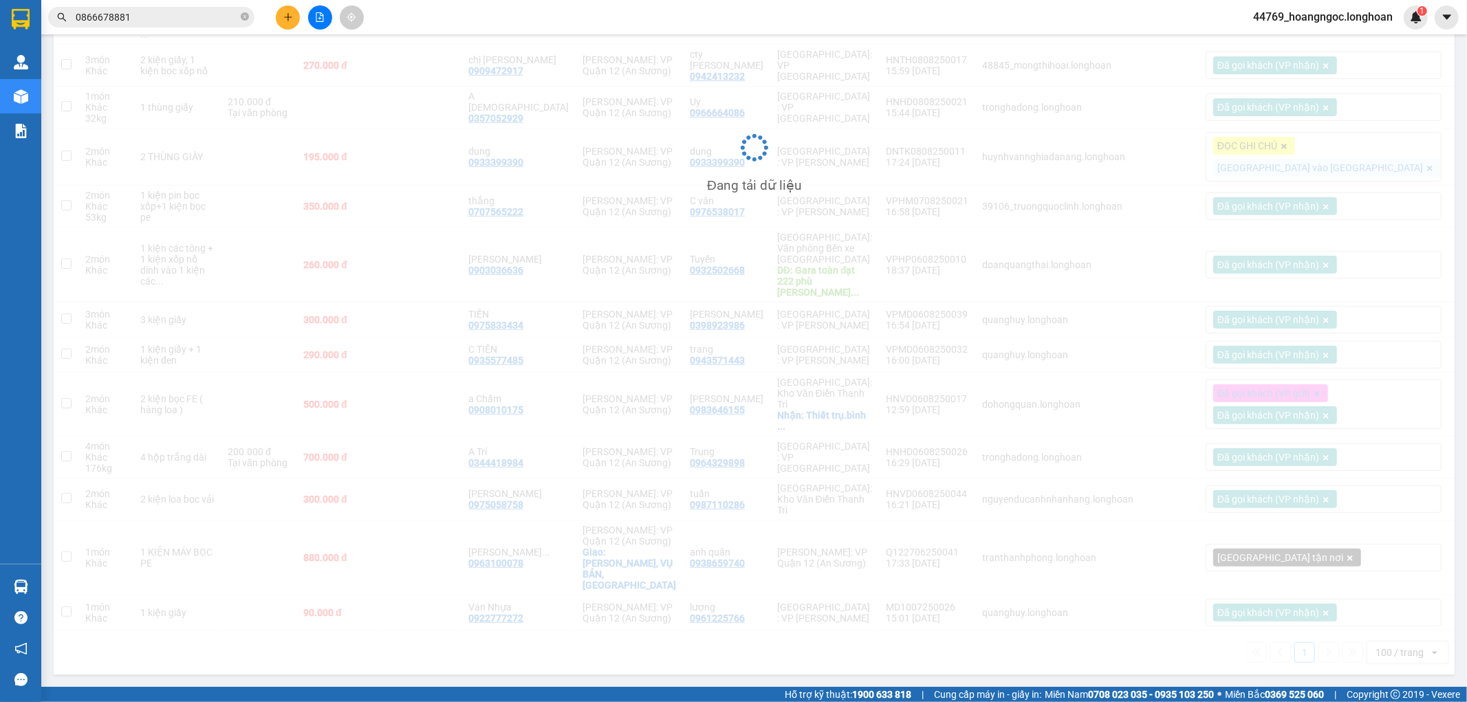
scroll to position [472, 0]
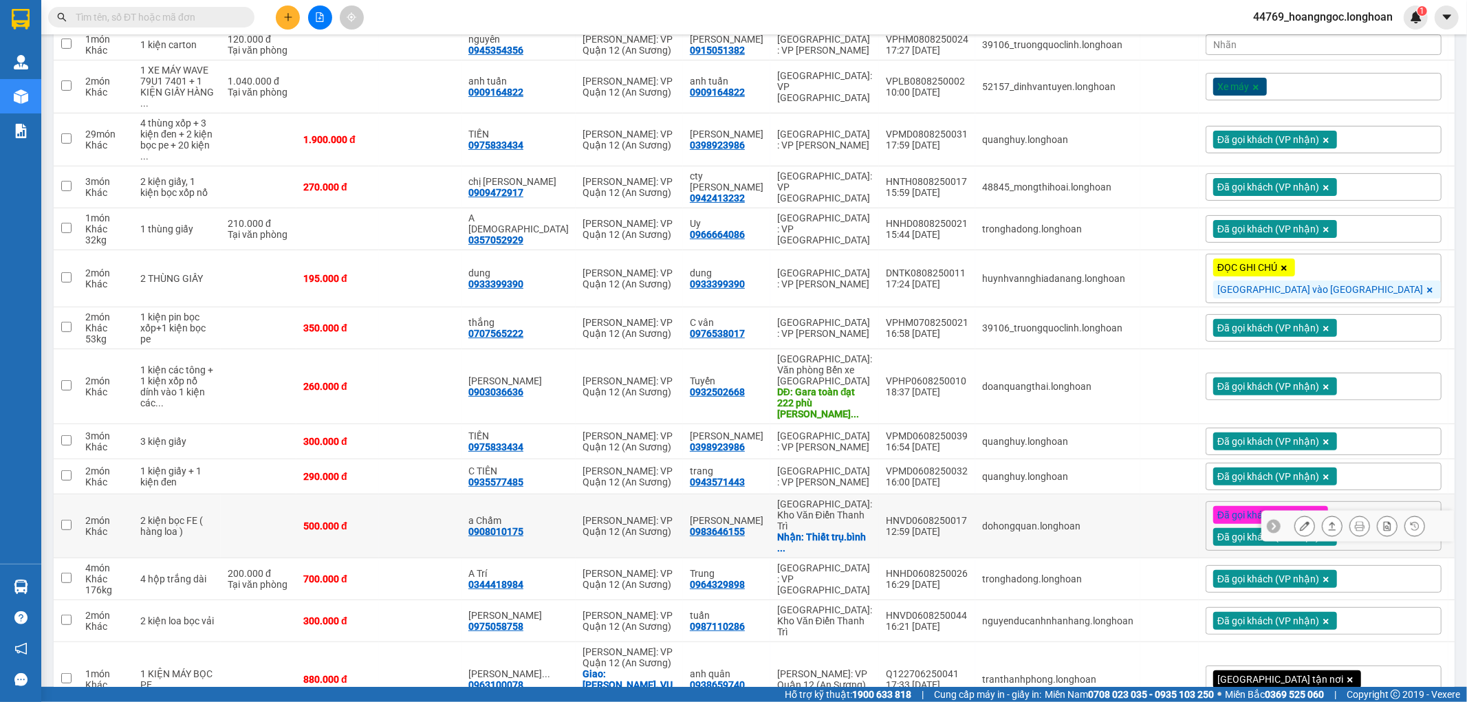
scroll to position [488, 0]
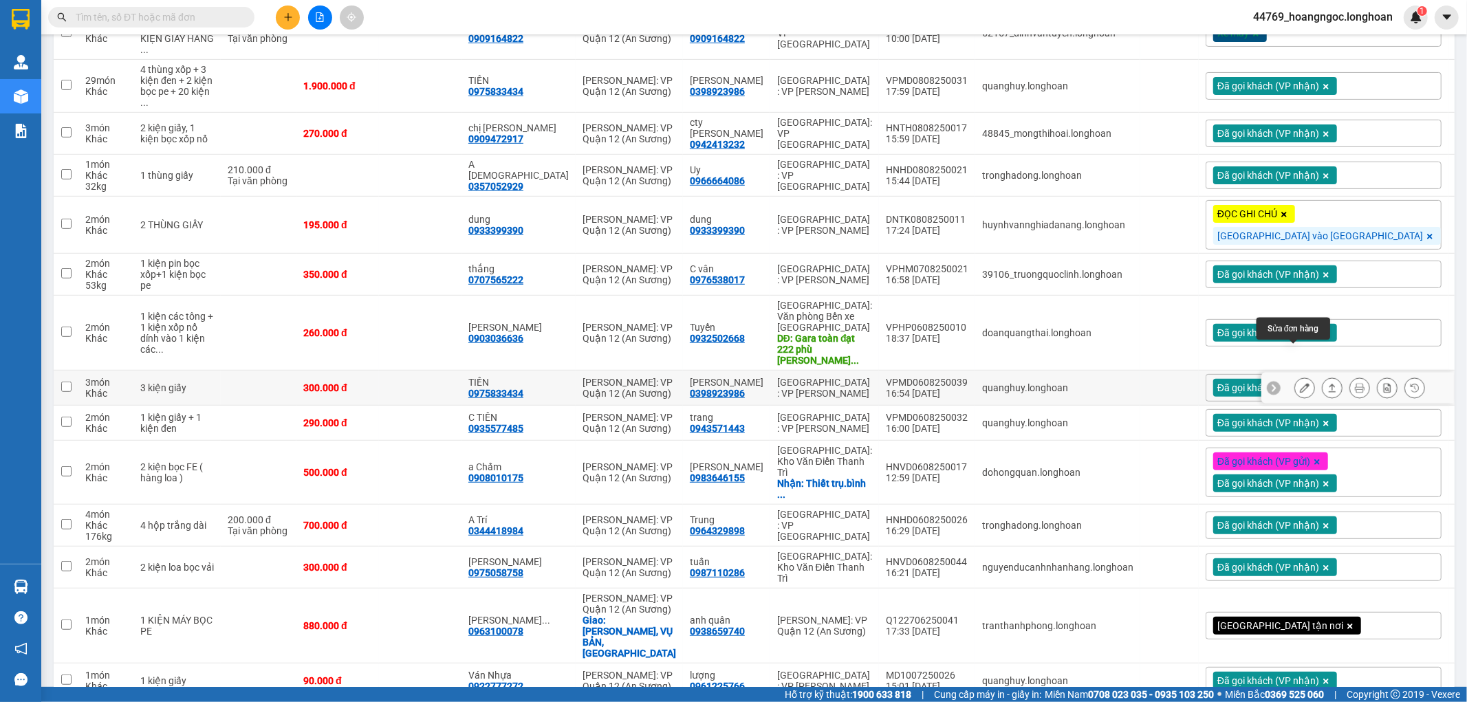
click at [1300, 383] on icon at bounding box center [1305, 388] width 10 height 10
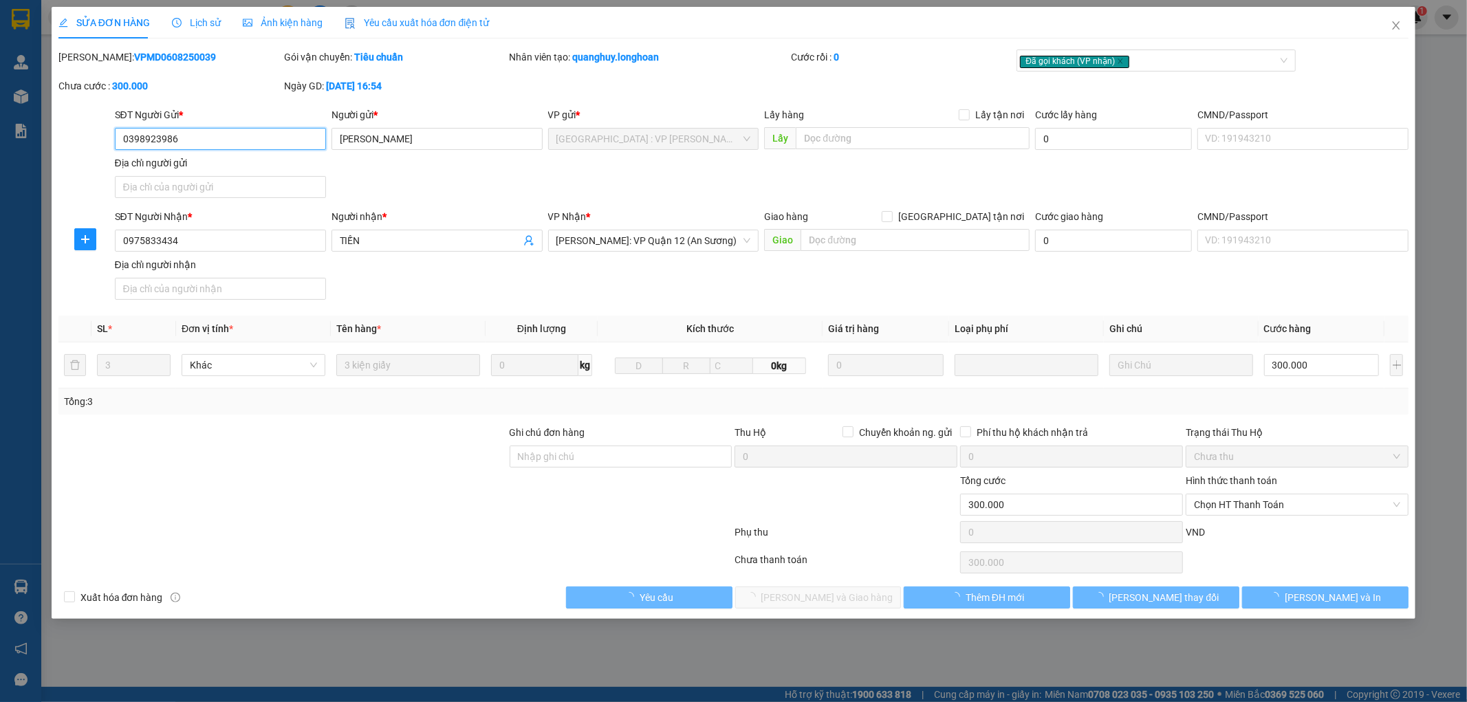
type input "0398923986"
type input "[PERSON_NAME]"
type input "0975833434"
type input "TIẾN"
type input "300.000"
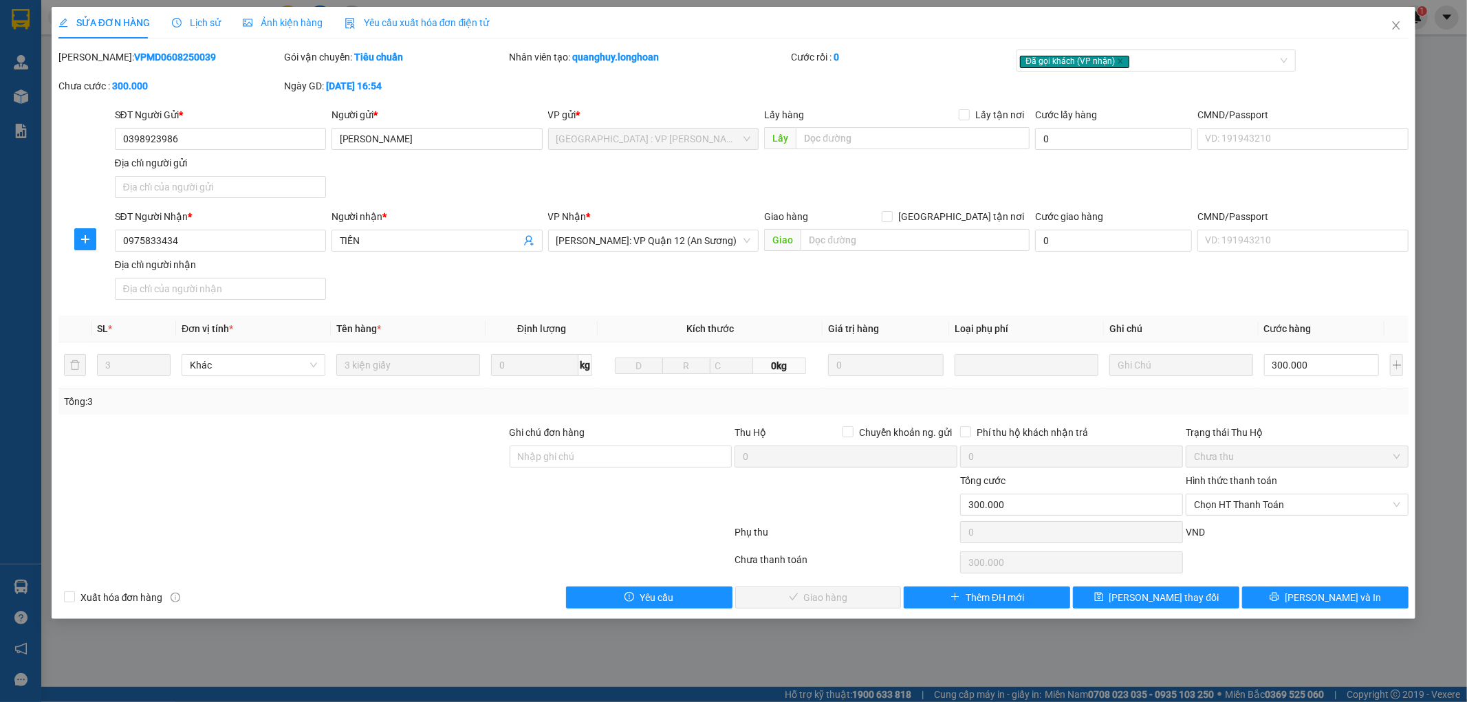
click at [141, 61] on b "VPMD0608250039" at bounding box center [175, 57] width 82 height 11
copy b "VPMD0608250039"
drag, startPoint x: 1233, startPoint y: 504, endPoint x: 1257, endPoint y: 513, distance: 25.9
click at [1233, 503] on span "Chọn HT Thanh Toán" at bounding box center [1297, 505] width 206 height 21
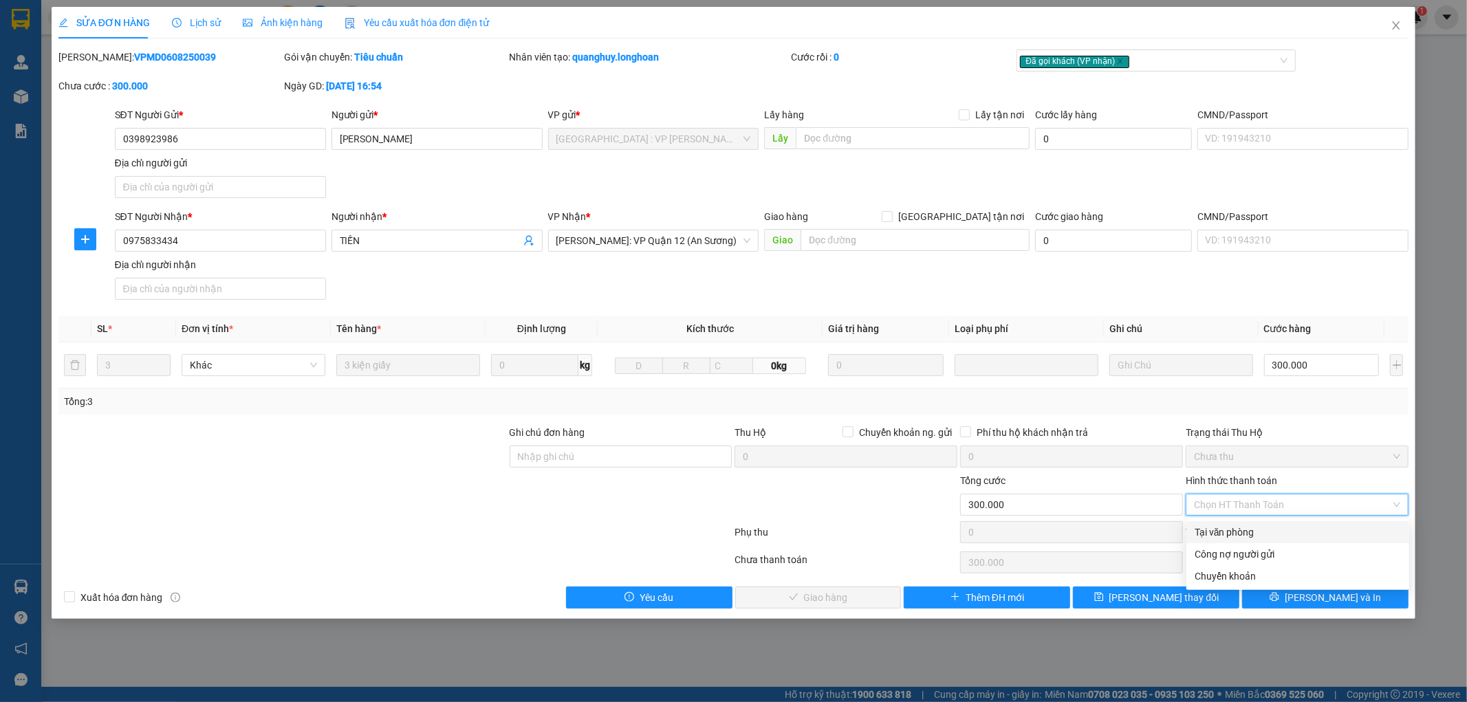
click at [1233, 533] on div "Tại văn phòng" at bounding box center [1298, 532] width 206 height 15
type input "0"
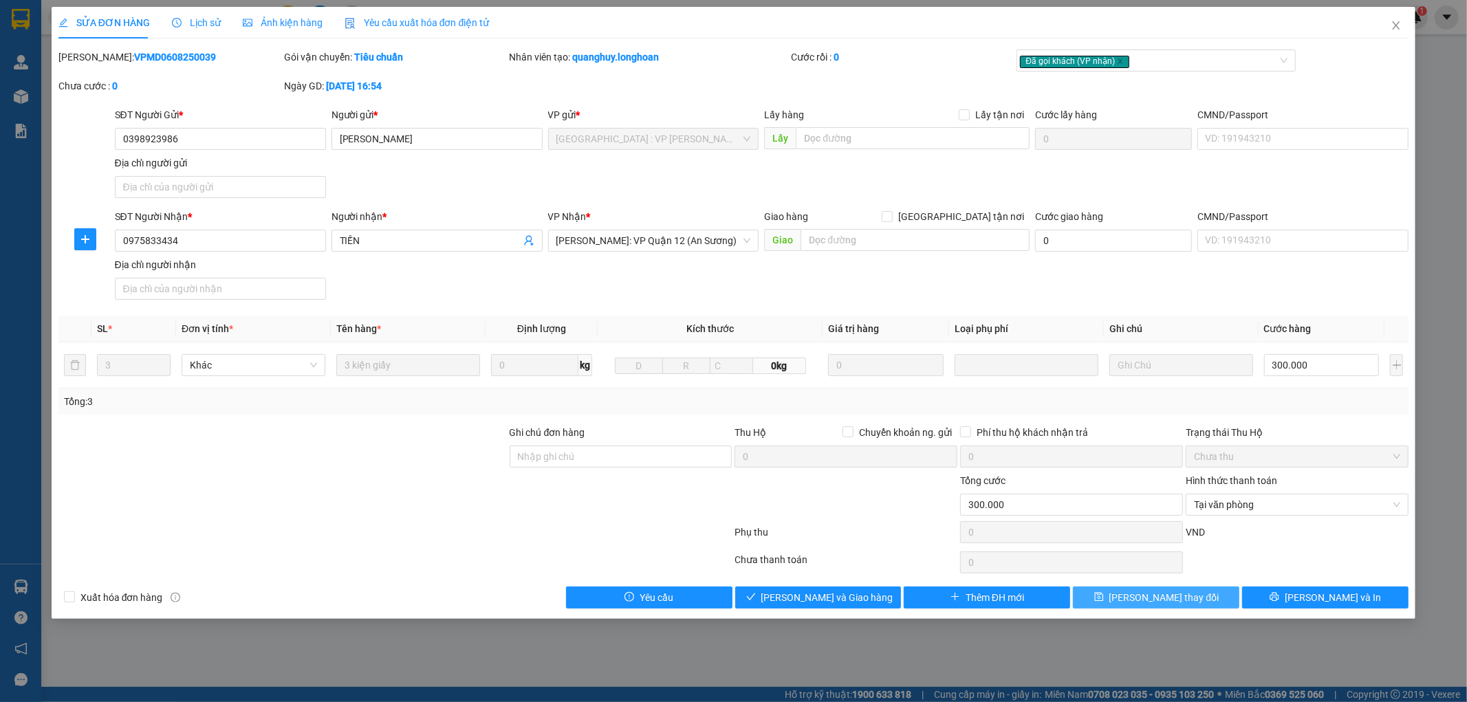
click at [1163, 607] on button "[PERSON_NAME] thay đổi" at bounding box center [1156, 598] width 166 height 22
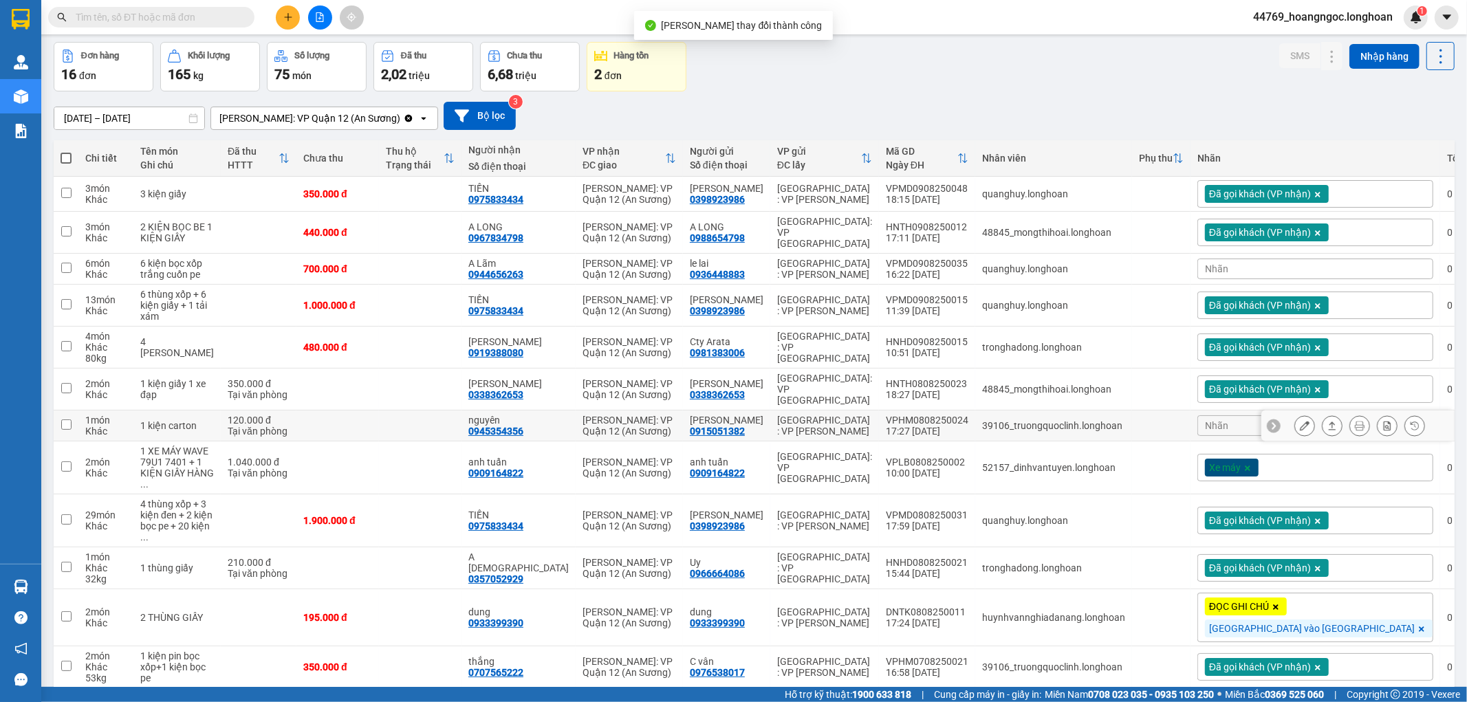
scroll to position [76, 0]
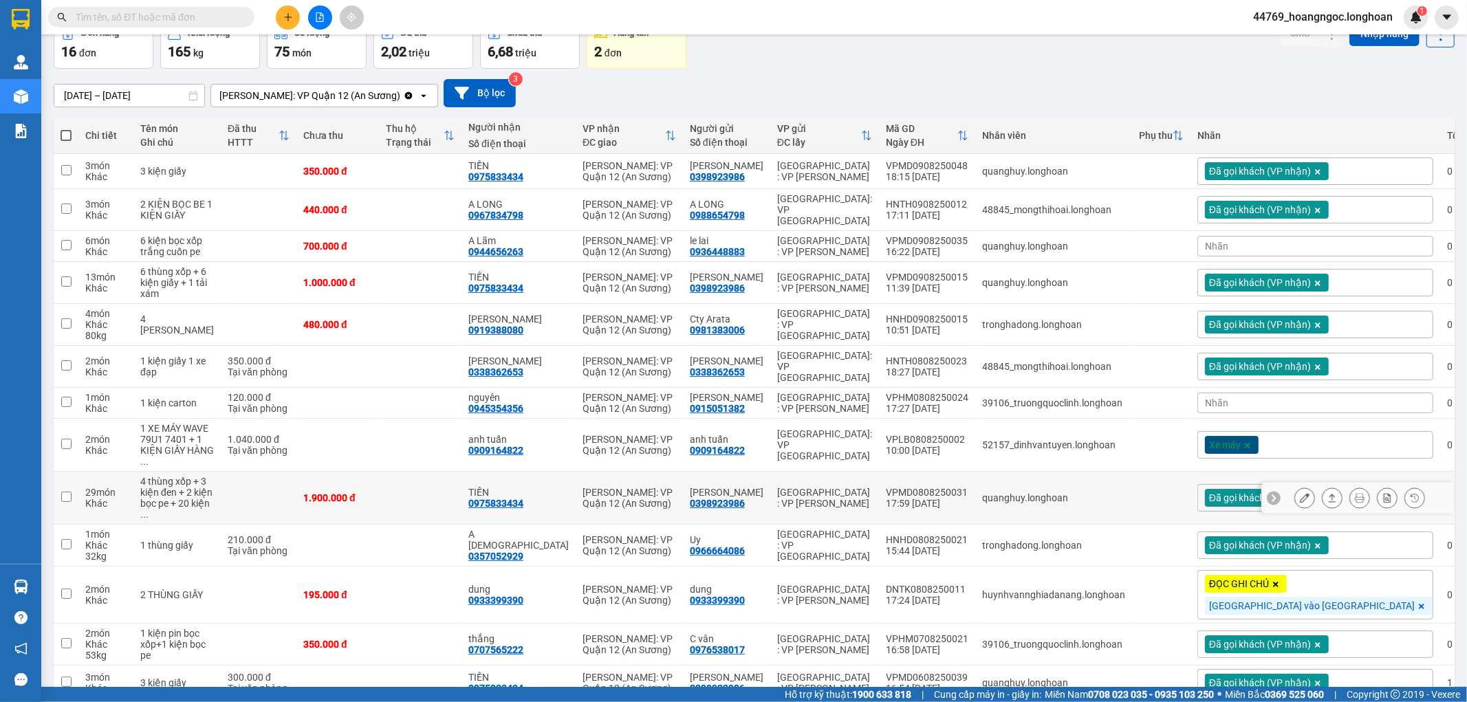
click at [1295, 491] on button at bounding box center [1304, 498] width 19 height 24
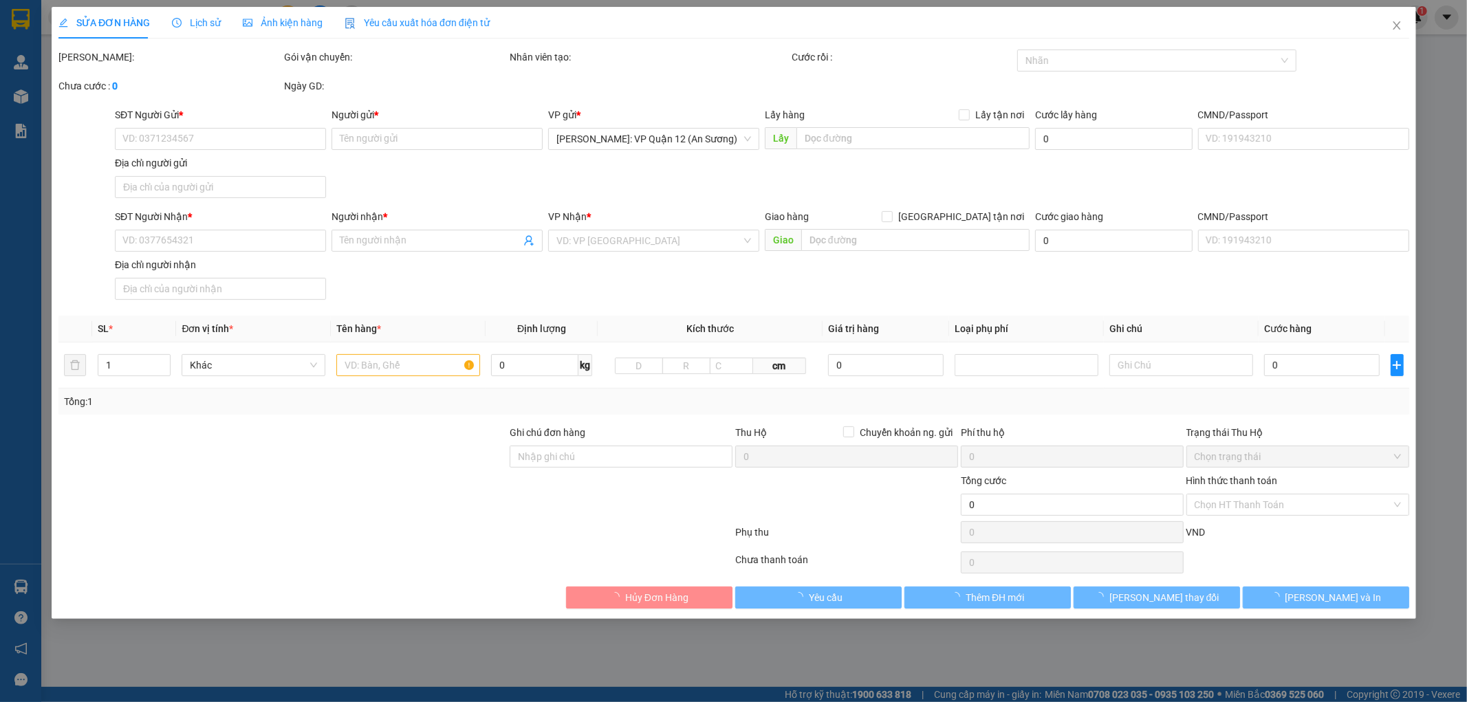
type input "0398923986"
type input "[PERSON_NAME]"
type input "0975833434"
type input "TIẾN"
type input "1.900.000"
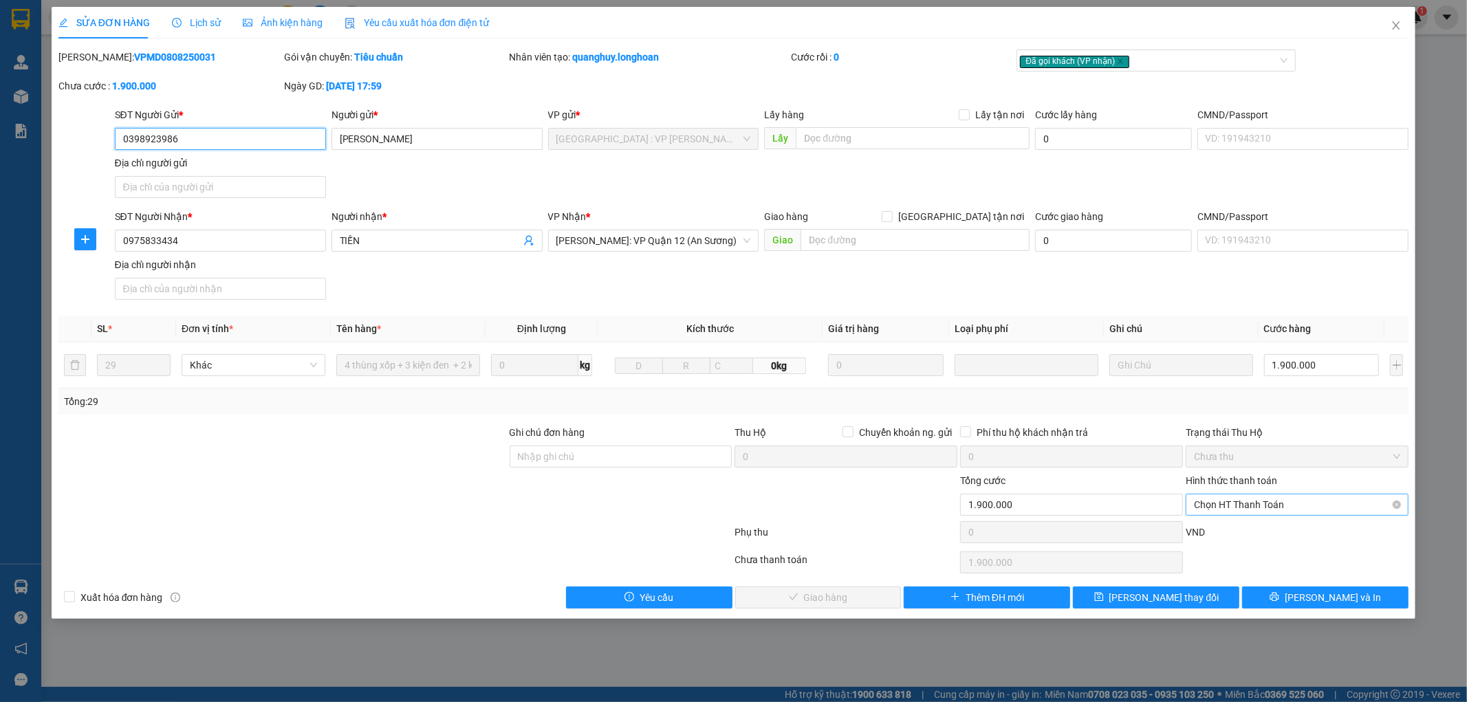
click at [1242, 506] on span "Chọn HT Thanh Toán" at bounding box center [1297, 505] width 206 height 21
click at [1262, 528] on div "Tại văn phòng" at bounding box center [1298, 532] width 206 height 15
type input "0"
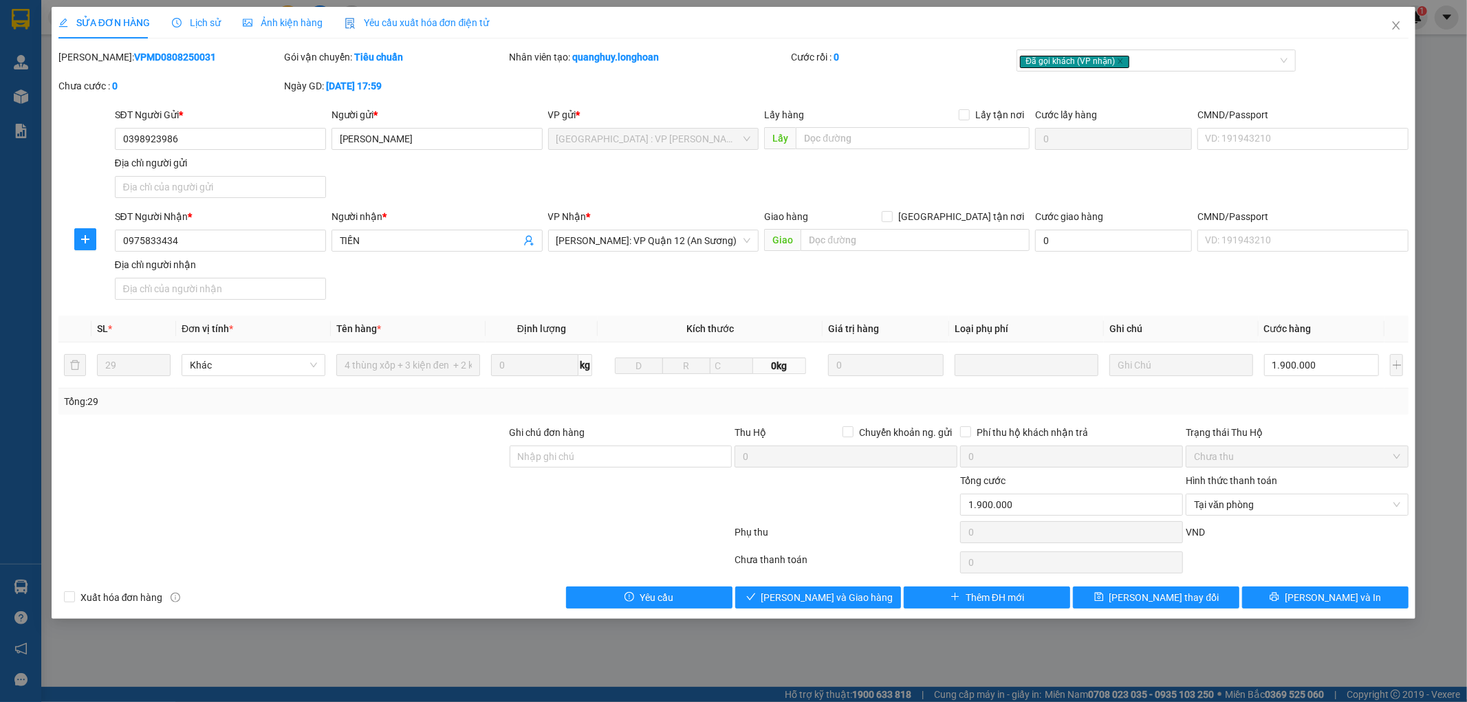
click at [147, 54] on b "VPMD0808250031" at bounding box center [175, 57] width 82 height 11
copy b "VPMD0808250031"
click at [1169, 600] on span "[PERSON_NAME] thay đổi" at bounding box center [1165, 597] width 110 height 15
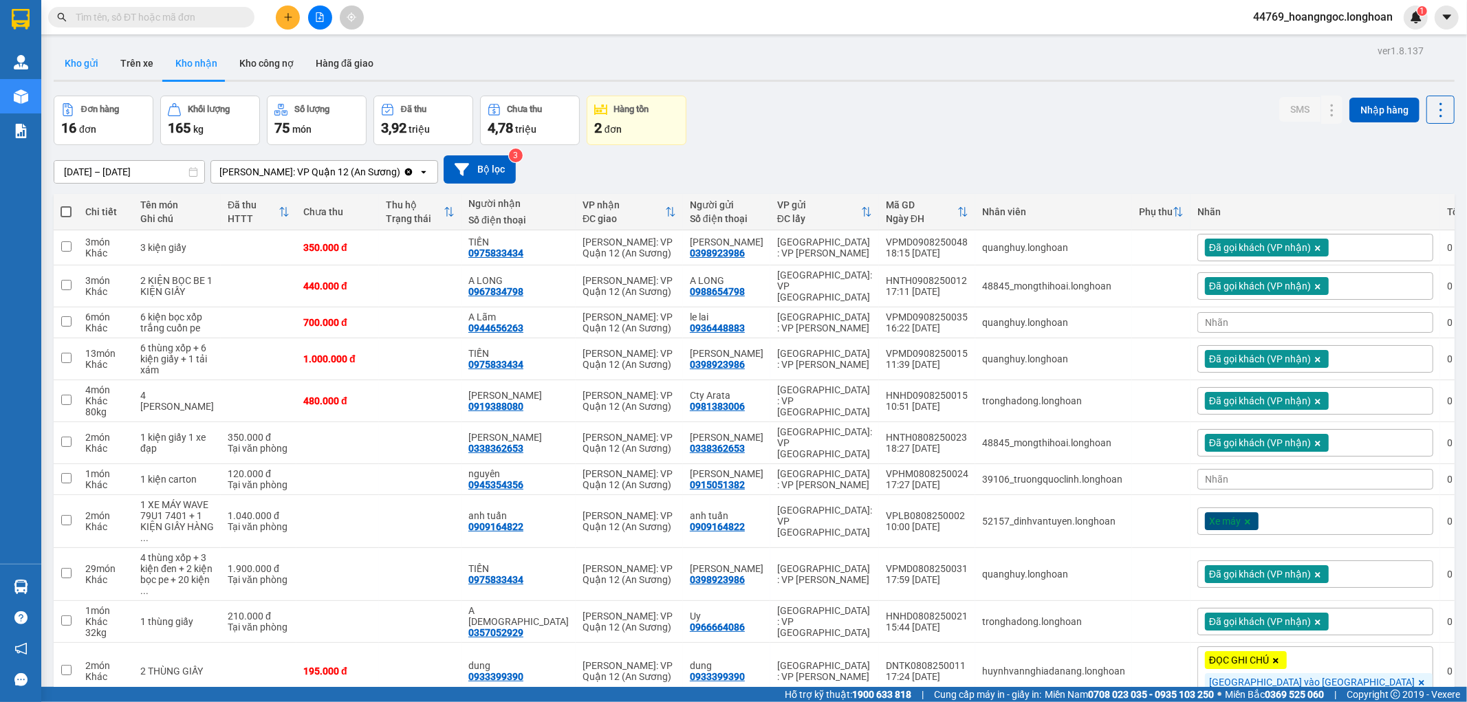
click at [73, 65] on button "Kho gửi" at bounding box center [82, 63] width 56 height 33
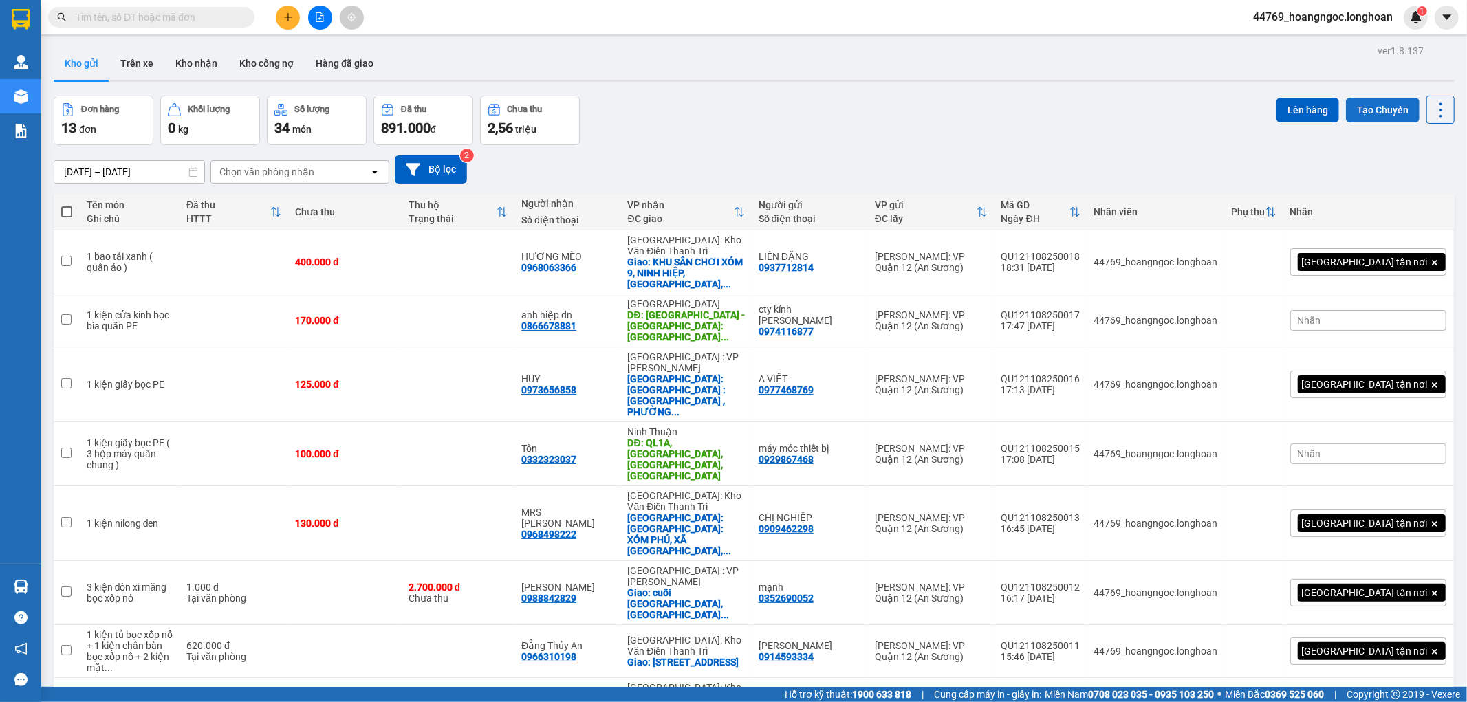
click at [1383, 114] on button "Tạo Chuyến" at bounding box center [1383, 110] width 74 height 25
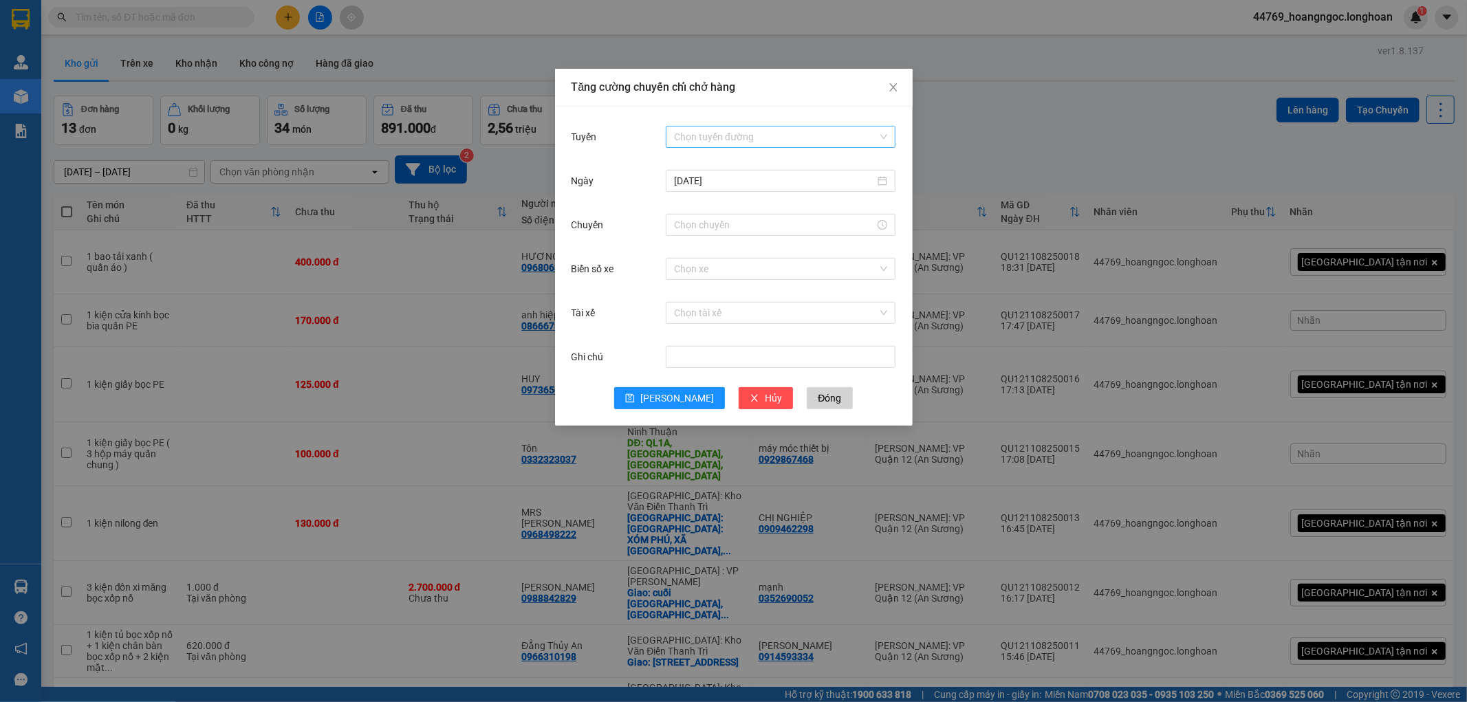
click at [731, 129] on input "Tuyến" at bounding box center [776, 137] width 204 height 21
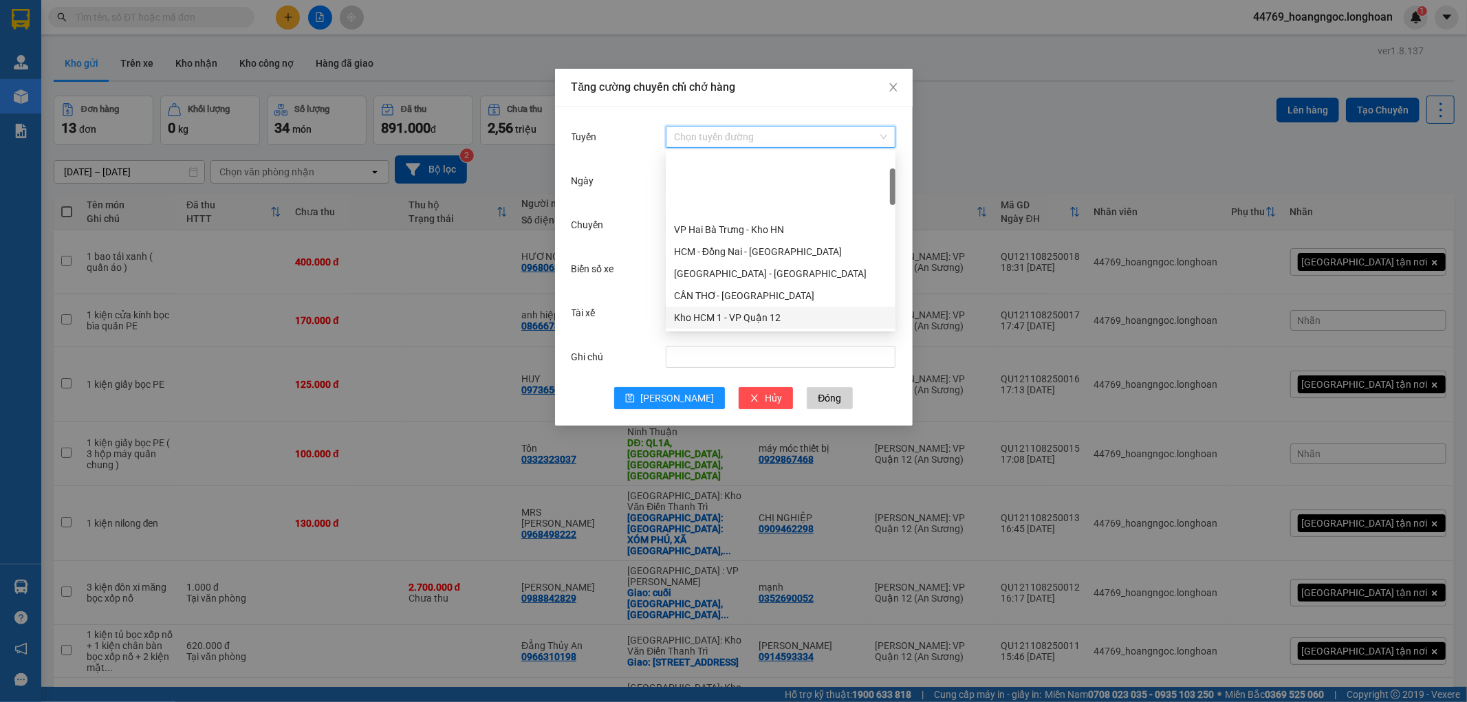
scroll to position [76, 0]
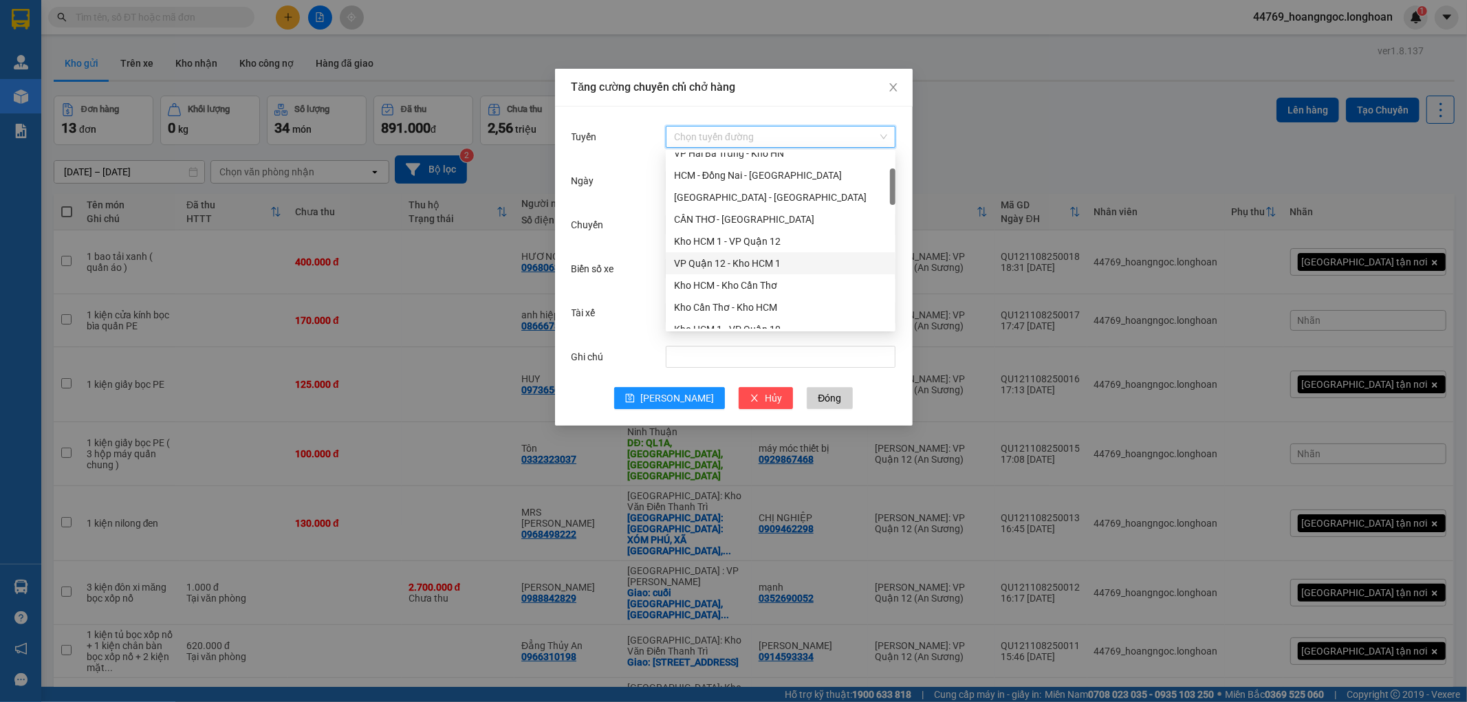
click at [720, 257] on div "VP Quận 12 - Kho HCM 1" at bounding box center [780, 263] width 213 height 15
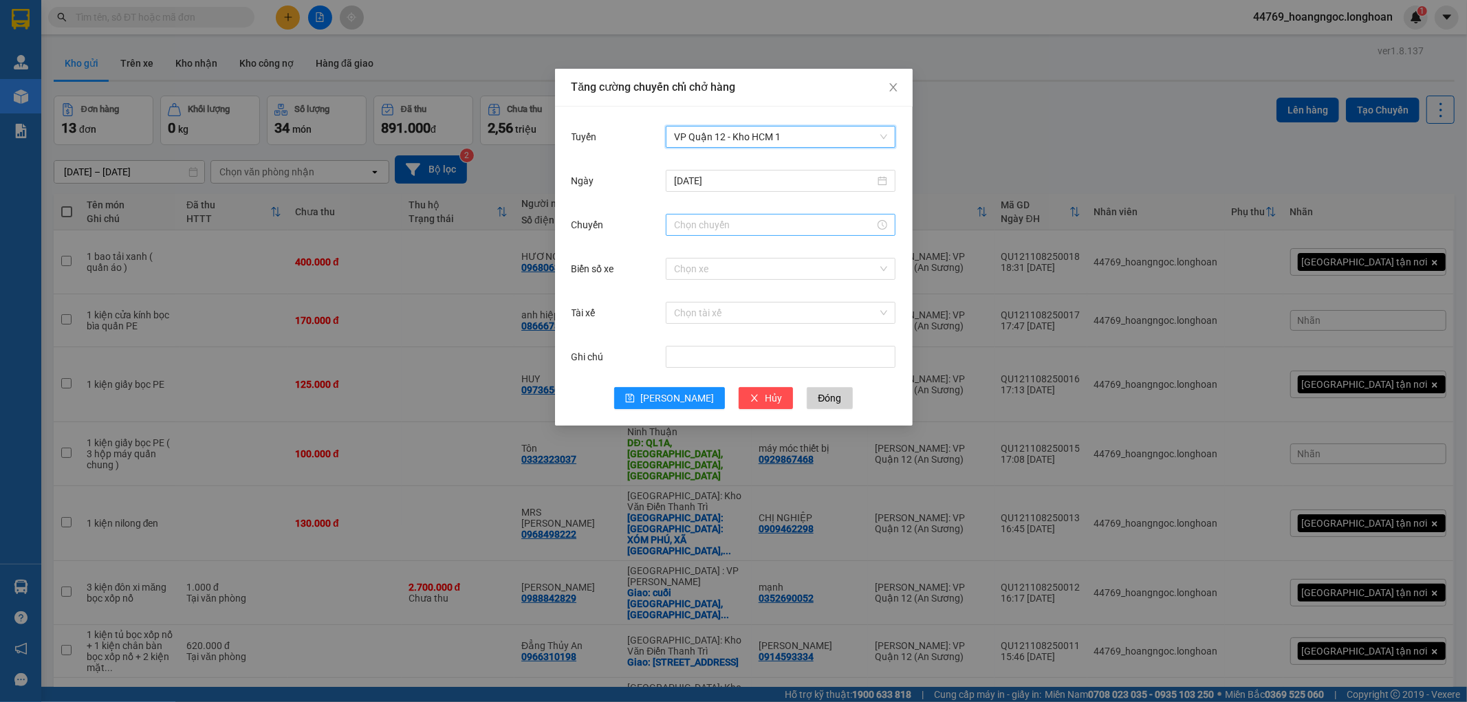
click at [739, 229] on input "Chuyến" at bounding box center [774, 224] width 201 height 15
type input "19h"
click at [814, 279] on div "Chọn xe" at bounding box center [781, 269] width 230 height 22
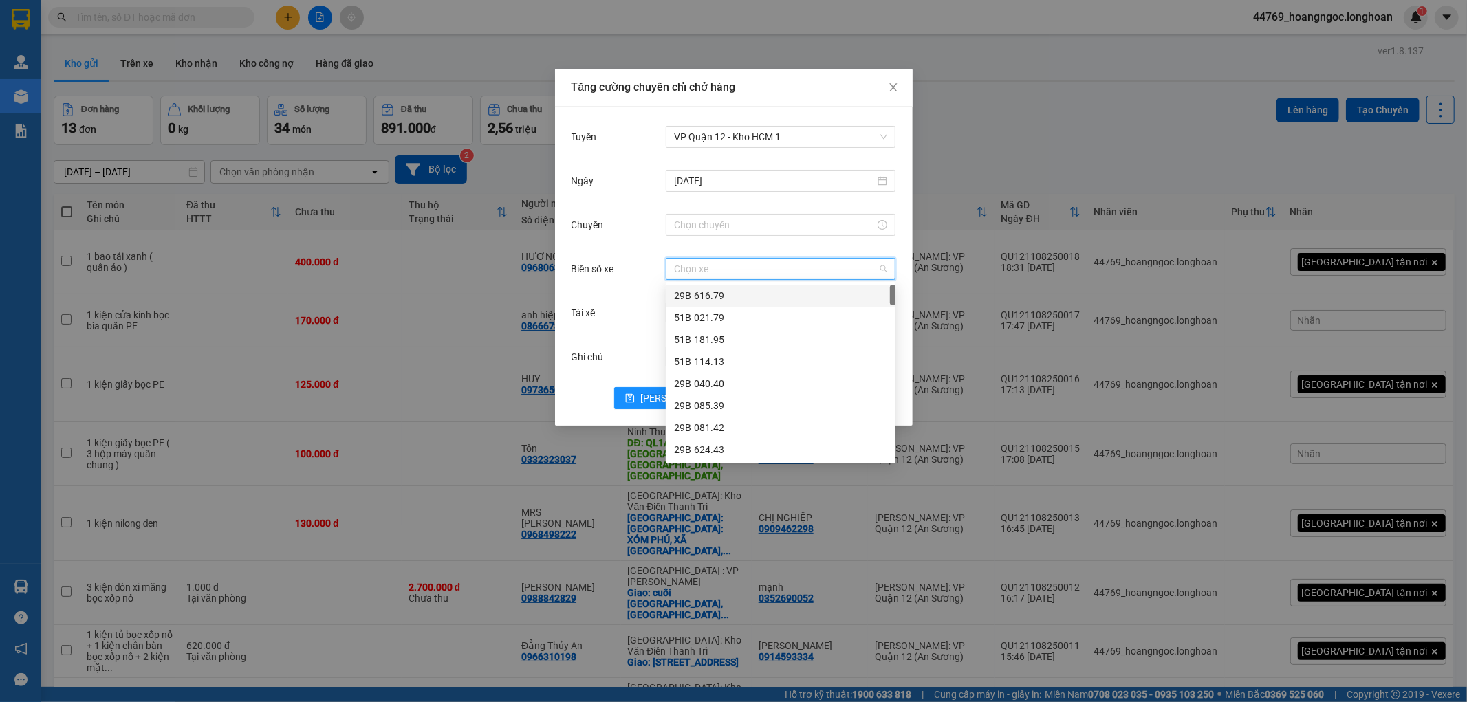
click at [761, 236] on div at bounding box center [781, 225] width 230 height 28
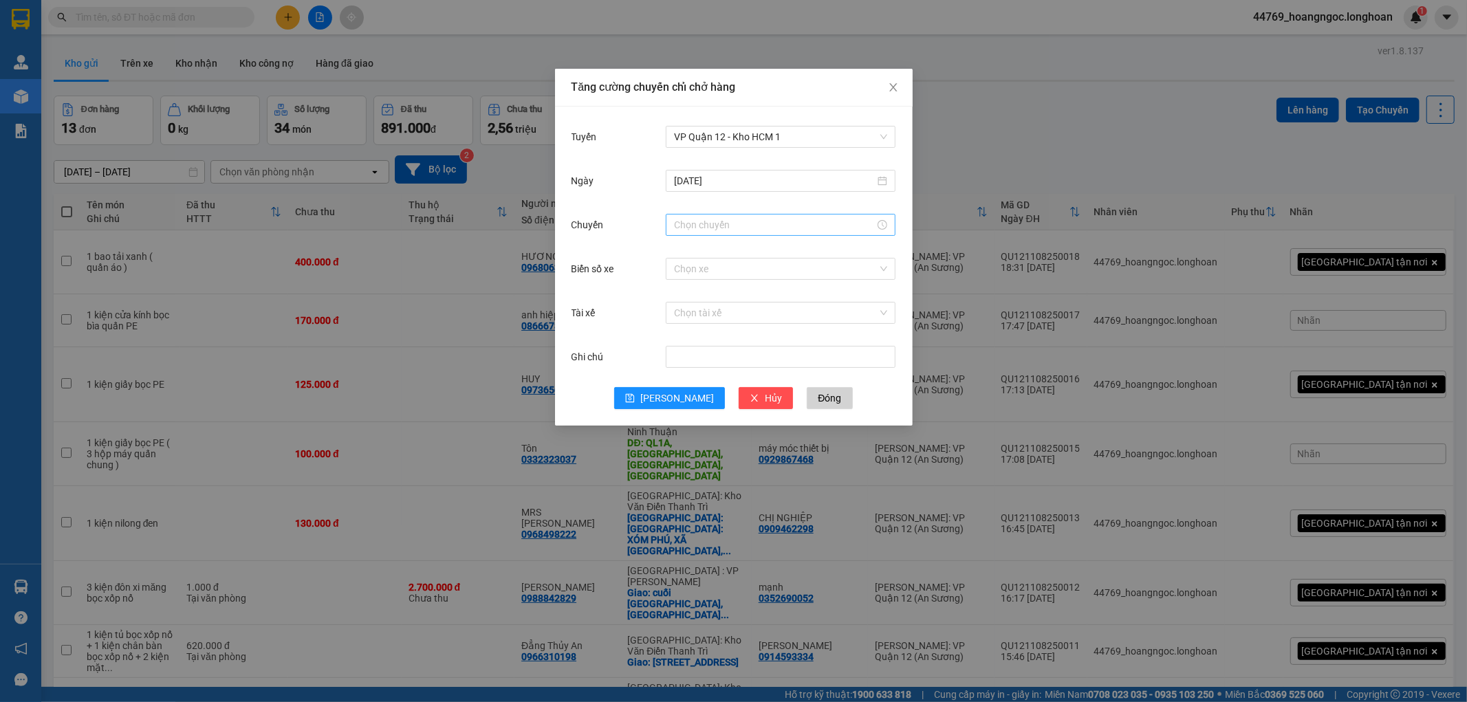
click at [759, 229] on input "Chuyến" at bounding box center [774, 224] width 201 height 15
click at [713, 246] on div "00" at bounding box center [724, 250] width 38 height 19
click at [682, 316] on div "19" at bounding box center [685, 311] width 39 height 19
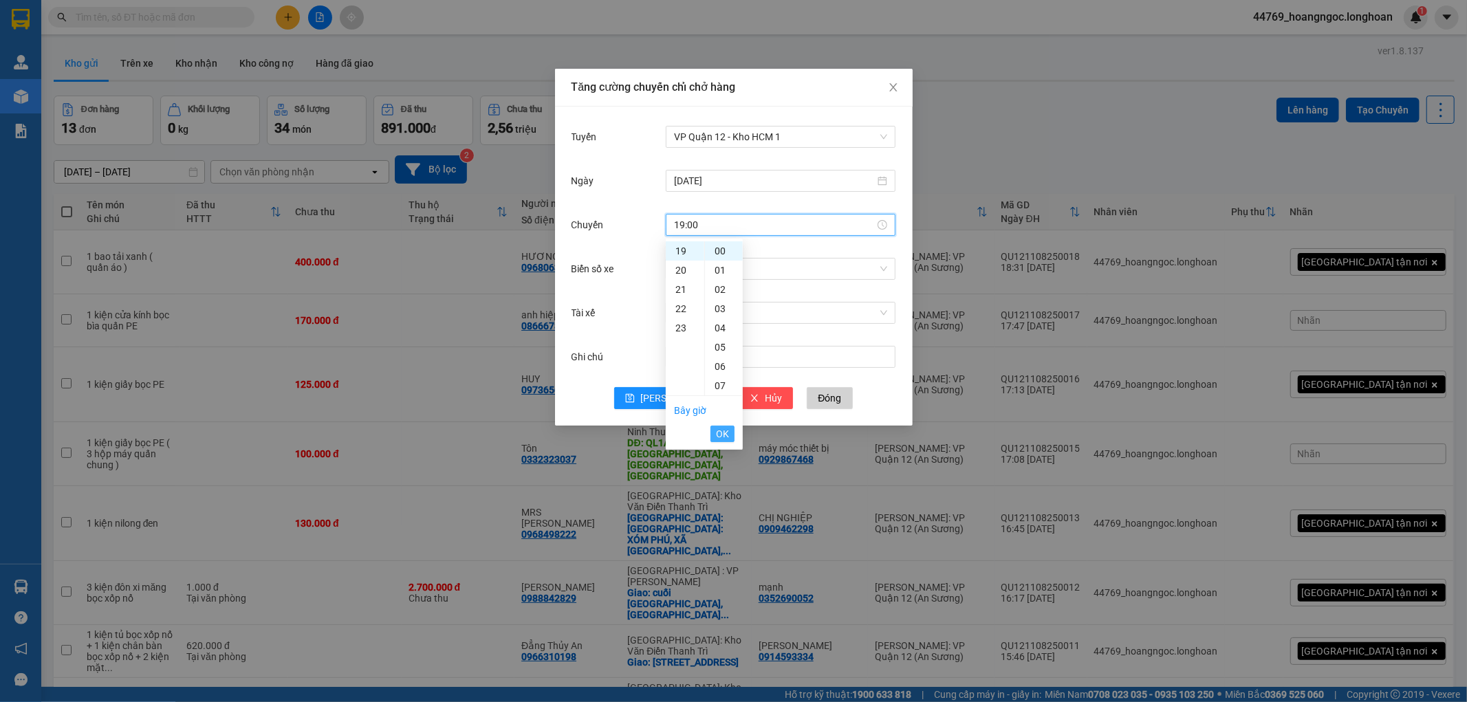
click at [729, 435] on button "OK" at bounding box center [723, 434] width 24 height 17
type input "19:00"
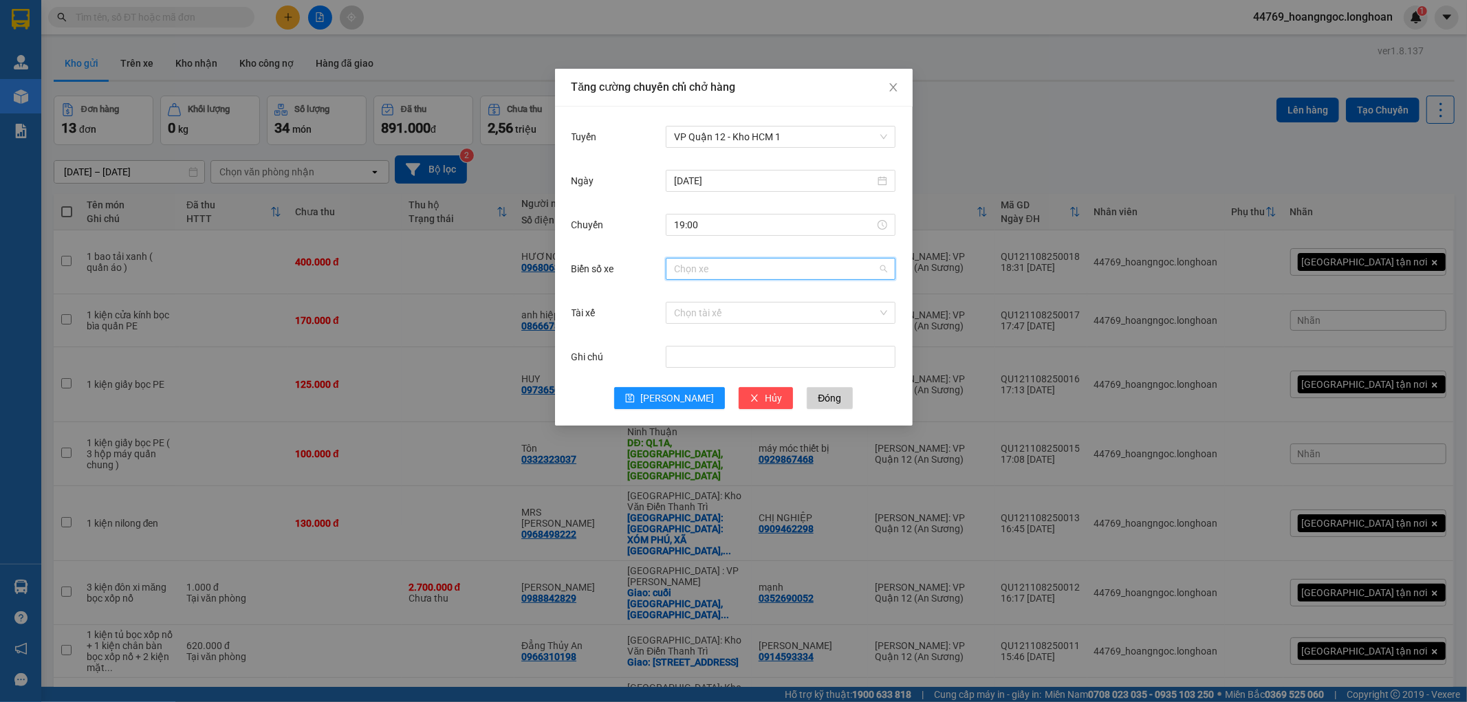
click at [698, 276] on input "Biển số xe" at bounding box center [776, 269] width 204 height 21
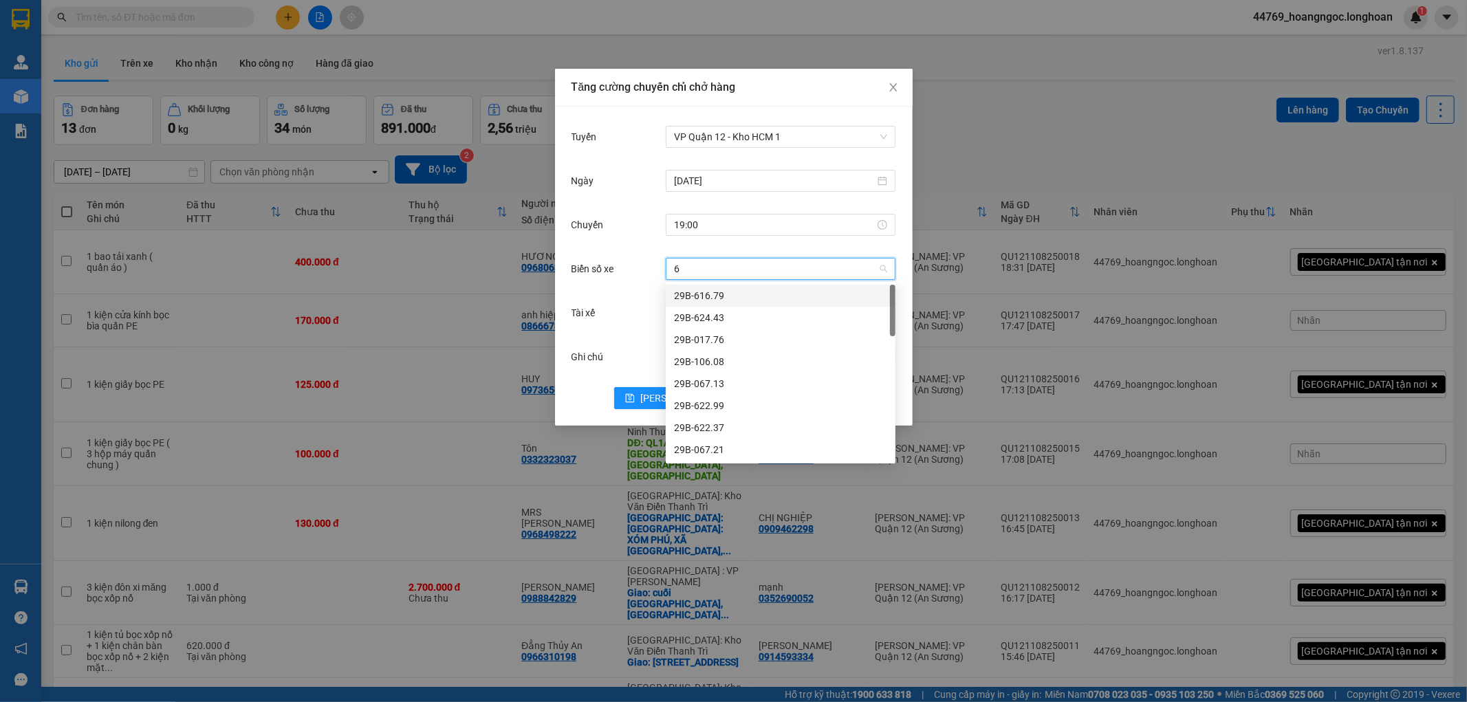
type input "68"
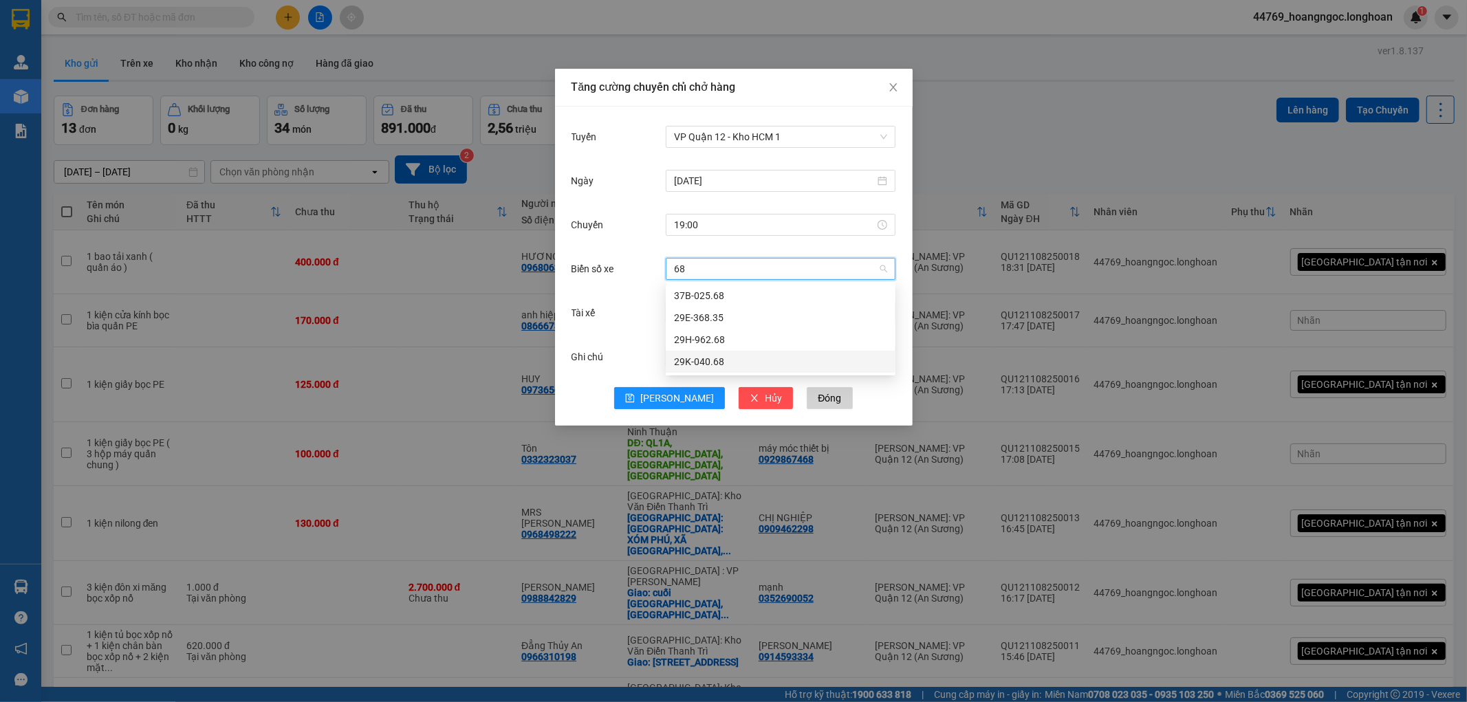
click at [718, 354] on div "29K-040.68" at bounding box center [780, 361] width 213 height 15
click at [712, 316] on input "Tài xế" at bounding box center [776, 313] width 204 height 21
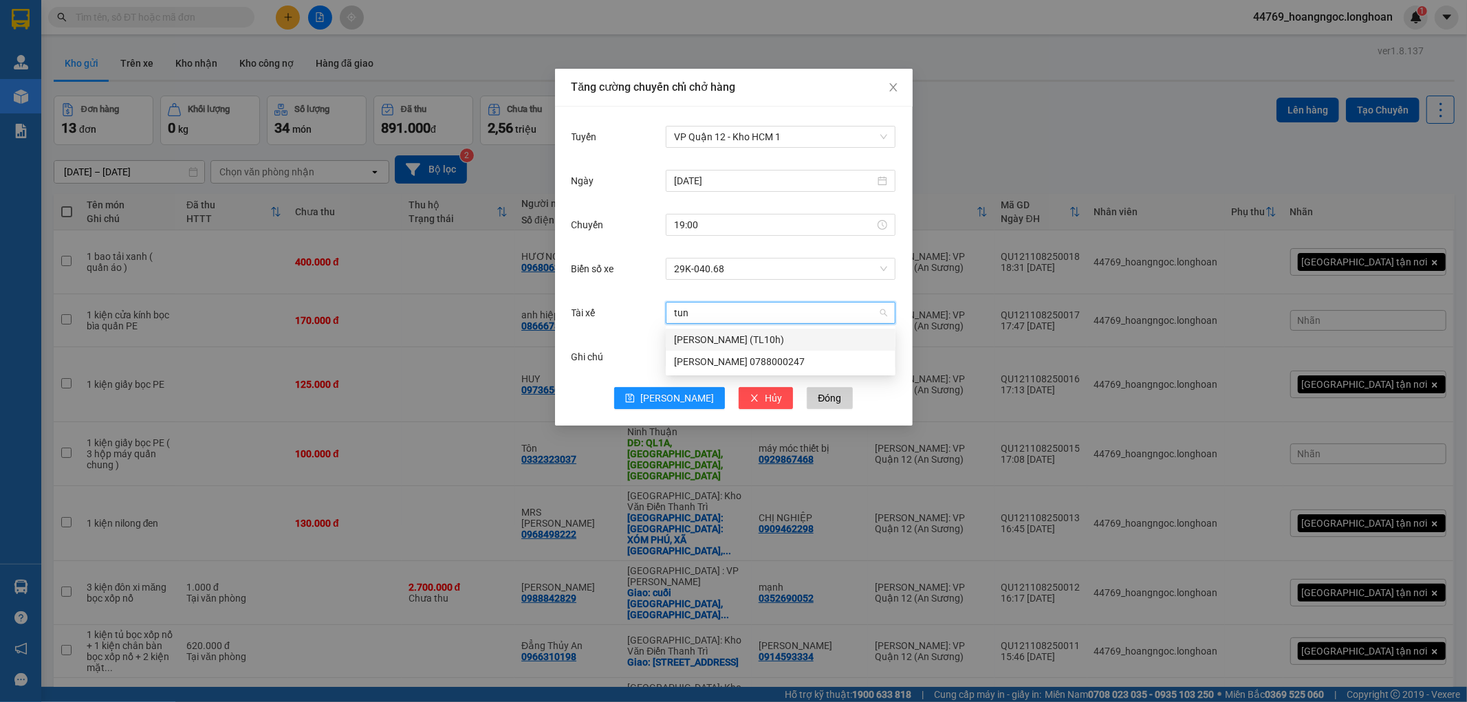
type input "tung"
click at [726, 358] on div "[PERSON_NAME] 0788000247" at bounding box center [780, 361] width 213 height 15
click at [635, 399] on icon "save" at bounding box center [630, 398] width 9 height 9
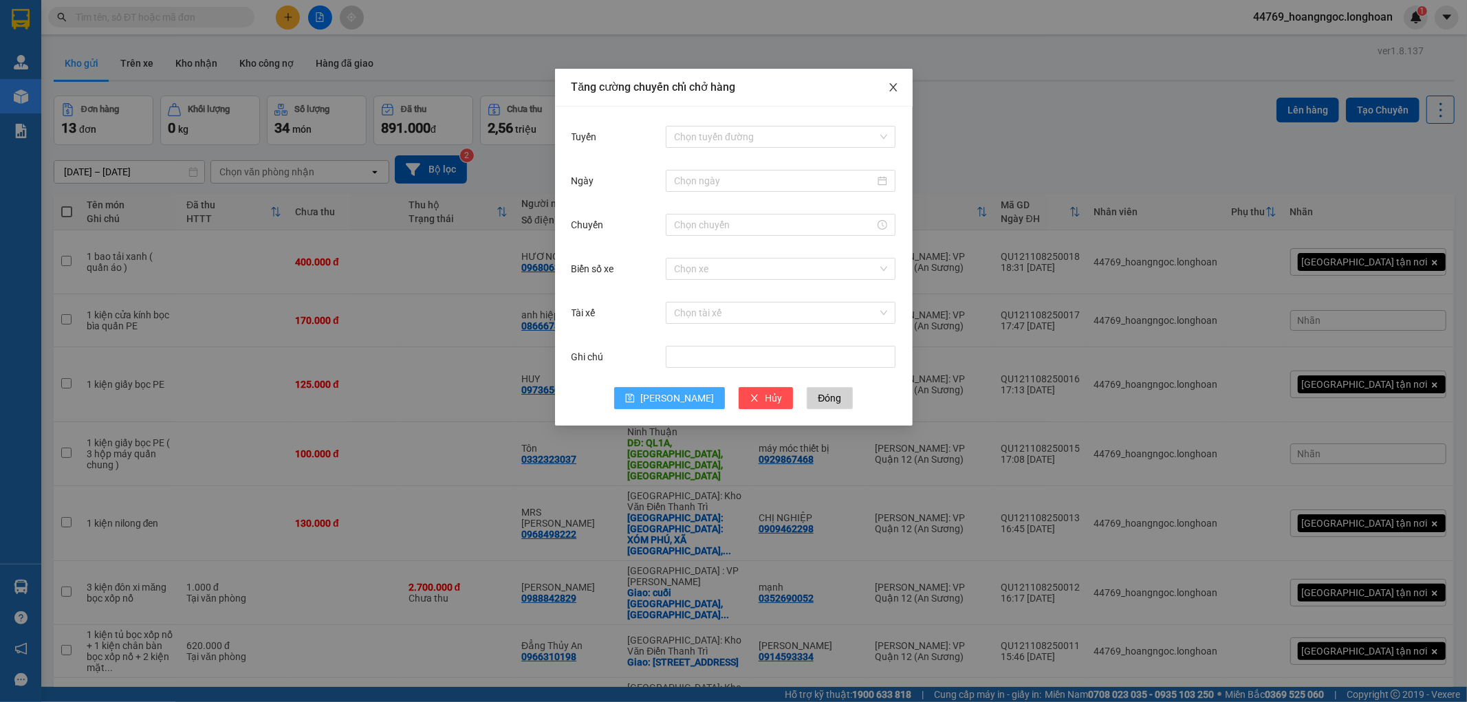
click at [893, 81] on span "Close" at bounding box center [893, 88] width 39 height 39
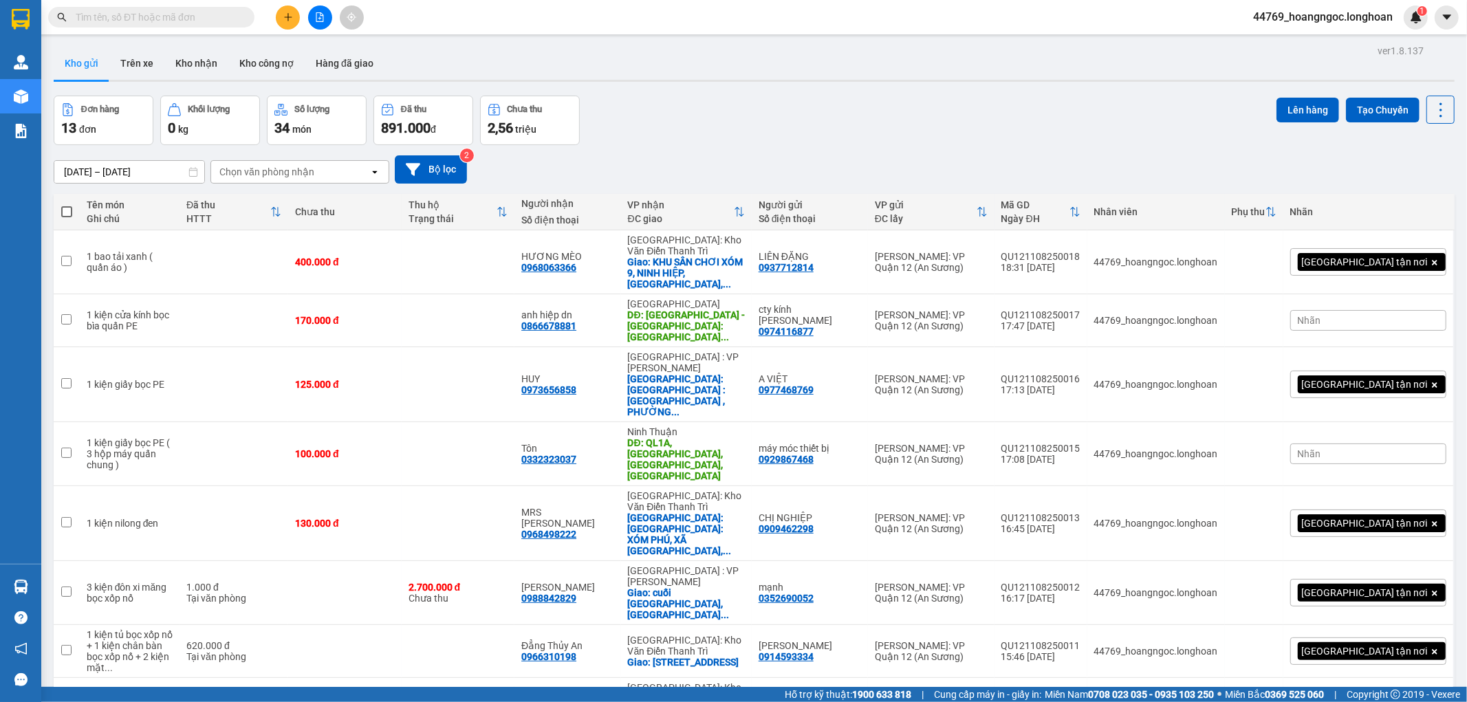
click at [896, 84] on body "Kết quả tìm kiếm ( 0 ) Bộ lọc No Data 44769_hoangngoc.longhoan 1 Quản [PERSON_N…" at bounding box center [733, 351] width 1467 height 702
click at [202, 63] on button "Kho nhận" at bounding box center [196, 63] width 64 height 33
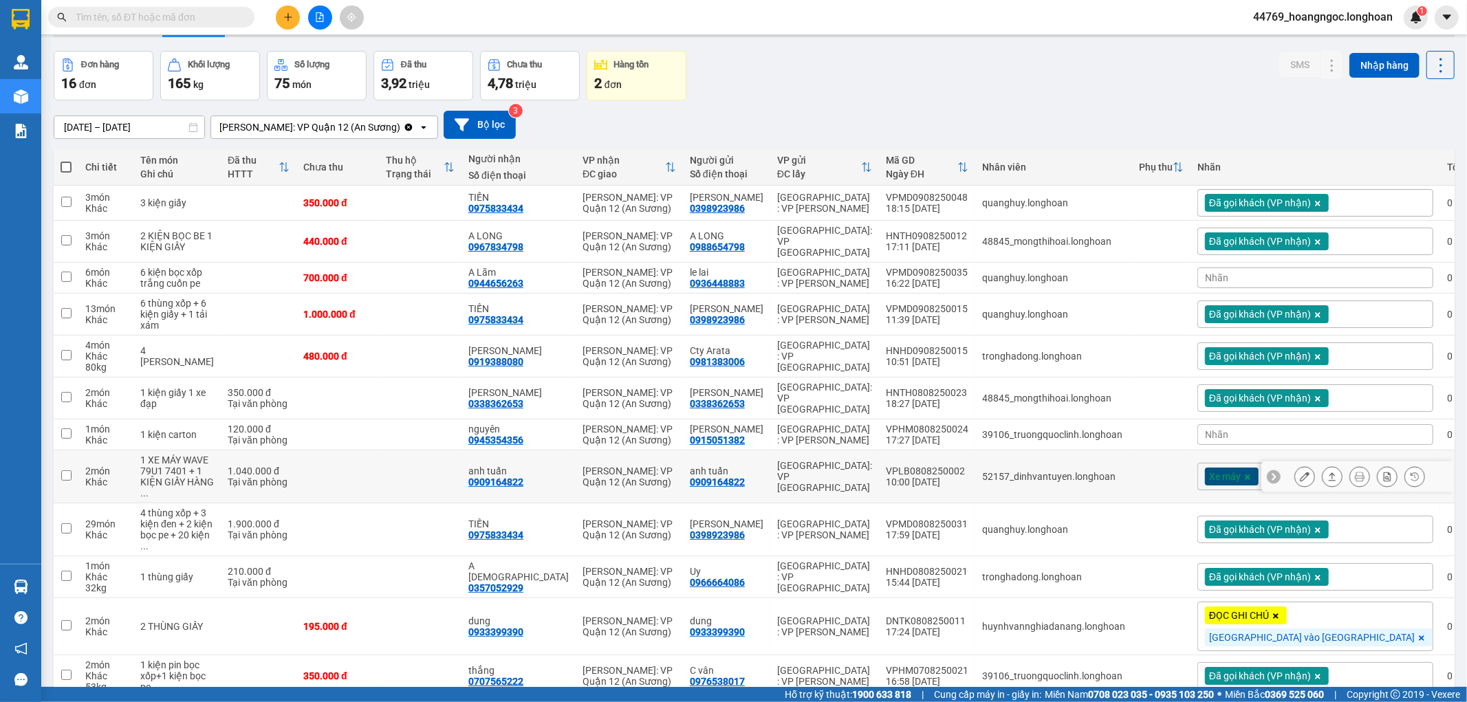
scroll to position [76, 0]
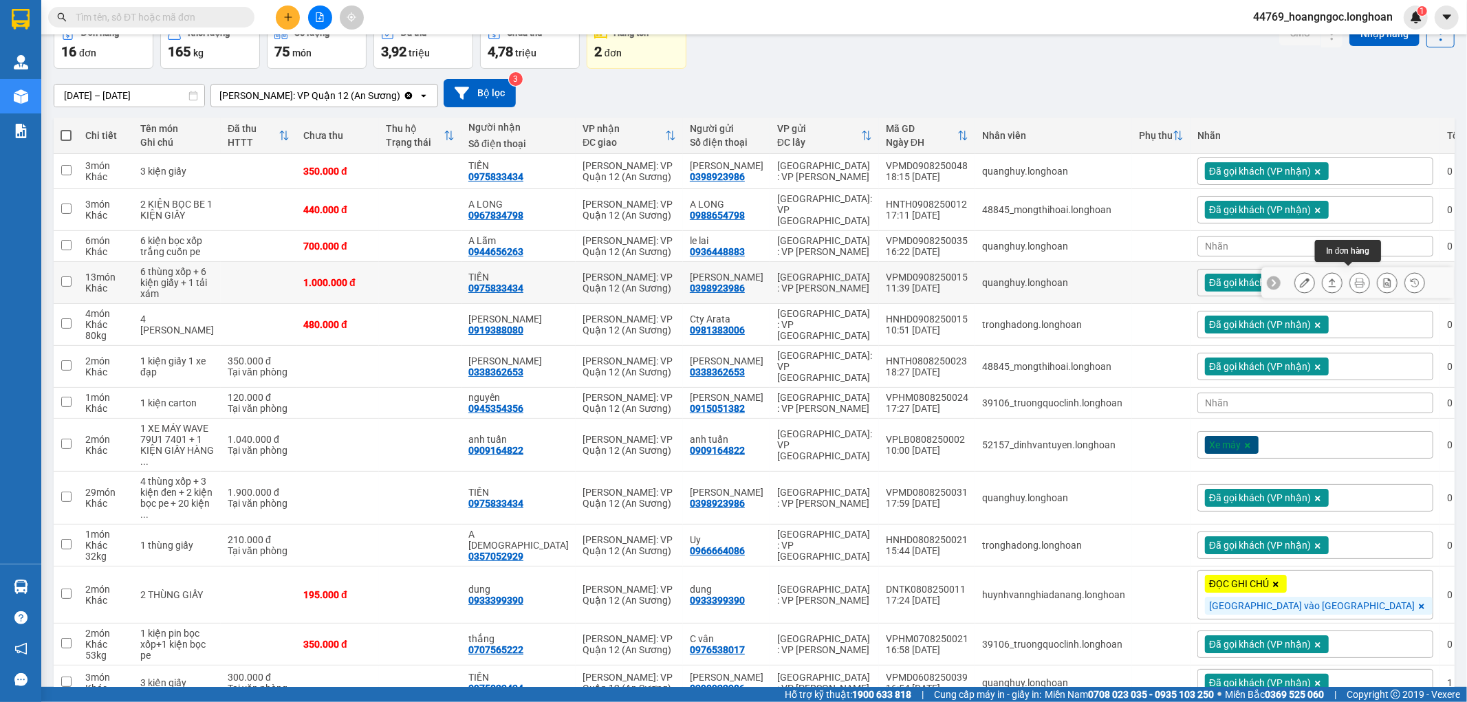
click at [1350, 275] on button at bounding box center [1359, 283] width 19 height 24
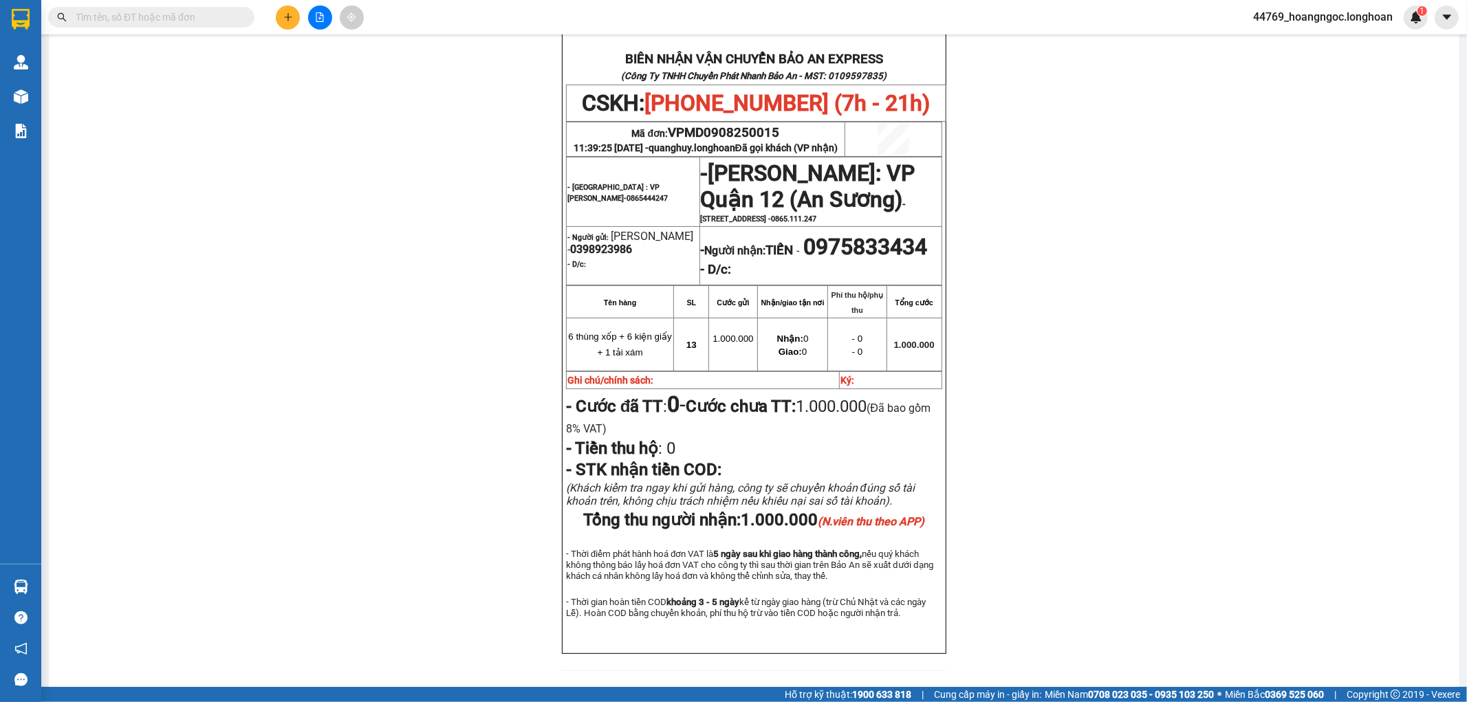
scroll to position [12, 0]
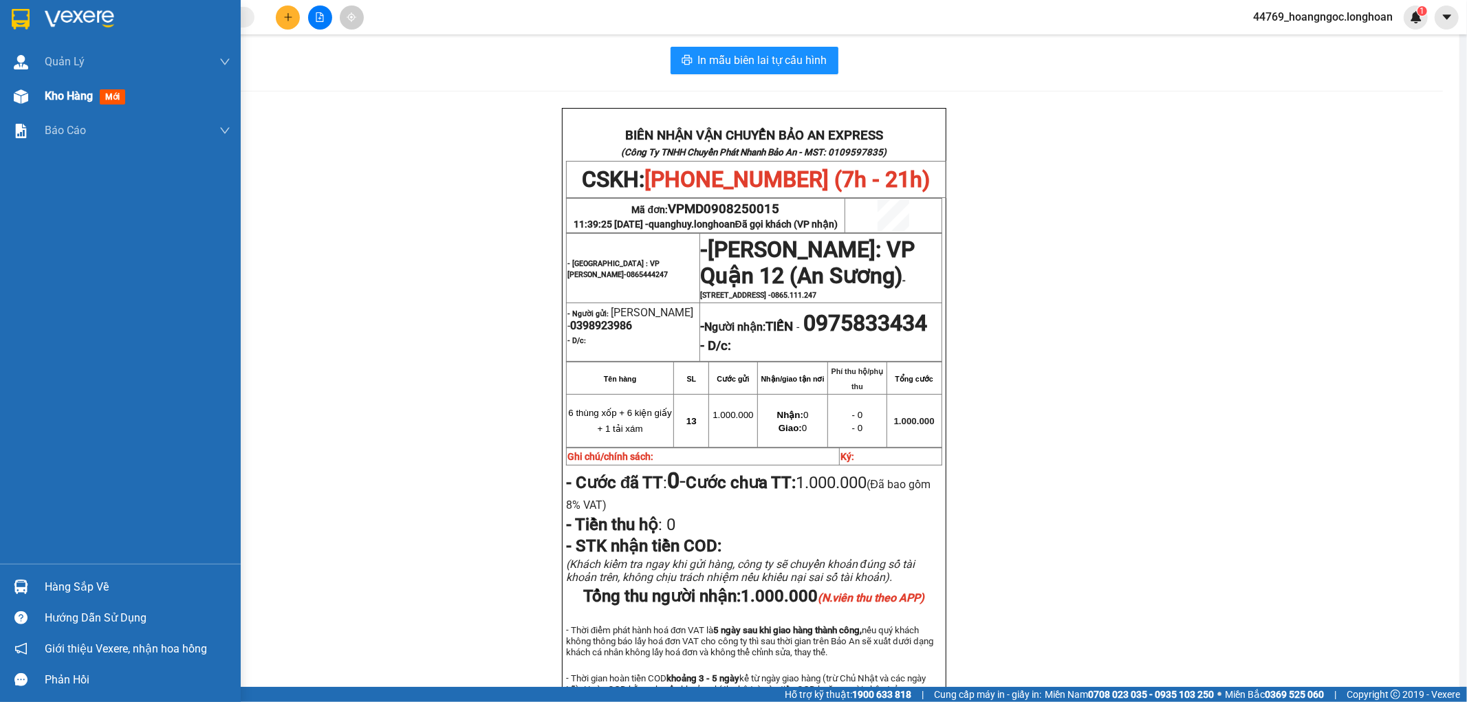
click at [47, 98] on span "Kho hàng" at bounding box center [69, 95] width 48 height 13
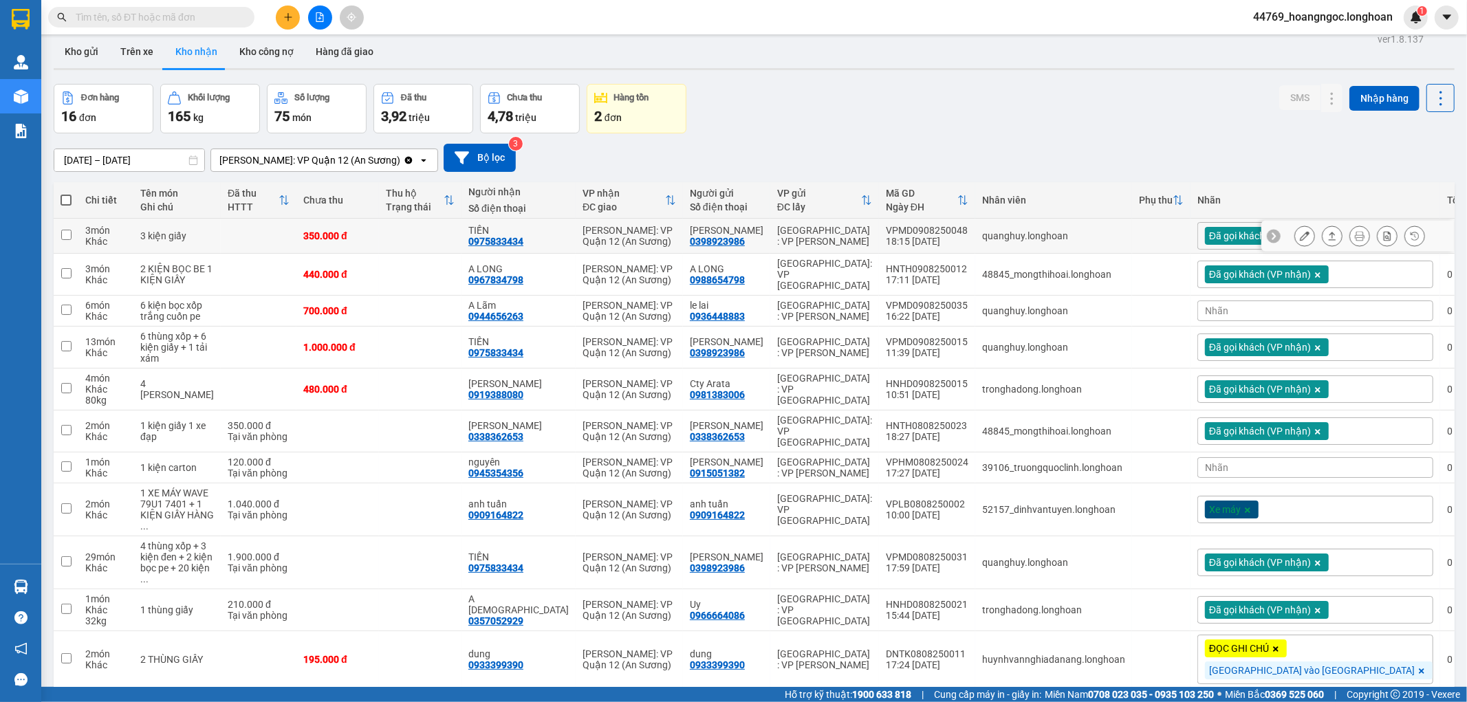
click at [1355, 237] on icon at bounding box center [1360, 236] width 10 height 10
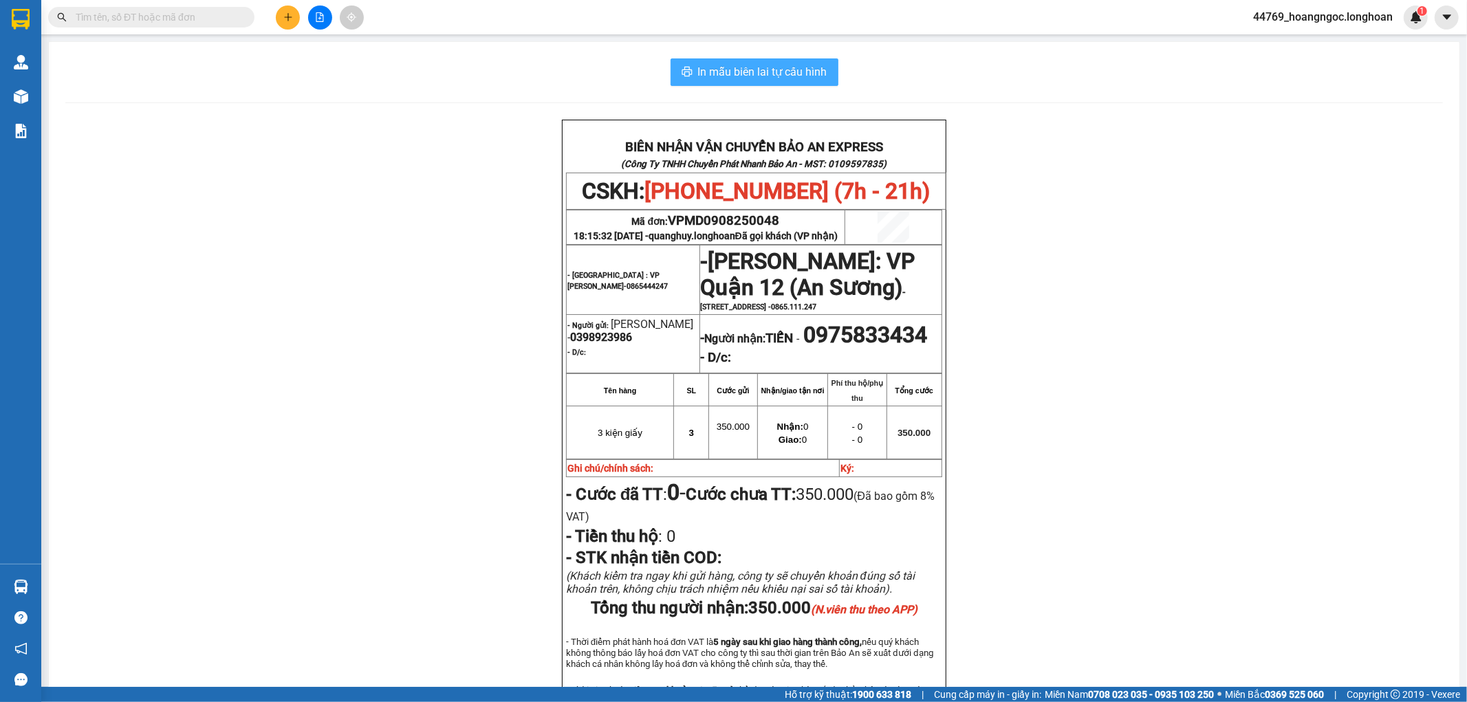
click at [744, 70] on span "In mẫu biên lai tự cấu hình" at bounding box center [762, 71] width 129 height 17
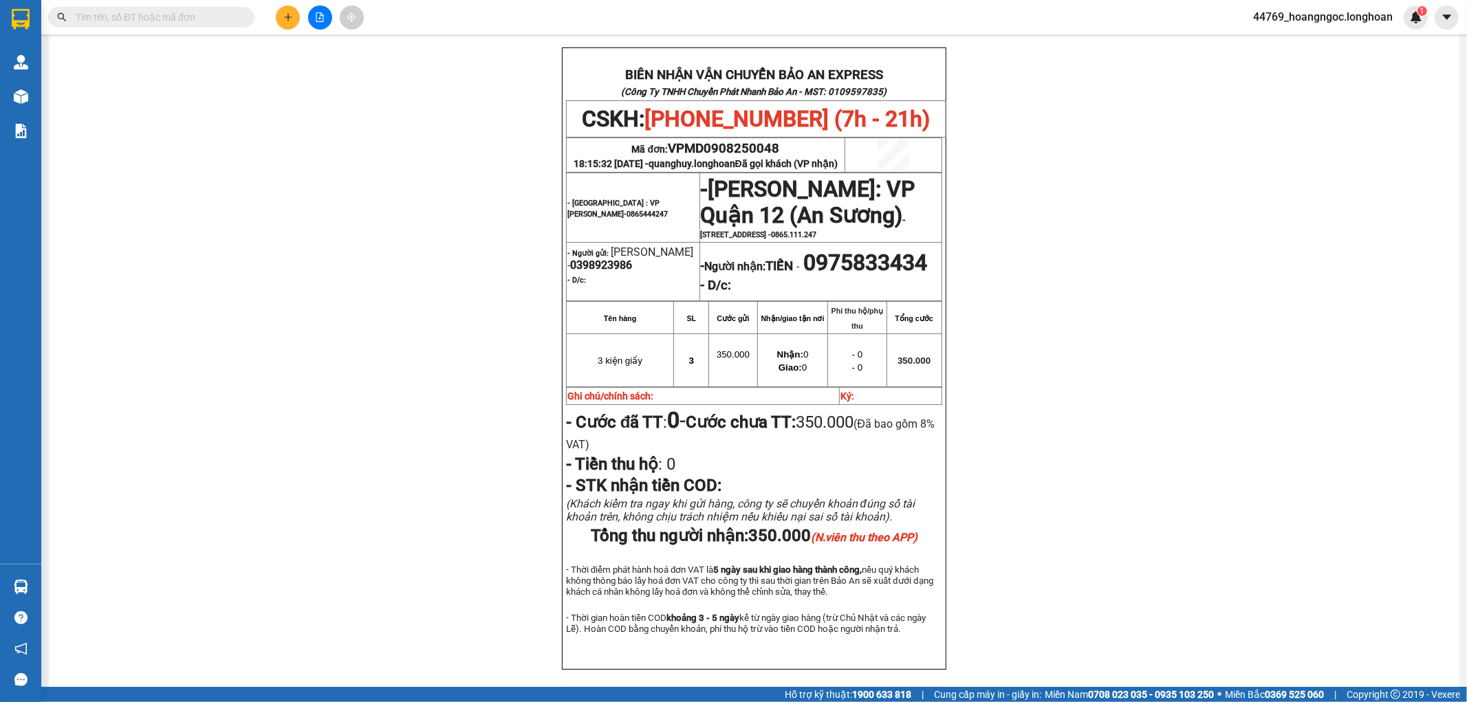
scroll to position [76, 0]
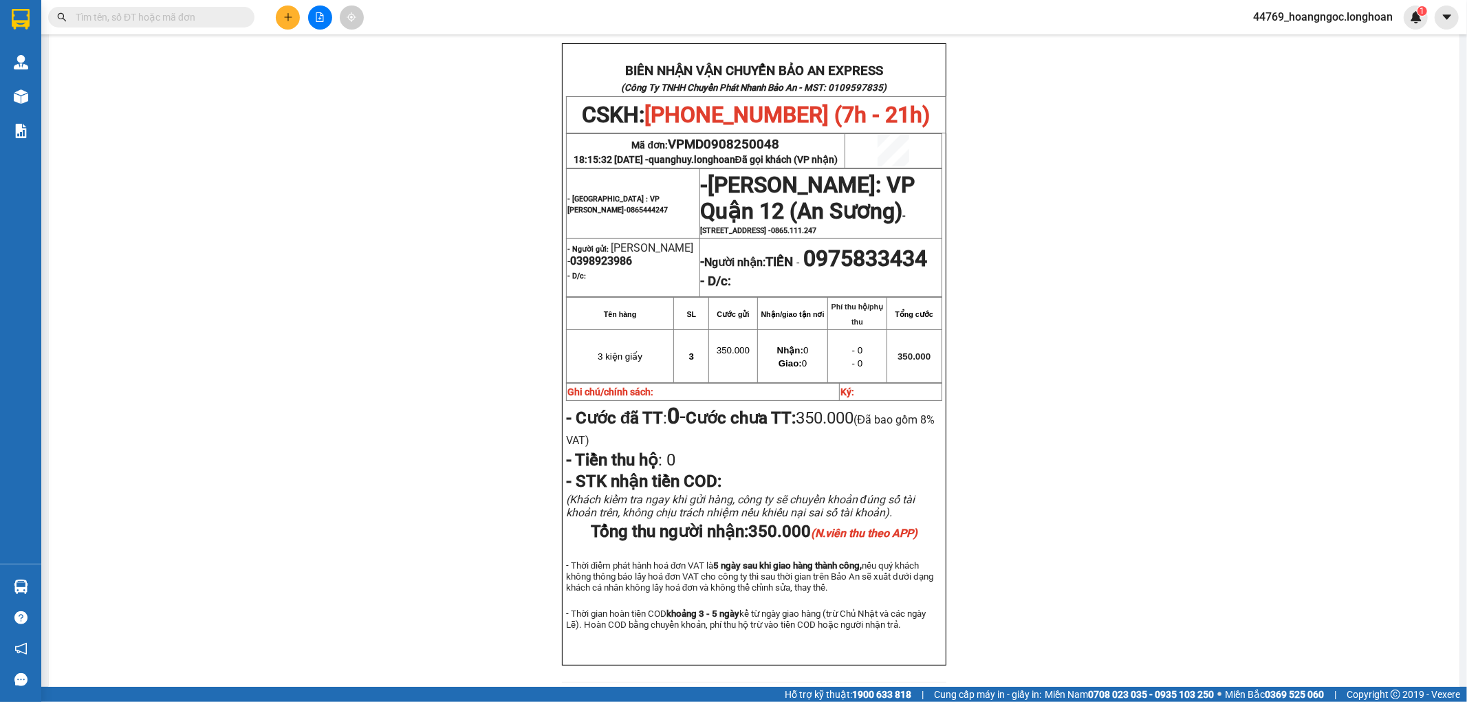
click at [804, 272] on span "0975833434" at bounding box center [866, 259] width 124 height 26
copy span "0975833434"
click at [205, 17] on input "text" at bounding box center [157, 17] width 162 height 15
paste input "0975833434"
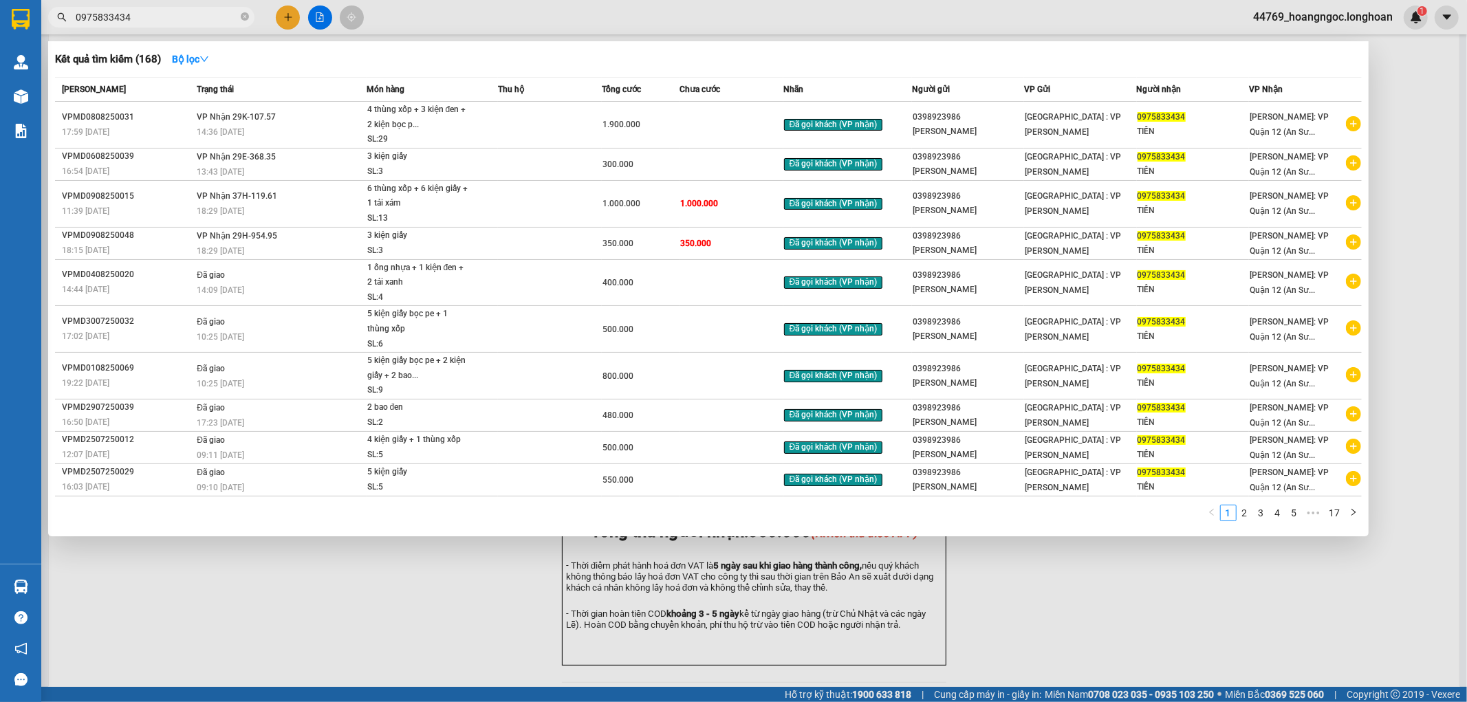
type input "0975833434"
click at [465, 608] on div at bounding box center [733, 351] width 1467 height 702
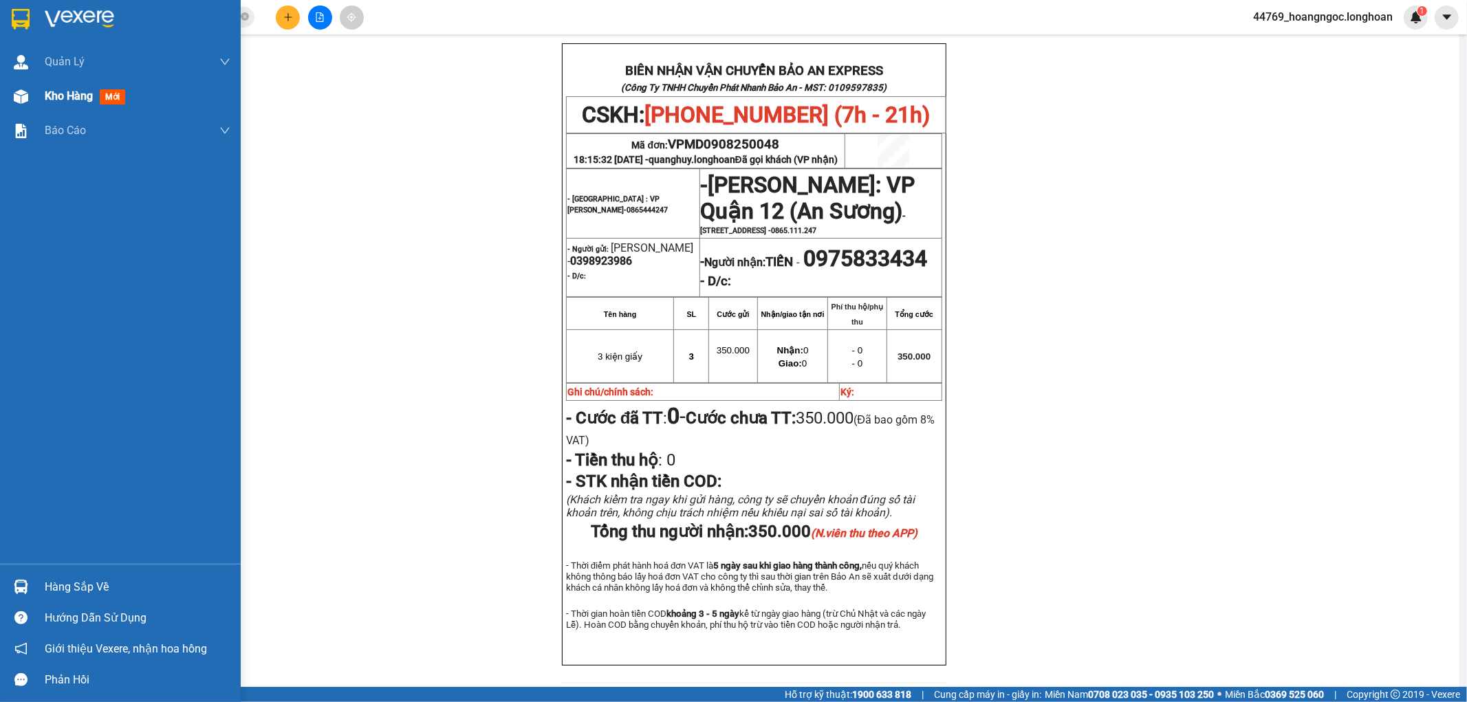
click at [60, 97] on span "Kho hàng" at bounding box center [69, 95] width 48 height 13
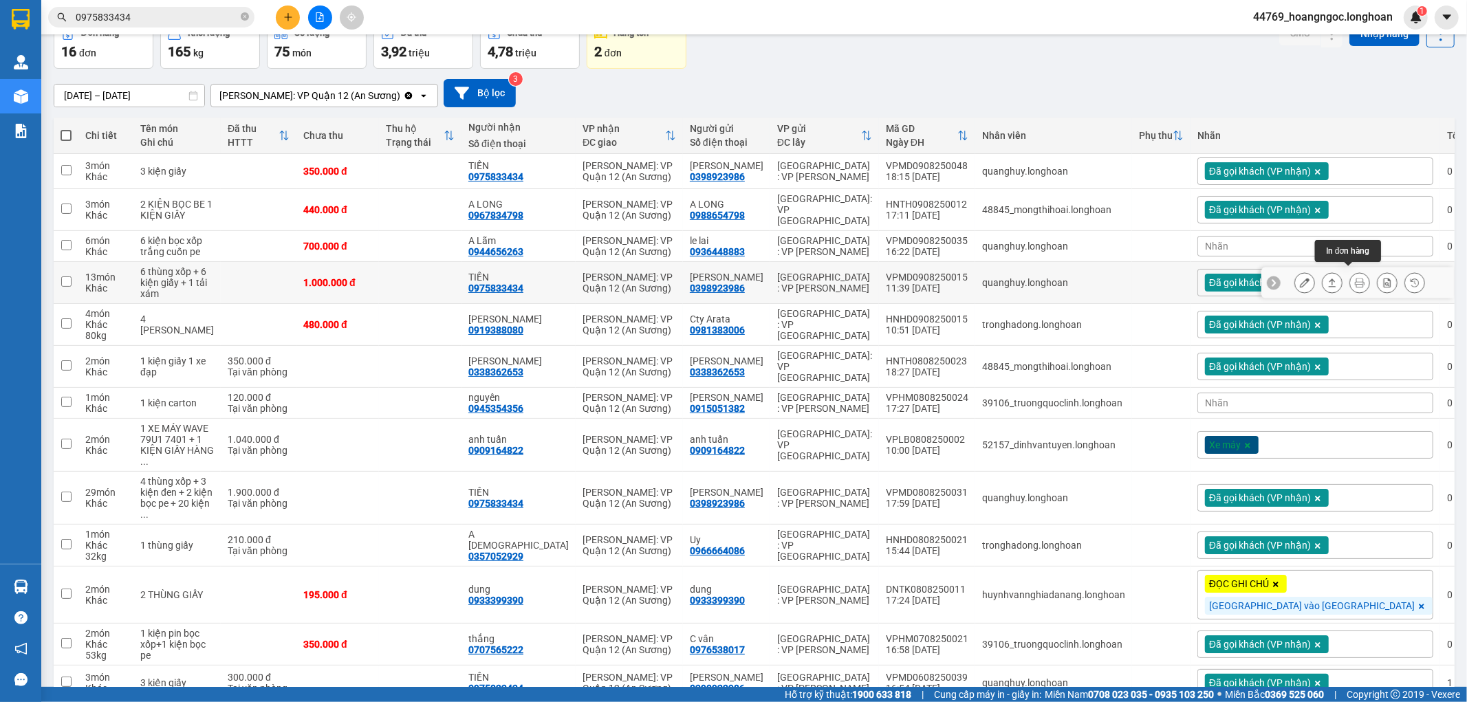
click at [1355, 278] on icon at bounding box center [1360, 283] width 10 height 10
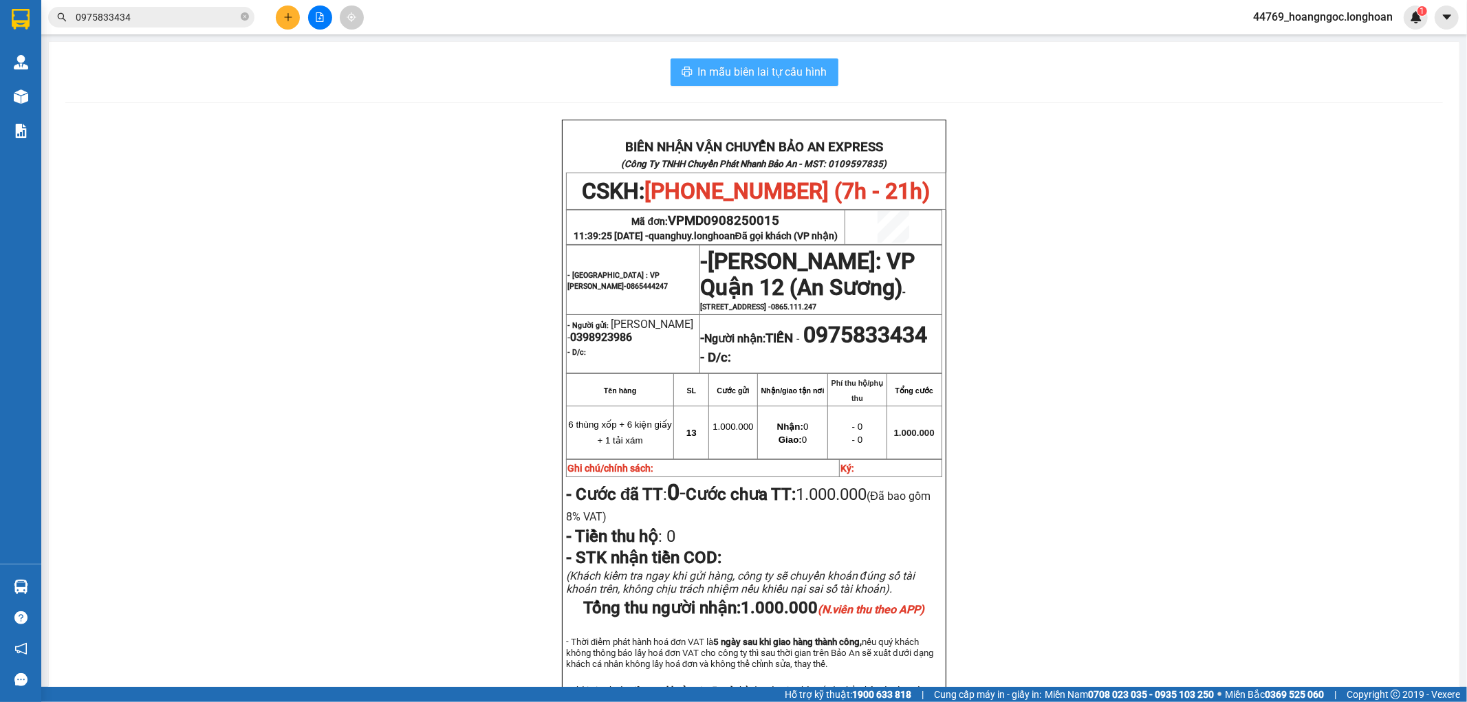
click at [772, 76] on span "In mẫu biên lai tự cấu hình" at bounding box center [762, 71] width 129 height 17
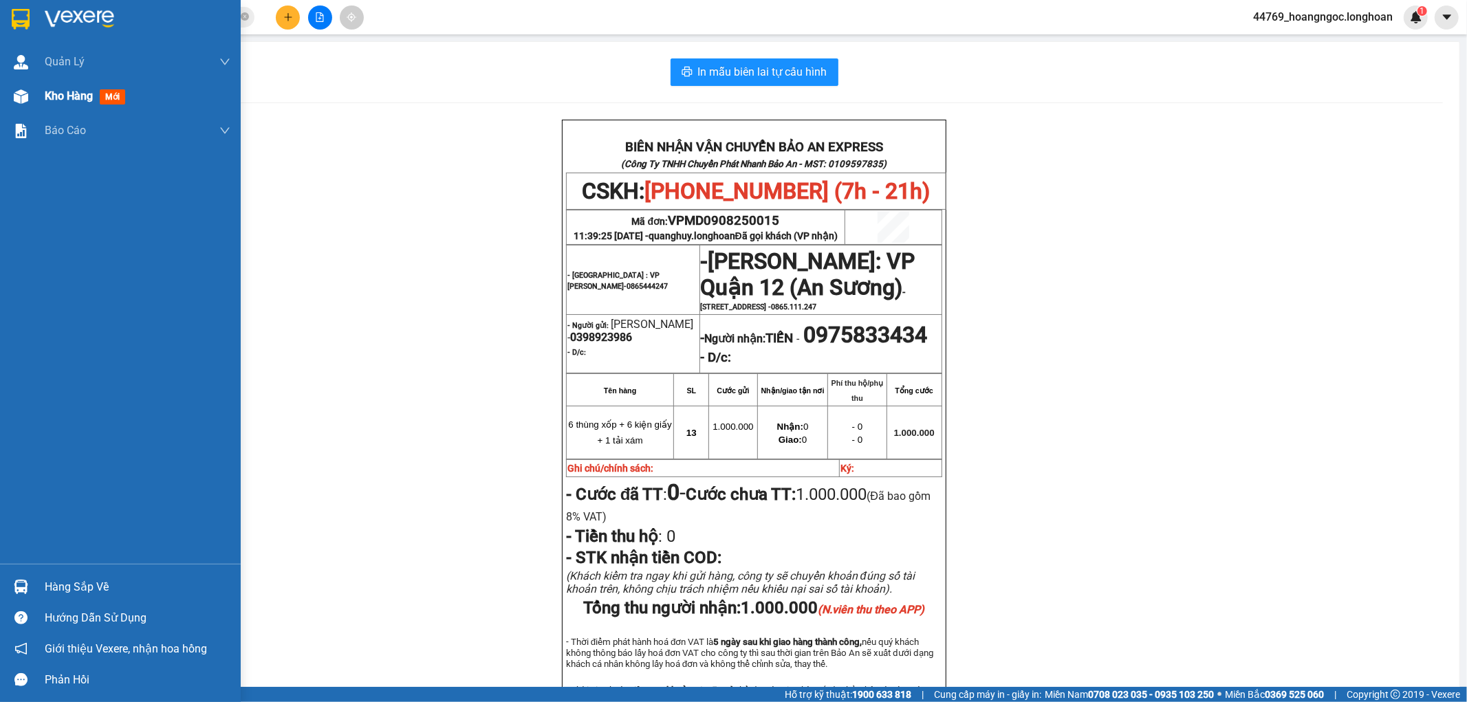
click at [19, 103] on img at bounding box center [21, 96] width 14 height 14
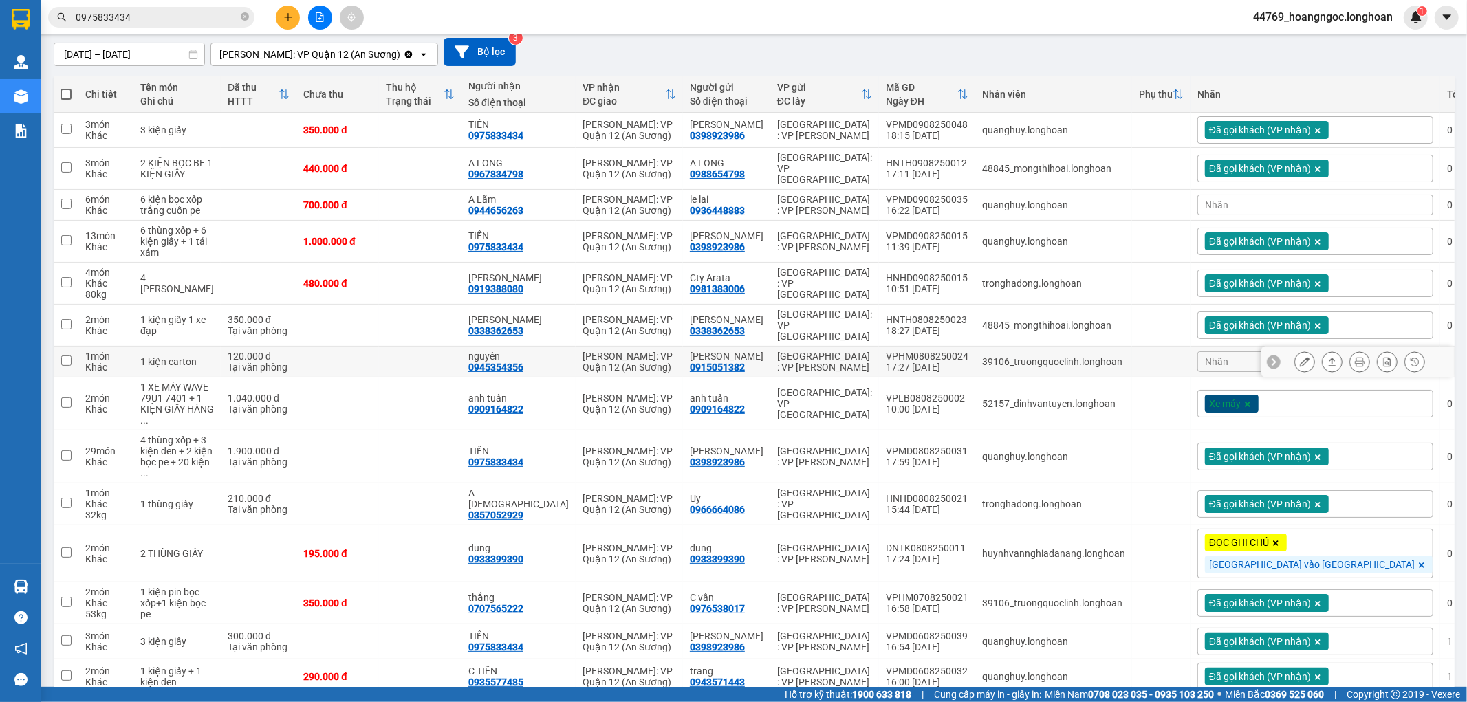
scroll to position [153, 0]
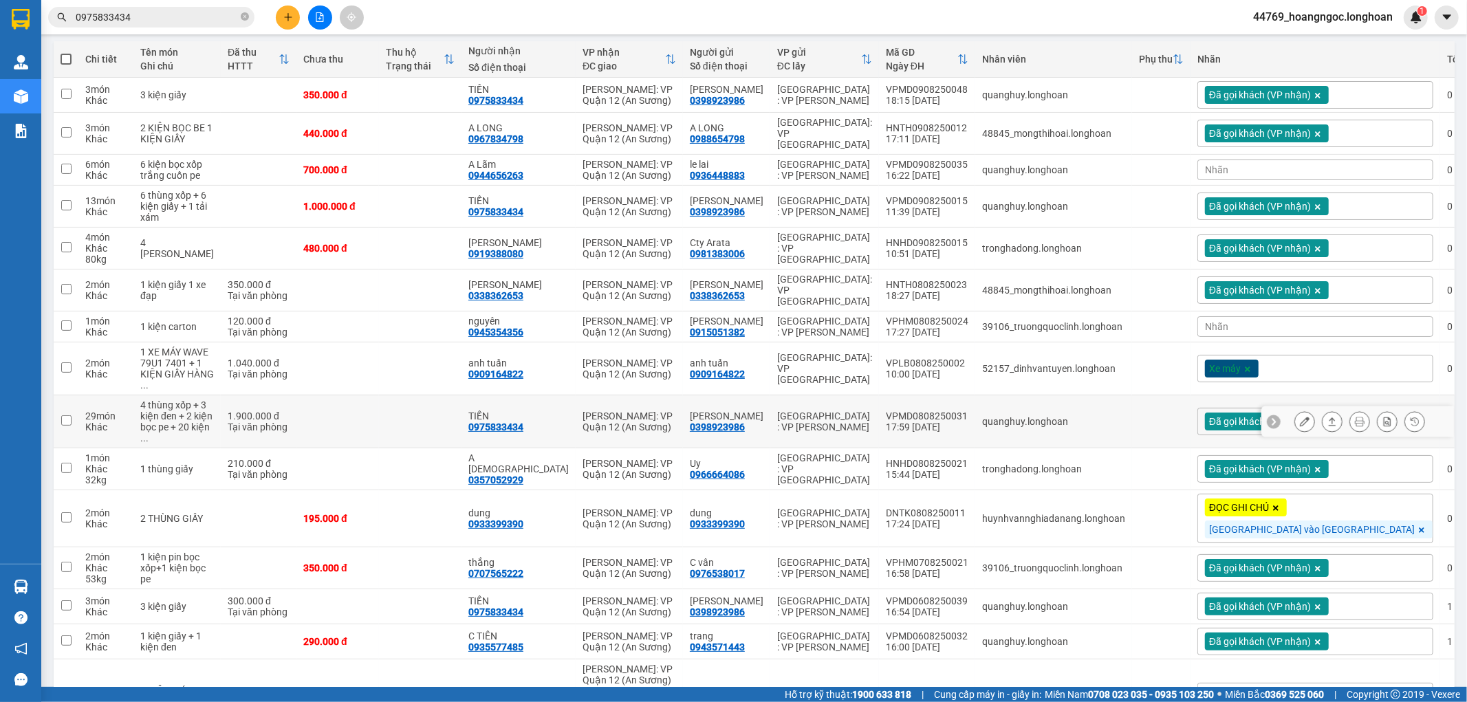
click at [1355, 417] on icon at bounding box center [1360, 422] width 10 height 10
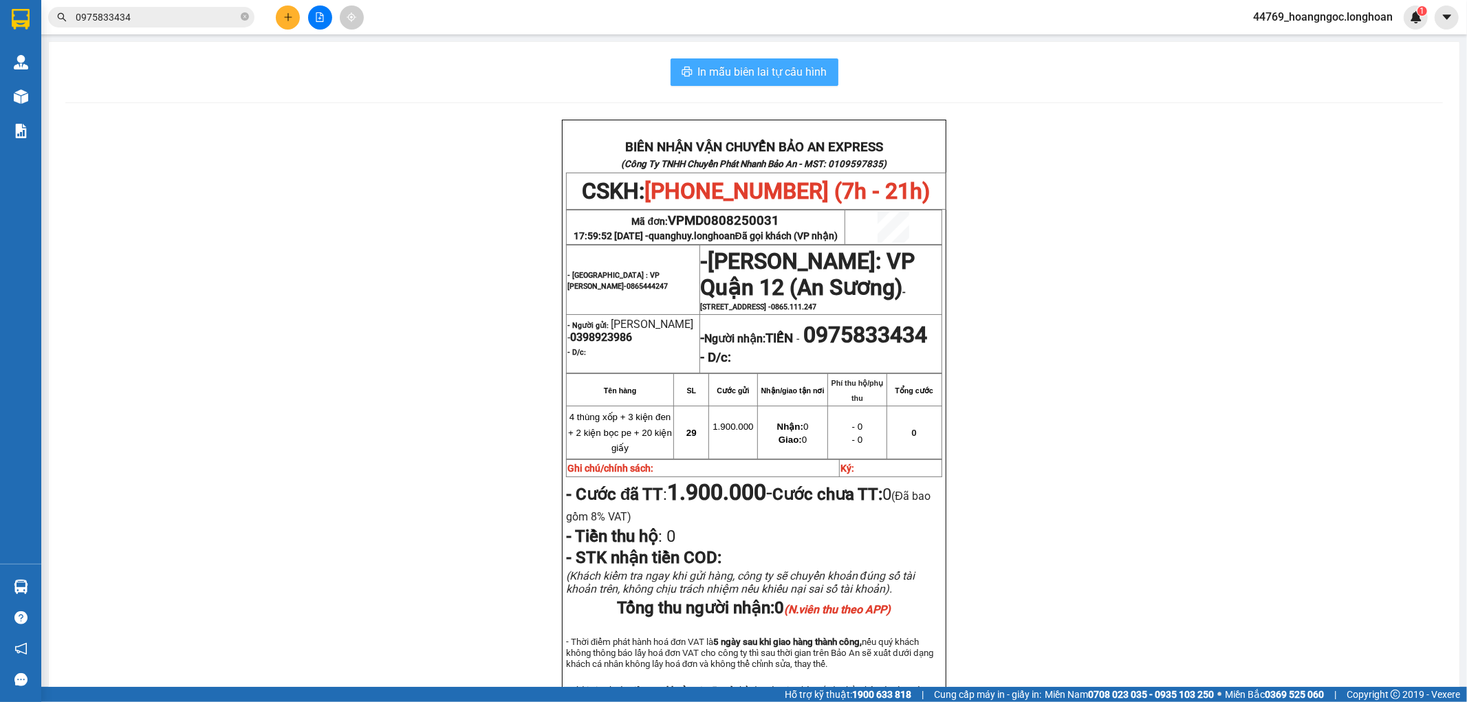
drag, startPoint x: 770, startPoint y: 78, endPoint x: 785, endPoint y: 91, distance: 19.5
click at [770, 77] on span "In mẫu biên lai tự cấu hình" at bounding box center [762, 71] width 129 height 17
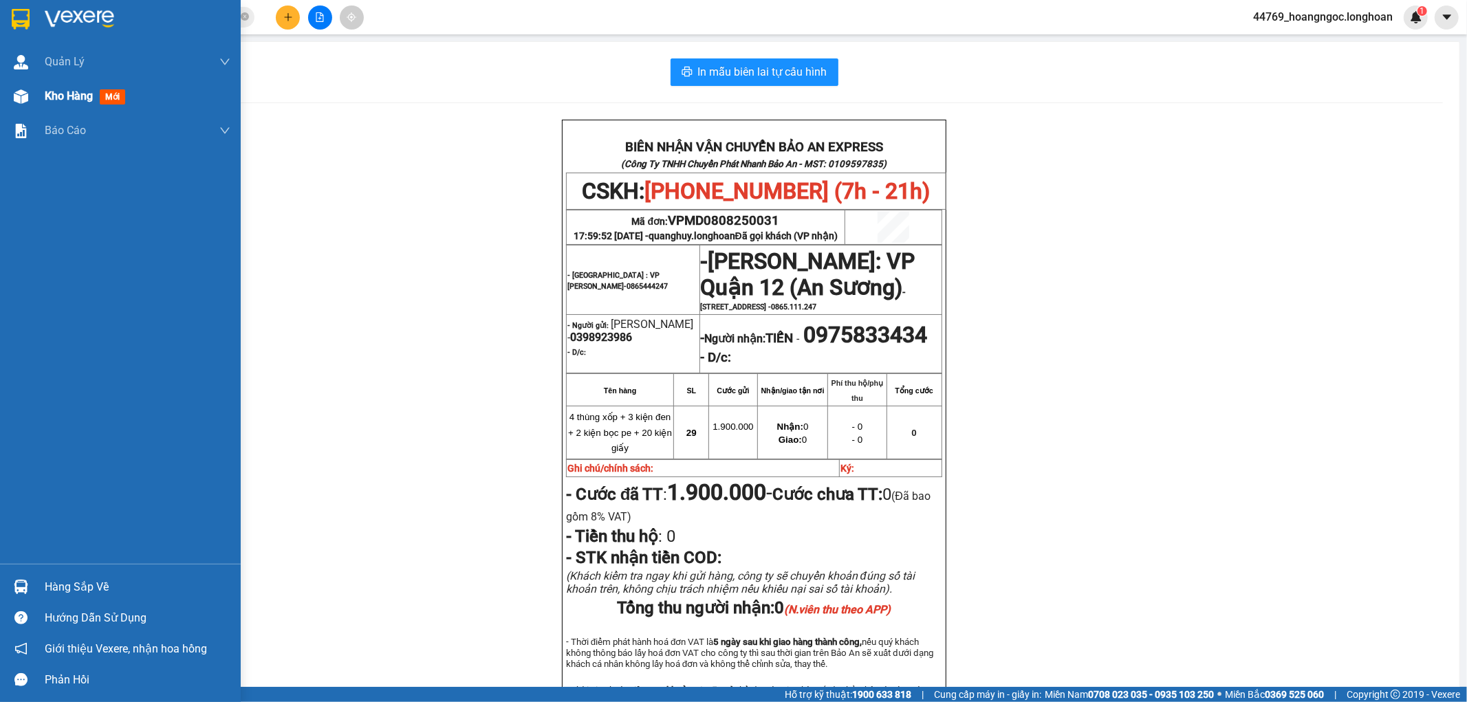
click at [44, 96] on div "Kho hàng mới" at bounding box center [120, 96] width 241 height 34
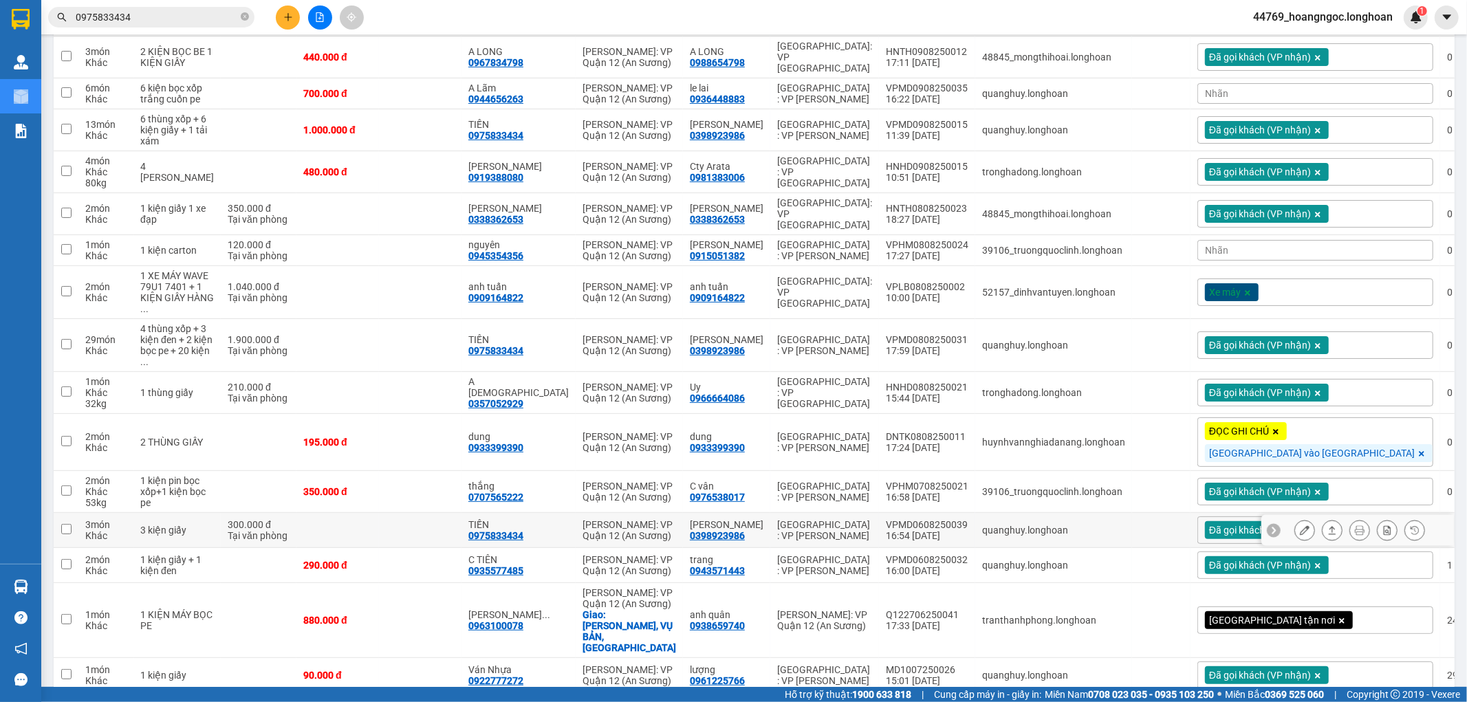
scroll to position [258, 0]
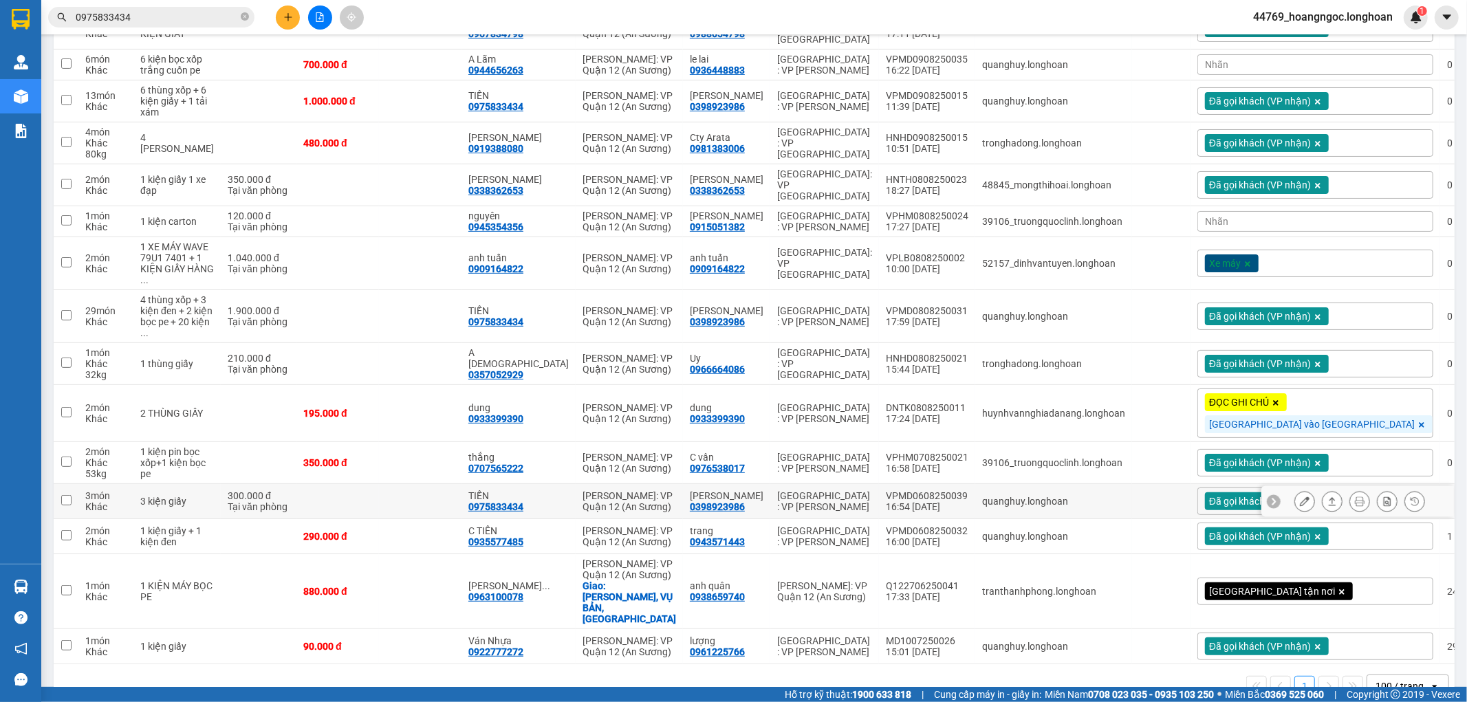
click at [1354, 493] on button at bounding box center [1359, 502] width 19 height 24
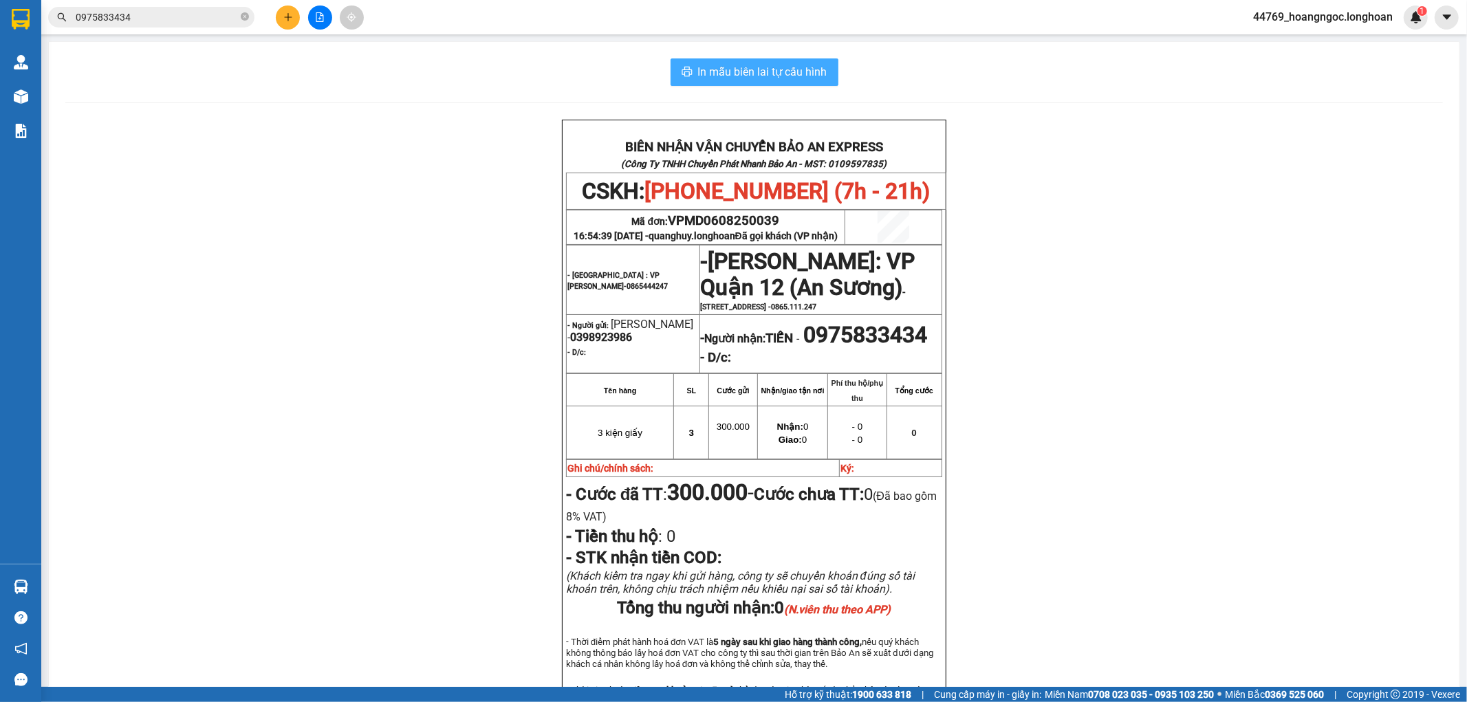
click at [750, 80] on button "In mẫu biên lai tự cấu hình" at bounding box center [755, 72] width 168 height 28
click at [287, 23] on button at bounding box center [288, 18] width 24 height 24
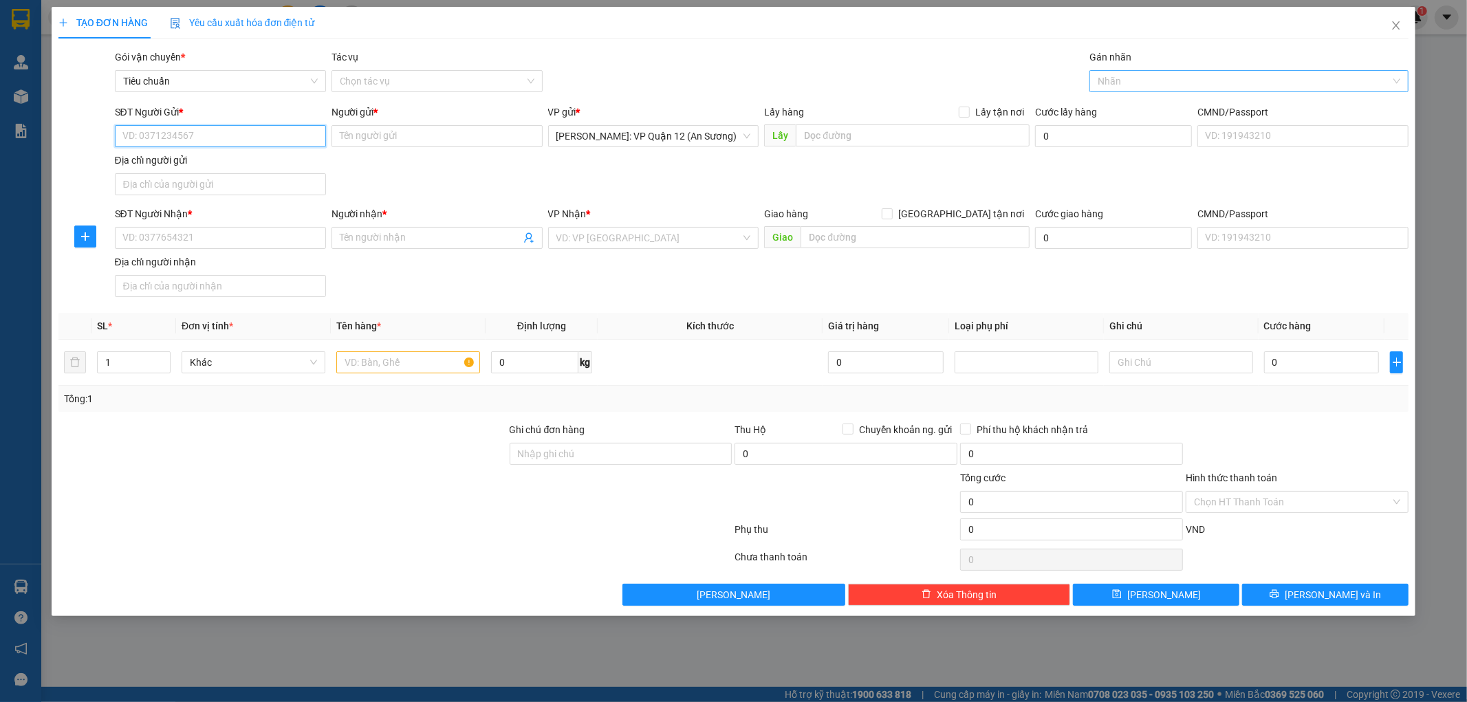
click at [1150, 86] on div at bounding box center [1242, 81] width 299 height 17
click at [257, 147] on div "SĐT Người Gửi * VD: 0371234567" at bounding box center [220, 129] width 211 height 48
click at [255, 140] on input "SĐT Người Gửi *" at bounding box center [220, 136] width 211 height 22
click at [255, 160] on div "0911443702 - [PERSON_NAME] phát" at bounding box center [220, 163] width 195 height 15
type input "0911443702"
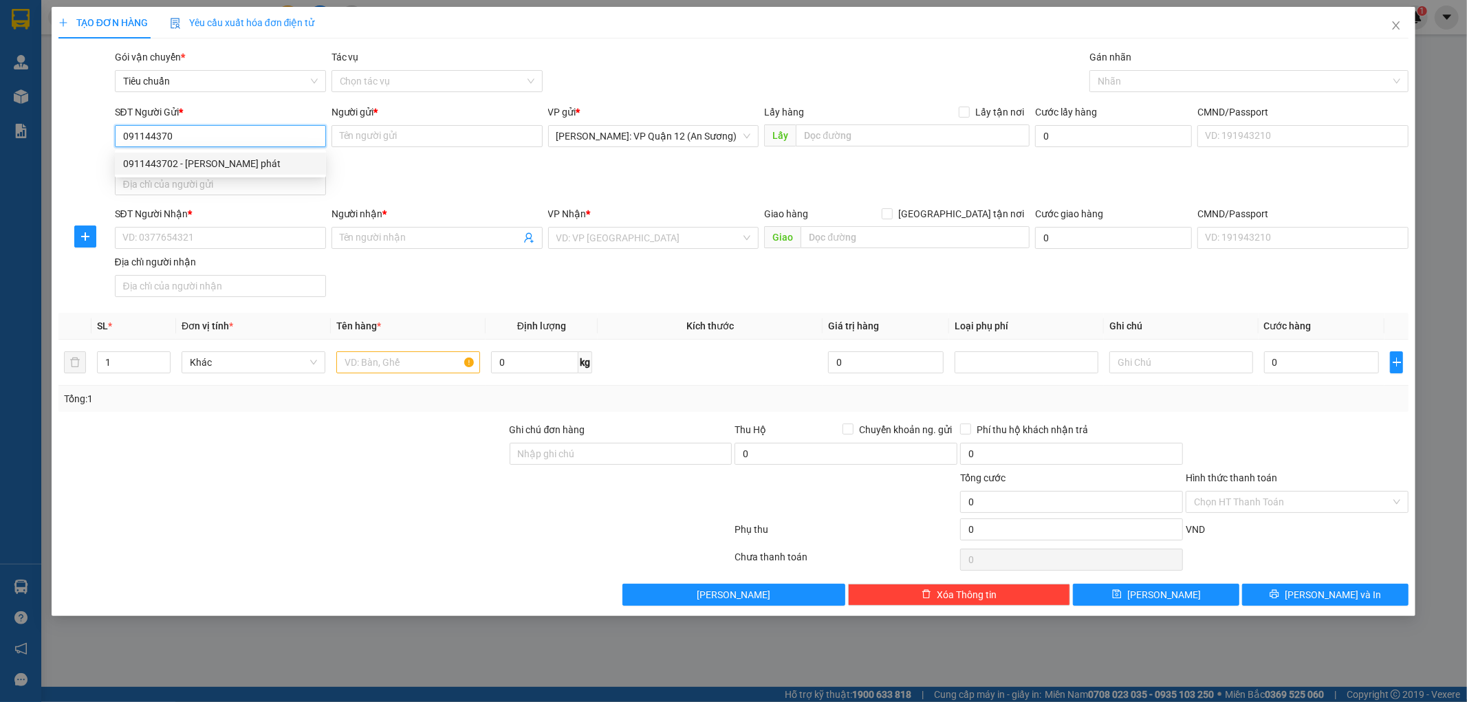
type input "cty minh thành phát"
type input "0911443702"
click at [228, 249] on input "SĐT Người Nhận *" at bounding box center [220, 238] width 211 height 22
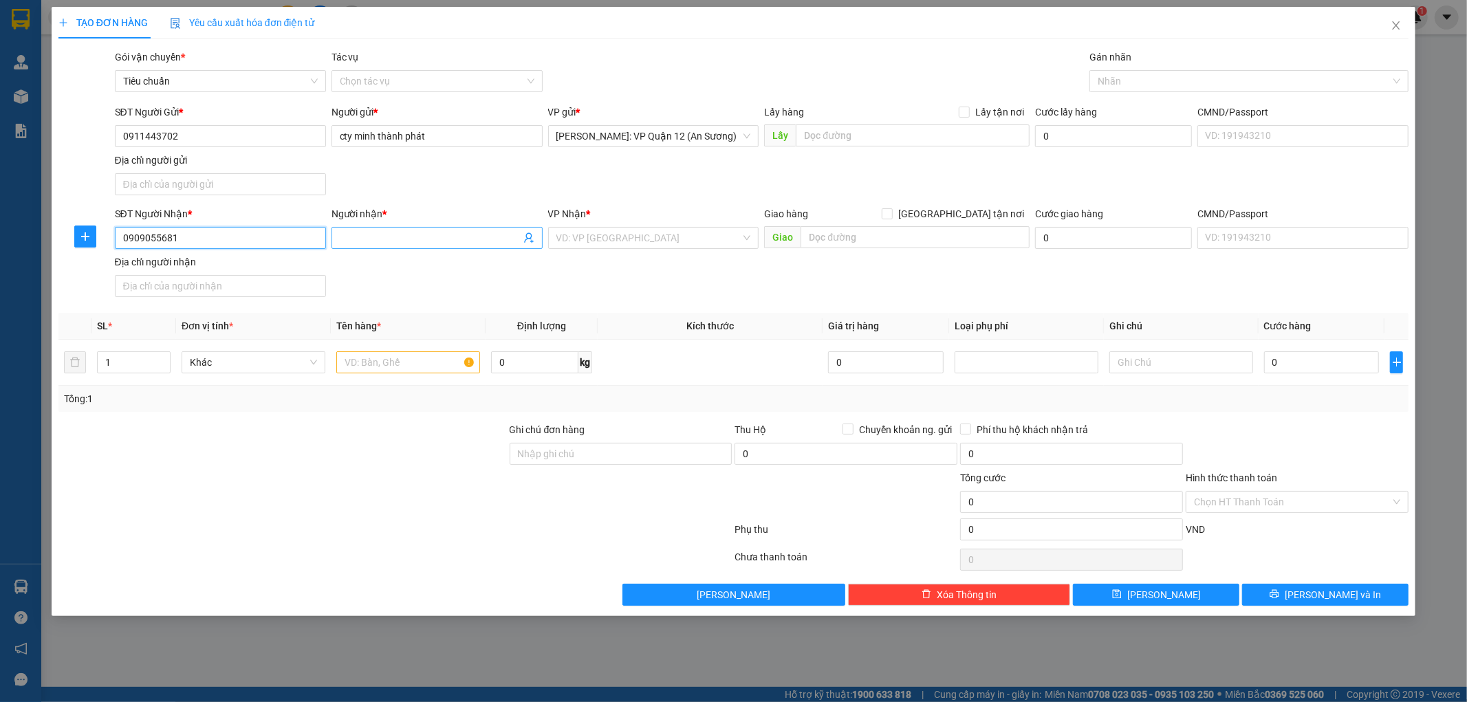
type input "0909055681"
click at [354, 238] on input "Người nhận *" at bounding box center [430, 237] width 181 height 15
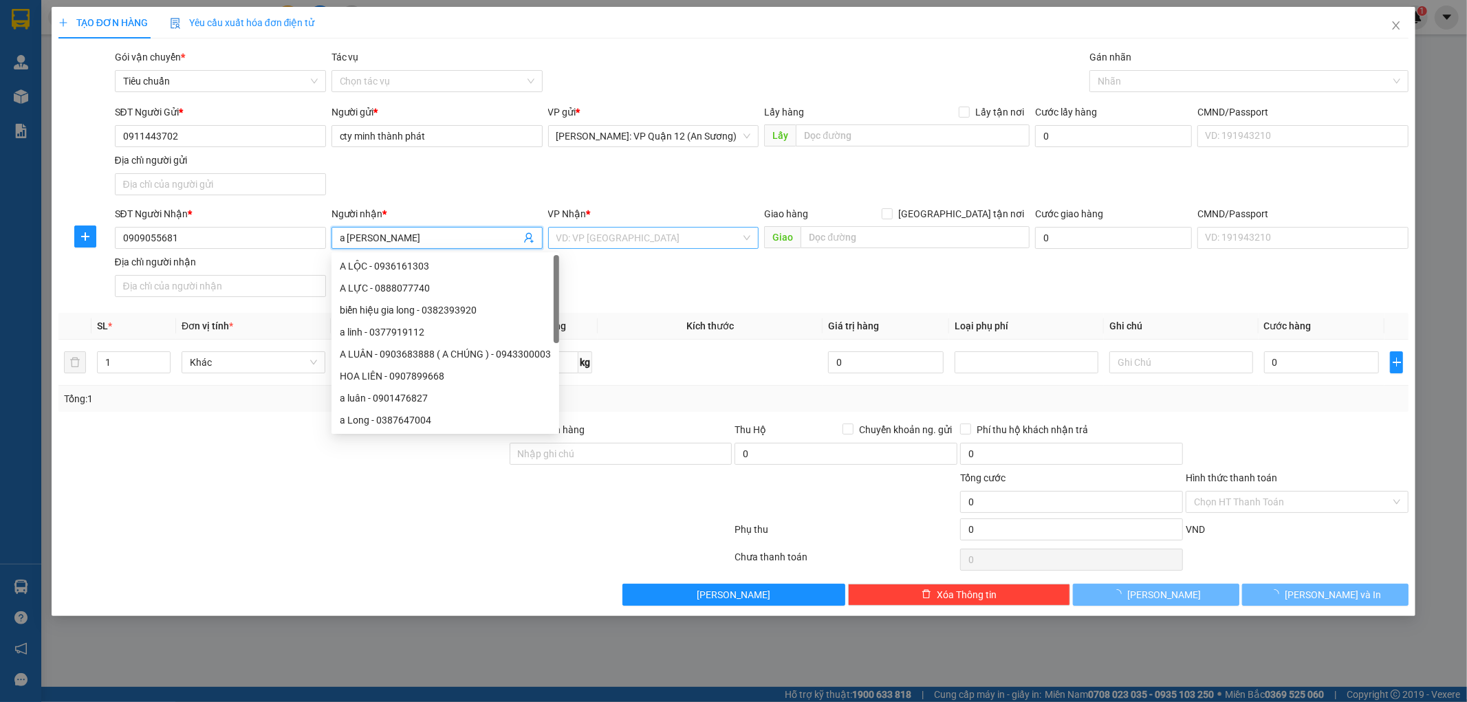
type input "a [PERSON_NAME]"
click at [610, 235] on input "search" at bounding box center [649, 238] width 185 height 21
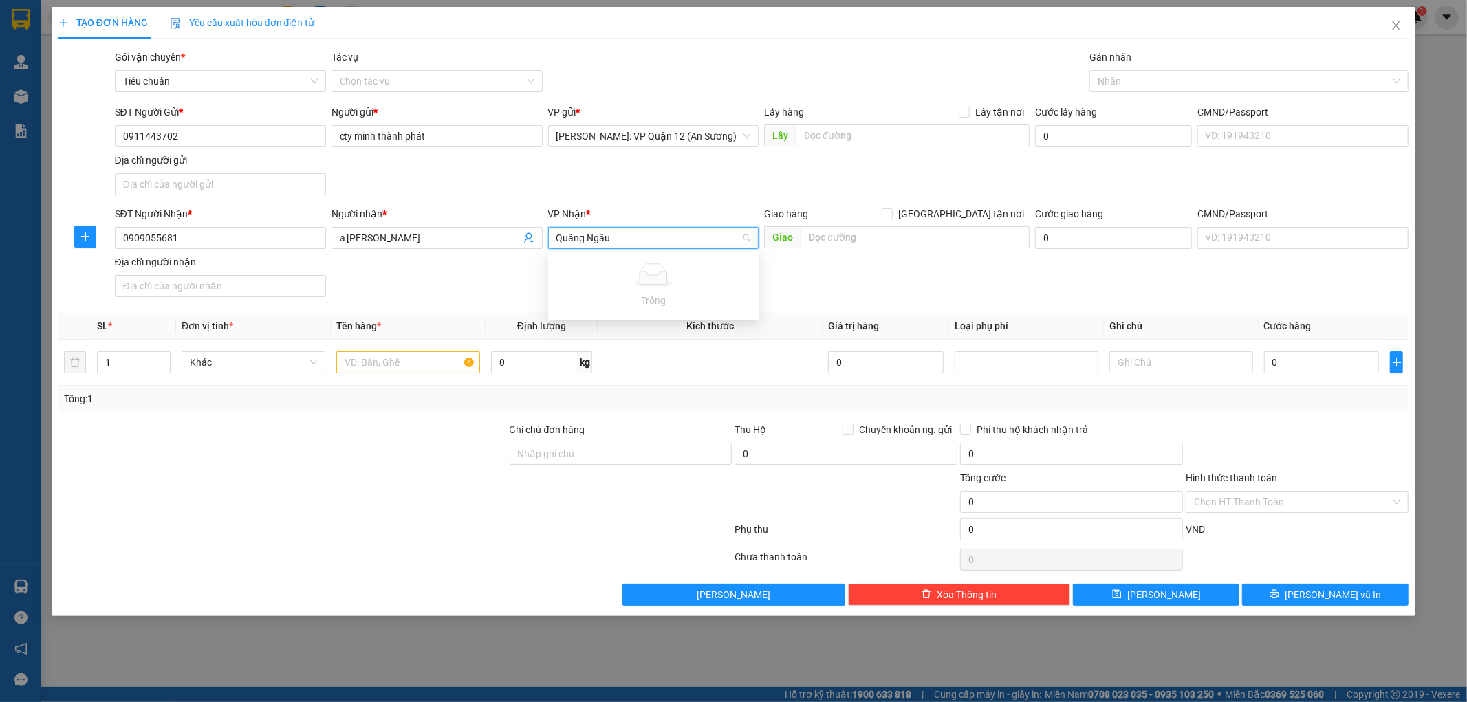
type input "Quãng Ngã"
click at [615, 283] on div "[GEOGRAPHIC_DATA]" at bounding box center [659, 287] width 204 height 15
drag, startPoint x: 908, startPoint y: 259, endPoint x: 904, endPoint y: 248, distance: 11.1
click at [908, 258] on div "SĐT Người Nhận * 0909055681 Người nhận * a [PERSON_NAME] VP Nhận * [GEOGRAPHIC_…" at bounding box center [762, 254] width 1300 height 96
click at [903, 248] on input "text" at bounding box center [915, 237] width 229 height 22
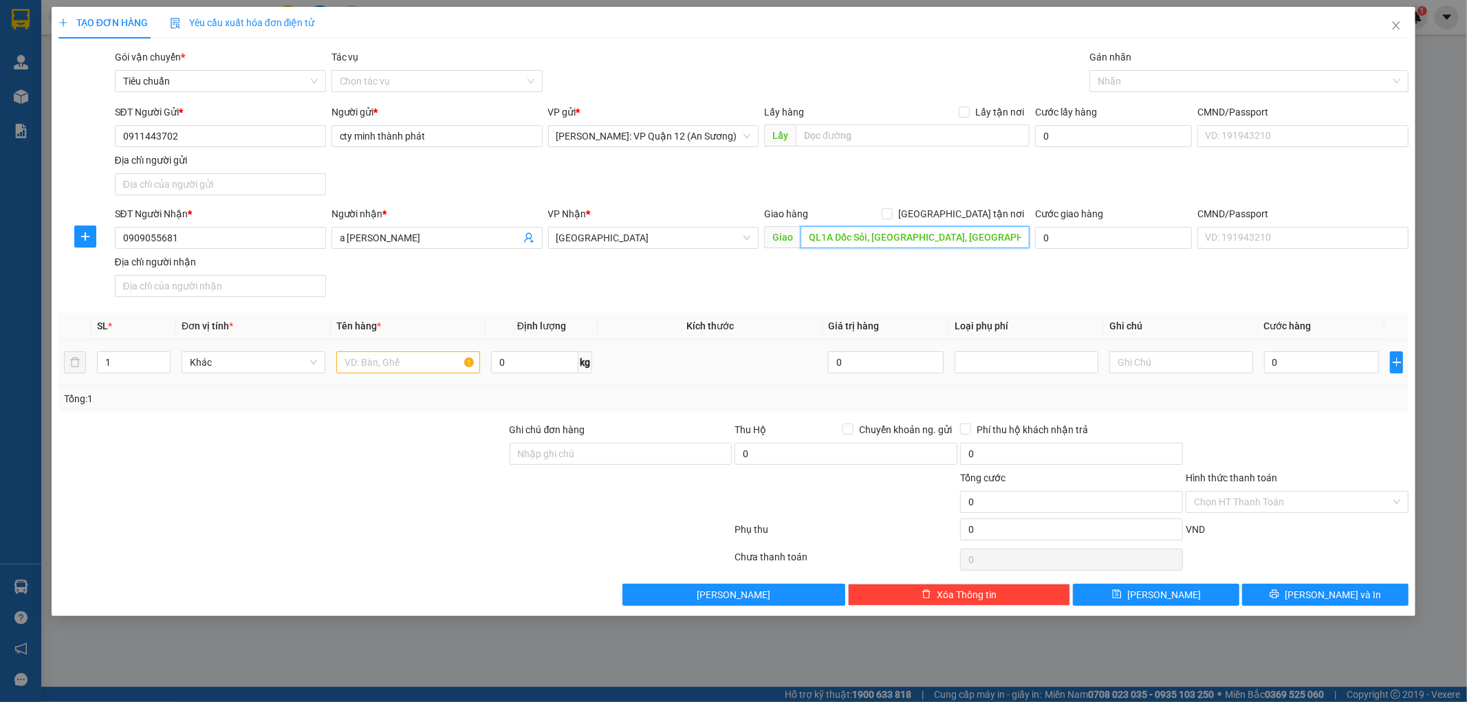
type input "QL1A Dốc Sỏi, [GEOGRAPHIC_DATA], [GEOGRAPHIC_DATA]"
click at [418, 366] on input "text" at bounding box center [408, 363] width 144 height 22
click at [400, 361] on input "1 kiện" at bounding box center [408, 363] width 144 height 22
type input "1 kiện inox 3m bọc xốp nổ"
drag, startPoint x: 583, startPoint y: 452, endPoint x: 603, endPoint y: 462, distance: 22.5
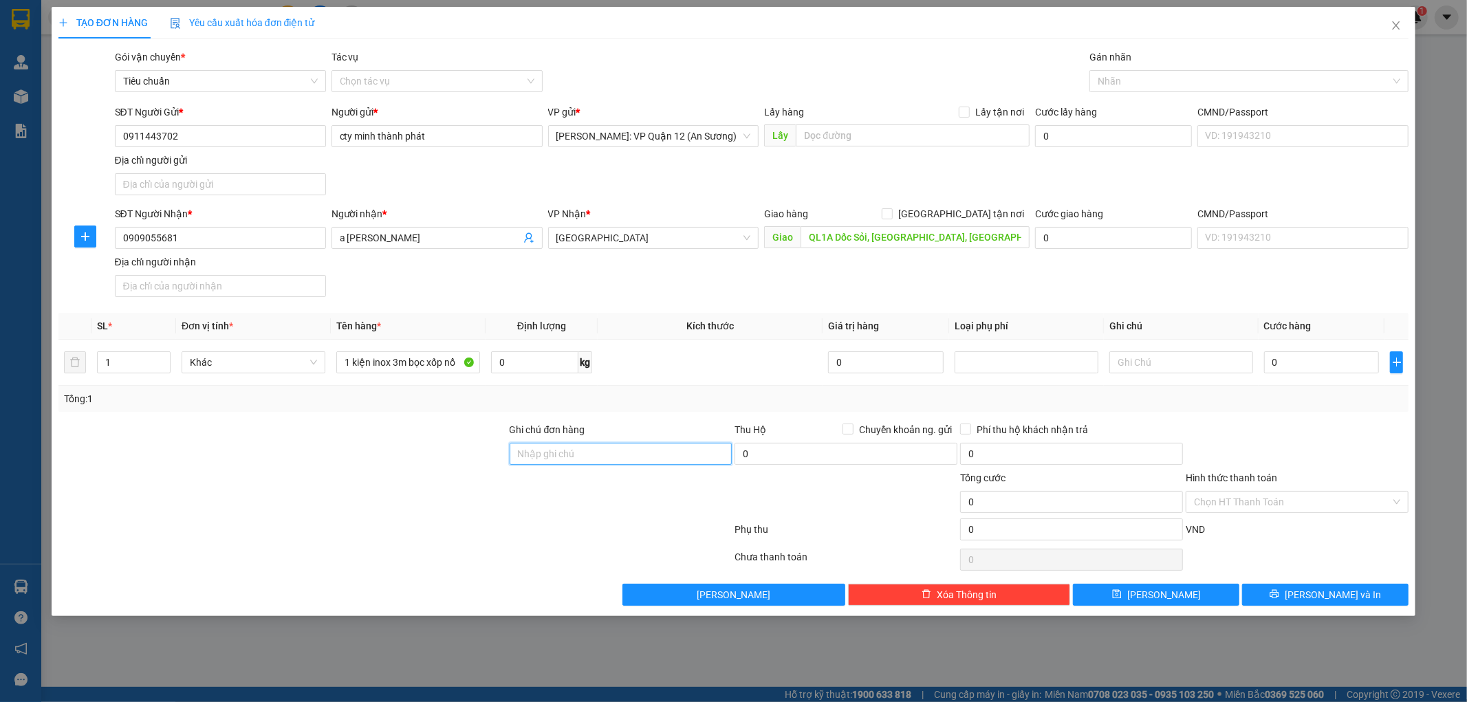
click at [583, 452] on input "Ghi chú đơn hàng" at bounding box center [621, 454] width 223 height 22
type input "nhận theo kiện - hư hỏng ko chịu trách nhiệm"
click at [848, 431] on input "Chuyển khoản ng. gửi" at bounding box center [848, 429] width 10 height 10
checkbox input "true"
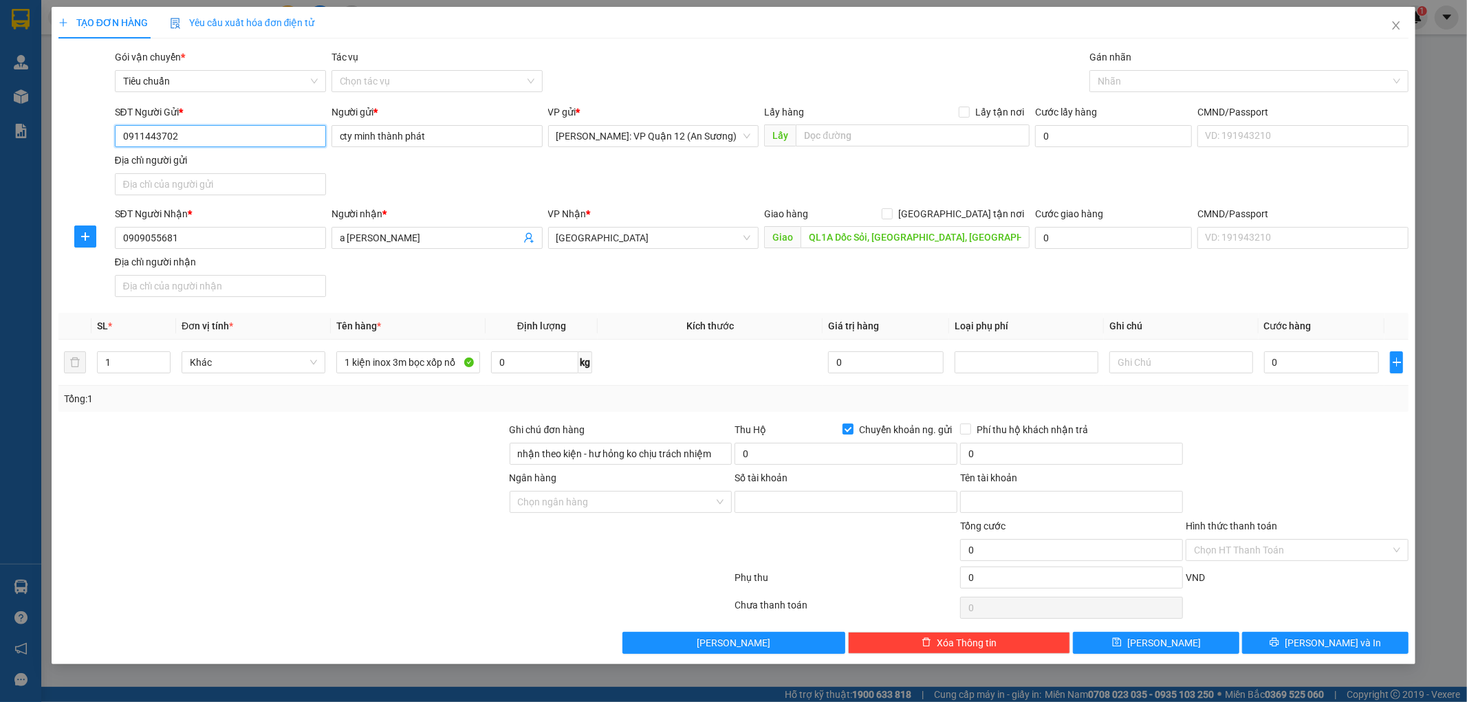
click at [195, 131] on input "0911443702" at bounding box center [220, 136] width 211 height 22
click at [1035, 502] on input "Tên tài khoản" at bounding box center [1071, 502] width 223 height 22
paste input "[PERSON_NAME]"
type input "[PERSON_NAME]"
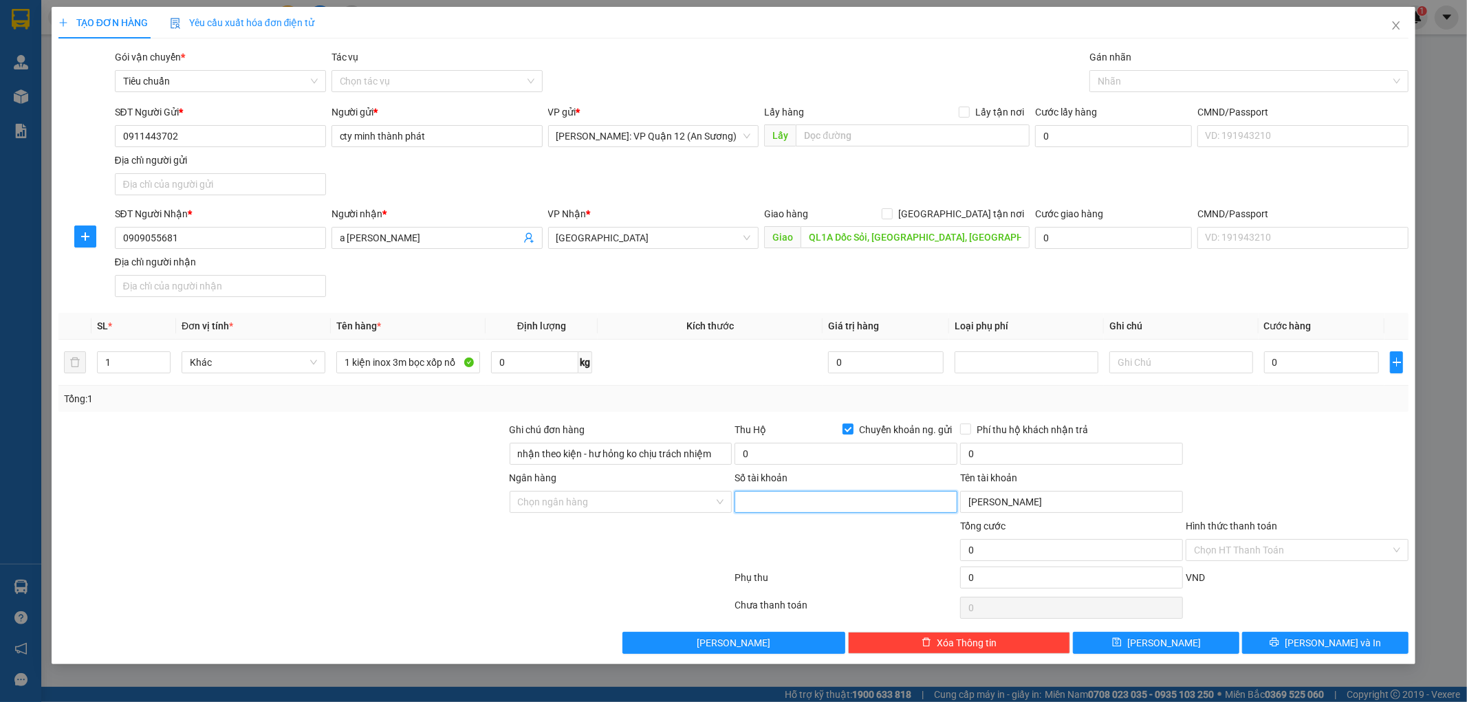
click at [784, 510] on input "Số tài khoản" at bounding box center [846, 502] width 223 height 22
paste input "239998"
type input "239998"
click at [570, 489] on div "Ngân hàng" at bounding box center [621, 481] width 223 height 21
click at [576, 496] on input "Ngân hàng" at bounding box center [616, 502] width 197 height 21
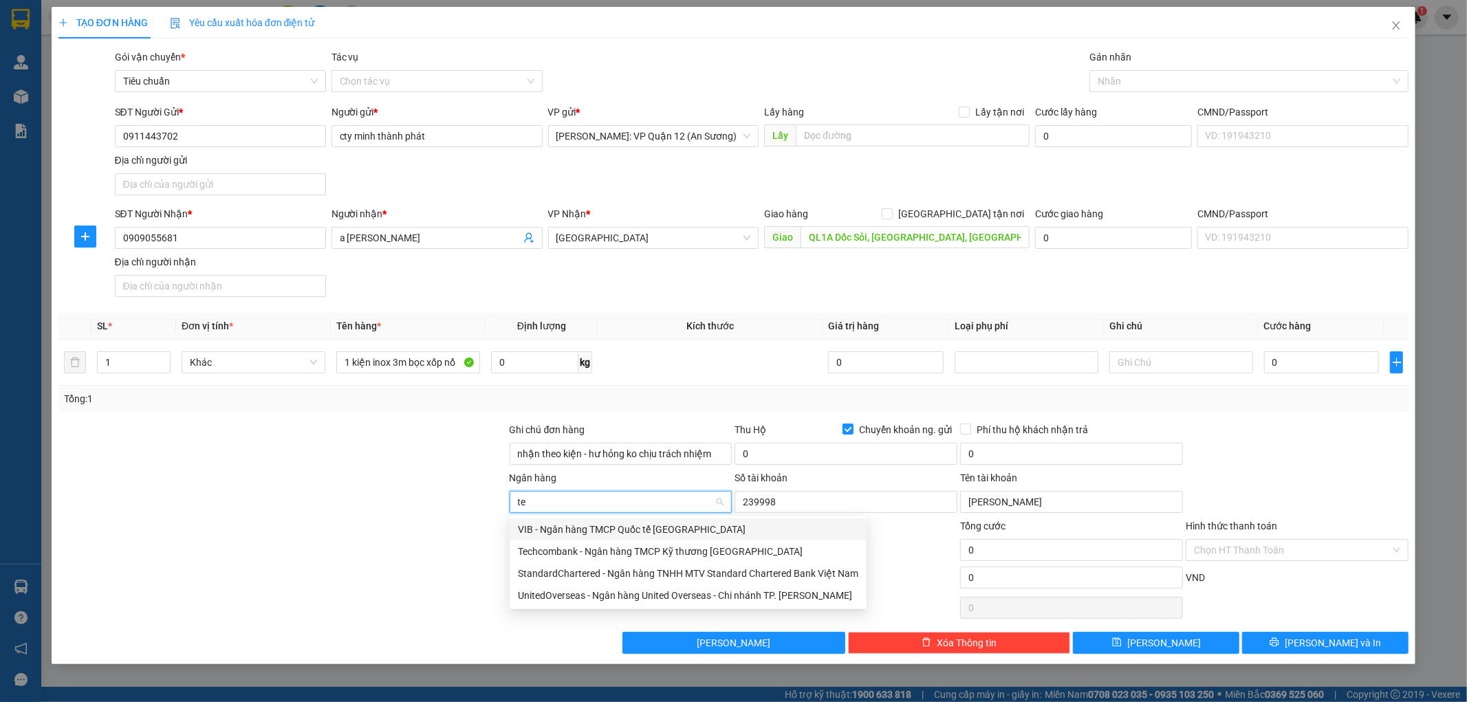
type input "tec"
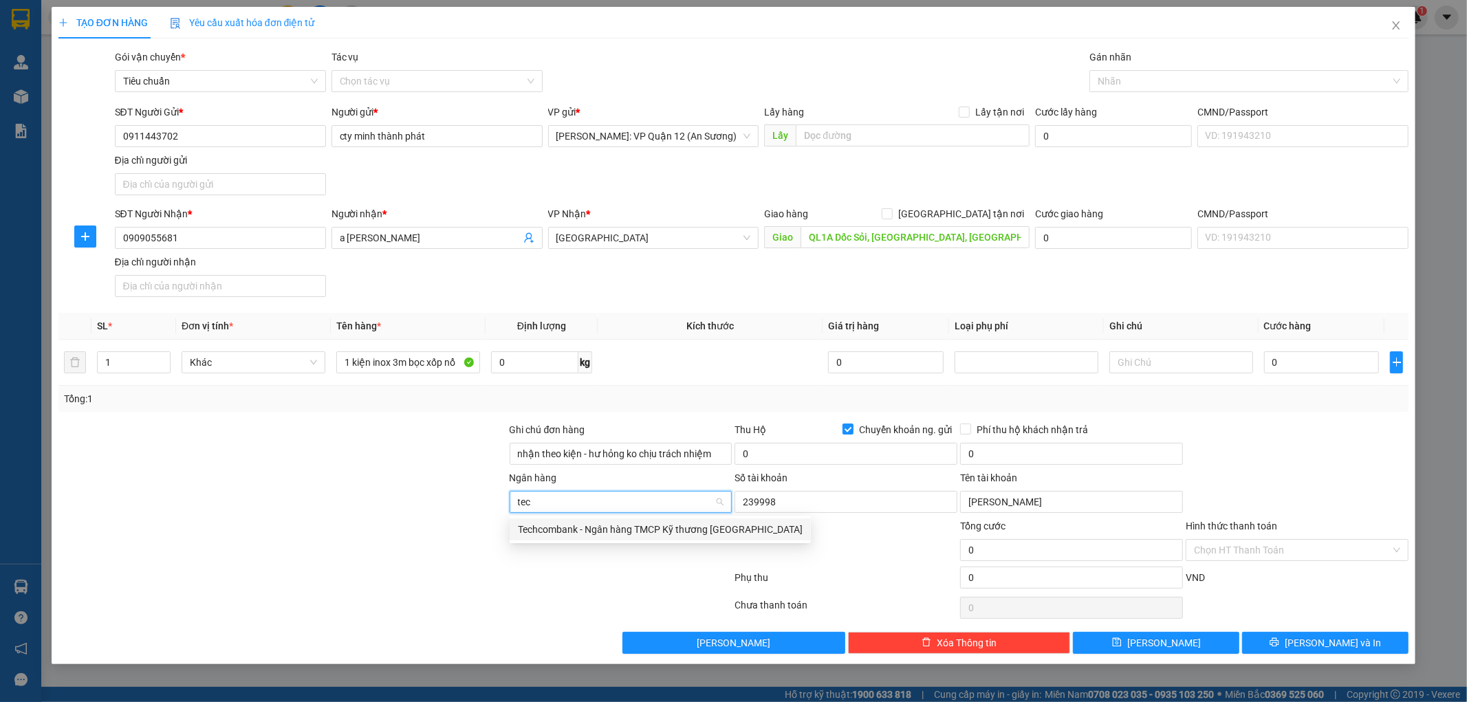
click at [593, 528] on div "Techcombank - Ngân hàng TMCP Kỹ thương [GEOGRAPHIC_DATA]" at bounding box center [660, 529] width 285 height 15
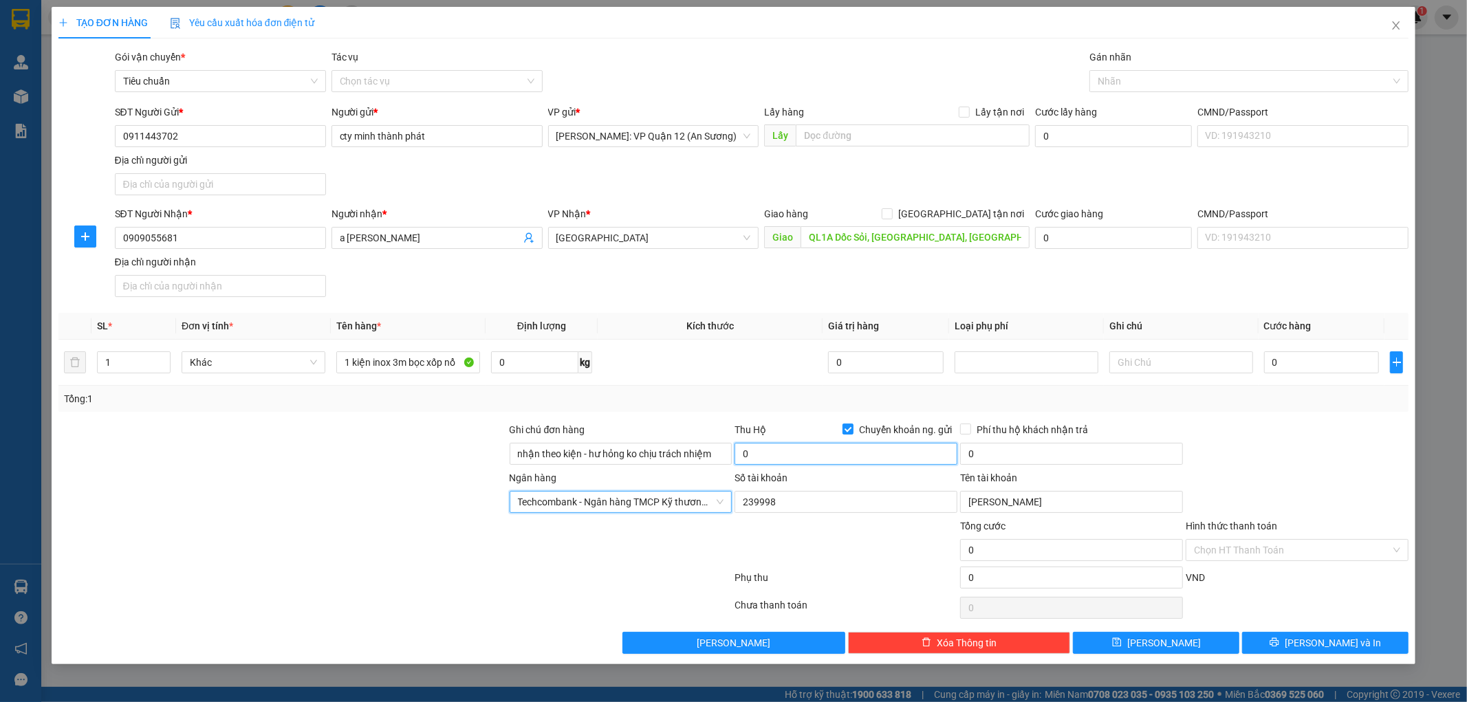
click at [826, 459] on input "0" at bounding box center [846, 454] width 223 height 22
click at [828, 454] on input "0" at bounding box center [846, 454] width 223 height 22
type input "1.940.000"
click at [1324, 368] on input "0" at bounding box center [1322, 363] width 116 height 22
click at [1328, 358] on input "0" at bounding box center [1322, 363] width 116 height 22
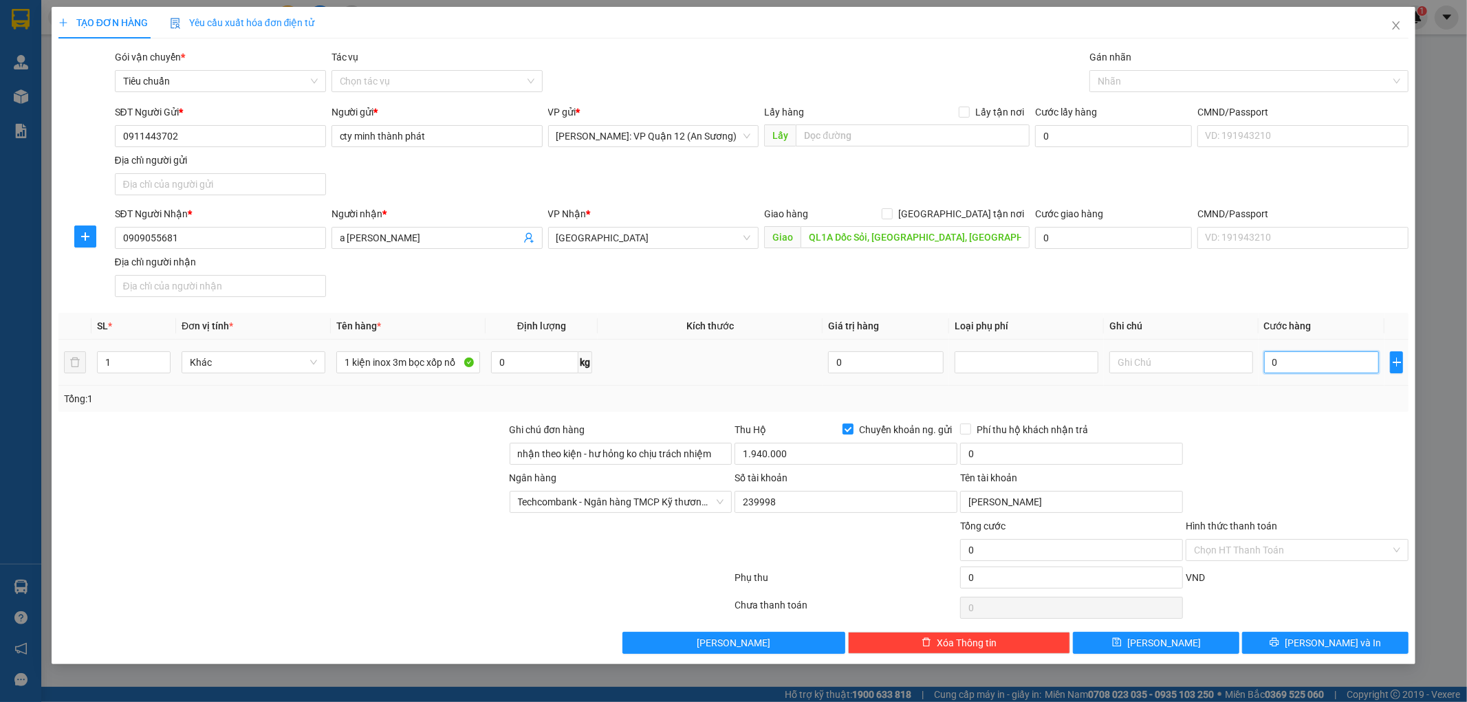
type input "01"
type input "1"
type input "010"
type input "10"
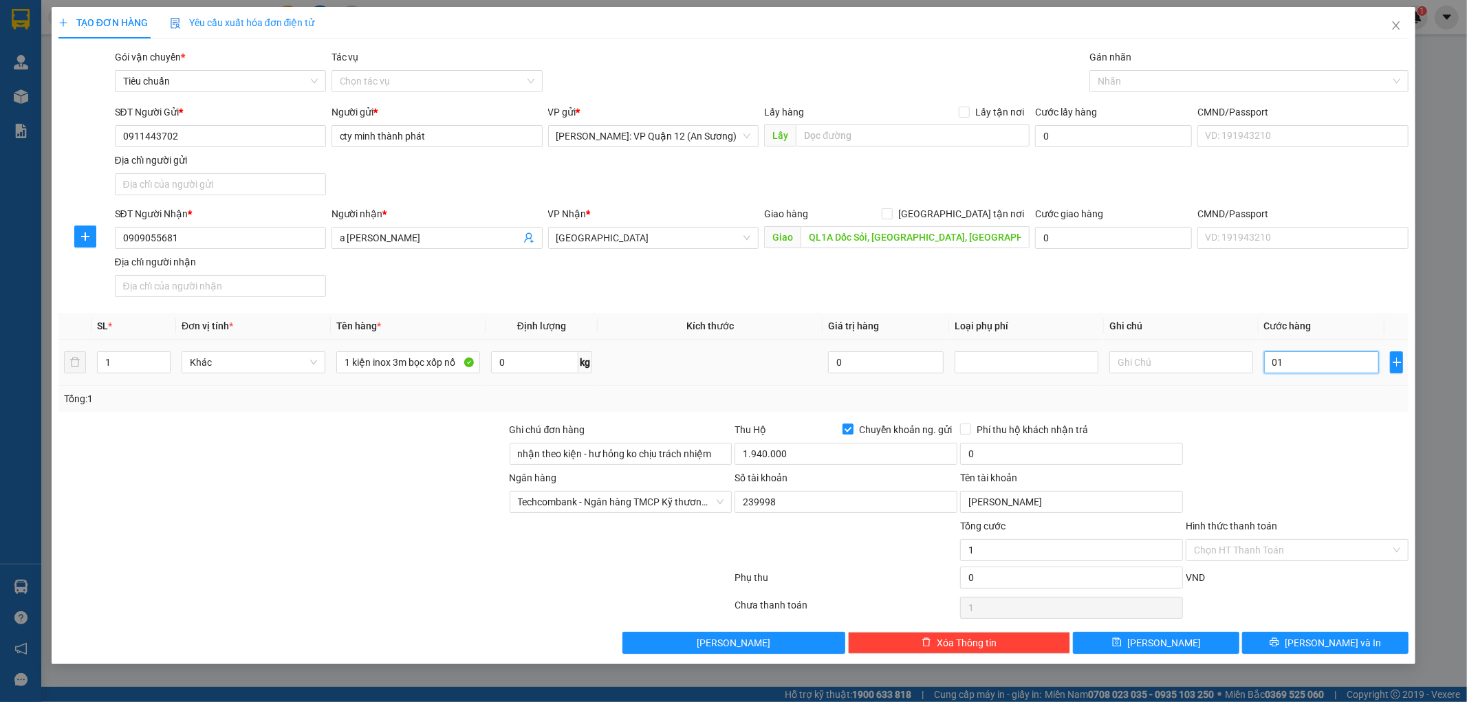
type input "10"
type input "0.100"
type input "100"
type input "01.000"
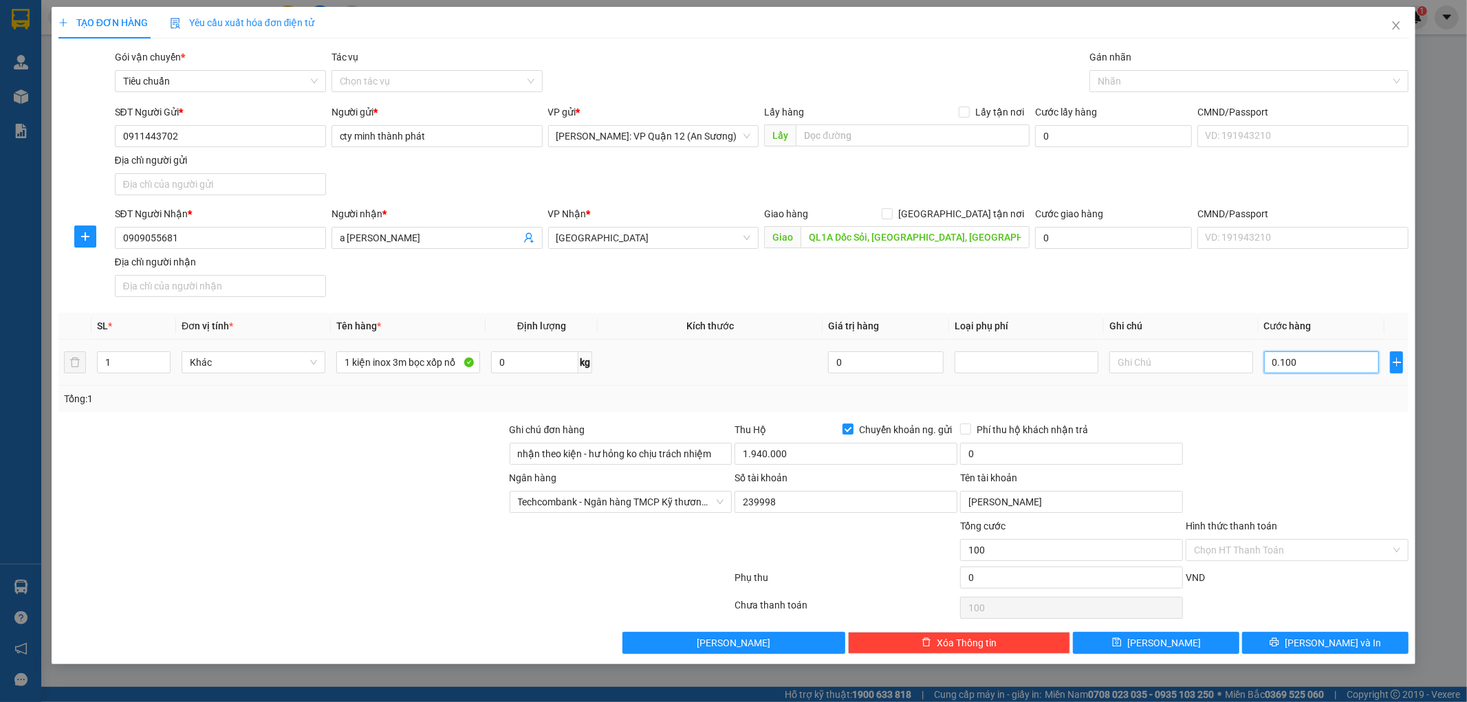
type input "1.000"
type input "010.000"
type input "10.000"
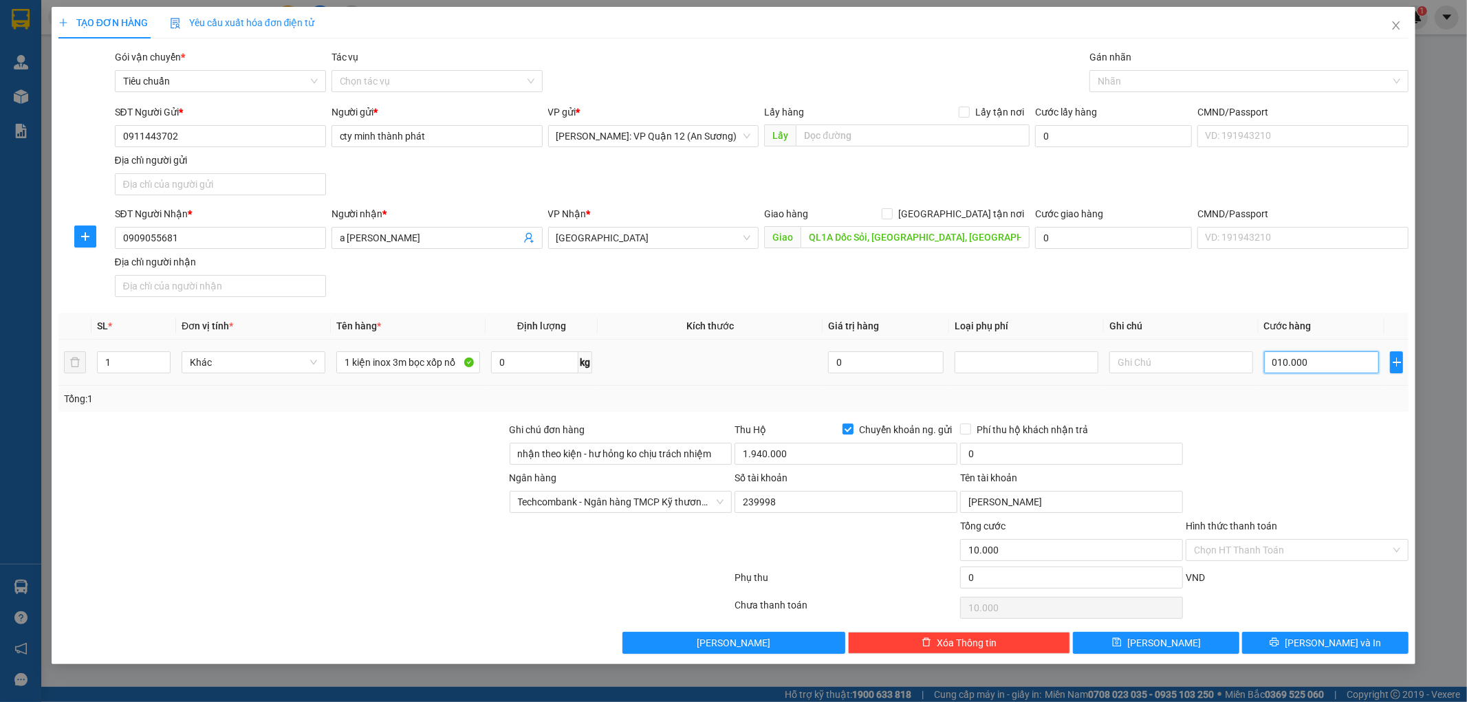
type input "0.100.000"
type input "100.000"
click at [1033, 444] on input "0" at bounding box center [1071, 454] width 223 height 22
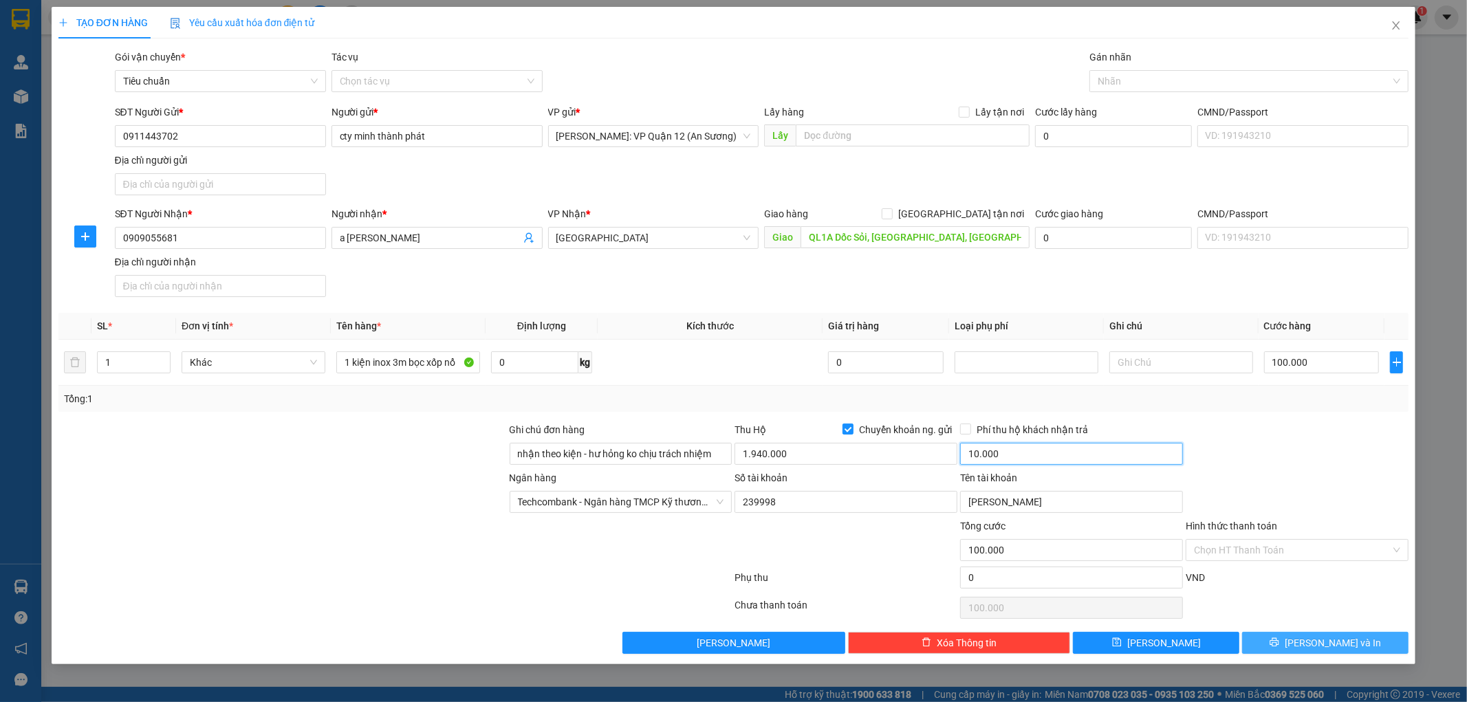
type input "10.000"
click at [1359, 637] on button "[PERSON_NAME] và In" at bounding box center [1325, 643] width 166 height 22
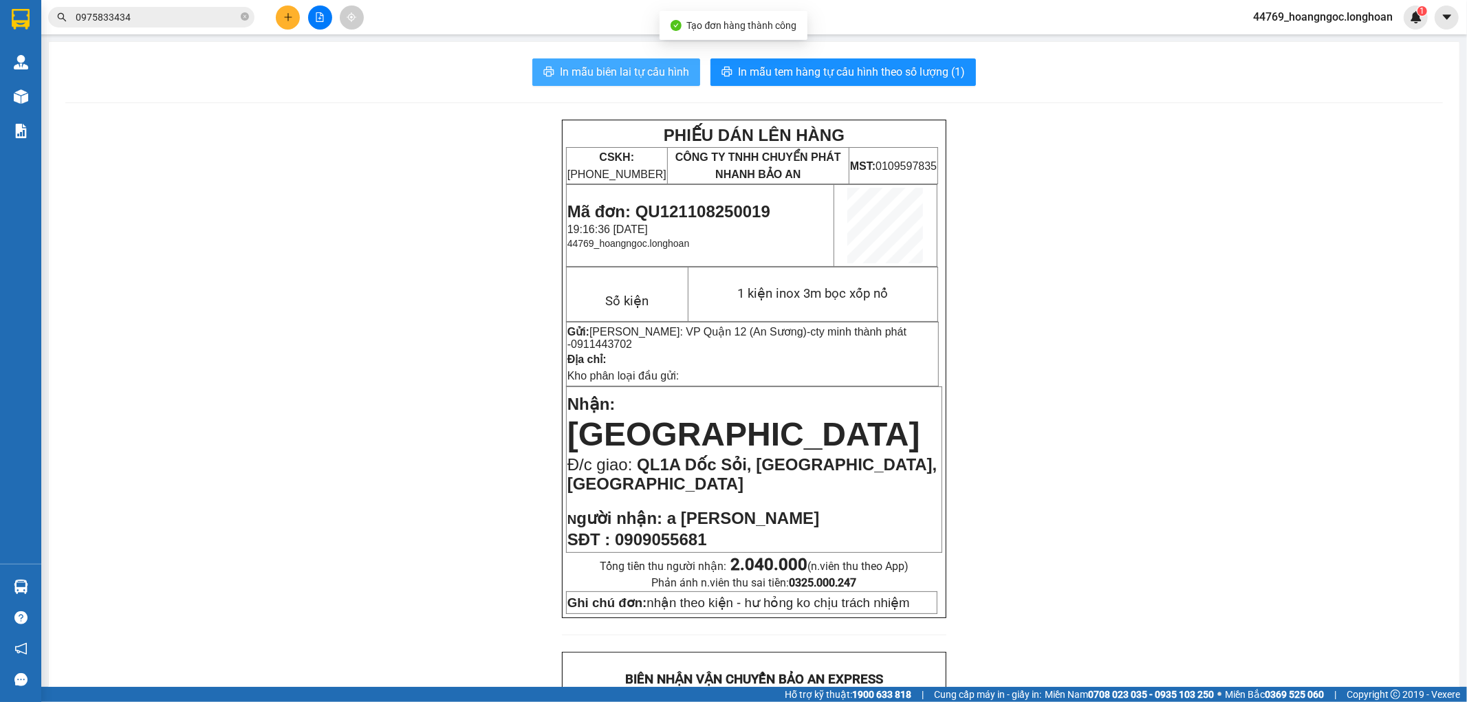
click at [612, 76] on span "In mẫu biên lai tự cấu hình" at bounding box center [624, 71] width 129 height 17
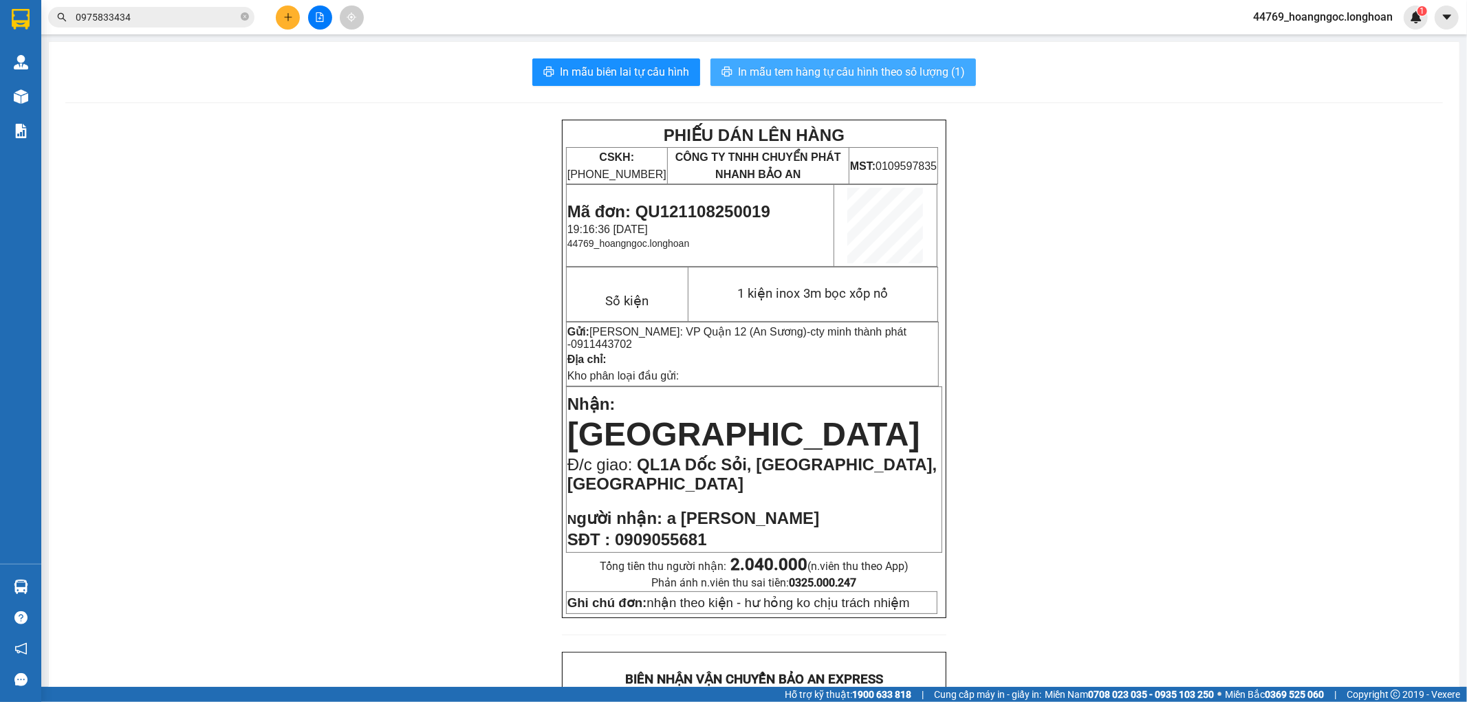
click at [899, 65] on span "In mẫu tem hàng tự cấu hình theo số lượng (1)" at bounding box center [851, 71] width 227 height 17
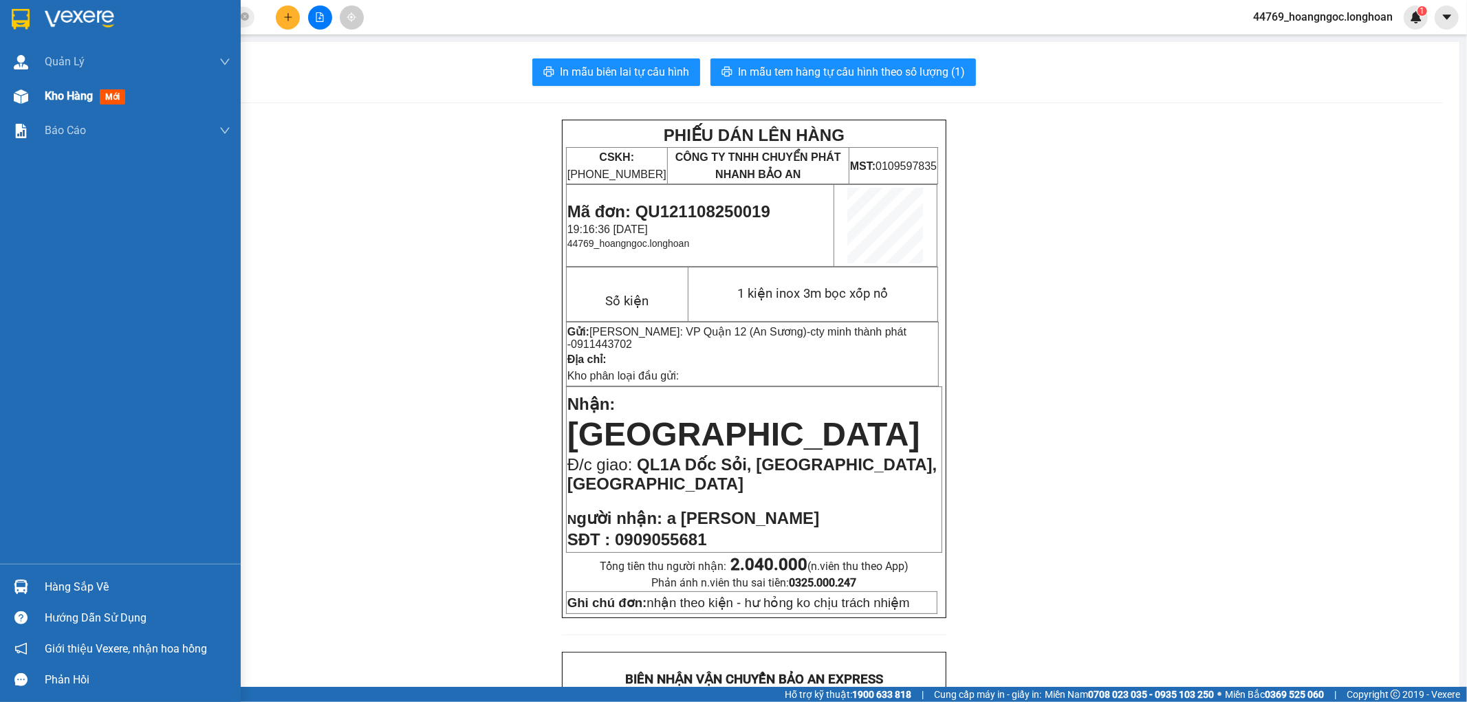
click at [69, 94] on span "Kho hàng" at bounding box center [69, 95] width 48 height 13
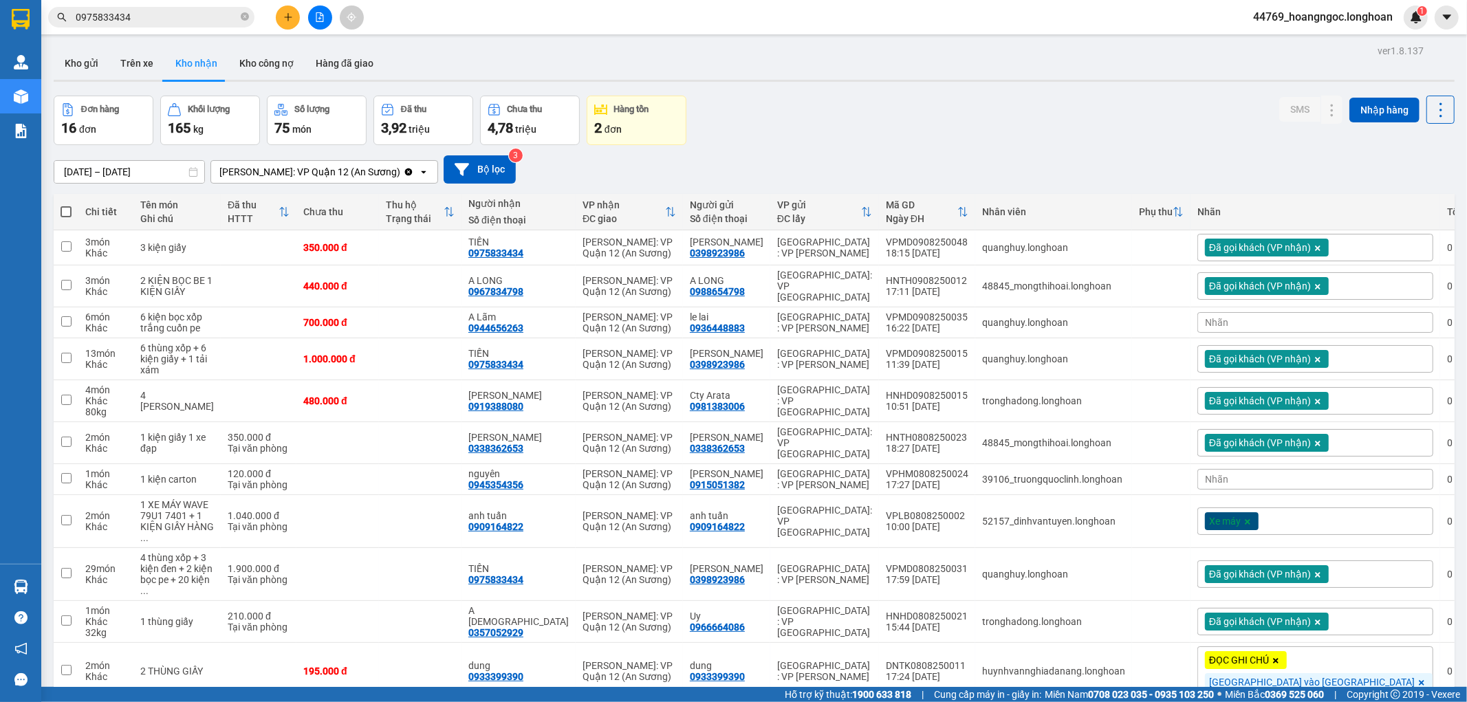
click at [61, 209] on span at bounding box center [66, 211] width 11 height 11
click at [66, 205] on input "checkbox" at bounding box center [66, 205] width 0 height 0
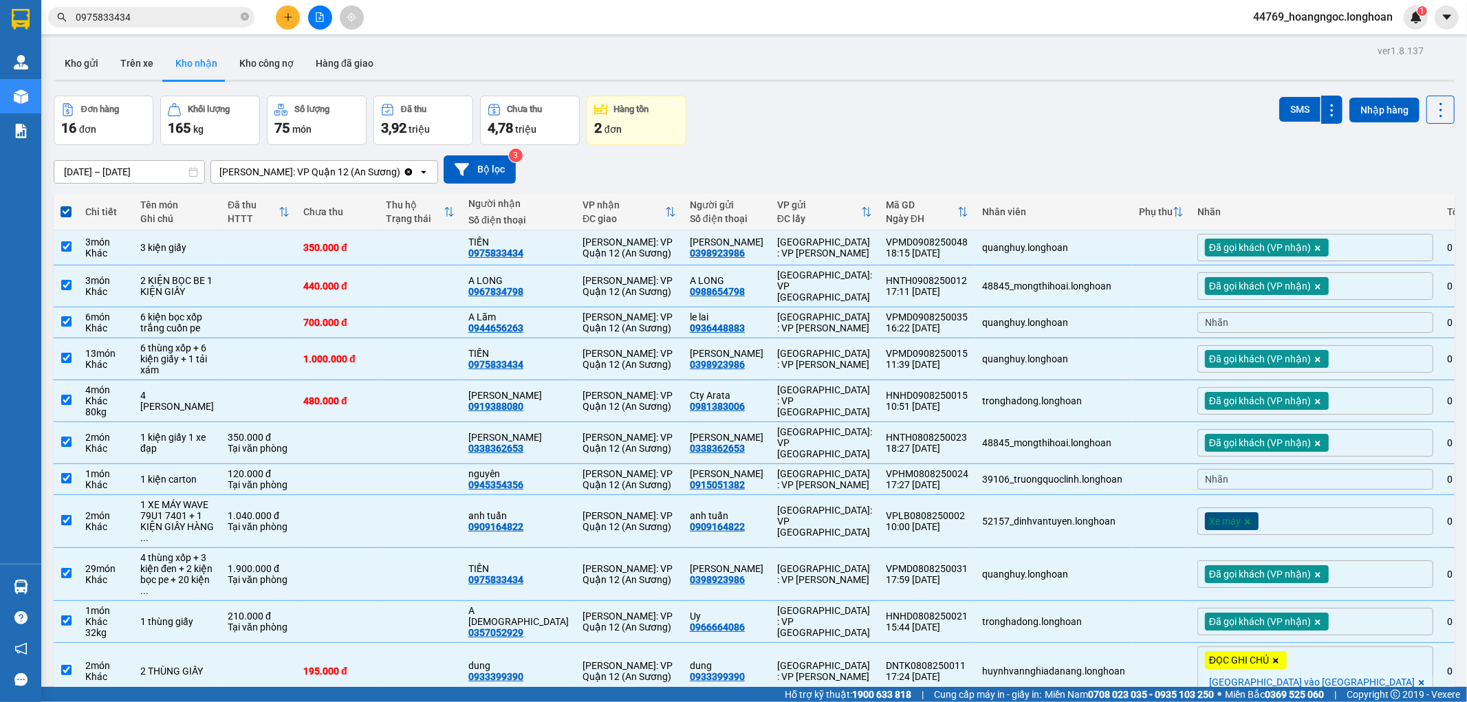
click at [65, 205] on label at bounding box center [66, 212] width 11 height 14
click at [66, 205] on input "checkbox" at bounding box center [66, 205] width 0 height 0
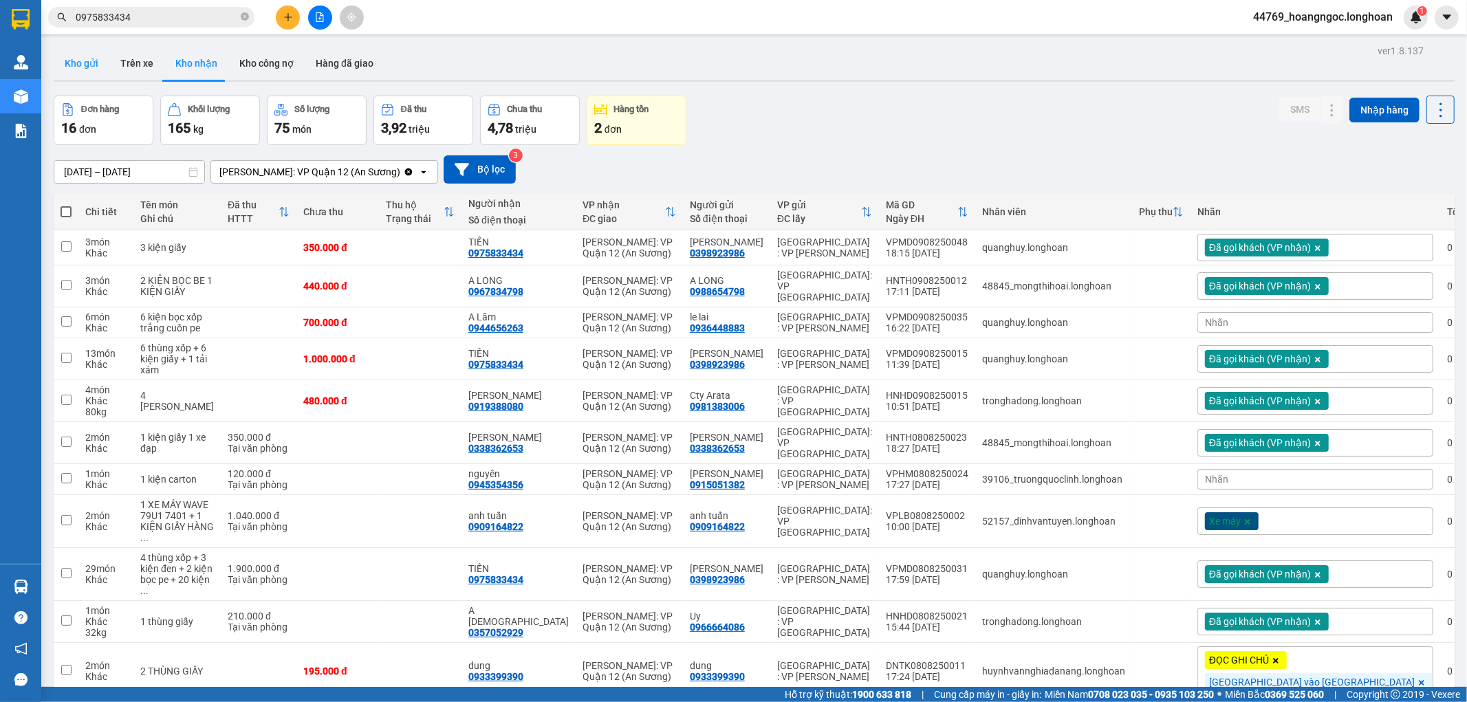
click at [92, 71] on button "Kho gửi" at bounding box center [82, 63] width 56 height 33
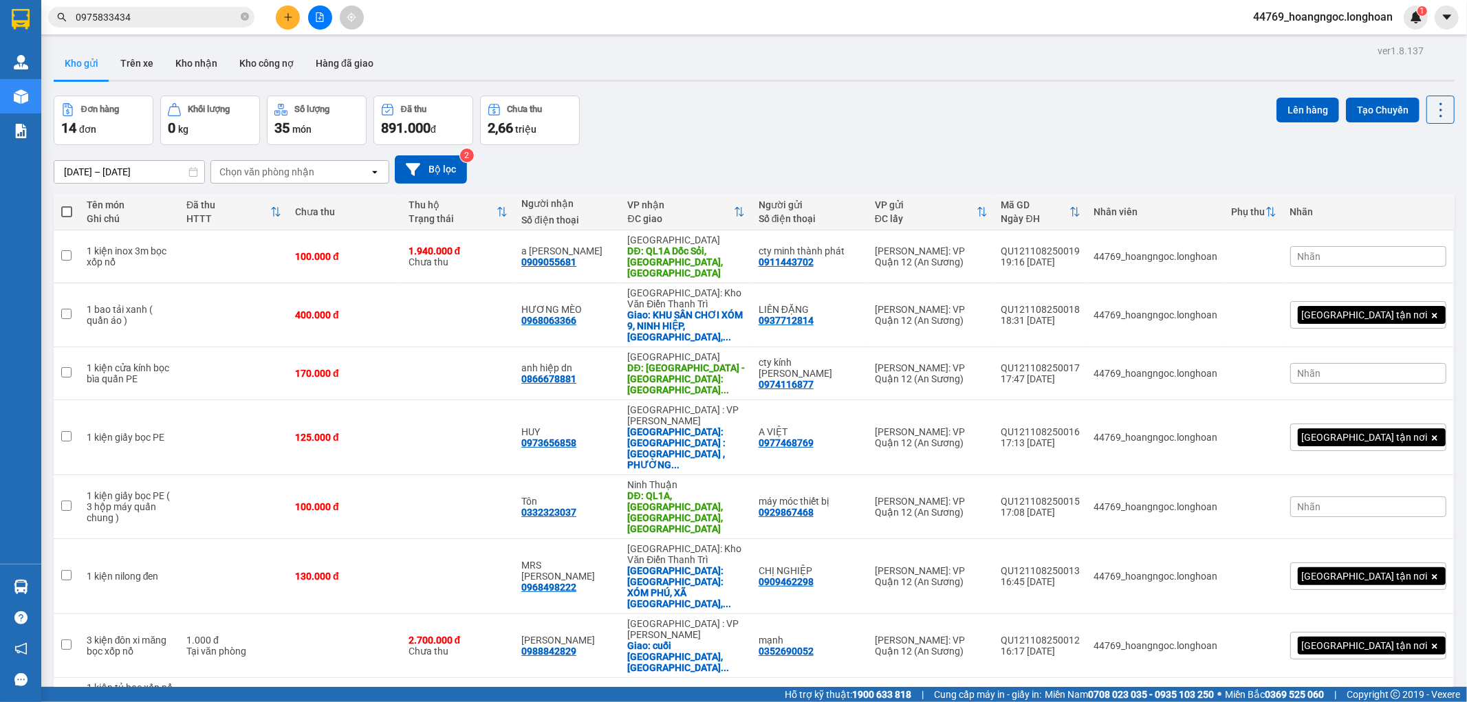
click at [50, 206] on div "ver 1.8.137 Kho gửi Trên xe Kho nhận Kho công nợ Hàng đã giao Đơn hàng 14 đơn K…" at bounding box center [754, 602] width 1412 height 1123
click at [69, 208] on span at bounding box center [66, 211] width 11 height 11
click at [67, 205] on input "checkbox" at bounding box center [67, 205] width 0 height 0
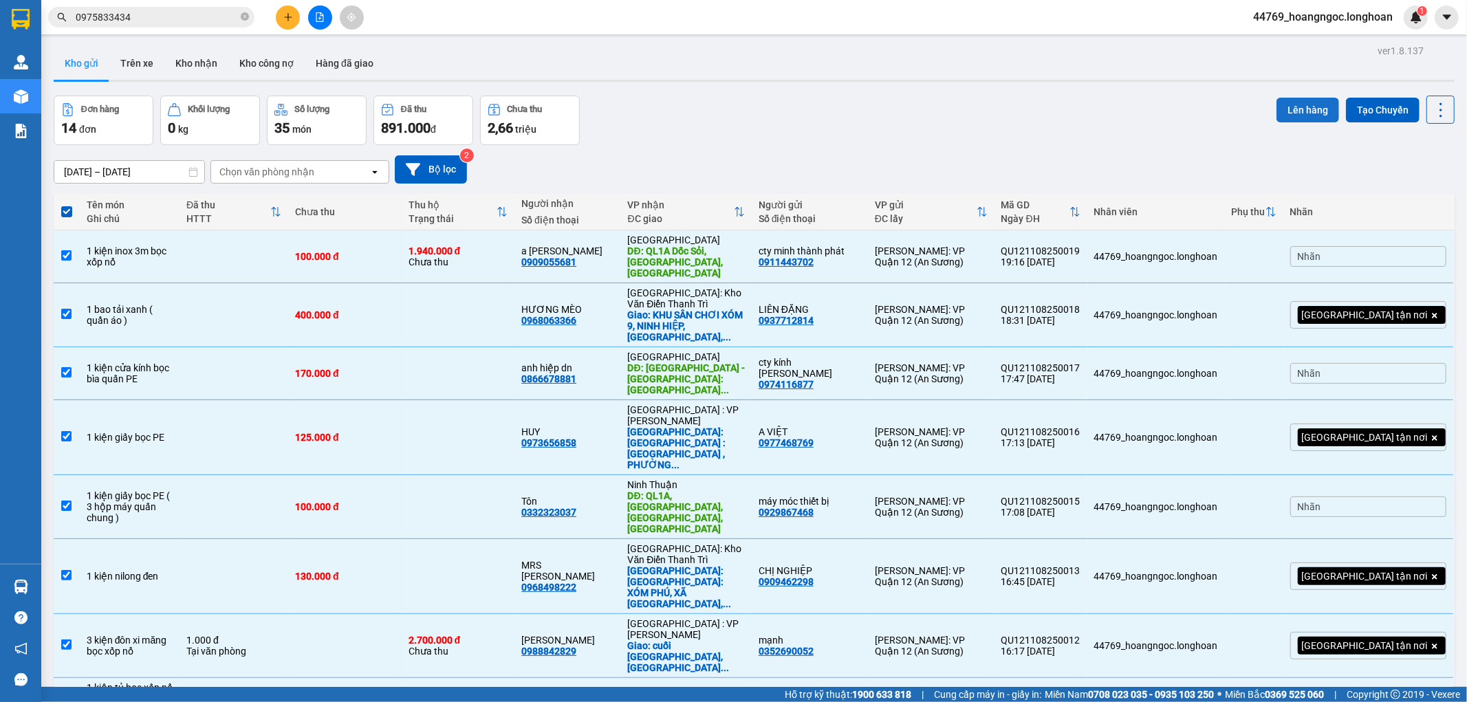
click at [1312, 107] on button "Lên hàng" at bounding box center [1308, 110] width 63 height 25
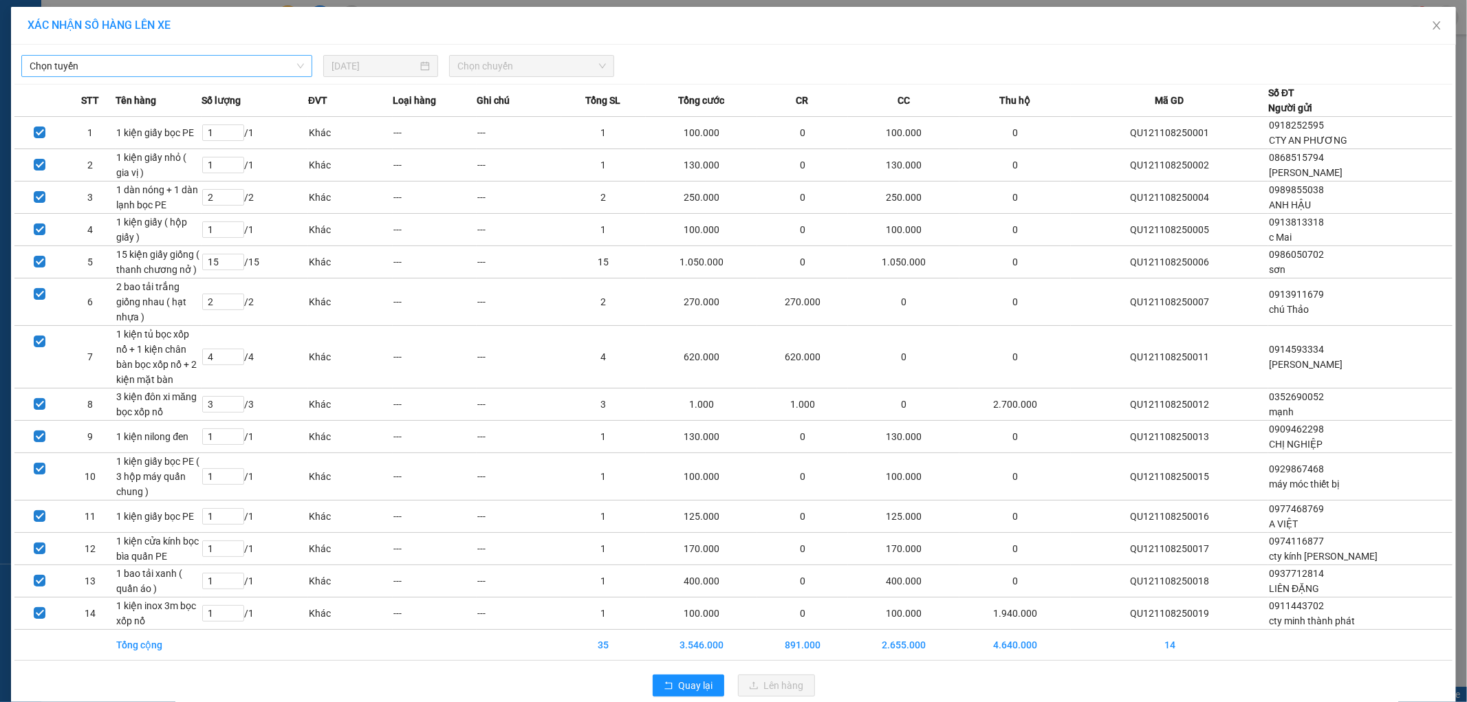
click at [241, 58] on span "Chọn tuyến" at bounding box center [167, 66] width 274 height 21
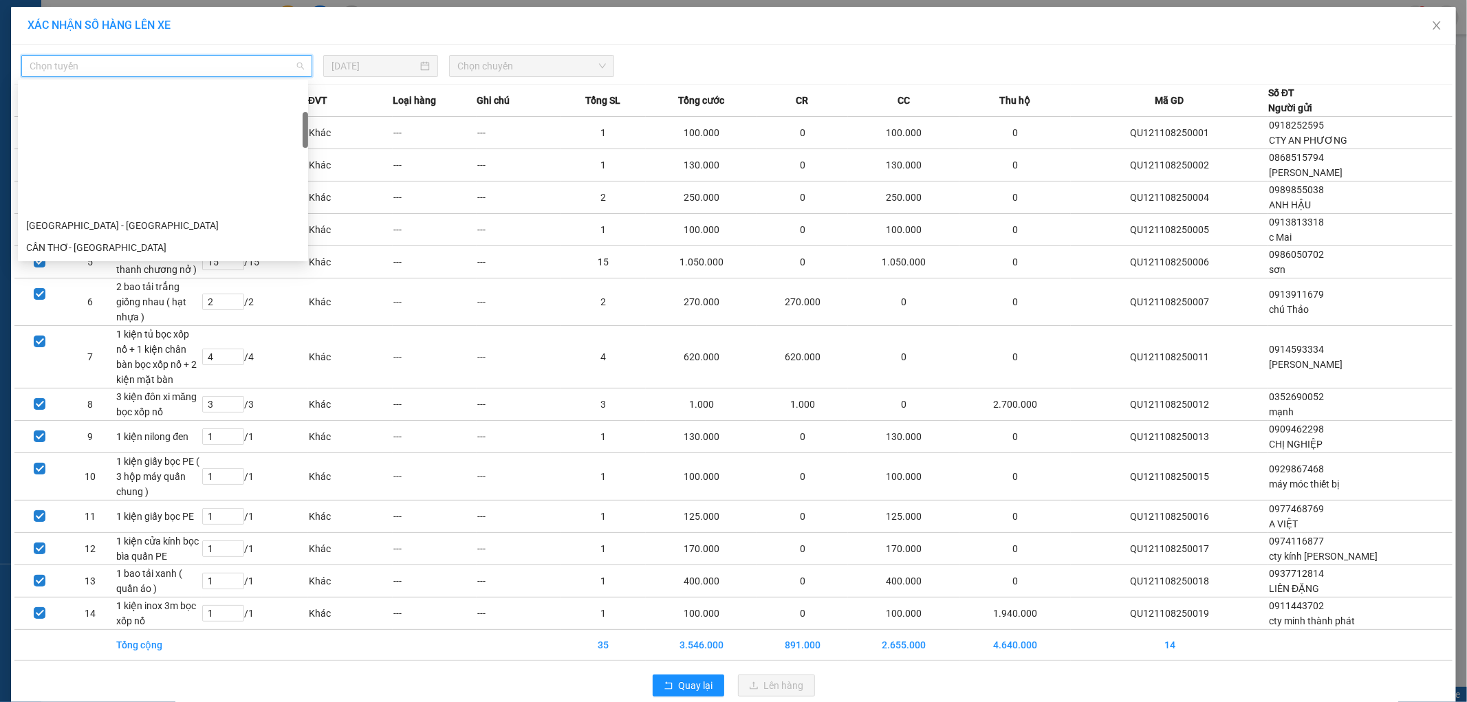
click at [120, 284] on div "VP Quận 12 - Kho HCM 1" at bounding box center [163, 291] width 274 height 15
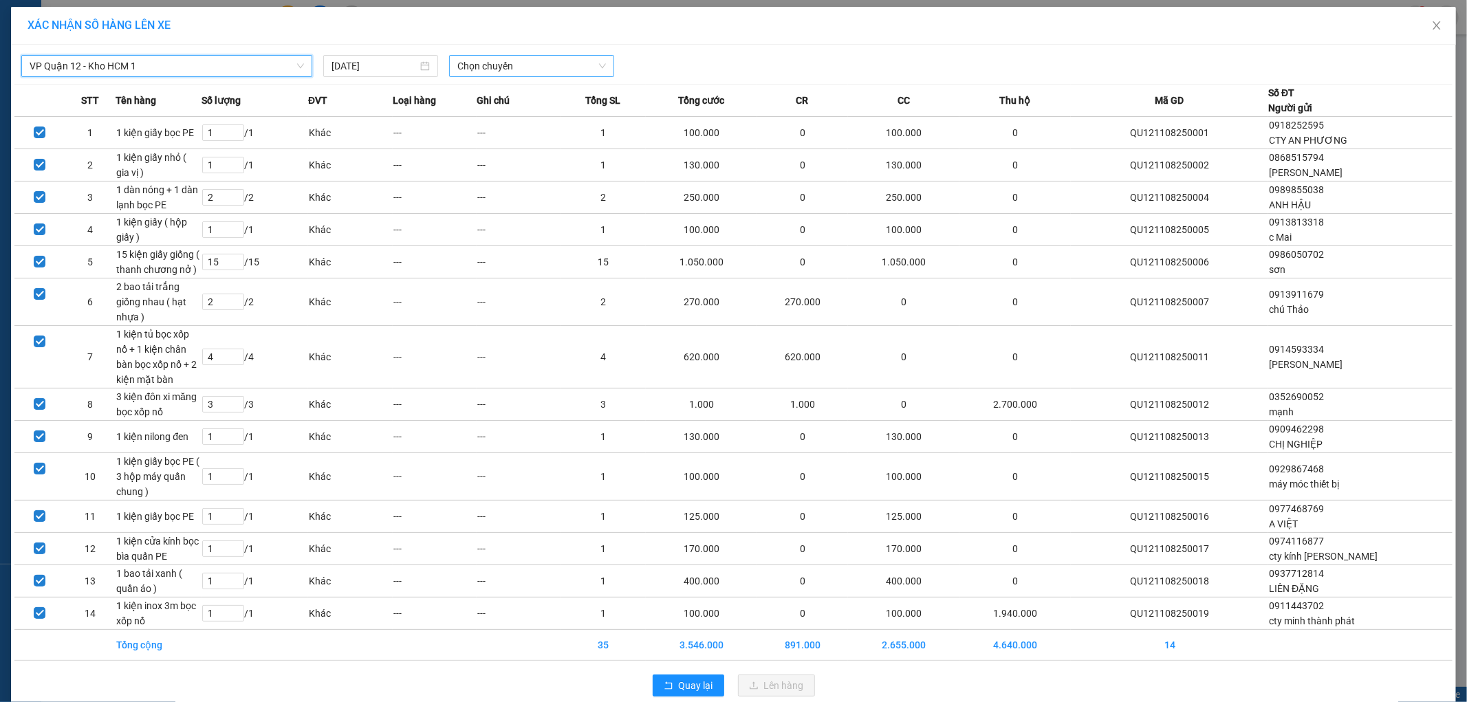
drag, startPoint x: 475, startPoint y: 71, endPoint x: 483, endPoint y: 76, distance: 9.0
click at [476, 71] on span "Chọn chuyến" at bounding box center [531, 66] width 149 height 21
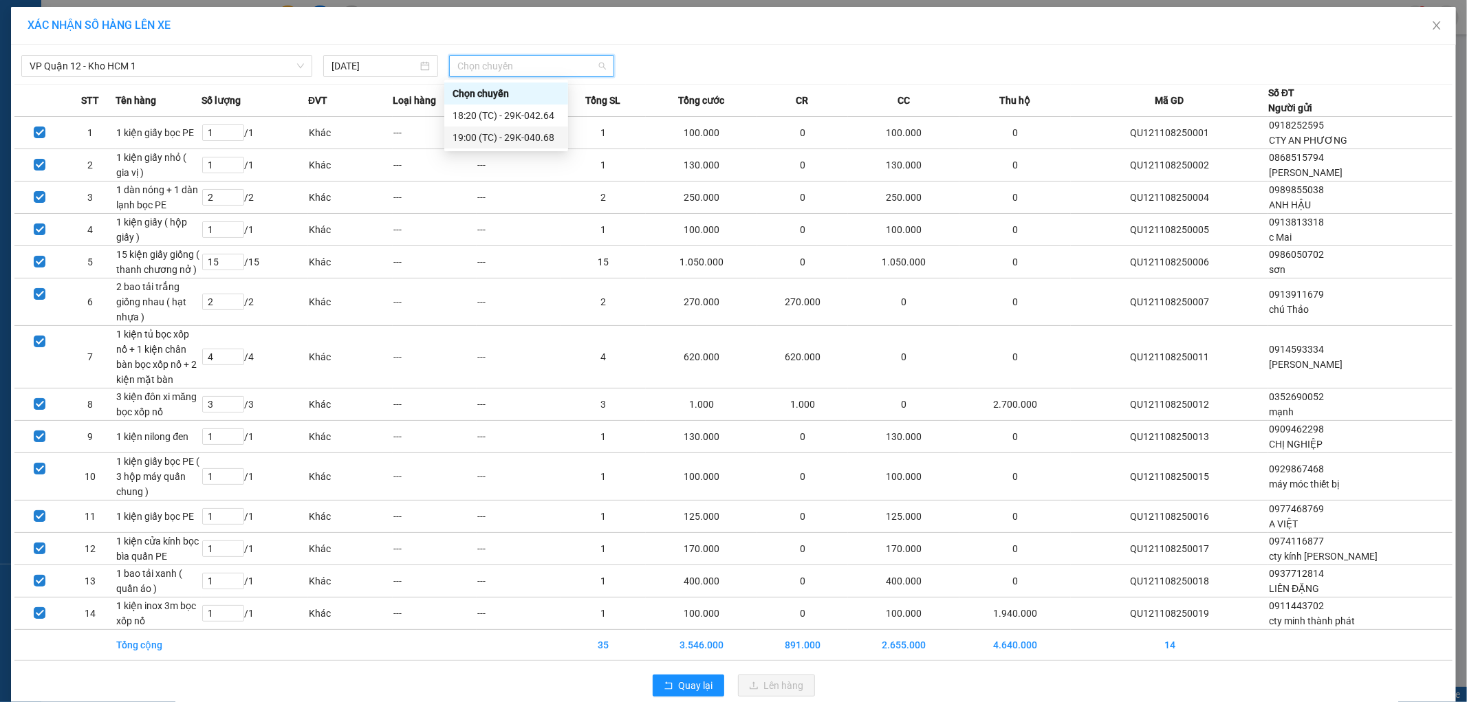
click at [515, 136] on div "19:00 (TC) - 29K-040.68" at bounding box center [506, 137] width 107 height 15
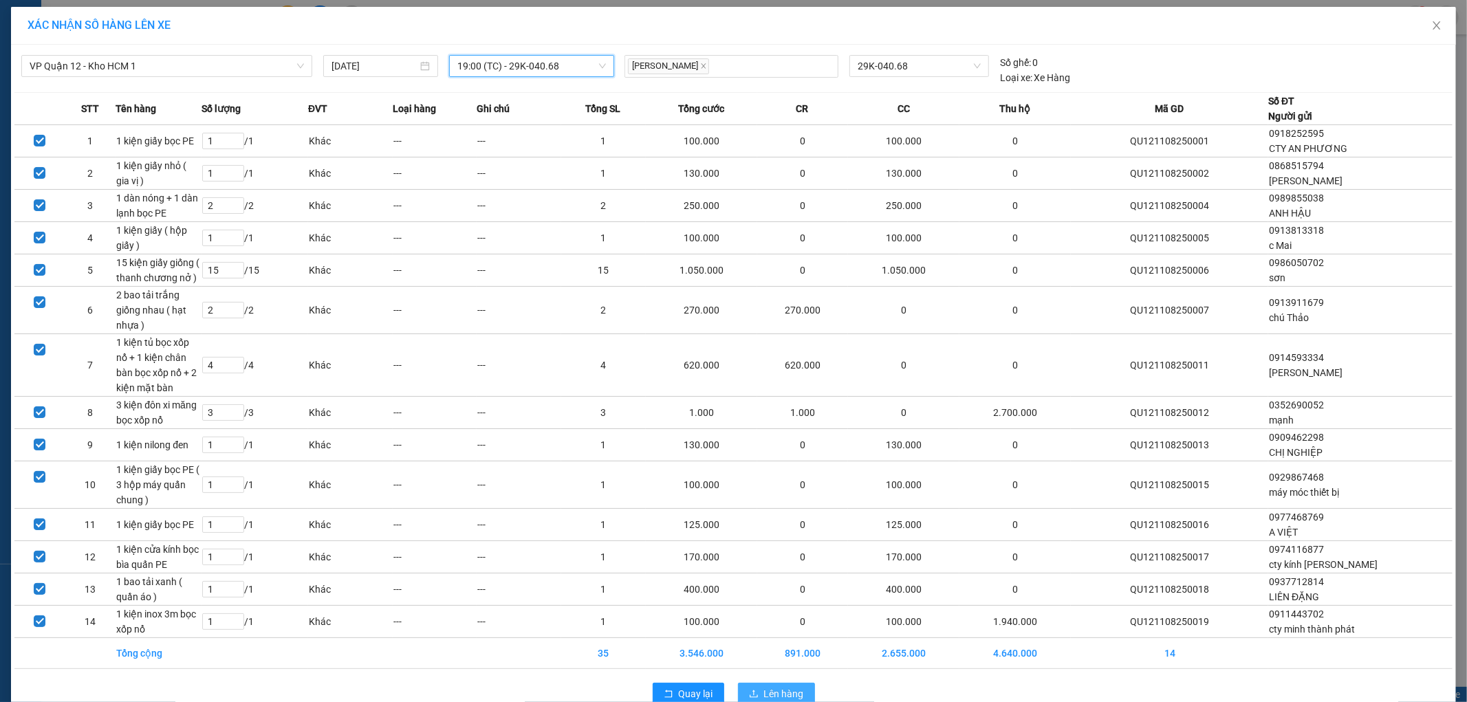
drag, startPoint x: 791, startPoint y: 662, endPoint x: 821, endPoint y: 647, distance: 33.2
click at [791, 687] on span "Lên hàng" at bounding box center [784, 694] width 40 height 15
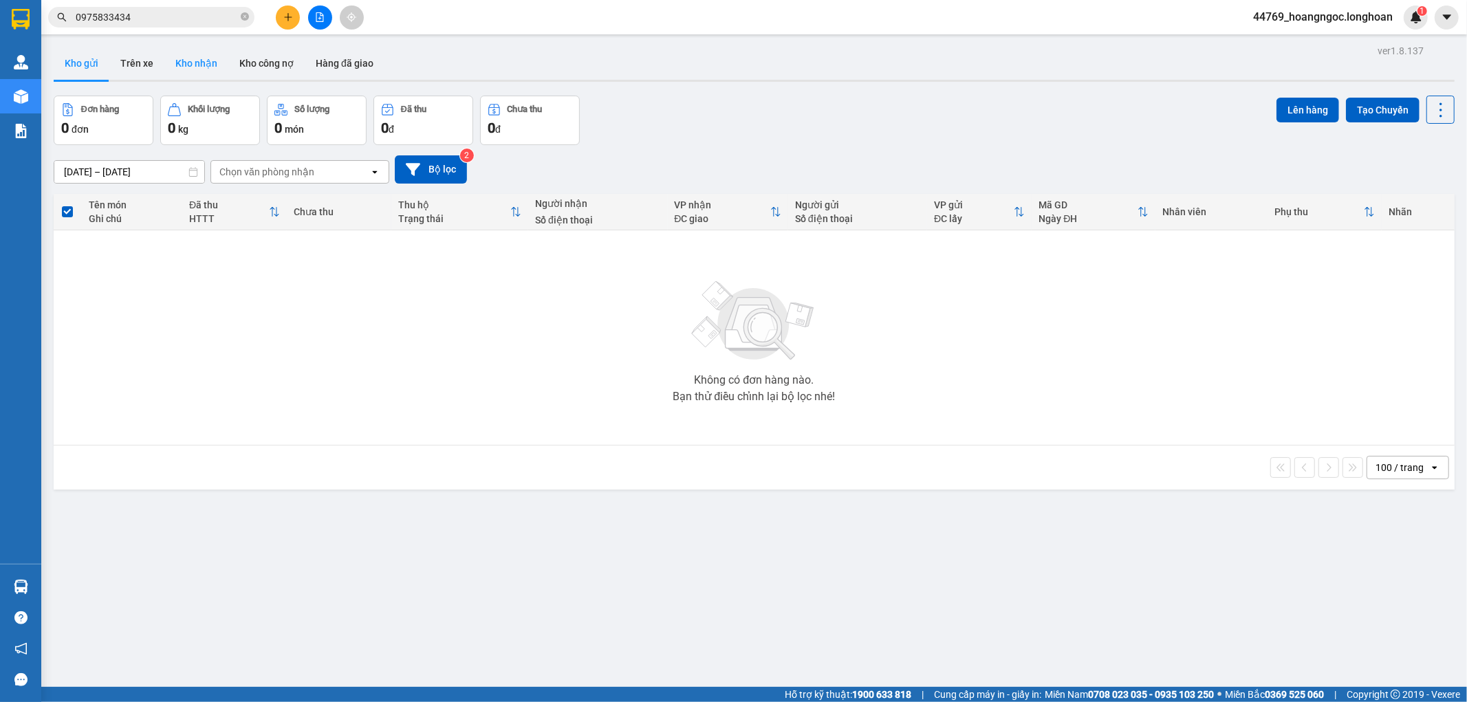
click at [176, 69] on button "Kho nhận" at bounding box center [196, 63] width 64 height 33
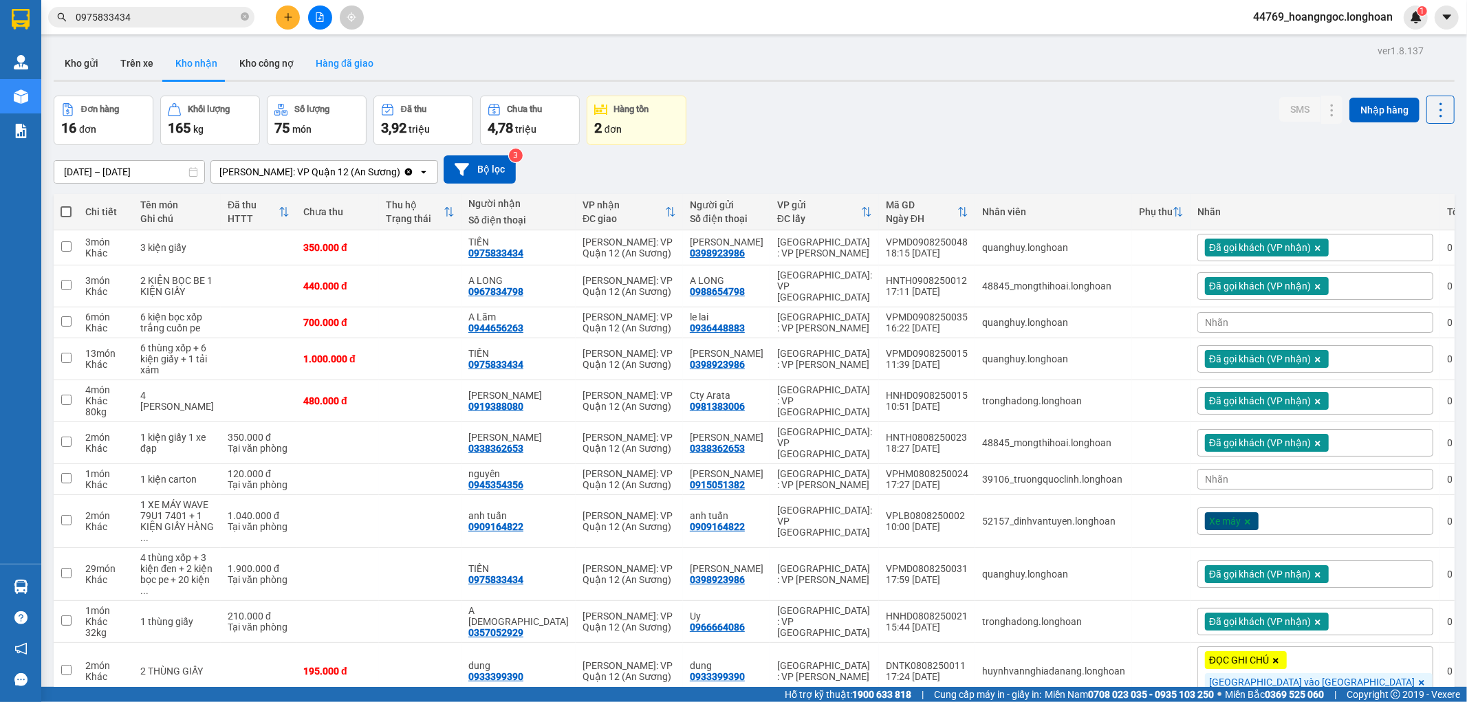
click at [347, 63] on button "Hàng đã giao" at bounding box center [345, 63] width 80 height 33
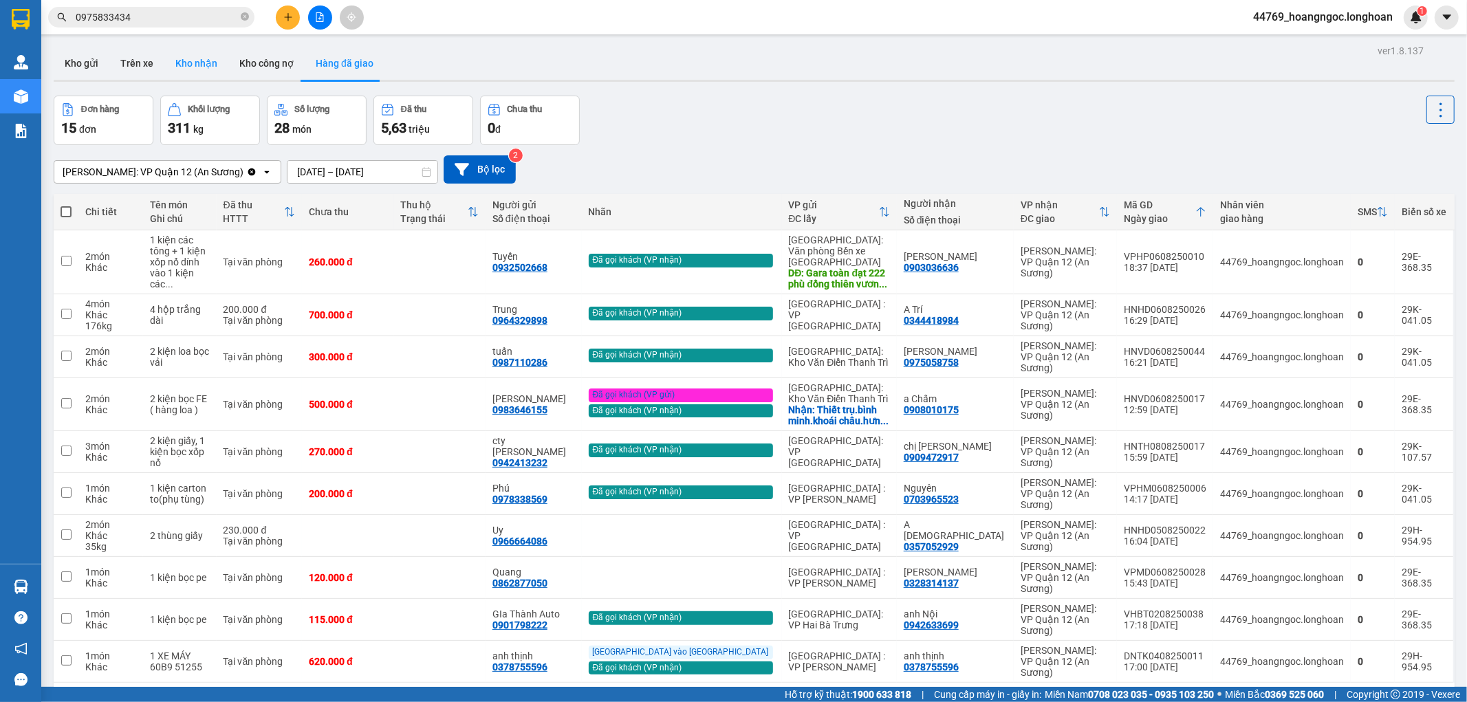
click at [187, 61] on button "Kho nhận" at bounding box center [196, 63] width 64 height 33
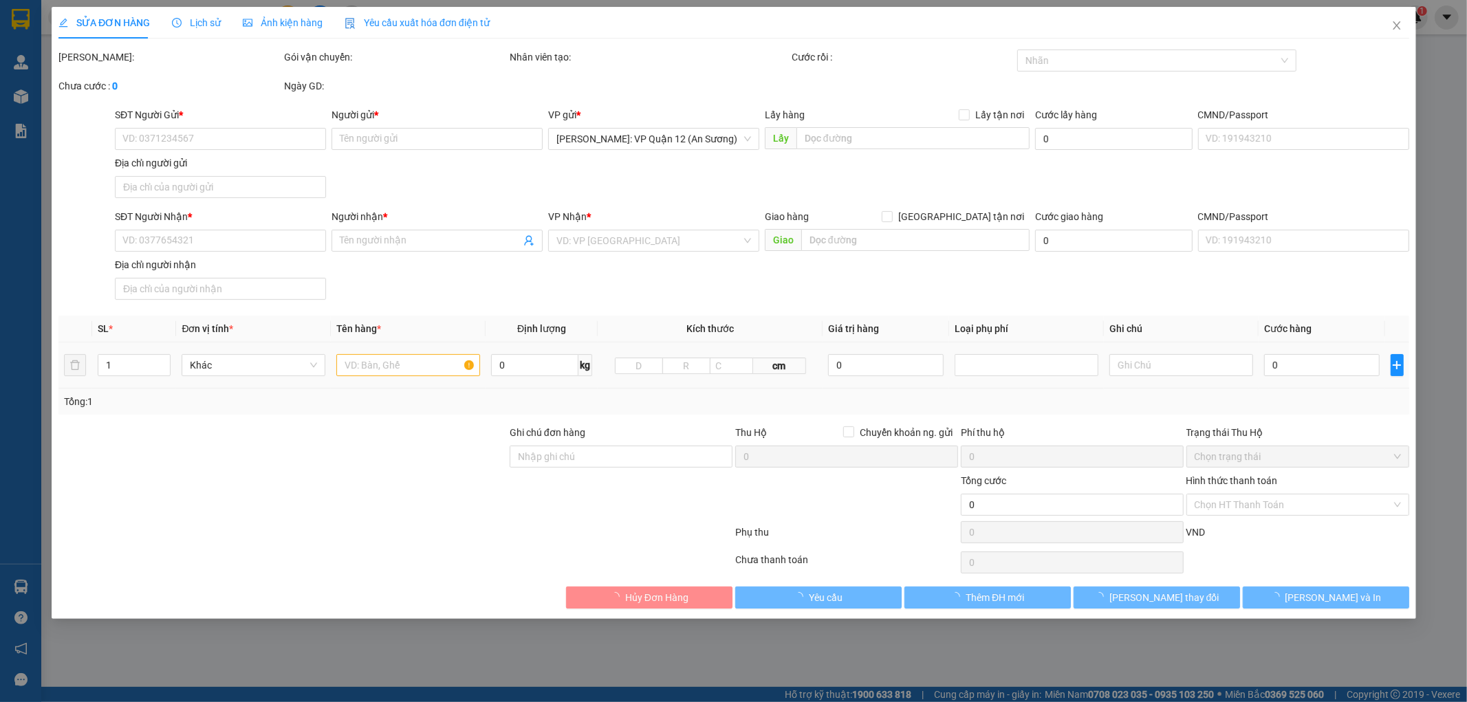
type input "0398923986"
type input "[PERSON_NAME]"
type input "0975833434"
type input "TIẾN"
type input "300.000"
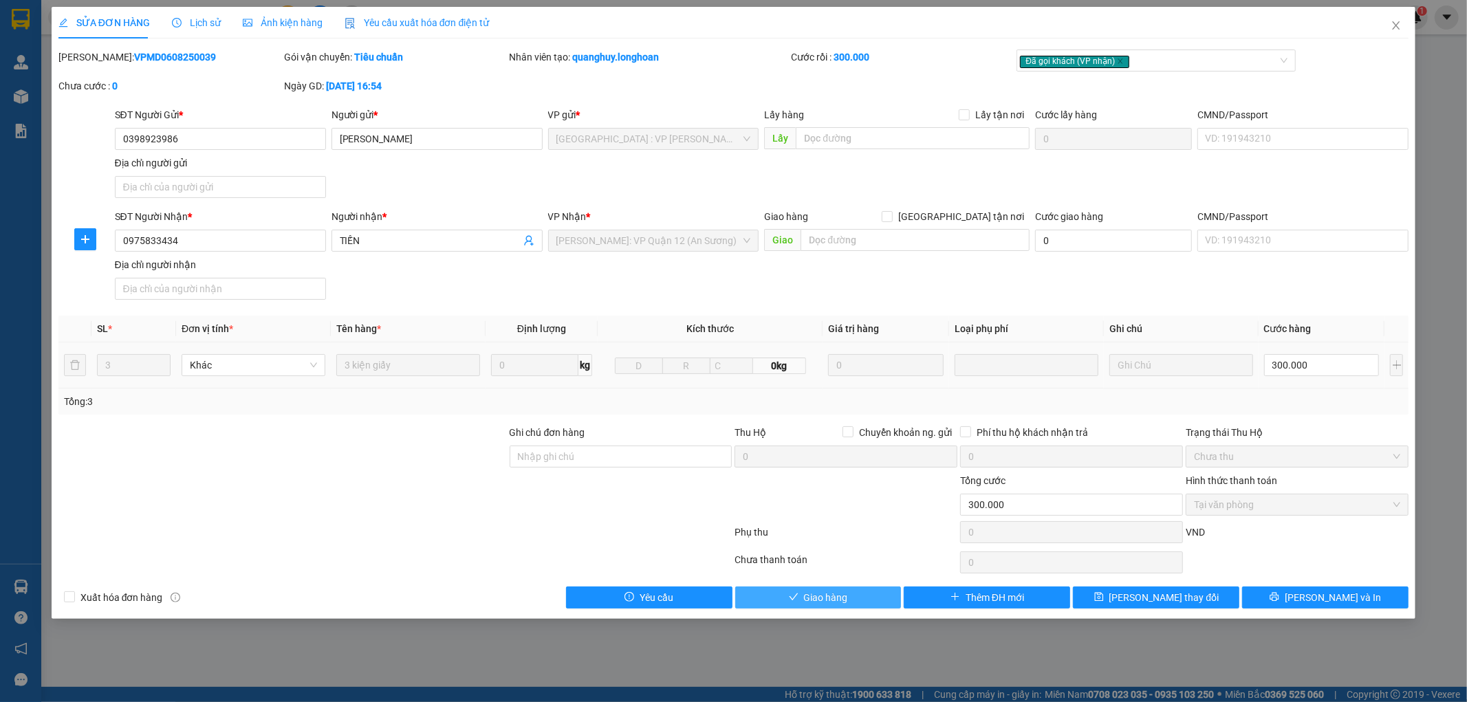
click at [838, 596] on span "Giao hàng" at bounding box center [826, 597] width 44 height 15
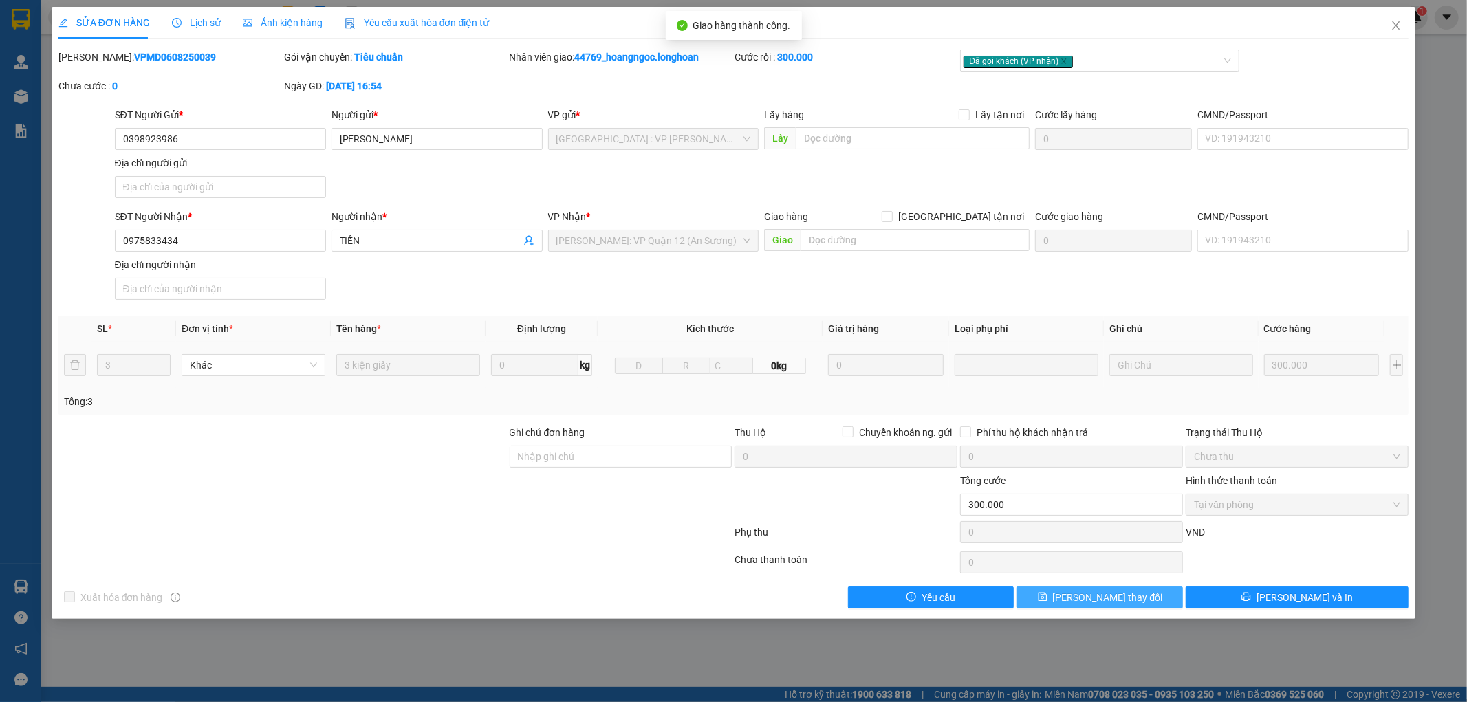
click at [1130, 605] on span "[PERSON_NAME] thay đổi" at bounding box center [1108, 597] width 110 height 15
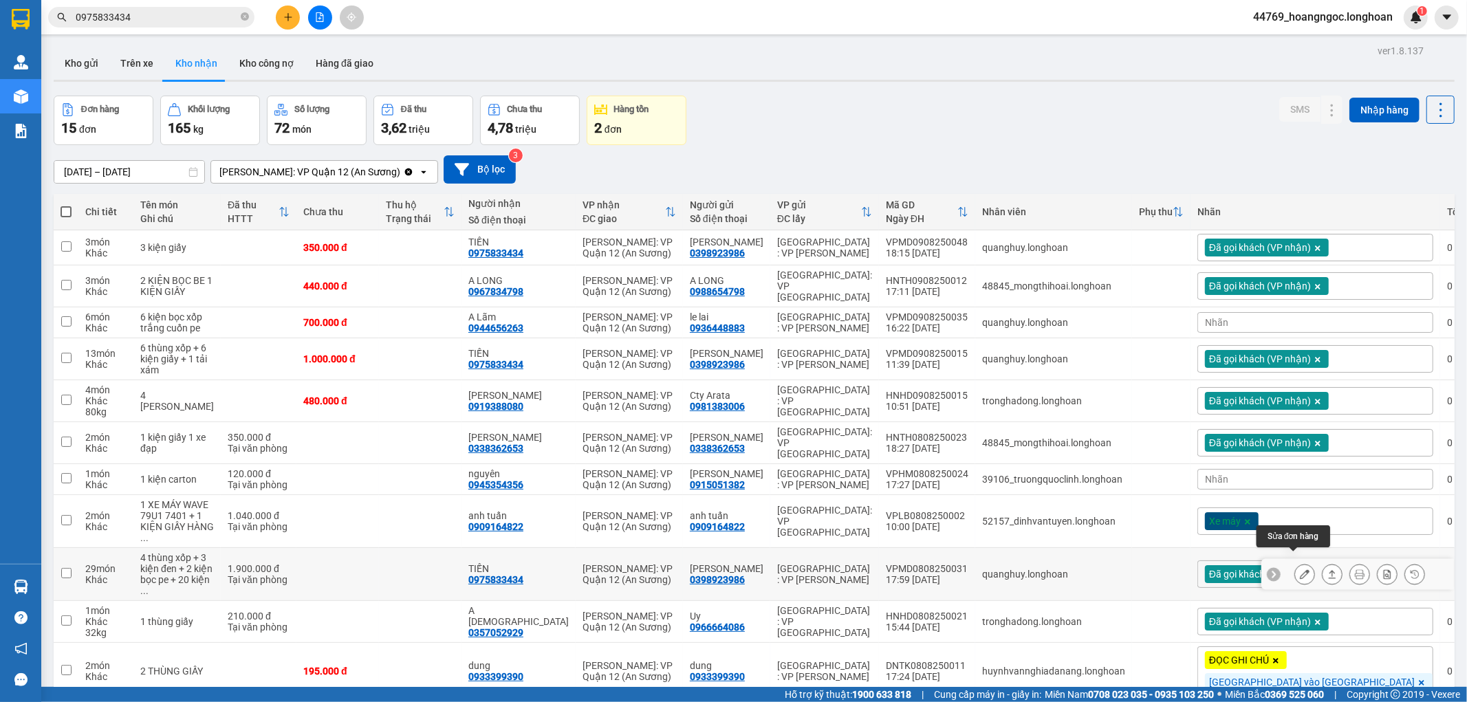
click at [1298, 563] on button at bounding box center [1304, 575] width 19 height 24
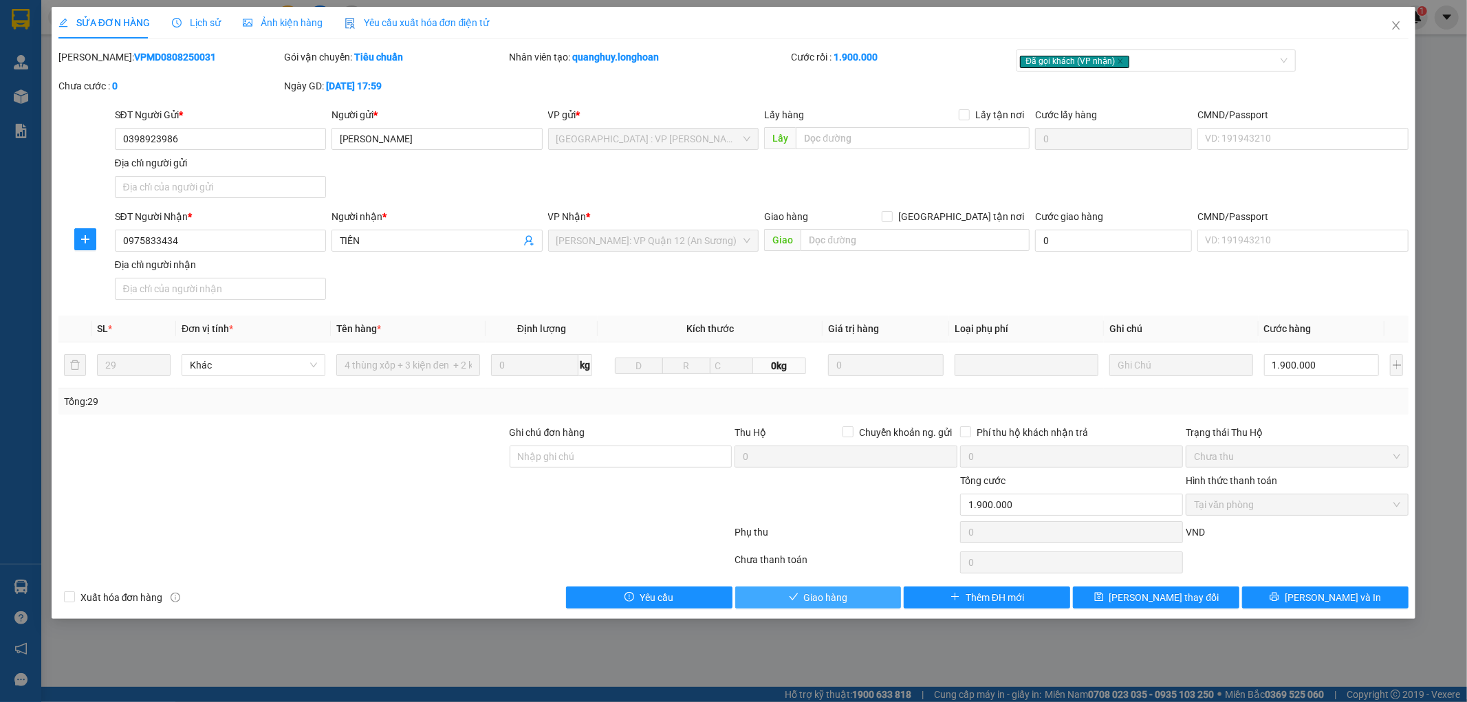
click at [867, 599] on button "Giao hàng" at bounding box center [818, 598] width 166 height 22
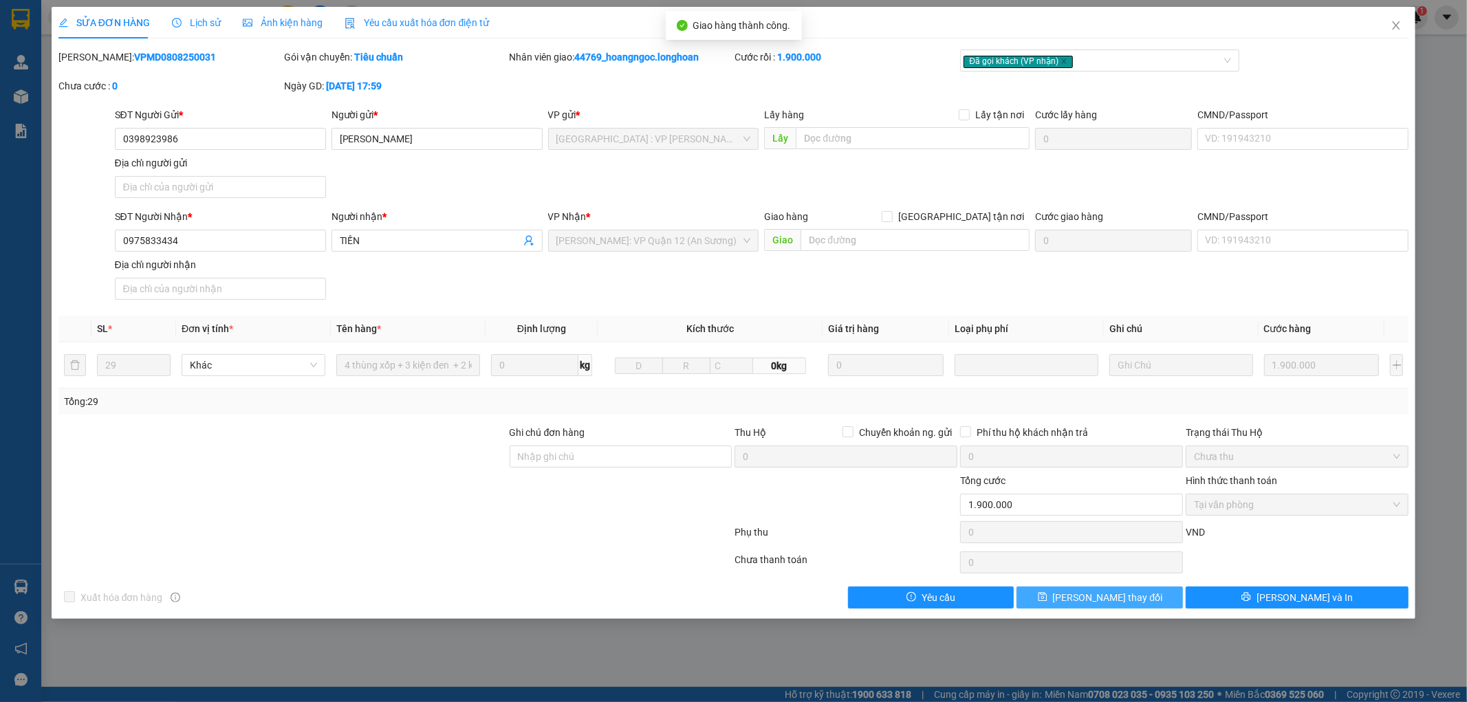
click at [1097, 596] on span "[PERSON_NAME] thay đổi" at bounding box center [1108, 597] width 110 height 15
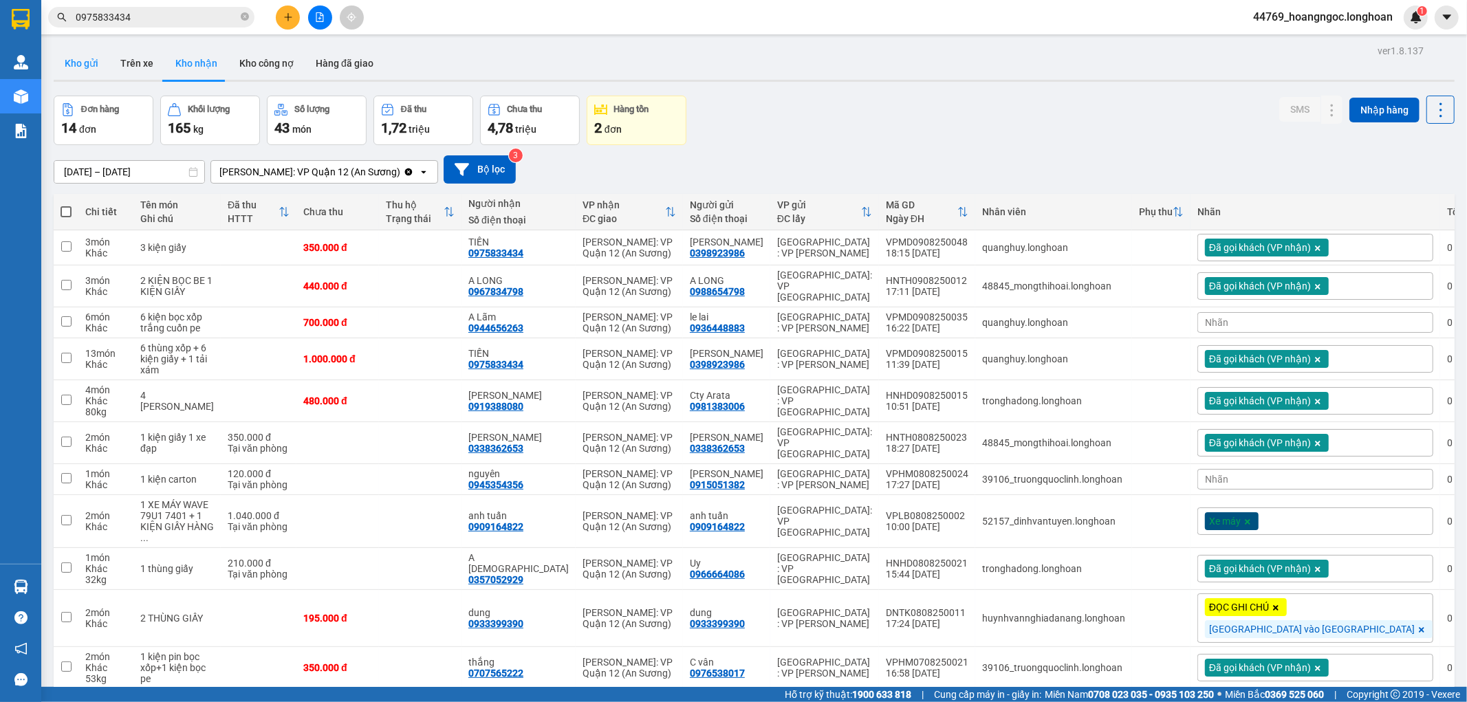
click at [80, 64] on button "Kho gửi" at bounding box center [82, 63] width 56 height 33
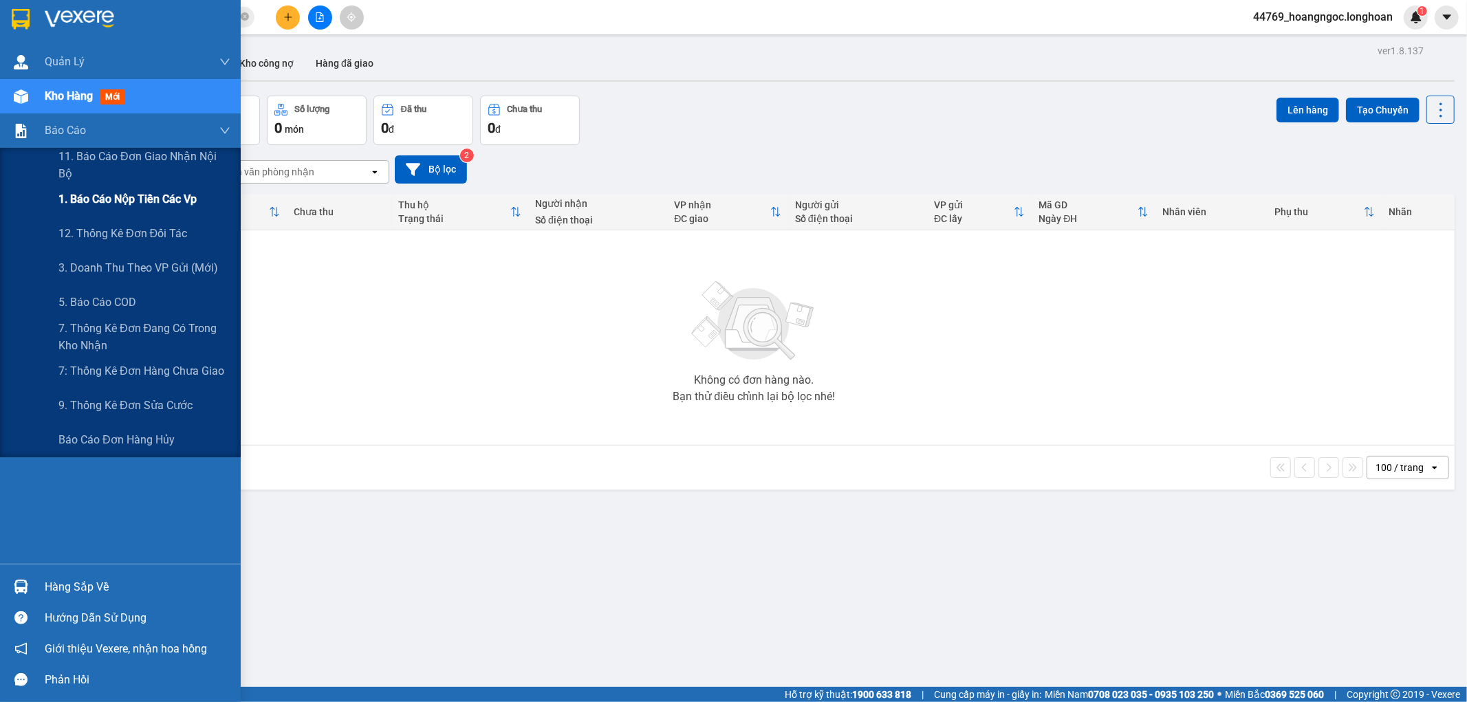
click at [127, 208] on span "1. Báo cáo nộp tiền các vp" at bounding box center [127, 199] width 138 height 17
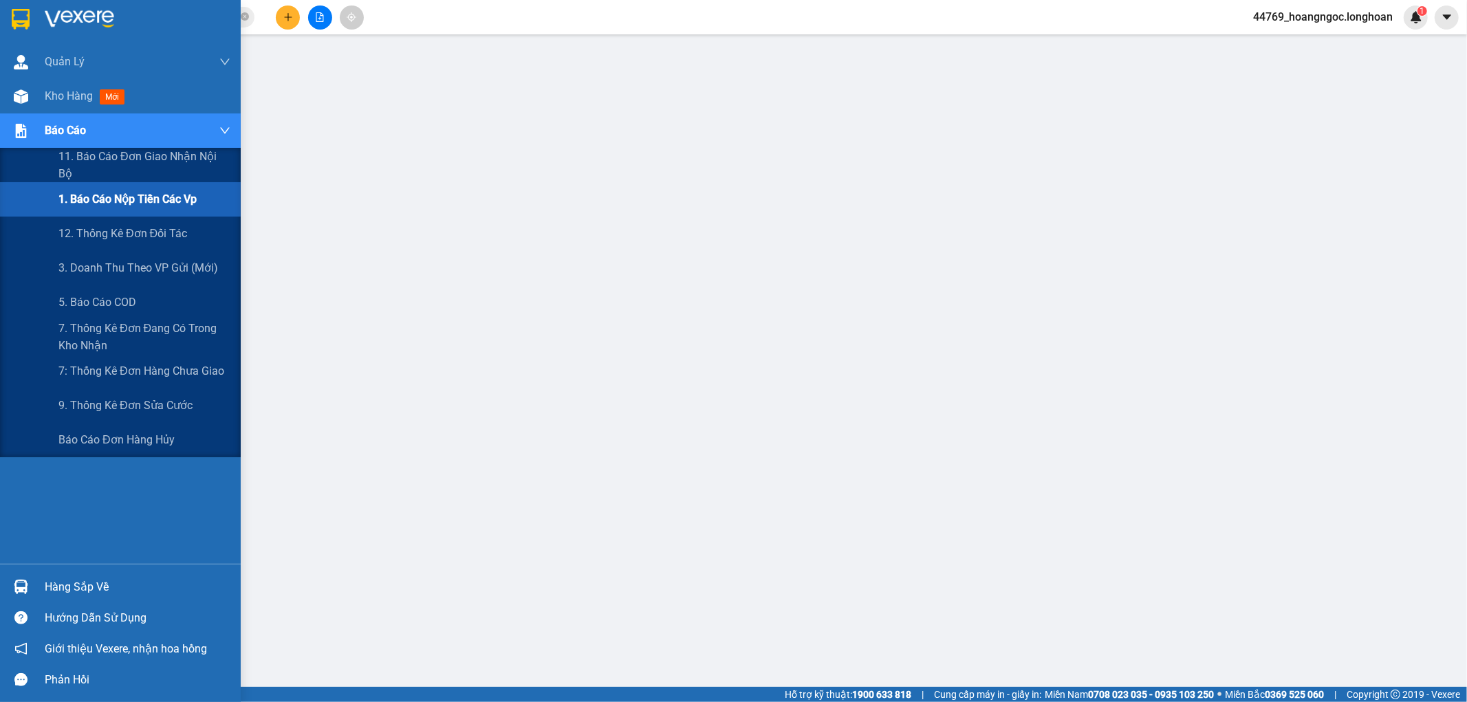
drag, startPoint x: 103, startPoint y: 266, endPoint x: 335, endPoint y: 268, distance: 231.9
click at [104, 266] on span "3. Doanh Thu theo VP Gửi (mới)" at bounding box center [138, 267] width 160 height 17
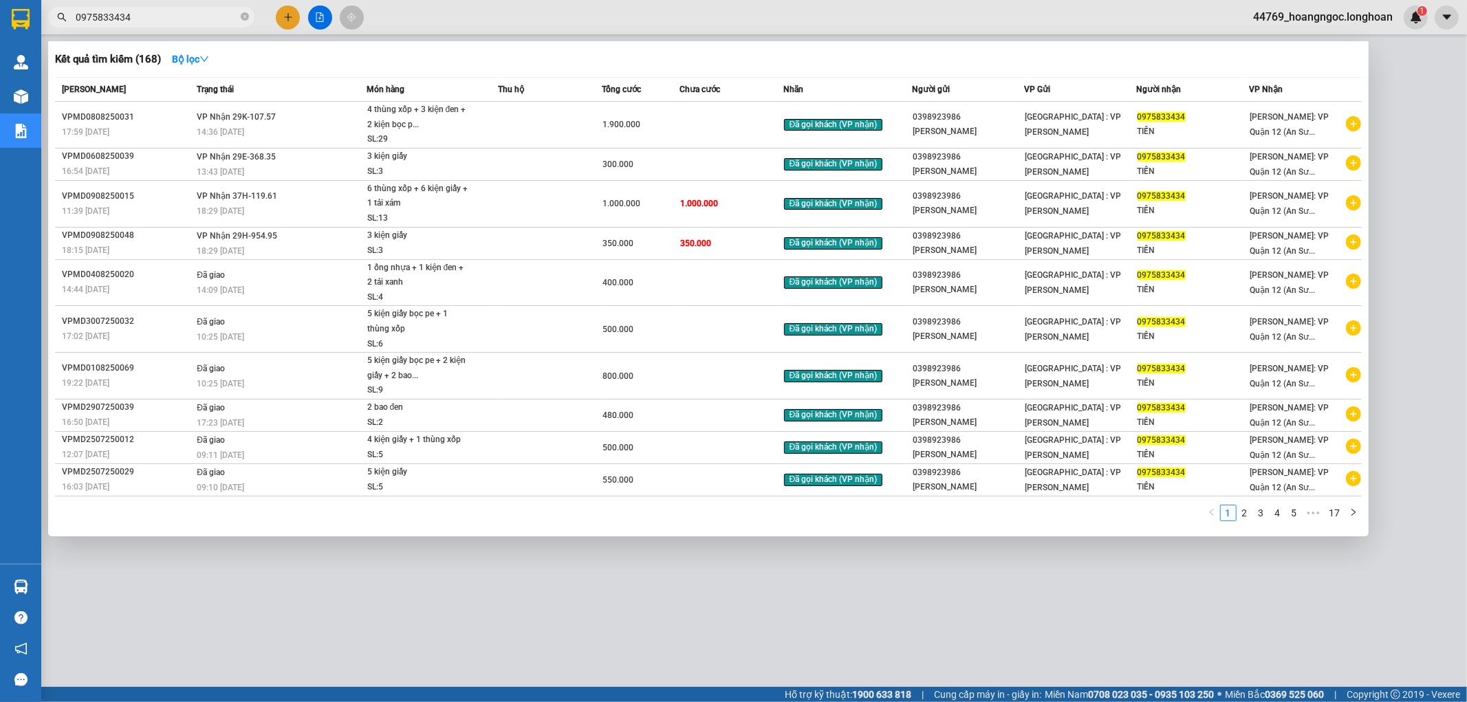
click at [148, 19] on input "0975833434" at bounding box center [157, 17] width 162 height 15
paste input "QU121108250011"
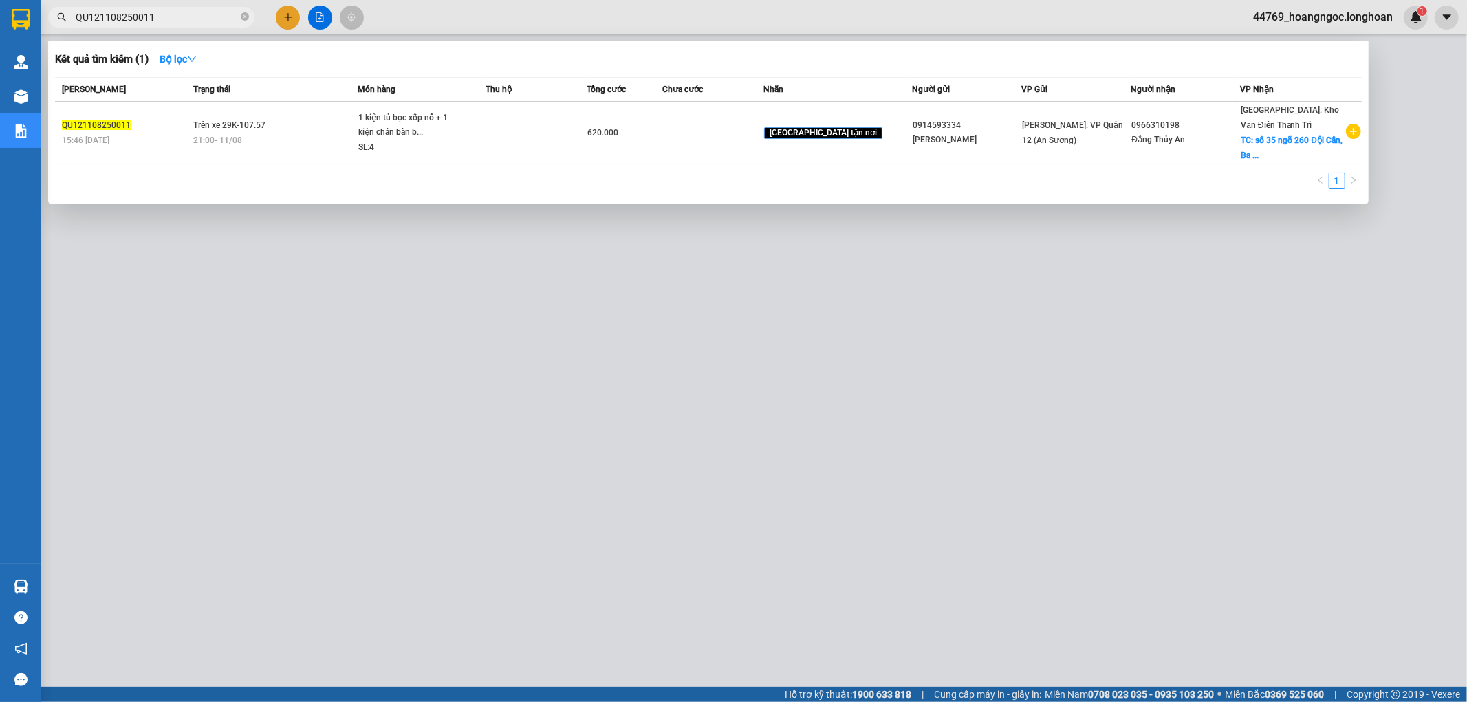
type input "QU121108250011"
click at [371, 520] on div at bounding box center [733, 351] width 1467 height 702
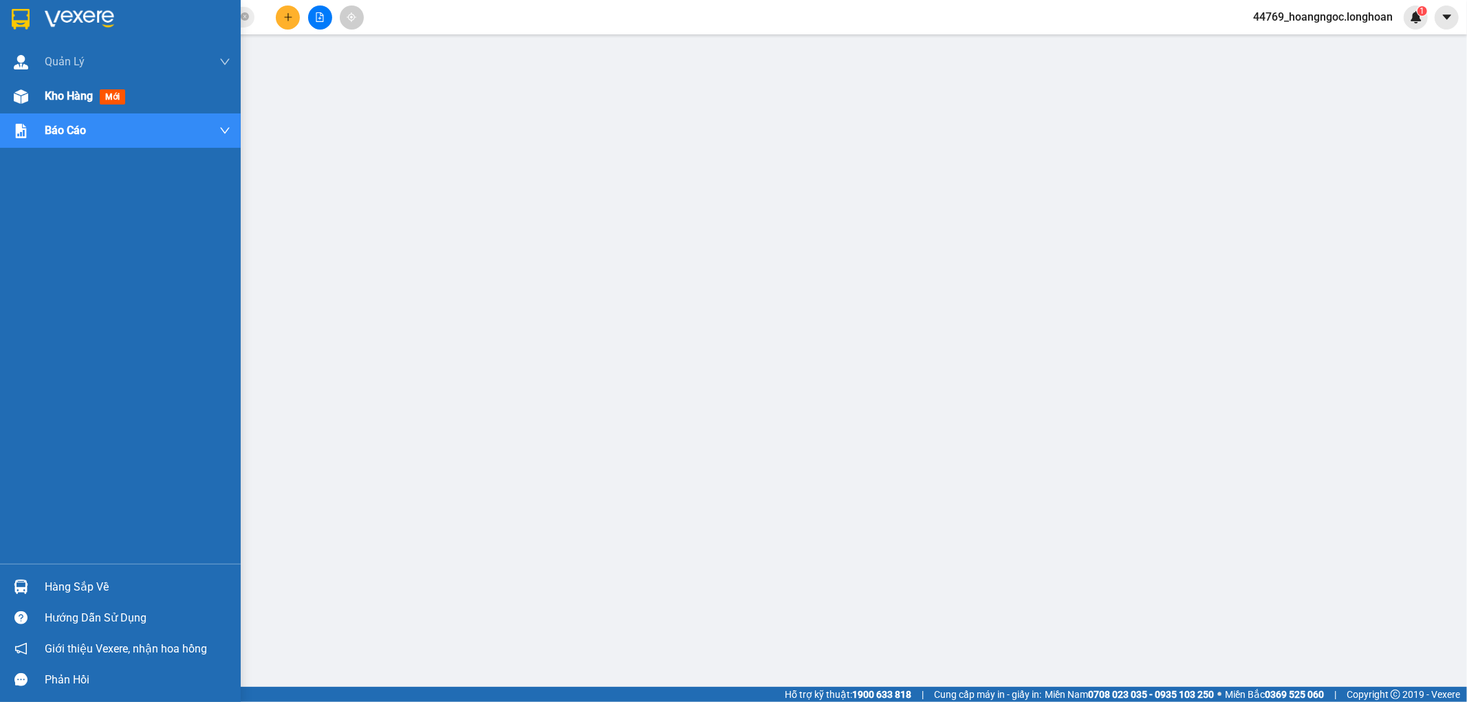
drag, startPoint x: 57, startPoint y: 111, endPoint x: 146, endPoint y: 169, distance: 105.9
click at [58, 111] on div "Kho hàng mới" at bounding box center [138, 96] width 186 height 34
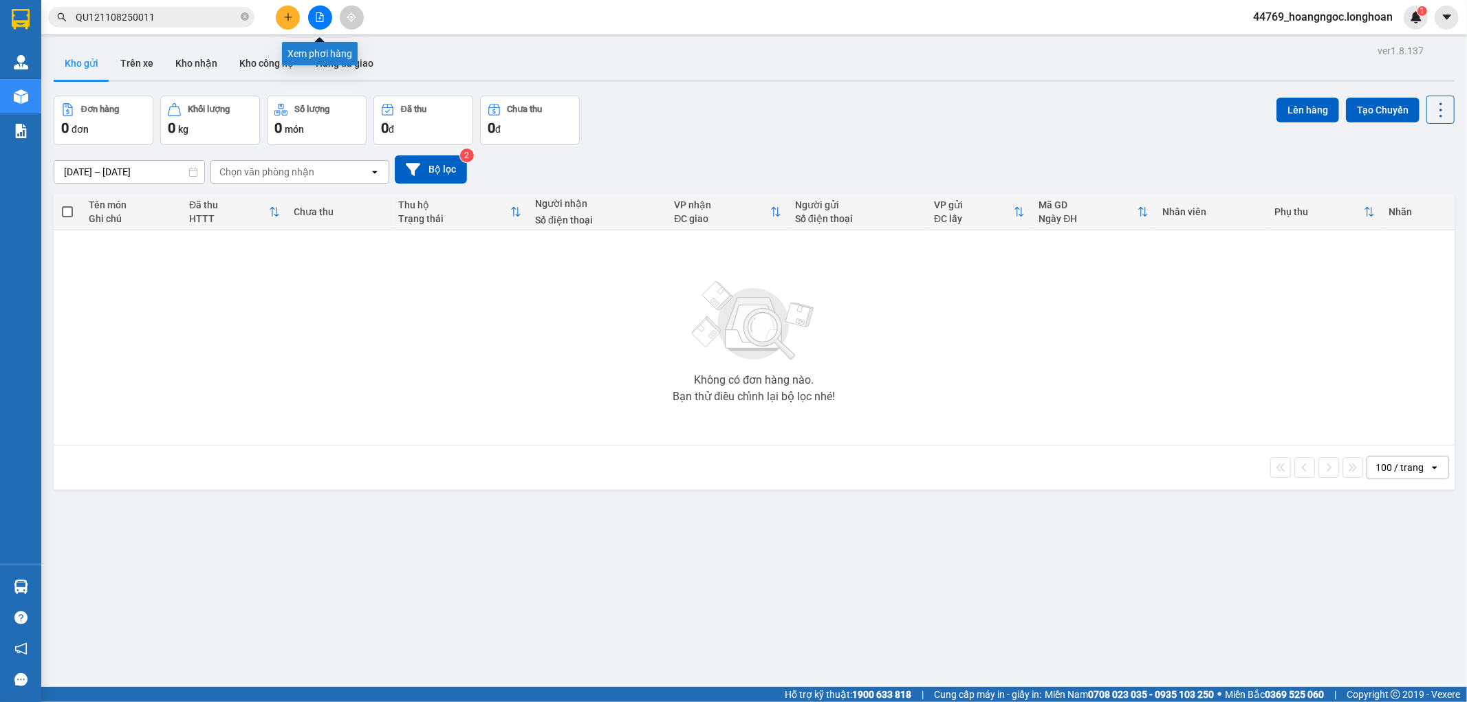
click at [312, 18] on button at bounding box center [320, 18] width 24 height 24
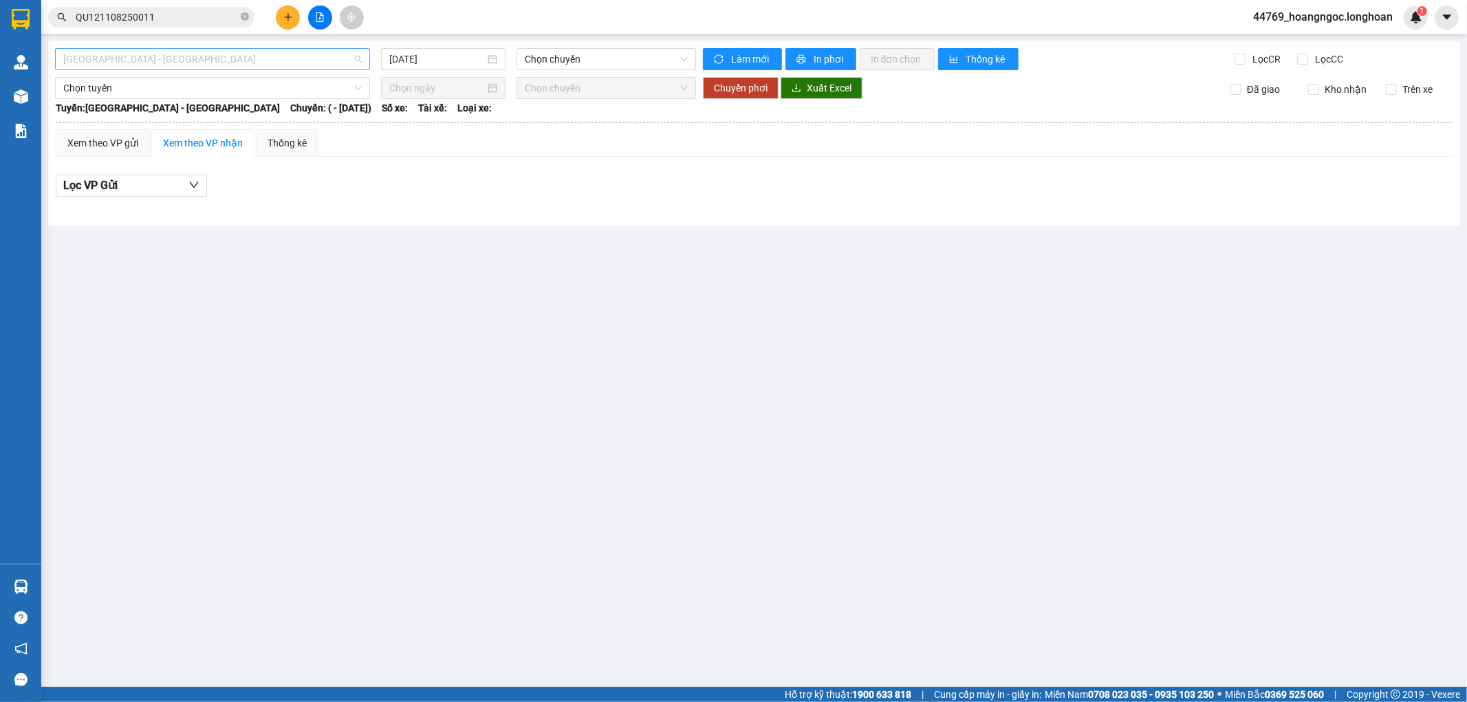
drag, startPoint x: 211, startPoint y: 61, endPoint x: 215, endPoint y: 136, distance: 75.8
click at [212, 61] on span "[GEOGRAPHIC_DATA] - [GEOGRAPHIC_DATA]" at bounding box center [212, 59] width 299 height 21
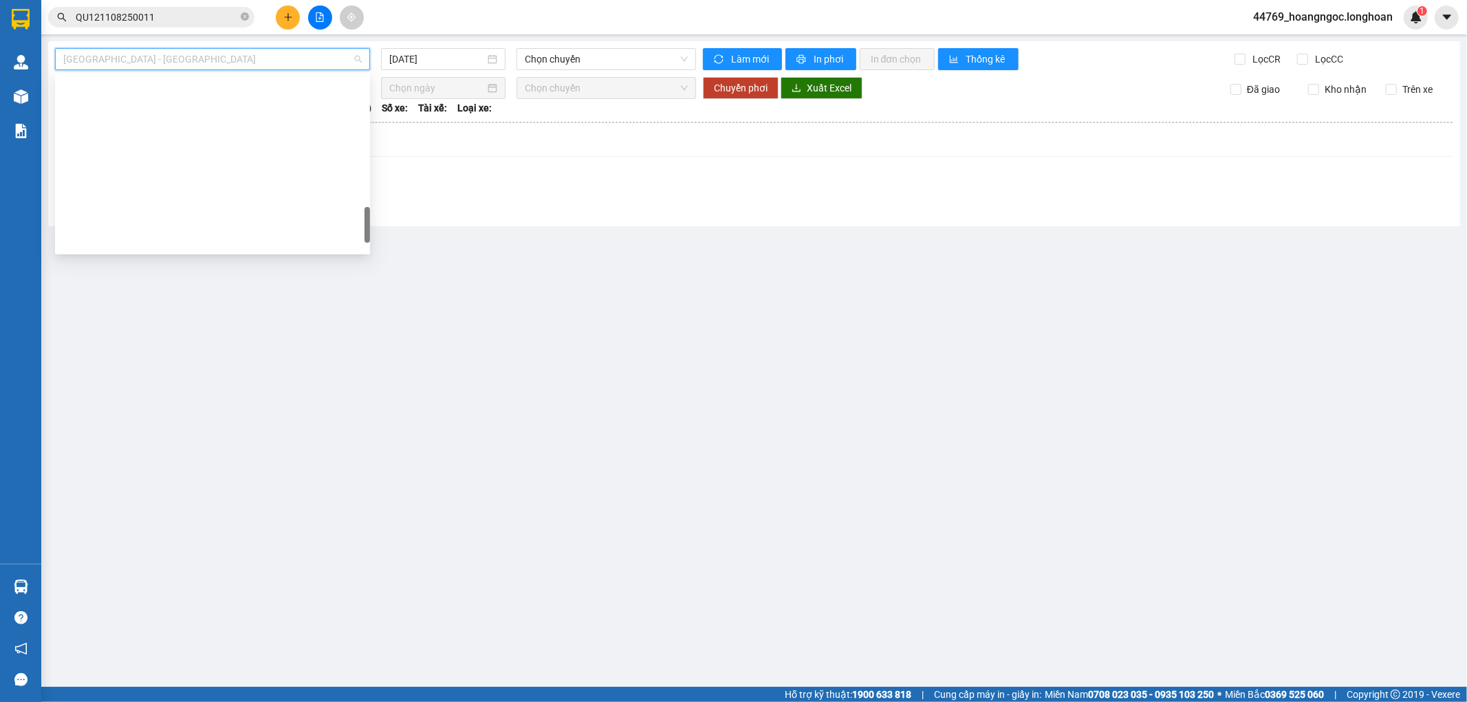
type input "[DATE]"
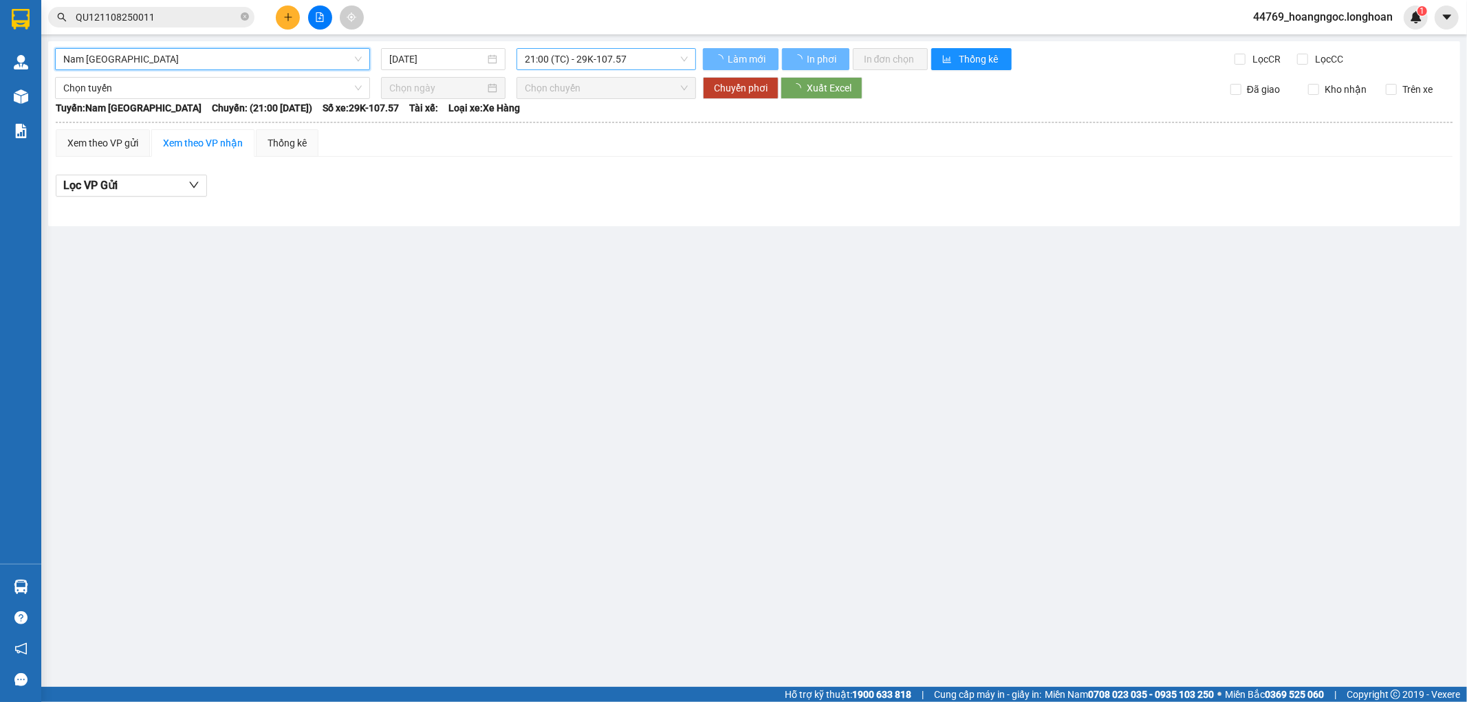
click at [607, 49] on span "21:00 (TC) - 29K-107.57" at bounding box center [606, 59] width 162 height 21
click at [613, 55] on span "21:00 (TC) - 29K-107.57" at bounding box center [606, 59] width 162 height 21
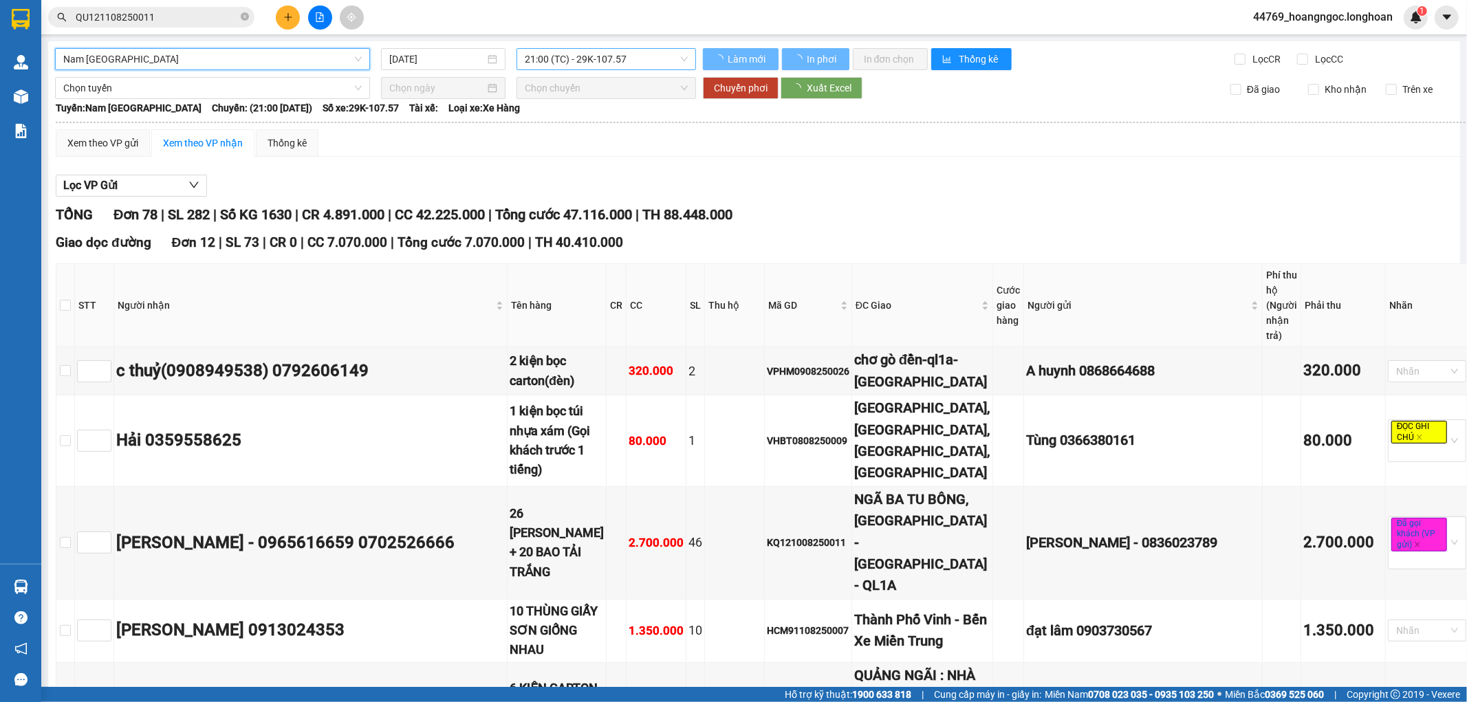
click at [625, 58] on span "21:00 (TC) - 29K-107.57" at bounding box center [606, 59] width 162 height 21
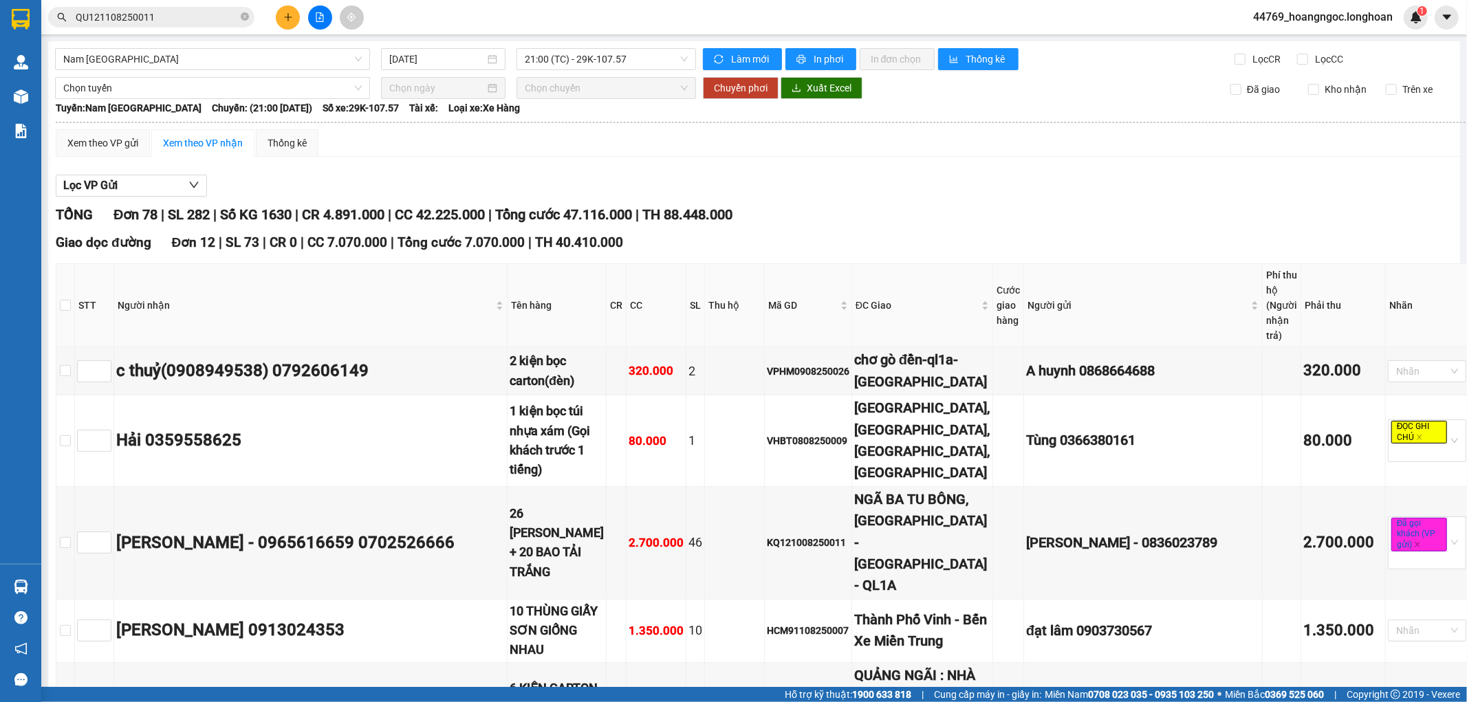
click at [689, 148] on div "Xem theo VP gửi Xem theo VP nhận Thống kê" at bounding box center [763, 143] width 1414 height 28
click at [124, 136] on div "Xem theo VP gửi" at bounding box center [102, 143] width 71 height 15
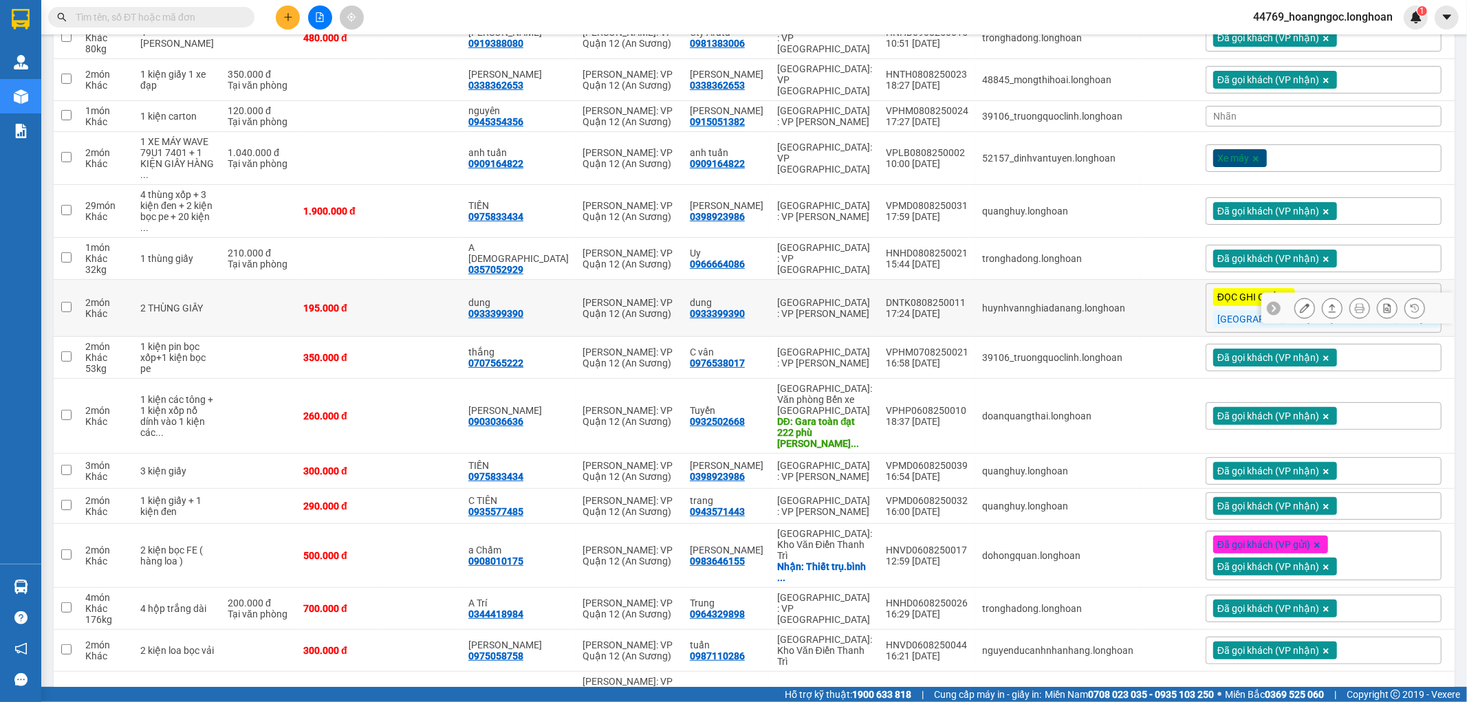
scroll to position [457, 0]
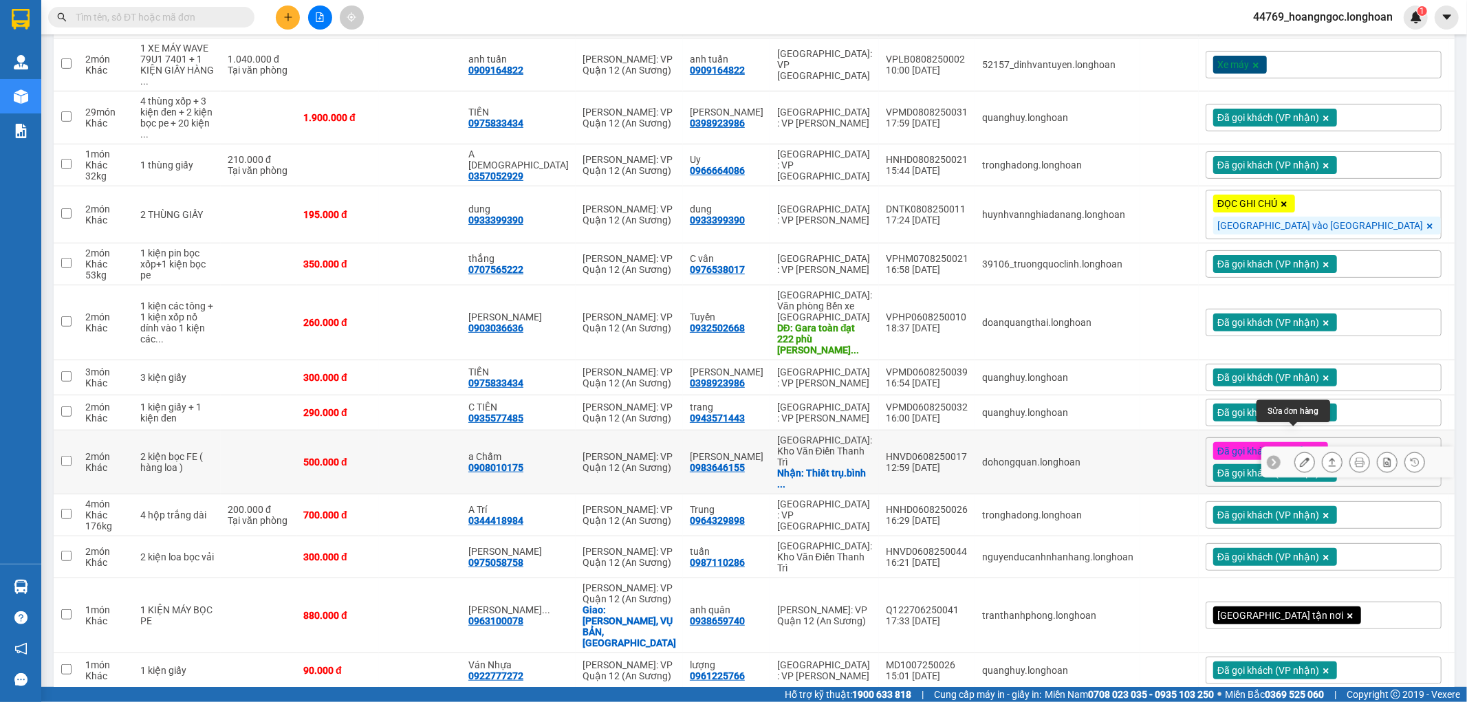
click at [1300, 457] on icon at bounding box center [1305, 462] width 10 height 10
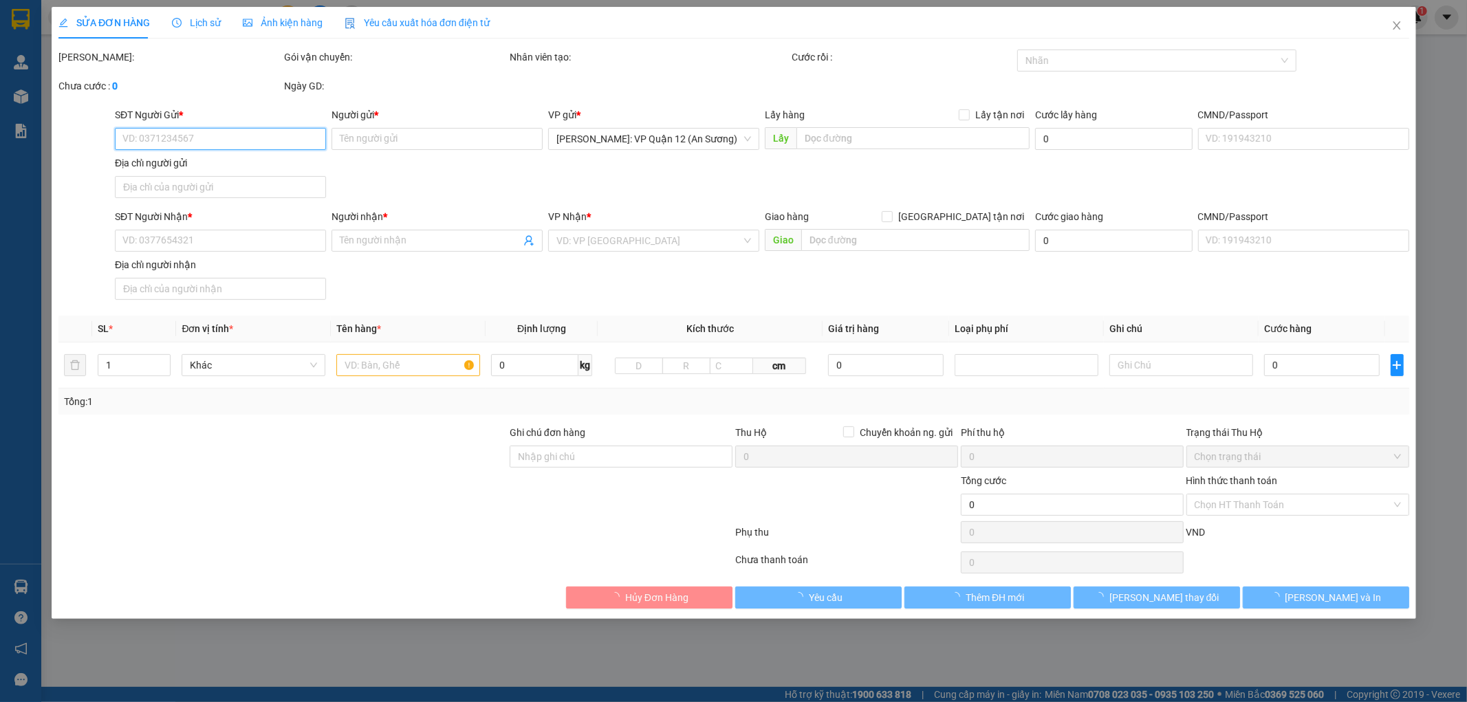
type input "0983646155"
type input "[PERSON_NAME]"
checkbox input "true"
type input "Thiết trụ.bình minh.khoái châu.[GEOGRAPHIC_DATA]"
type input "0908010175"
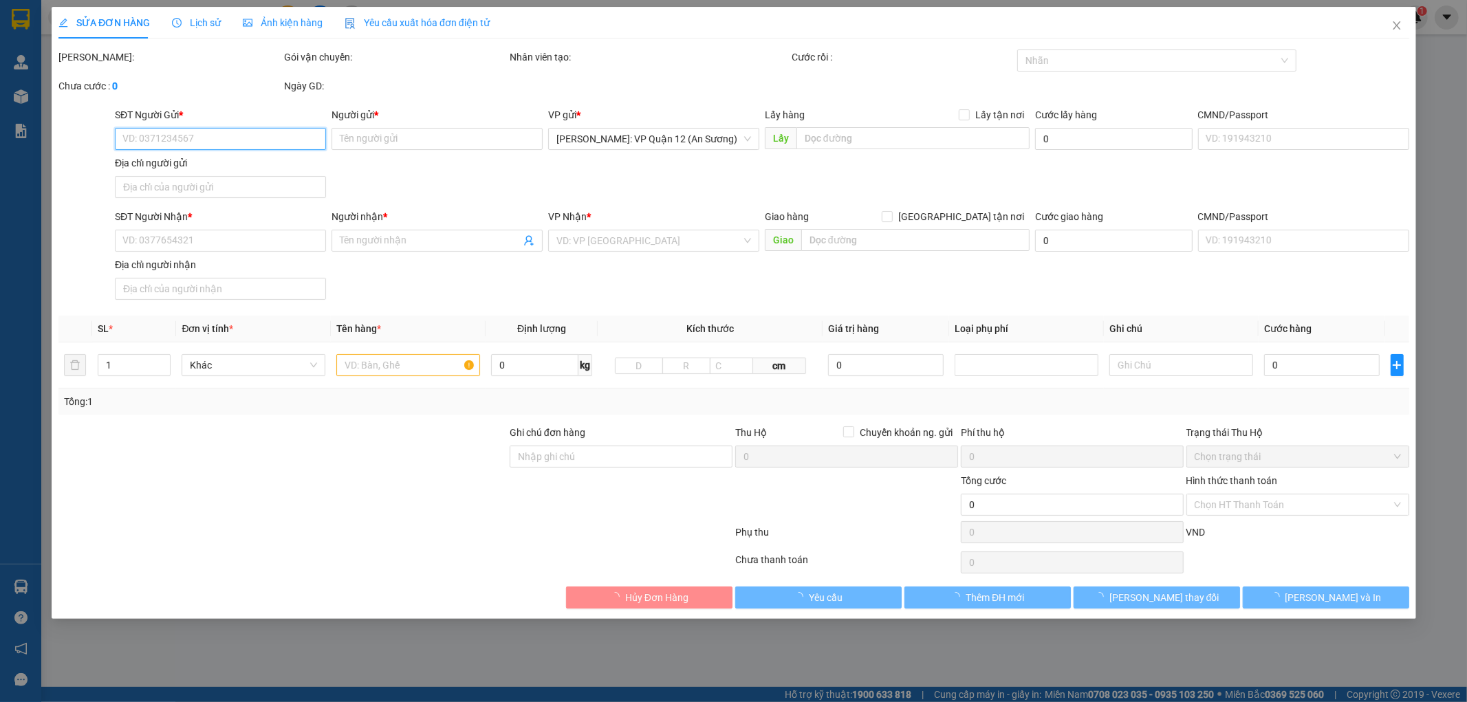
type input "a Chấm"
type input "500.000"
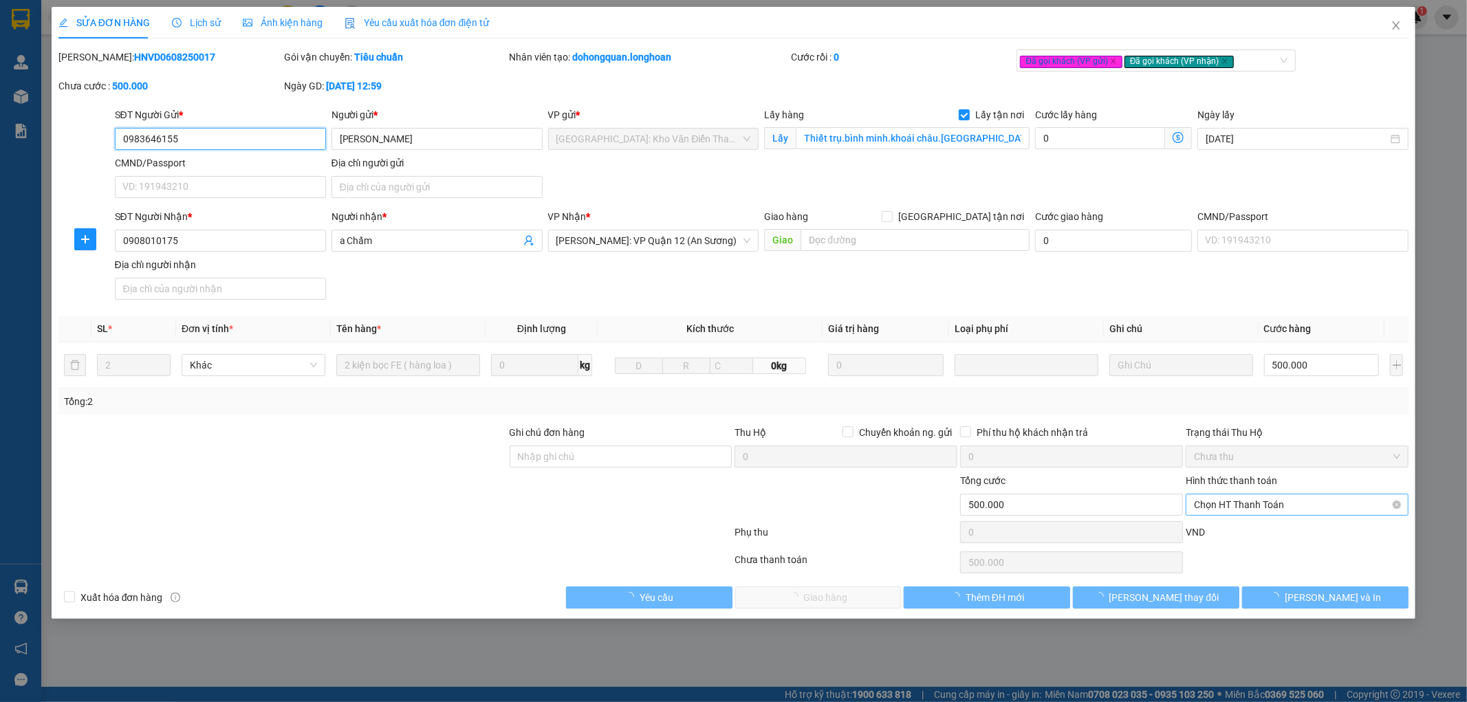
click at [1284, 508] on span "Chọn HT Thanh Toán" at bounding box center [1297, 505] width 206 height 21
click at [1264, 533] on div "Tại văn phòng" at bounding box center [1298, 532] width 206 height 15
type input "0"
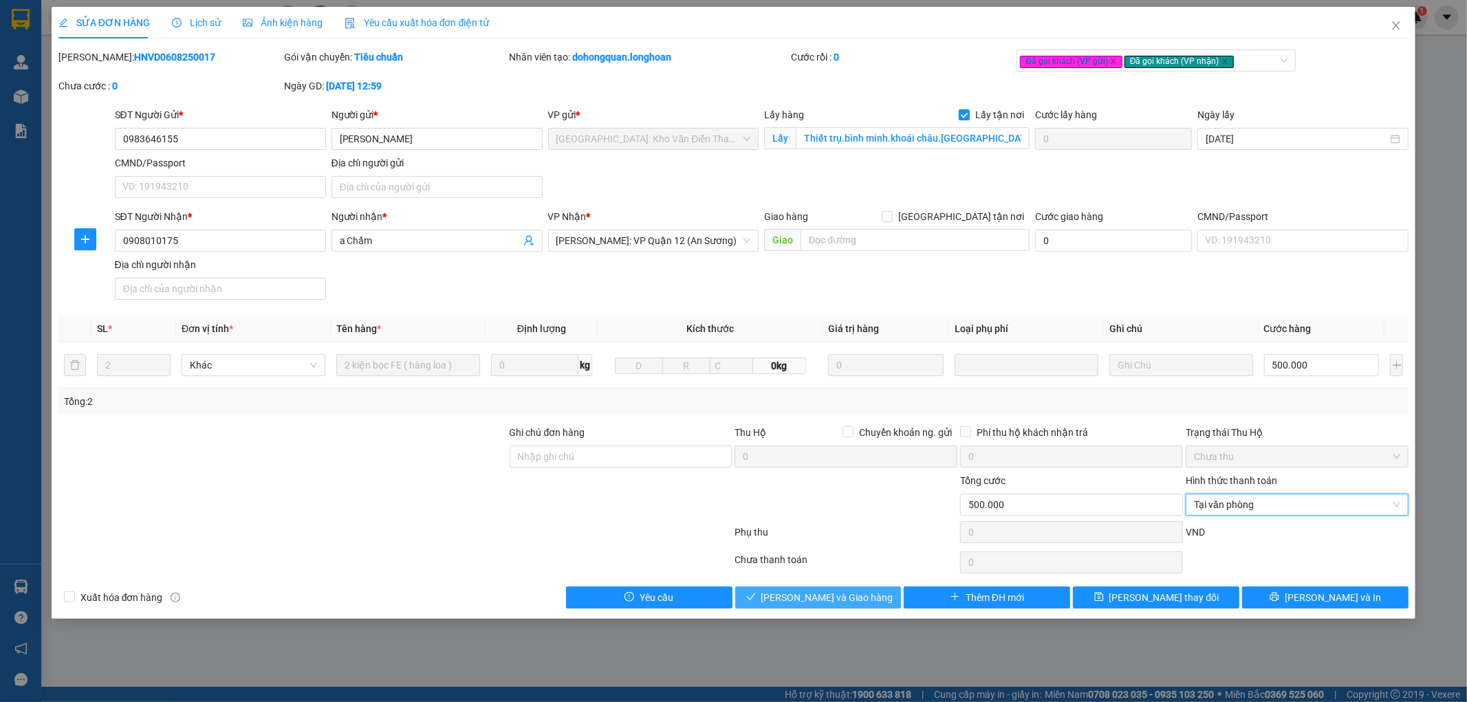
click at [846, 594] on span "[PERSON_NAME] và Giao hàng" at bounding box center [828, 597] width 132 height 15
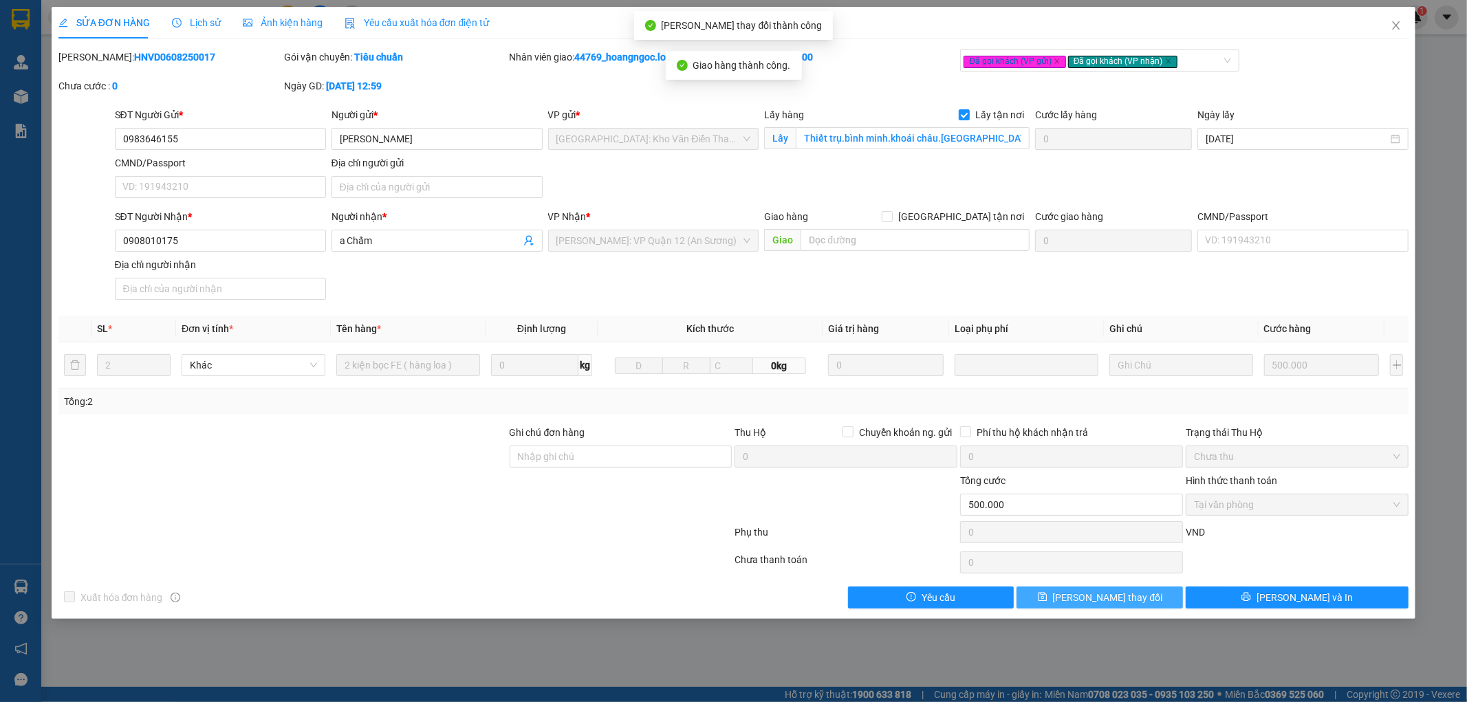
click at [1124, 589] on button "[PERSON_NAME] thay đổi" at bounding box center [1100, 598] width 166 height 22
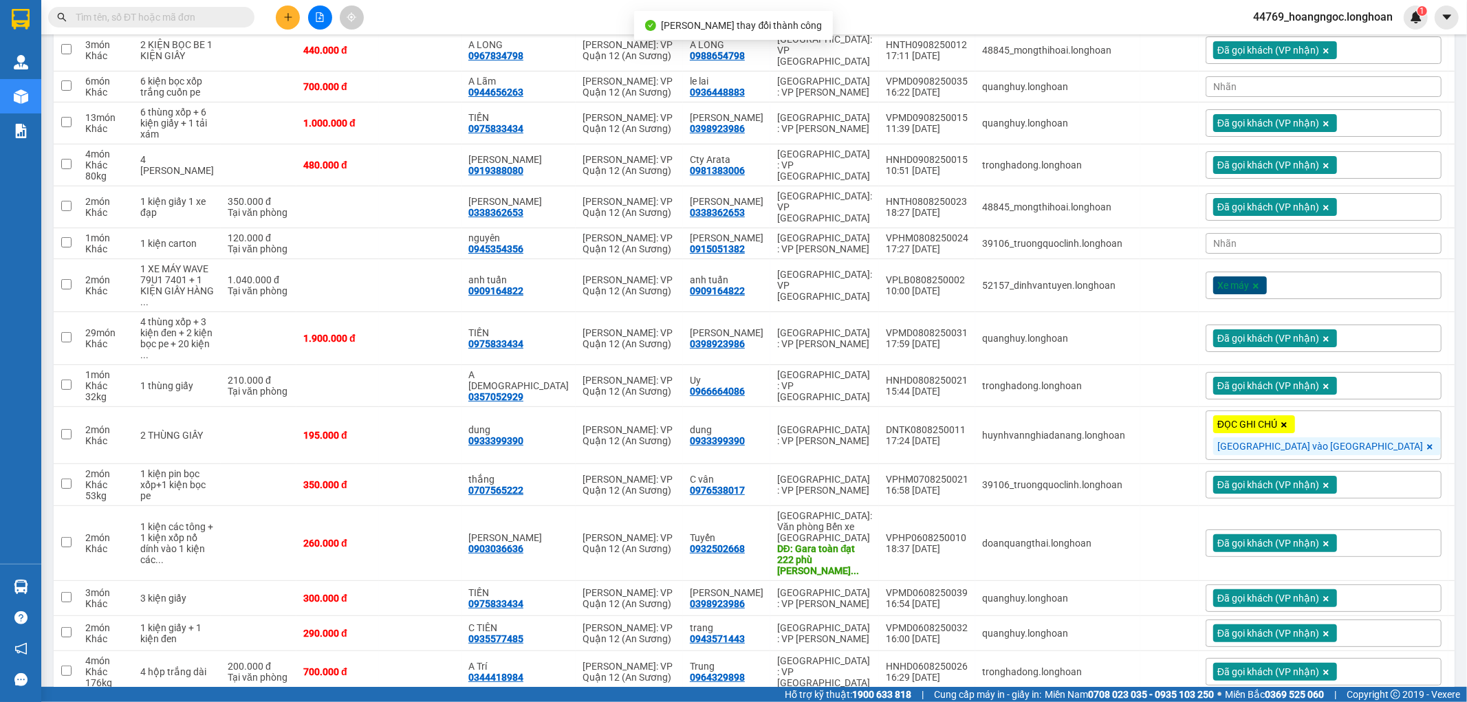
scroll to position [400, 0]
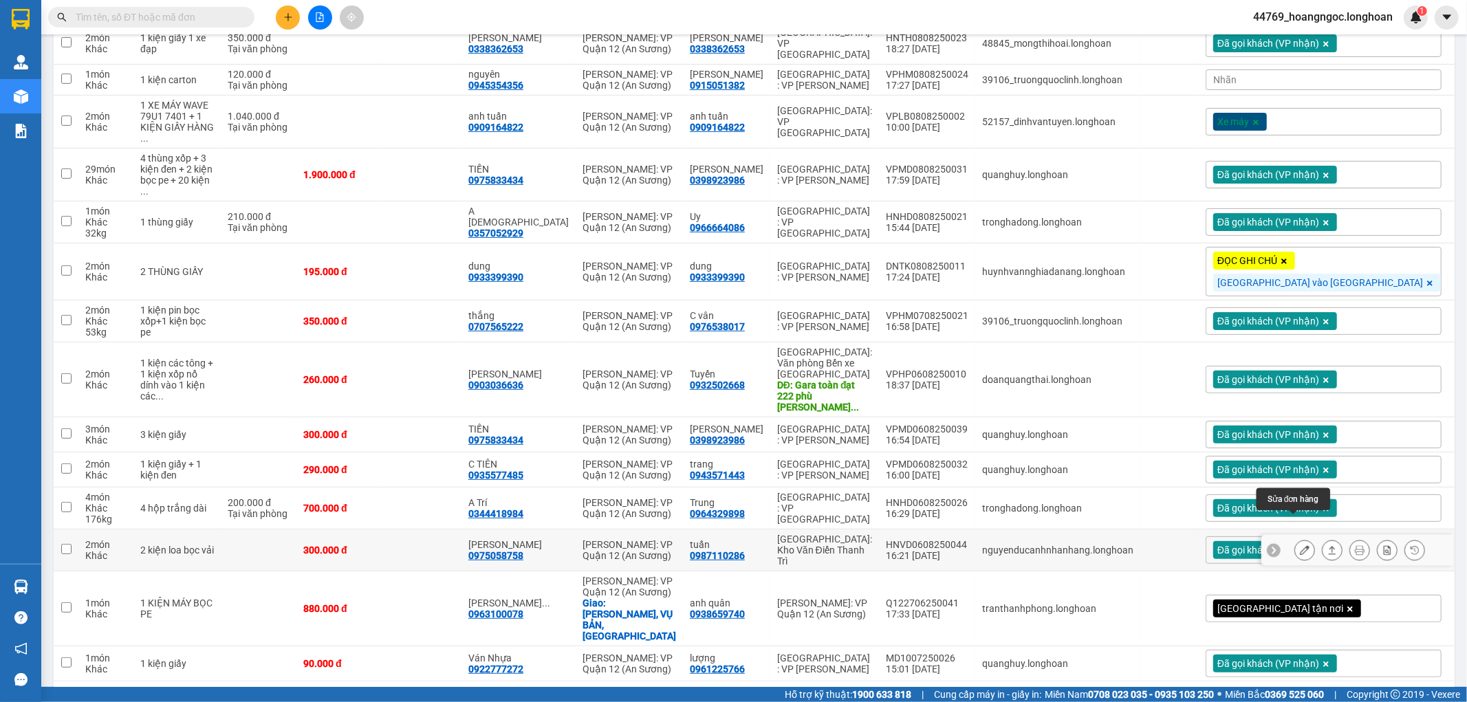
click at [1300, 546] on icon at bounding box center [1305, 551] width 10 height 10
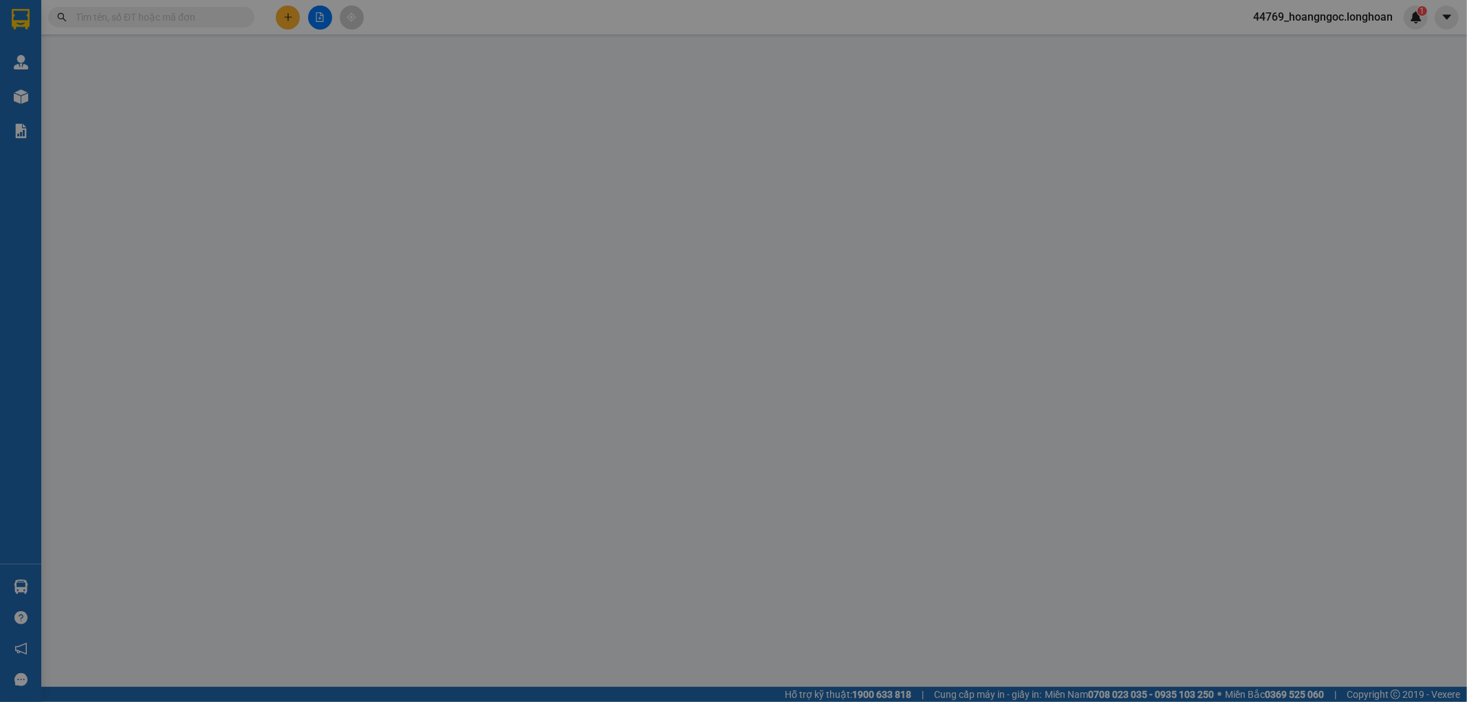
type input "0987110286"
type input "tuấn"
type input "0975058758"
type input "[PERSON_NAME]"
type input "hàng giao nguyên kiện, hư vỡ ko đền"
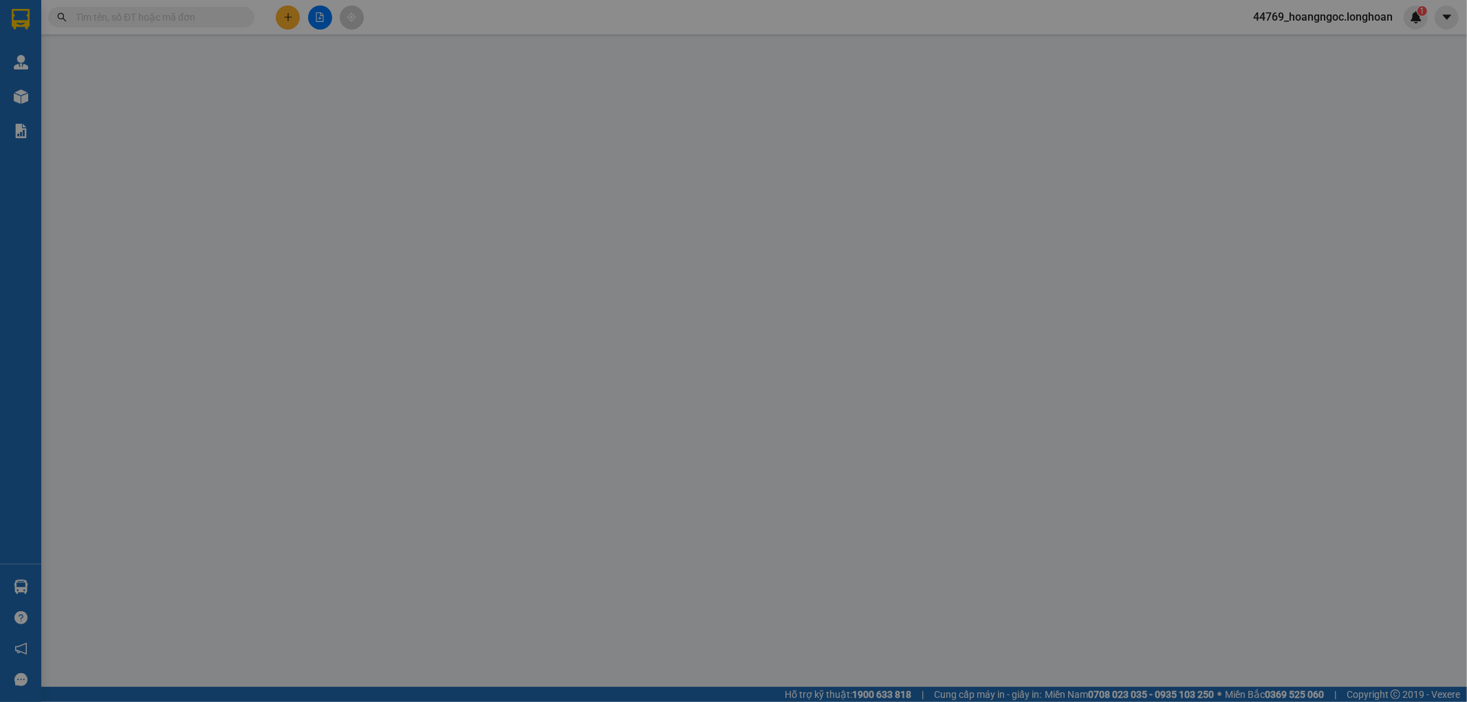
type input "300.000"
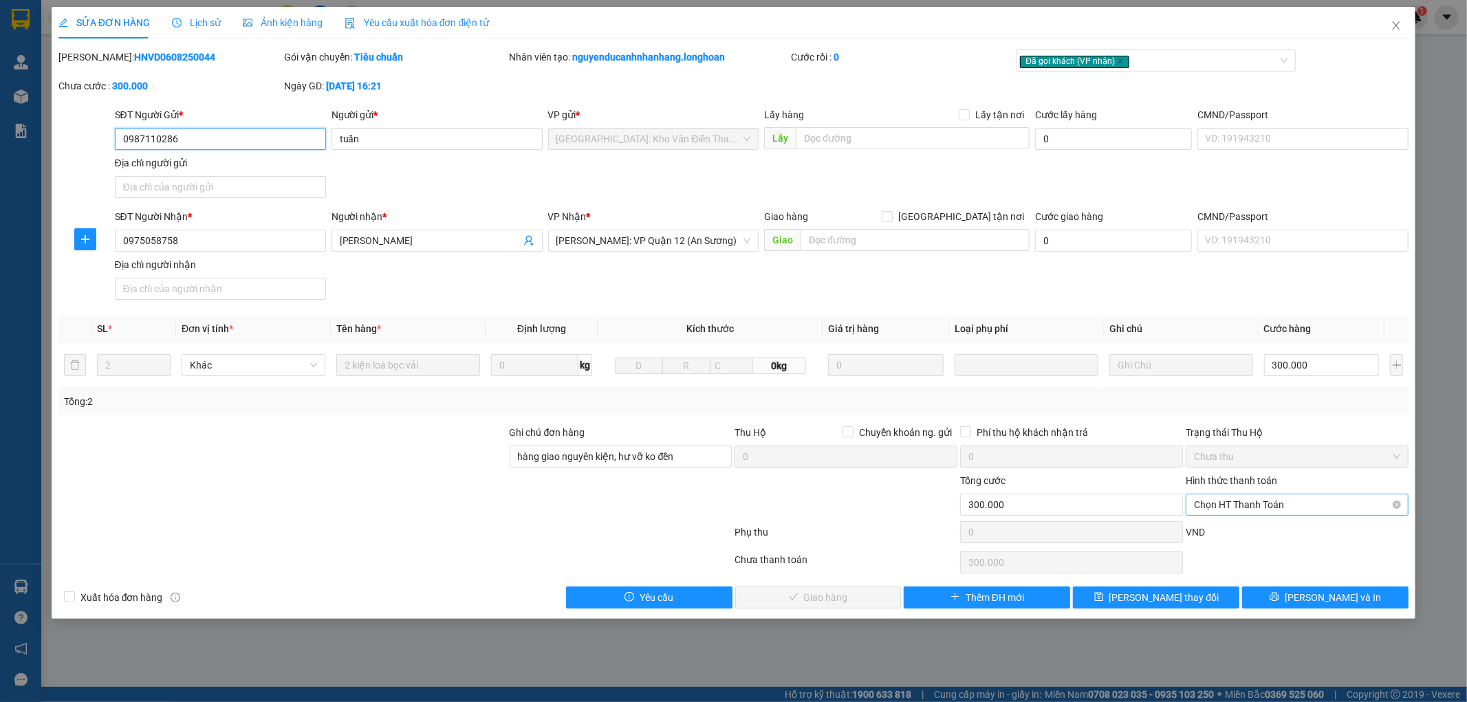
click at [1226, 504] on span "Chọn HT Thanh Toán" at bounding box center [1297, 505] width 206 height 21
drag, startPoint x: 1249, startPoint y: 533, endPoint x: 1034, endPoint y: 574, distance: 218.6
click at [1248, 532] on div "Tại văn phòng" at bounding box center [1298, 532] width 206 height 15
type input "0"
click at [884, 605] on button "[PERSON_NAME] và Giao hàng" at bounding box center [818, 598] width 166 height 22
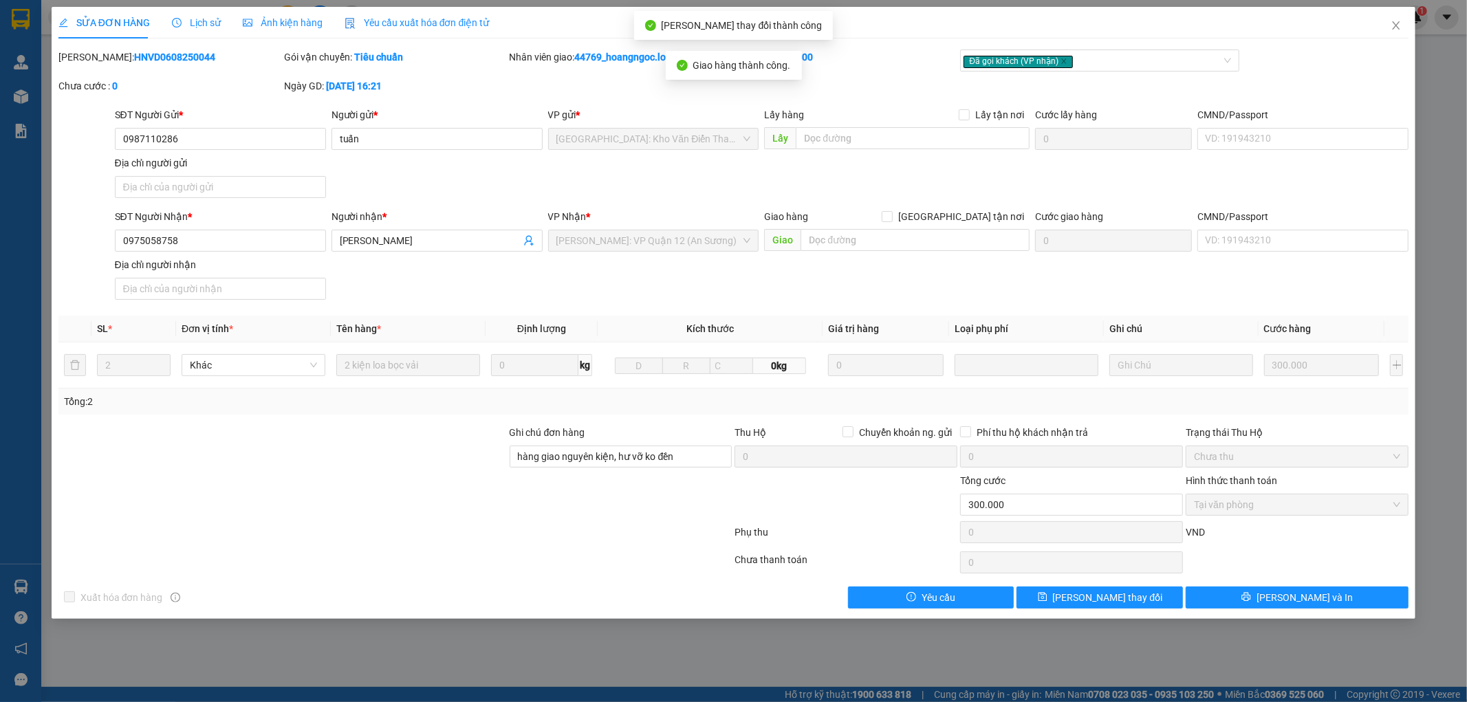
click at [1111, 583] on div "Total Paid Fee 300.000 Total UnPaid Fee 0 Cash Collection Total Fee Mã ĐH: HNVD…" at bounding box center [733, 329] width 1351 height 559
click at [1112, 594] on span "[PERSON_NAME] thay đổi" at bounding box center [1108, 597] width 110 height 15
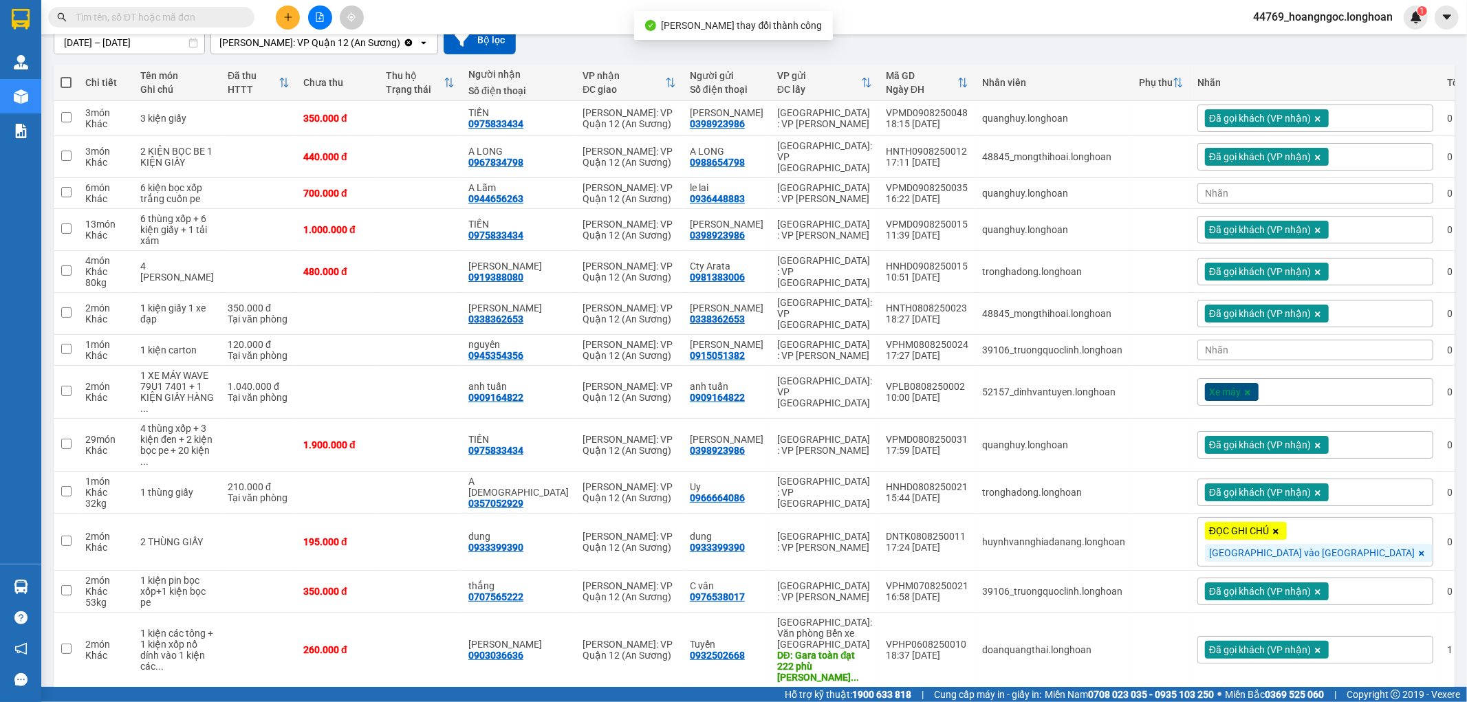
scroll to position [365, 0]
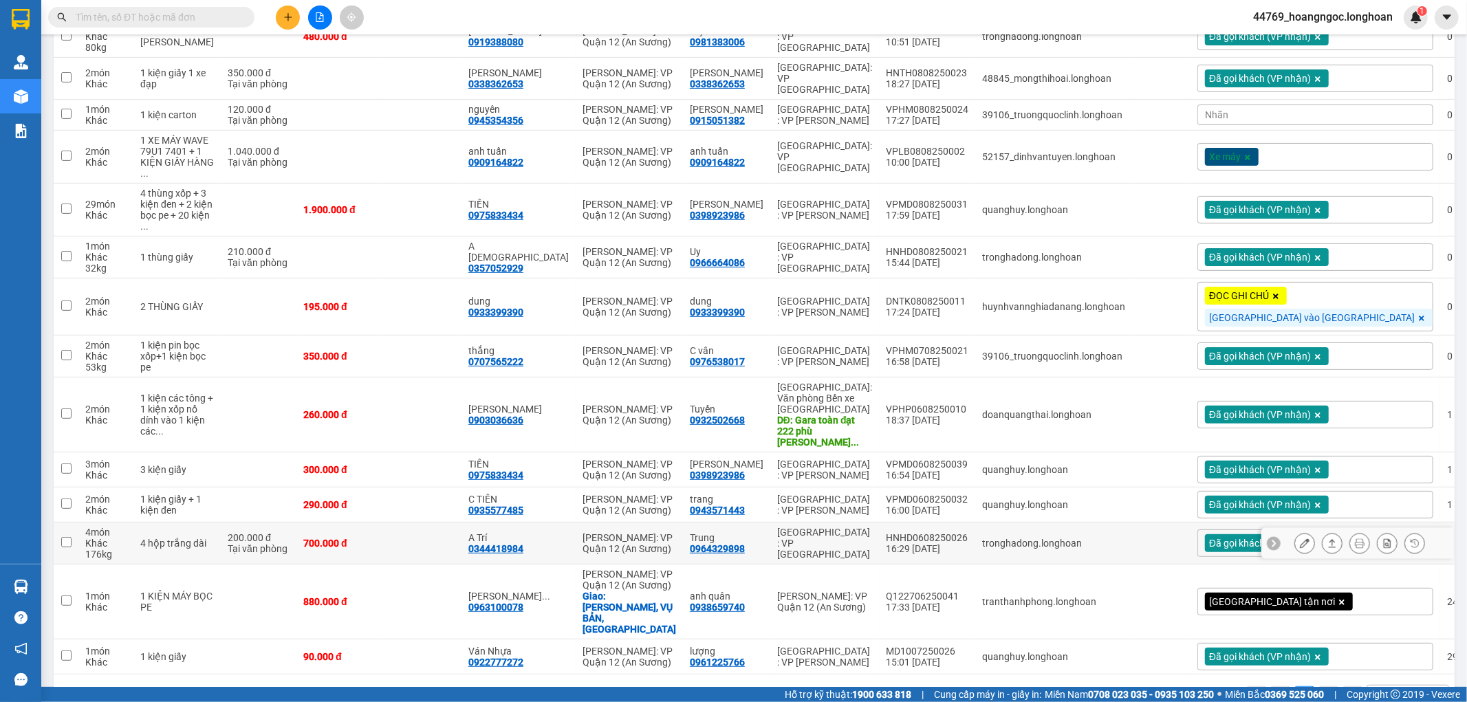
click at [1295, 532] on button at bounding box center [1304, 544] width 19 height 24
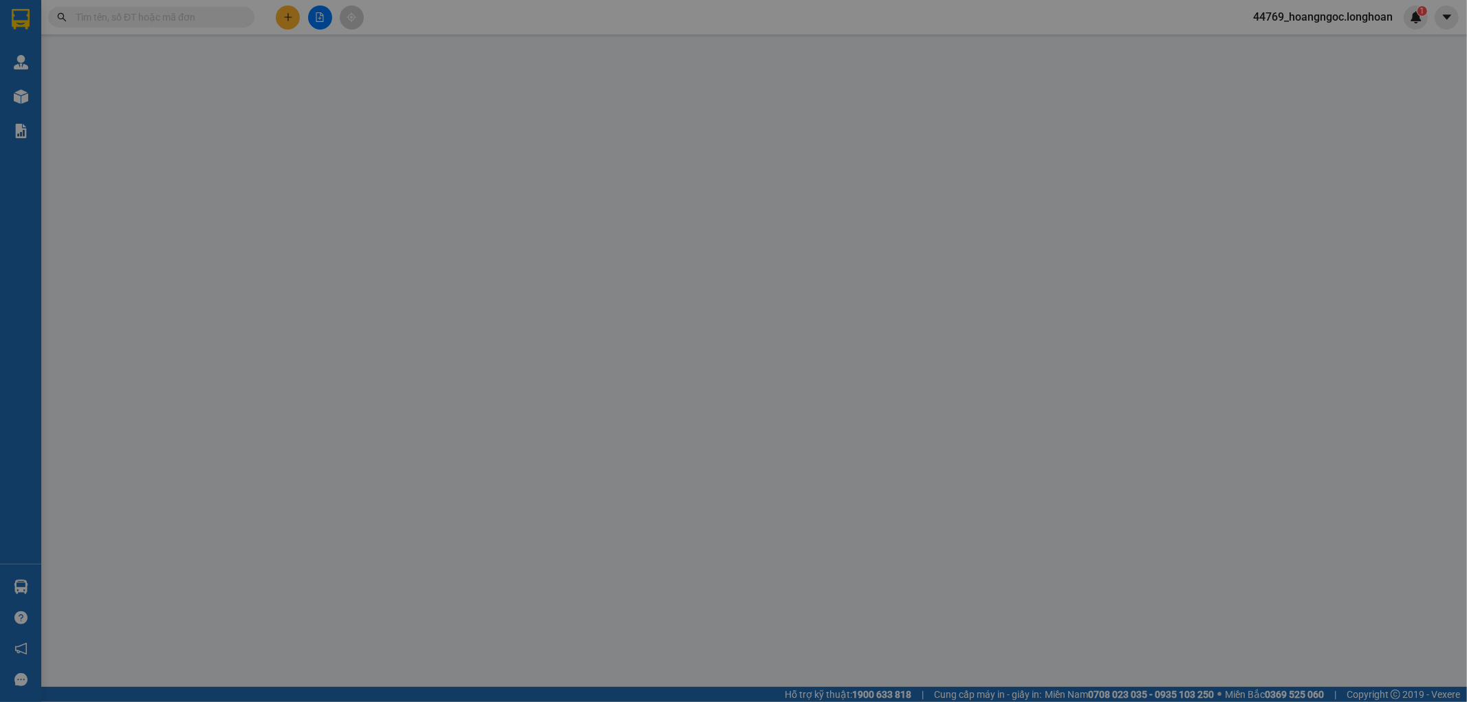
type input "0964329898"
type input "Trung"
type input "0344418984"
type input "A Trí"
type input "900.000"
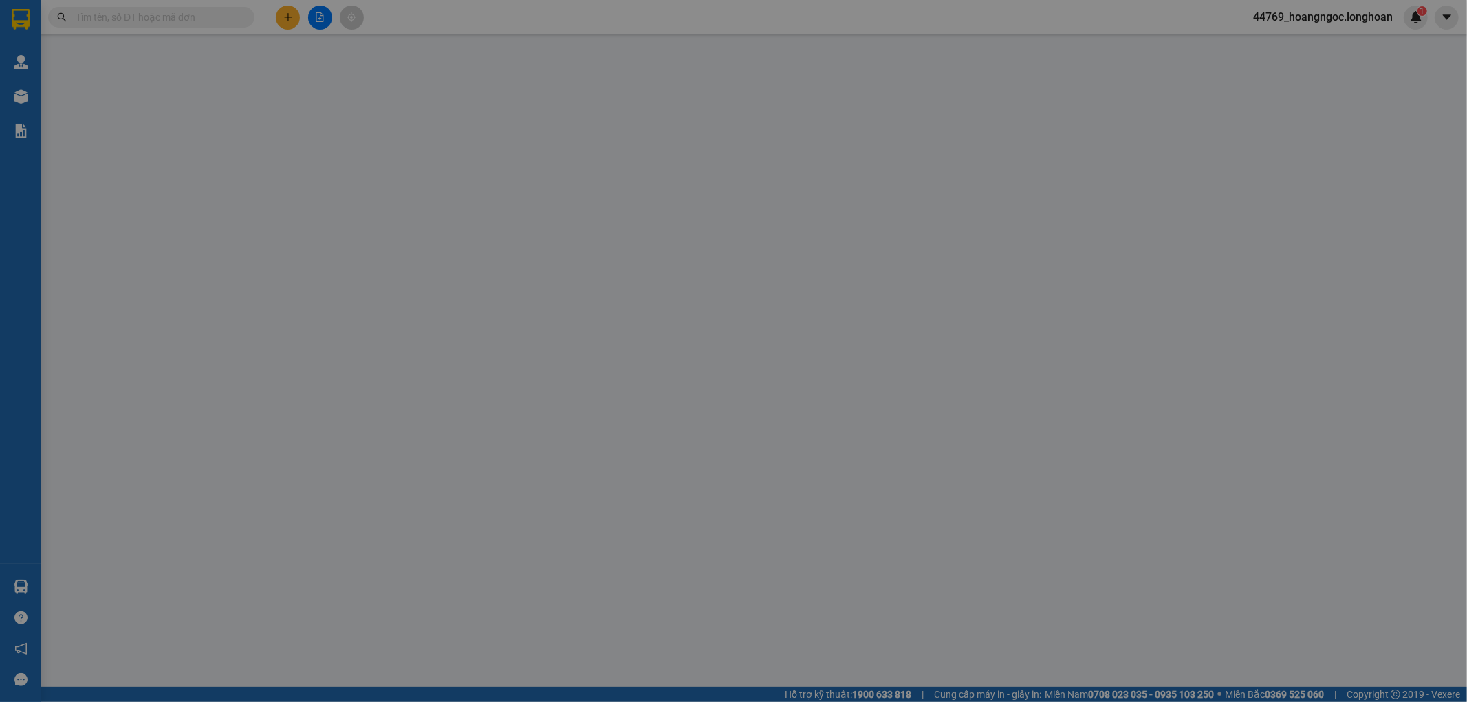
type input "200.000"
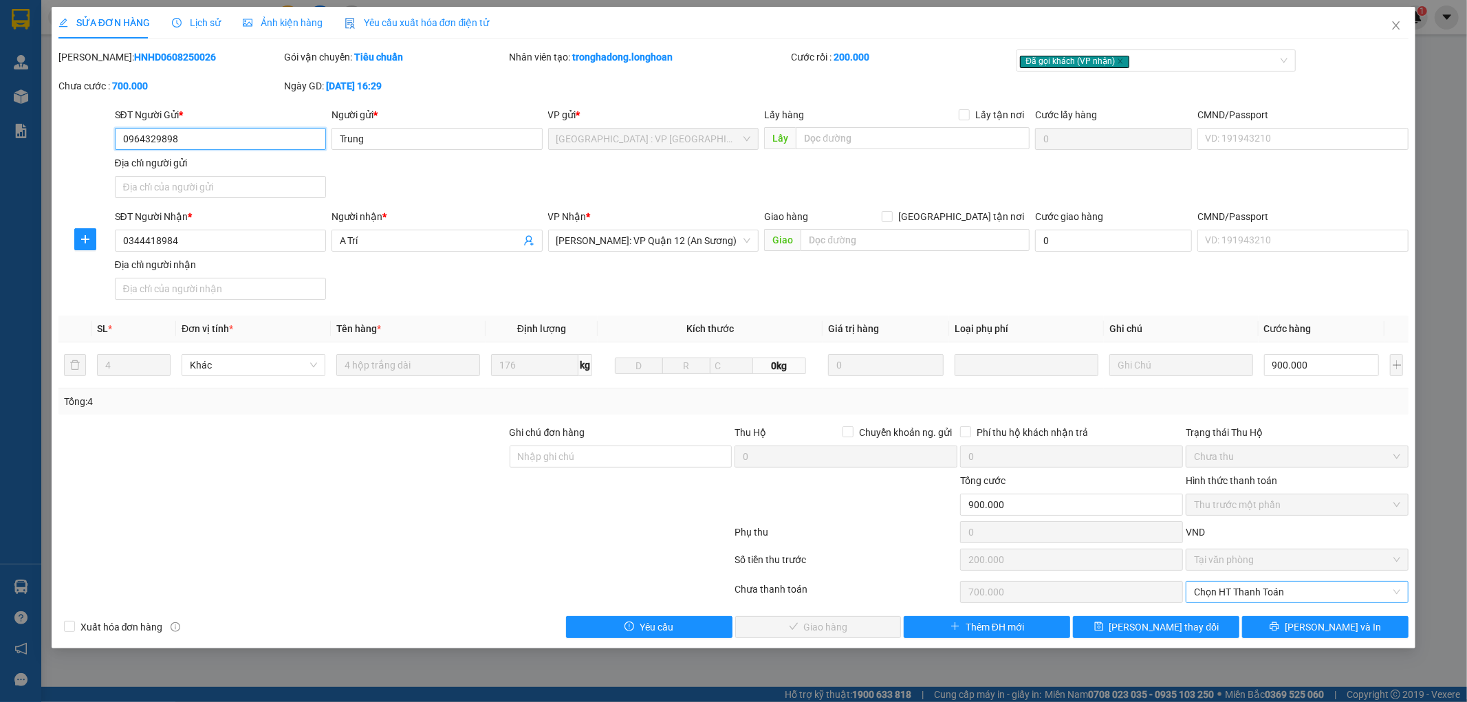
click at [1256, 592] on span "Chọn HT Thanh Toán" at bounding box center [1297, 592] width 206 height 21
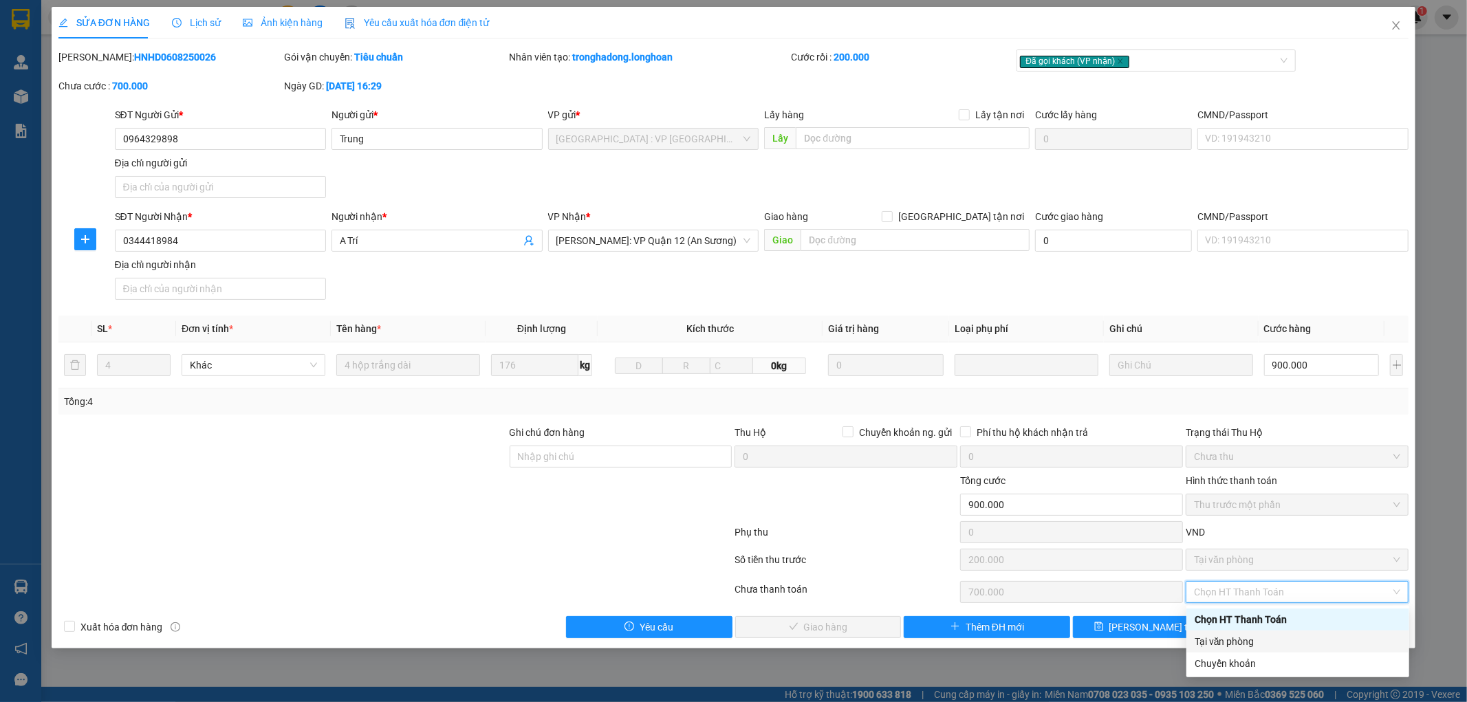
click at [1240, 637] on div "Tại văn phòng" at bounding box center [1298, 641] width 206 height 15
type input "0"
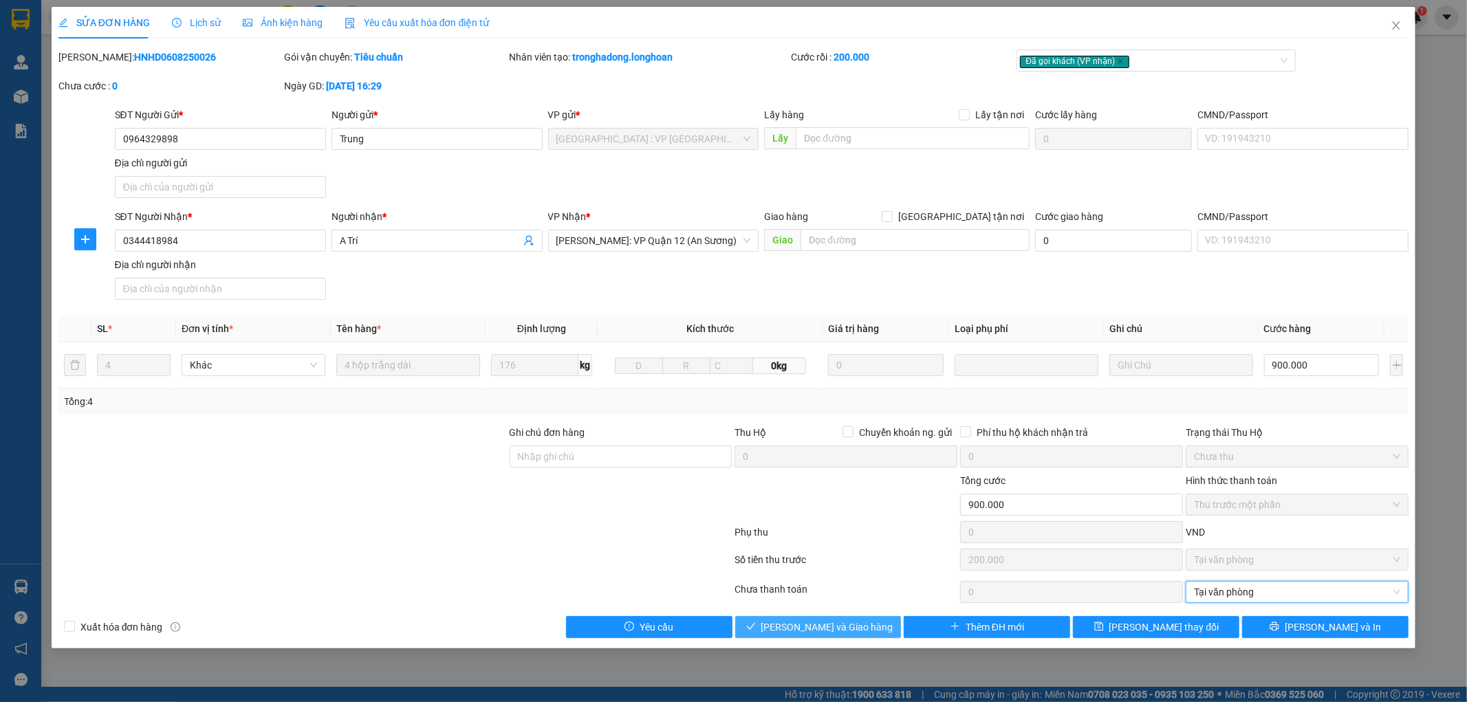
click at [822, 628] on span "[PERSON_NAME] và Giao hàng" at bounding box center [828, 627] width 132 height 15
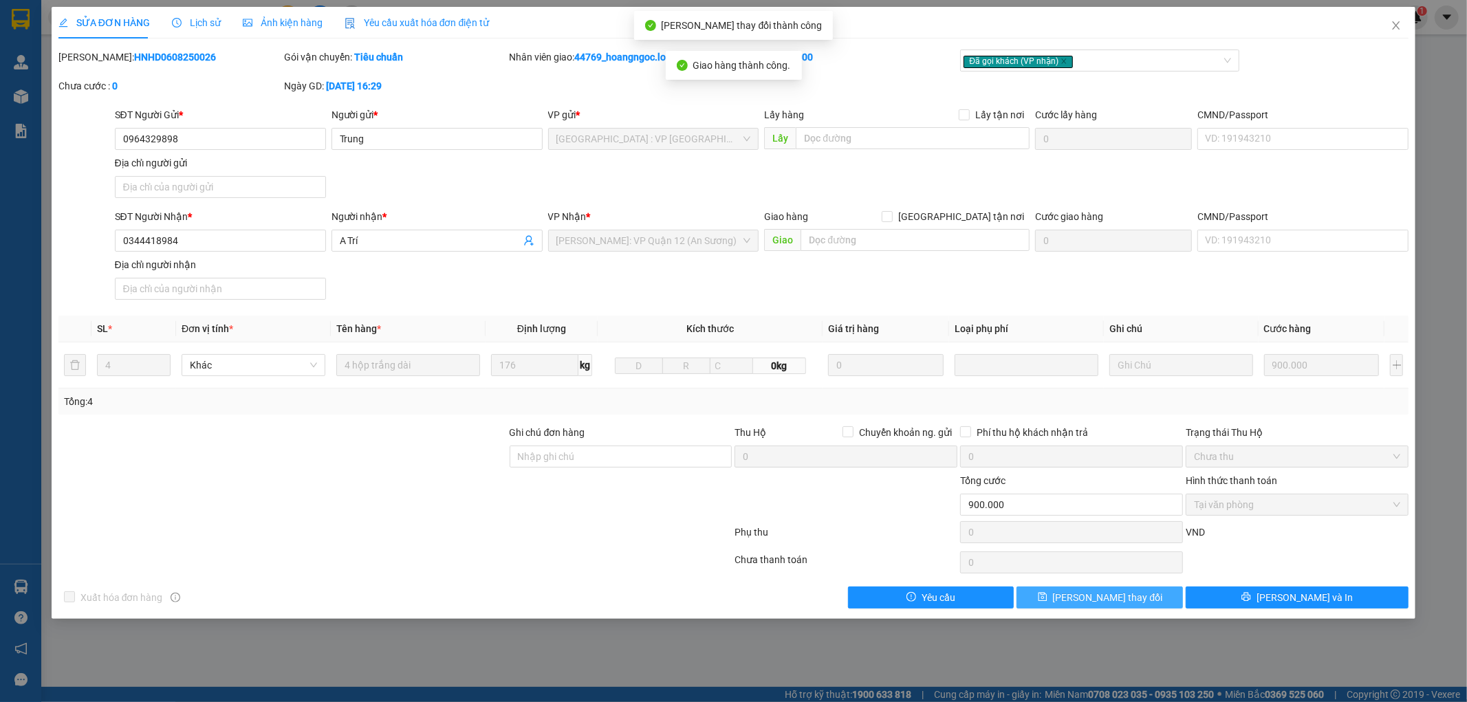
click at [1105, 601] on span "[PERSON_NAME] thay đổi" at bounding box center [1108, 597] width 110 height 15
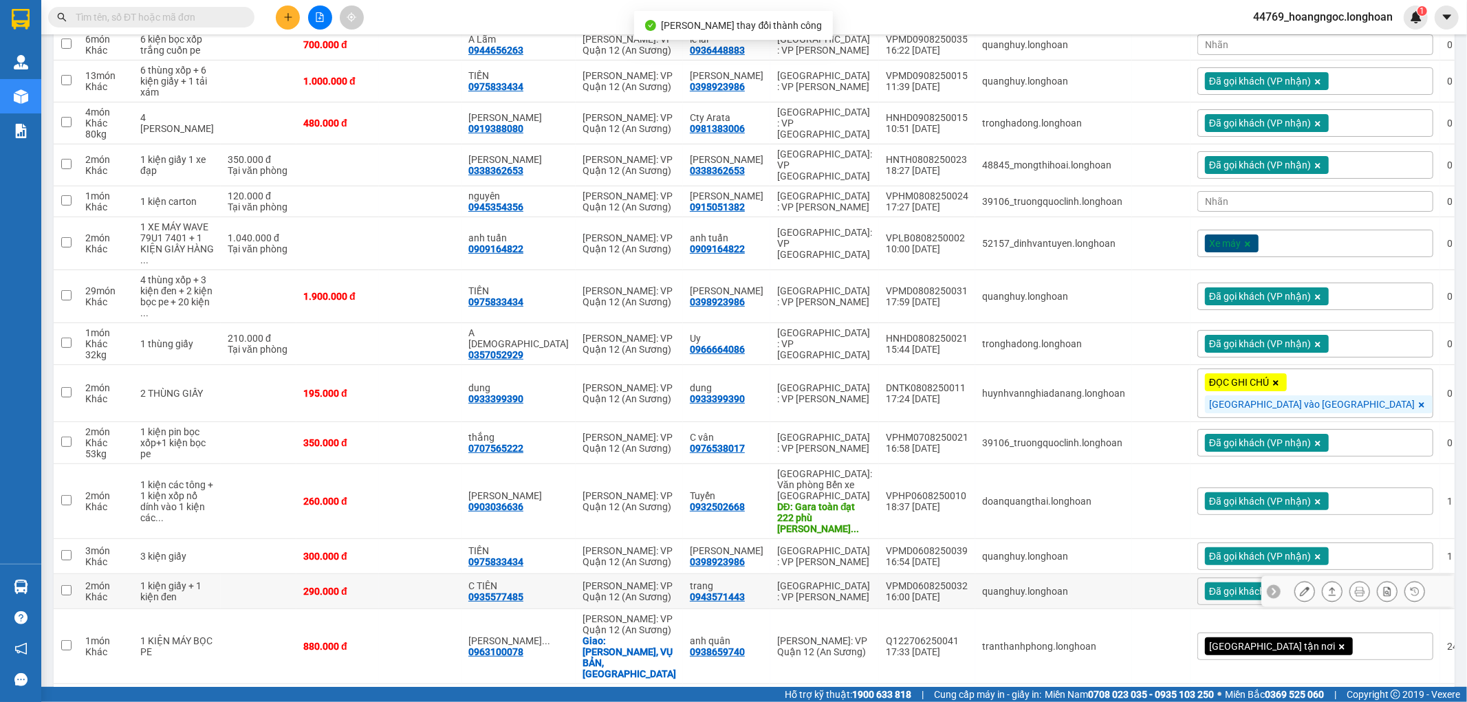
scroll to position [322, 0]
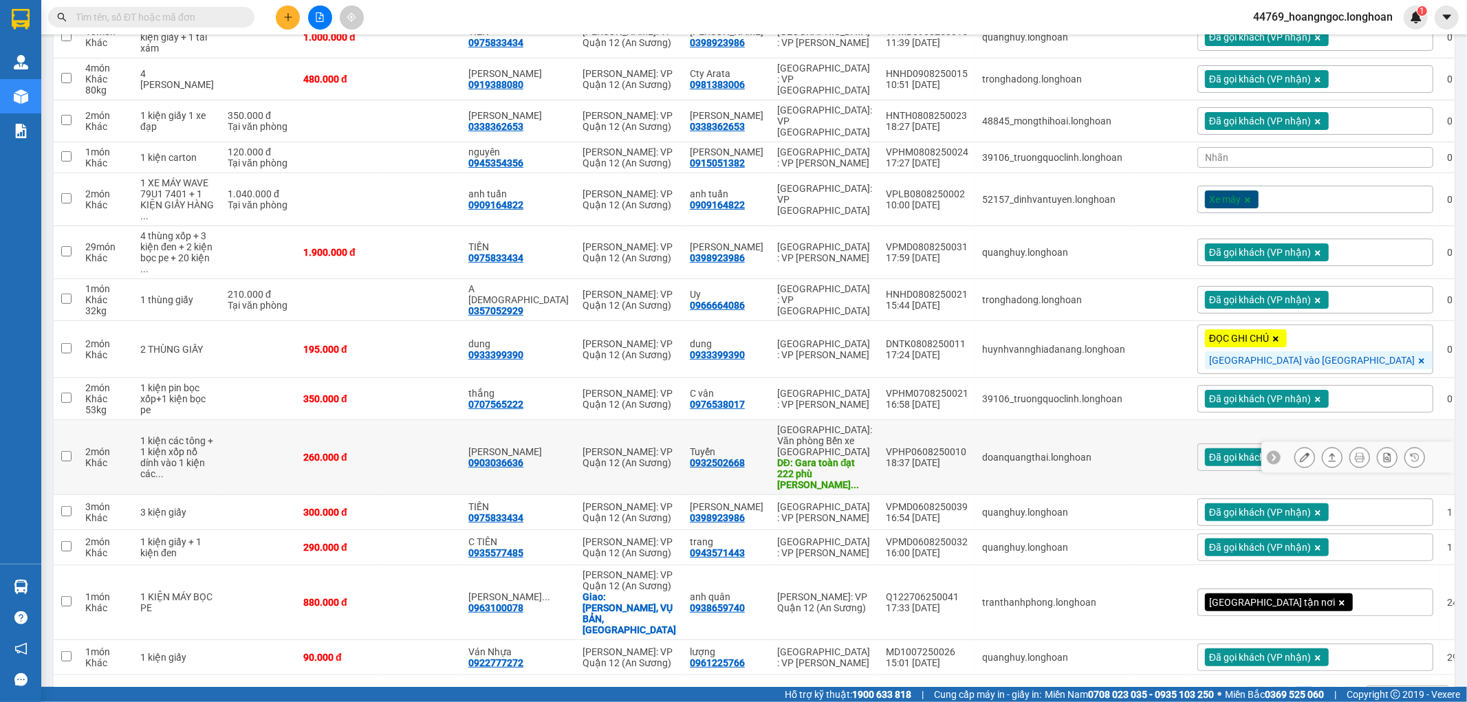
click at [1296, 446] on button at bounding box center [1304, 458] width 19 height 24
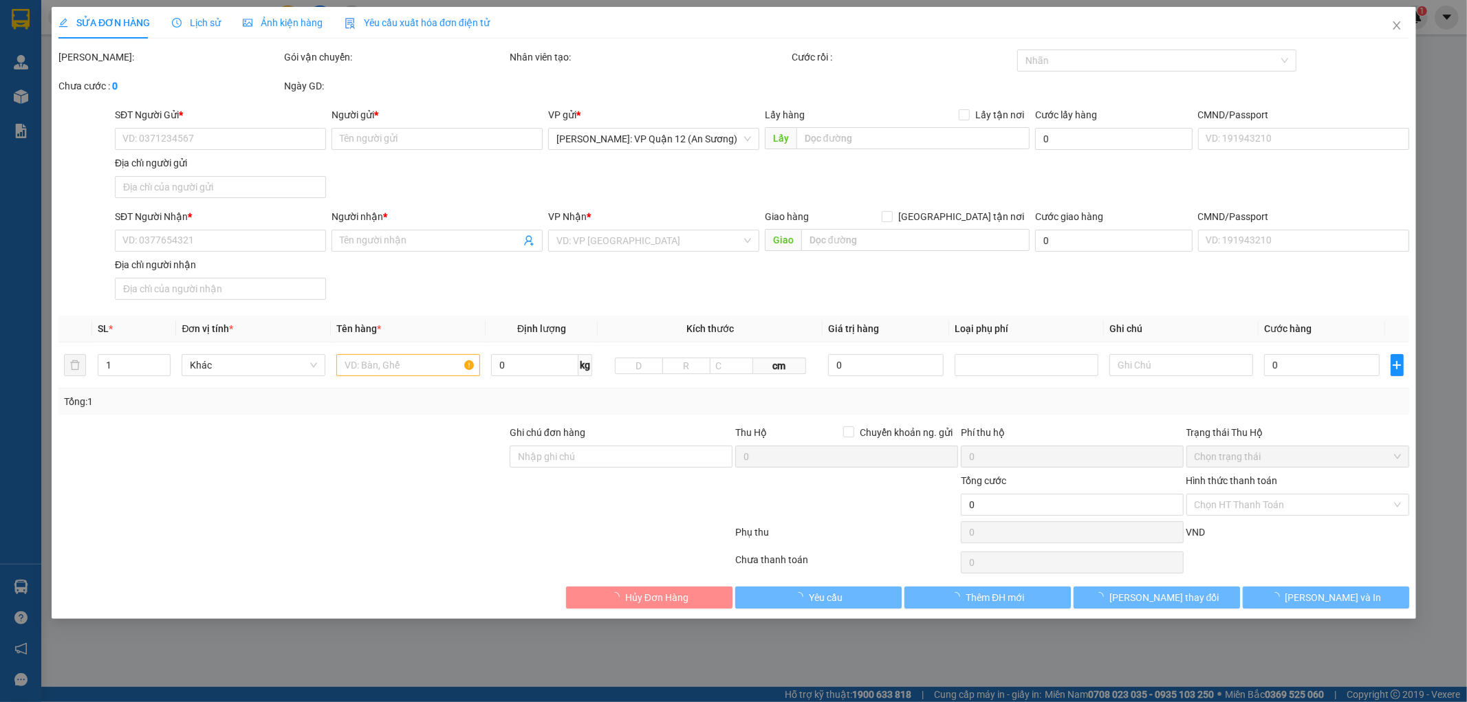
type input "0932502668"
type input "Tuyến"
type input "Gara toàn đạt 222 phù [PERSON_NAME] , [GEOGRAPHIC_DATA]"
type input "0903036636"
type input "[PERSON_NAME]"
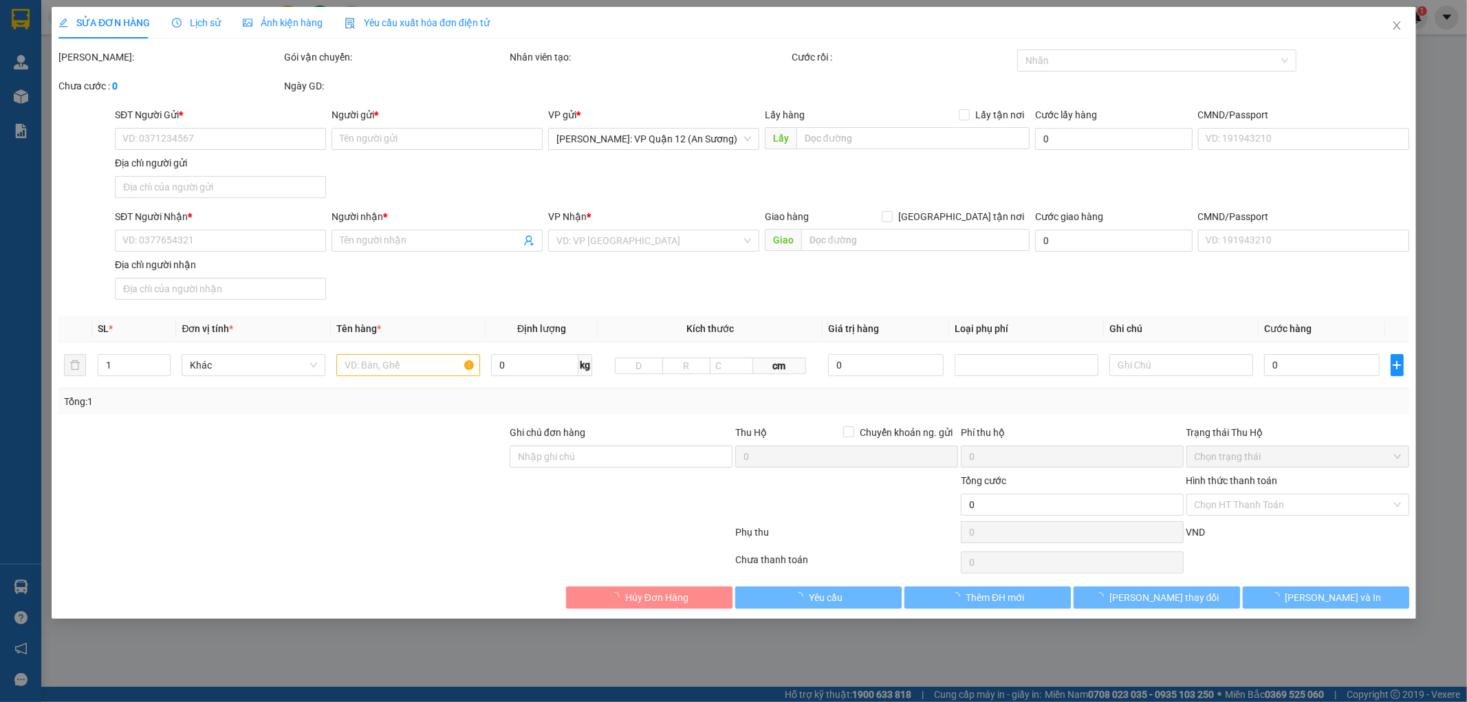
type input "260.000"
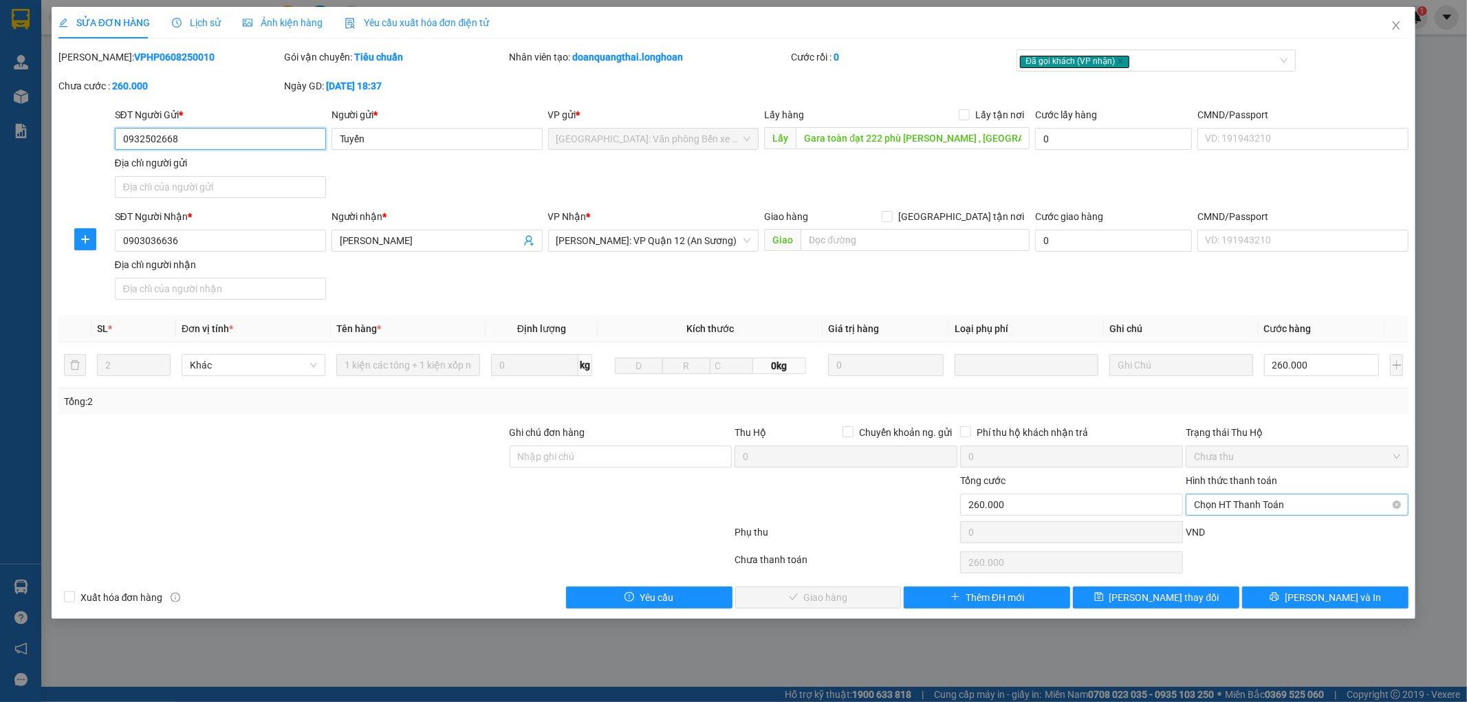
click at [1280, 501] on span "Chọn HT Thanh Toán" at bounding box center [1297, 505] width 206 height 21
click at [1218, 528] on div "Tại văn phòng" at bounding box center [1298, 532] width 206 height 15
type input "0"
click at [832, 599] on span "[PERSON_NAME] và Giao hàng" at bounding box center [828, 597] width 132 height 15
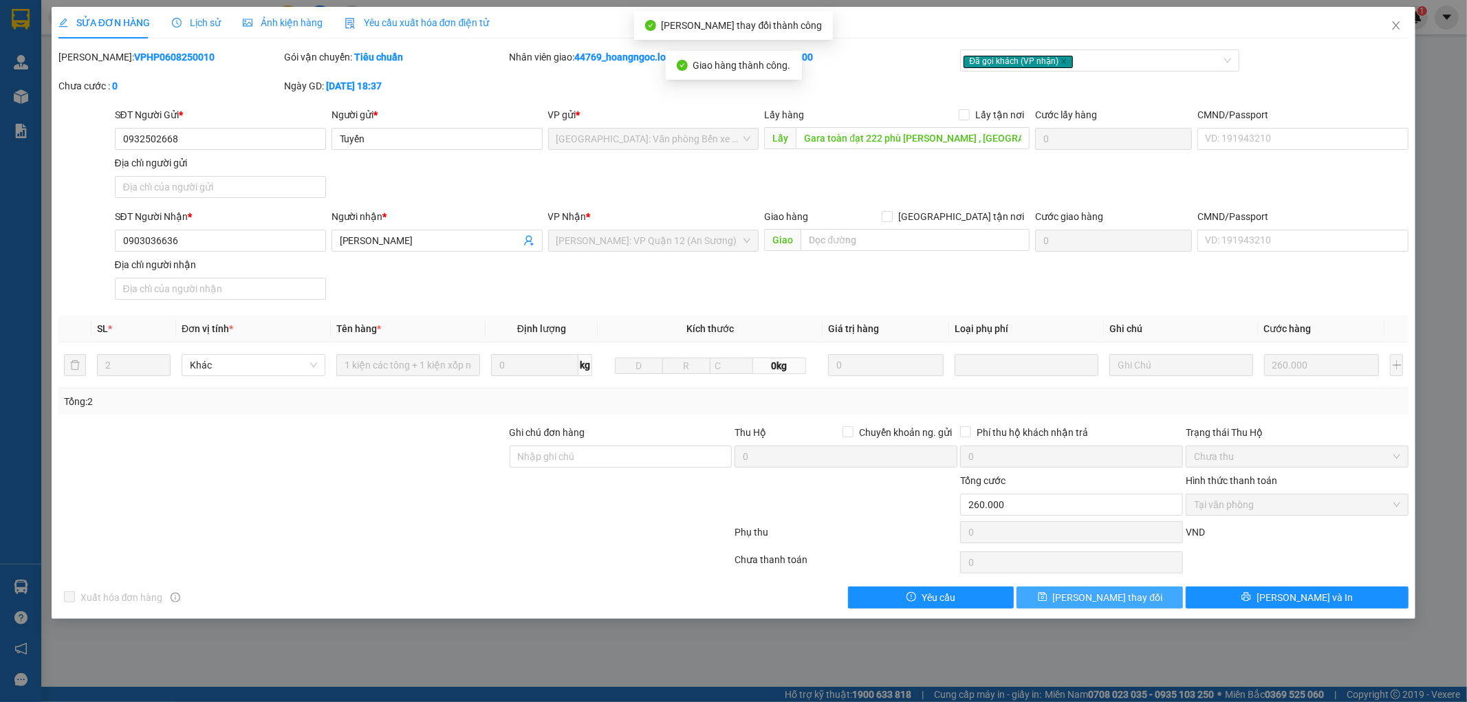
click at [1115, 592] on span "[PERSON_NAME] thay đổi" at bounding box center [1108, 597] width 110 height 15
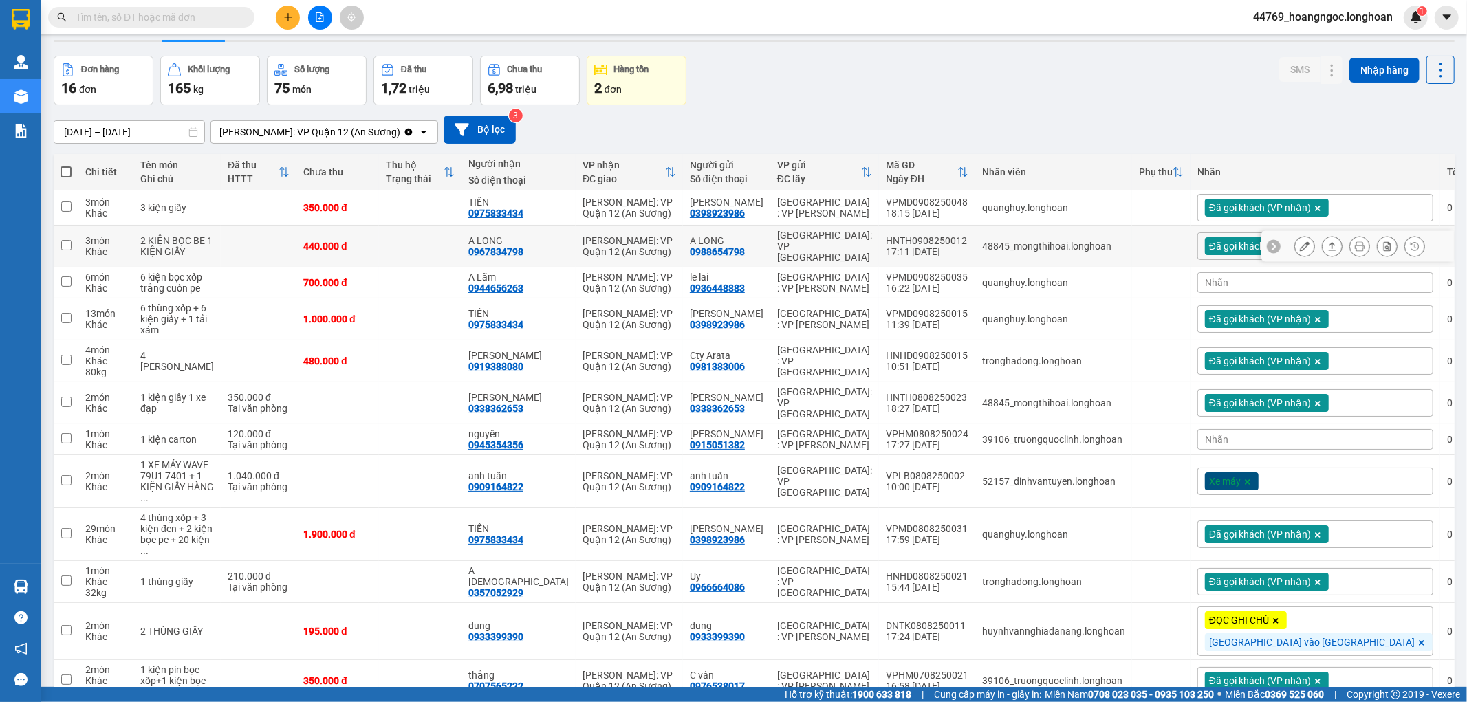
scroll to position [76, 0]
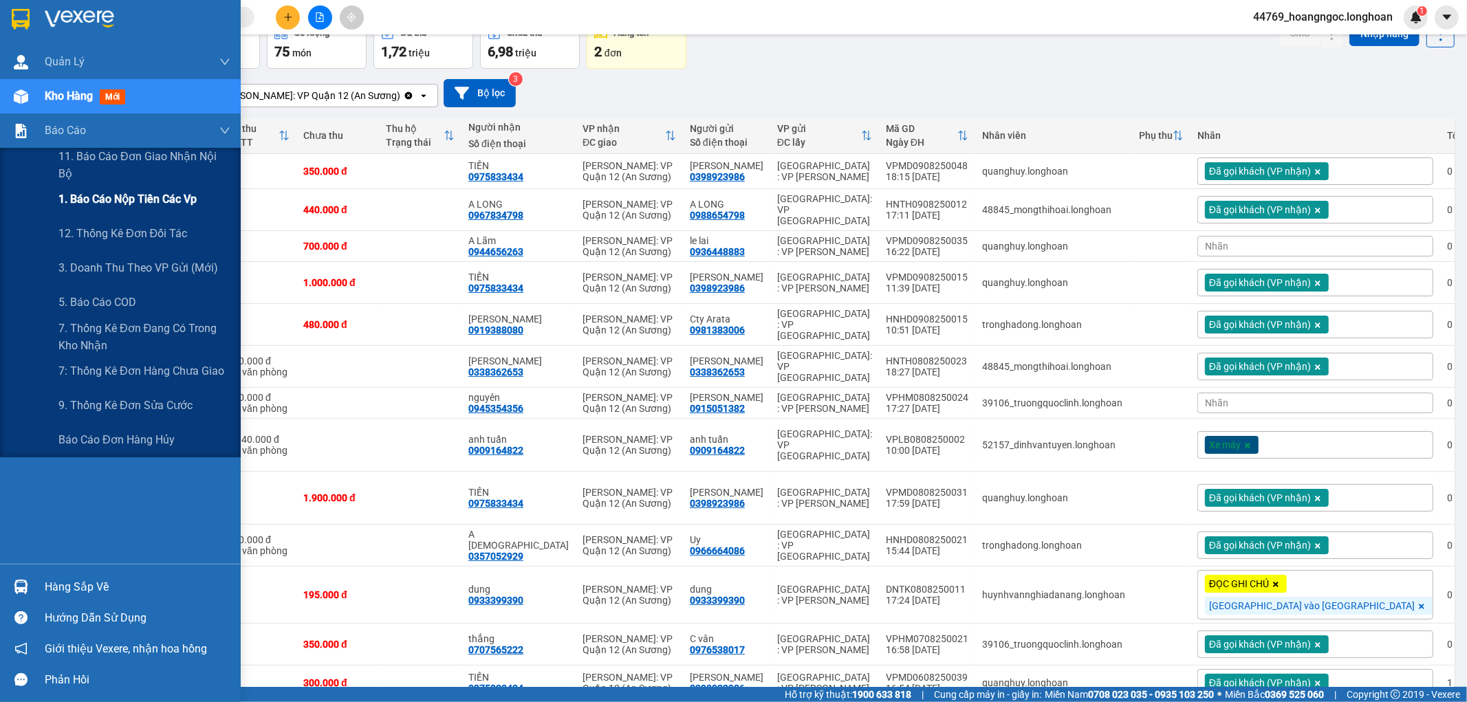
click at [94, 204] on span "1. Báo cáo nộp tiền các vp" at bounding box center [127, 199] width 138 height 17
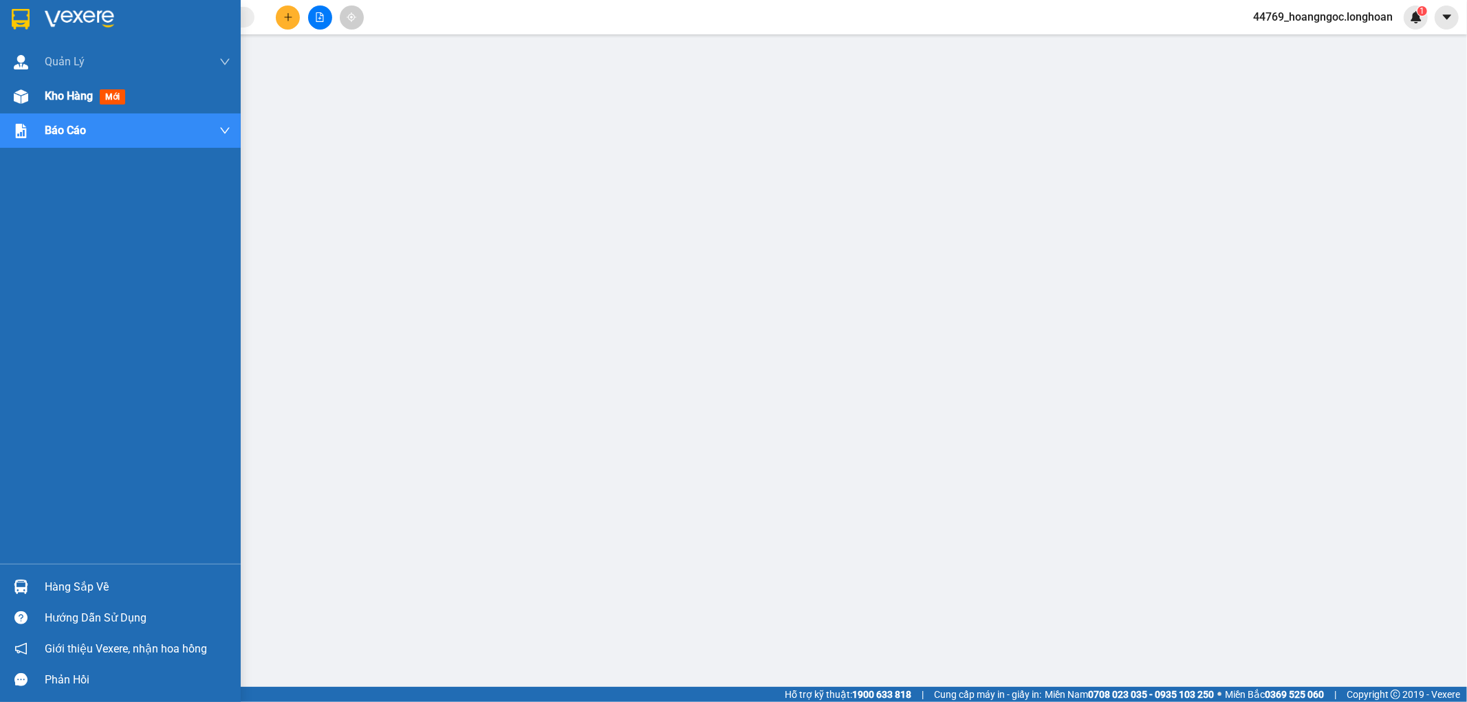
click at [50, 100] on span "Kho hàng" at bounding box center [69, 95] width 48 height 13
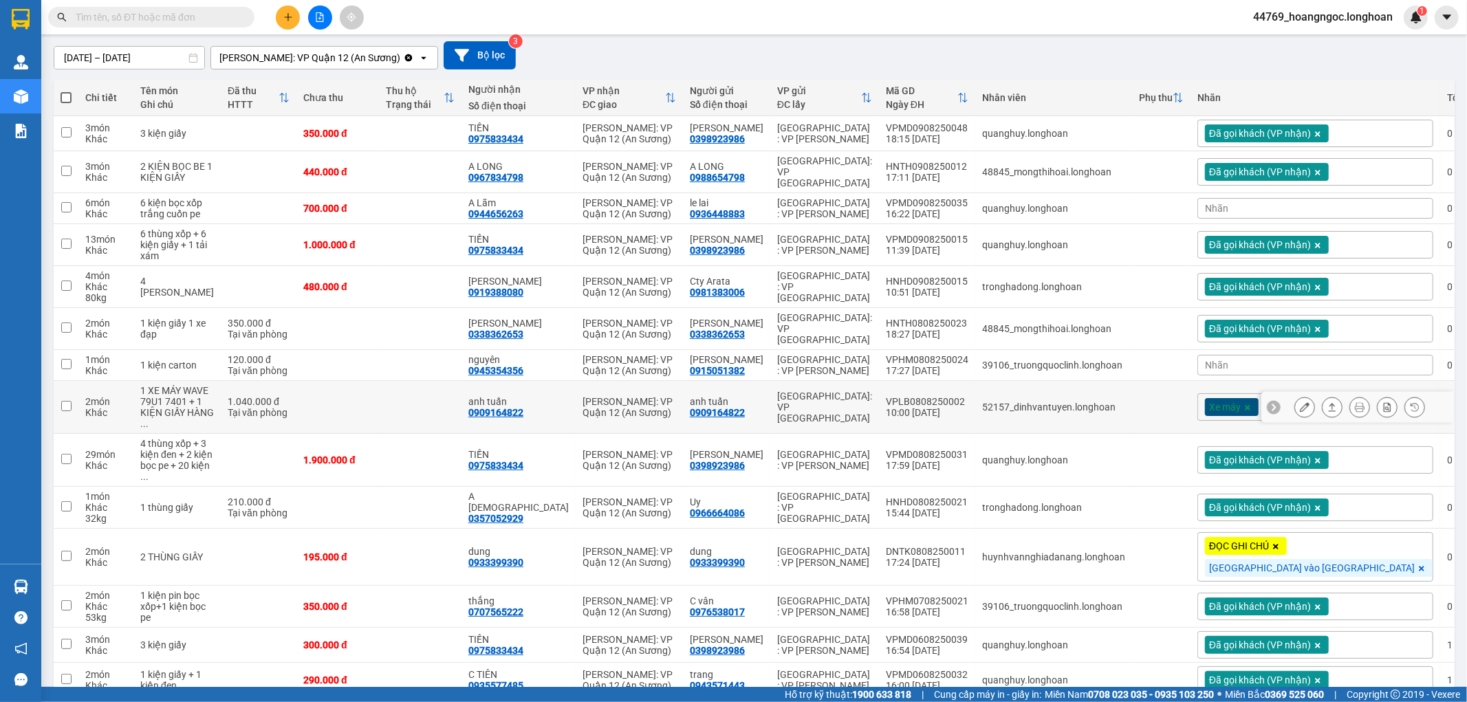
scroll to position [258, 0]
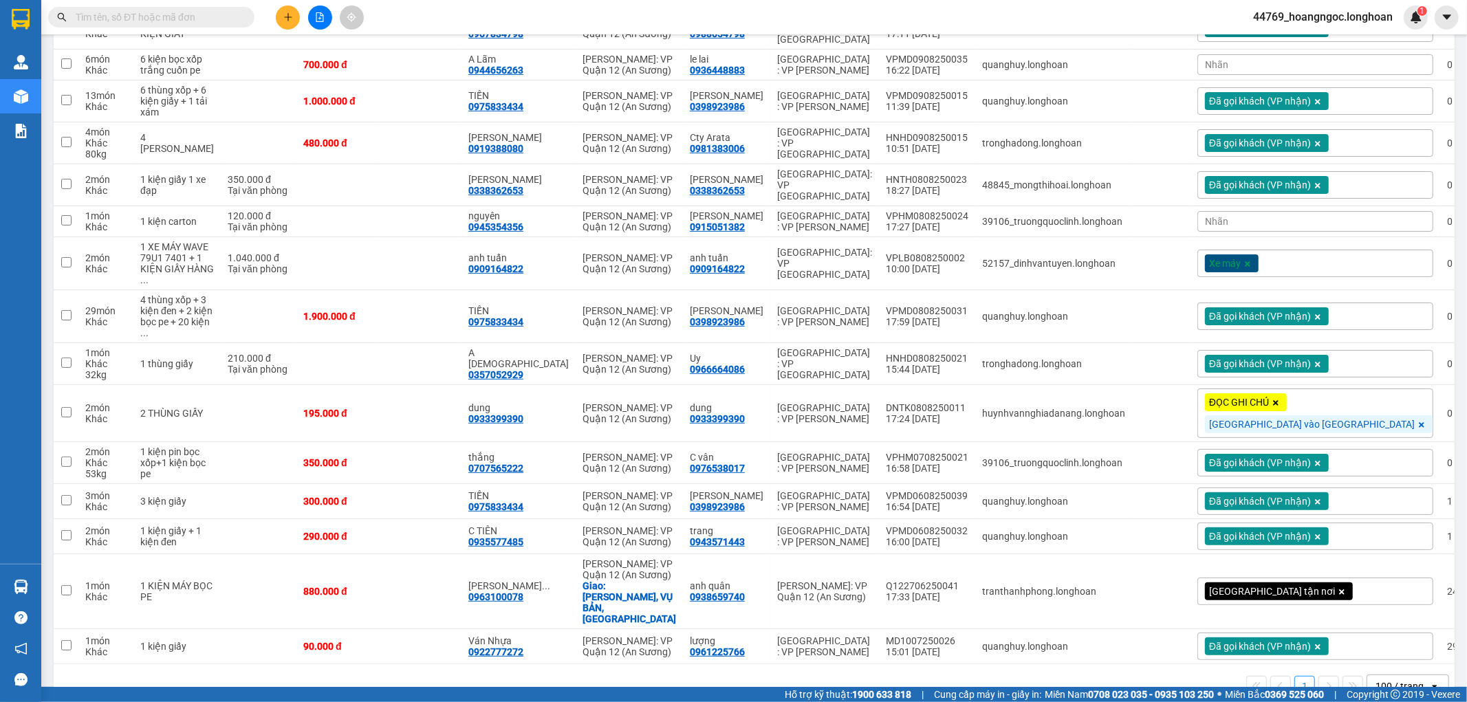
click at [173, 8] on span at bounding box center [151, 17] width 206 height 21
click at [181, 12] on input "text" at bounding box center [157, 17] width 162 height 15
paste input "0911443702"
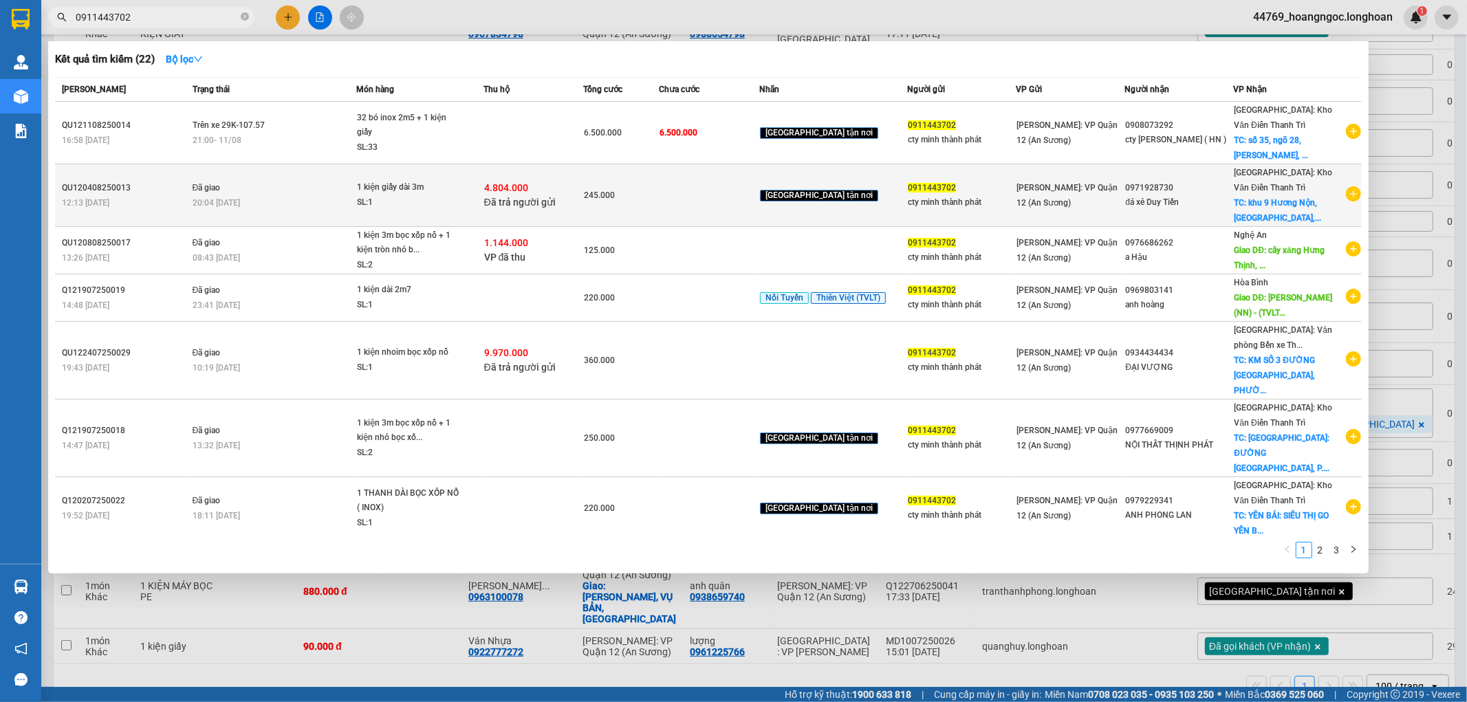
type input "0911443702"
click at [483, 204] on span "1 kiện giấy dài 3m SL: 1" at bounding box center [420, 195] width 126 height 30
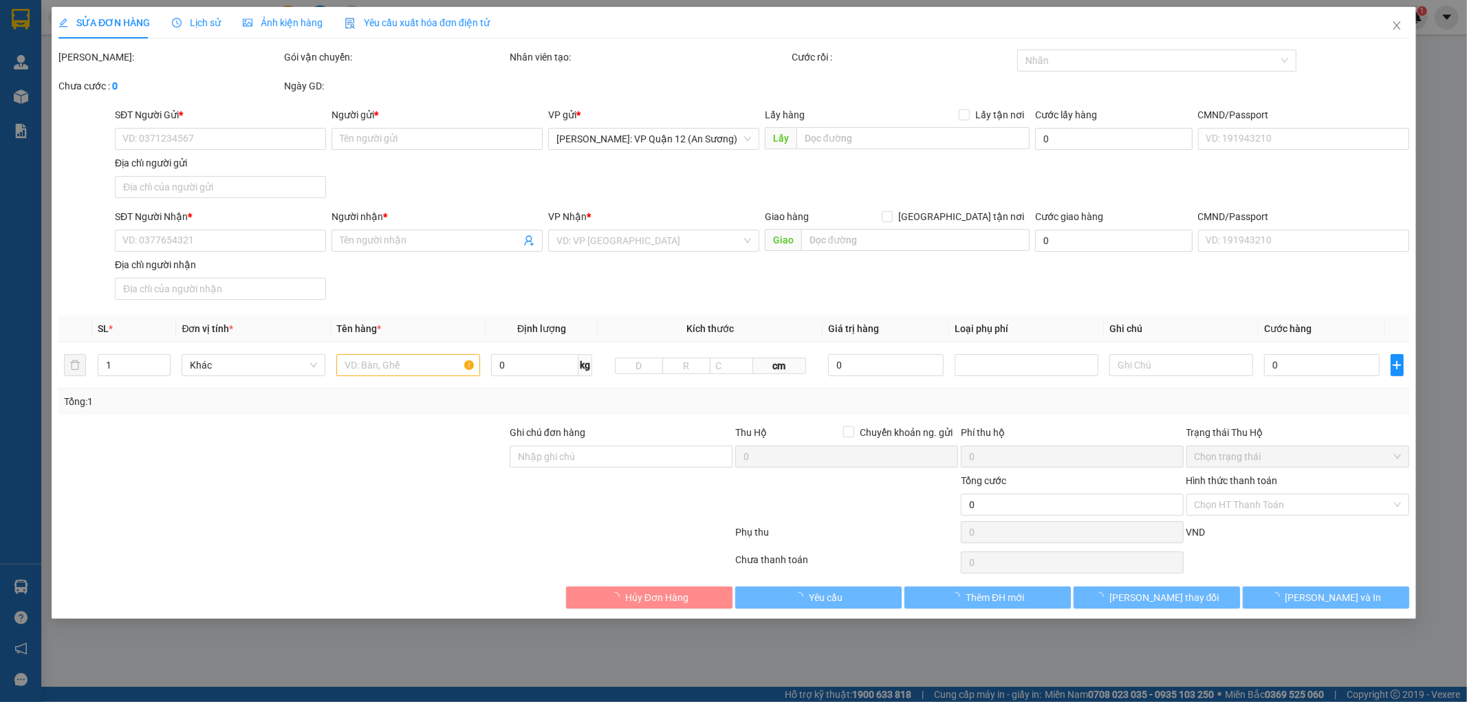
type input "0911443702"
type input "cty minh thành phát"
type input "0971928730"
type input "đá xẻ Duy Tiến"
checkbox input "true"
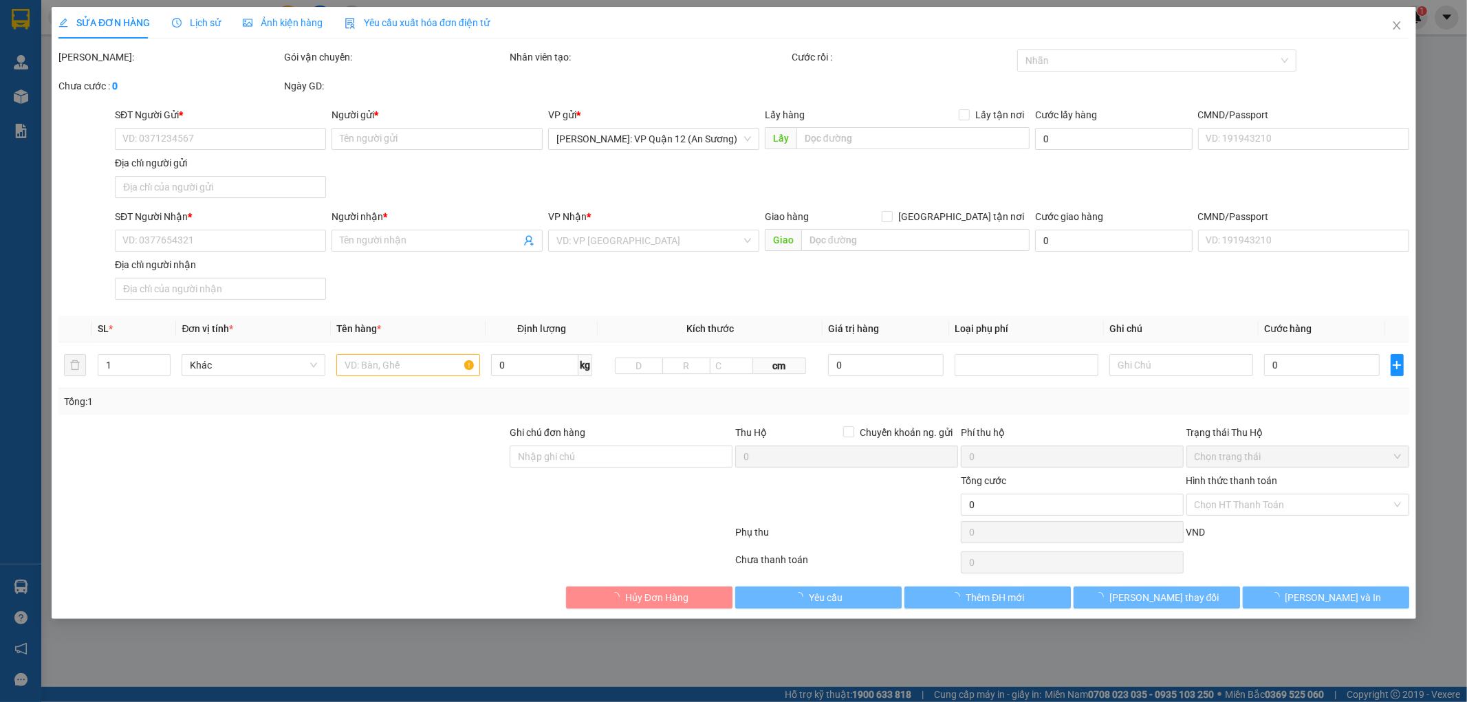
type input "khu 9 Hương Nộn, [GEOGRAPHIC_DATA], [GEOGRAPHIC_DATA]"
type input "nhận theo kiện - hư hỏng ko chịu trách nhiệm"
checkbox input "true"
type input "4.804.000"
type input "20.000"
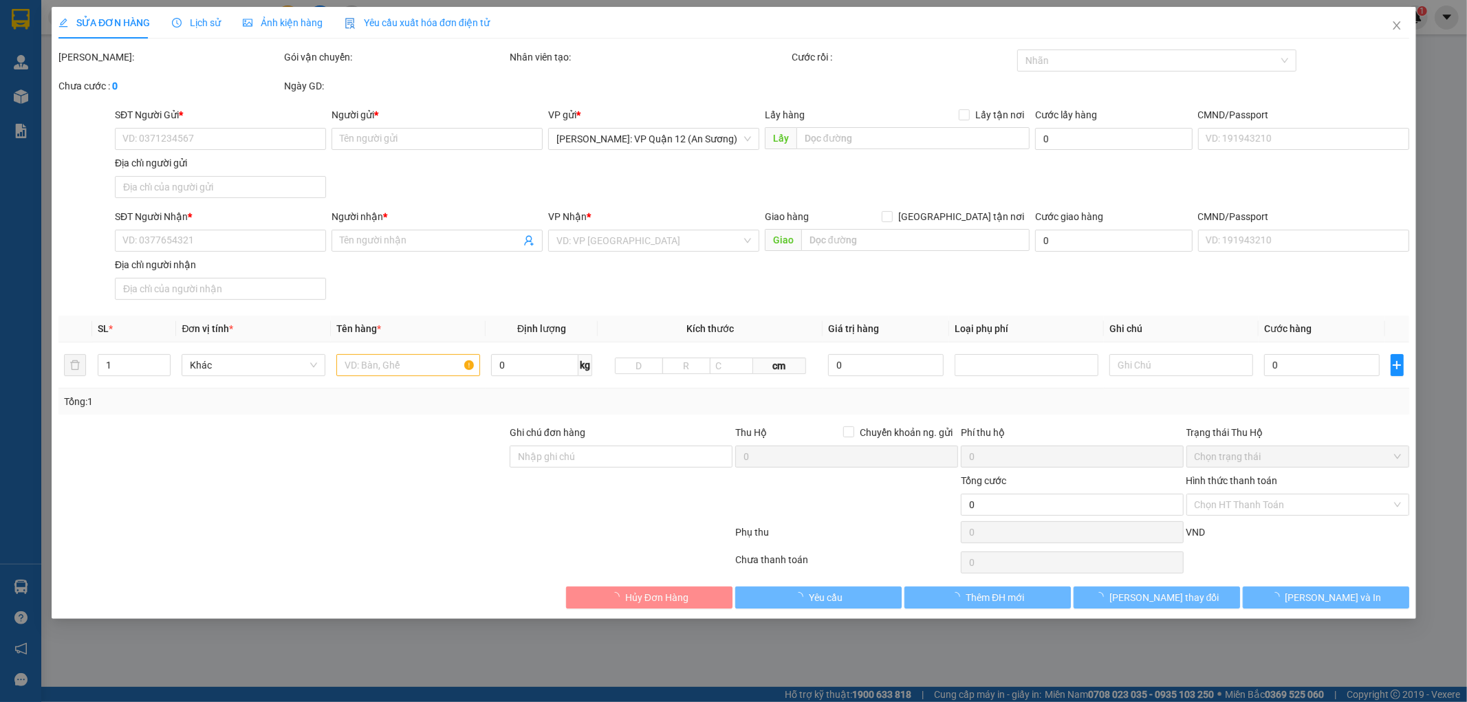
type input "245.000"
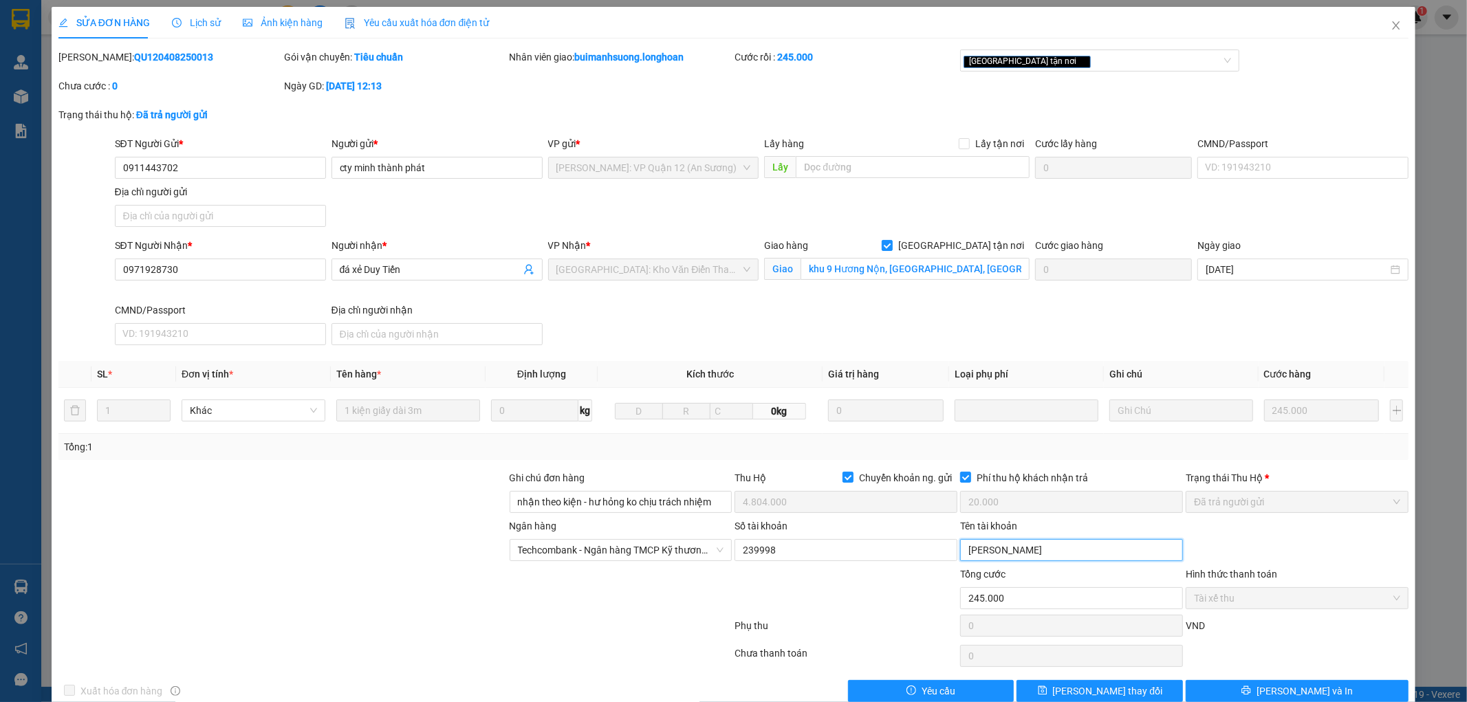
click at [991, 553] on input "[PERSON_NAME]" at bounding box center [1071, 550] width 223 height 22
click at [812, 548] on input "239998" at bounding box center [846, 550] width 223 height 22
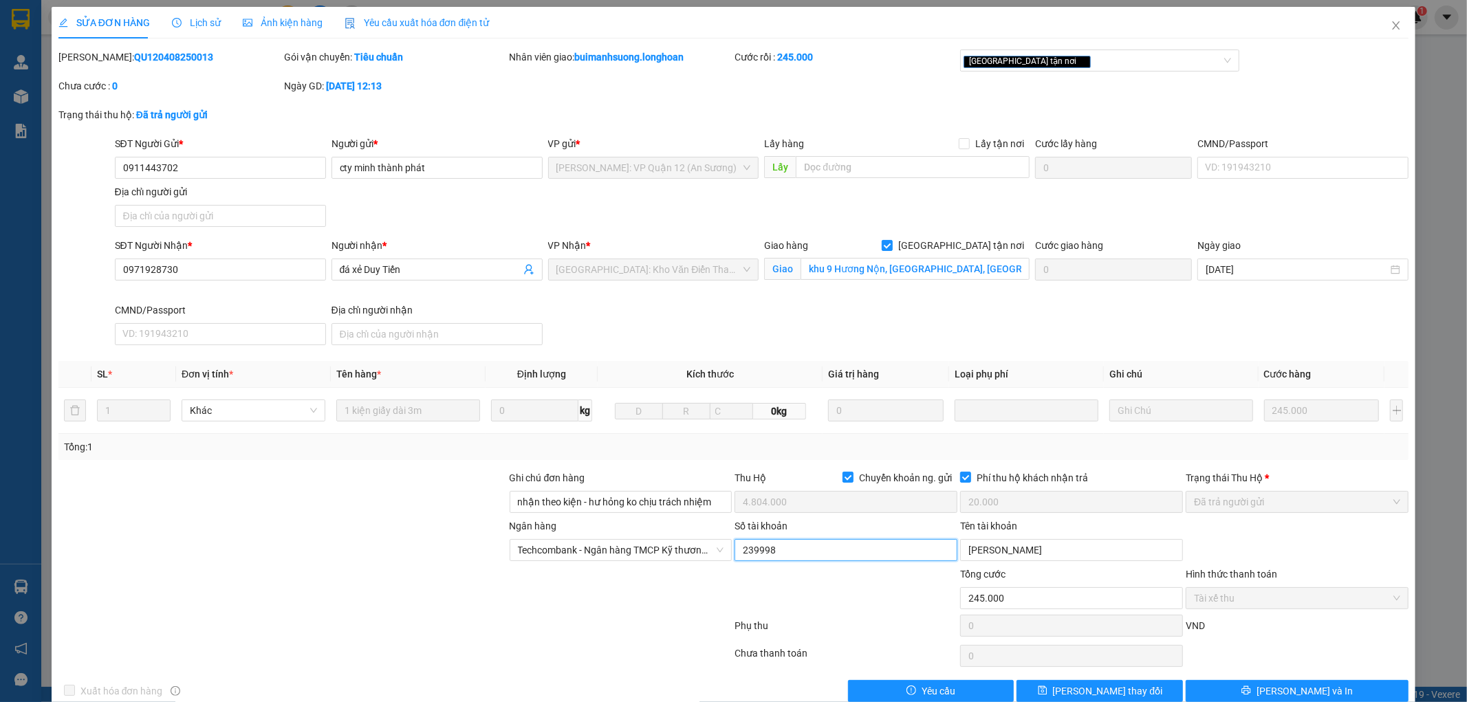
click at [812, 548] on input "239998" at bounding box center [846, 550] width 223 height 22
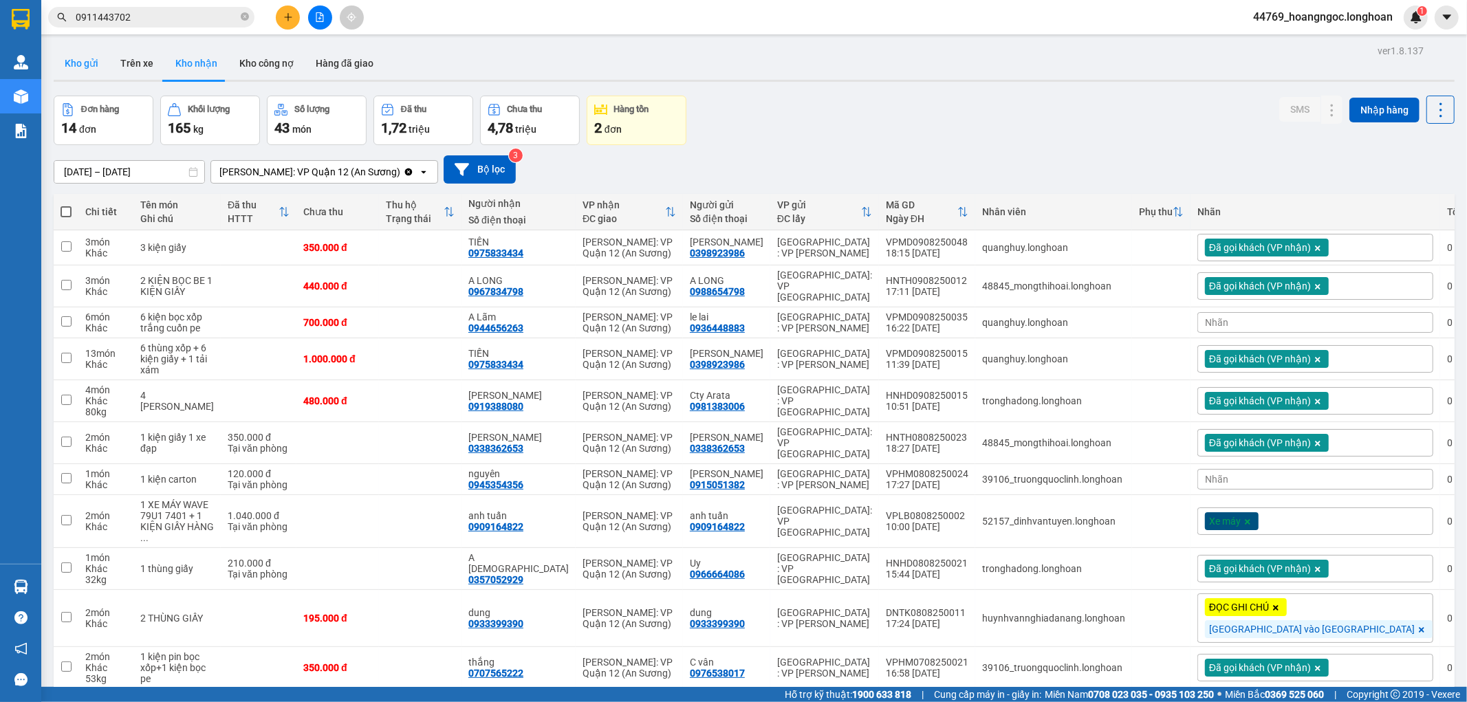
click at [80, 56] on button "Kho gửi" at bounding box center [82, 63] width 56 height 33
